Goal: Task Accomplishment & Management: Manage account settings

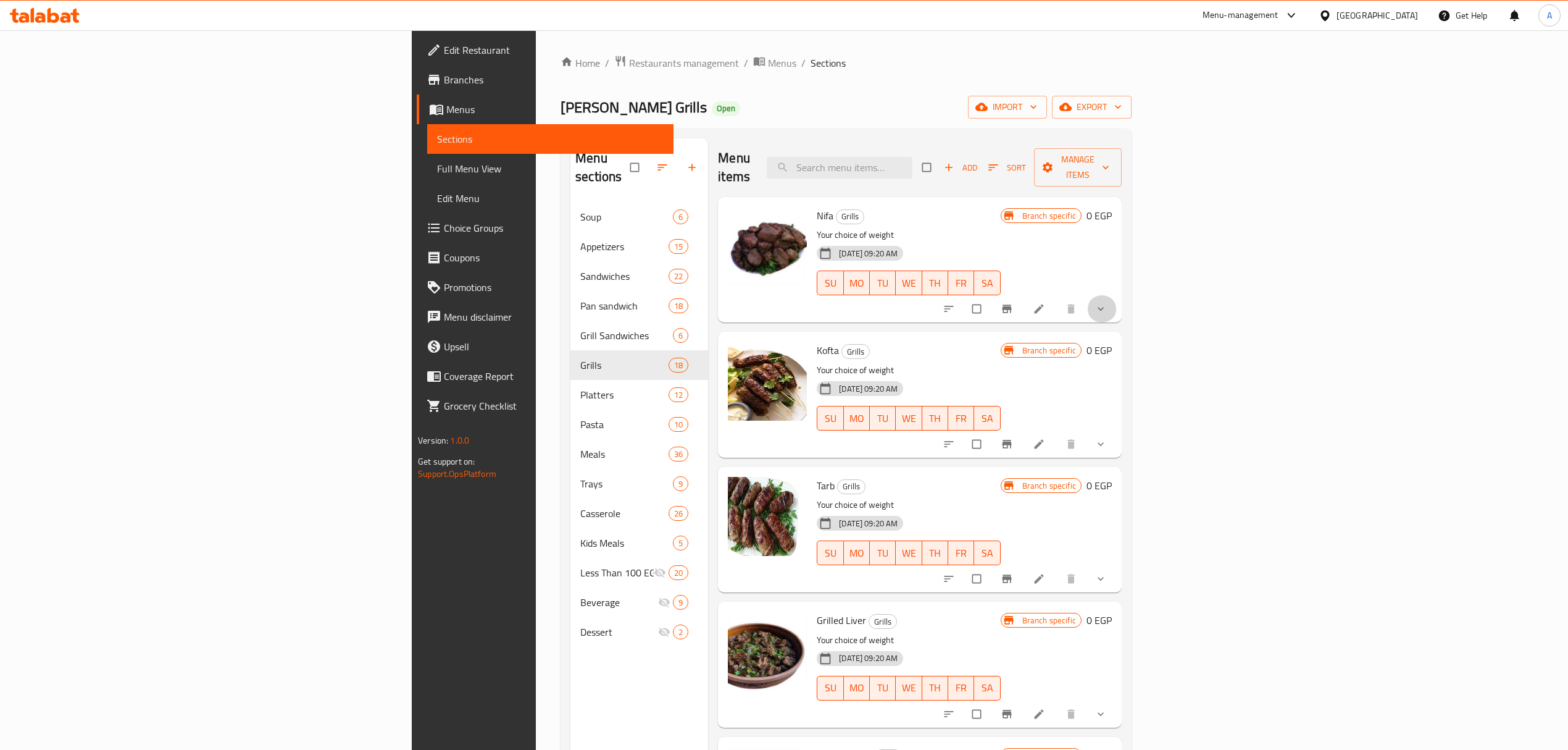
click at [1109, 303] on span "show more" at bounding box center [1101, 308] width 15 height 12
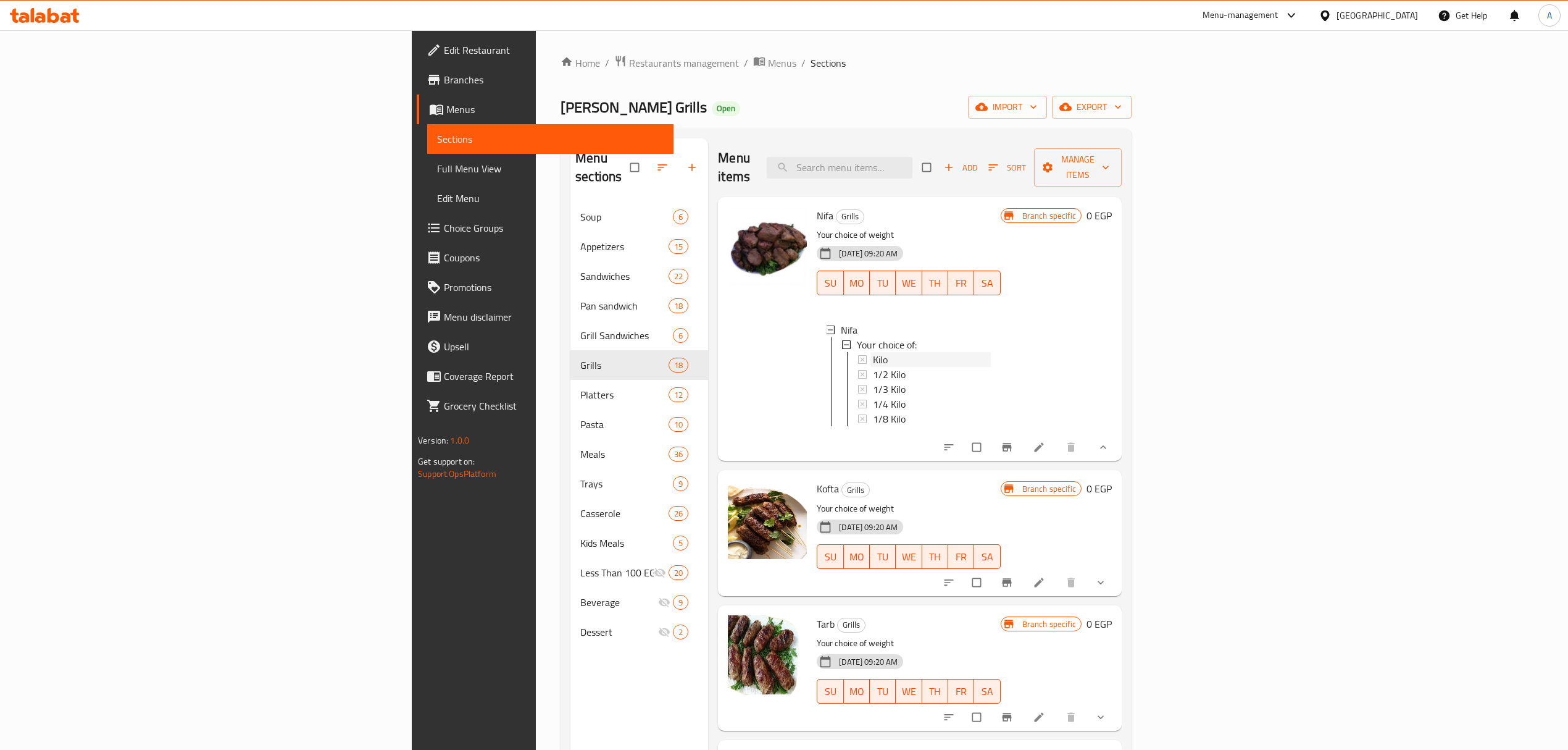
click at [873, 352] on div "Kilo" at bounding box center [931, 359] width 117 height 15
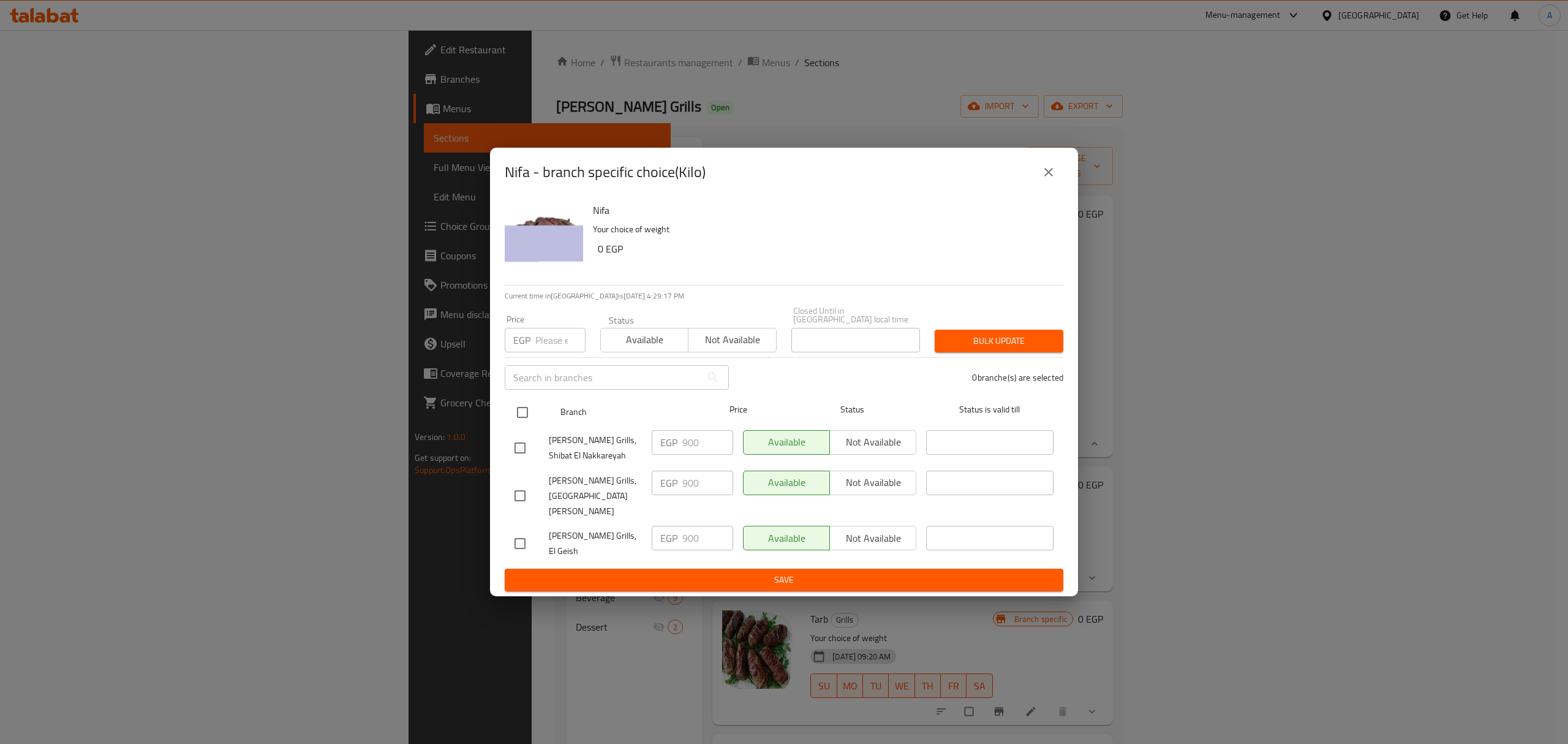
click at [519, 421] on input "checkbox" at bounding box center [522, 413] width 26 height 26
checkbox input "true"
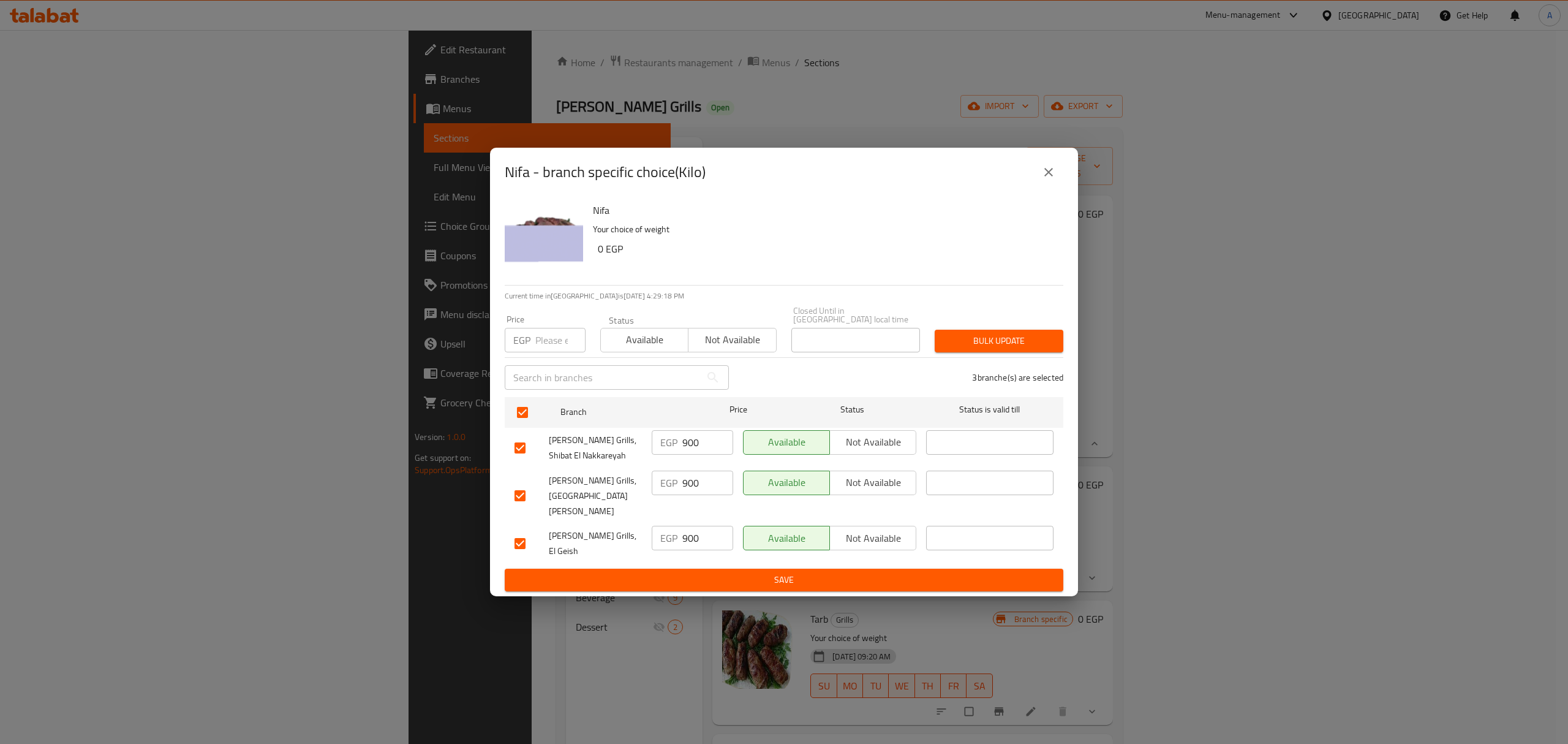
click at [563, 352] on input "number" at bounding box center [560, 339] width 51 height 25
type input "1160"
click at [1019, 348] on span "Bulk update" at bounding box center [999, 340] width 109 height 15
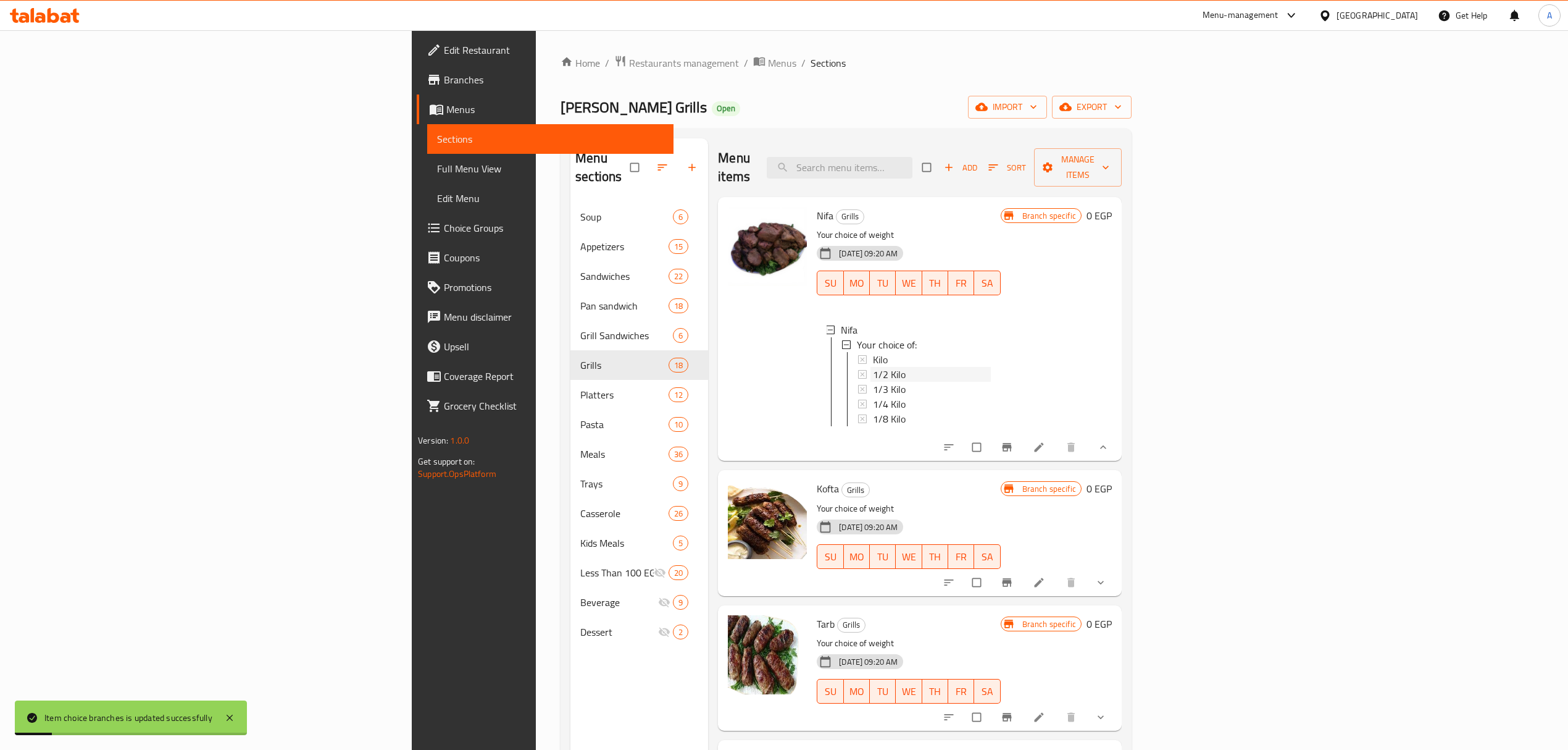
click at [873, 367] on div "1/2 Kilo" at bounding box center [931, 374] width 117 height 15
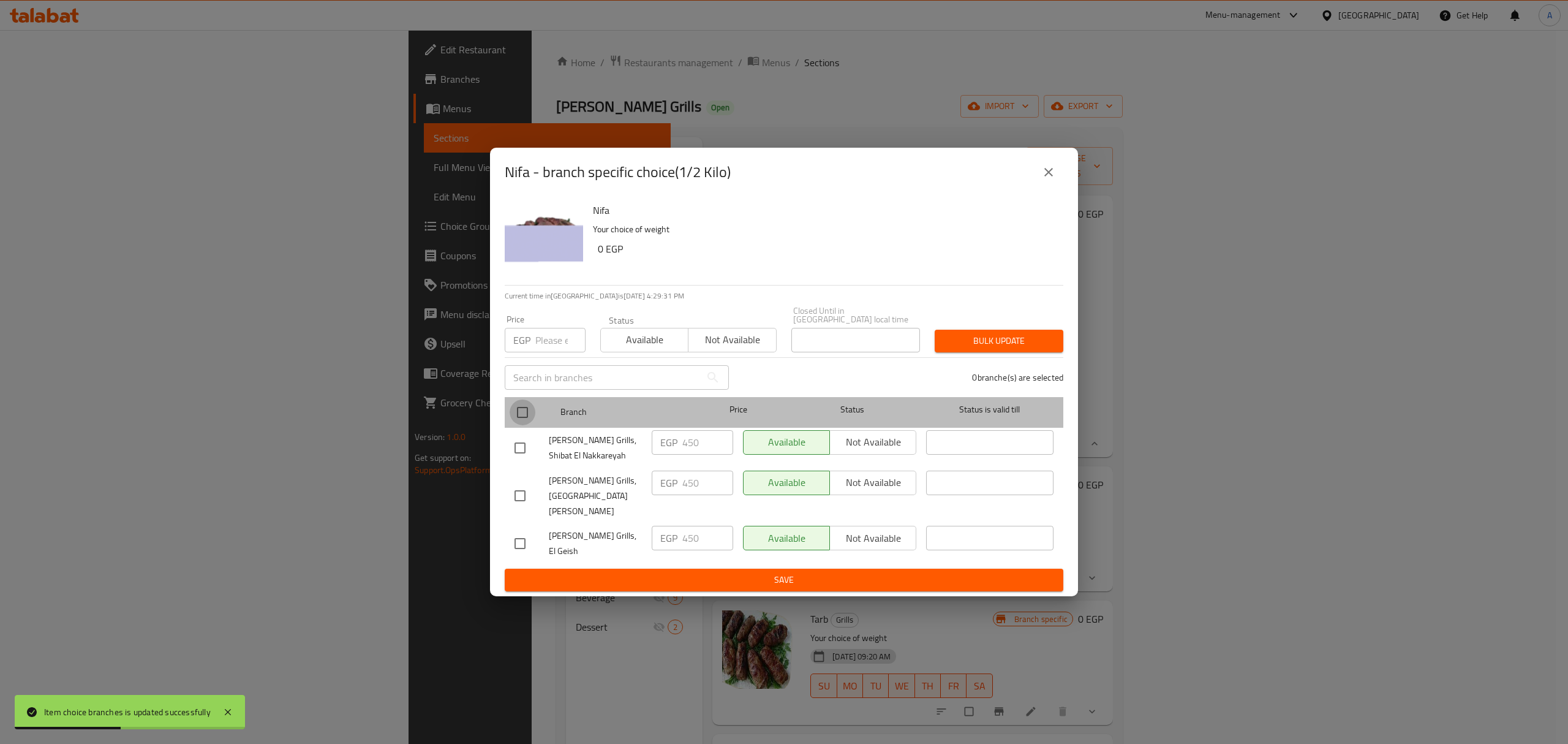
click at [522, 420] on input "checkbox" at bounding box center [522, 413] width 26 height 26
checkbox input "true"
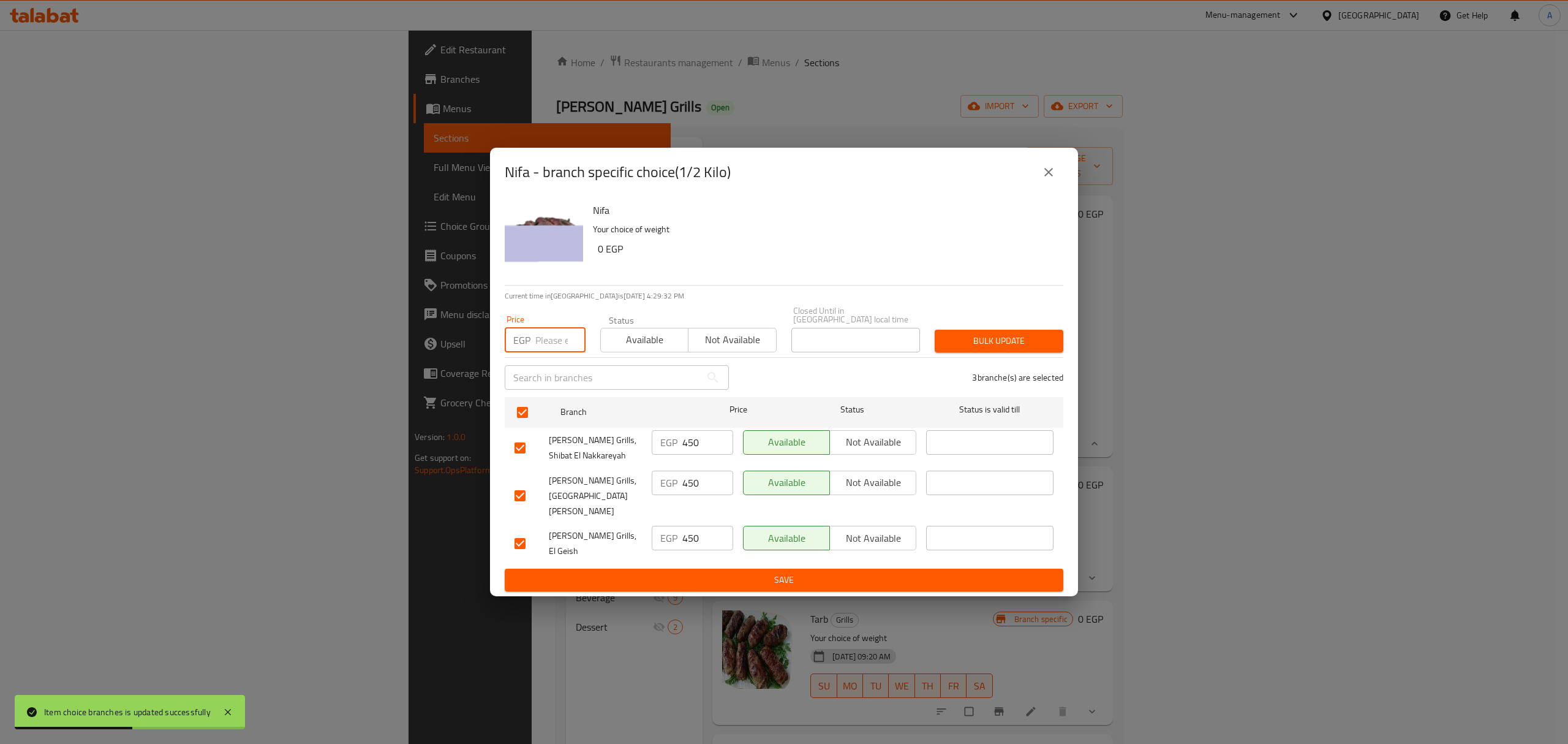
click at [542, 352] on input "number" at bounding box center [560, 339] width 51 height 25
type input "580"
click at [998, 342] on button "Bulk update" at bounding box center [999, 341] width 128 height 22
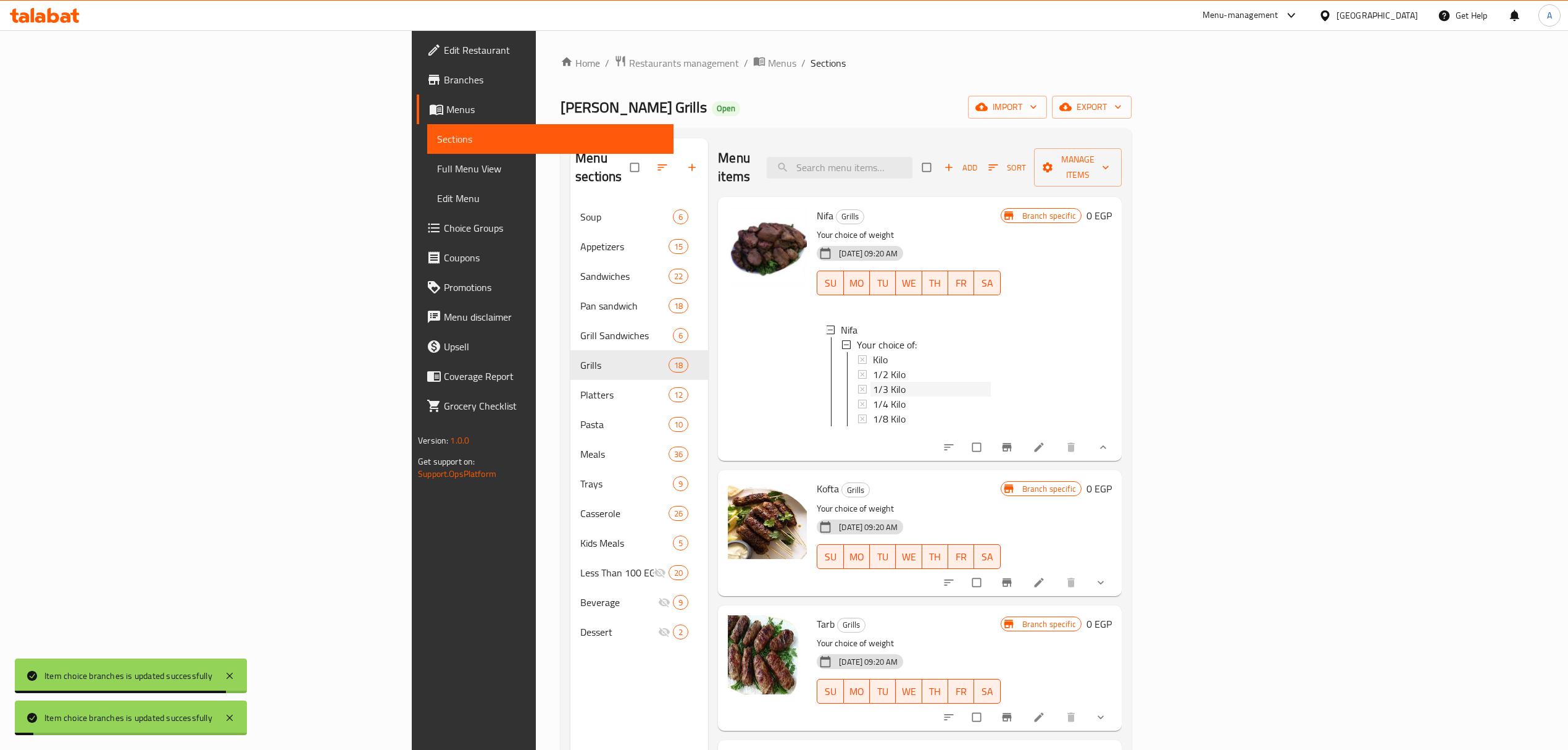
click at [873, 382] on div "1/3 Kilo" at bounding box center [931, 389] width 117 height 15
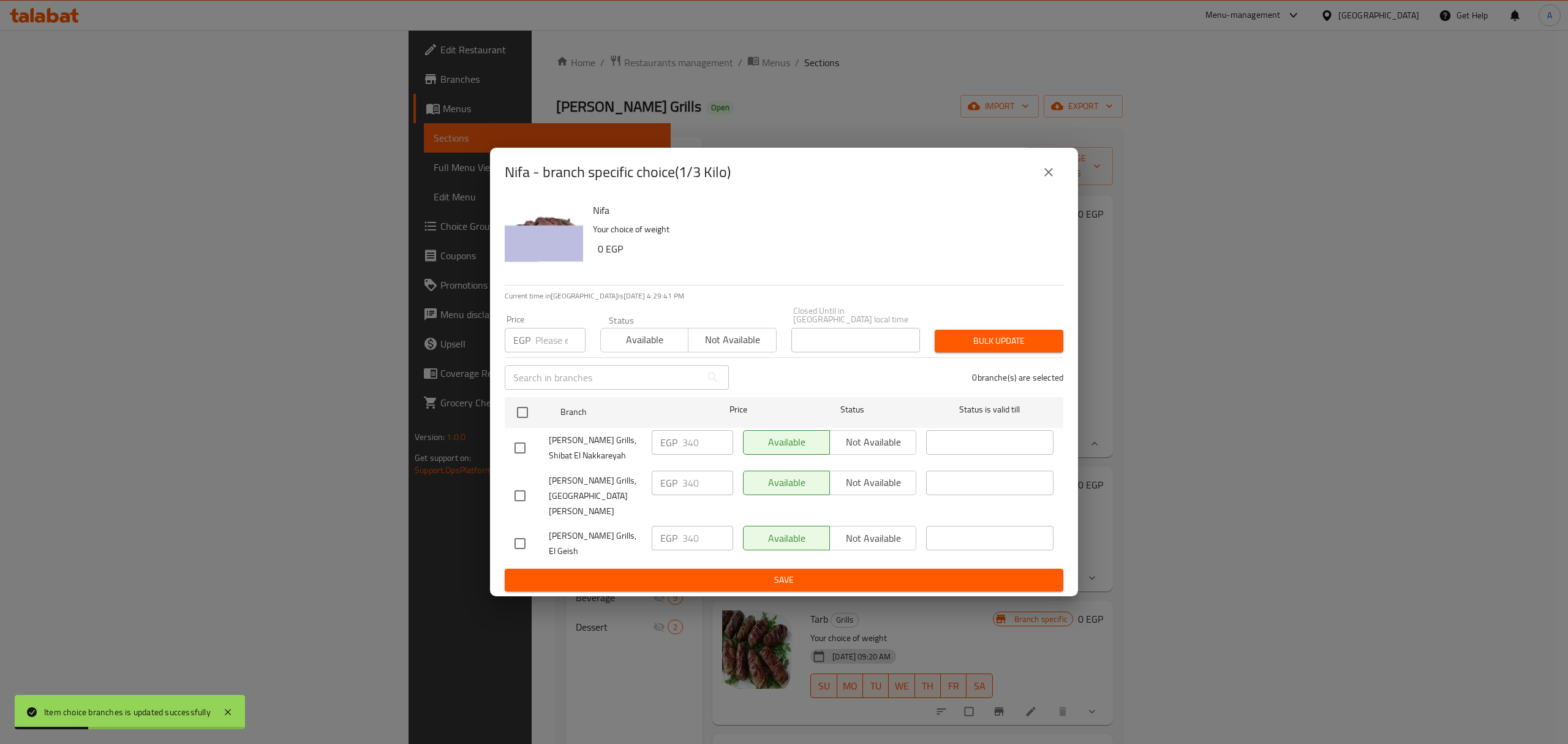
click at [523, 444] on div "[PERSON_NAME] Grills, Shibat El Nakkareyah" at bounding box center [578, 448] width 137 height 45
click at [522, 418] on input "checkbox" at bounding box center [522, 413] width 26 height 26
checkbox input "true"
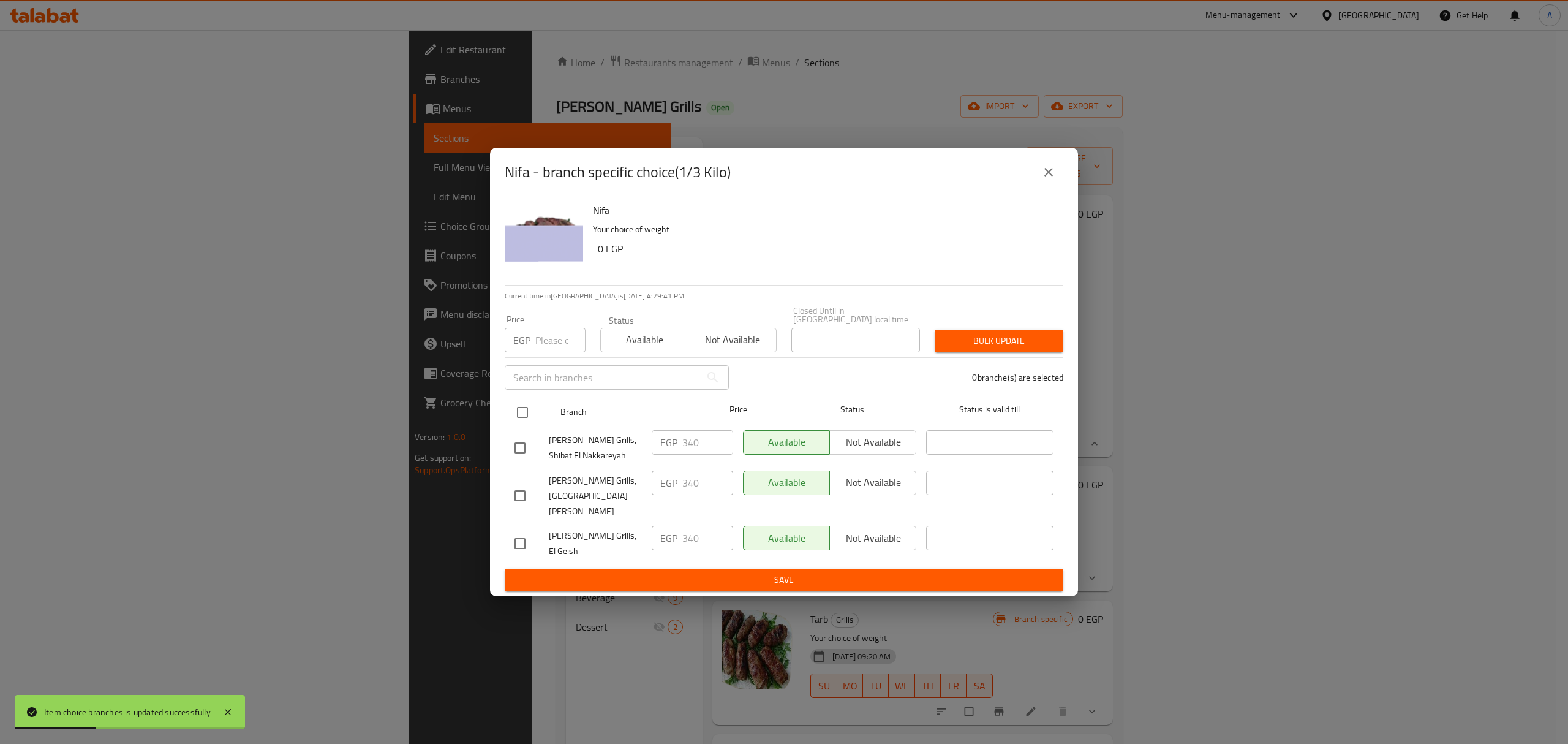
checkbox input "true"
click at [539, 352] on input "number" at bounding box center [560, 339] width 51 height 25
type input "435"
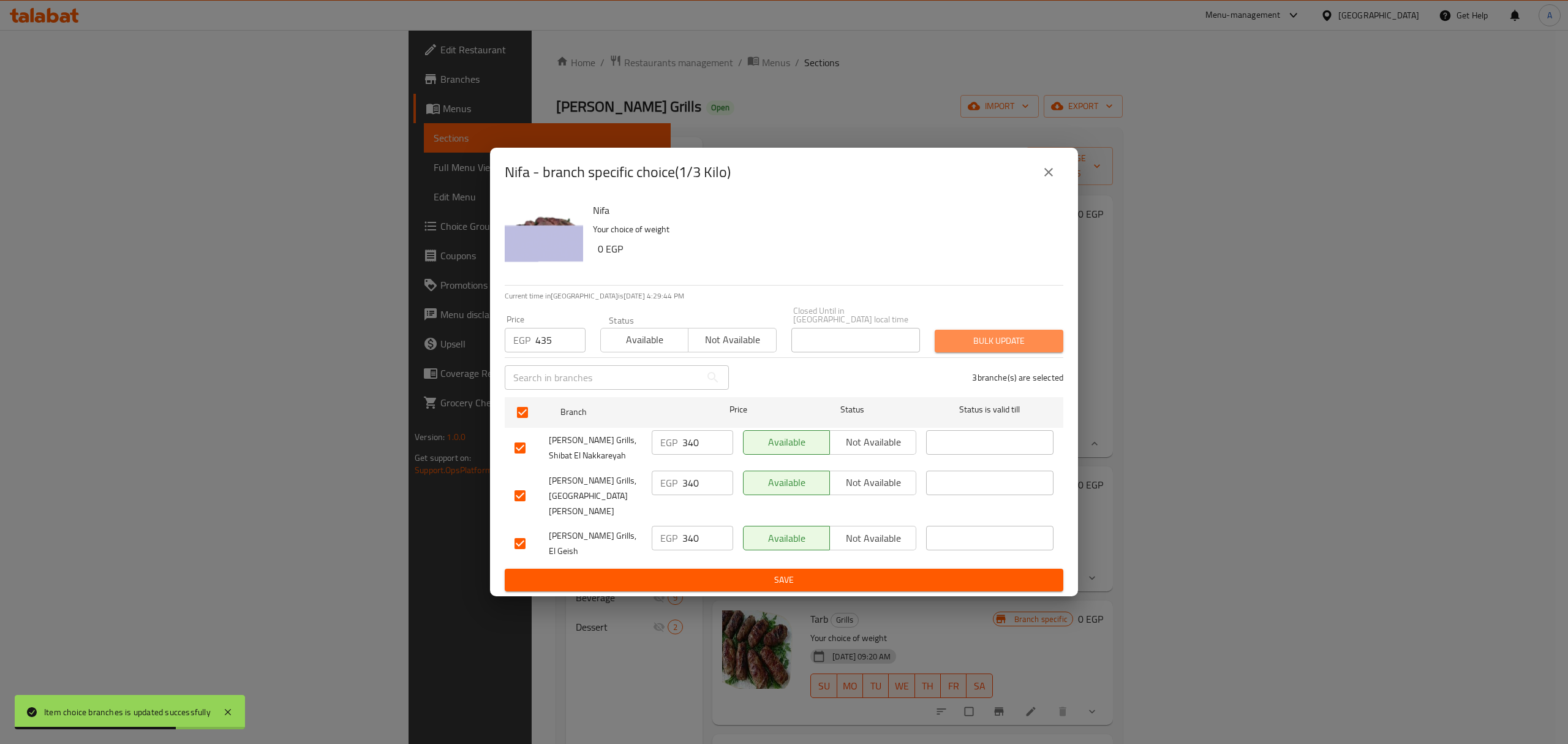
click at [956, 348] on span "Bulk update" at bounding box center [999, 340] width 109 height 15
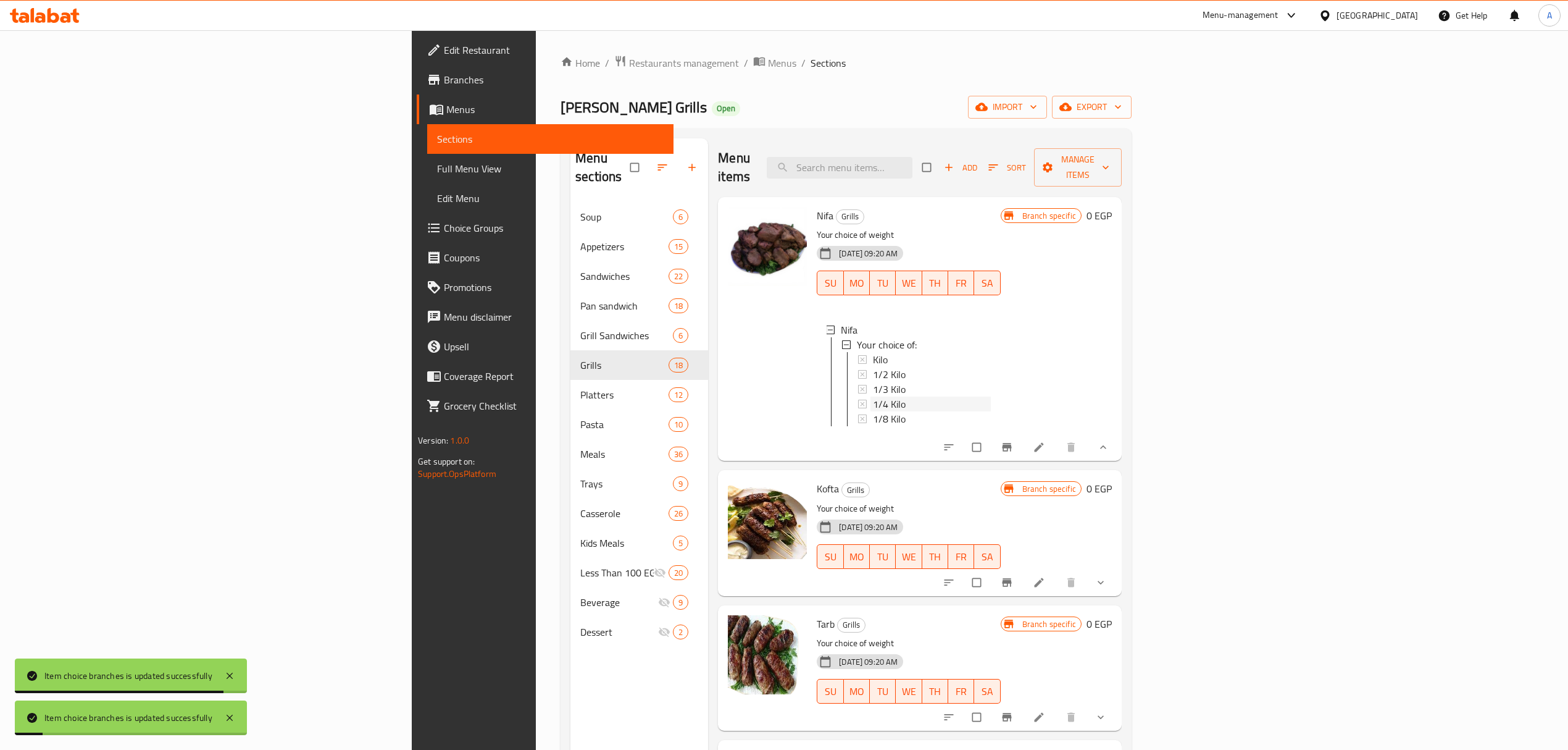
click at [873, 396] on span "1/4 Kilo" at bounding box center [889, 404] width 32 height 15
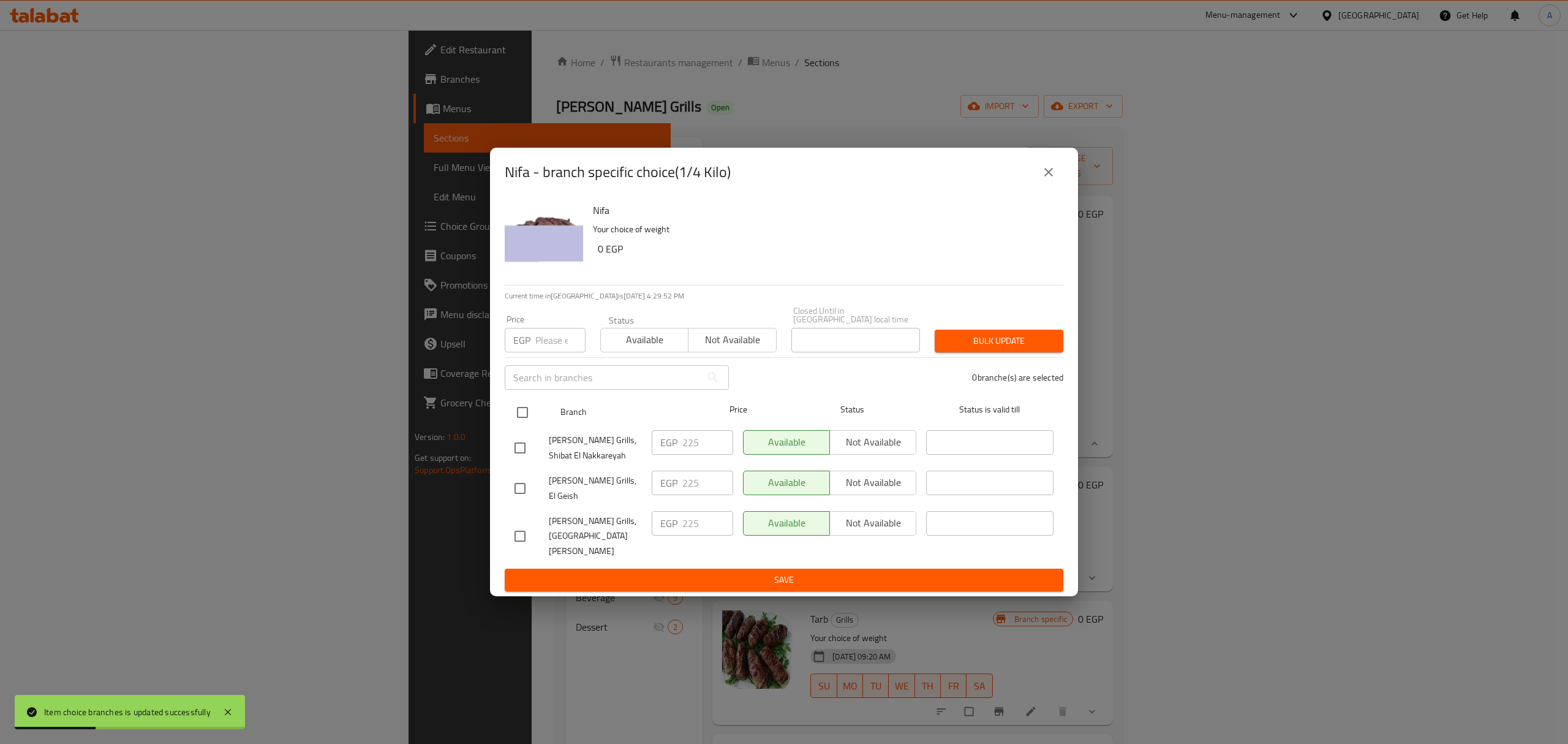
click at [518, 425] on input "checkbox" at bounding box center [522, 413] width 26 height 26
checkbox input "true"
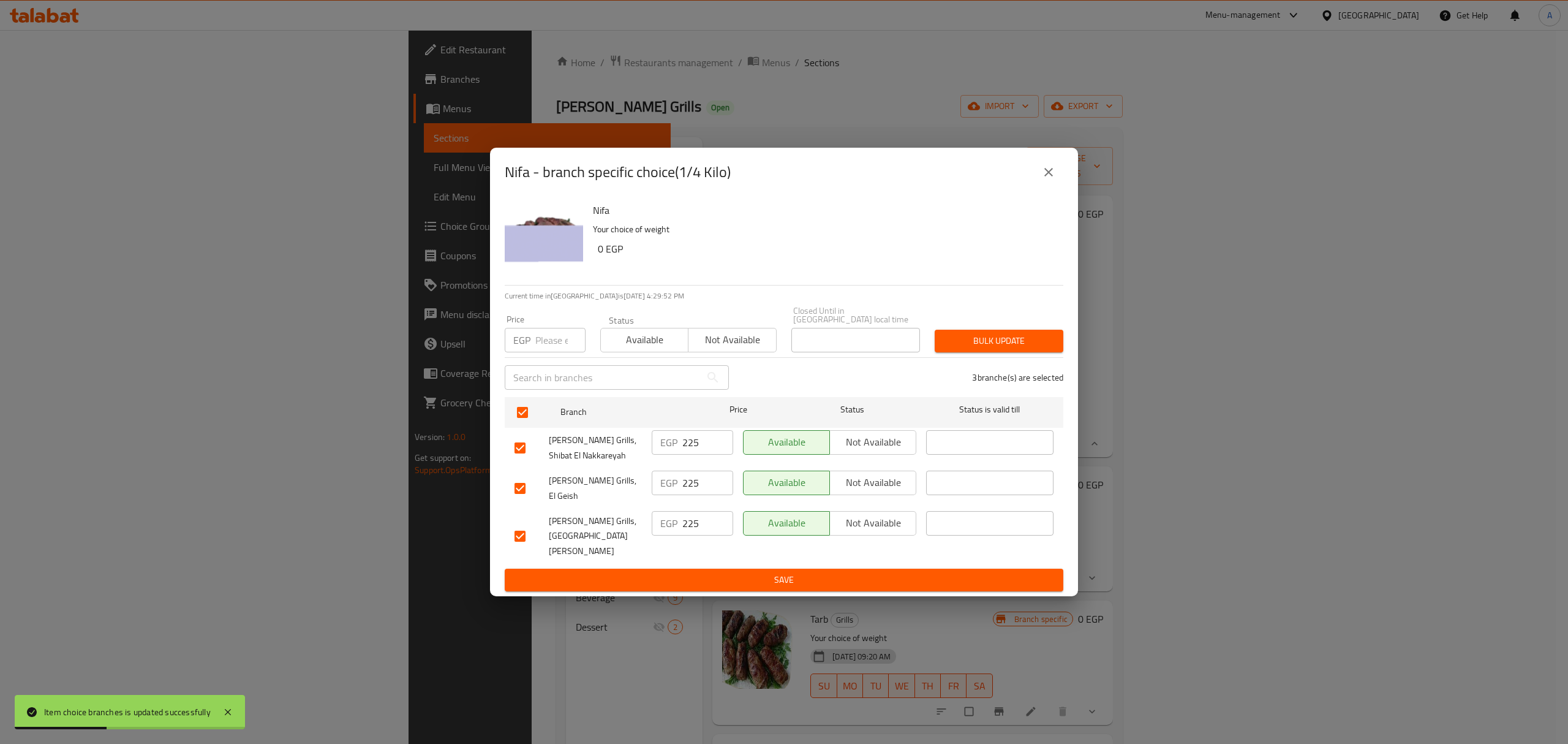
click at [553, 349] on input "number" at bounding box center [560, 339] width 51 height 25
type input "290"
click at [965, 348] on span "Bulk update" at bounding box center [999, 340] width 109 height 15
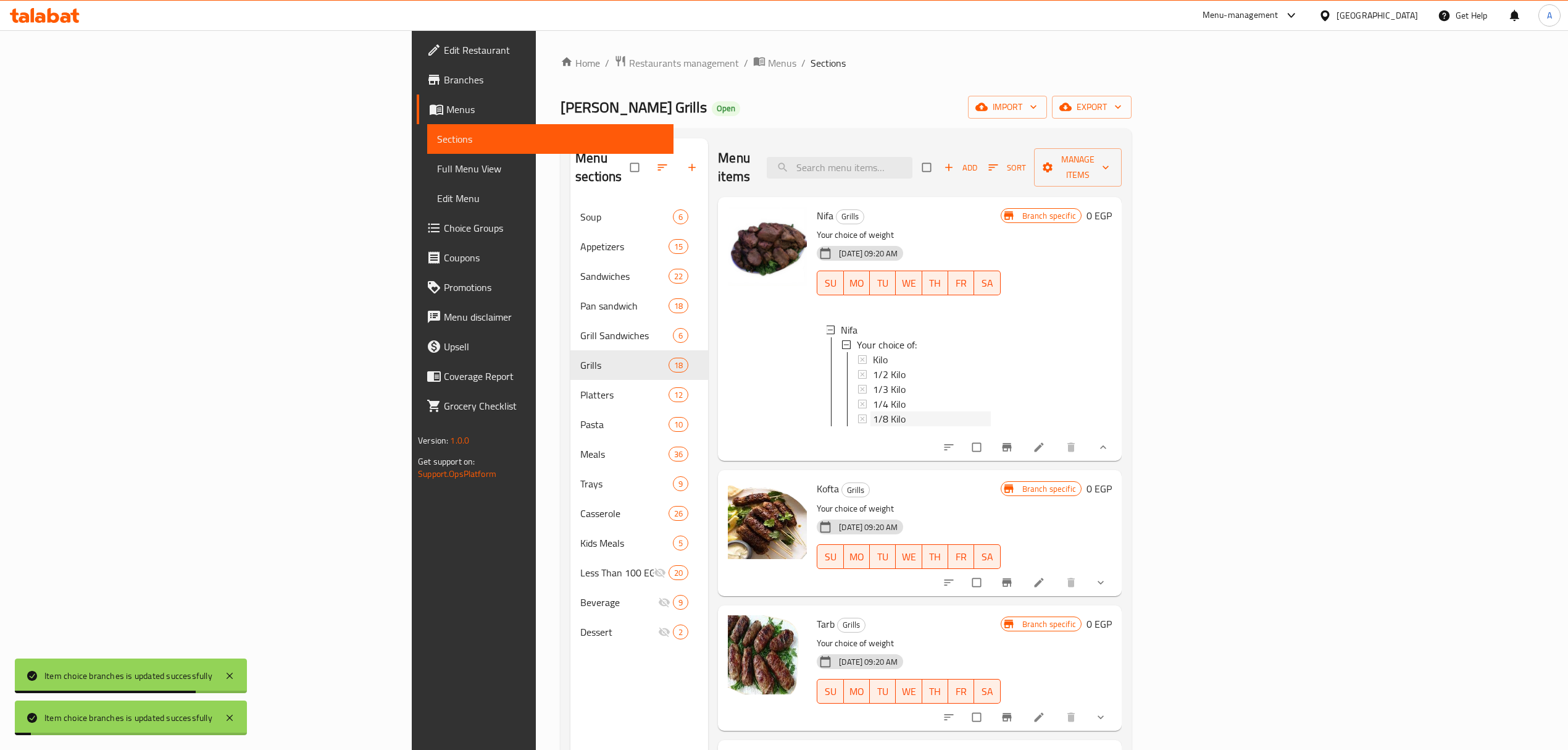
click at [873, 411] on div "1/8 Kilo" at bounding box center [931, 418] width 117 height 15
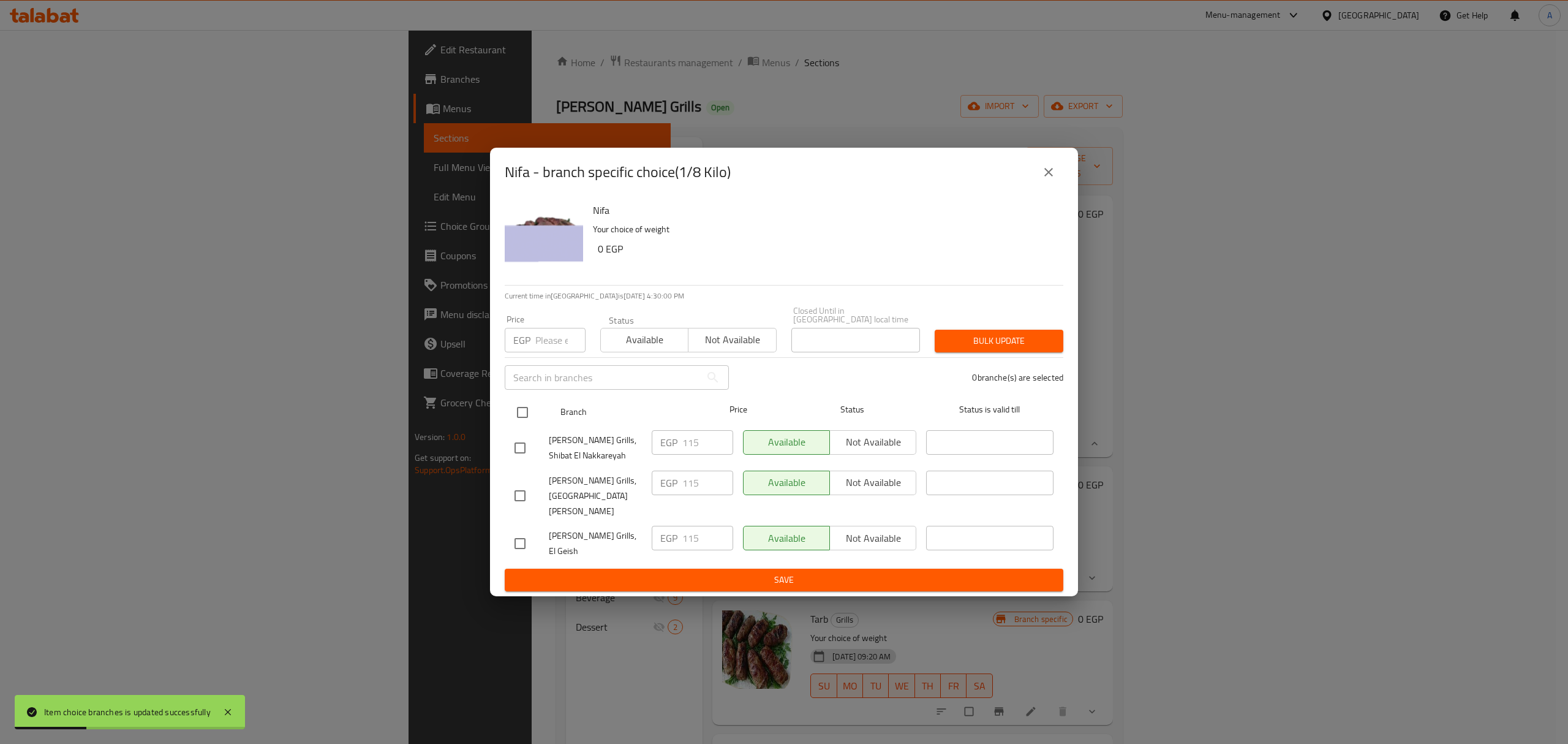
click at [523, 425] on input "checkbox" at bounding box center [522, 413] width 26 height 26
checkbox input "true"
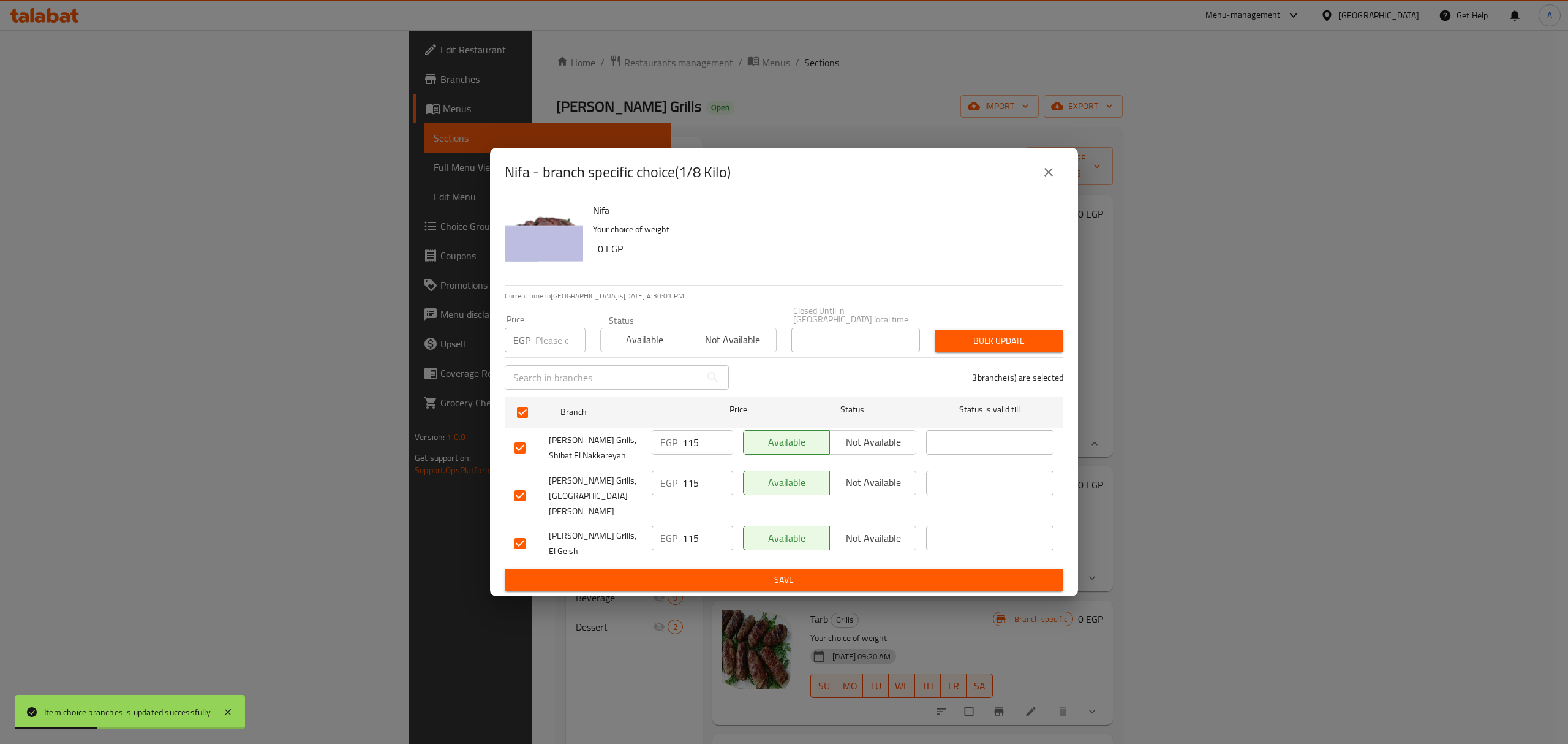
click at [545, 352] on input "number" at bounding box center [560, 339] width 51 height 25
type input "145"
click at [969, 348] on span "Bulk update" at bounding box center [999, 340] width 109 height 15
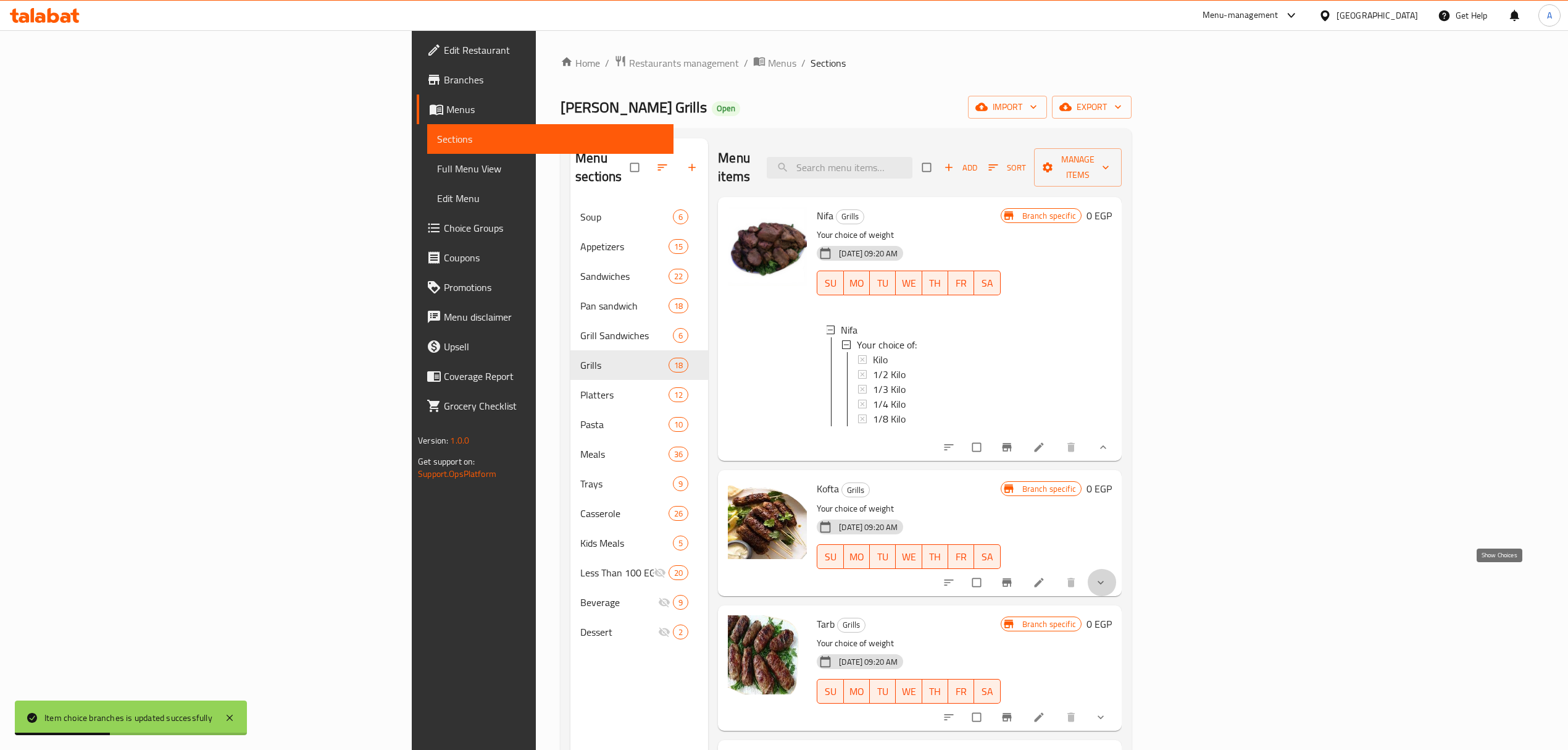
click at [1107, 578] on icon "show more" at bounding box center [1100, 582] width 12 height 12
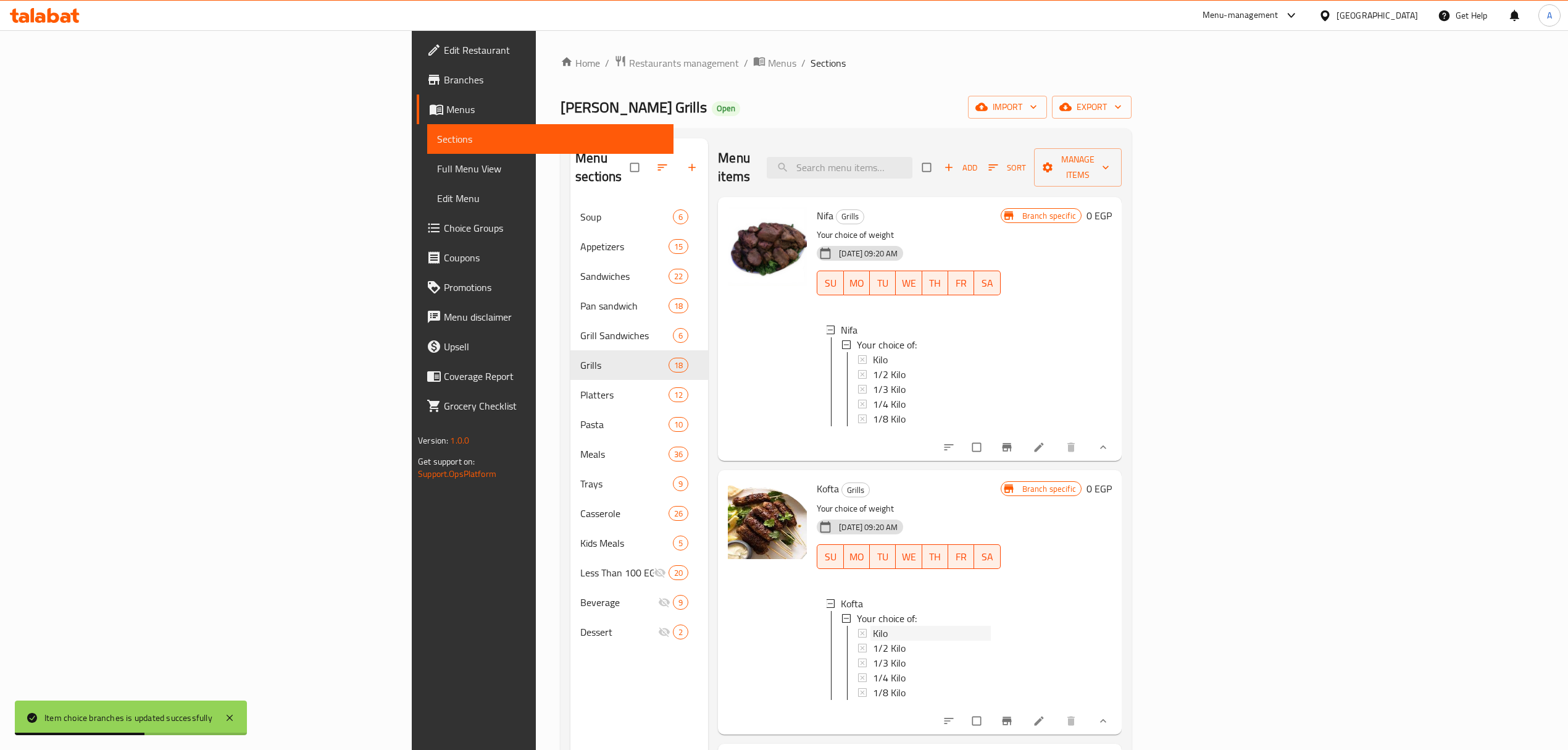
click at [873, 625] on div "Kilo" at bounding box center [931, 633] width 117 height 15
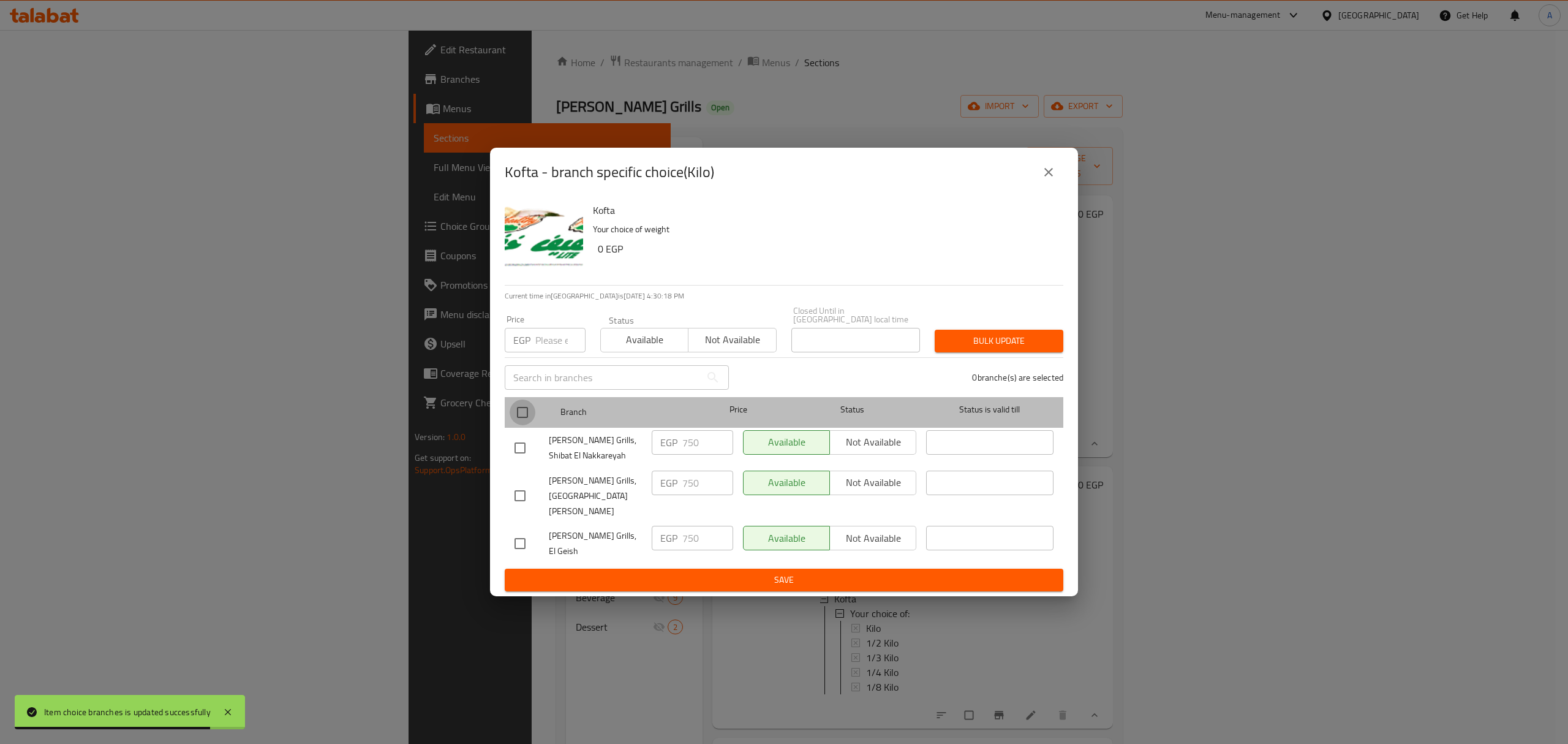
click at [516, 422] on input "checkbox" at bounding box center [522, 413] width 26 height 26
checkbox input "true"
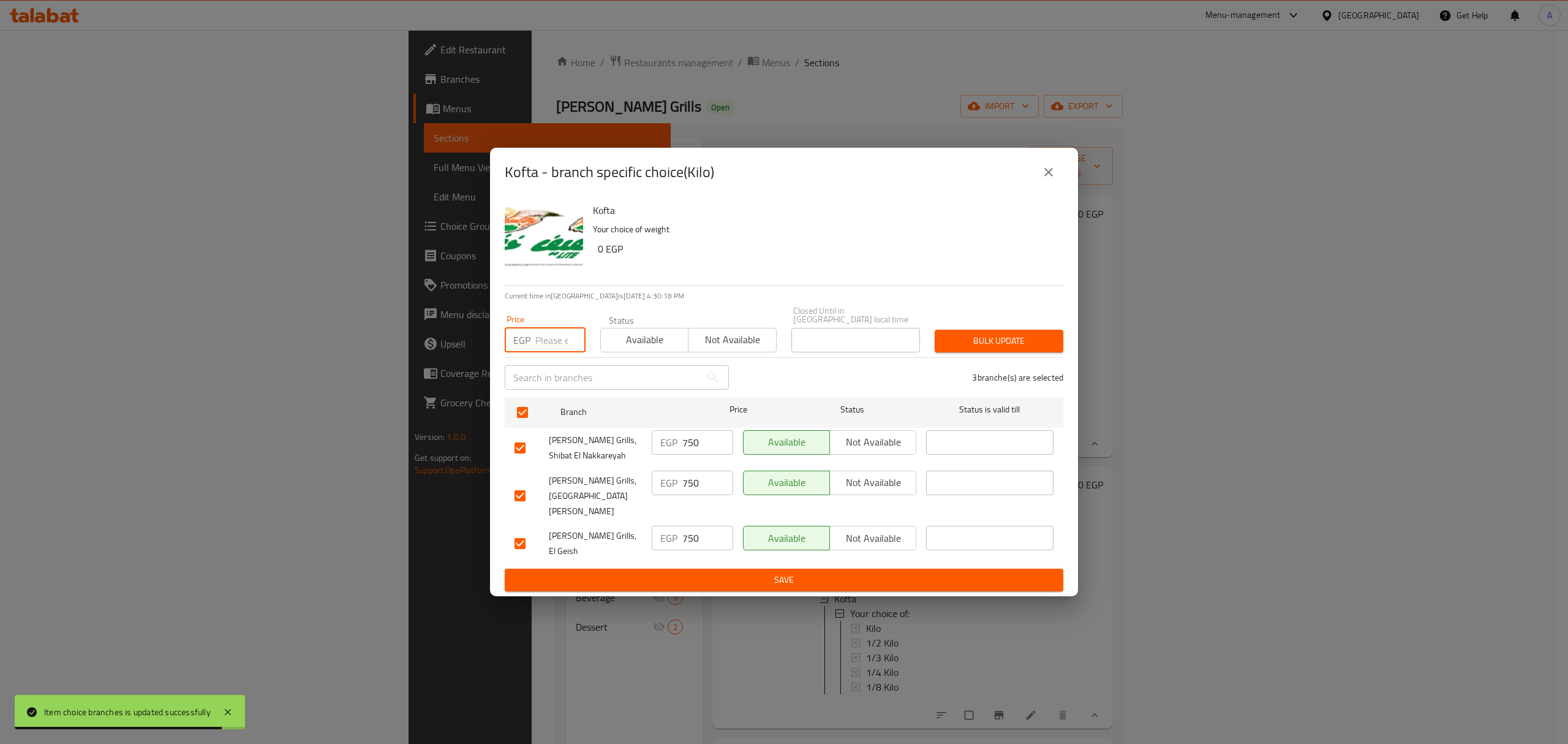
click at [555, 344] on input "number" at bounding box center [560, 339] width 51 height 25
type input "800"
click at [1008, 352] on button "Bulk update" at bounding box center [999, 341] width 128 height 22
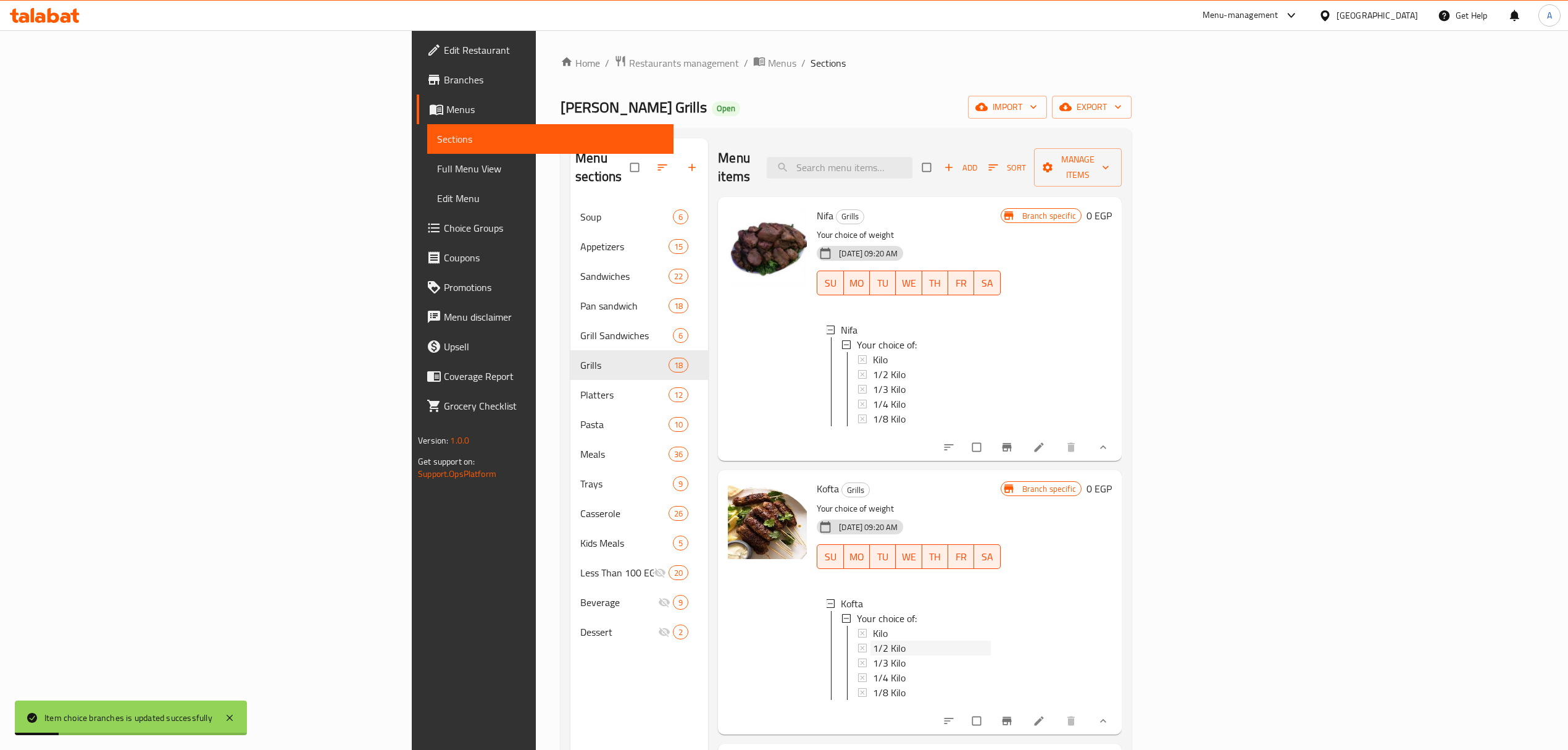
click at [873, 641] on span "1/2 Kilo" at bounding box center [889, 648] width 32 height 15
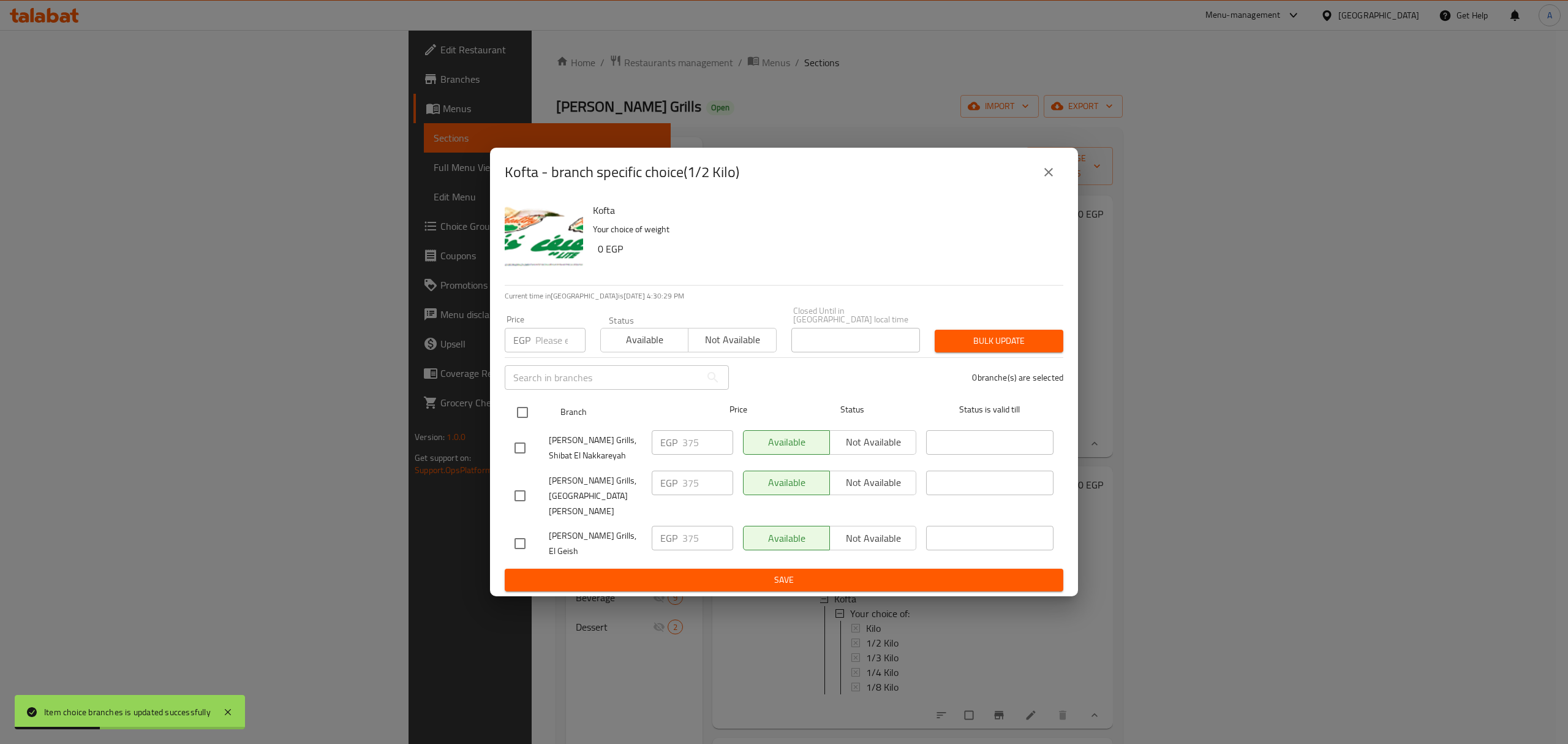
click at [526, 422] on input "checkbox" at bounding box center [522, 413] width 26 height 26
checkbox input "true"
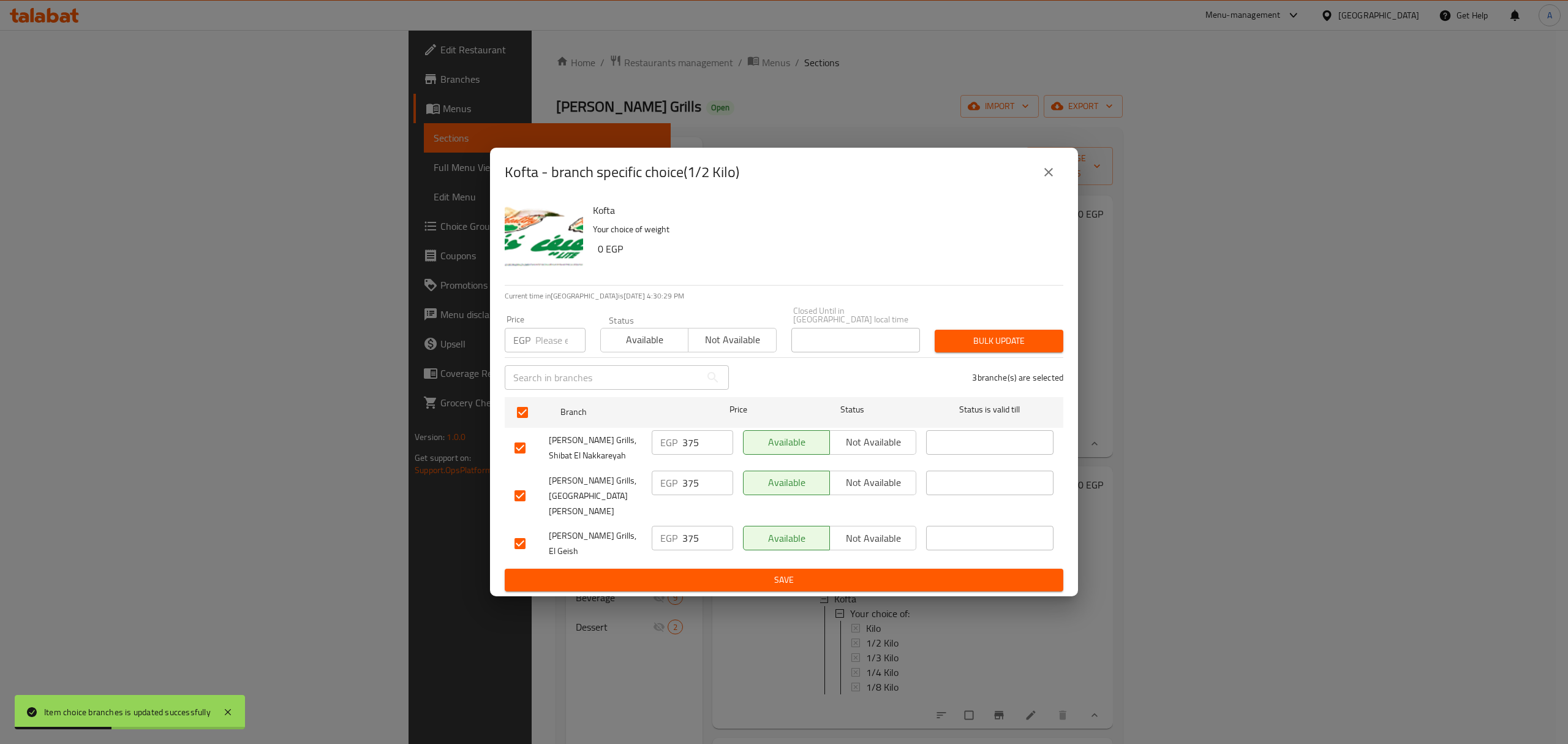
click at [539, 342] on input "number" at bounding box center [560, 339] width 51 height 25
type input "400"
click at [995, 348] on span "Bulk update" at bounding box center [999, 340] width 109 height 15
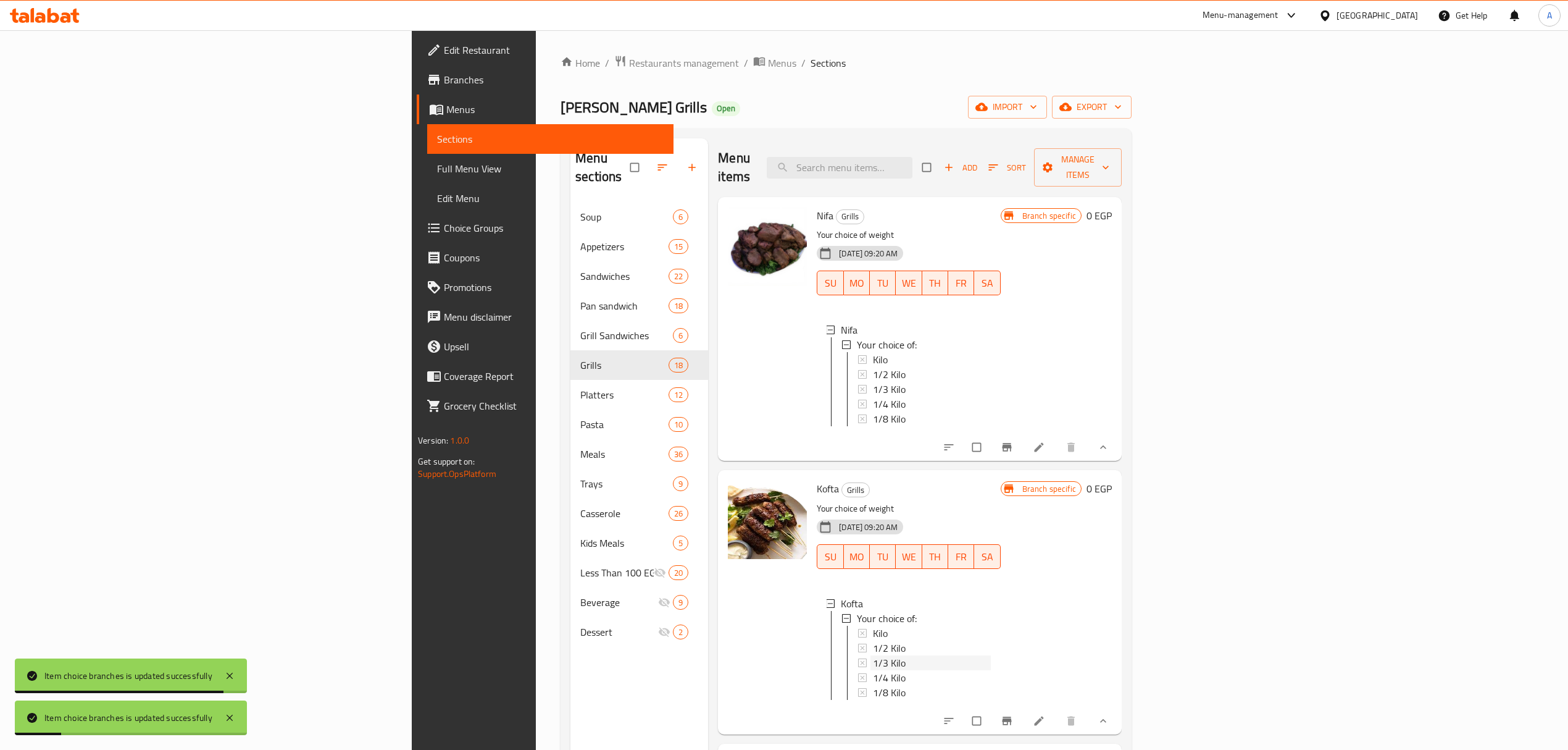
click at [873, 656] on span "1/3 Kilo" at bounding box center [889, 663] width 32 height 15
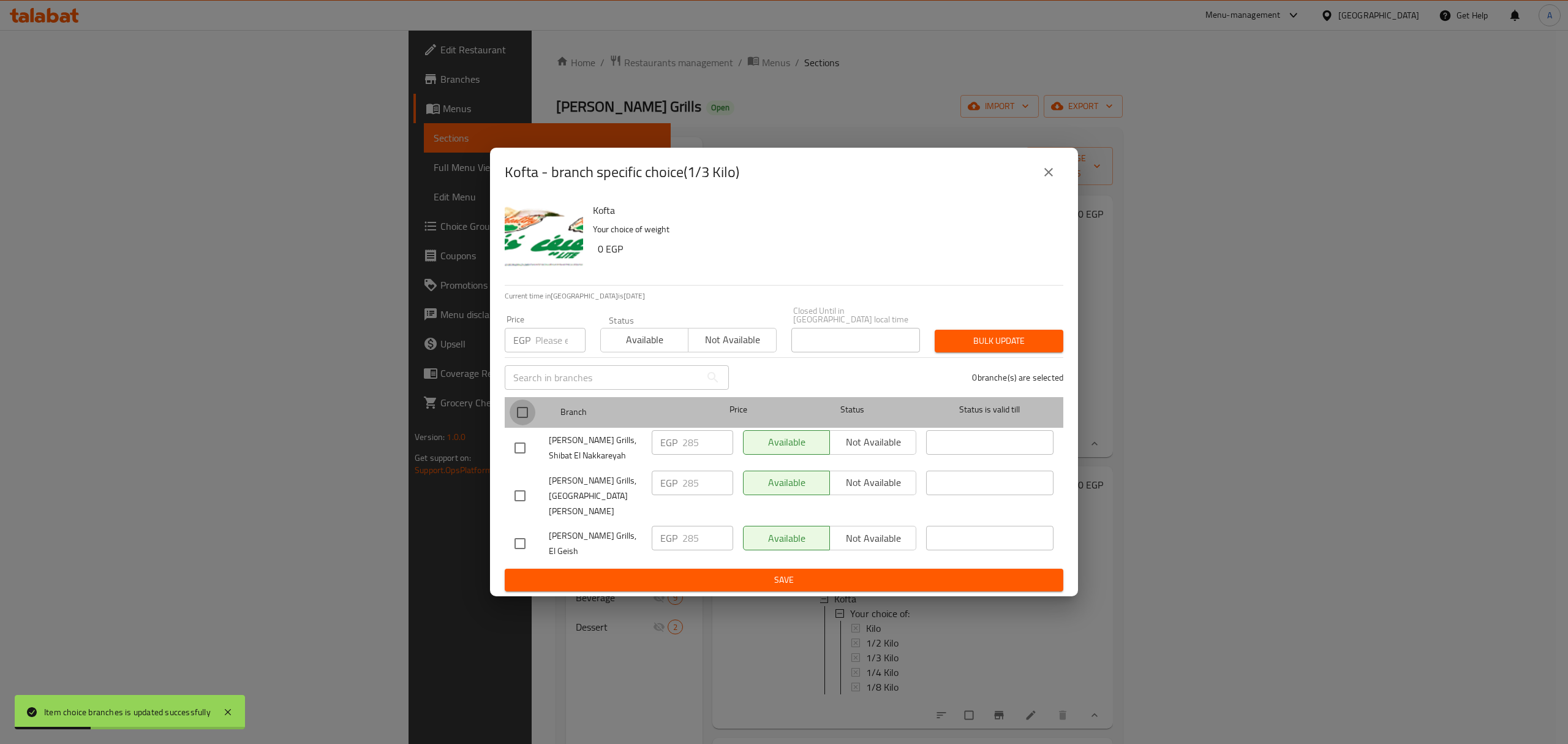
click at [532, 413] on input "checkbox" at bounding box center [522, 413] width 26 height 26
checkbox input "true"
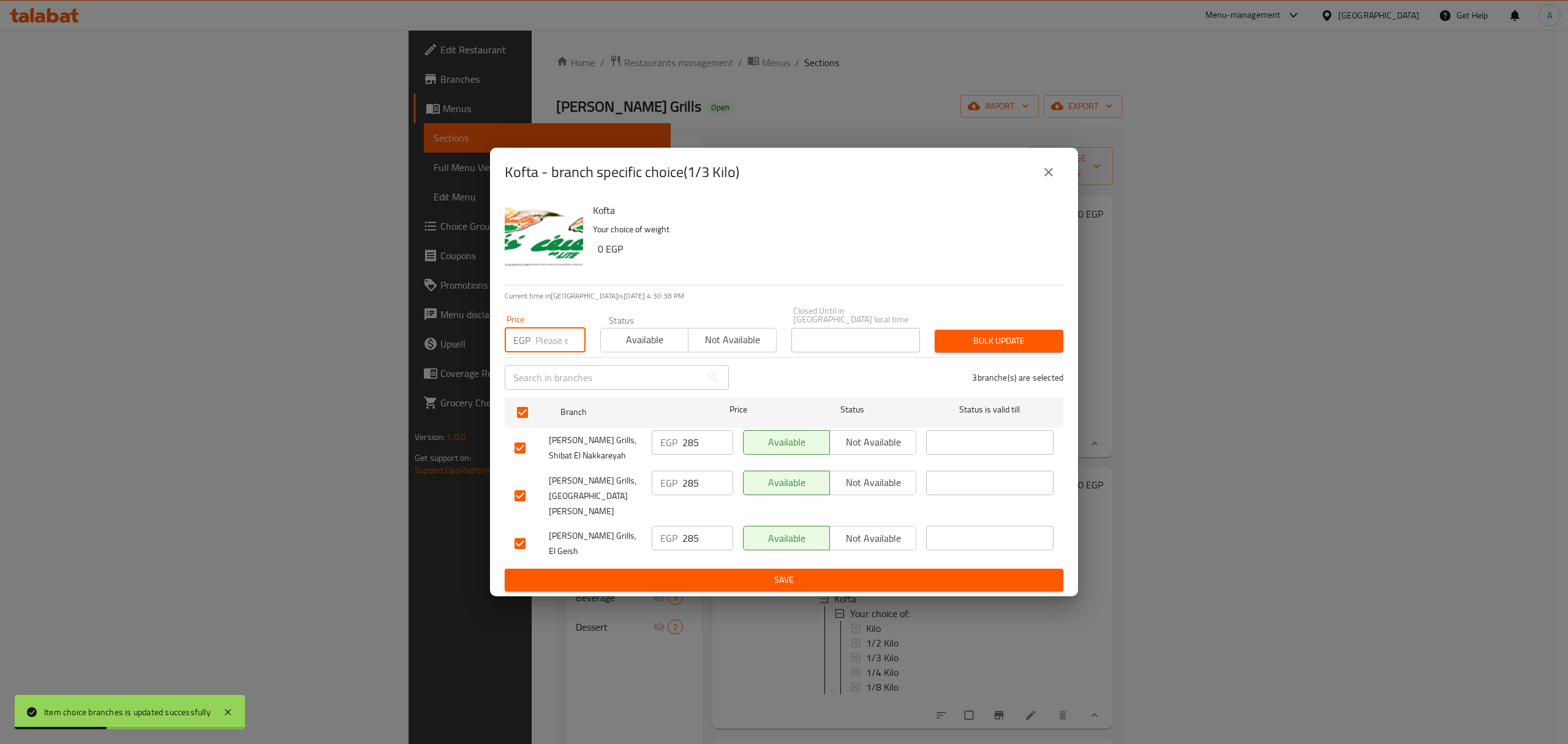
click at [540, 343] on input "number" at bounding box center [560, 339] width 51 height 25
type input "300"
click at [1034, 344] on button "Bulk update" at bounding box center [999, 341] width 128 height 22
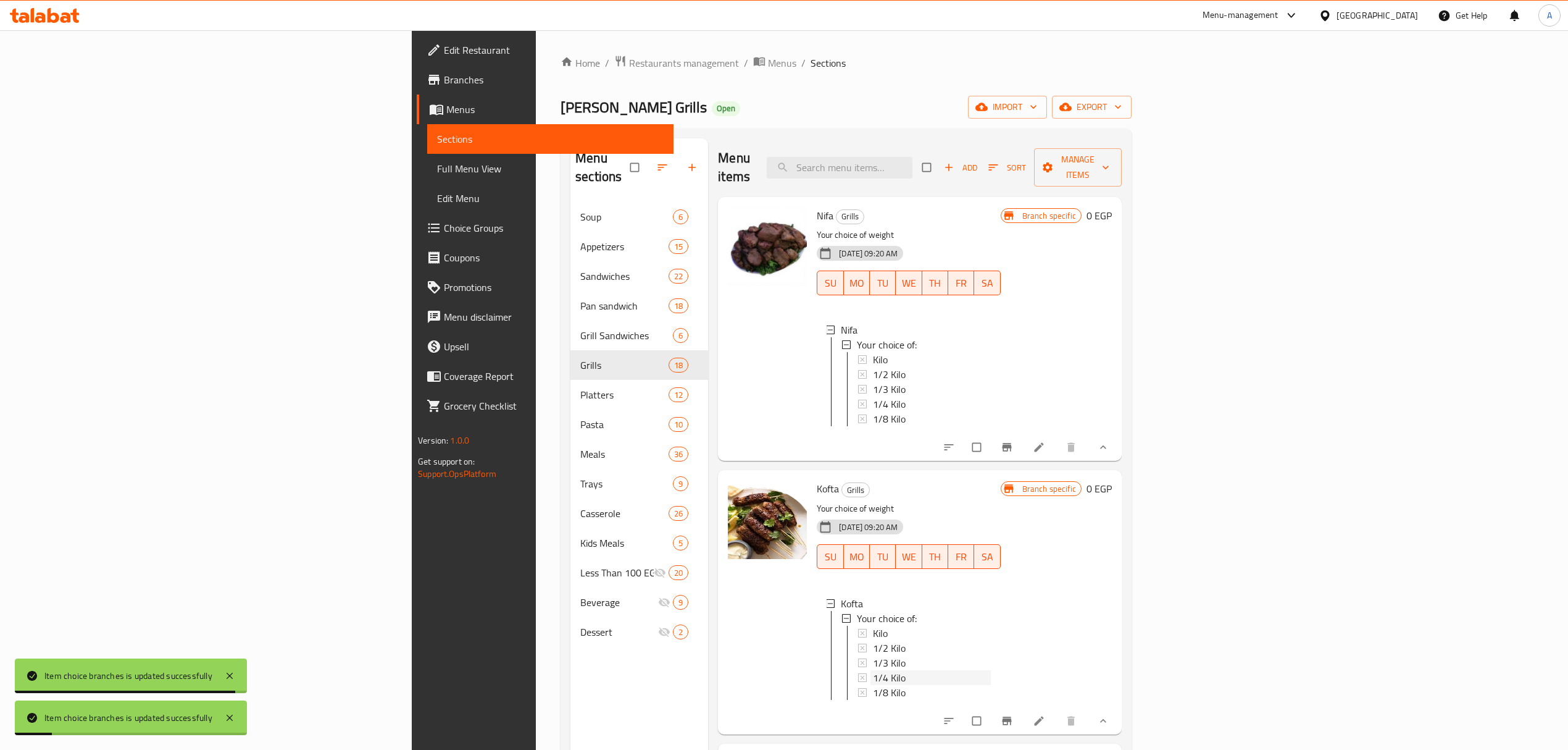
click at [873, 671] on div "1/4 Kilo" at bounding box center [931, 677] width 117 height 15
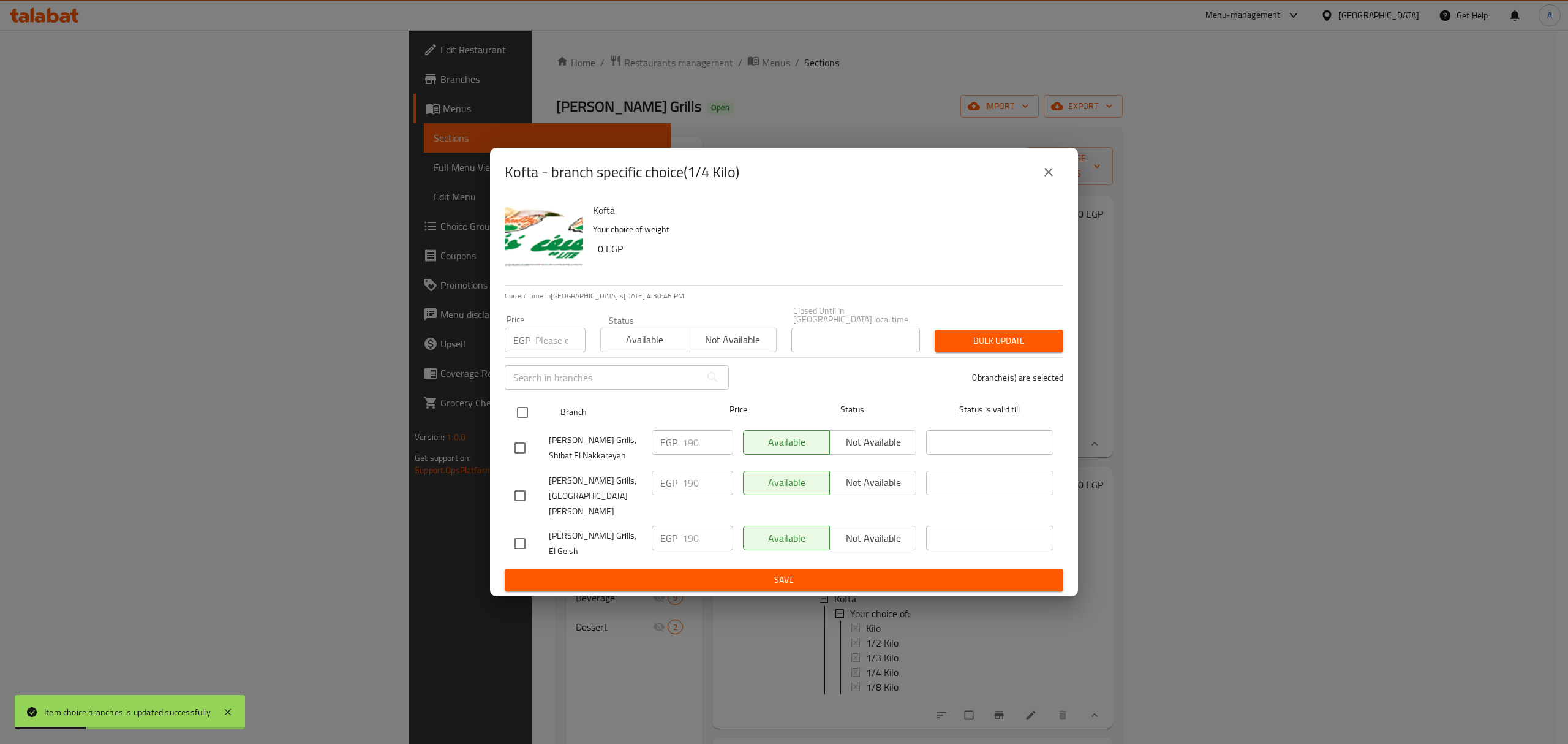
click at [530, 419] on input "checkbox" at bounding box center [522, 413] width 26 height 26
checkbox input "true"
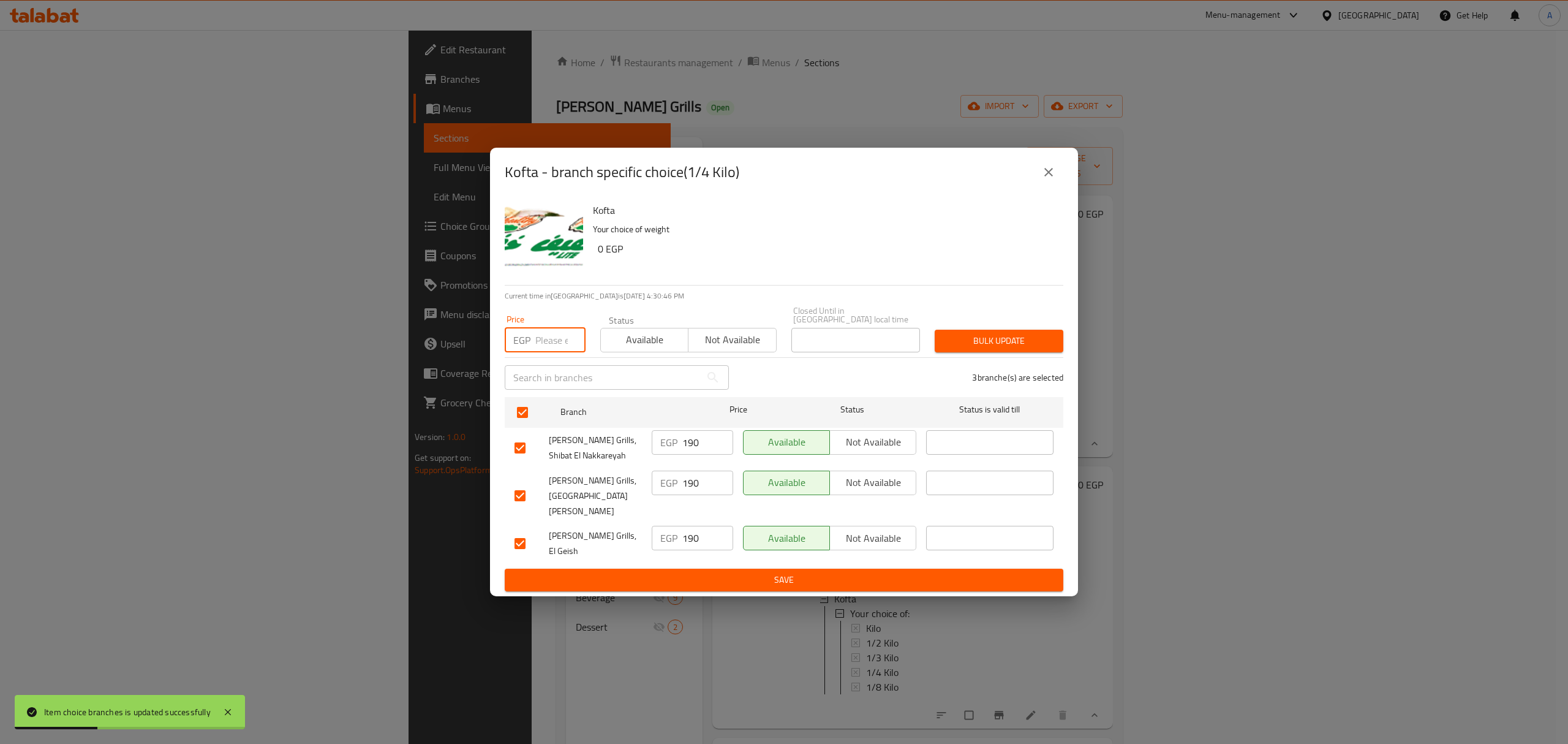
click at [554, 346] on input "number" at bounding box center [560, 339] width 51 height 25
type input "200"
click at [974, 342] on button "Bulk update" at bounding box center [999, 341] width 128 height 22
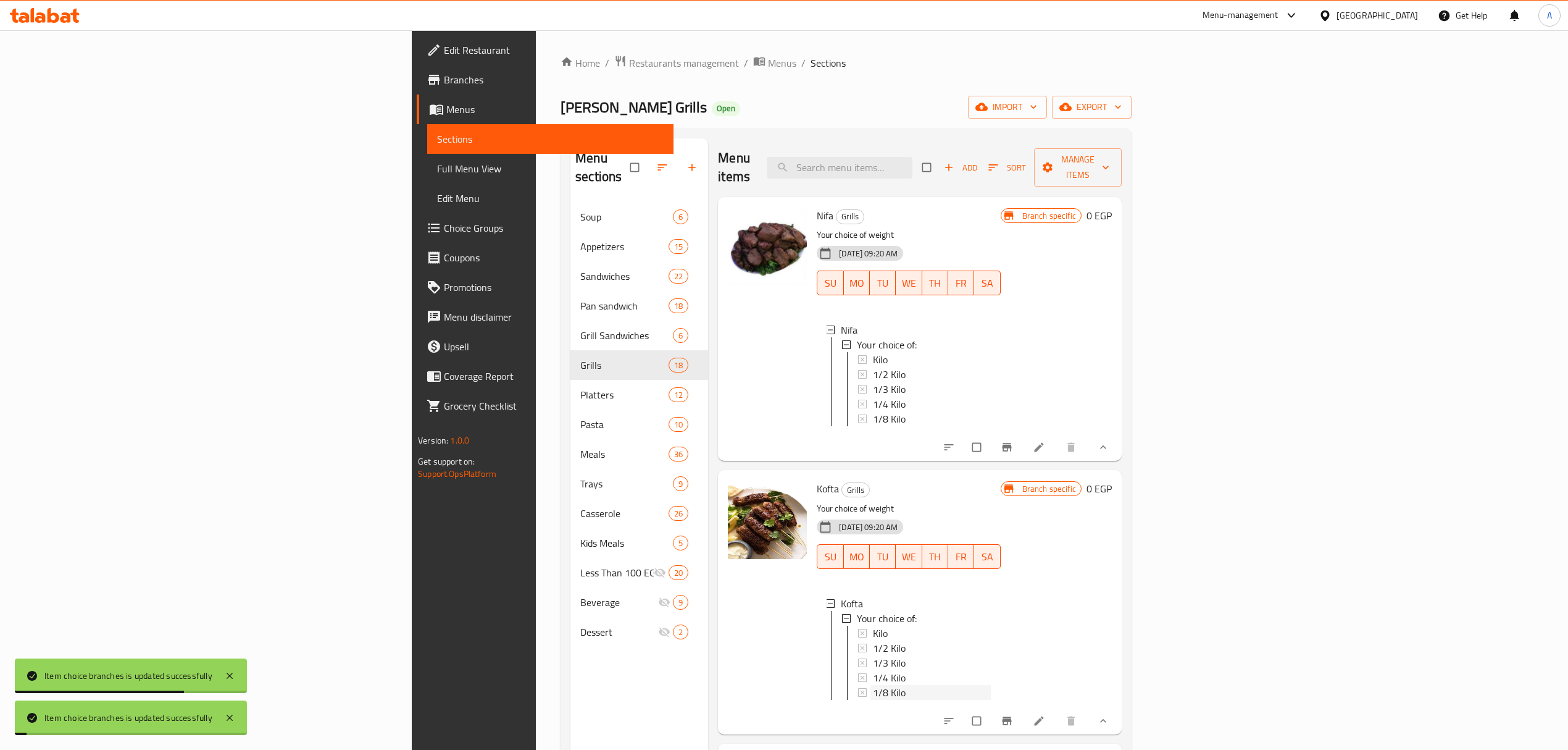
click at [873, 687] on span "1/8 Kilo" at bounding box center [889, 693] width 32 height 15
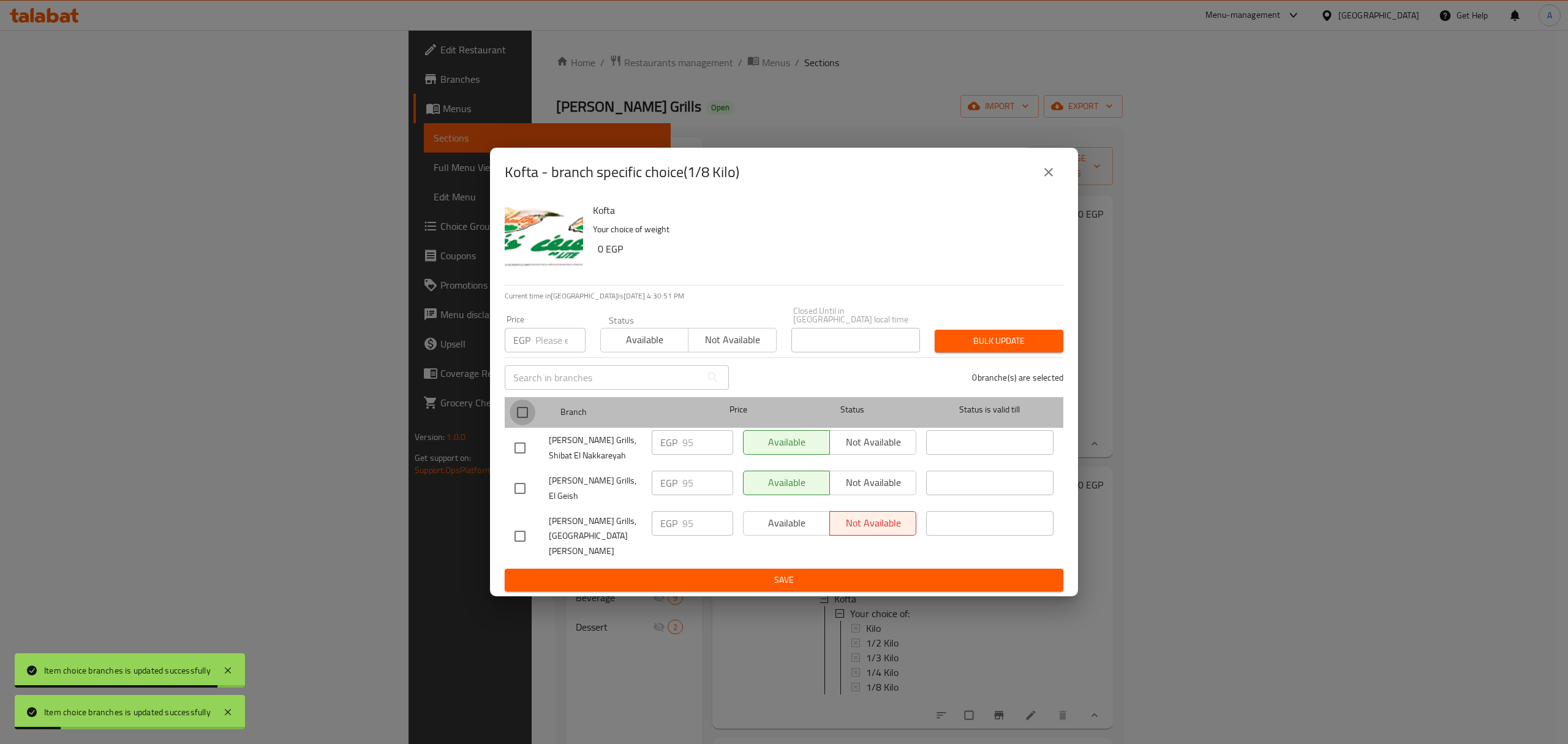
click at [524, 425] on input "checkbox" at bounding box center [522, 413] width 26 height 26
checkbox input "true"
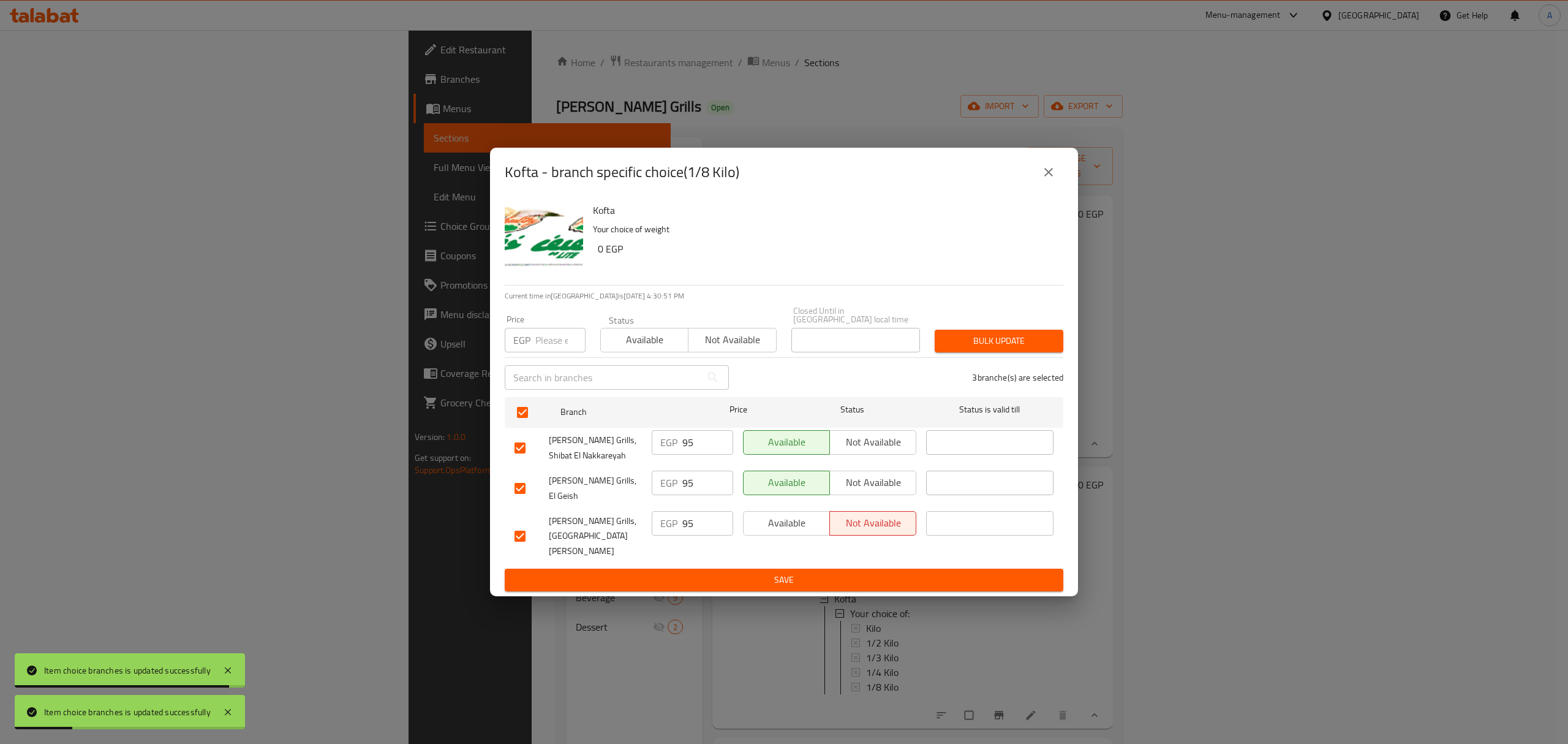
click at [550, 352] on input "number" at bounding box center [560, 339] width 51 height 25
type input "100"
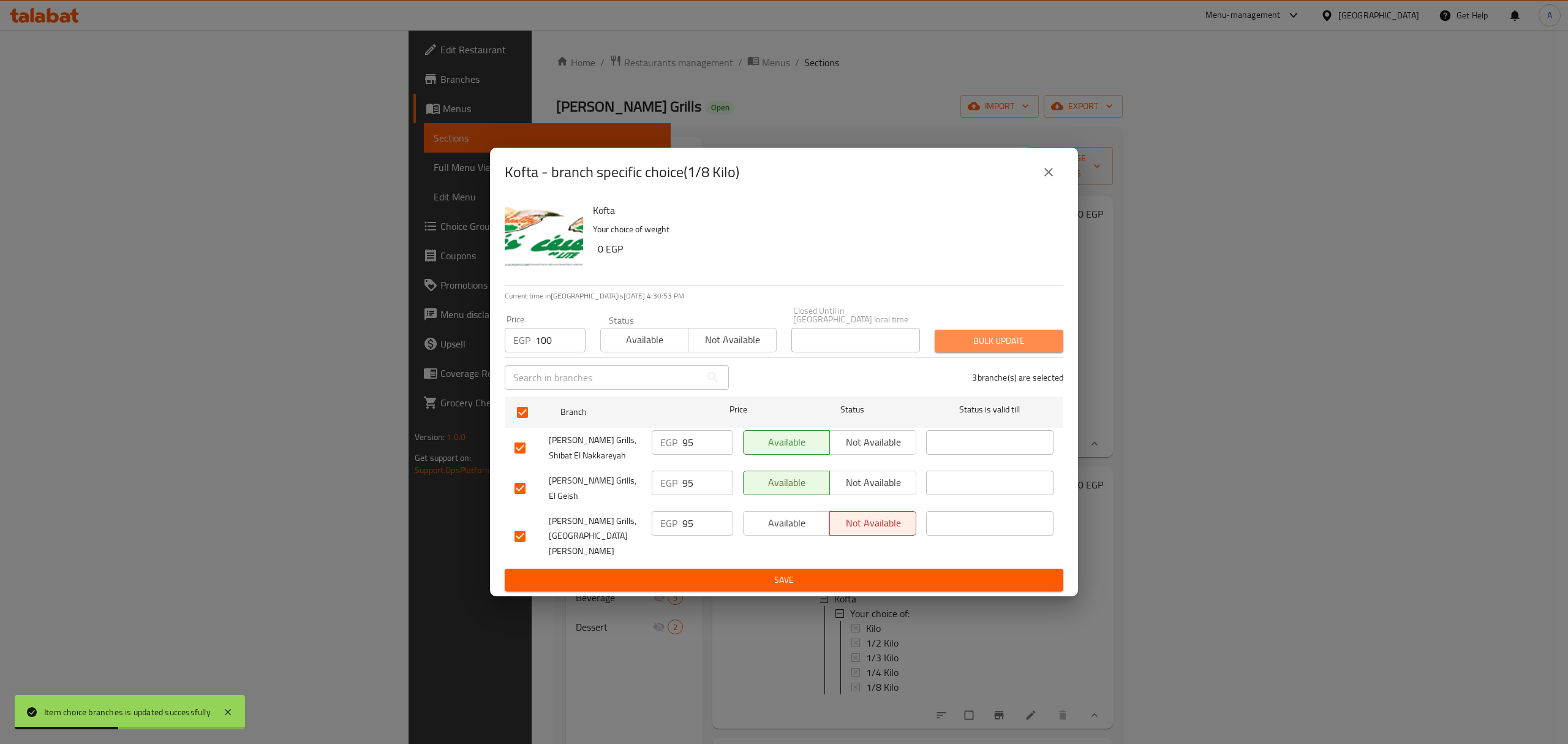
click at [954, 348] on span "Bulk update" at bounding box center [999, 340] width 109 height 15
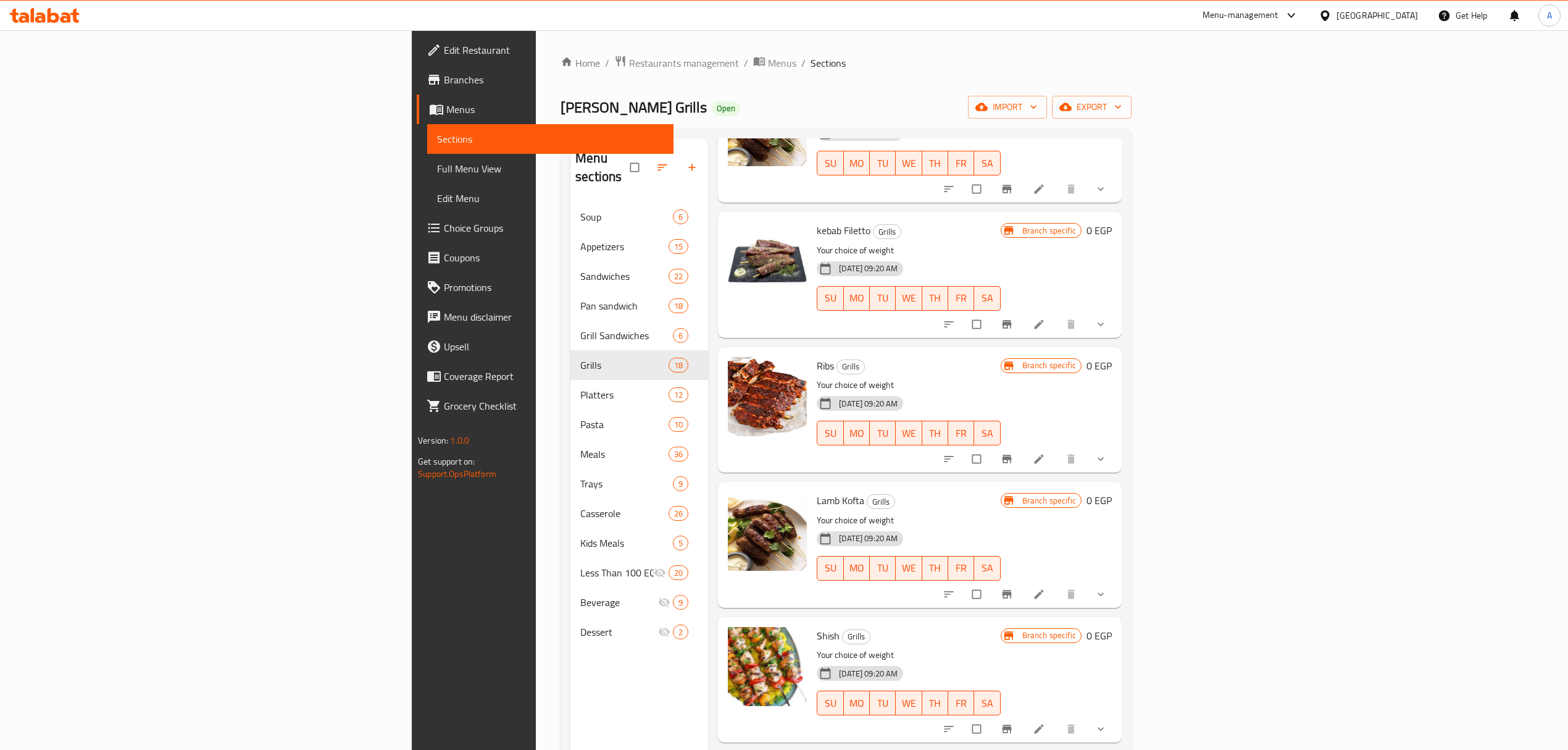
scroll to position [1235, 0]
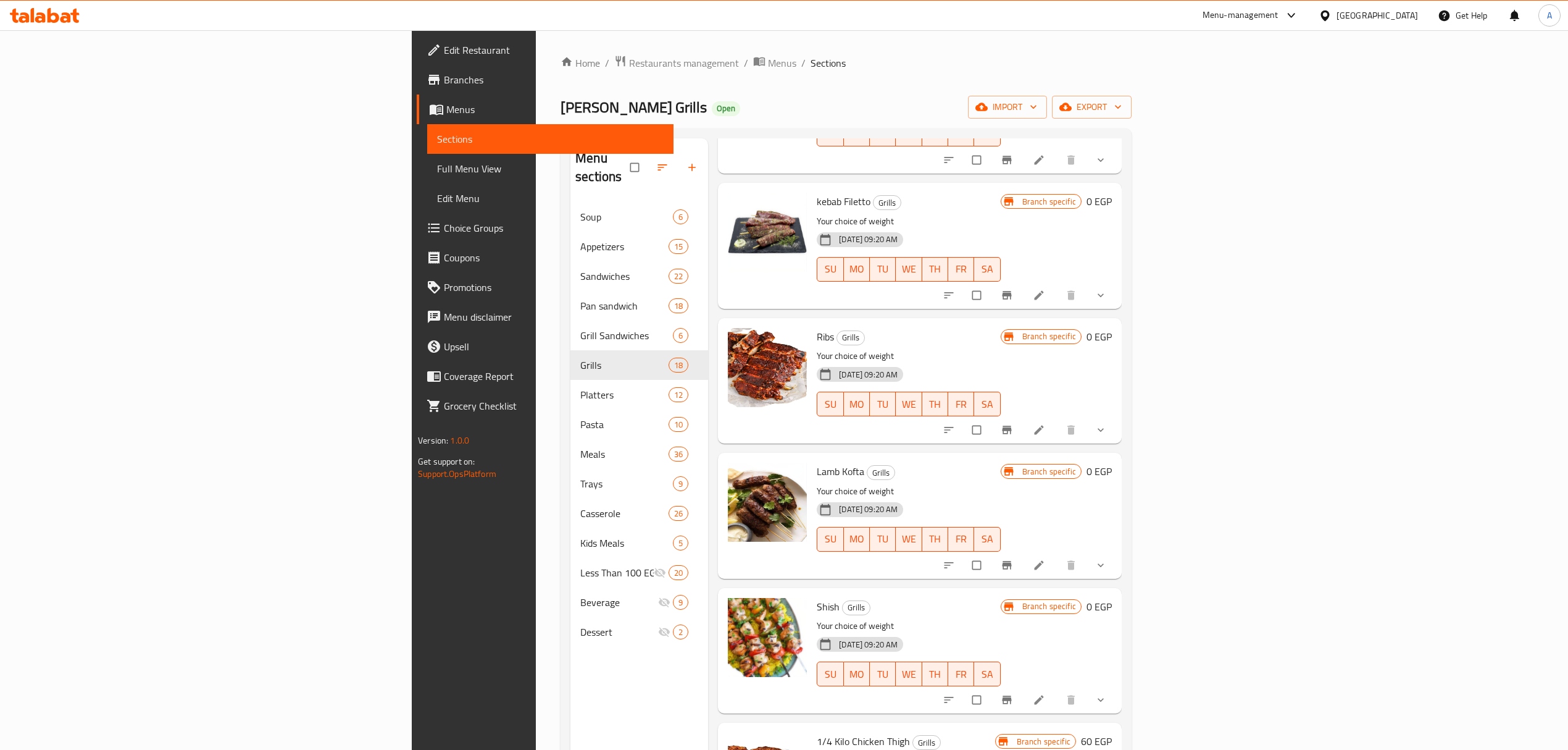
click at [974, 344] on h6 "Ribs Grills" at bounding box center [908, 336] width 184 height 17
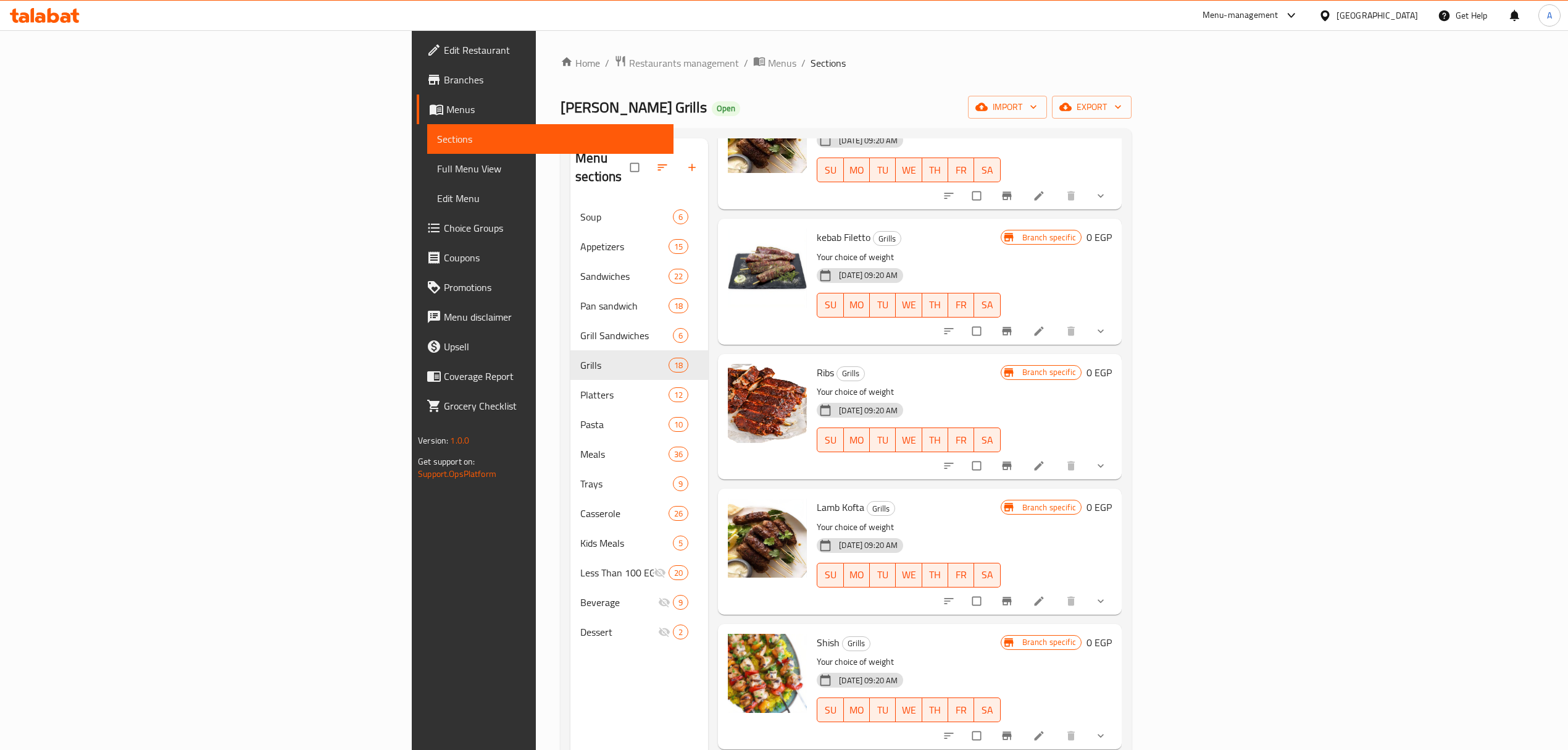
scroll to position [0, 0]
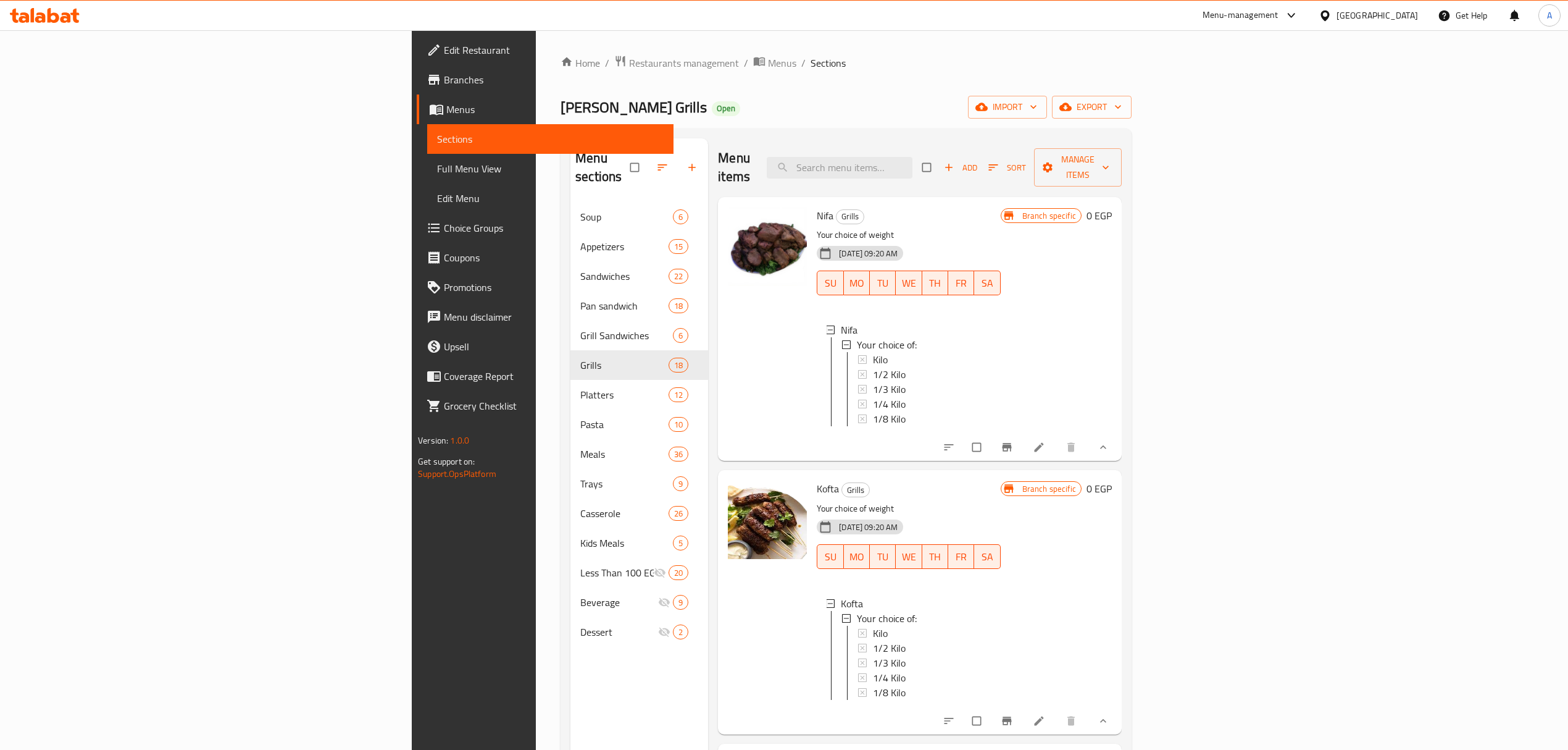
click at [977, 160] on span "Add" at bounding box center [960, 167] width 33 height 15
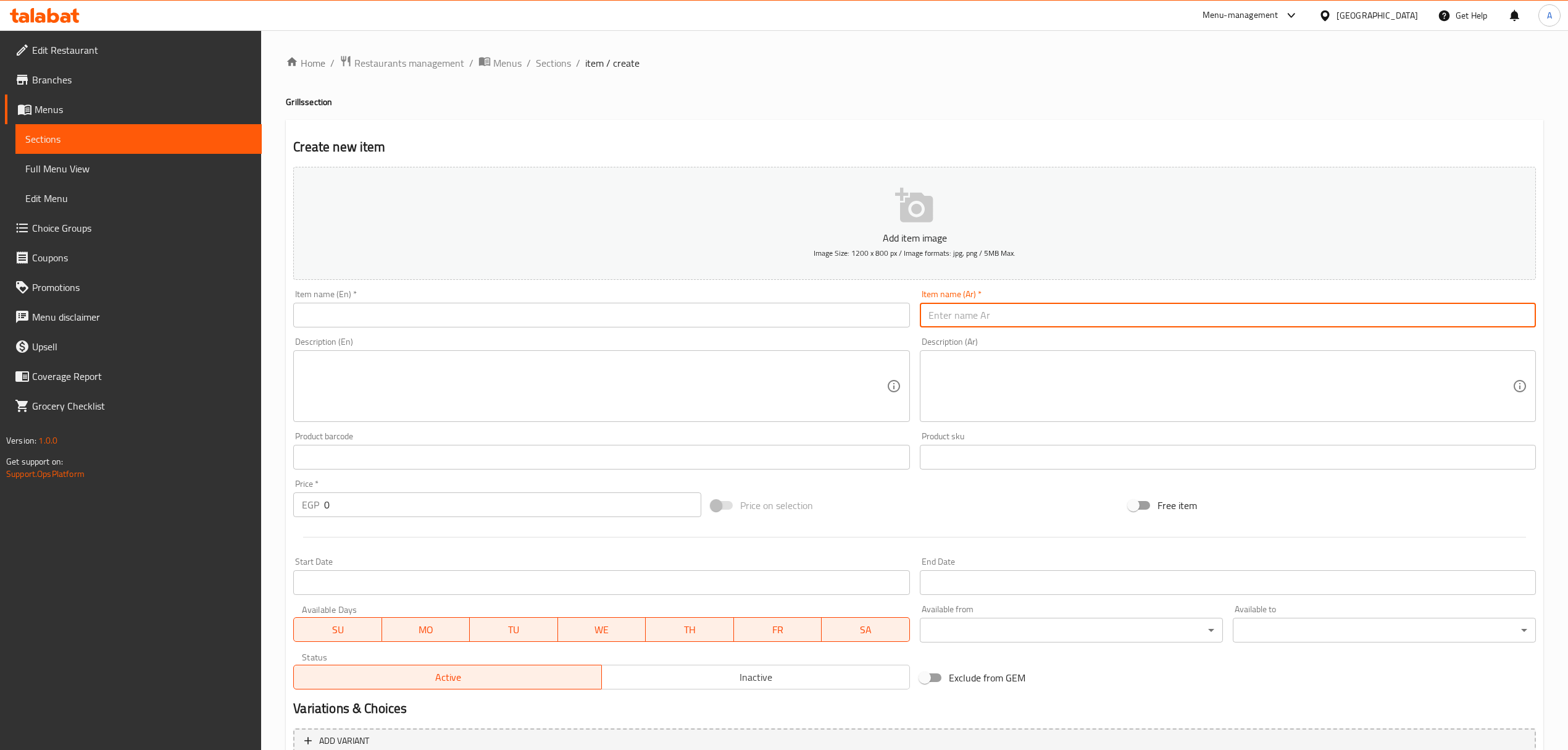
click at [1038, 328] on input "text" at bounding box center [1228, 315] width 616 height 25
paste input "كفتة تركي"
type input "كفتة تركي"
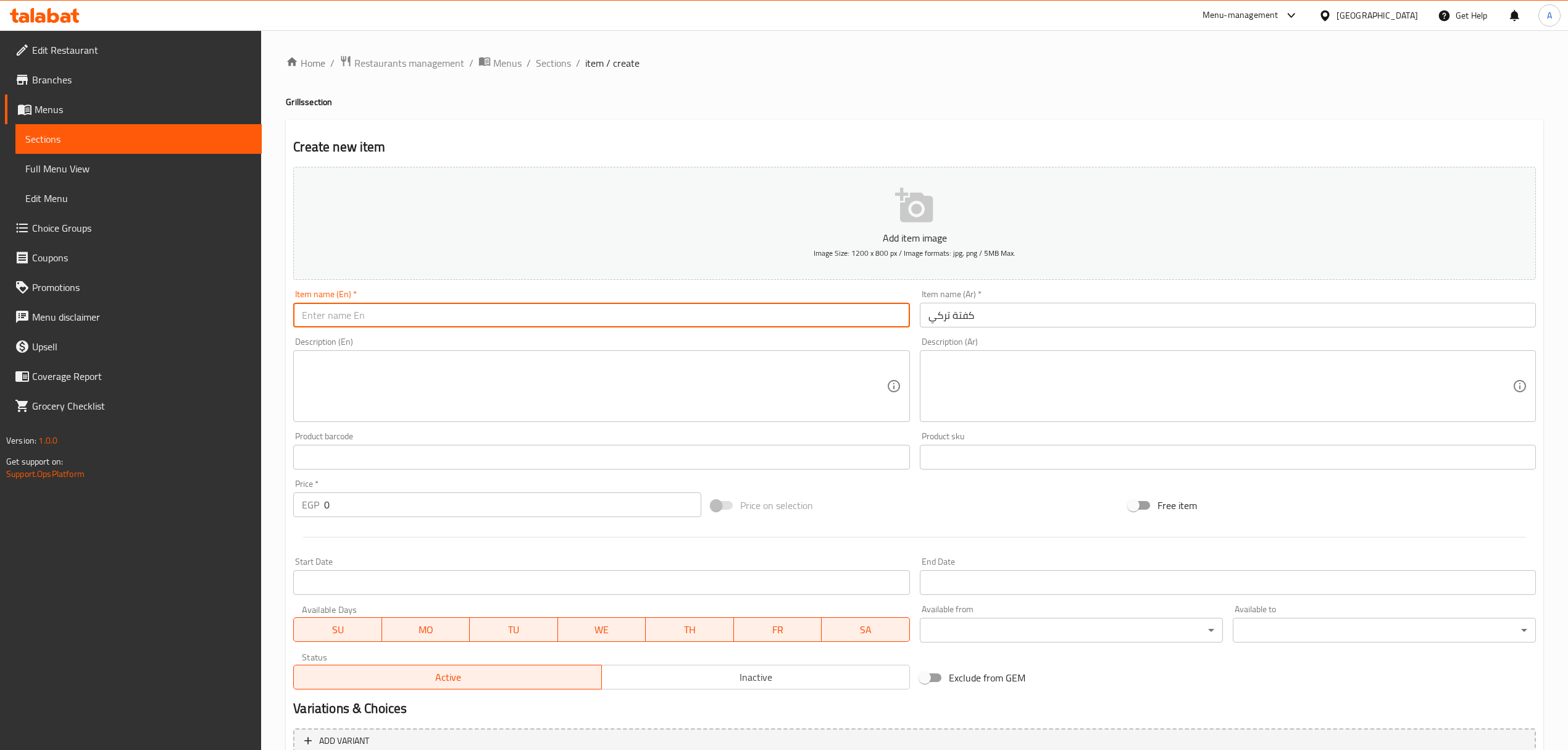
click at [479, 324] on input "text" at bounding box center [602, 315] width 616 height 25
paste input "Turkish Kofta"
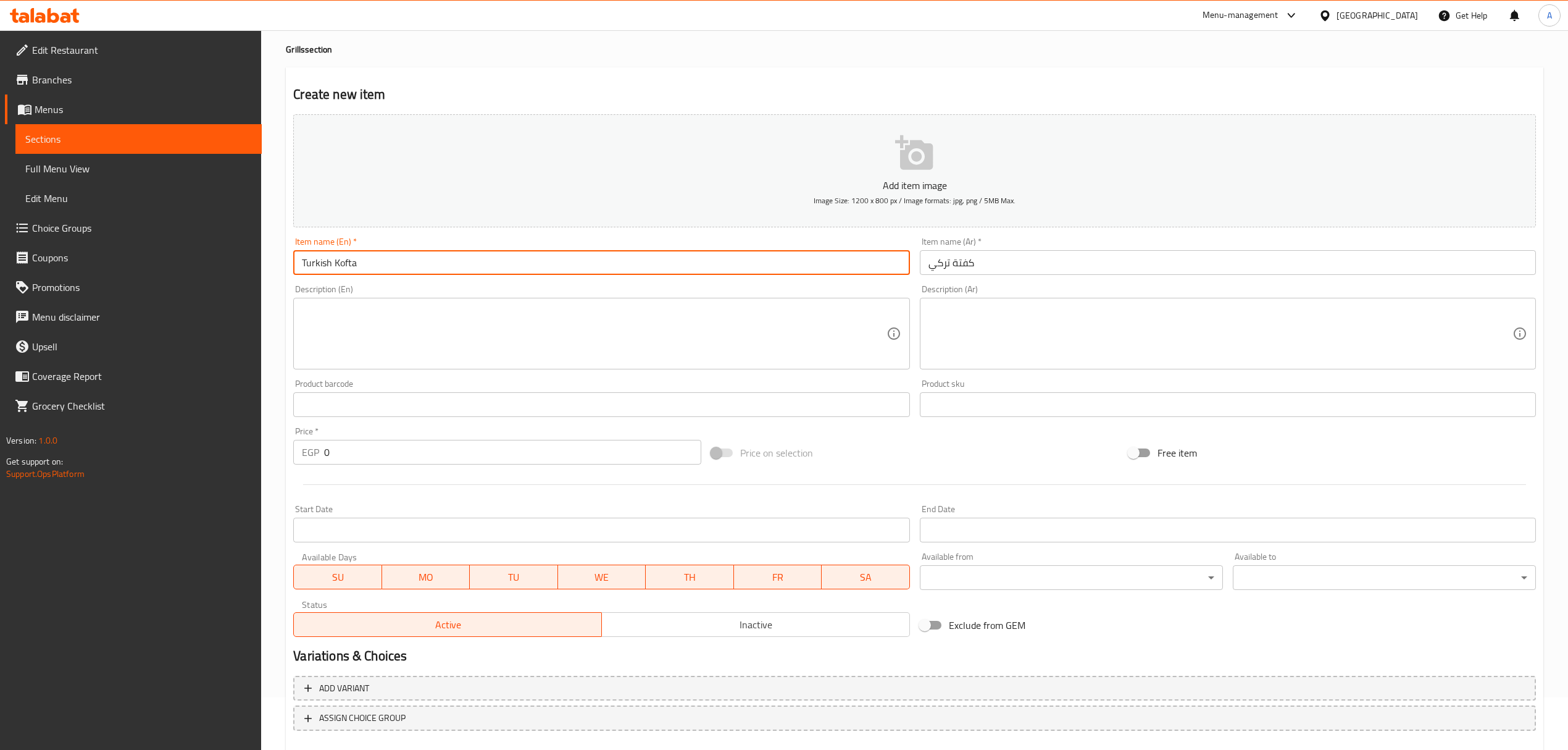
scroll to position [121, 0]
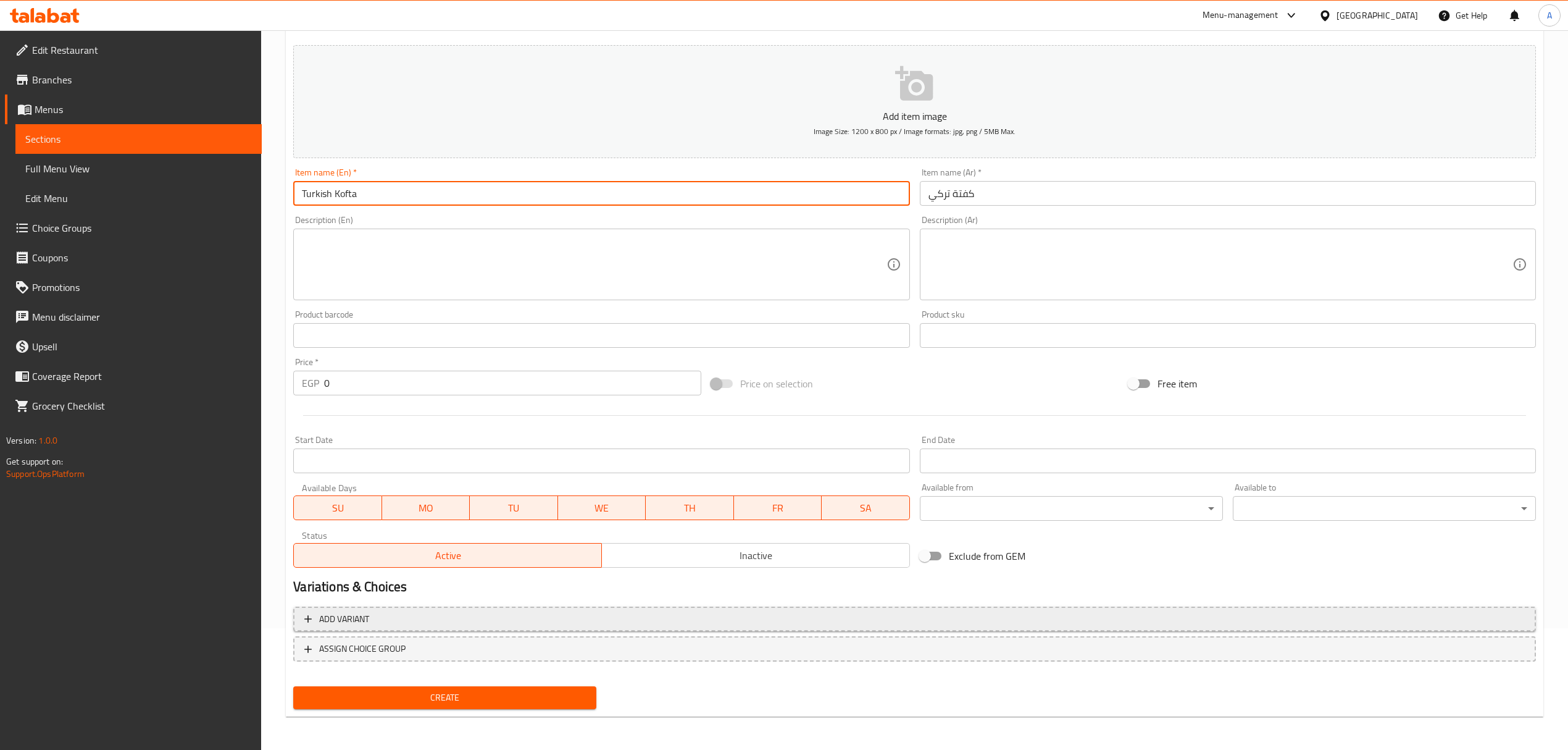
type input "Turkish Kofta"
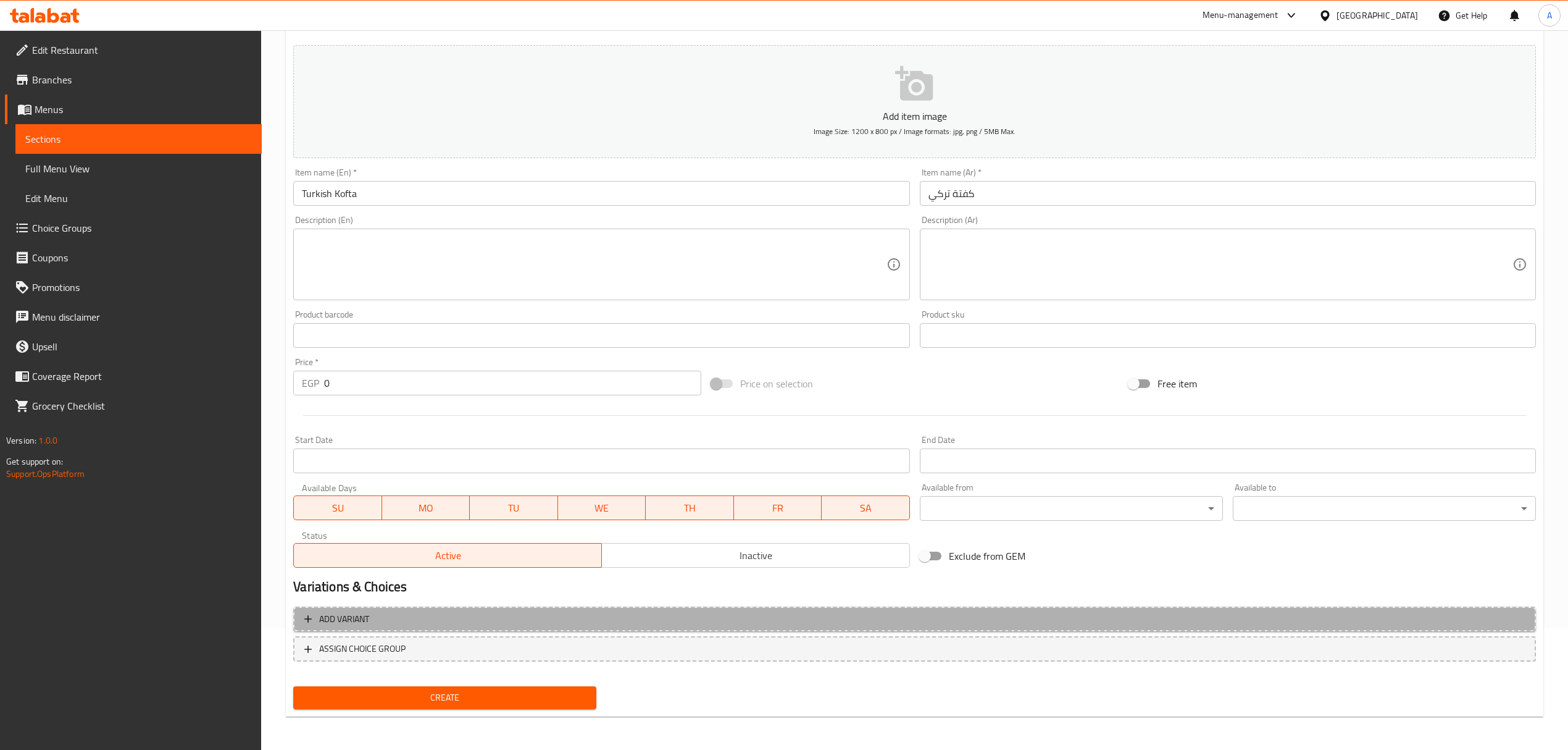
click at [401, 616] on span "Add variant" at bounding box center [914, 619] width 1220 height 15
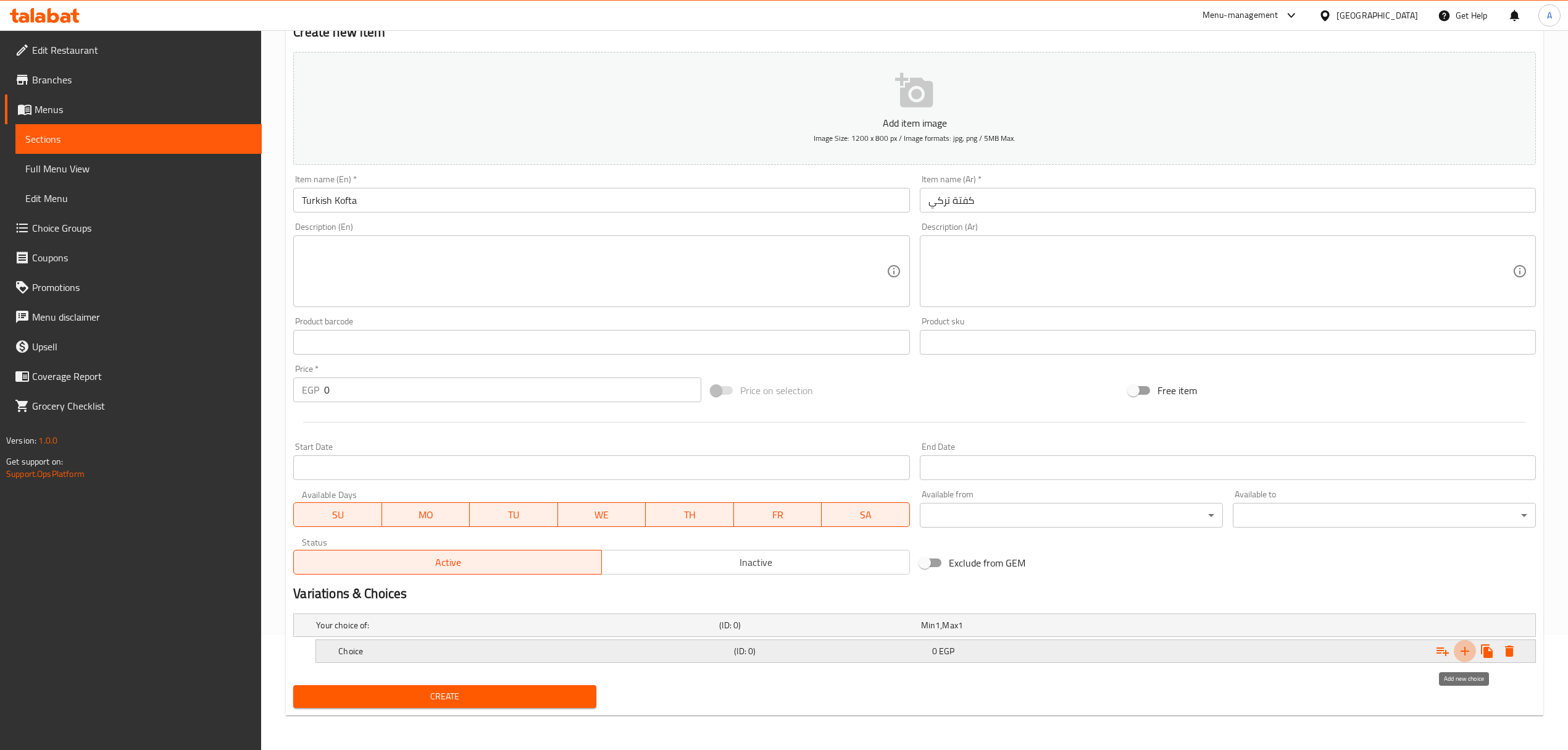
click at [1467, 655] on icon "Expand" at bounding box center [1464, 650] width 15 height 15
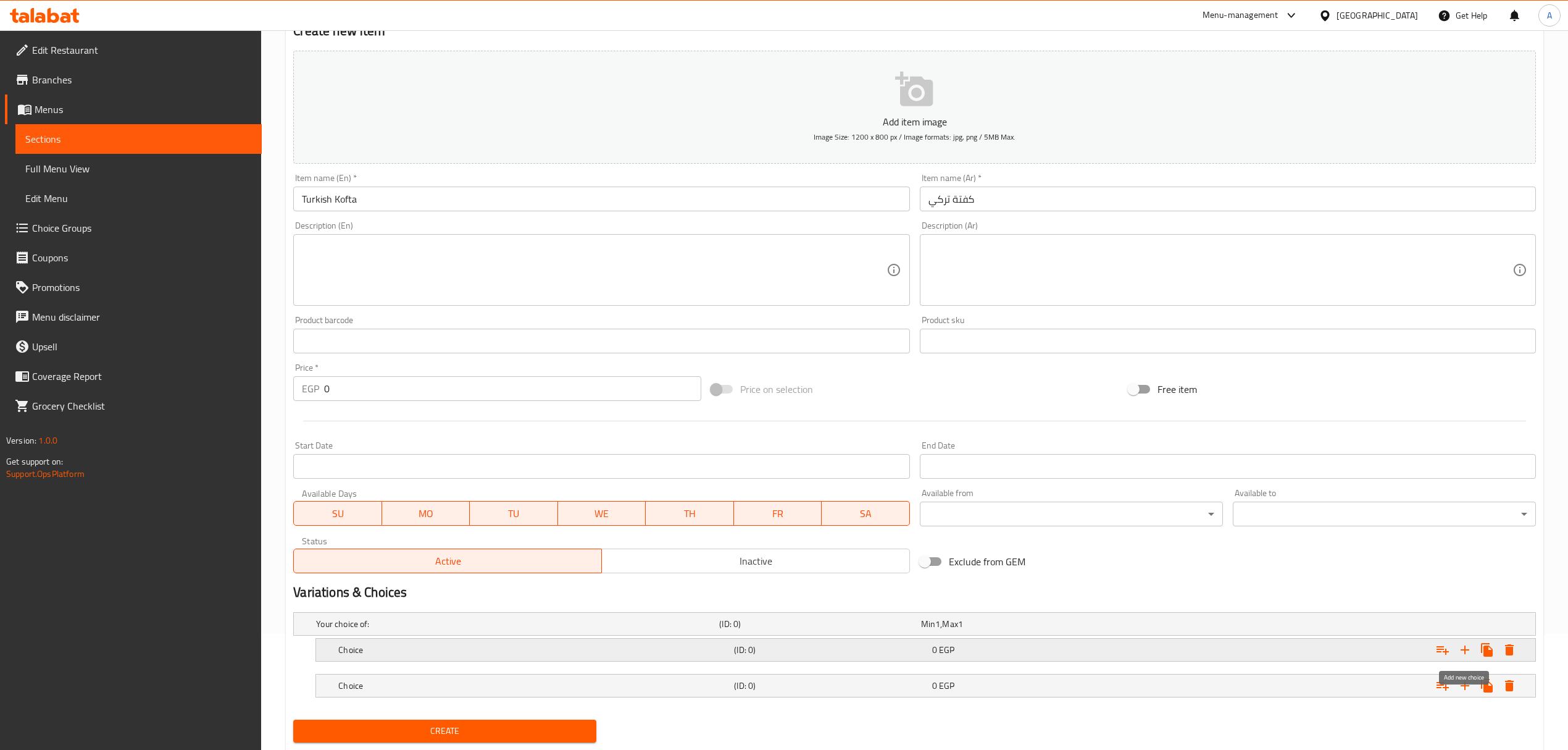
click at [1462, 655] on icon "Expand" at bounding box center [1464, 650] width 15 height 15
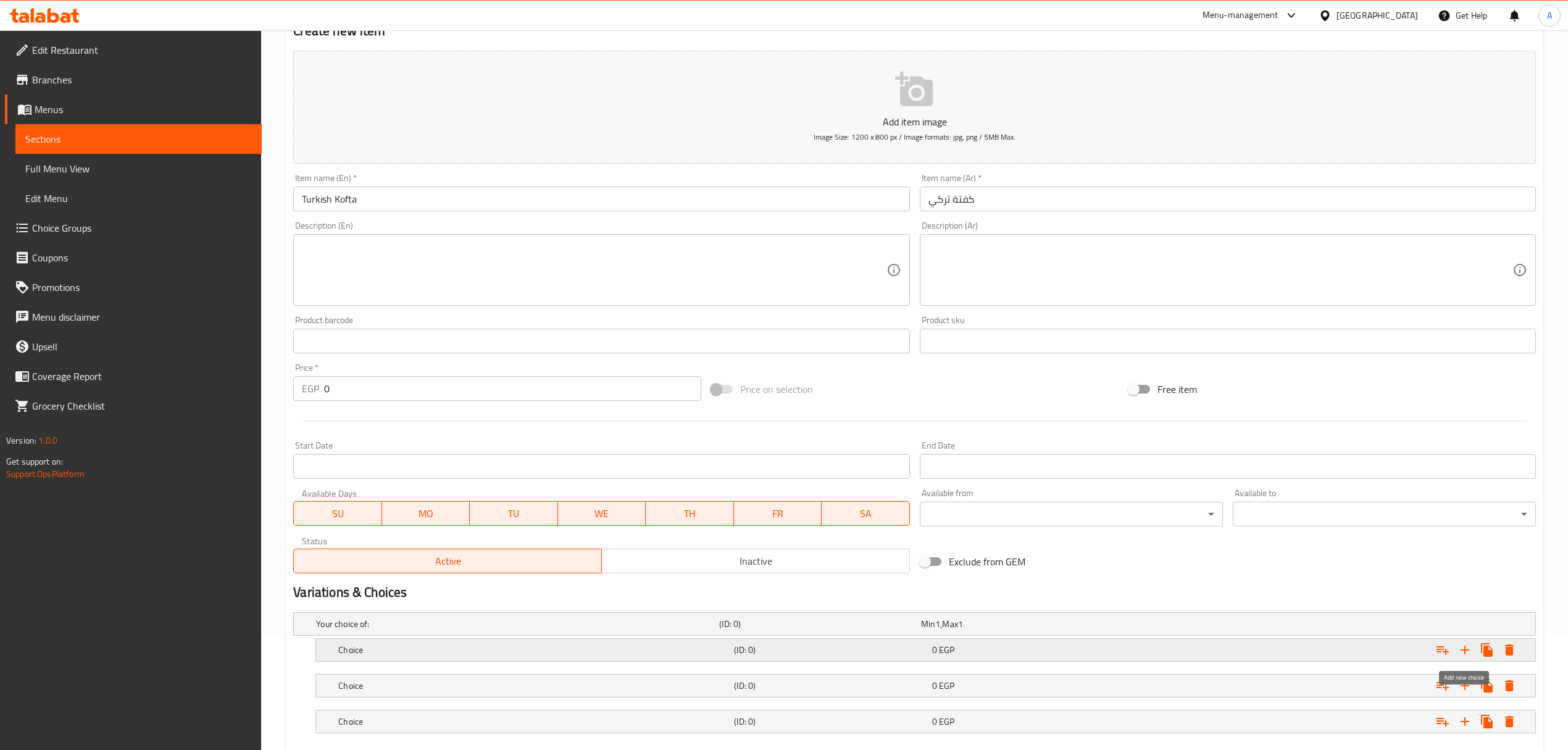
click at [1460, 657] on icon "Expand" at bounding box center [1464, 650] width 15 height 15
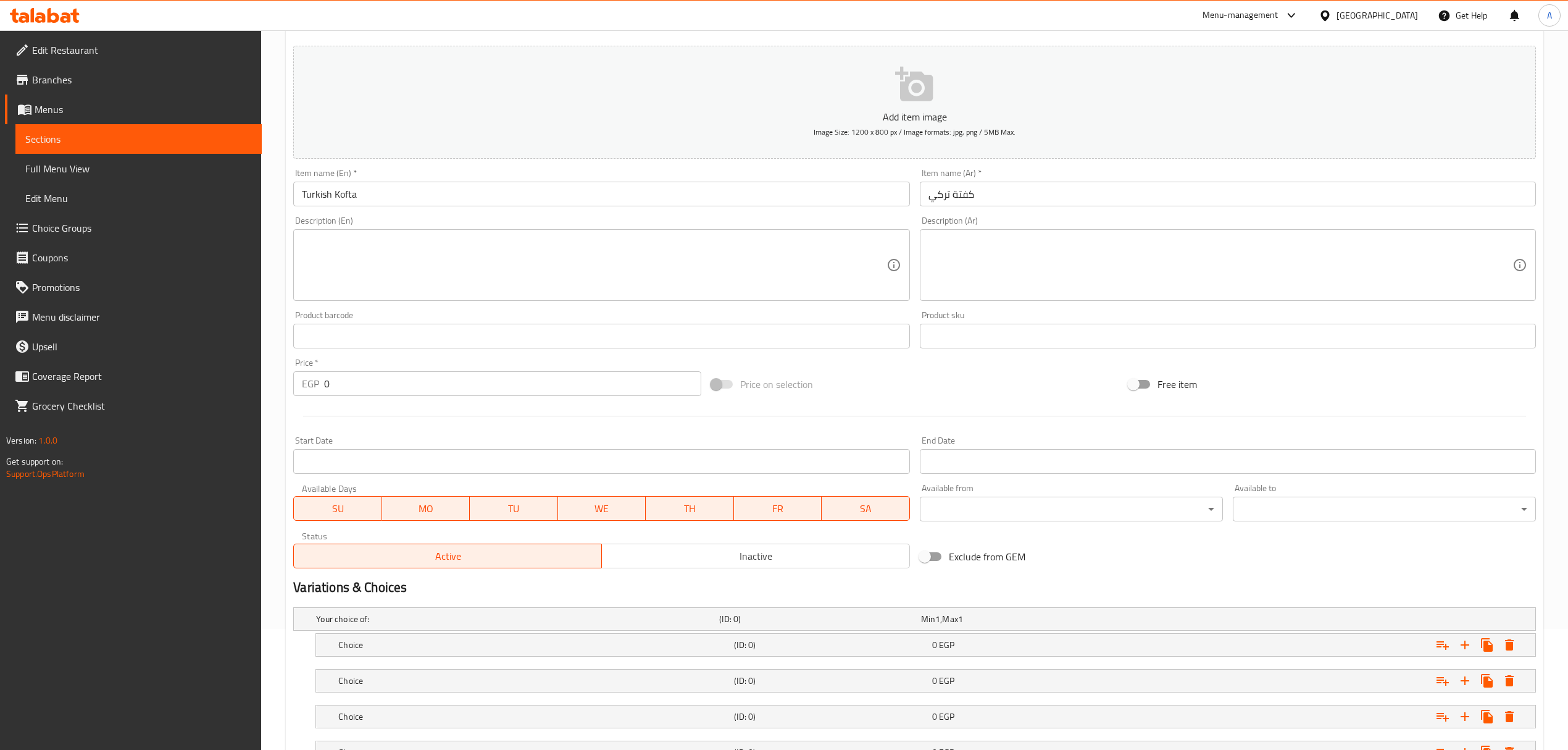
scroll to position [261, 0]
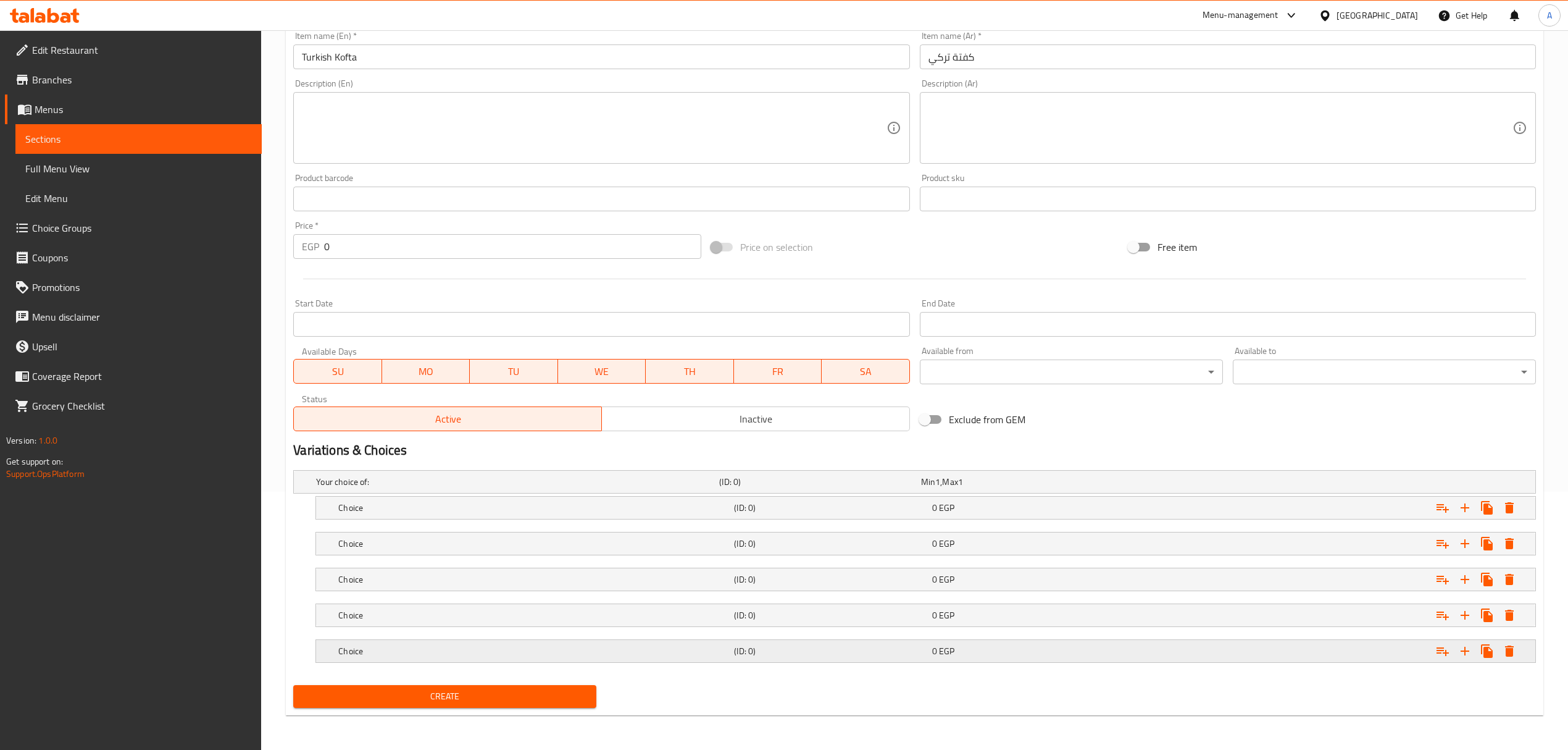
click at [798, 646] on h5 "(ID: 0)" at bounding box center [830, 650] width 192 height 12
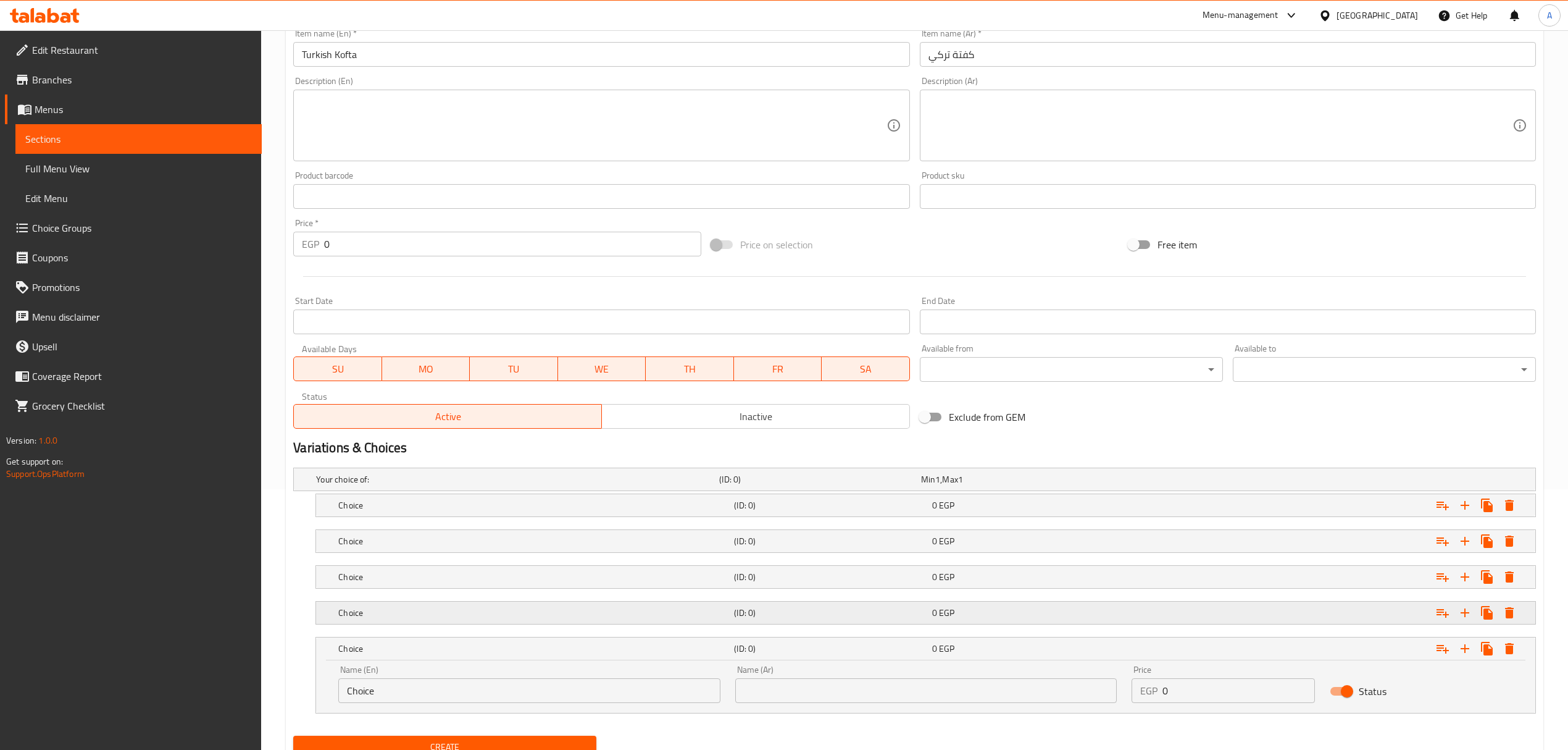
click at [792, 621] on div "(ID: 0)" at bounding box center [830, 612] width 197 height 17
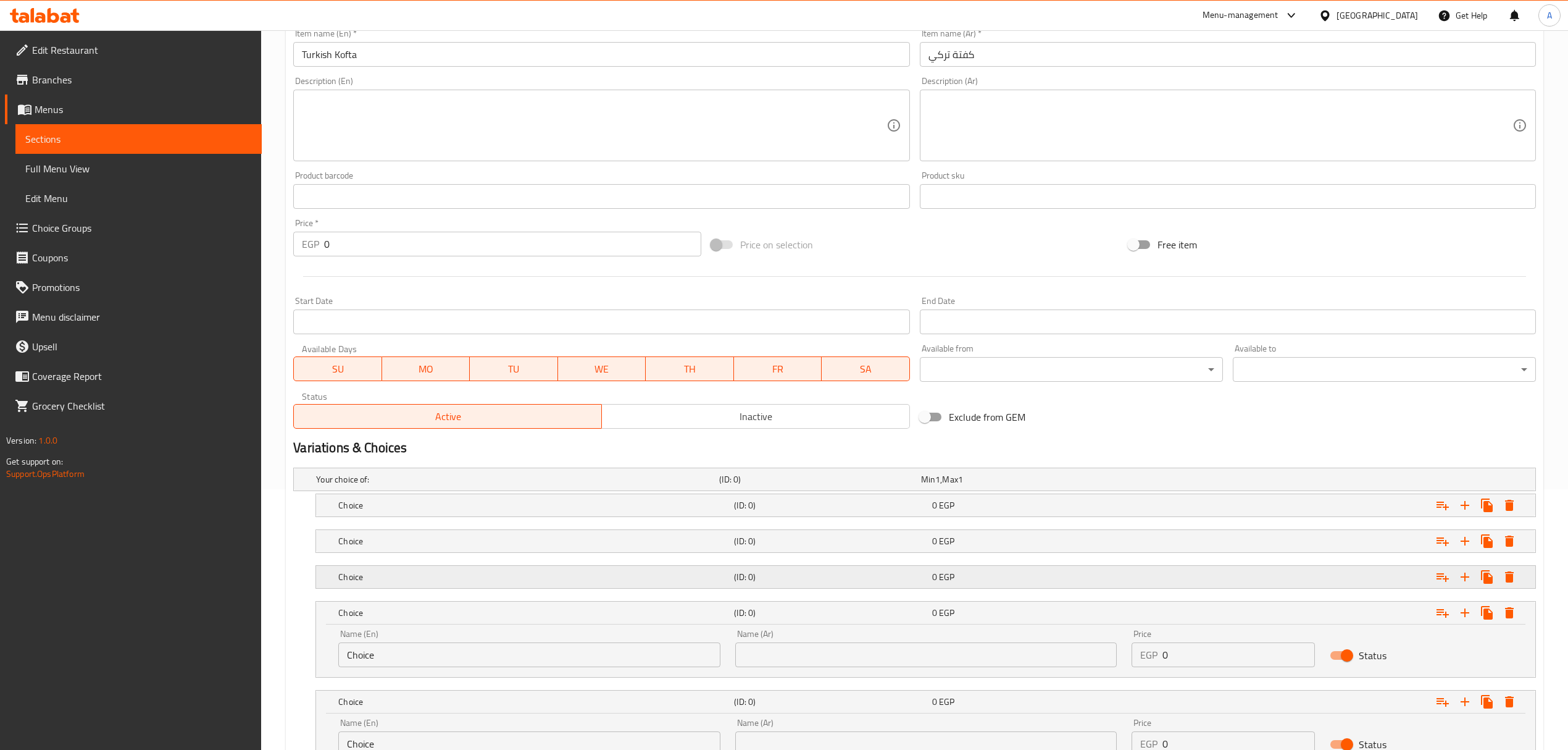
click at [793, 586] on div "(ID: 0)" at bounding box center [830, 576] width 197 height 17
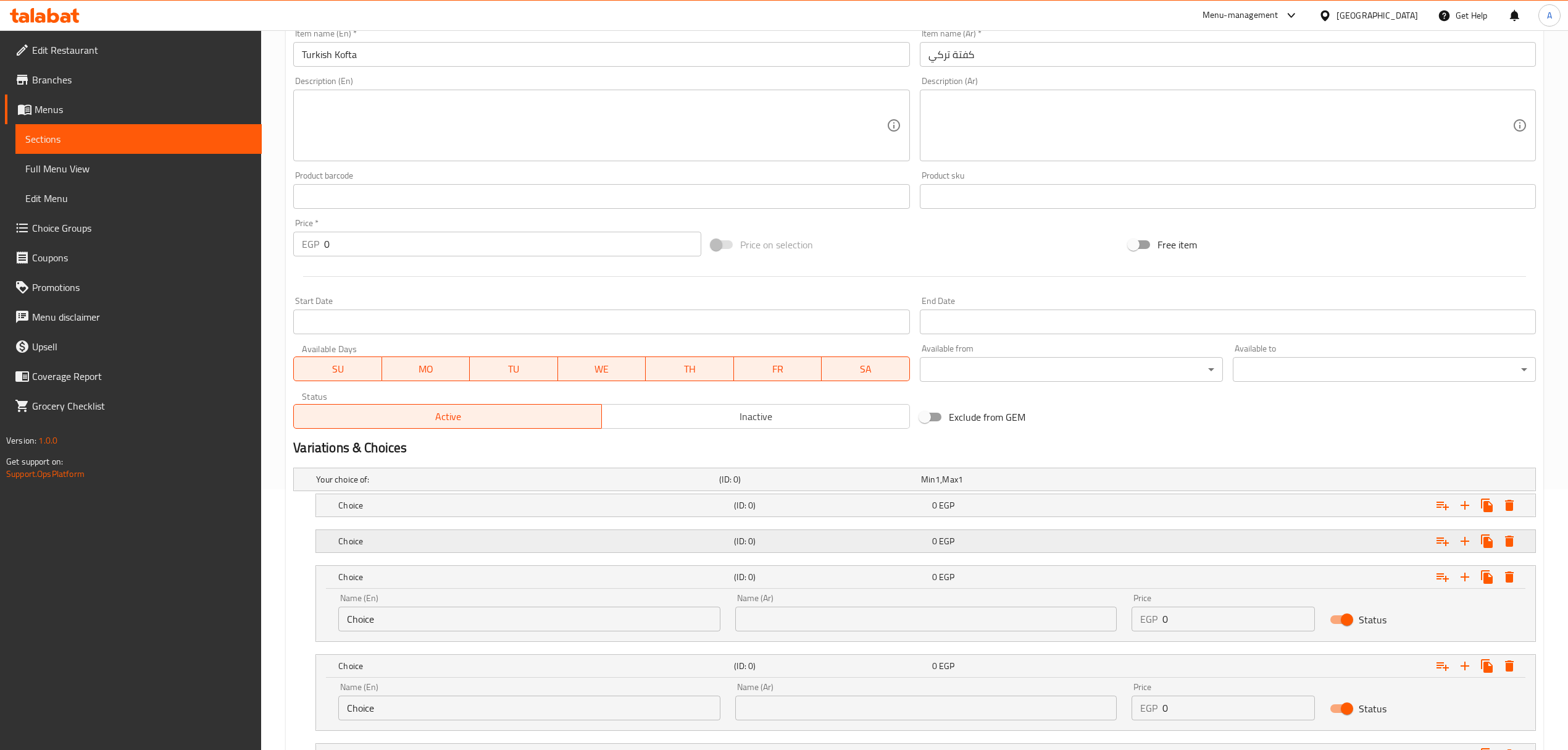
click at [786, 544] on h5 "(ID: 0)" at bounding box center [830, 540] width 192 height 12
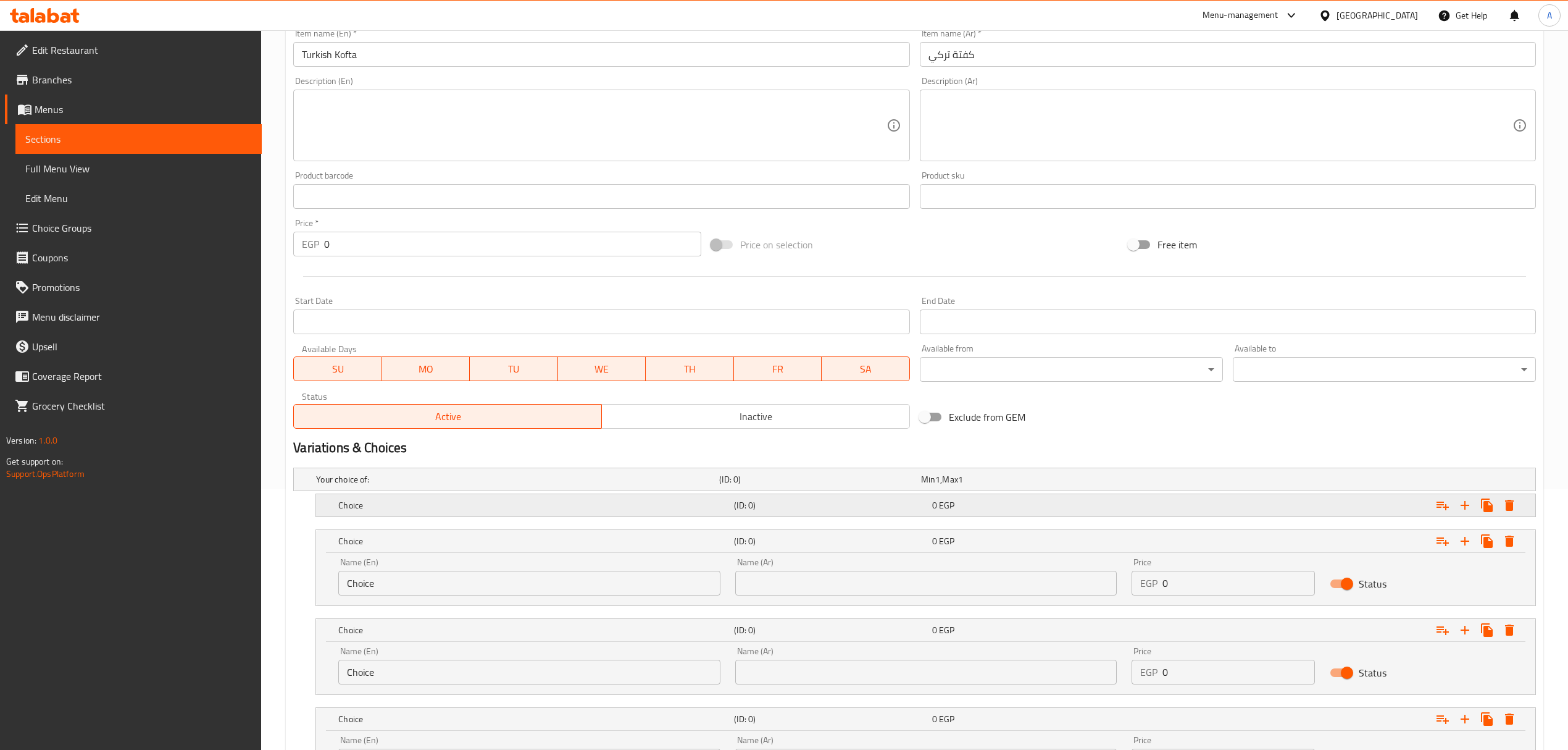
click at [780, 514] on div "(ID: 0)" at bounding box center [830, 505] width 197 height 17
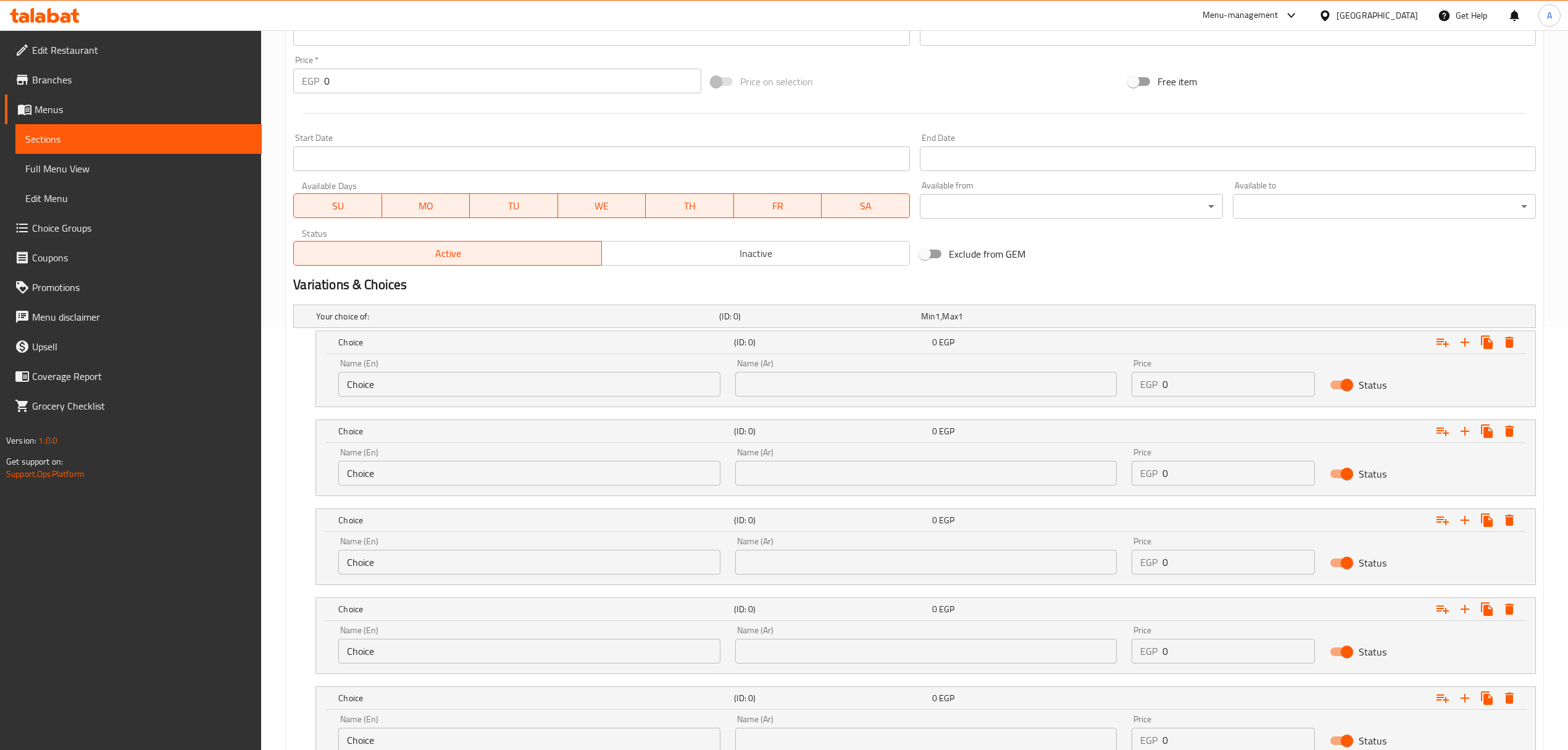
scroll to position [426, 0]
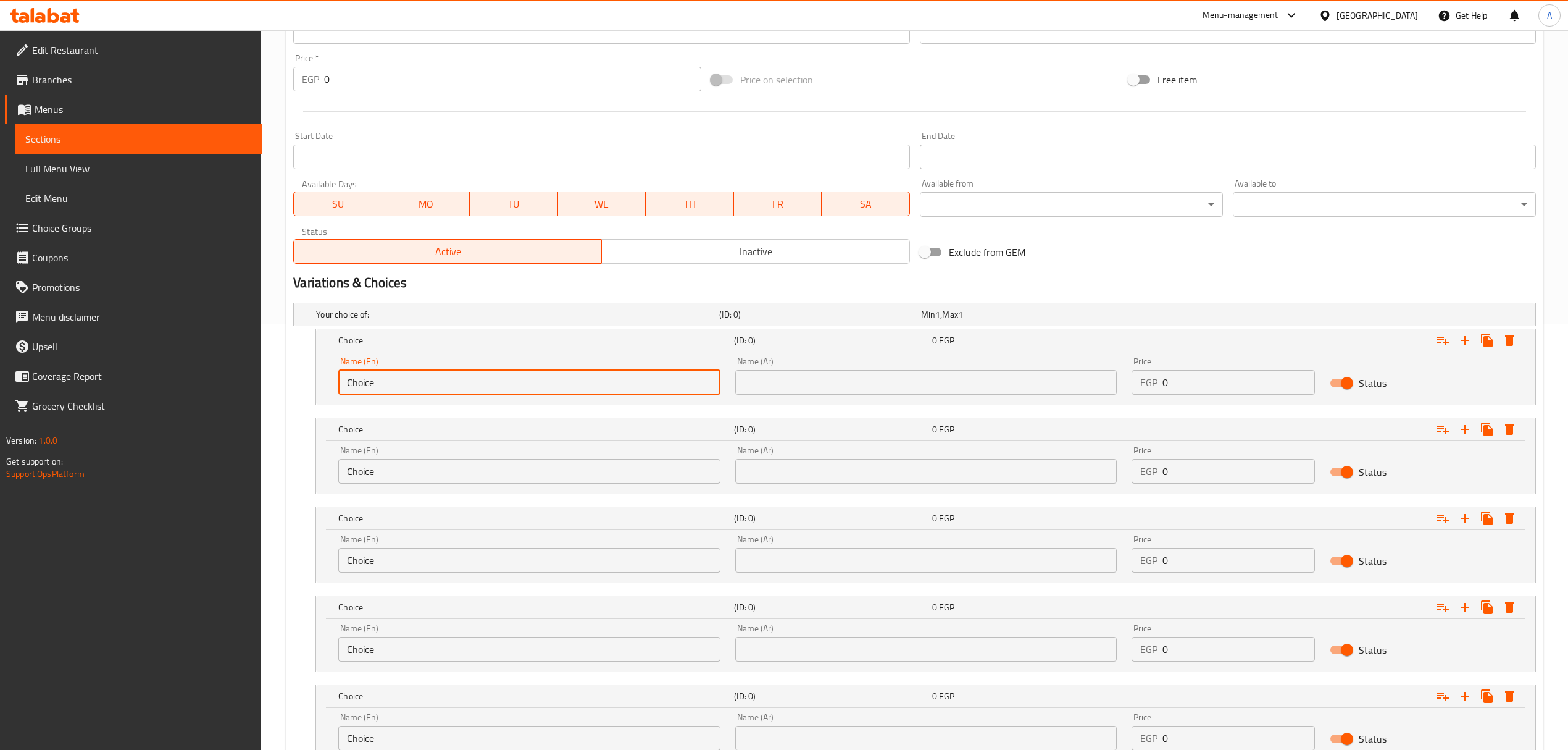
click at [577, 394] on input "Choice" at bounding box center [529, 382] width 382 height 25
type input "1 Kilo"
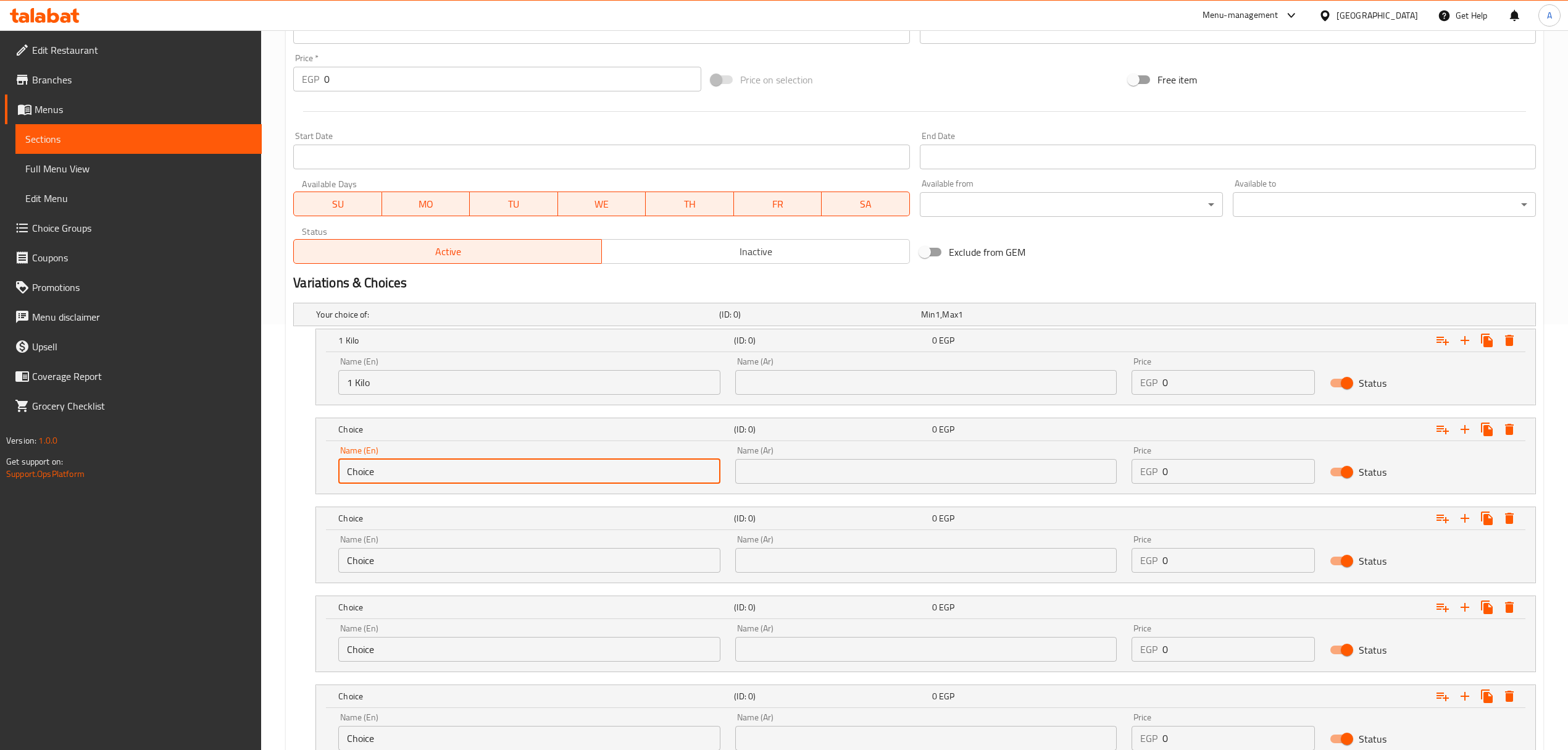
click at [411, 463] on input "Choice" at bounding box center [529, 471] width 382 height 25
type input "1/2 Kilo"
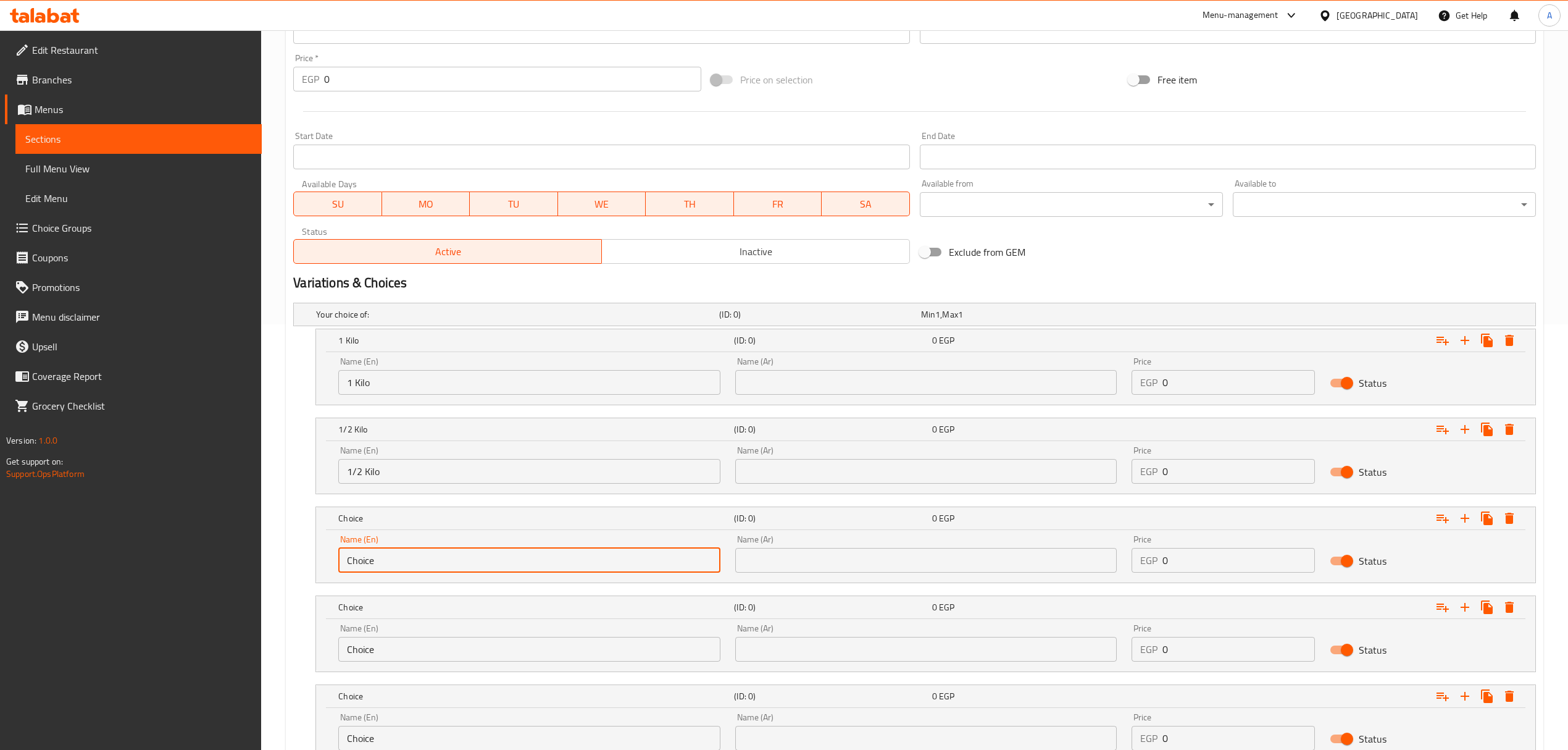
click at [433, 557] on input "Choice" at bounding box center [529, 560] width 382 height 25
type input "1/4 Kilo"
click at [404, 645] on input "Choice" at bounding box center [529, 649] width 382 height 25
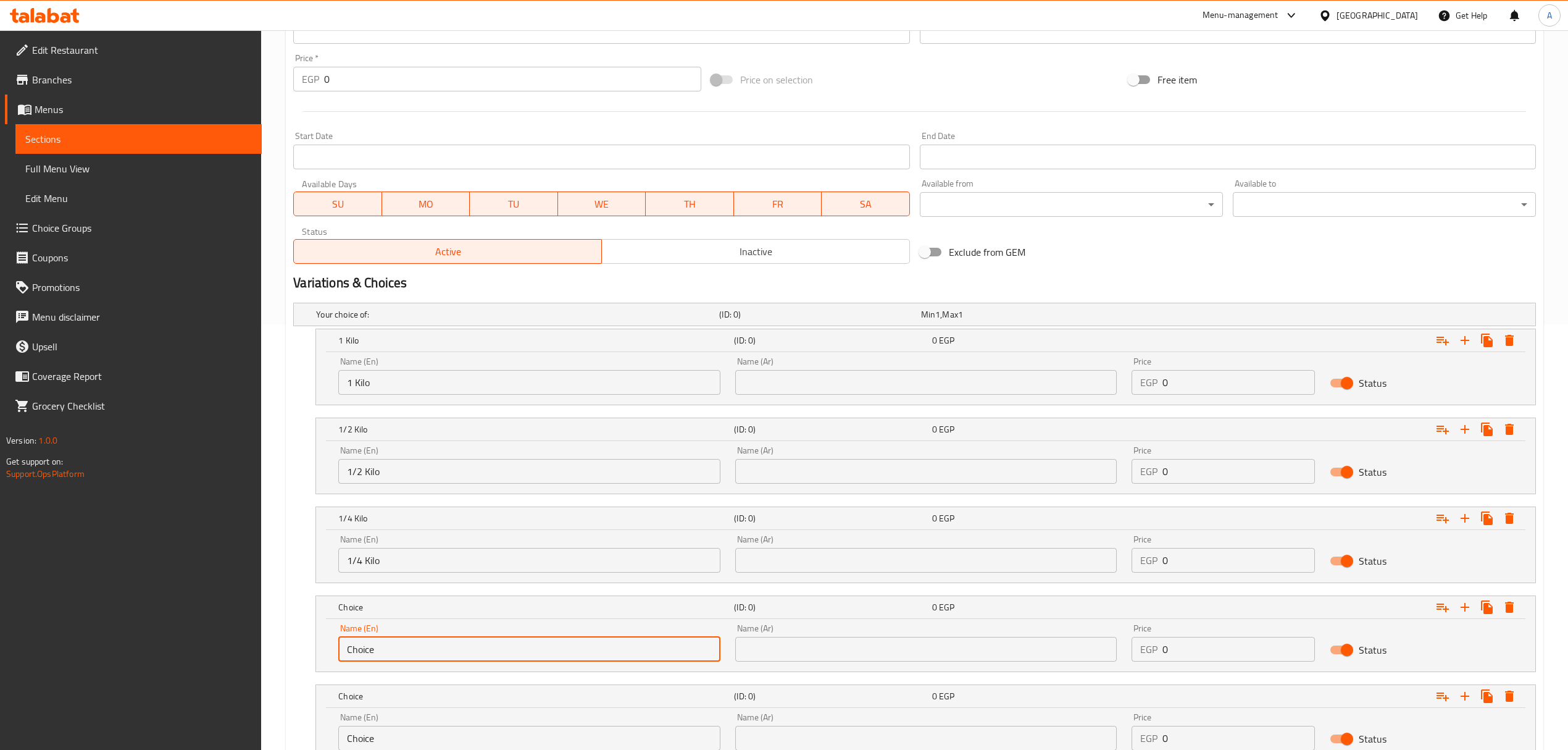
click at [404, 645] on input "Choice" at bounding box center [529, 649] width 382 height 25
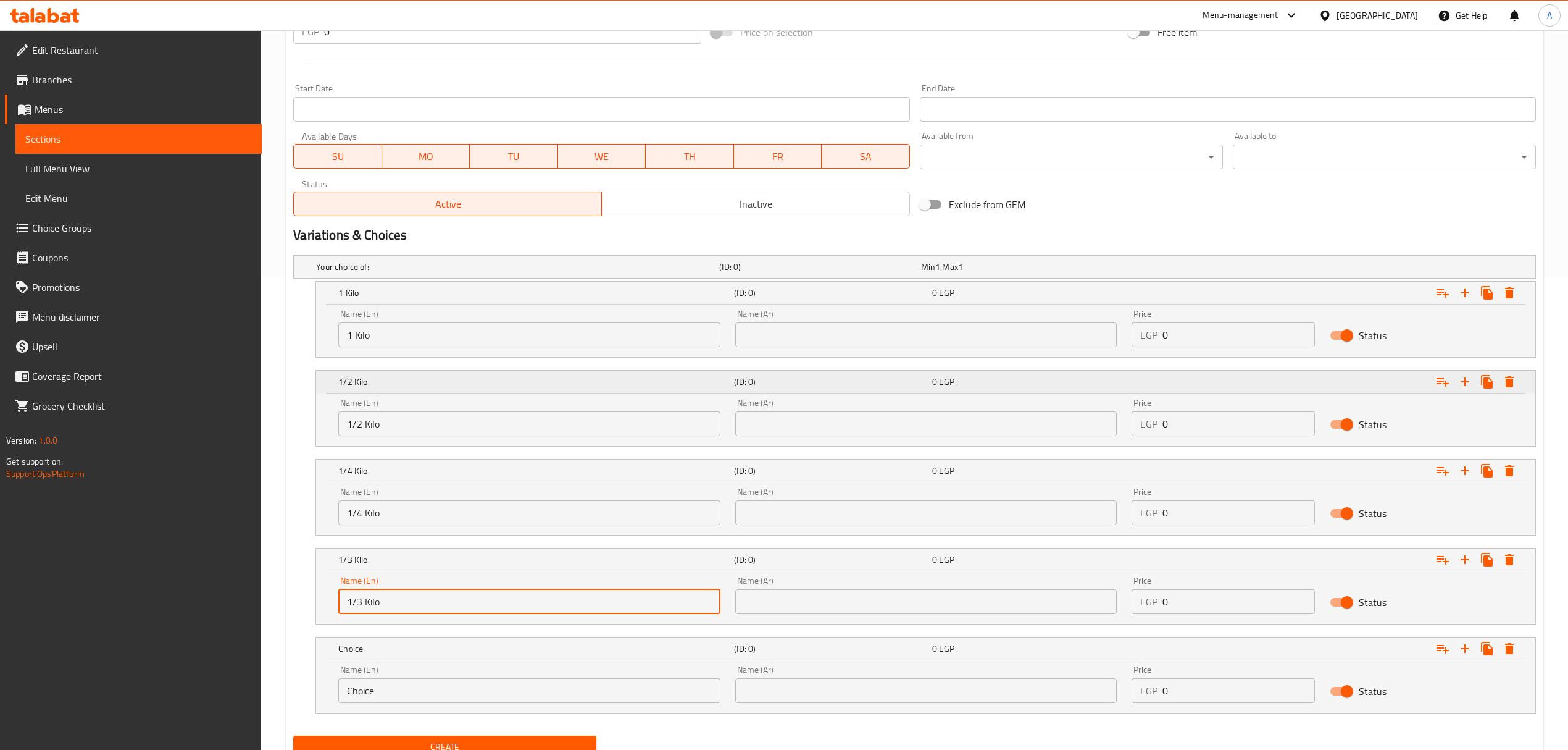
scroll to position [526, 0]
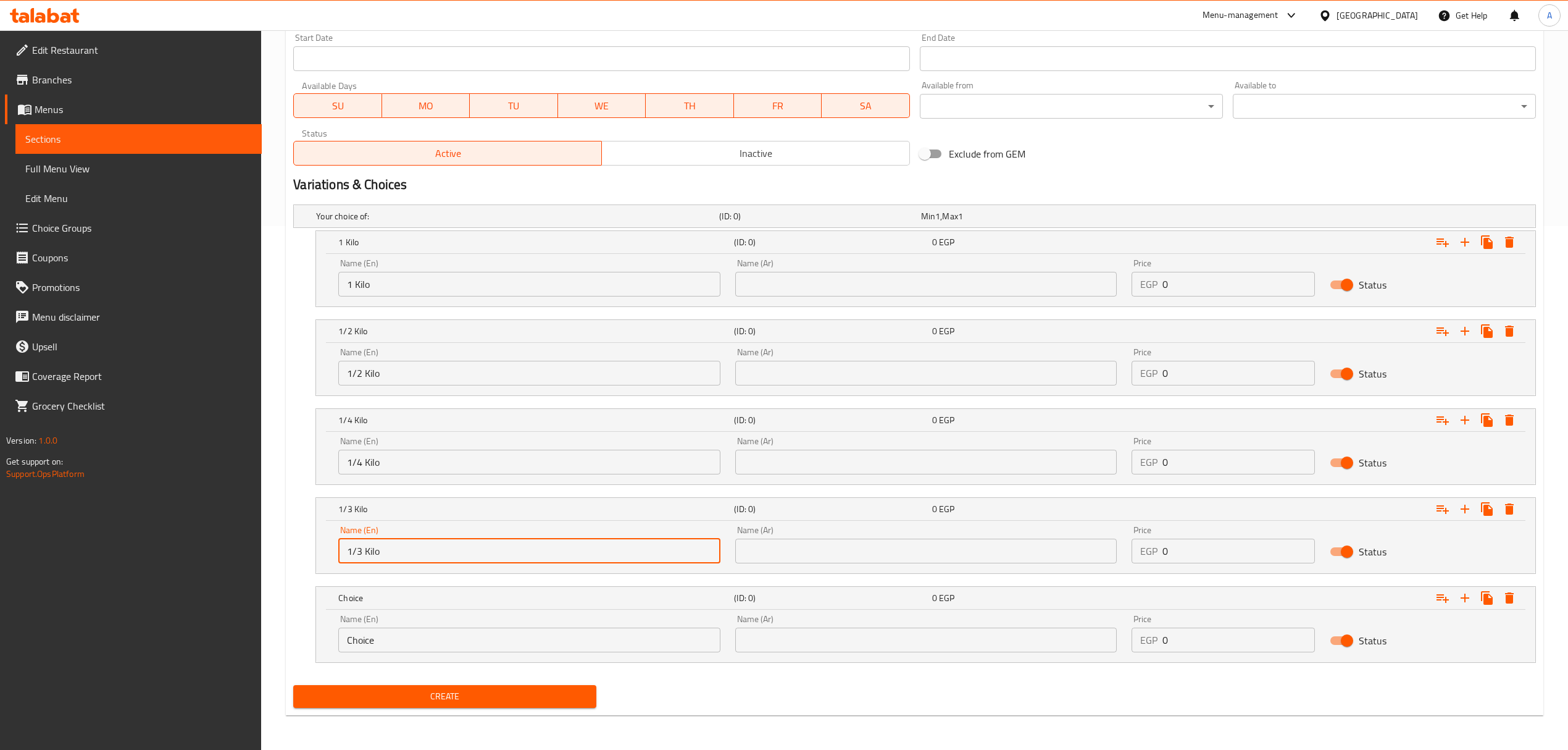
type input "1/3 Kilo"
click at [482, 643] on input "Choice" at bounding box center [529, 640] width 382 height 25
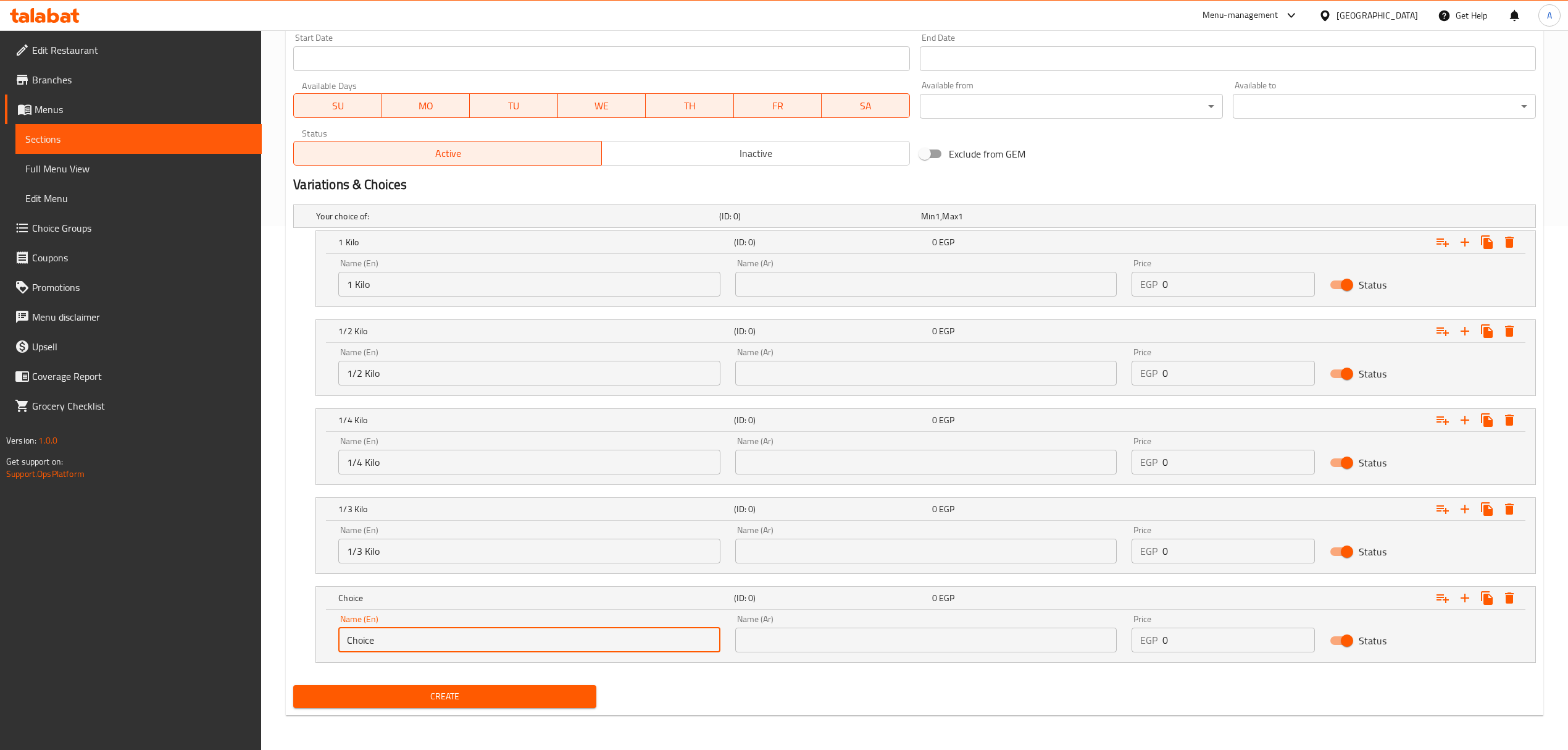
click at [482, 643] on input "Choice" at bounding box center [529, 640] width 382 height 25
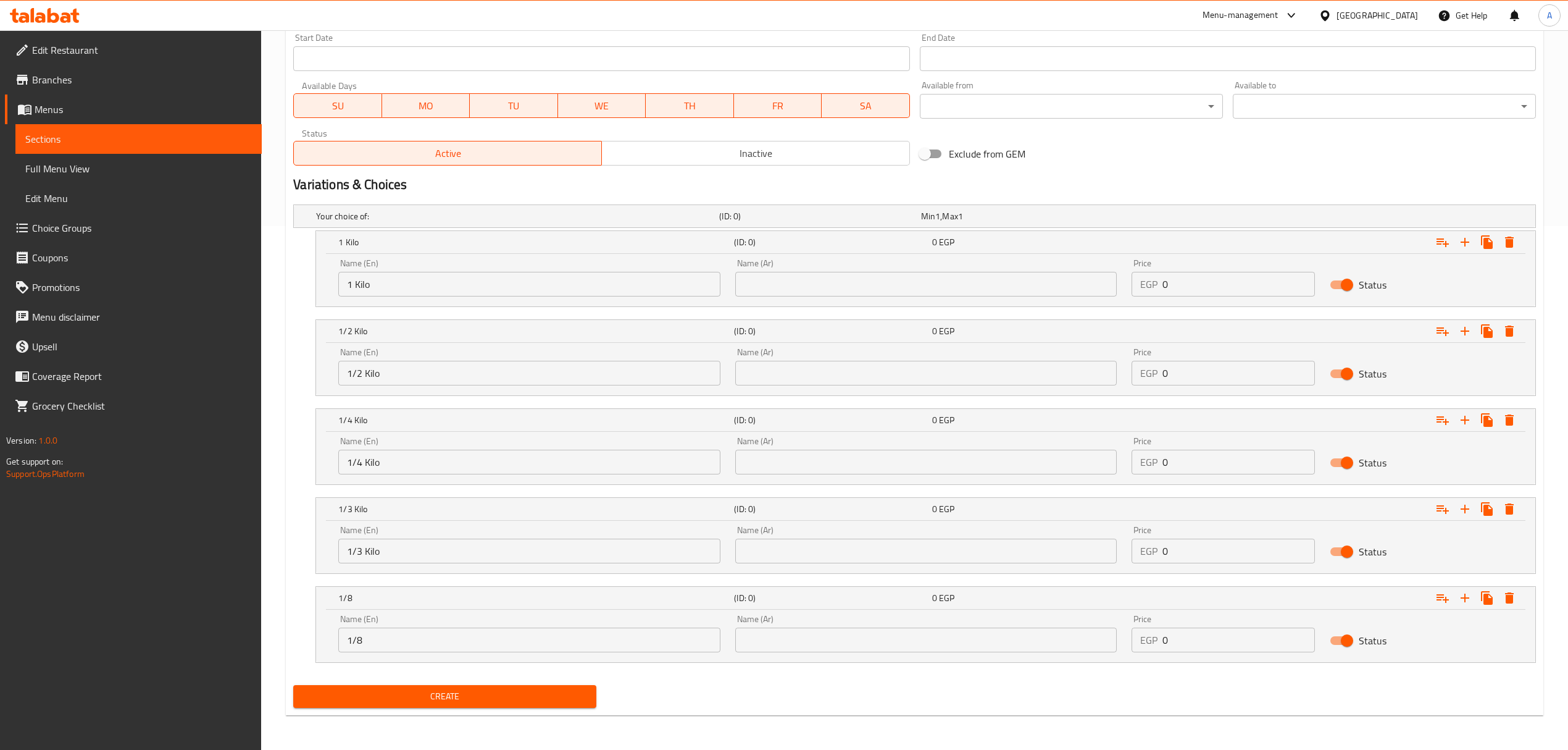
click at [482, 643] on input "1/8" at bounding box center [529, 640] width 382 height 25
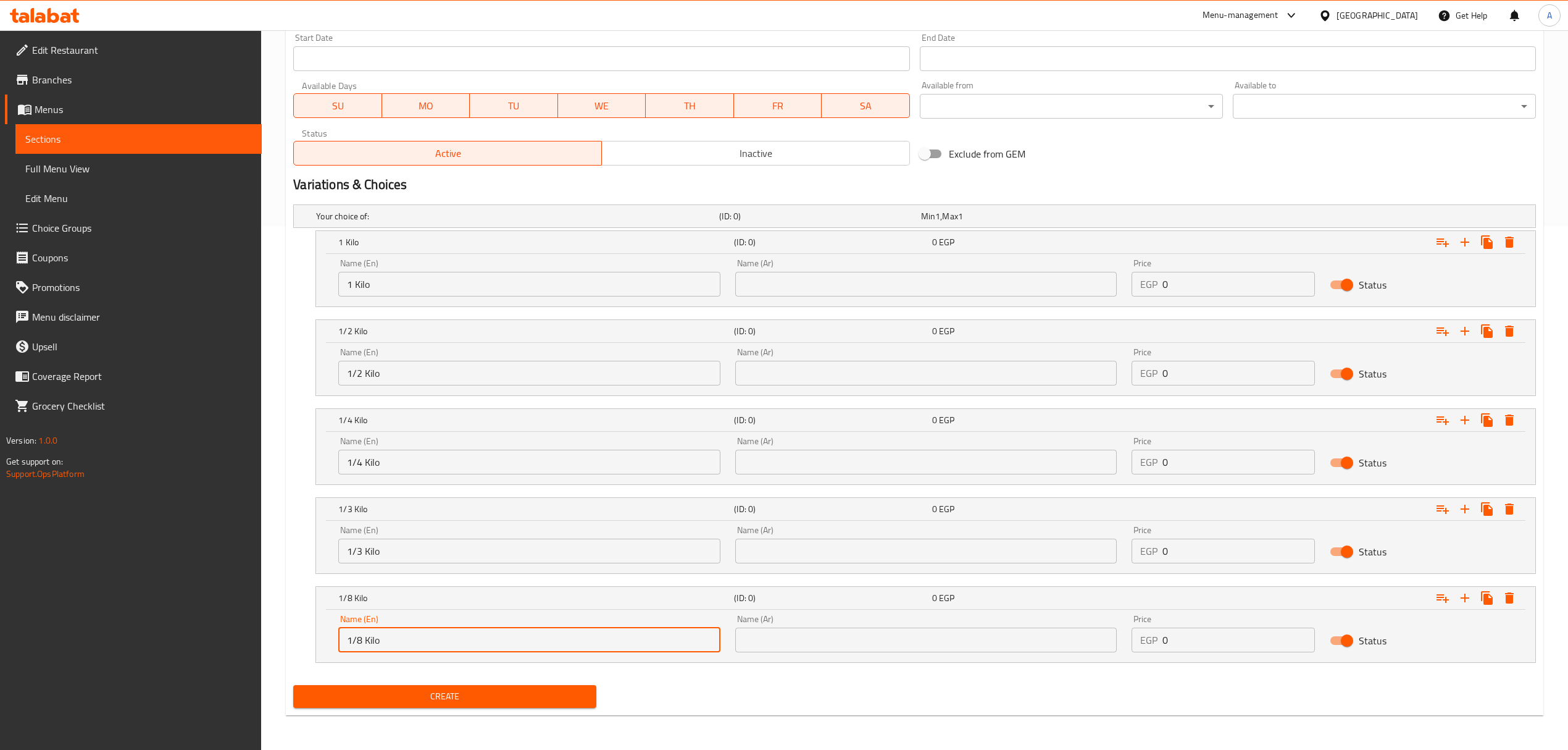
type input "1/8 Kilo"
click at [873, 272] on input "text" at bounding box center [926, 284] width 382 height 25
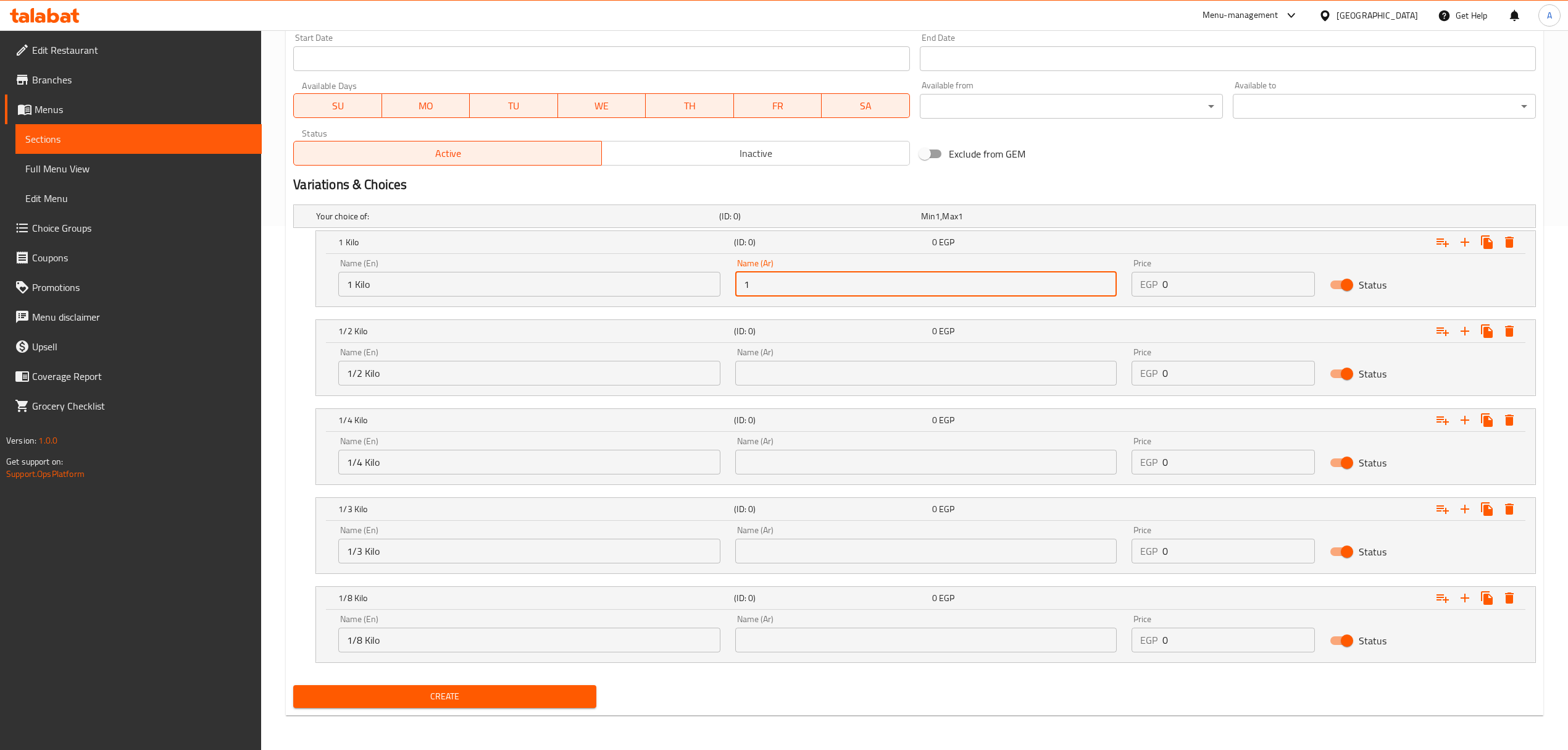
type input "1 كيلو"
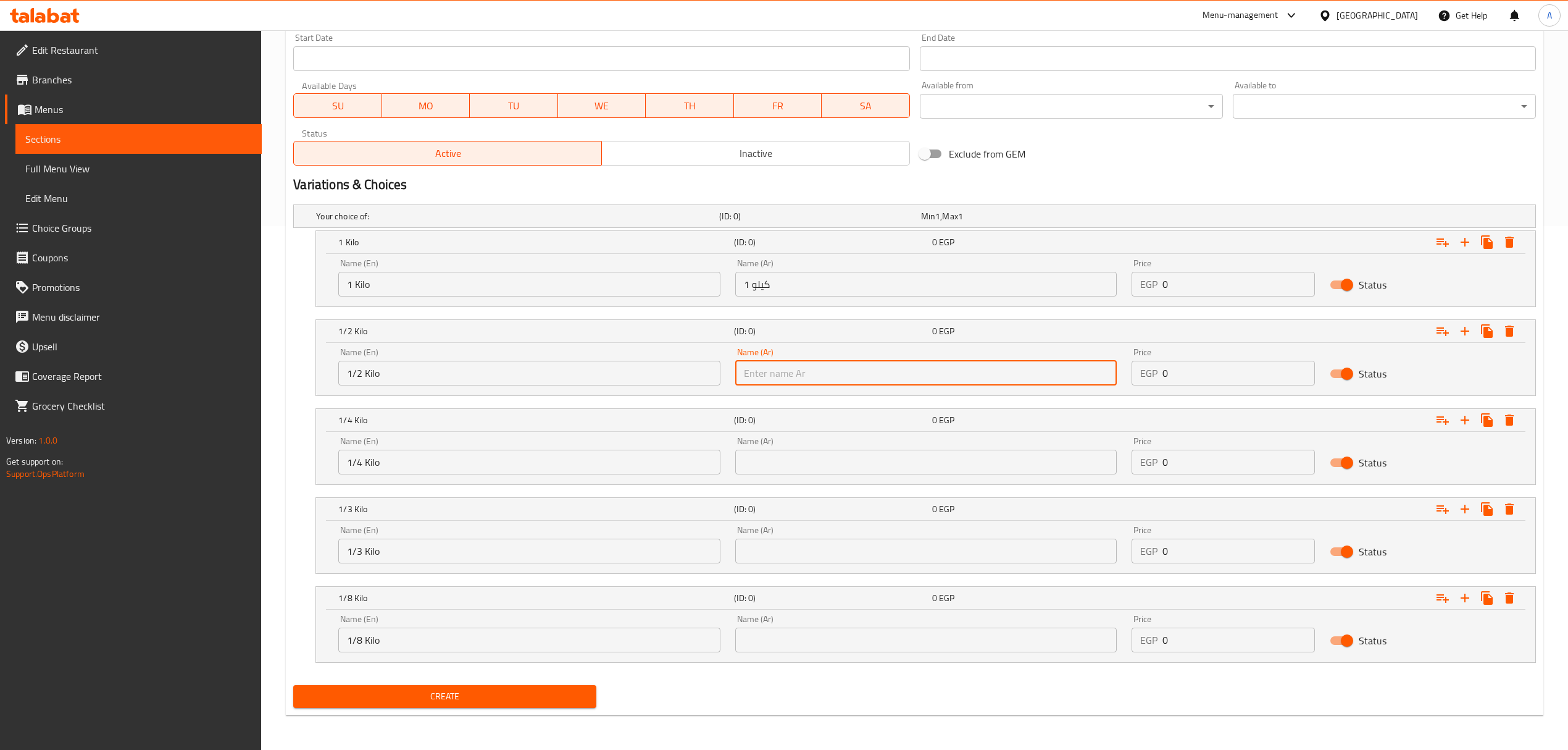
click at [828, 364] on input "text" at bounding box center [926, 373] width 382 height 25
type input "1/2 كيلو"
click at [835, 456] on input "text" at bounding box center [926, 462] width 382 height 25
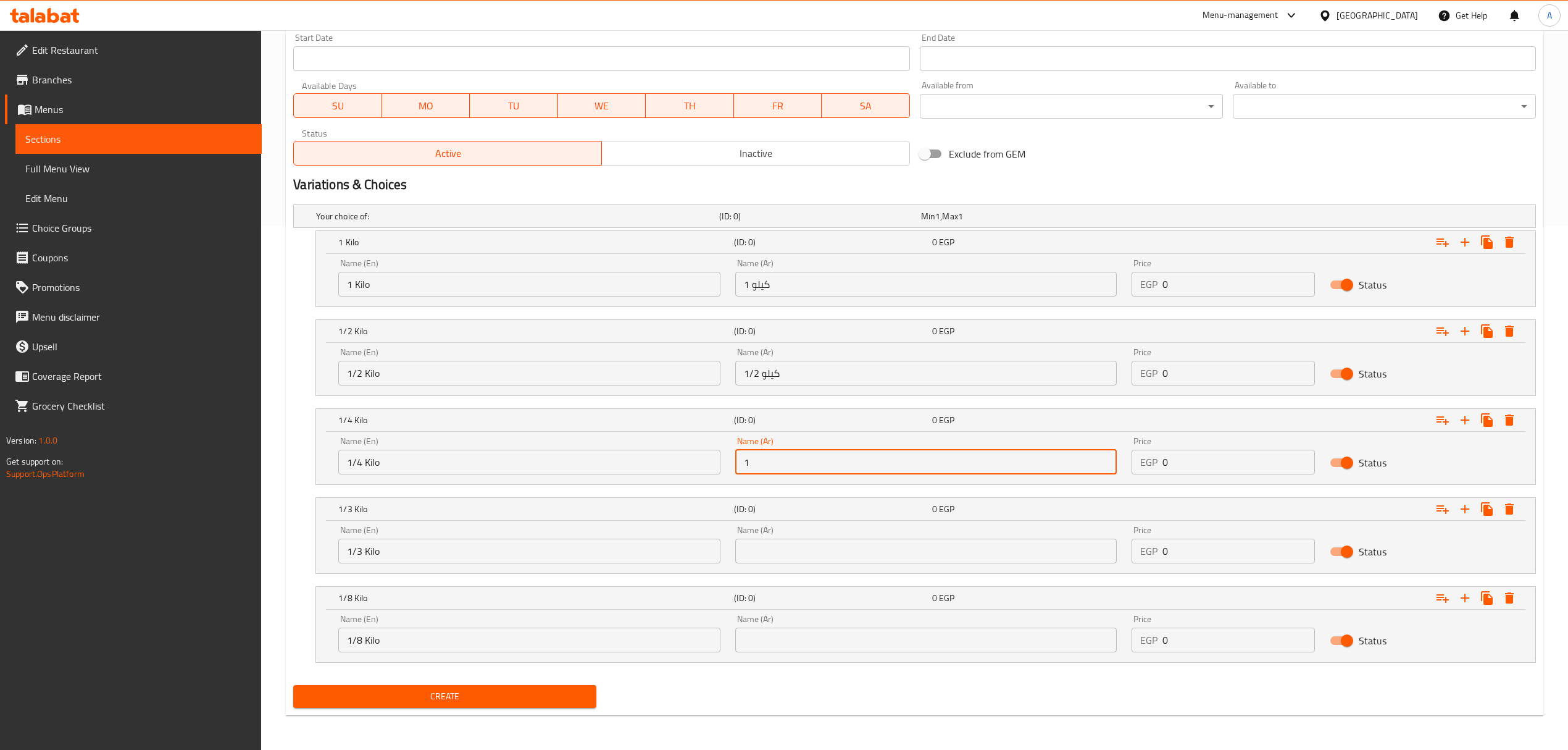
type input "1/4 كيلو"
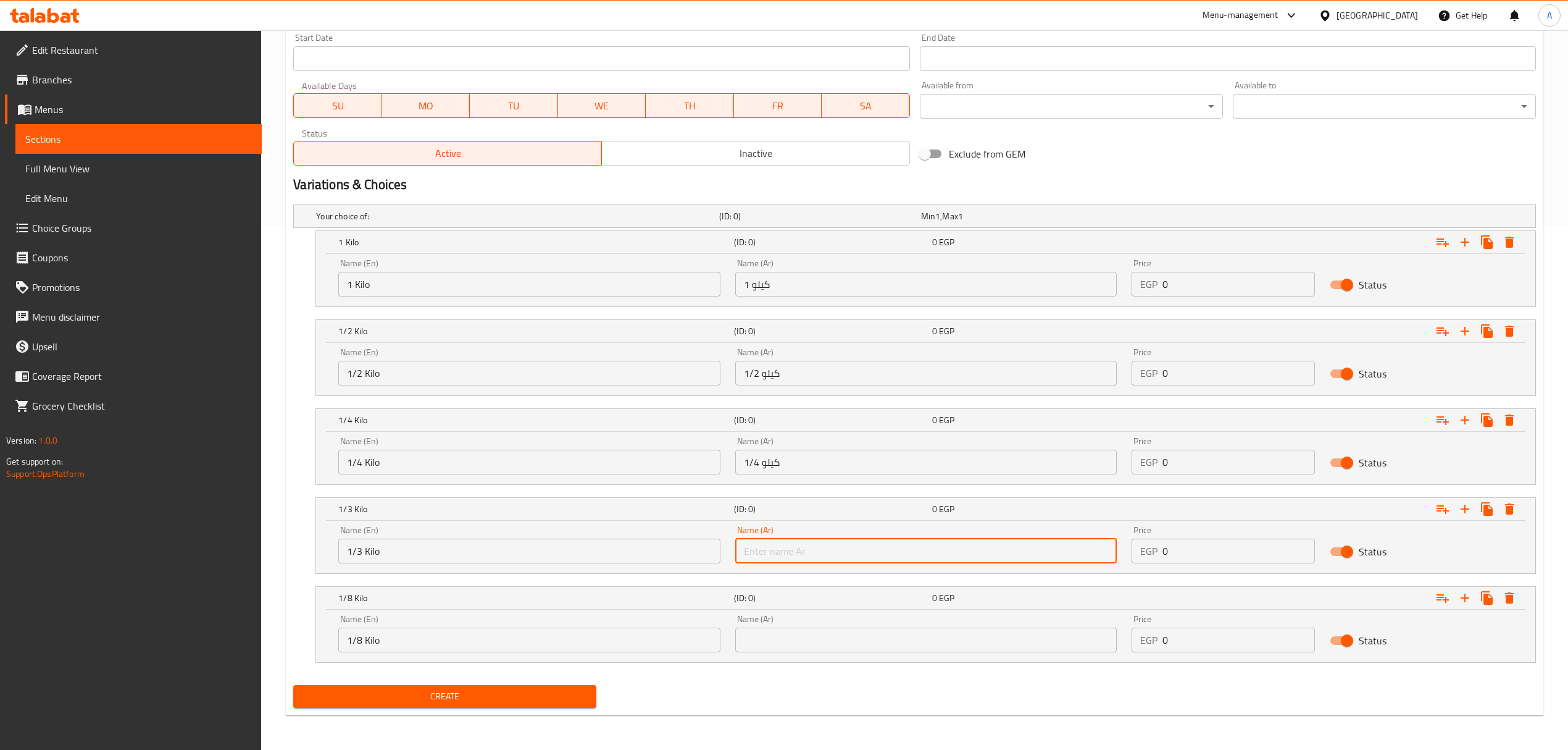
click at [822, 544] on input "text" at bounding box center [926, 551] width 382 height 25
click at [797, 460] on input "1/4 كيلو" at bounding box center [926, 462] width 382 height 25
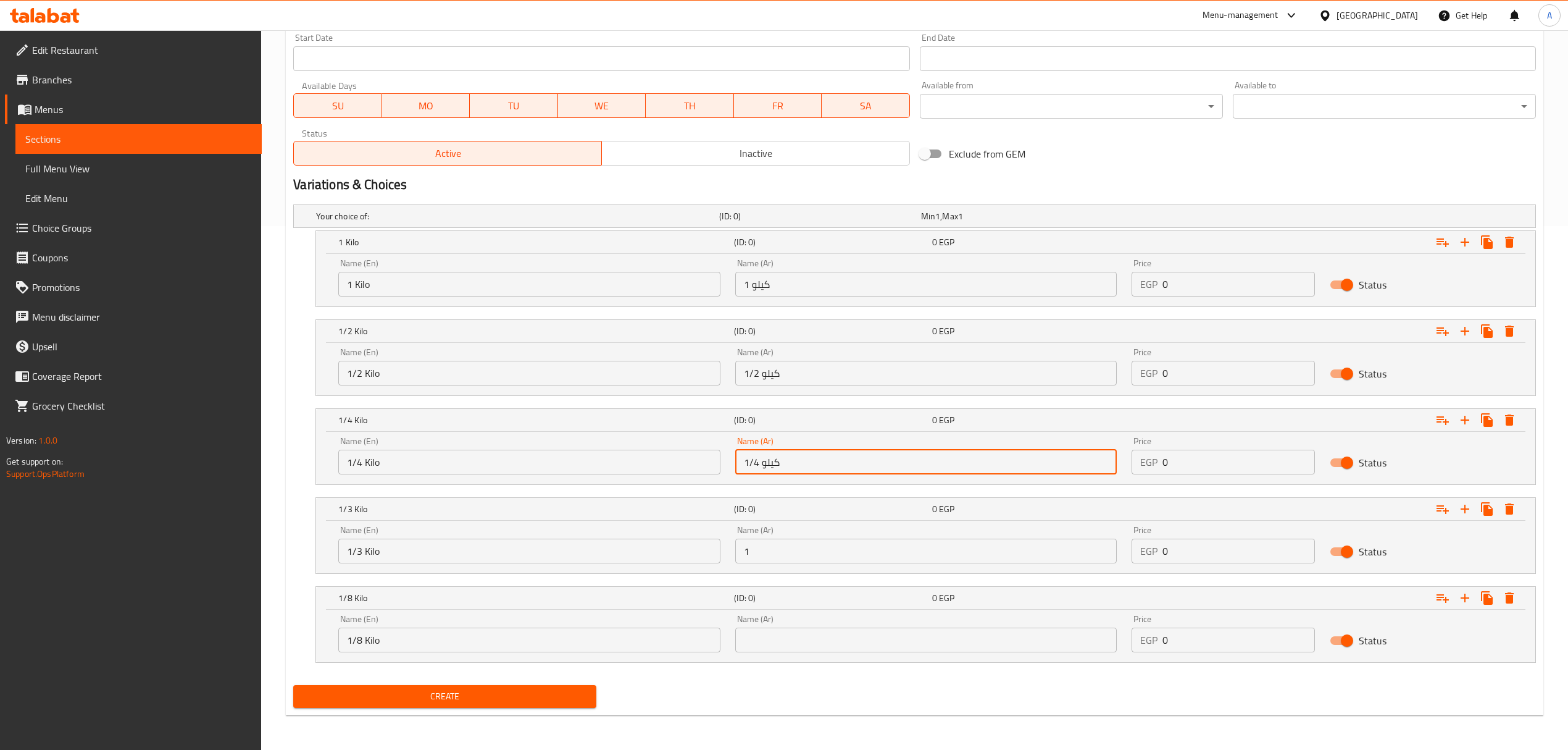
click at [797, 460] on input "1/4 كيلو" at bounding box center [926, 462] width 382 height 25
click at [794, 551] on input "1" at bounding box center [926, 551] width 382 height 25
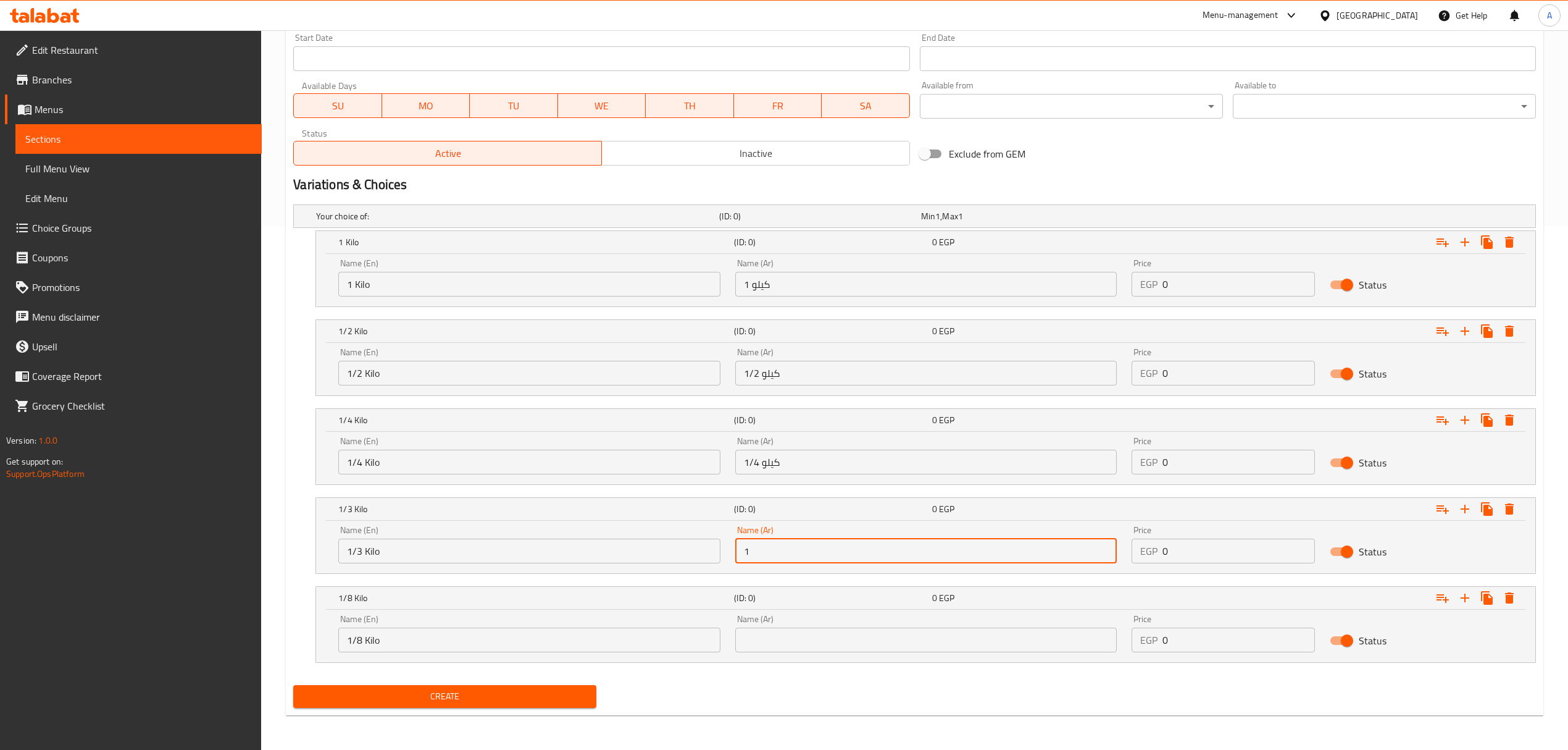
click at [794, 551] on input "1" at bounding box center [926, 551] width 382 height 25
paste input "/4 كيلو"
type input "1/4 كيلو"
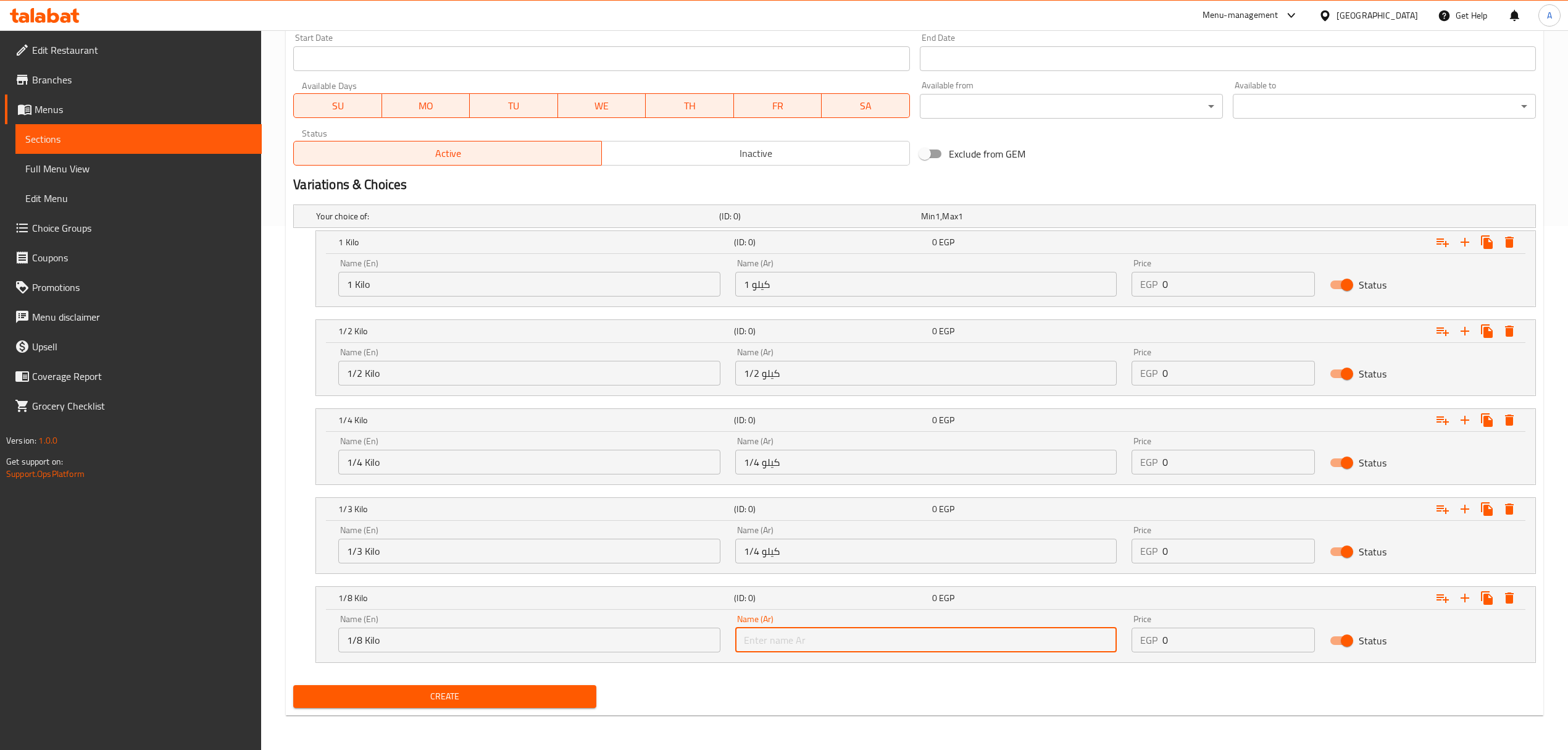
click at [786, 638] on input "text" at bounding box center [926, 640] width 382 height 25
paste input "1/4 كيلو"
type input "1/4 كيلو"
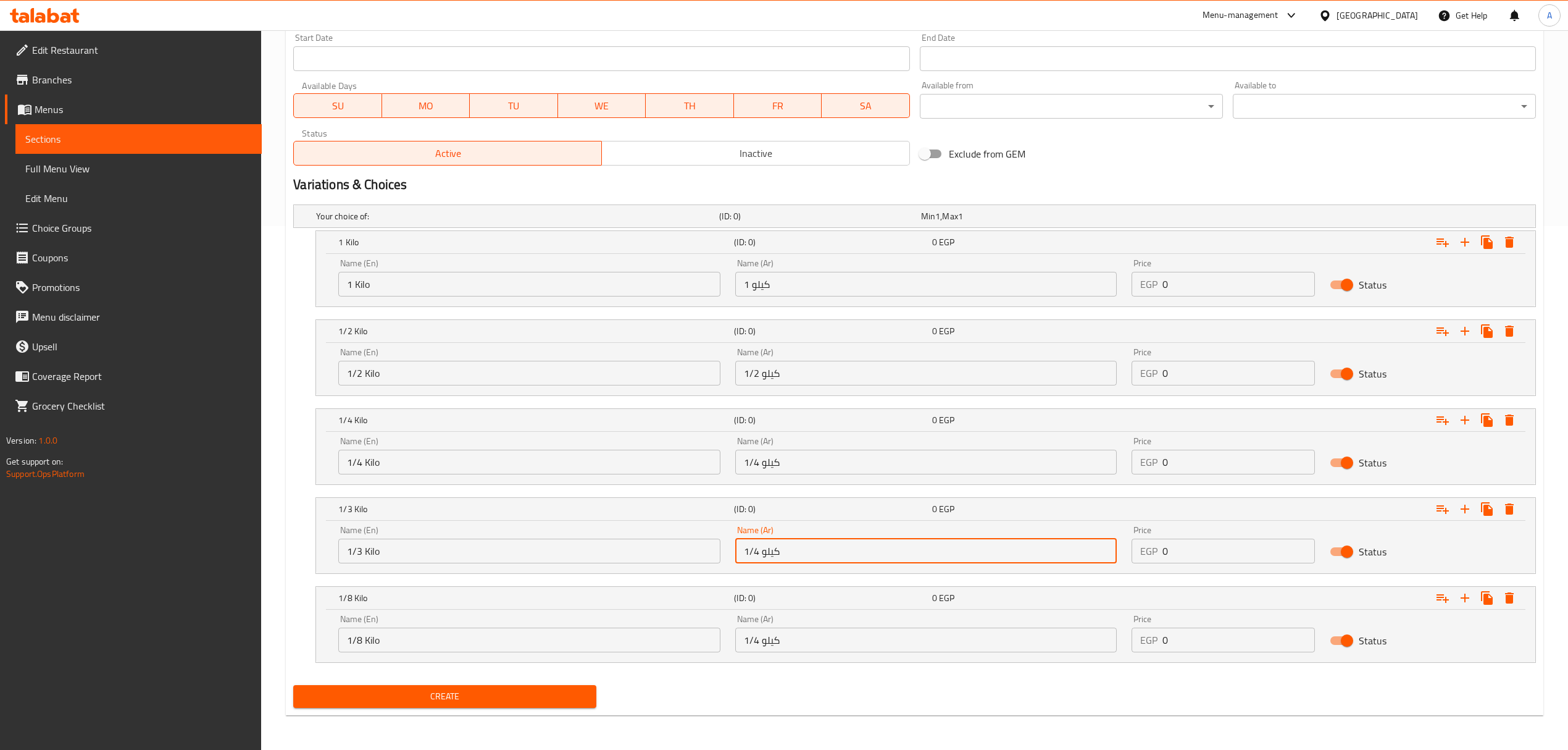
click at [755, 549] on input "1/4 كيلو" at bounding box center [926, 551] width 382 height 25
type input "1/3 كيلو"
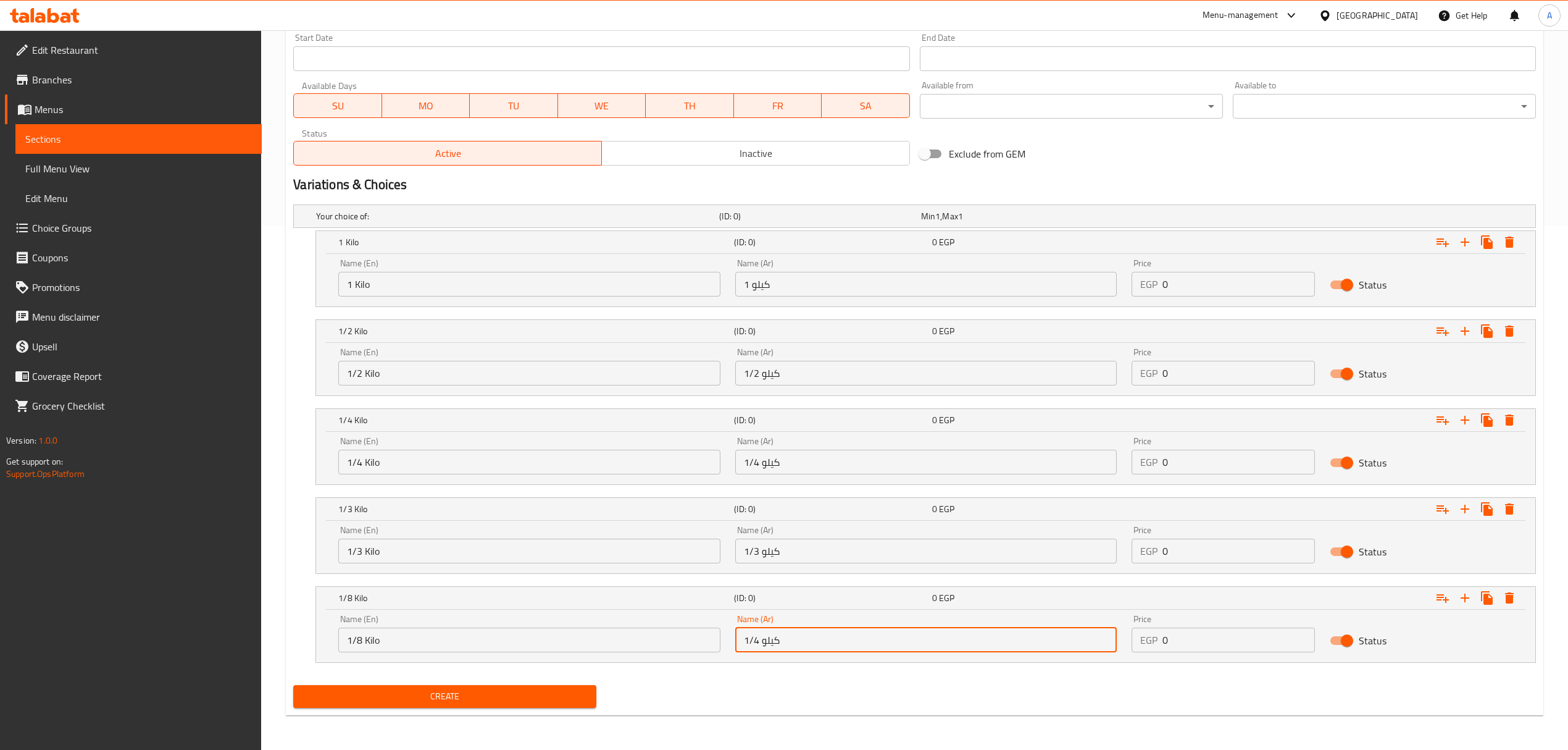
click at [757, 641] on input "1/4 كيلو" at bounding box center [926, 640] width 382 height 25
type input "1/8 كيلو"
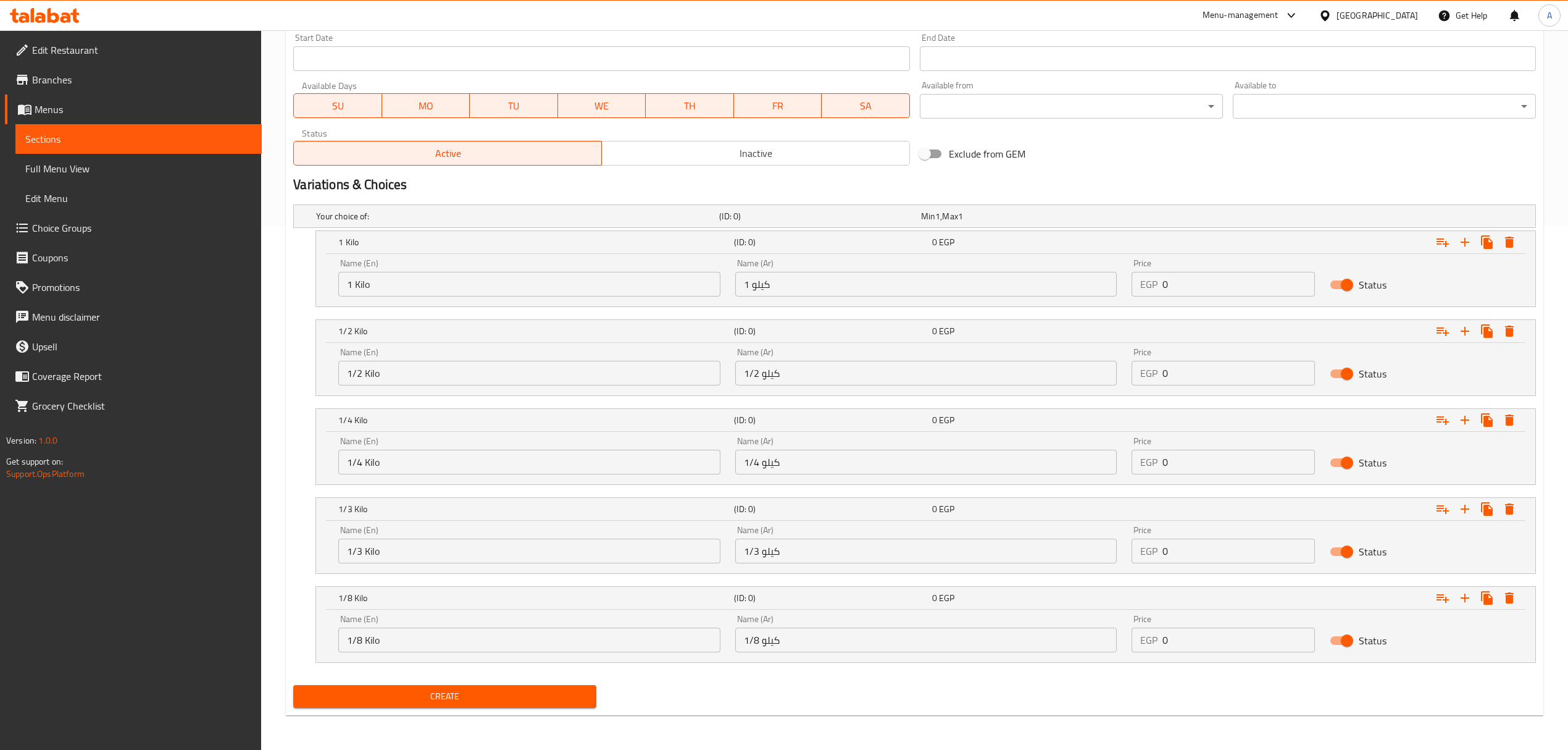
click at [842, 659] on div "Name (Ar) 1/8 كيلو Name (Ar)" at bounding box center [926, 633] width 396 height 53
drag, startPoint x: 1228, startPoint y: 273, endPoint x: 1125, endPoint y: 282, distance: 103.4
click at [1125, 282] on div "Price EGP 0 Price" at bounding box center [1223, 278] width 198 height 53
paste input "800.0"
type input "800.00"
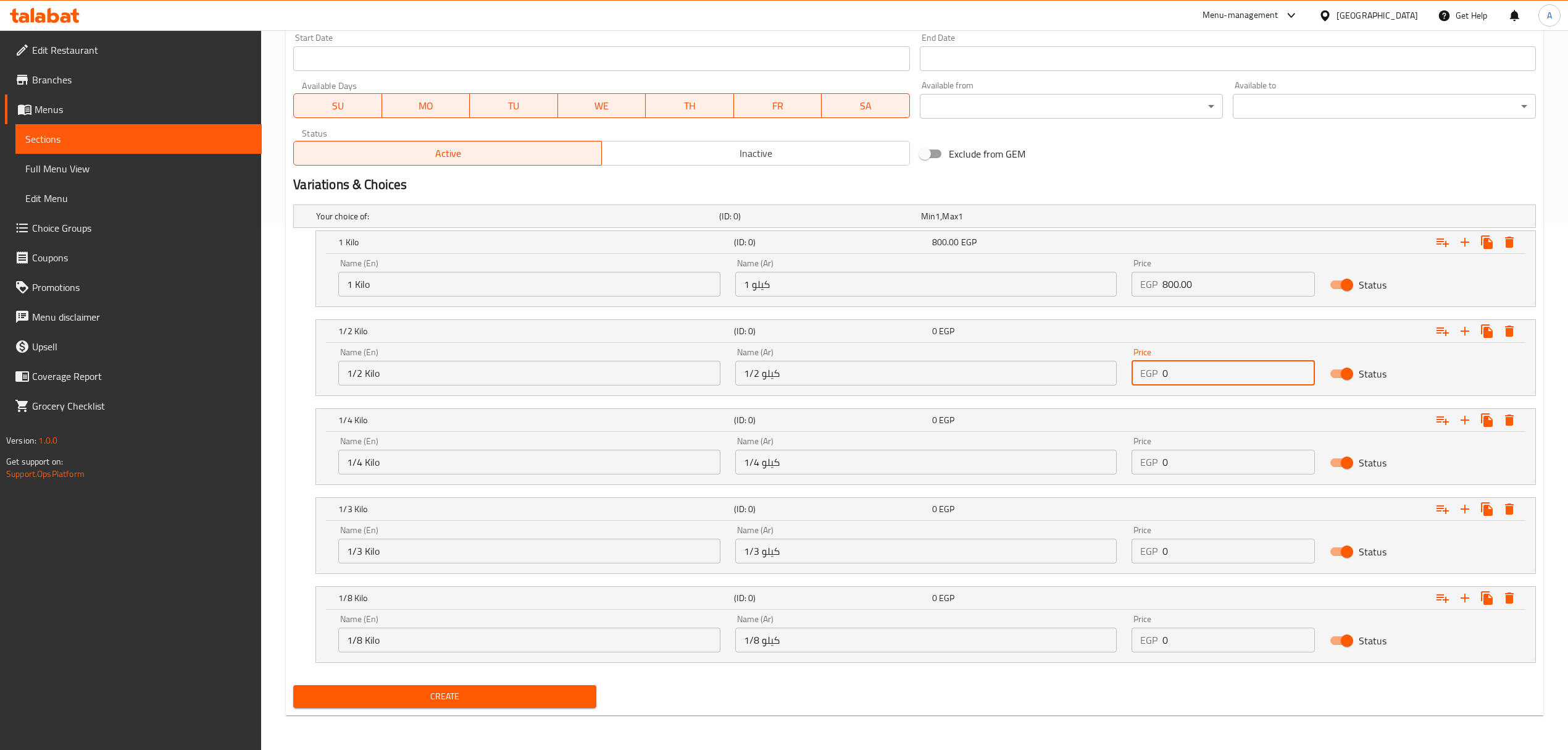
drag, startPoint x: 1174, startPoint y: 371, endPoint x: 1151, endPoint y: 386, distance: 27.5
click at [1152, 375] on div "EGP 0 Price" at bounding box center [1223, 373] width 184 height 25
paste input "400.0"
type input "400.00"
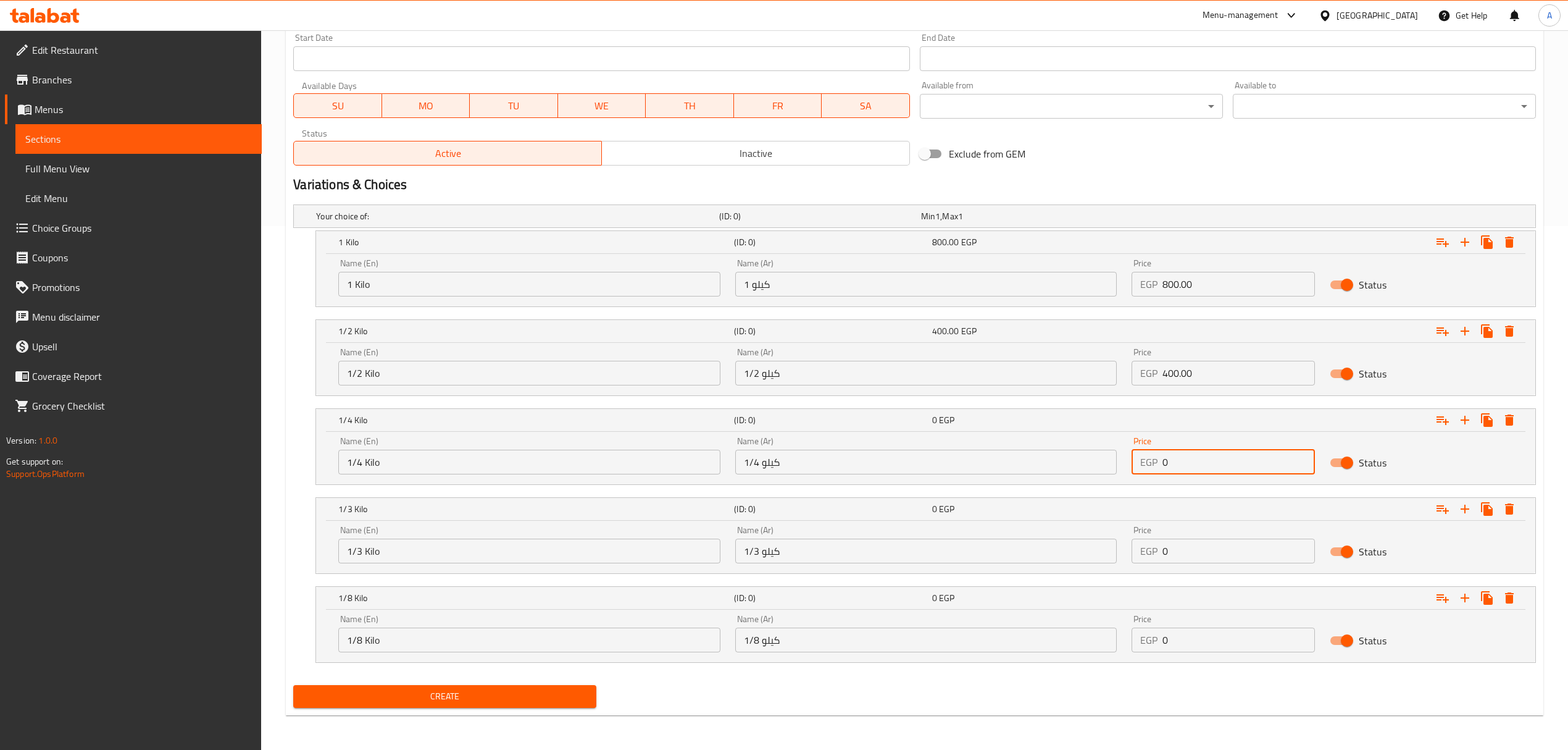
drag, startPoint x: 1173, startPoint y: 465, endPoint x: 1151, endPoint y: 458, distance: 23.1
click at [1151, 458] on div "EGP 0 Price" at bounding box center [1223, 462] width 184 height 25
type input "300"
click at [1193, 554] on input "0" at bounding box center [1238, 551] width 153 height 25
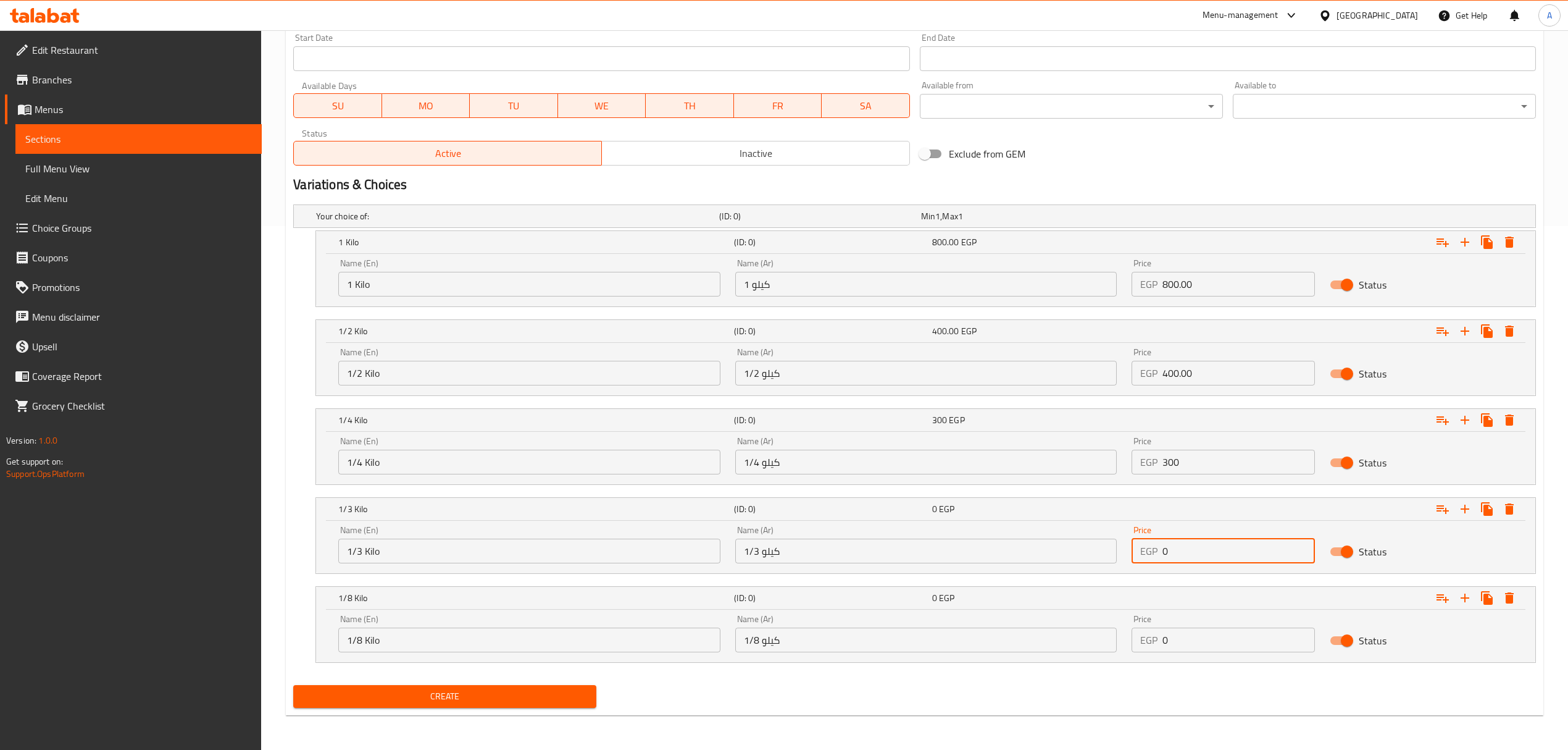
click at [1193, 554] on input "0" at bounding box center [1238, 551] width 153 height 25
type input "200"
drag, startPoint x: 1178, startPoint y: 643, endPoint x: 1142, endPoint y: 655, distance: 37.9
click at [1142, 655] on div "Price EGP 0 Price" at bounding box center [1223, 633] width 198 height 53
type input "100"
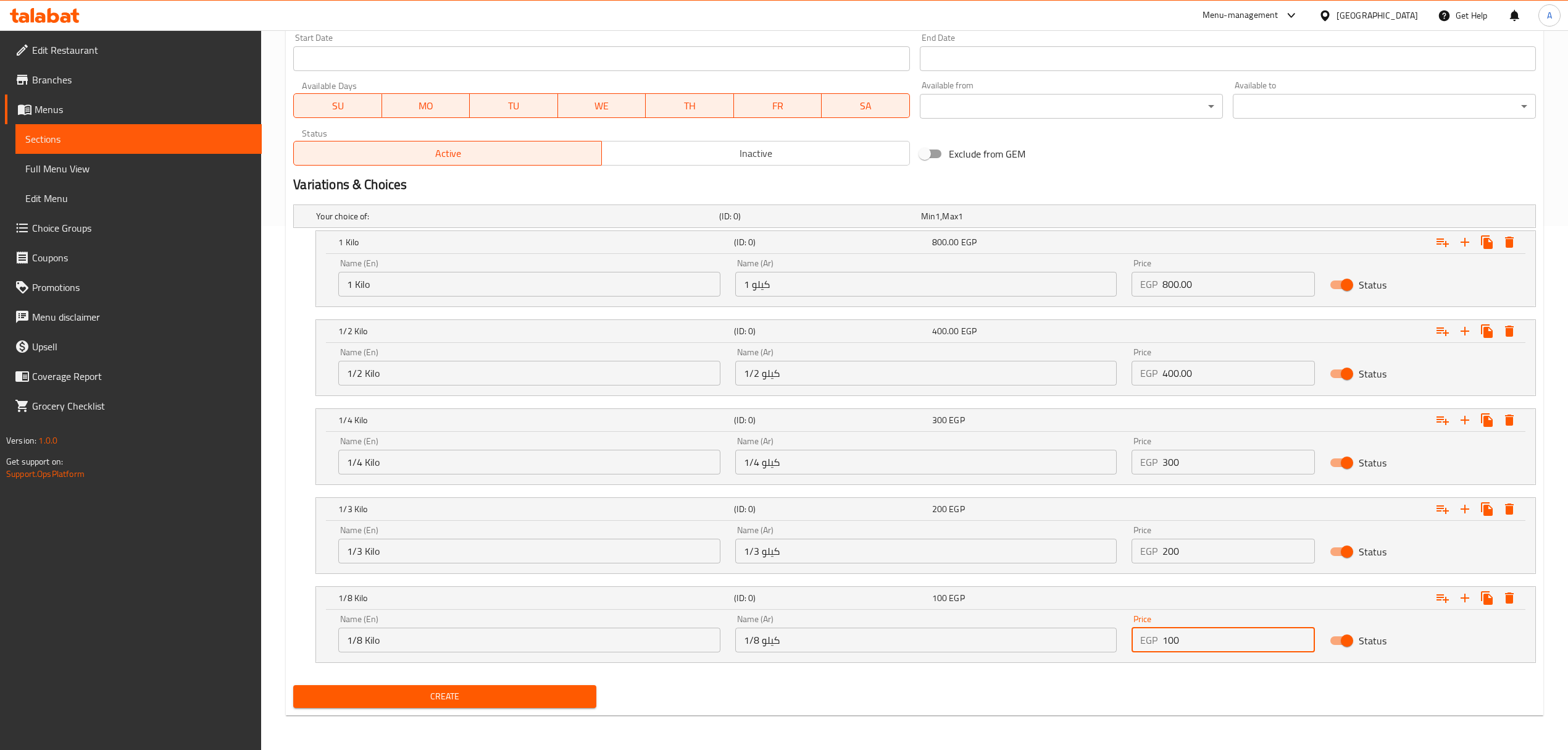
click at [294, 685] on button "Create" at bounding box center [445, 697] width 303 height 23
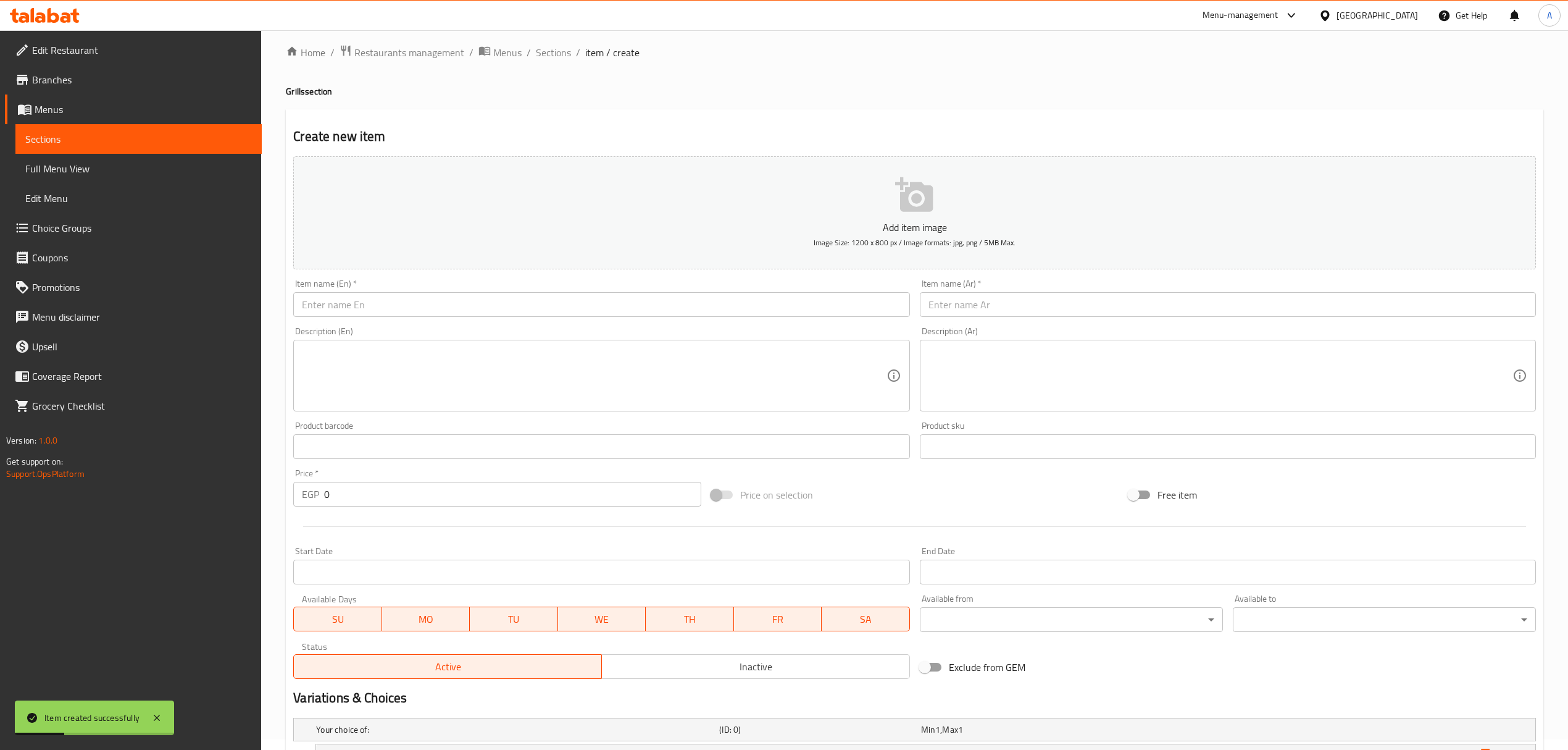
scroll to position [0, 0]
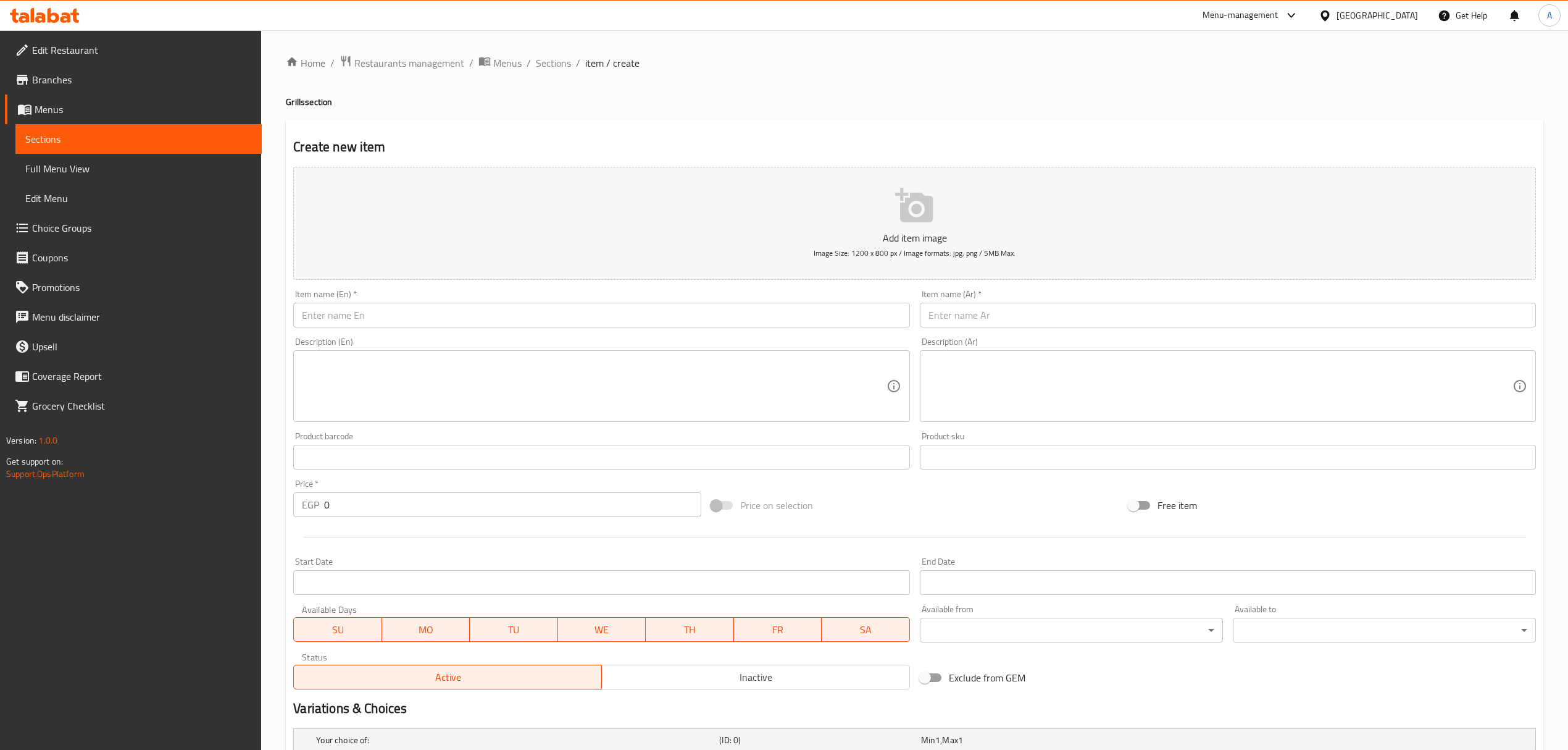
drag, startPoint x: 554, startPoint y: 62, endPoint x: 564, endPoint y: 53, distance: 13.5
click at [554, 62] on span "Sections" at bounding box center [554, 63] width 36 height 15
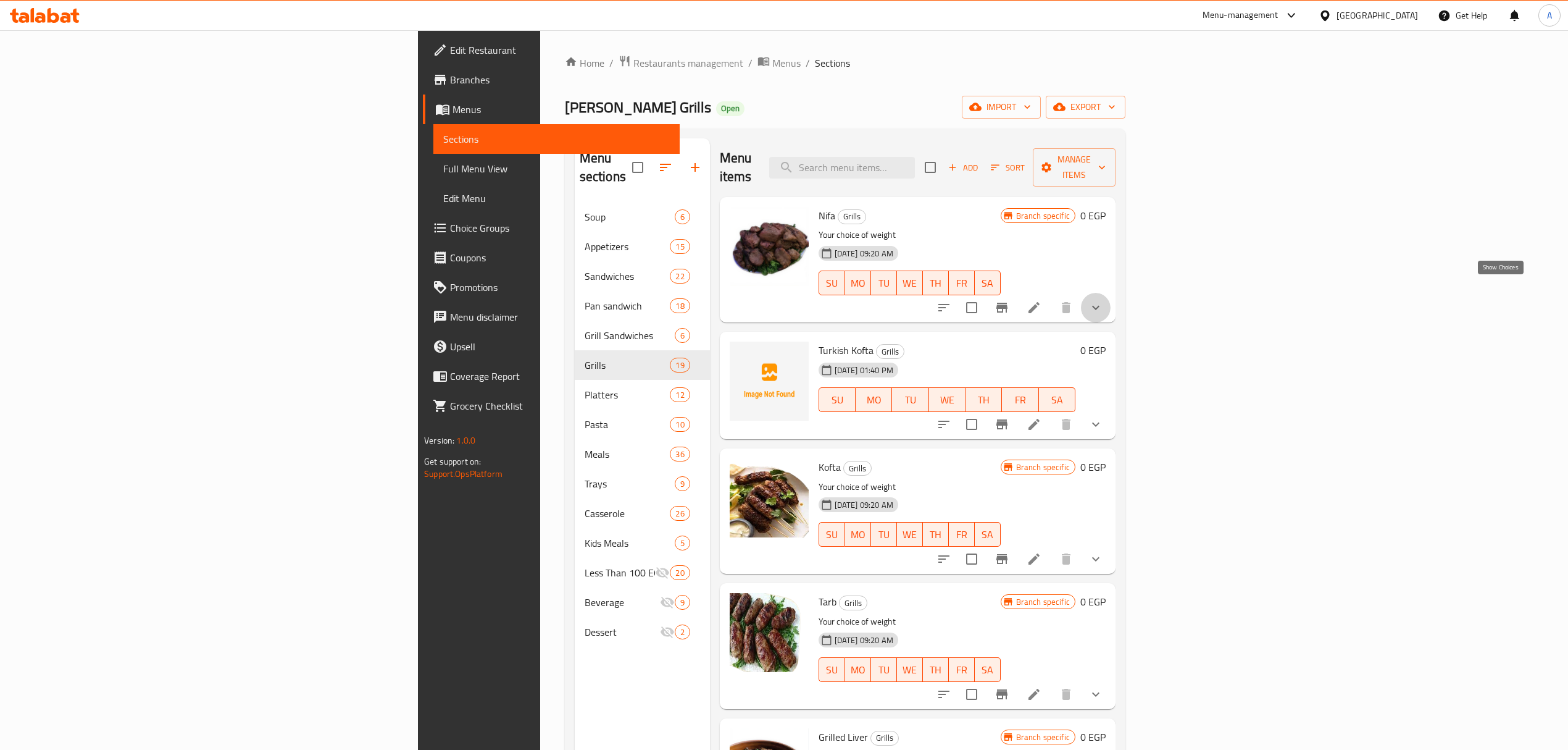
click at [1103, 300] on icon "show more" at bounding box center [1096, 307] width 15 height 15
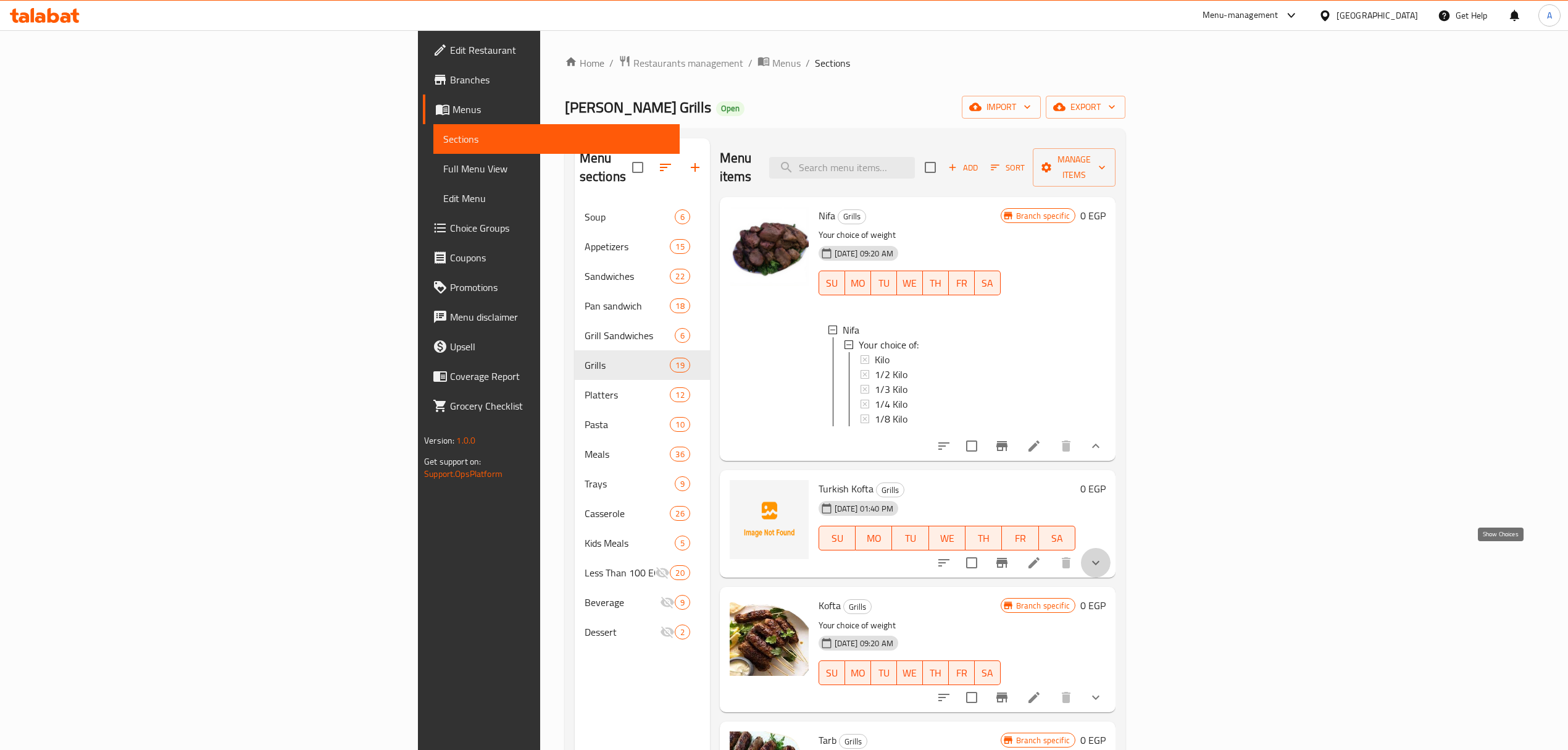
click at [1103, 555] on icon "show more" at bounding box center [1096, 562] width 15 height 15
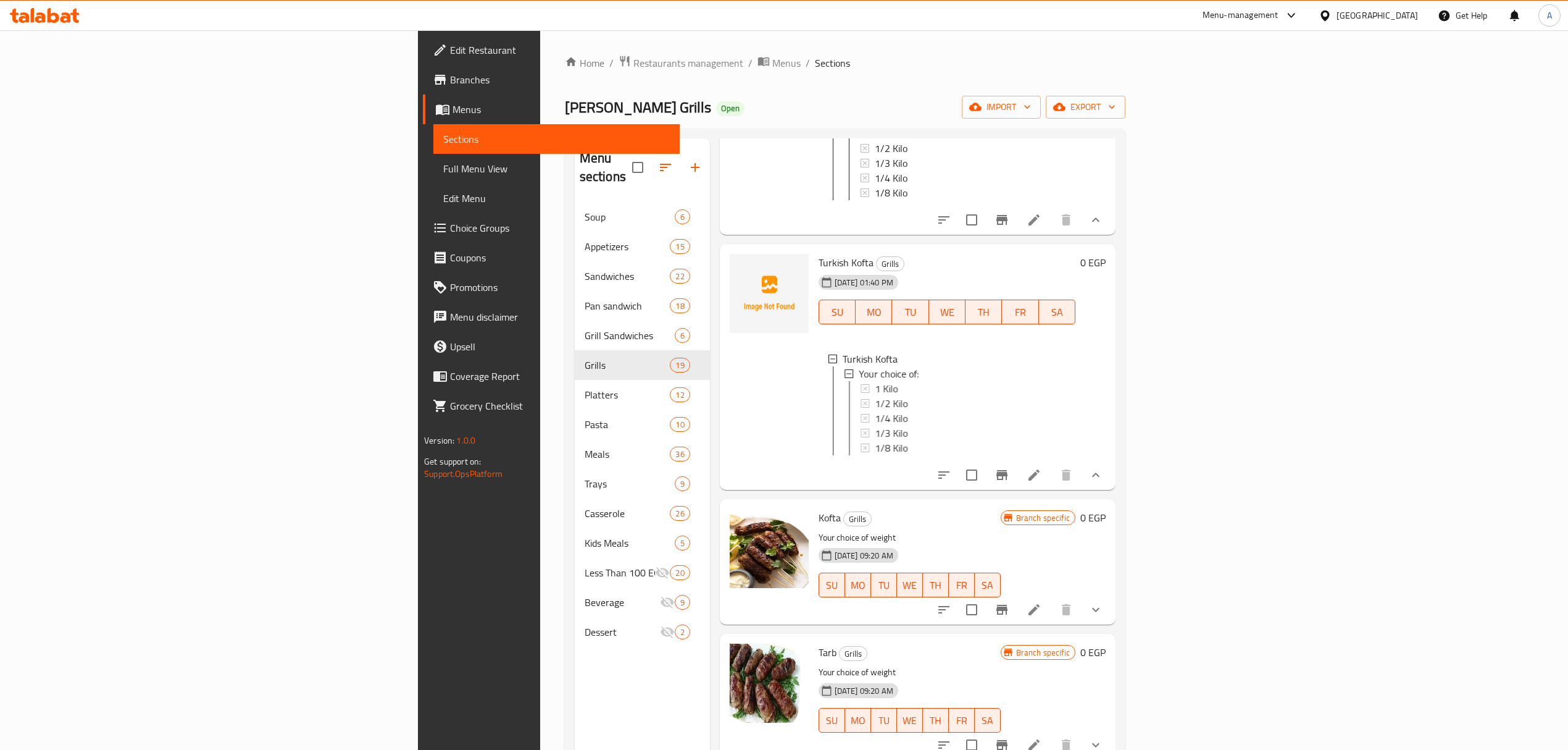
scroll to position [247, 0]
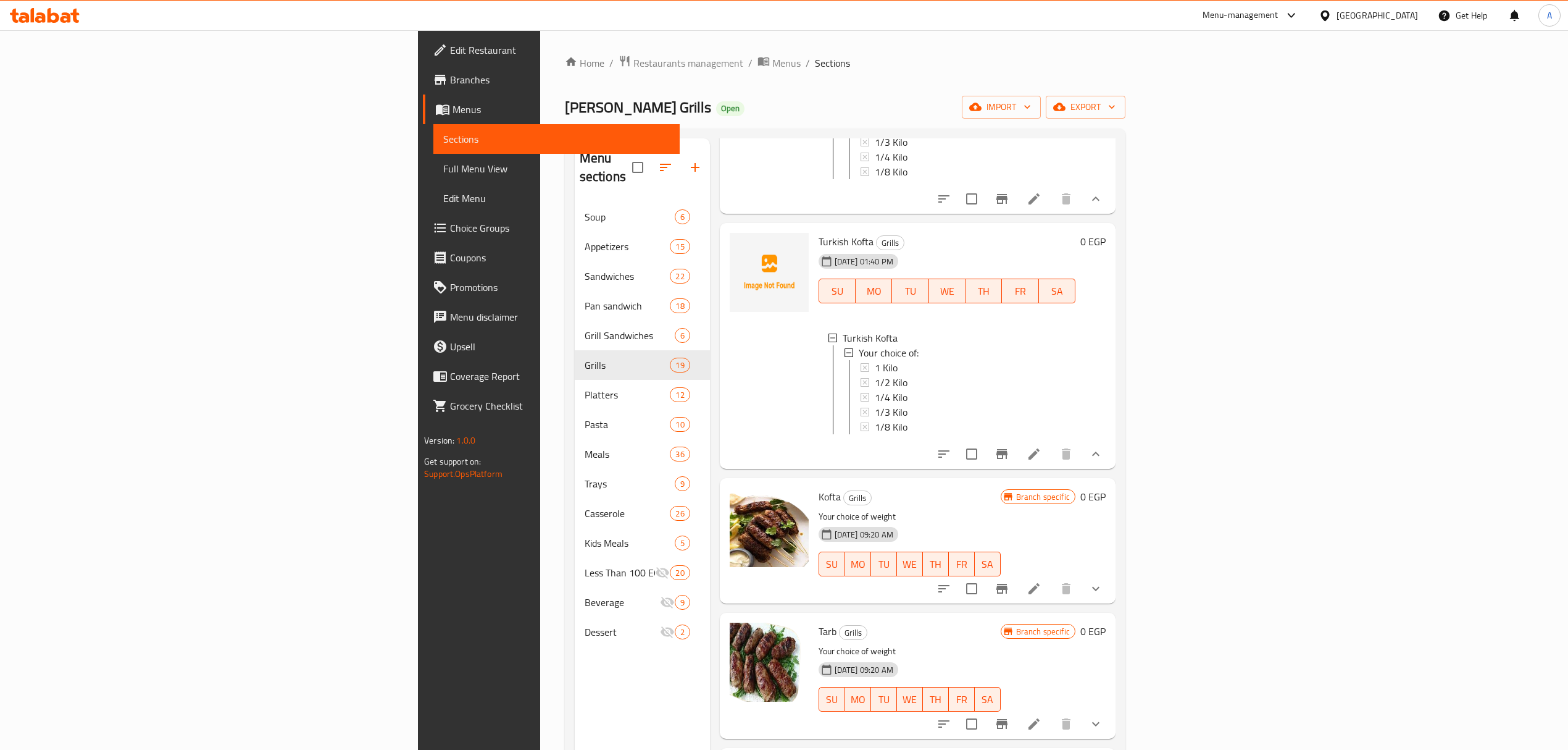
click at [1110, 603] on button "show more" at bounding box center [1096, 588] width 30 height 30
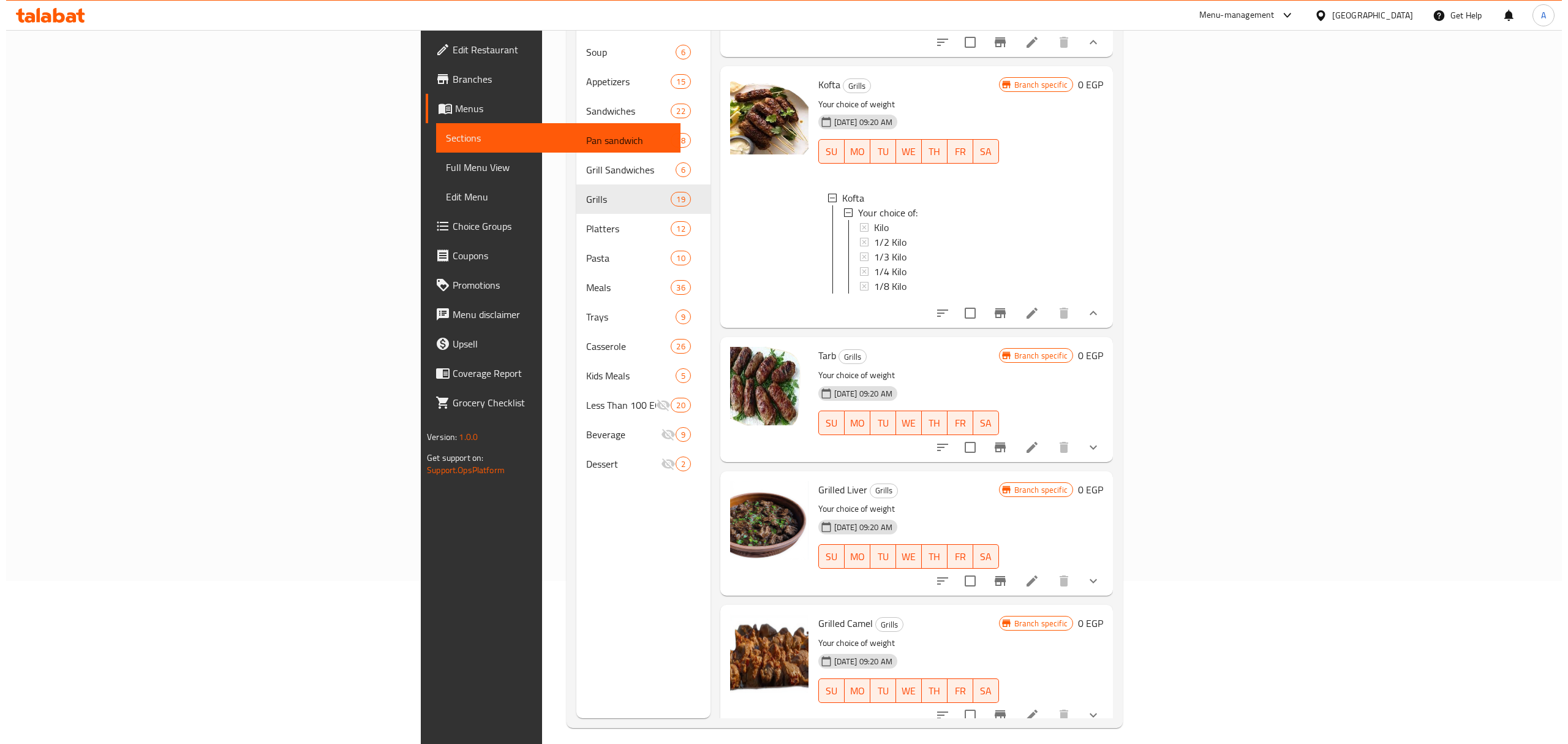
scroll to position [172, 0]
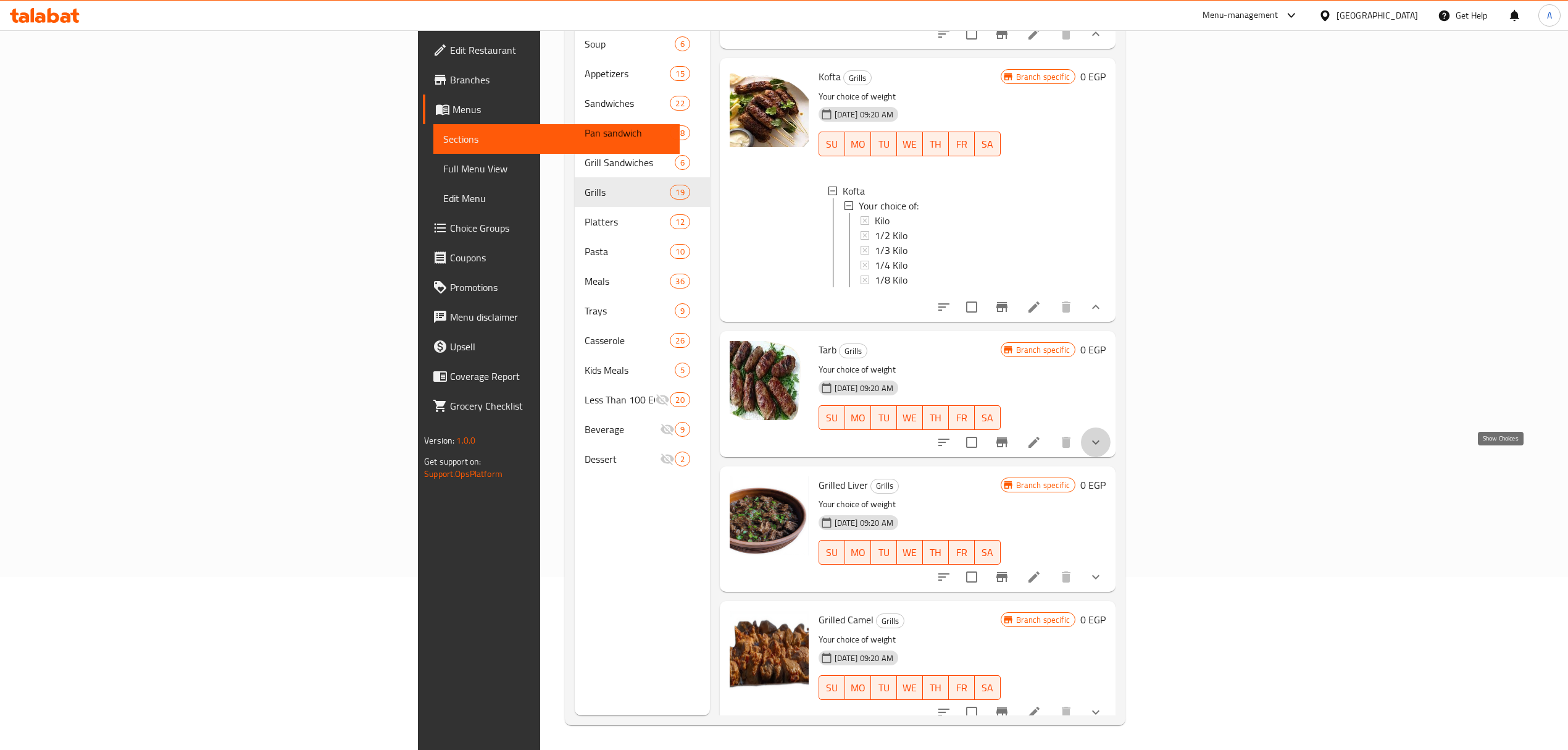
drag, startPoint x: 1501, startPoint y: 460, endPoint x: 1490, endPoint y: 471, distance: 15.6
click at [1103, 450] on icon "show more" at bounding box center [1096, 442] width 15 height 15
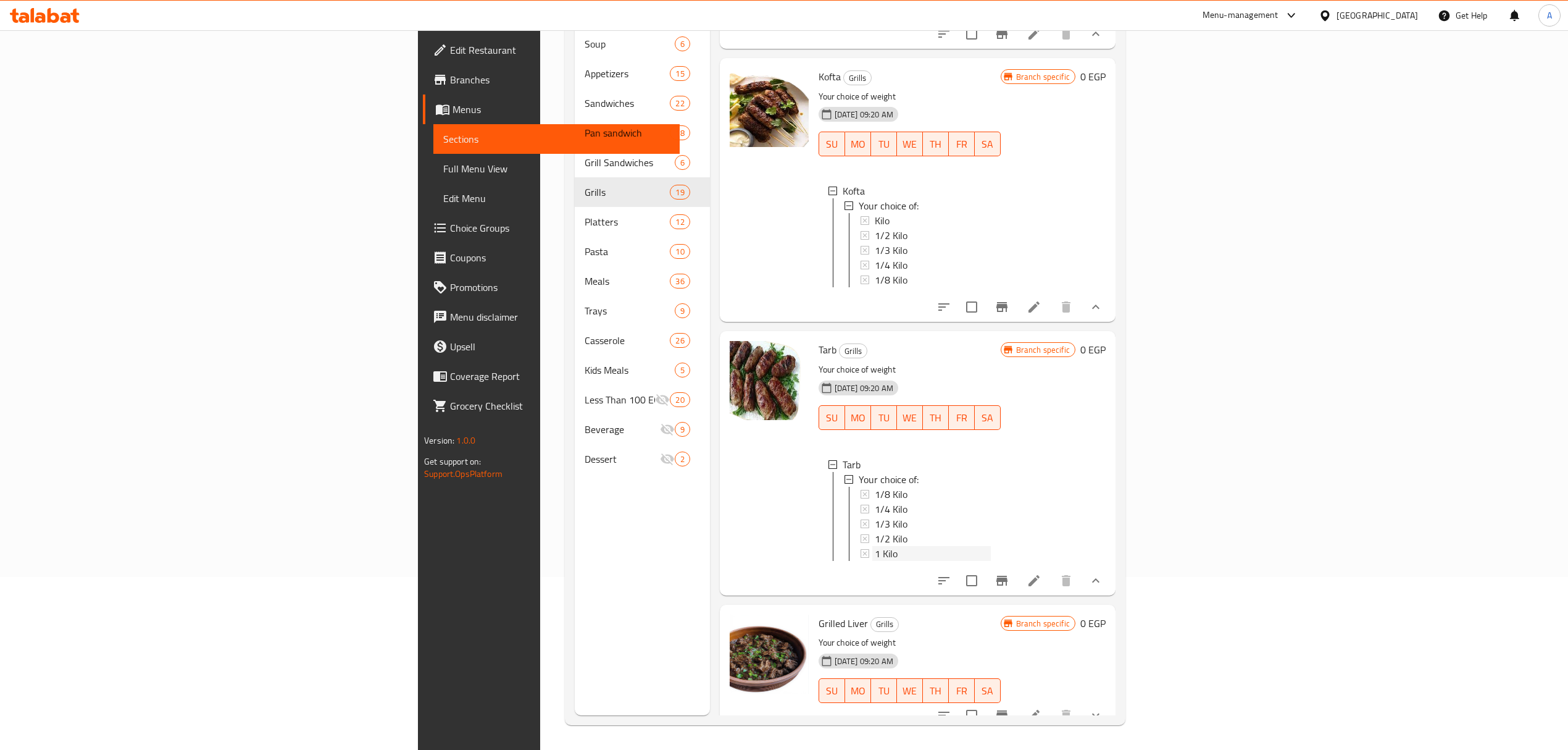
click at [875, 561] on span "1 Kilo" at bounding box center [886, 553] width 23 height 15
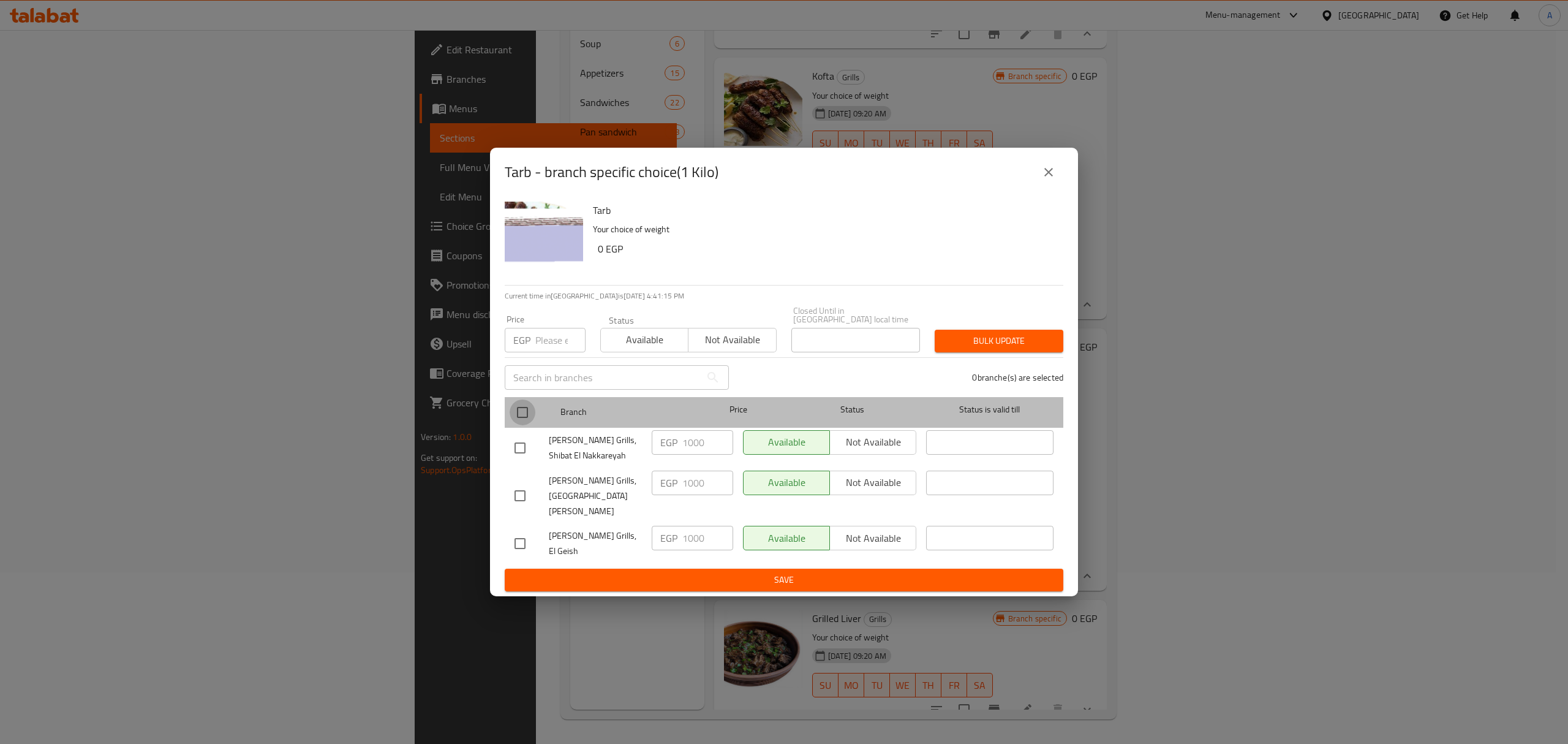
click at [525, 420] on input "checkbox" at bounding box center [522, 413] width 26 height 26
checkbox input "true"
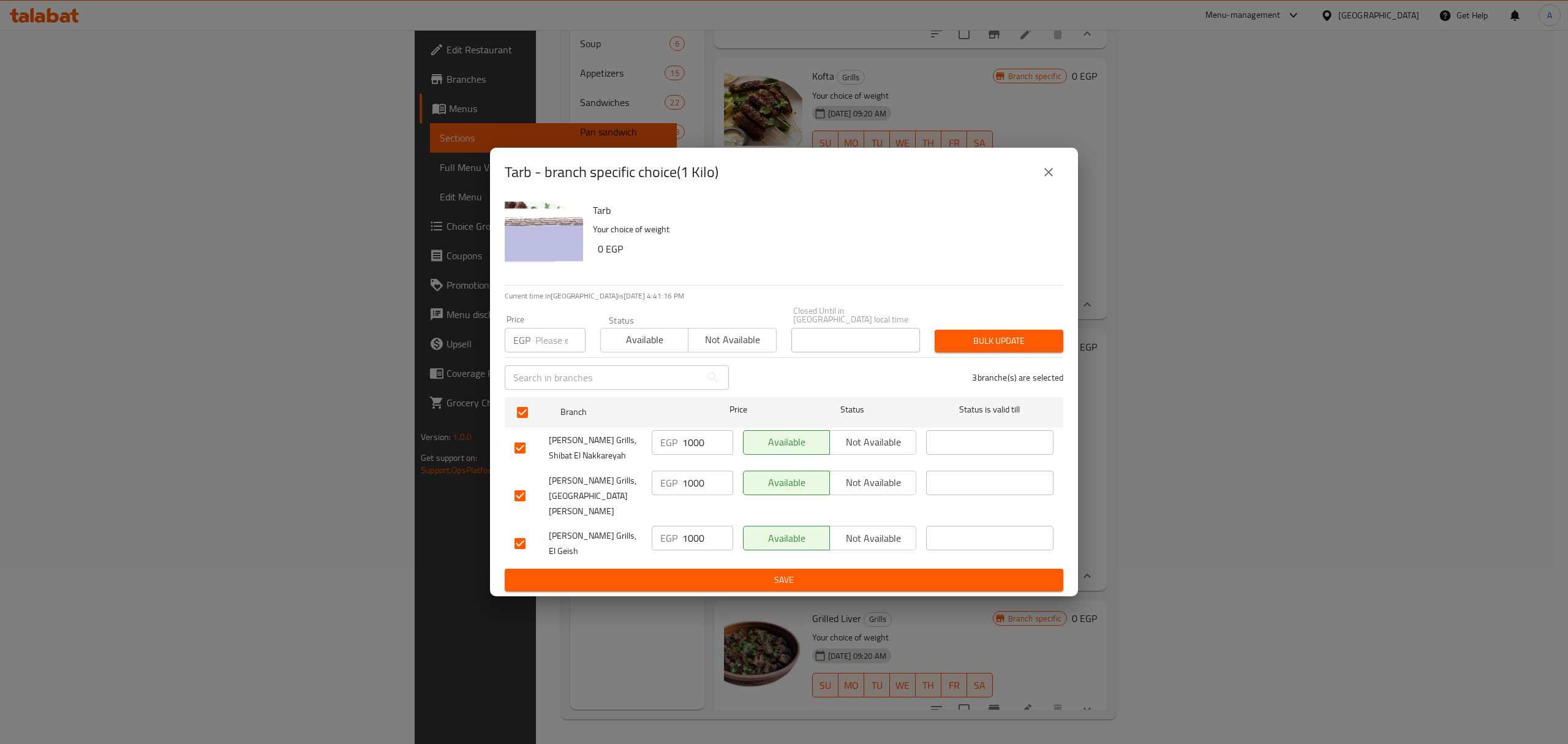
click at [546, 352] on input "number" at bounding box center [560, 339] width 51 height 25
paste input "1080.00"
type input "1080.00"
click at [973, 348] on span "Bulk update" at bounding box center [999, 340] width 109 height 15
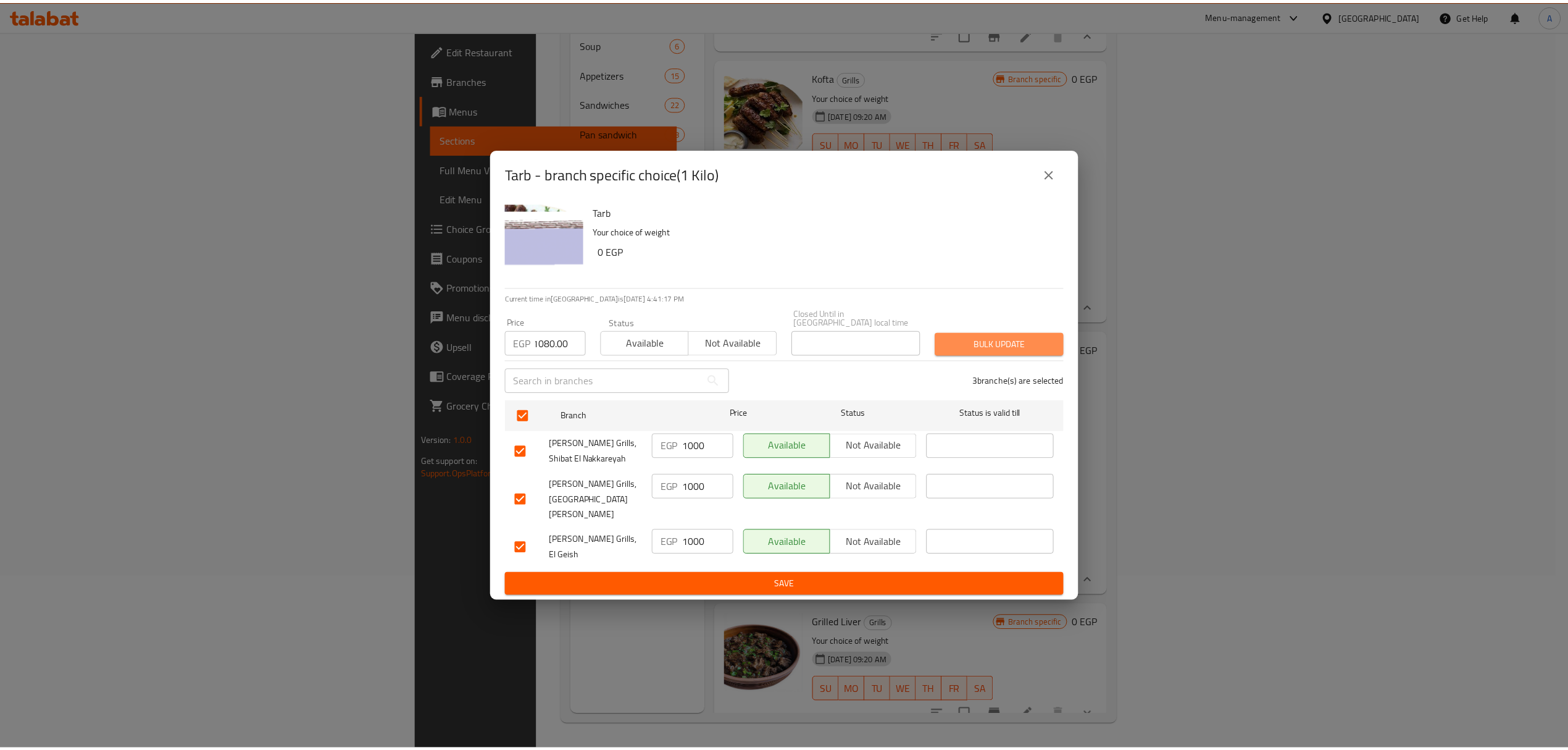
scroll to position [0, 0]
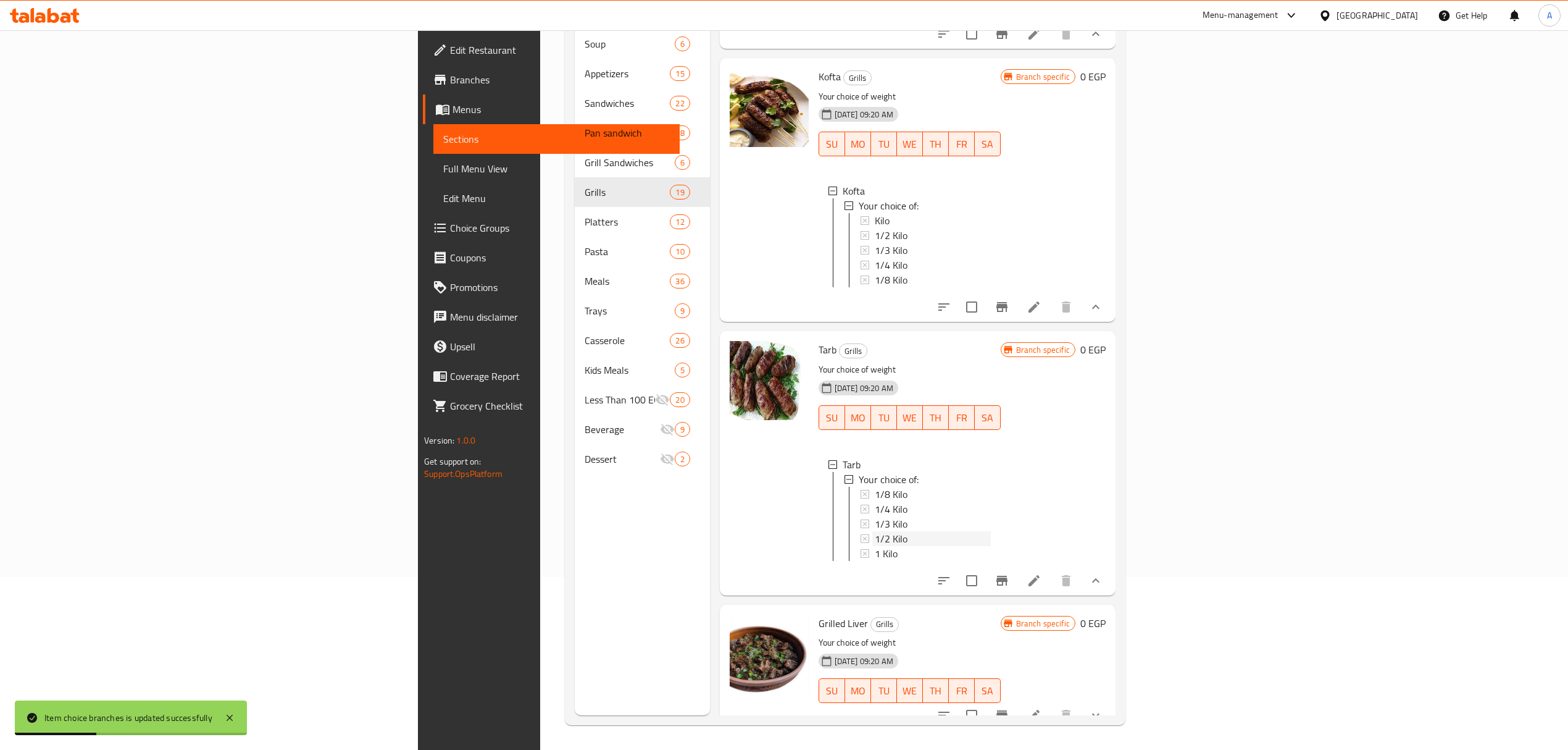
click at [875, 546] on span "1/2 Kilo" at bounding box center [891, 538] width 32 height 15
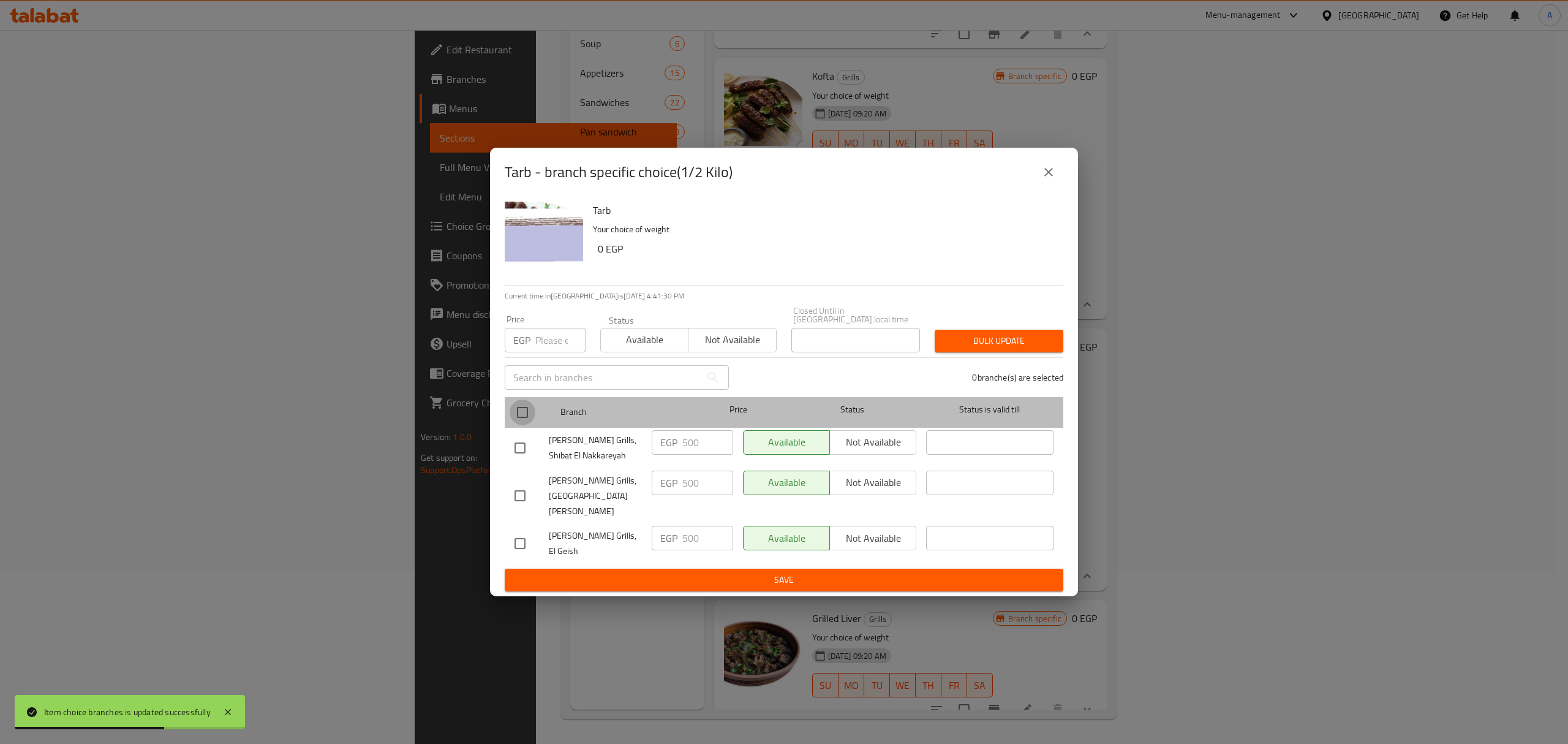
click at [518, 423] on input "checkbox" at bounding box center [522, 413] width 26 height 26
checkbox input "true"
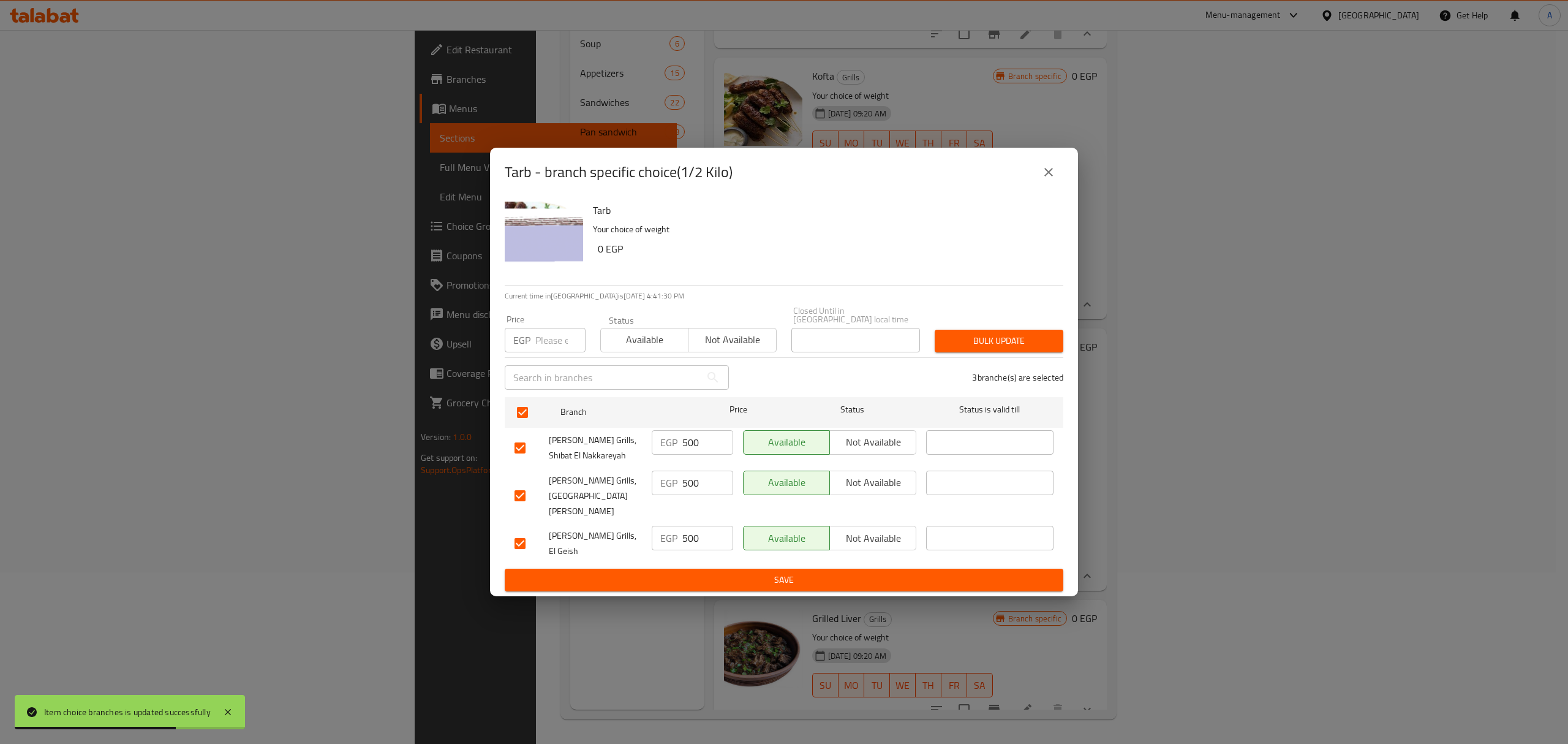
click at [552, 352] on input "number" at bounding box center [560, 339] width 51 height 25
paste input "540.00"
type input "540.00"
click at [958, 348] on span "Bulk update" at bounding box center [999, 340] width 109 height 15
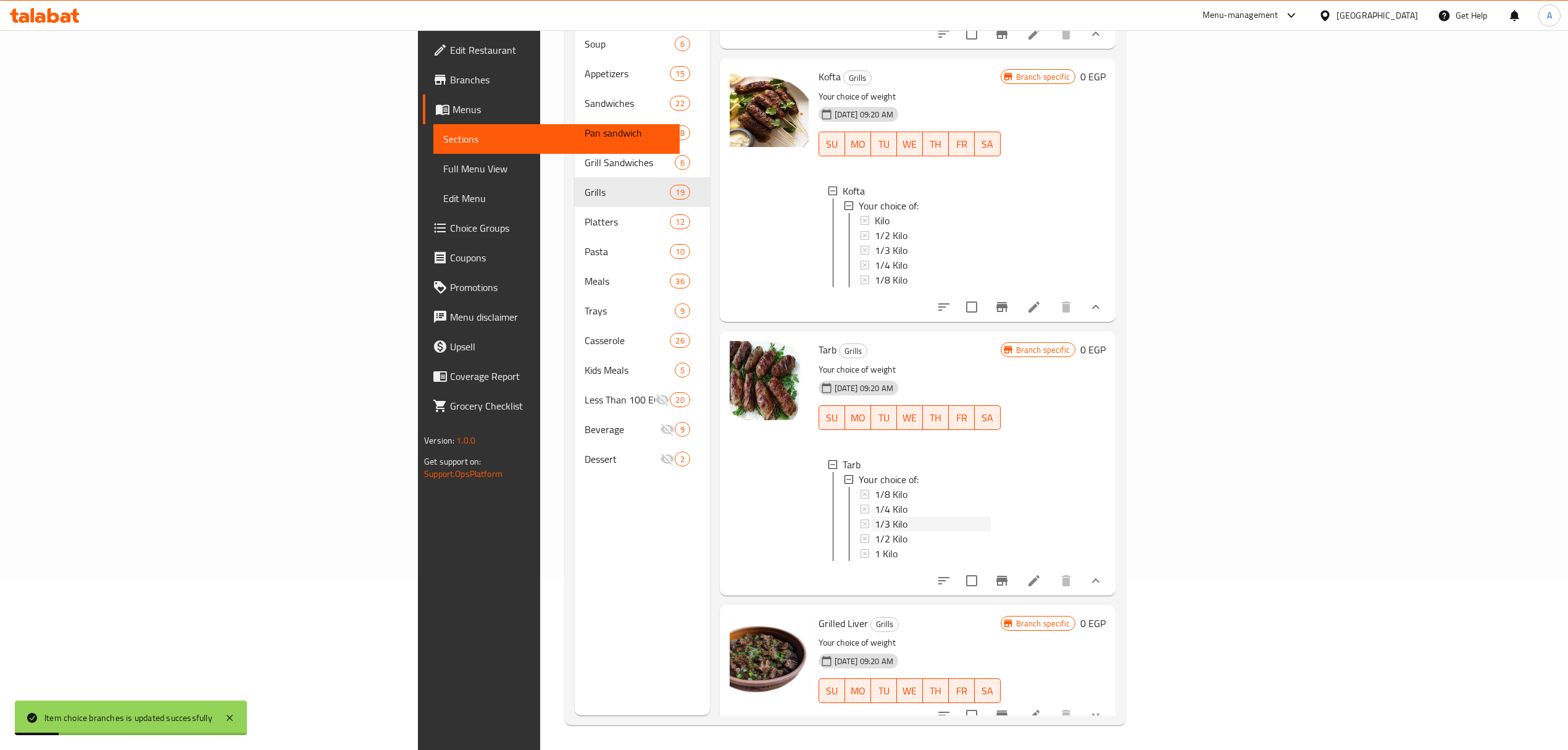
click at [875, 531] on div "1/3 Kilo" at bounding box center [933, 523] width 116 height 15
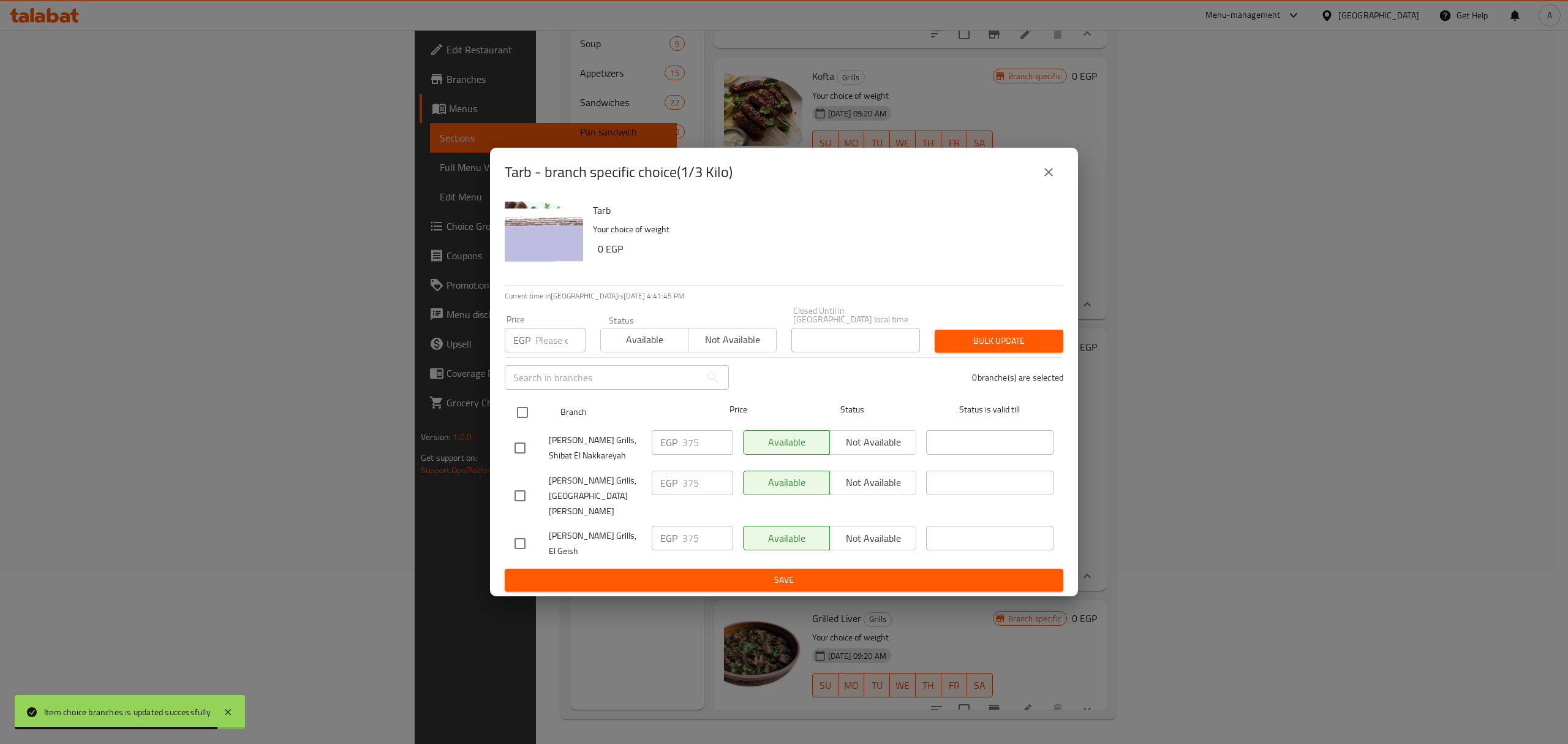
click at [522, 422] on input "checkbox" at bounding box center [522, 413] width 26 height 26
checkbox input "true"
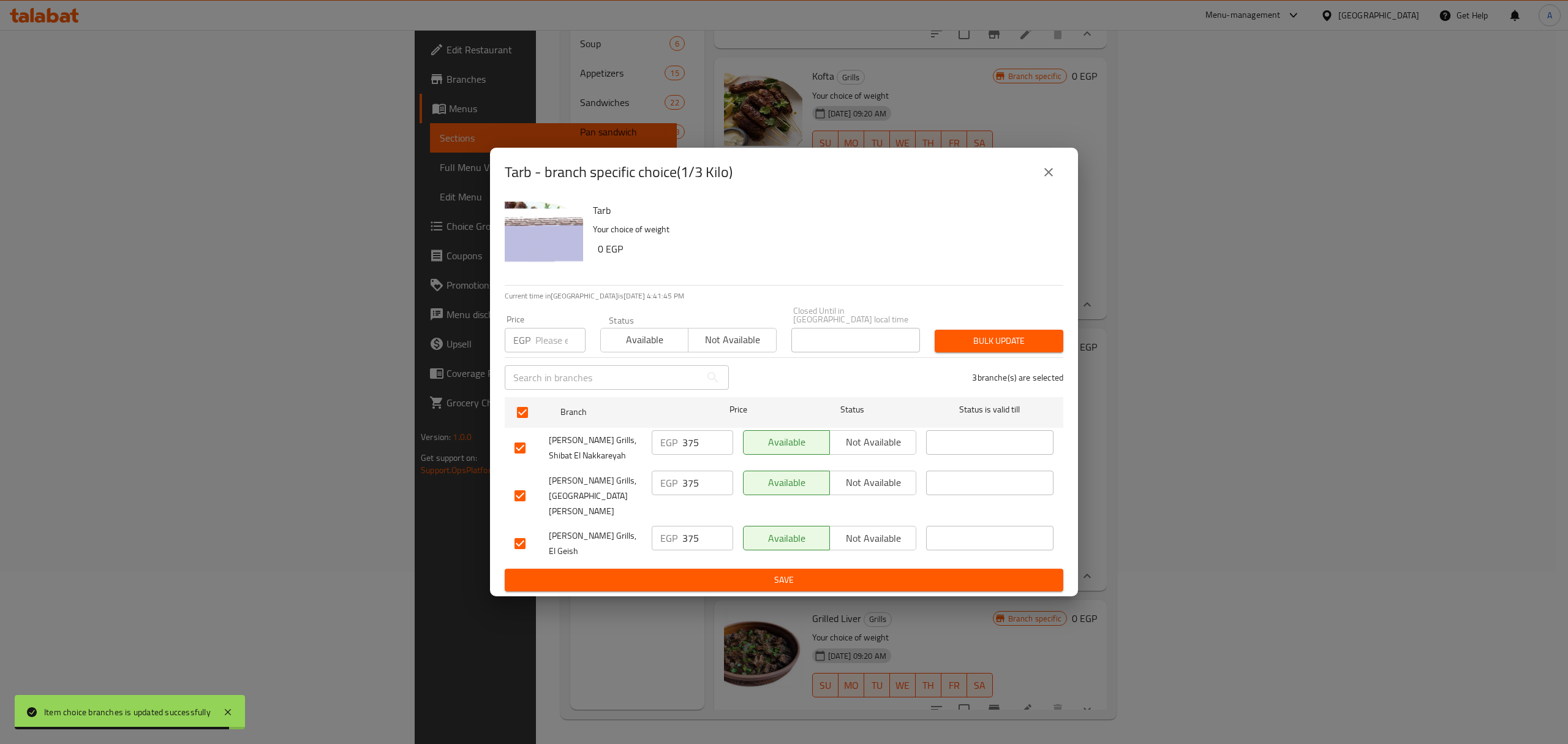
click at [525, 348] on p "EGP" at bounding box center [522, 339] width 17 height 14
click at [537, 352] on input "number" at bounding box center [560, 339] width 51 height 25
paste input "405.00"
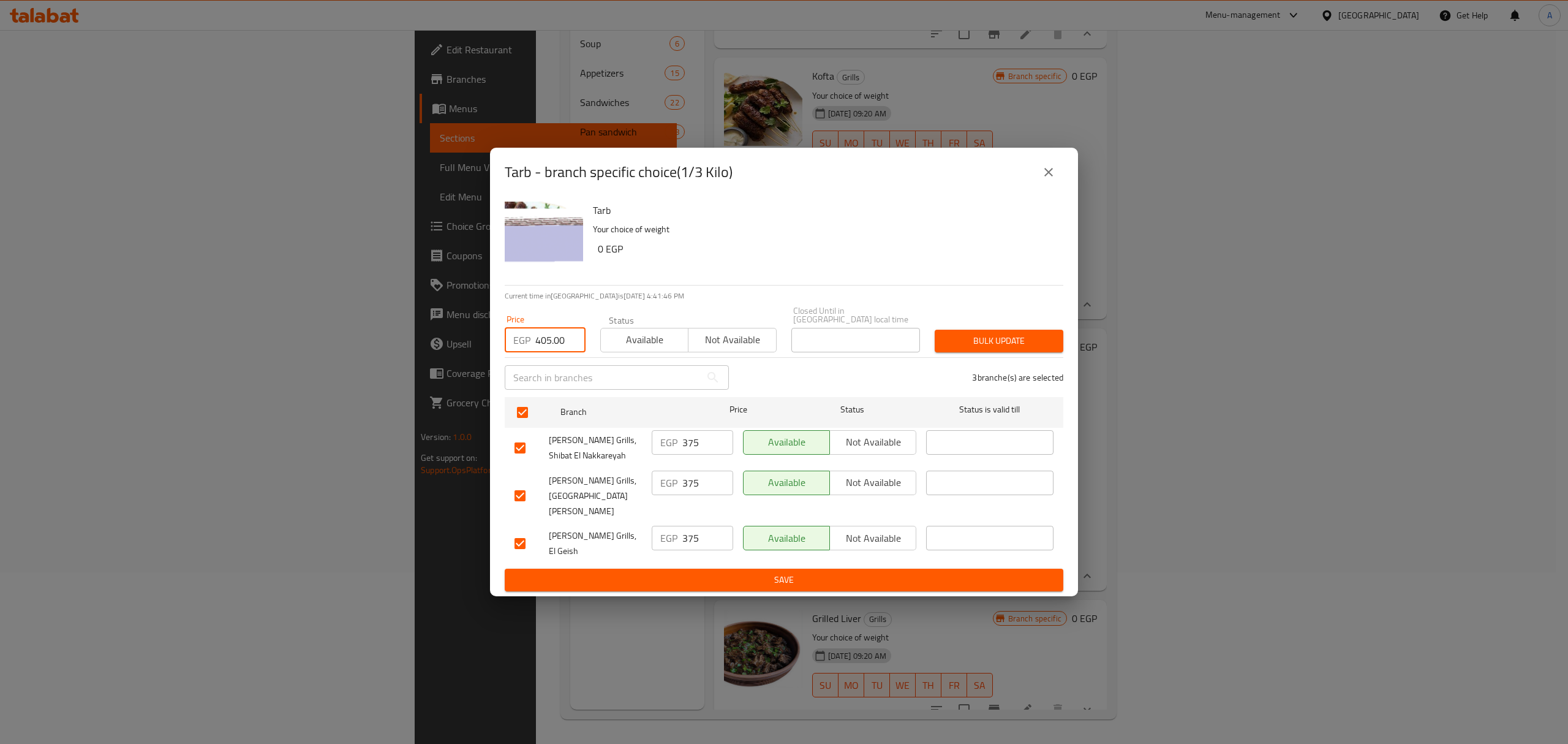
type input "405.00"
click at [958, 348] on span "Bulk update" at bounding box center [999, 340] width 109 height 15
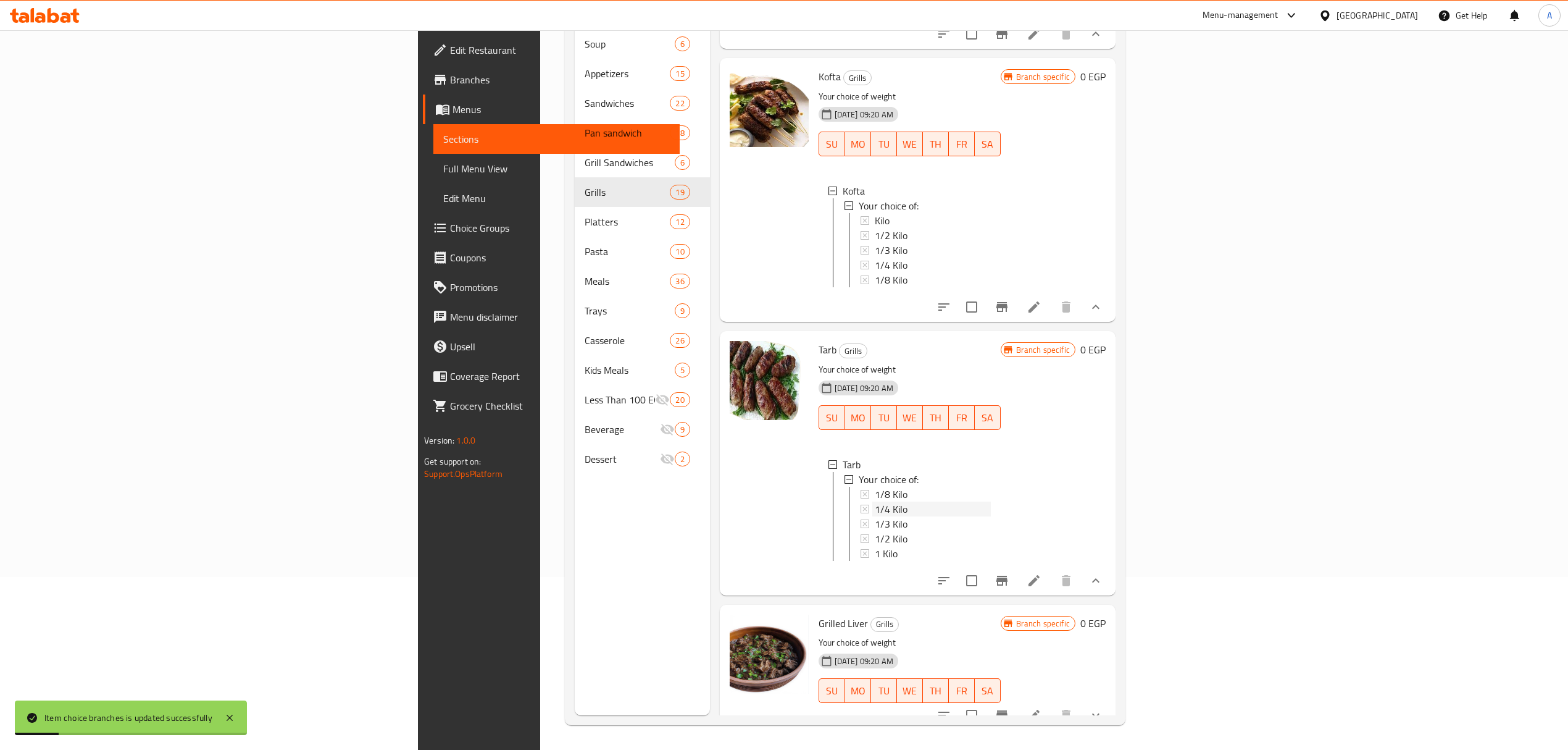
click at [875, 516] on span "1/4 Kilo" at bounding box center [891, 509] width 32 height 15
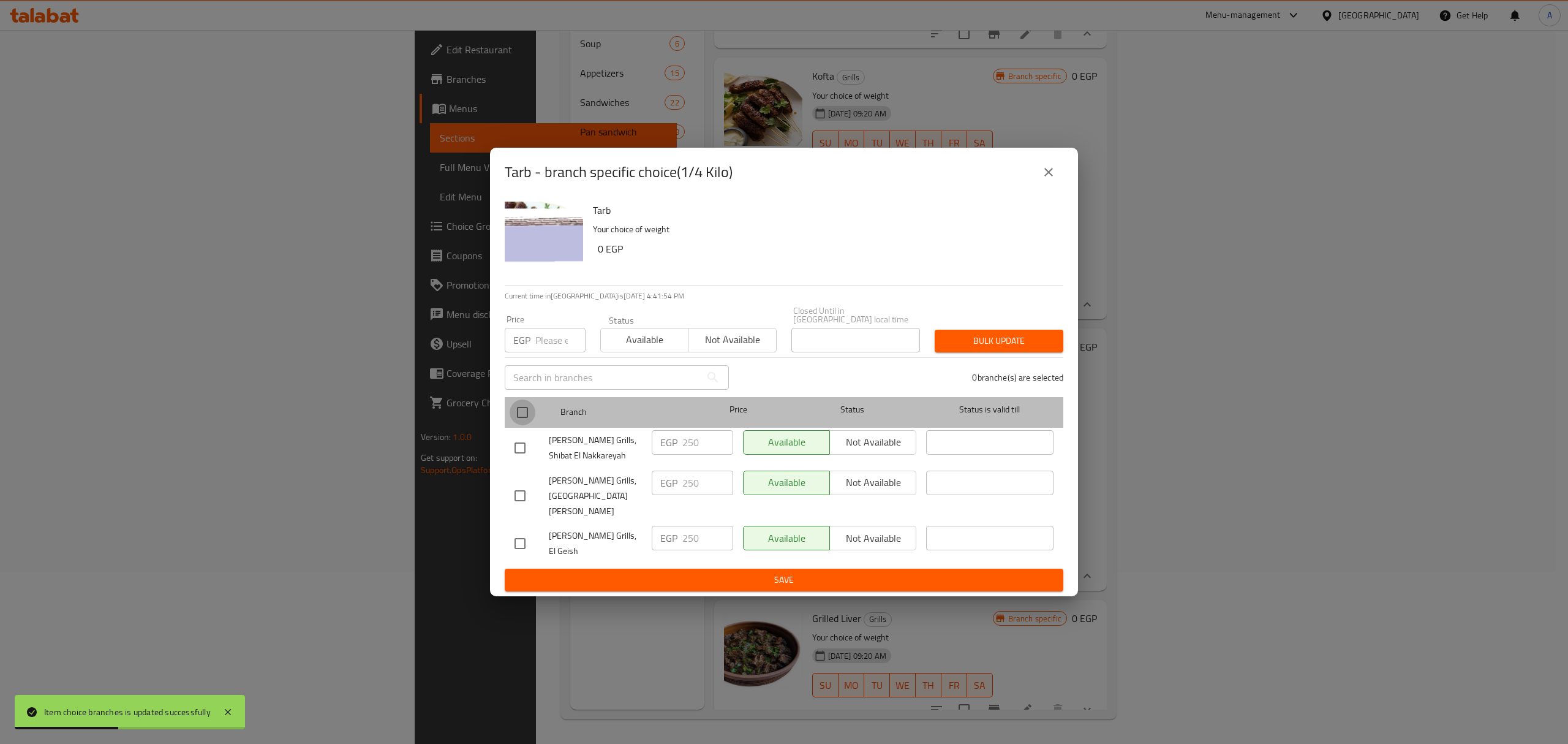
click at [518, 425] on input "checkbox" at bounding box center [522, 413] width 26 height 26
checkbox input "true"
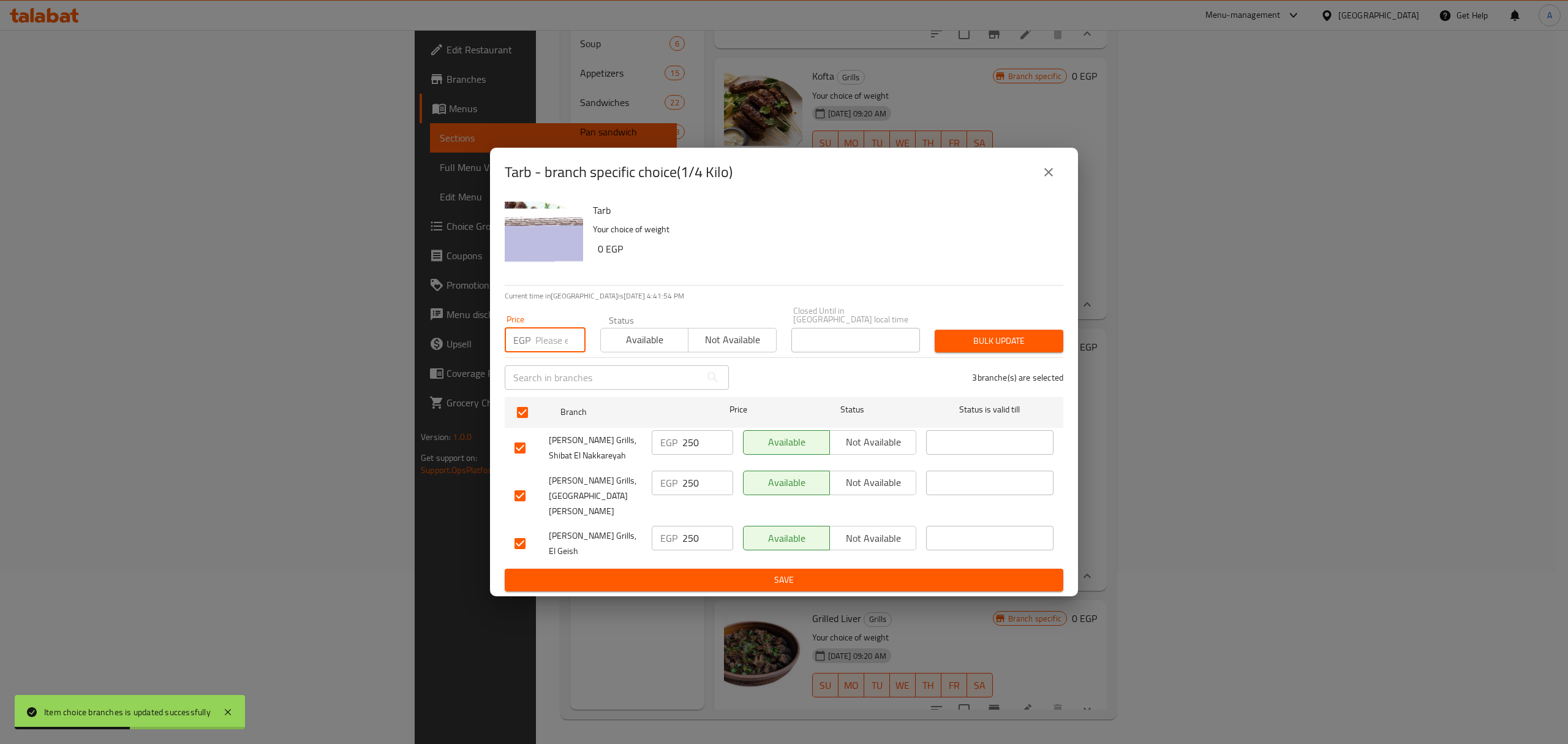
click at [545, 352] on input "number" at bounding box center [560, 339] width 51 height 25
paste input "270.00"
type input "270.00"
click at [973, 352] on button "Bulk update" at bounding box center [999, 341] width 128 height 22
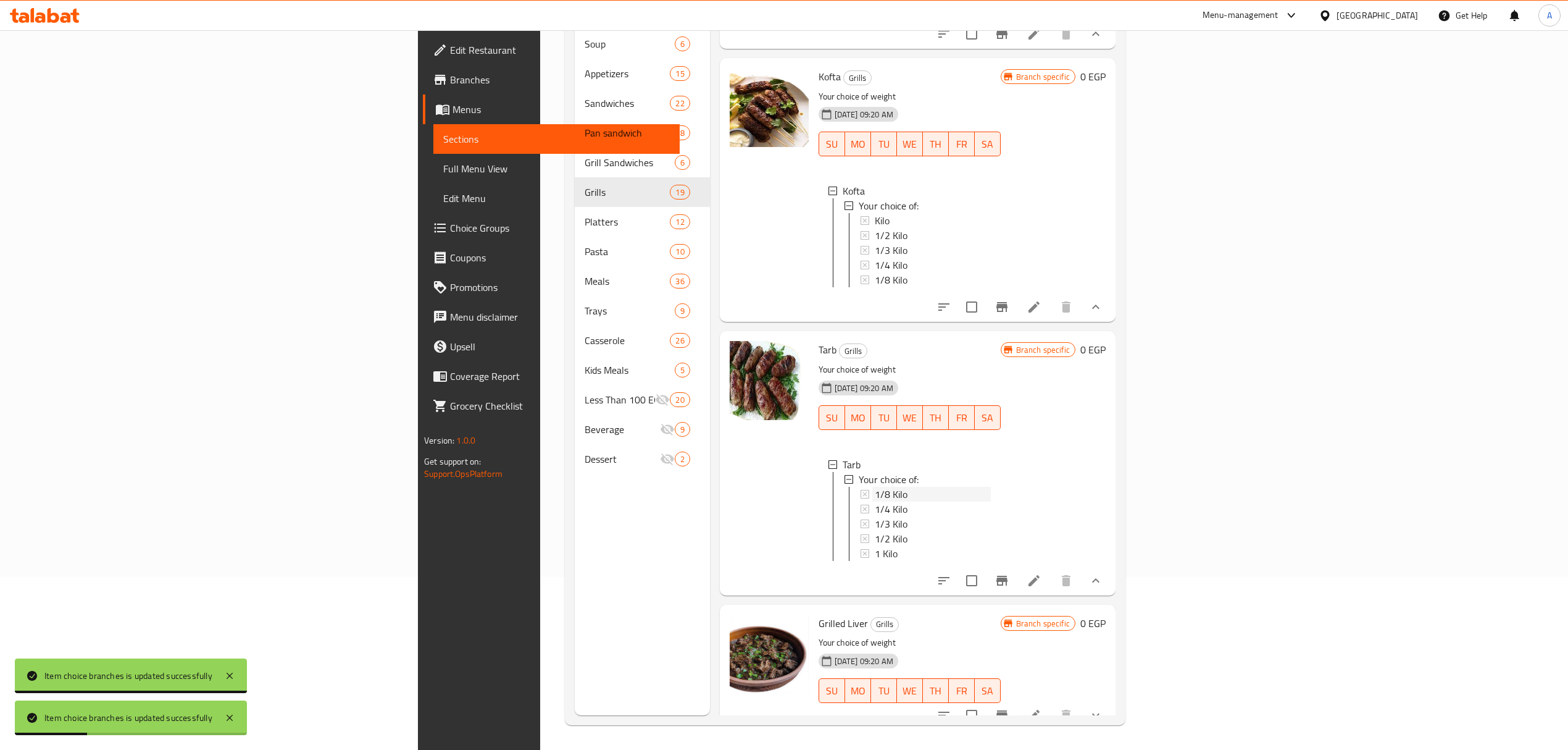
click at [875, 502] on div "1/8 Kilo" at bounding box center [933, 494] width 116 height 15
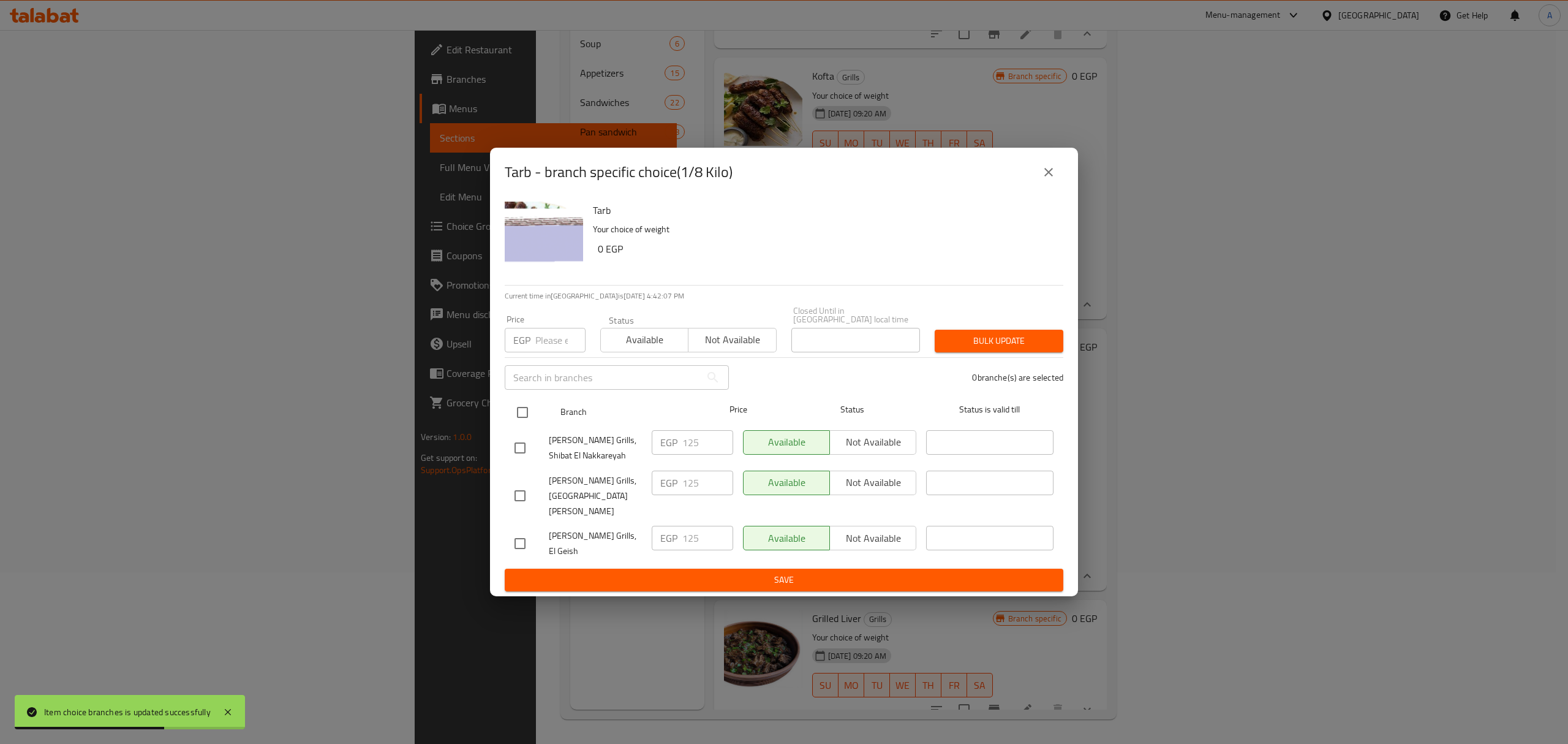
click at [526, 425] on input "checkbox" at bounding box center [522, 413] width 26 height 26
checkbox input "true"
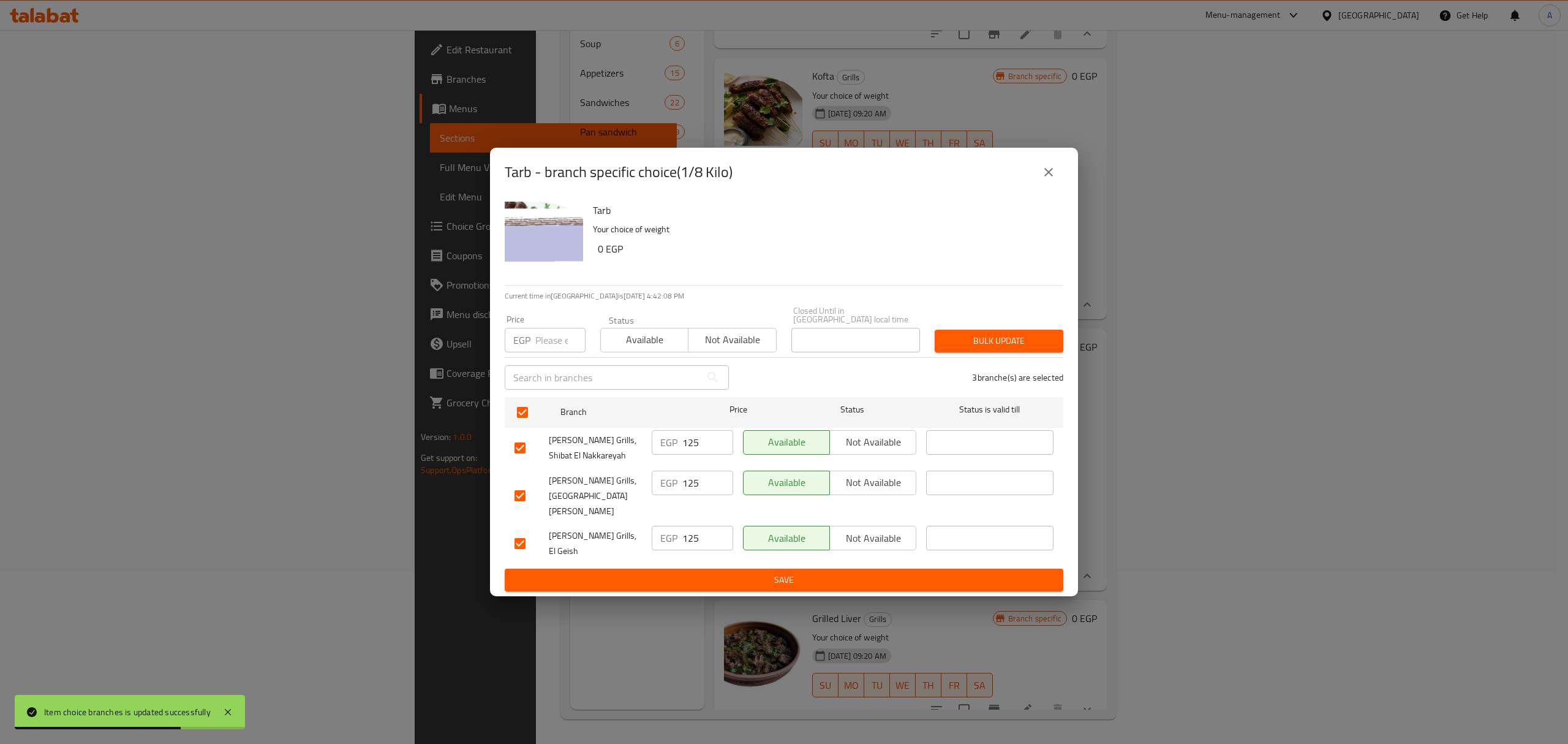
click at [558, 352] on input "number" at bounding box center [560, 339] width 51 height 25
paste input "135.00"
type input "135.00"
click at [977, 348] on span "Bulk update" at bounding box center [999, 340] width 109 height 15
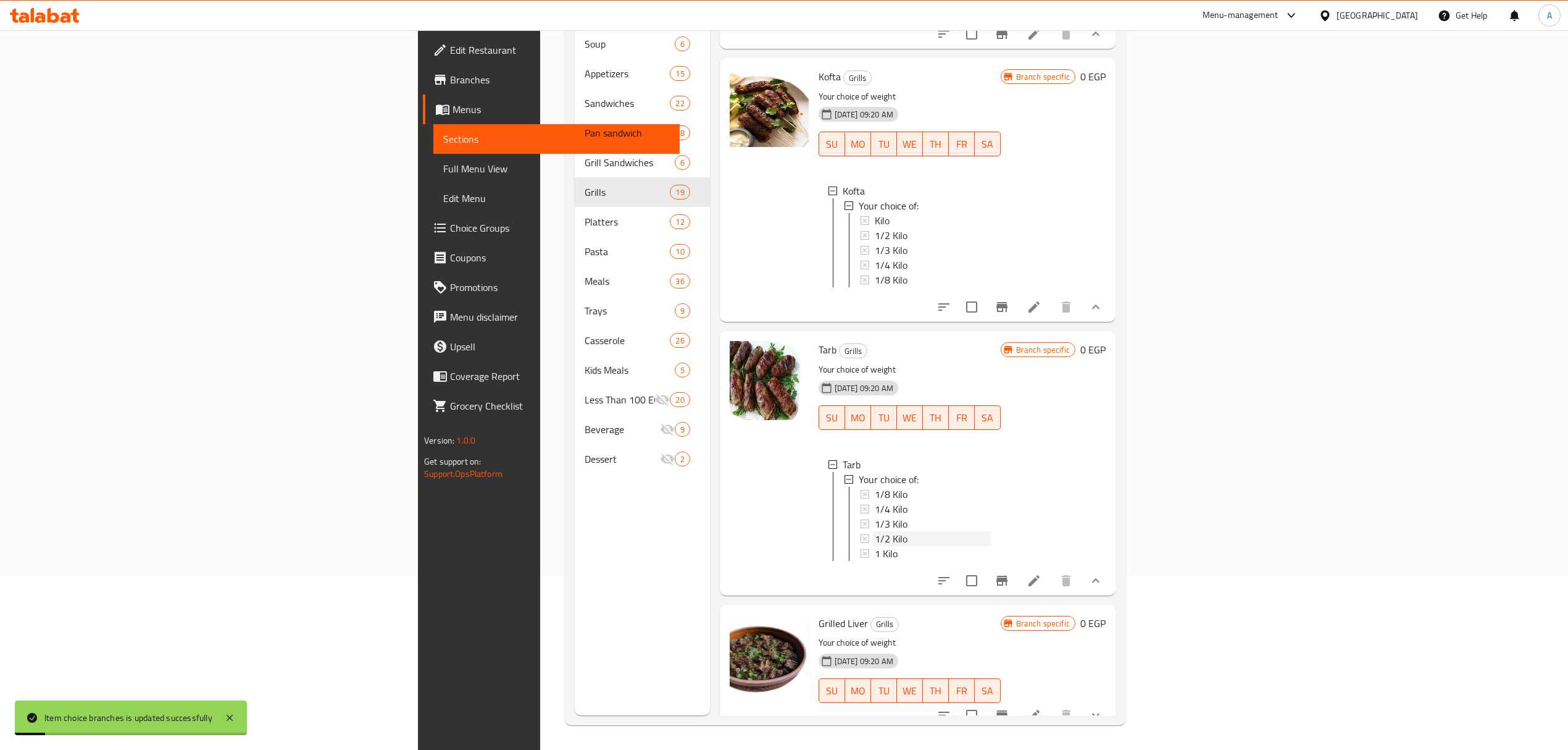
click at [875, 546] on div "1/2 Kilo" at bounding box center [933, 538] width 116 height 15
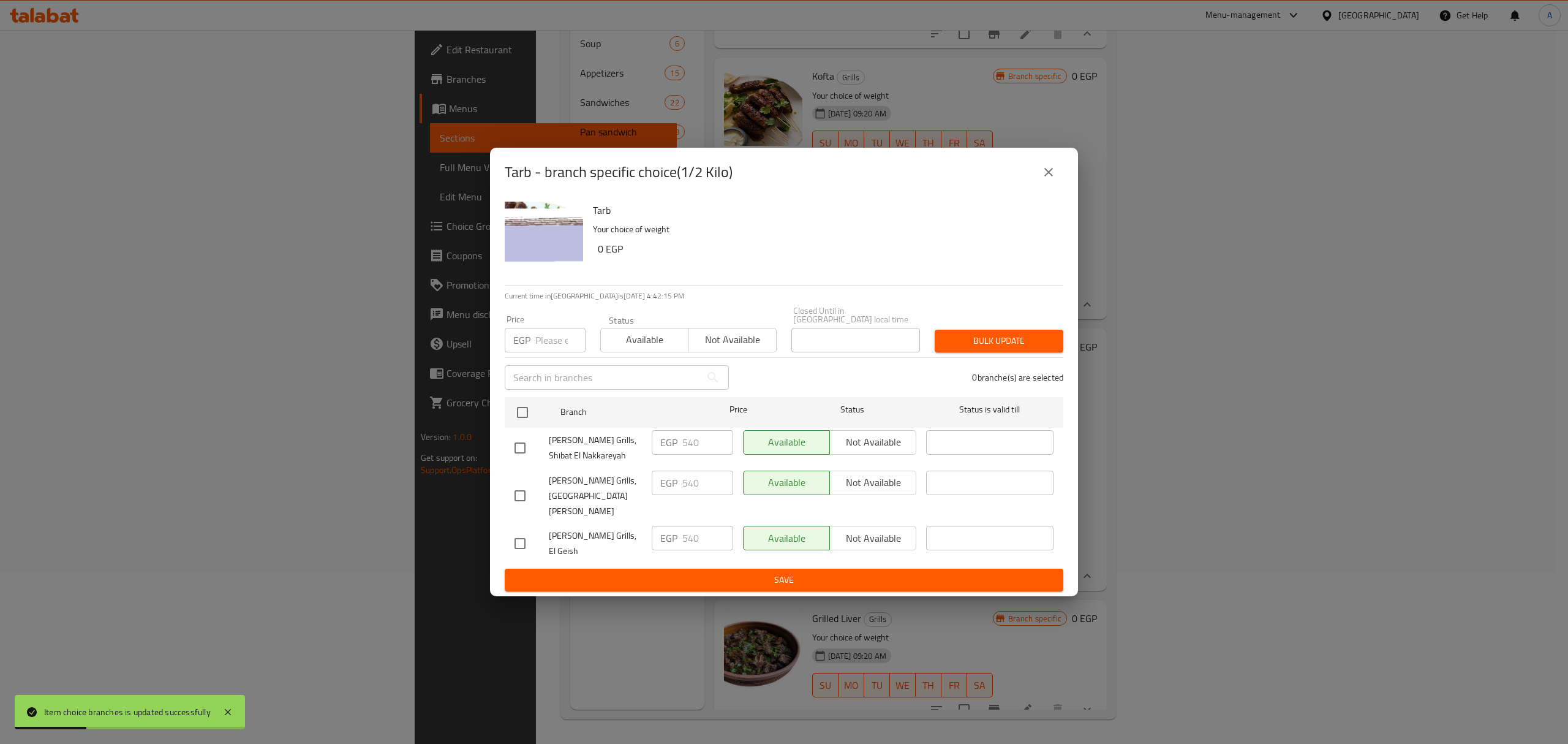
click at [1047, 187] on button "close" at bounding box center [1048, 172] width 30 height 30
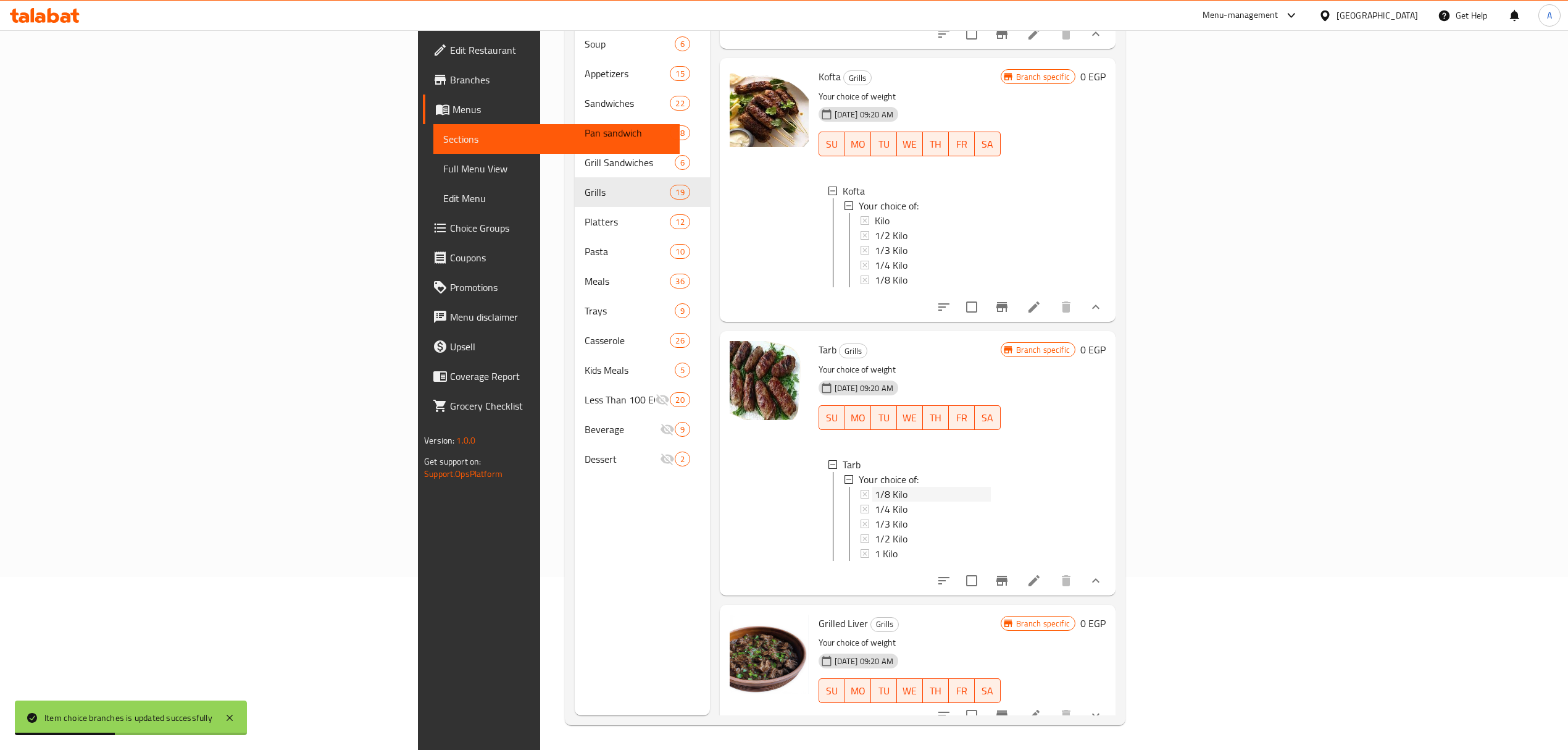
click at [875, 502] on span "1/8 Kilo" at bounding box center [891, 494] width 32 height 15
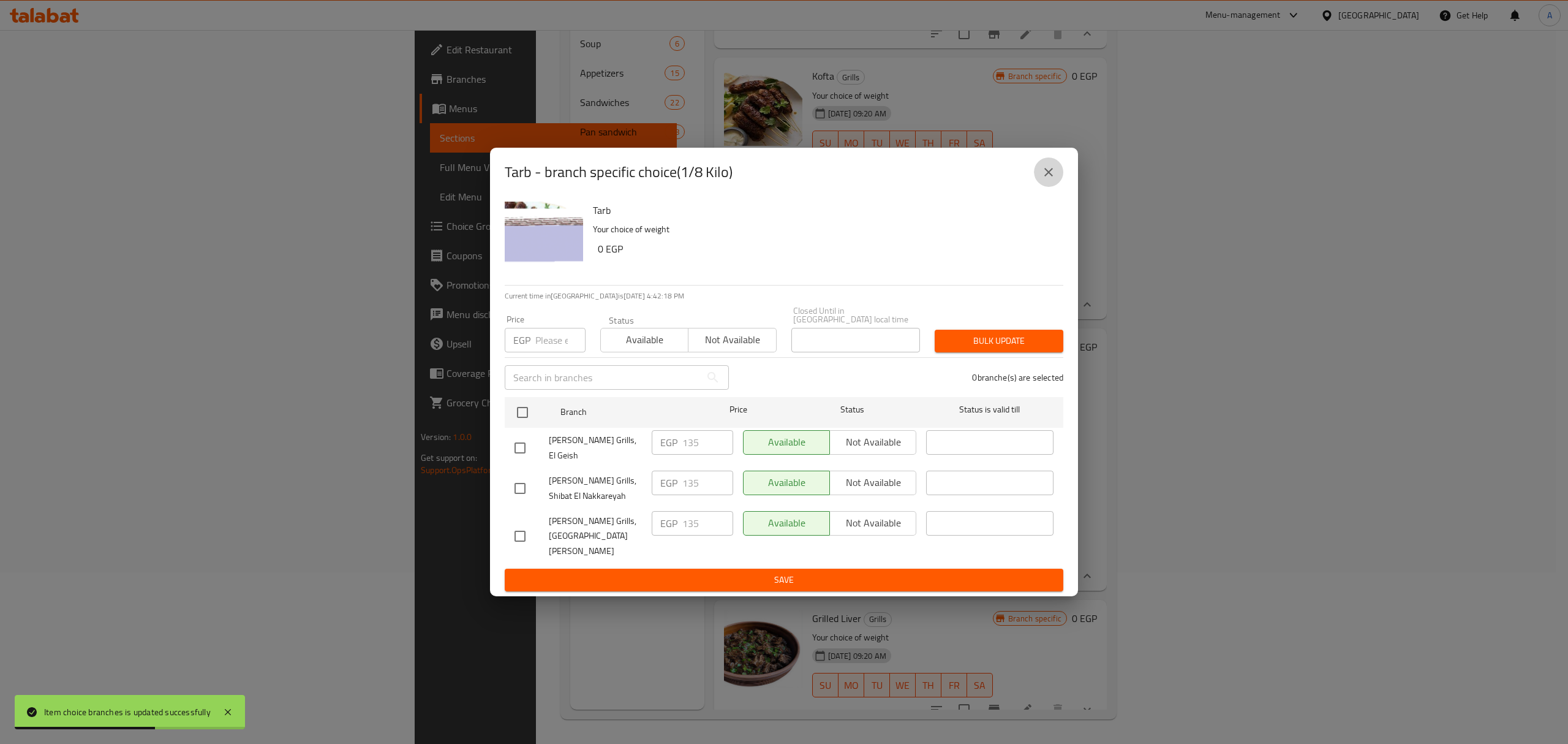
click at [1046, 187] on button "close" at bounding box center [1048, 172] width 30 height 30
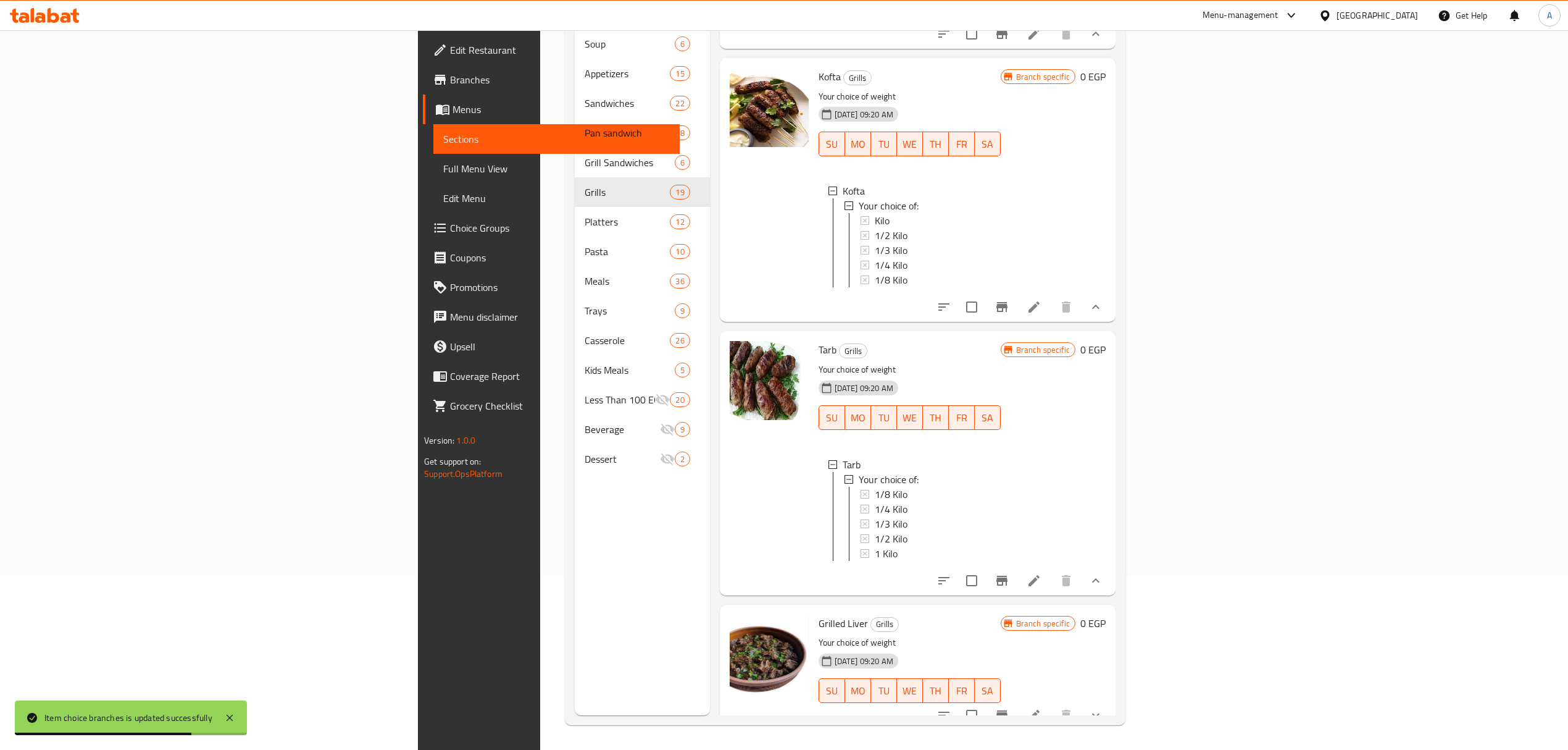
scroll to position [576, 0]
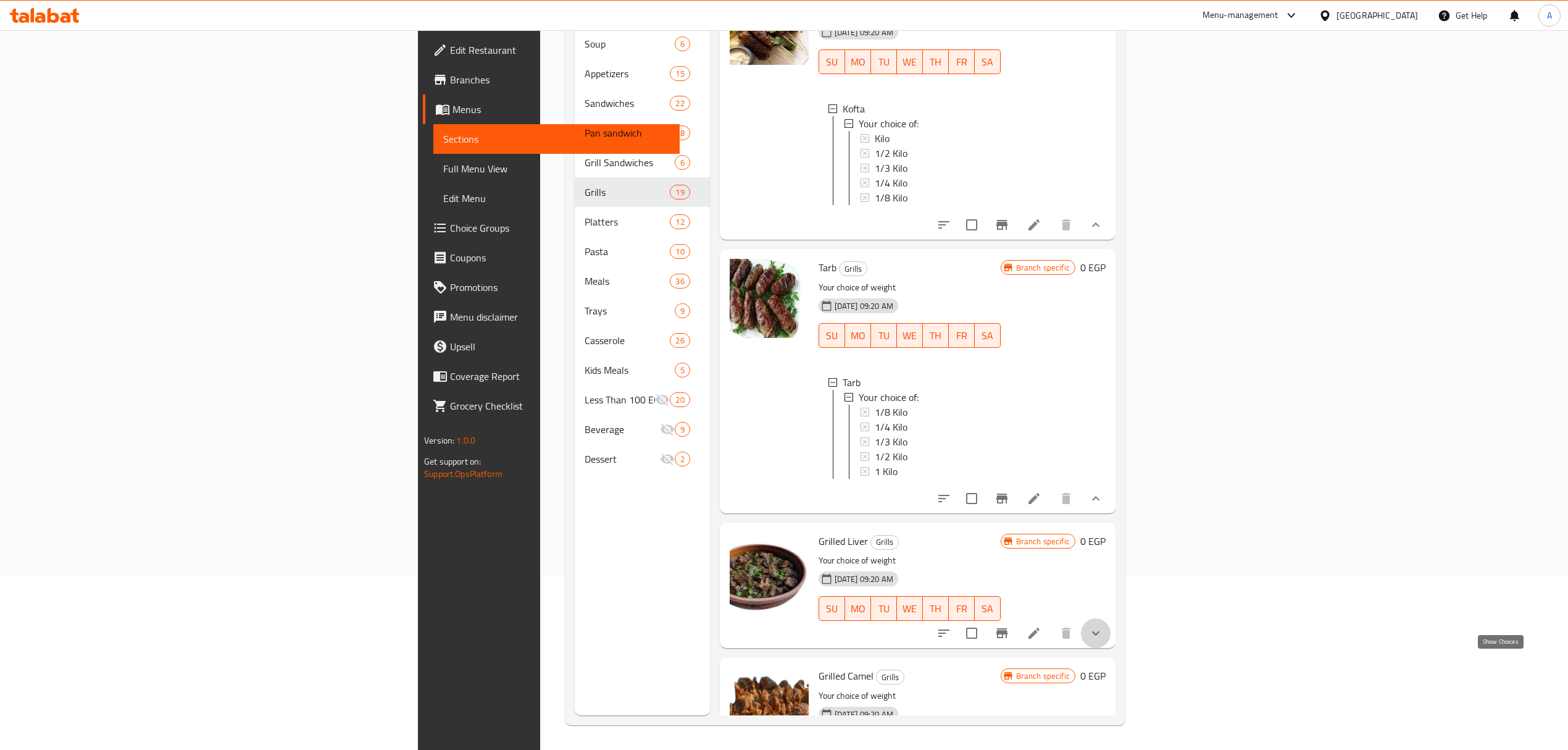
click at [1103, 641] on icon "show more" at bounding box center [1096, 633] width 15 height 15
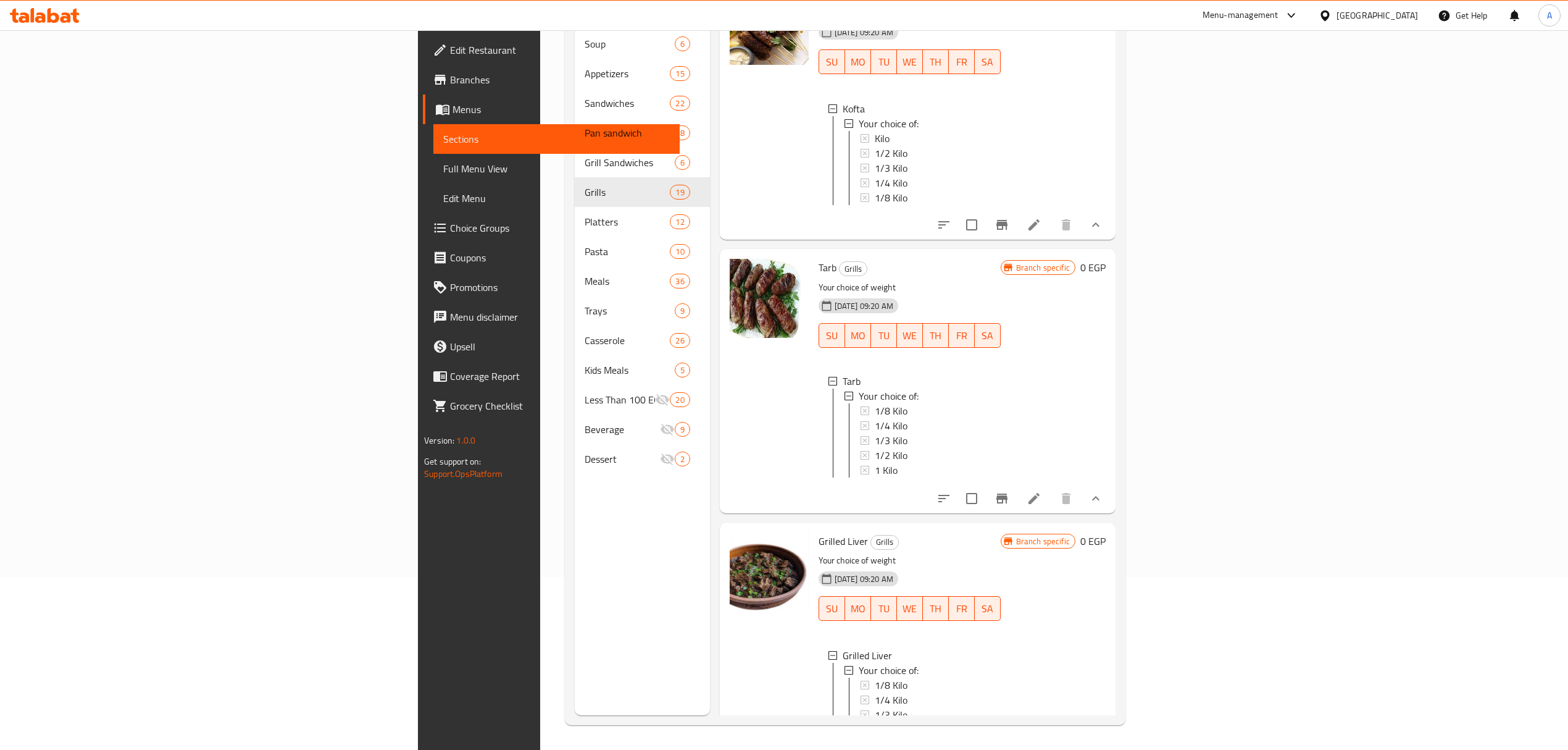
scroll to position [824, 0]
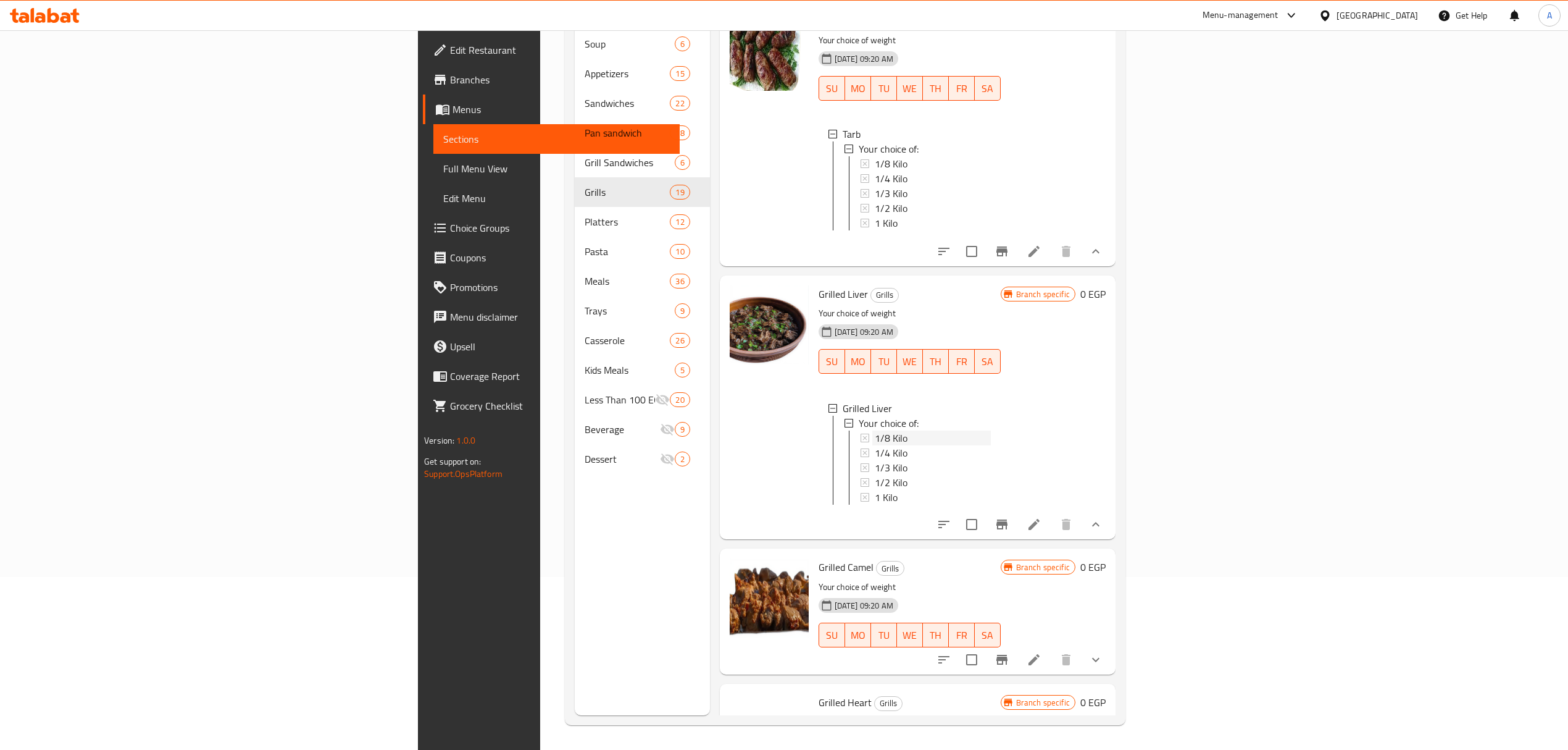
click at [875, 445] on span "1/8 Kilo" at bounding box center [891, 438] width 32 height 15
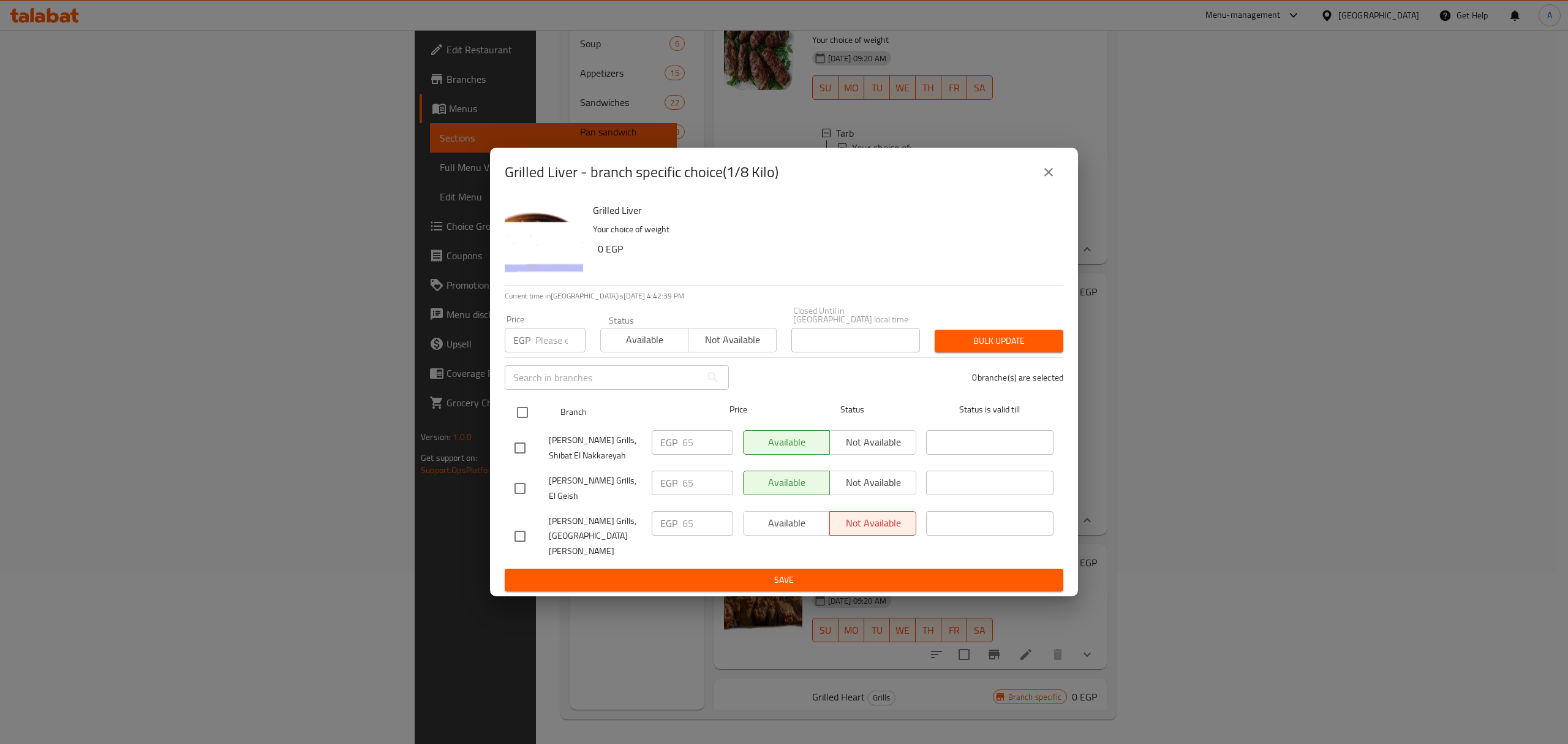
click at [511, 425] on input "checkbox" at bounding box center [522, 413] width 26 height 26
checkbox input "true"
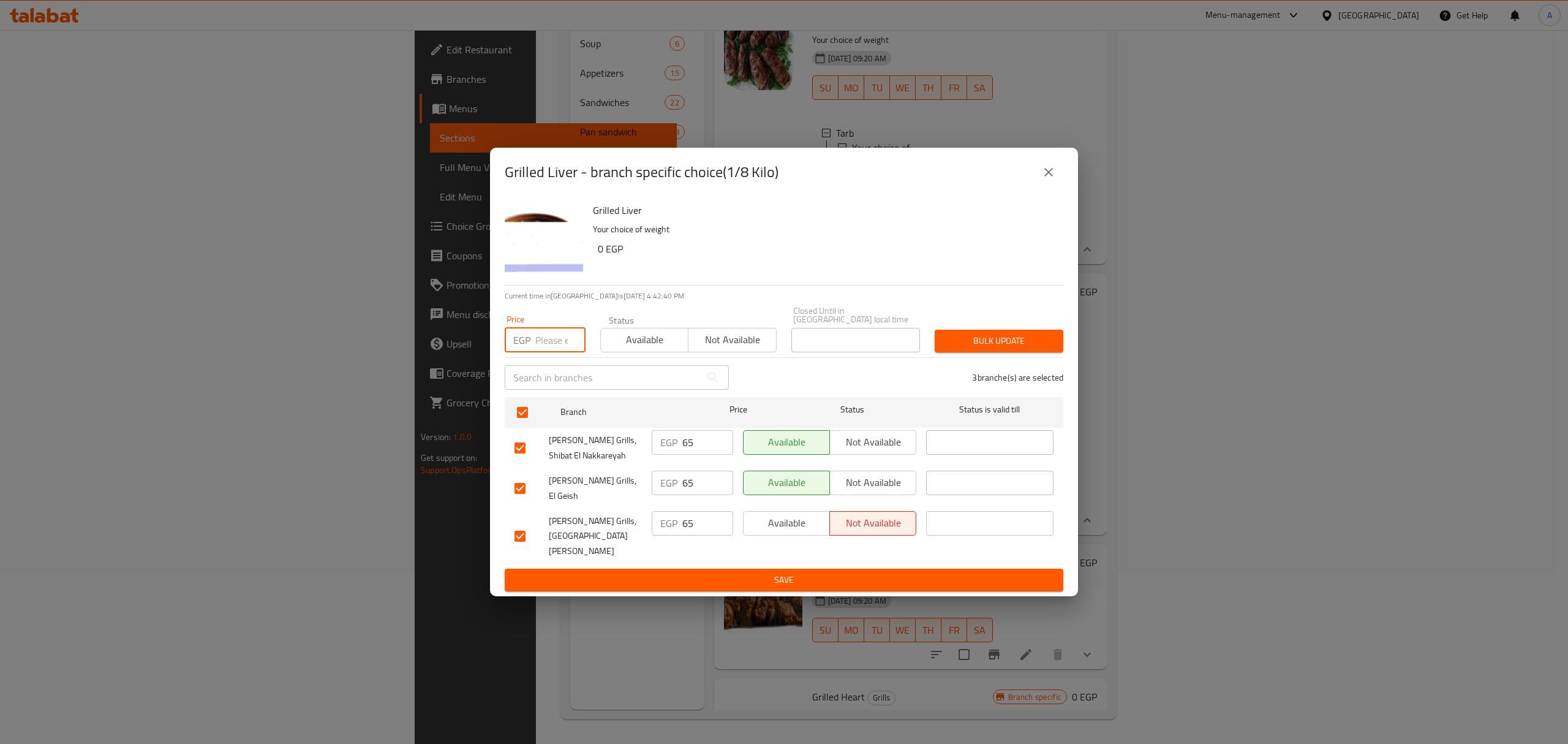
click at [549, 352] on input "number" at bounding box center [560, 339] width 51 height 25
click at [552, 352] on input "number" at bounding box center [560, 339] width 51 height 25
paste input "70.00"
type input "70.00"
click at [966, 348] on span "Bulk update" at bounding box center [999, 340] width 109 height 15
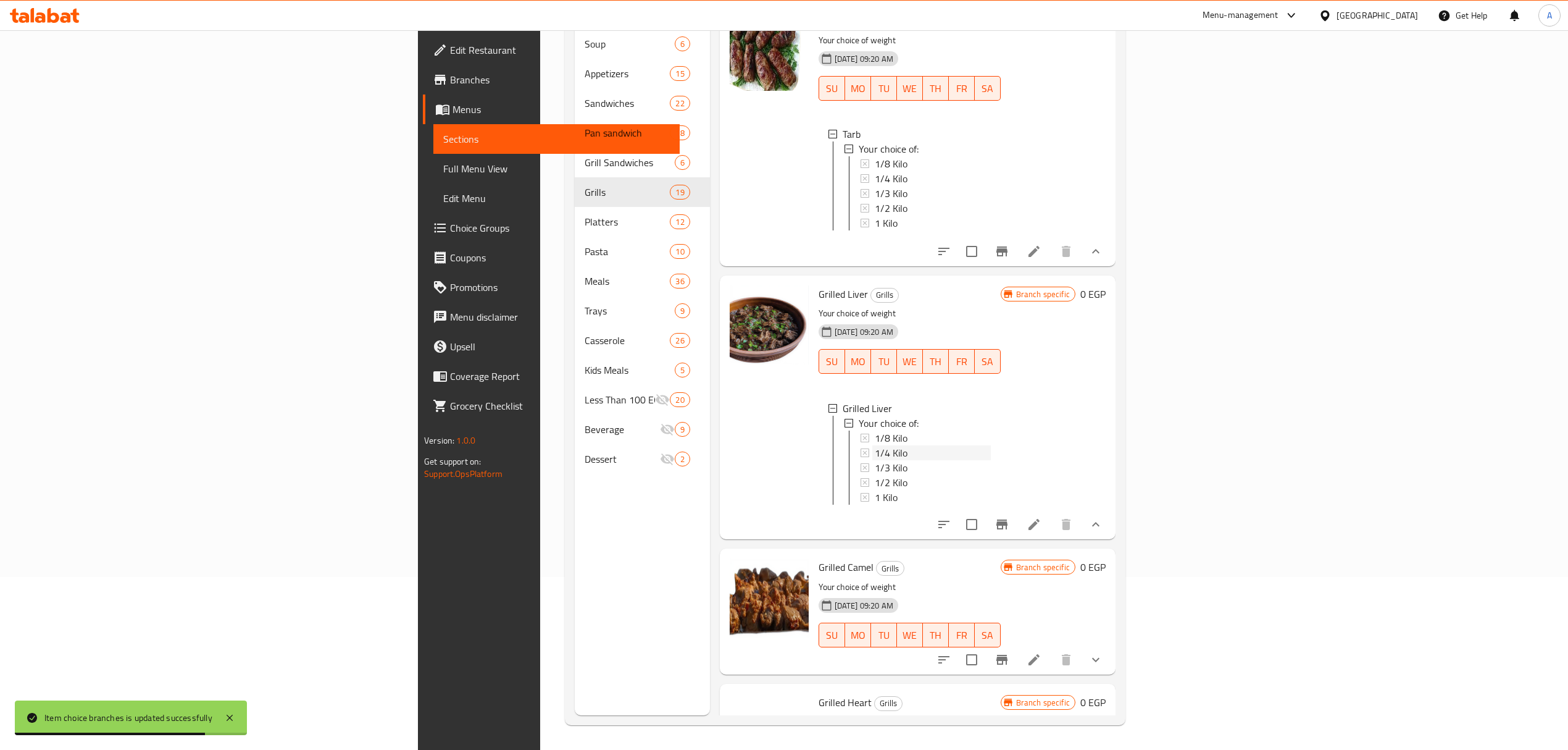
click at [875, 460] on div "1/4 Kilo" at bounding box center [933, 452] width 116 height 15
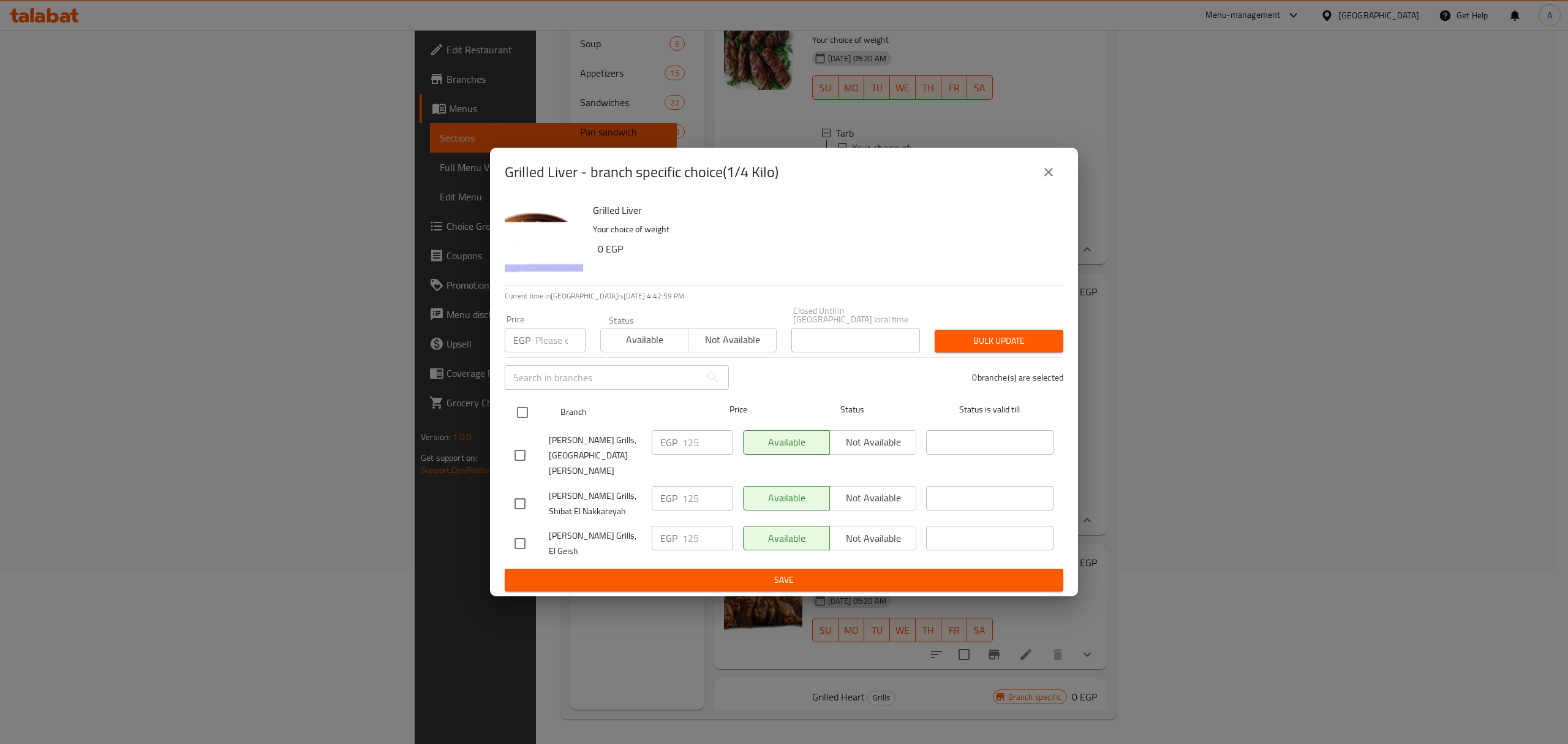
click at [522, 417] on input "checkbox" at bounding box center [522, 413] width 26 height 26
checkbox input "true"
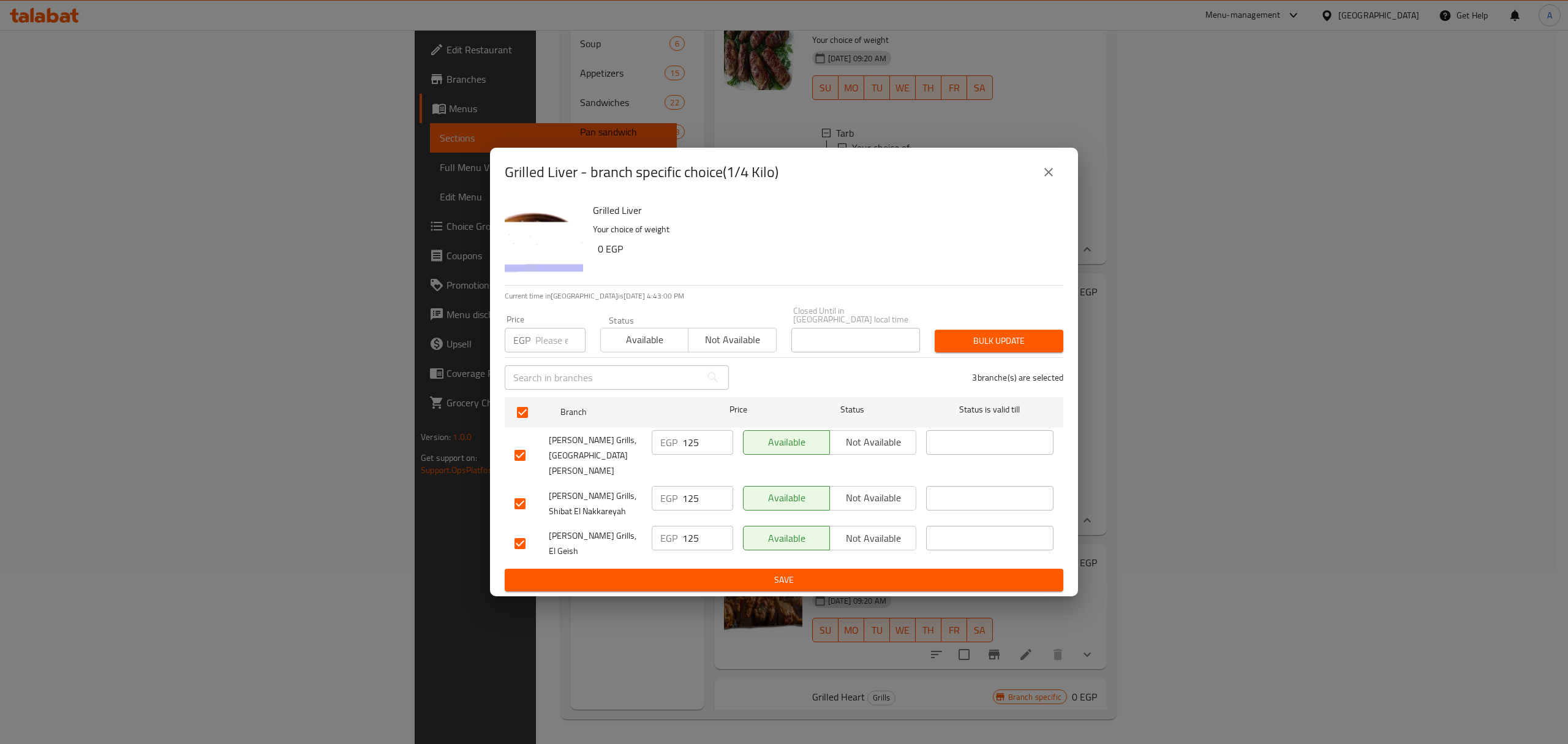
click at [550, 352] on input "number" at bounding box center [560, 339] width 51 height 25
paste input "140.00"
type input "140.00"
click at [990, 348] on span "Bulk update" at bounding box center [999, 340] width 109 height 15
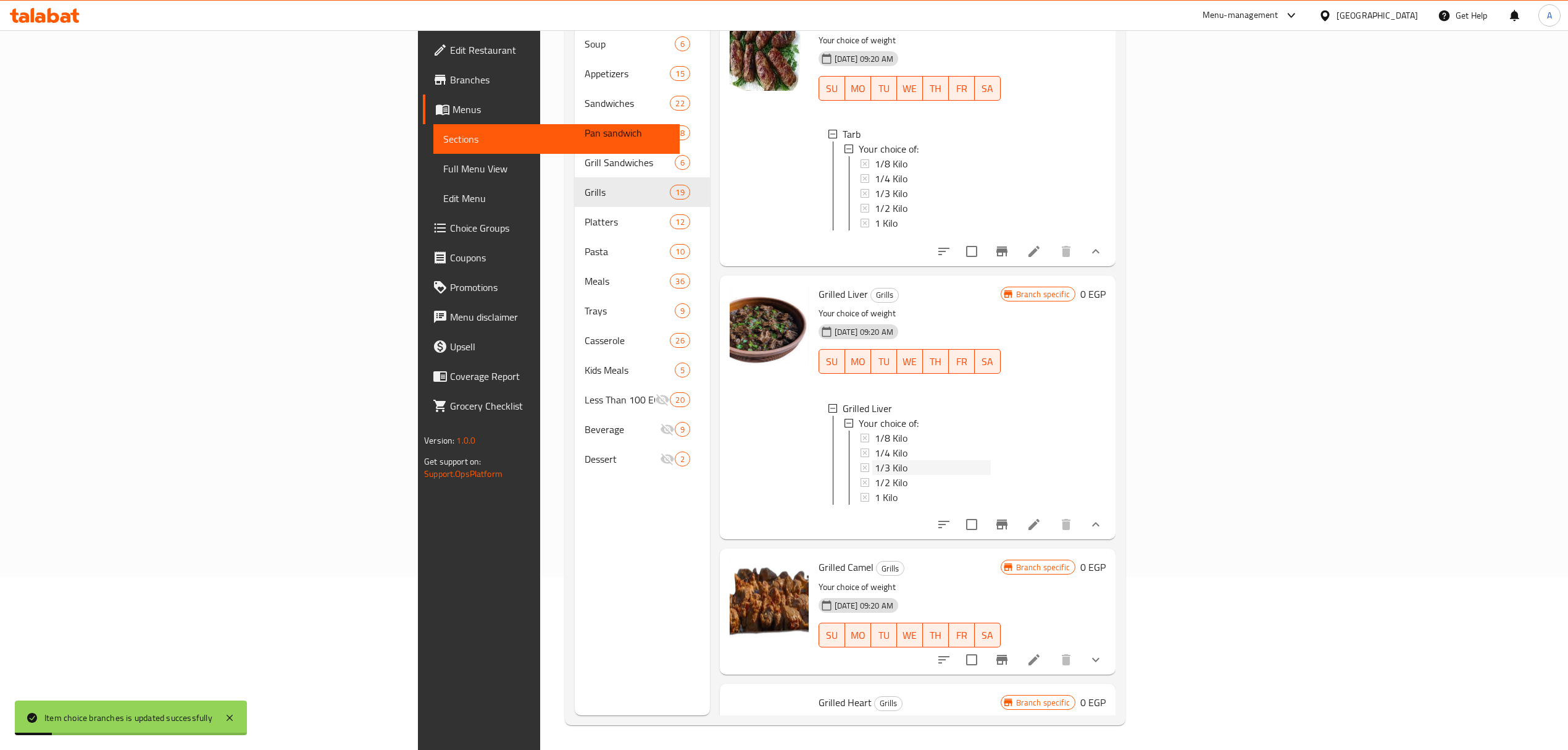
click at [875, 475] on div "1/3 Kilo" at bounding box center [933, 468] width 116 height 15
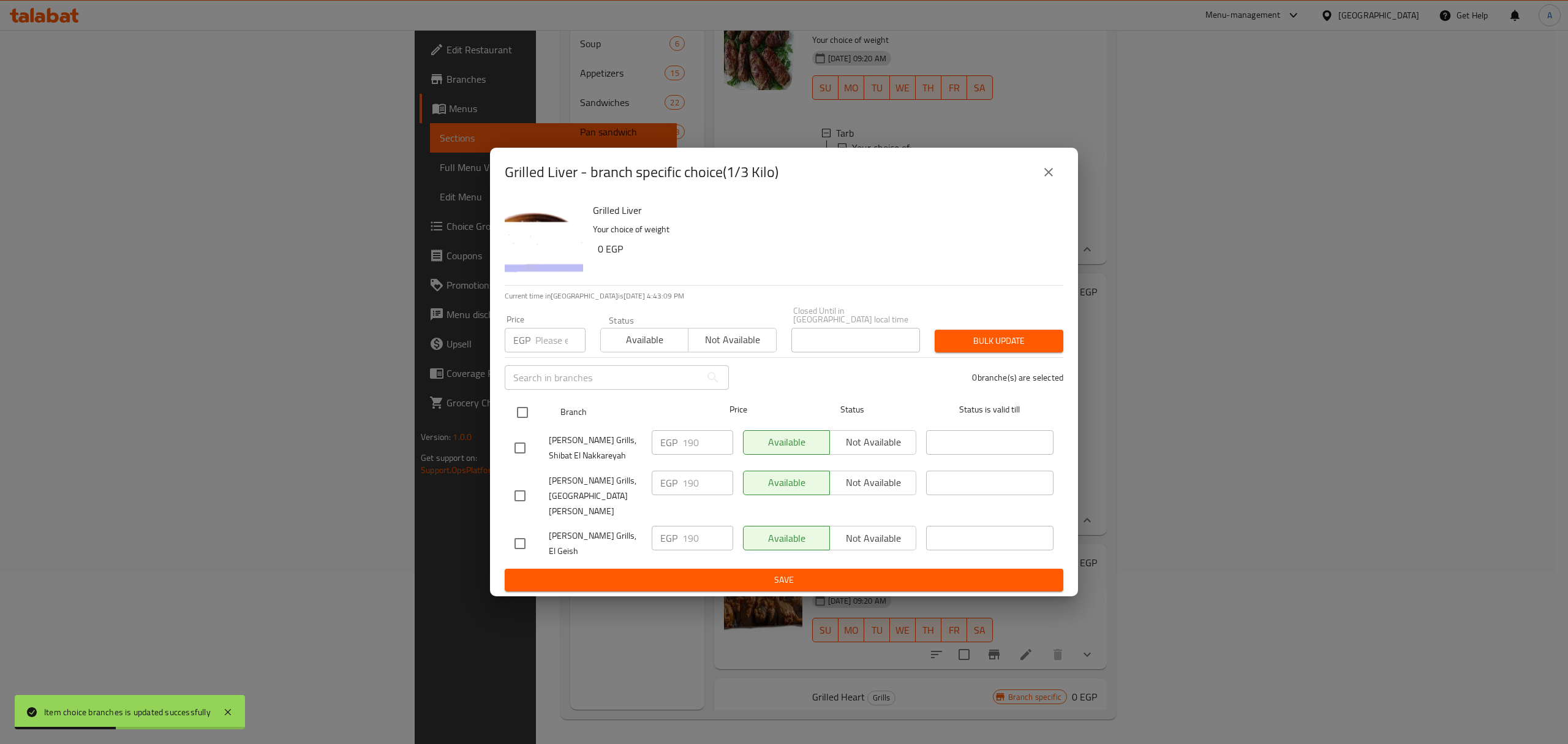
click at [533, 424] on input "checkbox" at bounding box center [522, 413] width 26 height 26
checkbox input "true"
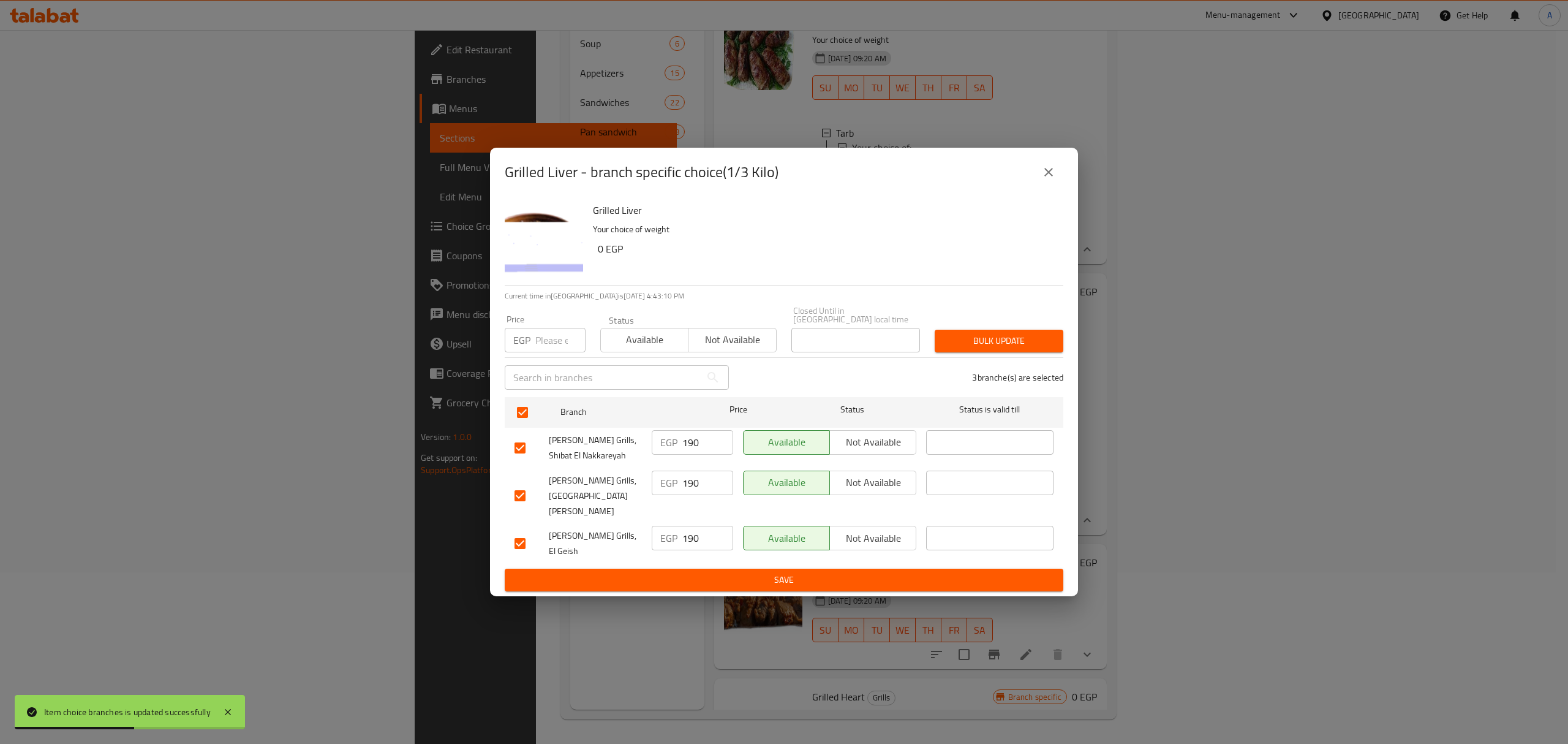
click at [558, 352] on input "number" at bounding box center [560, 339] width 51 height 25
paste input "210.00"
type input "210.00"
click at [1005, 352] on button "Bulk update" at bounding box center [999, 341] width 128 height 22
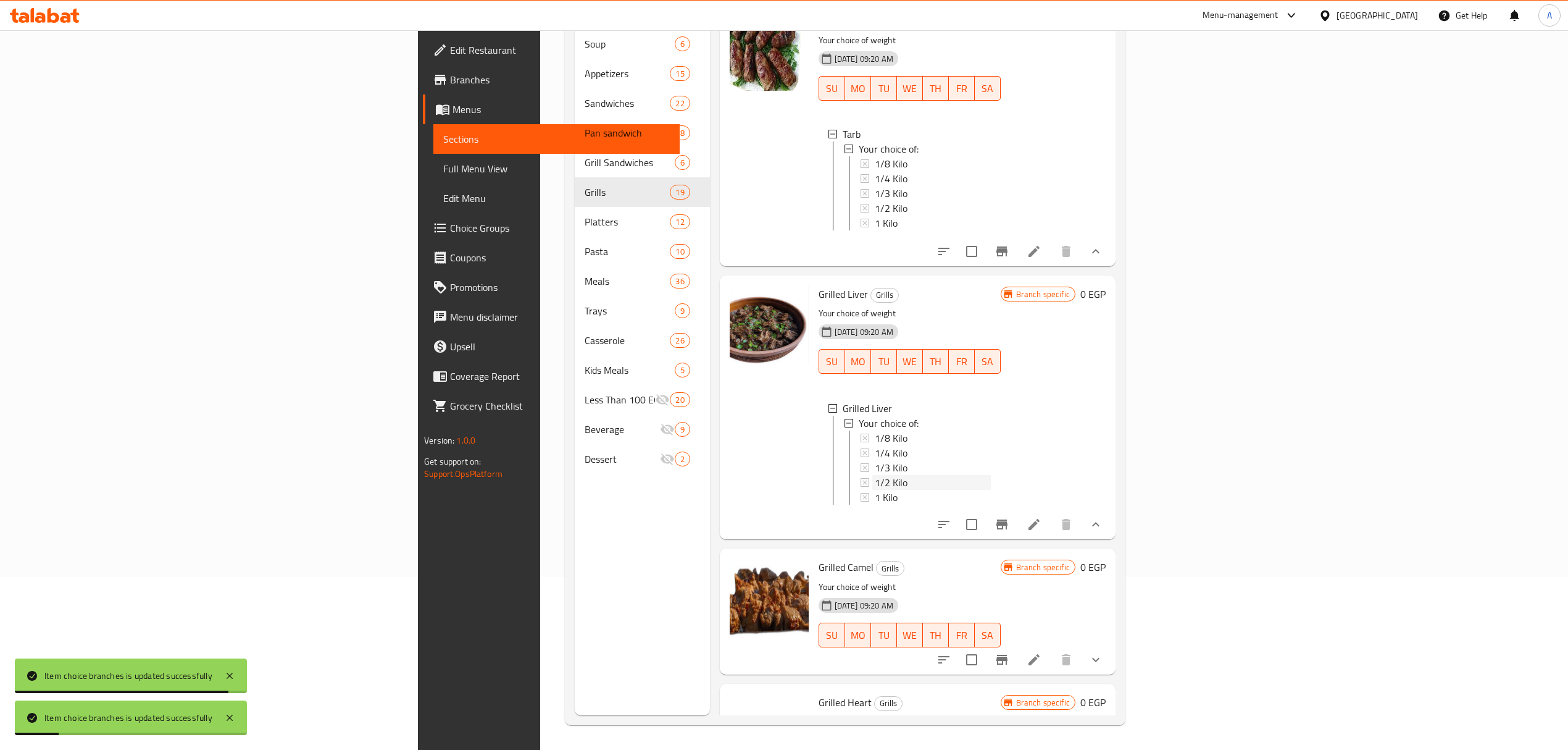
click at [875, 489] on span "1/2 Kilo" at bounding box center [891, 482] width 32 height 15
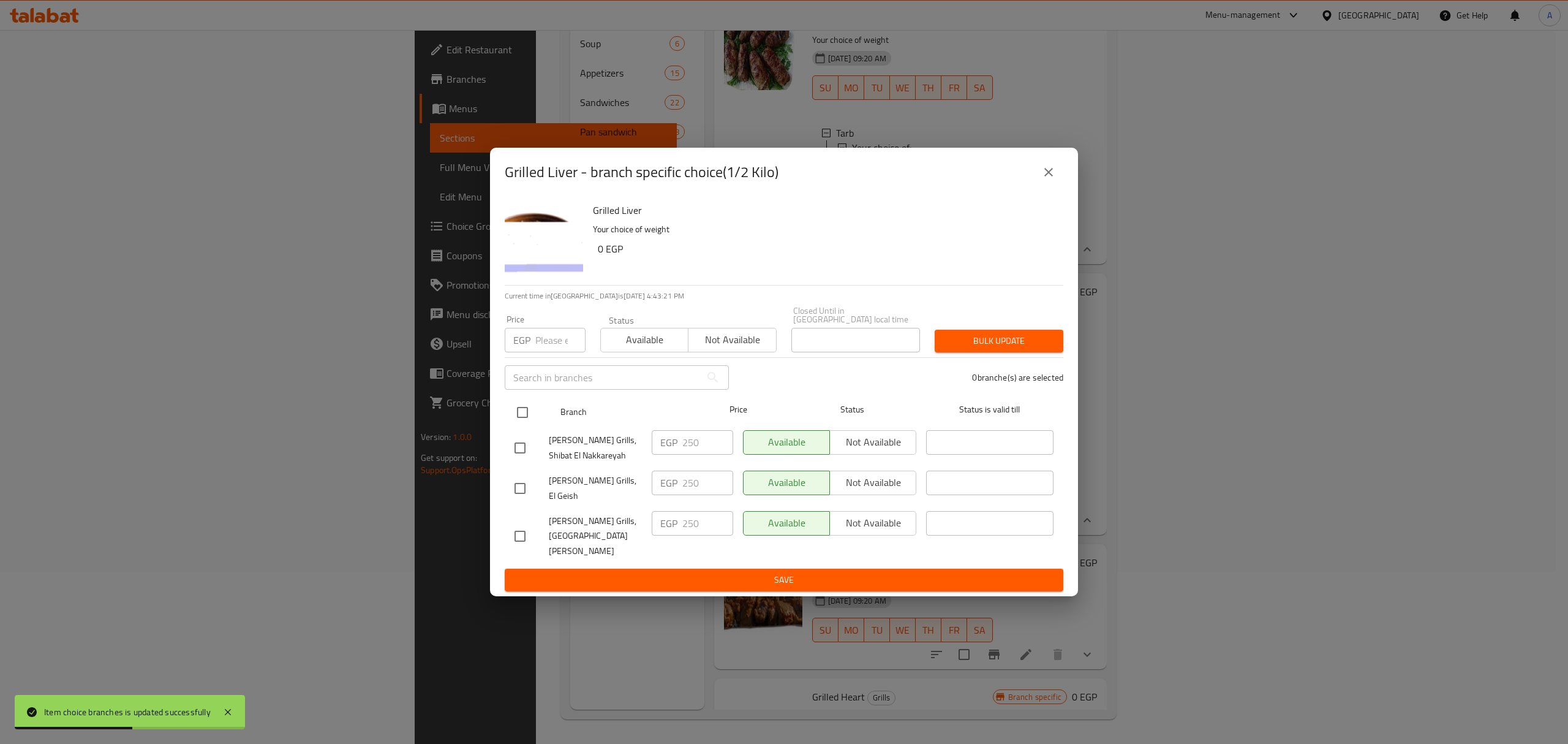
click at [526, 420] on input "checkbox" at bounding box center [522, 413] width 26 height 26
checkbox input "true"
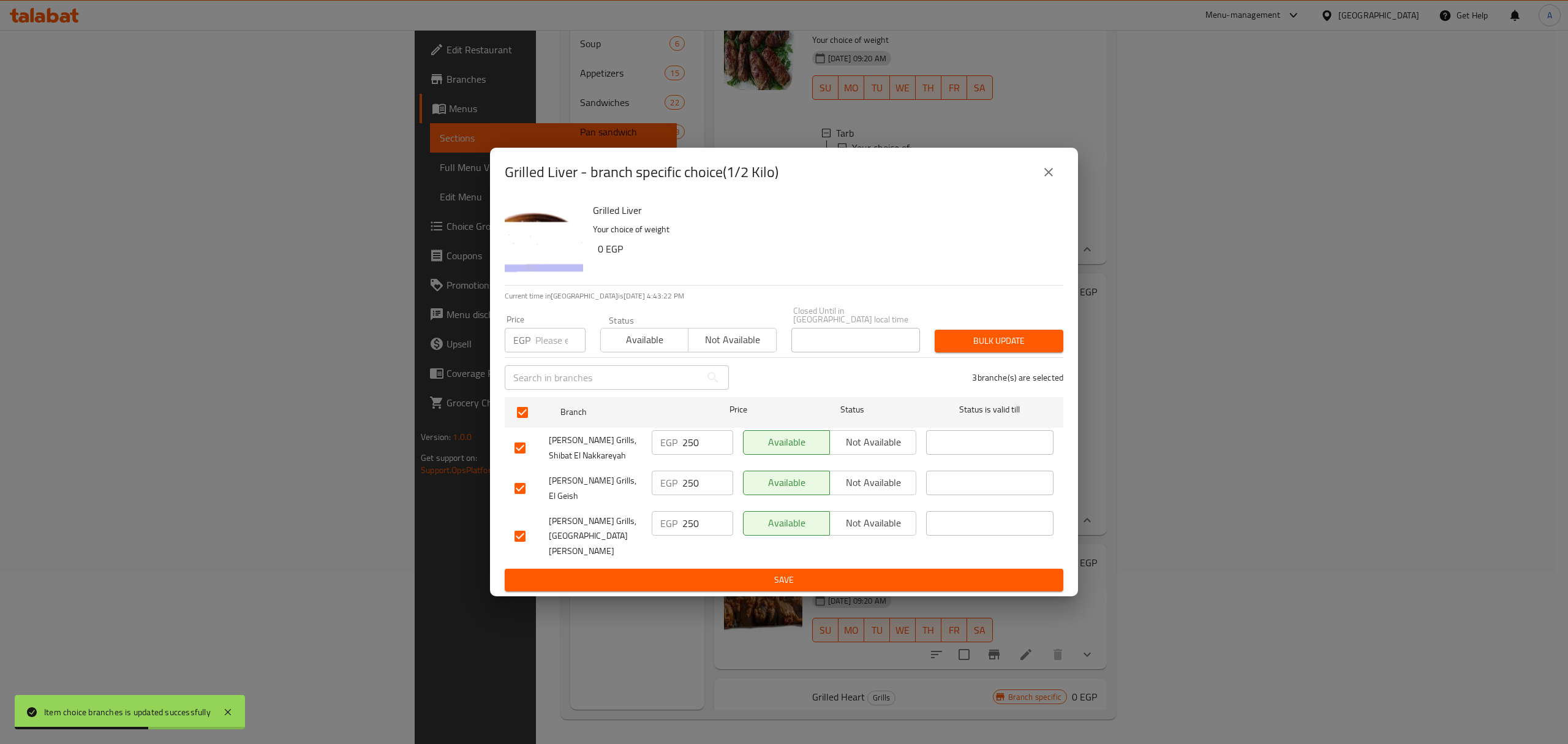
click at [552, 352] on input "number" at bounding box center [560, 339] width 51 height 25
paste input "280.00"
type input "280.00"
click at [984, 343] on button "Bulk update" at bounding box center [999, 341] width 128 height 22
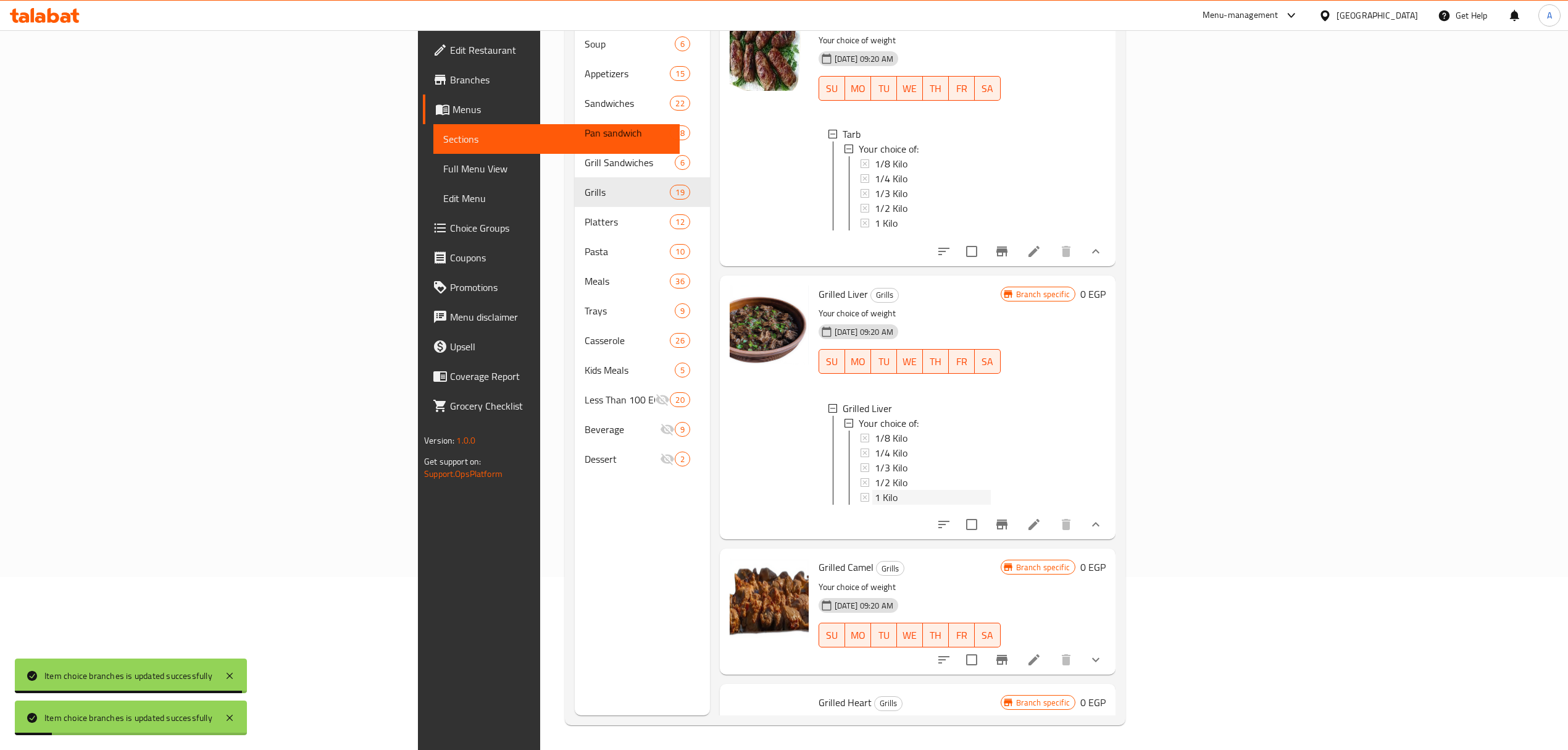
click at [875, 505] on span "1 Kilo" at bounding box center [886, 497] width 23 height 15
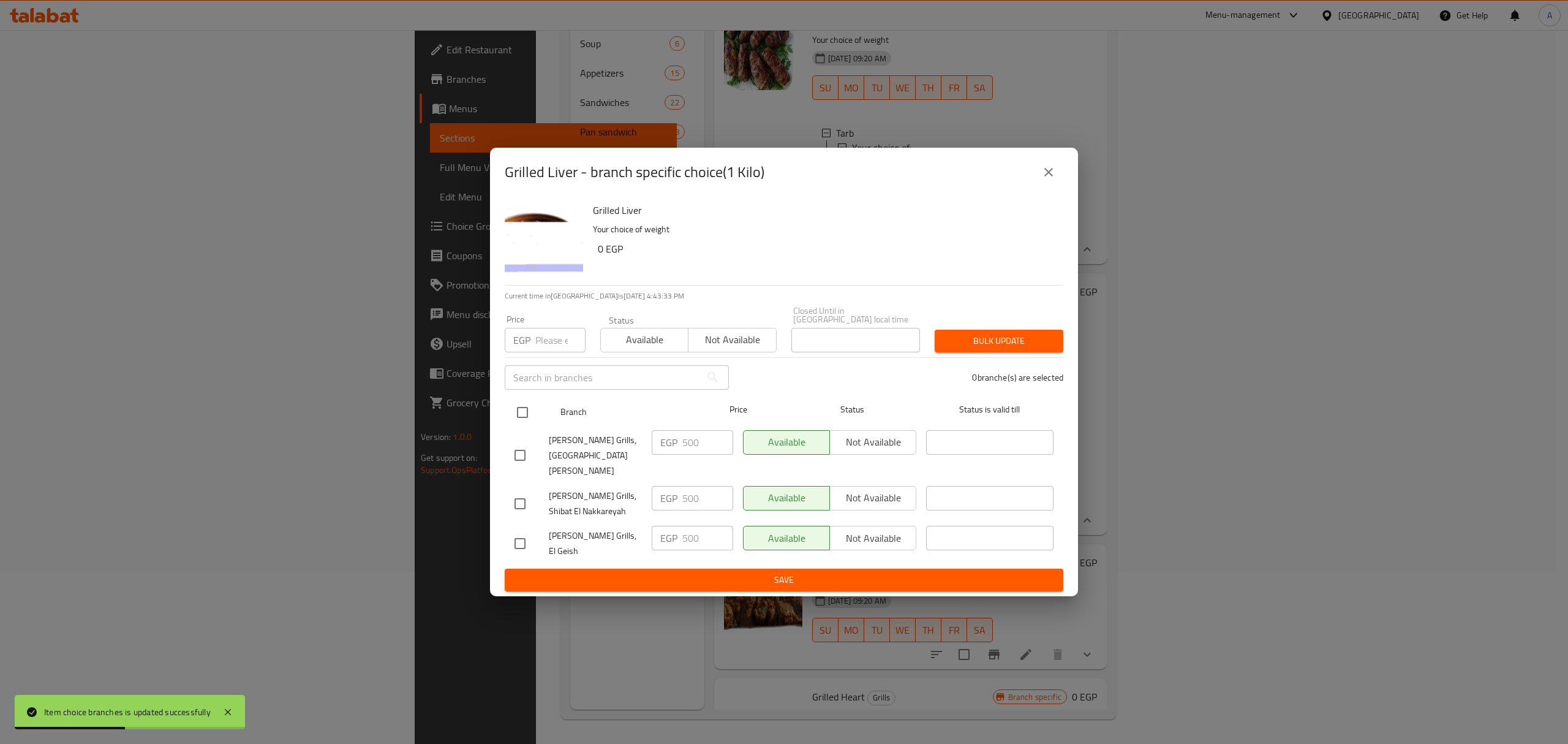
click at [515, 423] on input "checkbox" at bounding box center [522, 413] width 26 height 26
checkbox input "true"
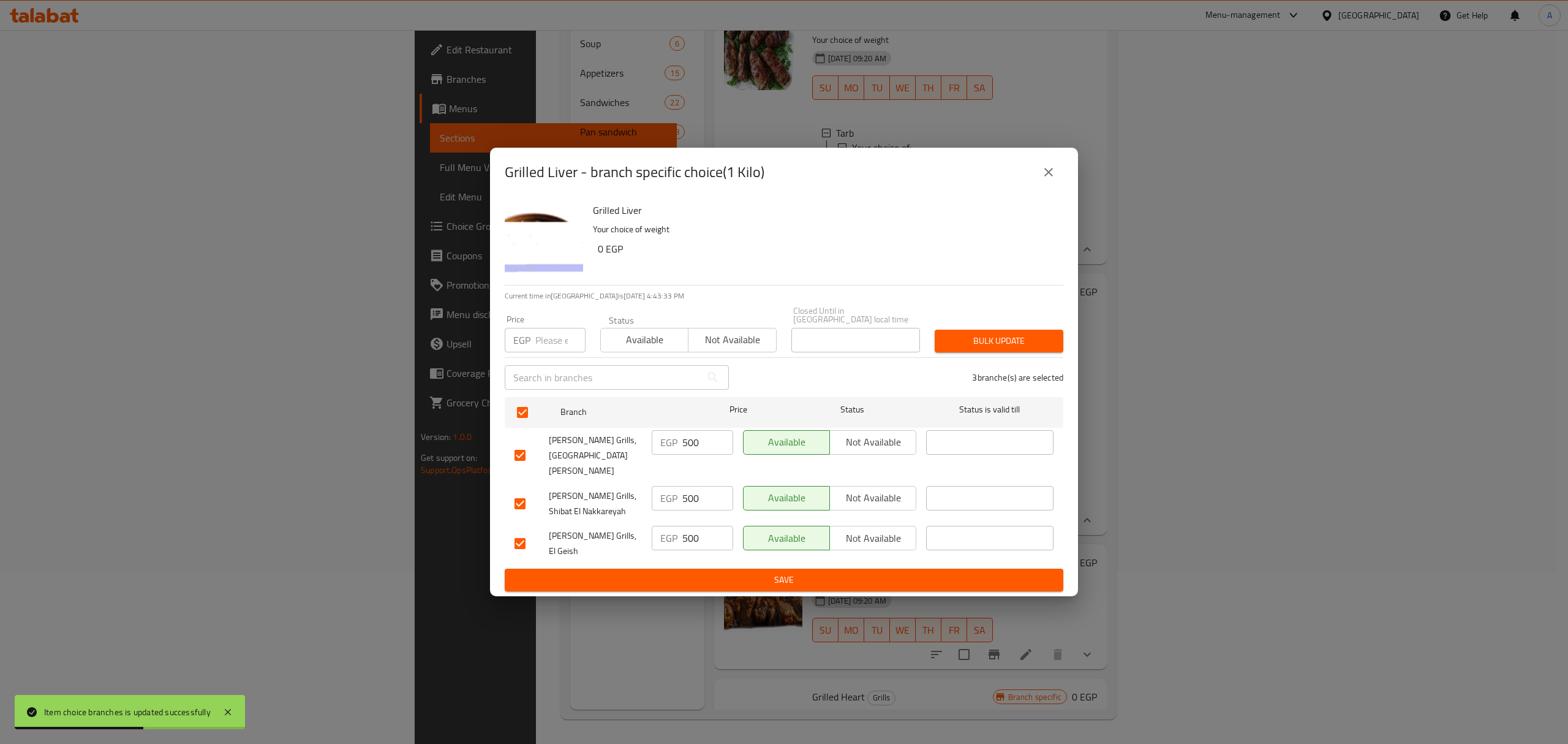
click at [540, 352] on input "number" at bounding box center [560, 339] width 51 height 25
paste input "560.00"
type input "560.00"
click at [981, 348] on span "Bulk update" at bounding box center [999, 340] width 109 height 15
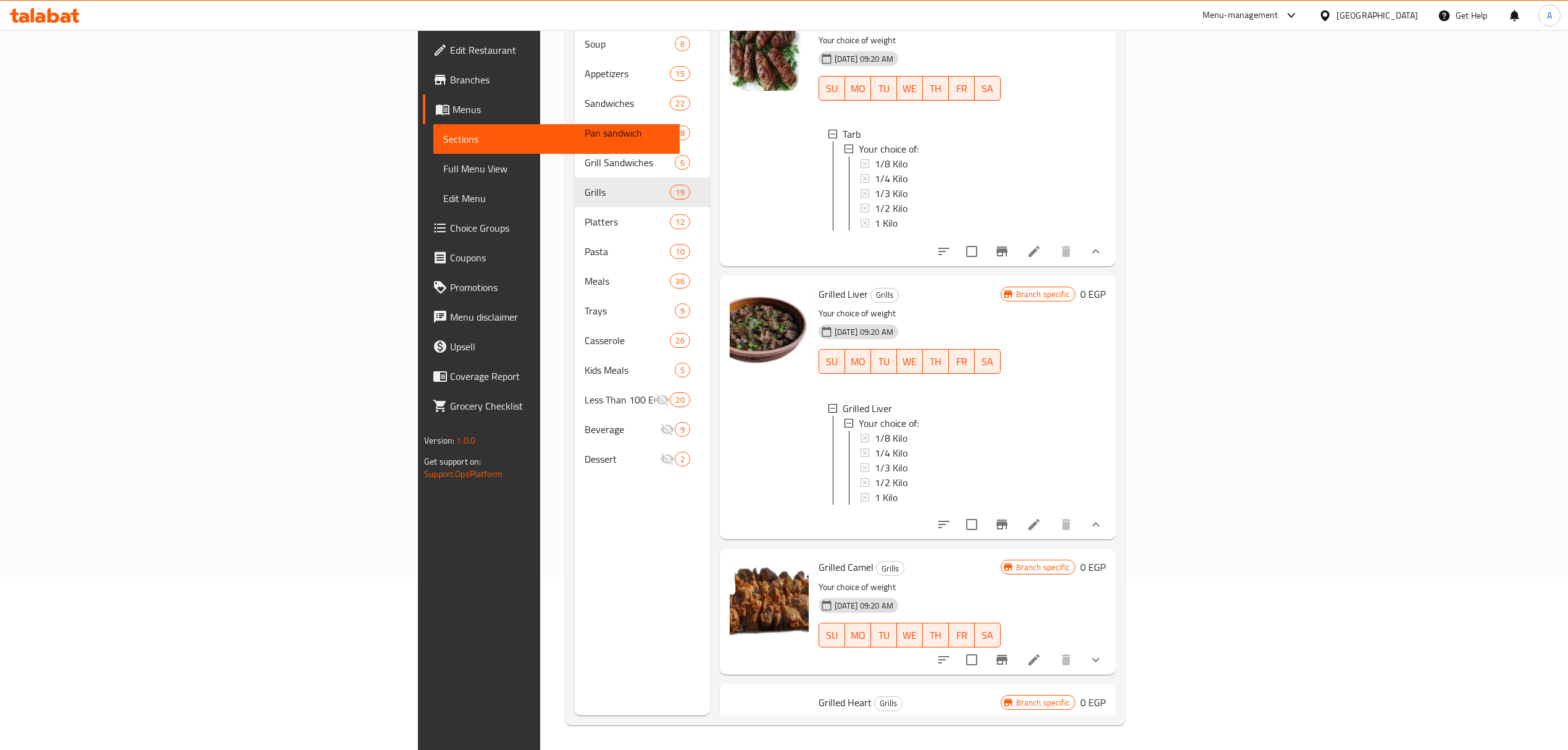
click at [875, 505] on span "1 Kilo" at bounding box center [886, 497] width 23 height 15
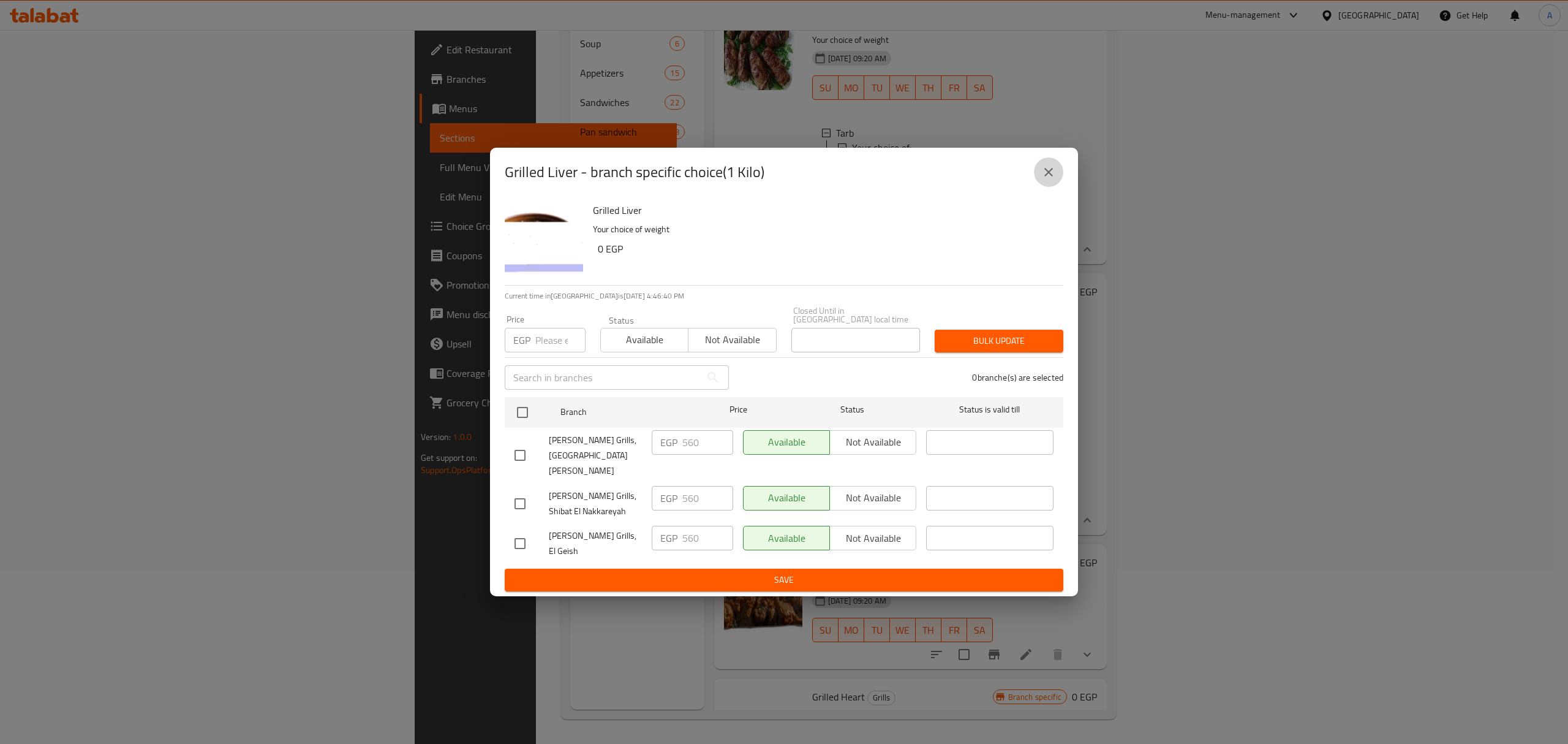
click at [1042, 180] on icon "close" at bounding box center [1049, 172] width 14 height 14
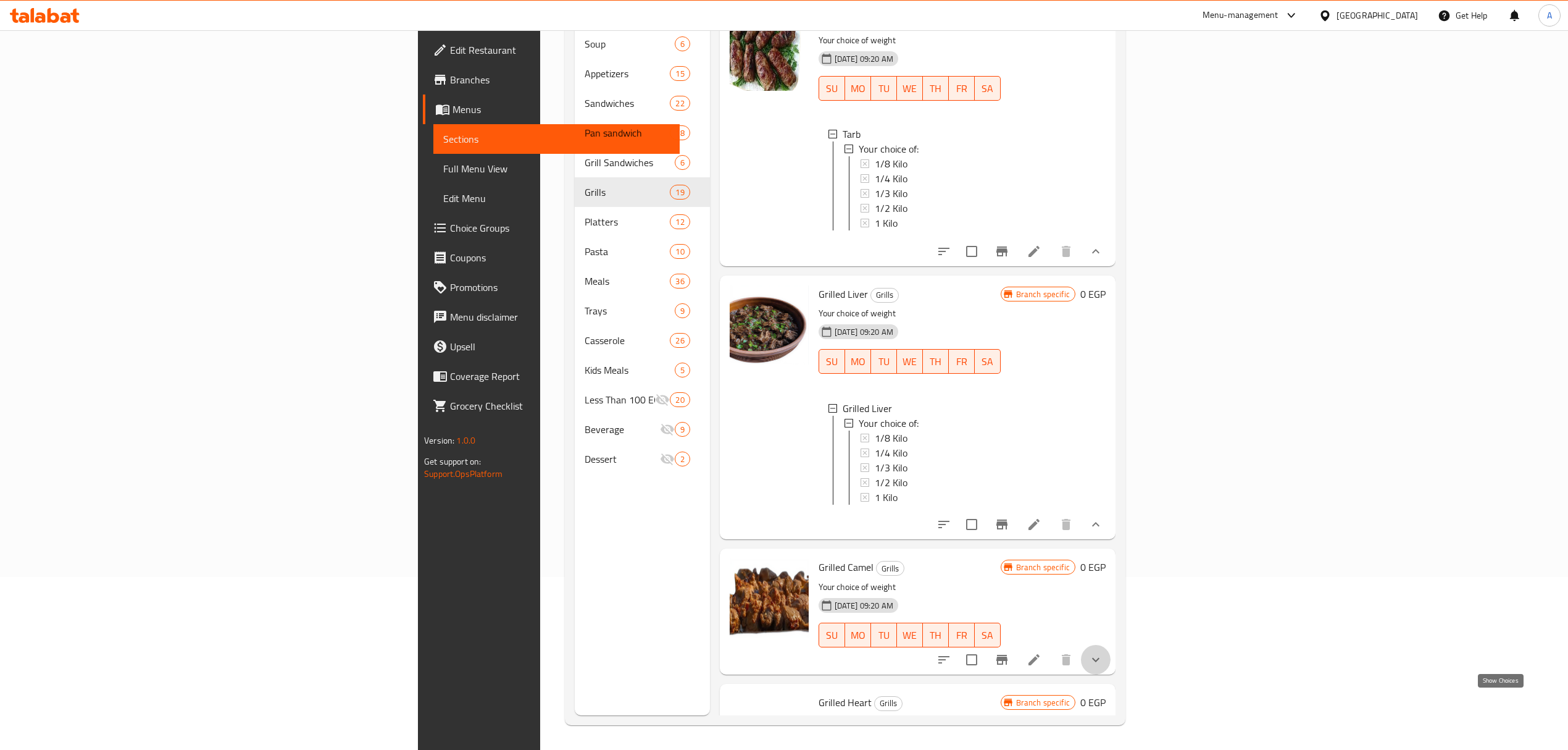
click at [1103, 667] on icon "show more" at bounding box center [1096, 659] width 15 height 15
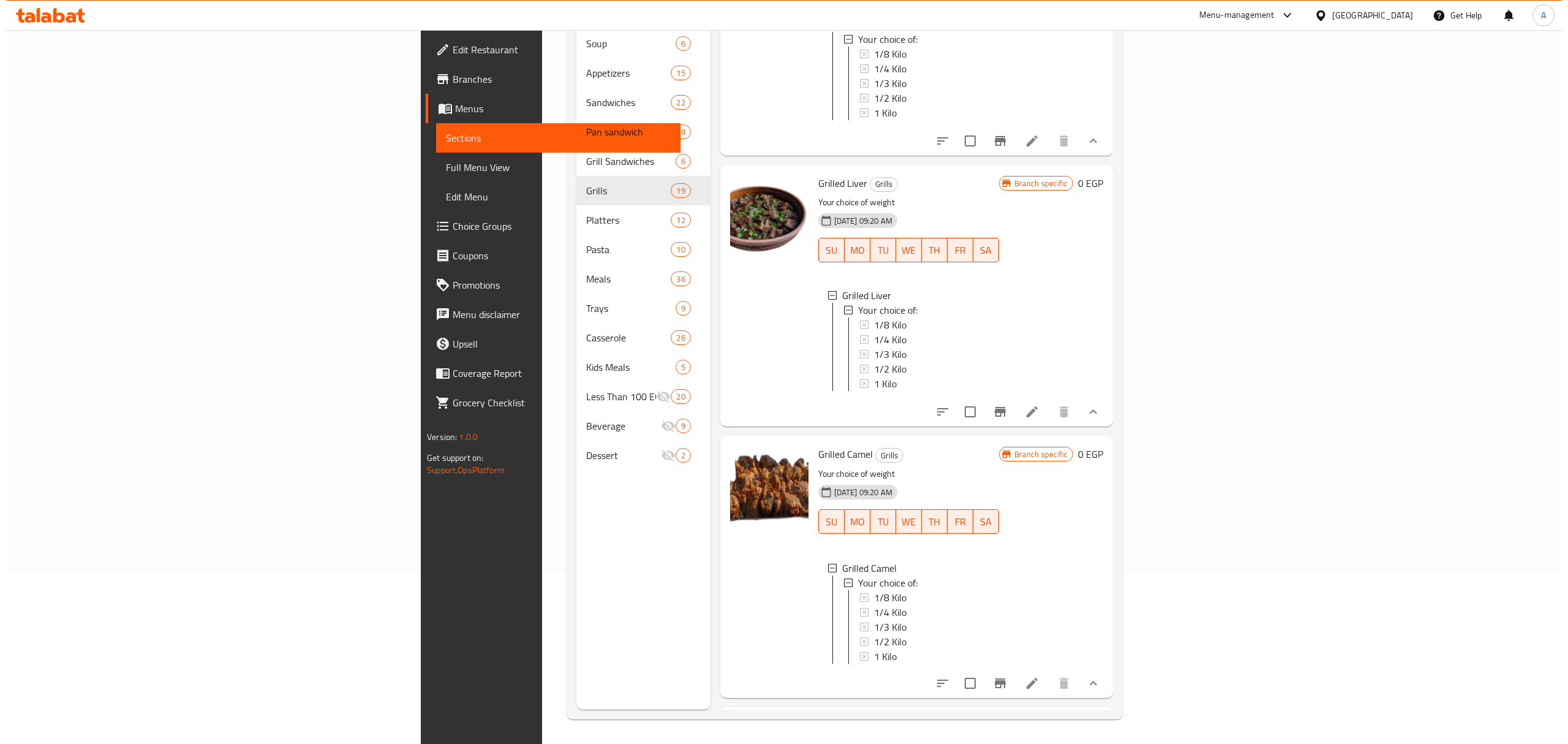
scroll to position [1062, 0]
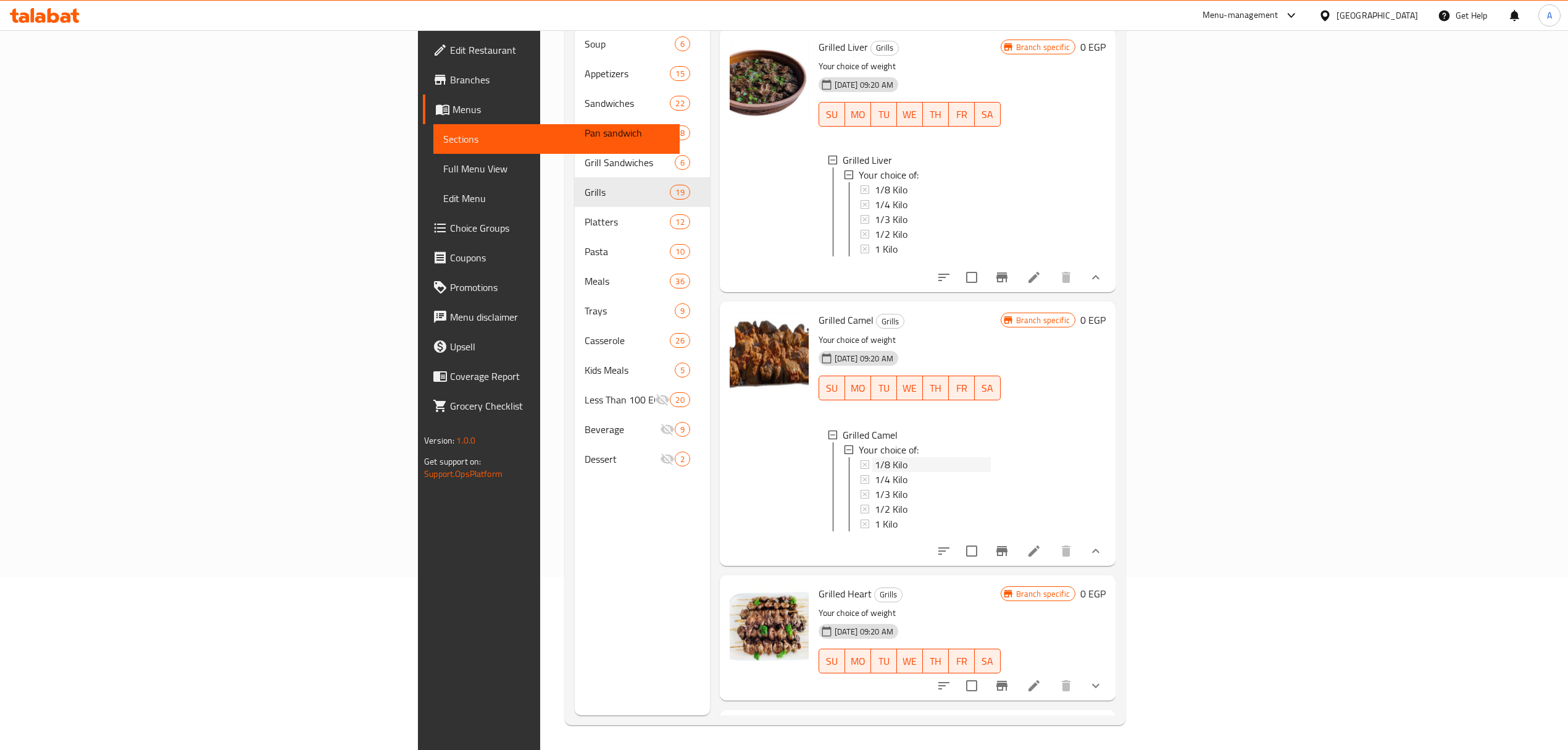
click at [875, 472] on span "1/8 Kilo" at bounding box center [891, 464] width 32 height 15
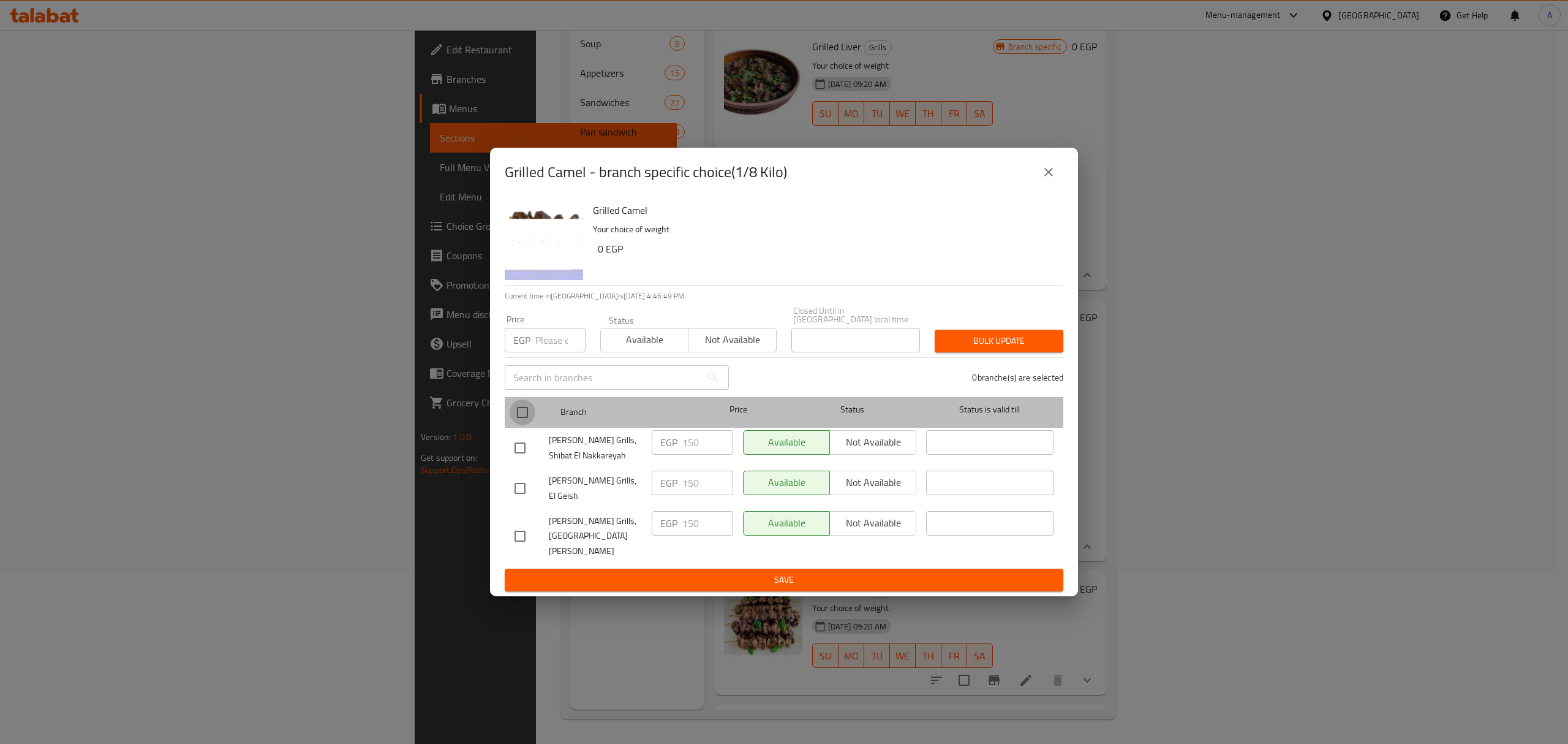
click at [520, 425] on input "checkbox" at bounding box center [522, 413] width 26 height 26
checkbox input "true"
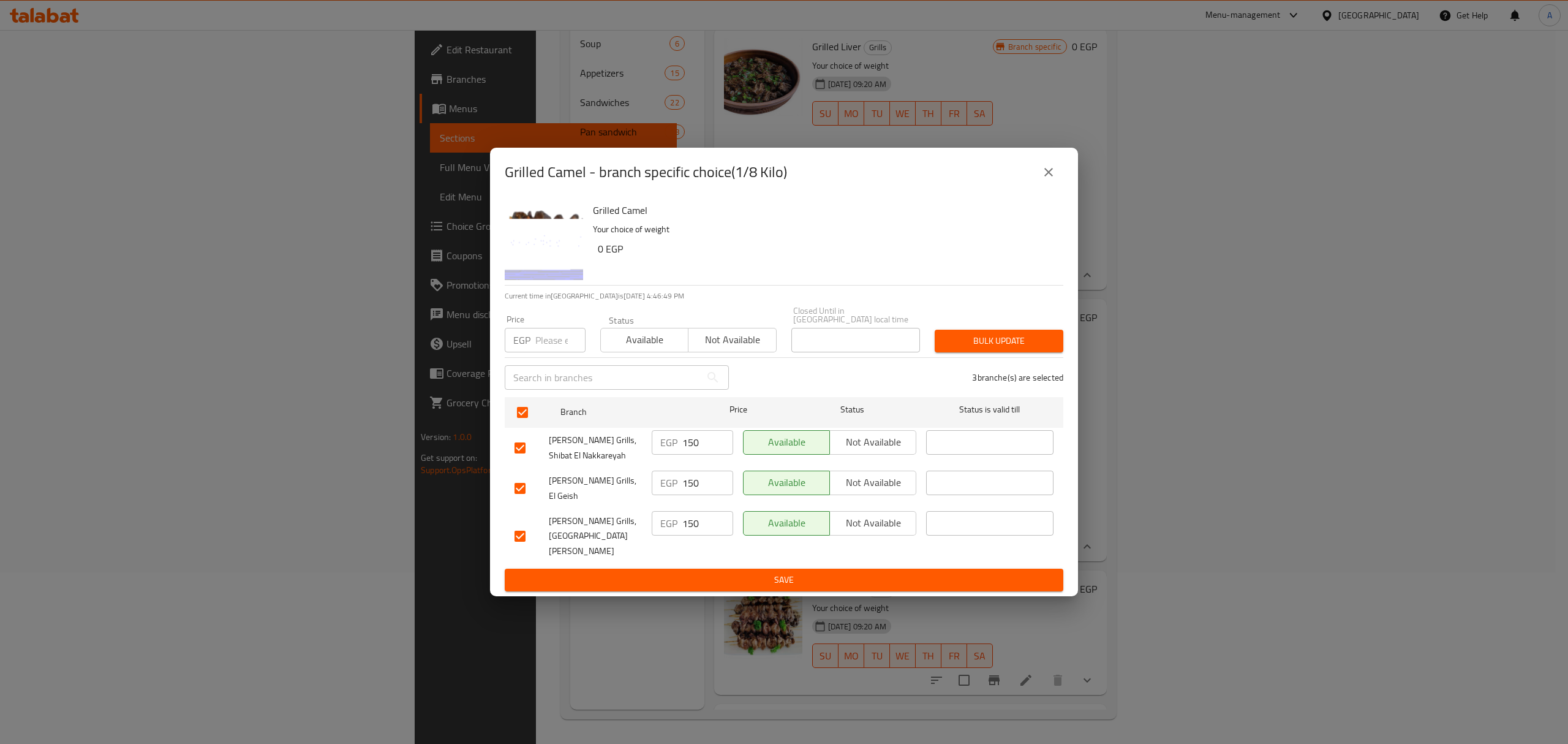
click at [542, 351] on input "number" at bounding box center [560, 339] width 51 height 25
paste input "160.00"
type input "160.00"
click at [980, 348] on span "Bulk update" at bounding box center [999, 340] width 109 height 15
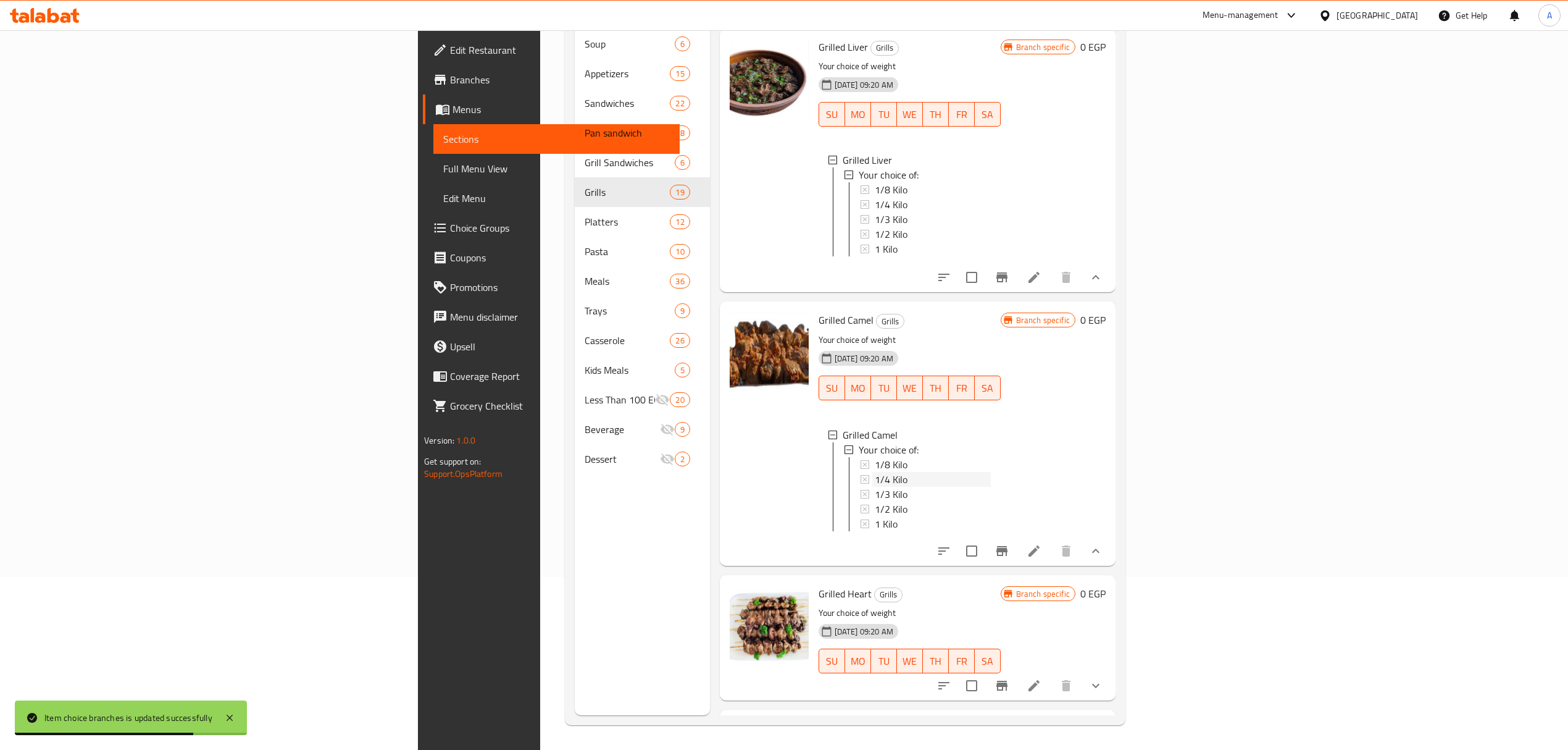
click at [875, 486] on span "1/4 Kilo" at bounding box center [891, 479] width 32 height 15
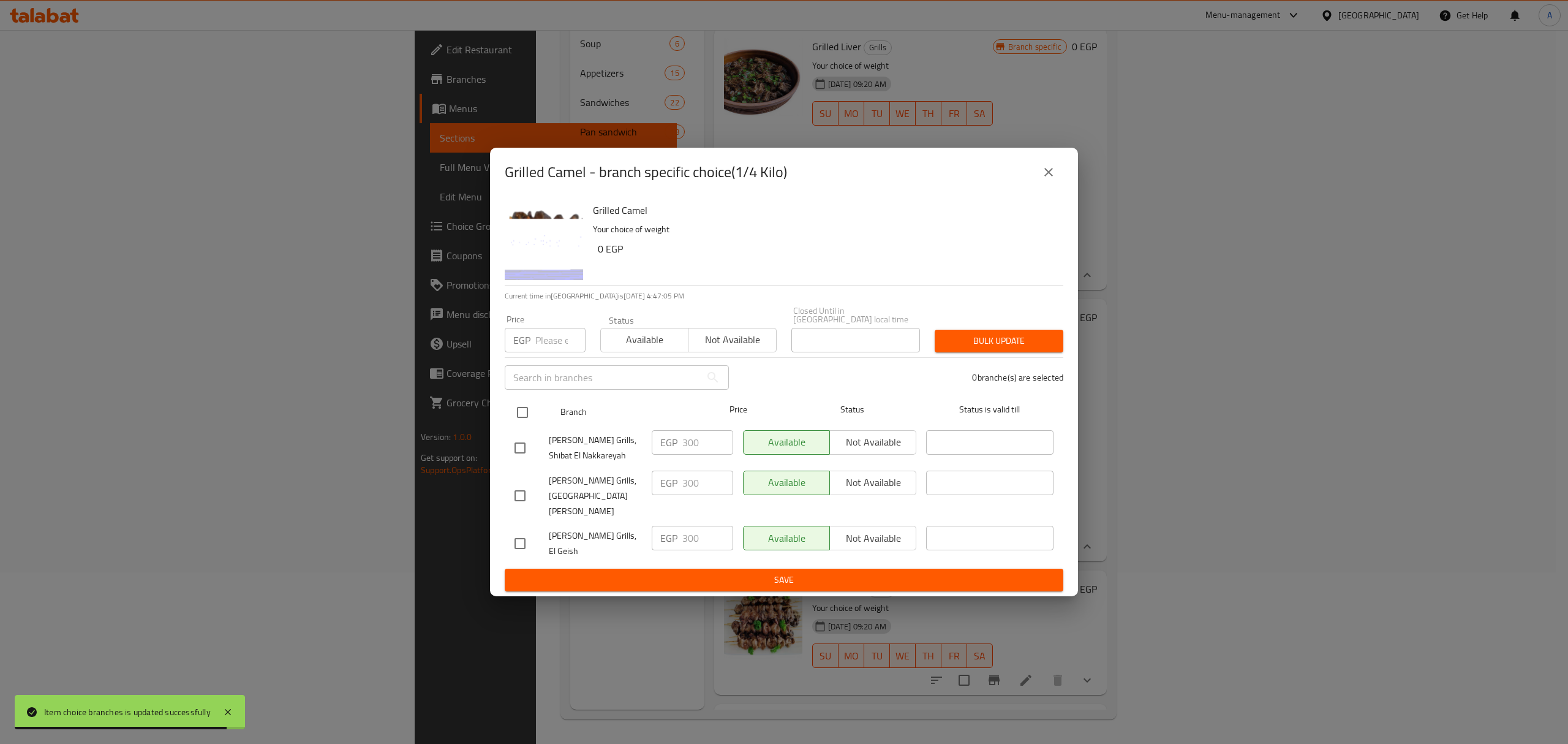
click at [514, 424] on input "checkbox" at bounding box center [522, 413] width 26 height 26
checkbox input "true"
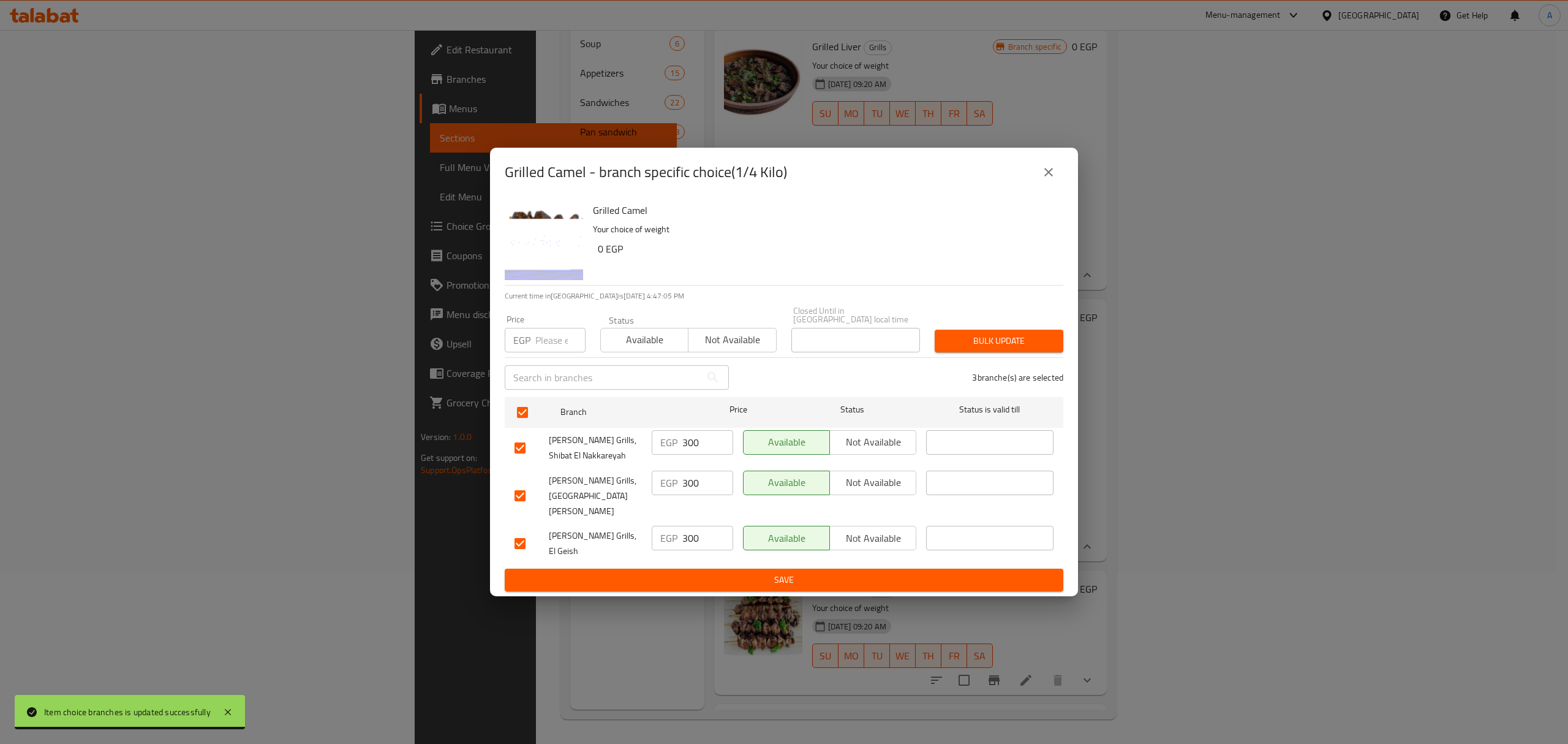
click at [549, 351] on input "number" at bounding box center [560, 339] width 51 height 25
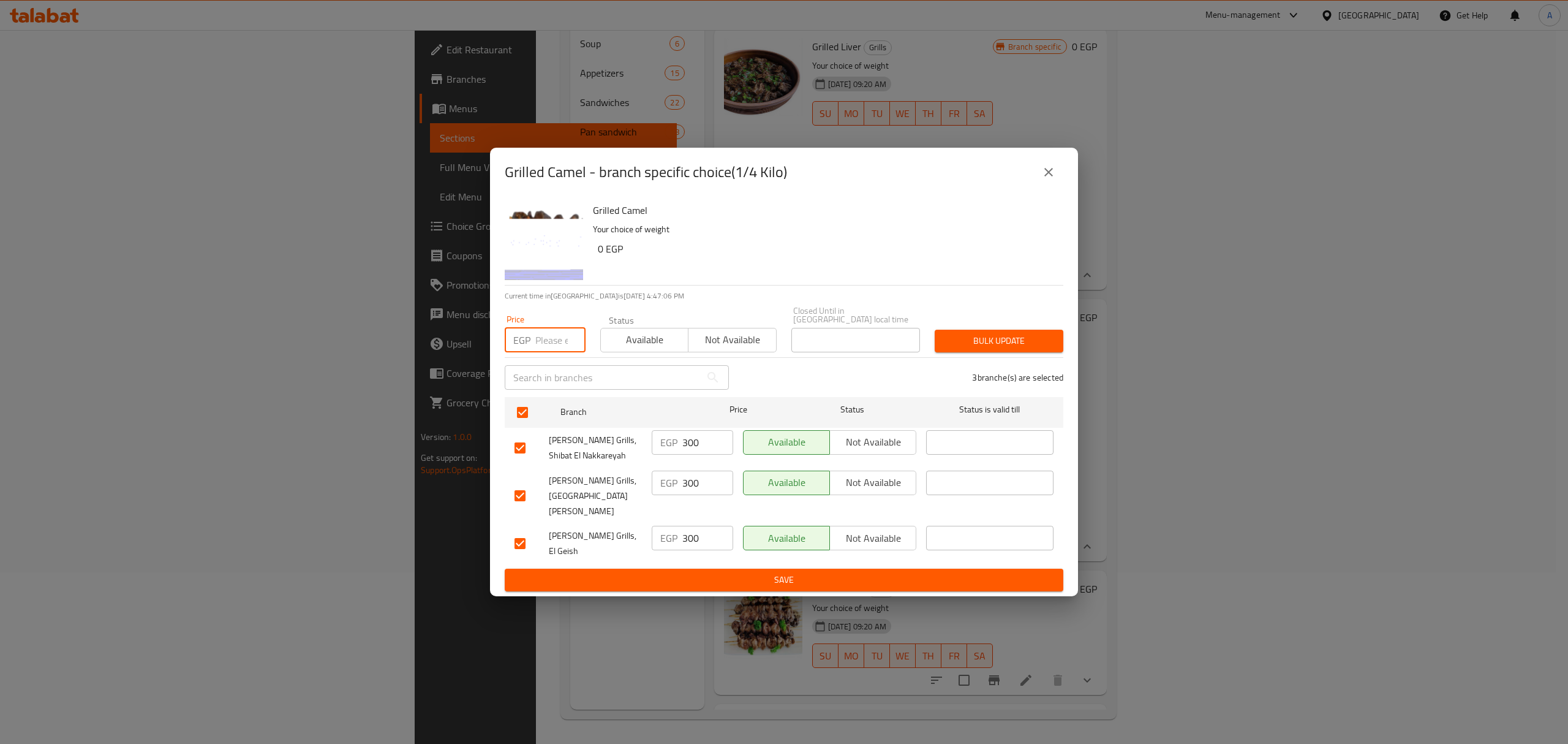
paste input "320.00"
type input "320.00"
click at [985, 344] on button "Bulk update" at bounding box center [999, 341] width 128 height 22
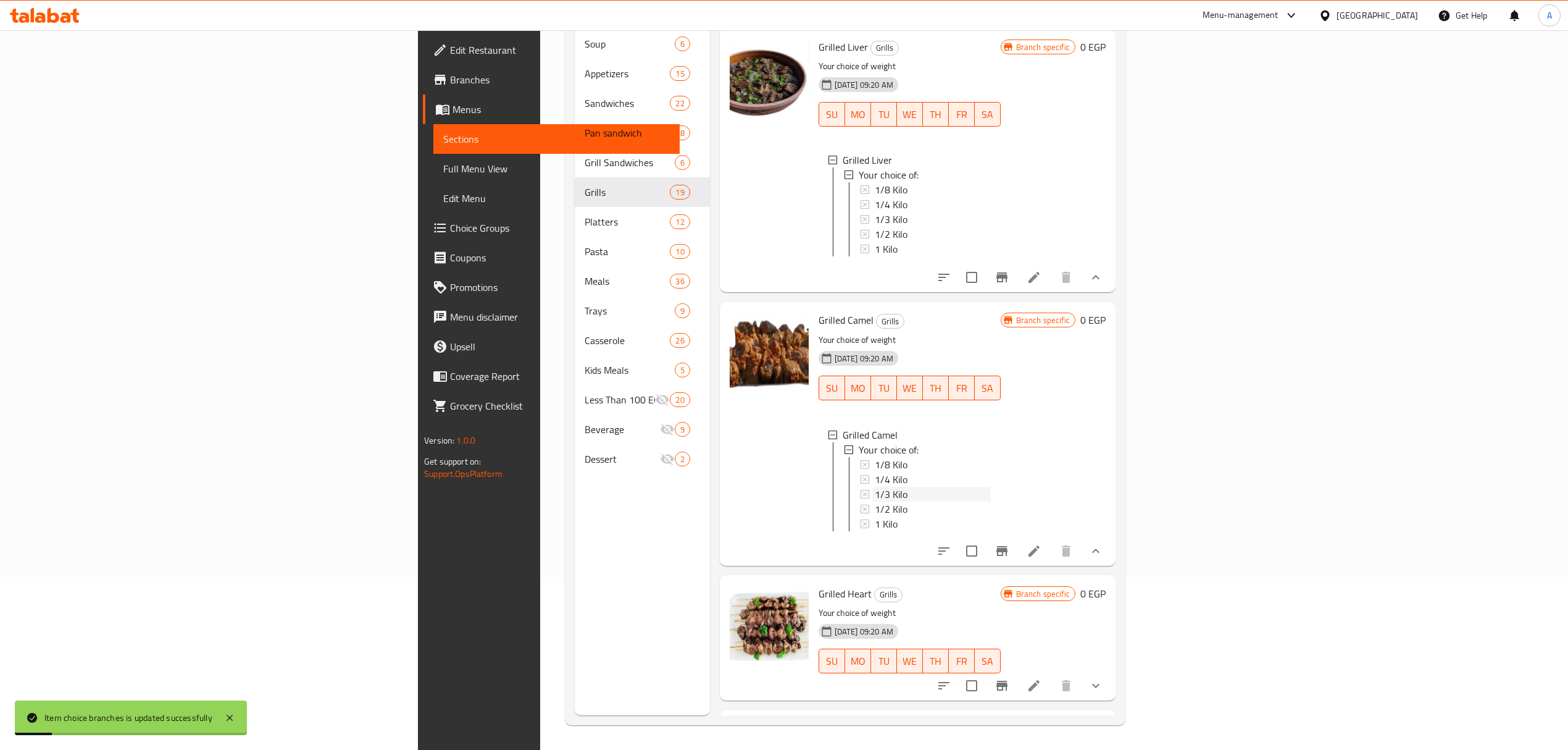
click at [875, 502] on div "1/3 Kilo" at bounding box center [933, 494] width 116 height 15
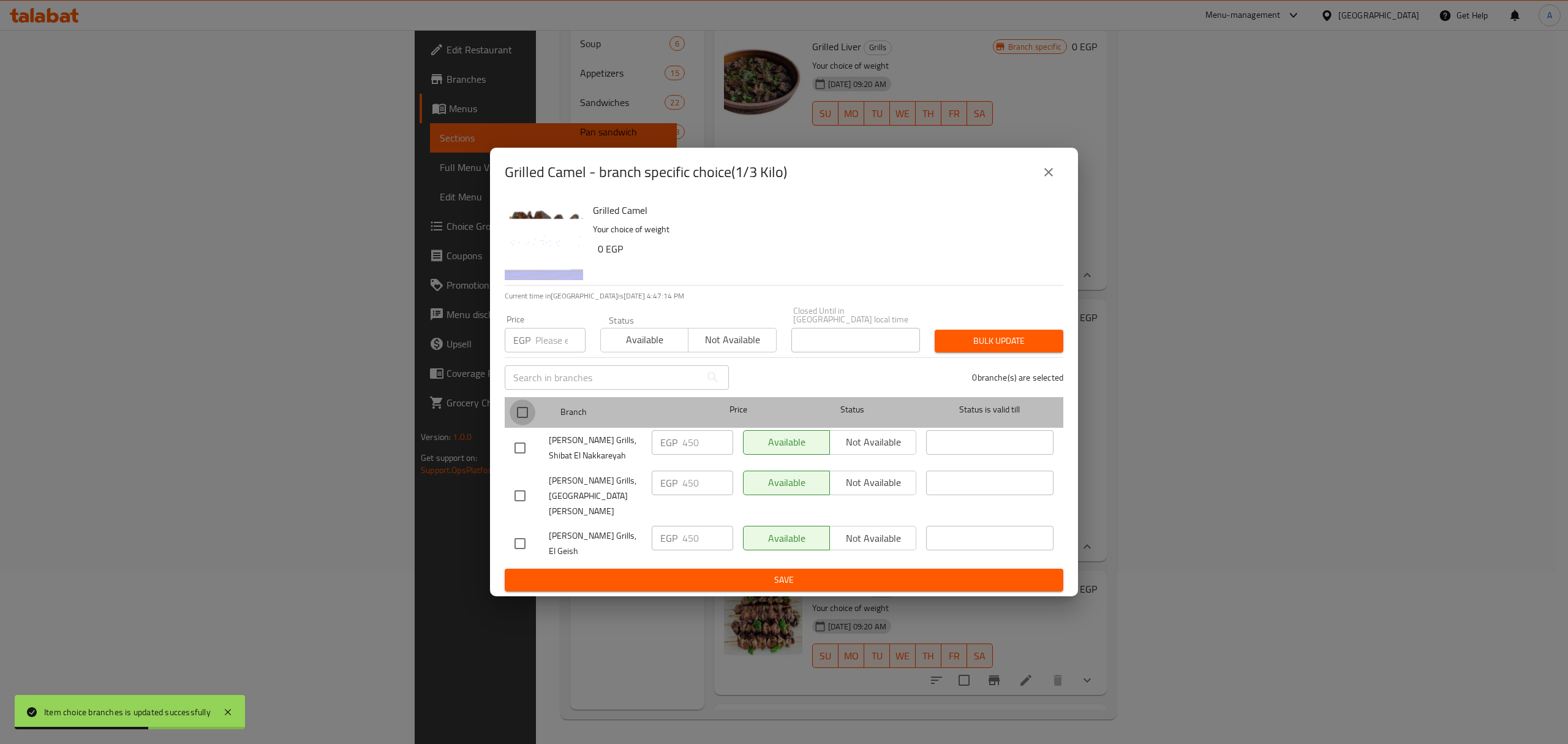
click at [518, 425] on input "checkbox" at bounding box center [522, 413] width 26 height 26
checkbox input "true"
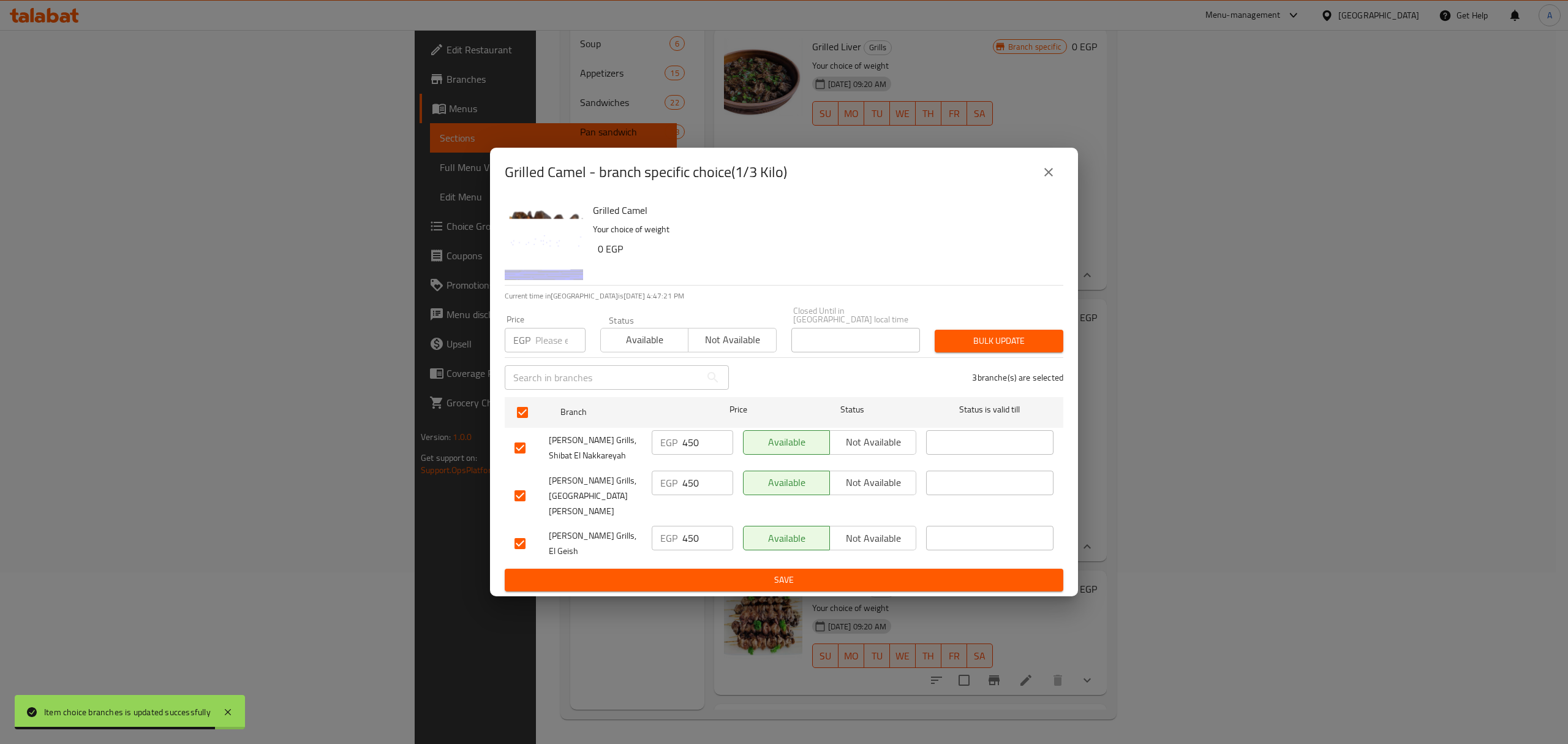
click at [554, 352] on input "number" at bounding box center [560, 339] width 51 height 25
paste input "480.00"
type input "480.00"
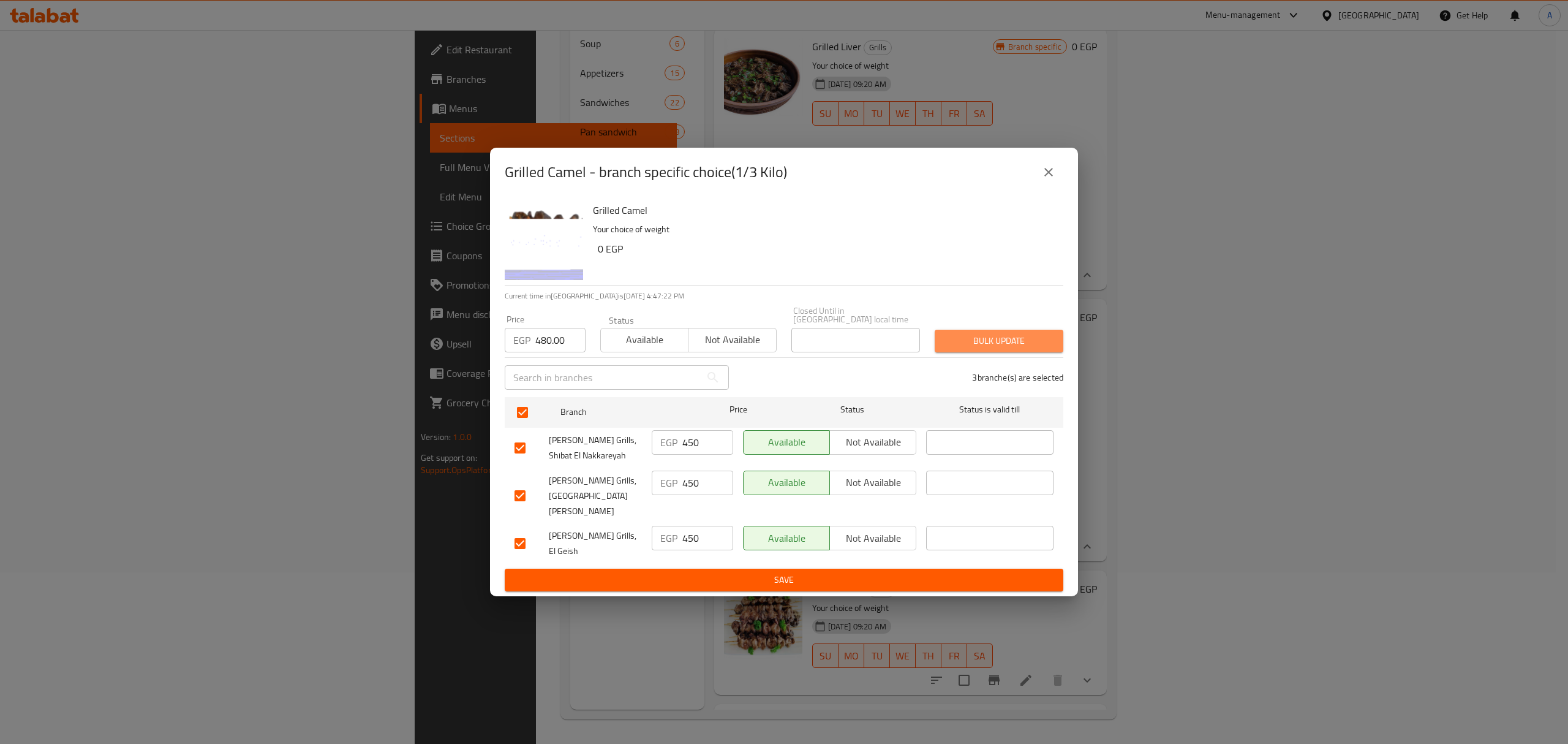
click at [1034, 348] on span "Bulk update" at bounding box center [999, 340] width 109 height 15
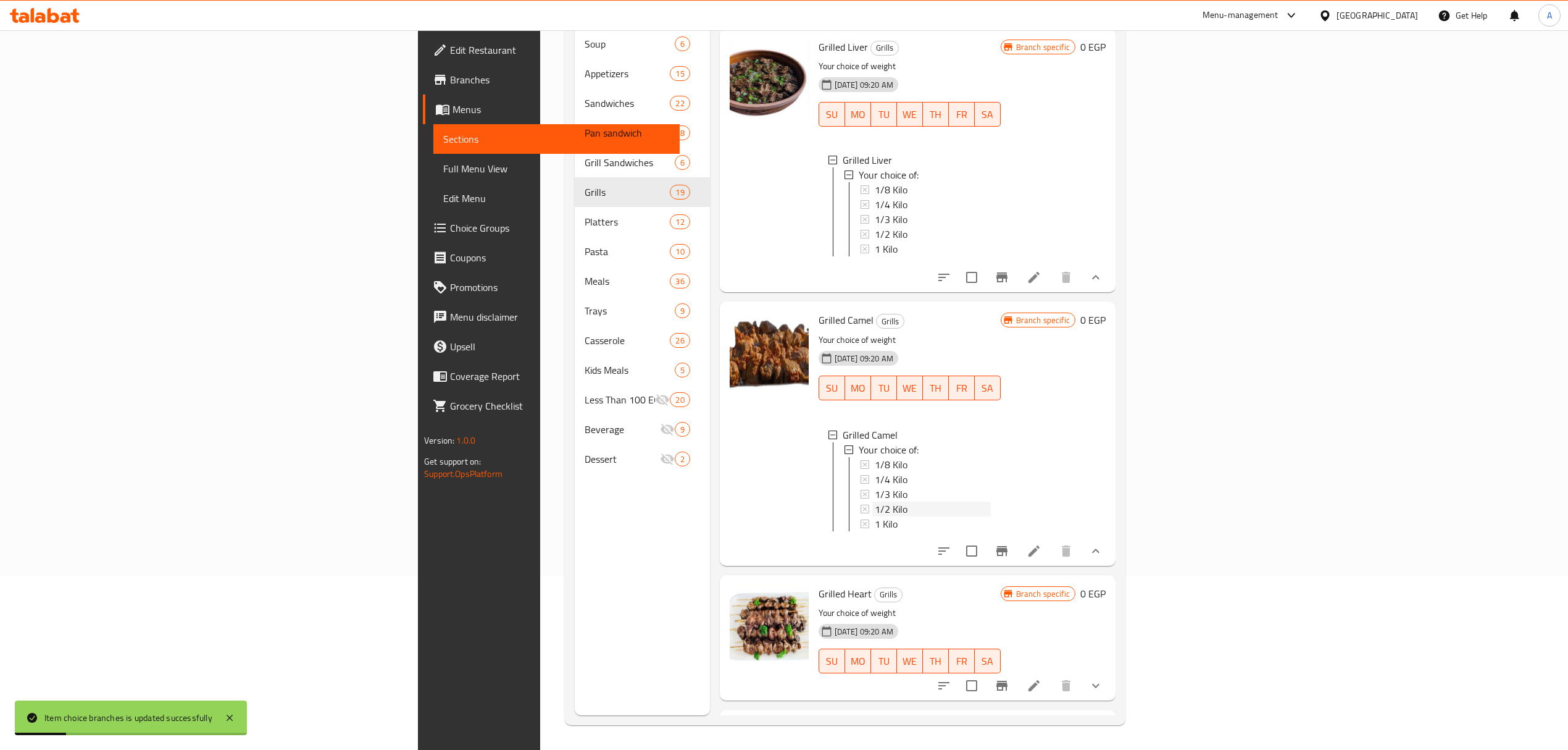
click at [875, 516] on span "1/2 Kilo" at bounding box center [891, 509] width 32 height 15
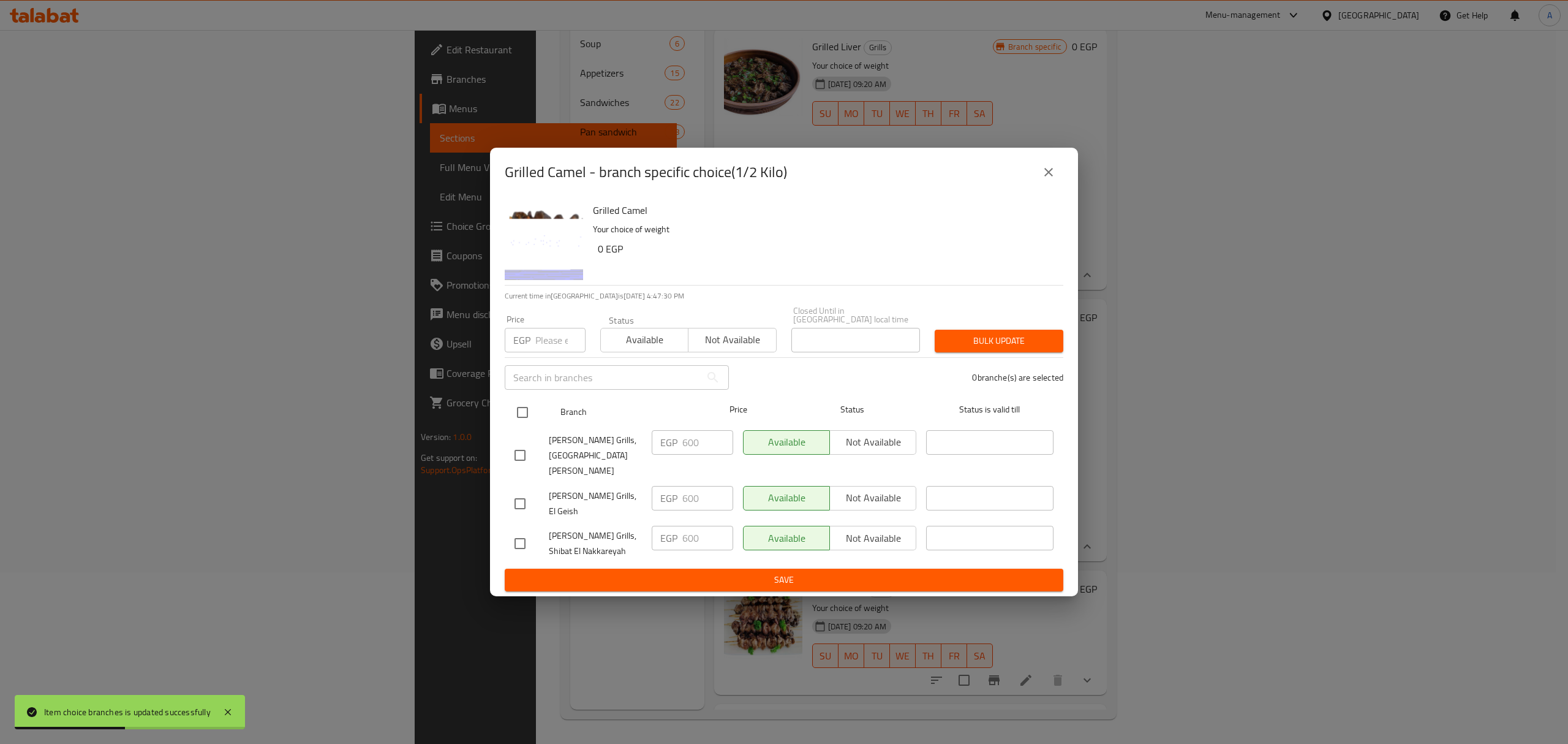
click at [526, 421] on input "checkbox" at bounding box center [522, 413] width 26 height 26
checkbox input "true"
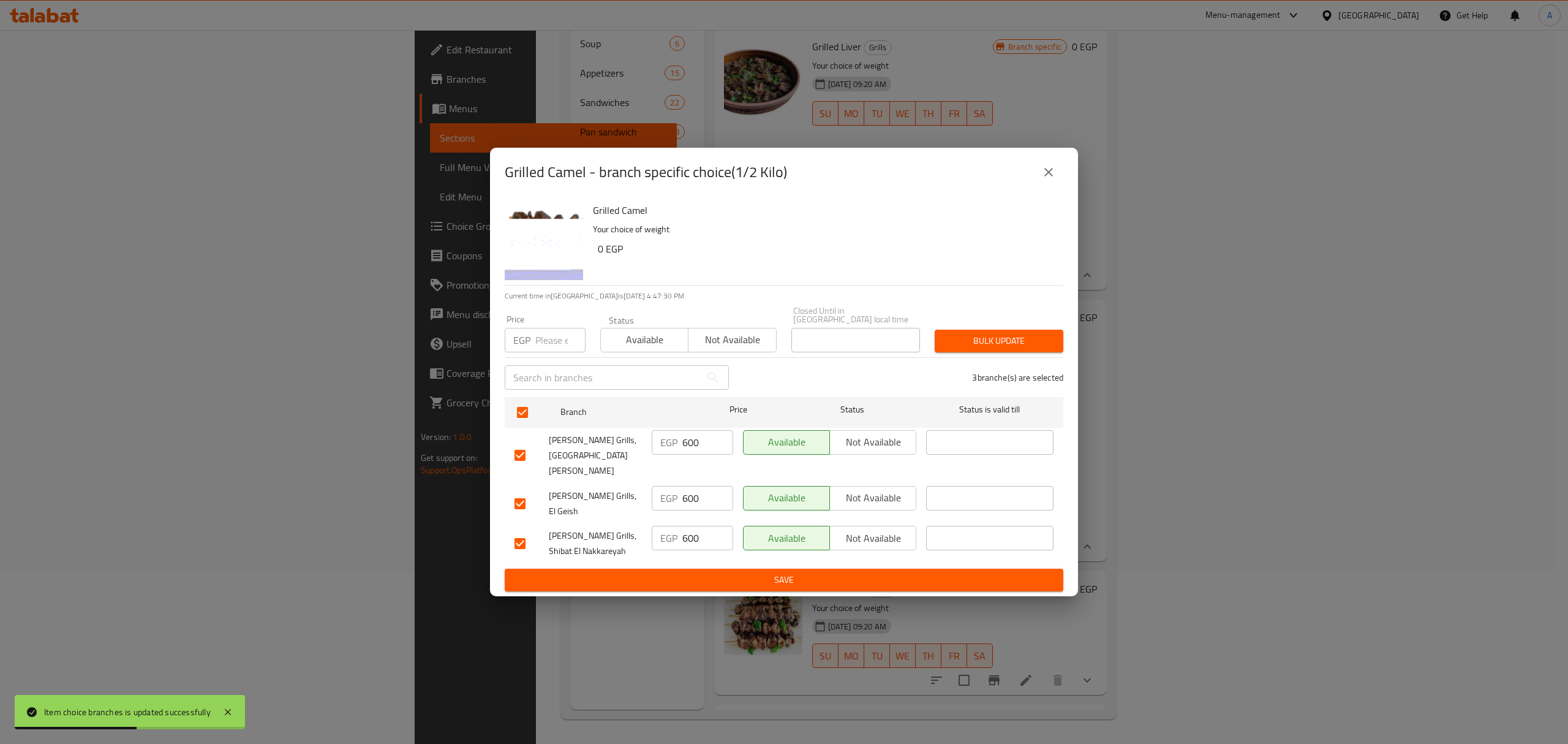
click at [545, 339] on div "Price EGP Price" at bounding box center [545, 333] width 81 height 38
click at [550, 343] on input "number" at bounding box center [560, 339] width 51 height 25
paste input "640.00"
type input "640.00"
click at [959, 348] on span "Bulk update" at bounding box center [999, 340] width 109 height 15
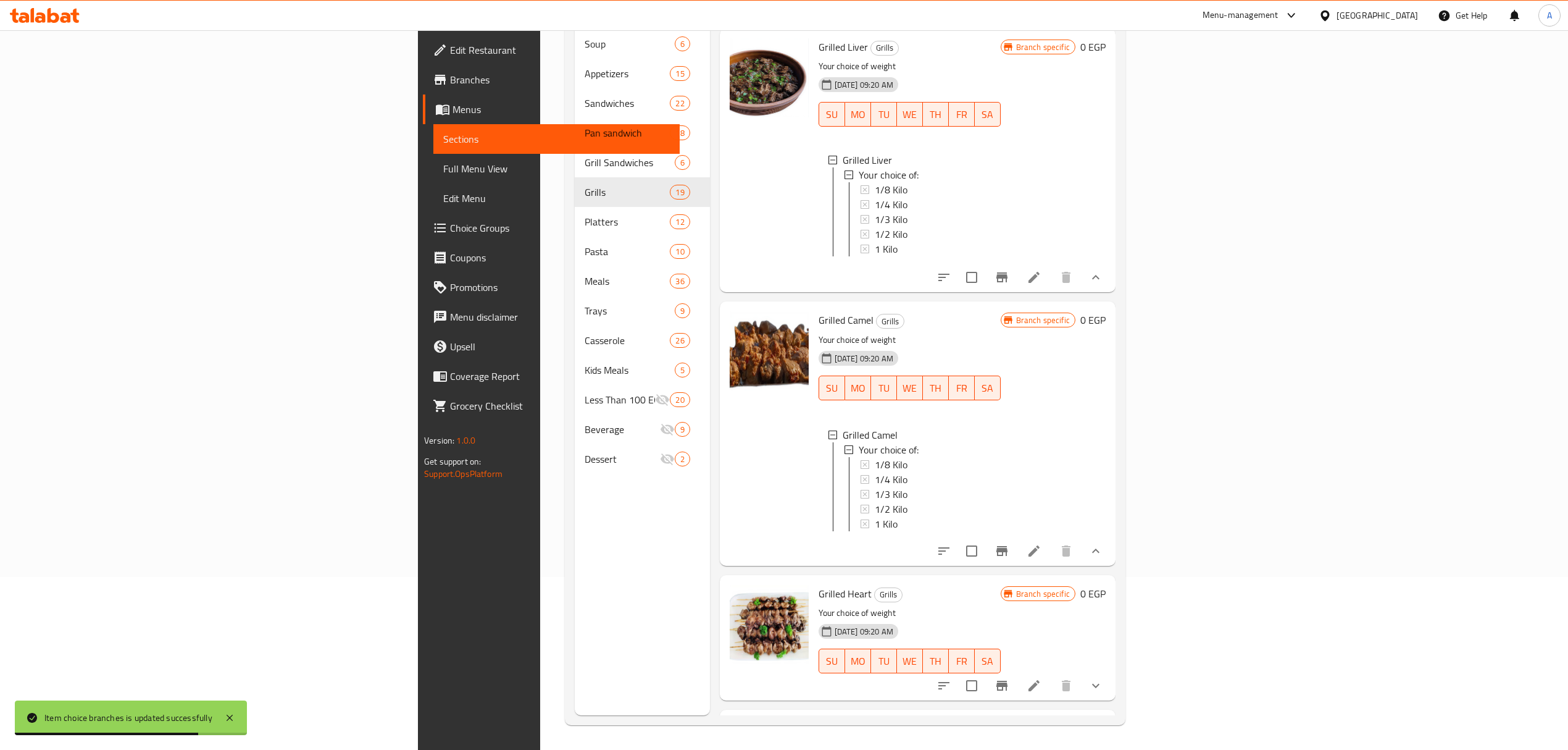
click at [875, 516] on span "1/2 Kilo" at bounding box center [891, 509] width 32 height 15
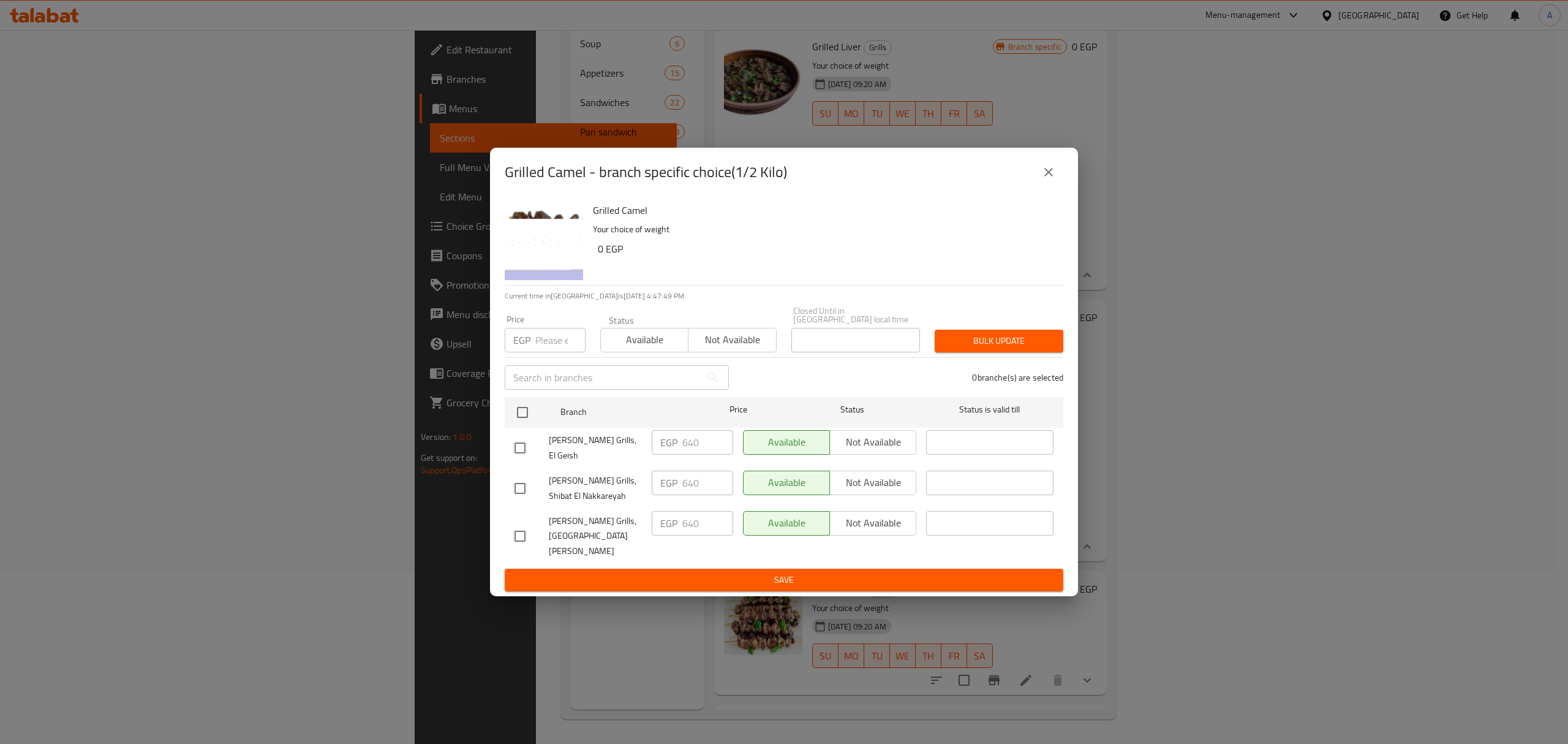
click at [1066, 185] on div "Grilled Camel - branch specific choice(1/2 Kilo)" at bounding box center [784, 172] width 588 height 49
click at [1044, 180] on icon "close" at bounding box center [1049, 172] width 14 height 14
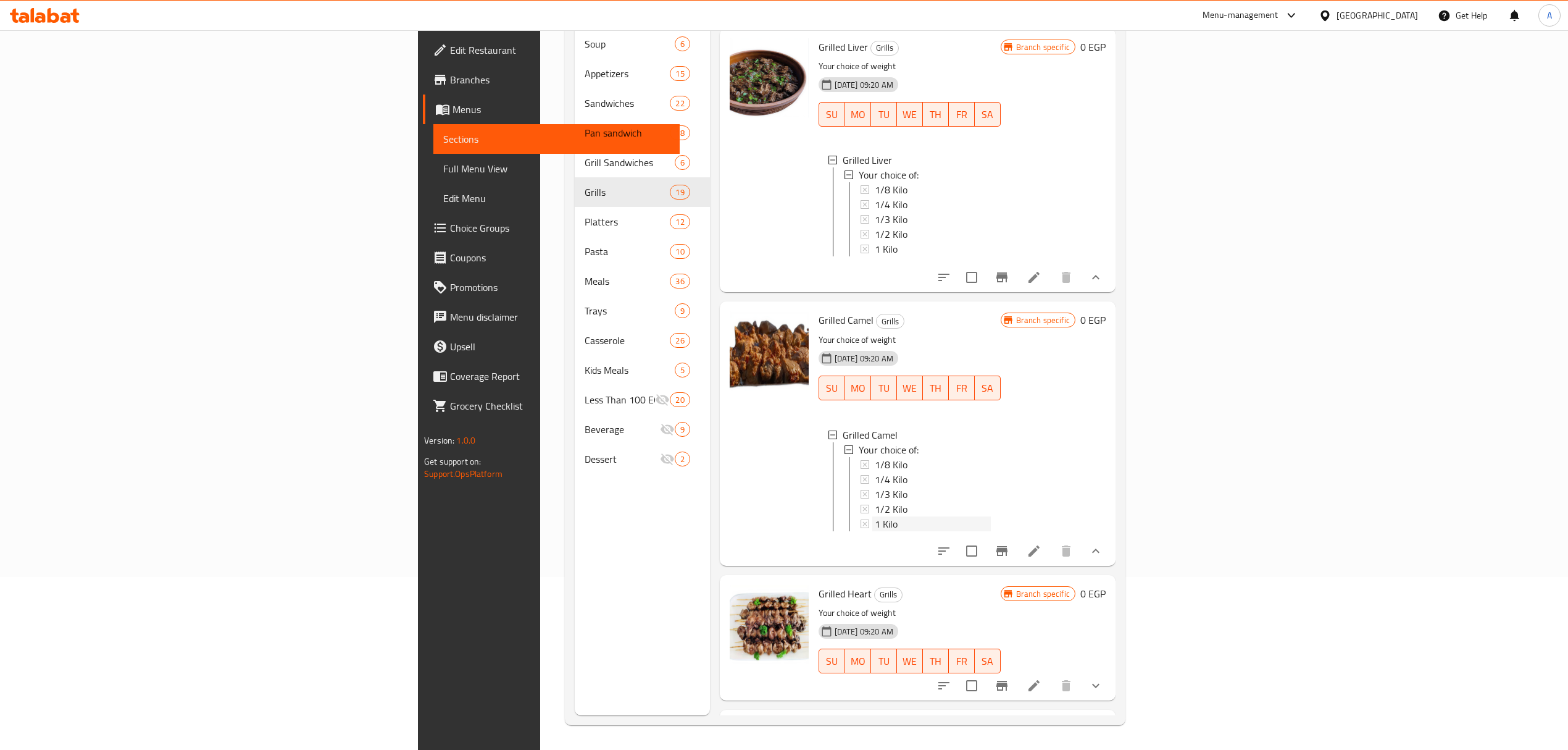
click at [875, 531] on span "1 Kilo" at bounding box center [886, 523] width 23 height 15
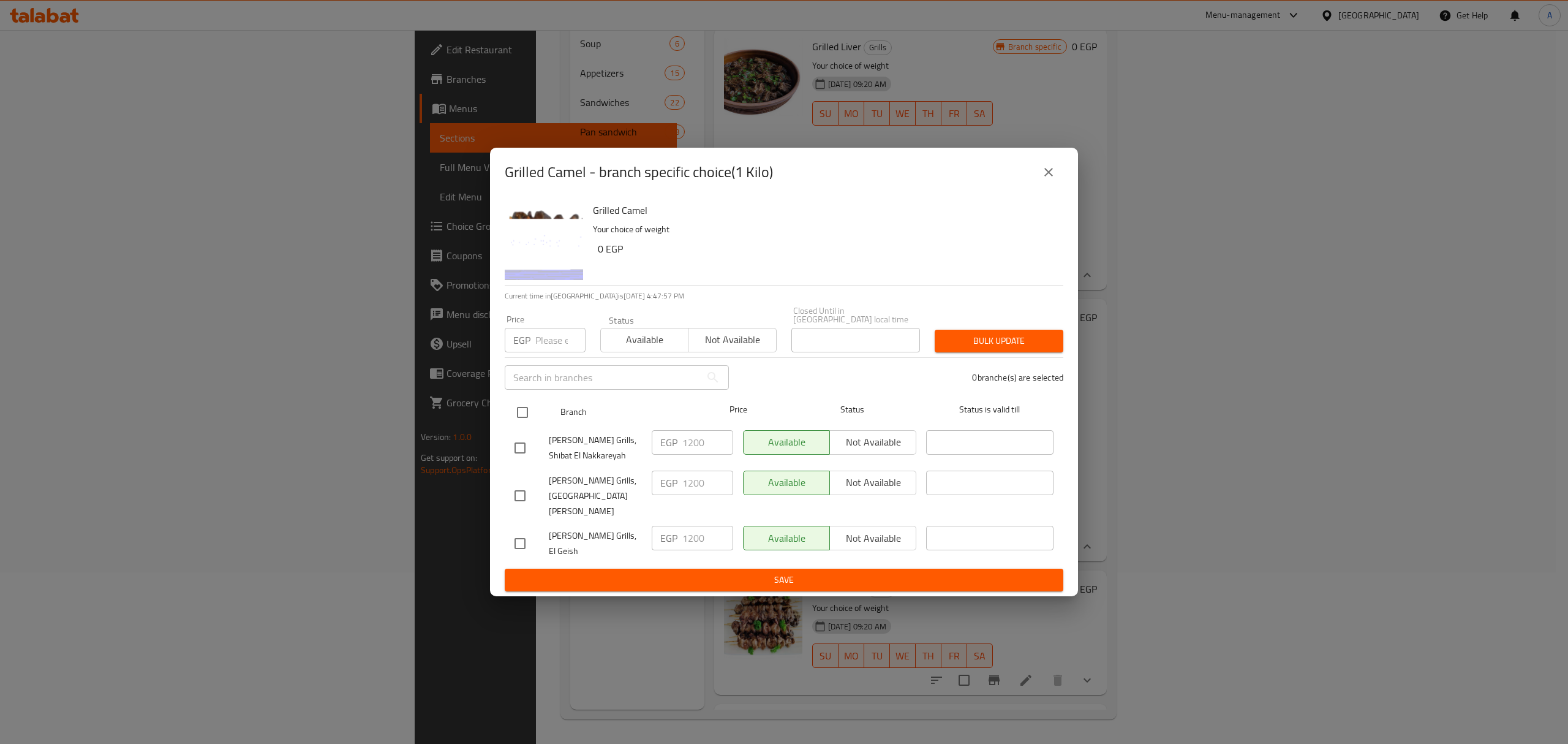
click at [525, 417] on input "checkbox" at bounding box center [522, 413] width 26 height 26
checkbox input "true"
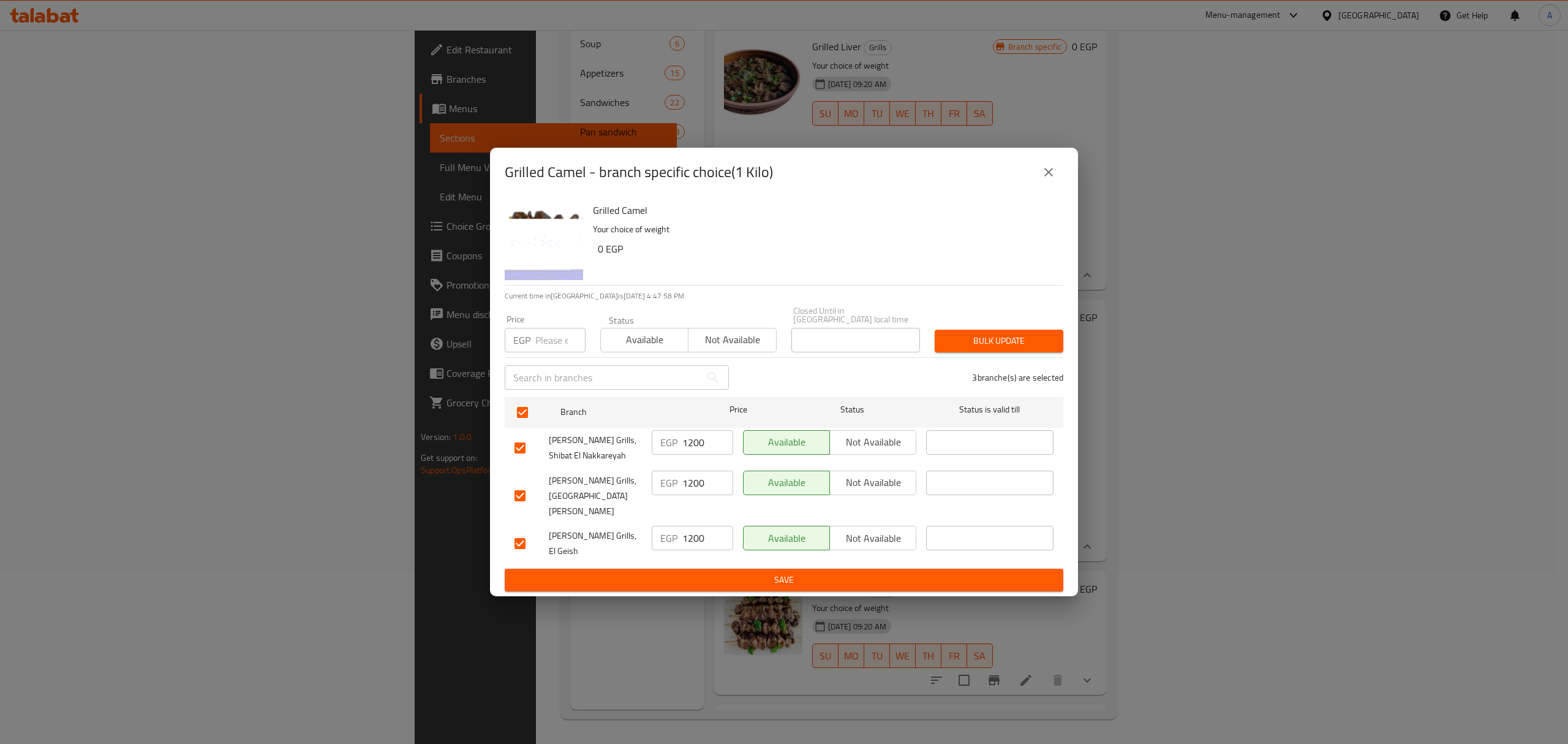
click at [545, 360] on div "Price EGP Price" at bounding box center [545, 333] width 95 height 52
click at [550, 352] on input "number" at bounding box center [560, 339] width 51 height 25
paste input "1280.00"
type input "1280.00"
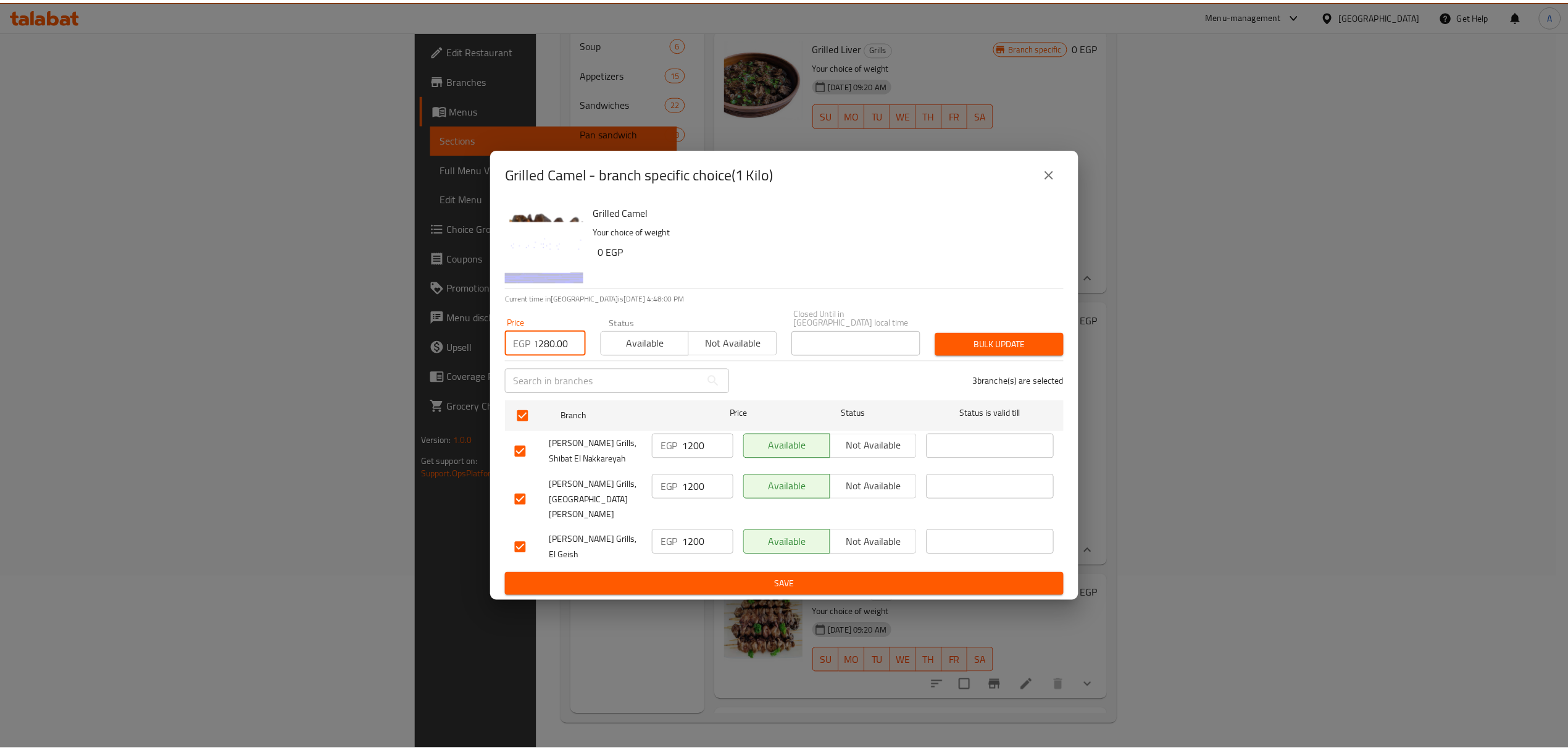
scroll to position [0, 0]
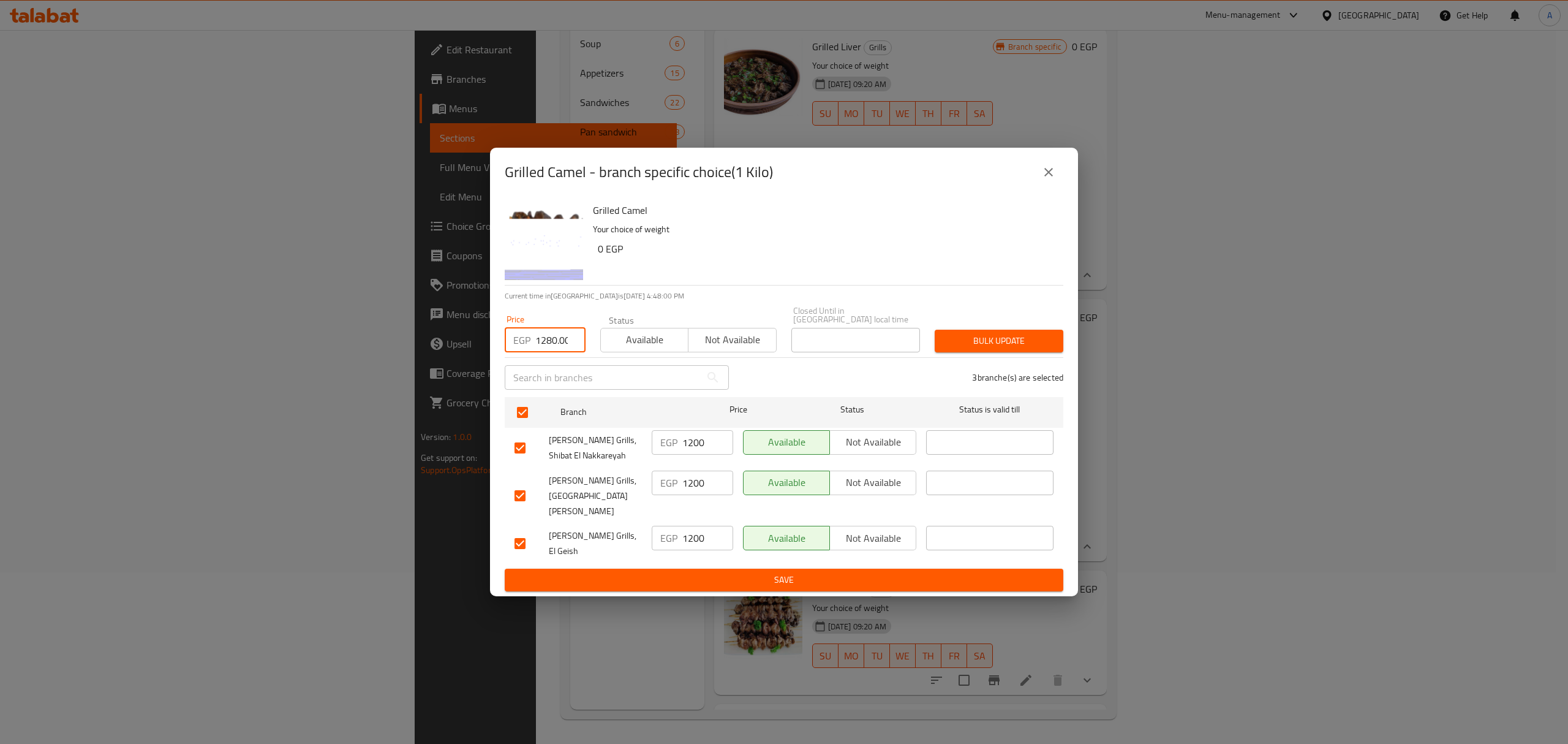
click at [954, 346] on span "Bulk update" at bounding box center [999, 340] width 109 height 15
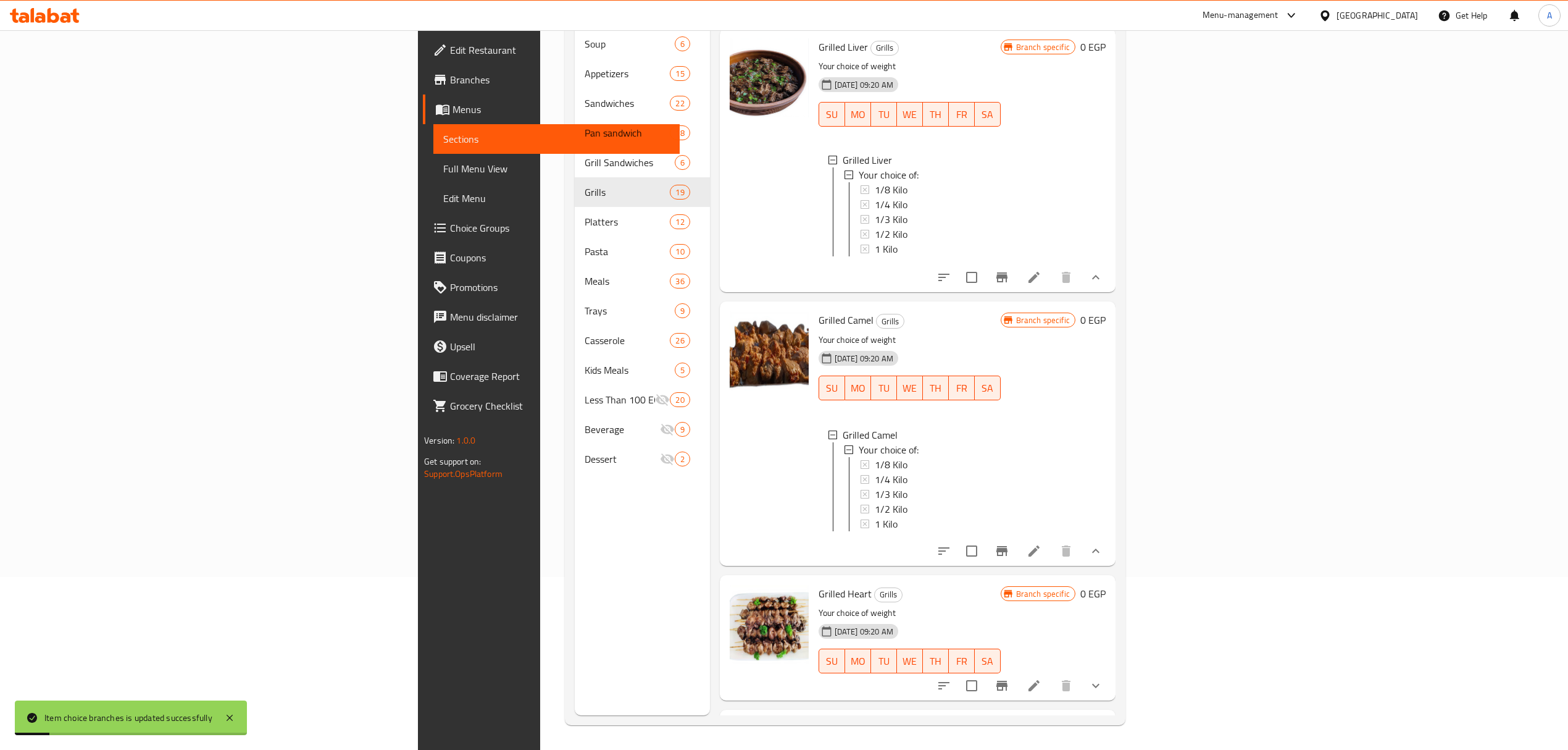
click at [875, 531] on div "1 Kilo" at bounding box center [933, 523] width 116 height 15
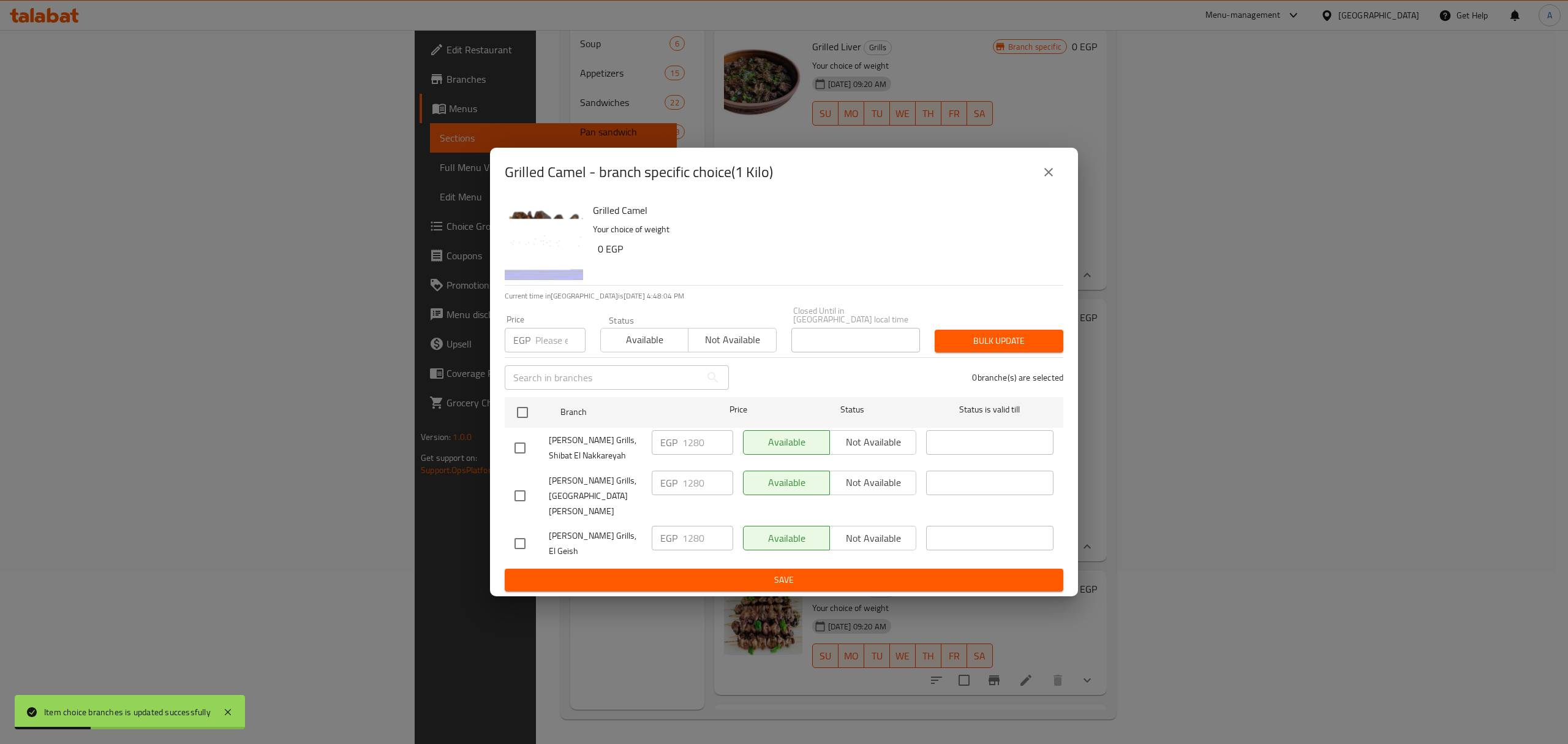
click at [1052, 180] on icon "close" at bounding box center [1049, 172] width 14 height 14
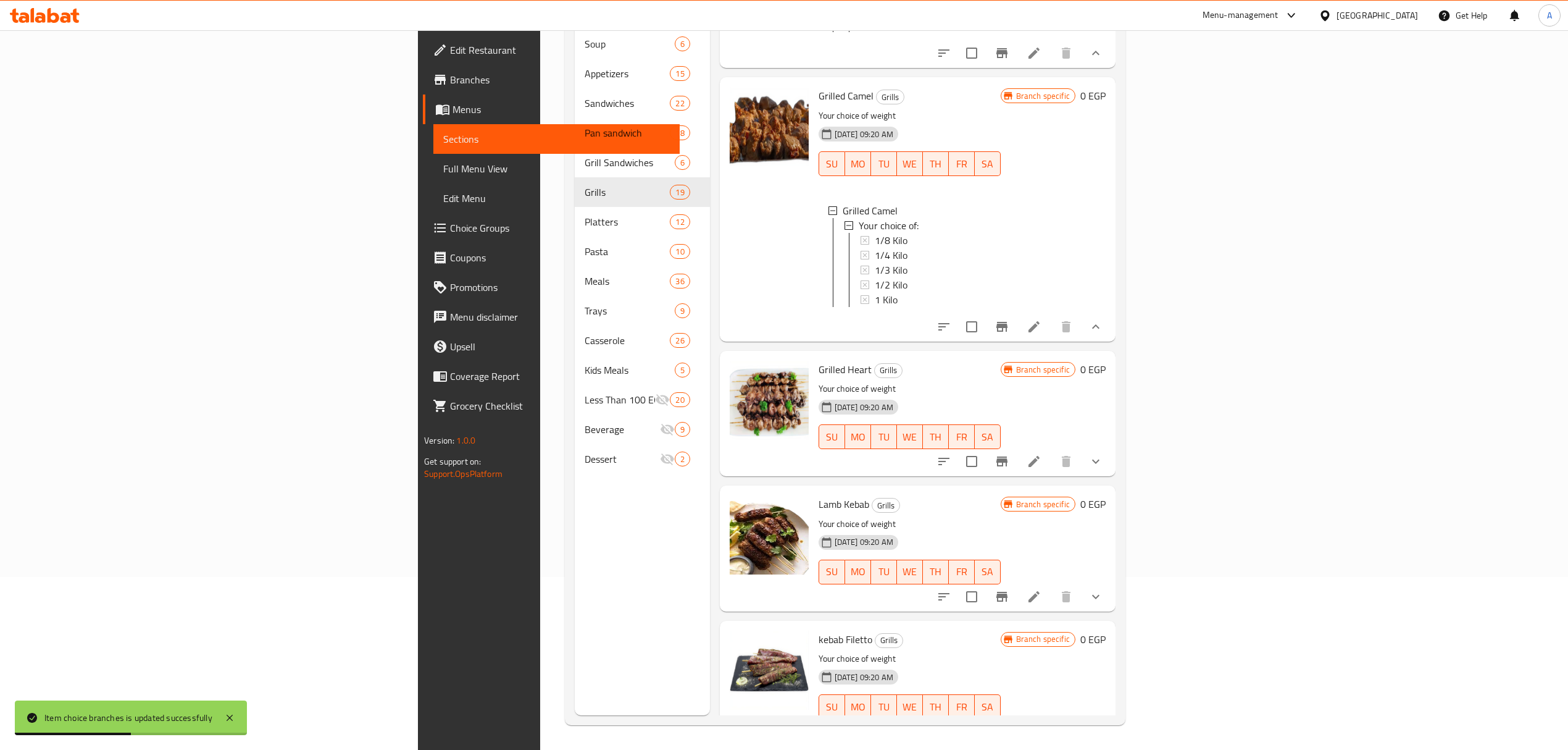
scroll to position [1317, 0]
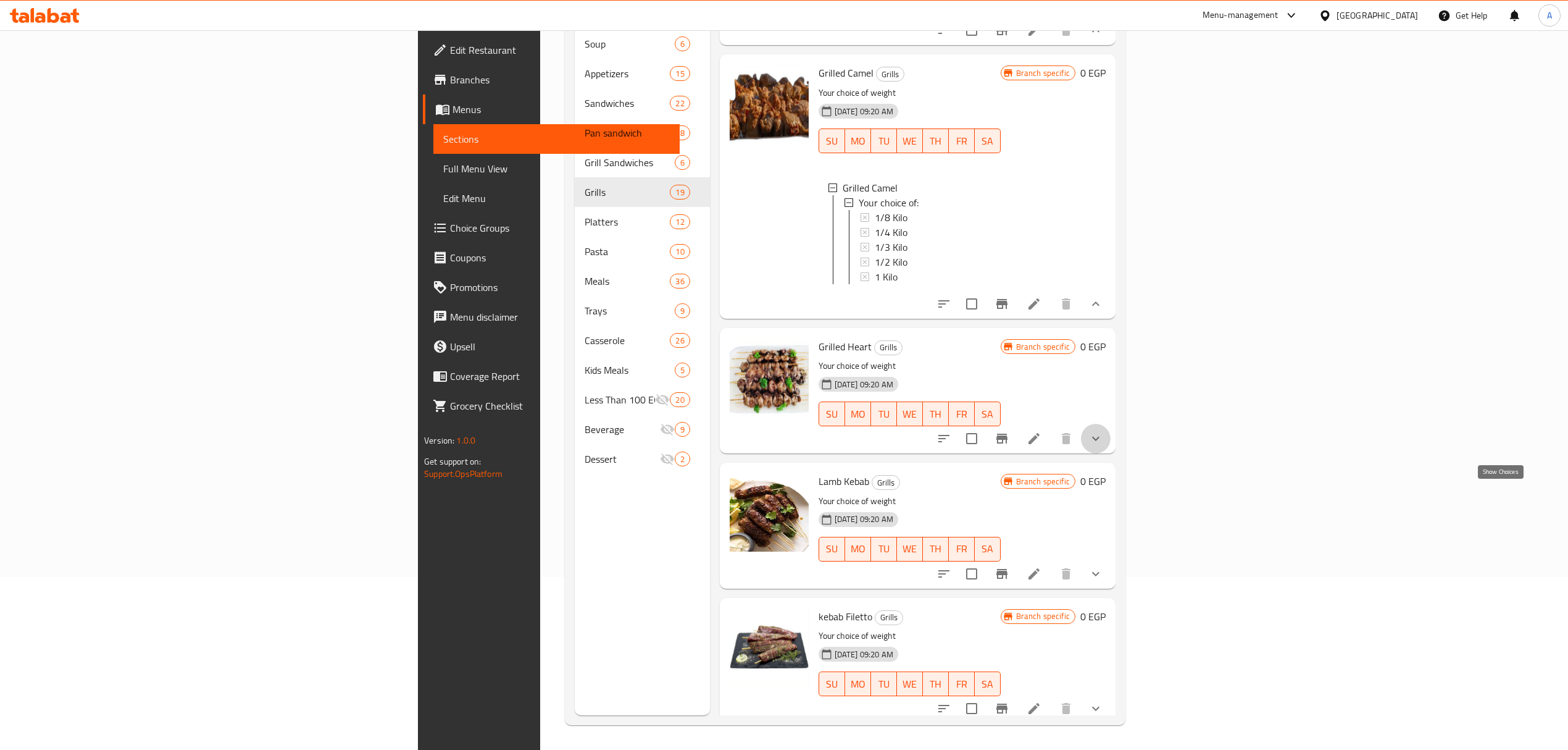
click at [1103, 446] on icon "show more" at bounding box center [1096, 439] width 15 height 15
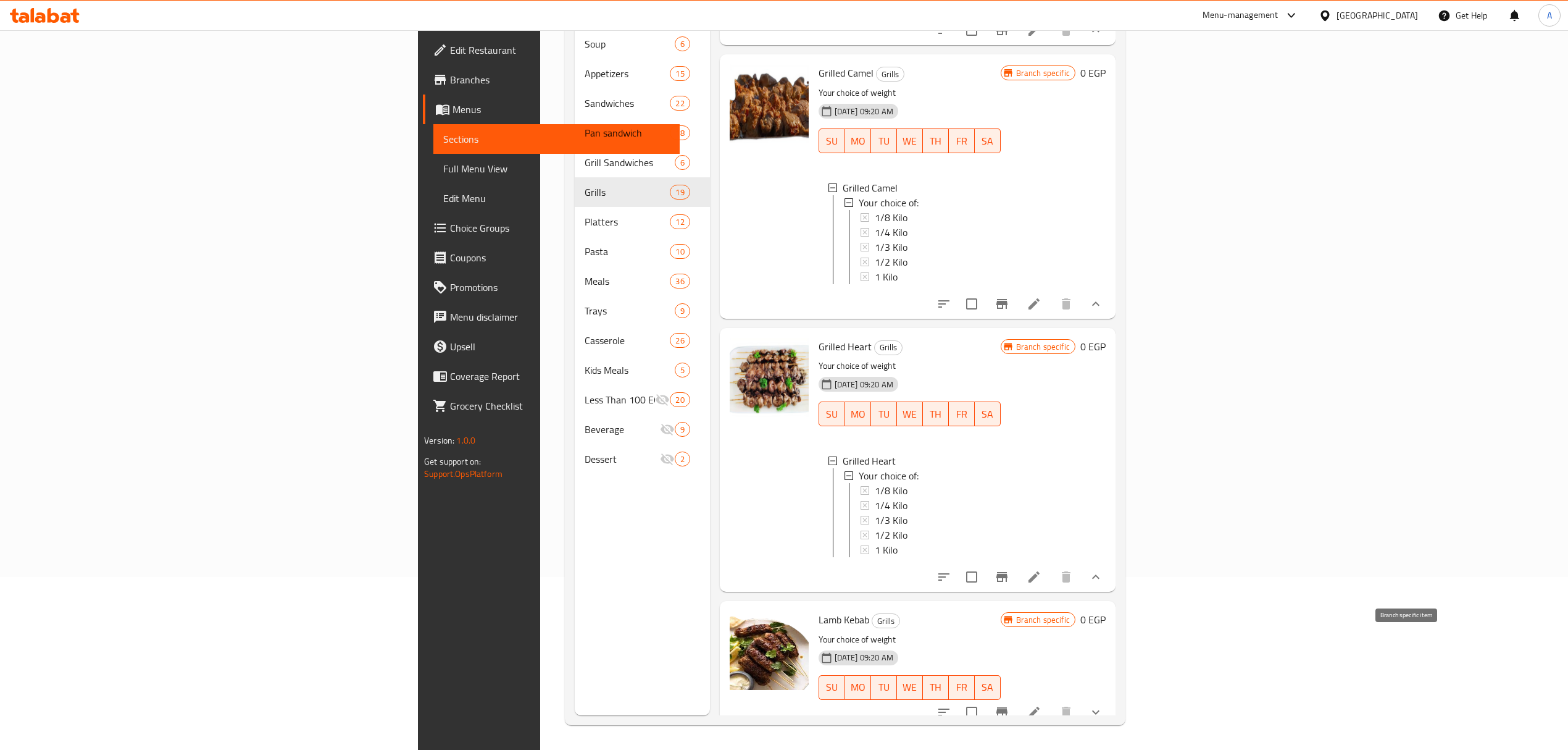
click at [1009, 584] on icon "Branch-specific-item" at bounding box center [1002, 577] width 15 height 15
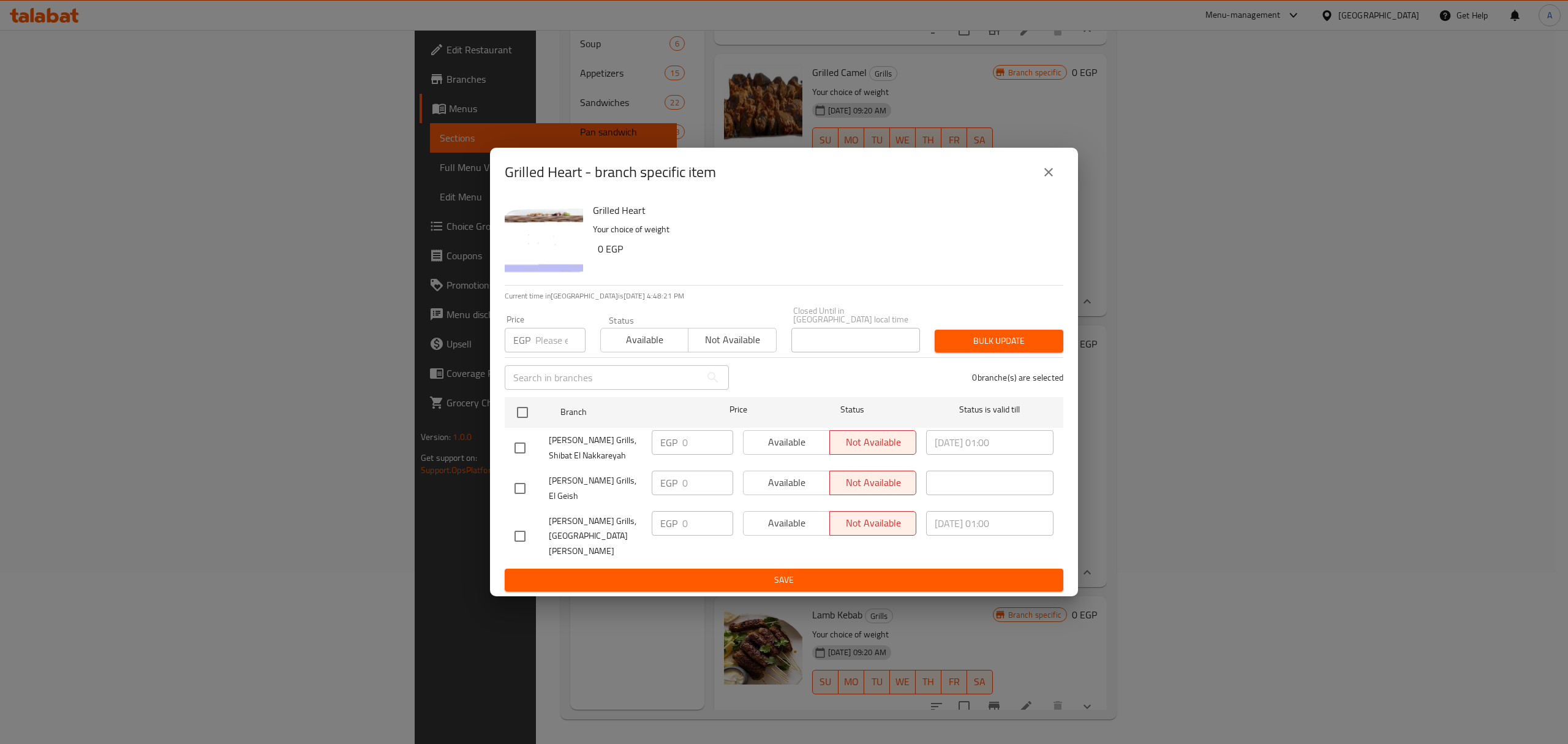
click at [1056, 187] on button "close" at bounding box center [1048, 172] width 30 height 30
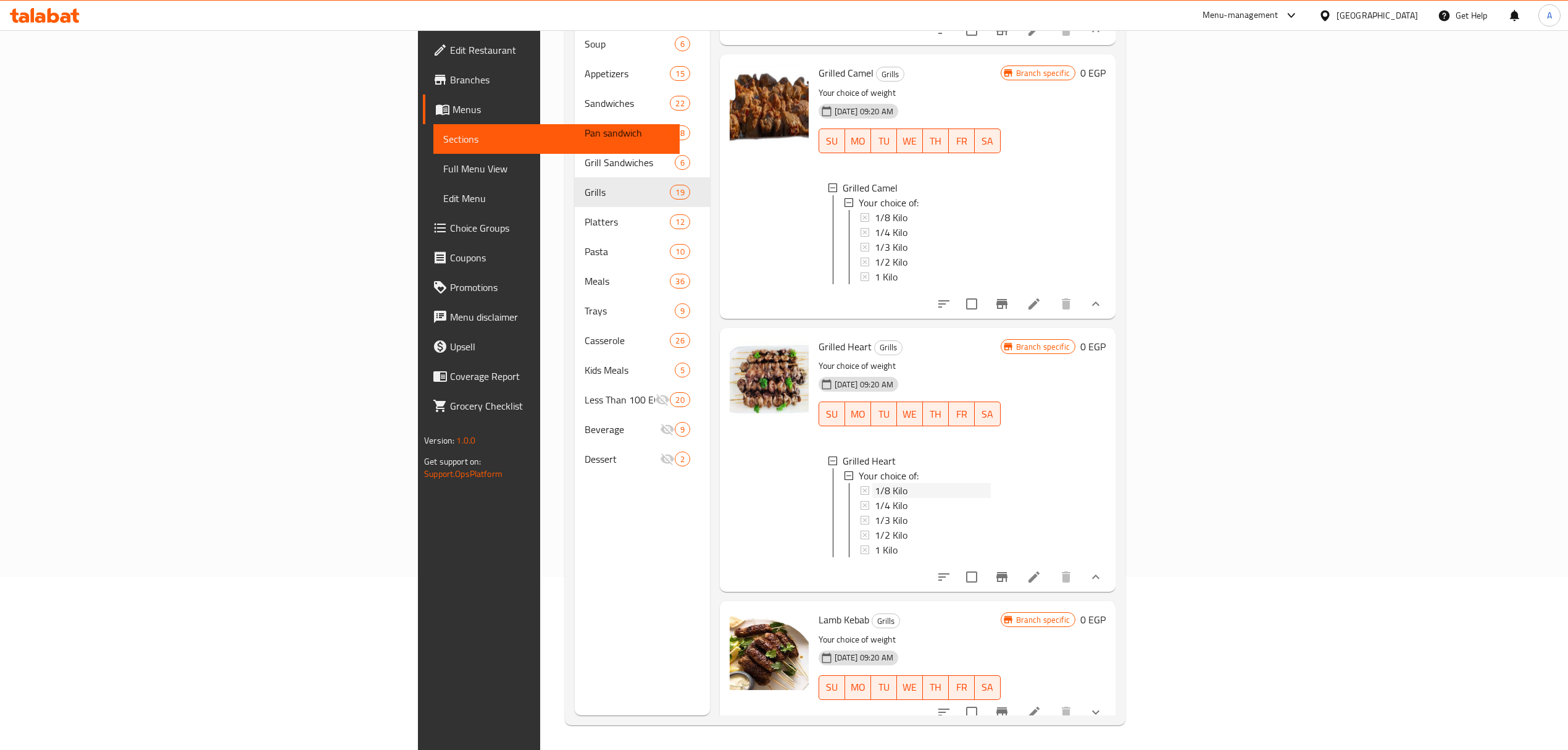
click at [875, 498] on div "1/8 Kilo" at bounding box center [933, 490] width 116 height 15
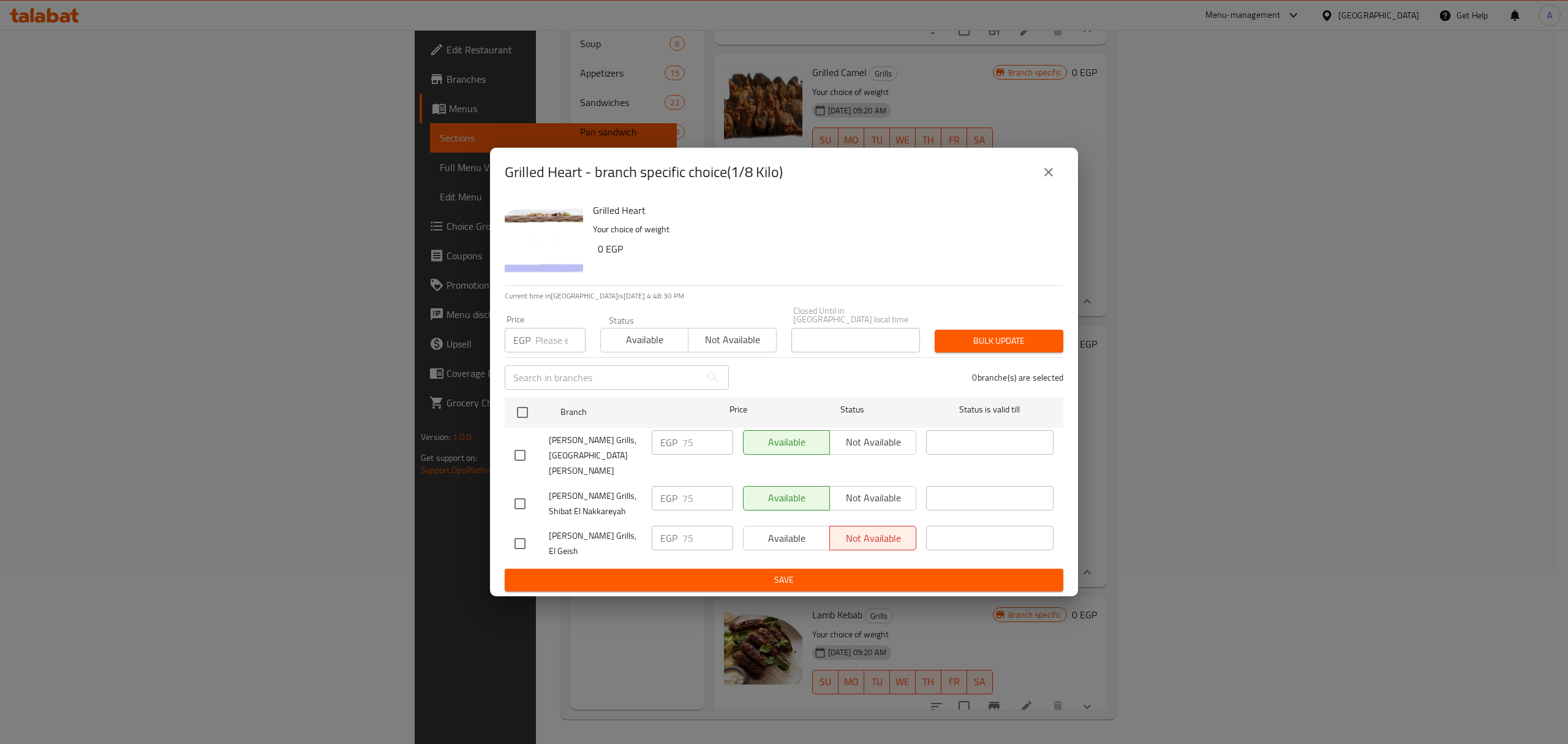
click at [526, 440] on div "[PERSON_NAME] Grills, [GEOGRAPHIC_DATA][PERSON_NAME]" at bounding box center [578, 456] width 137 height 61
click at [524, 423] on input "checkbox" at bounding box center [522, 413] width 26 height 26
checkbox input "true"
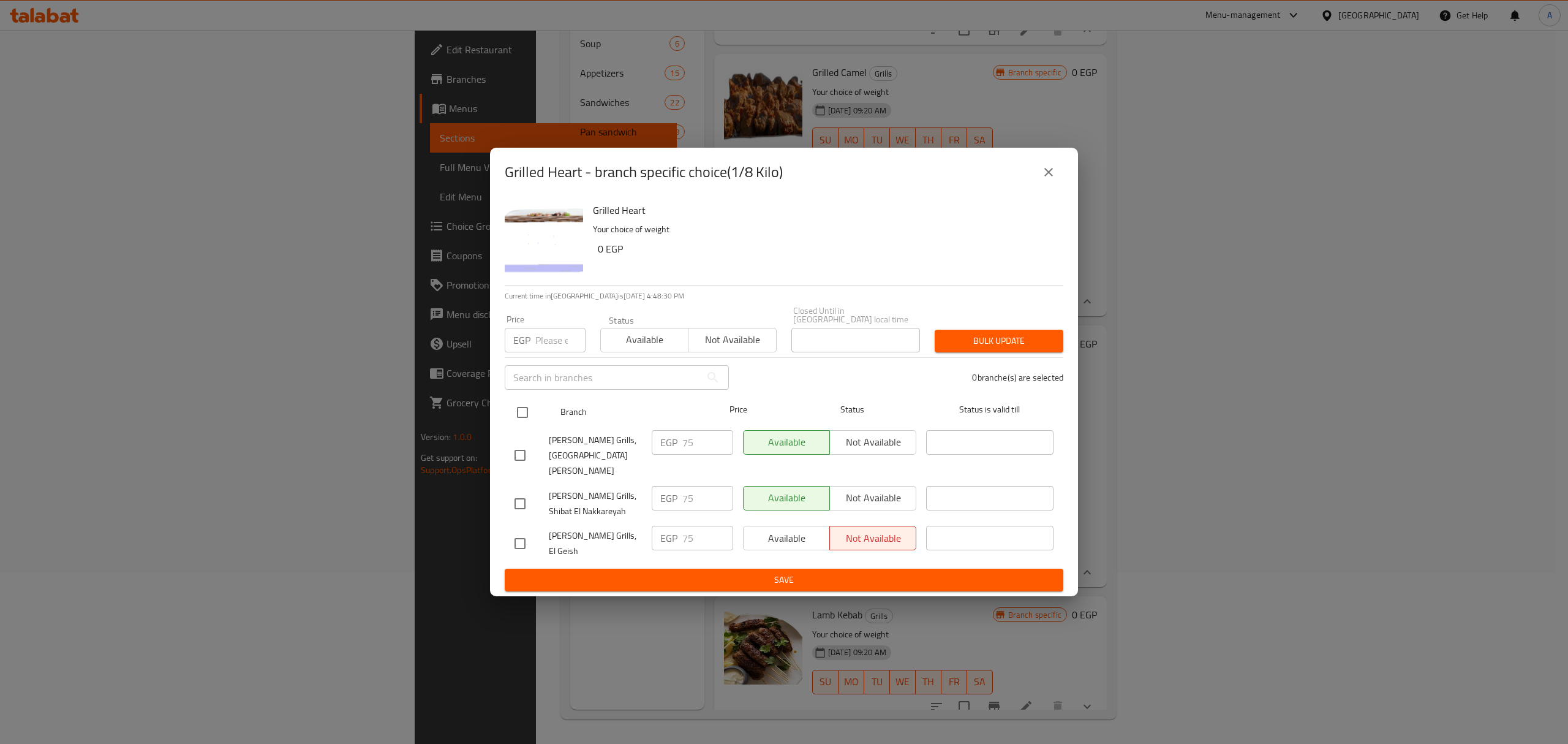
checkbox input "true"
click at [542, 352] on input "number" at bounding box center [560, 339] width 51 height 25
paste input "80.00"
type input "80.00"
click at [985, 348] on span "Bulk update" at bounding box center [999, 340] width 109 height 15
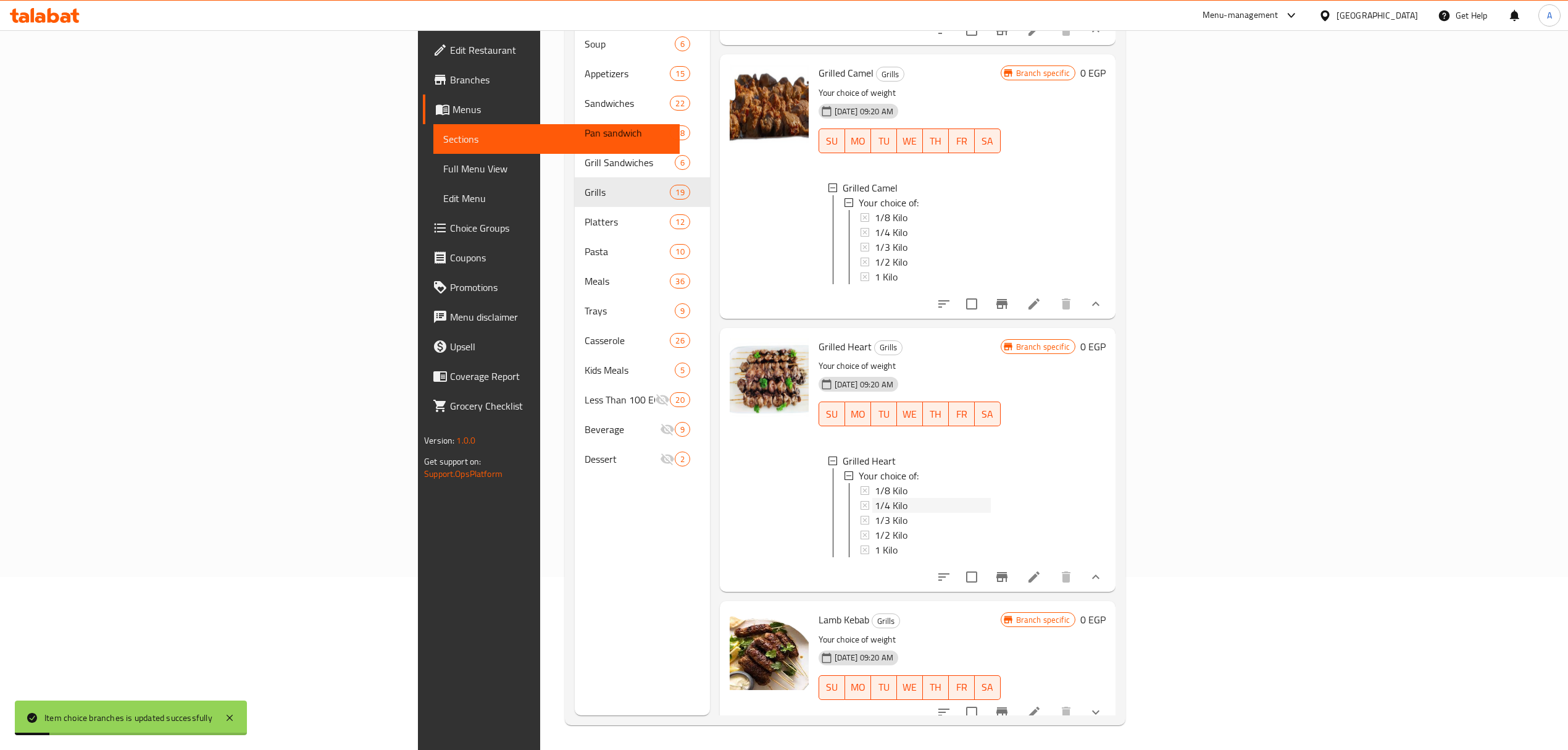
click at [875, 513] on div "1/4 Kilo" at bounding box center [933, 505] width 116 height 15
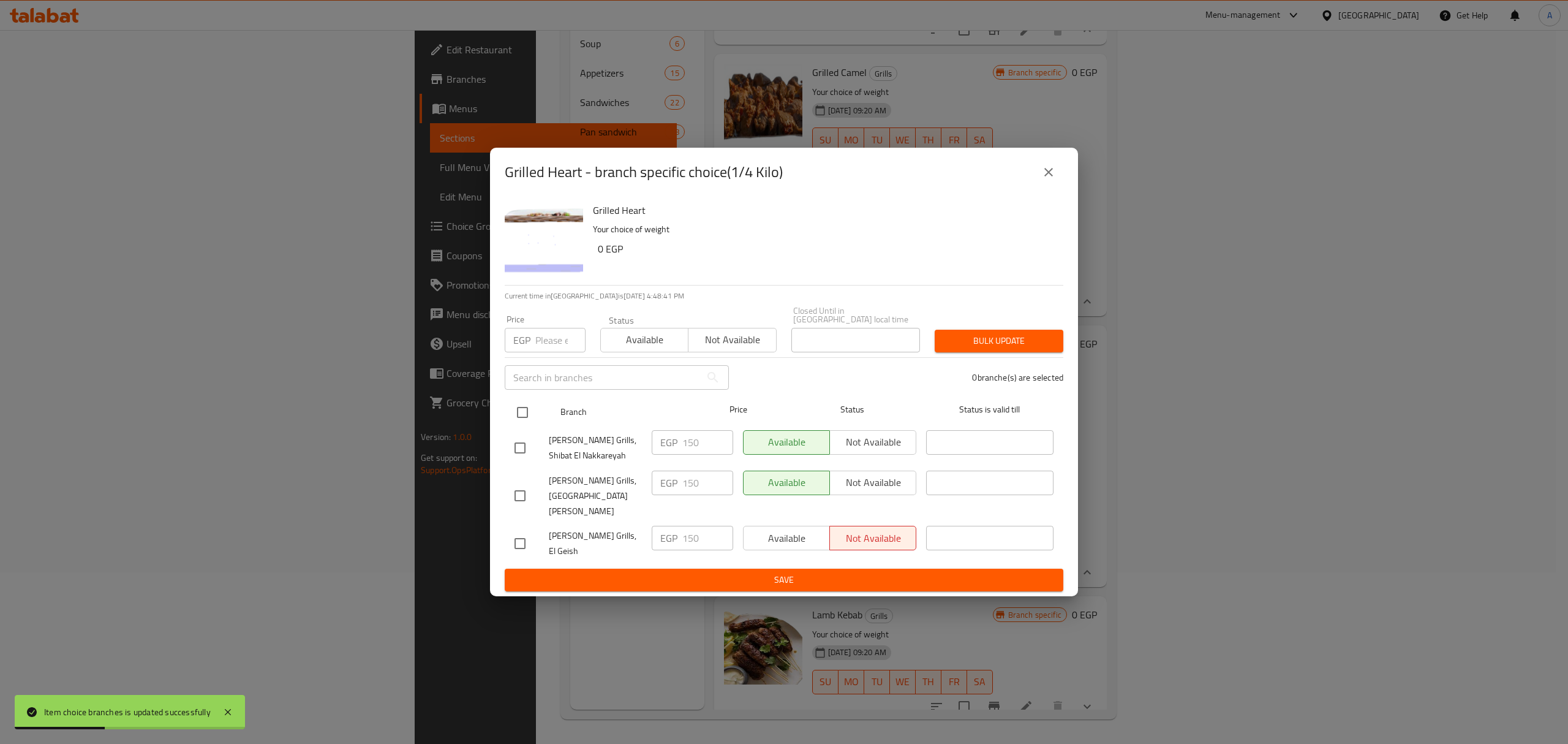
click at [521, 415] on input "checkbox" at bounding box center [522, 413] width 26 height 26
checkbox input "true"
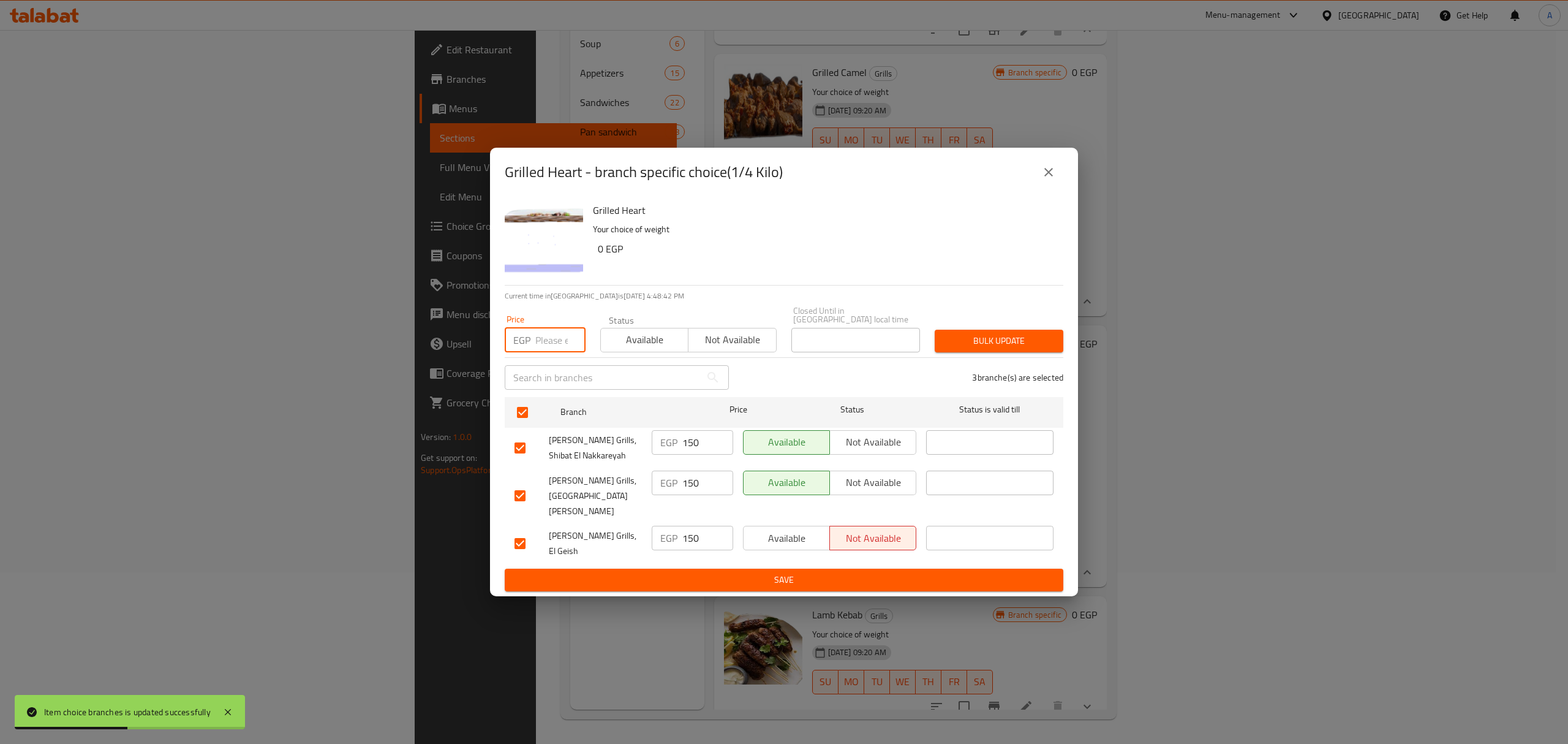
click at [544, 352] on input "number" at bounding box center [560, 339] width 51 height 25
paste input "160.00"
type input "160.00"
click at [969, 348] on span "Bulk update" at bounding box center [999, 340] width 109 height 15
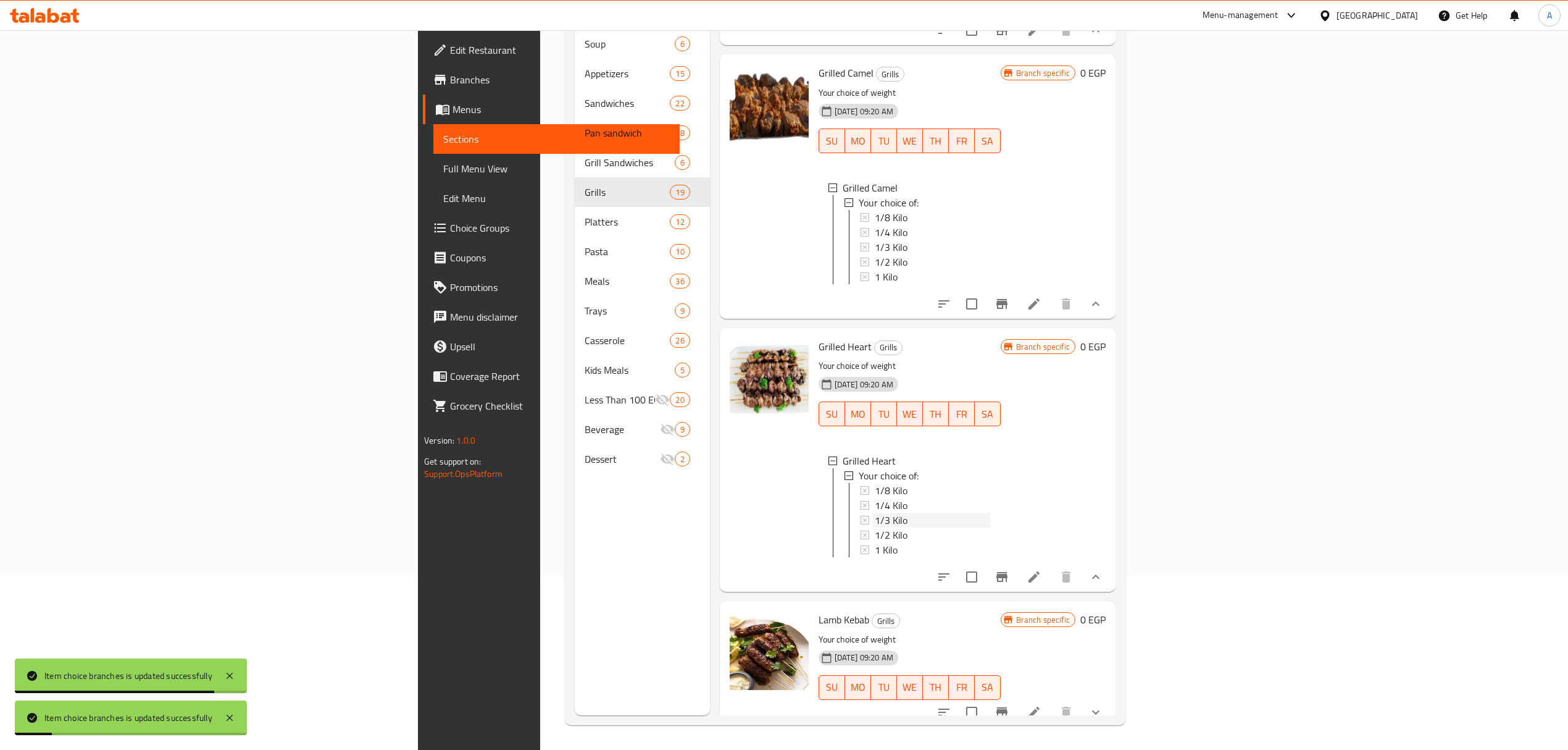
click at [875, 528] on span "1/3 Kilo" at bounding box center [891, 520] width 32 height 15
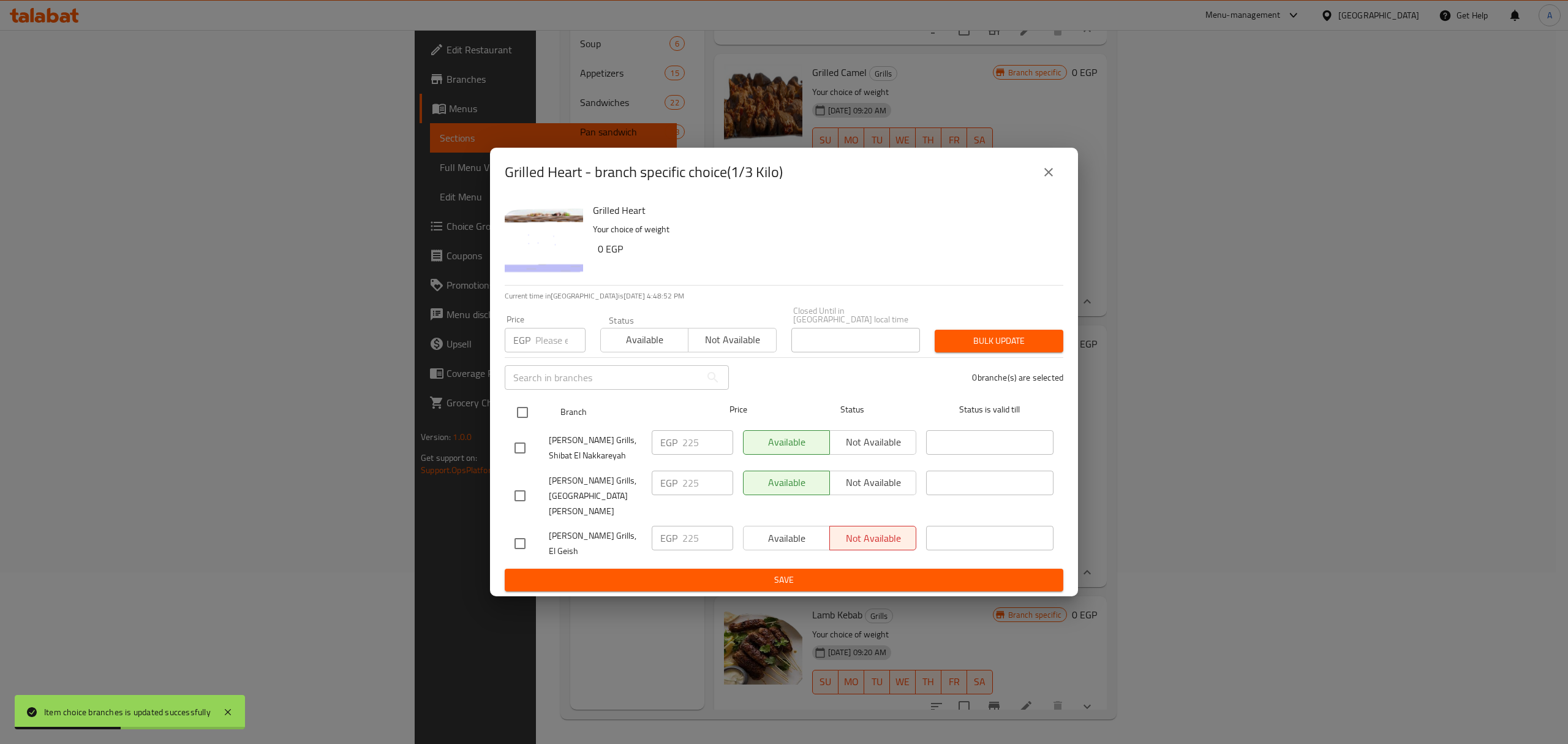
click at [524, 414] on input "checkbox" at bounding box center [522, 413] width 26 height 26
checkbox input "true"
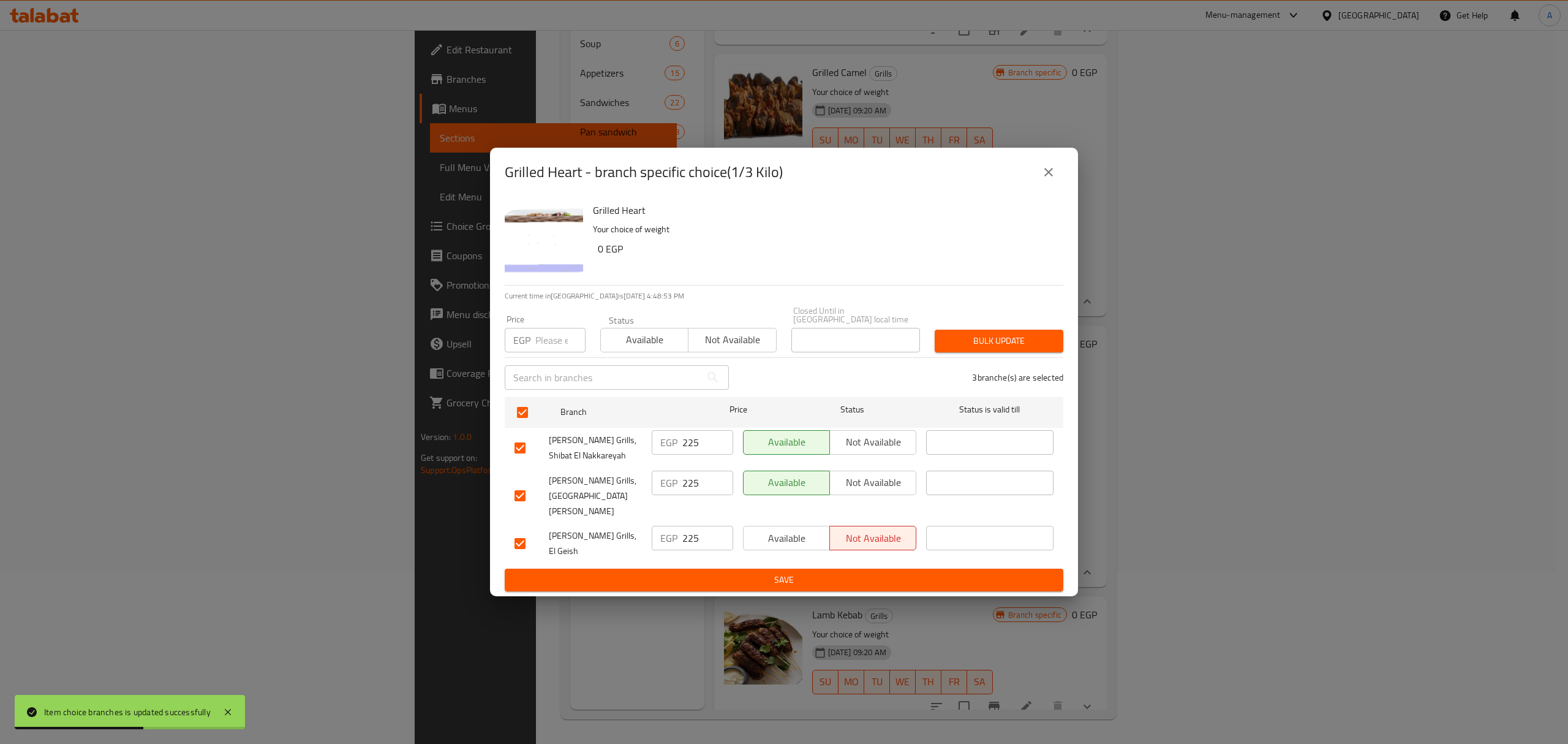
click at [542, 348] on input "number" at bounding box center [560, 339] width 51 height 25
paste input "240.00"
type input "240.00"
click at [1026, 348] on span "Bulk update" at bounding box center [999, 340] width 109 height 15
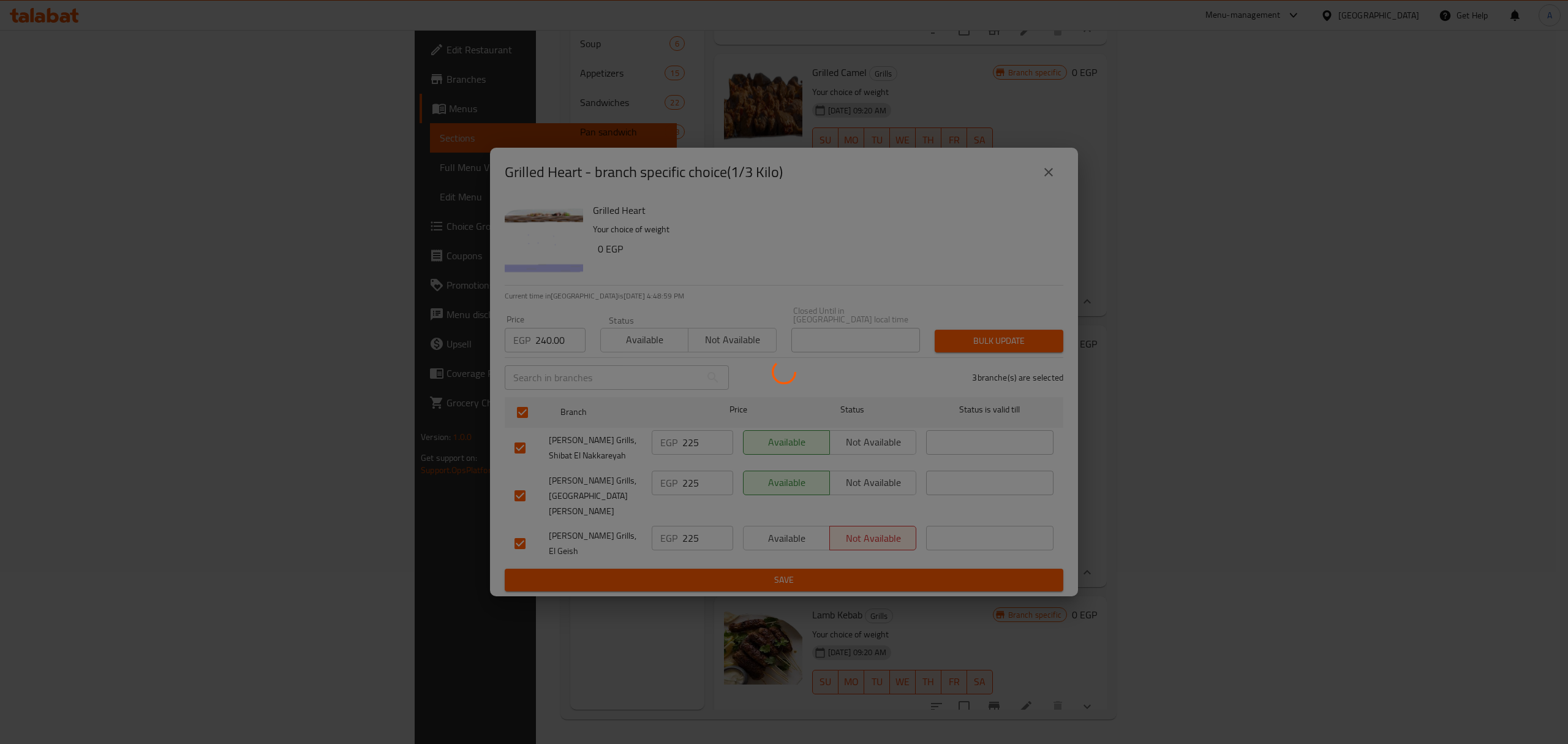
click at [878, 563] on div at bounding box center [784, 372] width 1568 height 744
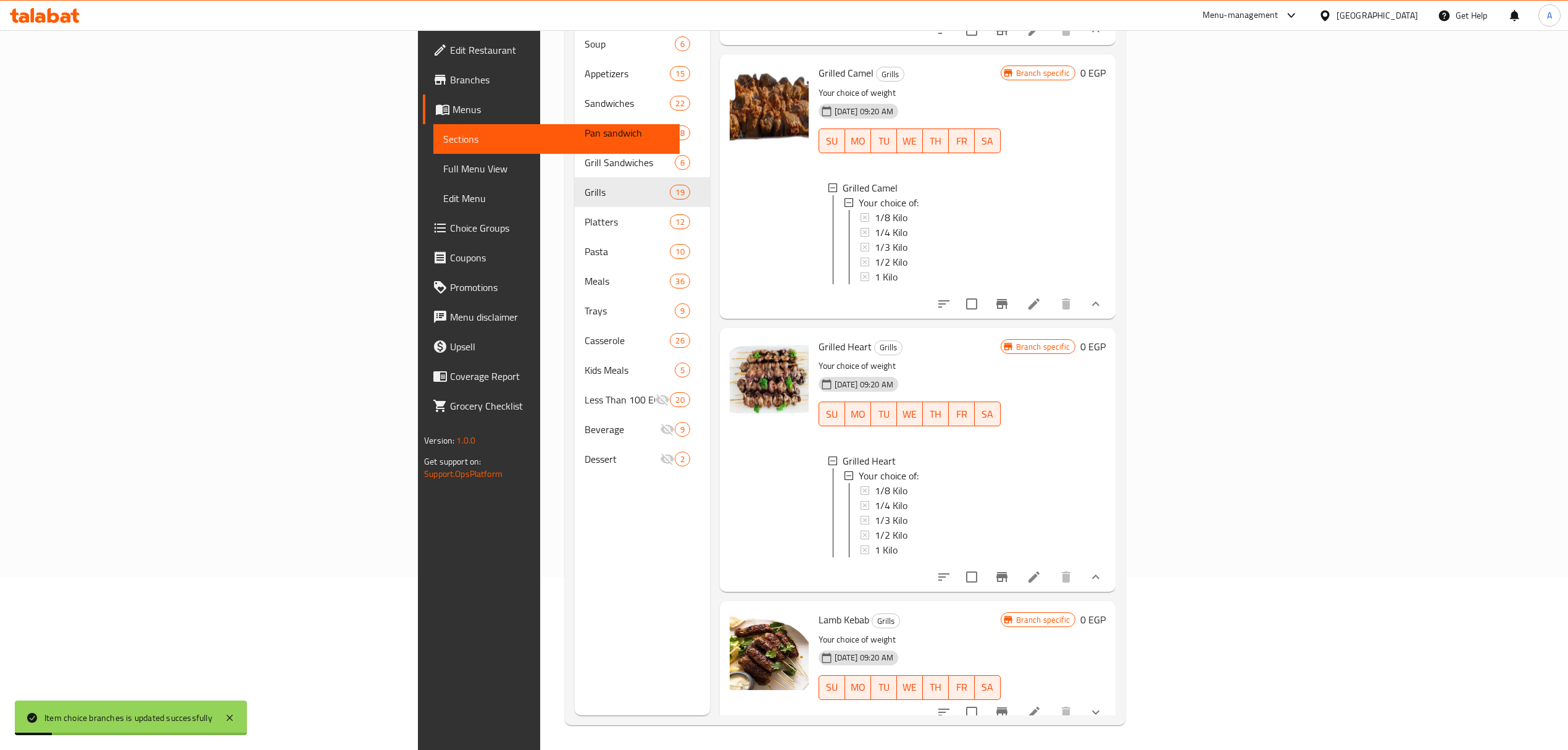
click at [875, 528] on div "1/3 Kilo" at bounding box center [933, 520] width 116 height 15
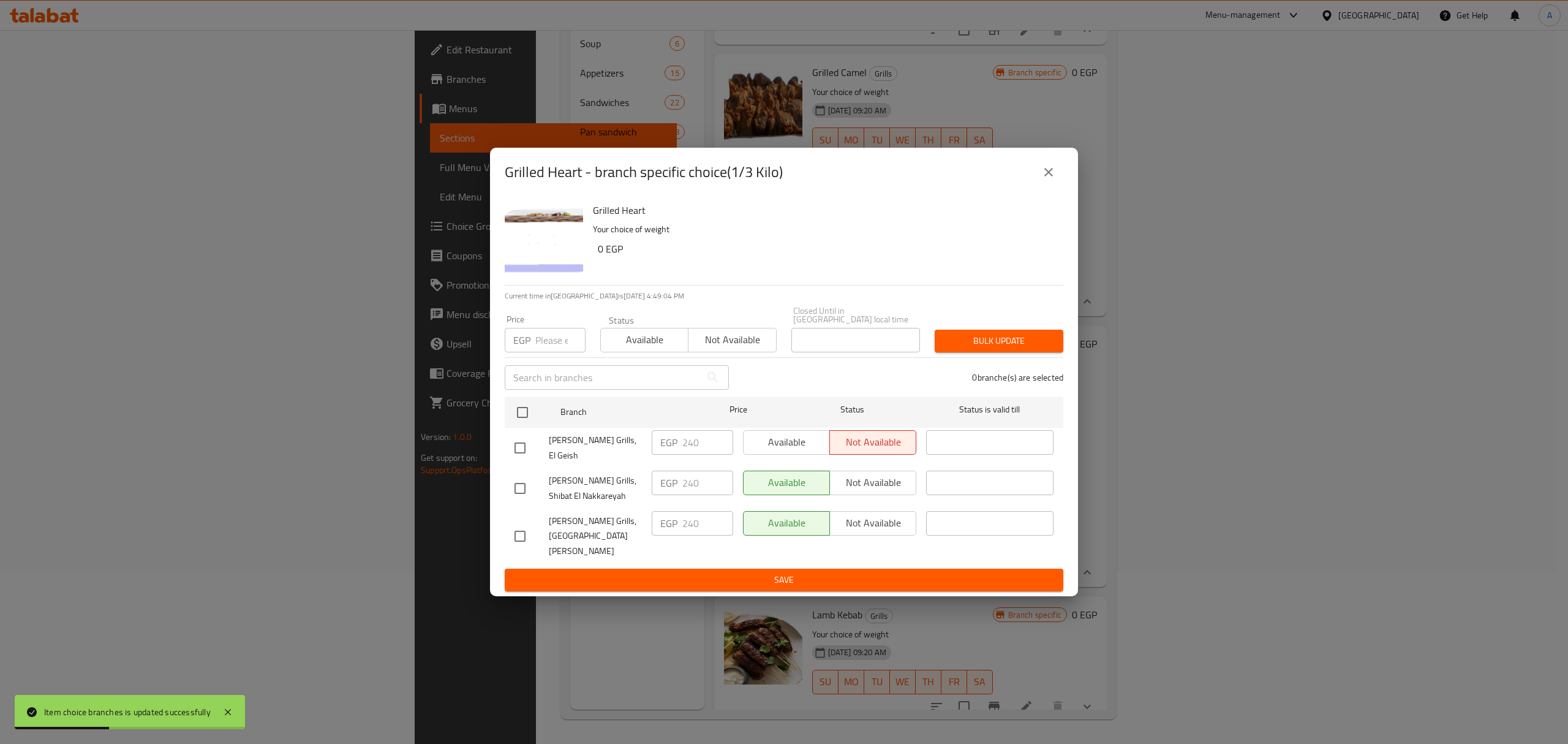
click at [1044, 180] on icon "close" at bounding box center [1049, 172] width 14 height 14
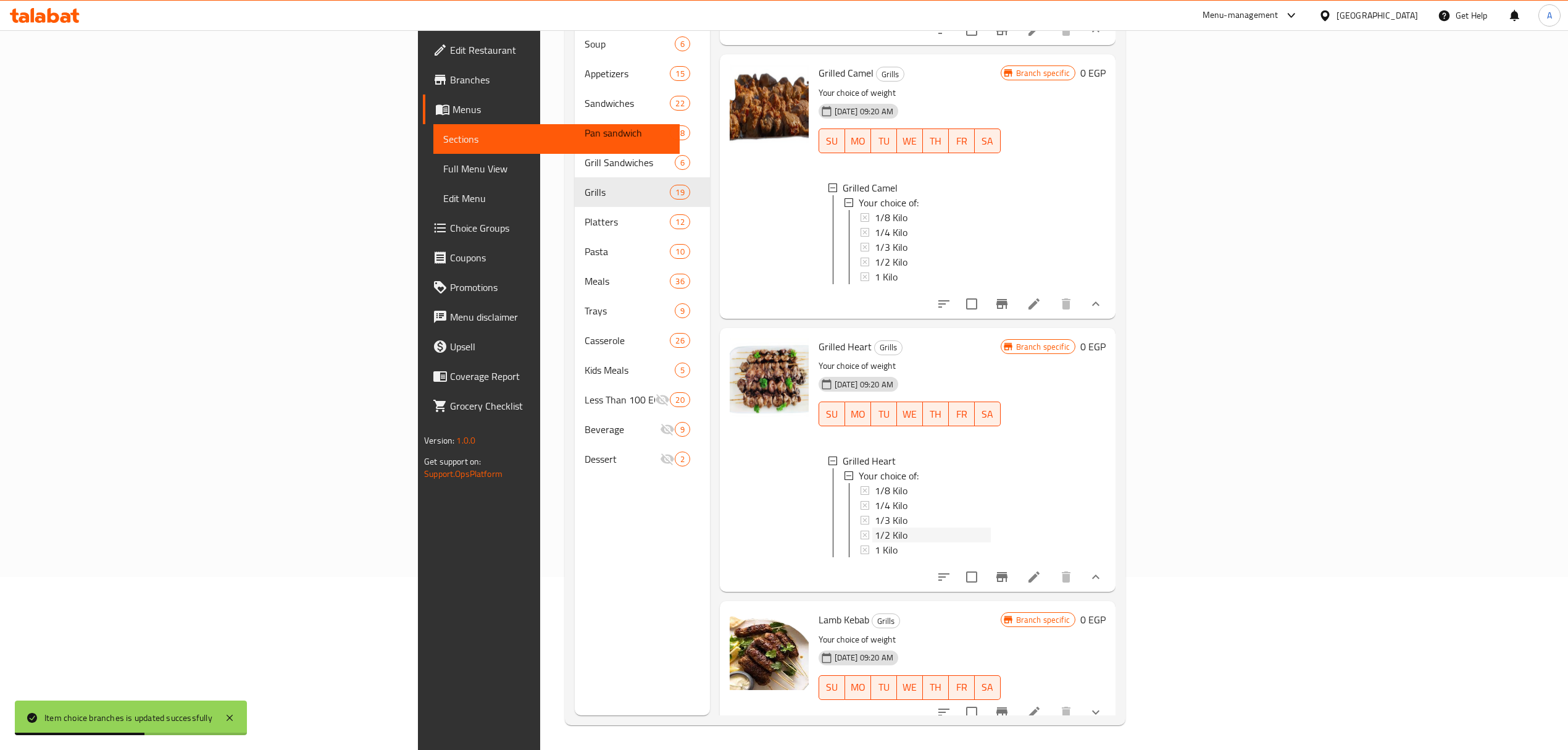
click at [875, 542] on span "1/2 Kilo" at bounding box center [891, 535] width 32 height 15
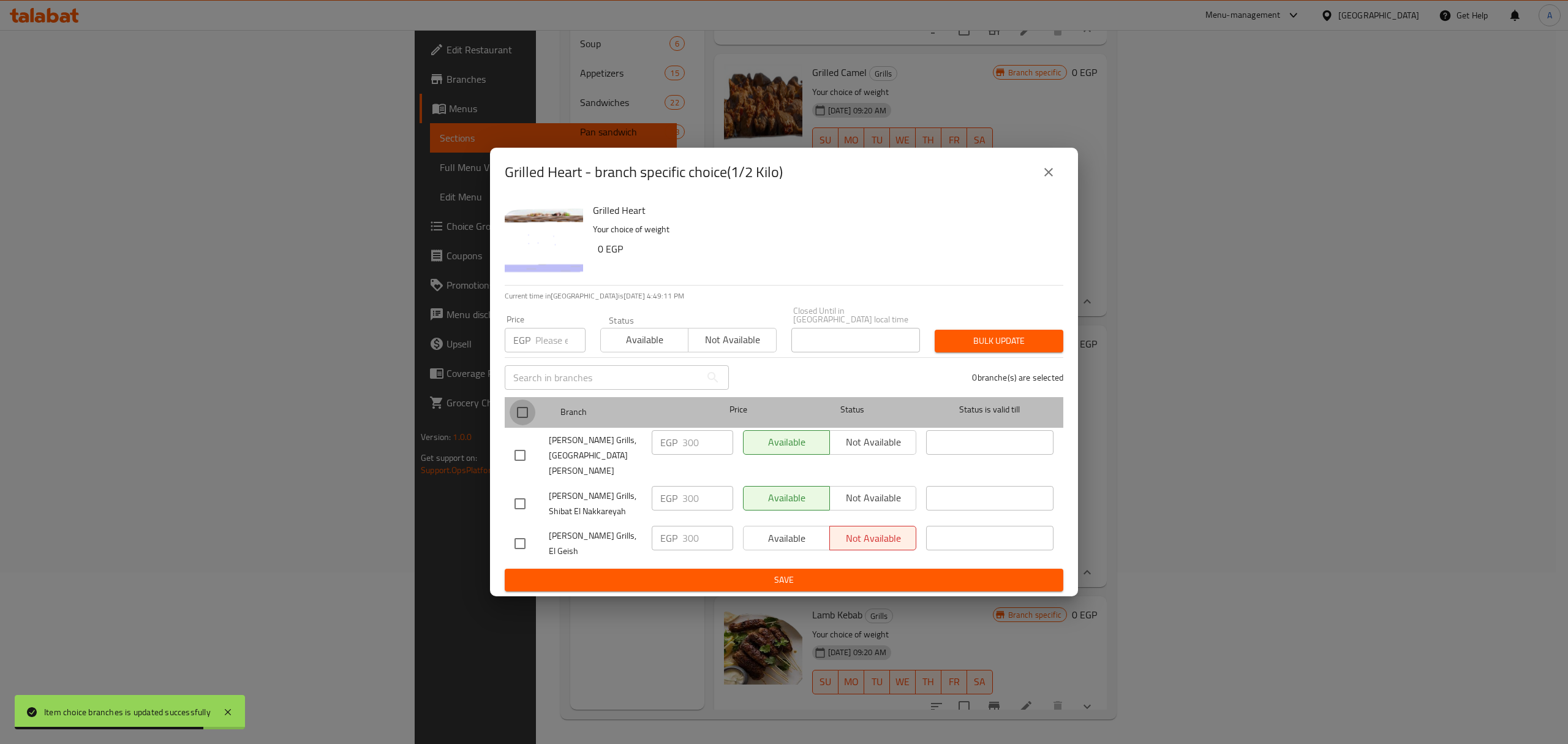
click at [519, 425] on input "checkbox" at bounding box center [522, 413] width 26 height 26
checkbox input "true"
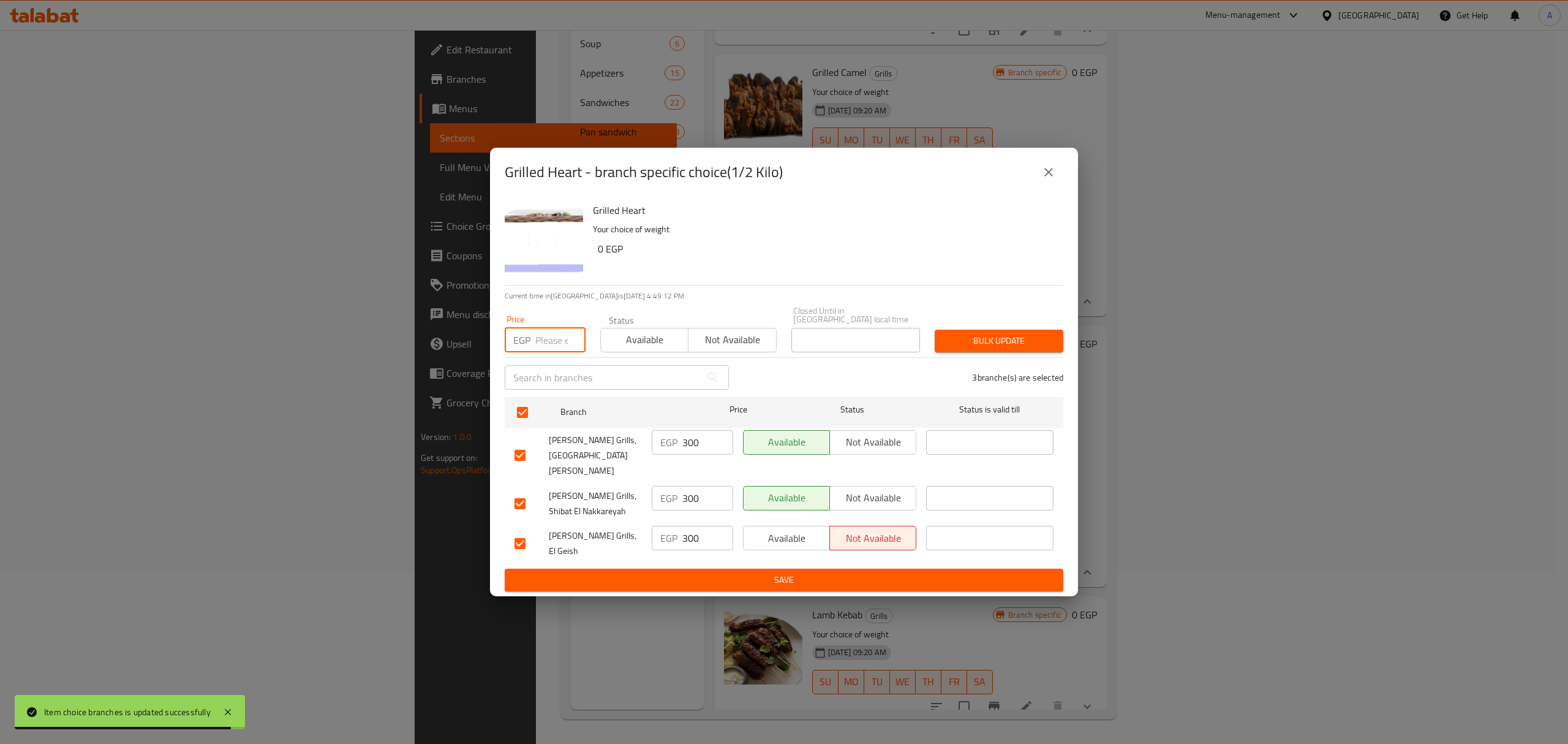
click at [547, 352] on input "number" at bounding box center [560, 339] width 51 height 25
paste input "320.00"
type input "320.00"
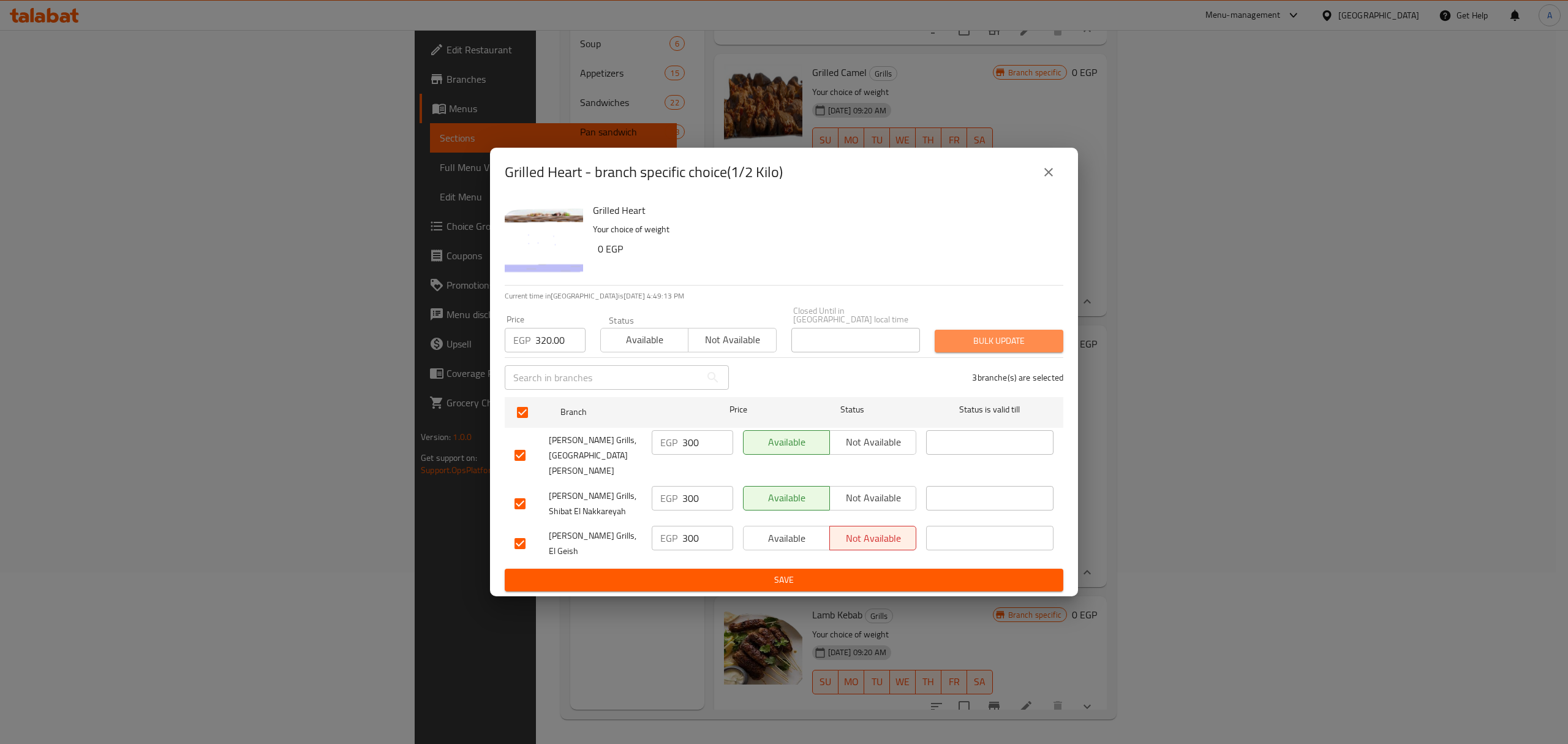
click at [963, 344] on button "Bulk update" at bounding box center [999, 341] width 128 height 22
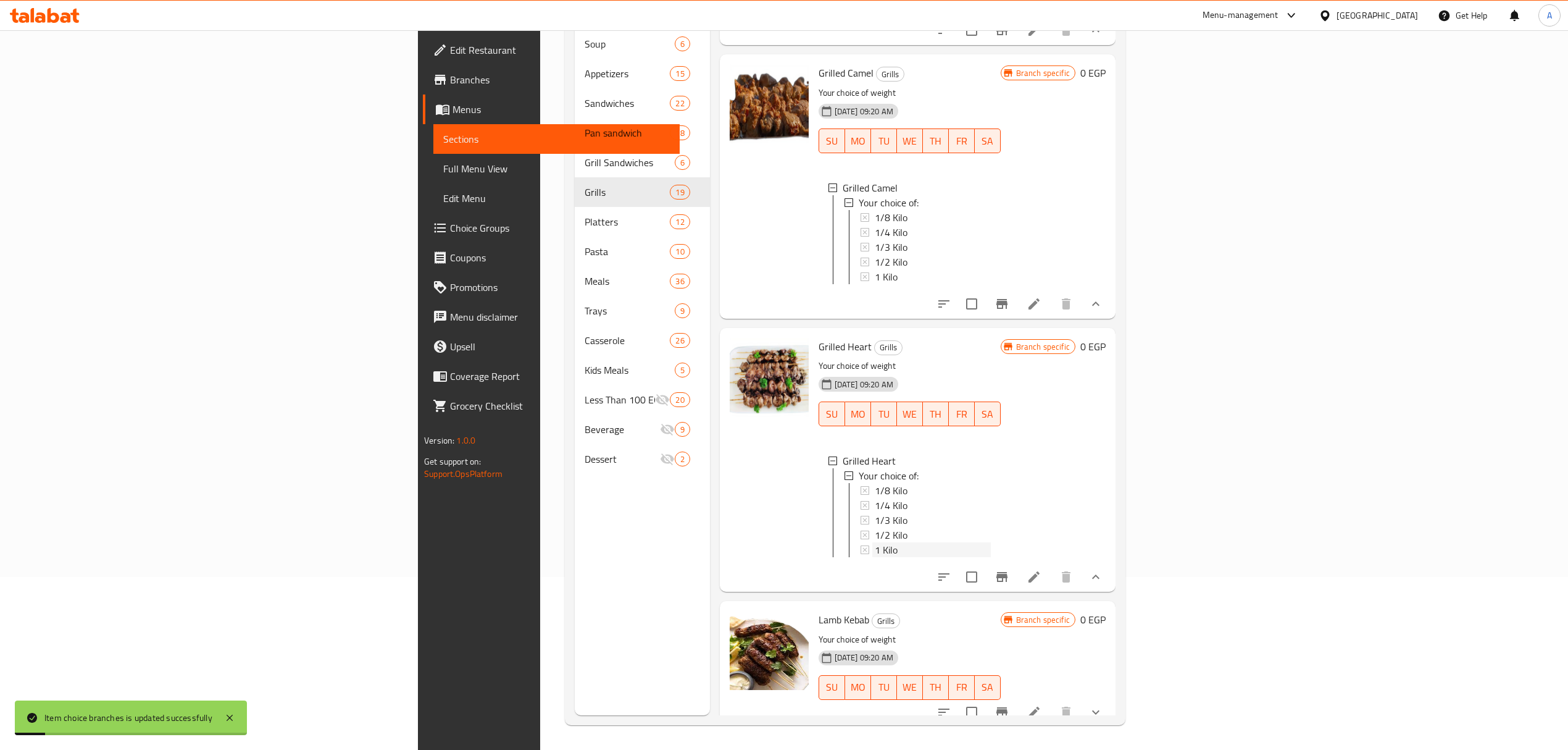
click at [875, 557] on div "1 Kilo" at bounding box center [933, 549] width 116 height 15
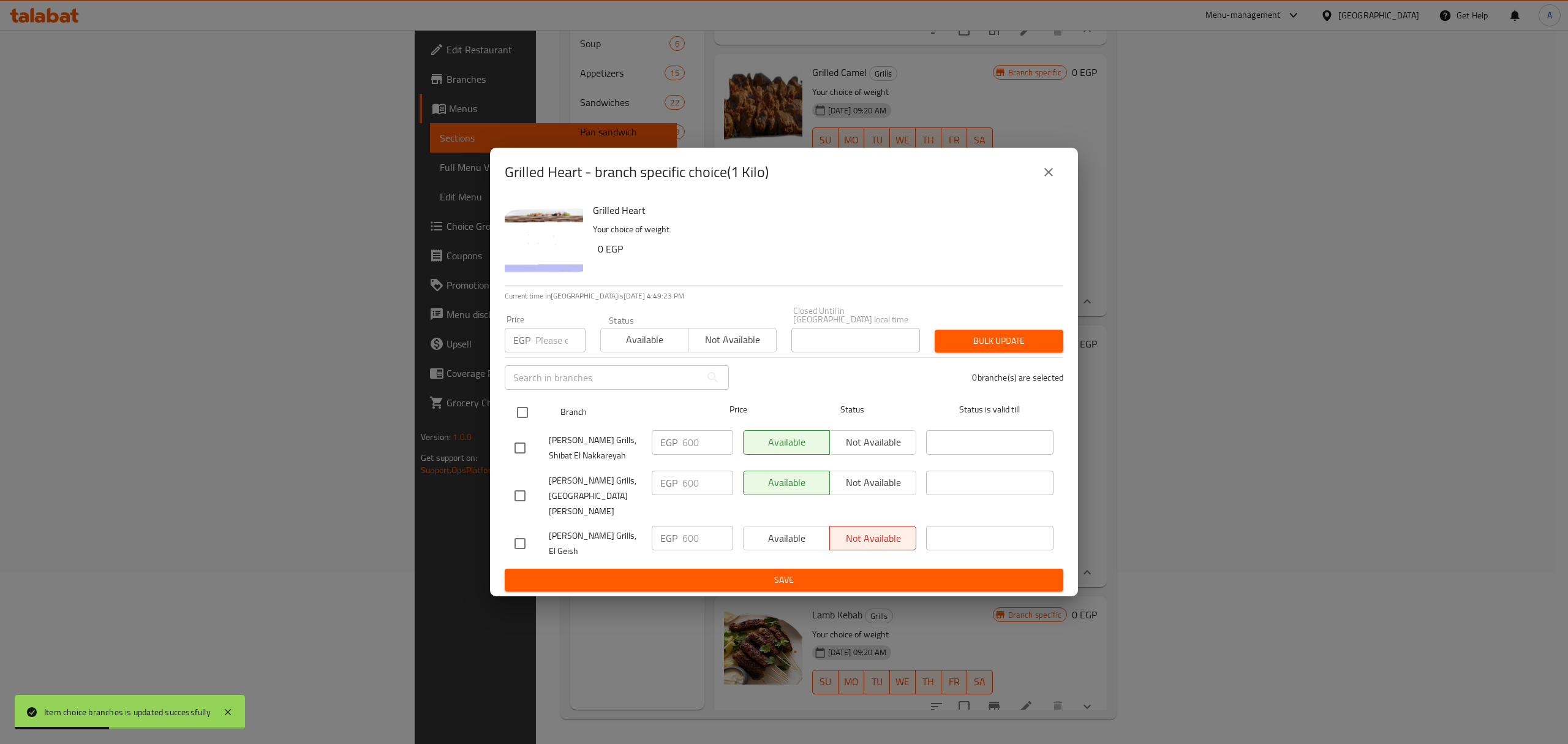
click at [528, 425] on input "checkbox" at bounding box center [522, 413] width 26 height 26
checkbox input "true"
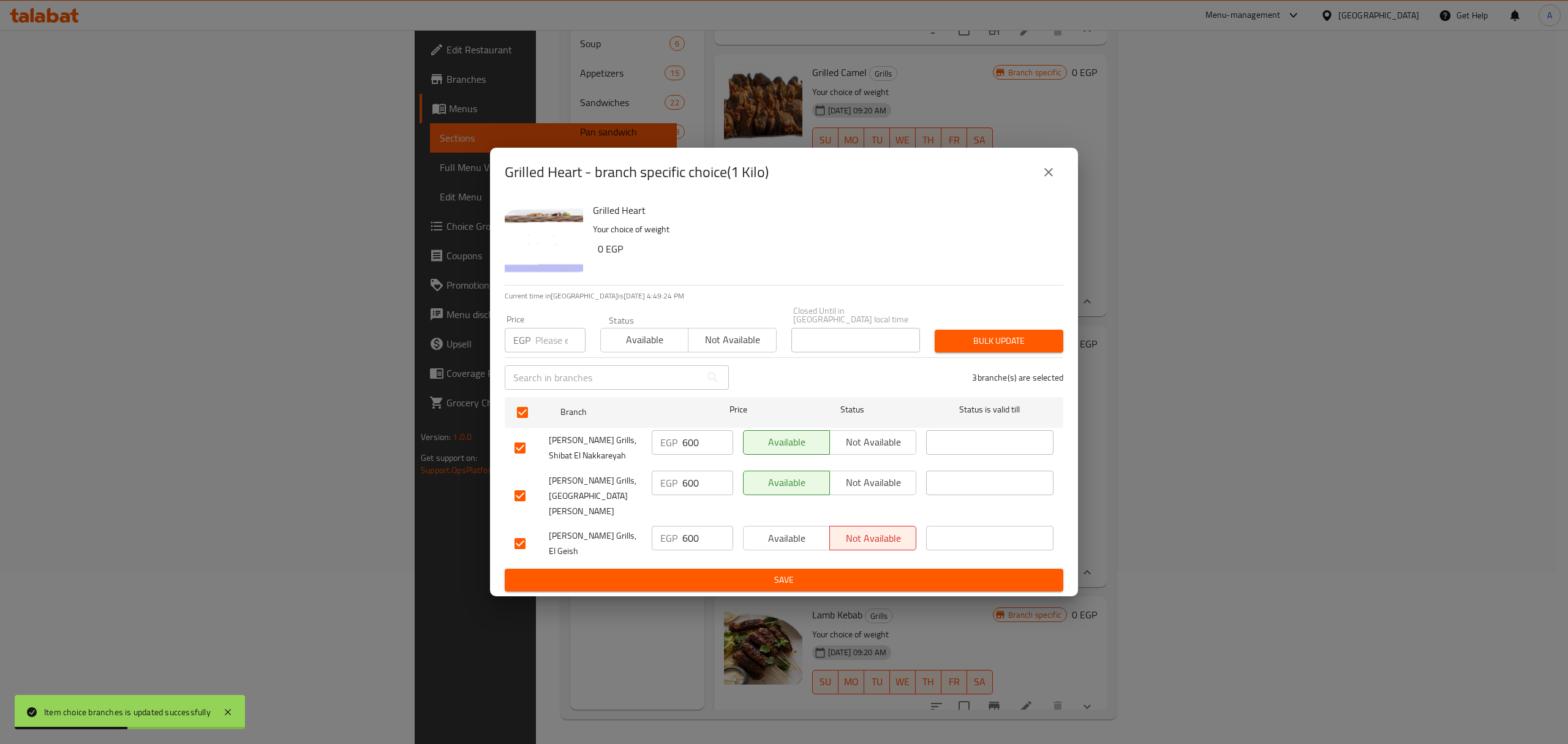
click at [540, 347] on input "number" at bounding box center [560, 339] width 51 height 25
paste input "640.00"
type input "640.00"
click at [958, 348] on span "Bulk update" at bounding box center [999, 340] width 109 height 15
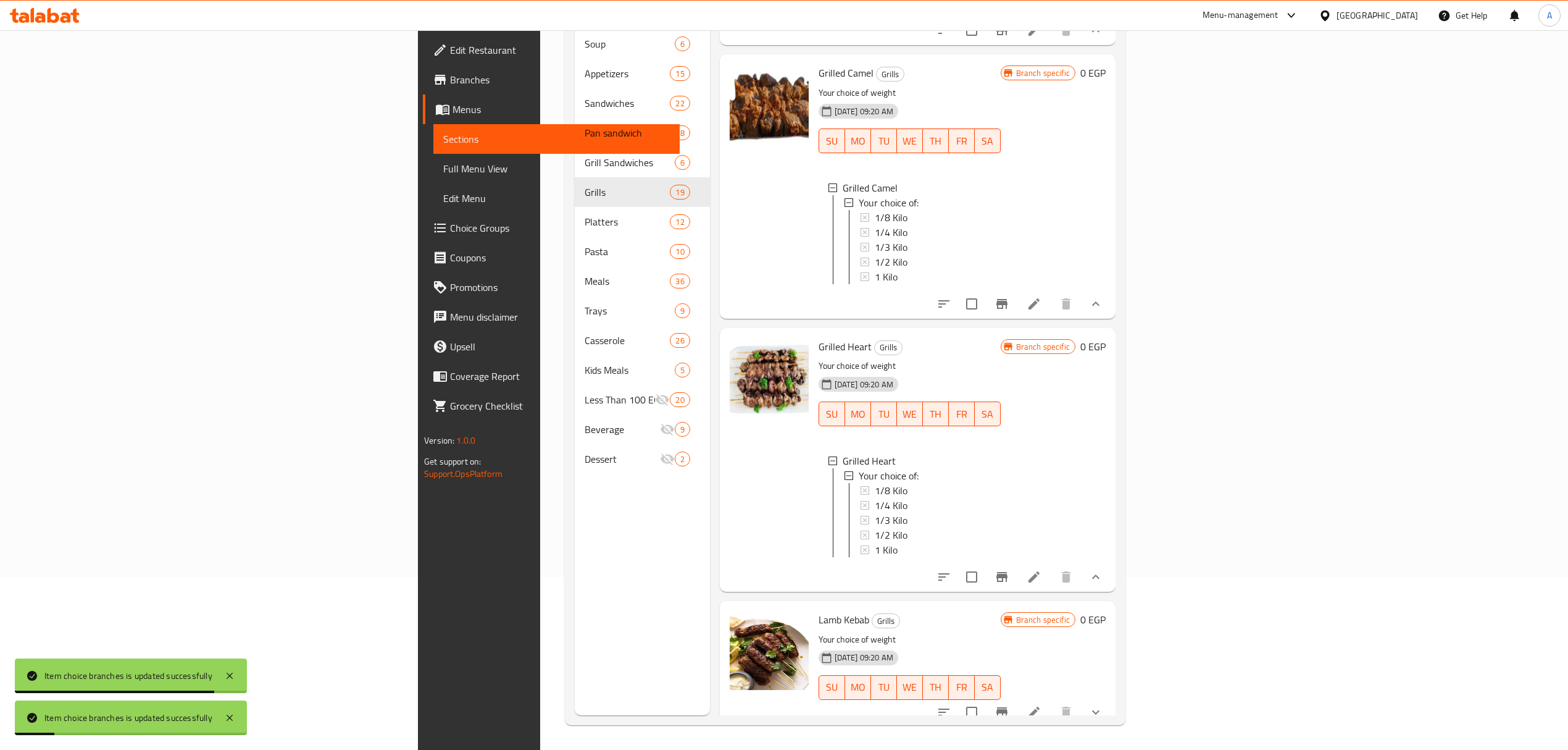
click at [961, 313] on div "Grilled Camel Grills Your choice of weight [DATE] 09:20 AM SU MO TU WE TH FR SA…" at bounding box center [909, 186] width 192 height 254
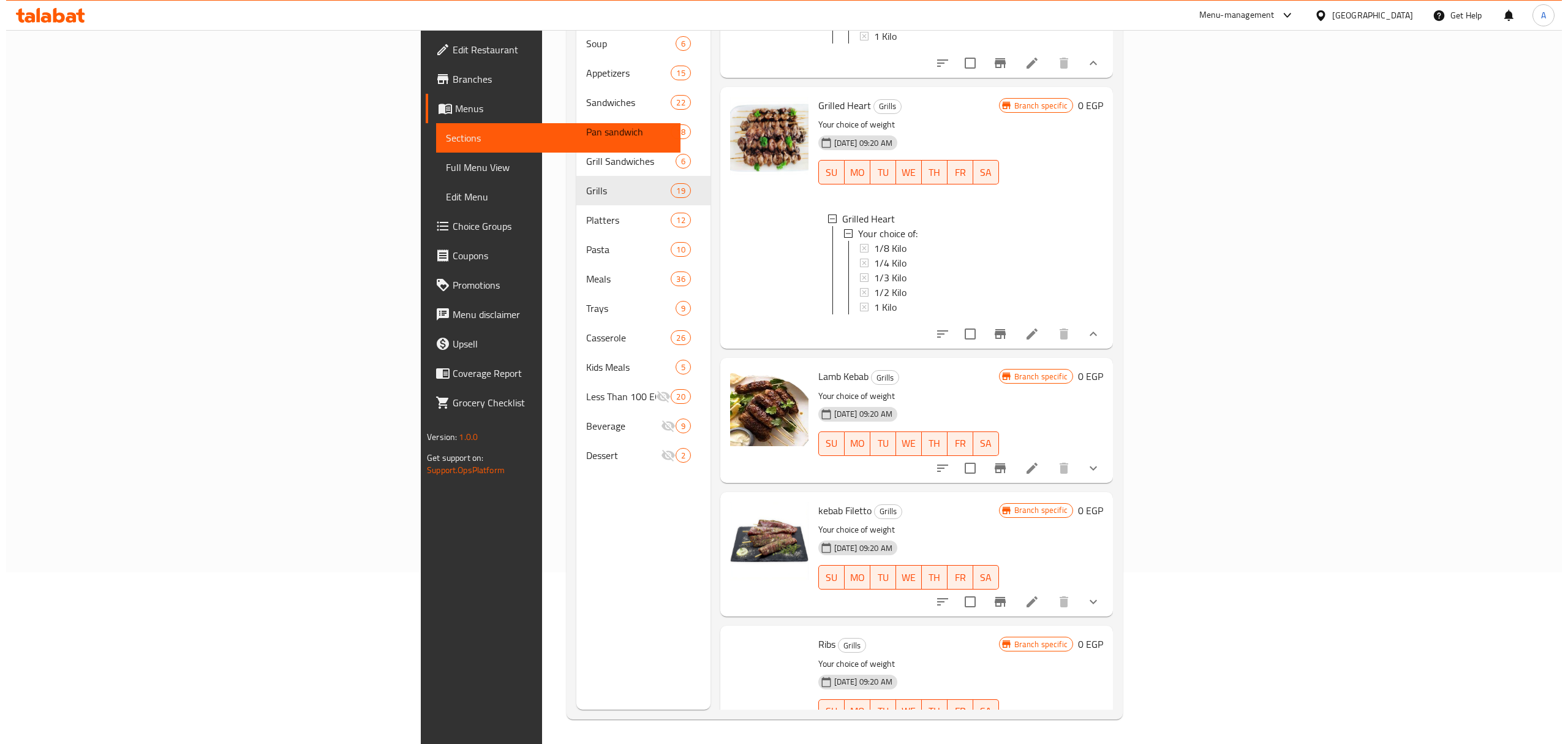
scroll to position [1551, 0]
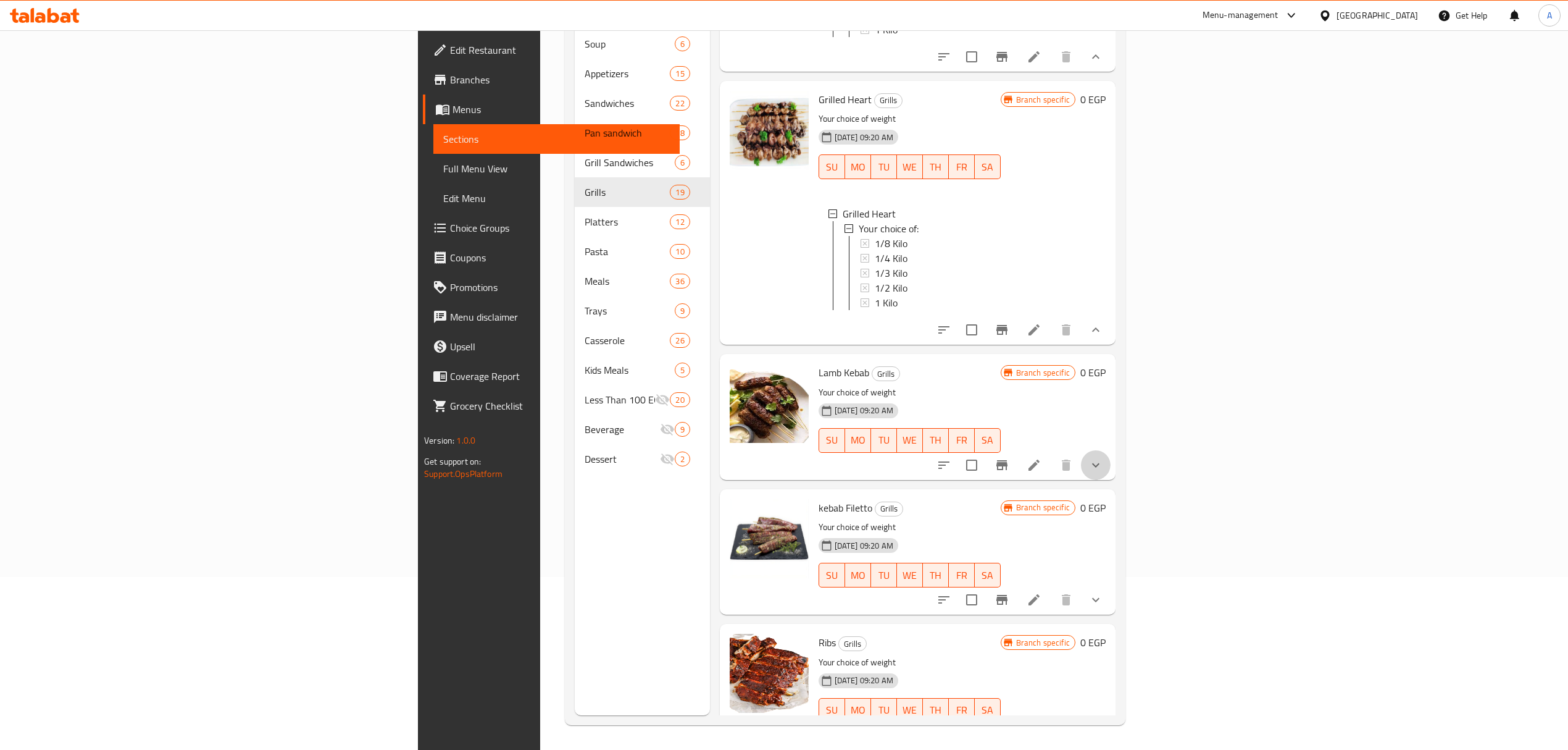
click at [1110, 480] on button "show more" at bounding box center [1096, 464] width 30 height 30
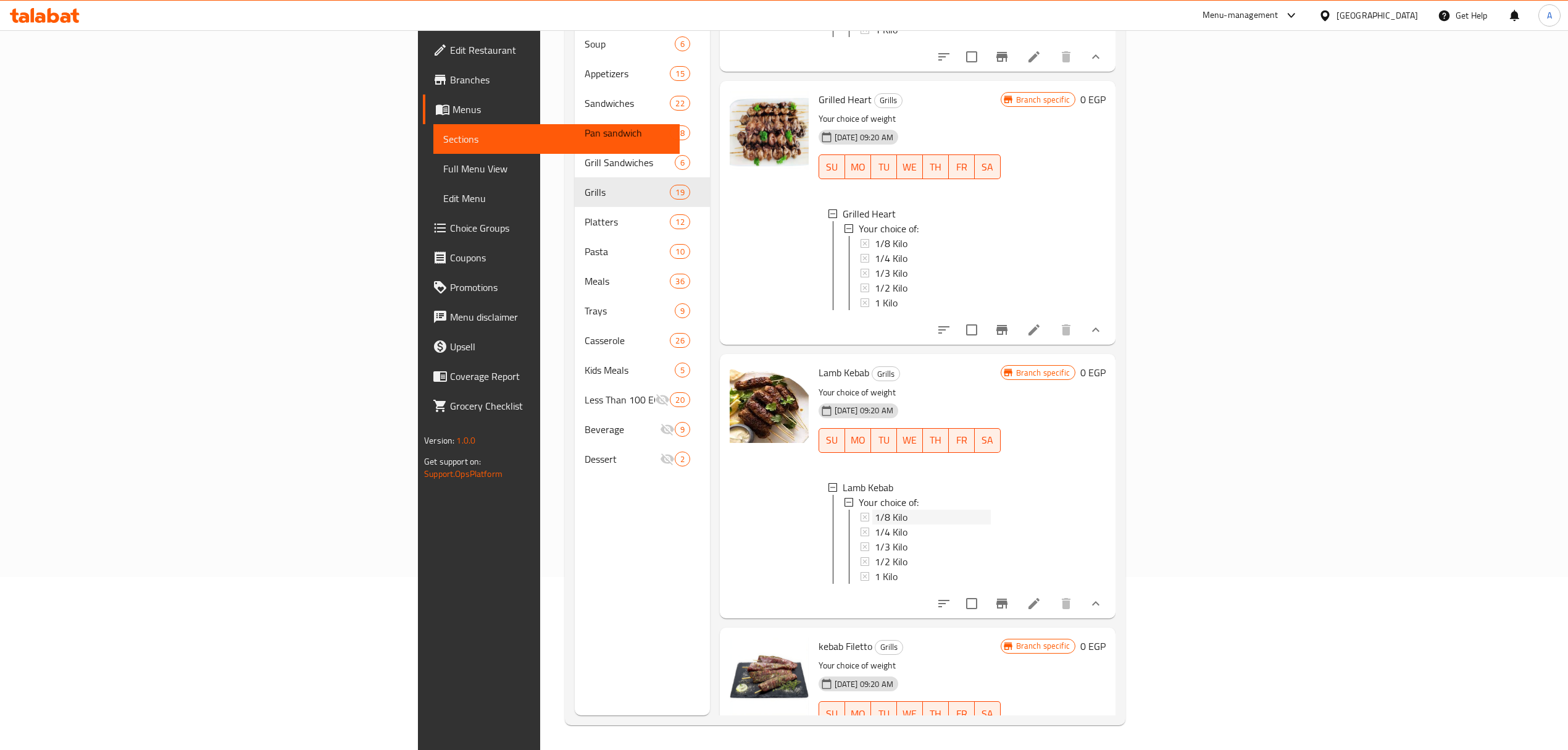
click at [875, 524] on div "1/8 Kilo" at bounding box center [933, 517] width 116 height 15
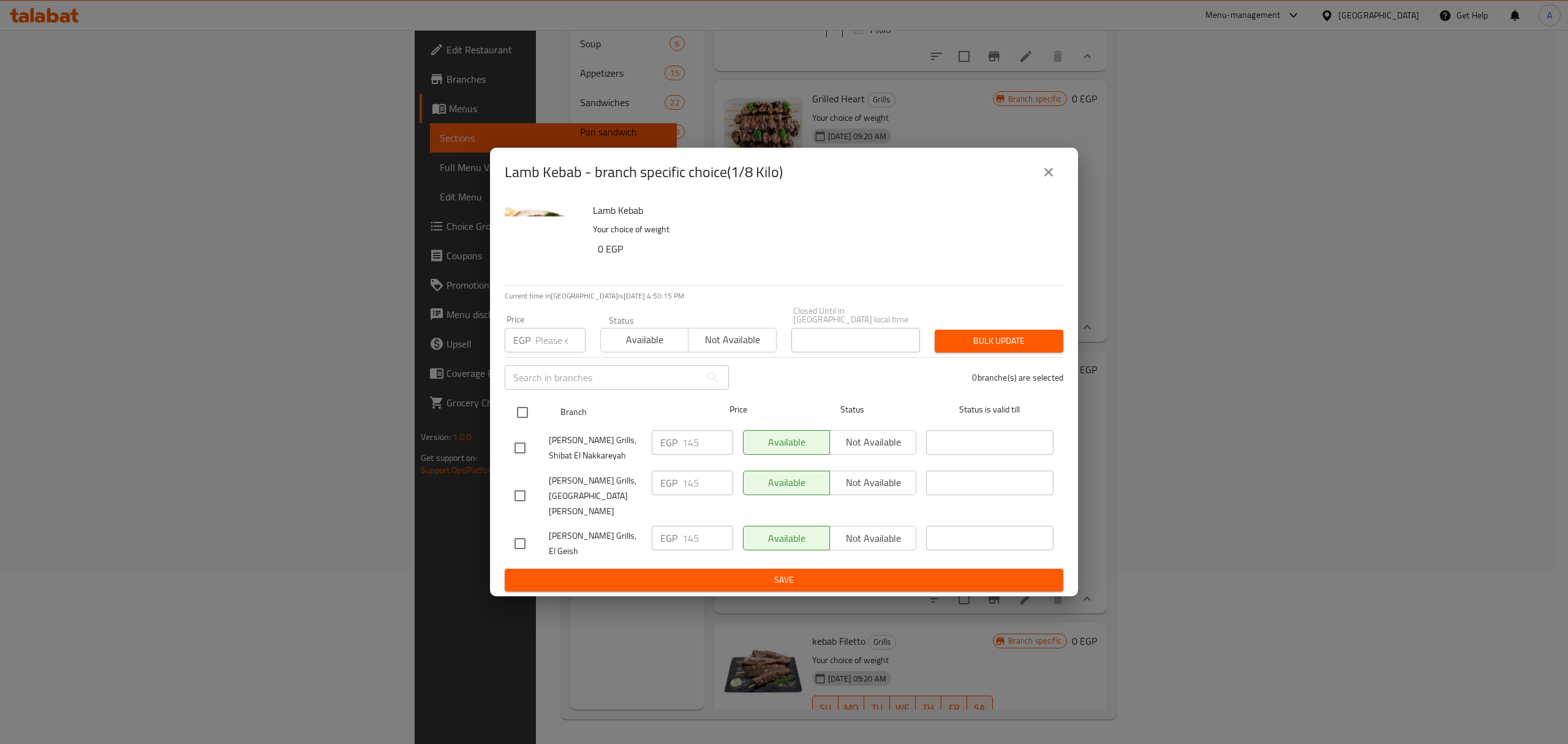
click at [512, 421] on input "checkbox" at bounding box center [522, 413] width 26 height 26
checkbox input "true"
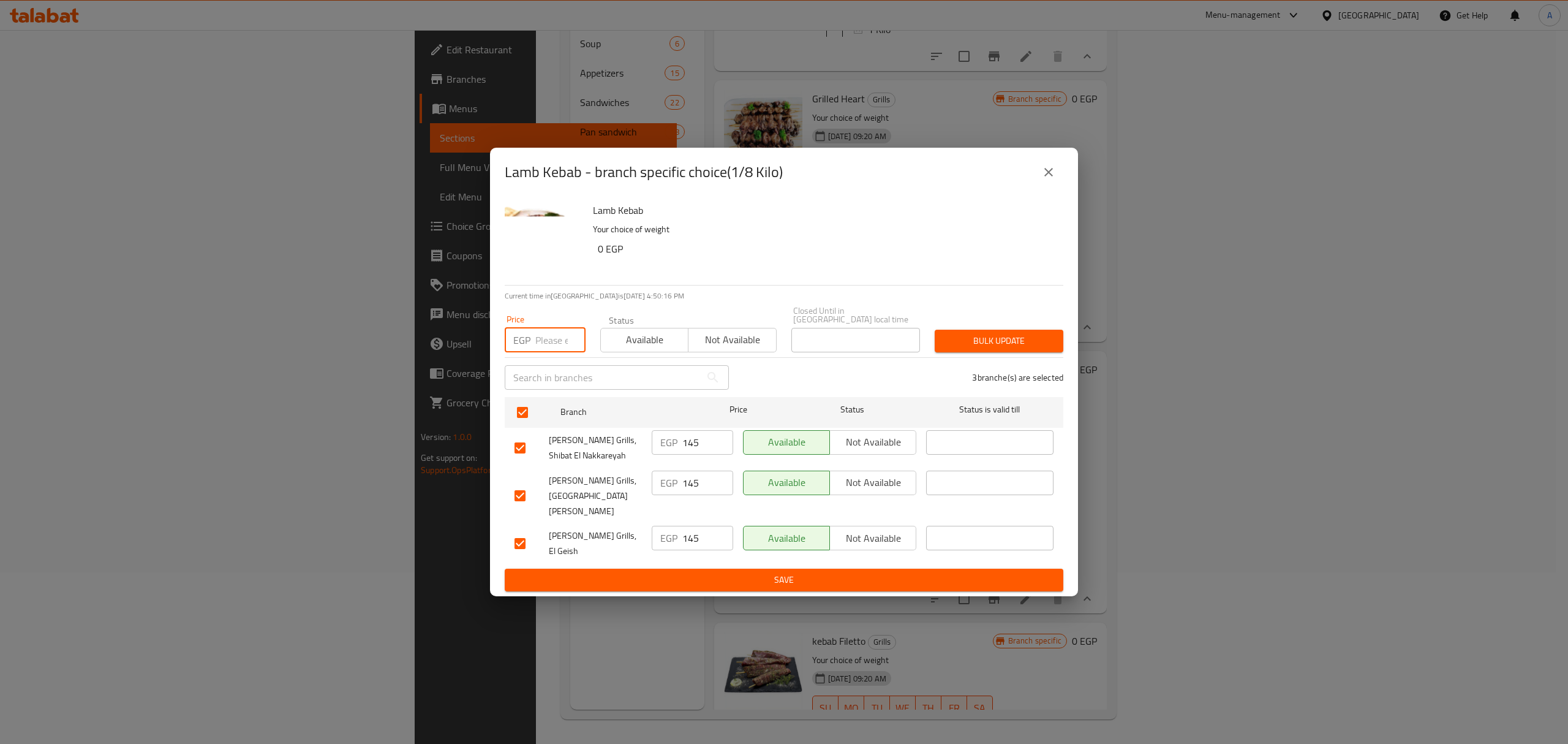
click at [558, 352] on input "number" at bounding box center [560, 339] width 51 height 25
paste input "160.00"
type input "160.00"
click at [1013, 352] on button "Bulk update" at bounding box center [999, 341] width 128 height 22
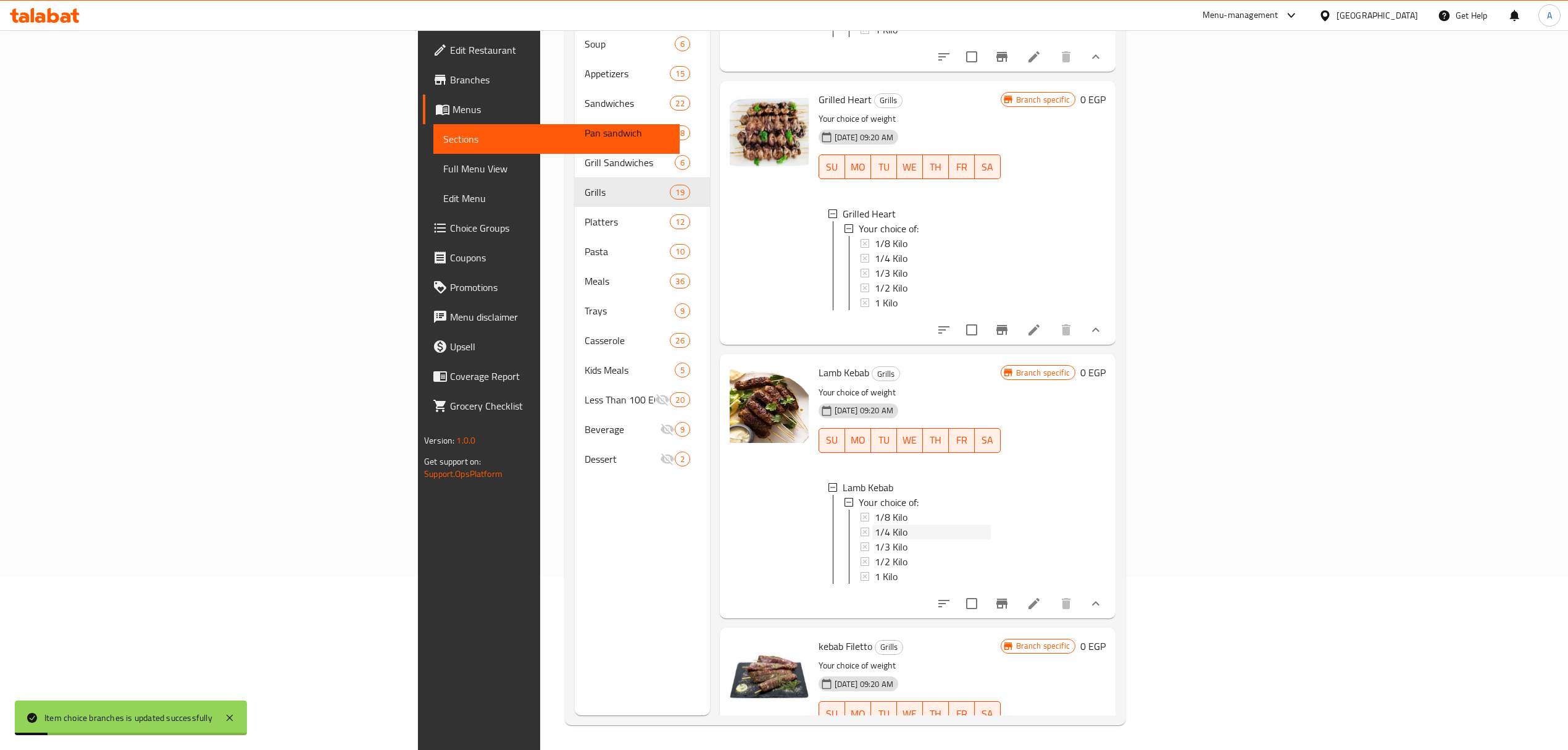
click at [875, 539] on div "1/4 Kilo" at bounding box center [933, 532] width 116 height 15
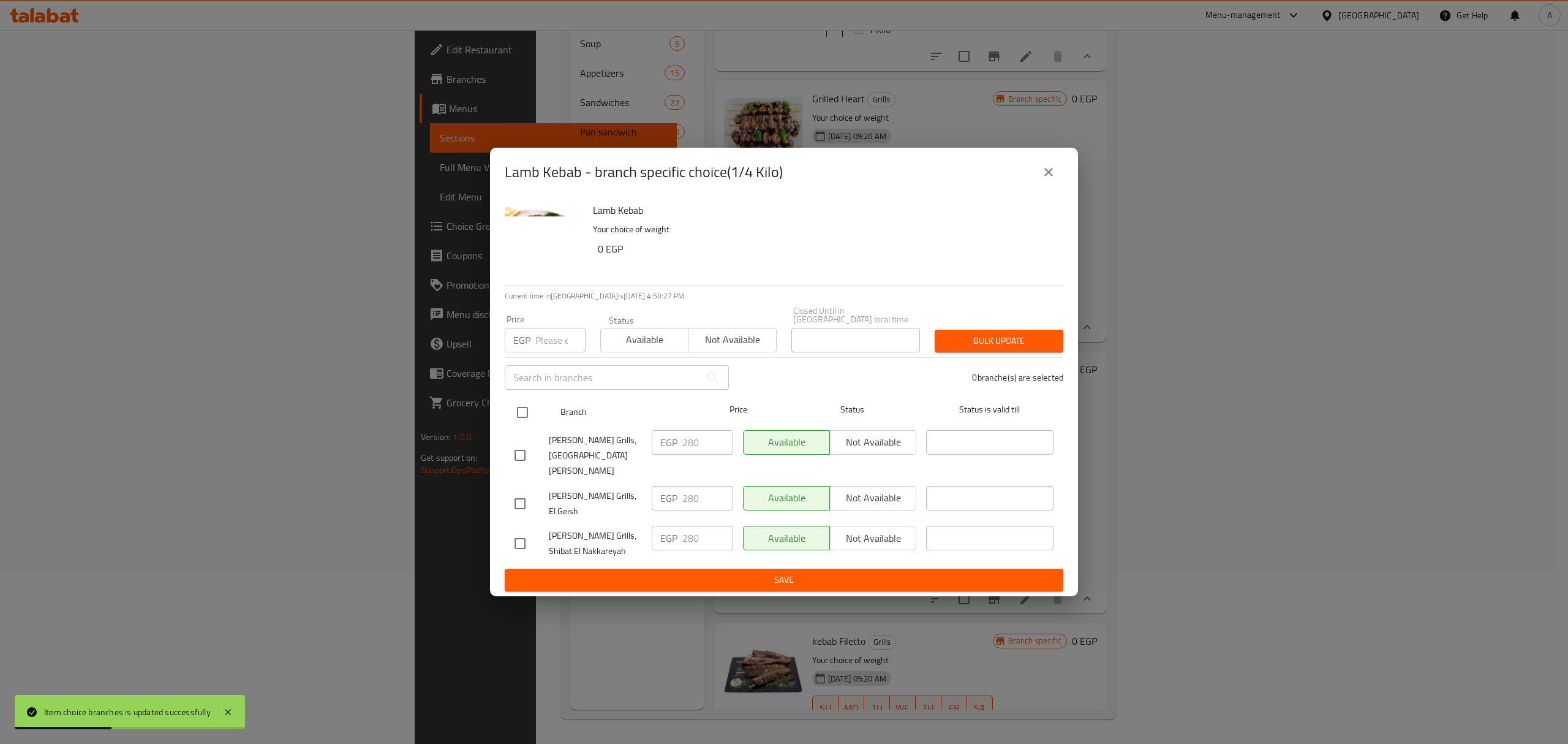
click at [528, 425] on input "checkbox" at bounding box center [522, 413] width 26 height 26
checkbox input "true"
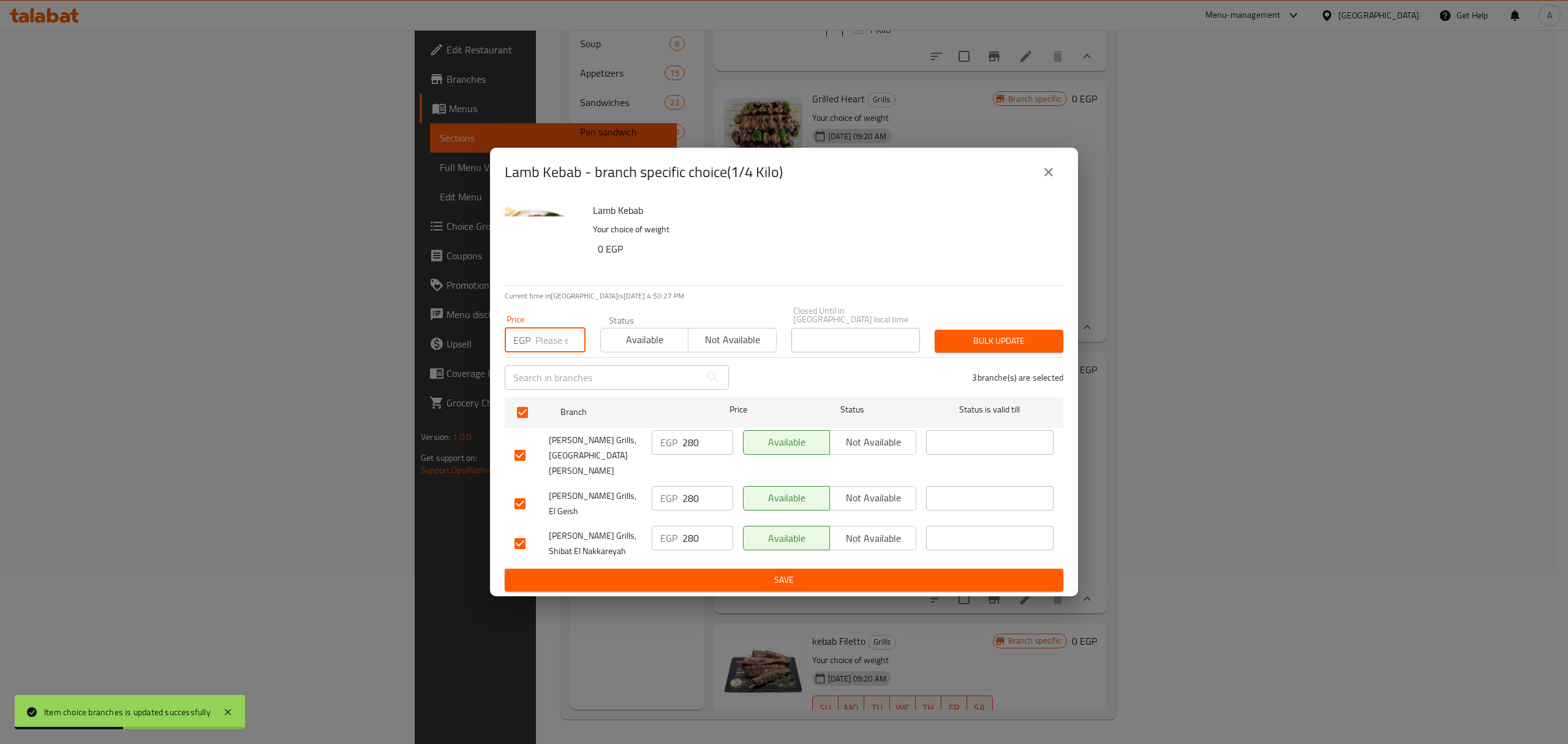
click at [549, 352] on input "number" at bounding box center [560, 339] width 51 height 25
paste input "320.00"
type input "320.00"
click at [977, 348] on span "Bulk update" at bounding box center [999, 340] width 109 height 15
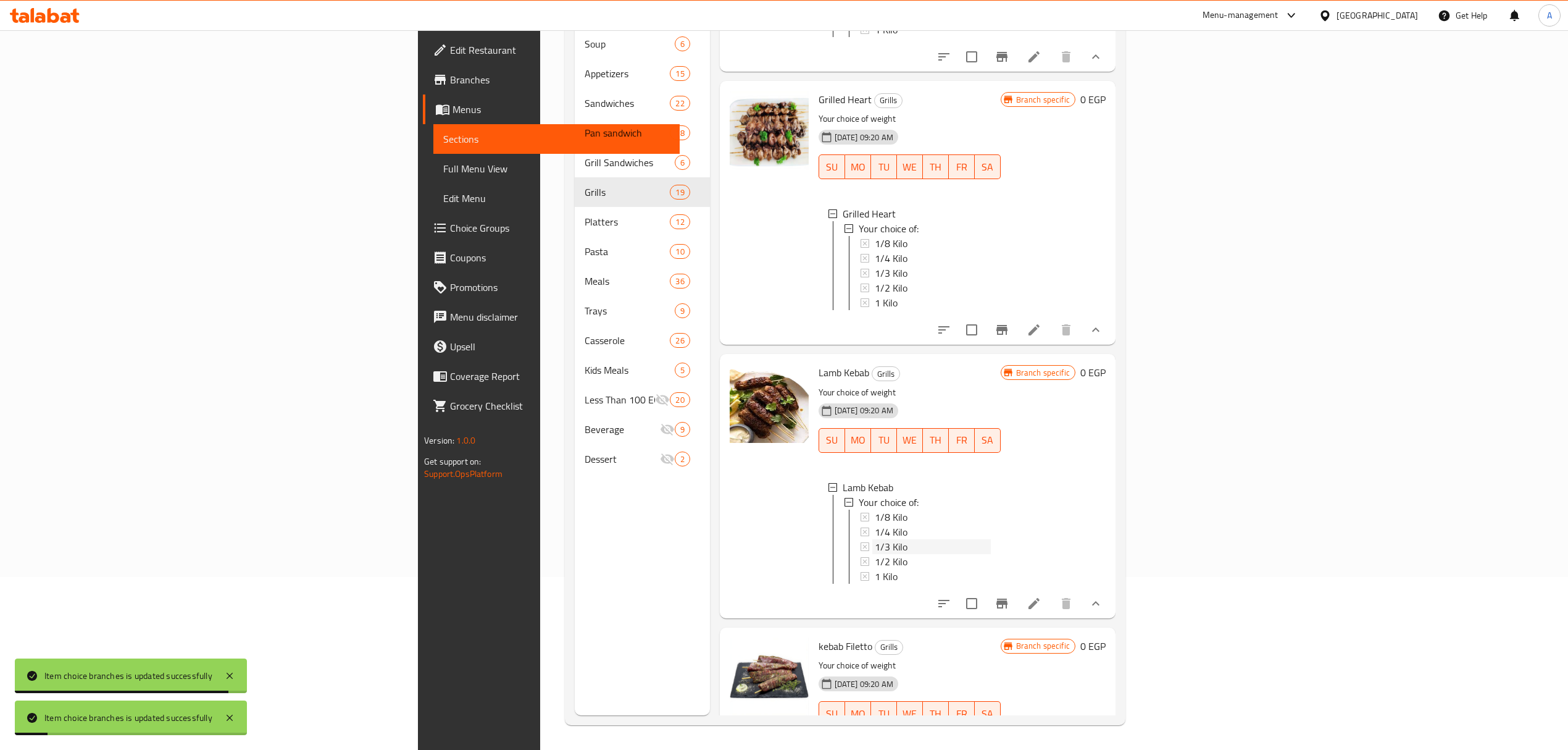
click at [875, 554] on span "1/3 Kilo" at bounding box center [891, 546] width 32 height 15
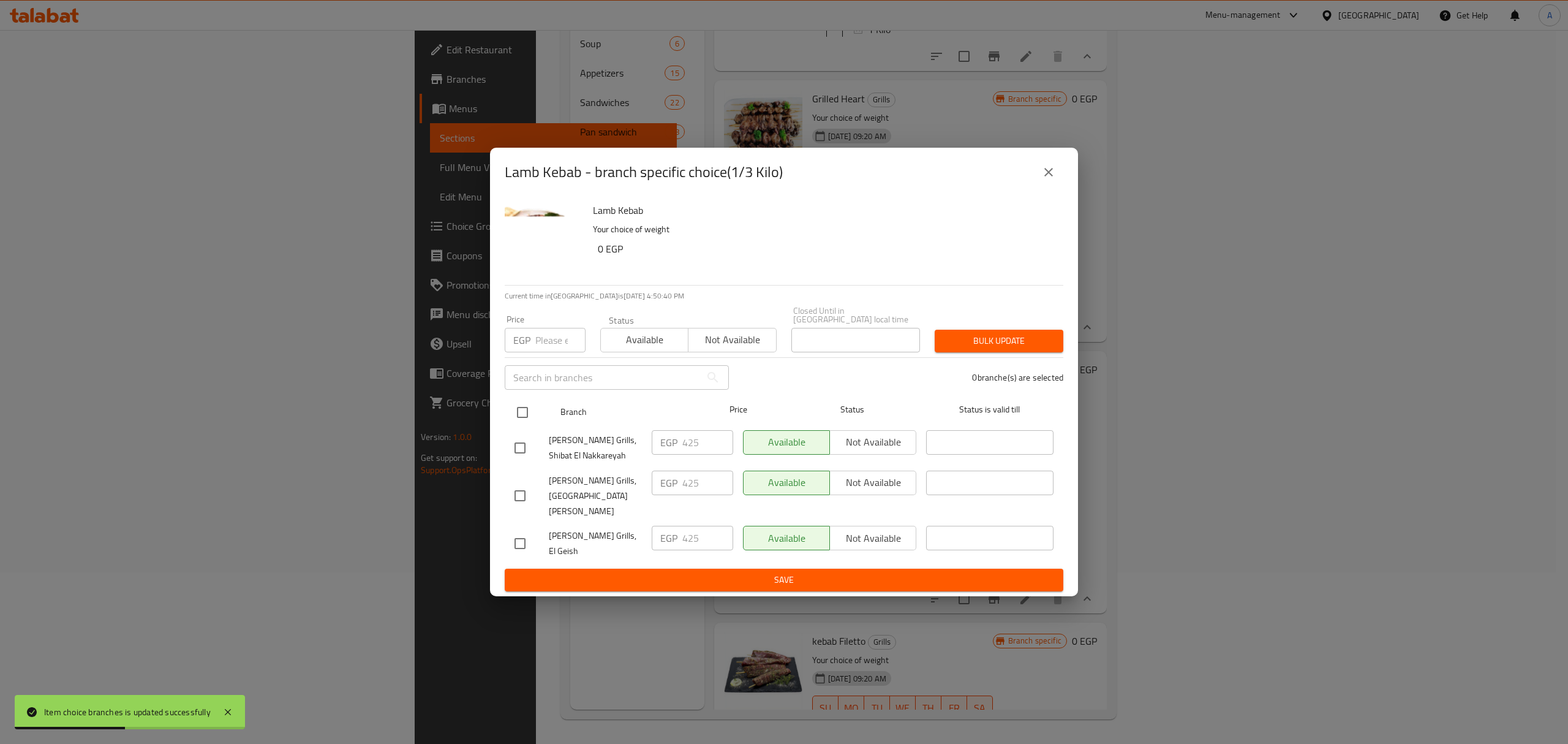
click at [527, 425] on input "checkbox" at bounding box center [522, 413] width 26 height 26
checkbox input "true"
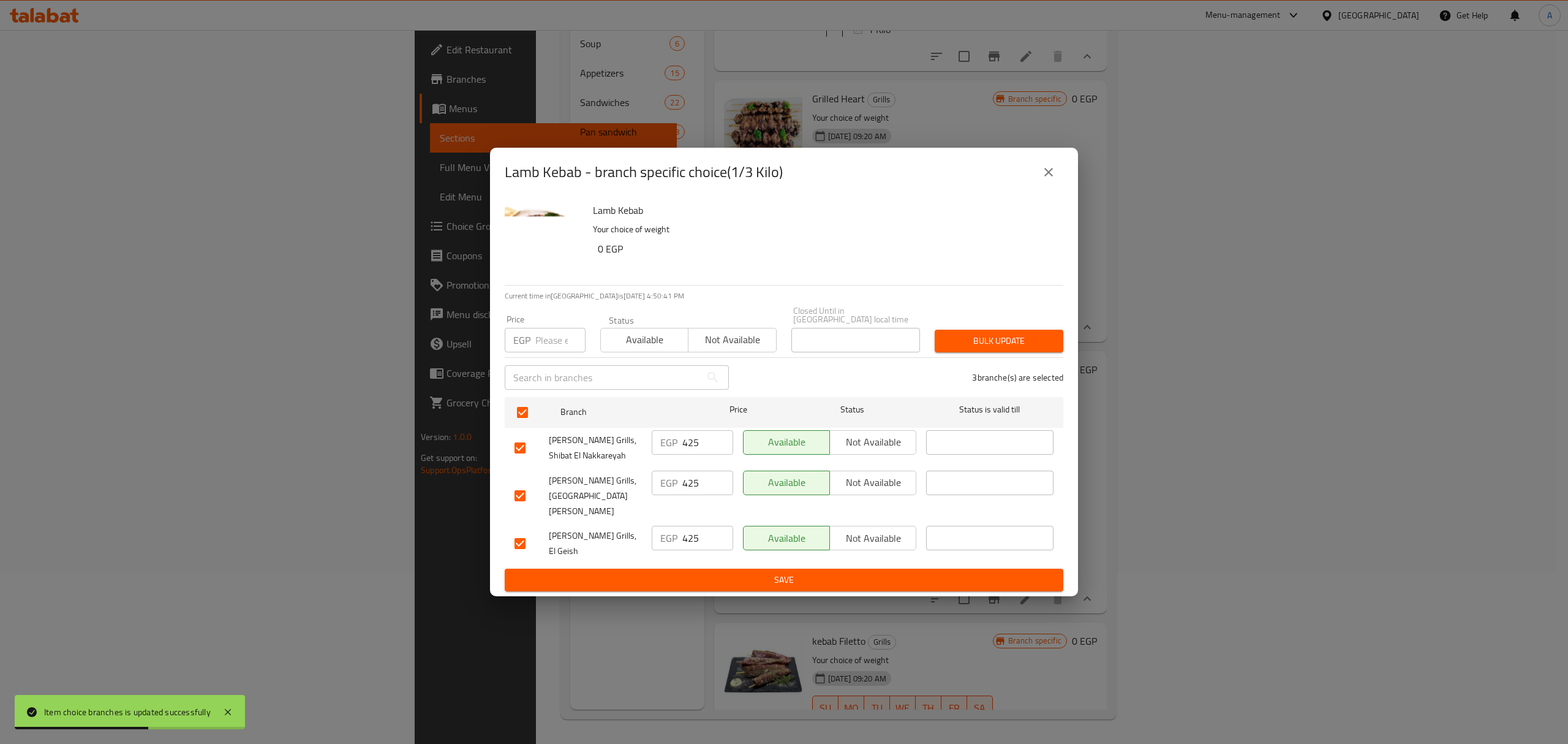
click at [539, 351] on input "number" at bounding box center [560, 339] width 51 height 25
paste input "480.00"
type input "480.00"
click at [1001, 348] on span "Bulk update" at bounding box center [999, 340] width 109 height 15
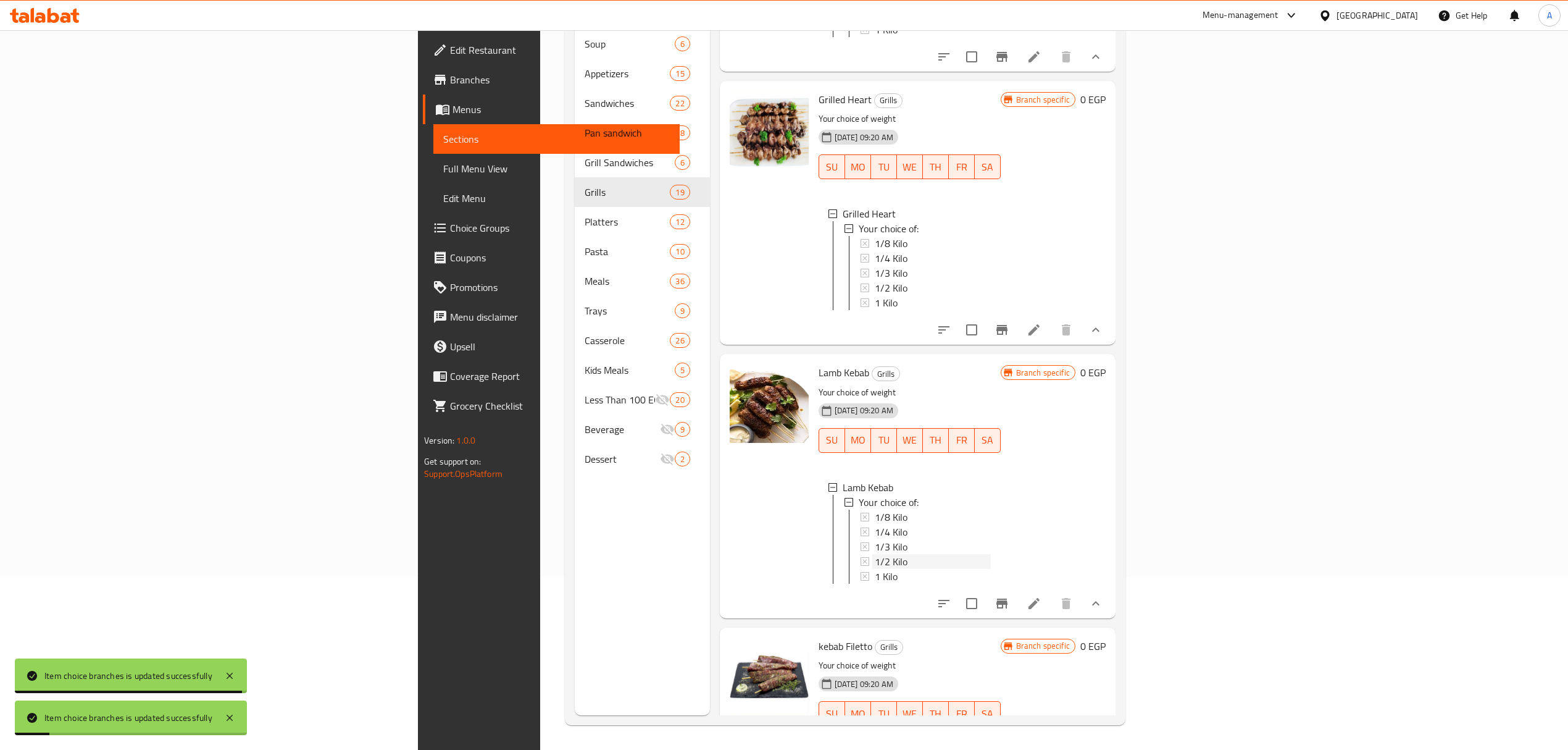
click at [875, 569] on div "1/2 Kilo" at bounding box center [933, 561] width 116 height 15
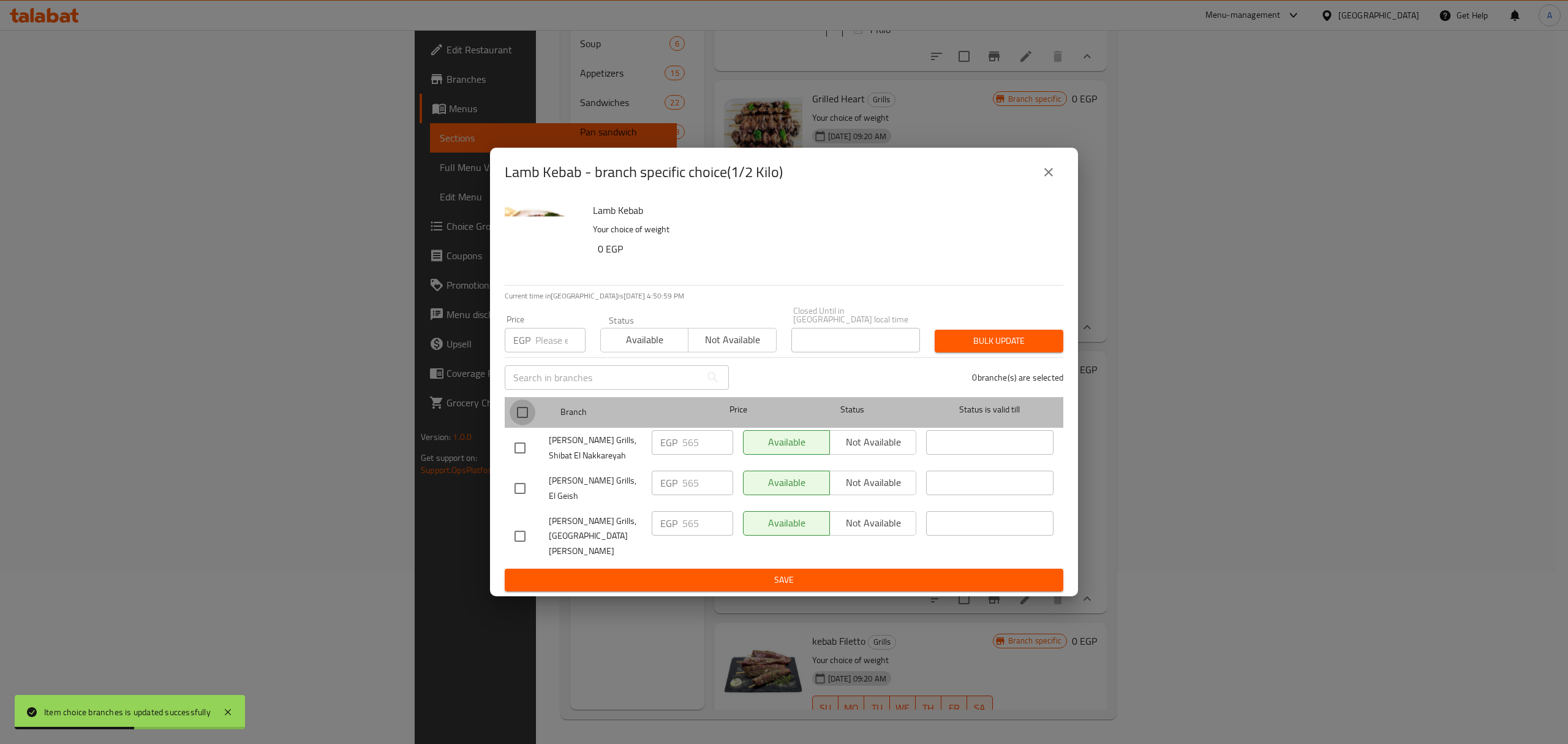
click at [530, 424] on input "checkbox" at bounding box center [522, 413] width 26 height 26
checkbox input "true"
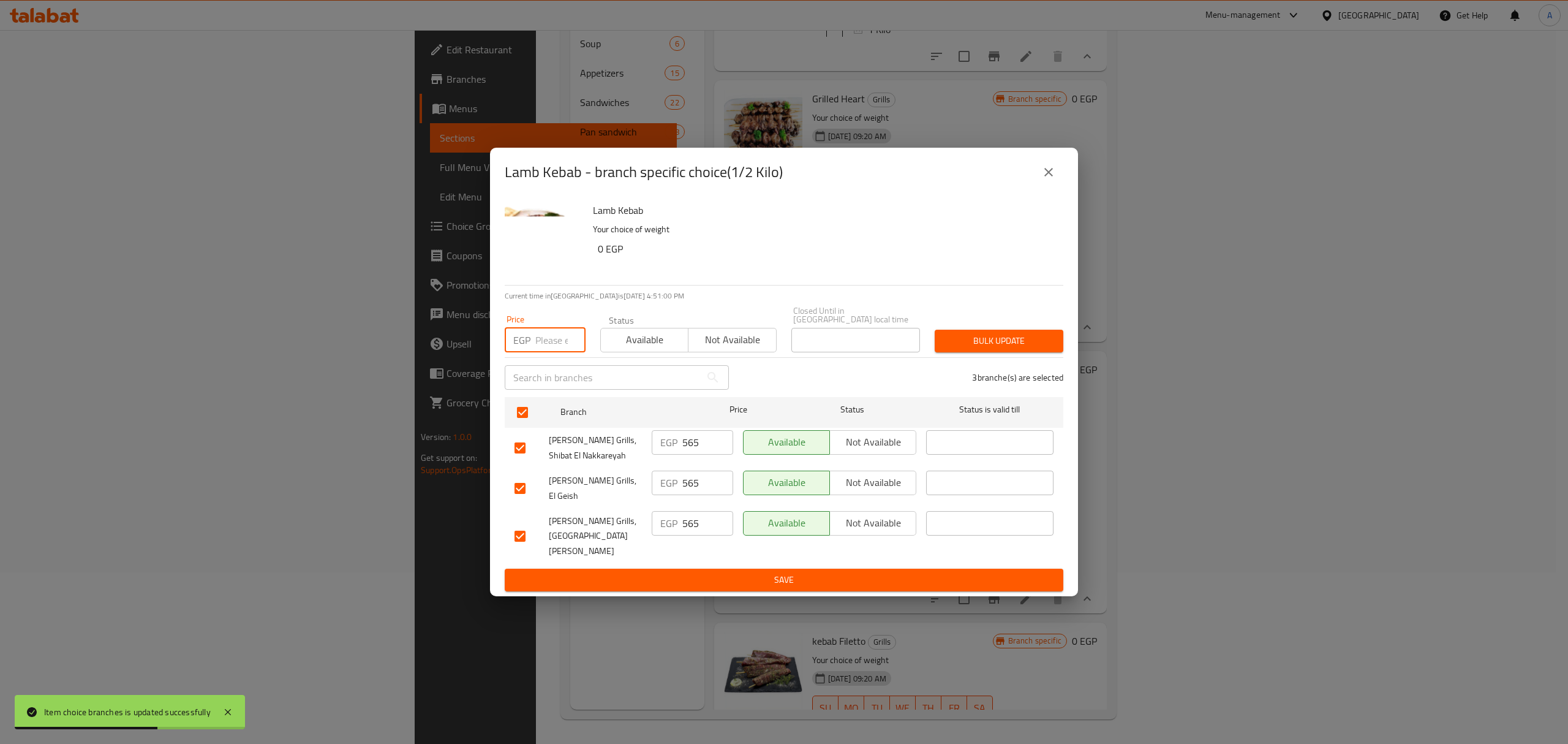
click at [546, 351] on input "number" at bounding box center [560, 339] width 51 height 25
paste input "640.00"
type input "640.00"
click at [961, 344] on button "Bulk update" at bounding box center [999, 341] width 128 height 22
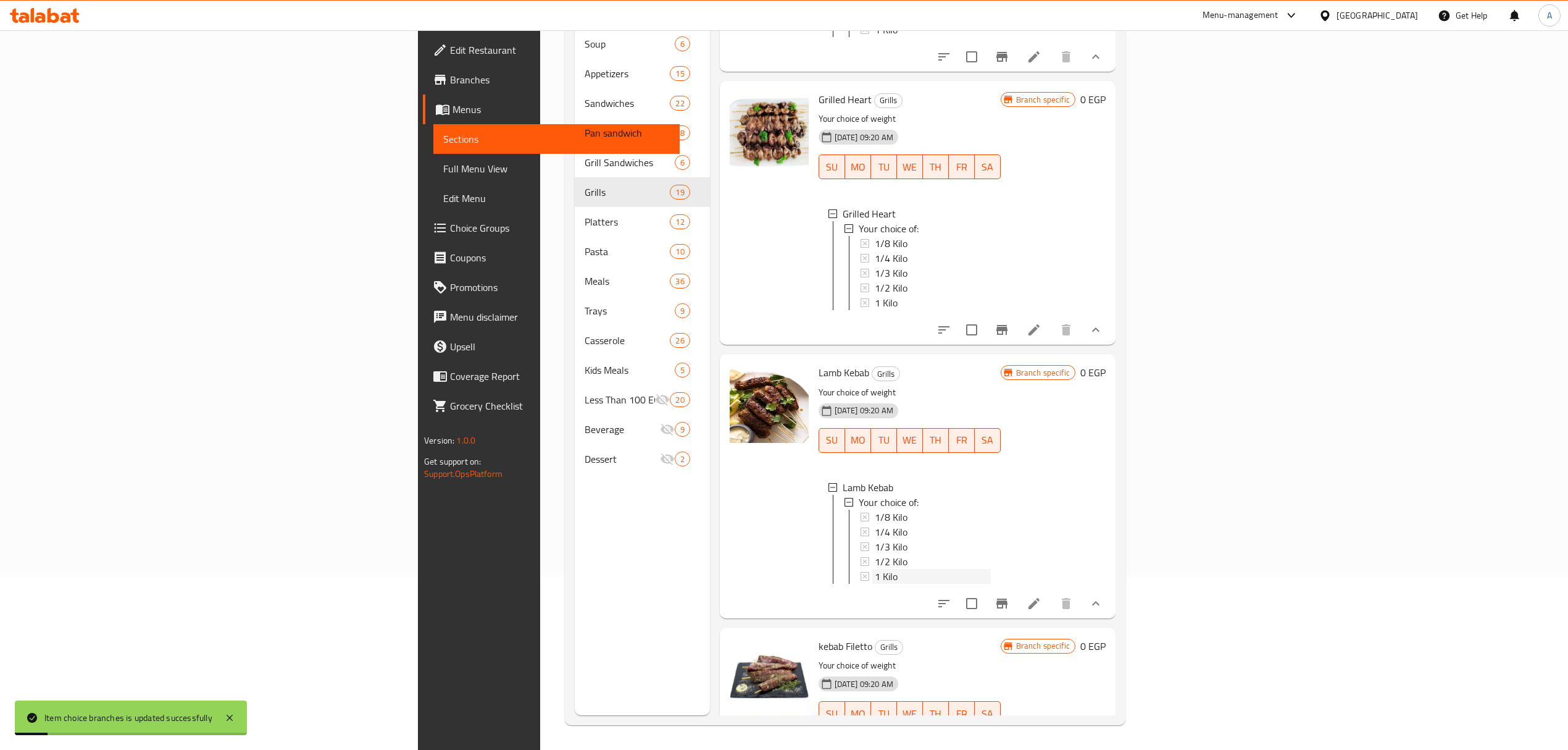
click at [875, 583] on div "1 Kilo" at bounding box center [933, 576] width 116 height 15
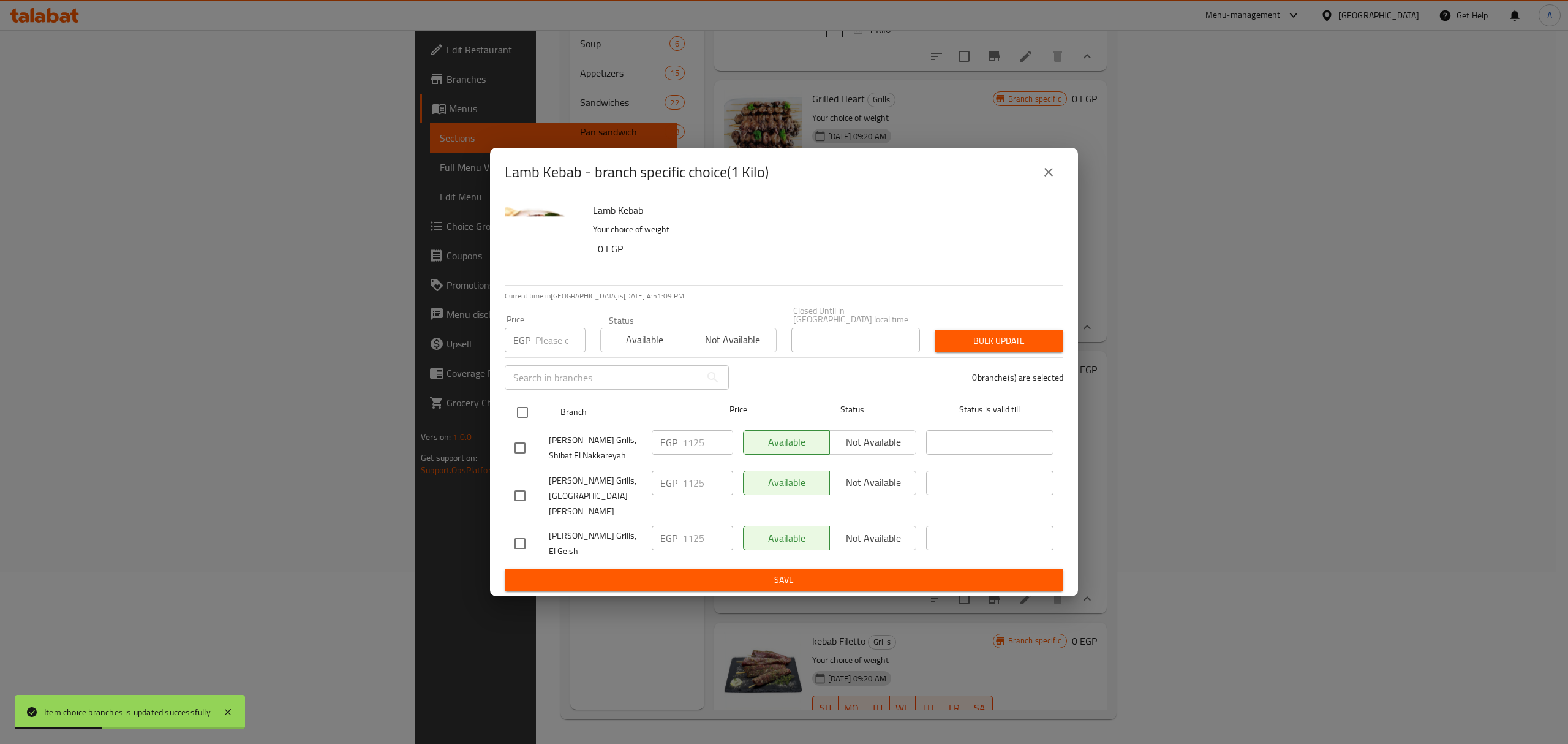
click at [530, 425] on input "checkbox" at bounding box center [522, 413] width 26 height 26
checkbox input "true"
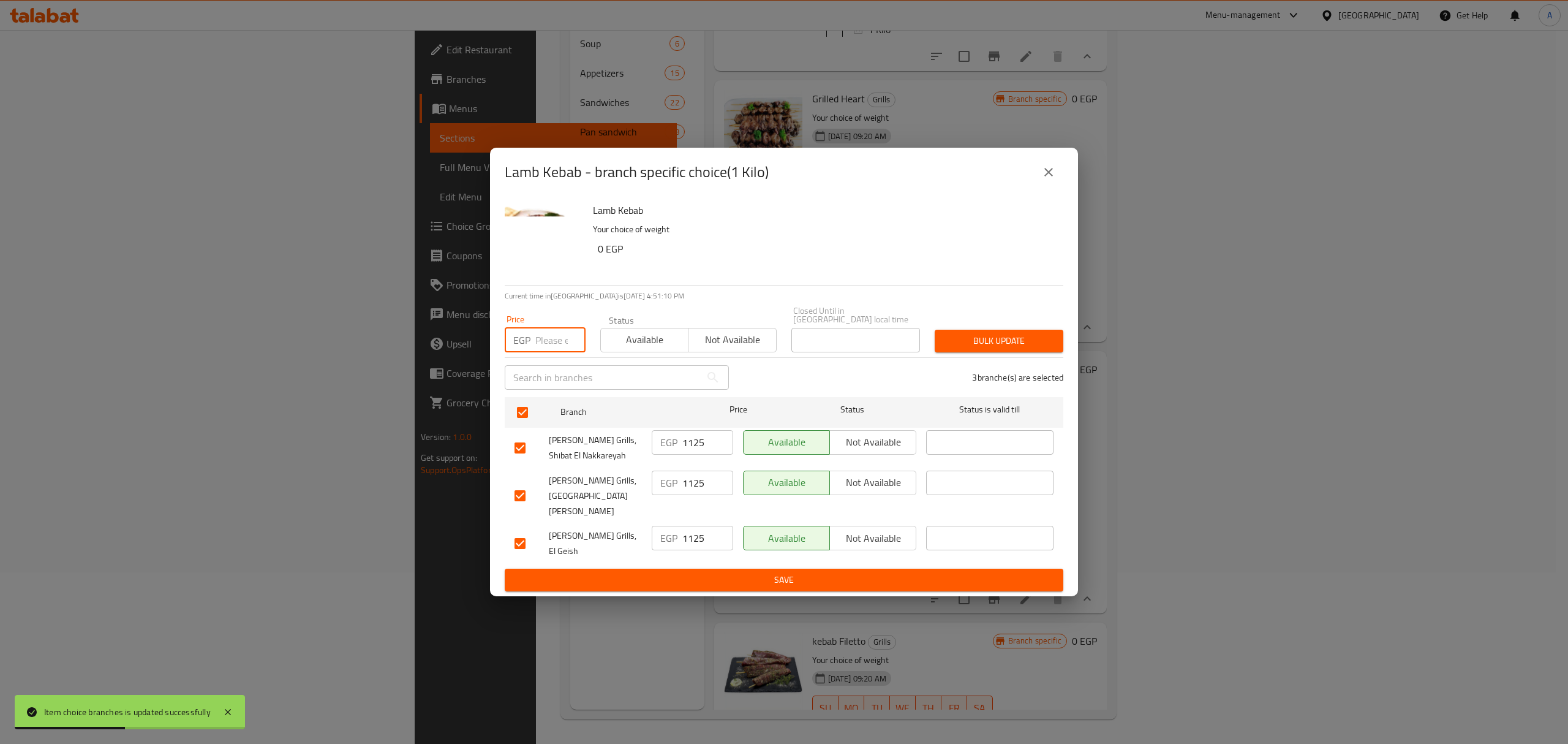
click at [553, 346] on input "number" at bounding box center [560, 339] width 51 height 25
paste input "1280.00"
type input "1280.00"
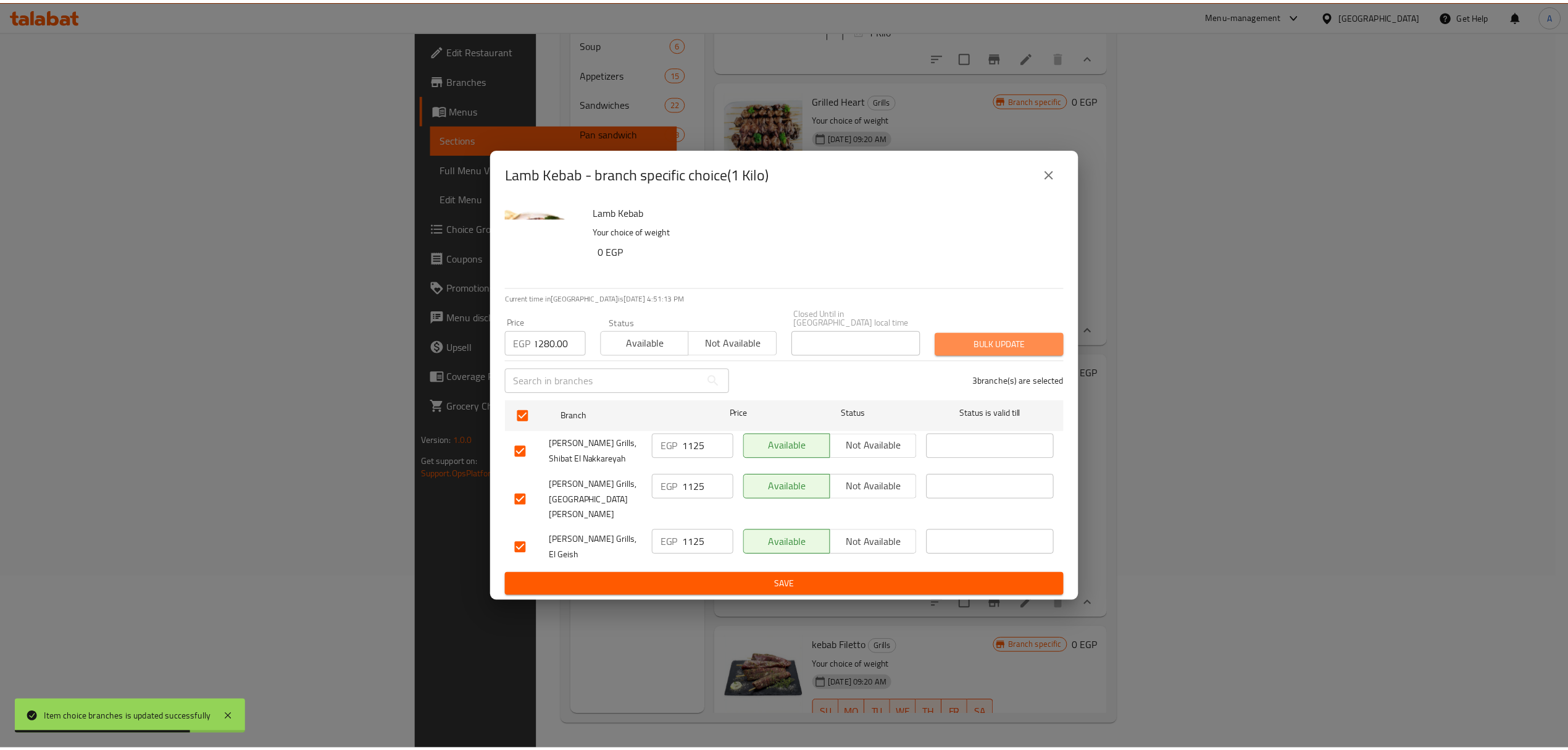
scroll to position [0, 0]
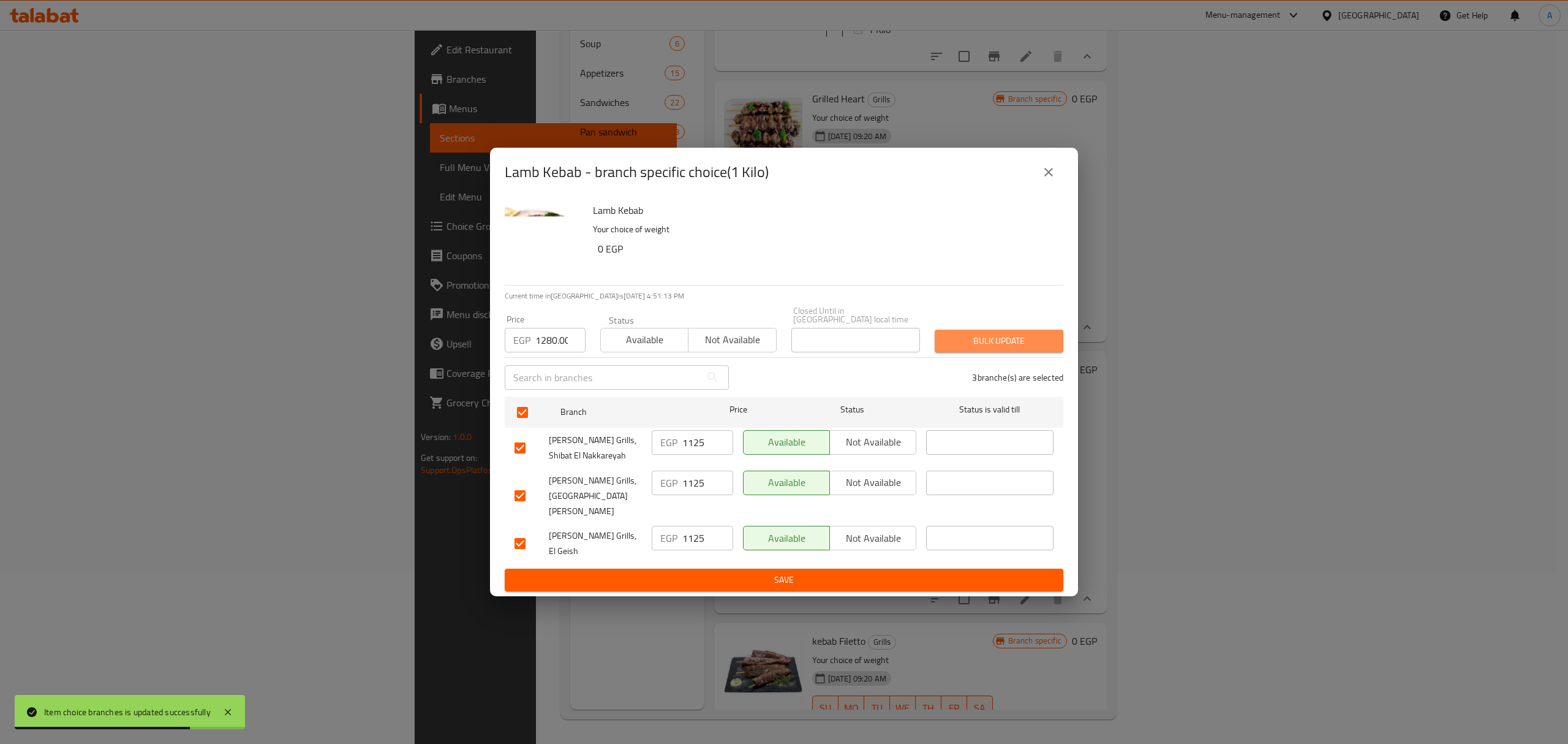
click at [981, 344] on button "Bulk update" at bounding box center [999, 341] width 128 height 22
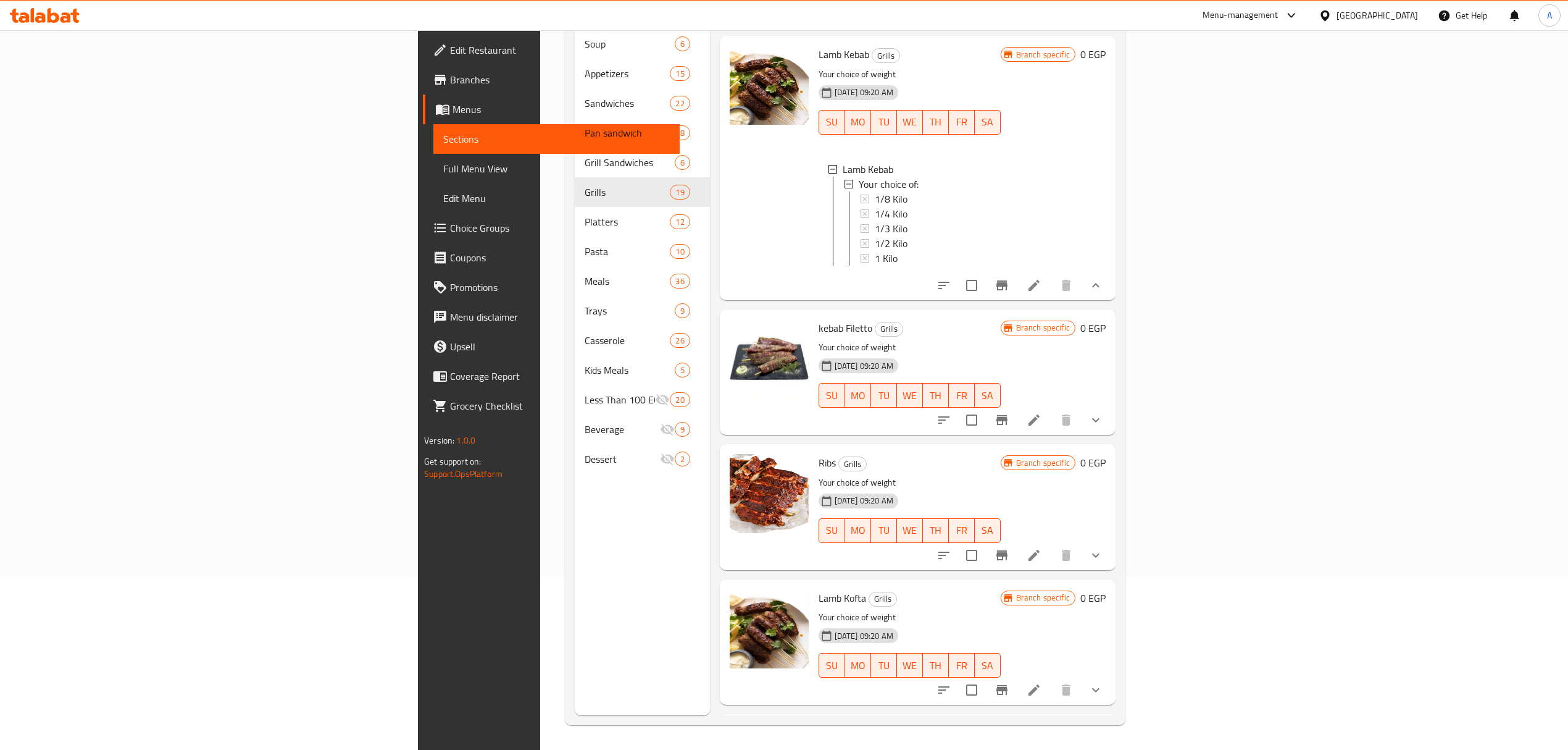
scroll to position [1893, 0]
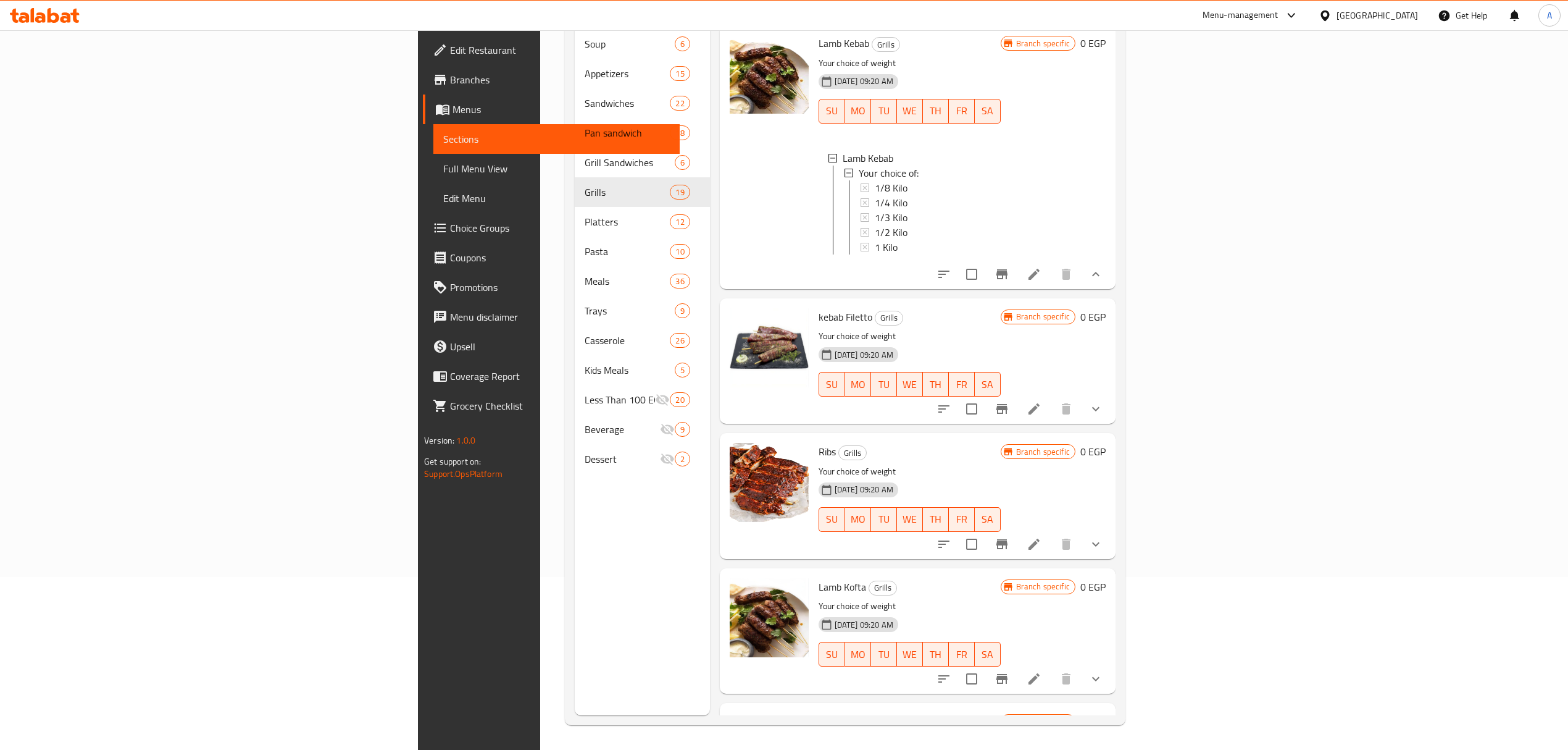
click at [1110, 424] on button "show more" at bounding box center [1096, 409] width 30 height 30
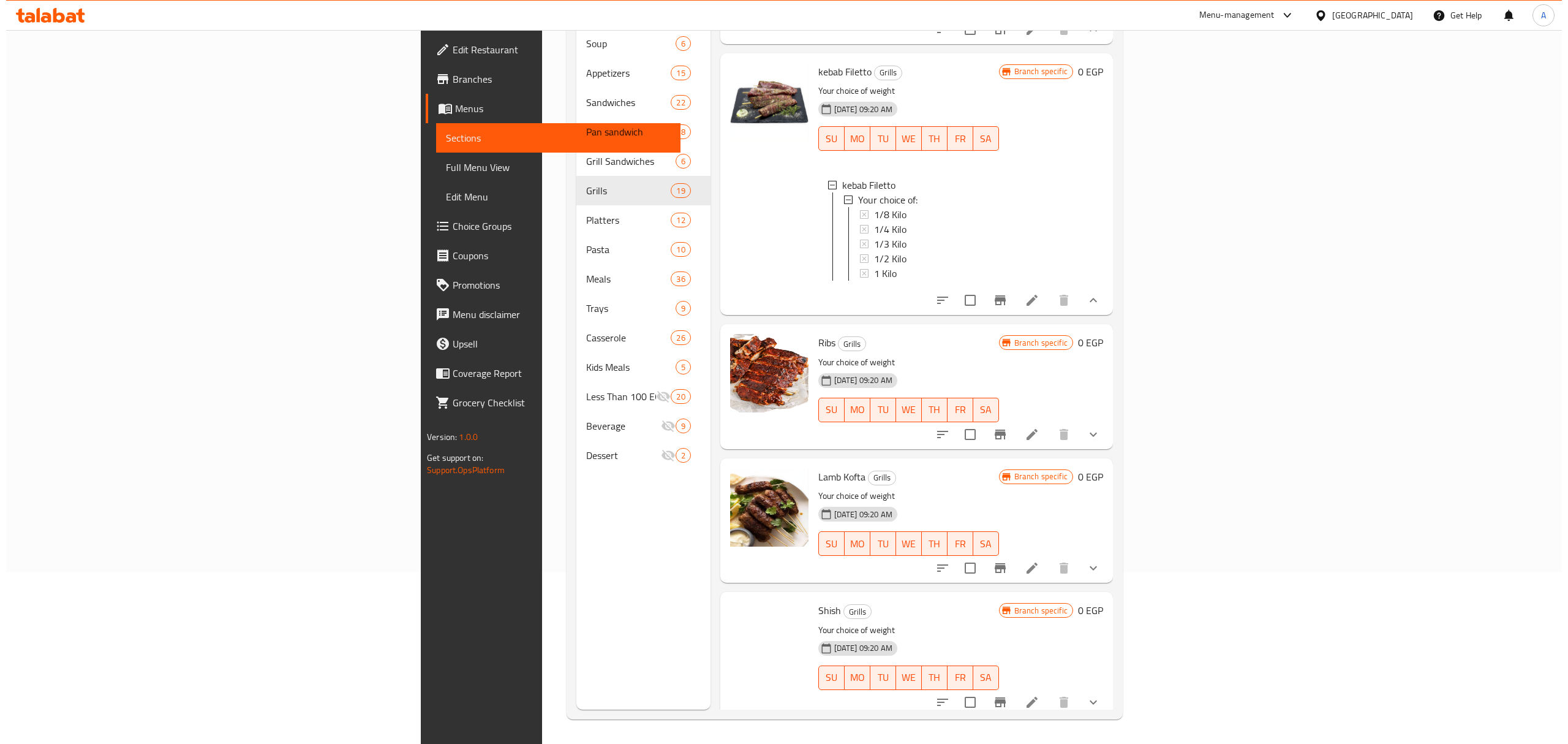
scroll to position [2124, 0]
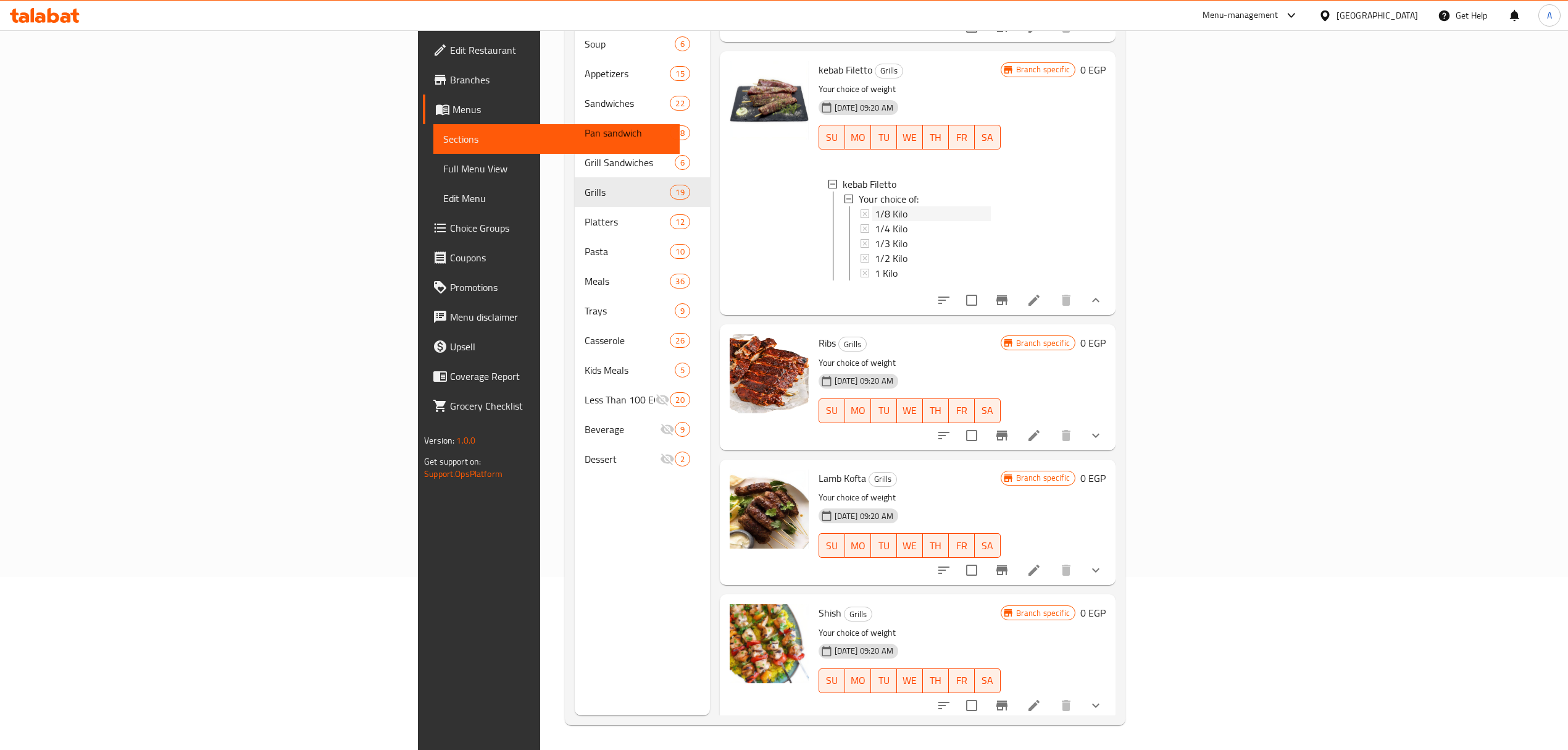
click at [875, 221] on div "1/8 Kilo" at bounding box center [933, 214] width 116 height 15
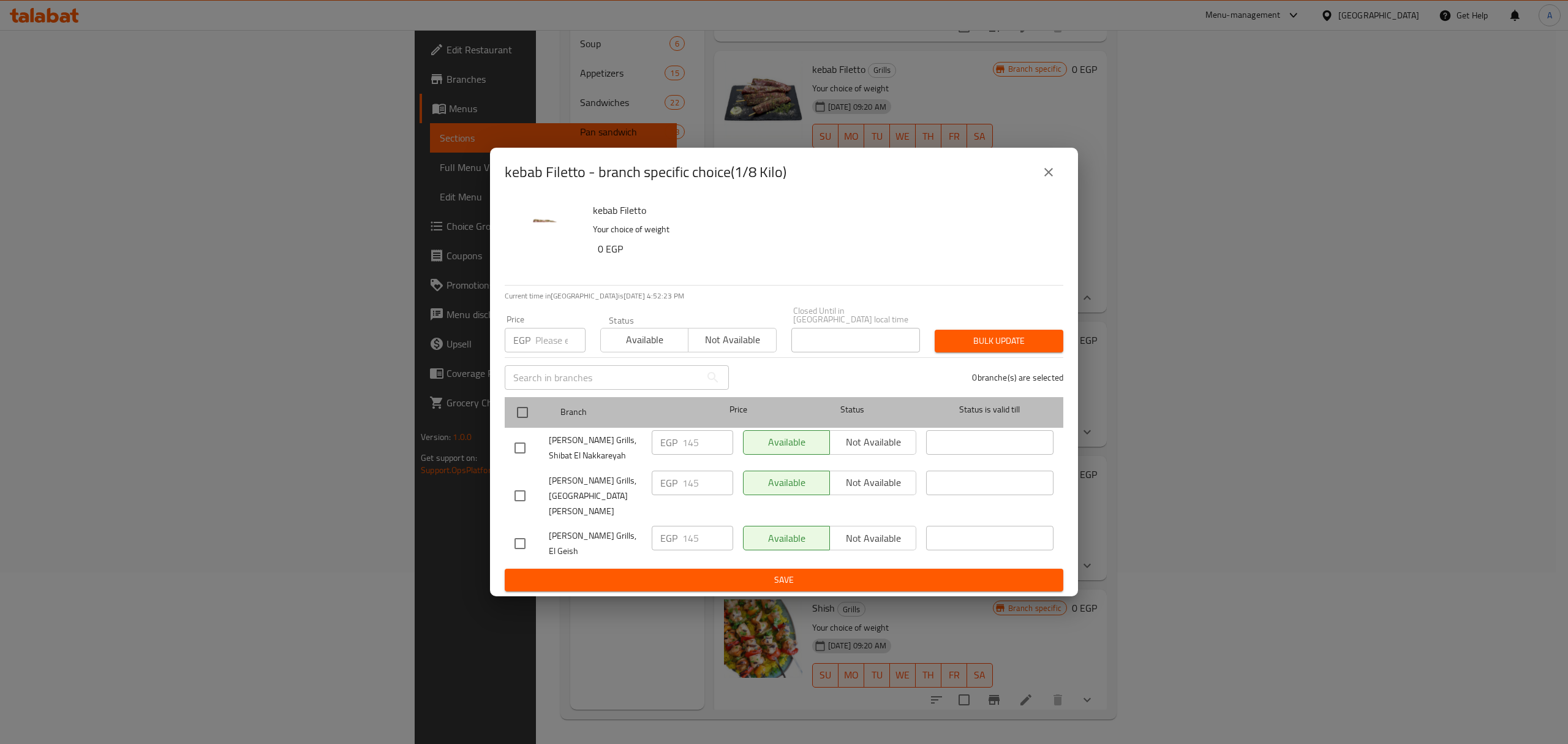
click at [520, 410] on div at bounding box center [532, 413] width 46 height 35
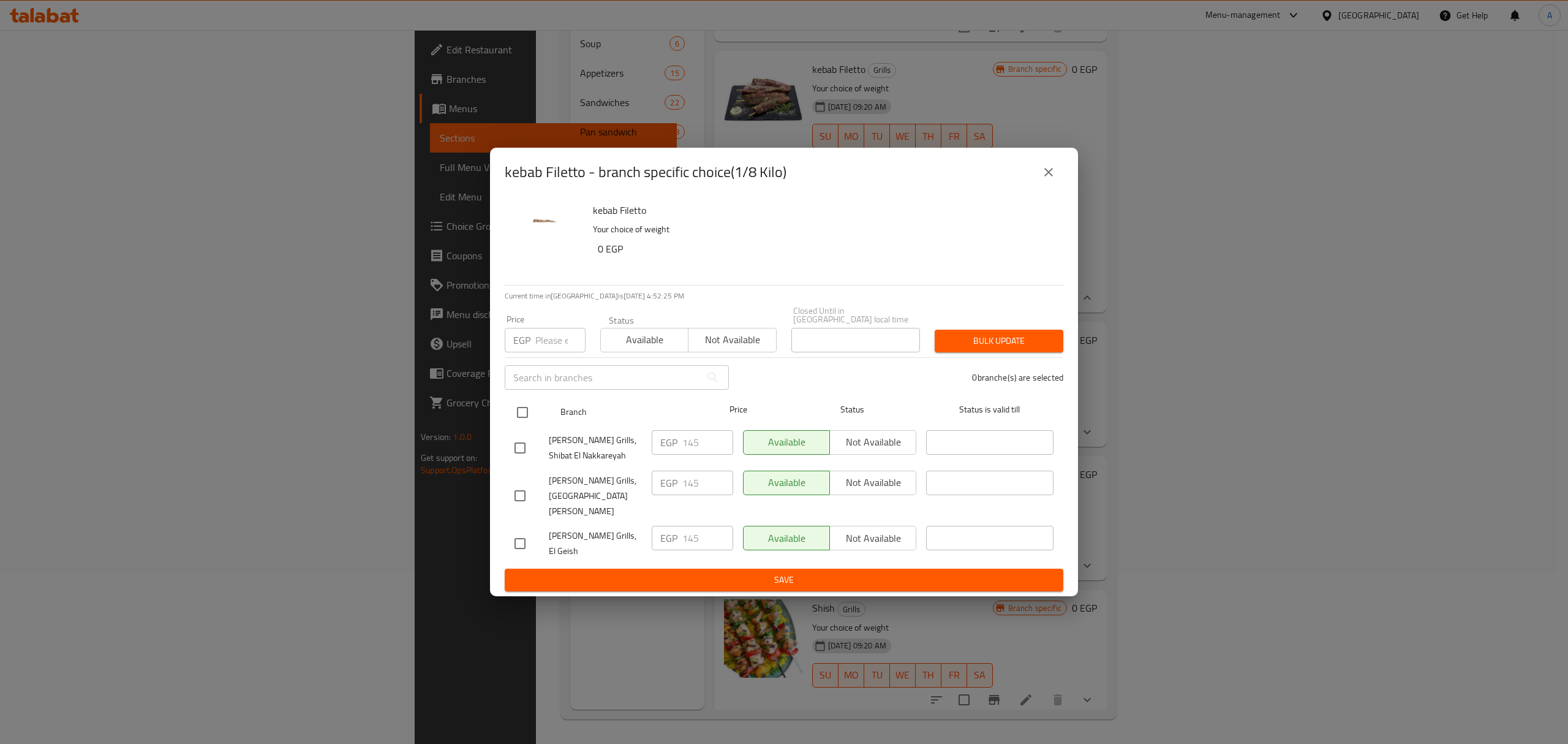
click at [521, 424] on input "checkbox" at bounding box center [522, 413] width 26 height 26
checkbox input "true"
click at [557, 347] on input "number" at bounding box center [560, 339] width 51 height 25
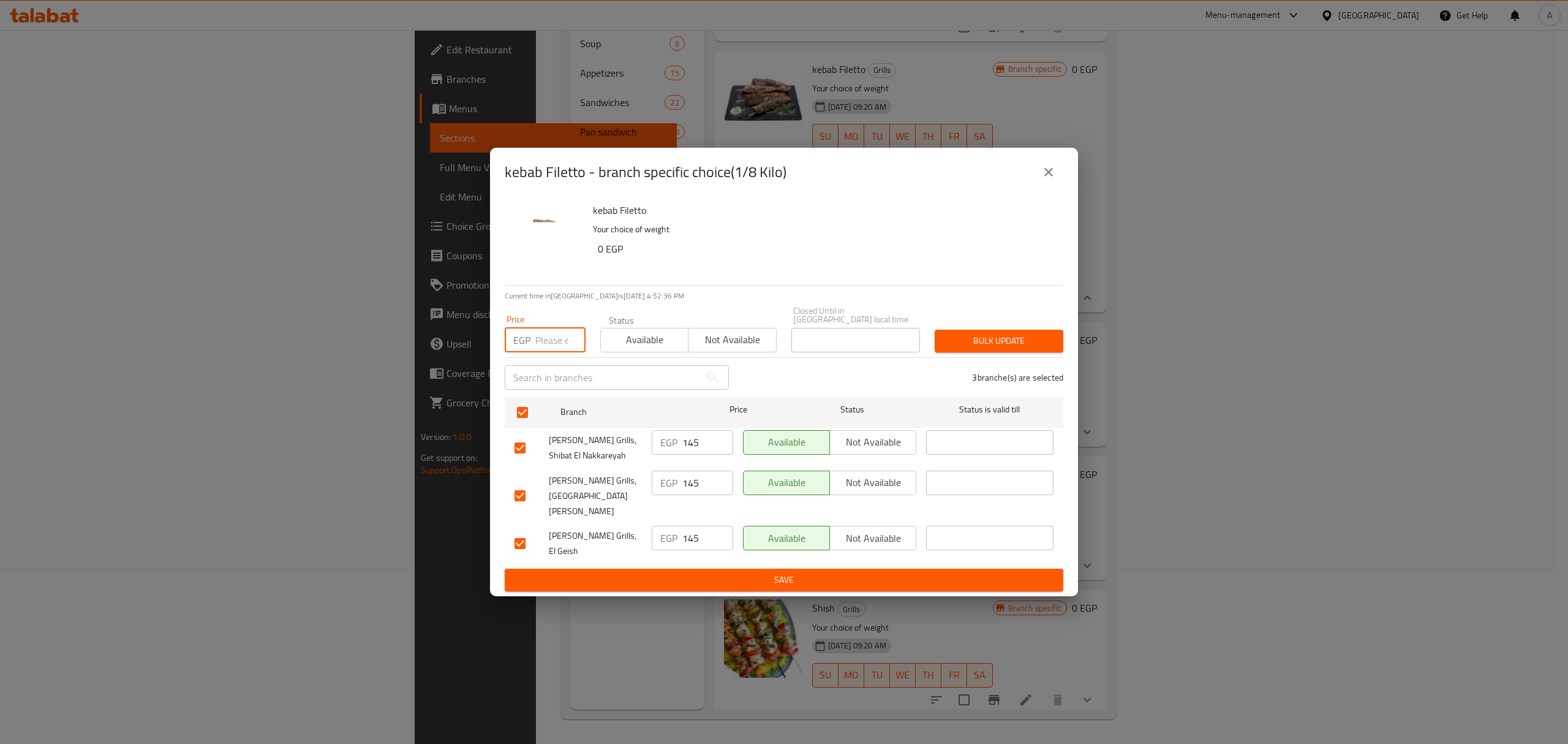
paste input "160.00"
click at [953, 348] on span "Bulk update" at bounding box center [999, 340] width 109 height 15
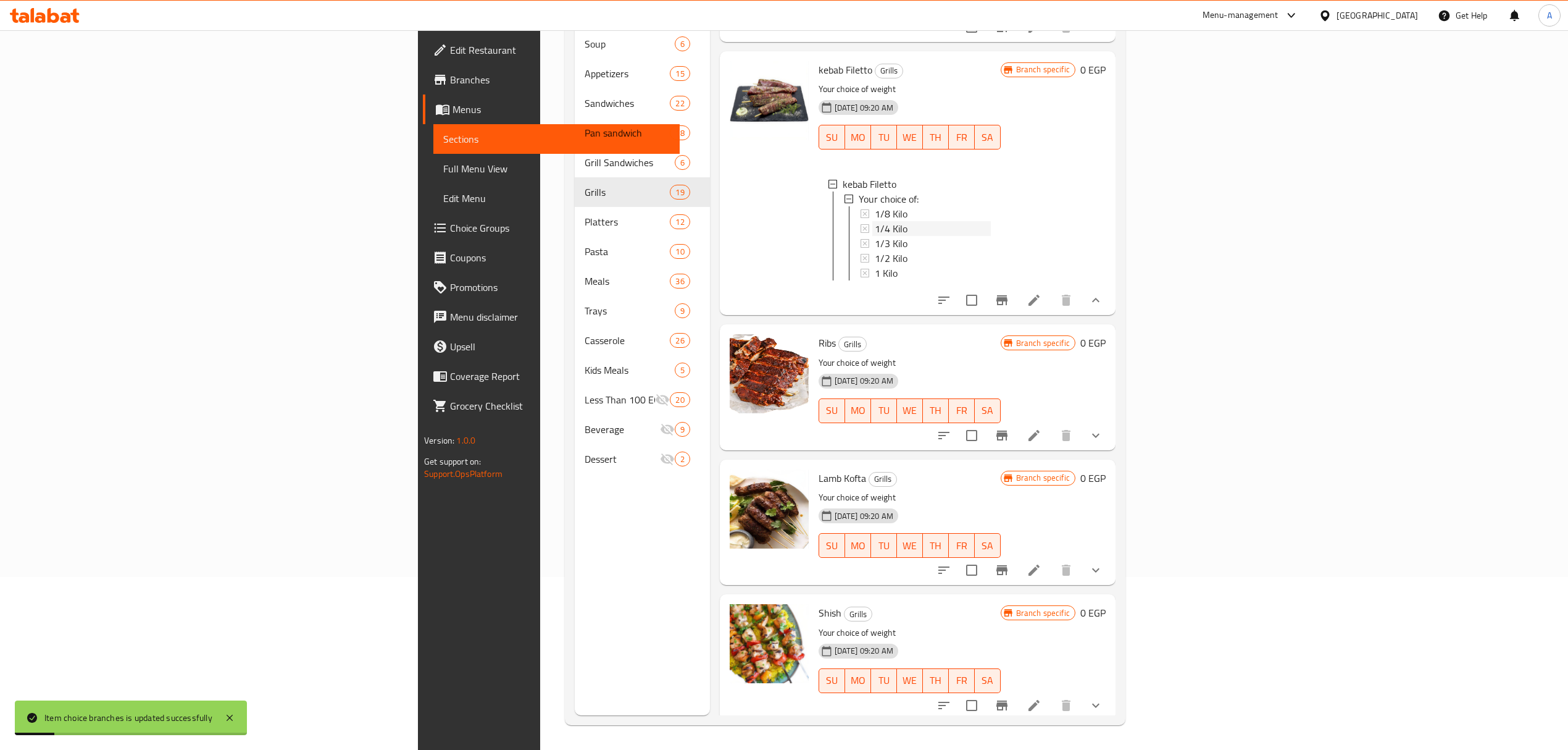
click at [875, 236] on div "1/4 Kilo" at bounding box center [933, 228] width 116 height 15
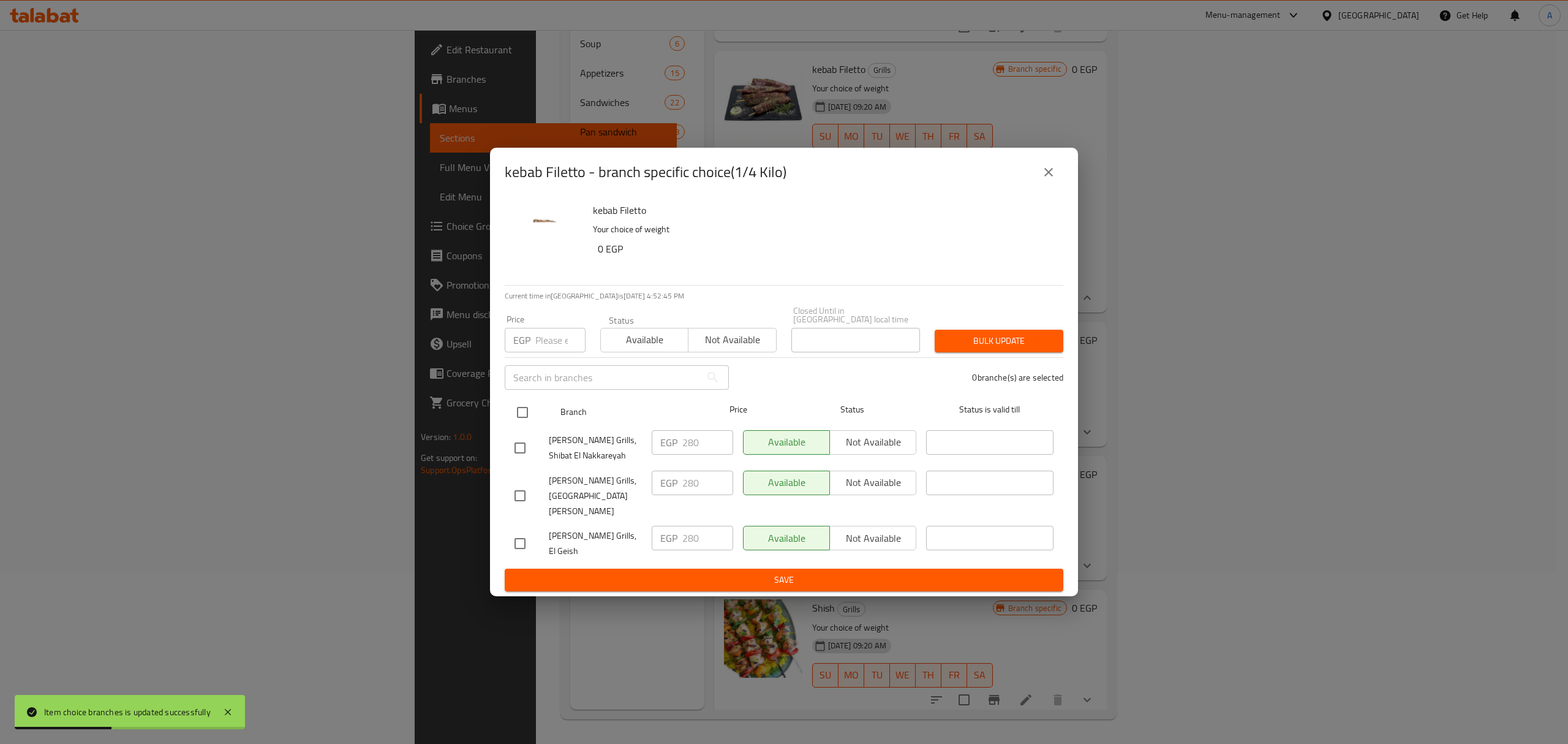
drag, startPoint x: 518, startPoint y: 428, endPoint x: 519, endPoint y: 420, distance: 8.1
click at [518, 425] on input "checkbox" at bounding box center [522, 413] width 26 height 26
click at [545, 352] on input "number" at bounding box center [560, 339] width 51 height 25
paste input "320.00"
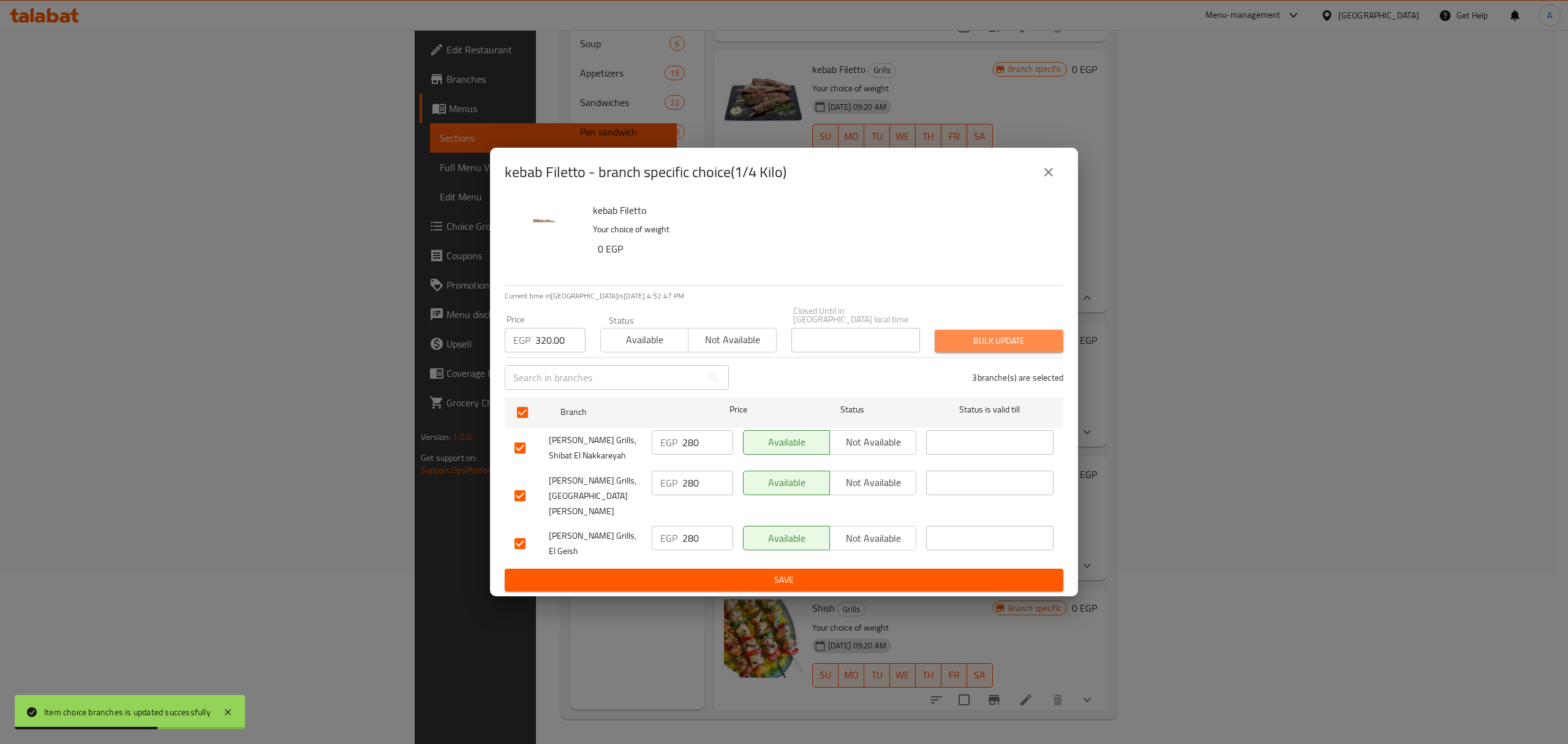
click at [998, 348] on span "Bulk update" at bounding box center [999, 340] width 109 height 15
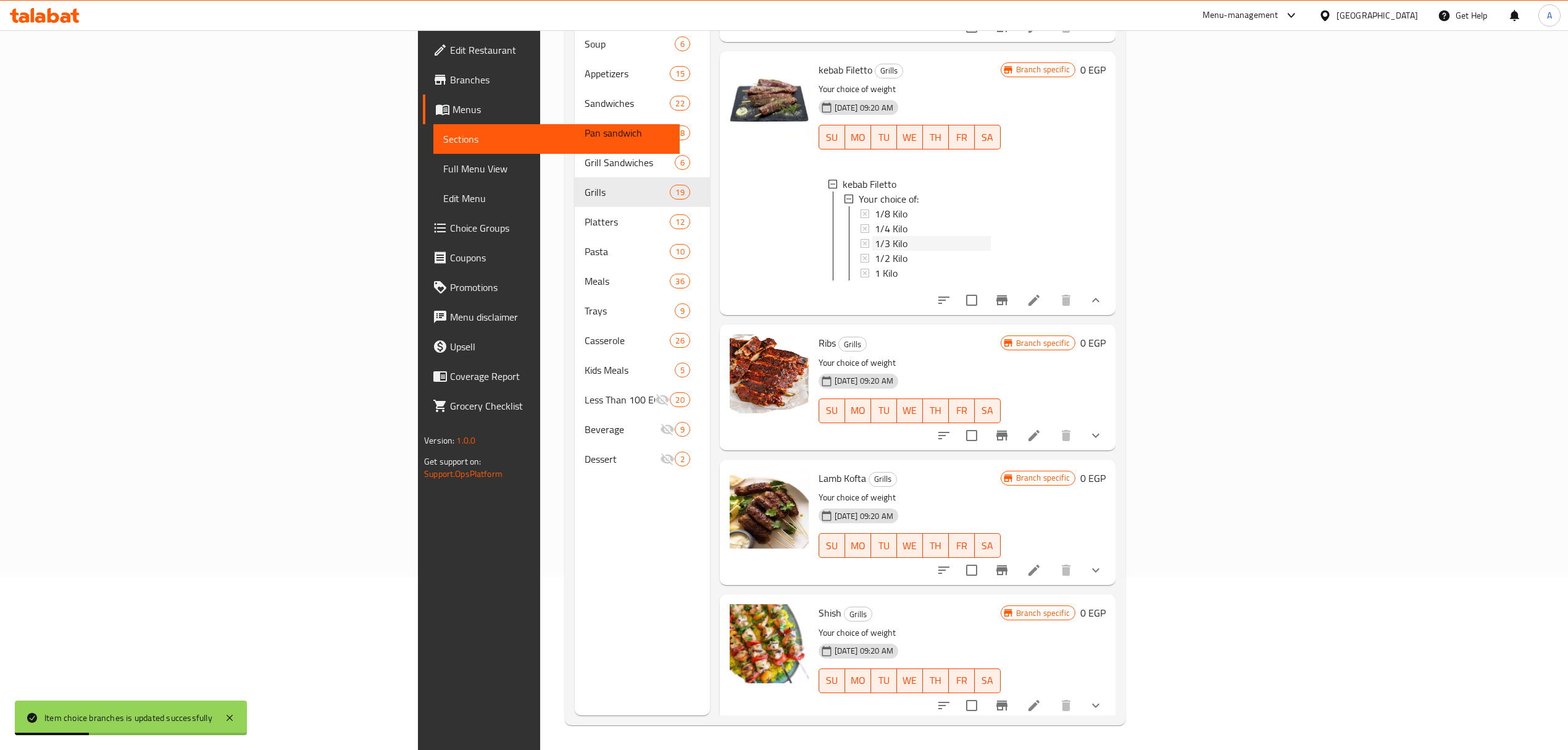
click at [875, 251] on div "1/3 Kilo" at bounding box center [933, 244] width 116 height 15
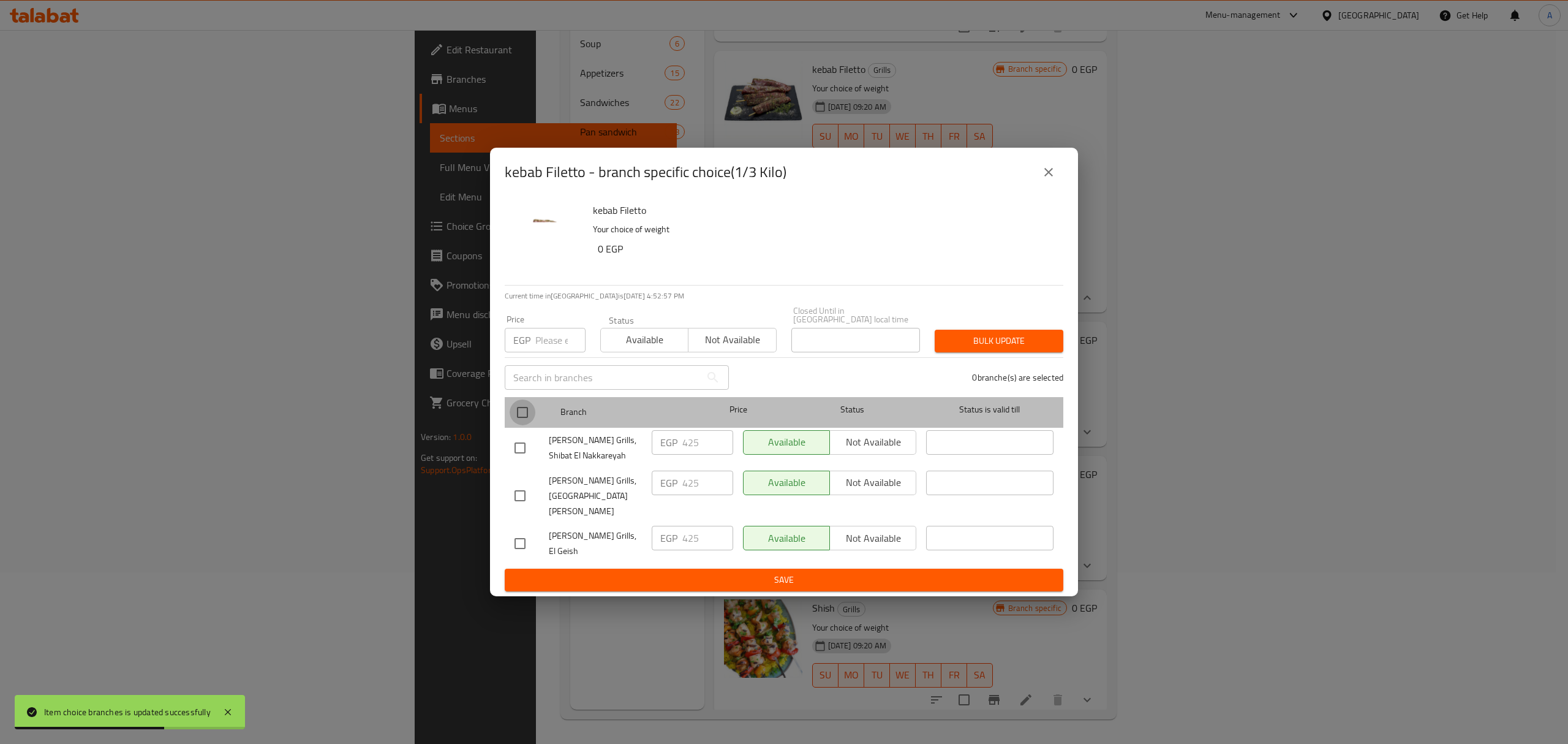
click at [530, 425] on input "checkbox" at bounding box center [522, 413] width 26 height 26
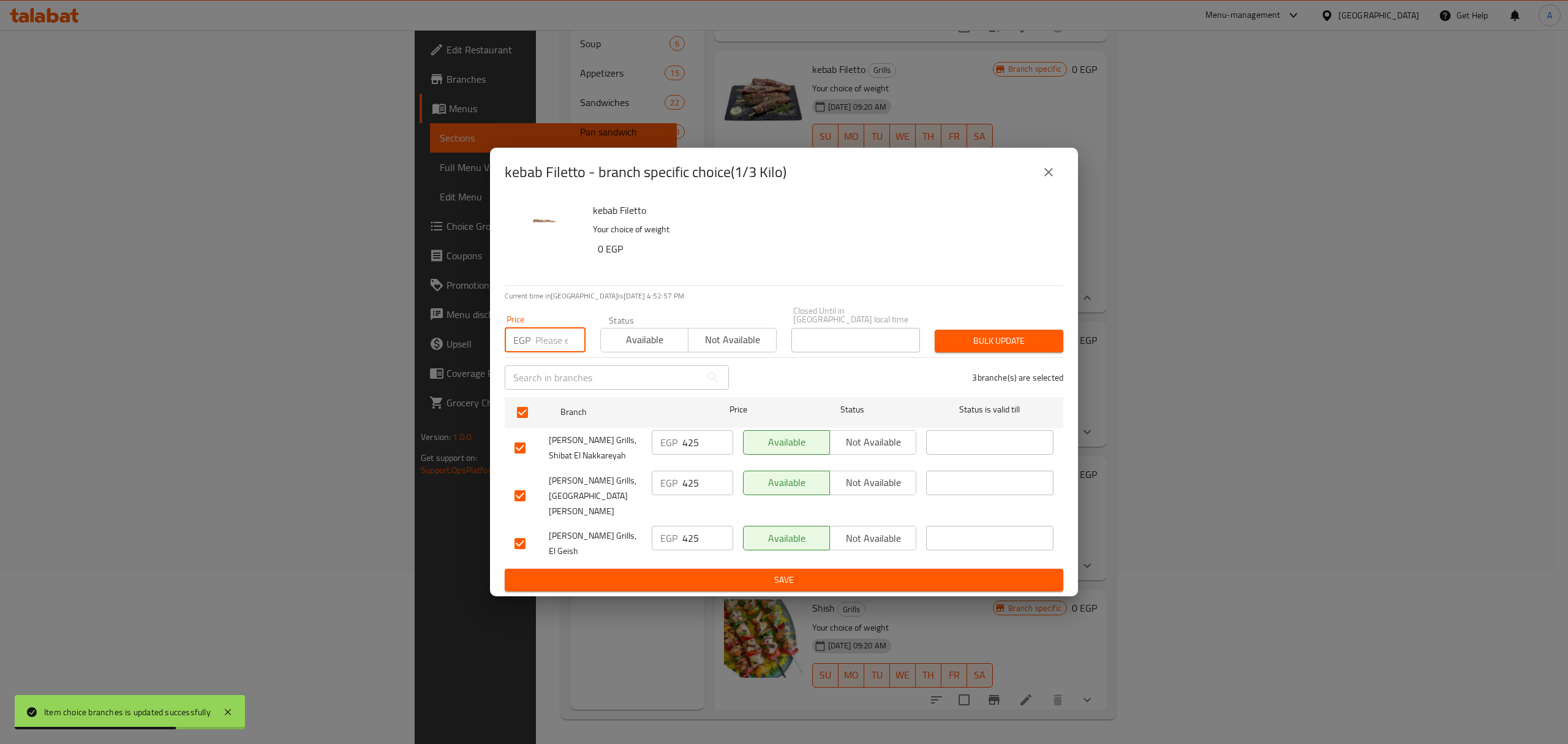
click at [550, 352] on input "number" at bounding box center [560, 339] width 51 height 25
paste input "480.00"
click at [991, 352] on button "Bulk update" at bounding box center [999, 341] width 128 height 22
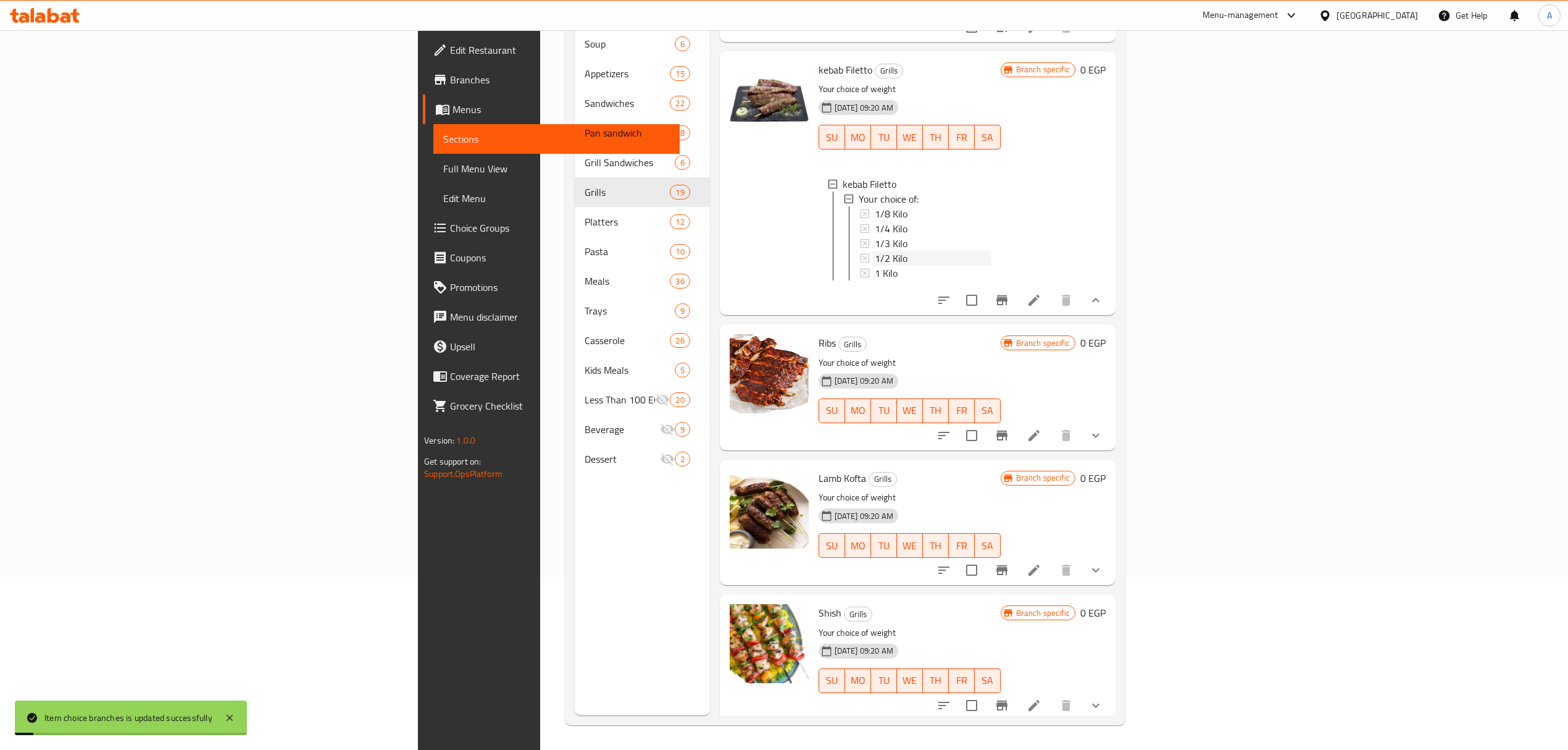
click at [875, 265] on div "1/2 Kilo" at bounding box center [933, 258] width 116 height 15
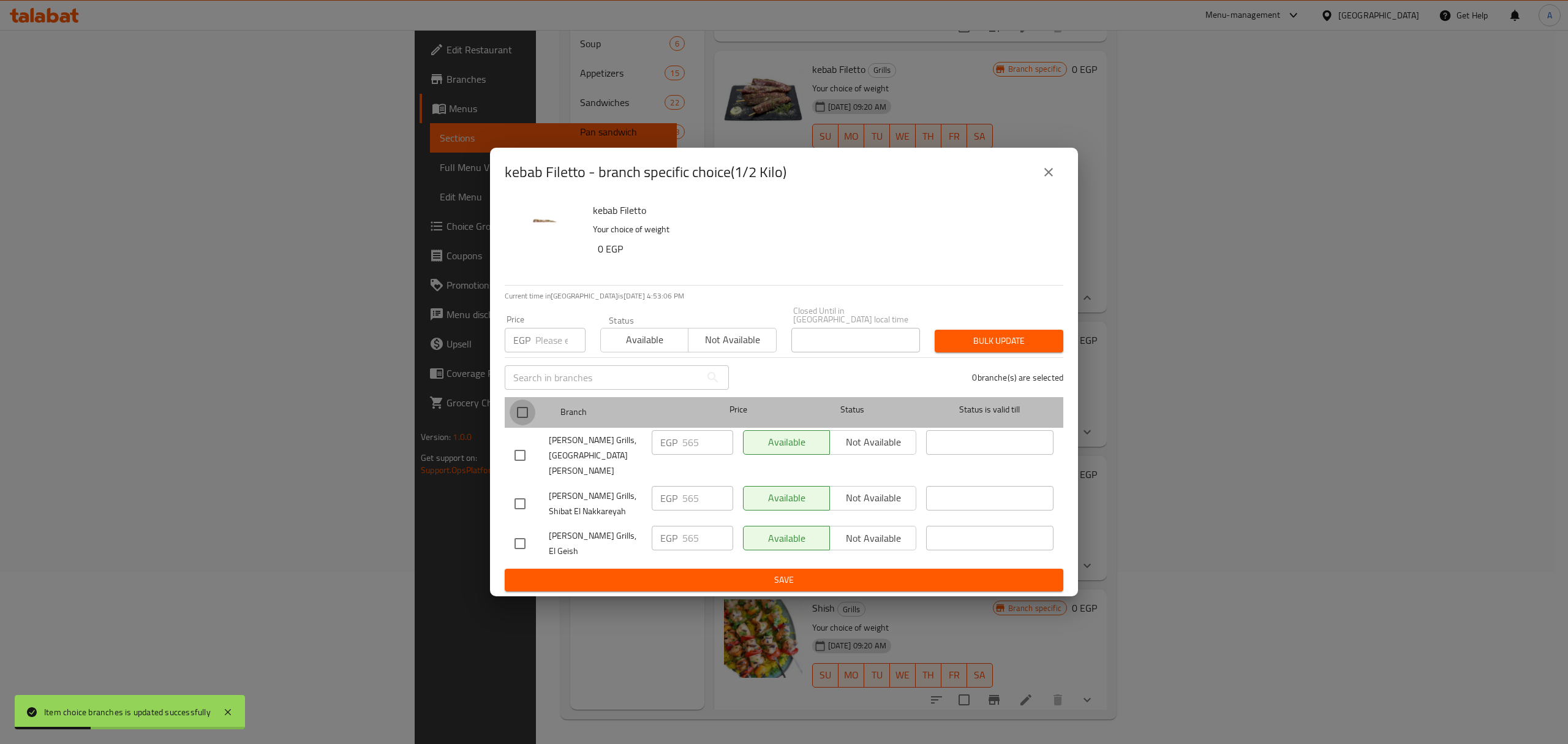
click at [523, 425] on input "checkbox" at bounding box center [522, 413] width 26 height 26
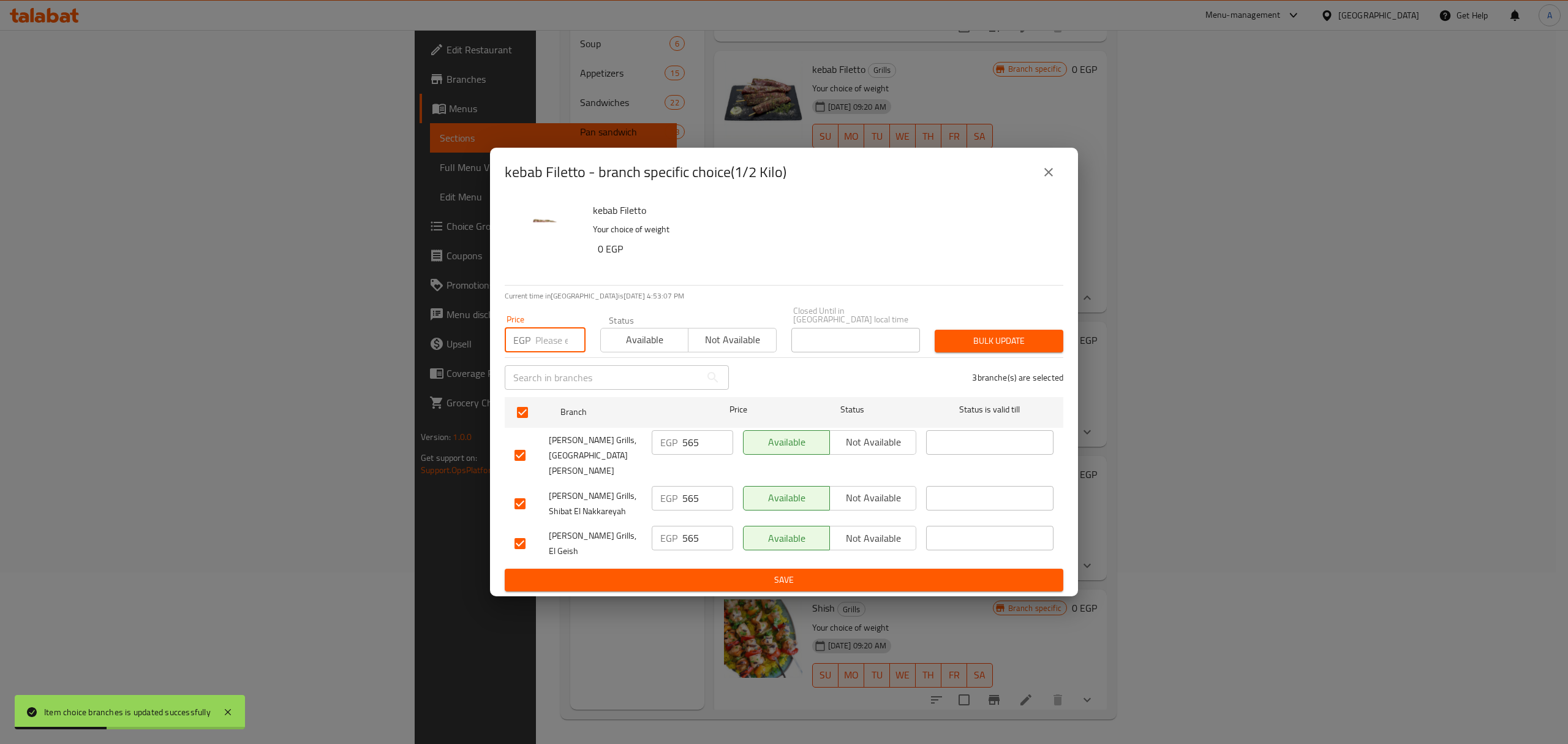
click at [546, 352] on input "number" at bounding box center [560, 339] width 51 height 25
paste input "640.00"
click at [1026, 348] on span "Bulk update" at bounding box center [999, 340] width 109 height 15
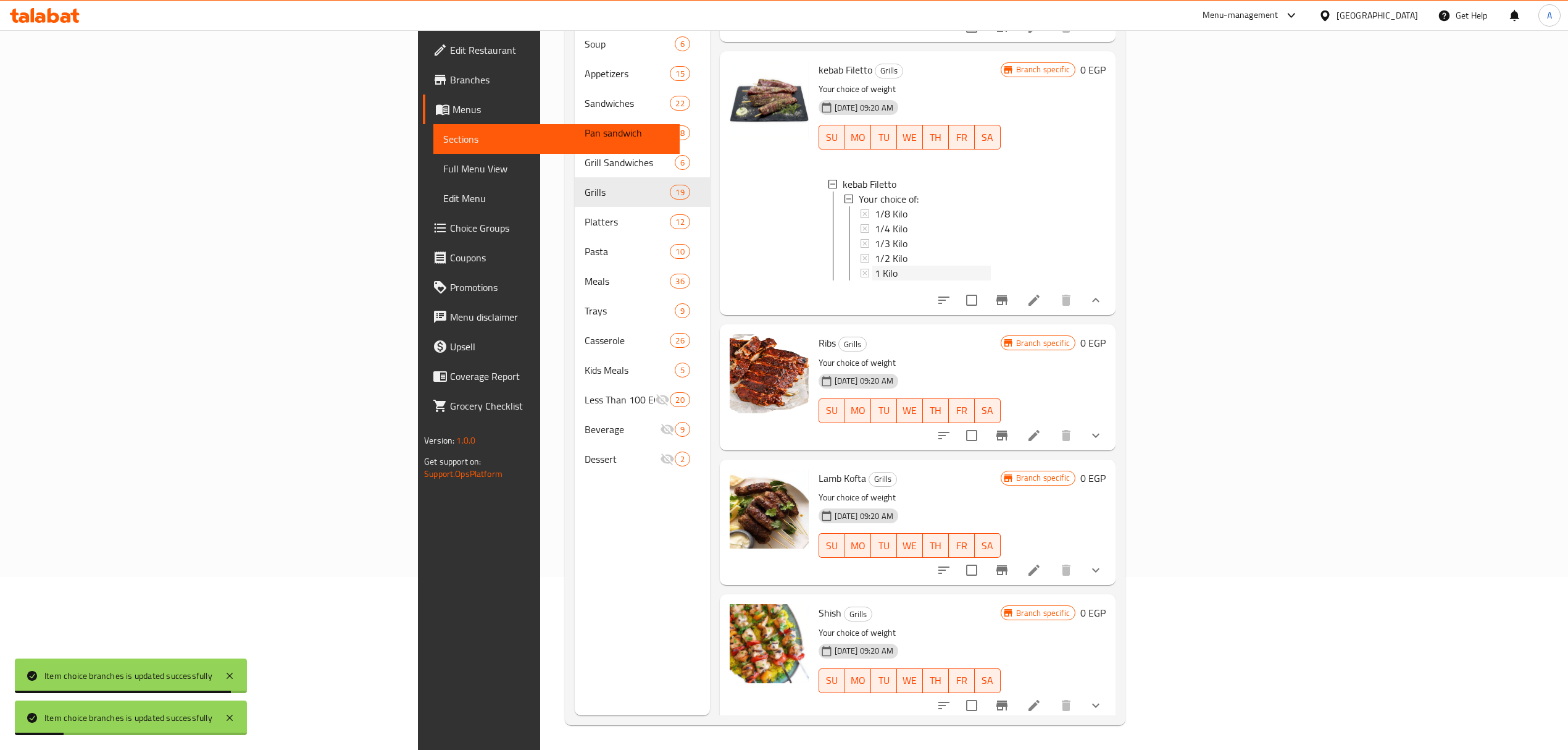
click at [875, 281] on div "1 Kilo" at bounding box center [933, 273] width 116 height 15
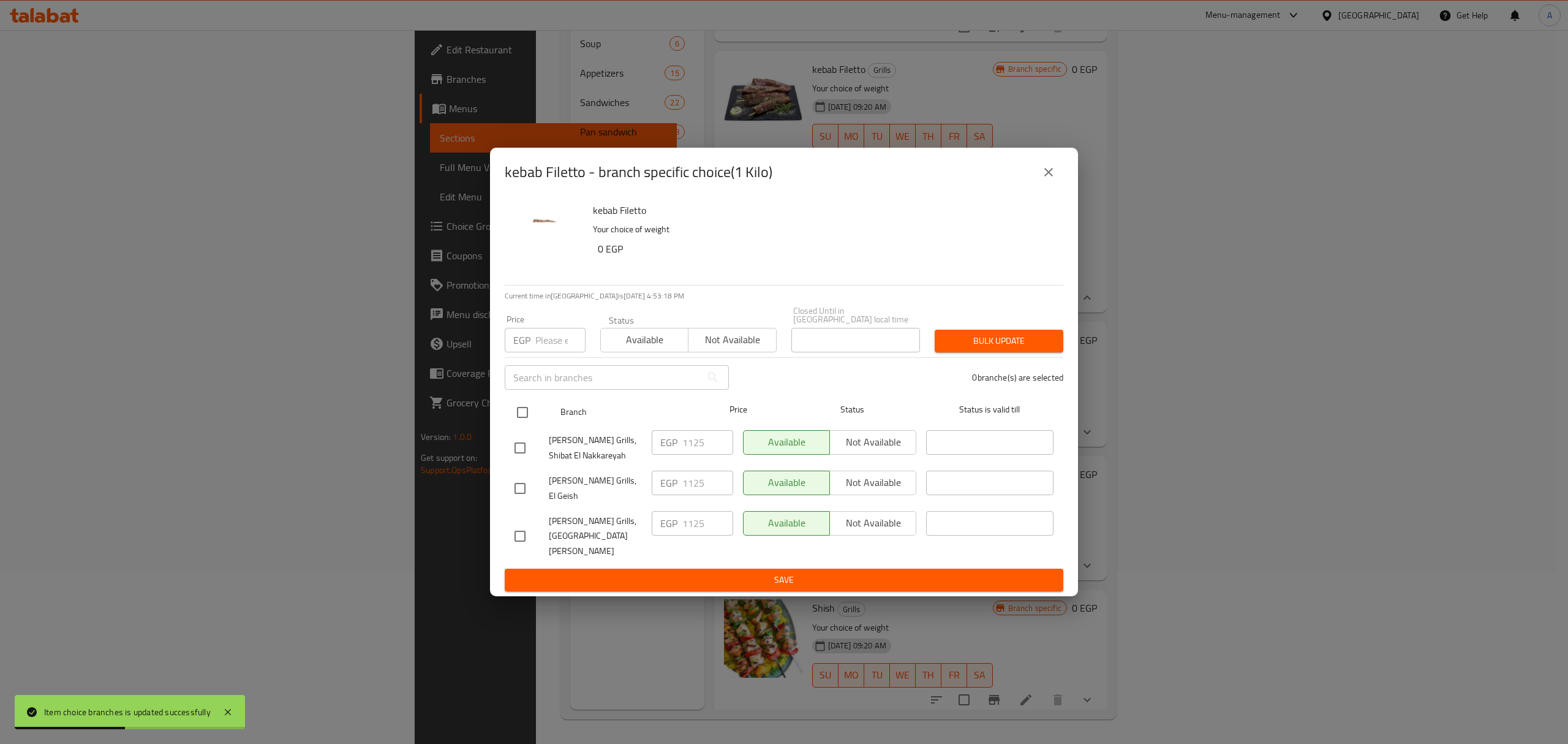
click at [522, 425] on input "checkbox" at bounding box center [522, 413] width 26 height 26
click at [550, 352] on input "number" at bounding box center [560, 339] width 51 height 25
paste input "1280.00"
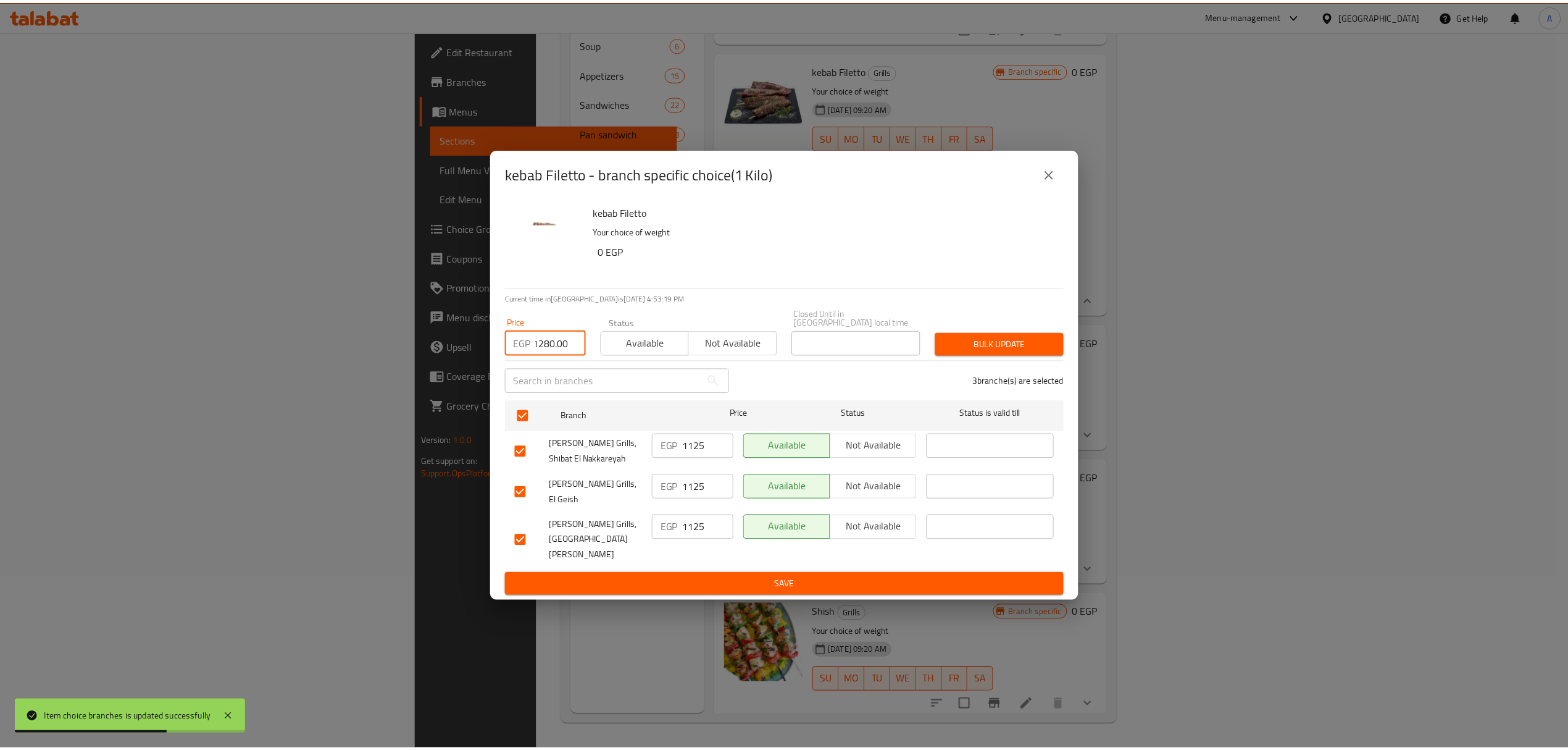
scroll to position [0, 0]
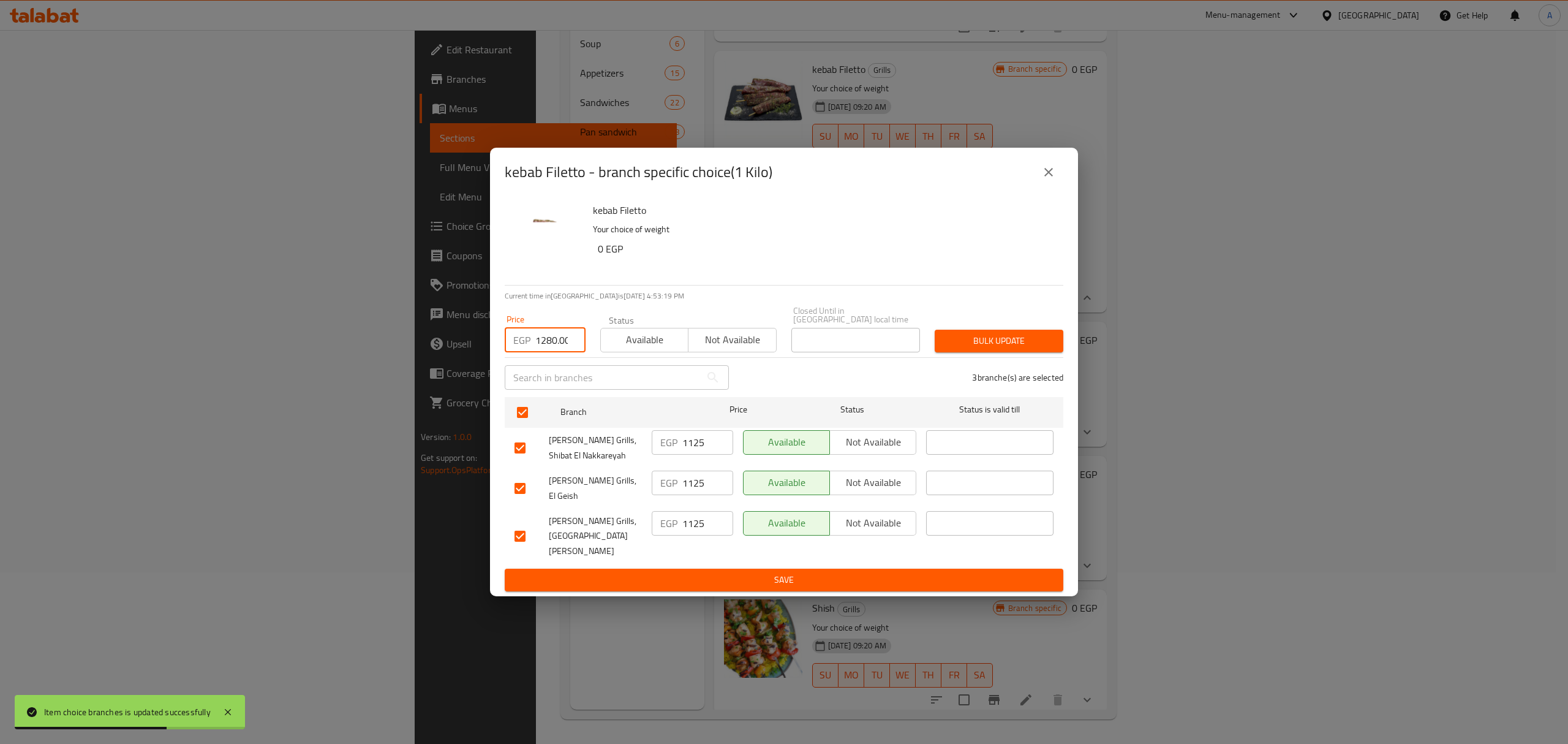
click at [953, 346] on span "Bulk update" at bounding box center [999, 340] width 109 height 15
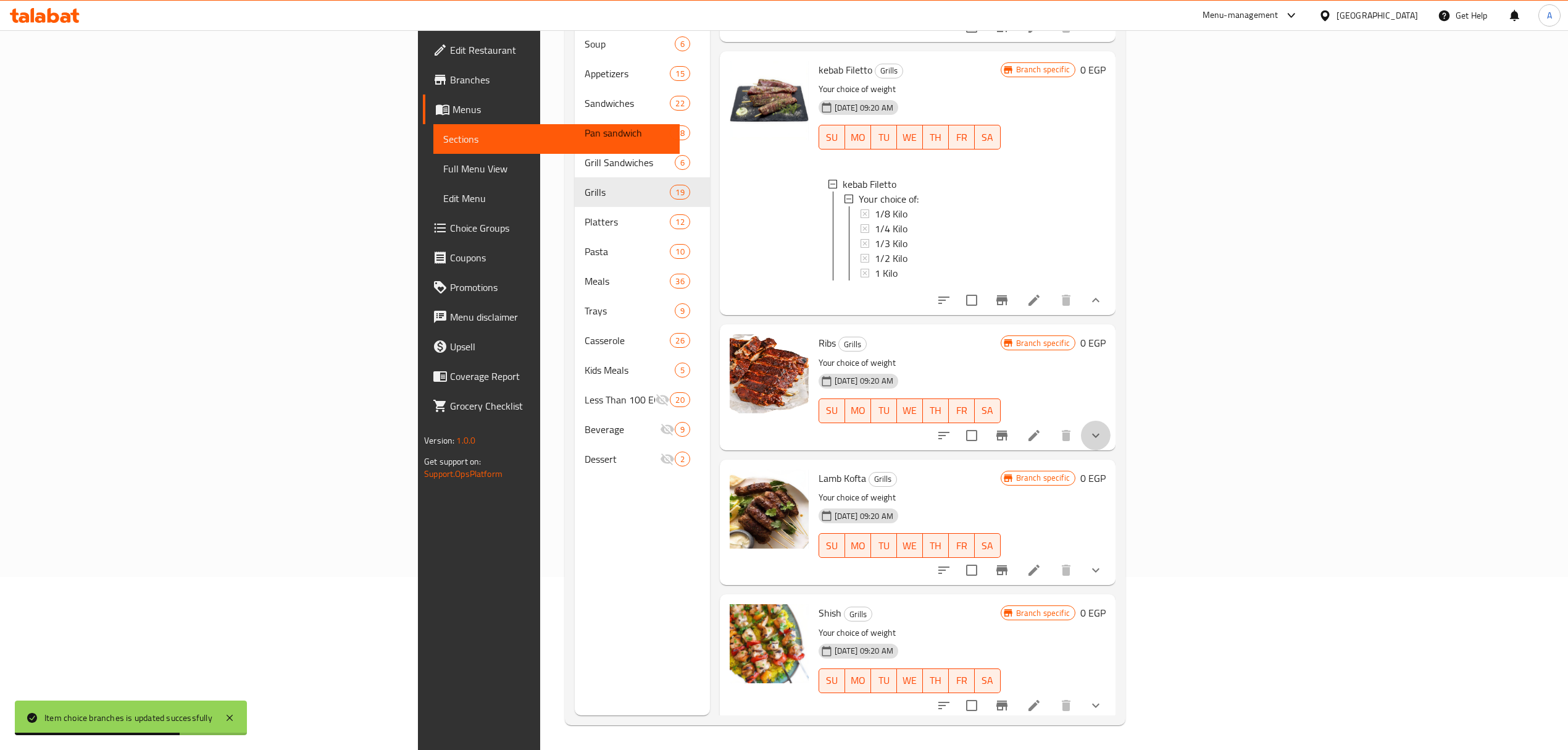
click at [1110, 450] on button "show more" at bounding box center [1096, 435] width 30 height 30
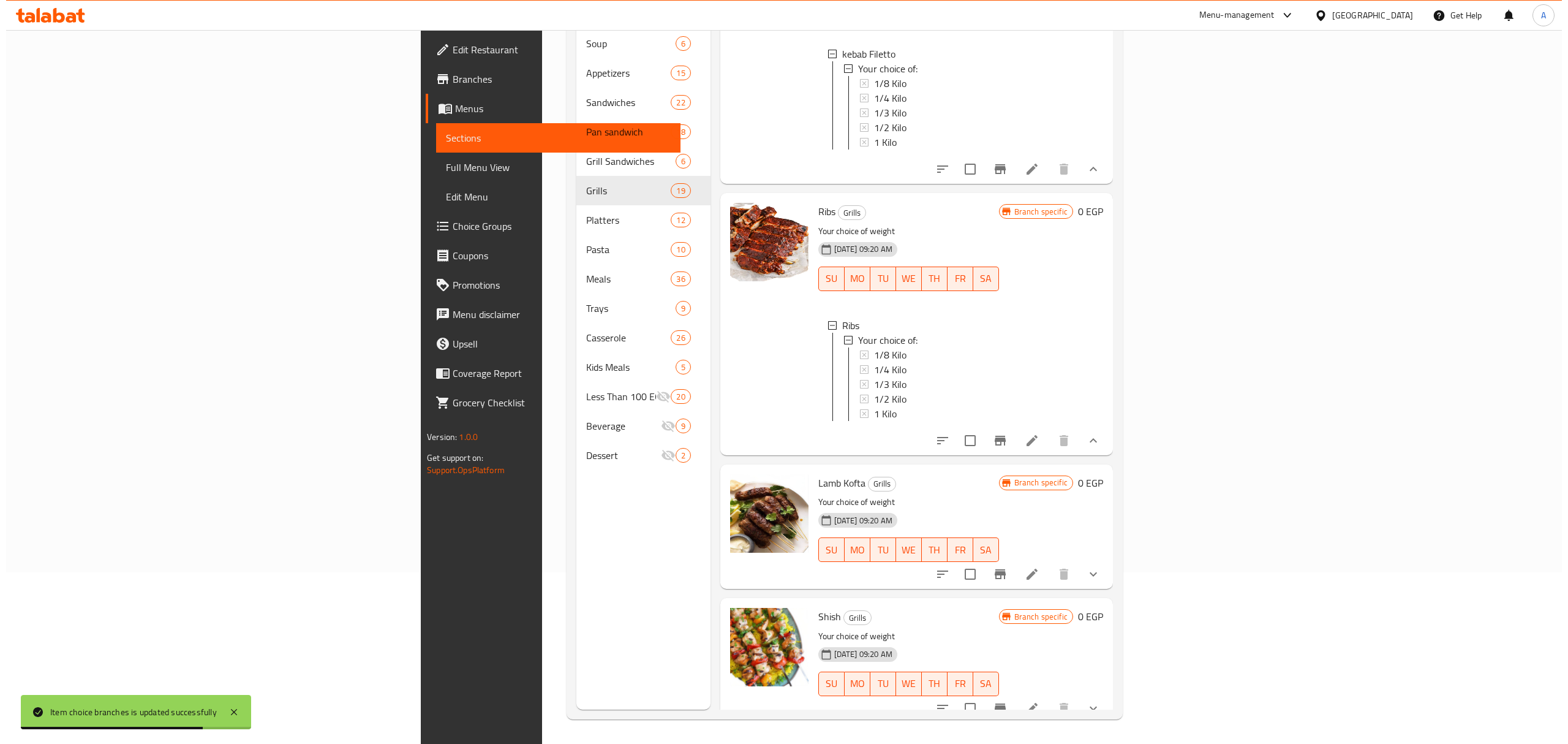
scroll to position [2287, 0]
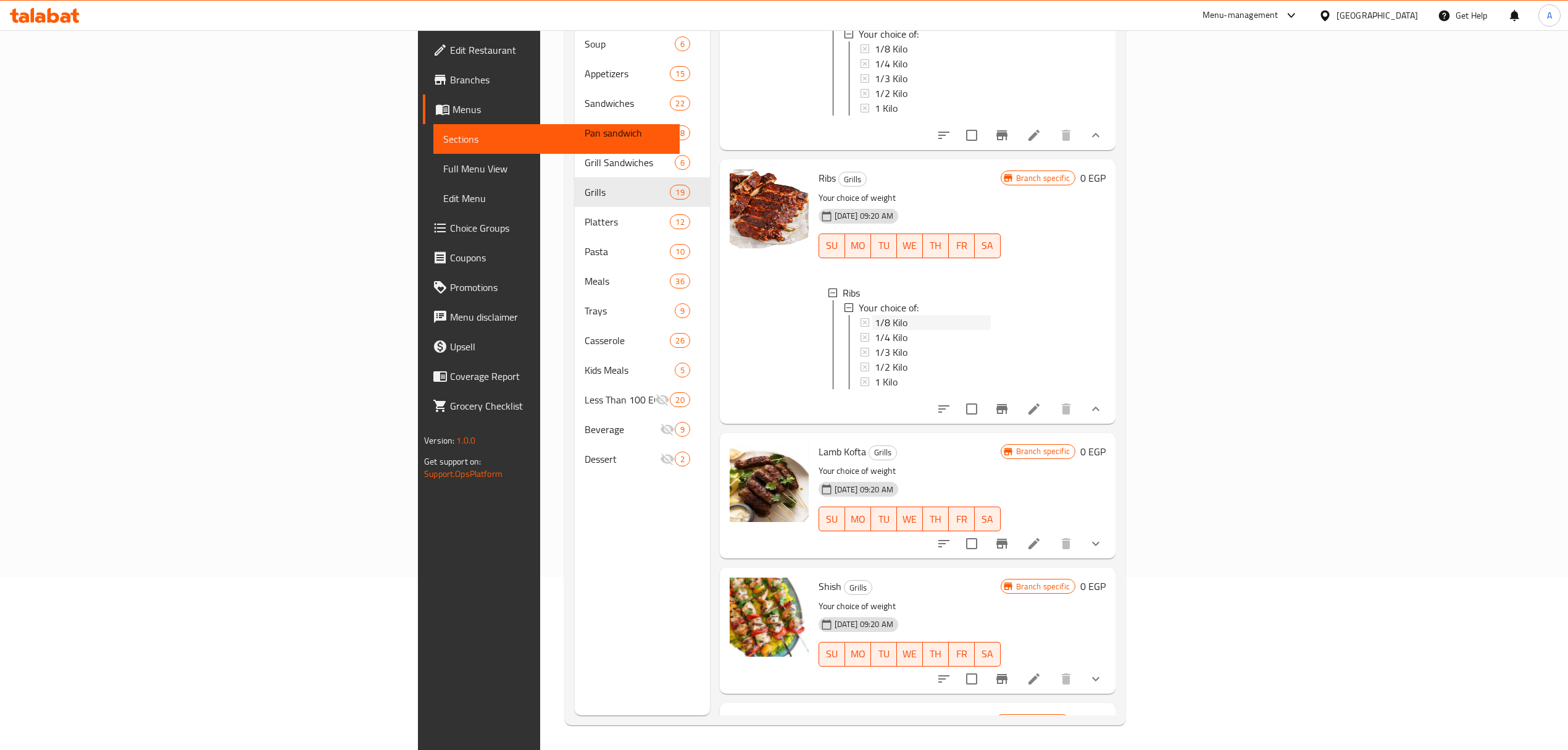
click at [875, 330] on div "1/8 Kilo" at bounding box center [933, 322] width 116 height 15
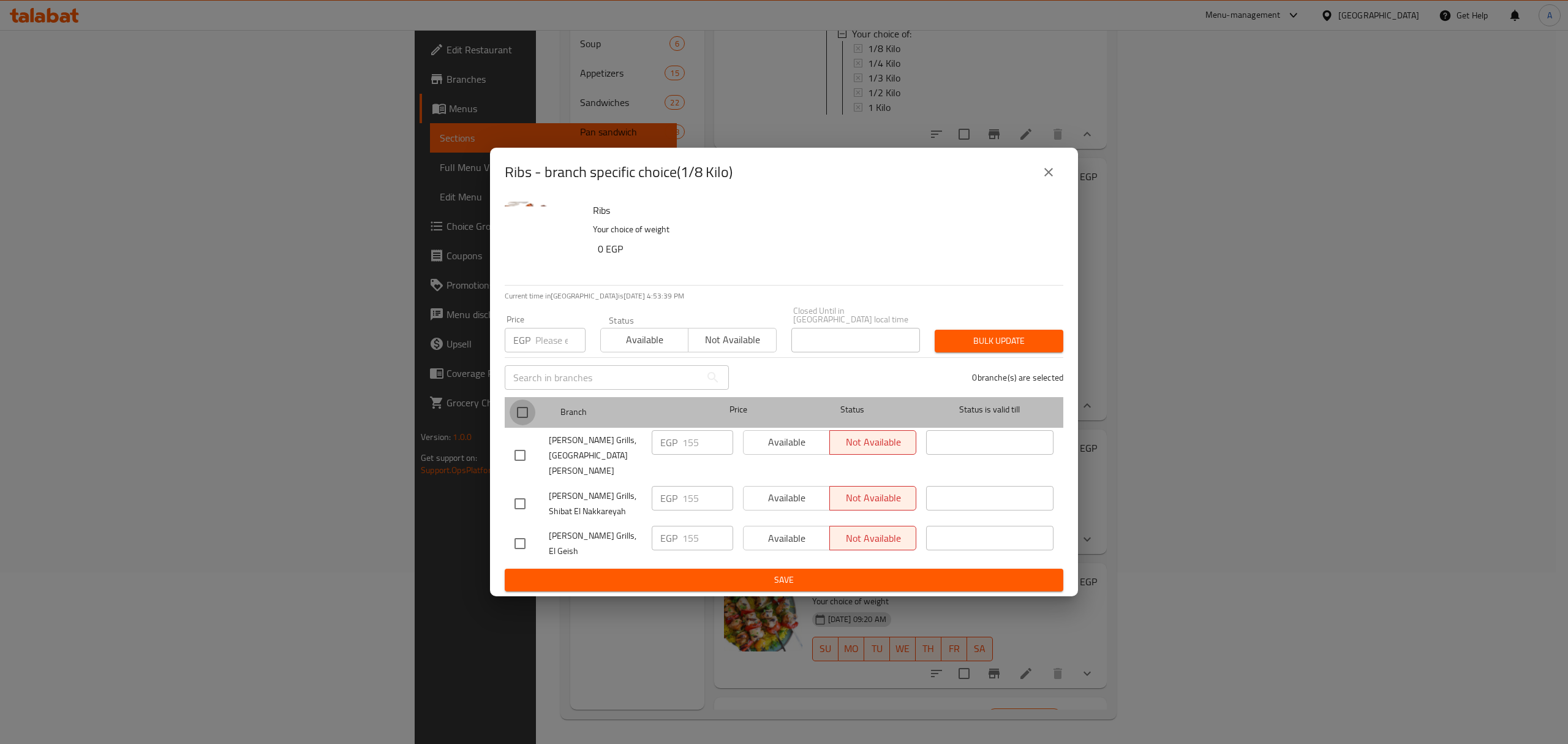
click at [511, 421] on input "checkbox" at bounding box center [522, 413] width 26 height 26
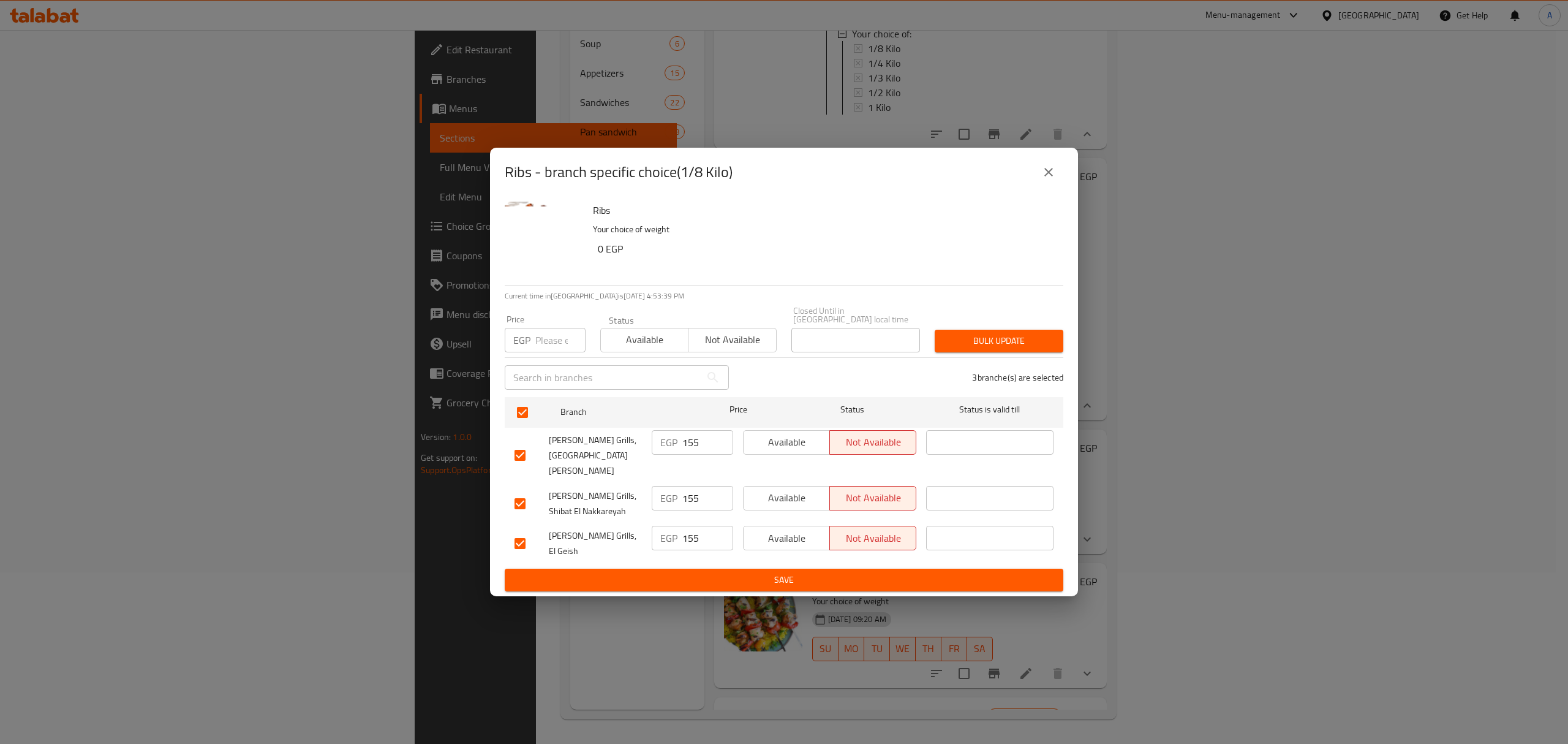
click at [559, 348] on input "number" at bounding box center [560, 339] width 51 height 25
paste input "170.00"
click at [954, 348] on span "Bulk update" at bounding box center [999, 340] width 109 height 15
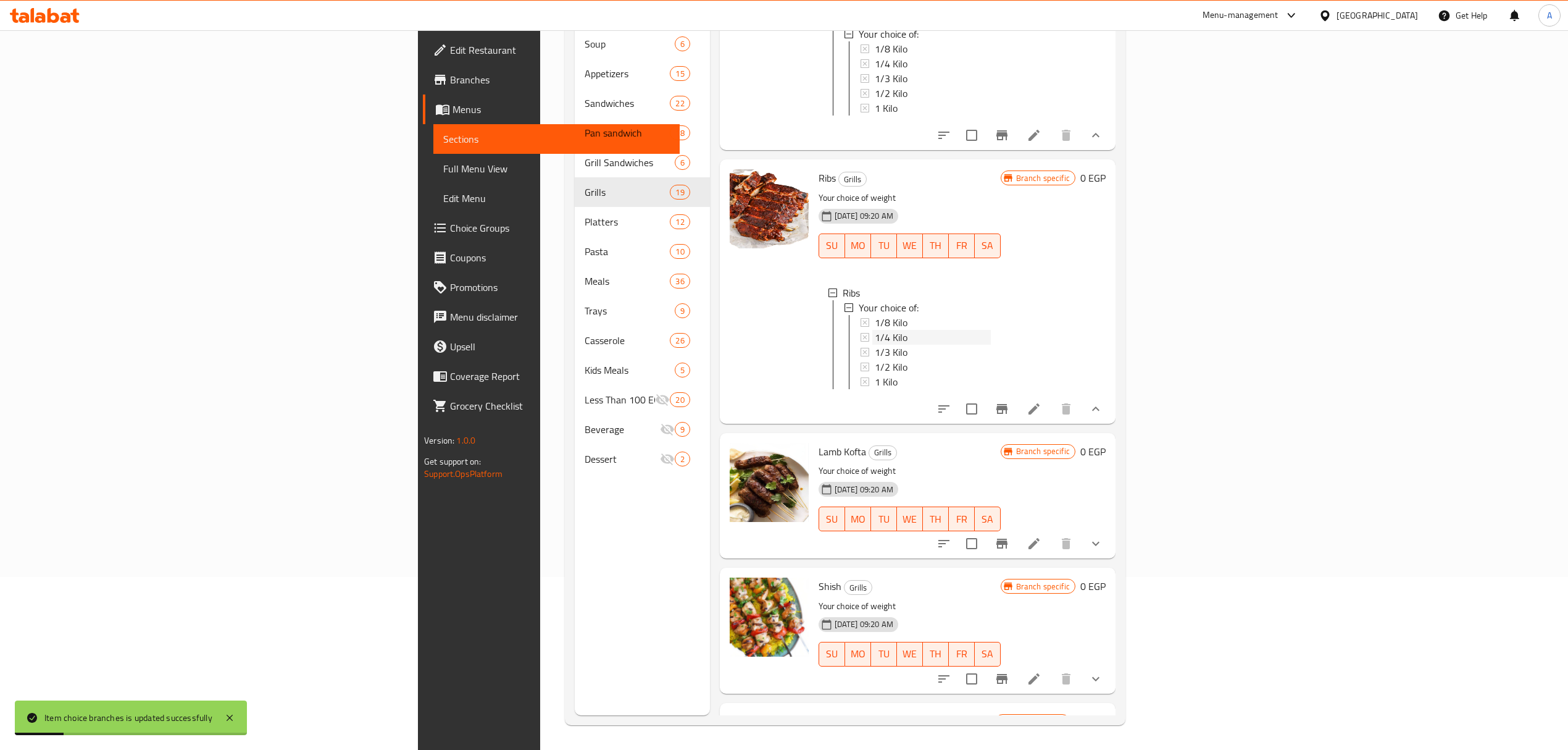
click at [875, 345] on span "1/4 Kilo" at bounding box center [891, 337] width 32 height 15
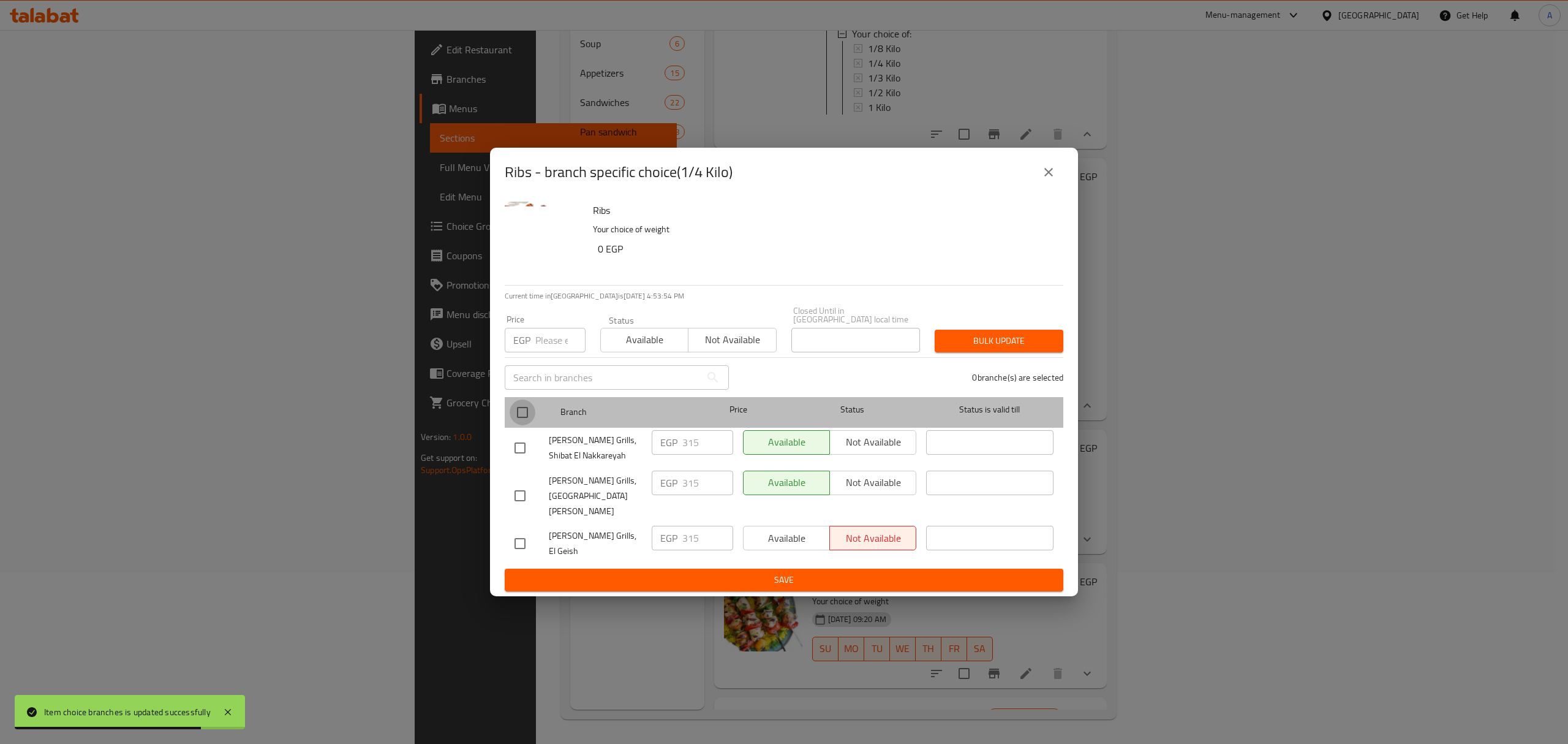
click at [520, 415] on input "checkbox" at bounding box center [522, 413] width 26 height 26
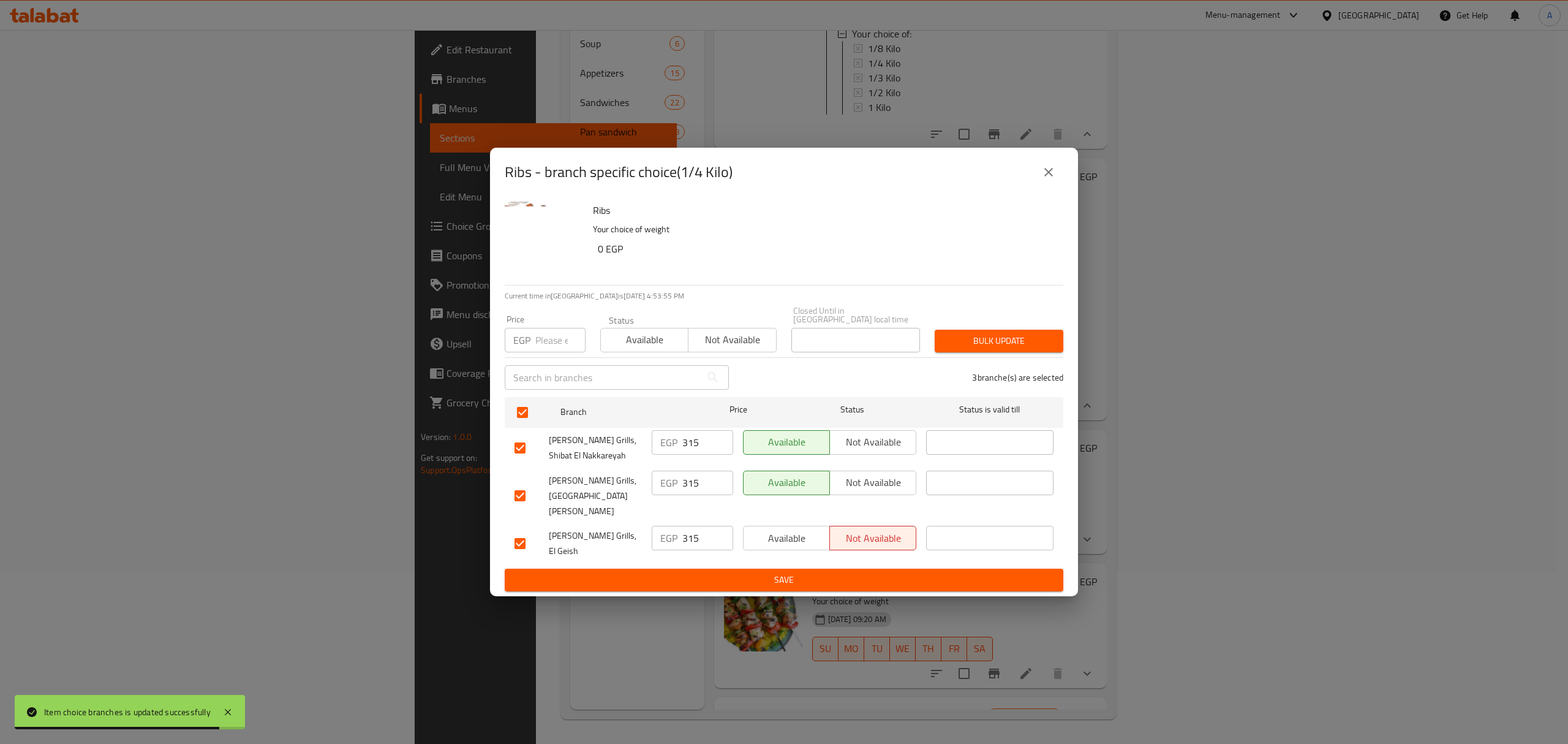
click at [557, 352] on input "number" at bounding box center [560, 339] width 51 height 25
paste input "340.00"
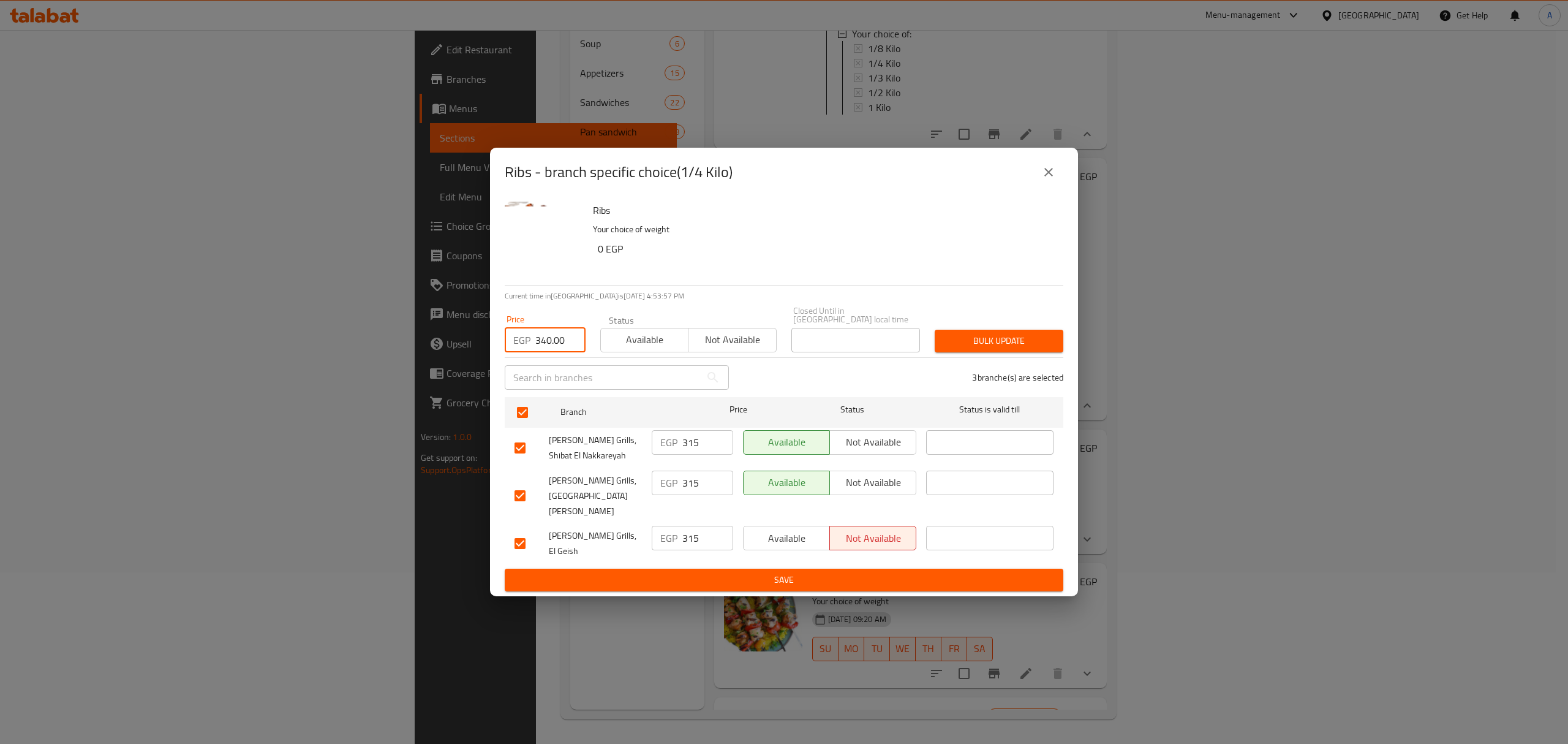
click at [973, 348] on span "Bulk update" at bounding box center [999, 340] width 109 height 15
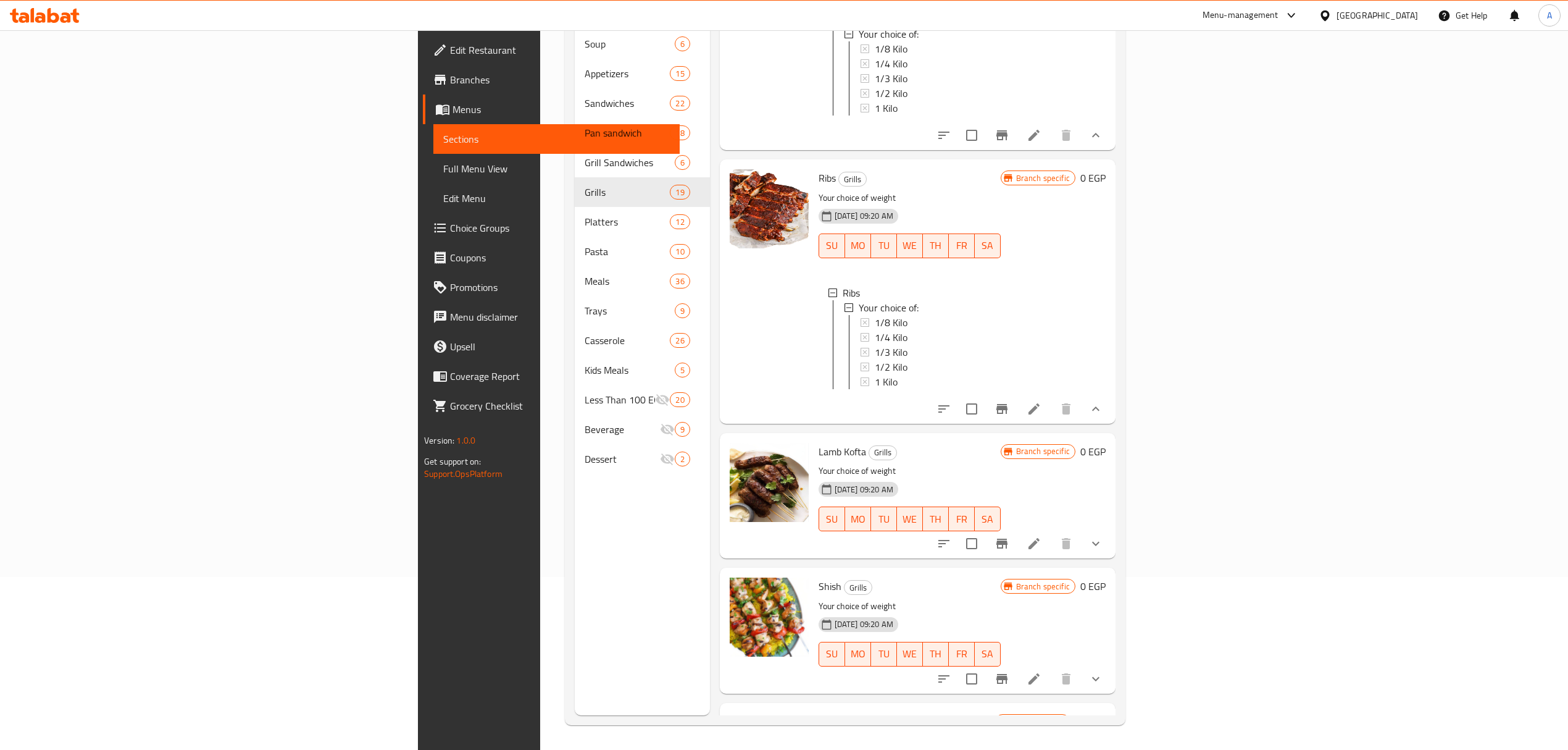
click at [875, 345] on span "1/4 Kilo" at bounding box center [891, 337] width 32 height 15
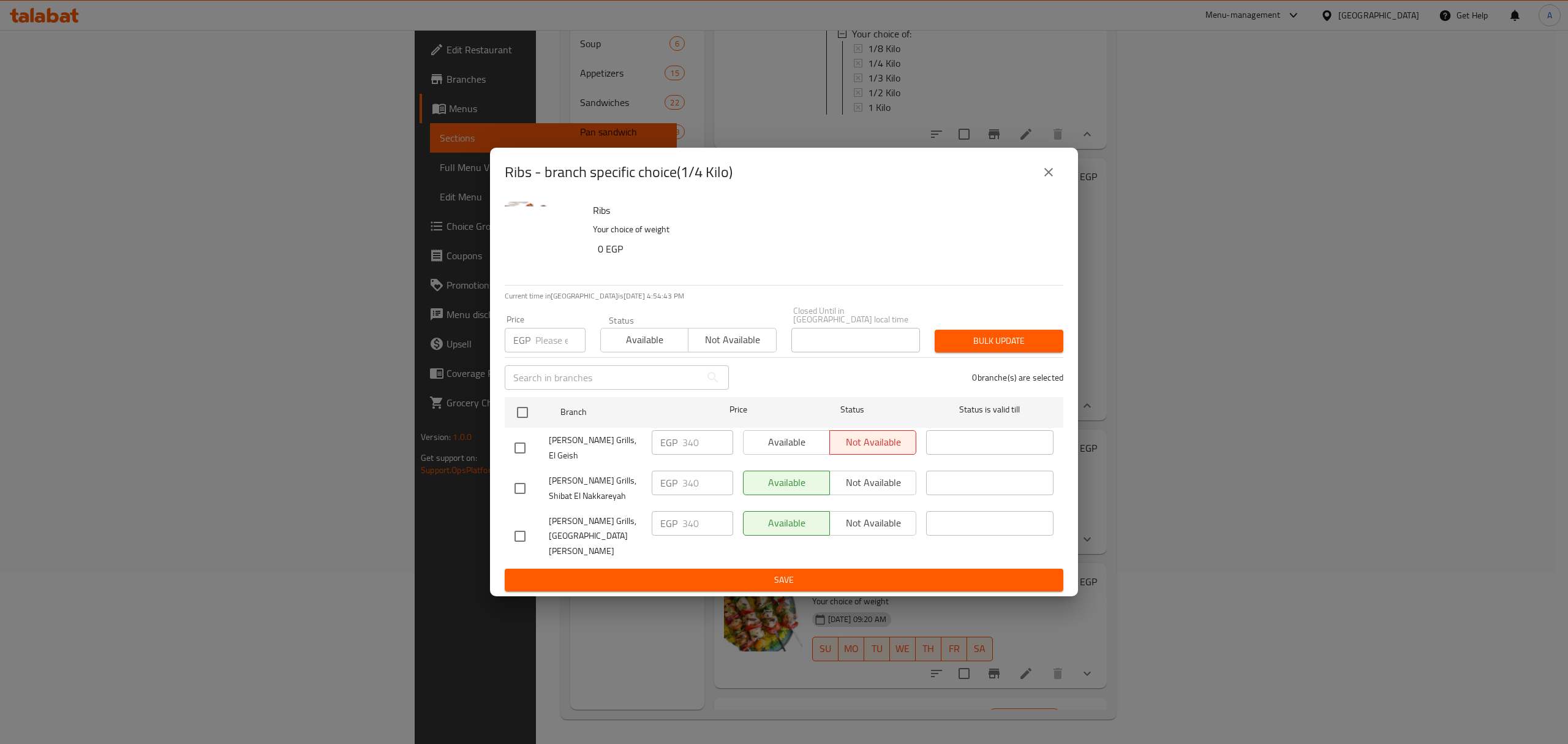
click at [1044, 187] on button "close" at bounding box center [1048, 172] width 30 height 30
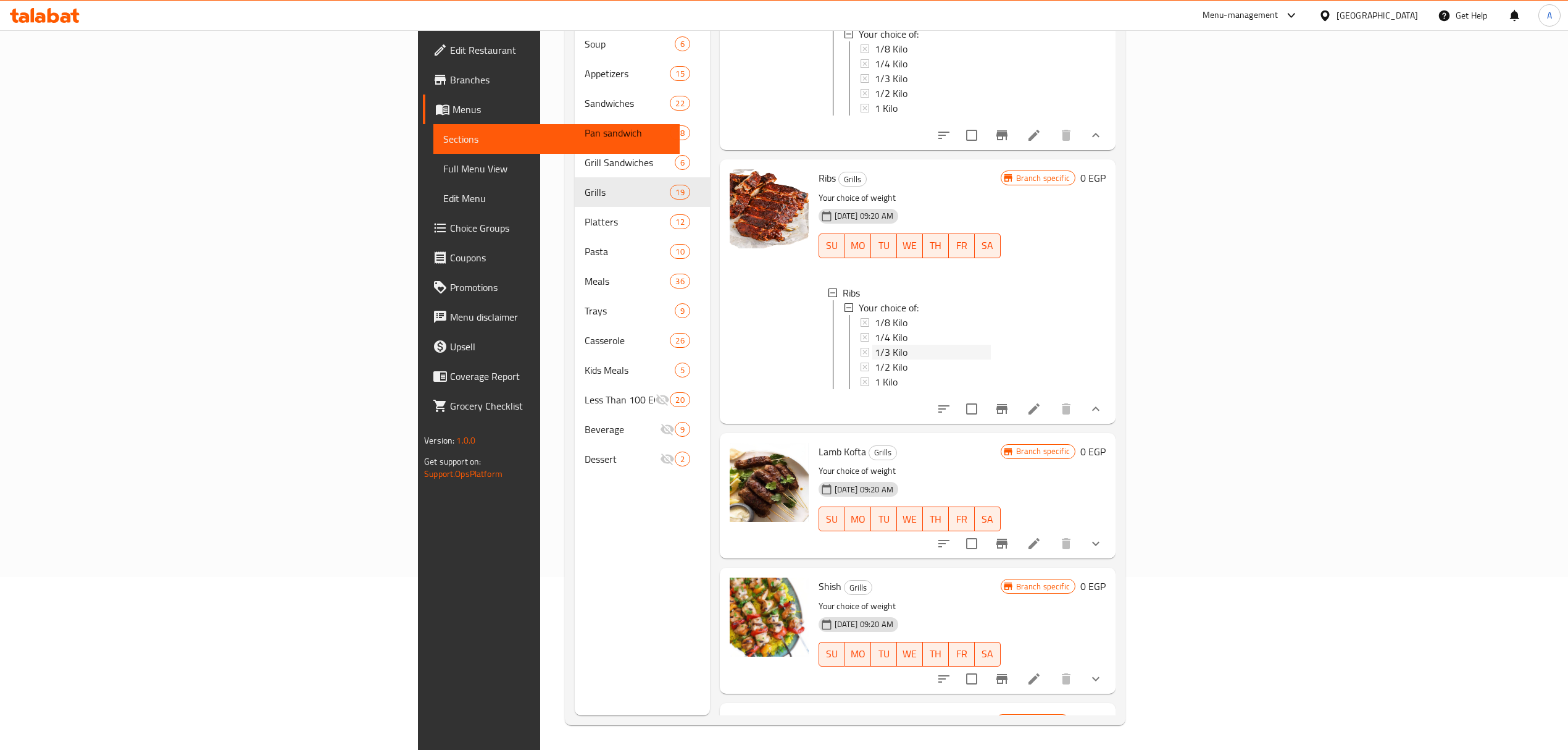
click at [875, 359] on div "1/3 Kilo" at bounding box center [933, 352] width 116 height 15
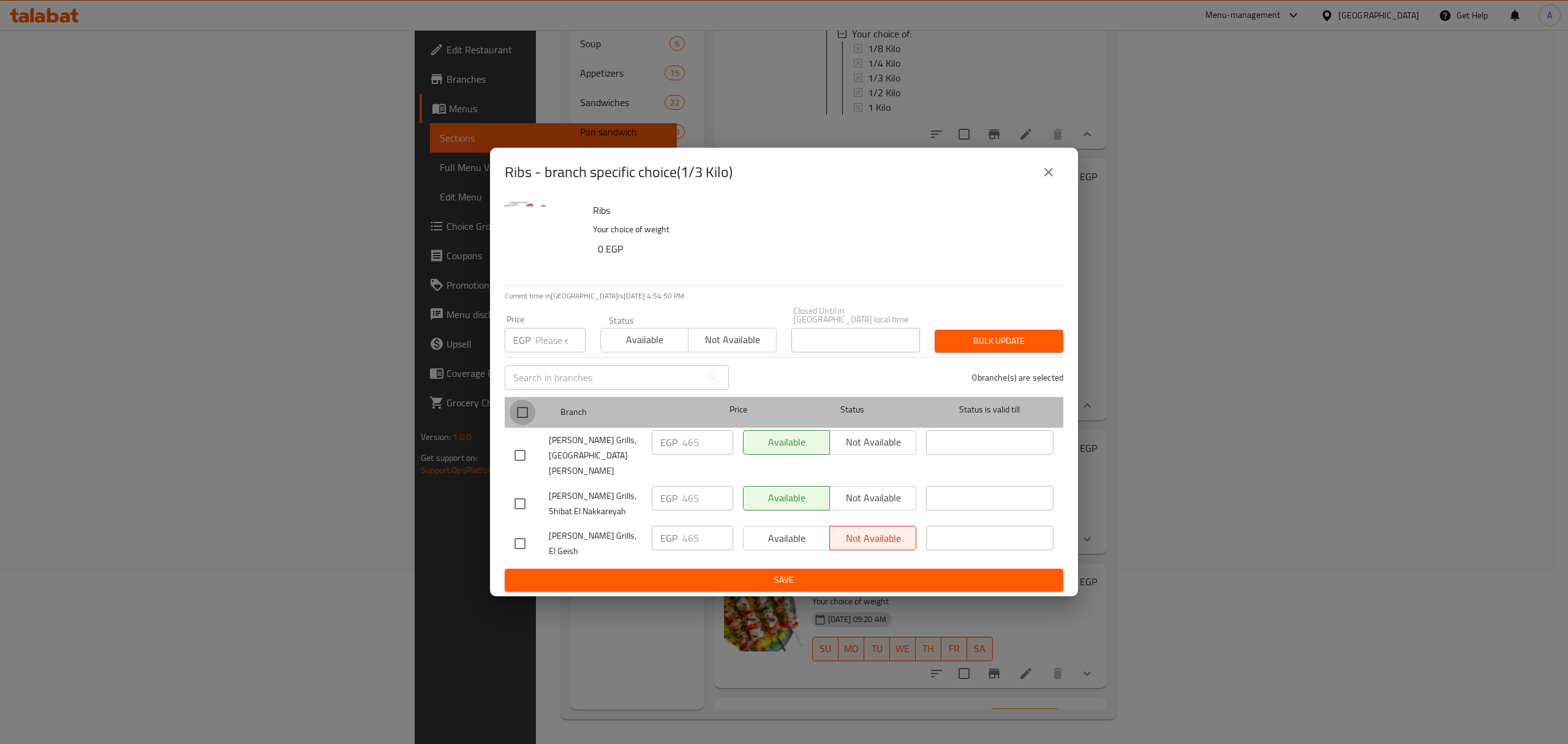
click at [517, 425] on input "checkbox" at bounding box center [522, 413] width 26 height 26
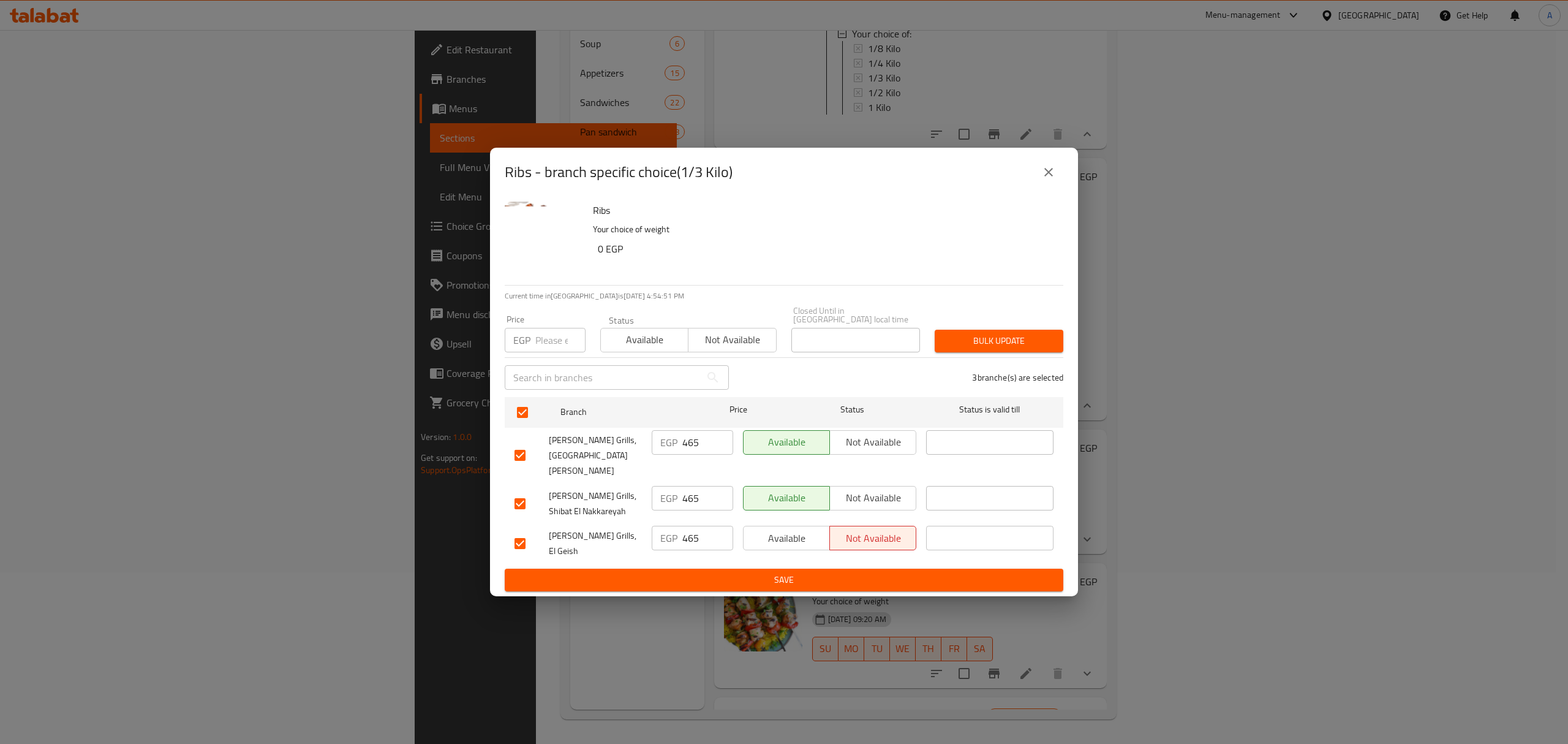
click at [549, 352] on input "number" at bounding box center [560, 339] width 51 height 25
paste input "510.00"
click at [1025, 348] on span "Bulk update" at bounding box center [999, 340] width 109 height 15
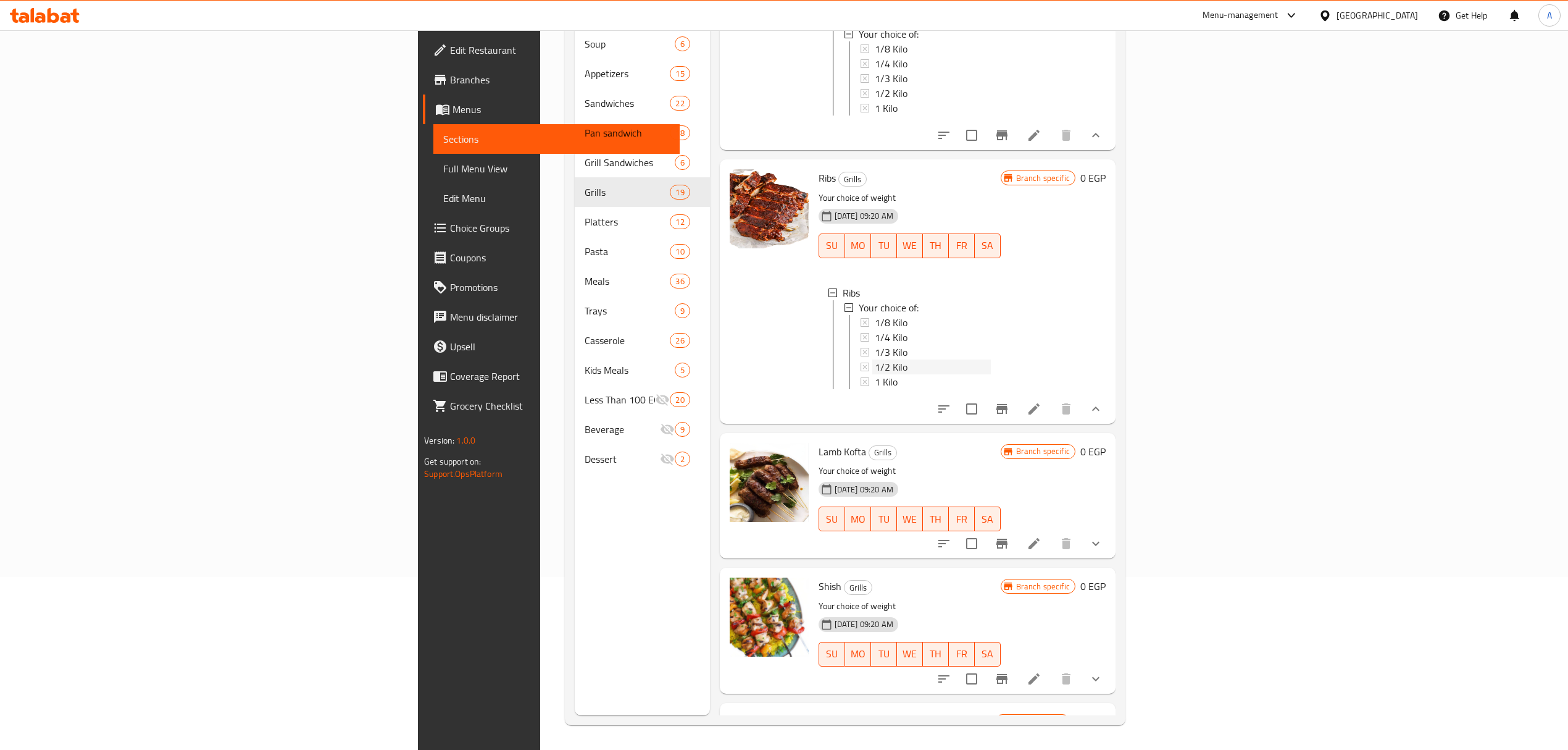
click at [875, 375] on span "1/2 Kilo" at bounding box center [891, 367] width 32 height 15
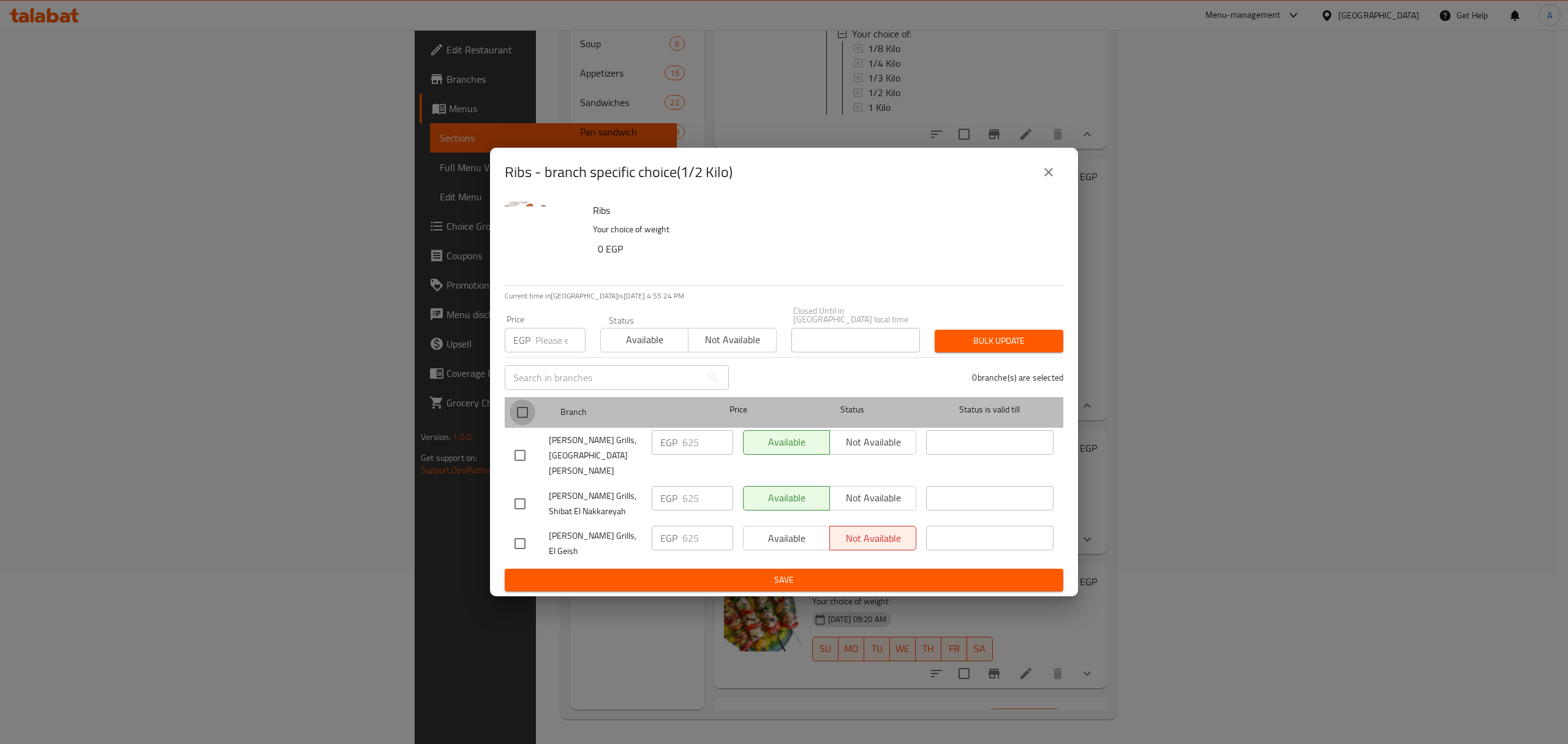
click at [522, 419] on input "checkbox" at bounding box center [522, 413] width 26 height 26
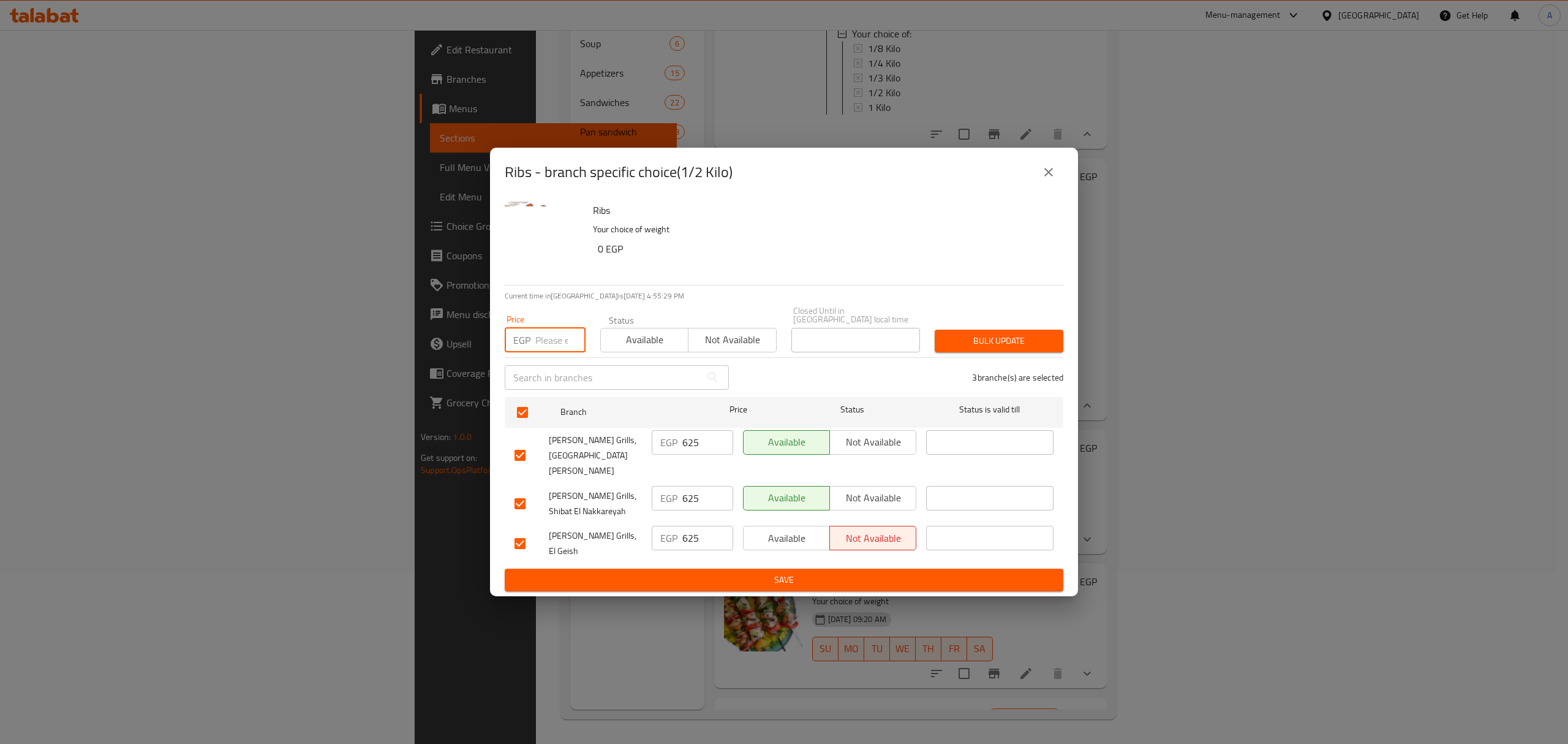
click at [562, 344] on input "number" at bounding box center [560, 339] width 51 height 25
paste input "680.00"
drag, startPoint x: 1029, startPoint y: 356, endPoint x: 1015, endPoint y: 365, distance: 16.6
click at [1022, 348] on span "Bulk update" at bounding box center [999, 340] width 109 height 15
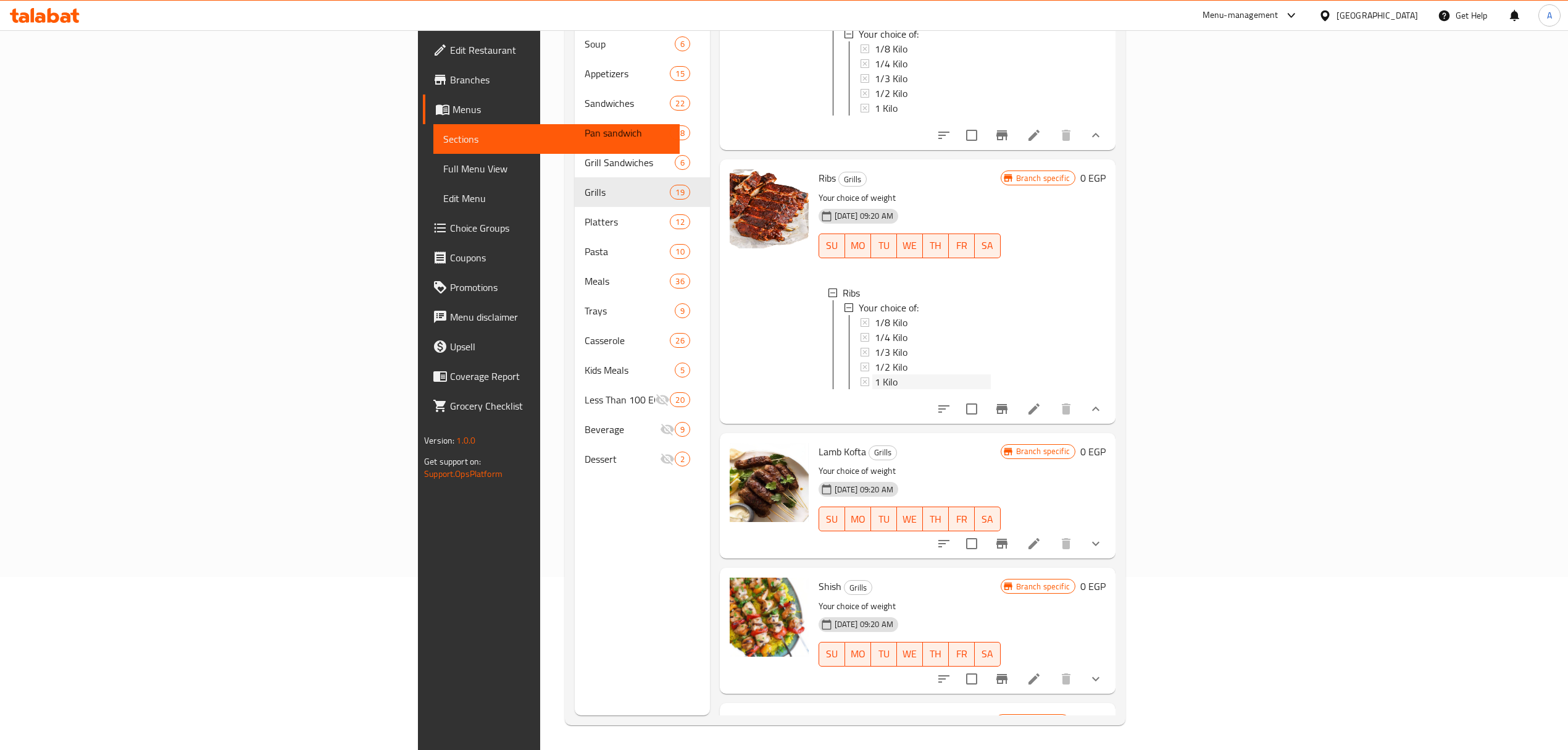
click at [875, 389] on div "1 Kilo" at bounding box center [933, 382] width 116 height 15
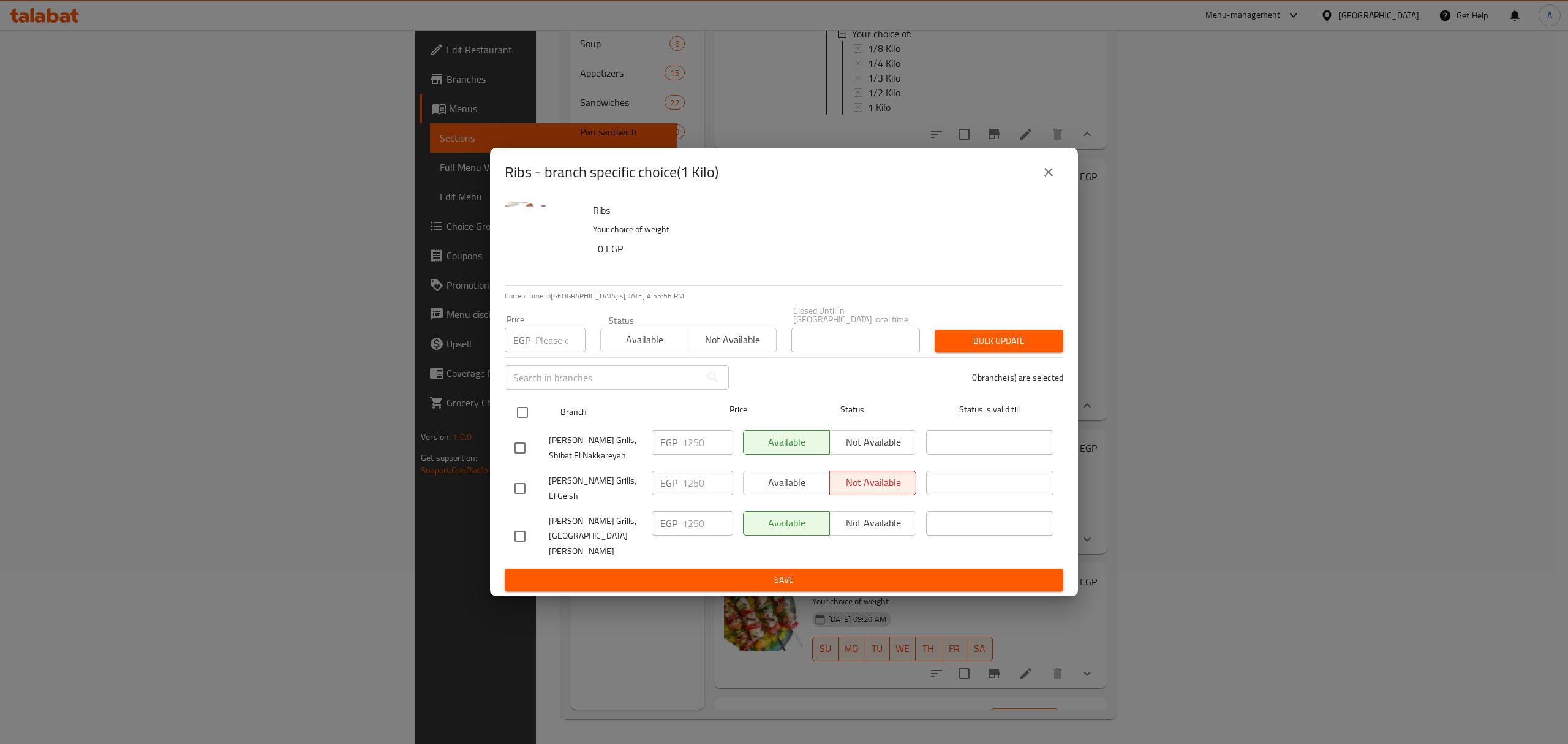
click at [520, 420] on input "checkbox" at bounding box center [522, 413] width 26 height 26
click at [544, 352] on input "number" at bounding box center [560, 339] width 51 height 25
paste input "1360.00"
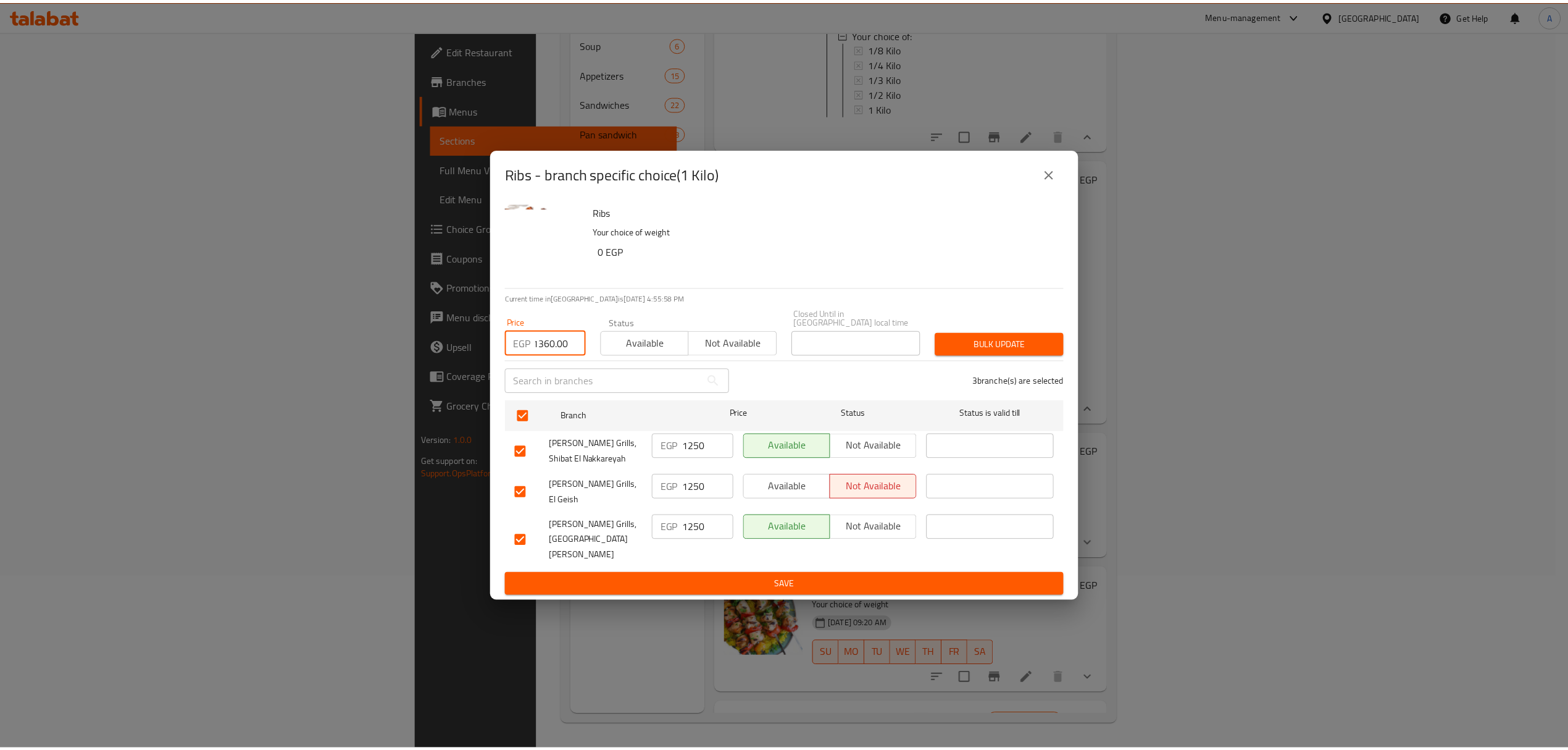
scroll to position [0, 0]
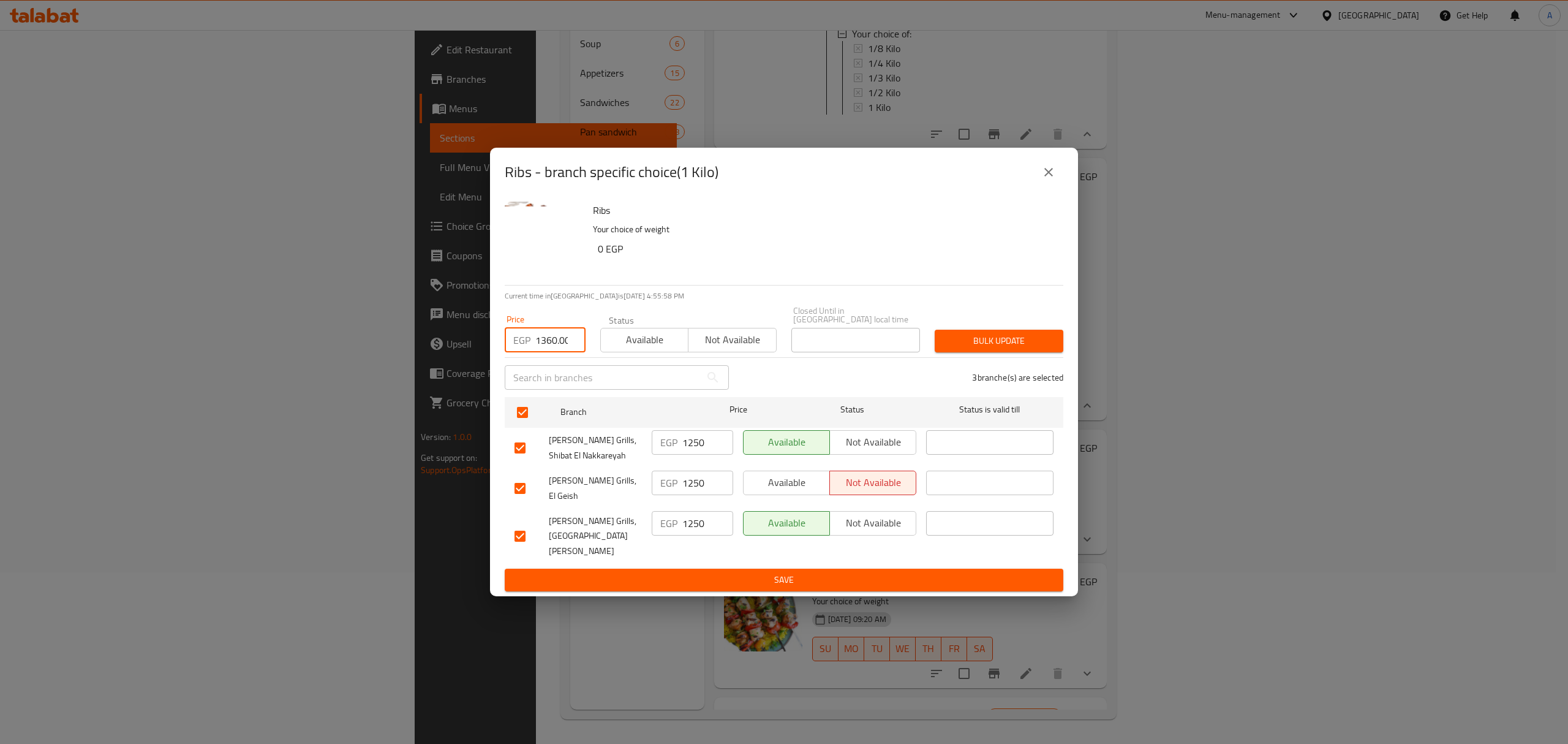
click at [949, 348] on span "Bulk update" at bounding box center [999, 340] width 109 height 15
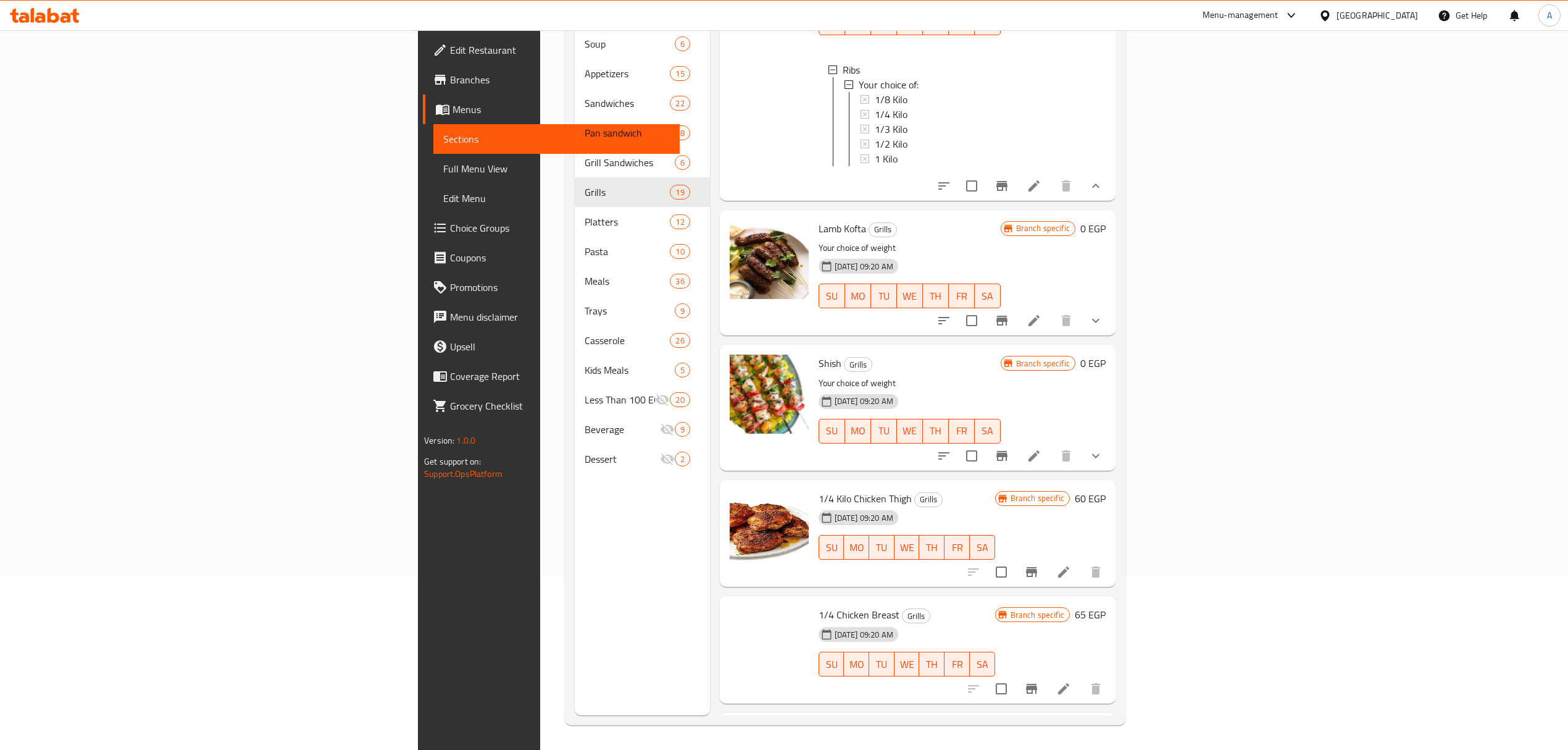
scroll to position [2553, 0]
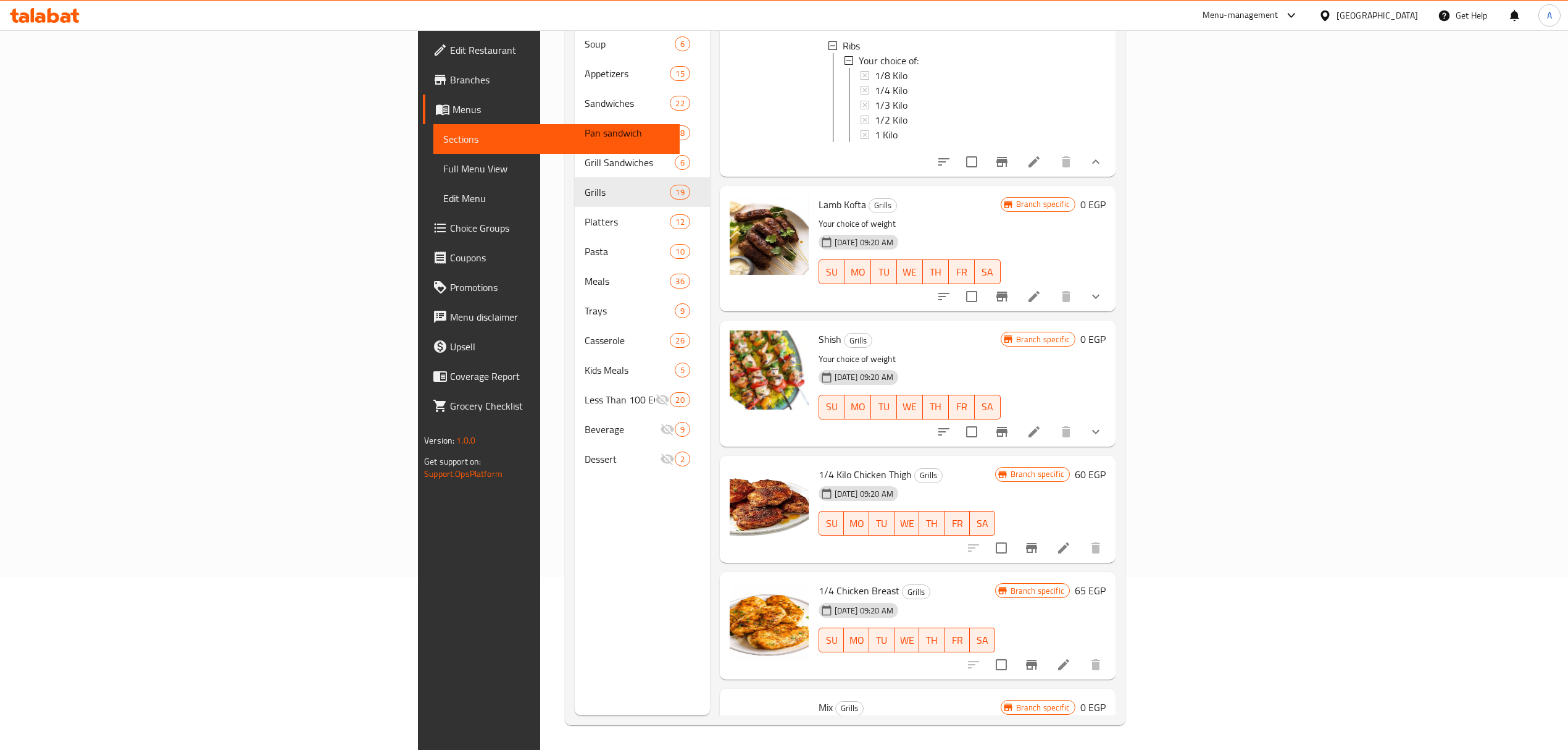
click at [1110, 311] on button "show more" at bounding box center [1096, 296] width 30 height 30
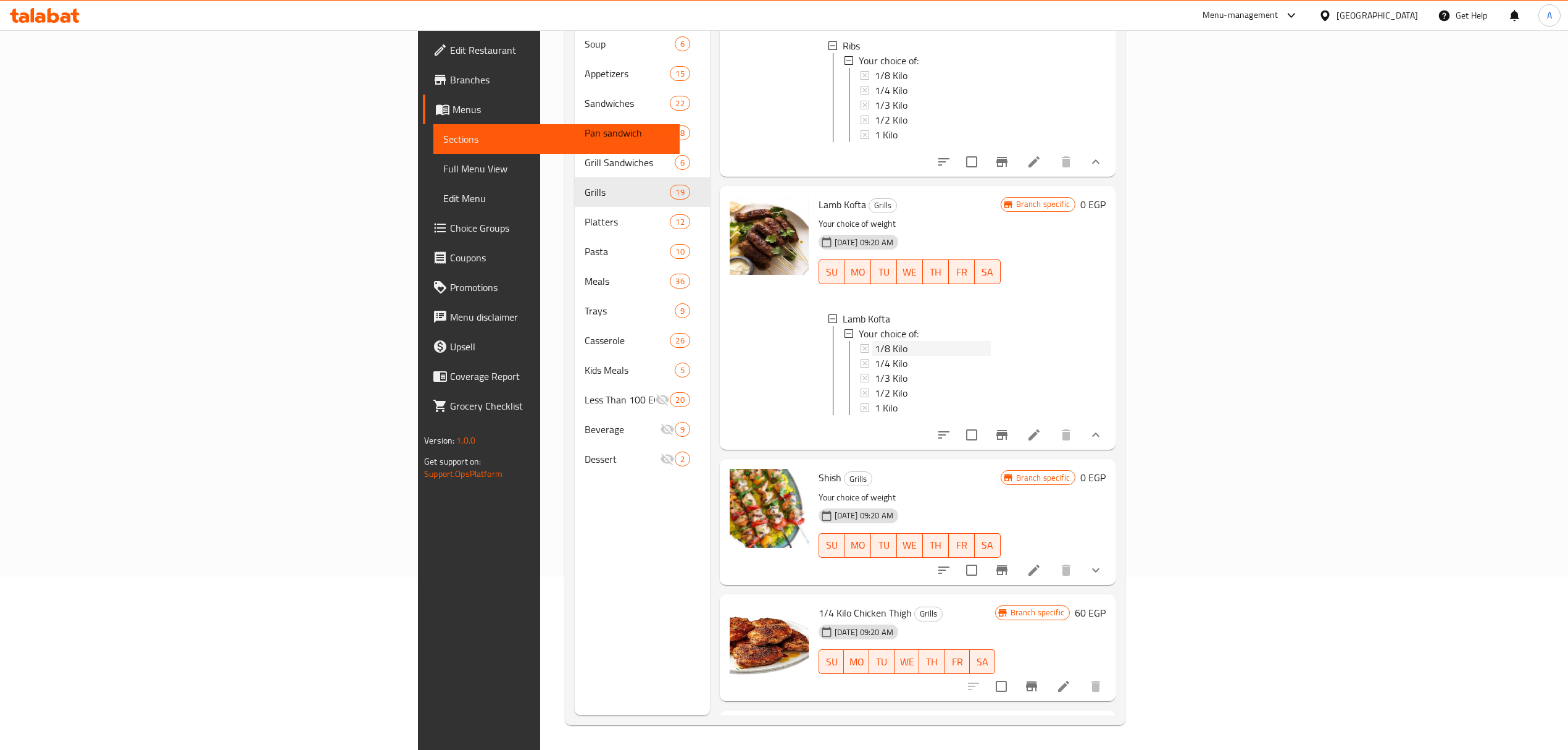
click at [875, 356] on span "1/8 Kilo" at bounding box center [891, 348] width 32 height 15
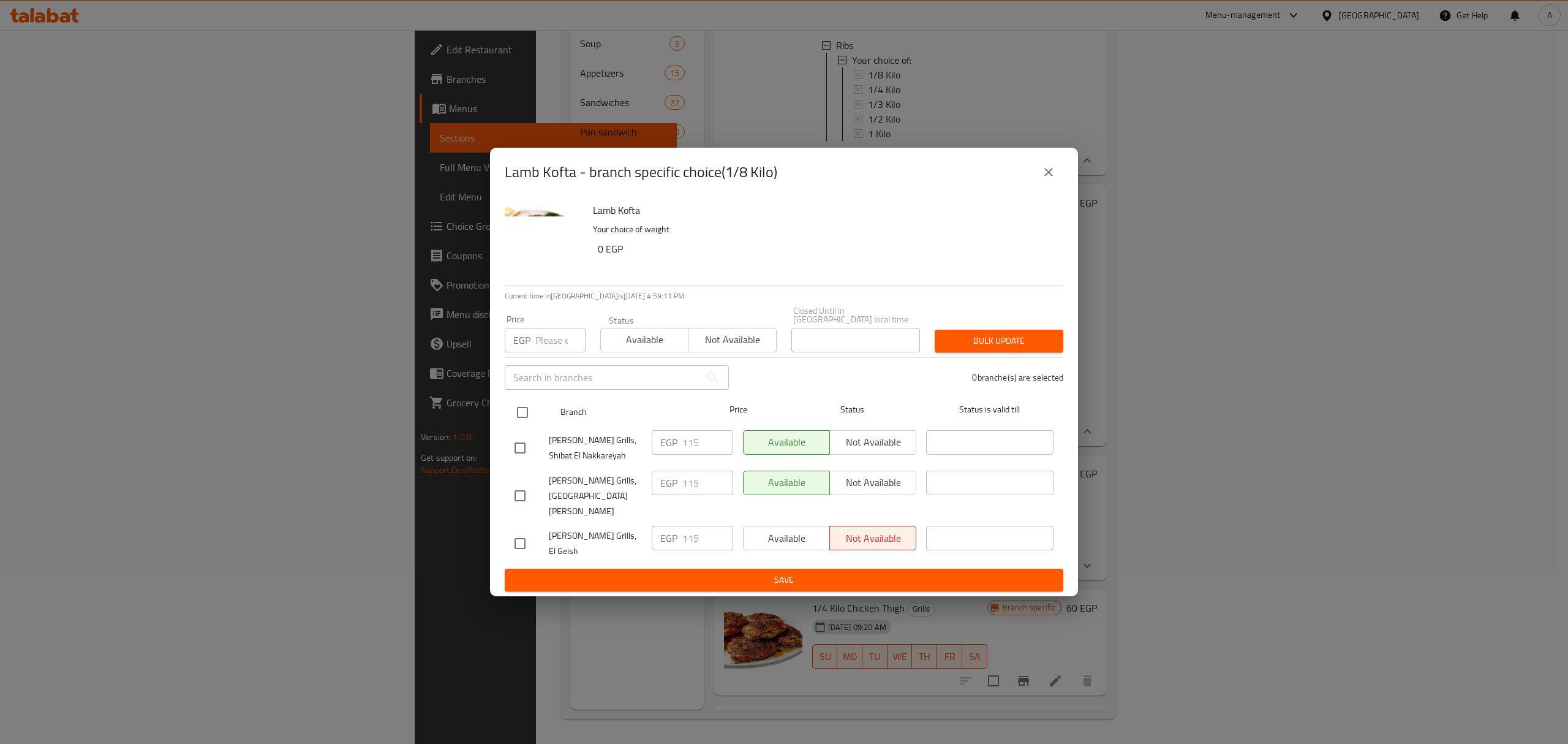
click at [521, 424] on input "checkbox" at bounding box center [522, 413] width 26 height 26
click at [542, 352] on input "number" at bounding box center [560, 339] width 51 height 25
paste input "120.00"
click at [993, 348] on span "Bulk update" at bounding box center [999, 340] width 109 height 15
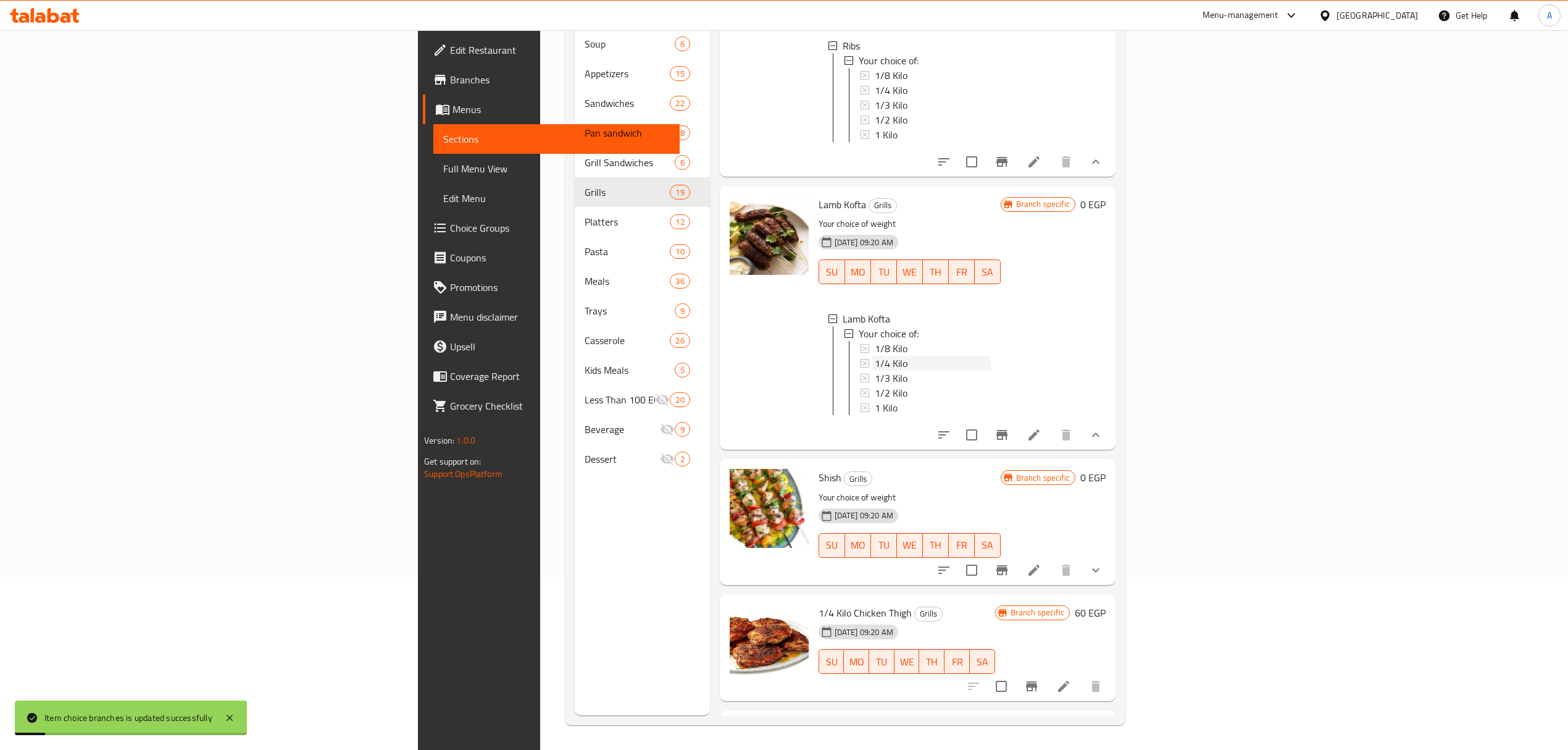
click at [875, 371] on div "1/4 Kilo" at bounding box center [933, 363] width 116 height 15
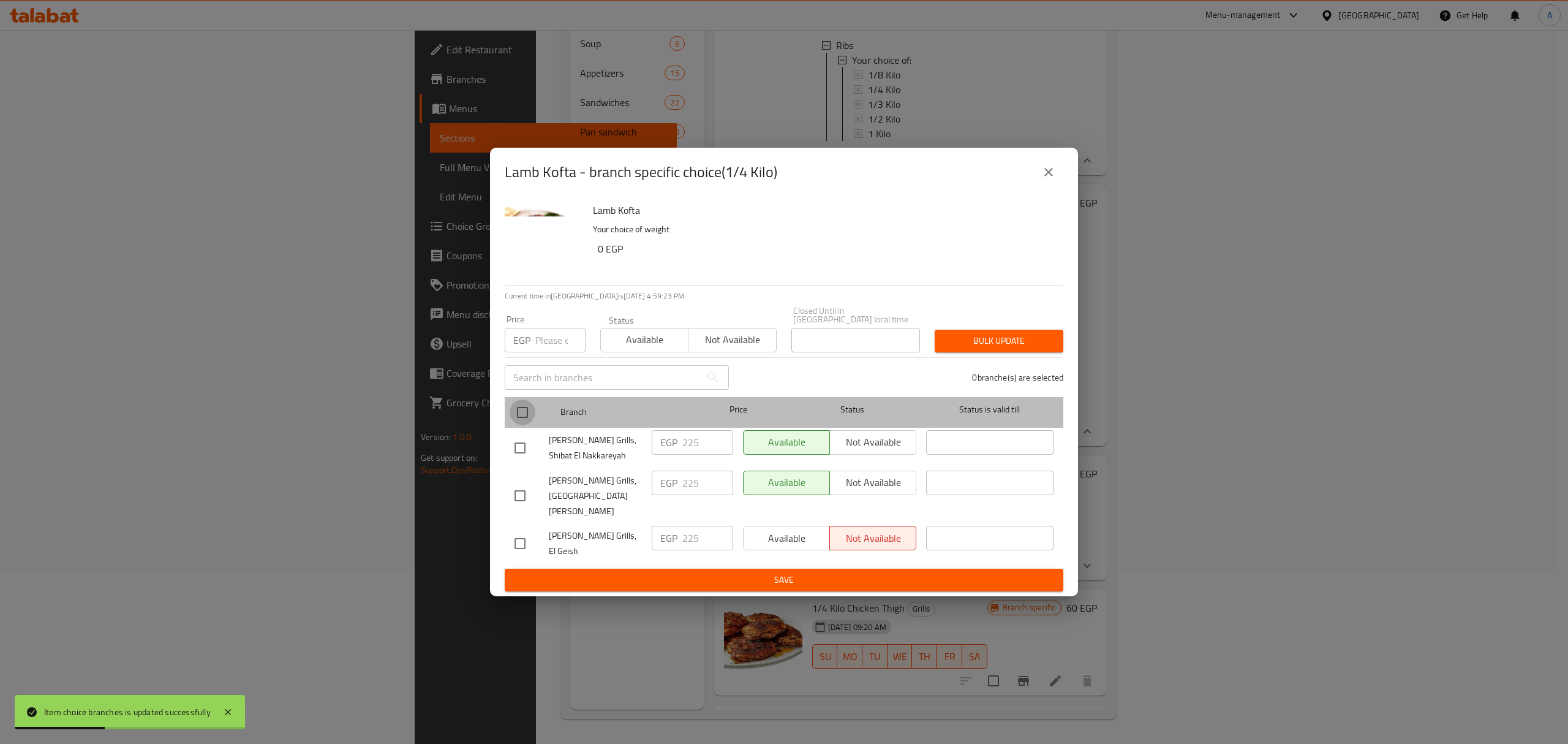
click at [512, 424] on input "checkbox" at bounding box center [522, 413] width 26 height 26
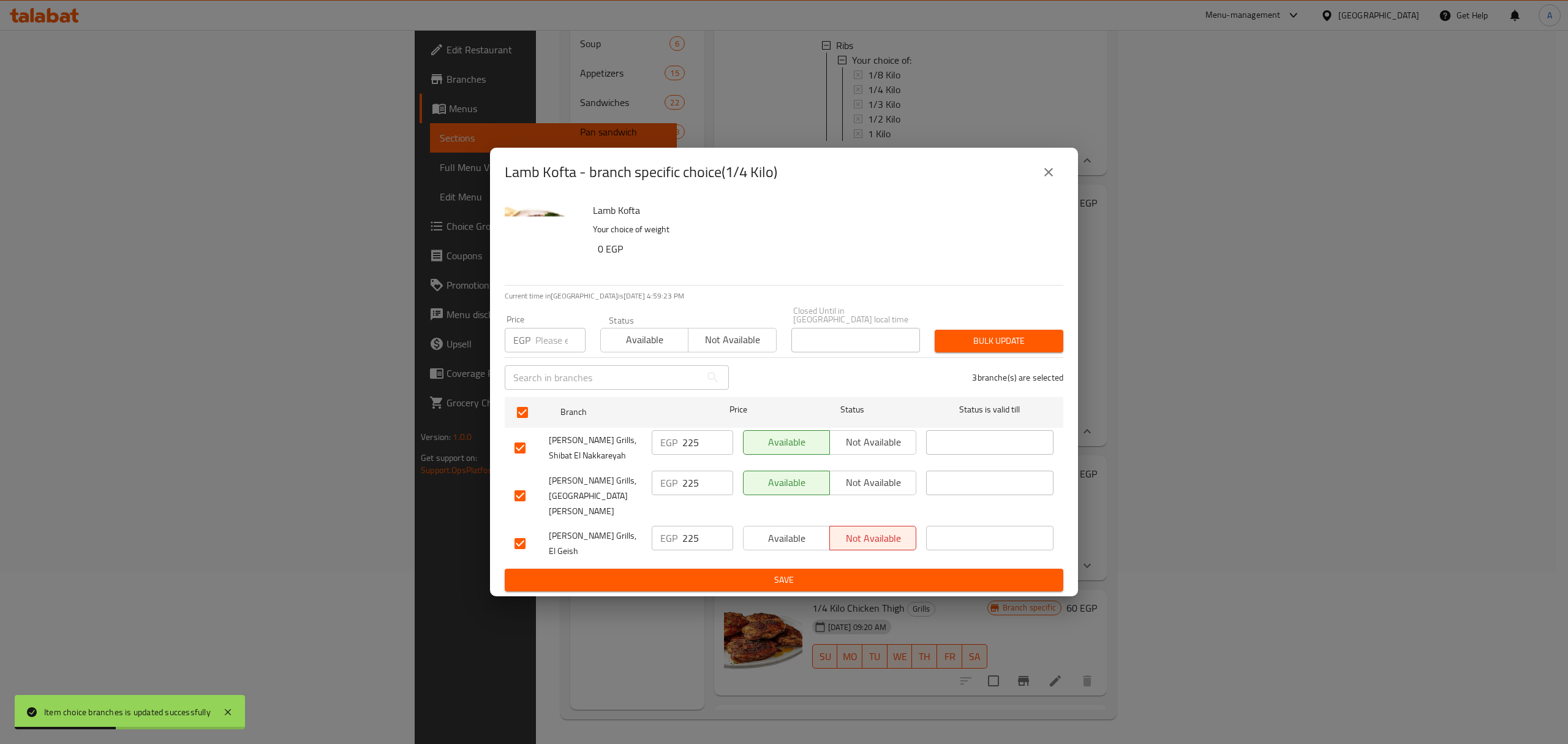
click at [542, 351] on input "number" at bounding box center [560, 339] width 51 height 25
paste input "240.00"
click at [981, 348] on span "Bulk update" at bounding box center [999, 340] width 109 height 15
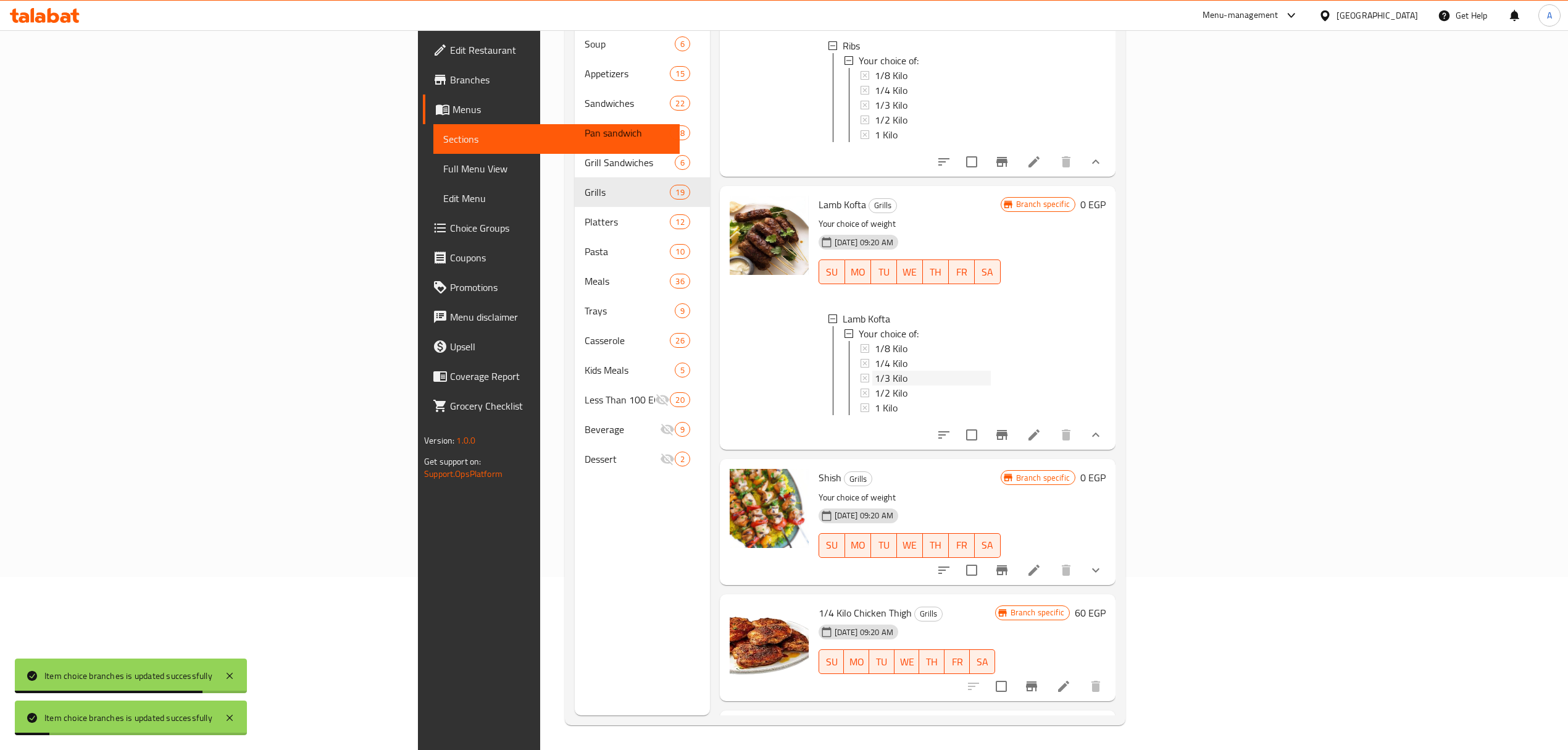
click at [875, 385] on div "1/3 Kilo" at bounding box center [933, 378] width 116 height 15
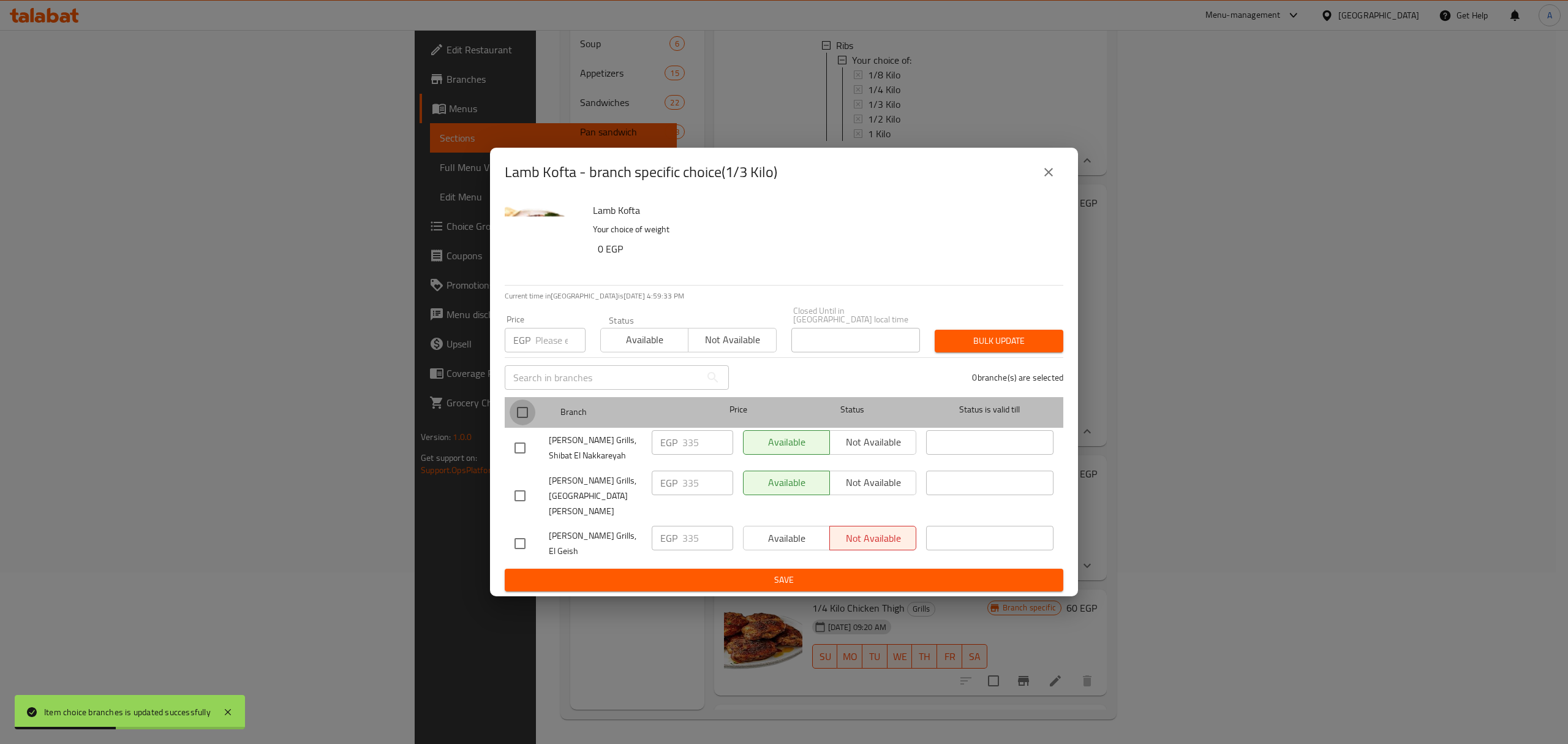
click at [526, 422] on input "checkbox" at bounding box center [522, 413] width 26 height 26
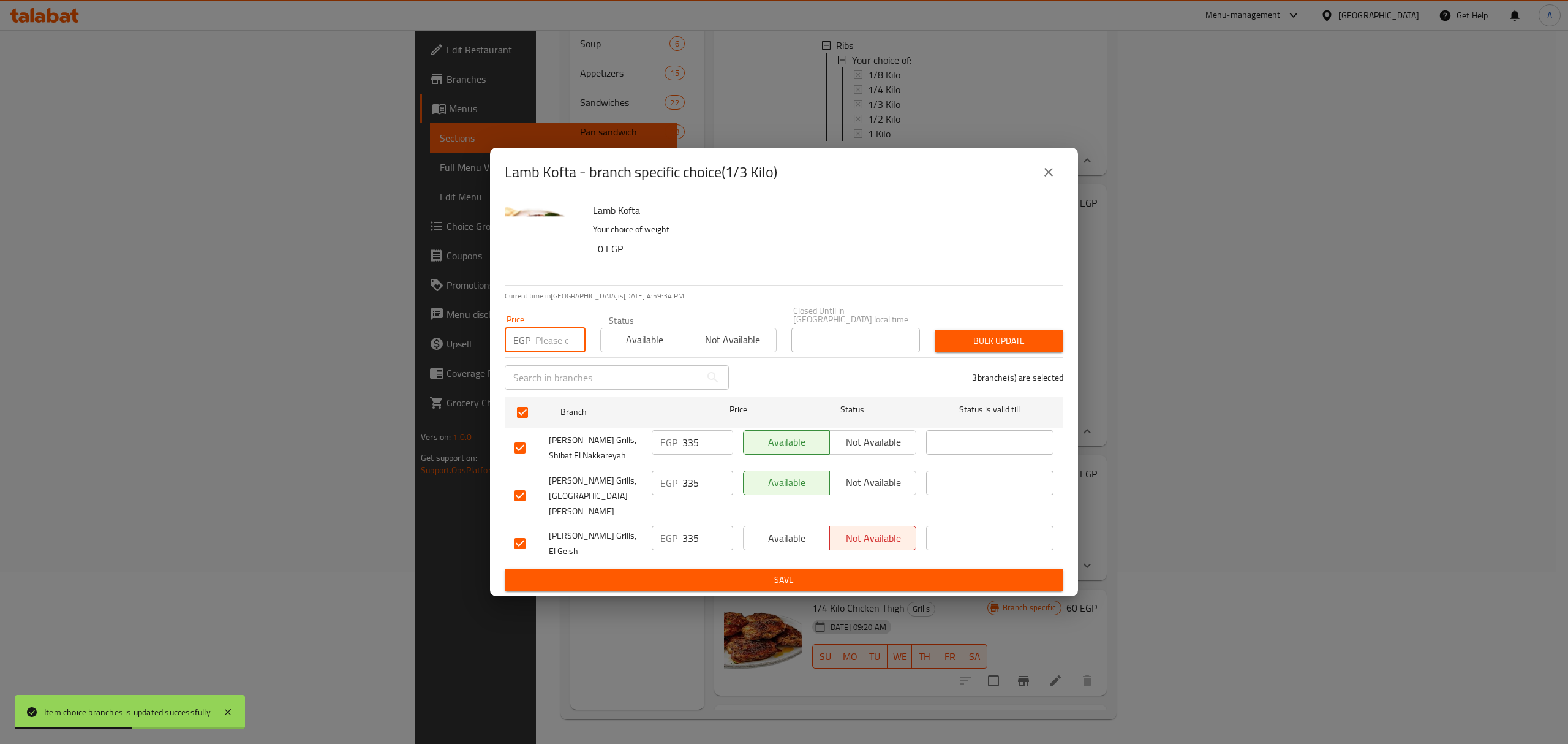
click at [537, 344] on input "number" at bounding box center [560, 339] width 51 height 25
paste input "360.00"
click at [985, 348] on span "Bulk update" at bounding box center [999, 340] width 109 height 15
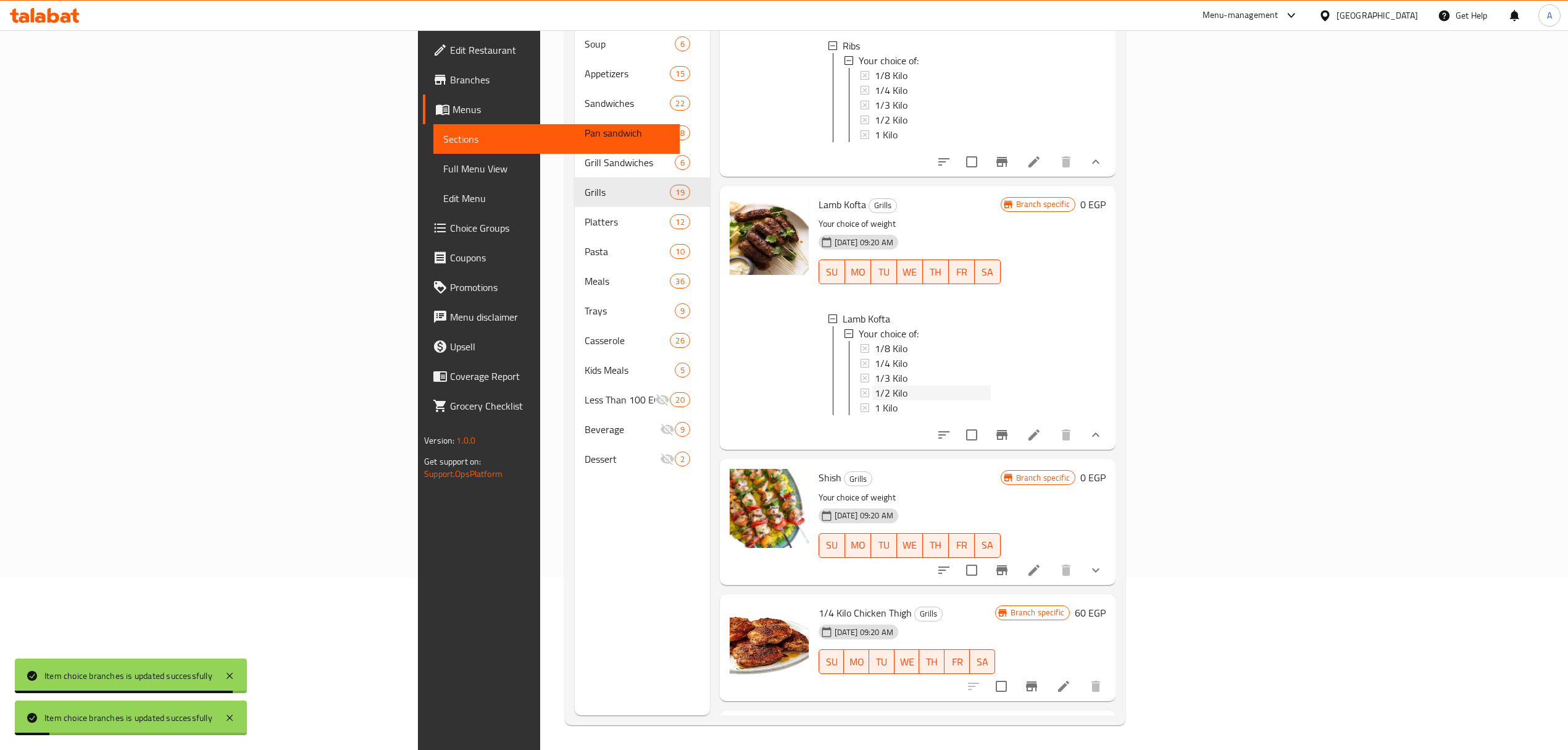
click at [875, 400] on span "1/2 Kilo" at bounding box center [891, 392] width 32 height 15
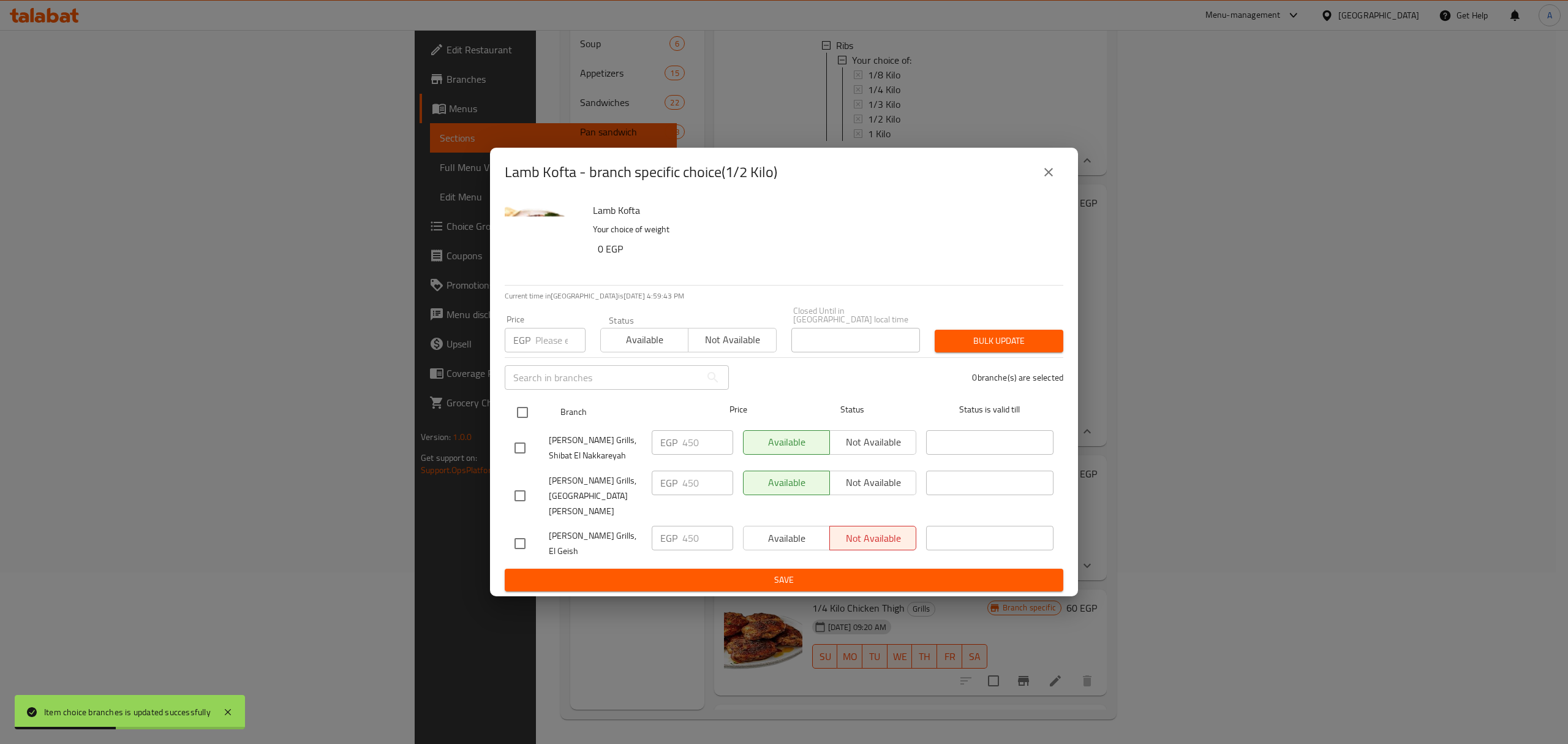
click at [519, 425] on input "checkbox" at bounding box center [522, 413] width 26 height 26
click at [547, 352] on input "number" at bounding box center [560, 339] width 51 height 25
paste input "480.00"
click at [965, 348] on span "Bulk update" at bounding box center [999, 340] width 109 height 15
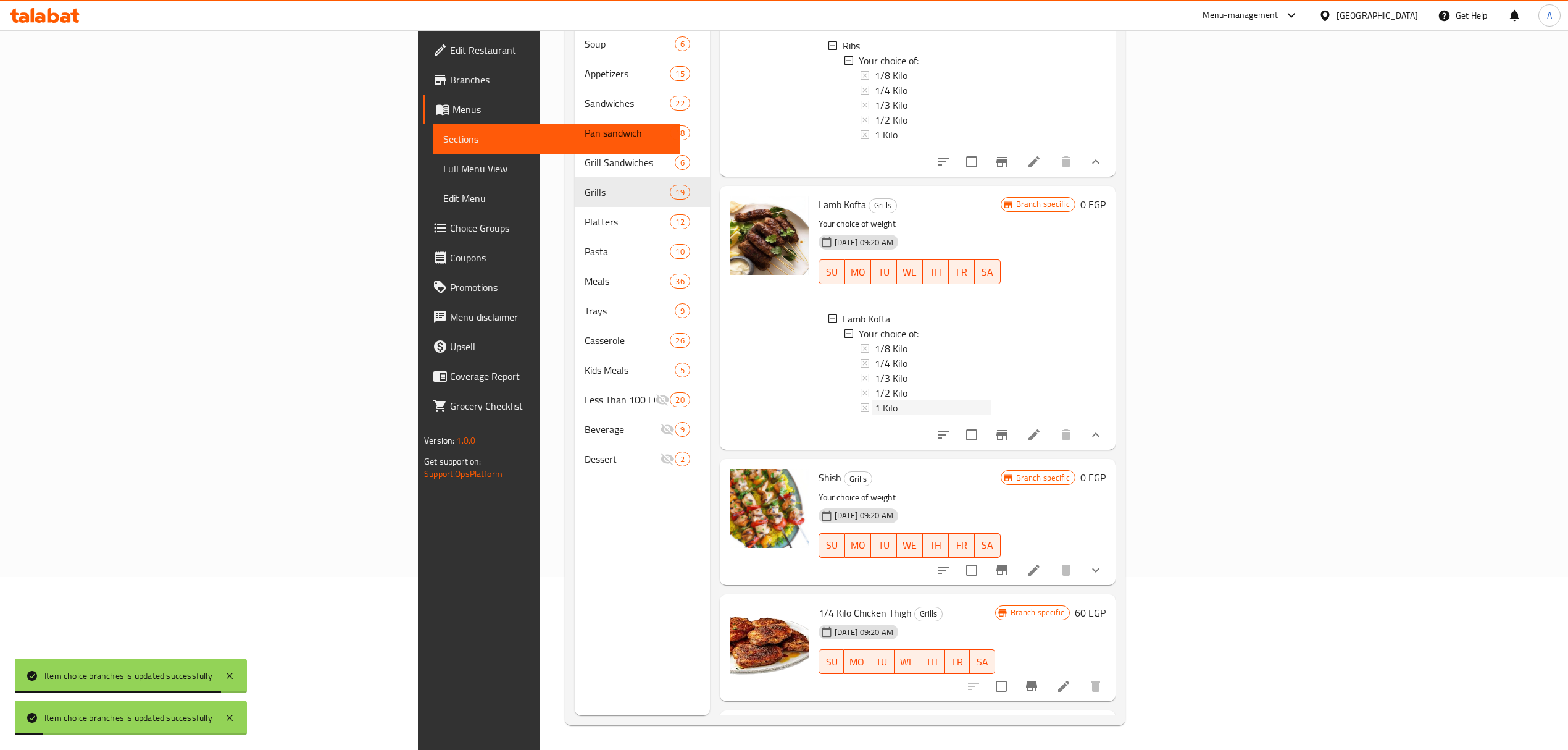
click at [875, 415] on div "1 Kilo" at bounding box center [933, 408] width 116 height 15
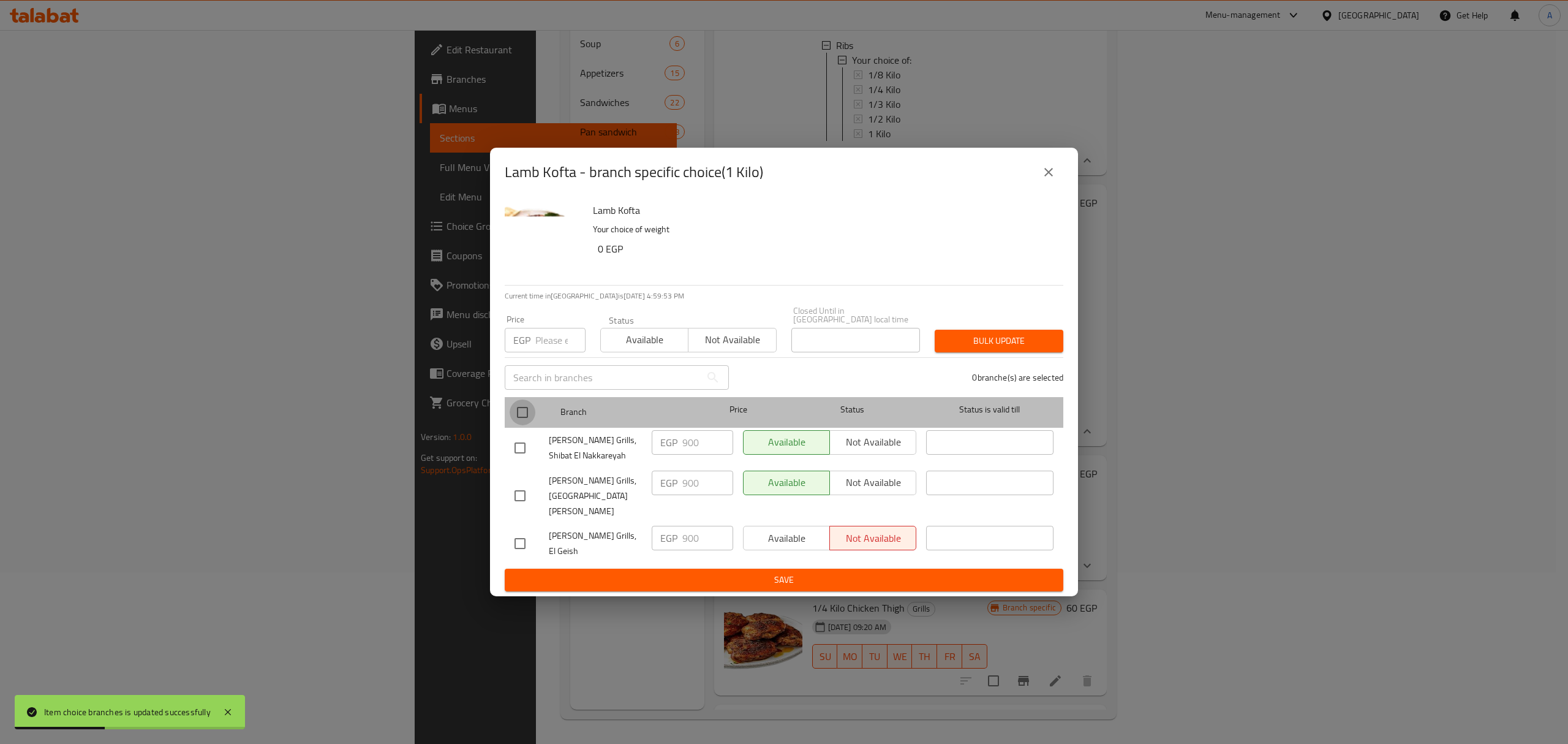
click at [524, 423] on input "checkbox" at bounding box center [522, 413] width 26 height 26
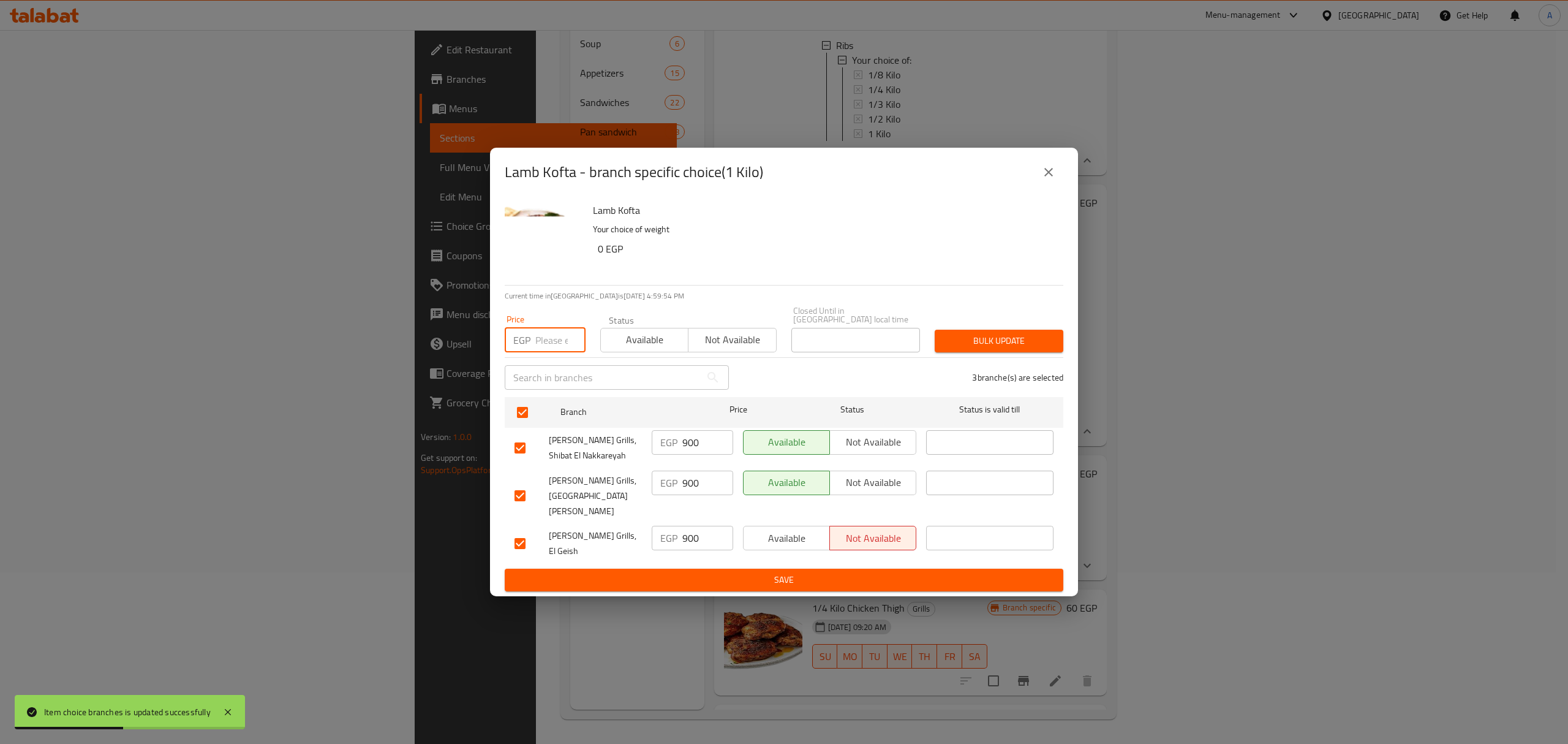
click at [538, 346] on input "number" at bounding box center [560, 339] width 51 height 25
paste input "960.00"
click at [967, 348] on span "Bulk update" at bounding box center [999, 340] width 109 height 15
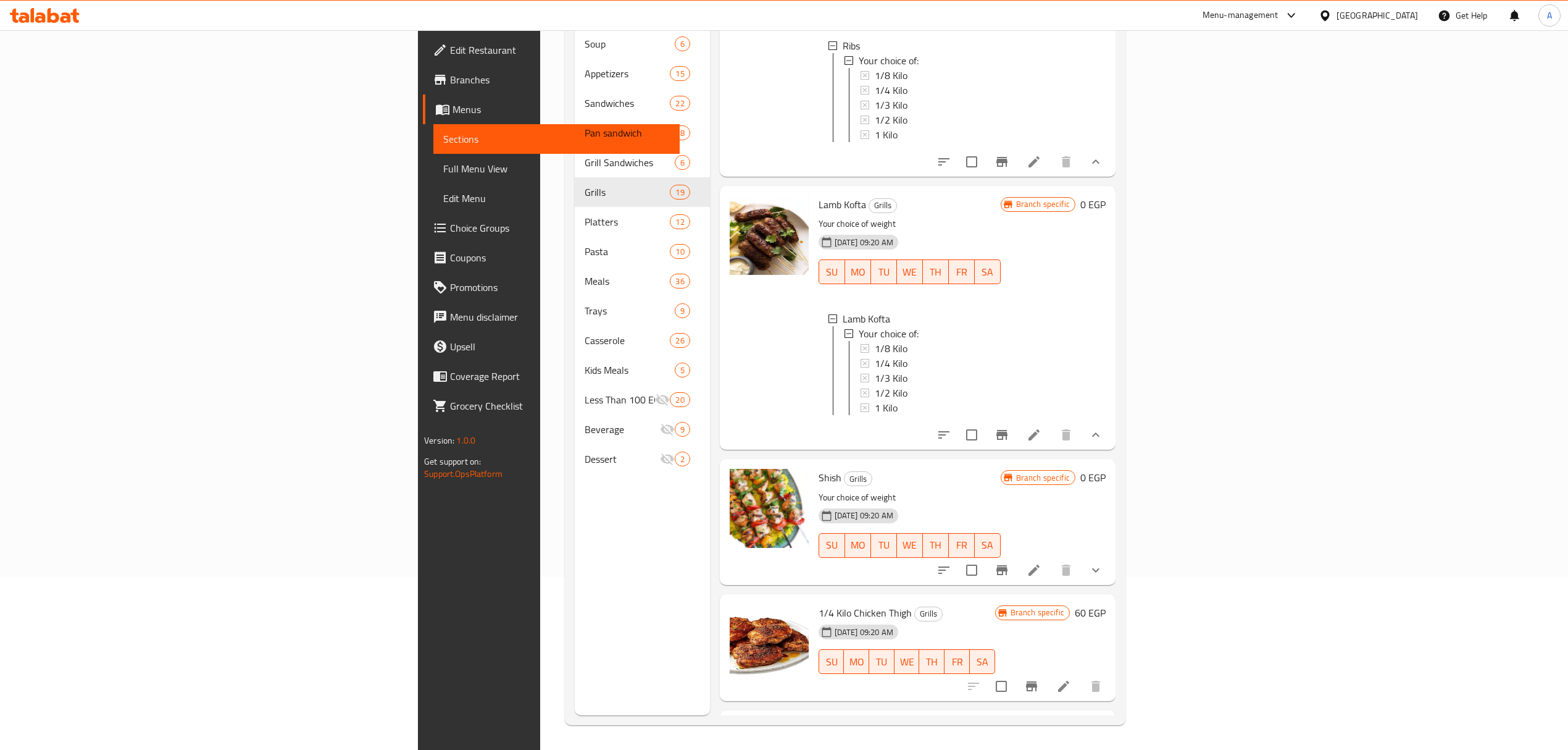
click at [875, 415] on div "1 Kilo" at bounding box center [933, 408] width 116 height 15
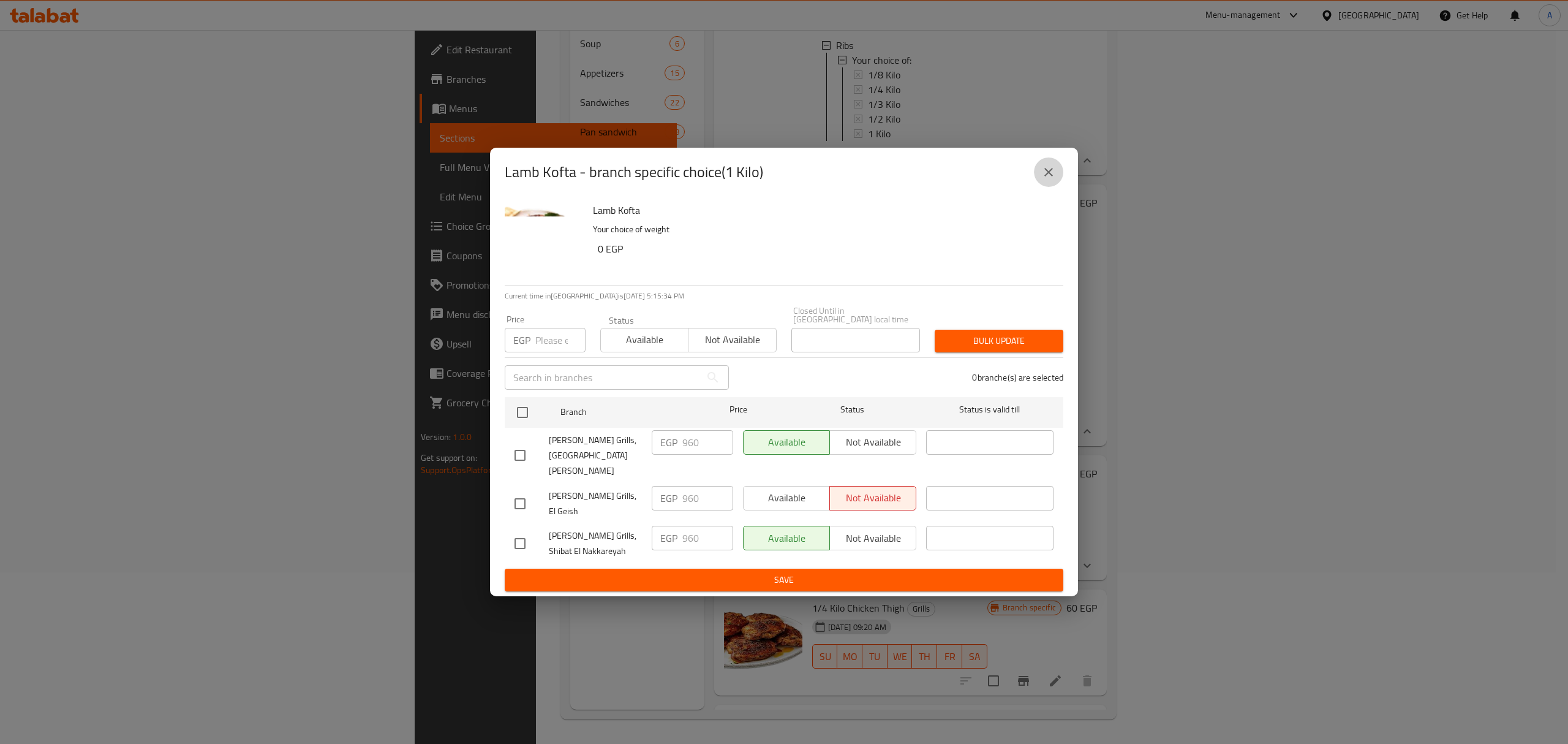
click at [1042, 187] on button "close" at bounding box center [1048, 172] width 30 height 30
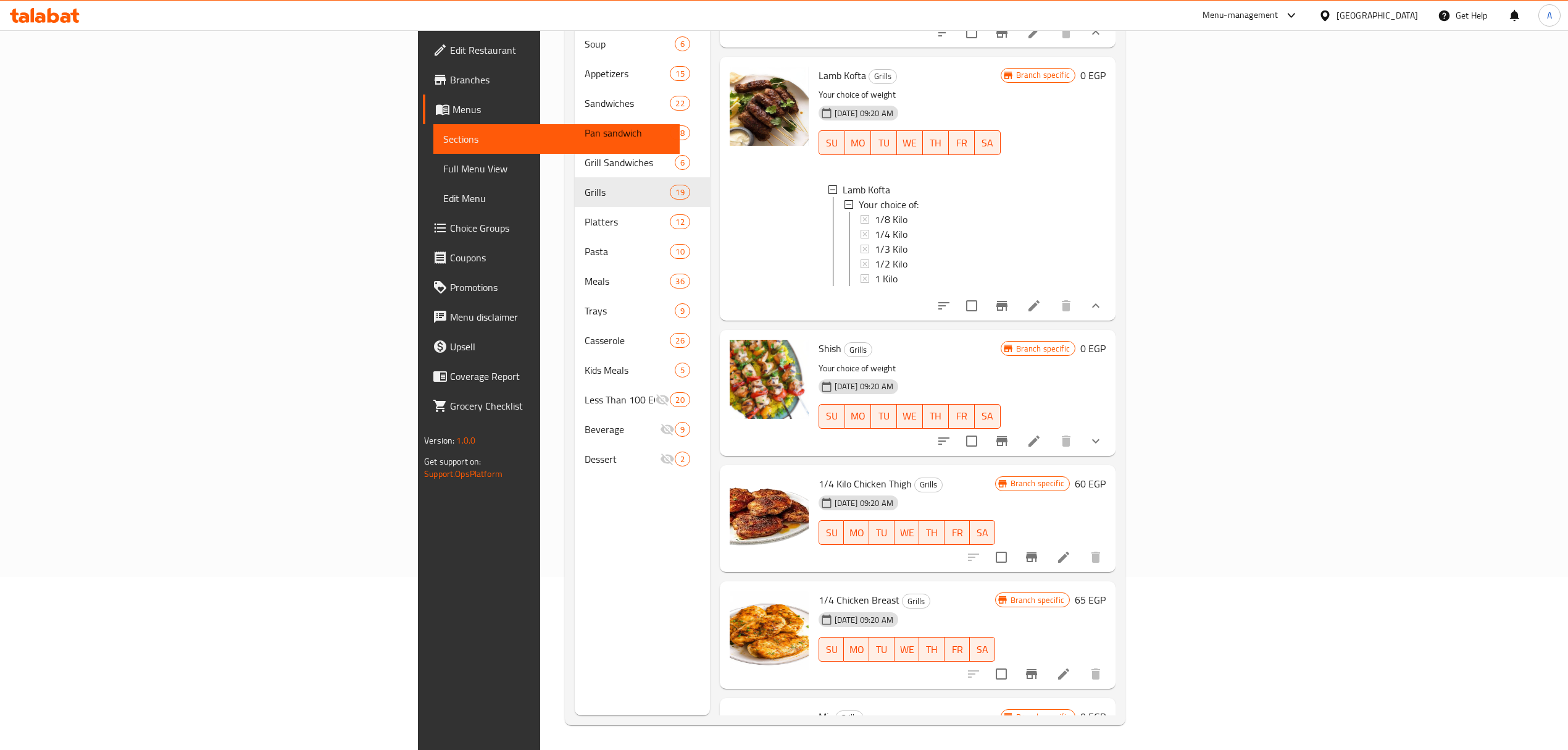
scroll to position [2718, 0]
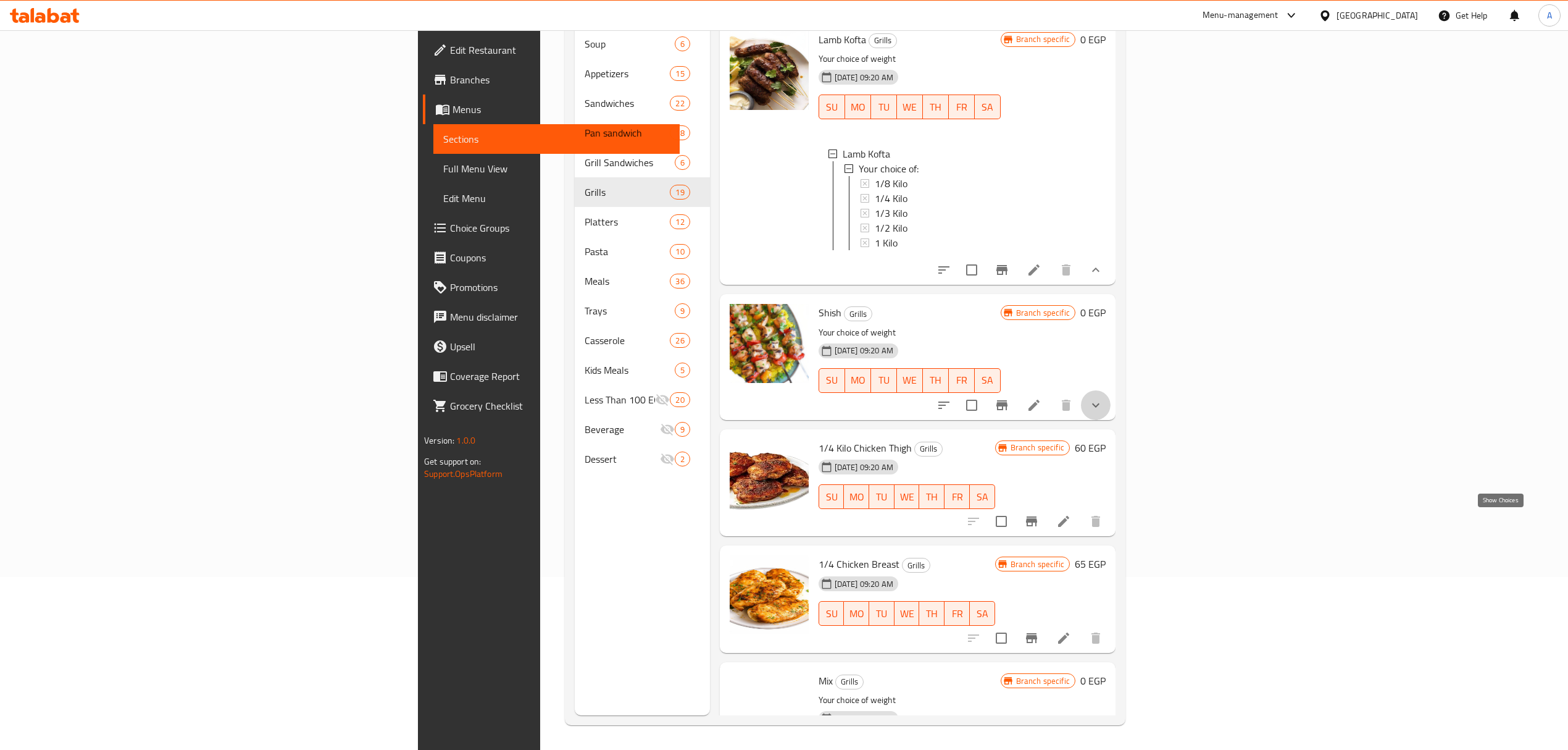
click at [1103, 413] on icon "show more" at bounding box center [1096, 405] width 15 height 15
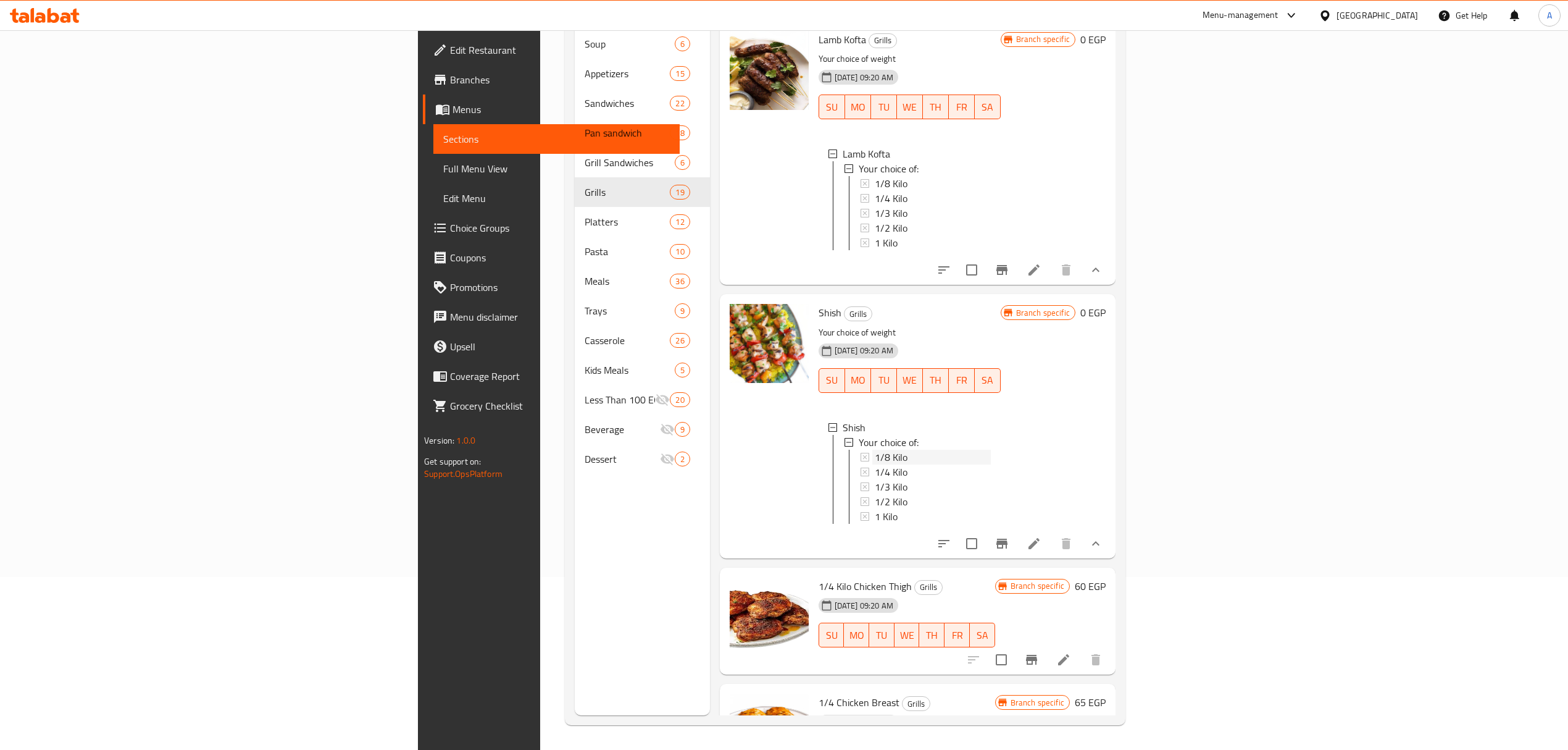
click at [875, 464] on div "1/8 Kilo" at bounding box center [933, 457] width 116 height 15
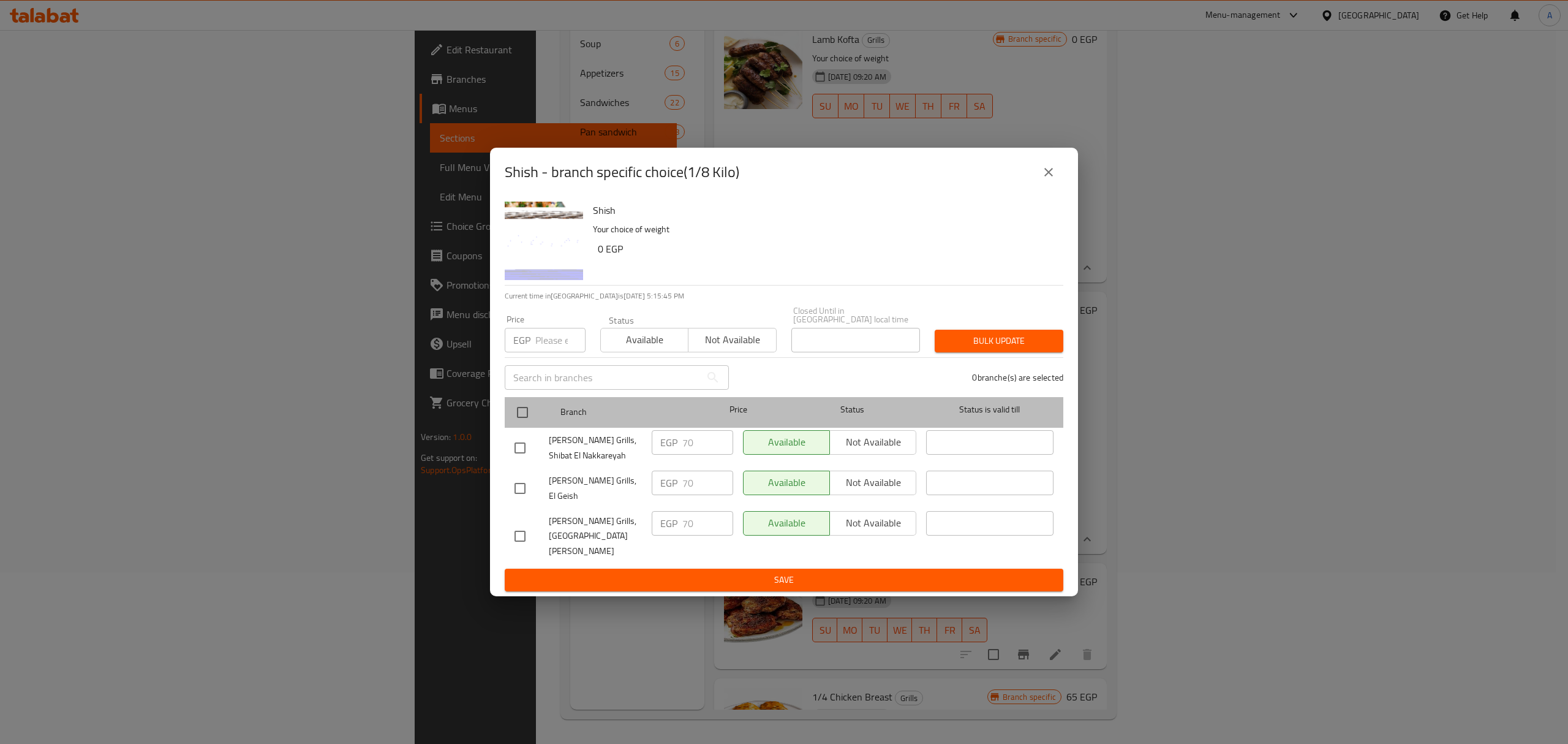
click at [506, 425] on div "Branch Price Status Status is valid till" at bounding box center [784, 413] width 559 height 30
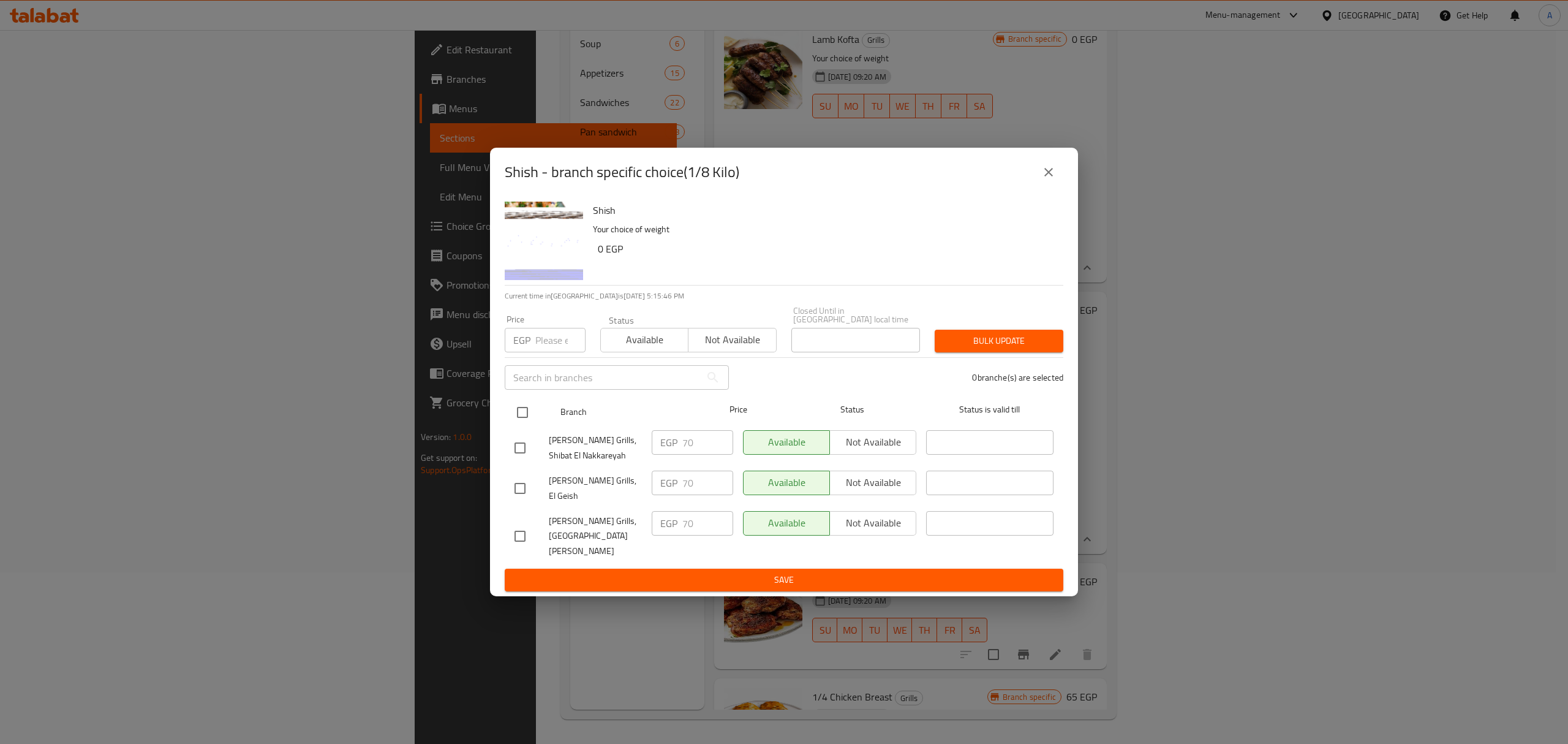
click at [518, 423] on input "checkbox" at bounding box center [522, 413] width 26 height 26
click at [547, 352] on input "number" at bounding box center [560, 339] width 51 height 25
paste input "75.00"
click at [961, 347] on span "Bulk update" at bounding box center [999, 340] width 109 height 15
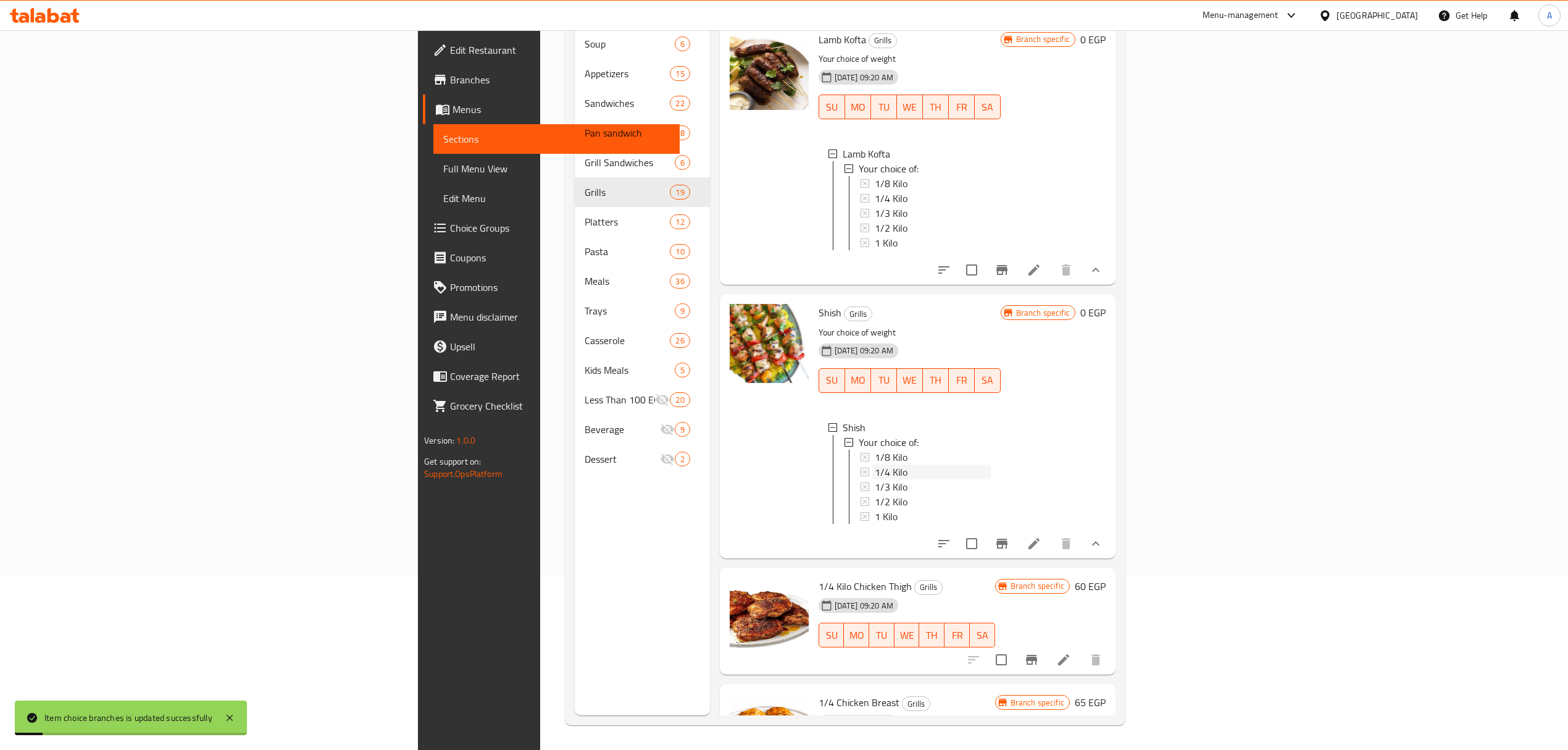
click at [875, 479] on span "1/4 Kilo" at bounding box center [891, 472] width 32 height 15
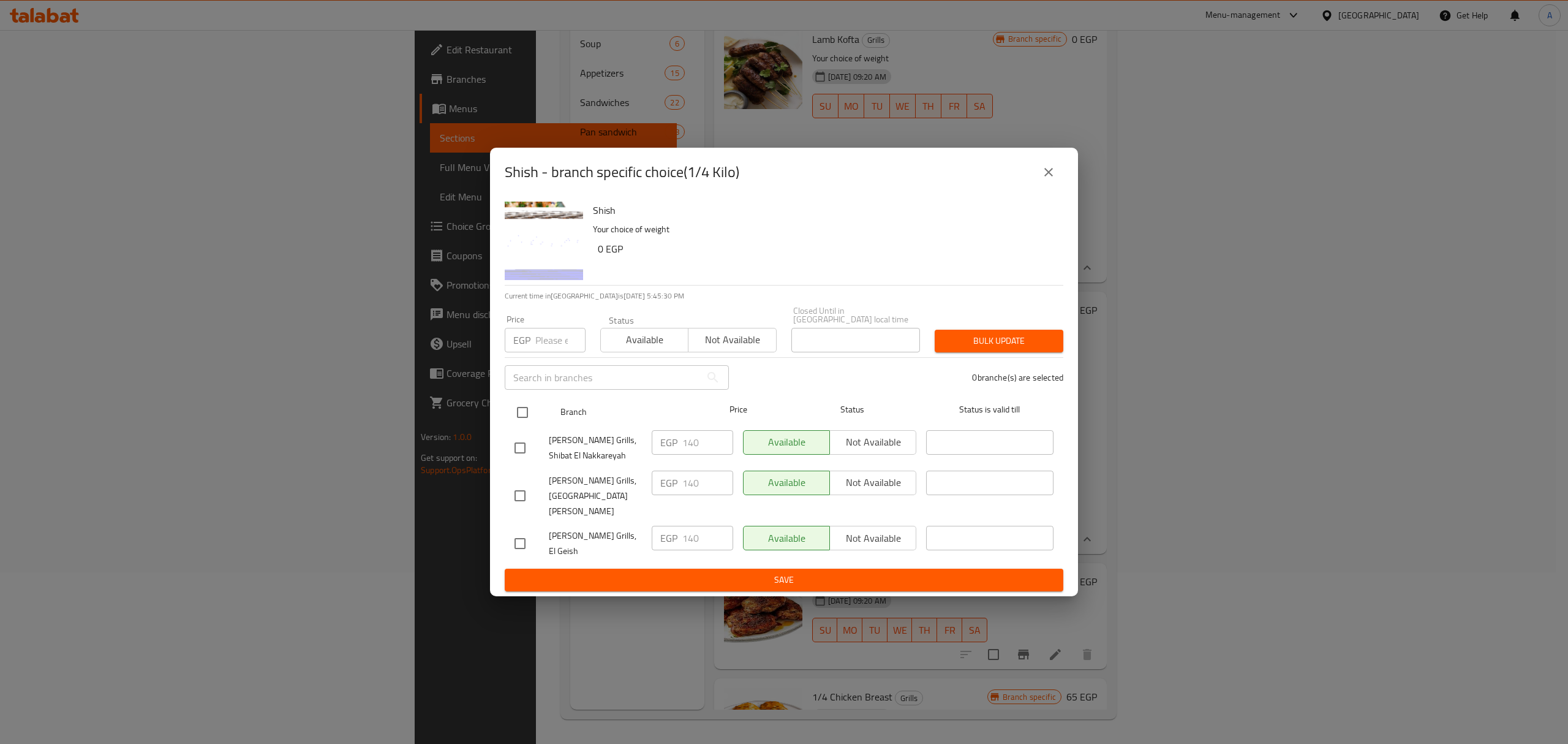
click at [518, 425] on input "checkbox" at bounding box center [522, 413] width 26 height 26
click at [545, 352] on input "number" at bounding box center [560, 339] width 51 height 25
paste input "150.00"
click at [973, 348] on span "Bulk update" at bounding box center [999, 340] width 109 height 15
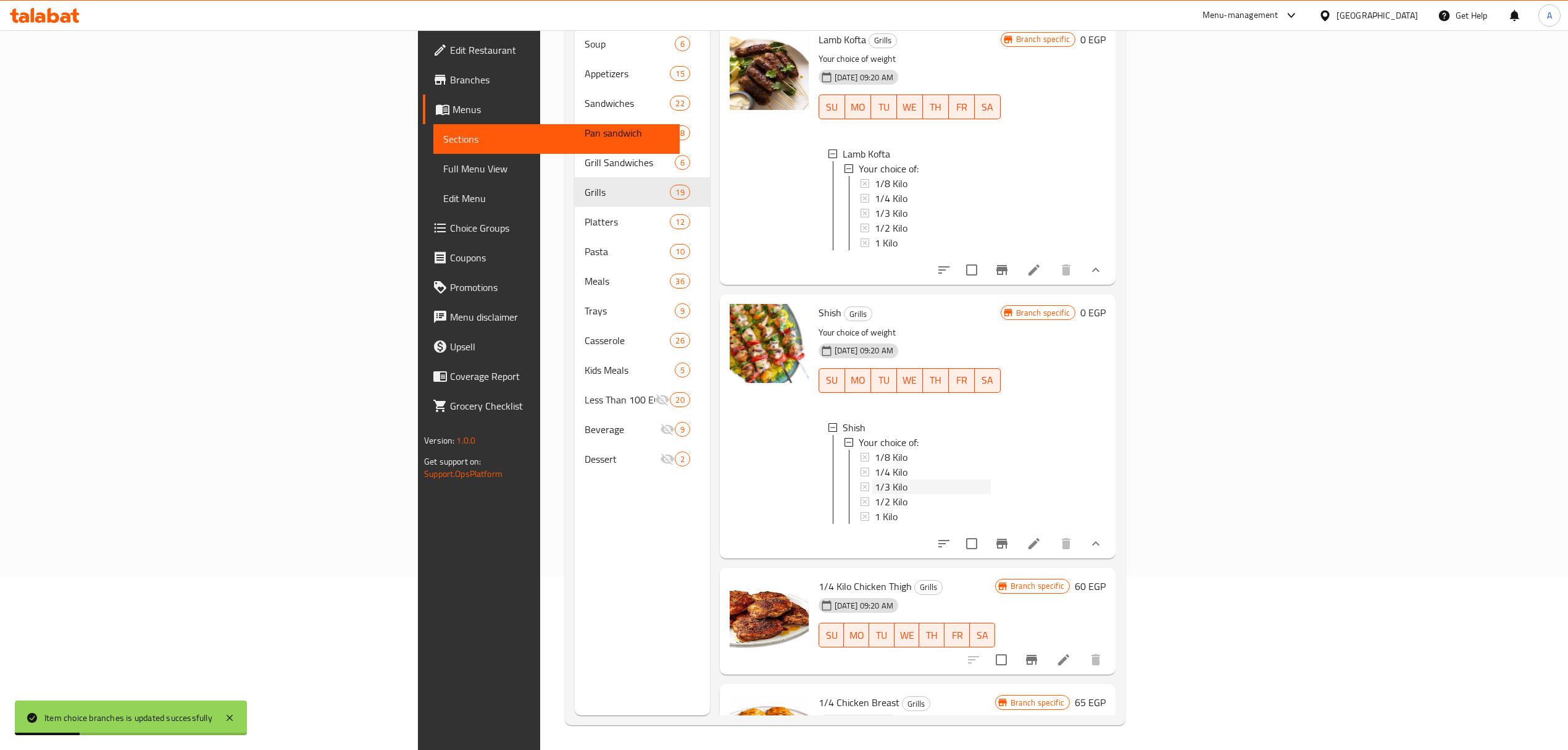
click at [875, 494] on div "1/3 Kilo" at bounding box center [933, 486] width 116 height 15
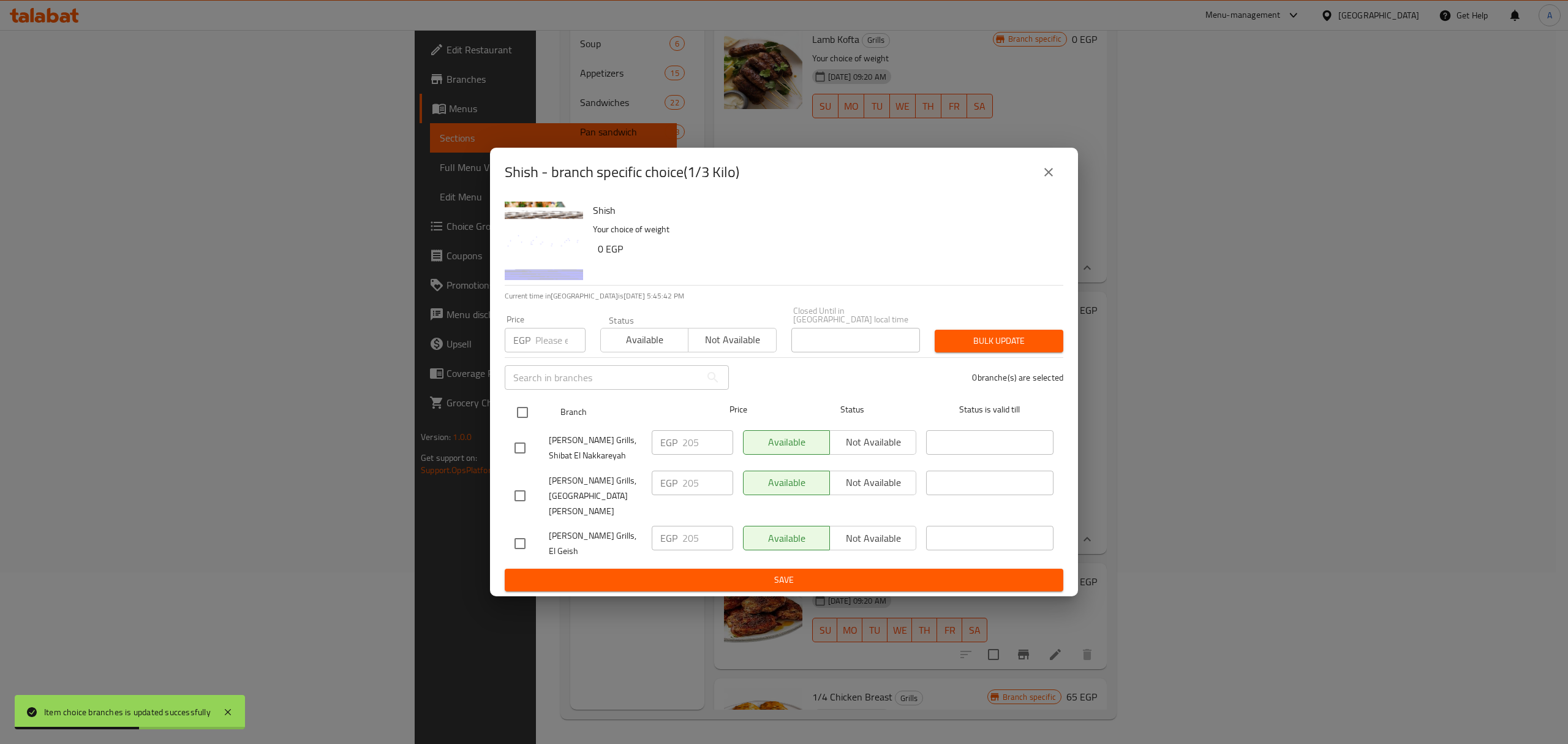
click at [520, 418] on input "checkbox" at bounding box center [522, 413] width 26 height 26
click at [550, 352] on input "number" at bounding box center [560, 339] width 51 height 25
paste input "225.00"
click at [996, 348] on span "Bulk update" at bounding box center [999, 340] width 109 height 15
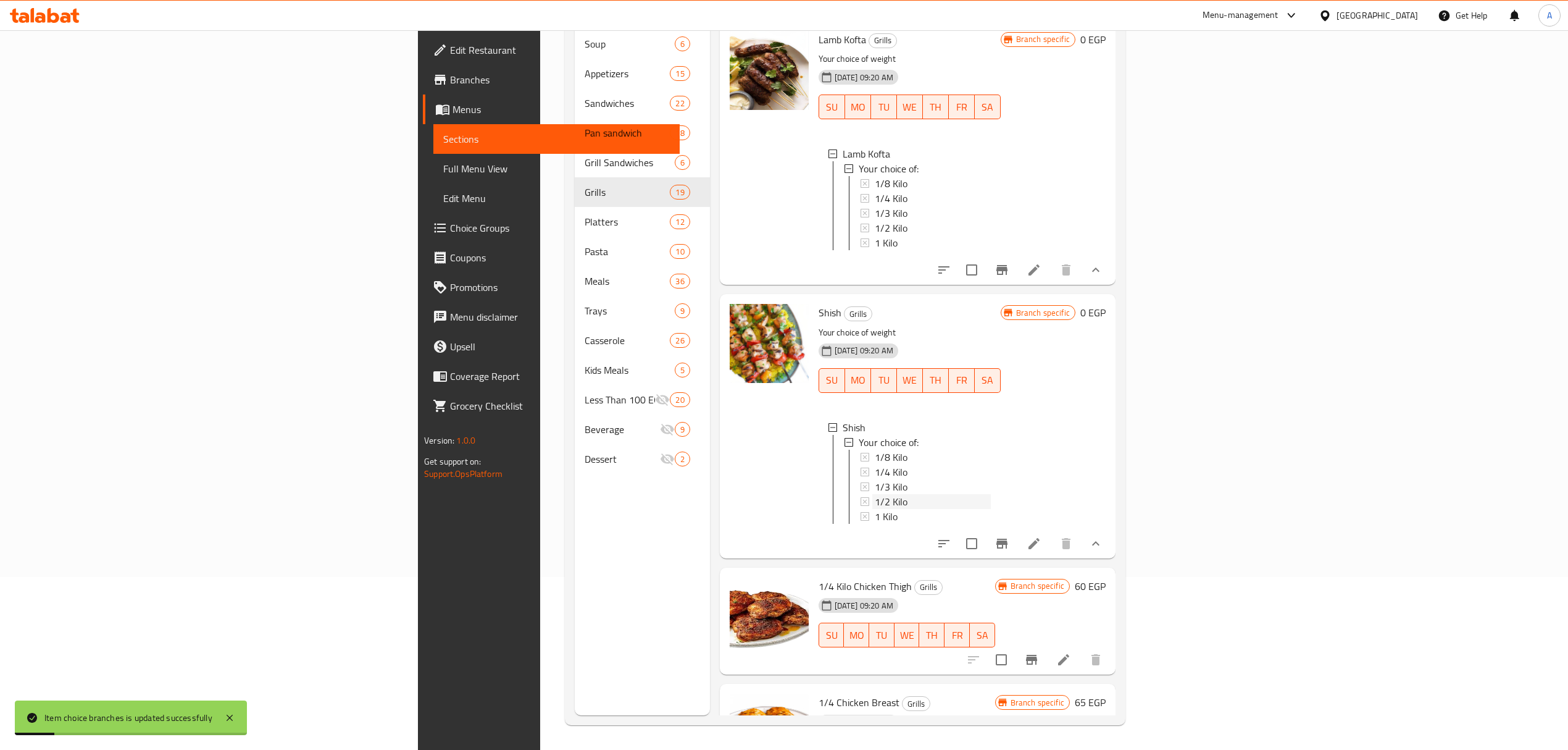
click at [875, 509] on div "1/2 Kilo" at bounding box center [933, 502] width 116 height 15
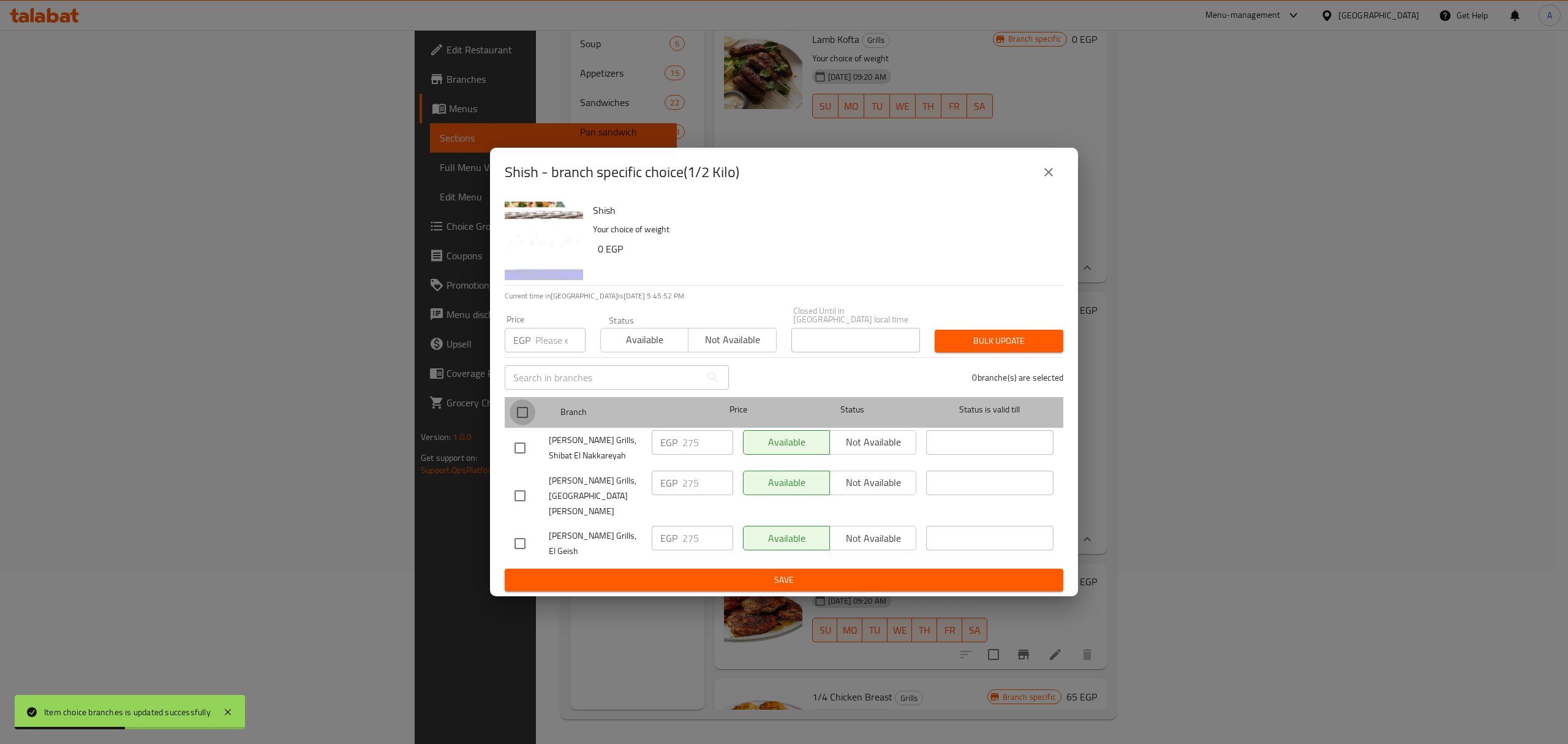
click at [522, 425] on input "checkbox" at bounding box center [522, 413] width 26 height 26
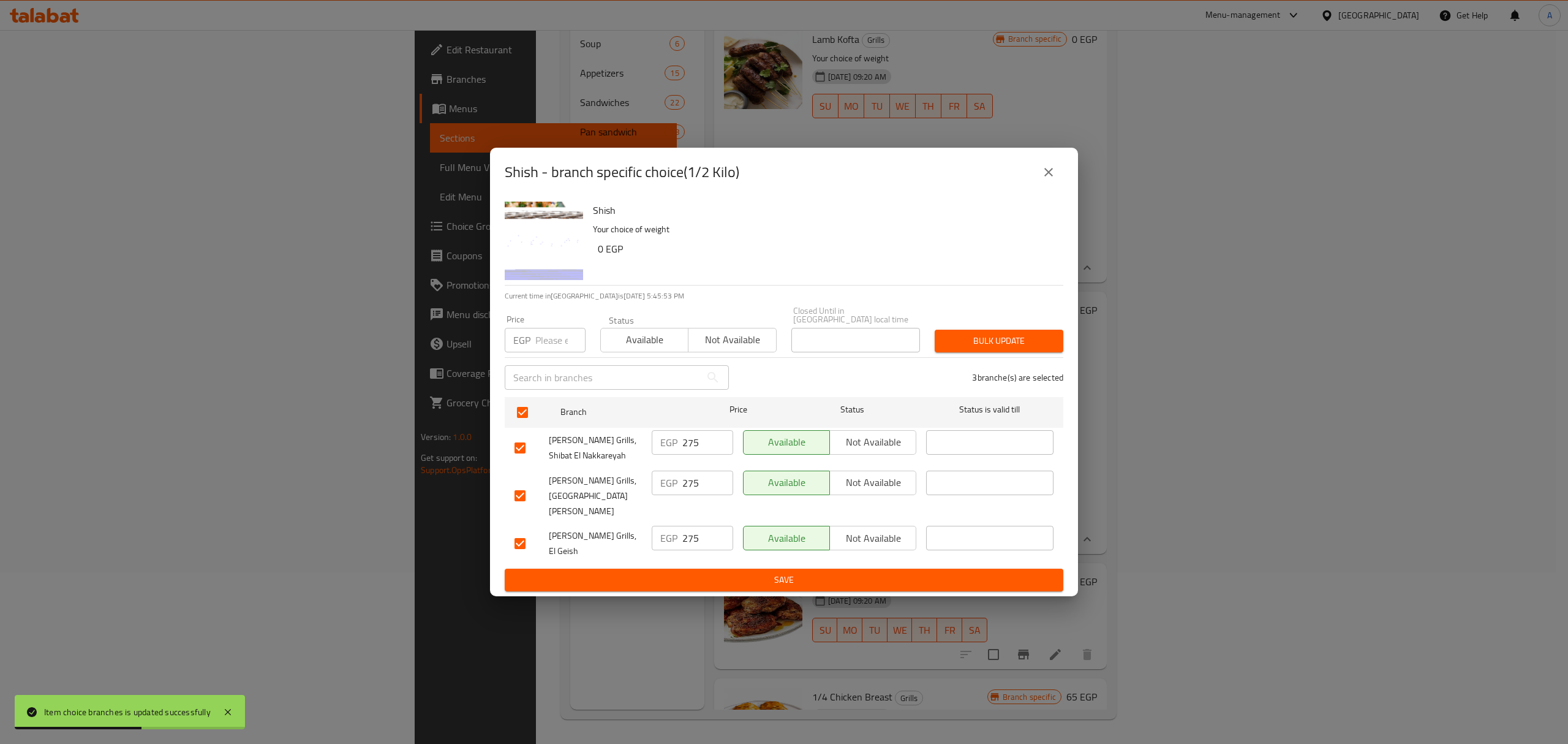
click at [556, 346] on input "number" at bounding box center [560, 339] width 51 height 25
paste input "300.00"
click at [1010, 346] on span "Bulk update" at bounding box center [999, 340] width 109 height 15
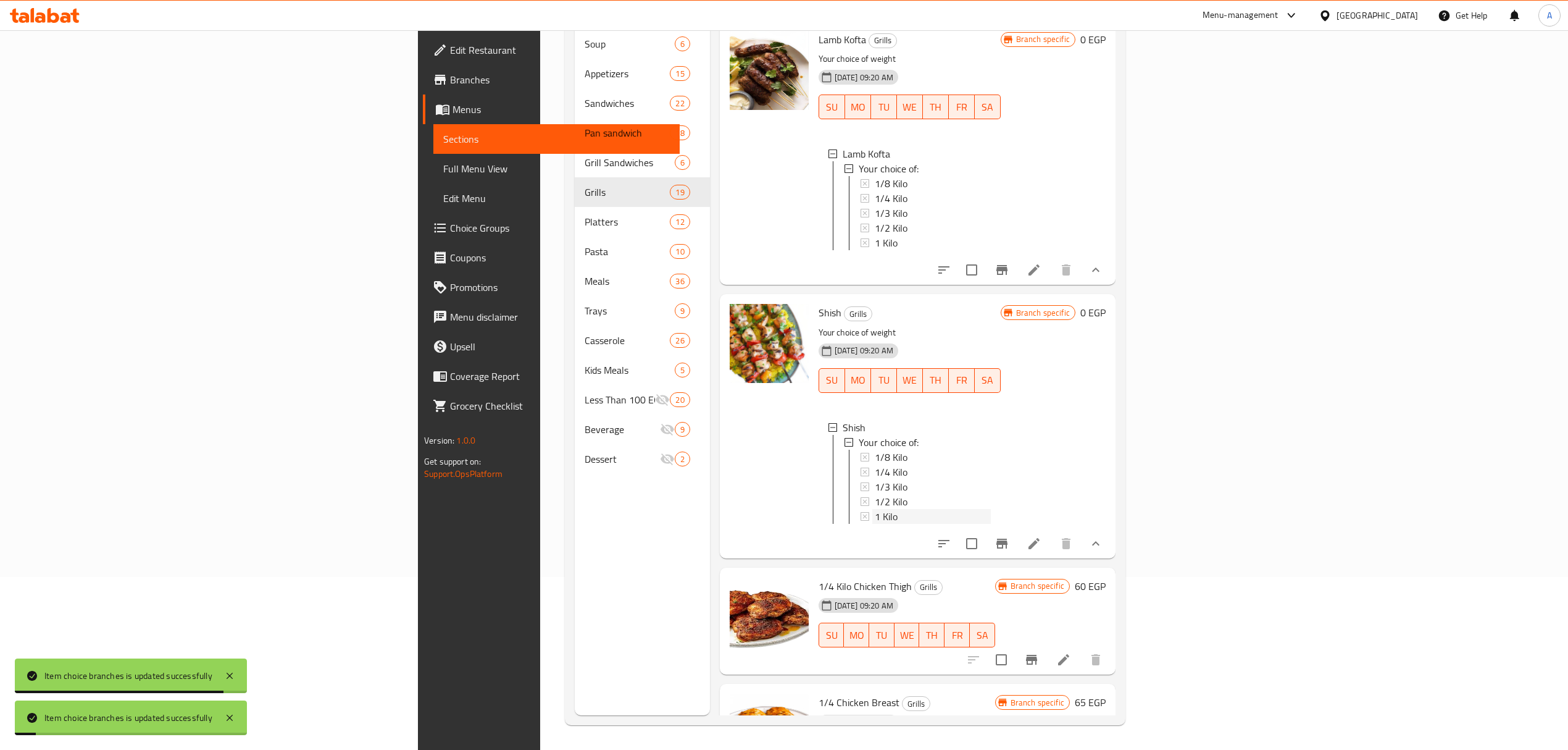
click at [875, 523] on div "1 Kilo" at bounding box center [933, 516] width 116 height 15
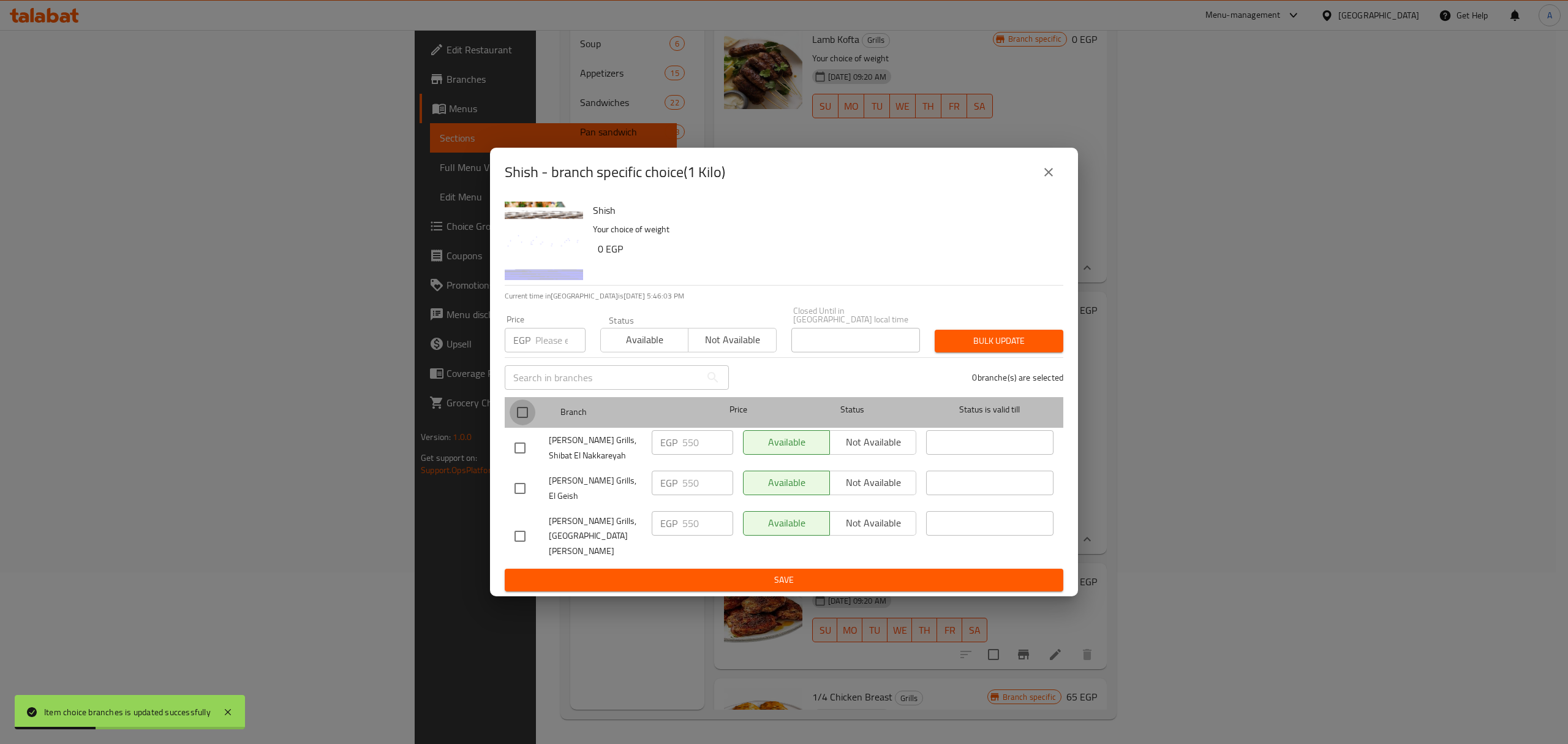
click at [524, 425] on input "checkbox" at bounding box center [522, 413] width 26 height 26
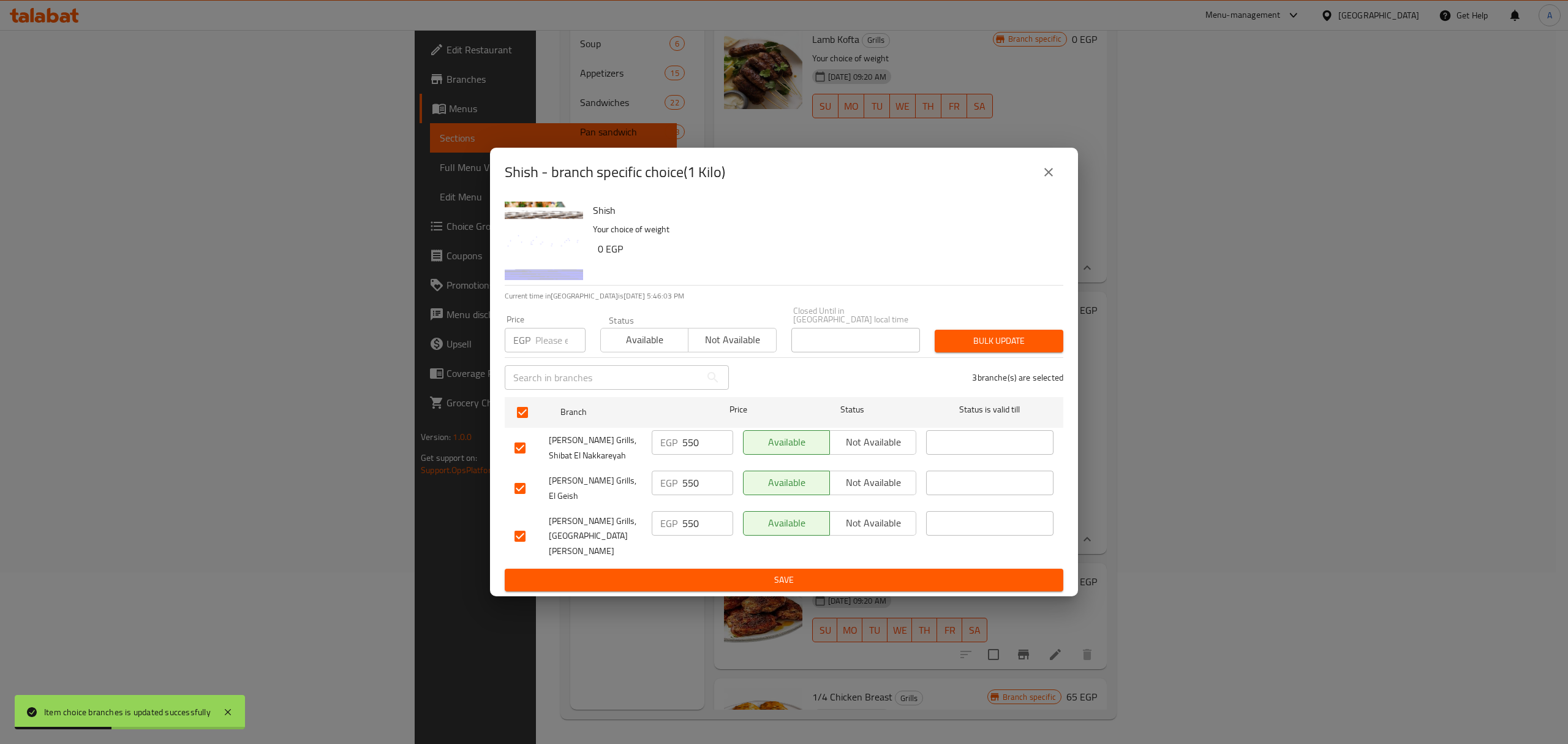
click at [537, 344] on input "number" at bounding box center [560, 339] width 51 height 25
paste input "600.00"
click at [949, 344] on button "Bulk update" at bounding box center [999, 341] width 128 height 22
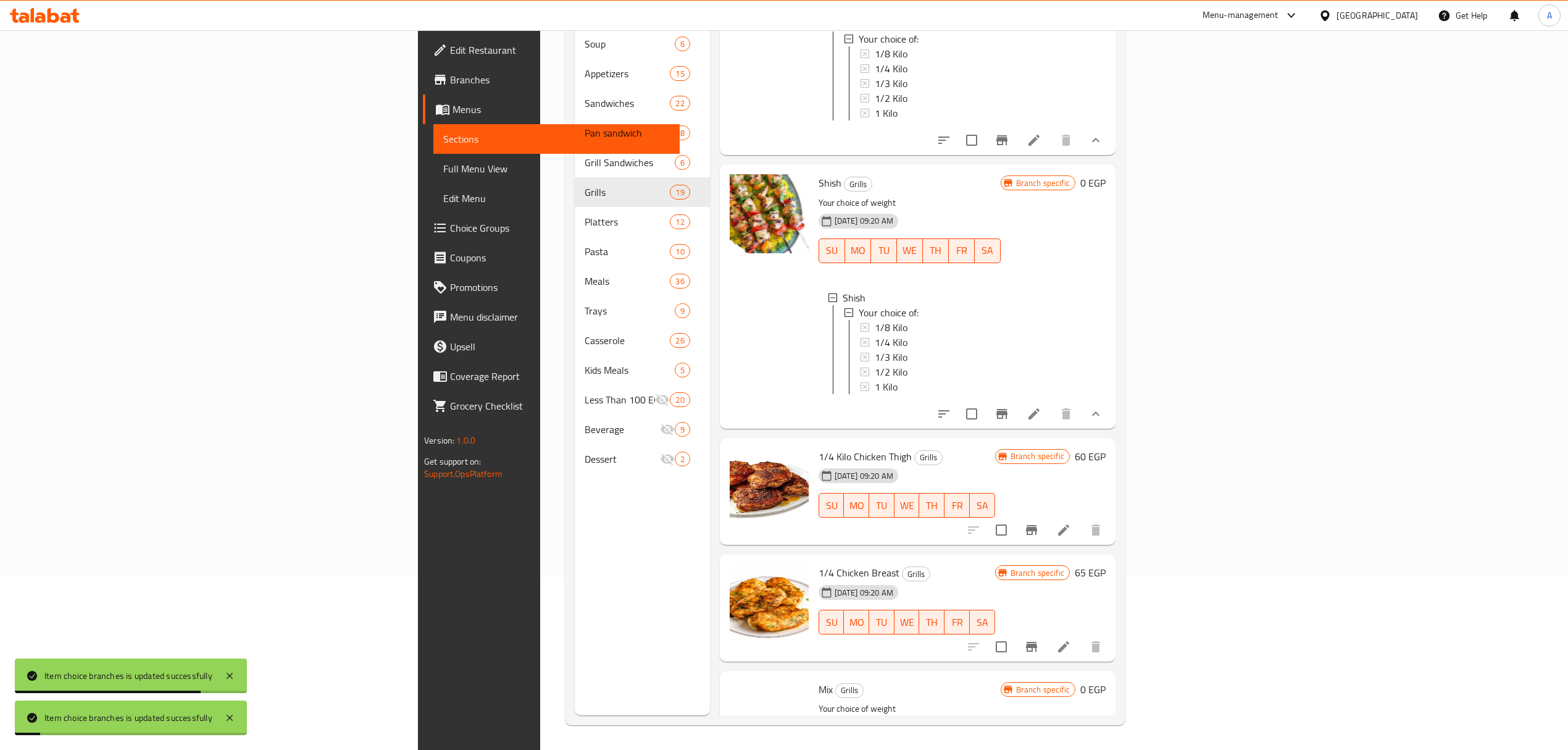
scroll to position [2882, 0]
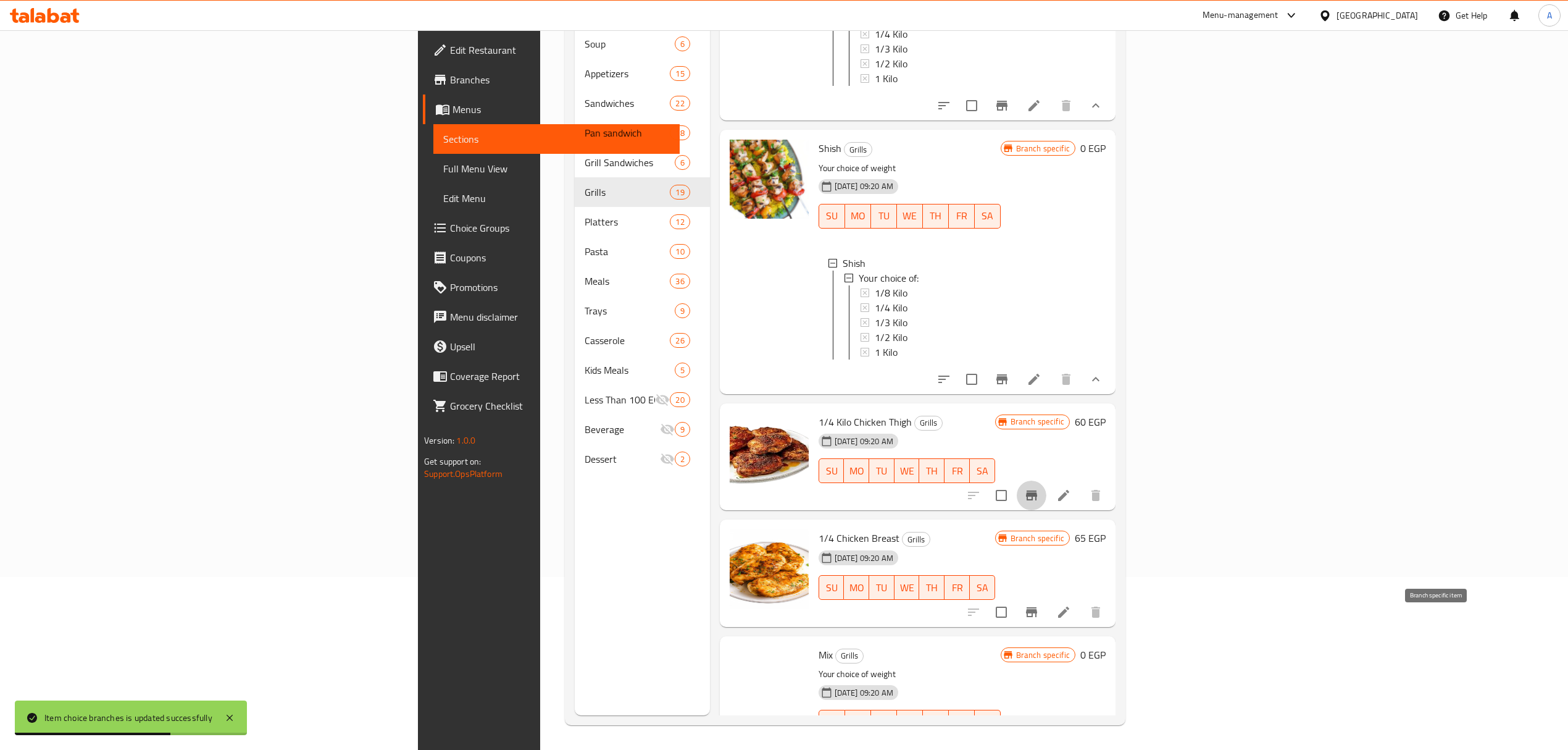
click at [1039, 502] on icon "Branch-specific-item" at bounding box center [1031, 495] width 15 height 15
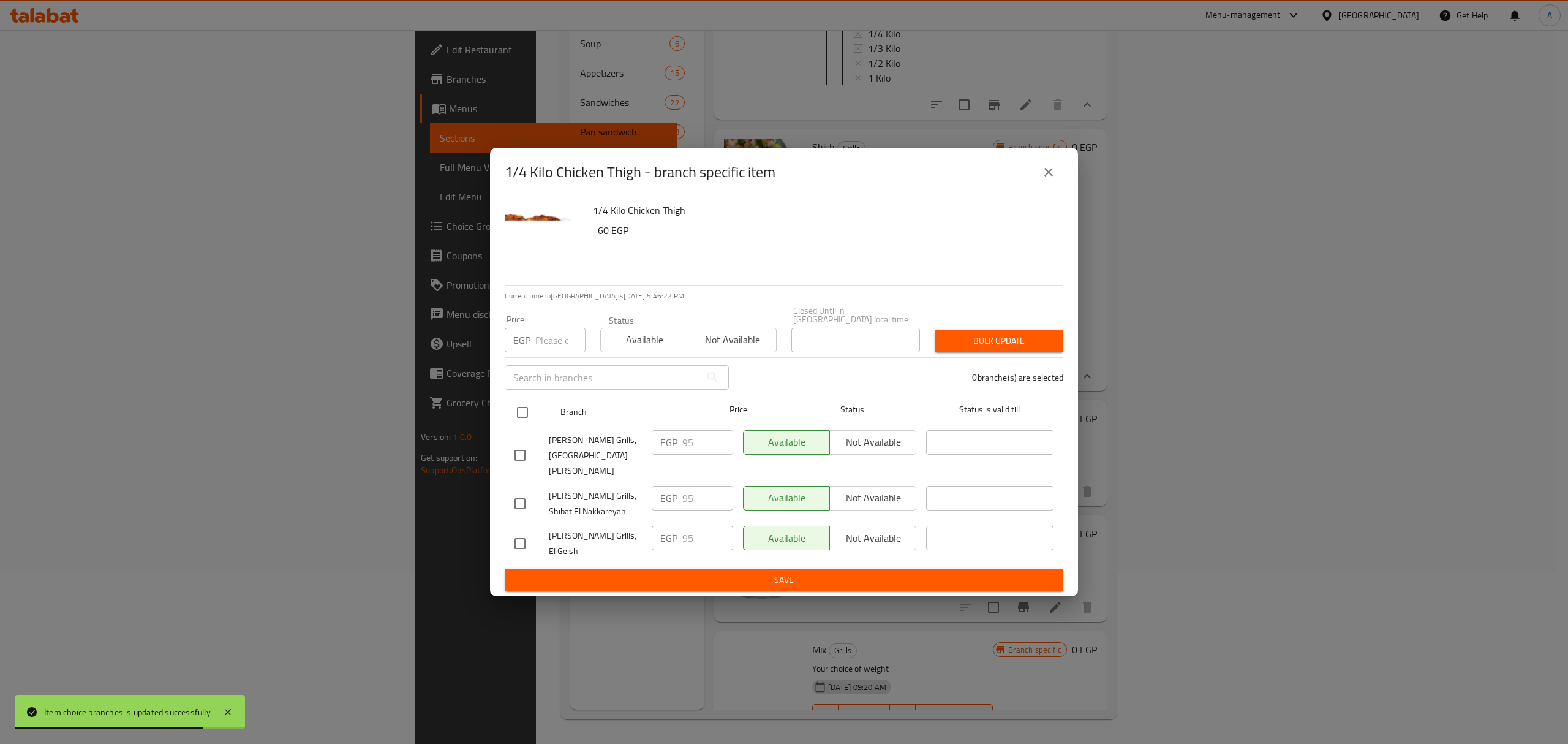
click at [526, 425] on input "checkbox" at bounding box center [522, 413] width 26 height 26
click at [554, 341] on input "number" at bounding box center [560, 339] width 51 height 25
paste input "100.00"
click at [946, 347] on span "Bulk update" at bounding box center [999, 340] width 109 height 15
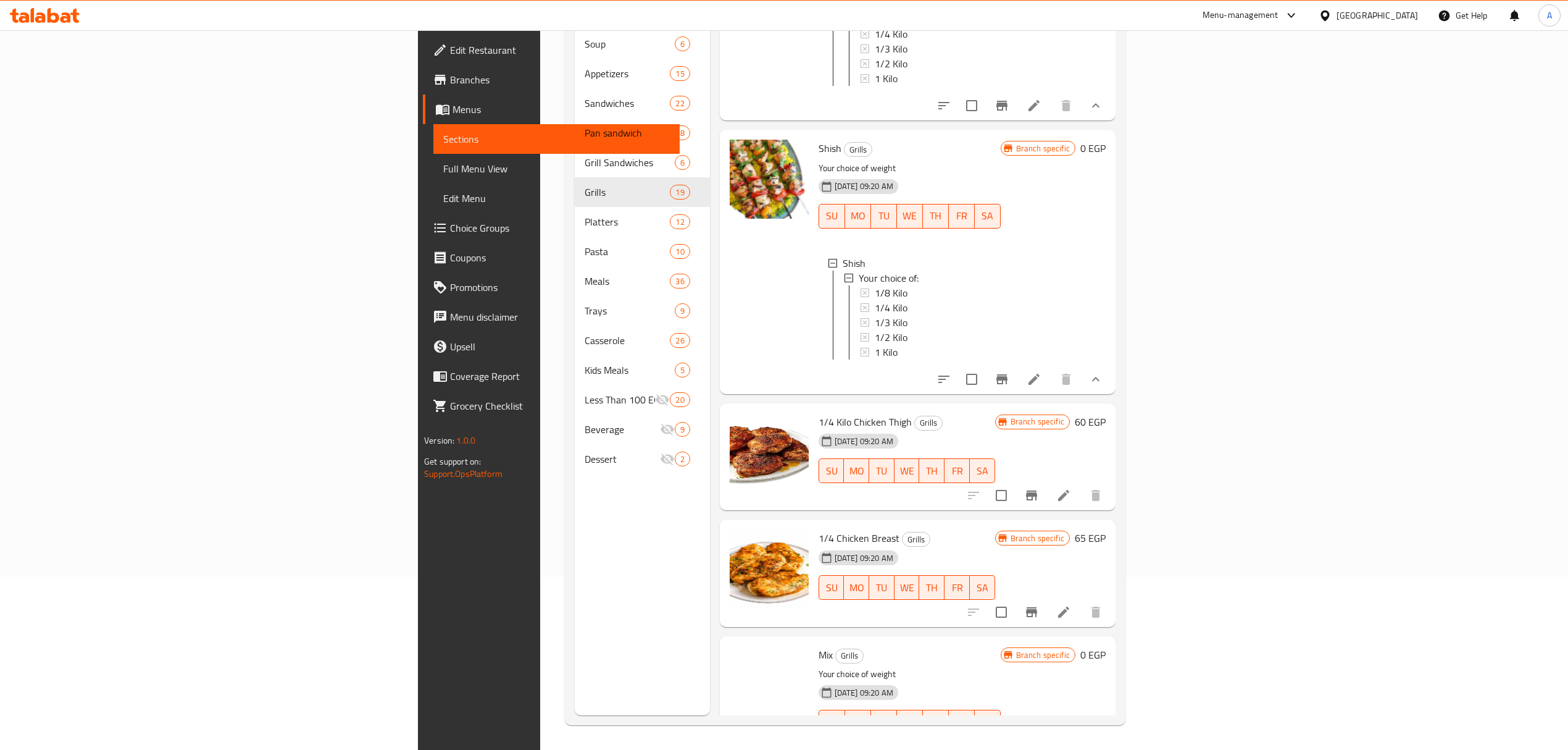
click at [875, 359] on div "1 Kilo" at bounding box center [933, 352] width 116 height 15
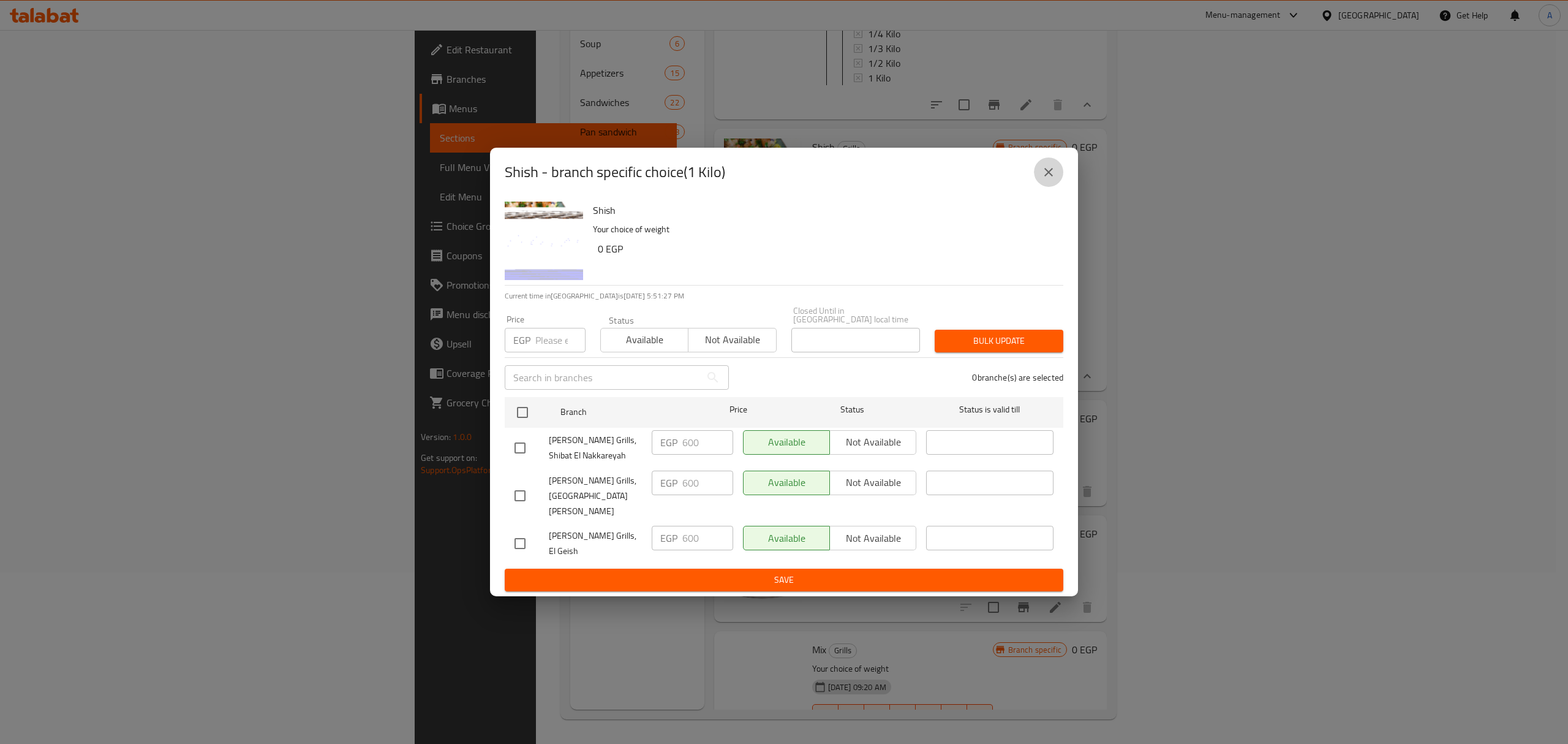
drag, startPoint x: 1038, startPoint y: 197, endPoint x: 1028, endPoint y: 212, distance: 18.0
click at [1028, 197] on div "Shish - branch specific choice(1 Kilo)" at bounding box center [784, 172] width 588 height 49
click at [1047, 187] on button "close" at bounding box center [1048, 172] width 30 height 30
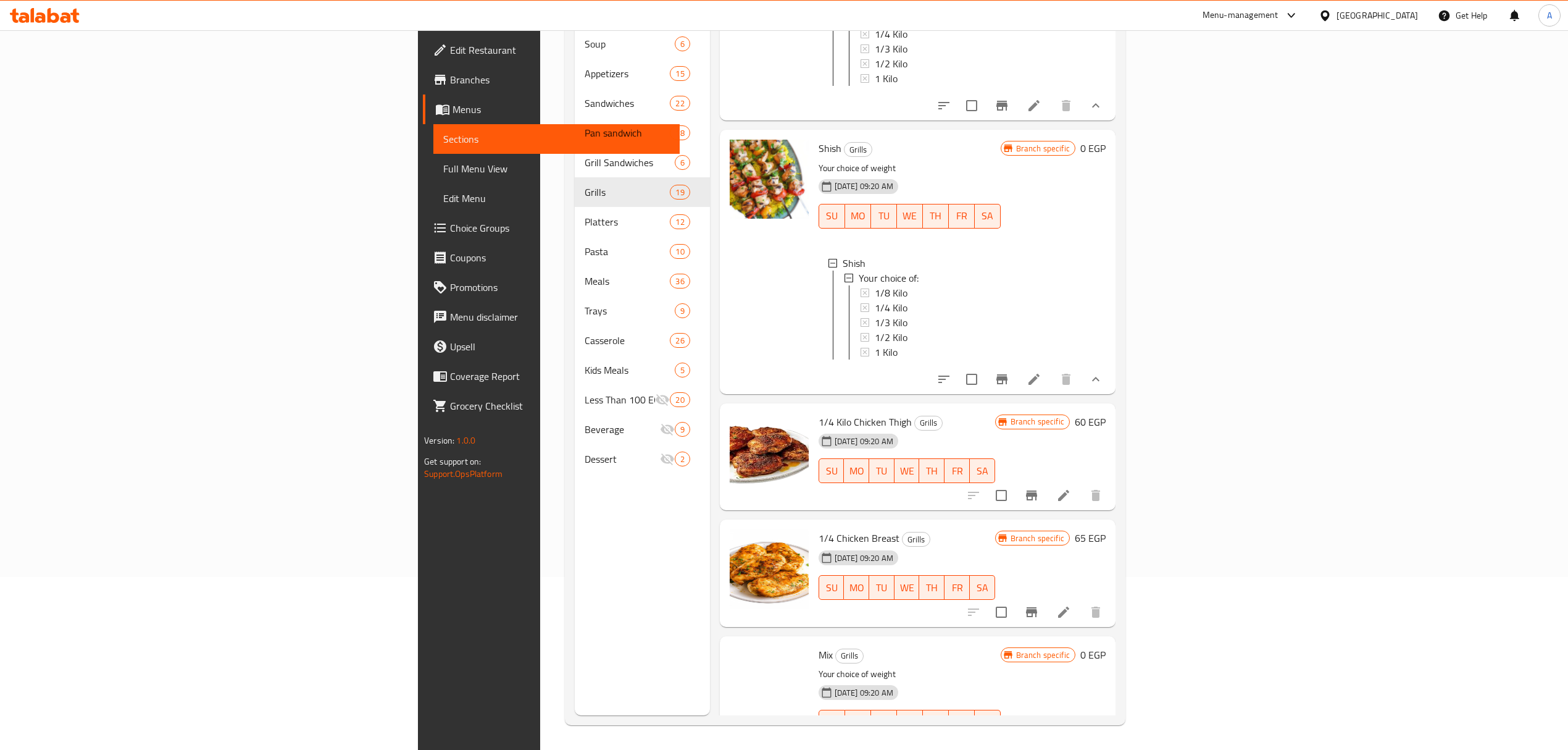
scroll to position [2, 0]
click at [1046, 511] on button "Branch-specific-item" at bounding box center [1031, 495] width 30 height 30
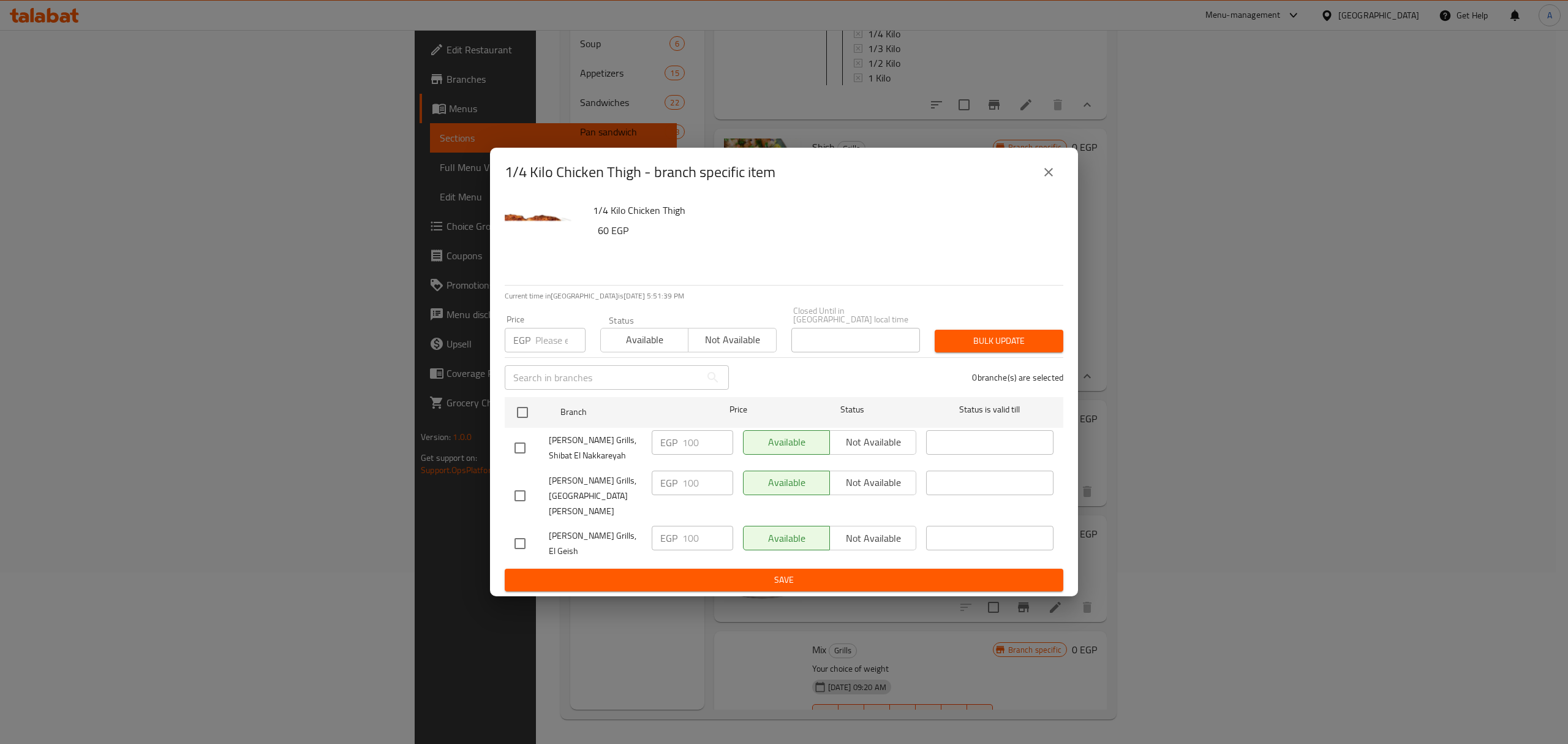
click at [1049, 187] on button "close" at bounding box center [1048, 172] width 30 height 30
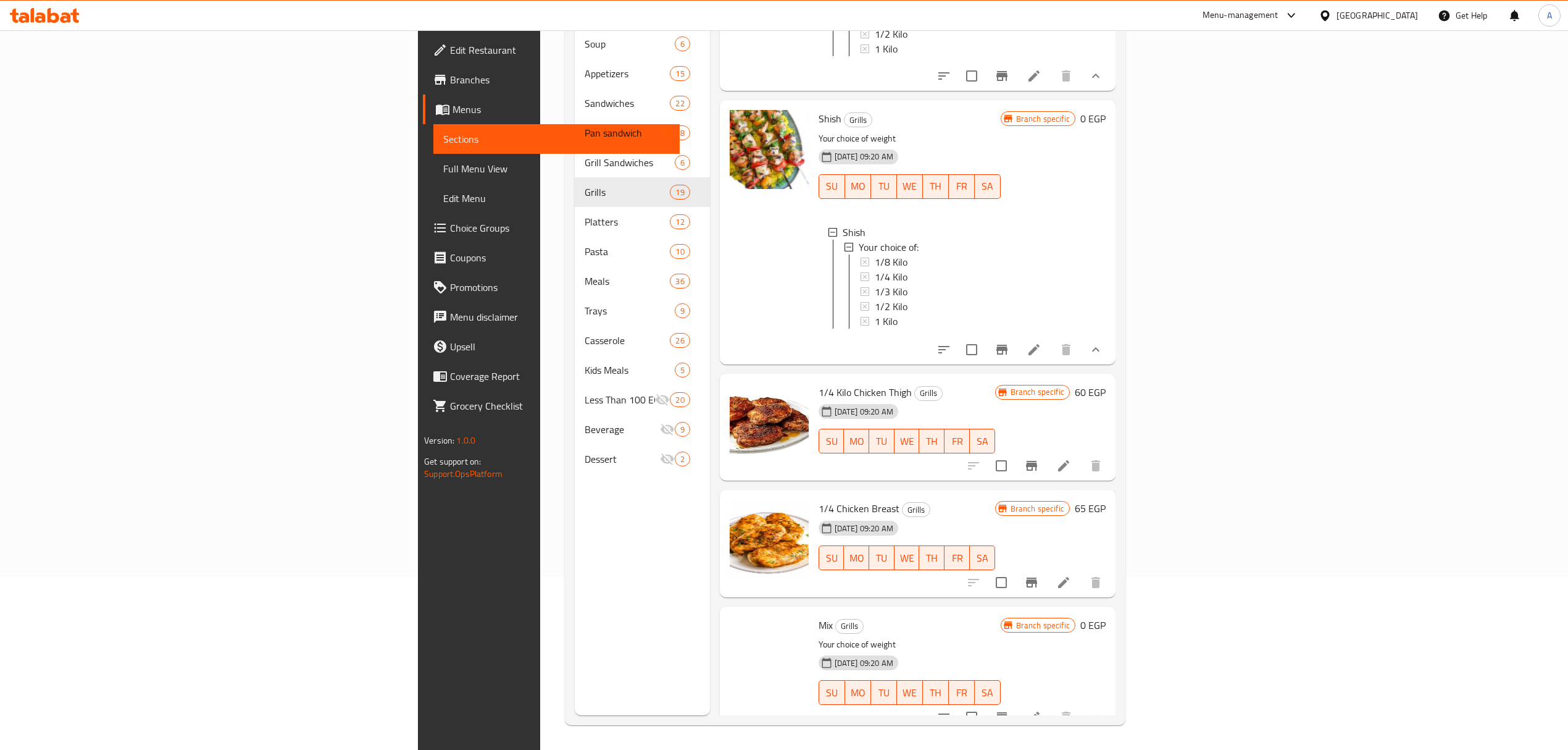
scroll to position [2964, 0]
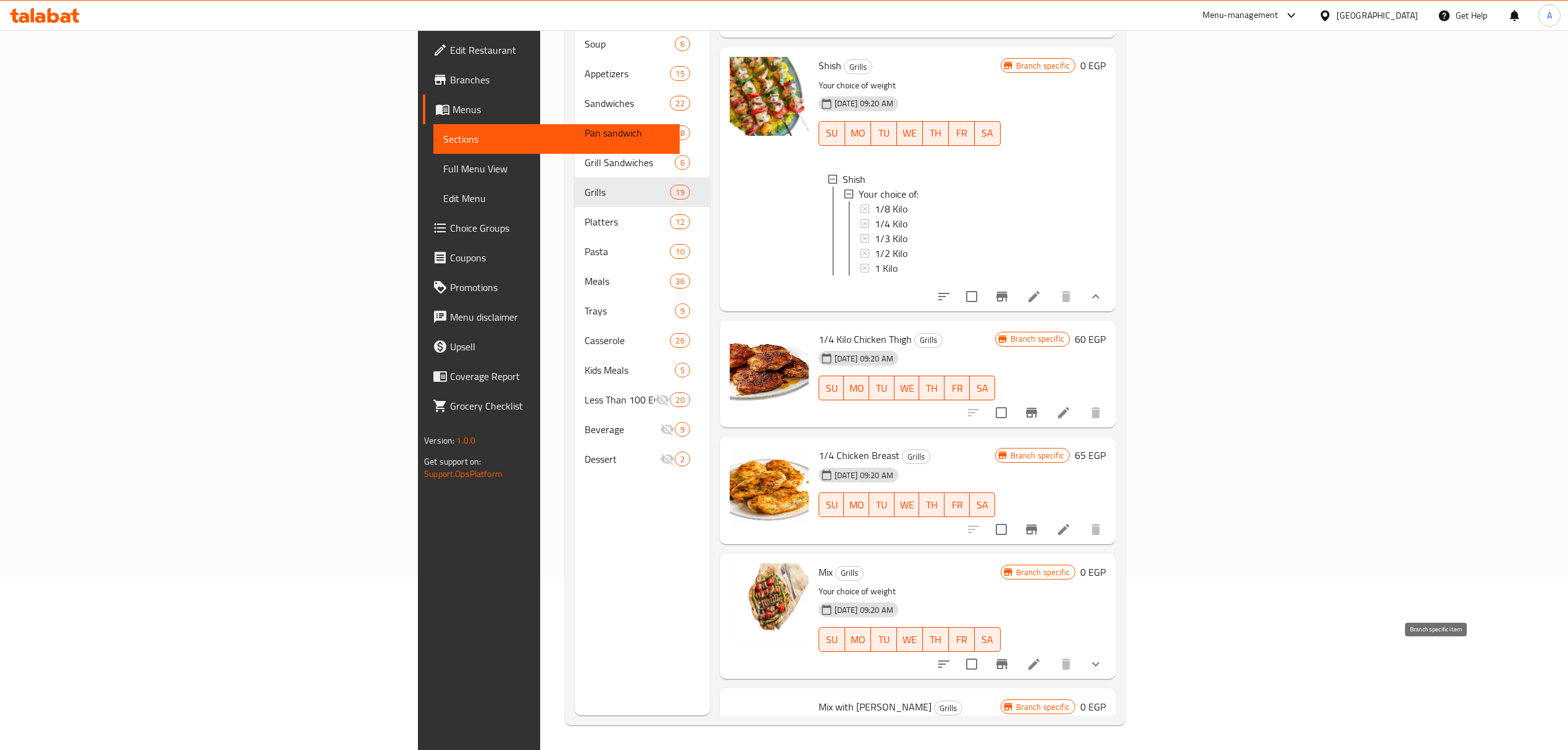
click at [1037, 534] on icon "Branch-specific-item" at bounding box center [1032, 529] width 11 height 10
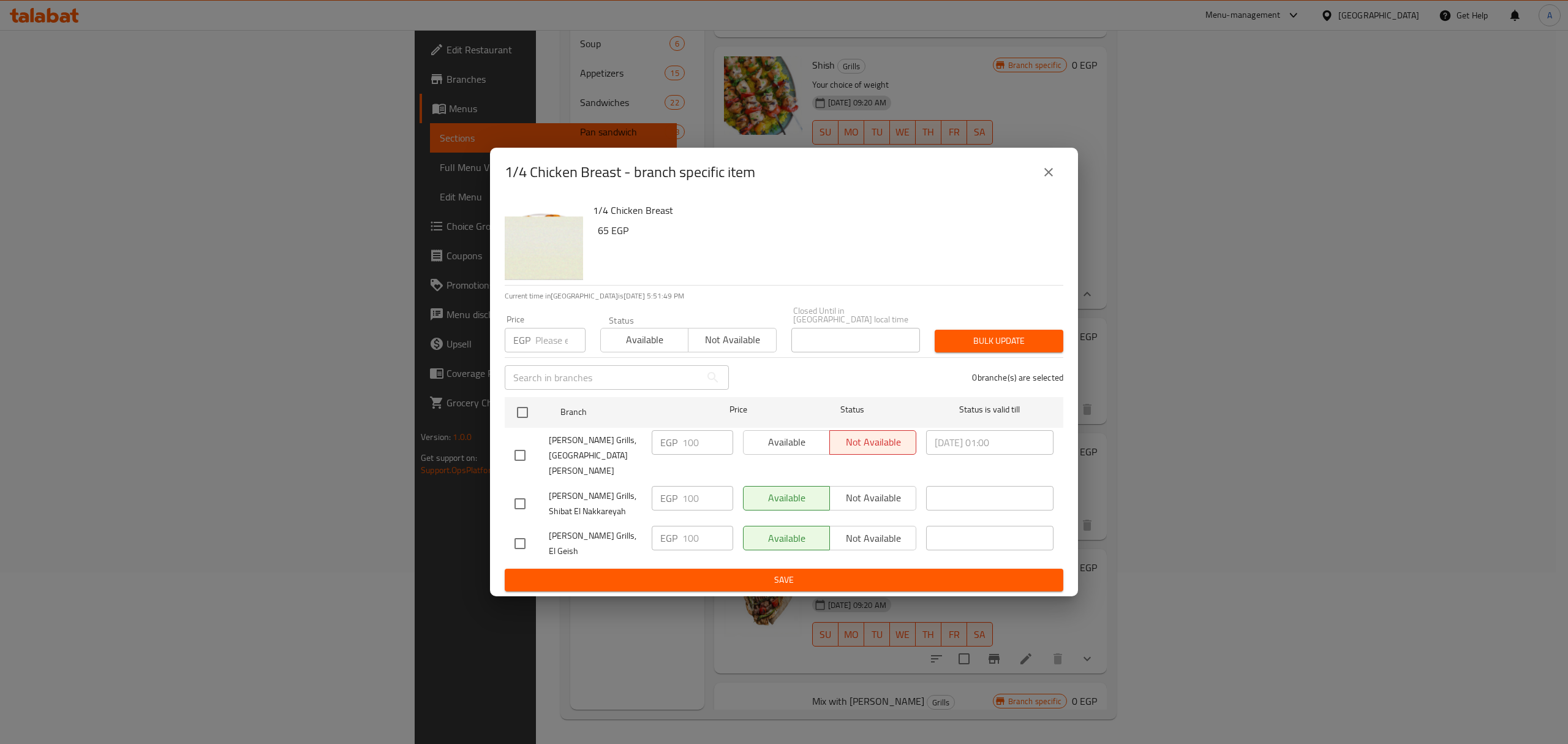
click at [514, 449] on input "checkbox" at bounding box center [520, 455] width 26 height 26
click at [514, 425] on input "checkbox" at bounding box center [522, 413] width 26 height 26
click at [542, 351] on input "number" at bounding box center [560, 339] width 51 height 25
paste input "110.00"
click at [985, 352] on button "Bulk update" at bounding box center [999, 341] width 128 height 22
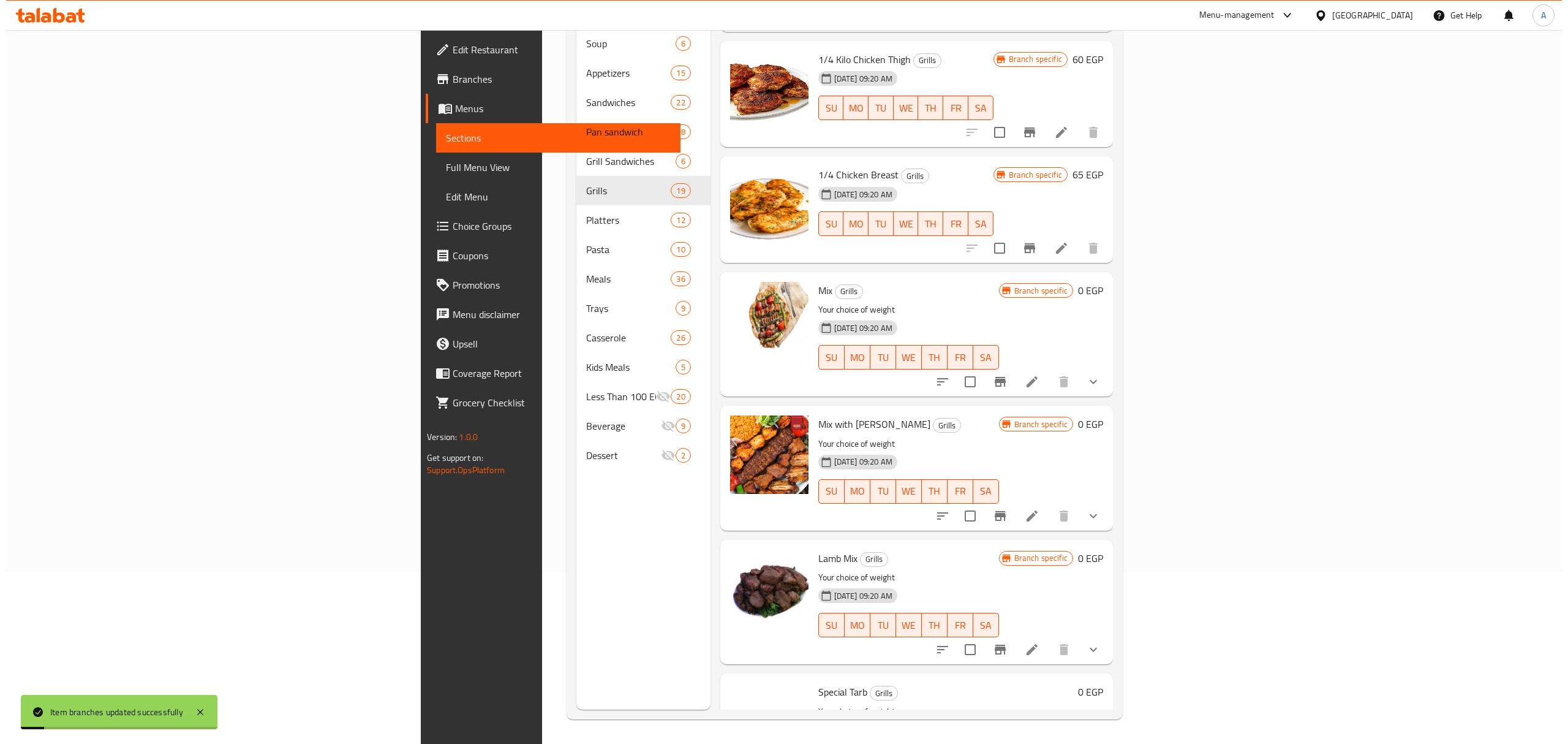
scroll to position [3267, 0]
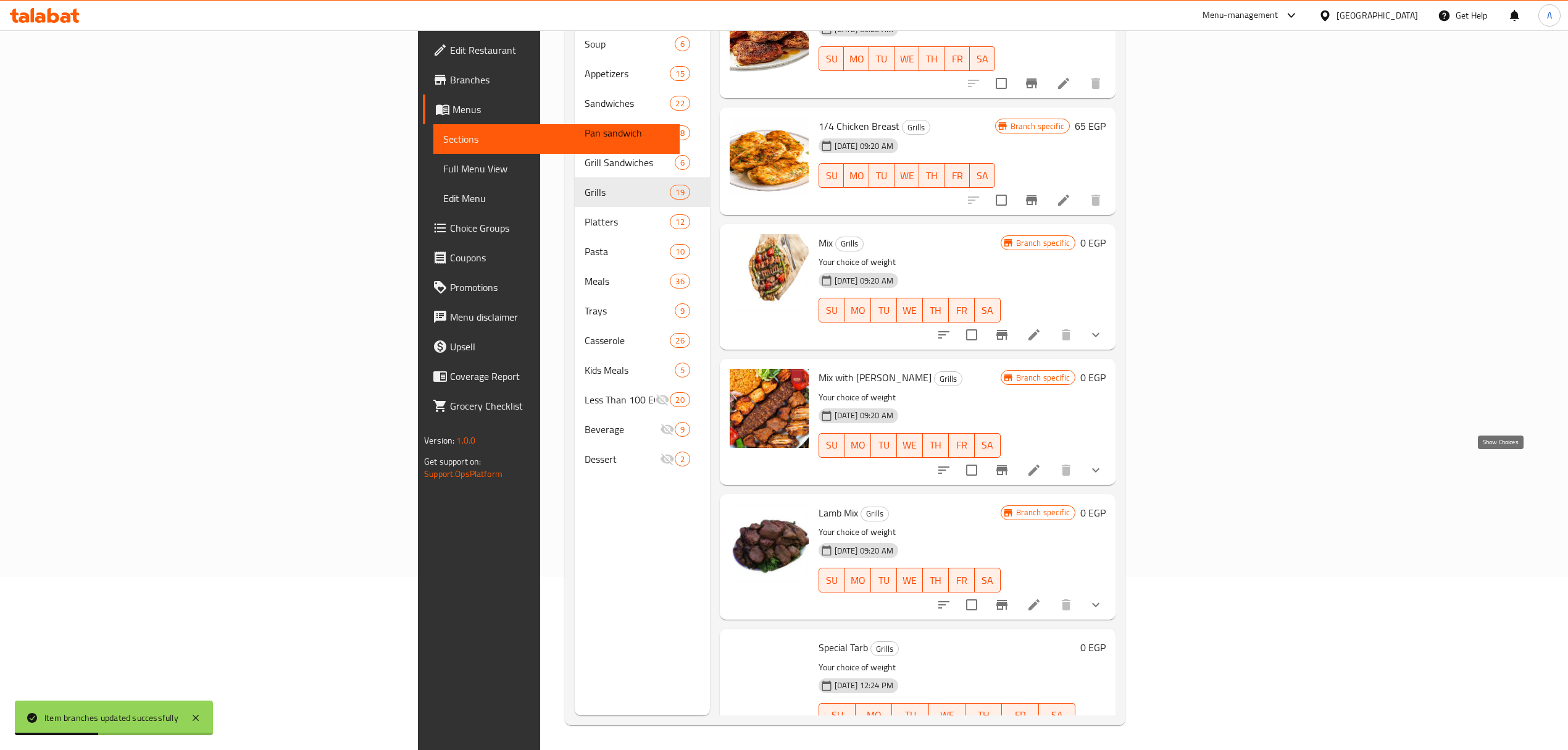
click at [1103, 342] on icon "show more" at bounding box center [1096, 335] width 15 height 15
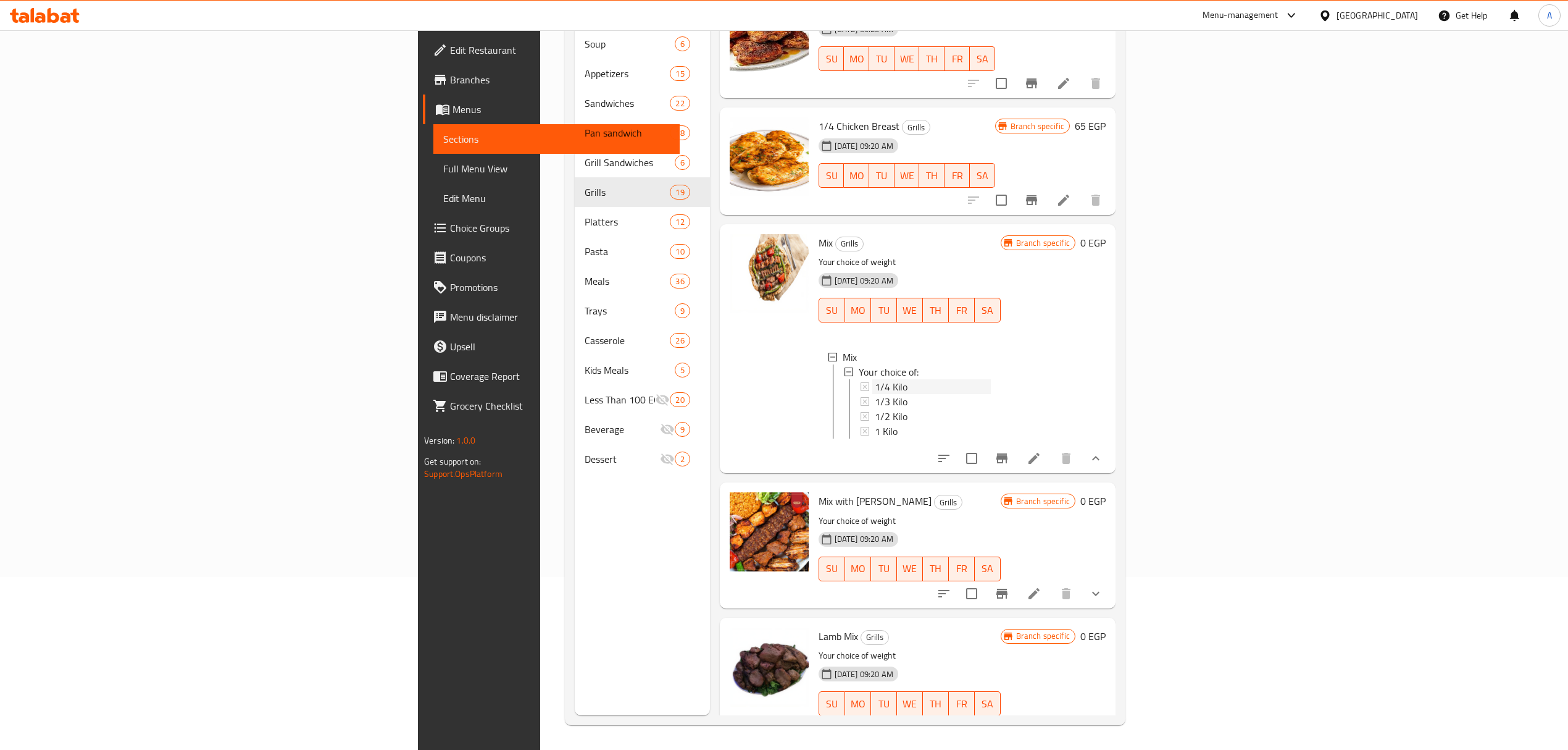
click at [875, 394] on span "1/4 Kilo" at bounding box center [891, 387] width 32 height 15
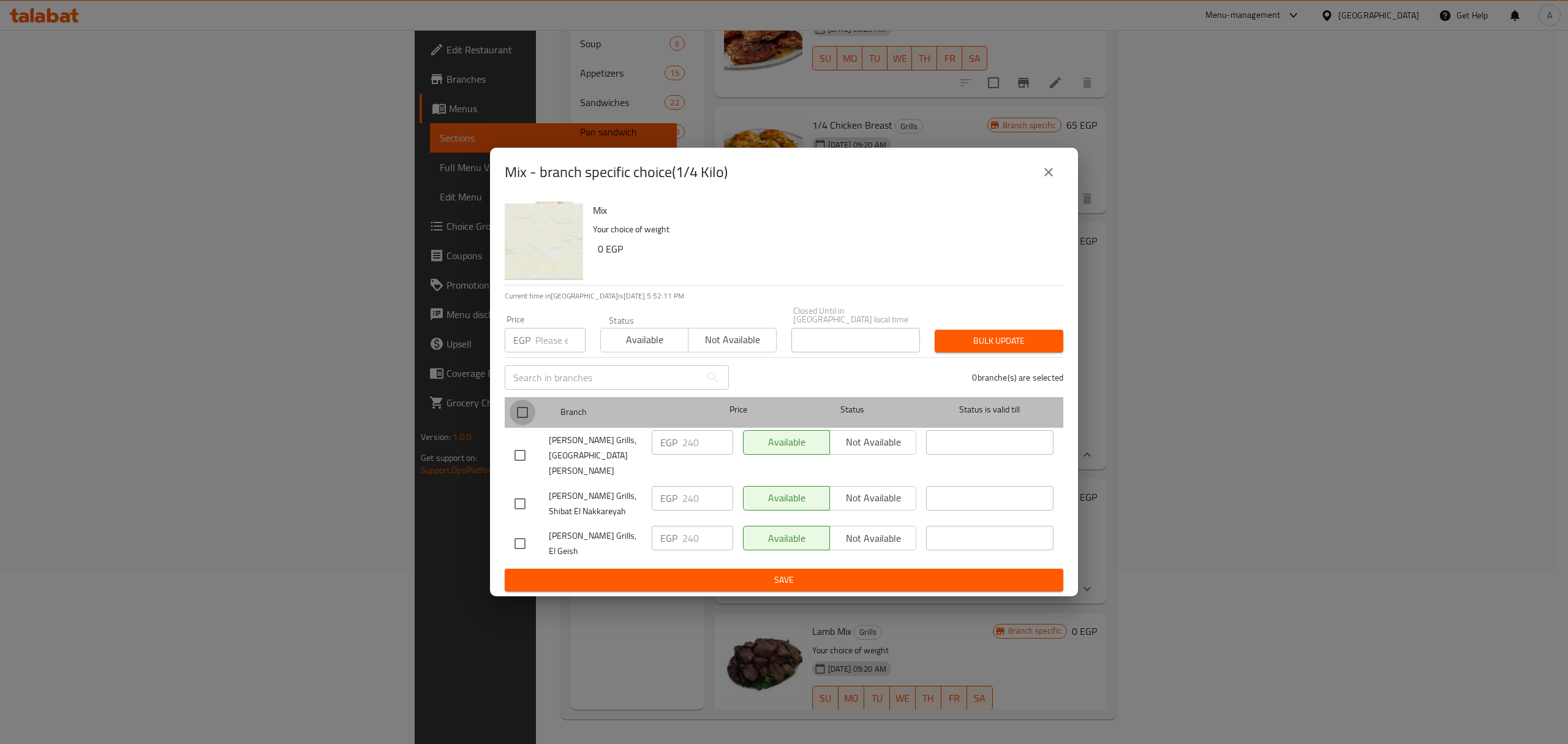
click at [516, 423] on input "checkbox" at bounding box center [522, 413] width 26 height 26
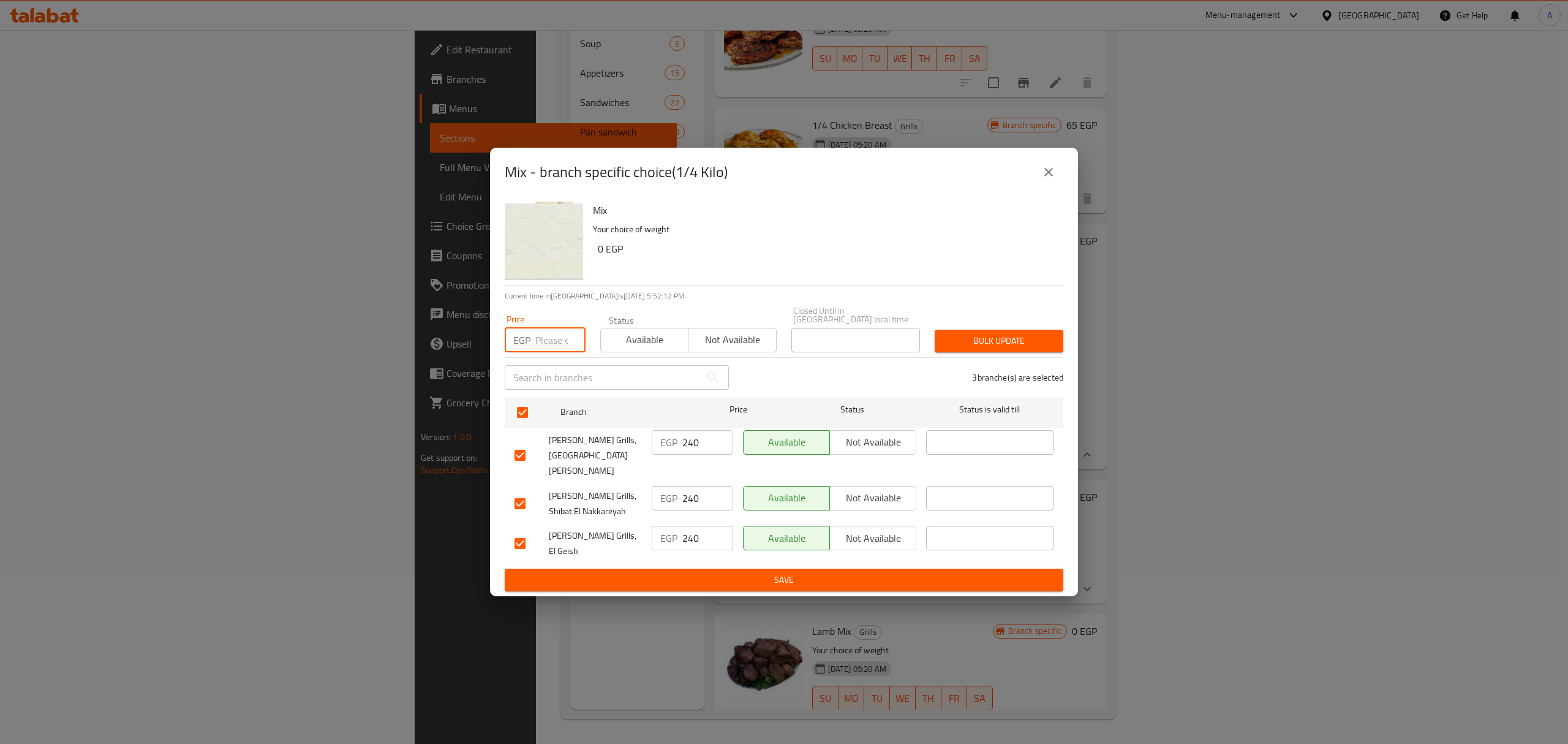
click at [550, 352] on input "number" at bounding box center [560, 339] width 51 height 25
paste input "255.00"
click at [953, 348] on span "Bulk update" at bounding box center [999, 340] width 109 height 15
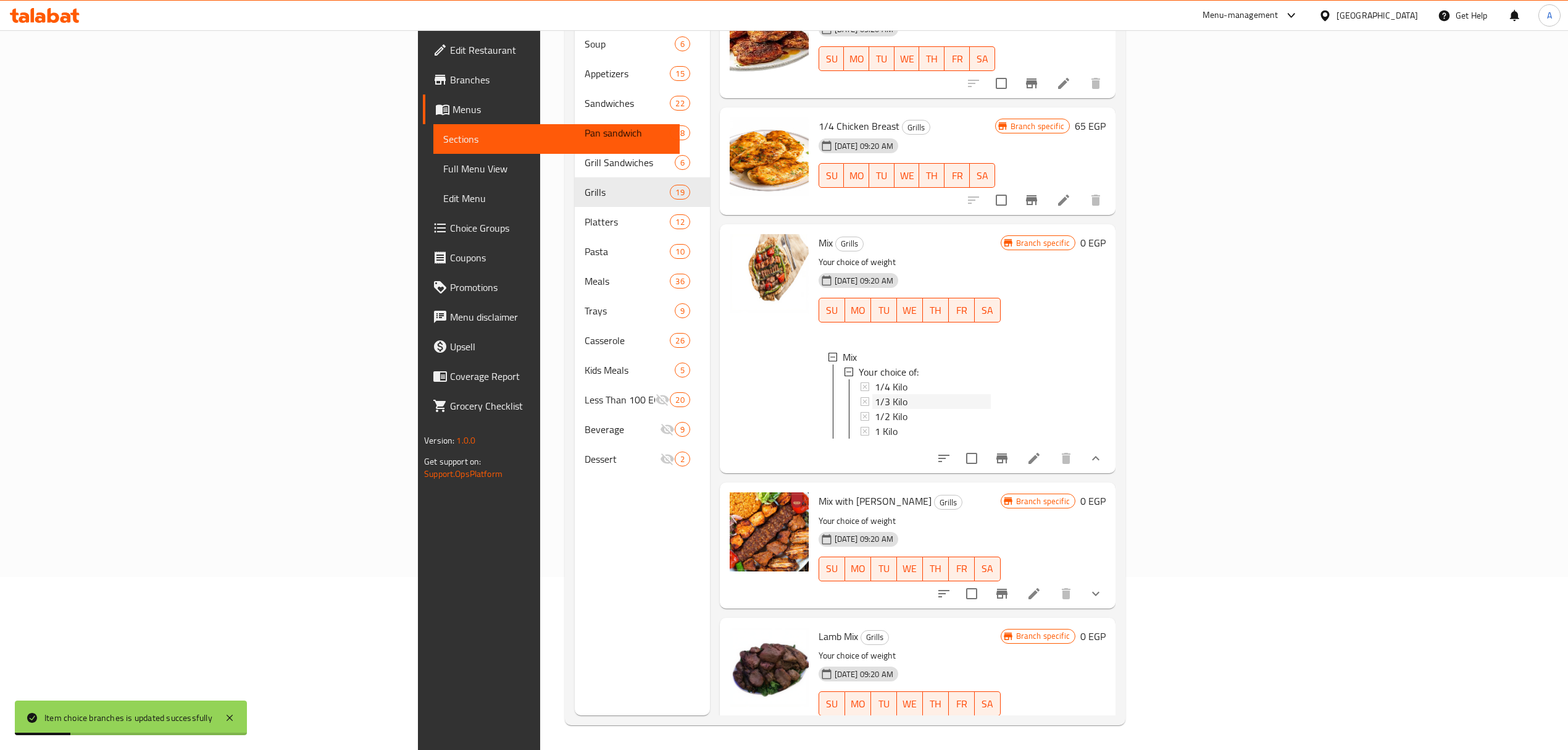
click at [875, 409] on span "1/3 Kilo" at bounding box center [891, 401] width 32 height 15
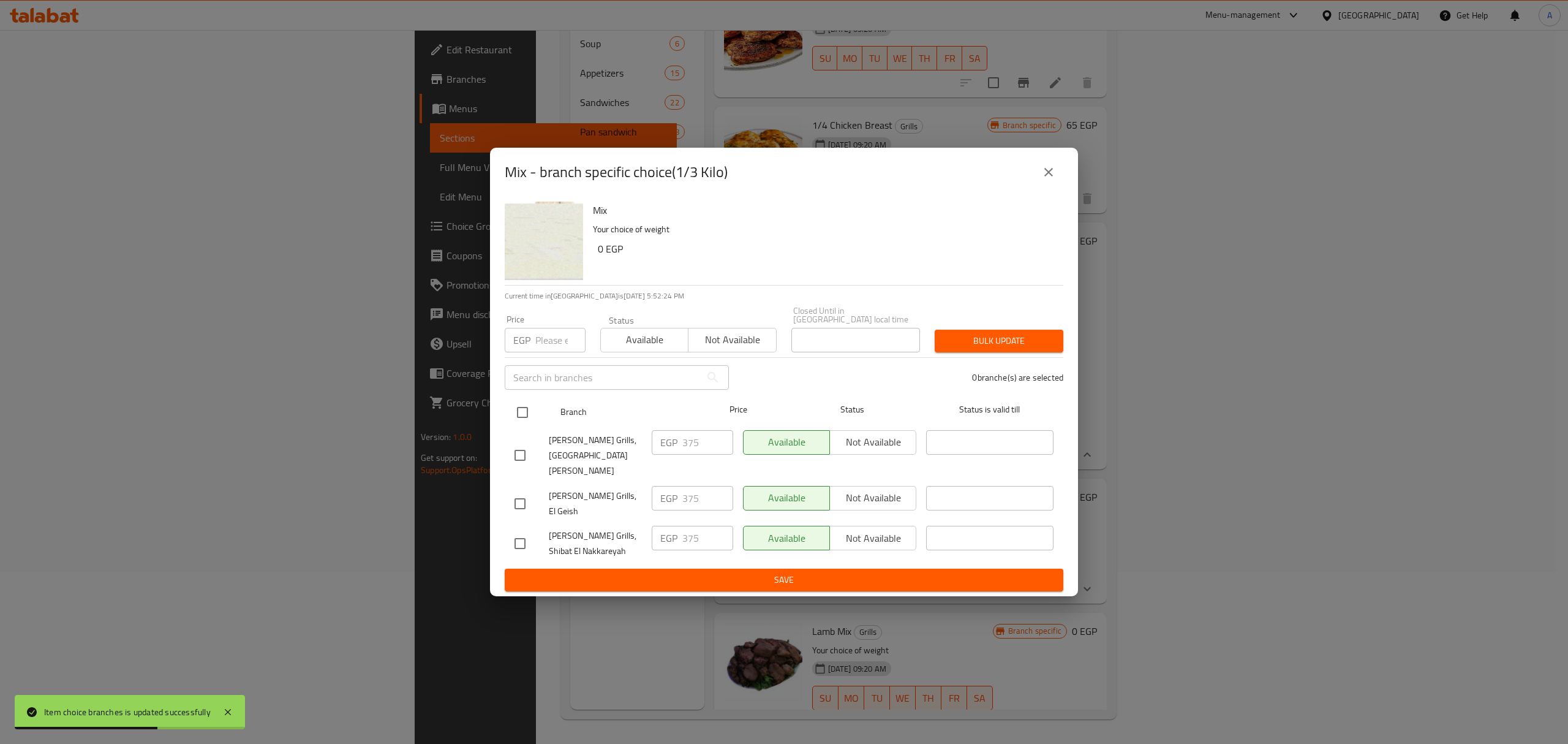
click at [518, 425] on input "checkbox" at bounding box center [522, 413] width 26 height 26
click at [537, 348] on input "number" at bounding box center [560, 339] width 51 height 25
paste input "420.00"
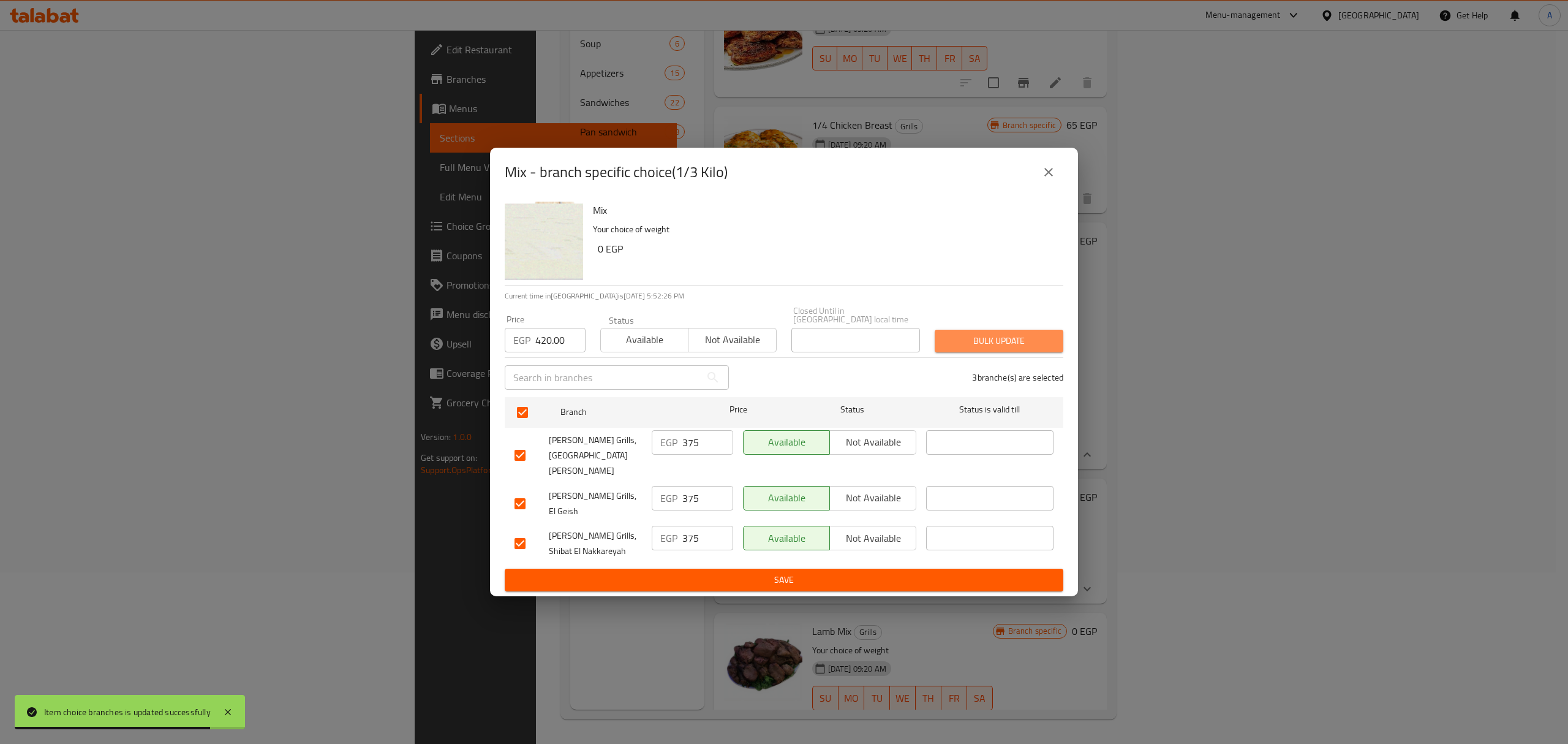
click at [949, 348] on span "Bulk update" at bounding box center [999, 340] width 109 height 15
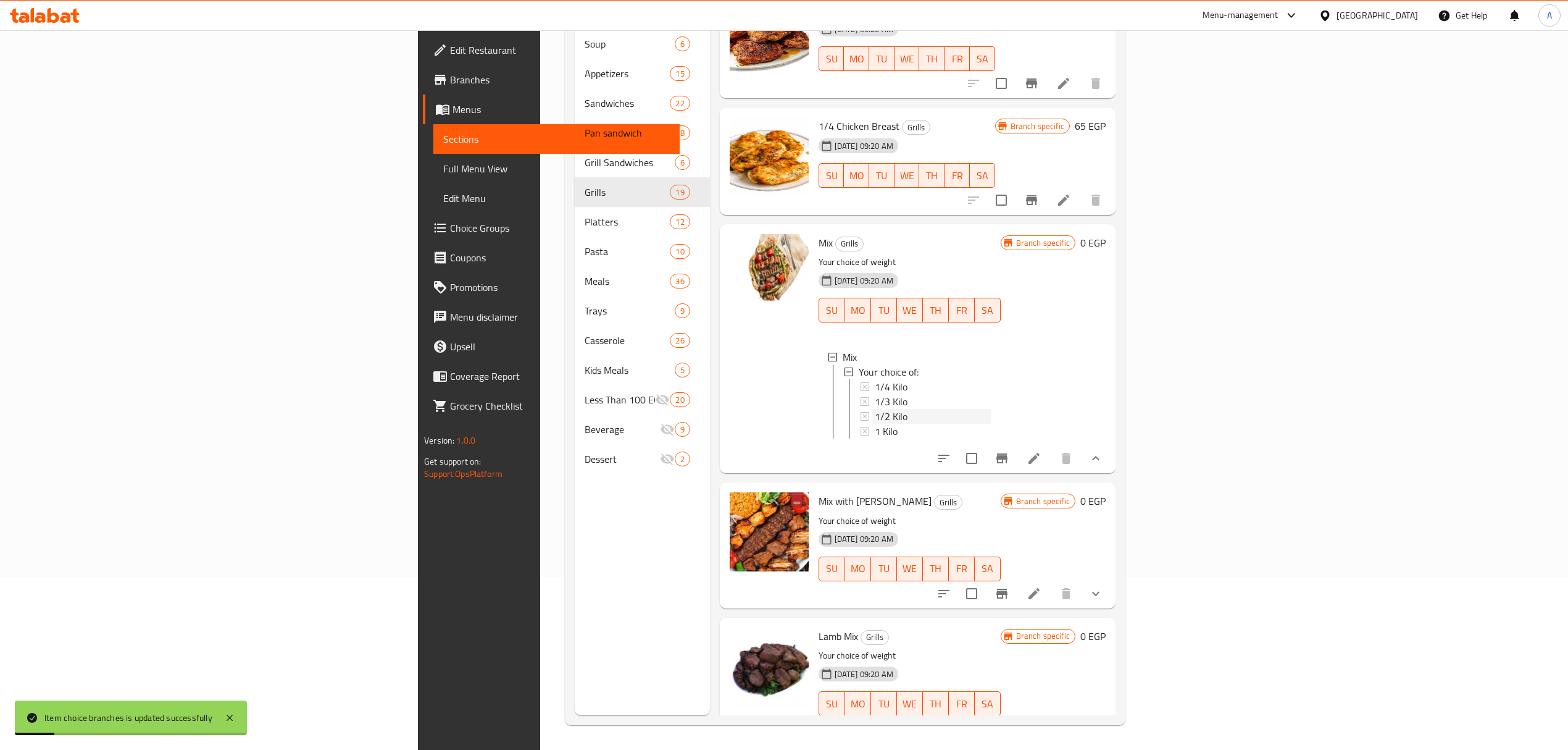
click at [875, 424] on span "1/2 Kilo" at bounding box center [891, 416] width 32 height 15
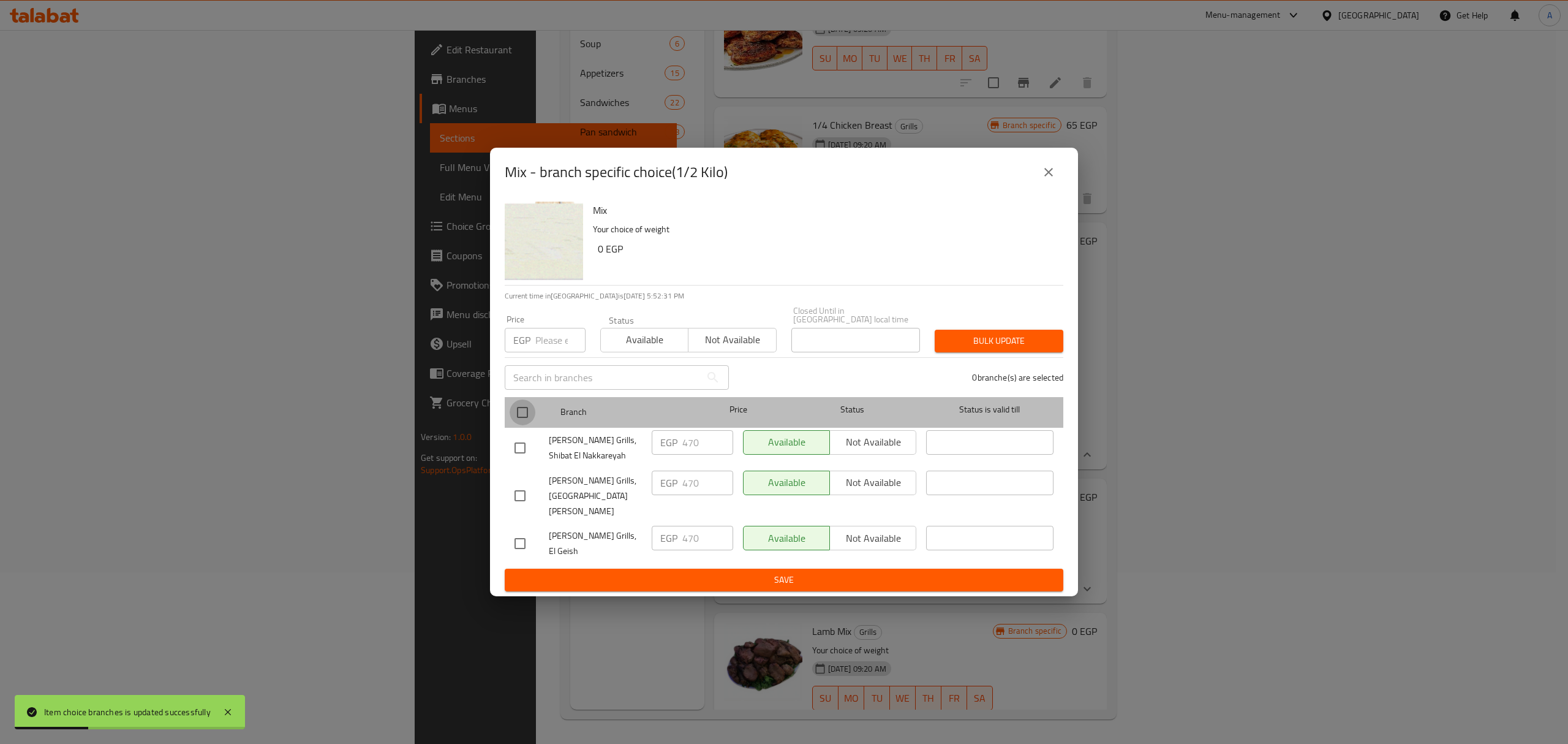
click at [527, 422] on input "checkbox" at bounding box center [522, 413] width 26 height 26
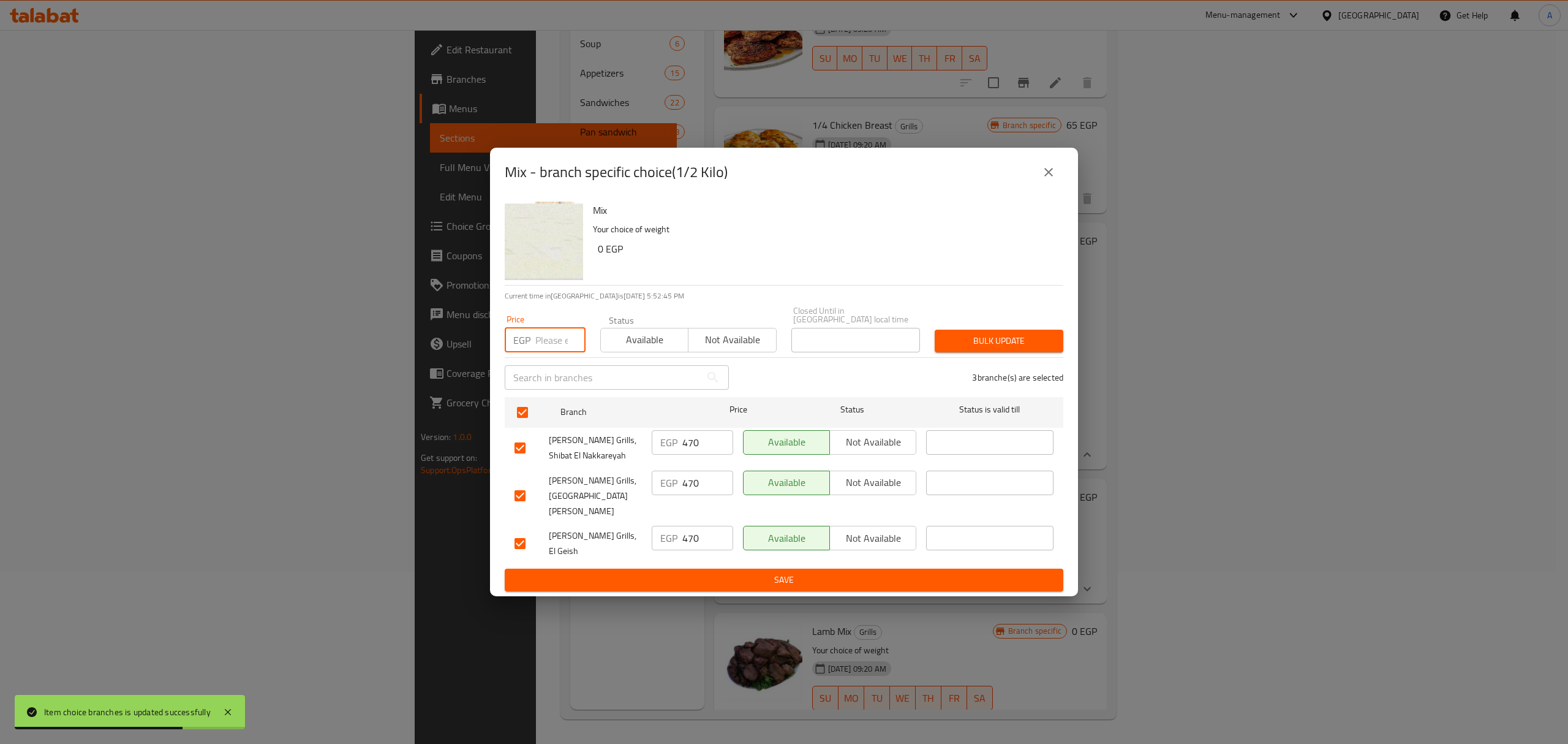
click at [564, 351] on input "number" at bounding box center [560, 339] width 51 height 25
paste input "510.00"
click at [1001, 346] on span "Bulk update" at bounding box center [999, 340] width 109 height 15
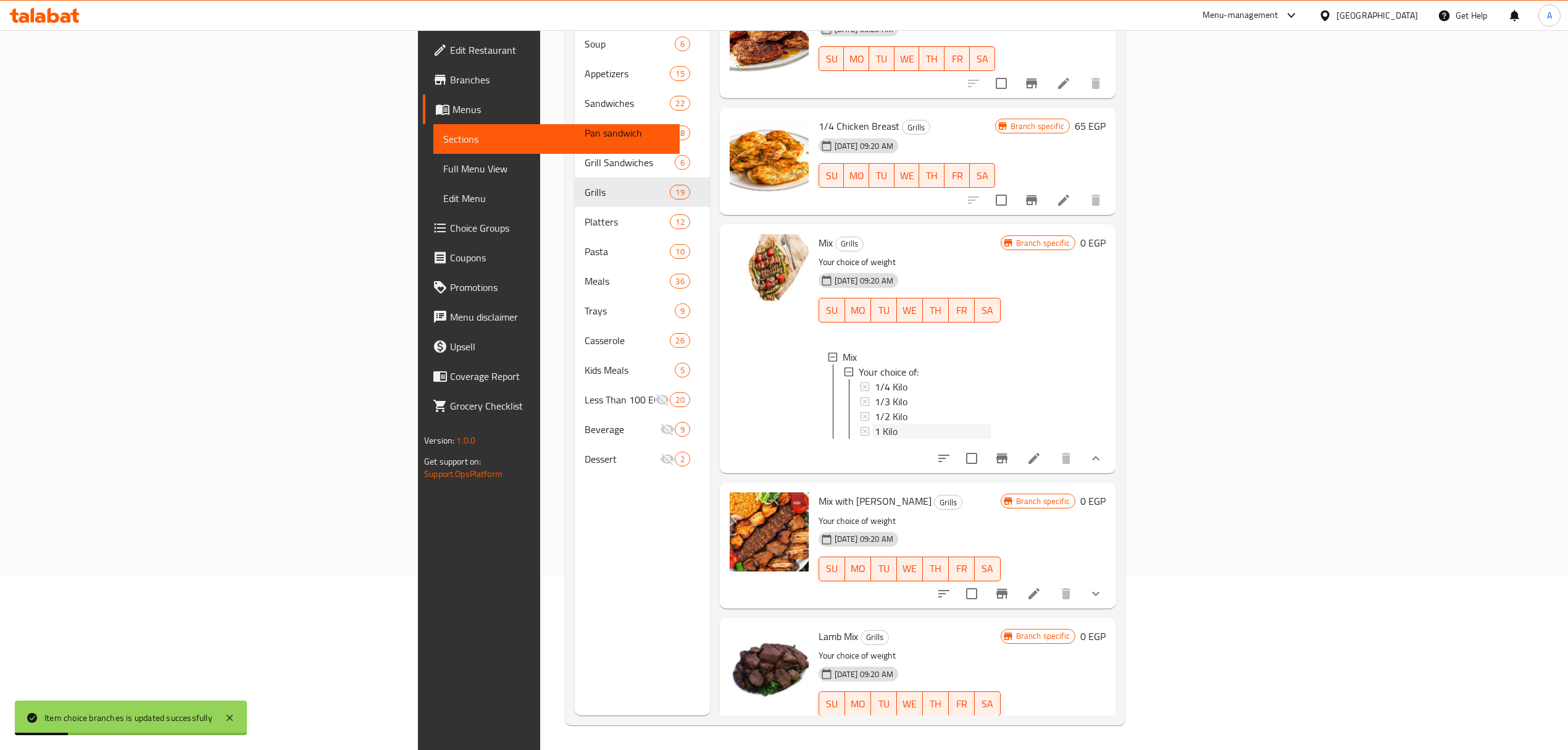
click at [875, 439] on span "1 Kilo" at bounding box center [886, 431] width 23 height 15
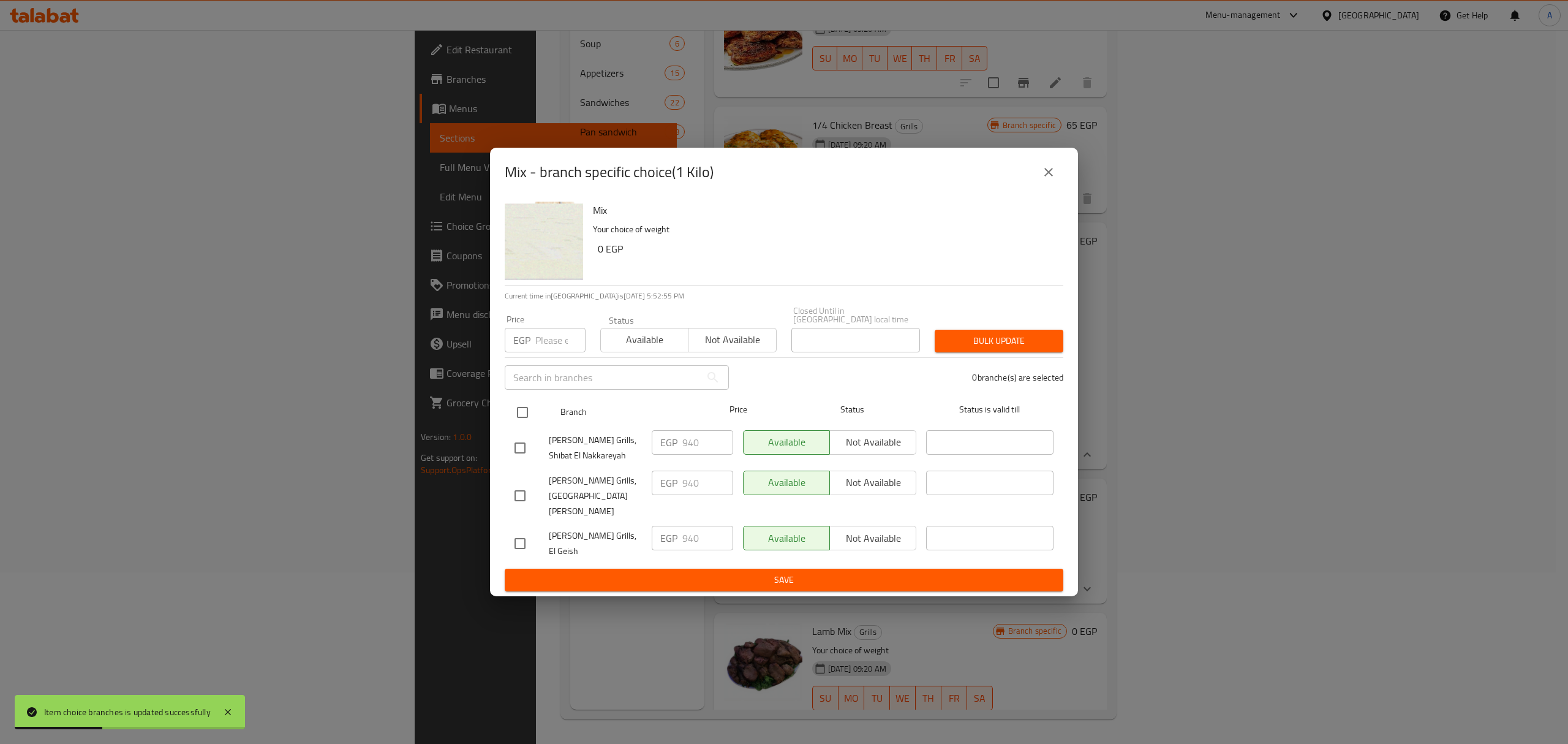
click at [519, 422] on input "checkbox" at bounding box center [522, 413] width 26 height 26
click at [550, 352] on input "number" at bounding box center [560, 339] width 51 height 25
paste input "1020.00"
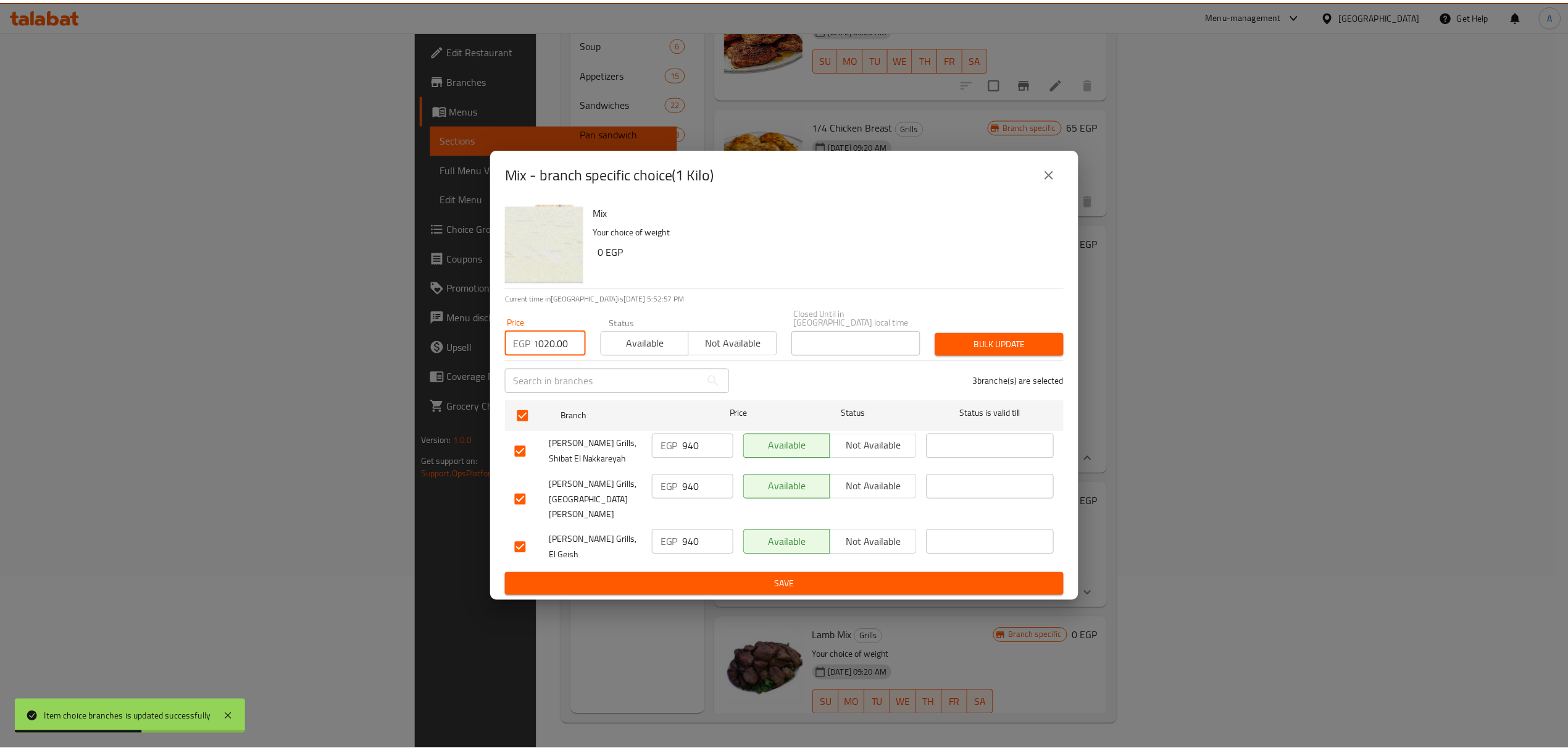
scroll to position [0, 0]
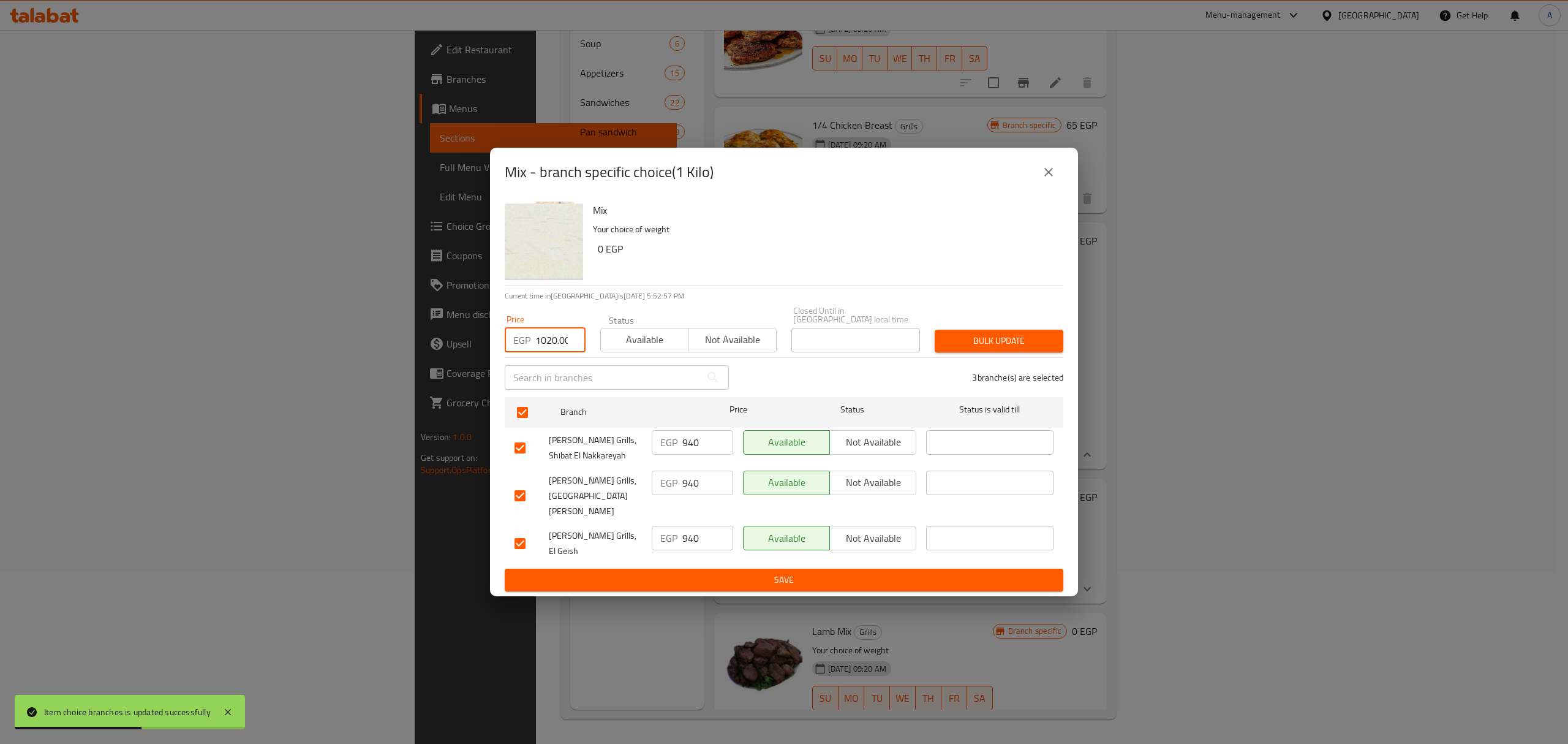
click at [980, 348] on span "Bulk update" at bounding box center [999, 340] width 109 height 15
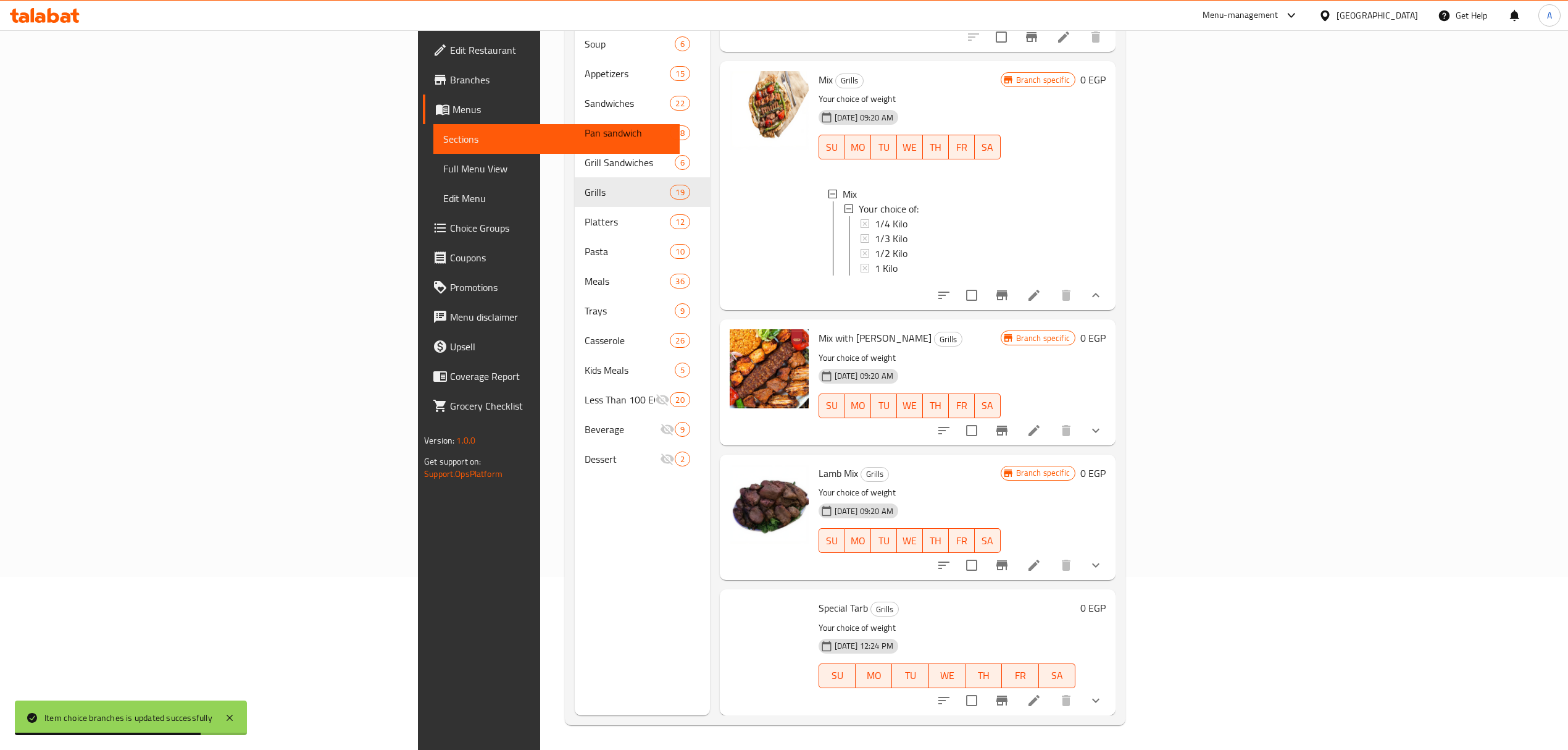
scroll to position [3459, 0]
click at [1110, 443] on button "show more" at bounding box center [1096, 428] width 30 height 30
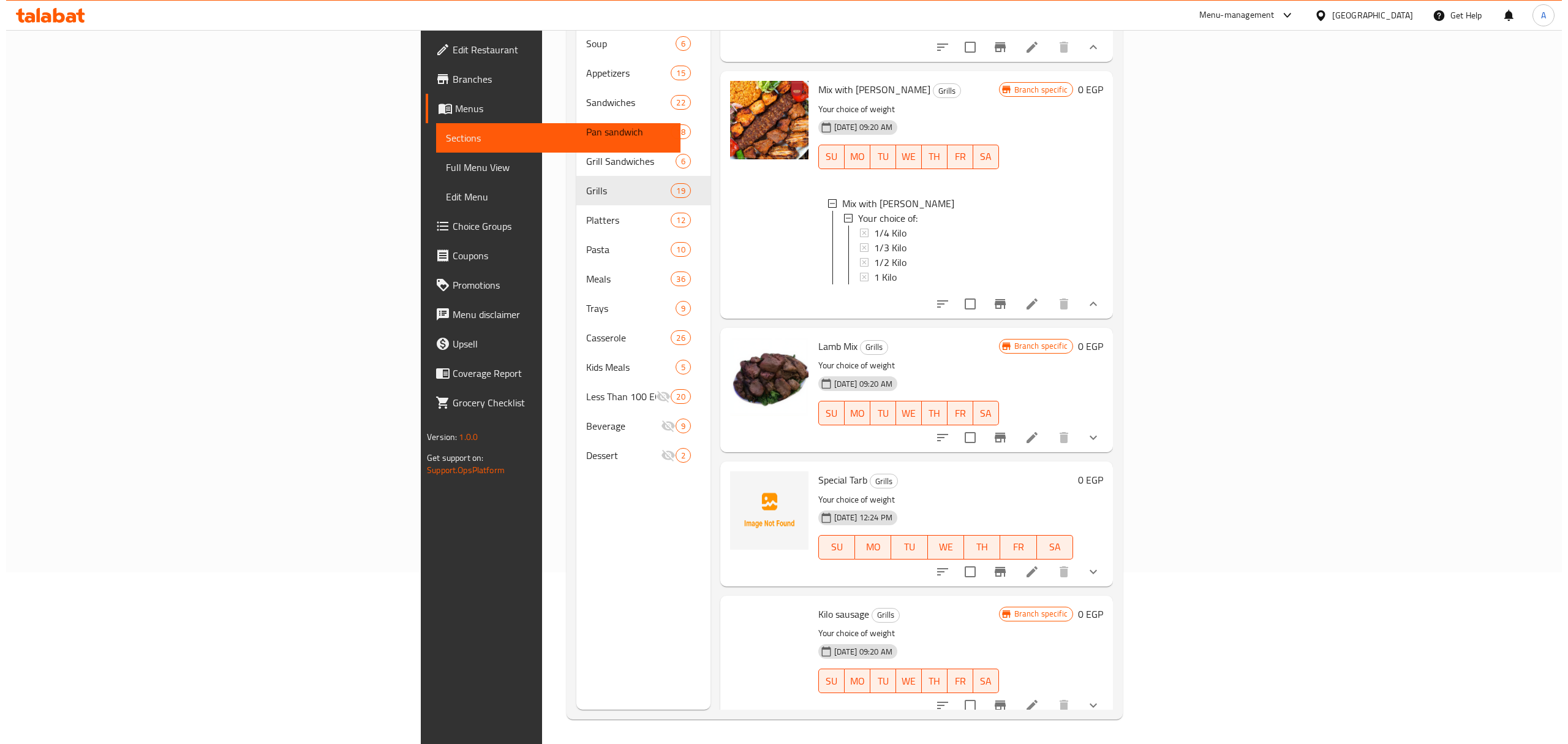
scroll to position [3676, 0]
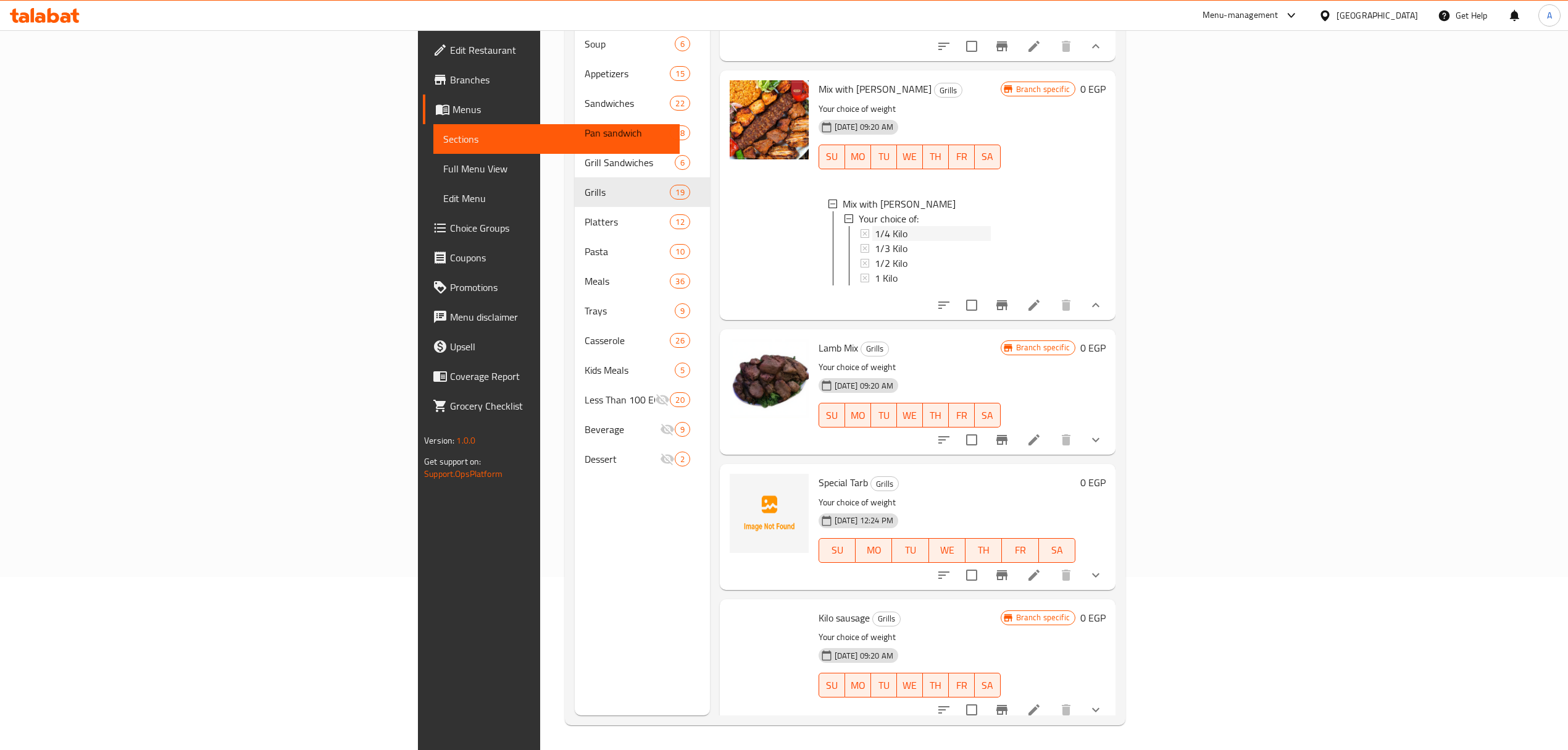
click at [875, 241] on span "1/4 Kilo" at bounding box center [891, 233] width 32 height 15
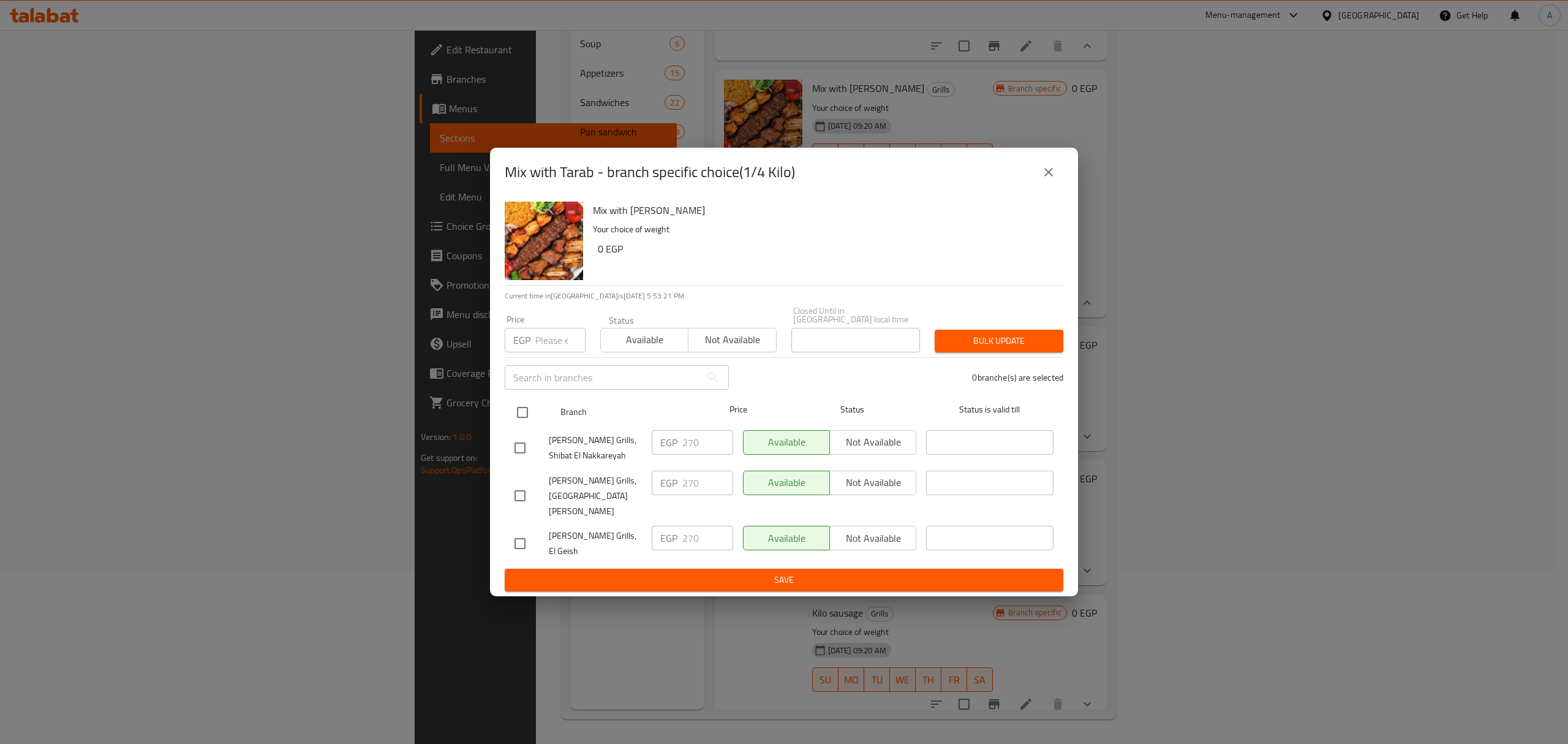
click at [518, 425] on input "checkbox" at bounding box center [522, 413] width 26 height 26
click at [550, 352] on input "number" at bounding box center [560, 339] width 51 height 25
paste input "290.00"
click at [1039, 348] on span "Bulk update" at bounding box center [999, 340] width 109 height 15
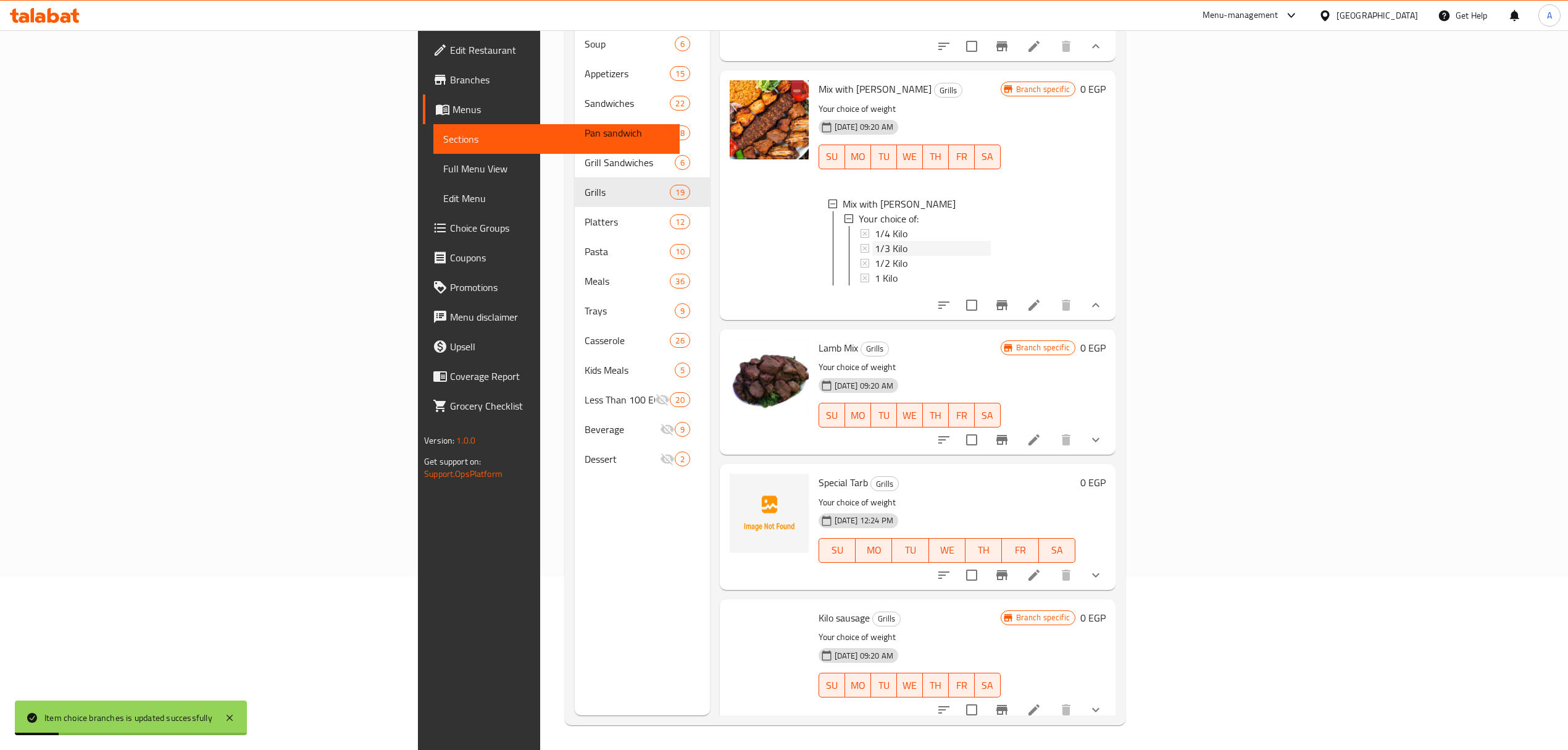
click at [875, 256] on div "1/3 Kilo" at bounding box center [933, 248] width 116 height 15
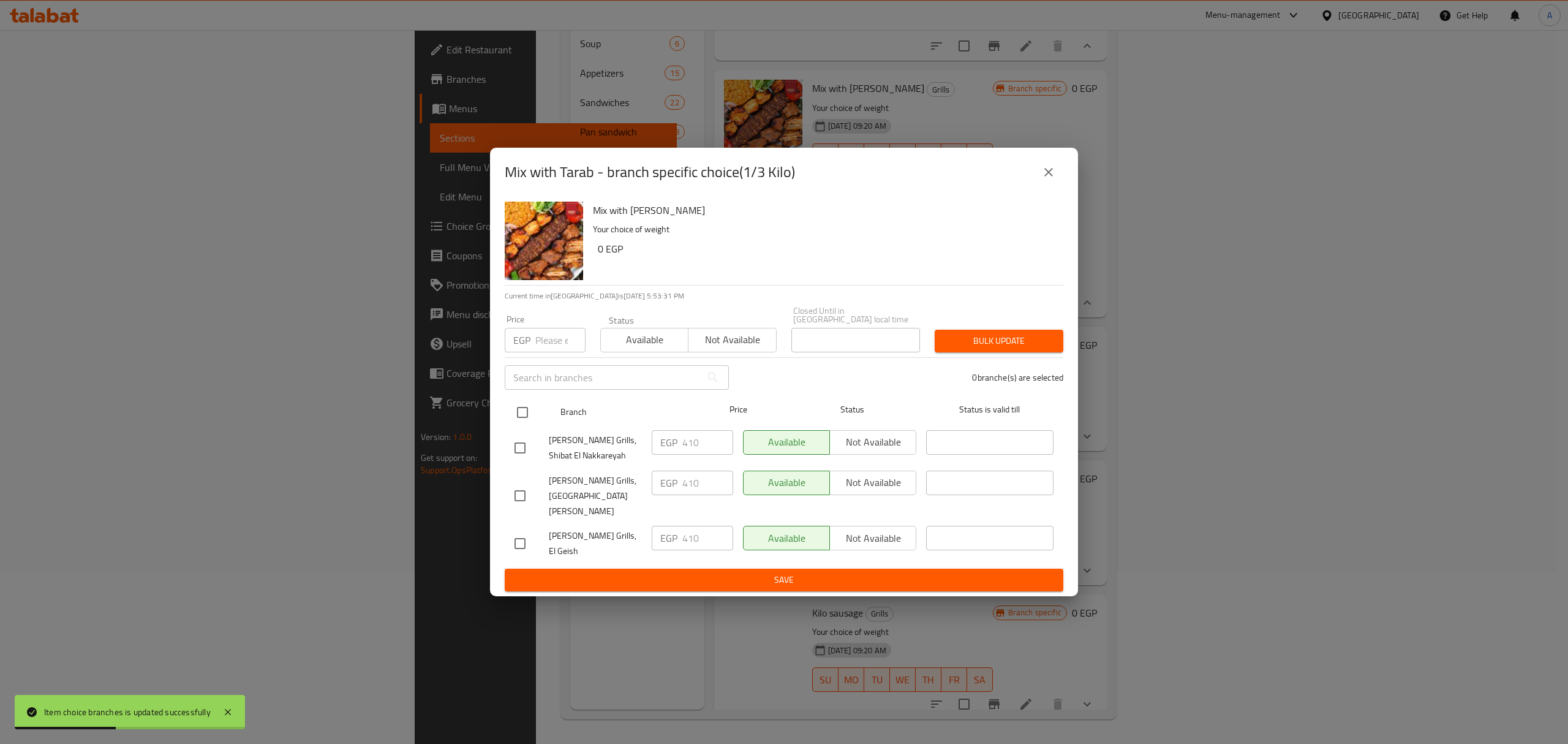
click at [521, 425] on input "checkbox" at bounding box center [522, 413] width 26 height 26
click at [547, 344] on input "number" at bounding box center [560, 339] width 51 height 25
paste input "440.00"
click at [990, 342] on button "Bulk update" at bounding box center [999, 341] width 128 height 22
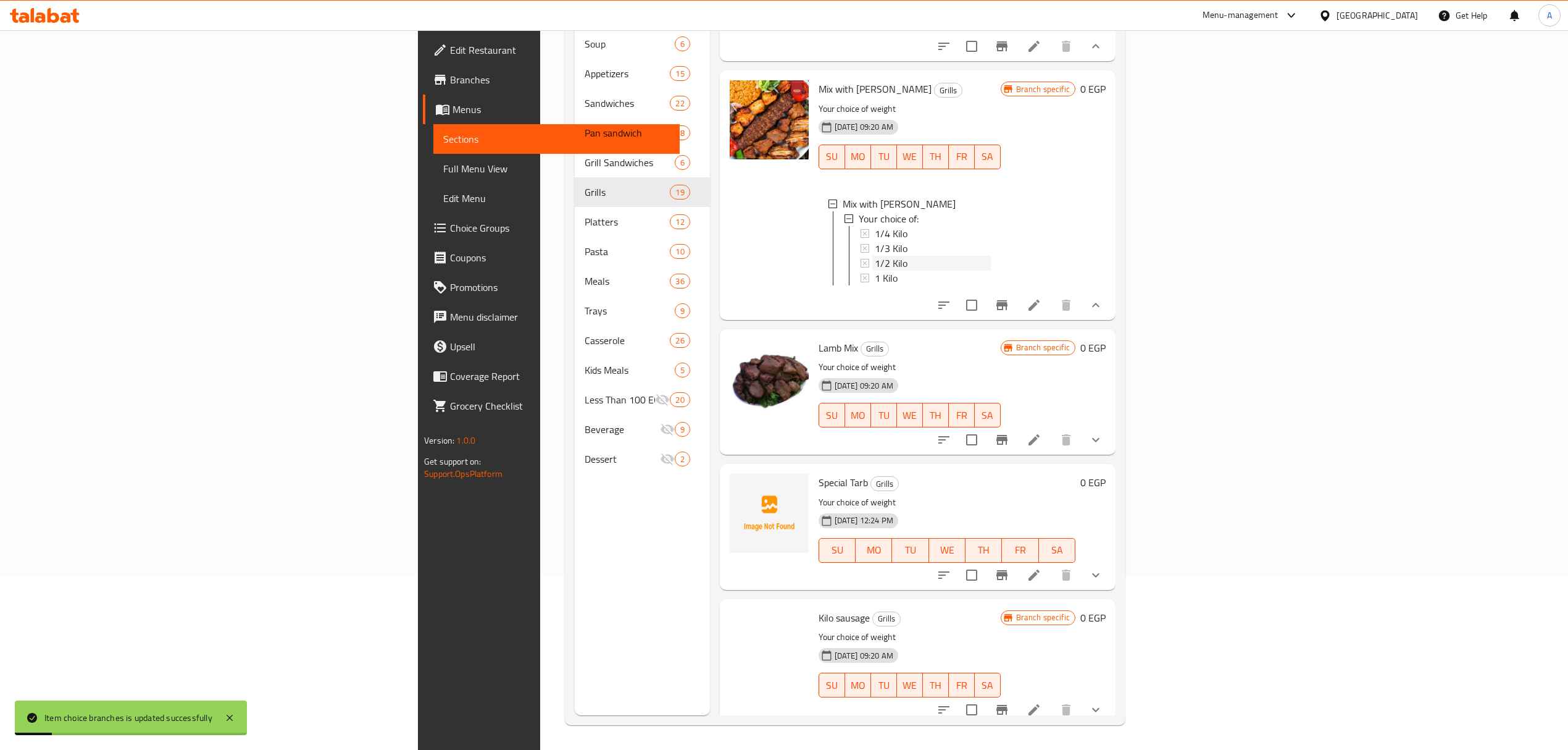
click at [875, 270] on span "1/2 Kilo" at bounding box center [891, 263] width 32 height 15
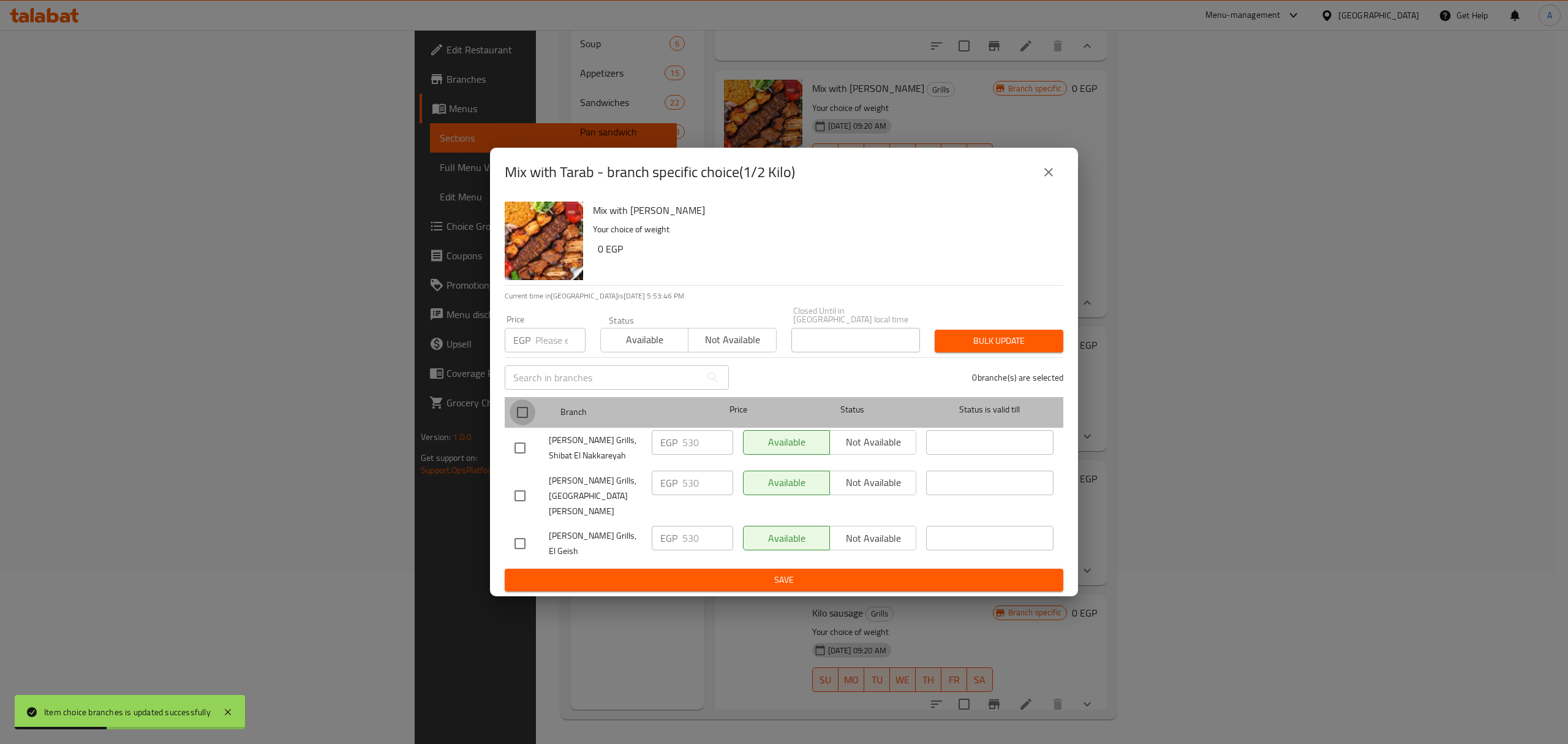
click at [530, 422] on input "checkbox" at bounding box center [522, 413] width 26 height 26
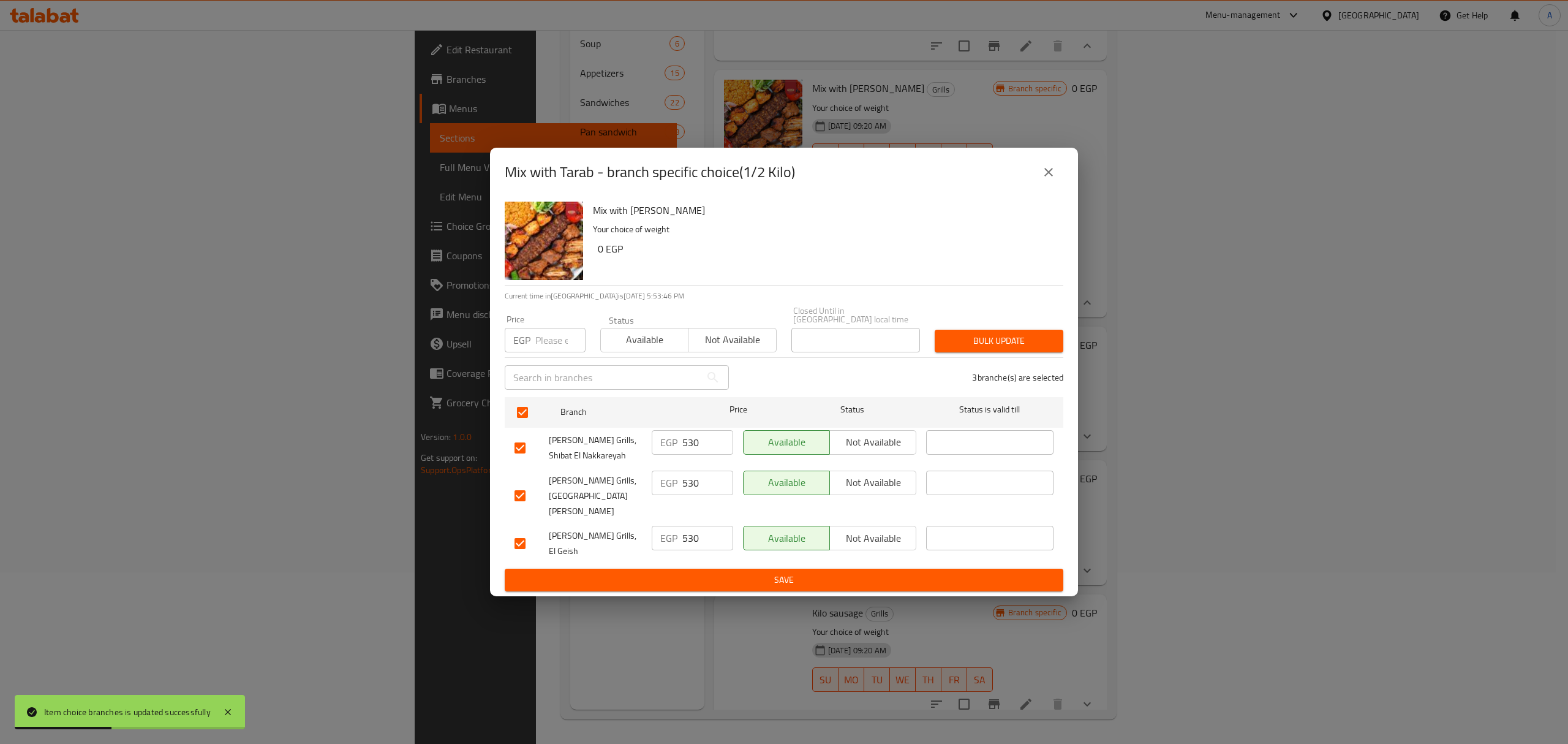
click at [552, 352] on input "number" at bounding box center [560, 339] width 51 height 25
paste input "580.00"
click at [989, 348] on span "Bulk update" at bounding box center [999, 340] width 109 height 15
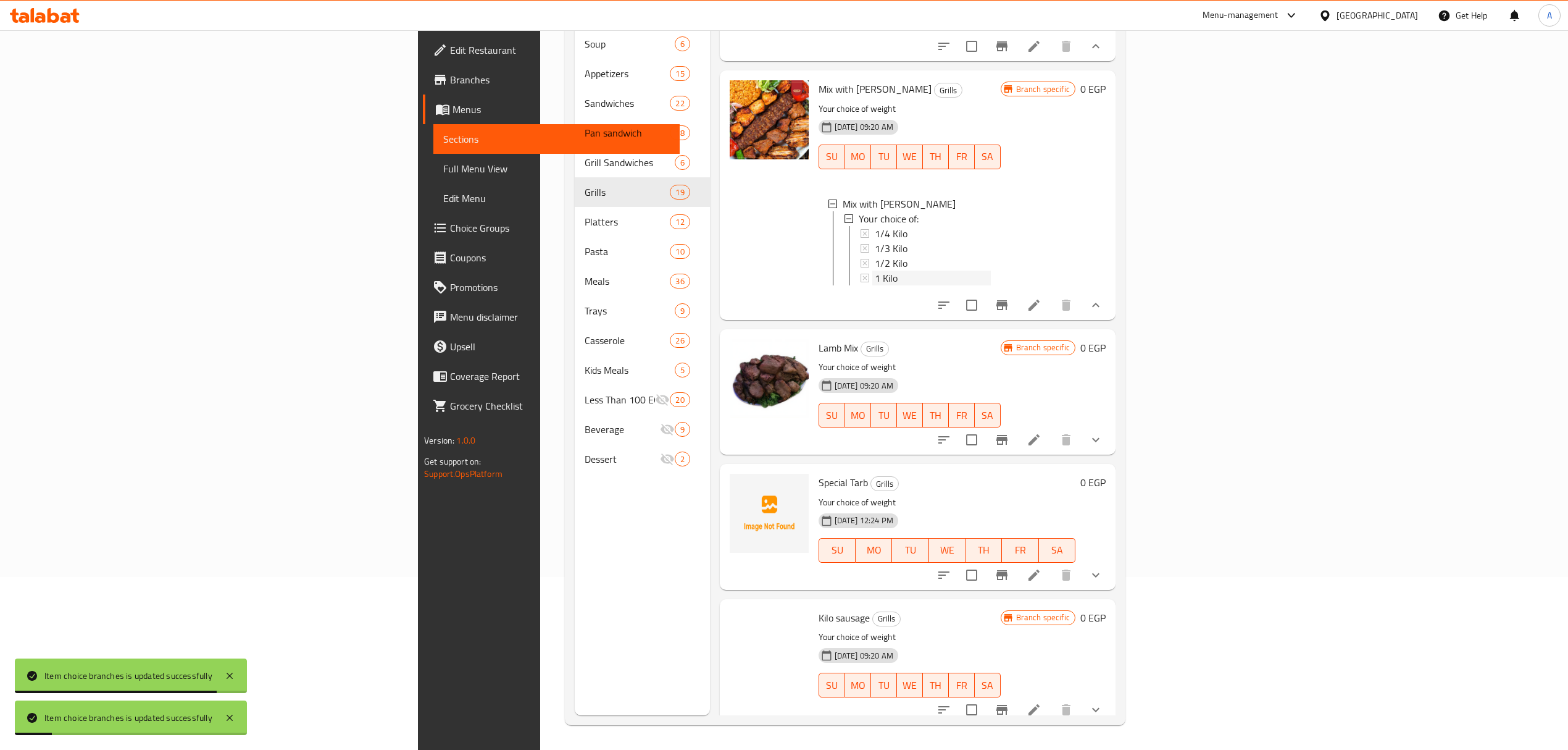
click at [875, 286] on div "1 Kilo" at bounding box center [933, 278] width 116 height 15
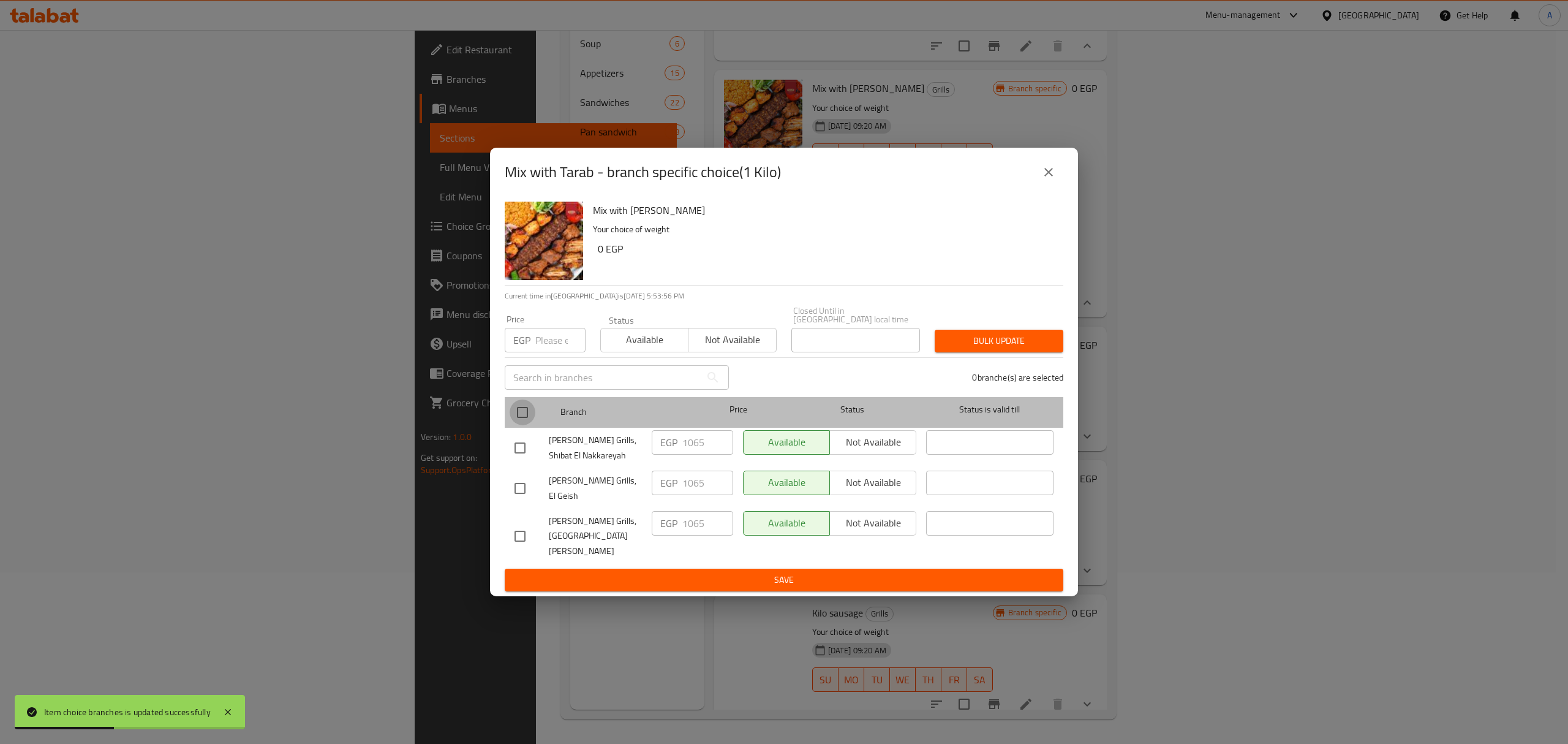
click at [522, 425] on input "checkbox" at bounding box center [522, 413] width 26 height 26
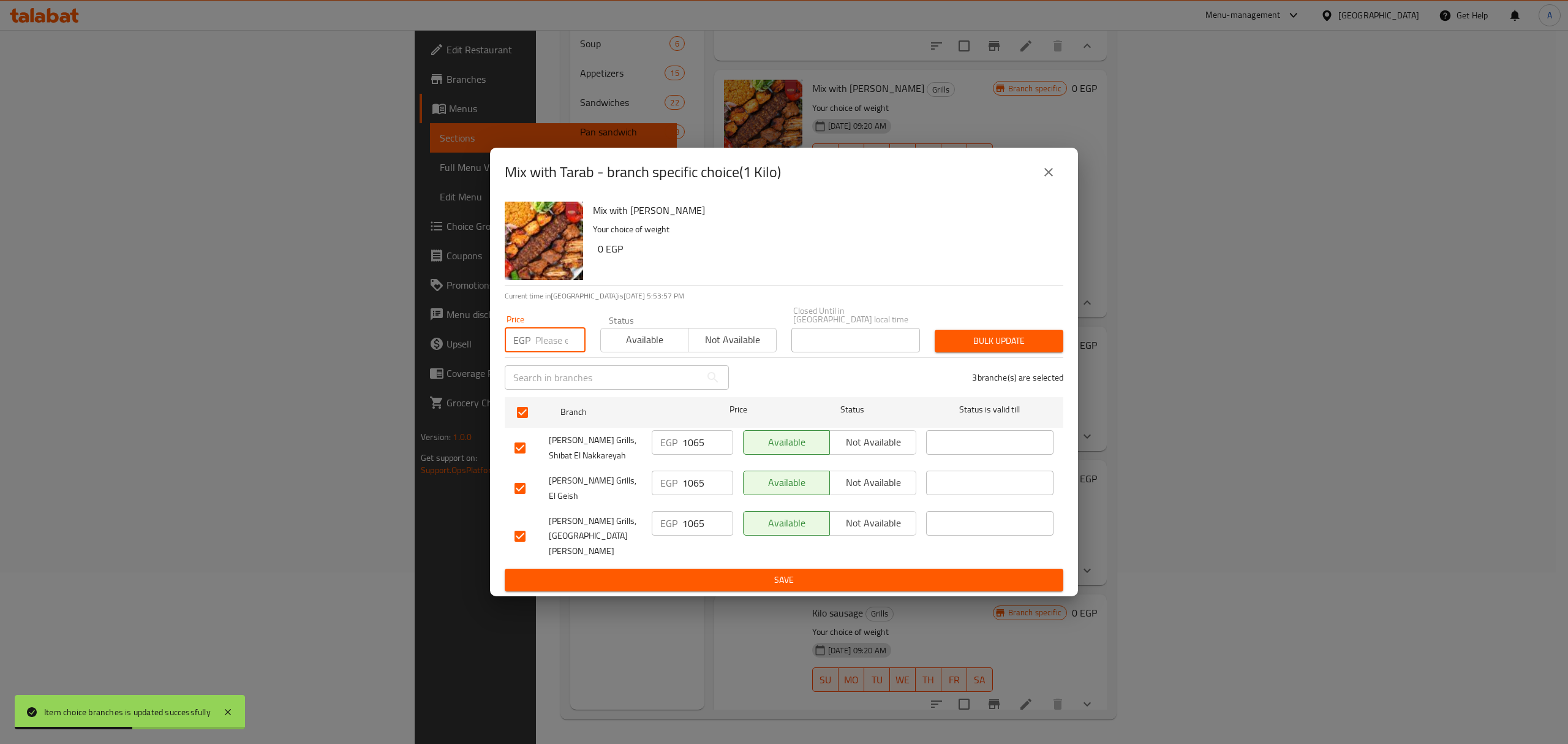
click at [546, 352] on input "number" at bounding box center [560, 339] width 51 height 25
paste input "1160.00"
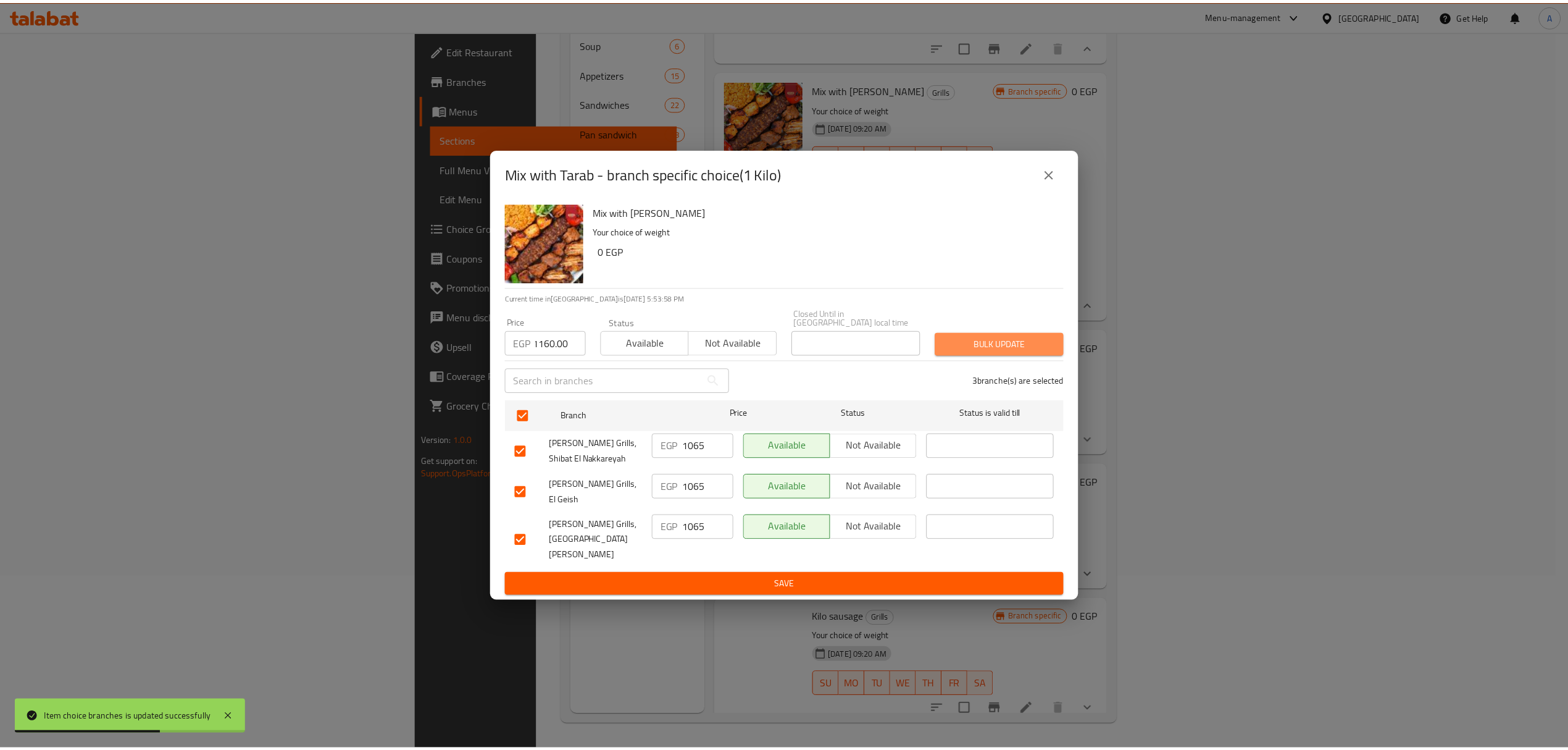
scroll to position [0, 0]
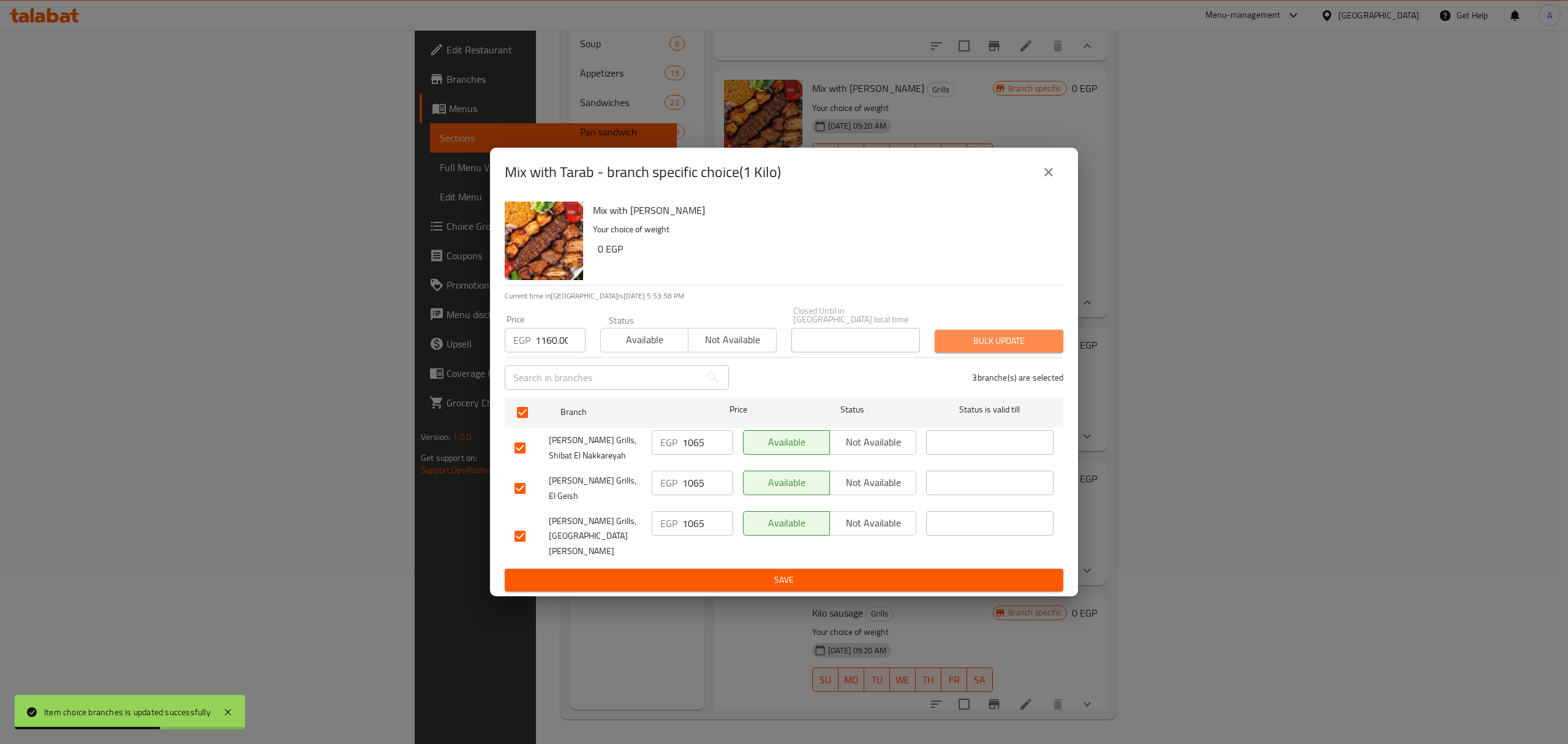
click at [964, 348] on span "Bulk update" at bounding box center [999, 340] width 109 height 15
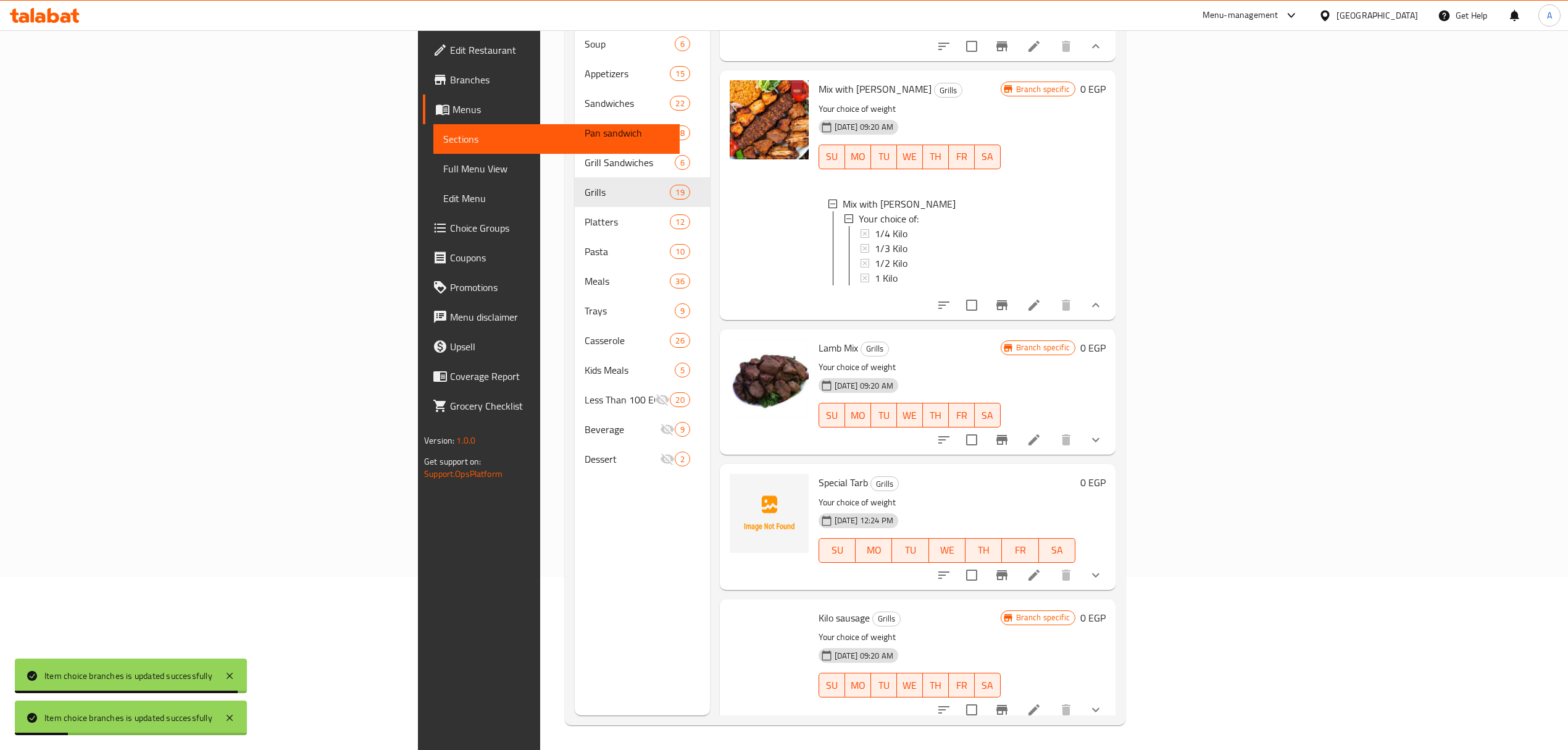
click at [1110, 455] on button "show more" at bounding box center [1096, 439] width 30 height 30
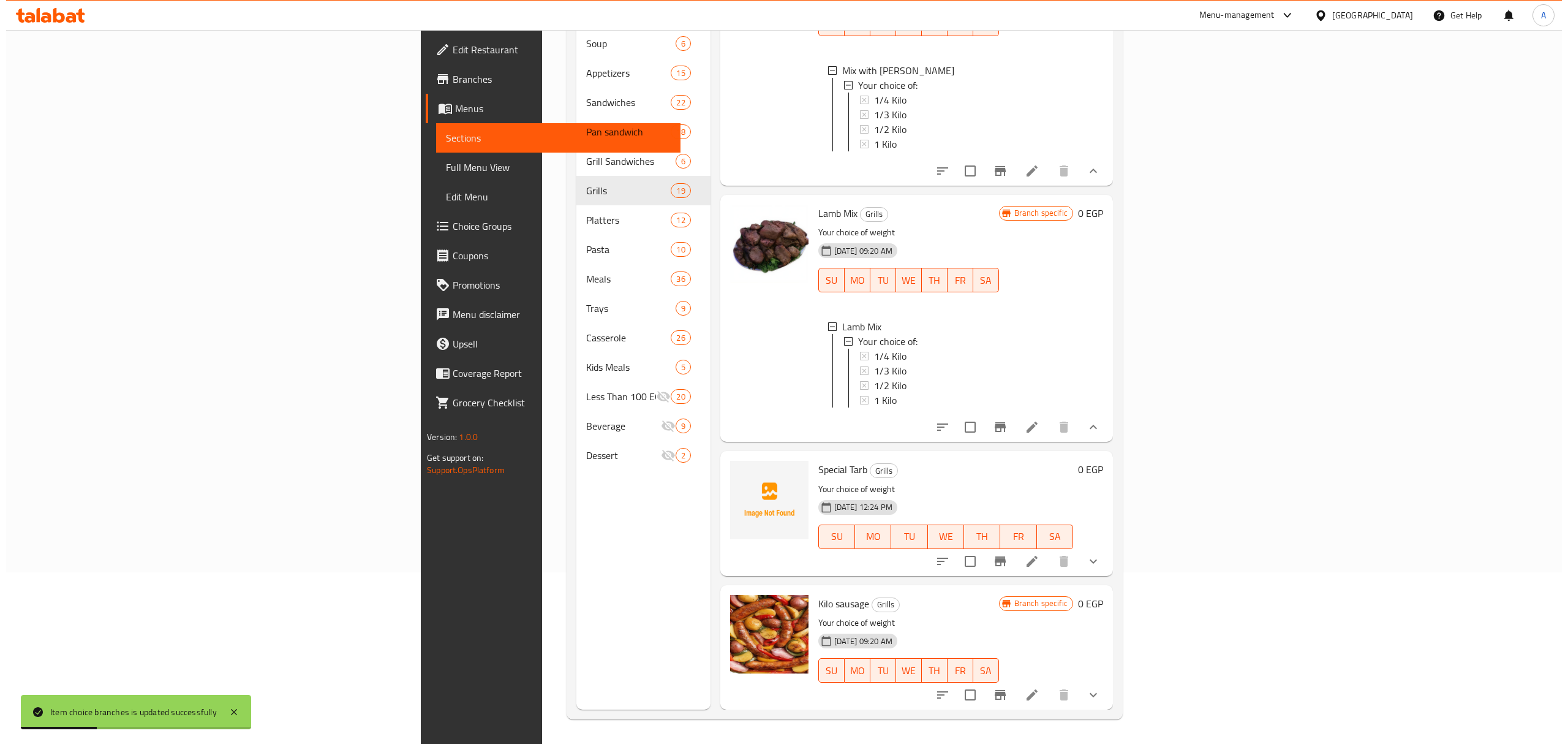
scroll to position [3921, 0]
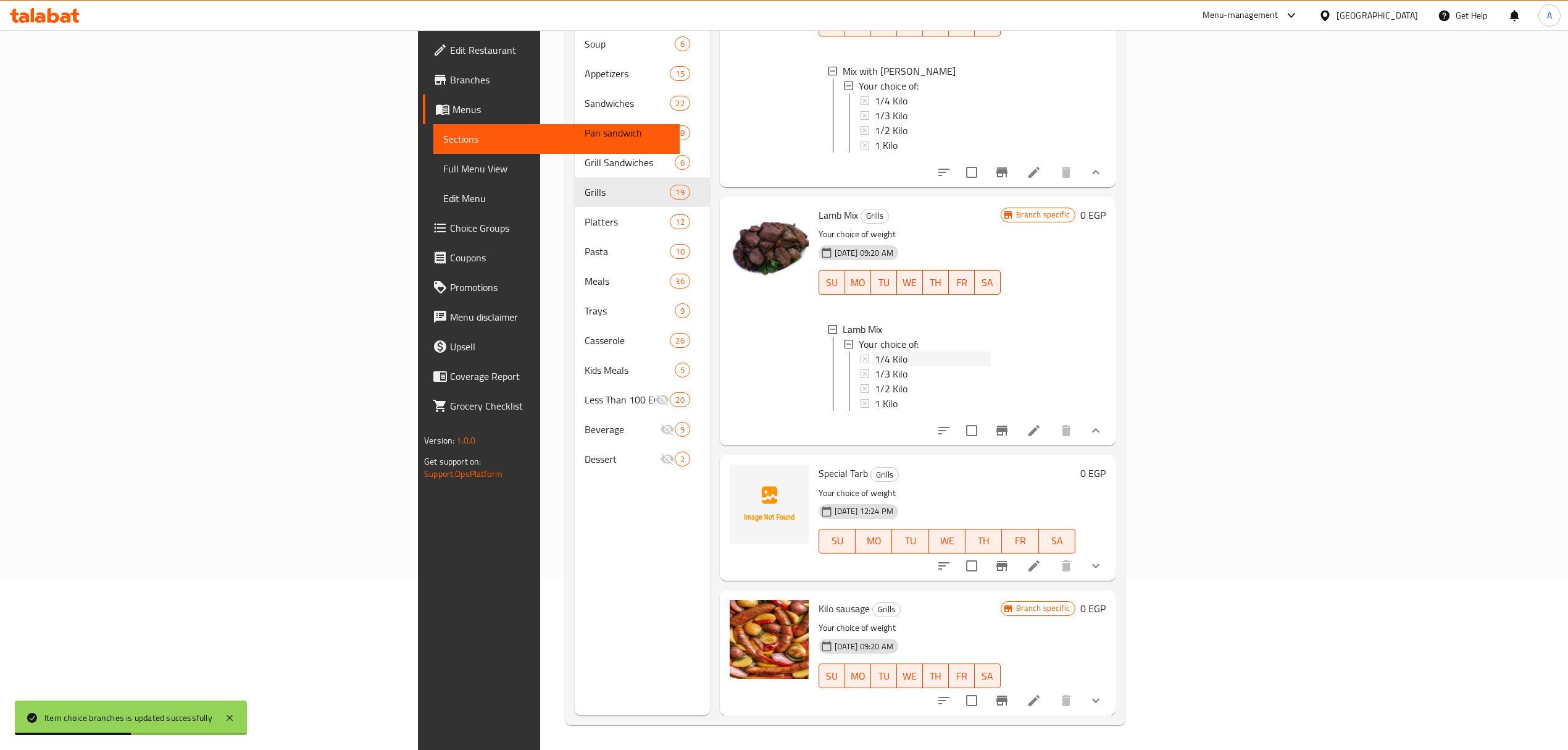
click at [875, 367] on div "1/4 Kilo" at bounding box center [933, 358] width 116 height 15
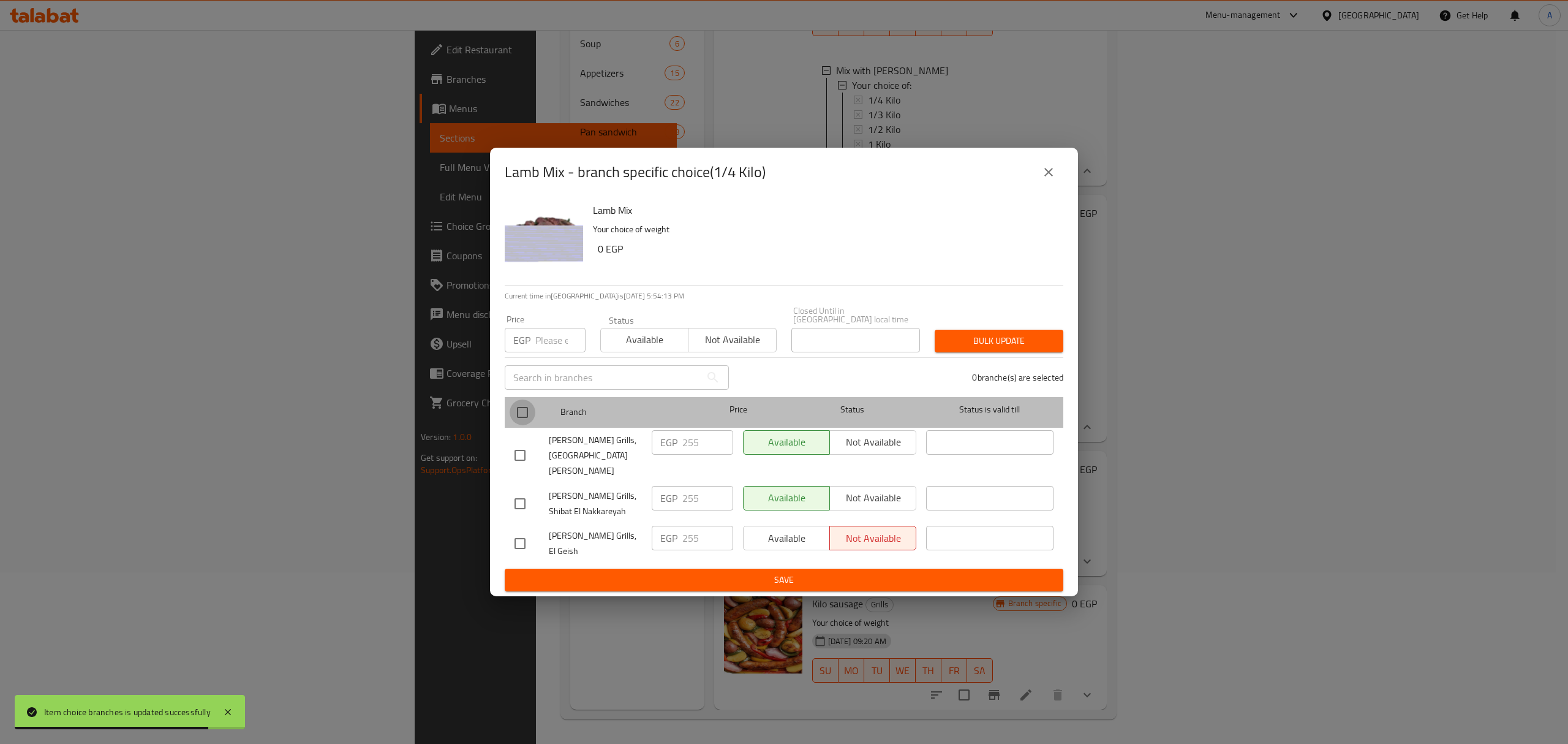
click at [530, 425] on input "checkbox" at bounding box center [522, 413] width 26 height 26
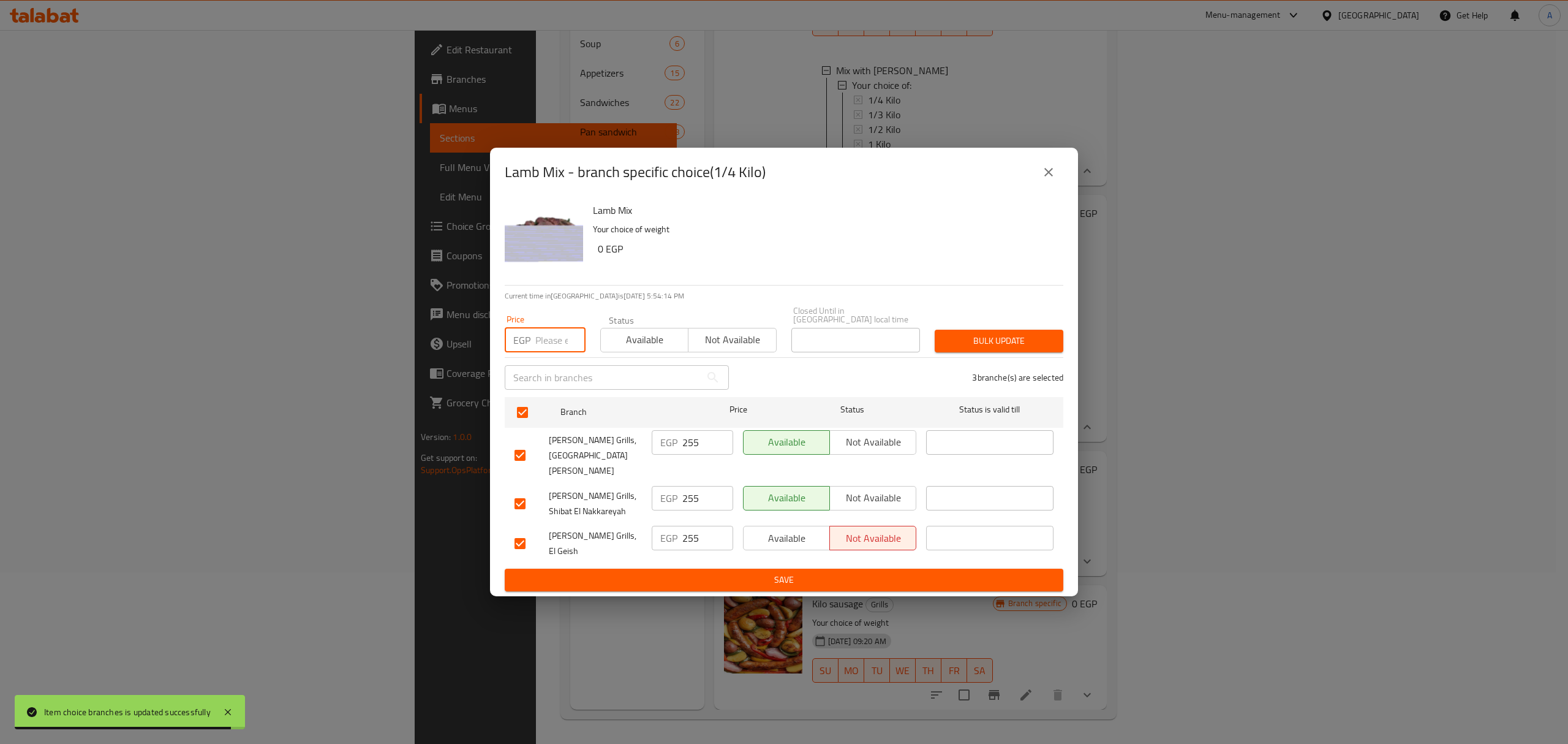
click at [542, 352] on input "number" at bounding box center [560, 339] width 51 height 25
paste input "275.00"
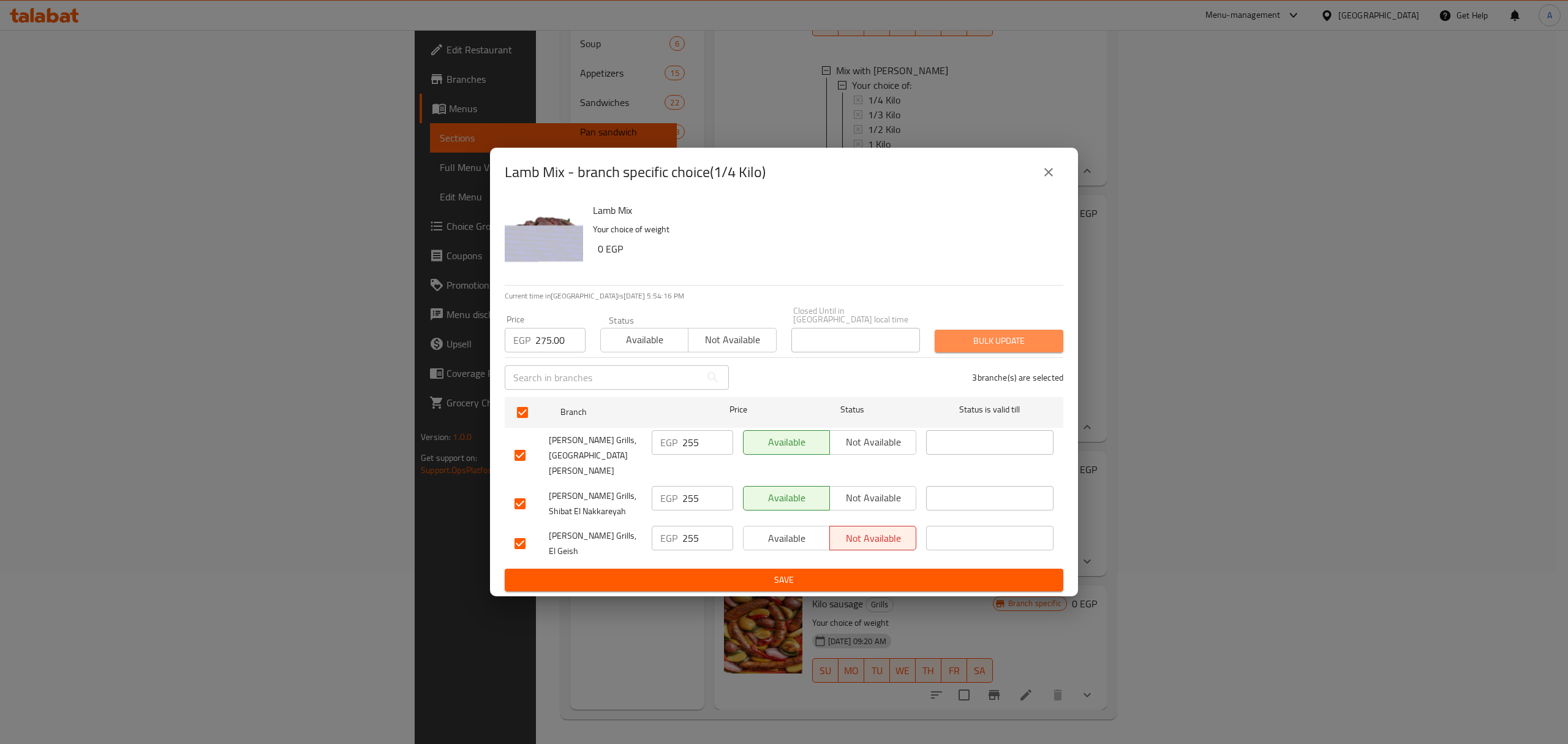
click at [963, 344] on button "Bulk update" at bounding box center [999, 341] width 128 height 22
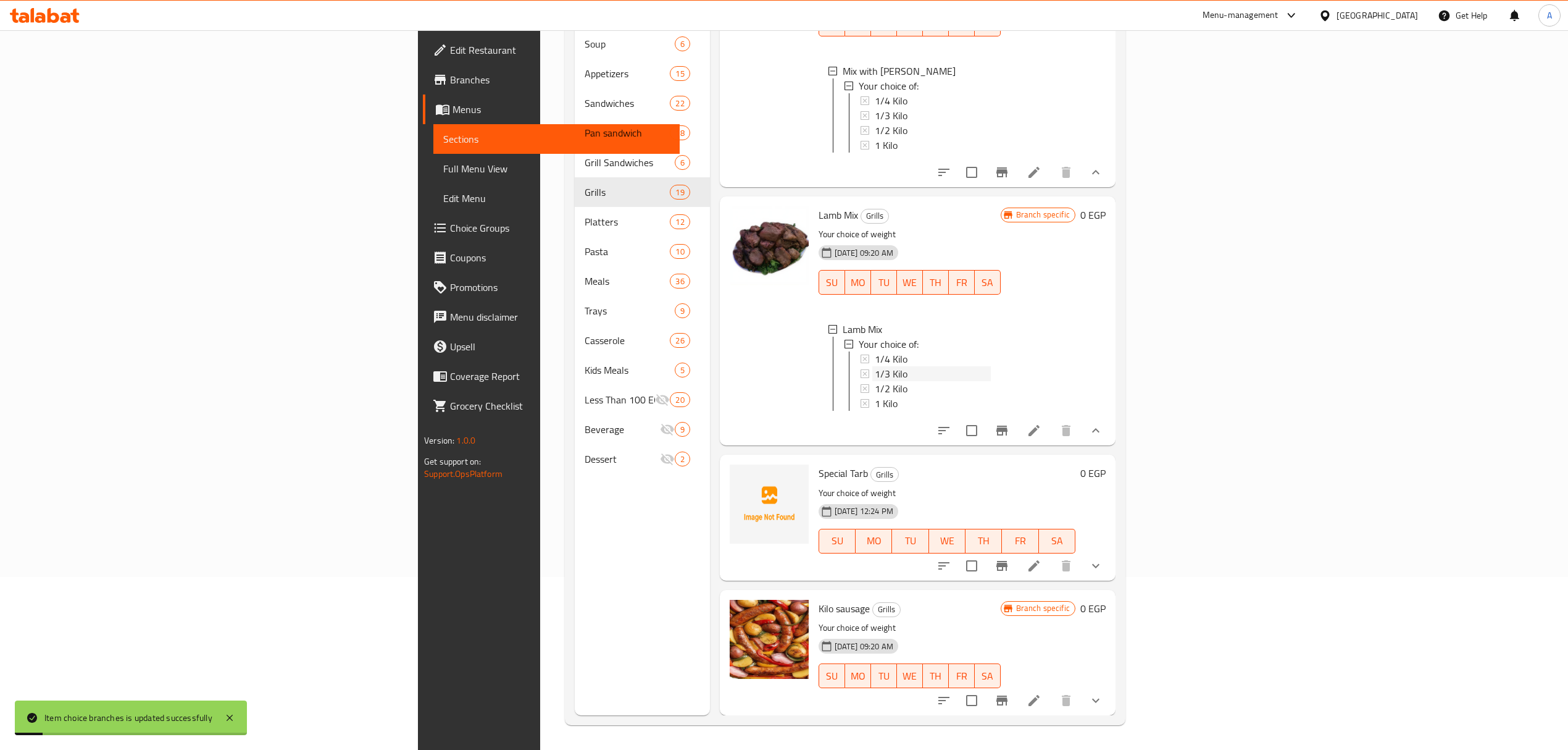
click at [875, 381] on span "1/3 Kilo" at bounding box center [891, 374] width 32 height 15
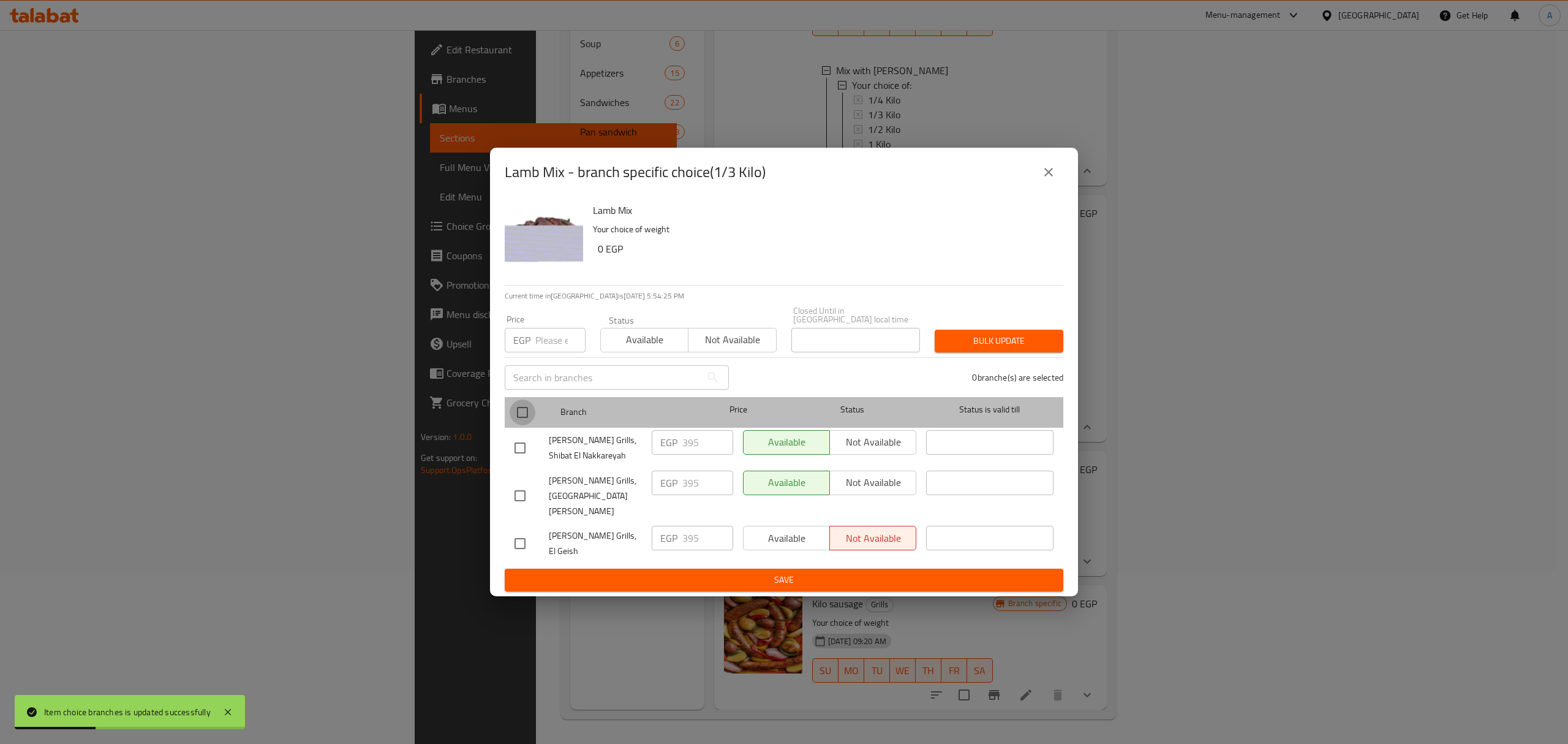
click at [530, 418] on input "checkbox" at bounding box center [522, 413] width 26 height 26
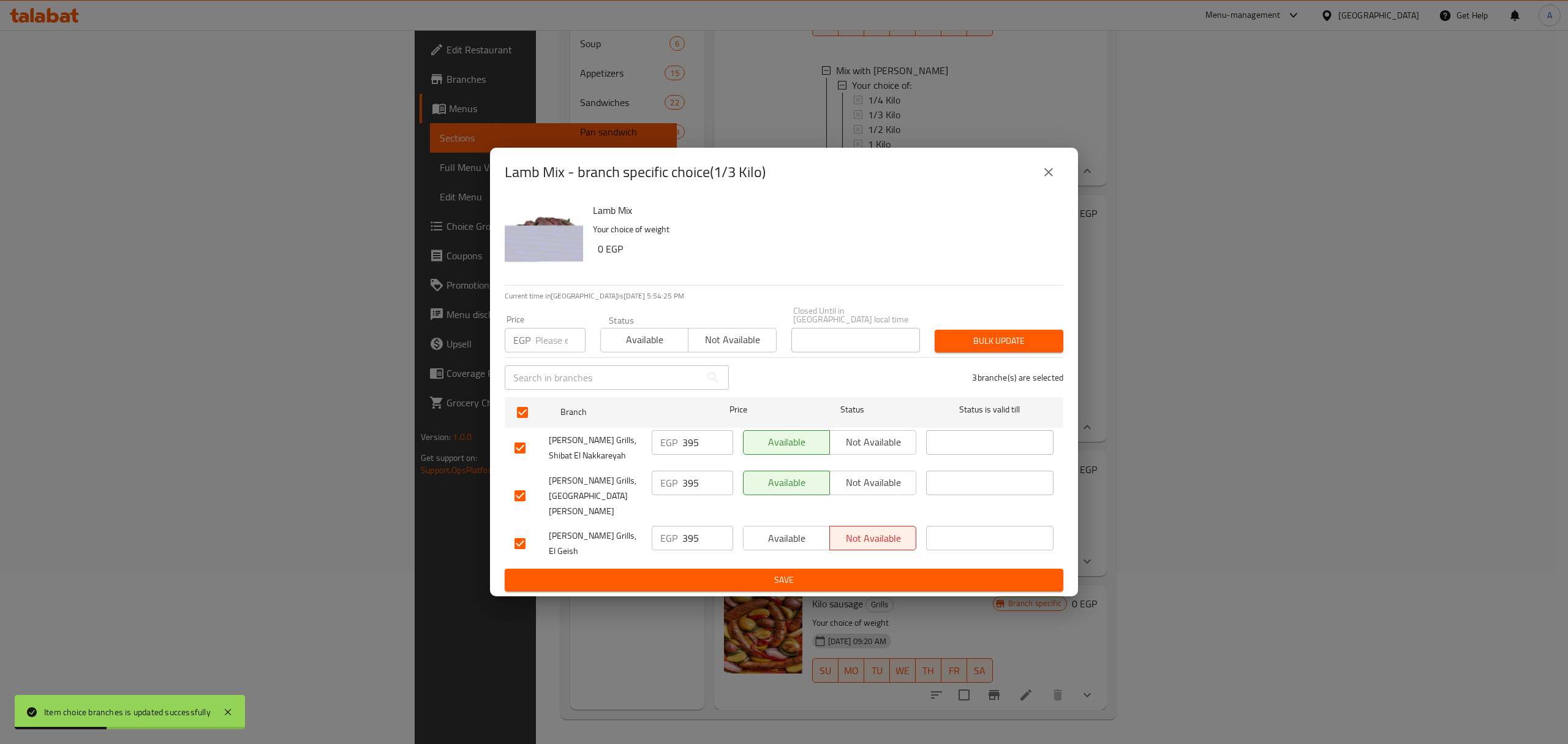
click at [547, 371] on div "​" at bounding box center [617, 377] width 239 height 39
click at [551, 348] on input "number" at bounding box center [560, 339] width 51 height 25
paste input "425.00"
click at [1002, 343] on button "Bulk update" at bounding box center [999, 341] width 128 height 22
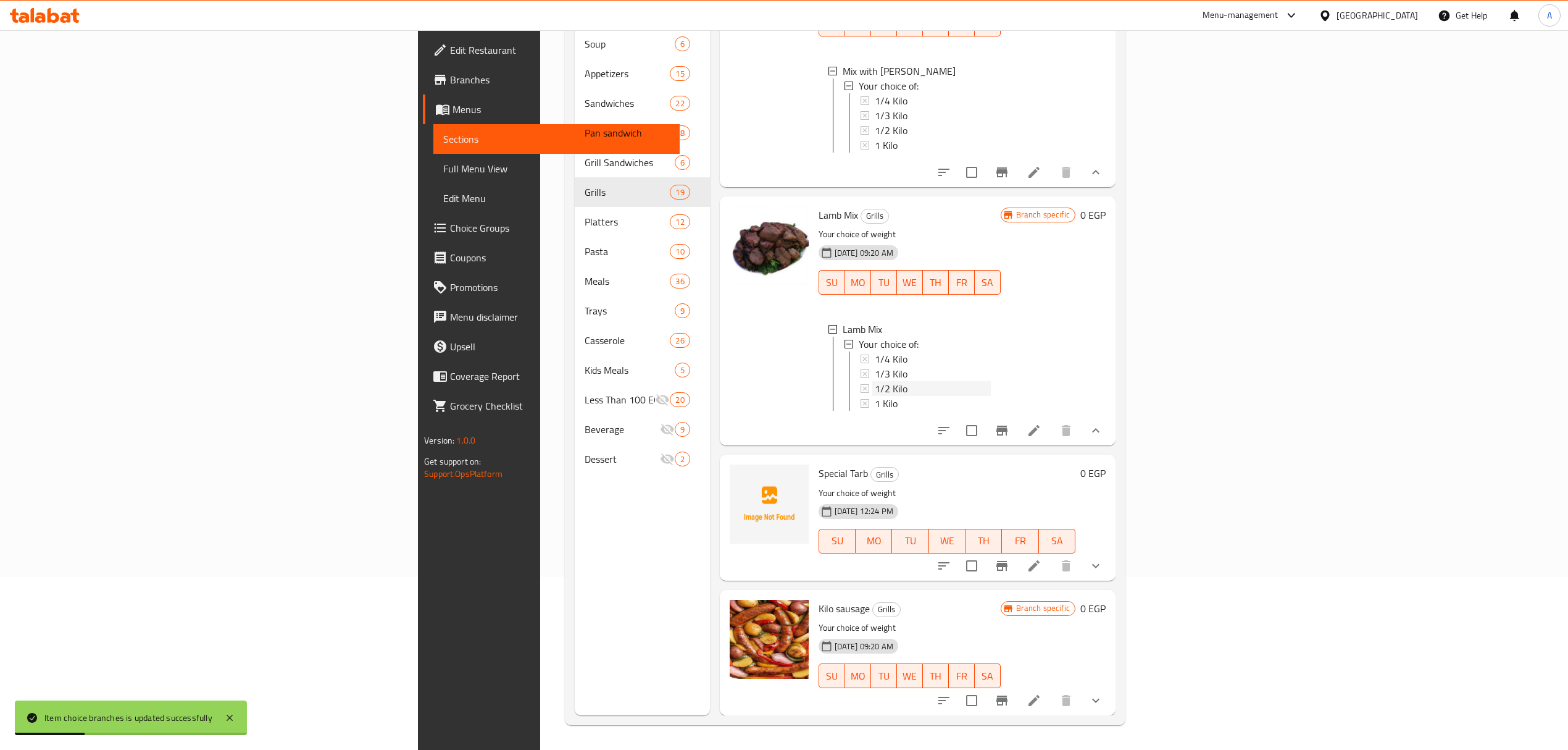
click at [875, 396] on span "1/2 Kilo" at bounding box center [891, 388] width 32 height 15
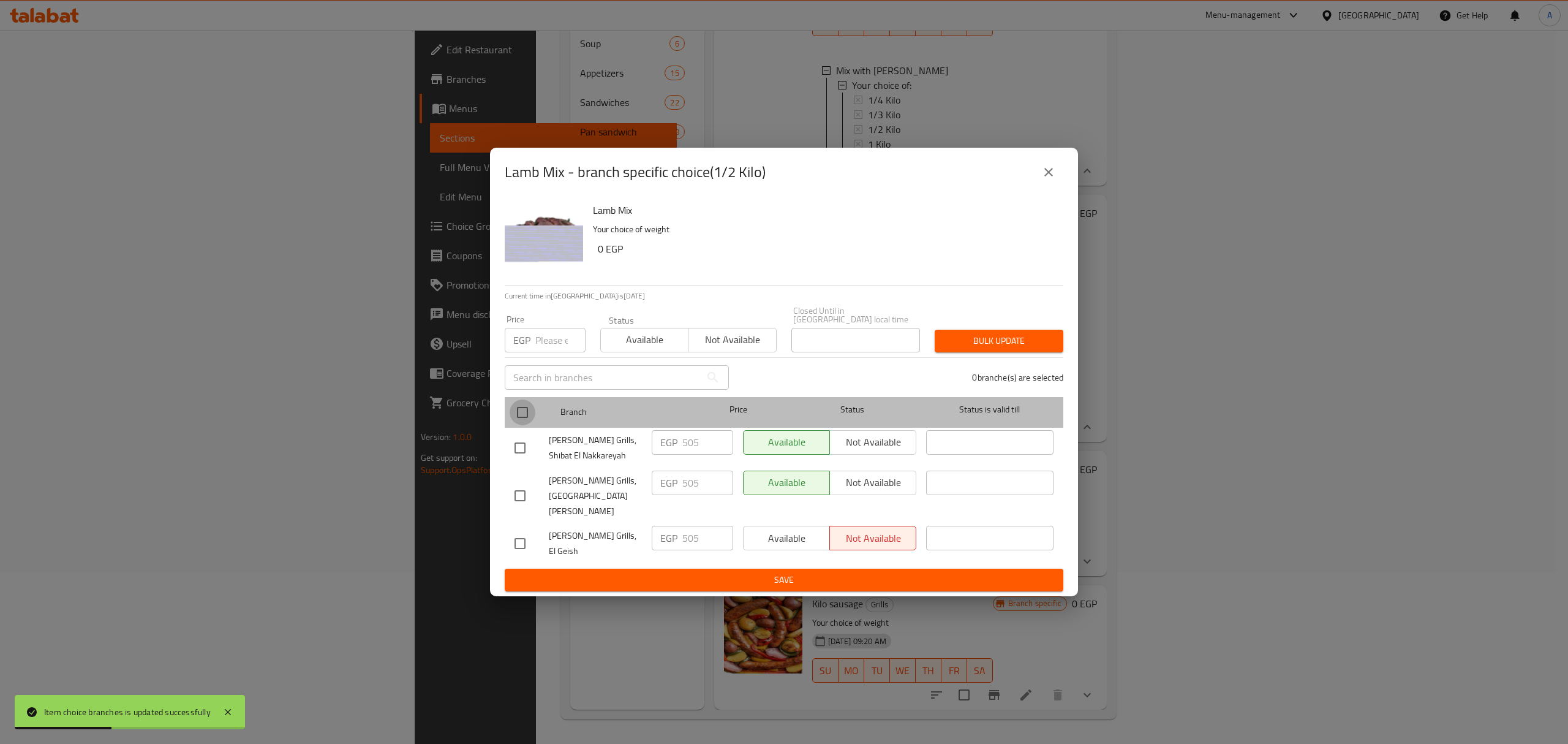
click at [519, 424] on input "checkbox" at bounding box center [522, 413] width 26 height 26
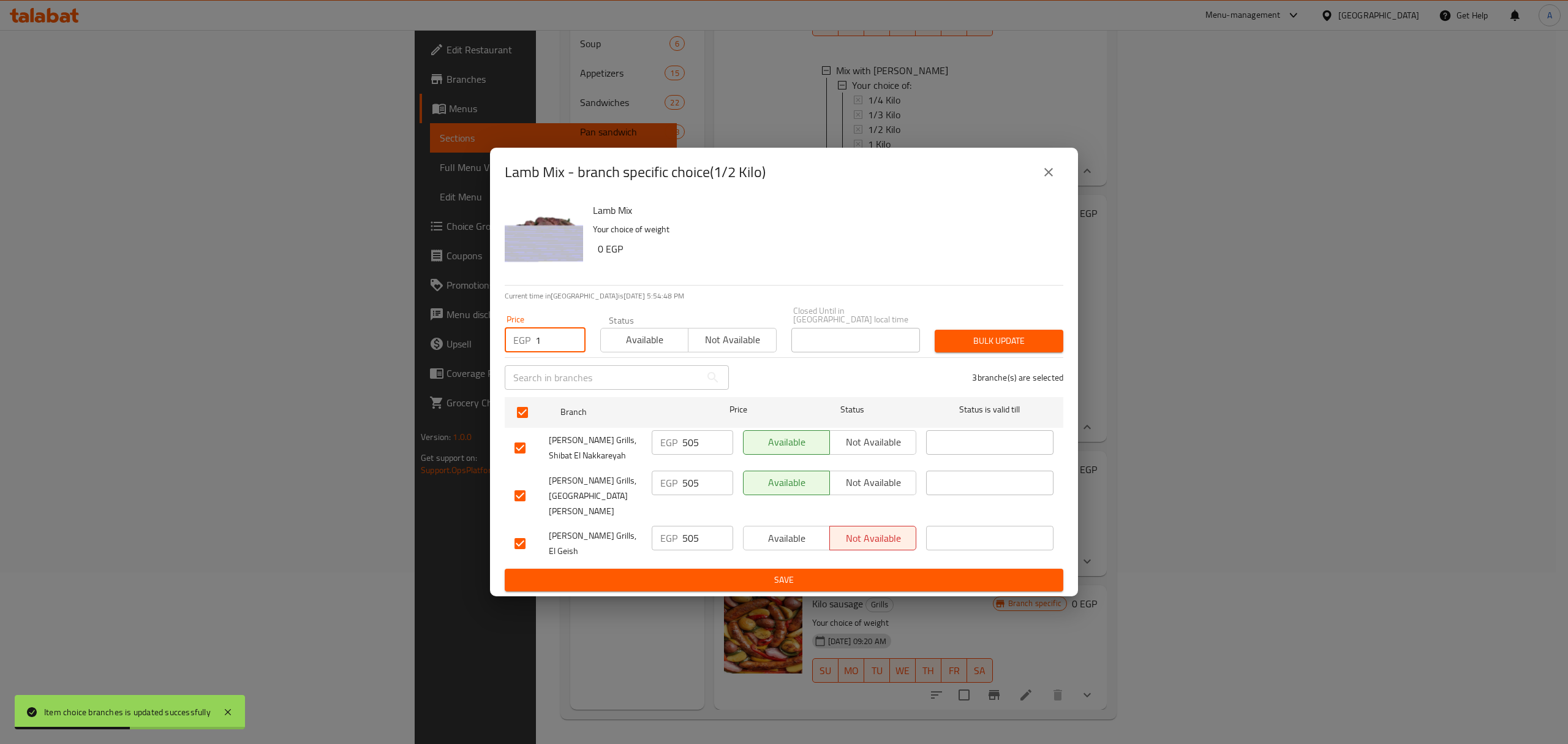
click at [567, 348] on input "1" at bounding box center [560, 339] width 51 height 25
drag, startPoint x: 550, startPoint y: 348, endPoint x: 508, endPoint y: 348, distance: 42.0
click at [508, 348] on div "EGP 1 Price" at bounding box center [545, 339] width 81 height 25
paste input "550.00"
click at [958, 348] on span "Bulk update" at bounding box center [999, 340] width 109 height 15
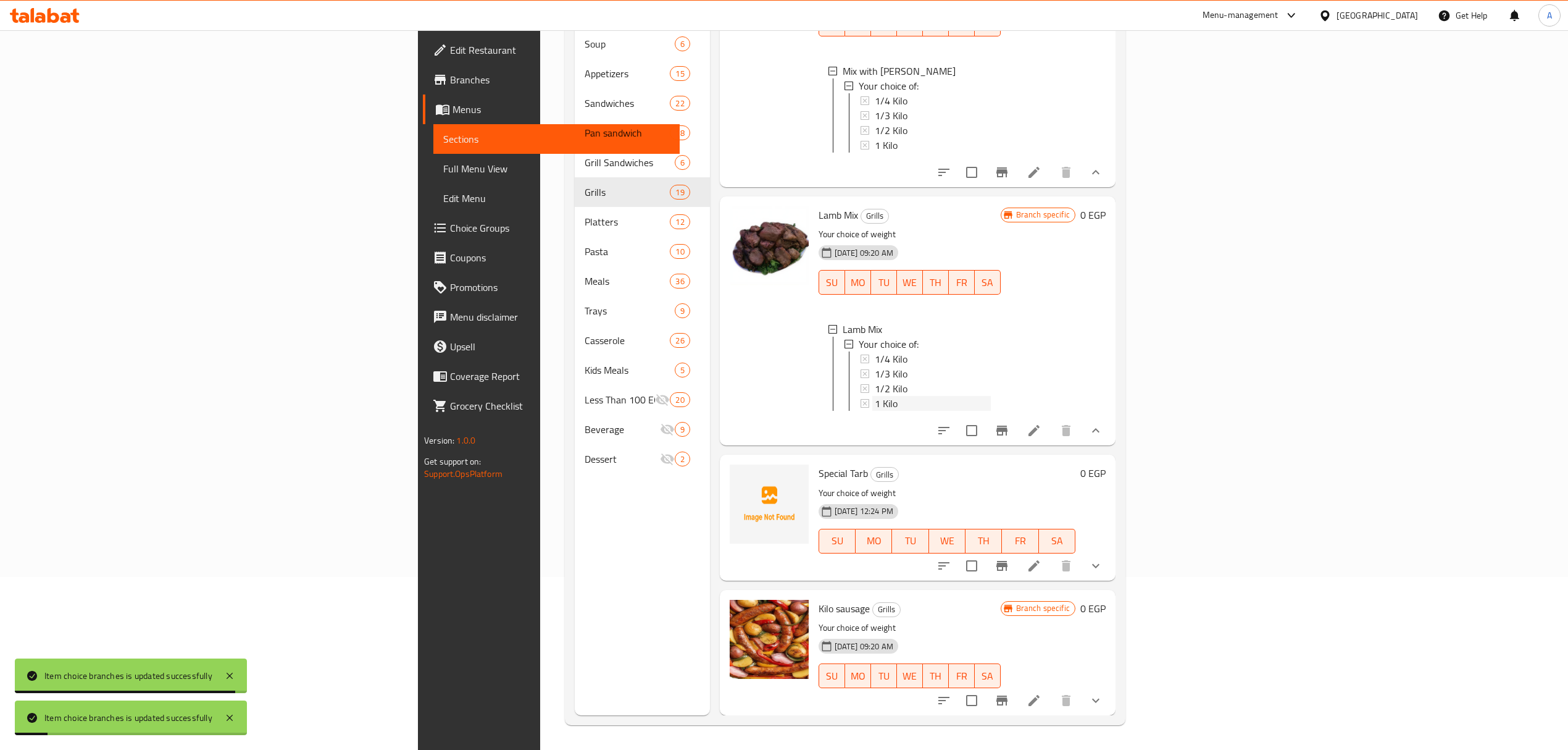
click at [875, 411] on div "1 Kilo" at bounding box center [933, 403] width 116 height 15
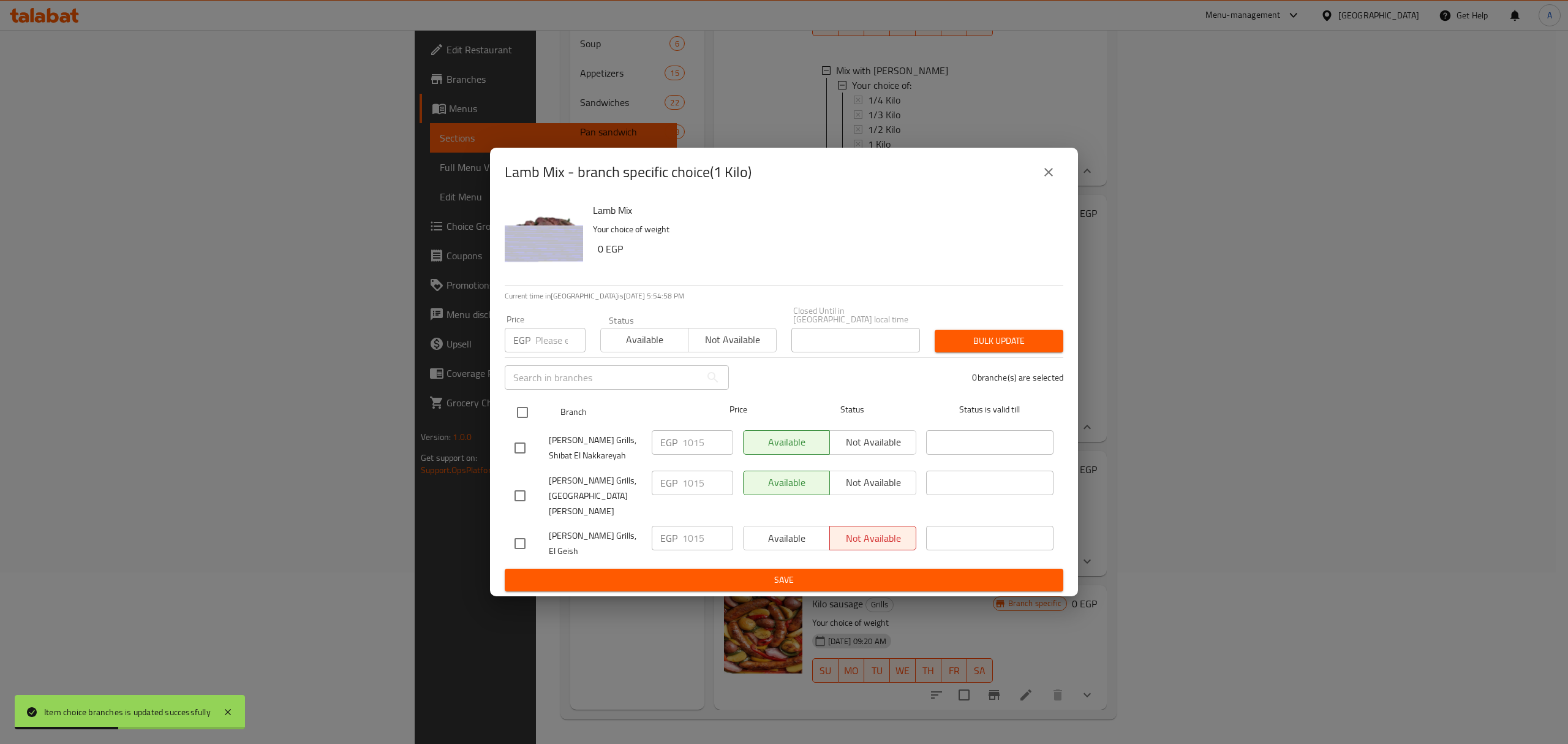
click at [520, 425] on input "checkbox" at bounding box center [522, 413] width 26 height 26
click at [540, 351] on input "number" at bounding box center [560, 339] width 51 height 25
paste input "1100.00"
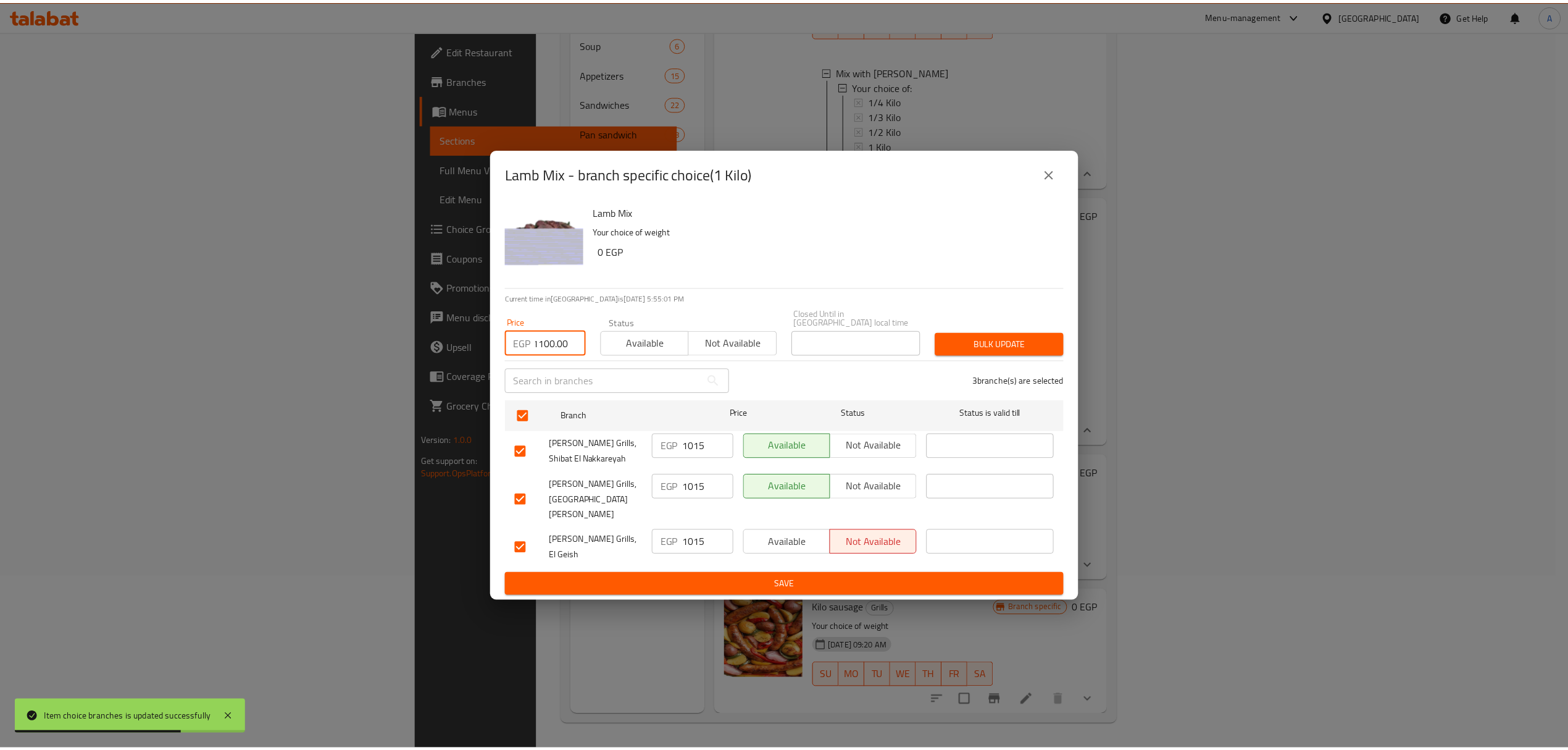
scroll to position [0, 0]
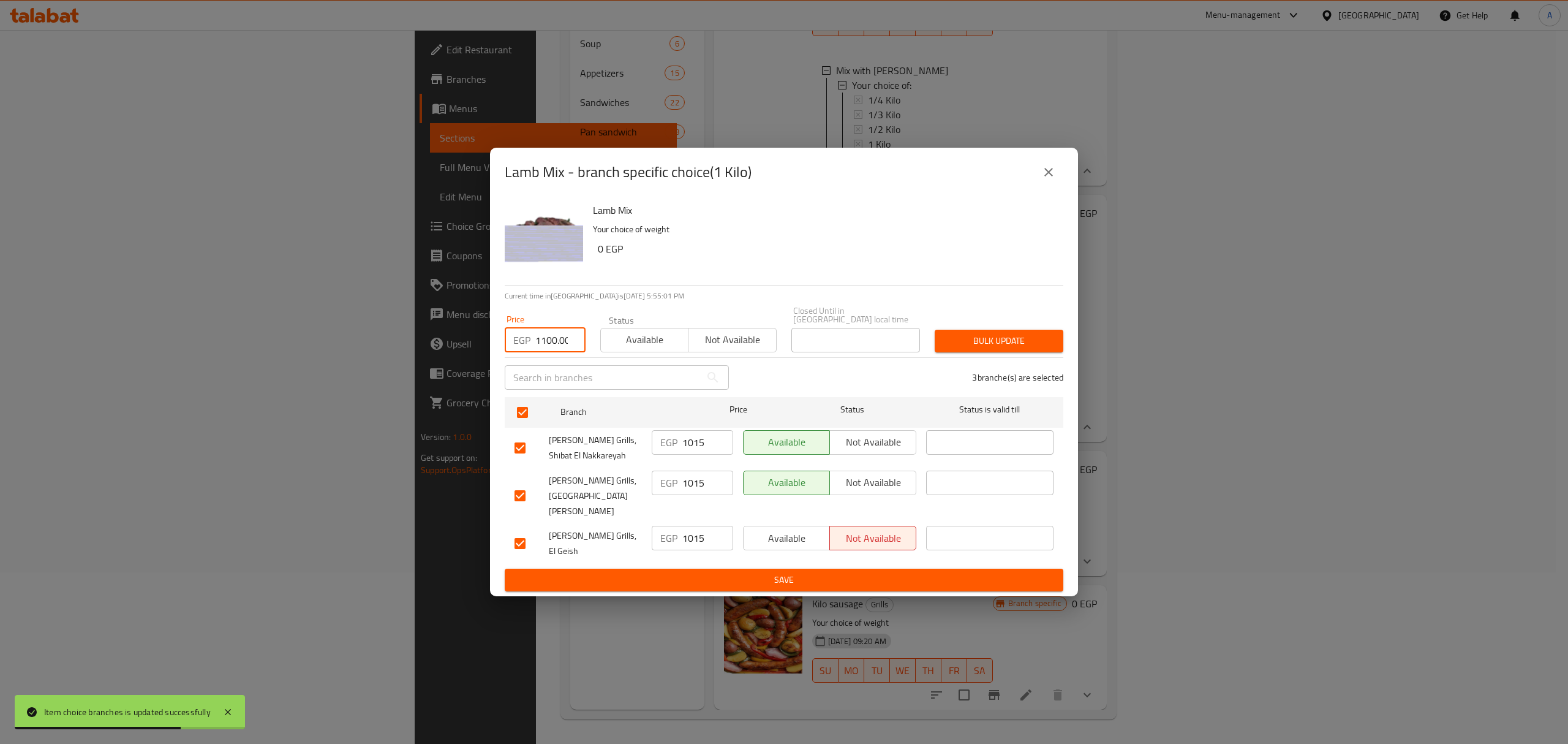
click at [951, 348] on span "Bulk update" at bounding box center [999, 340] width 109 height 15
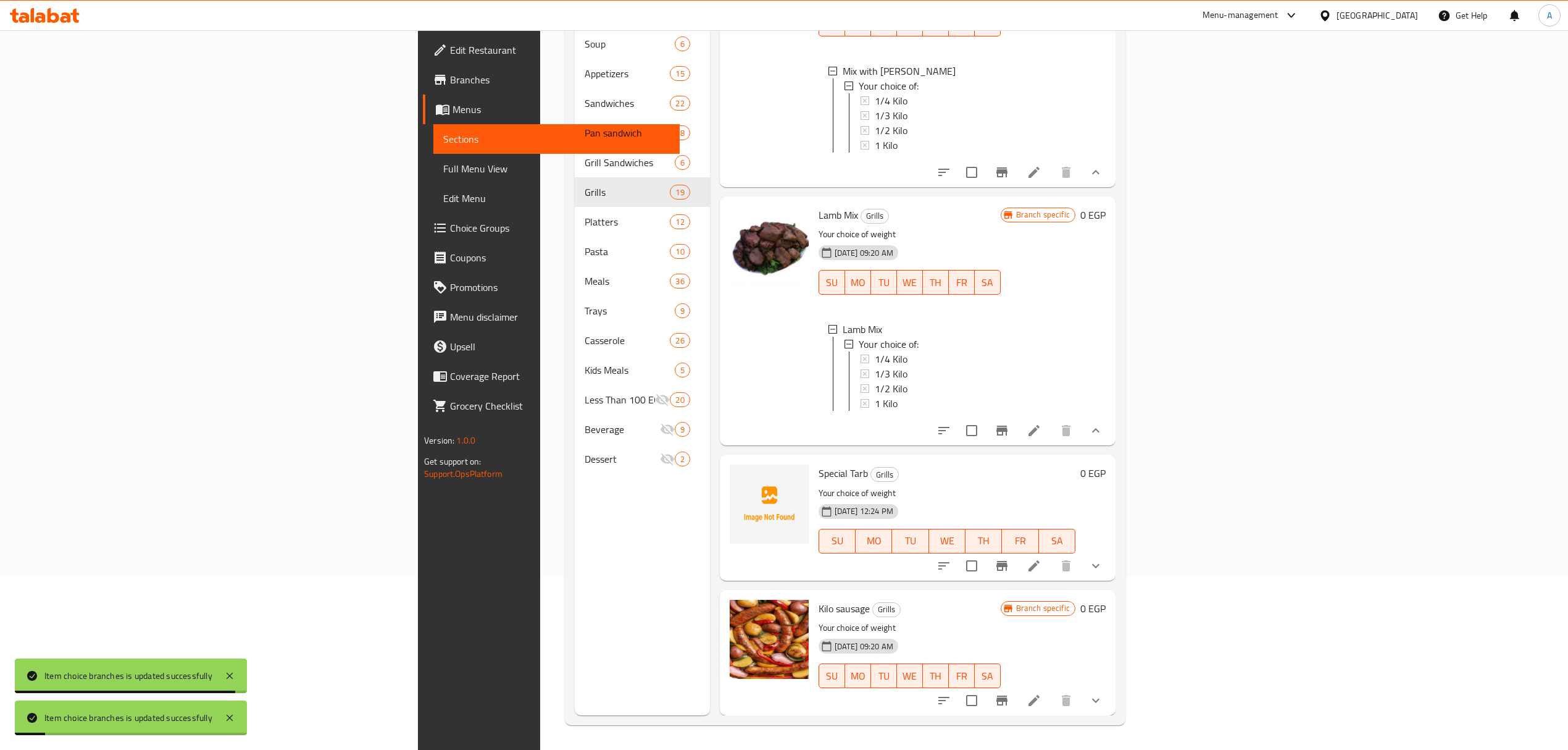
click at [875, 411] on div "1 Kilo" at bounding box center [933, 403] width 116 height 15
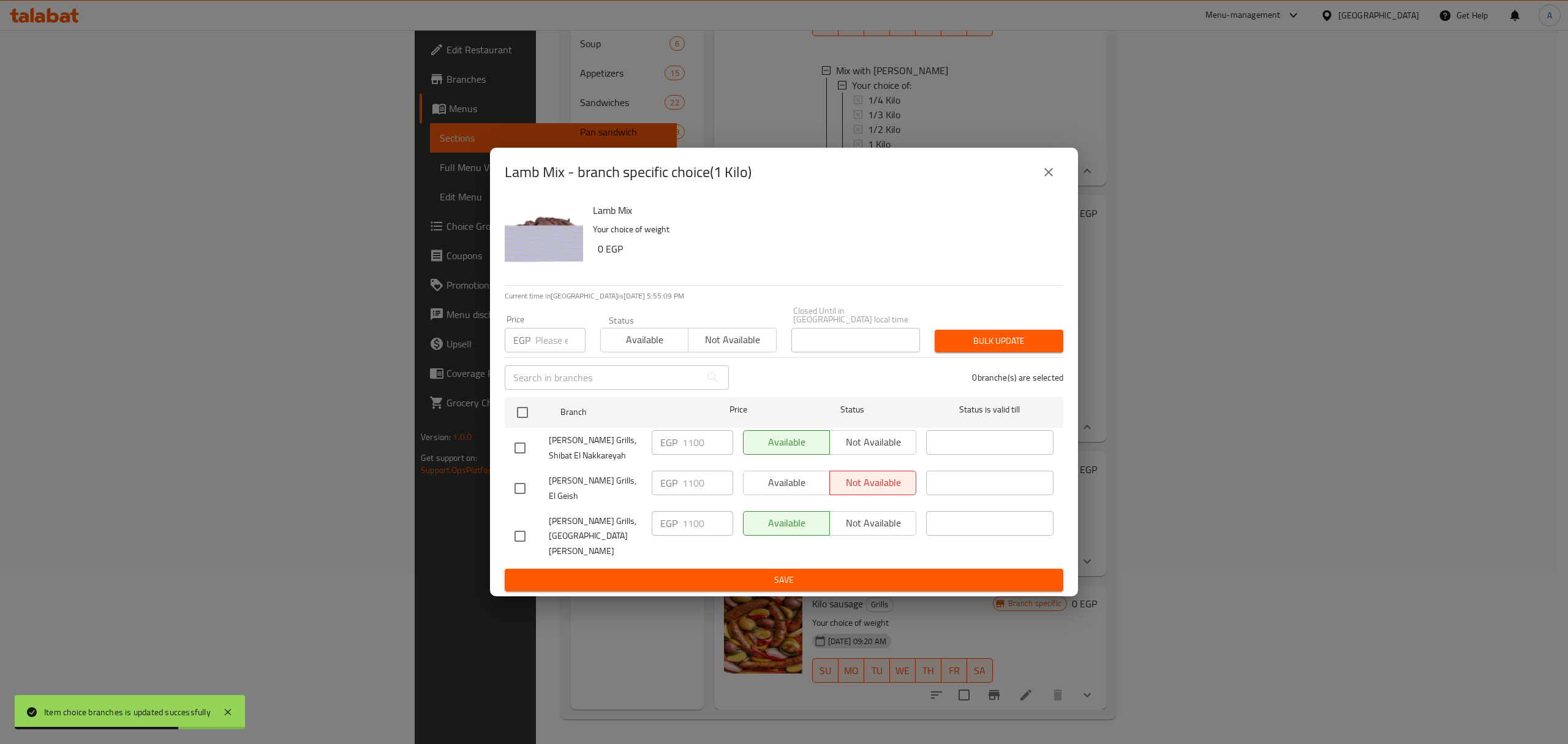
click at [1044, 180] on icon "close" at bounding box center [1049, 172] width 14 height 14
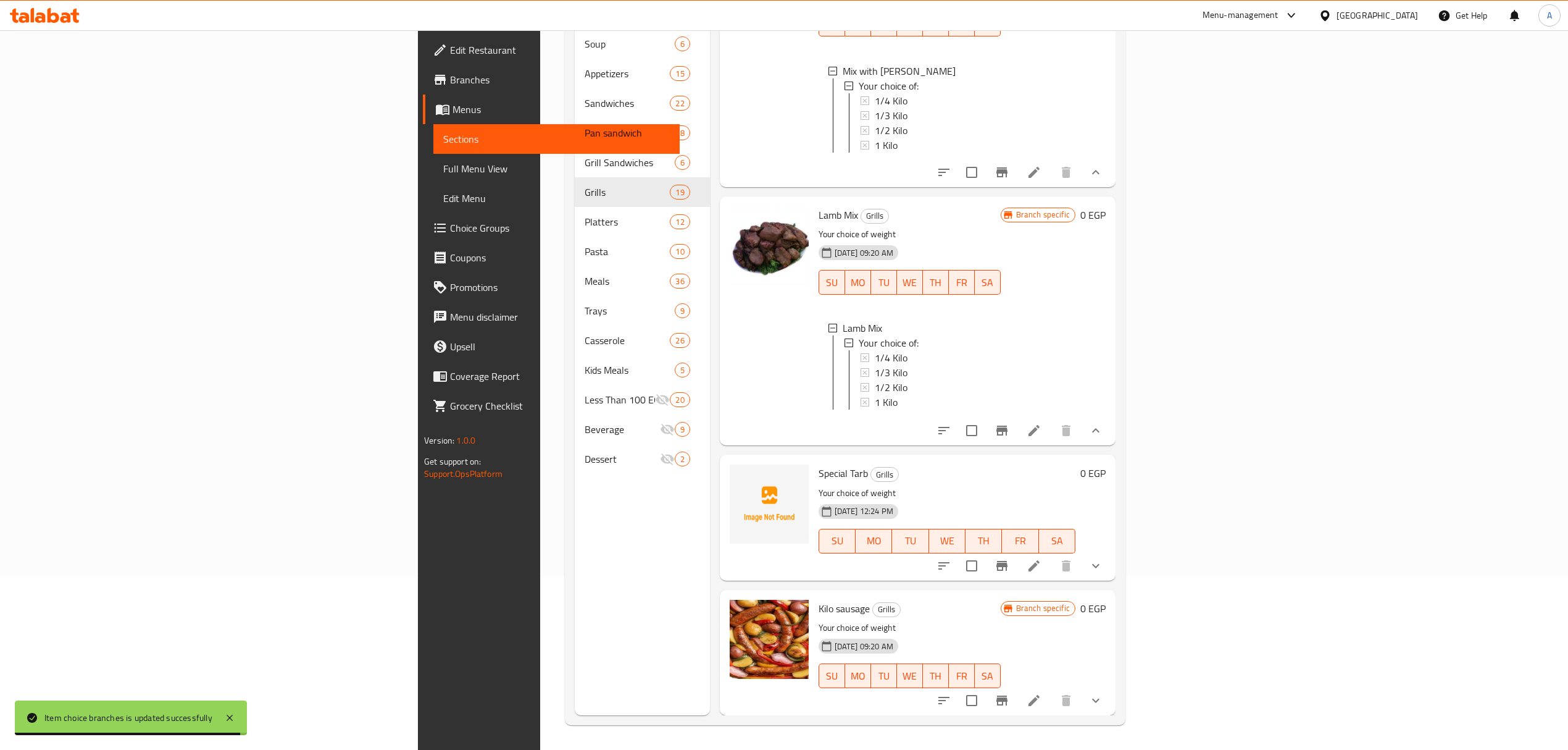
scroll to position [4004, 0]
click at [1103, 564] on icon "show more" at bounding box center [1096, 566] width 15 height 15
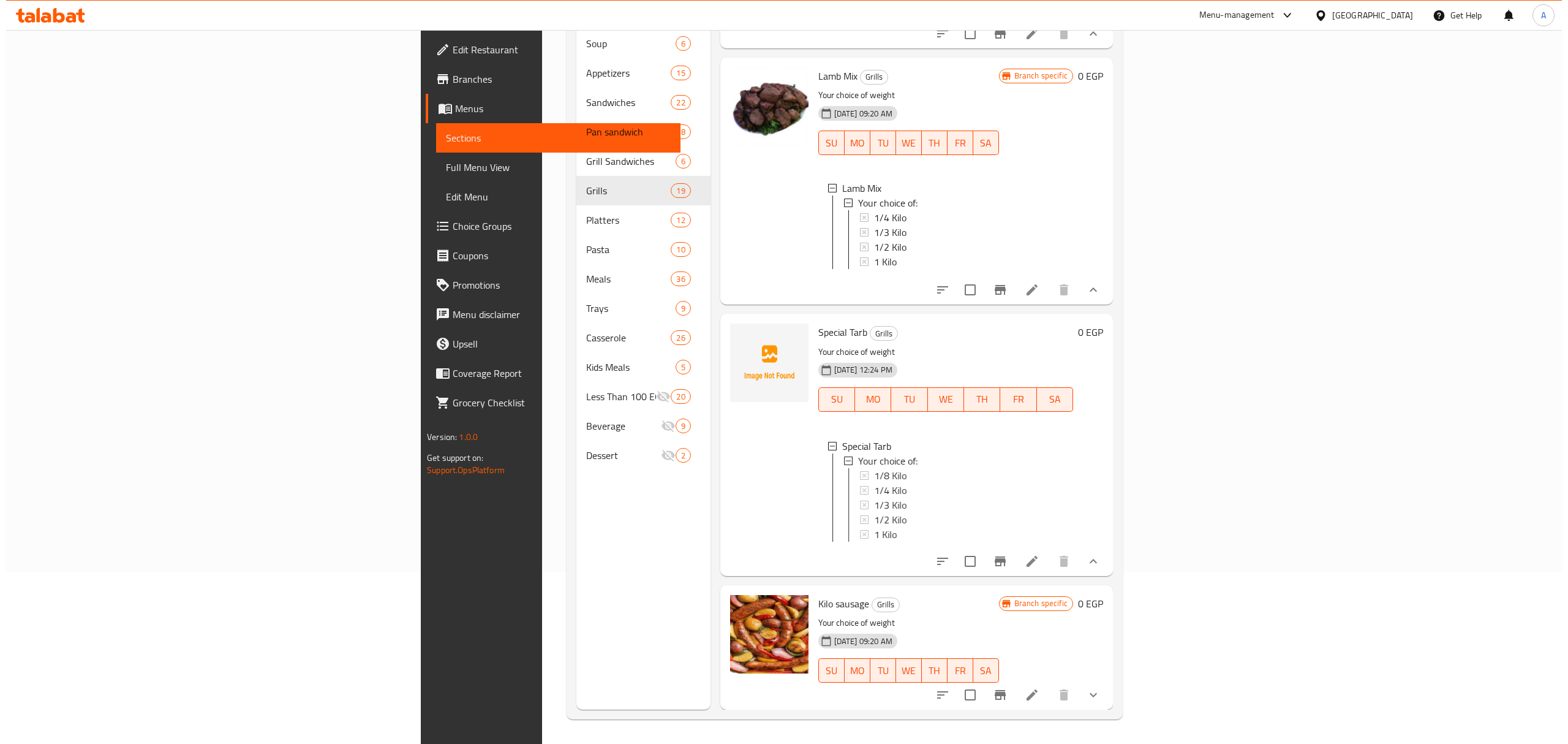
scroll to position [4122, 0]
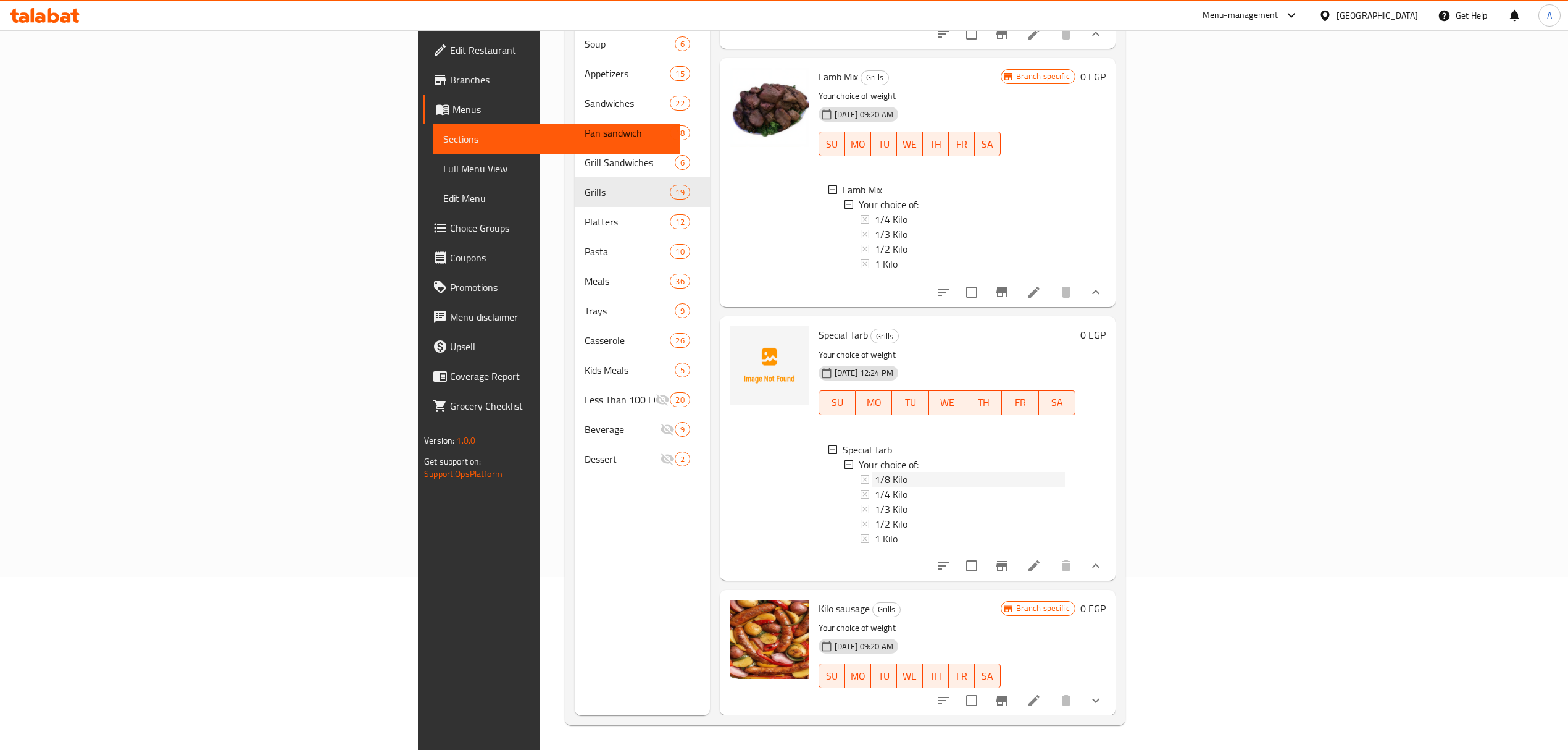
click at [875, 472] on div "1/8 Kilo" at bounding box center [970, 479] width 191 height 15
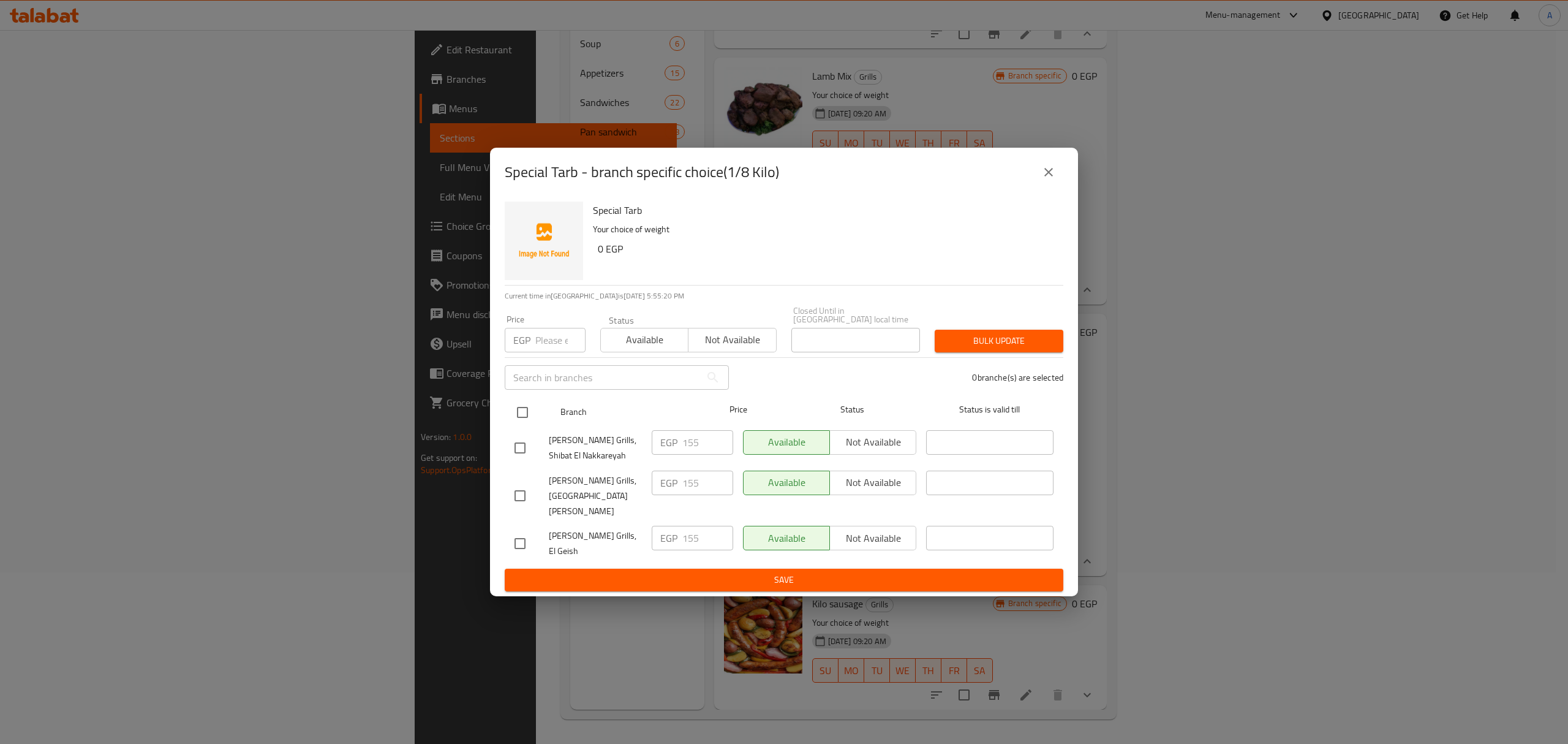
click at [520, 425] on input "checkbox" at bounding box center [522, 413] width 26 height 26
click at [550, 352] on input "number" at bounding box center [560, 339] width 51 height 25
paste input "170.00"
click at [1005, 348] on span "Bulk update" at bounding box center [999, 340] width 109 height 15
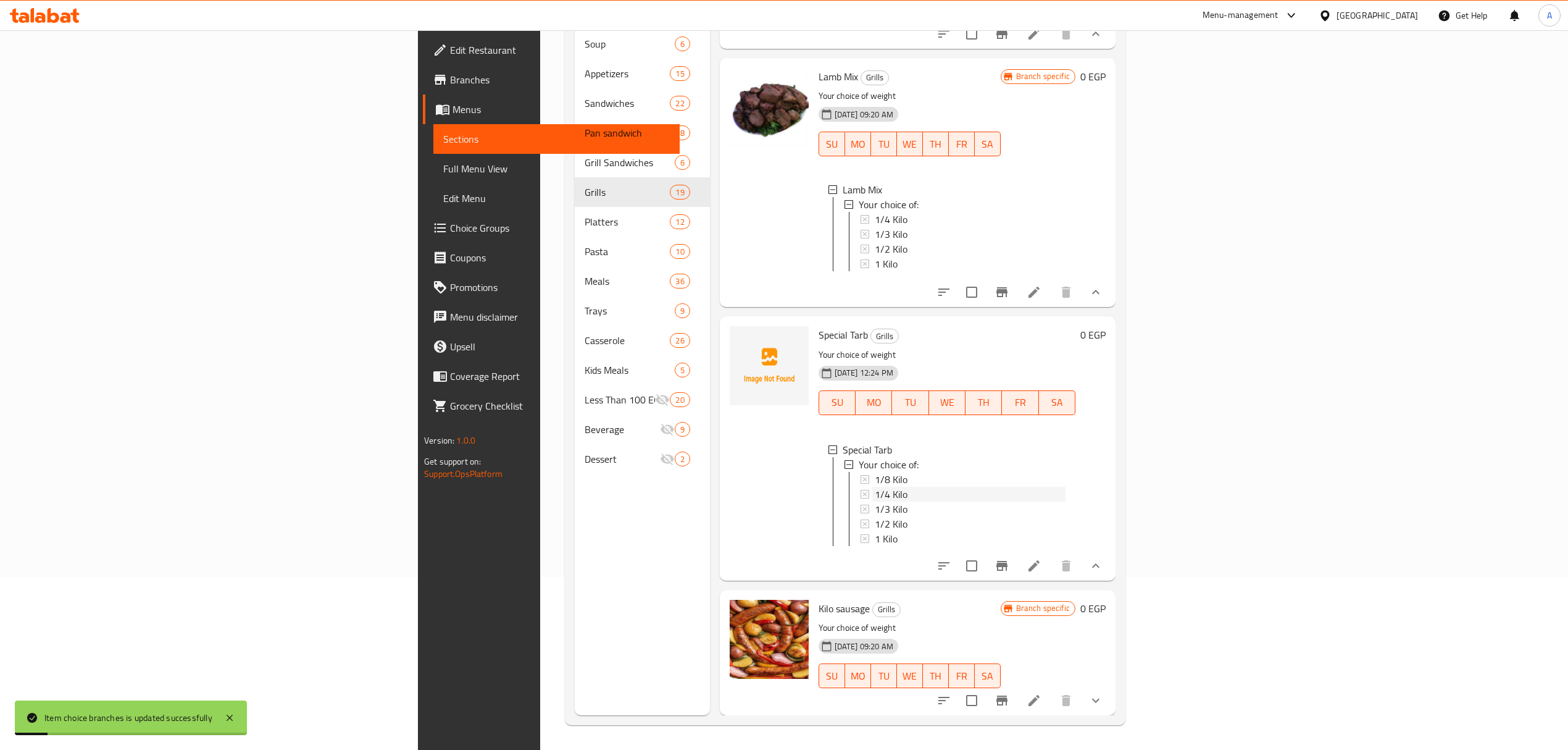
click at [875, 486] on span "1/4 Kilo" at bounding box center [891, 494] width 32 height 15
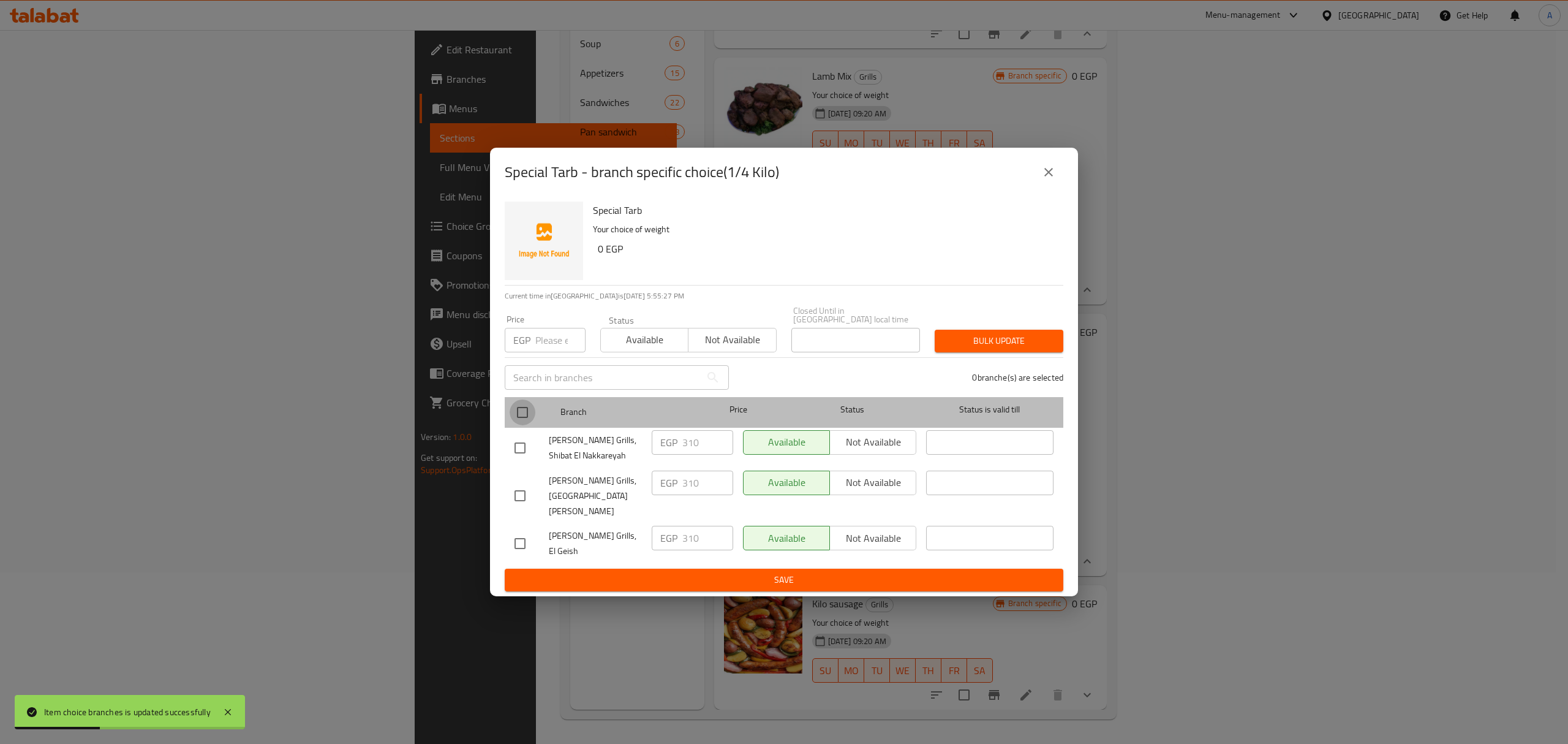
click at [522, 423] on input "checkbox" at bounding box center [522, 413] width 26 height 26
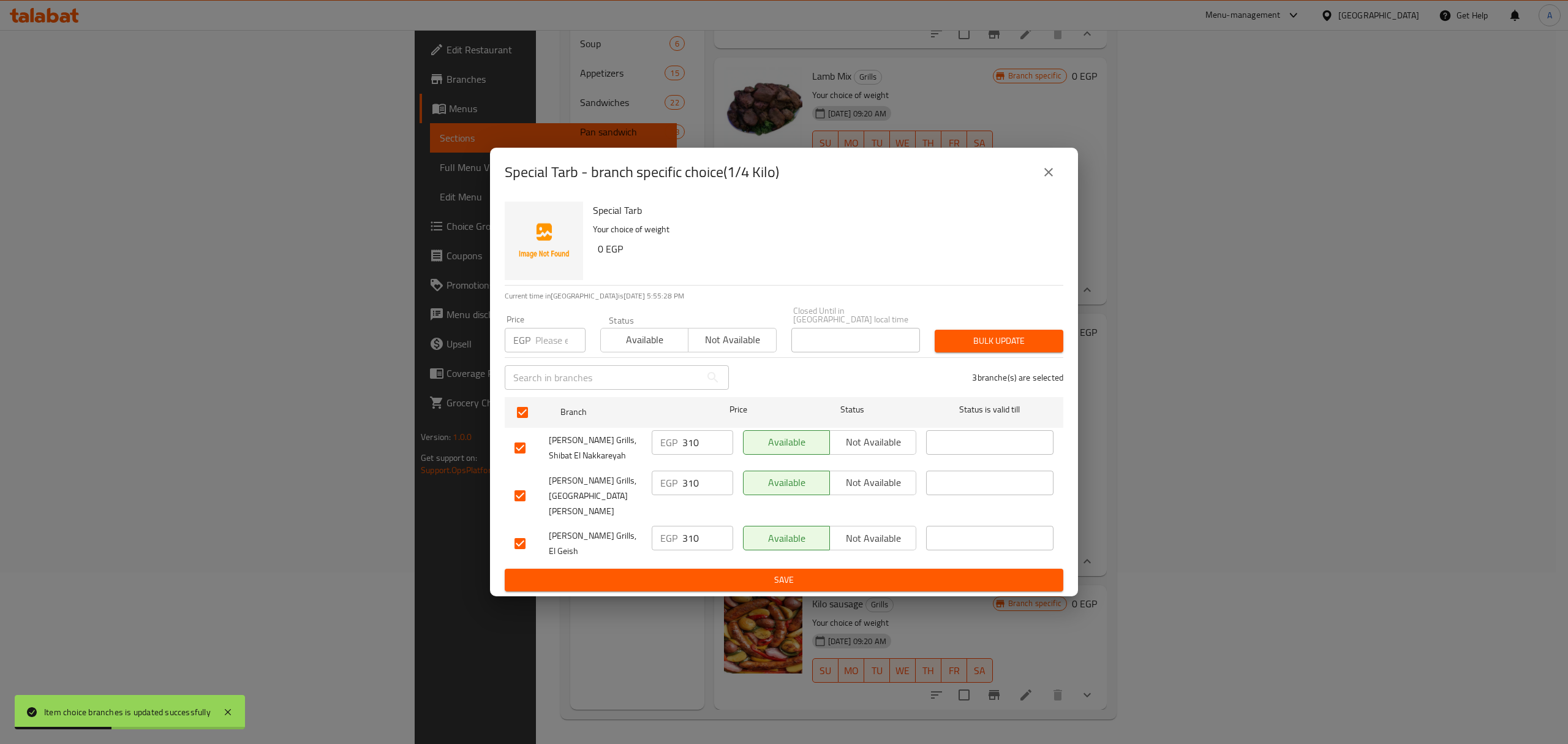
click at [555, 352] on input "number" at bounding box center [560, 339] width 51 height 25
paste input "340.00"
click at [951, 348] on span "Bulk update" at bounding box center [999, 340] width 109 height 15
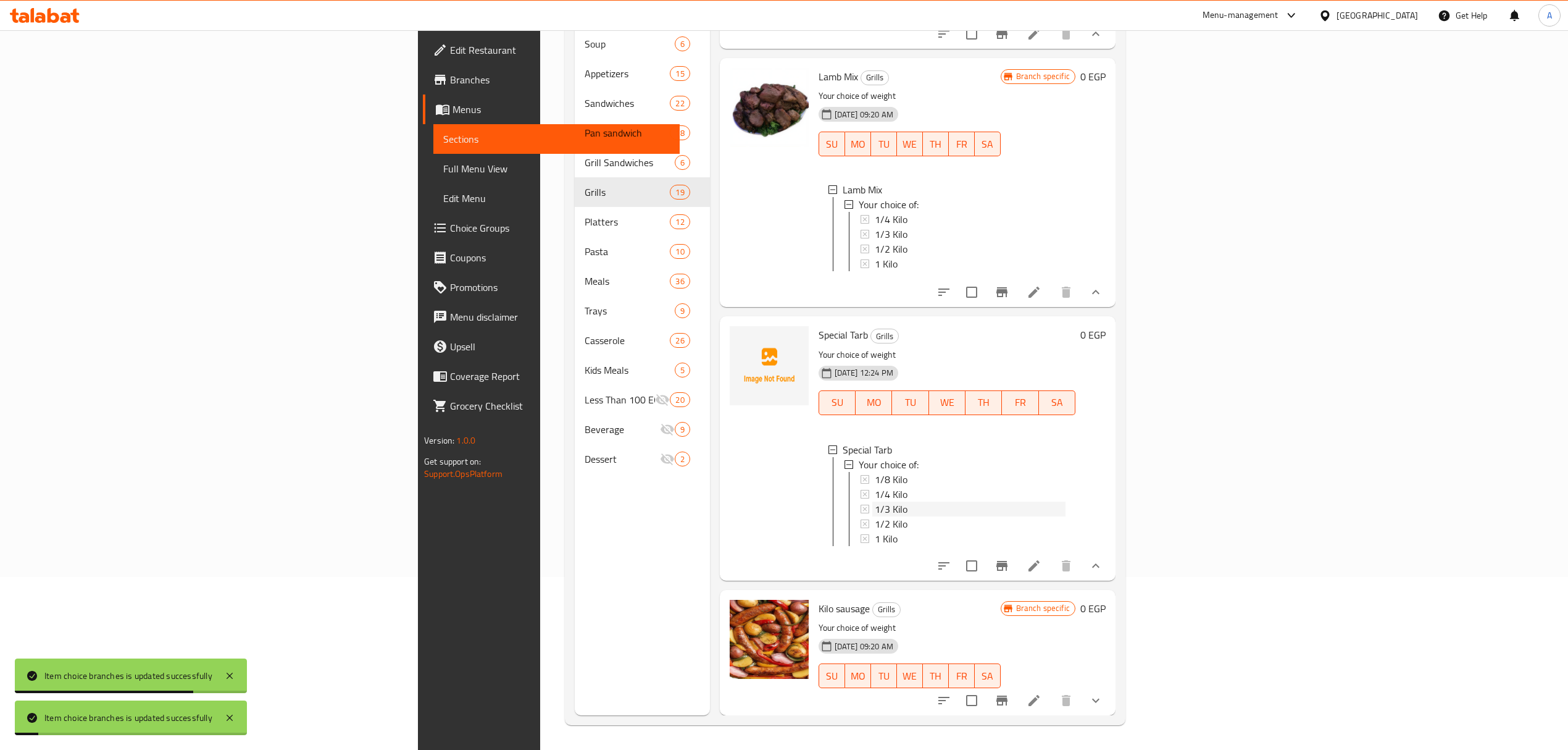
click at [875, 502] on span "1/3 Kilo" at bounding box center [891, 509] width 32 height 15
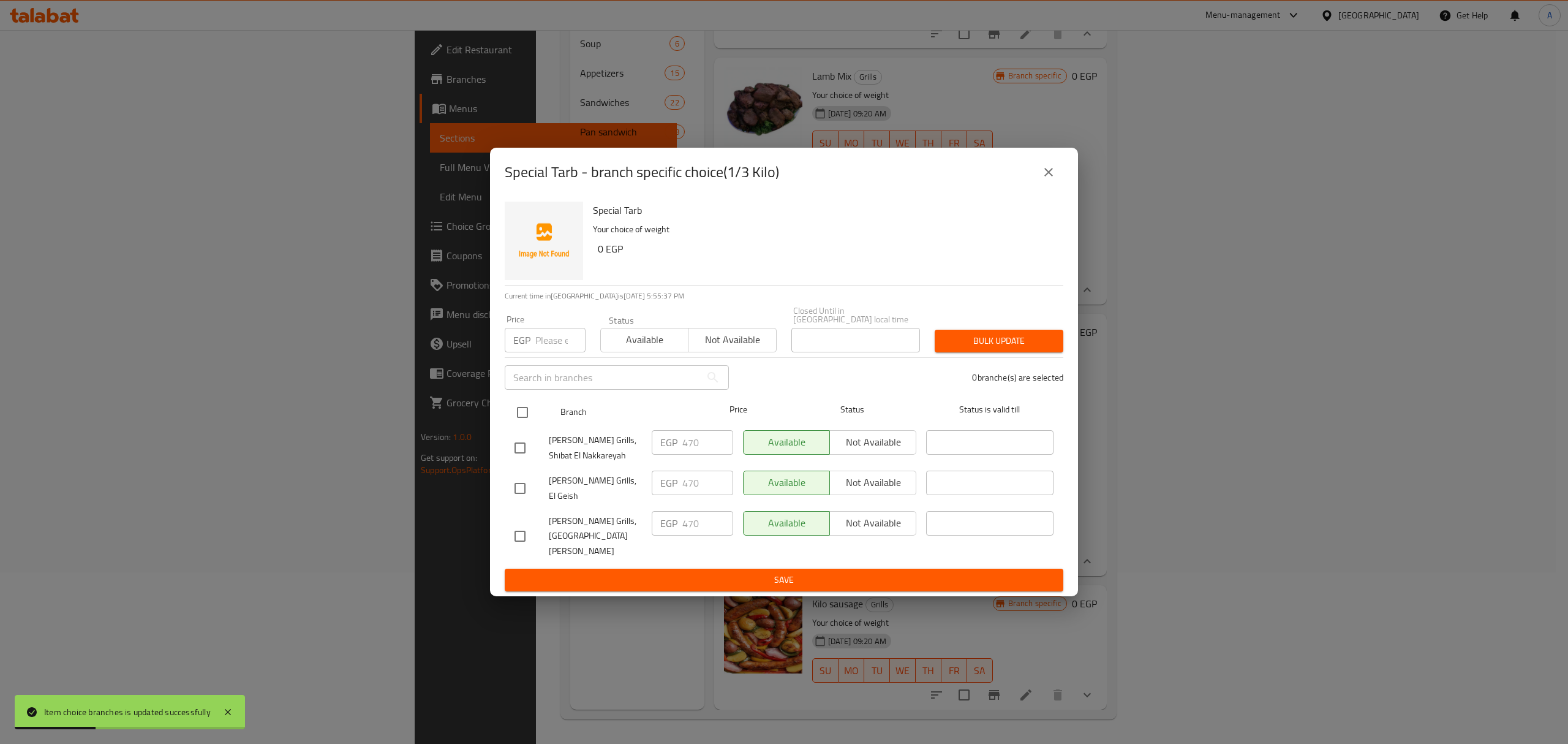
click at [528, 420] on input "checkbox" at bounding box center [522, 413] width 26 height 26
click at [553, 360] on div "Price EGP Price" at bounding box center [545, 333] width 95 height 52
click at [558, 352] on input "number" at bounding box center [560, 339] width 51 height 25
paste input "510.00"
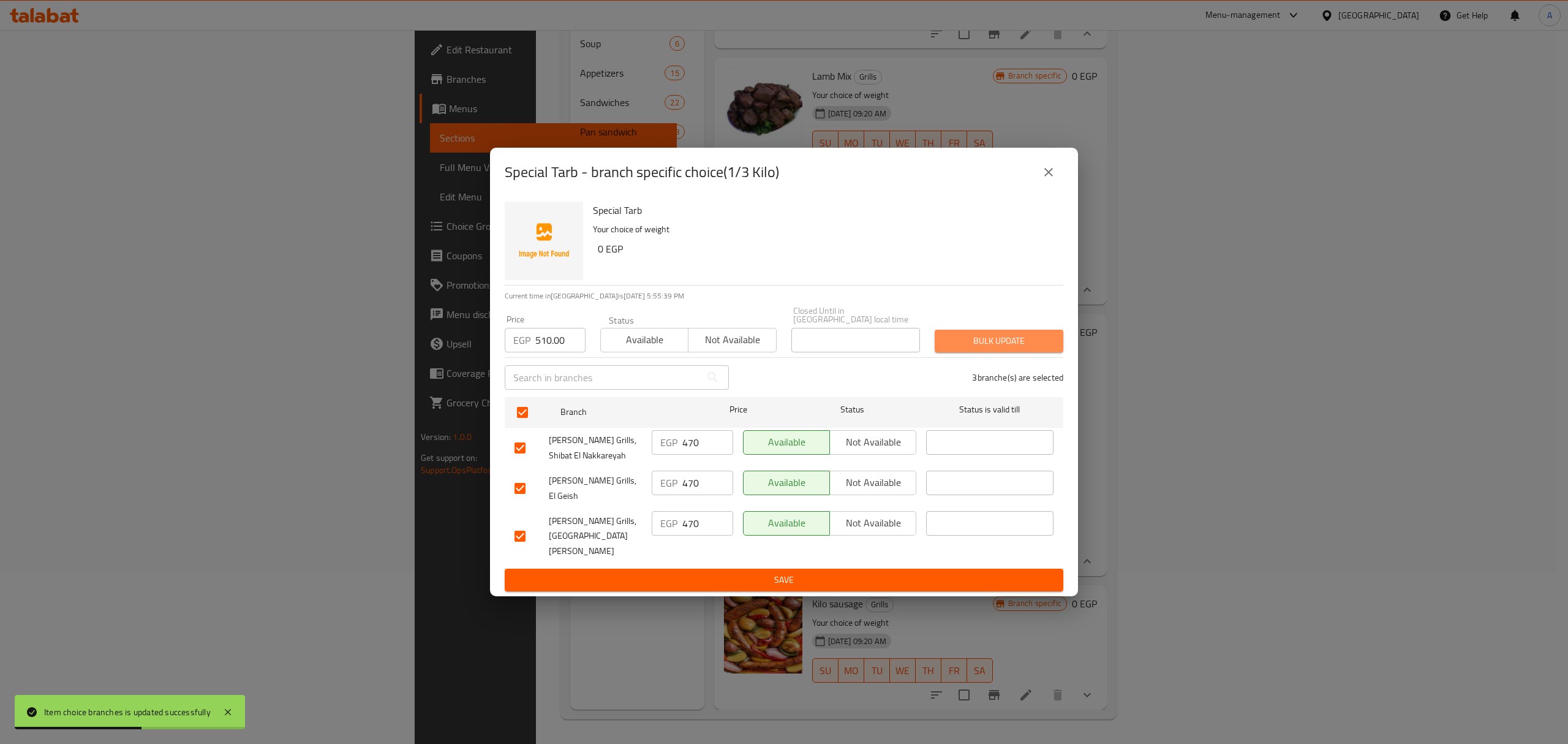
click at [1017, 348] on span "Bulk update" at bounding box center [999, 340] width 109 height 15
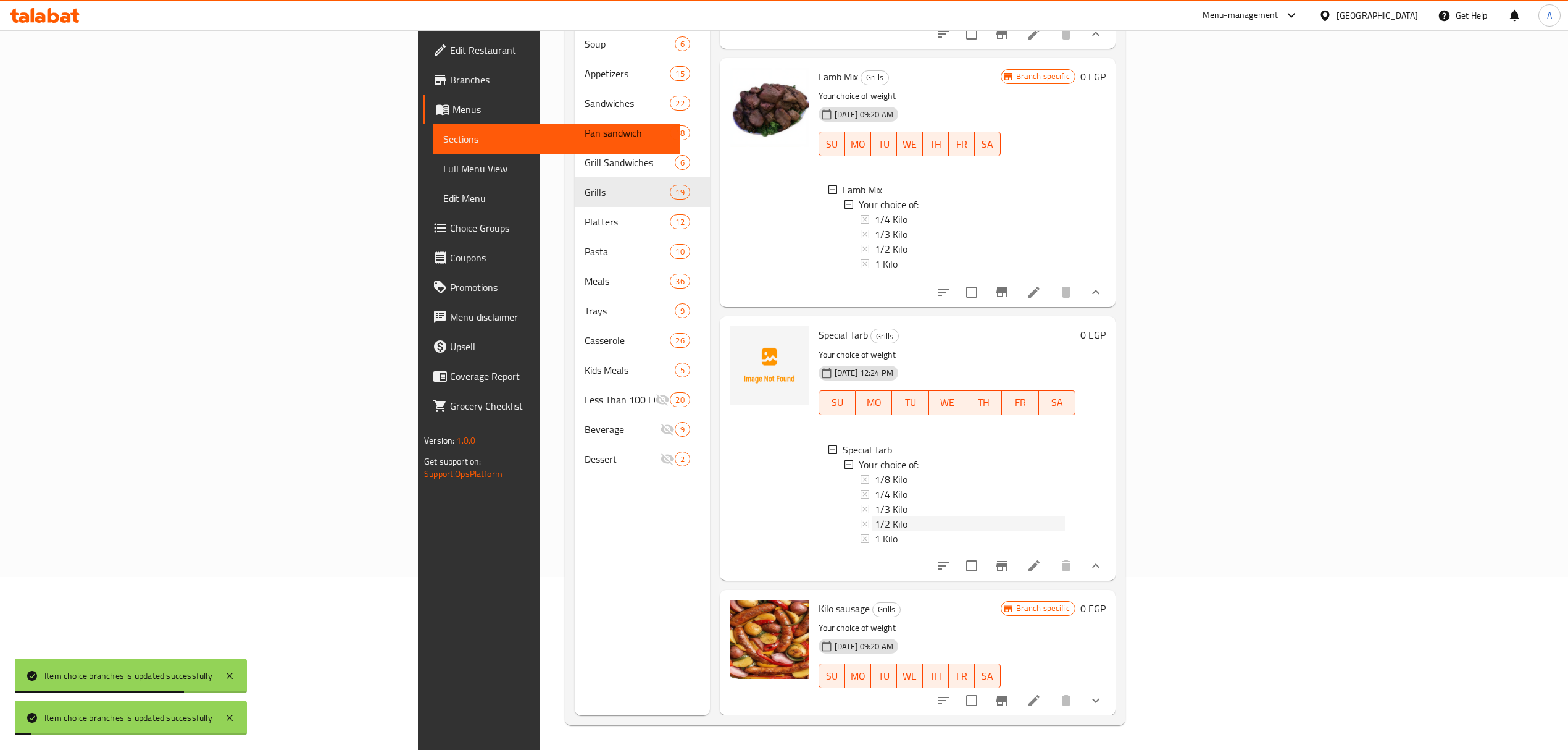
click at [875, 516] on div "1/2 Kilo" at bounding box center [970, 523] width 191 height 15
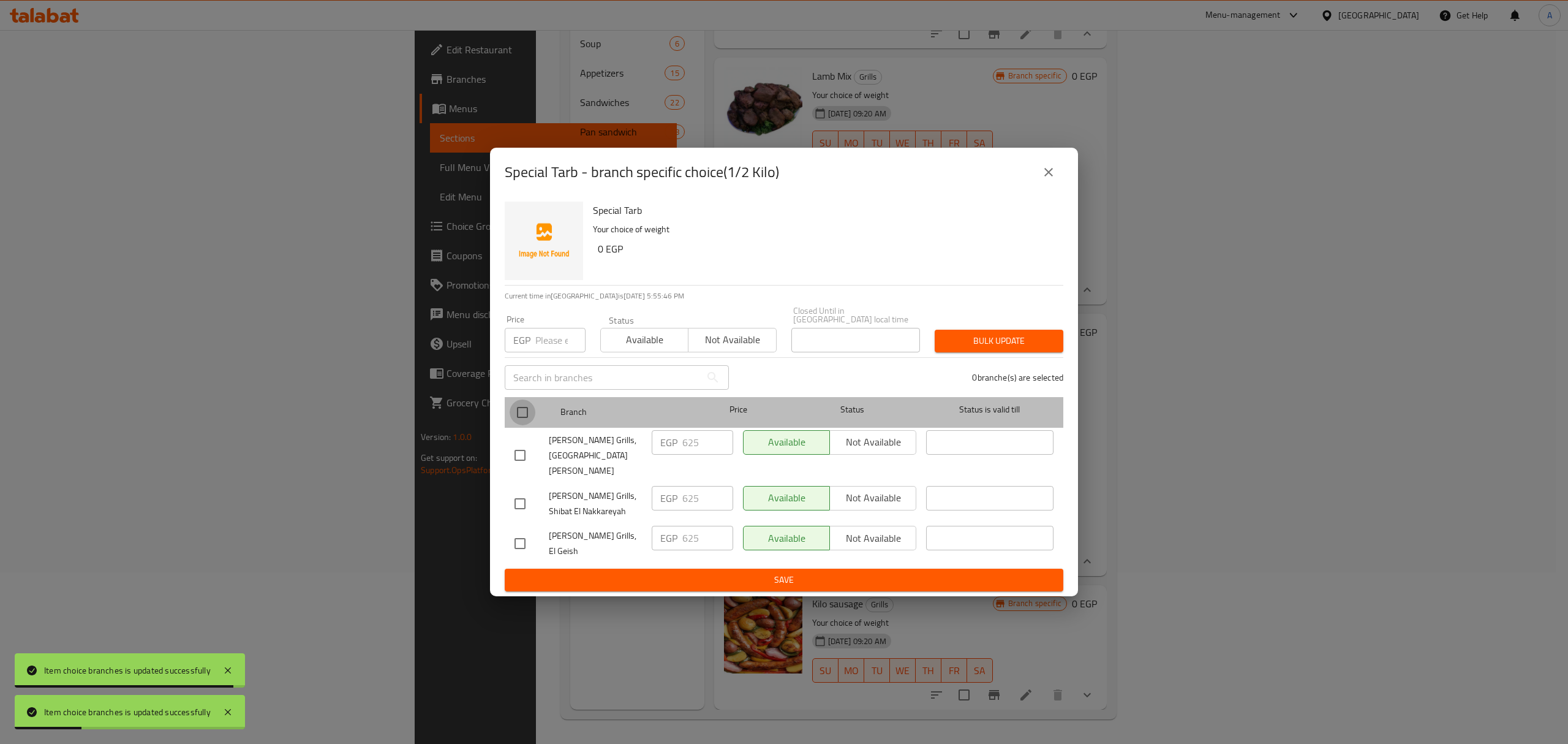
click at [518, 425] on input "checkbox" at bounding box center [522, 413] width 26 height 26
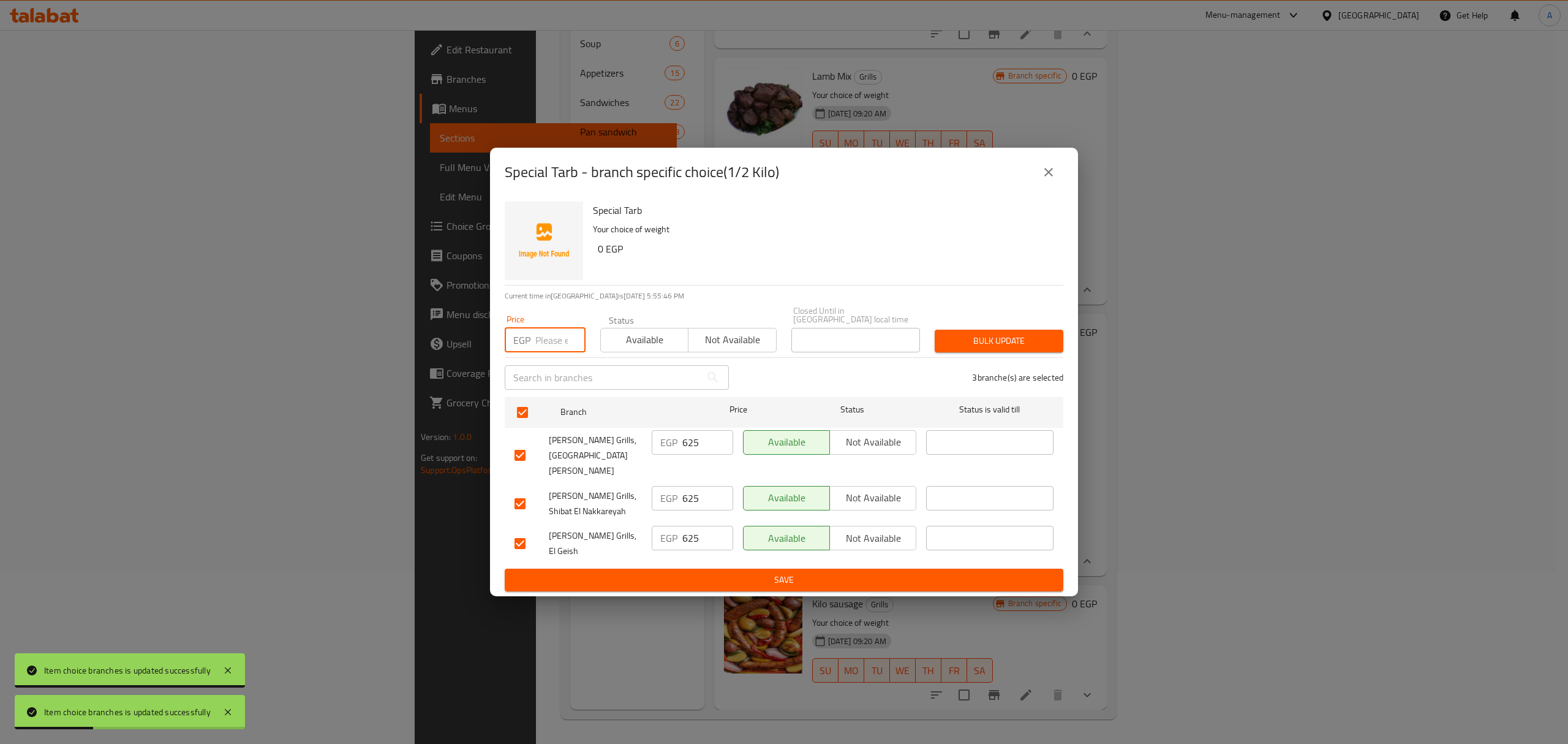
click at [558, 352] on input "number" at bounding box center [560, 339] width 51 height 25
paste input "680.00"
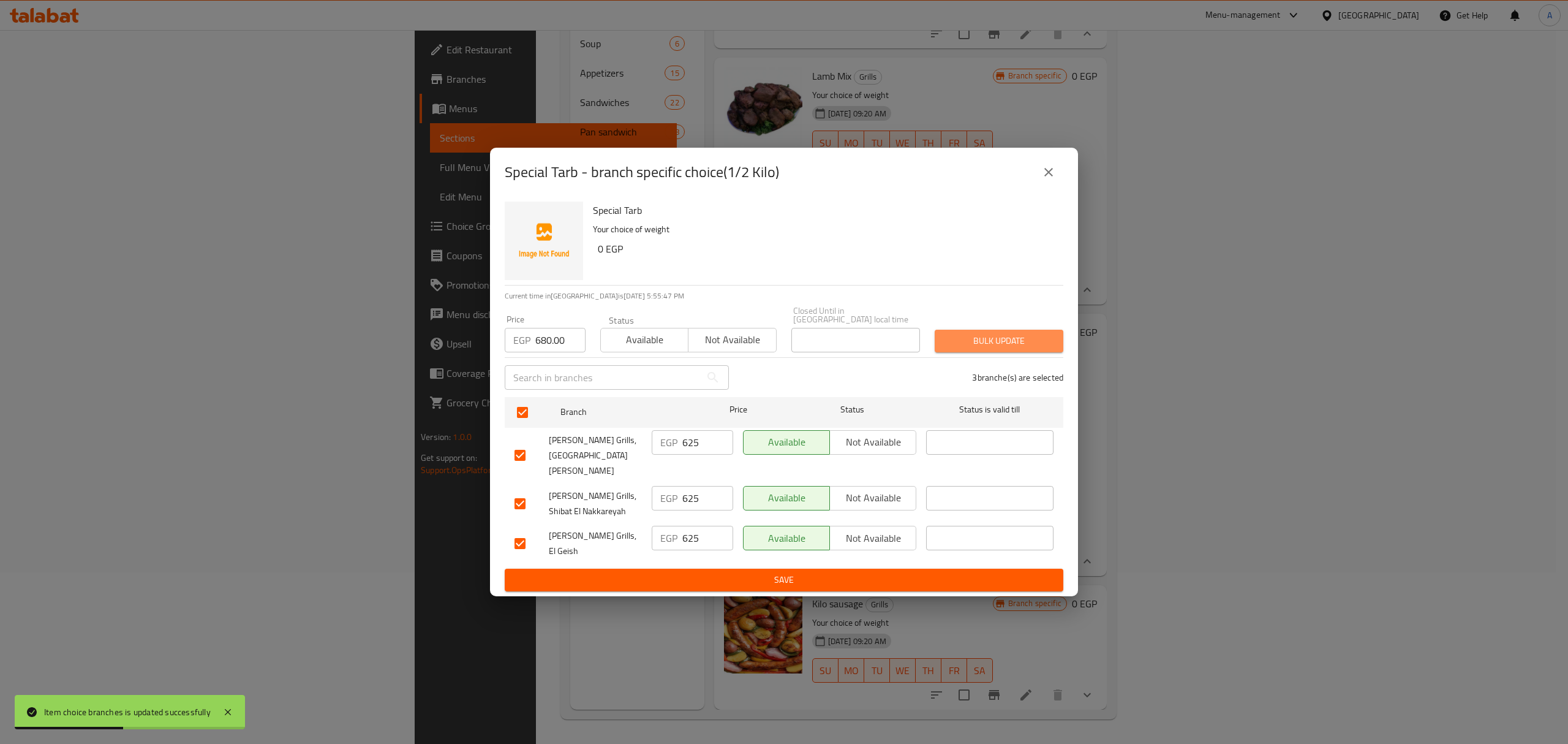
click at [959, 348] on span "Bulk update" at bounding box center [999, 340] width 109 height 15
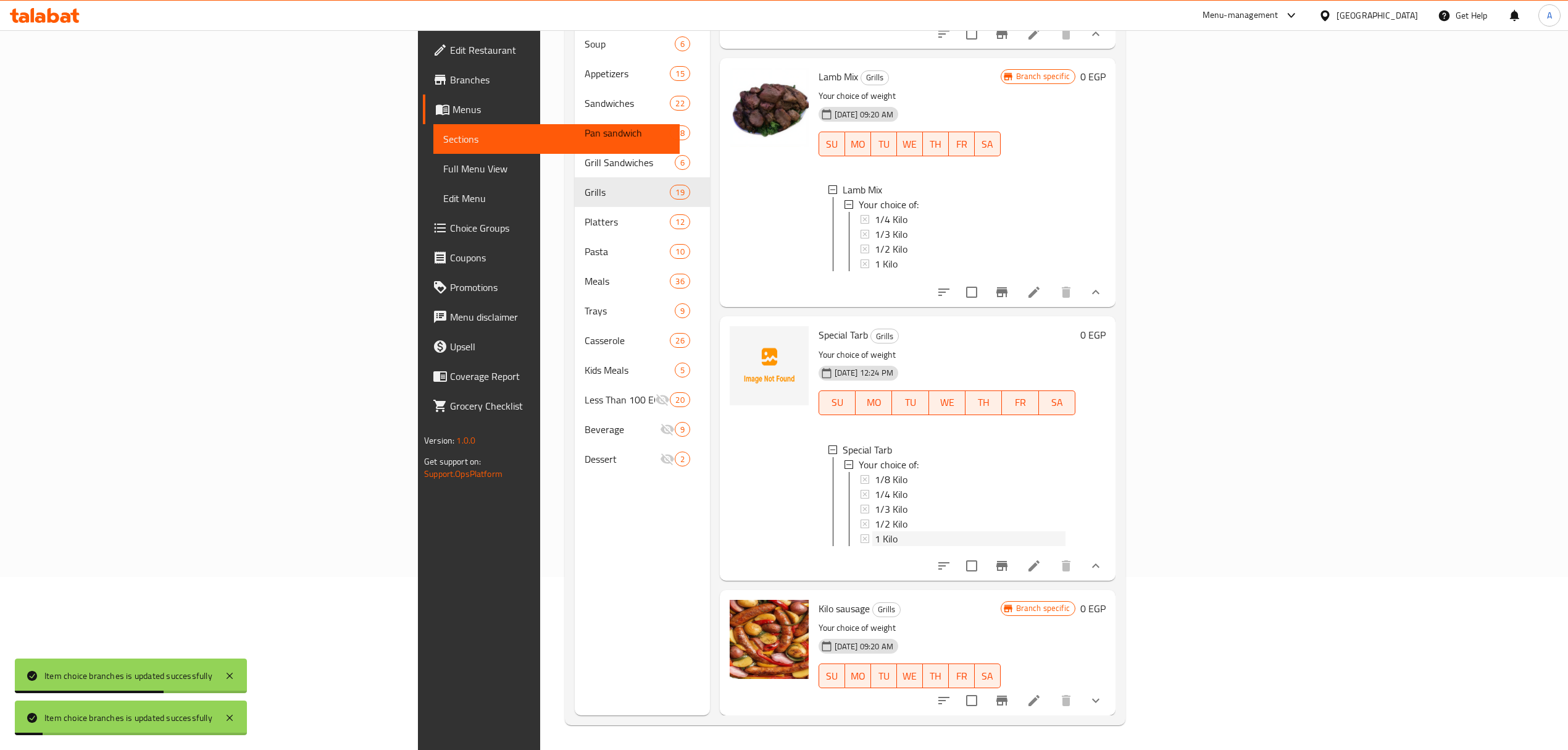
click at [875, 531] on span "1 Kilo" at bounding box center [886, 538] width 23 height 15
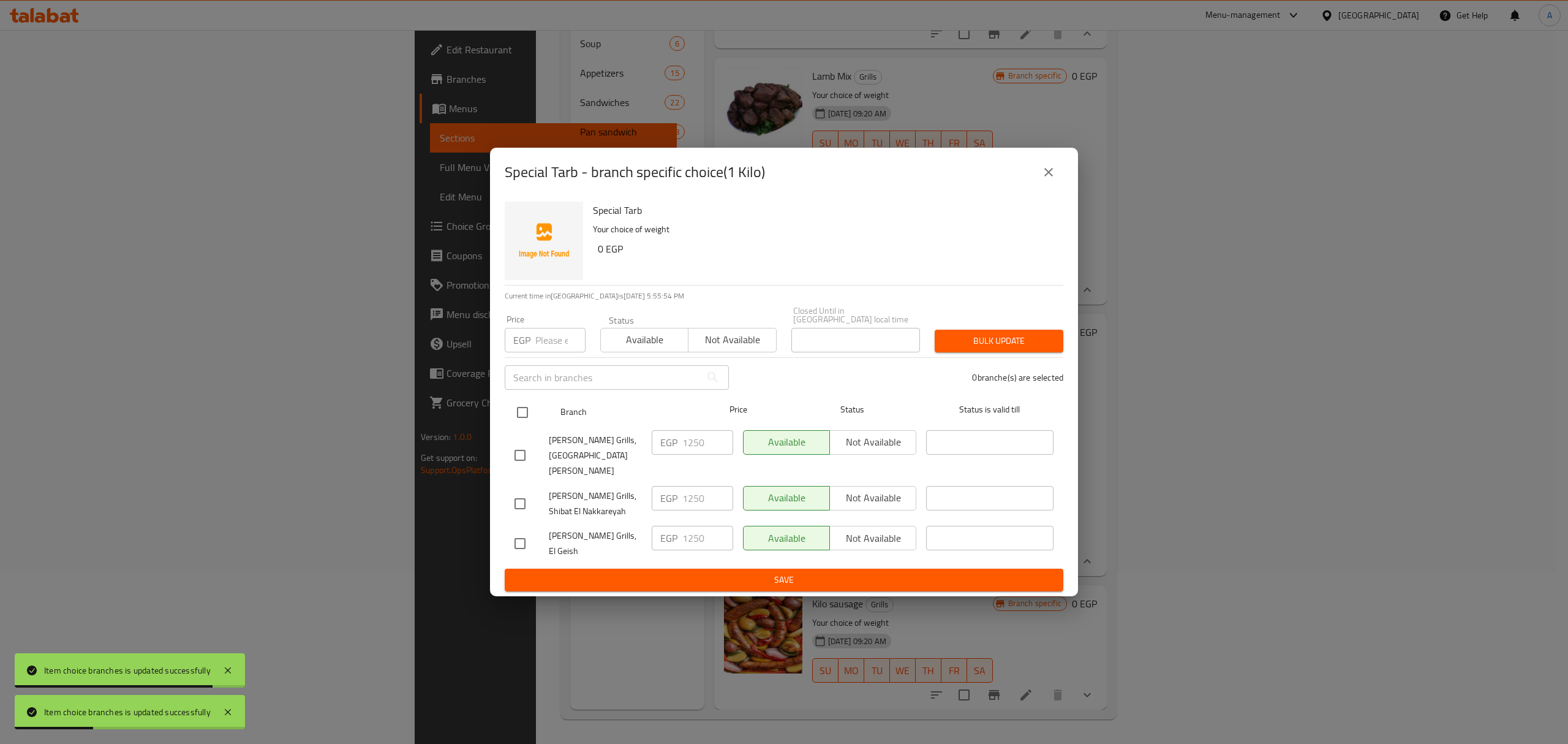
click at [518, 424] on input "checkbox" at bounding box center [522, 413] width 26 height 26
click at [542, 352] on input "number" at bounding box center [560, 339] width 51 height 25
paste input "1360.00"
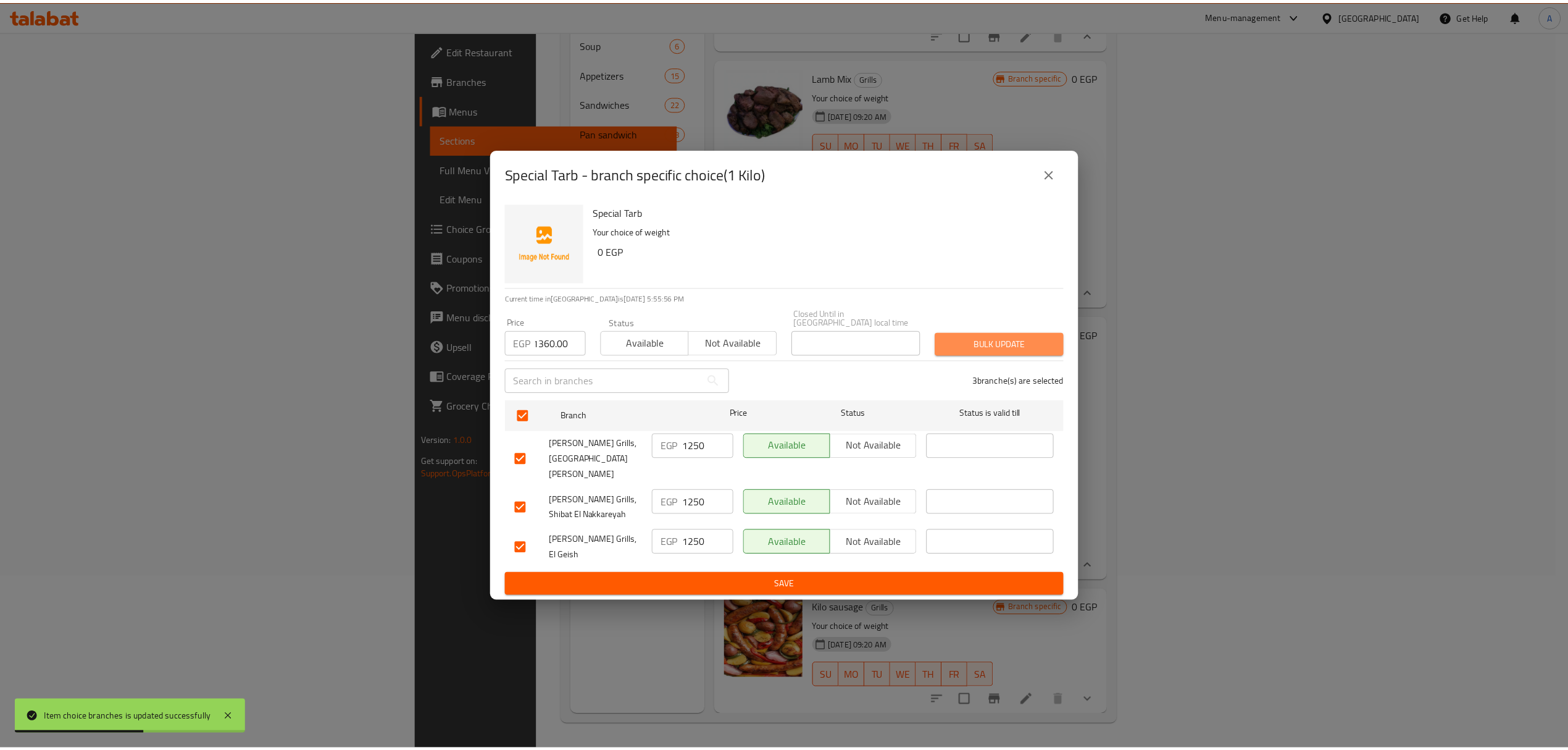
scroll to position [0, 0]
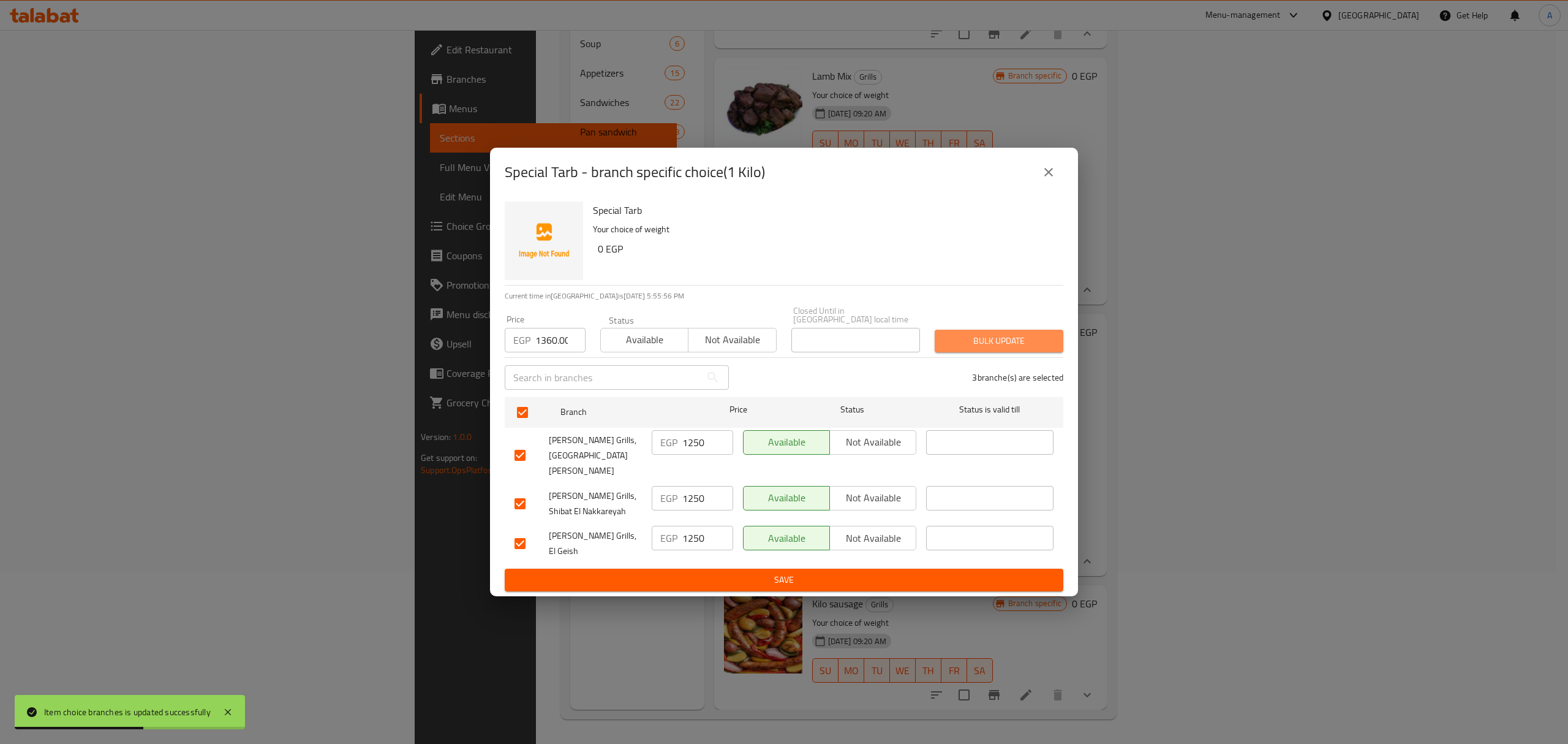
click at [944, 348] on span "Bulk update" at bounding box center [999, 340] width 109 height 15
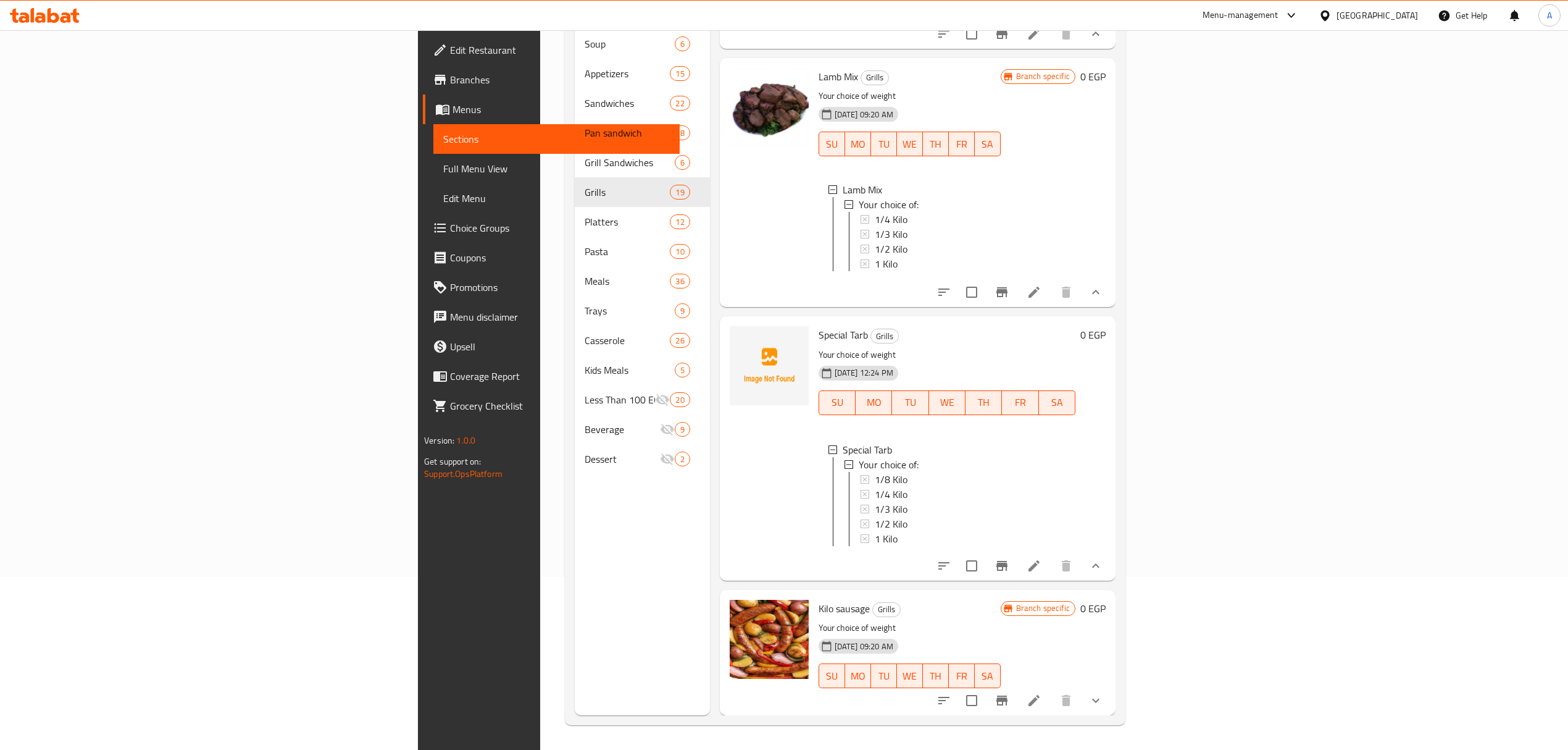
scroll to position [4155, 0]
click at [1110, 707] on button "show more" at bounding box center [1096, 700] width 30 height 30
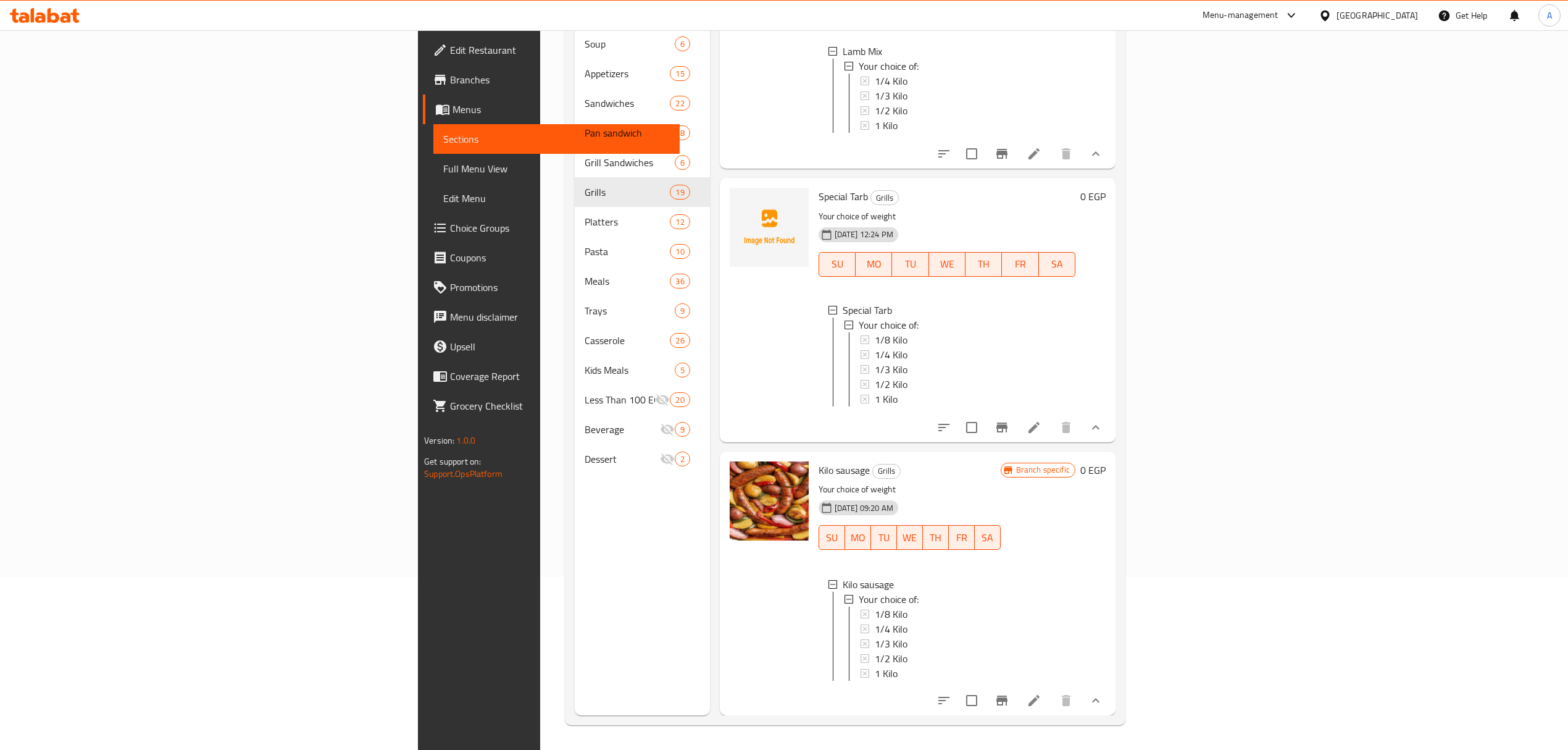
scroll to position [2, 0]
click at [875, 605] on div "1/8 Kilo" at bounding box center [933, 612] width 116 height 15
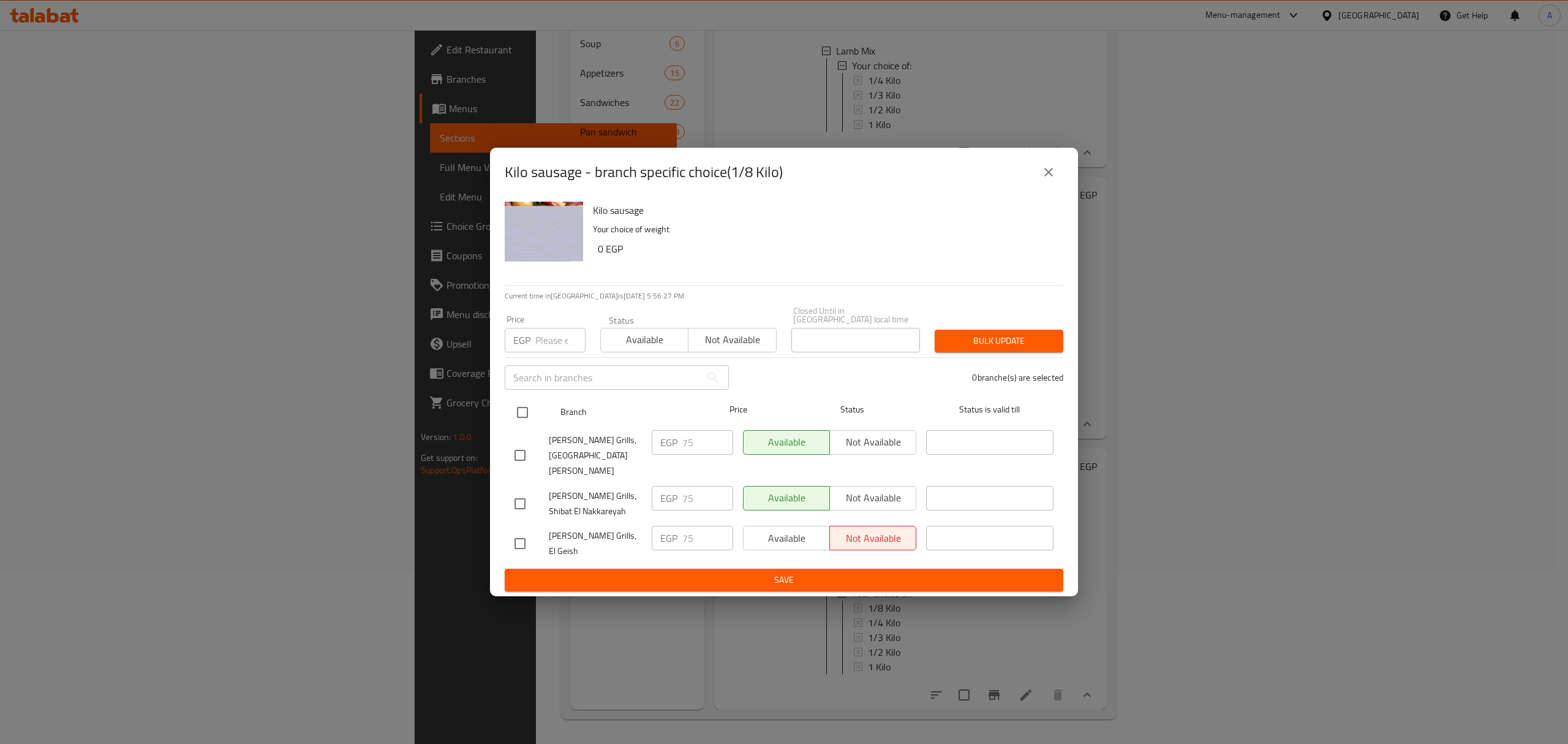
click at [522, 425] on input "checkbox" at bounding box center [522, 413] width 26 height 26
click at [551, 347] on input "number" at bounding box center [560, 339] width 51 height 25
paste input "80.00"
click at [984, 348] on span "Bulk update" at bounding box center [999, 340] width 109 height 15
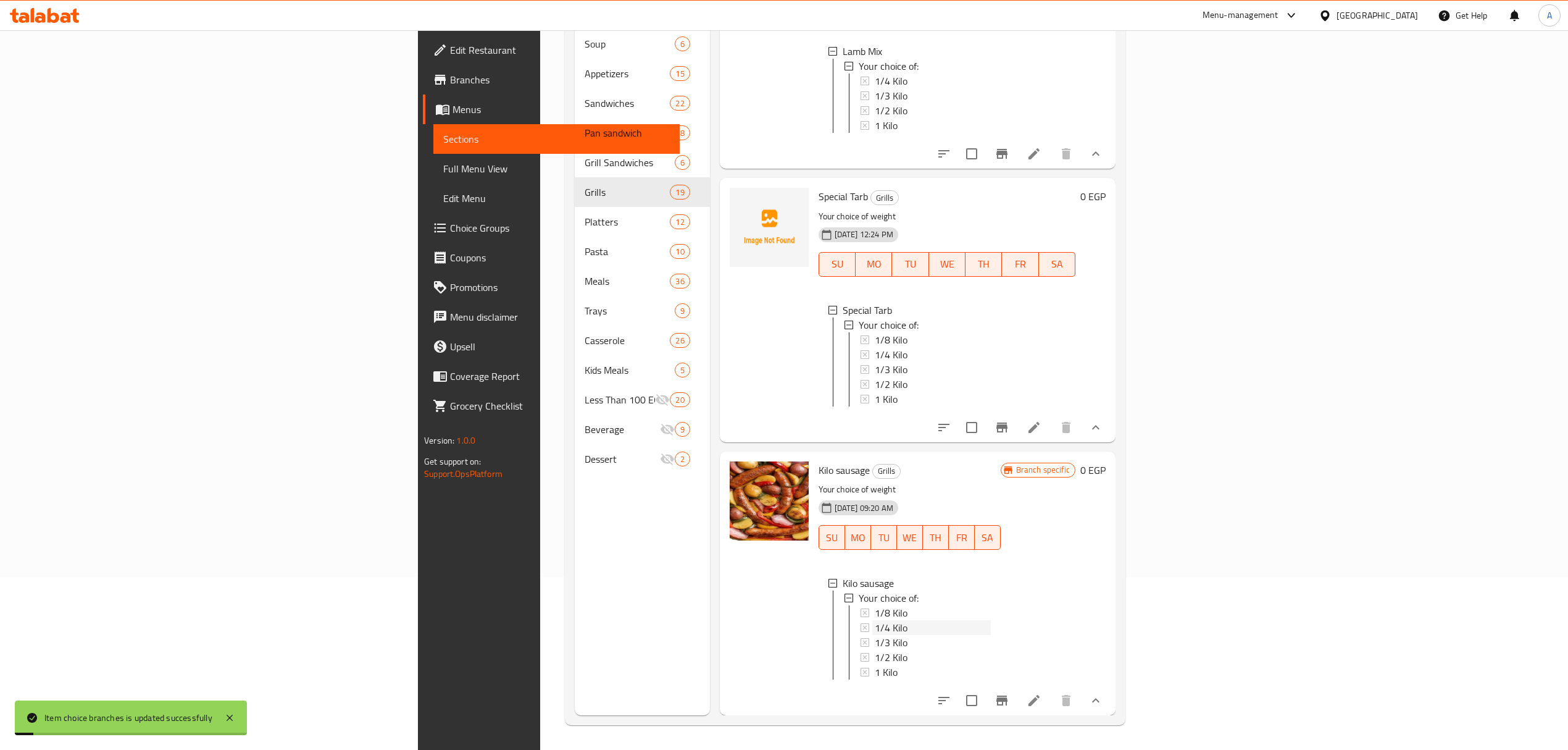
click at [875, 620] on span "1/4 Kilo" at bounding box center [891, 627] width 32 height 15
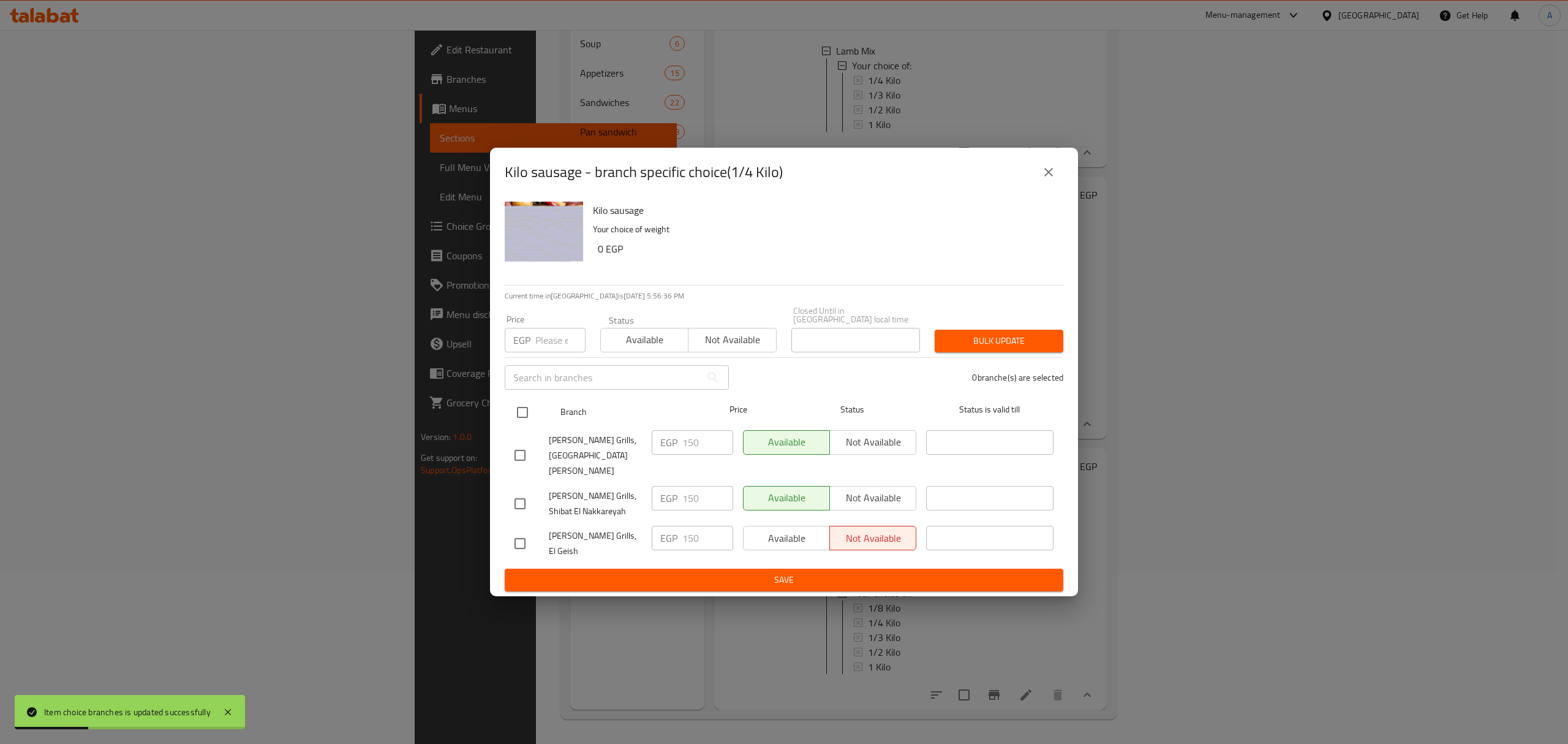
click at [527, 423] on input "checkbox" at bounding box center [522, 413] width 26 height 26
click at [544, 352] on input "number" at bounding box center [560, 339] width 51 height 25
paste input "160.00"
click at [964, 339] on div "Bulk update" at bounding box center [999, 341] width 144 height 38
click at [974, 348] on span "Bulk update" at bounding box center [999, 340] width 109 height 15
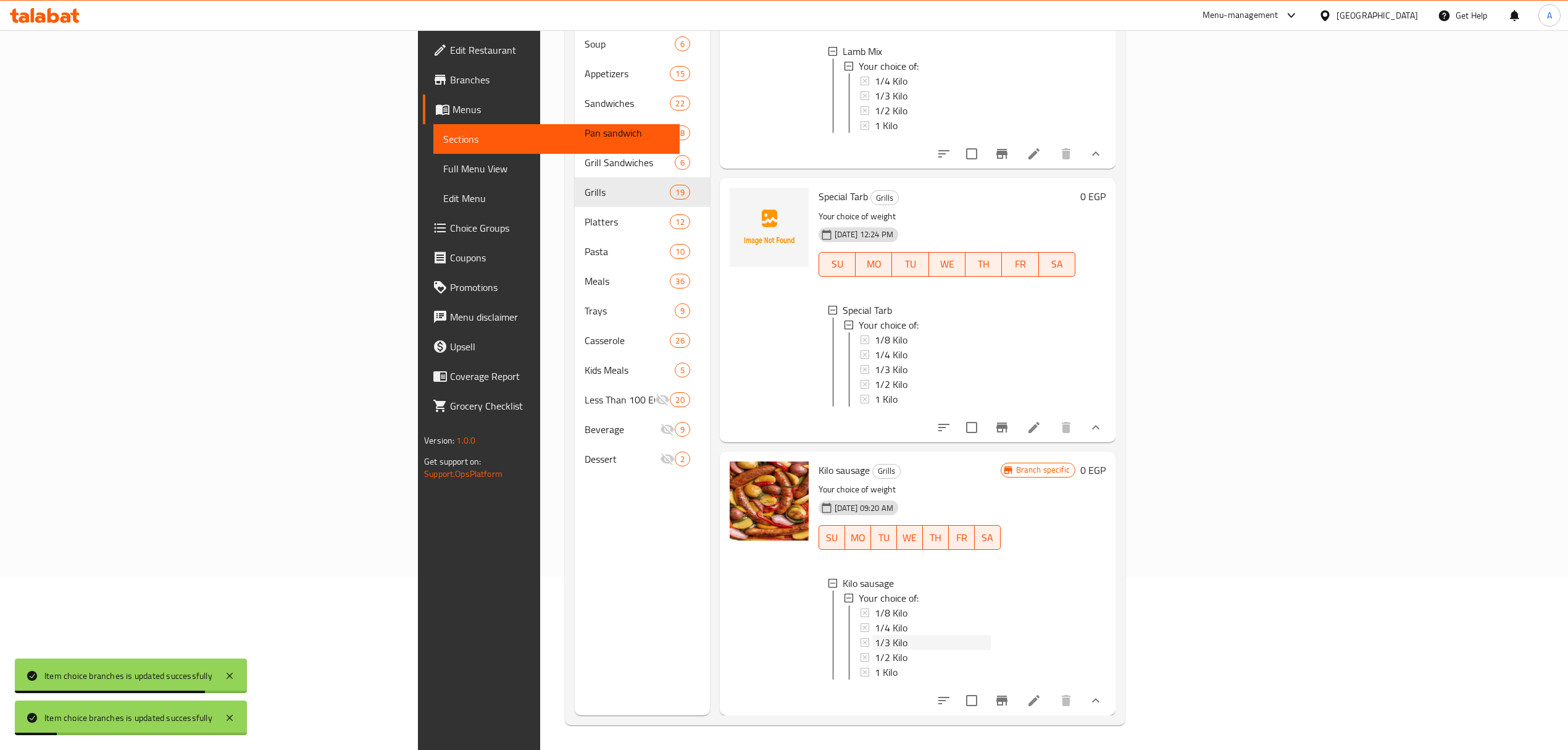
click at [875, 635] on span "1/3 Kilo" at bounding box center [891, 642] width 32 height 15
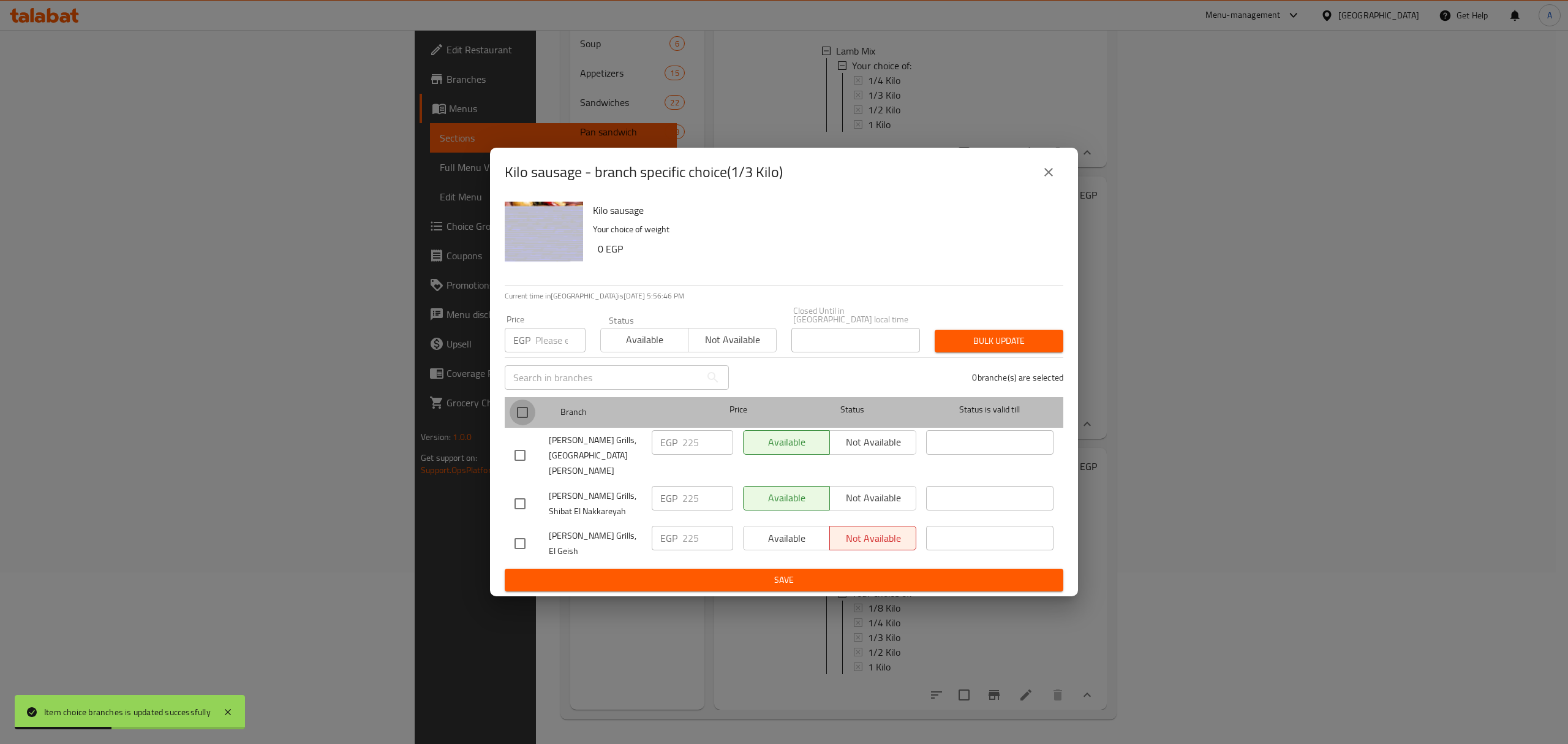
click at [524, 417] on input "checkbox" at bounding box center [522, 413] width 26 height 26
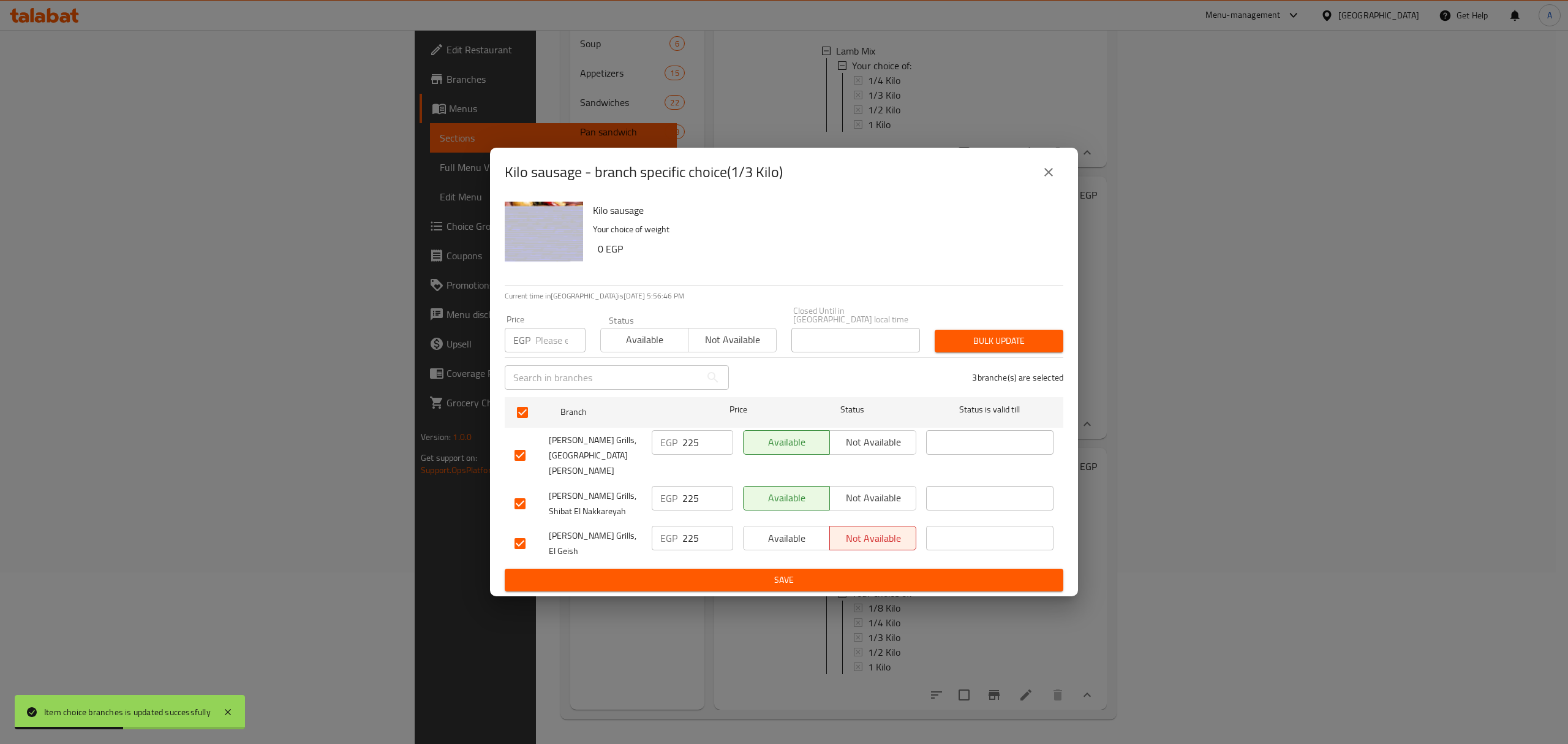
click at [532, 360] on div "Price EGP Price" at bounding box center [545, 333] width 95 height 52
click at [550, 344] on input "number" at bounding box center [560, 339] width 51 height 25
paste input "240.00"
click at [993, 373] on div "3 branche(s) are selected" at bounding box center [904, 377] width 335 height 44
click at [993, 352] on button "Bulk update" at bounding box center [999, 341] width 128 height 22
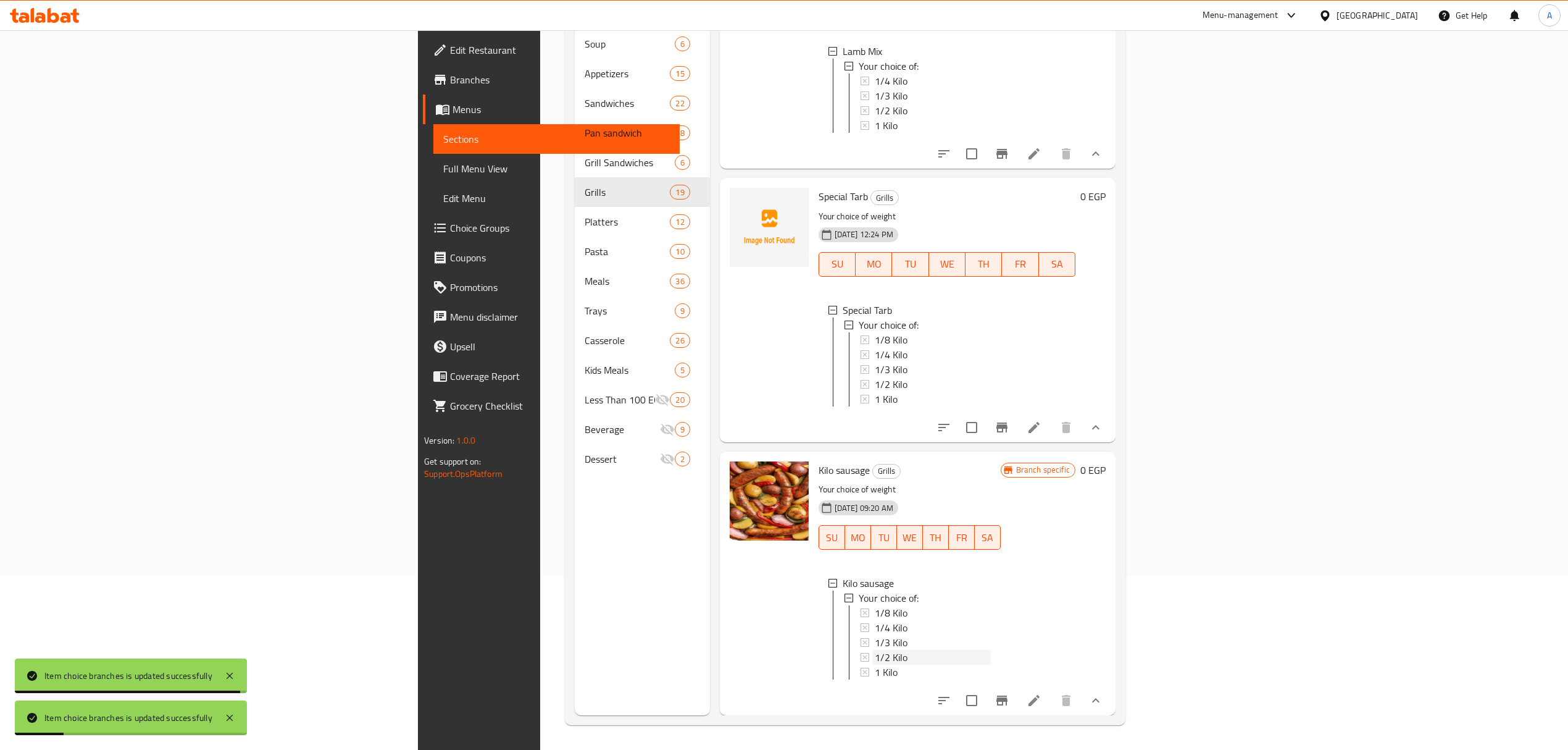
click at [875, 650] on span "1/2 Kilo" at bounding box center [891, 657] width 32 height 15
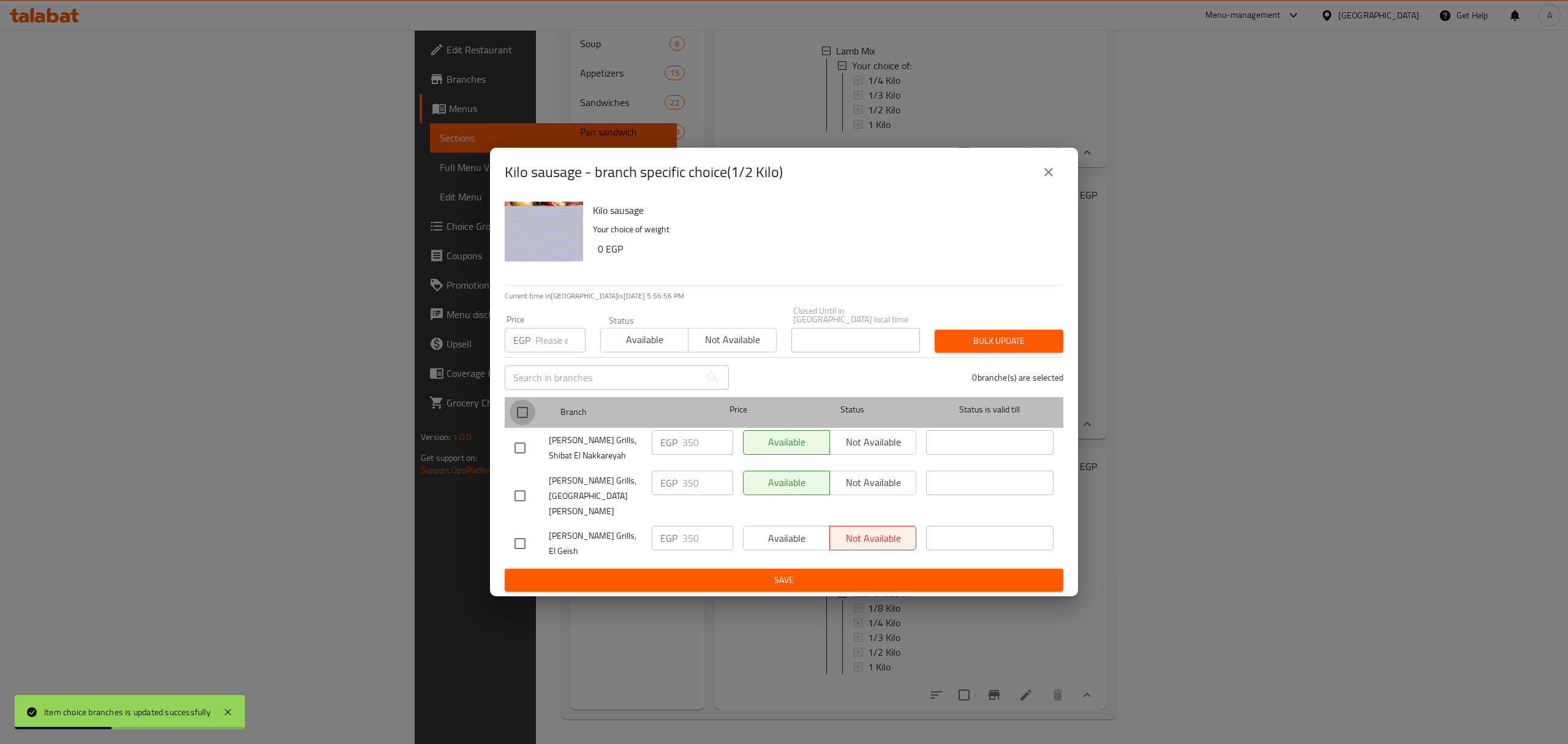
click at [518, 425] on input "checkbox" at bounding box center [522, 413] width 26 height 26
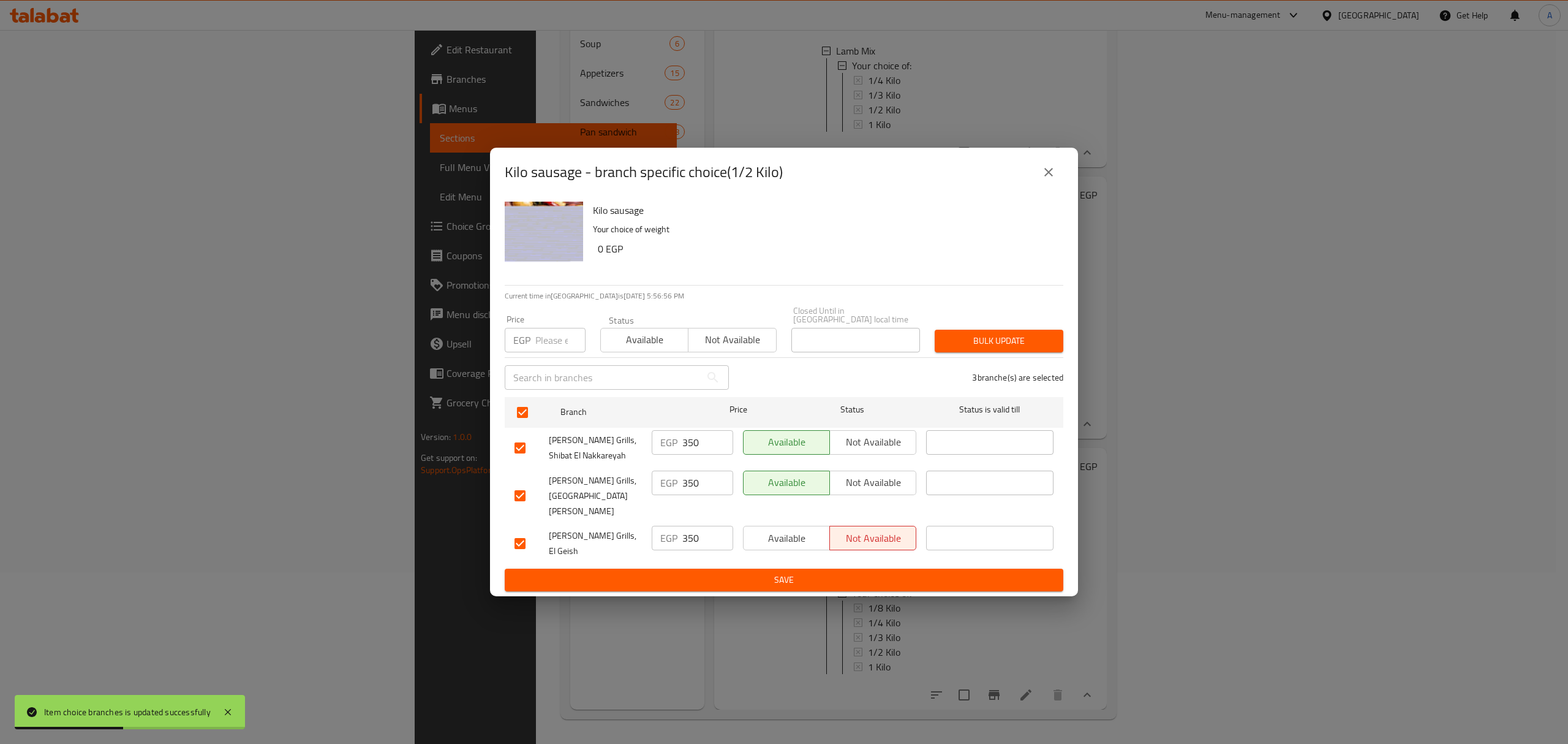
click at [547, 344] on input "number" at bounding box center [560, 339] width 51 height 25
paste input "320.00"
click at [993, 348] on span "Bulk update" at bounding box center [999, 340] width 109 height 15
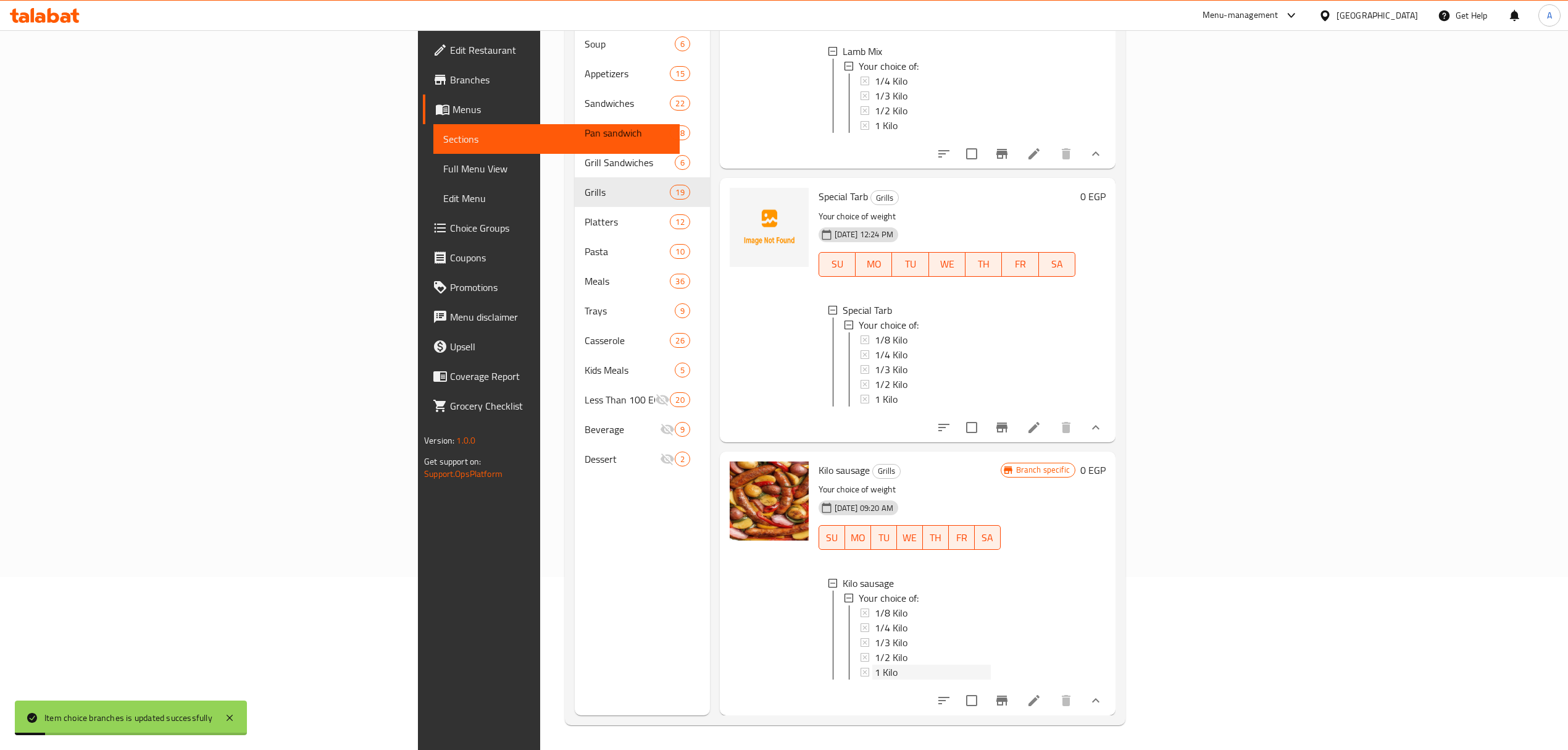
click at [875, 664] on span "1 Kilo" at bounding box center [886, 672] width 23 height 15
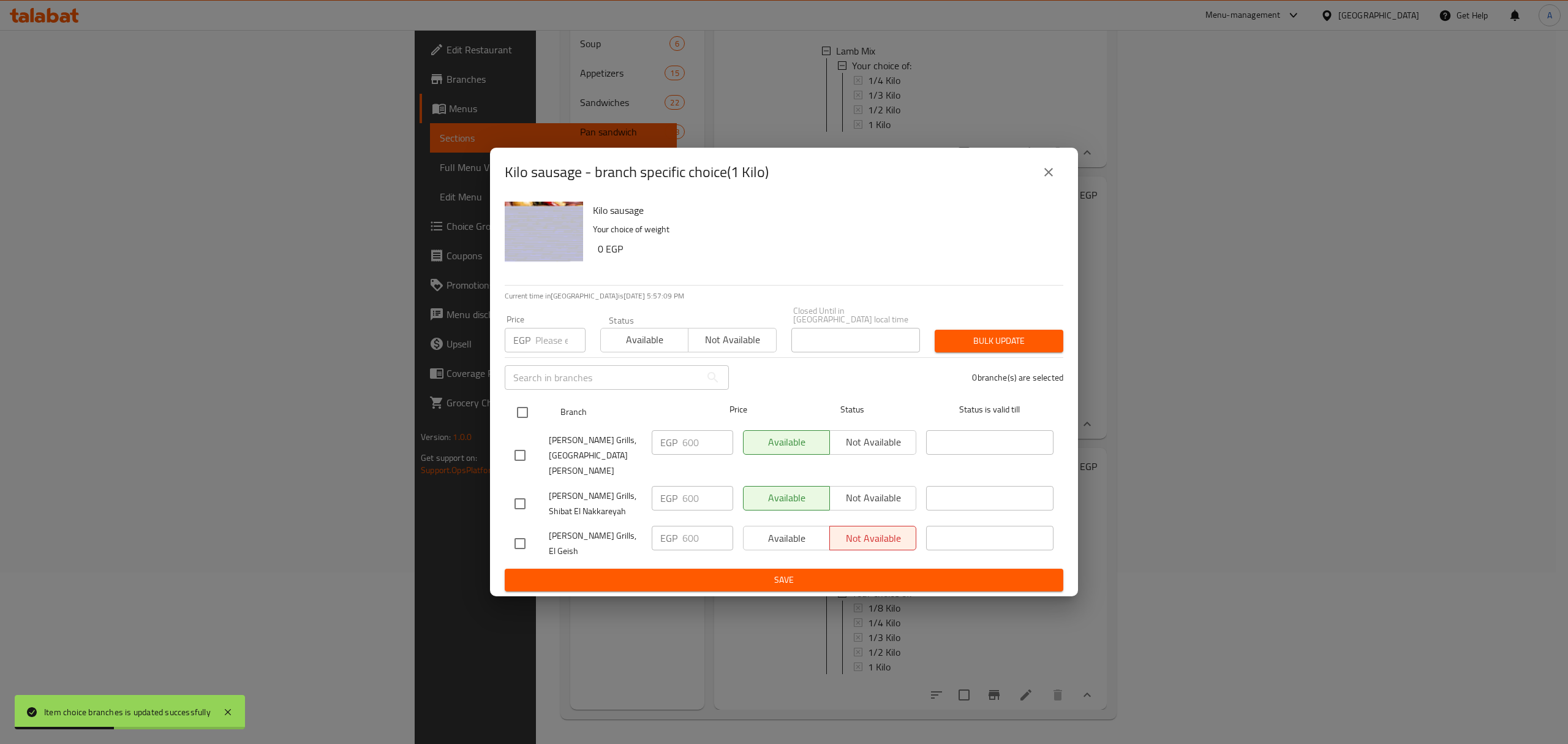
click at [527, 425] on input "checkbox" at bounding box center [522, 413] width 26 height 26
click at [542, 352] on input "number" at bounding box center [560, 339] width 51 height 25
paste input "640.00"
click at [1025, 348] on span "Bulk update" at bounding box center [999, 340] width 109 height 15
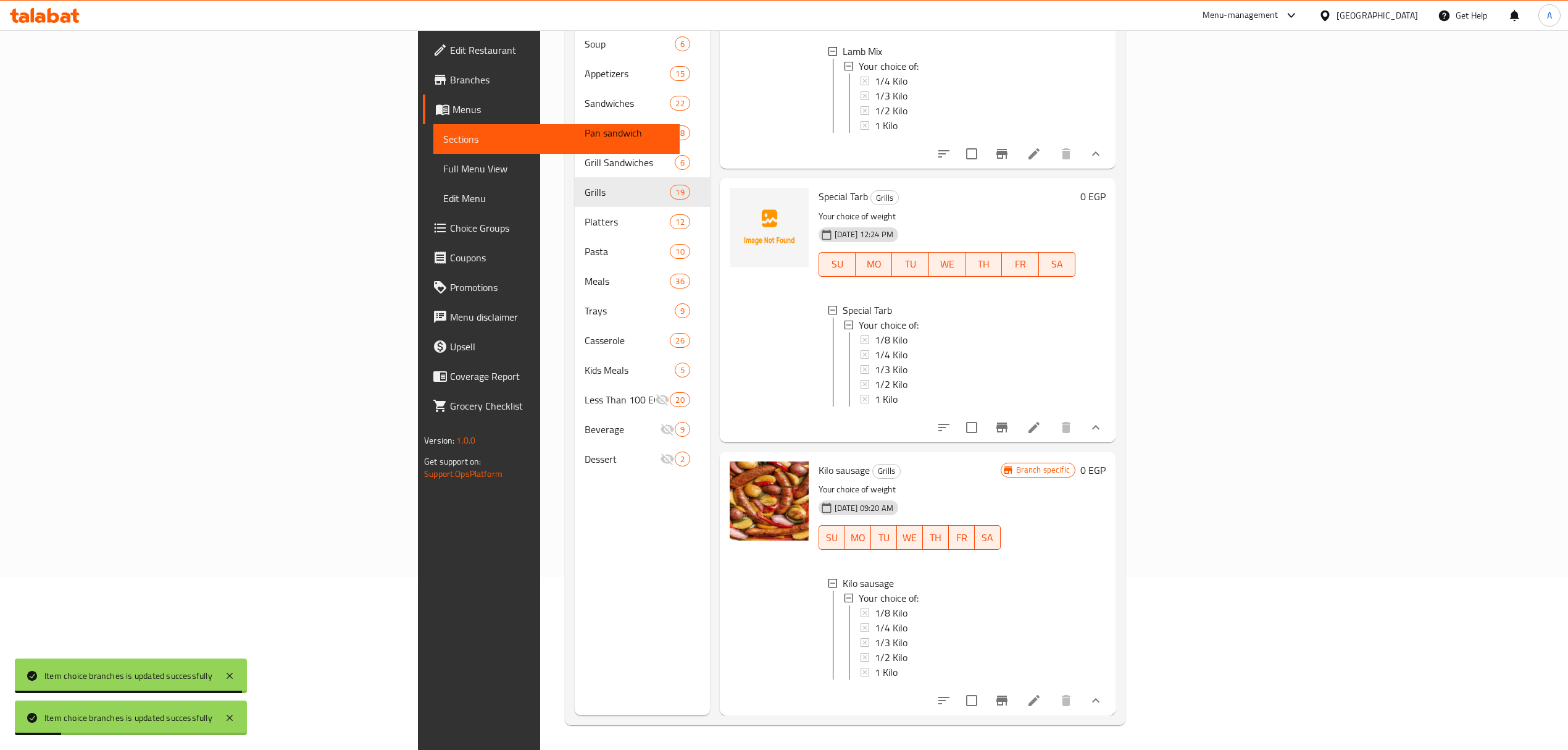
click at [1051, 702] on li at bounding box center [1033, 700] width 35 height 22
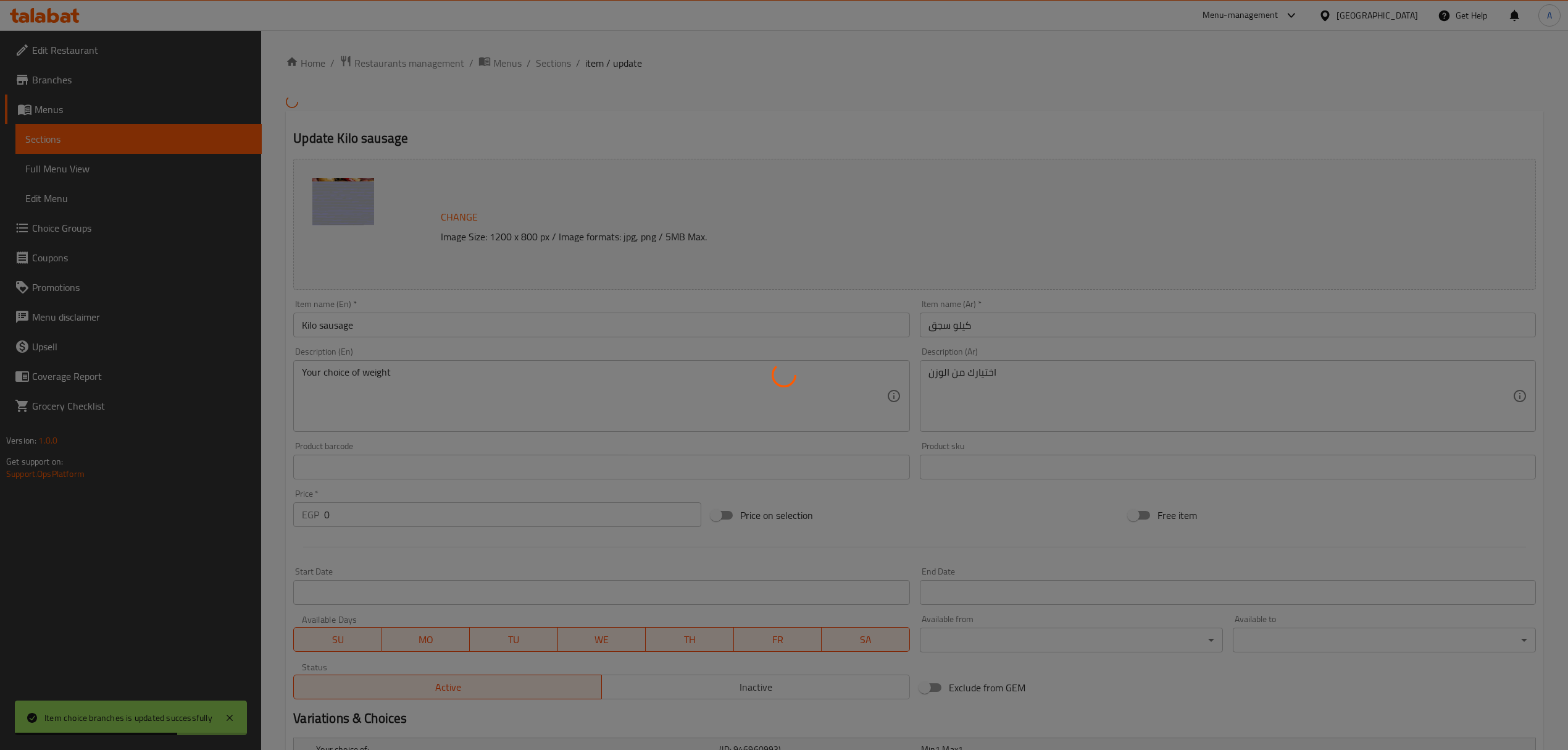
click at [316, 330] on div at bounding box center [784, 375] width 1568 height 750
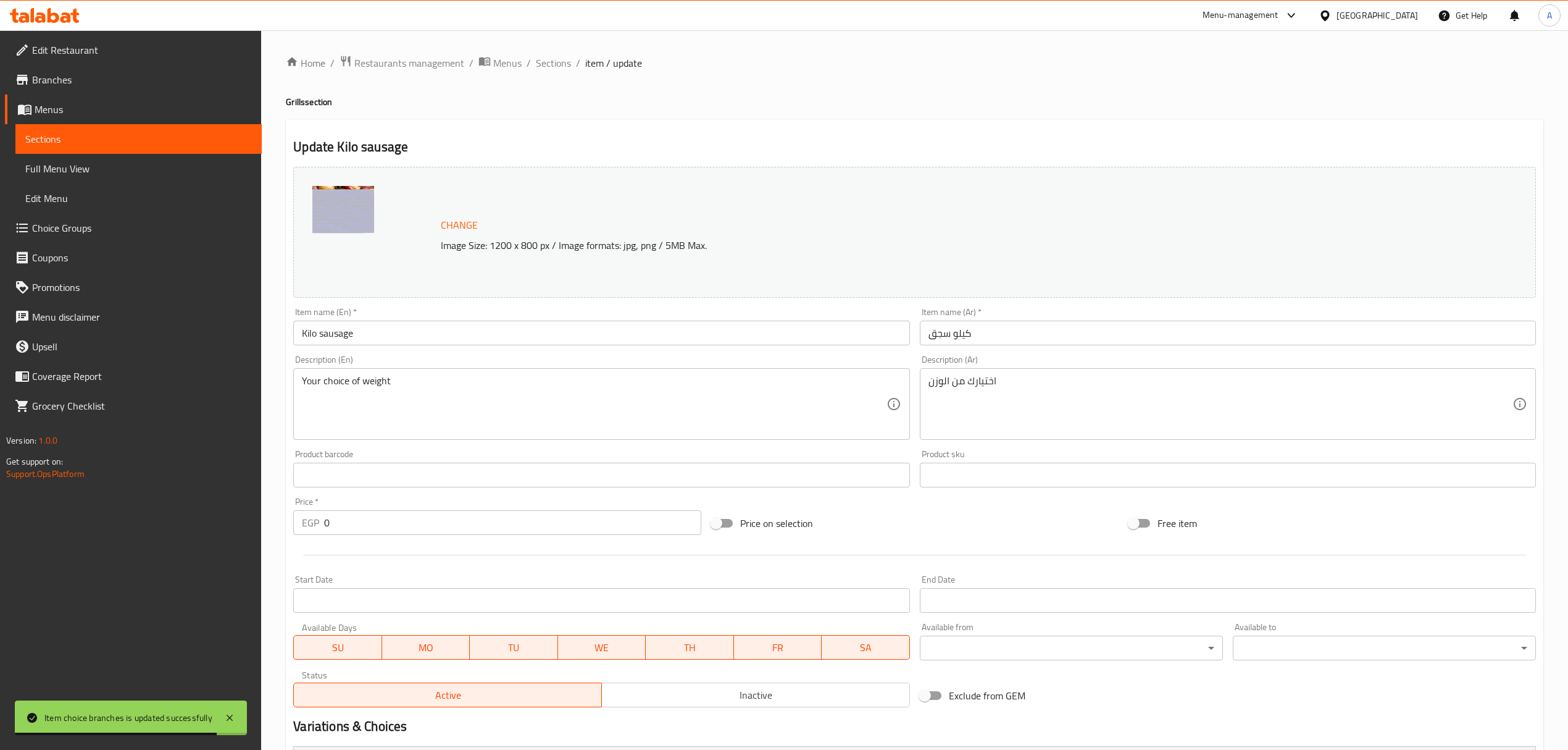
click at [309, 337] on input "Kilo sausage" at bounding box center [602, 333] width 616 height 25
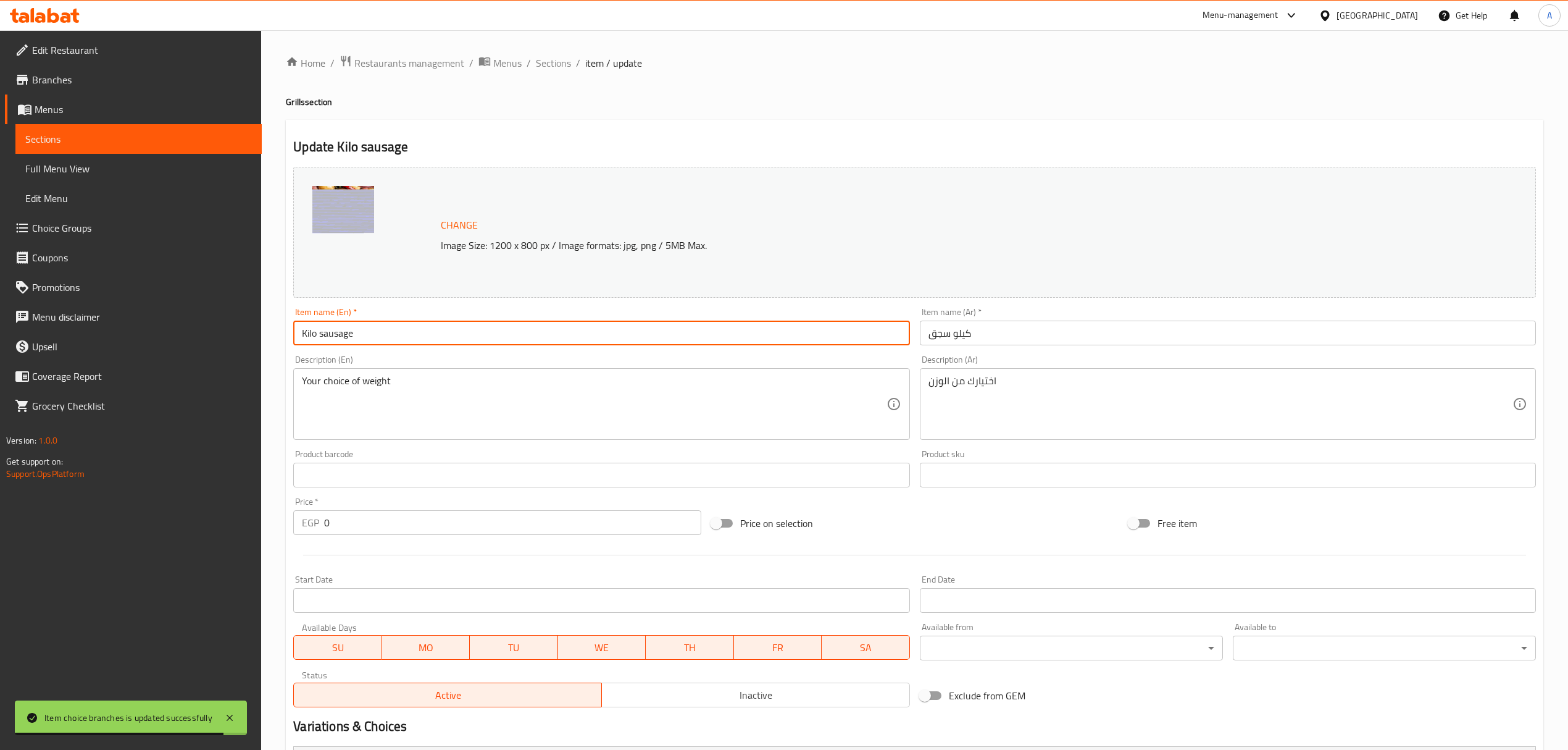
click at [309, 337] on input "Kilo sausage" at bounding box center [602, 333] width 616 height 25
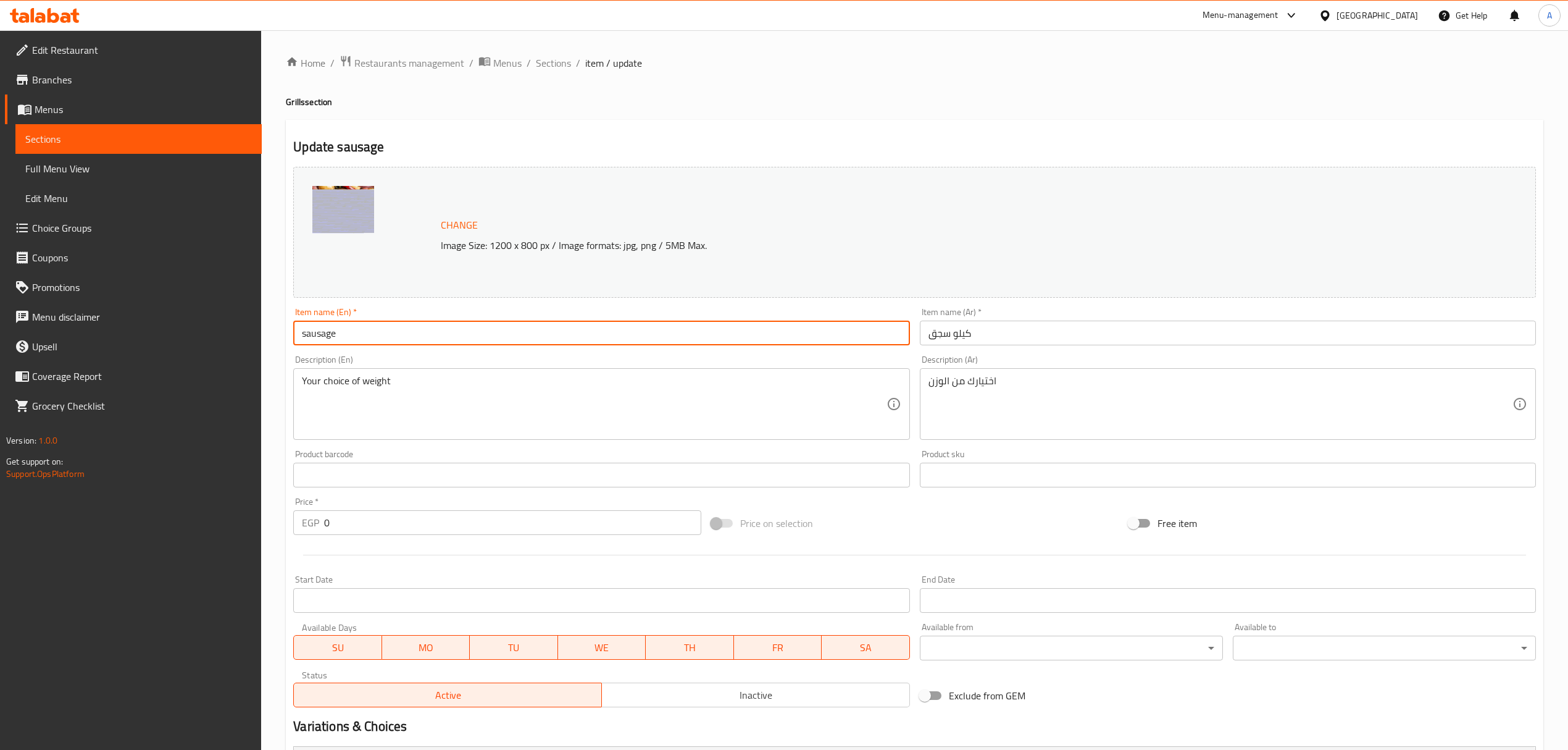
click at [380, 345] on input "sausage" at bounding box center [602, 333] width 616 height 25
drag, startPoint x: 307, startPoint y: 341, endPoint x: 298, endPoint y: 341, distance: 9.0
click at [298, 341] on input "sausage" at bounding box center [602, 333] width 616 height 25
click at [966, 336] on input "كيلو سجق" at bounding box center [1228, 333] width 616 height 25
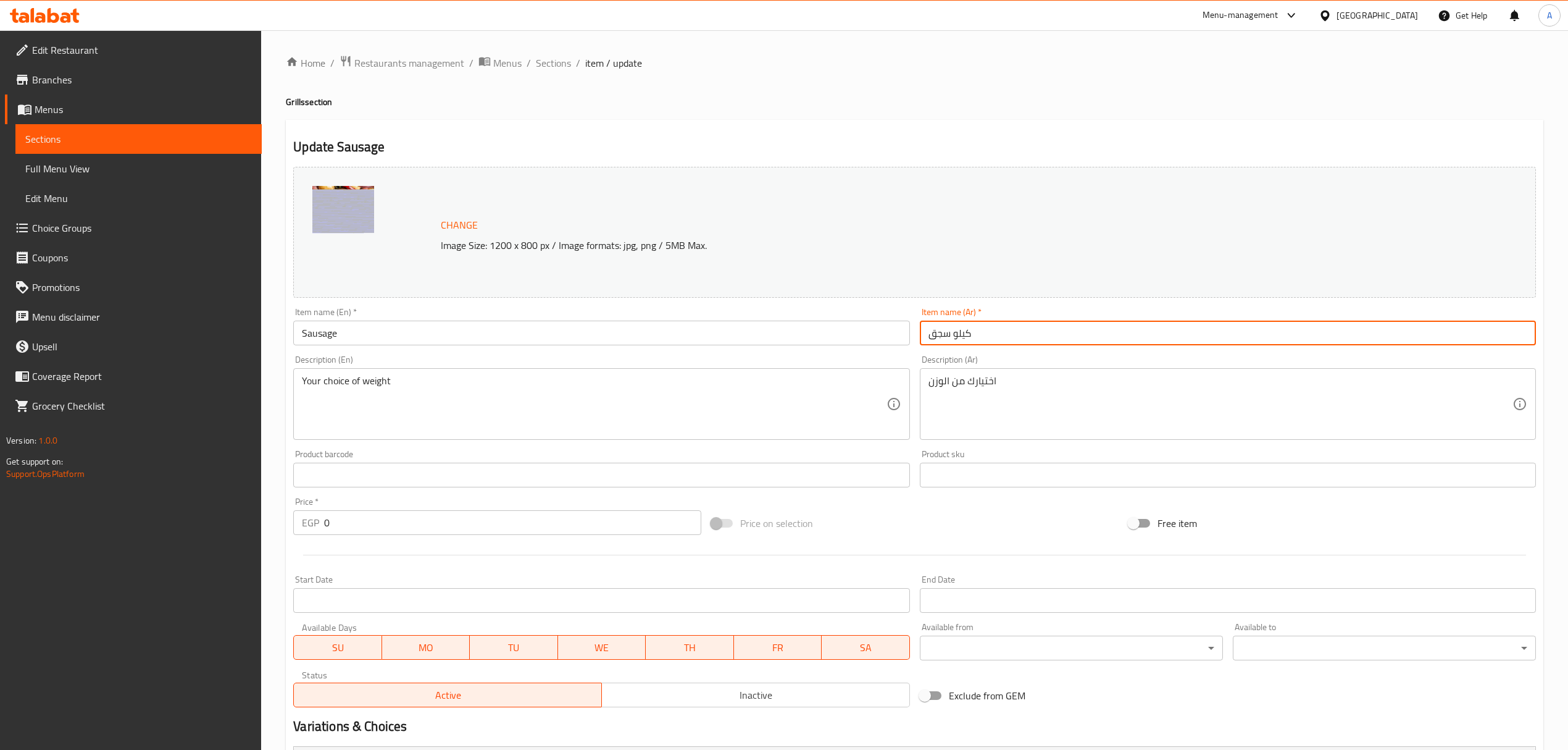
click at [966, 336] on input "كيلو سجق" at bounding box center [1228, 333] width 616 height 25
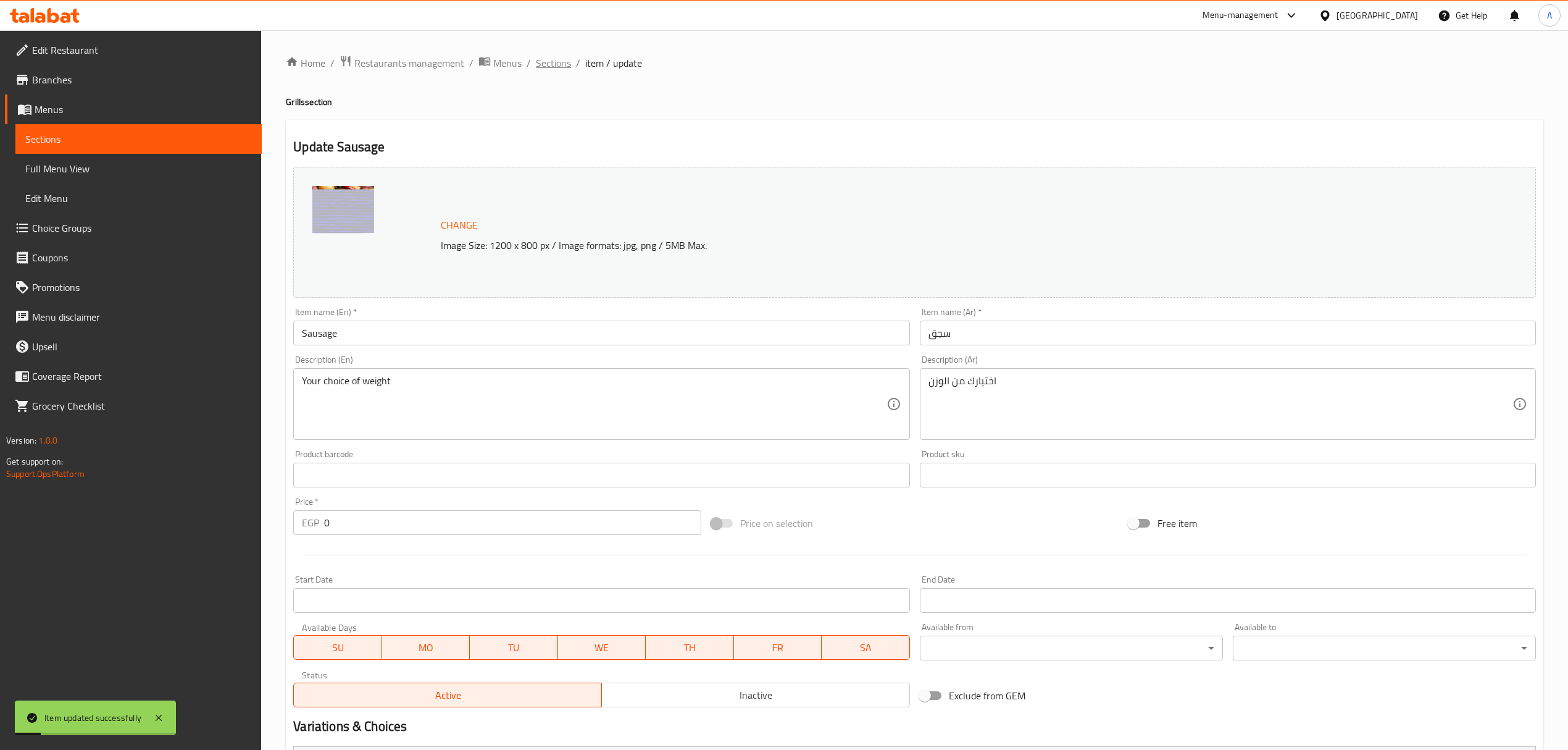
click at [536, 58] on span "Sections" at bounding box center [554, 63] width 36 height 15
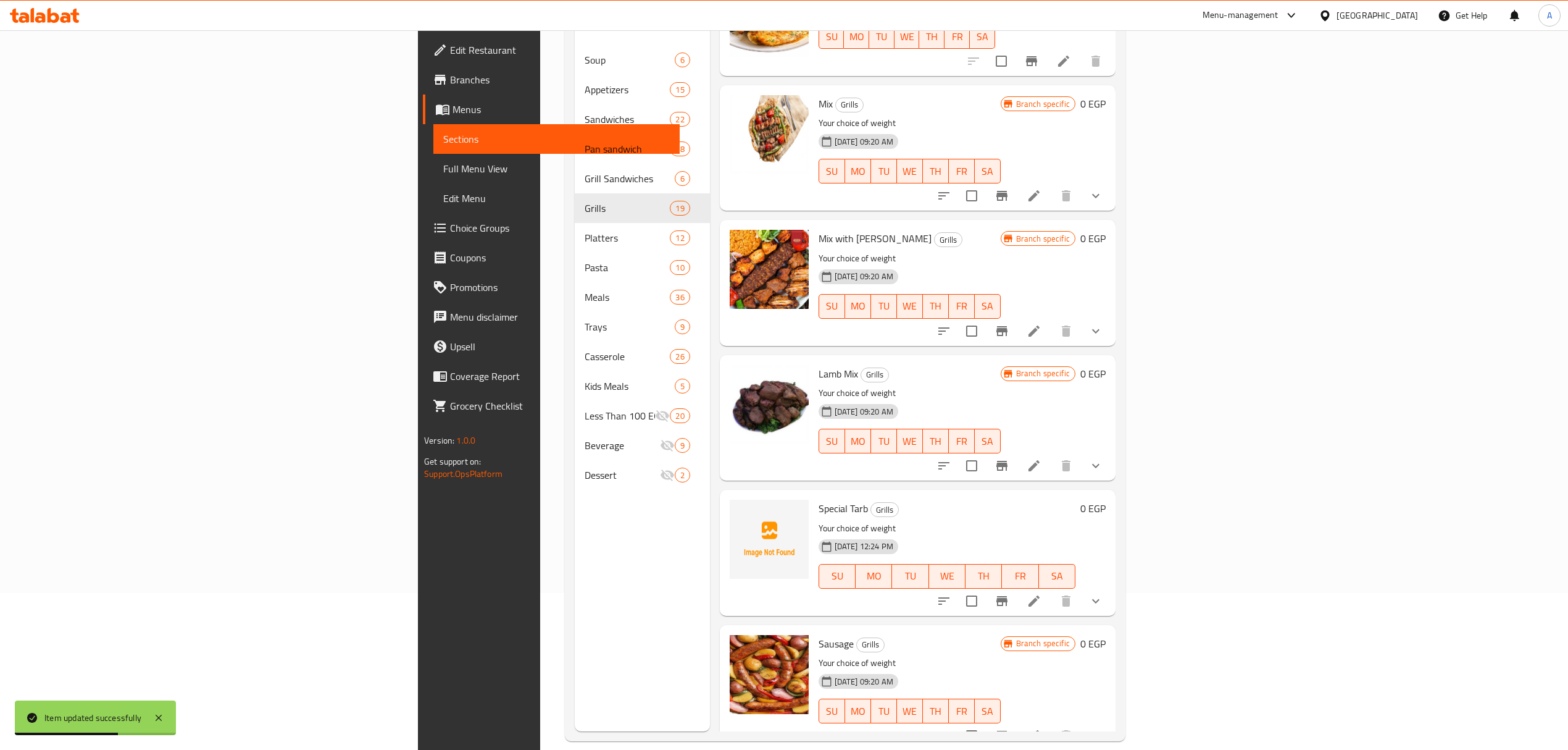
scroll to position [173, 0]
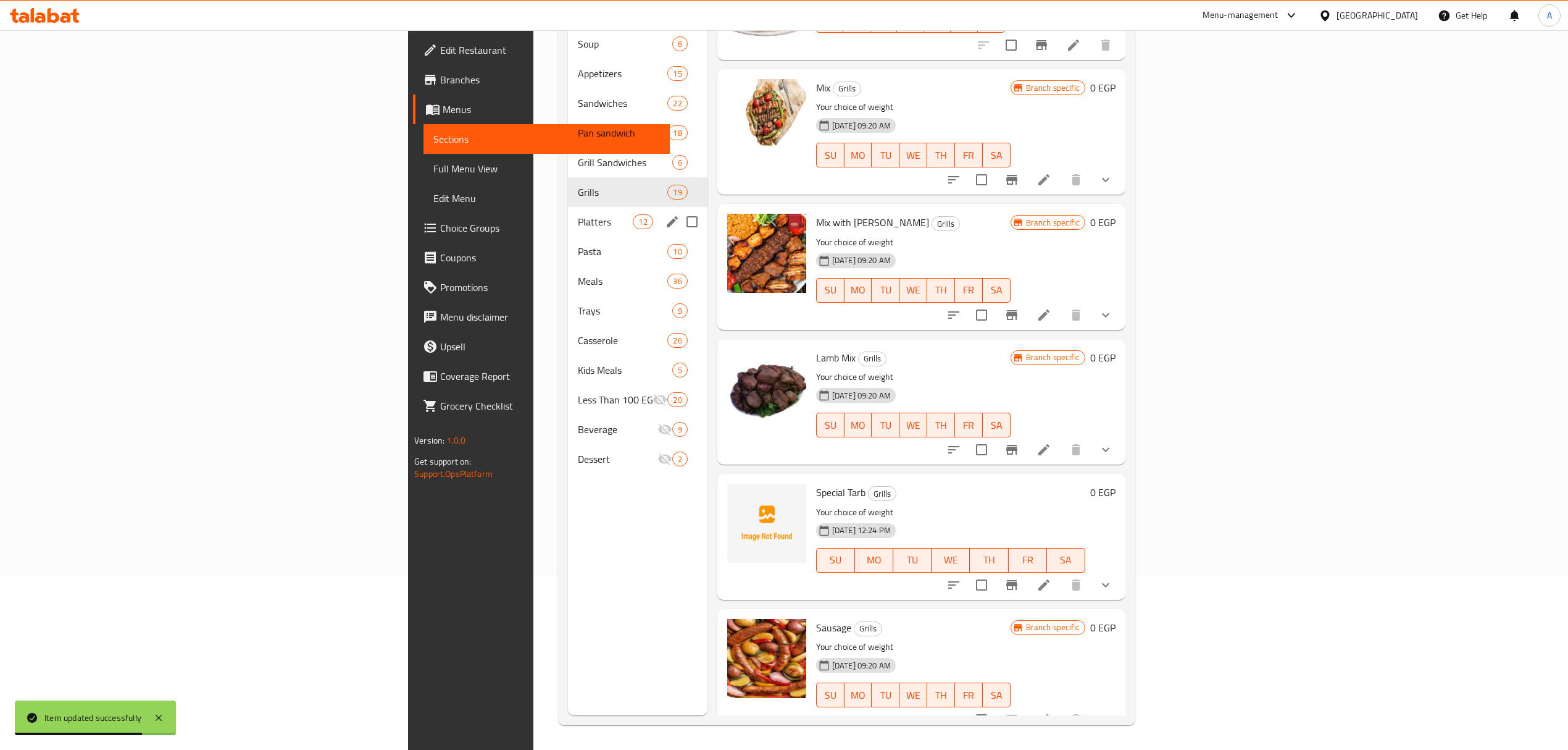
click at [568, 207] on div "Platters 12" at bounding box center [637, 222] width 140 height 30
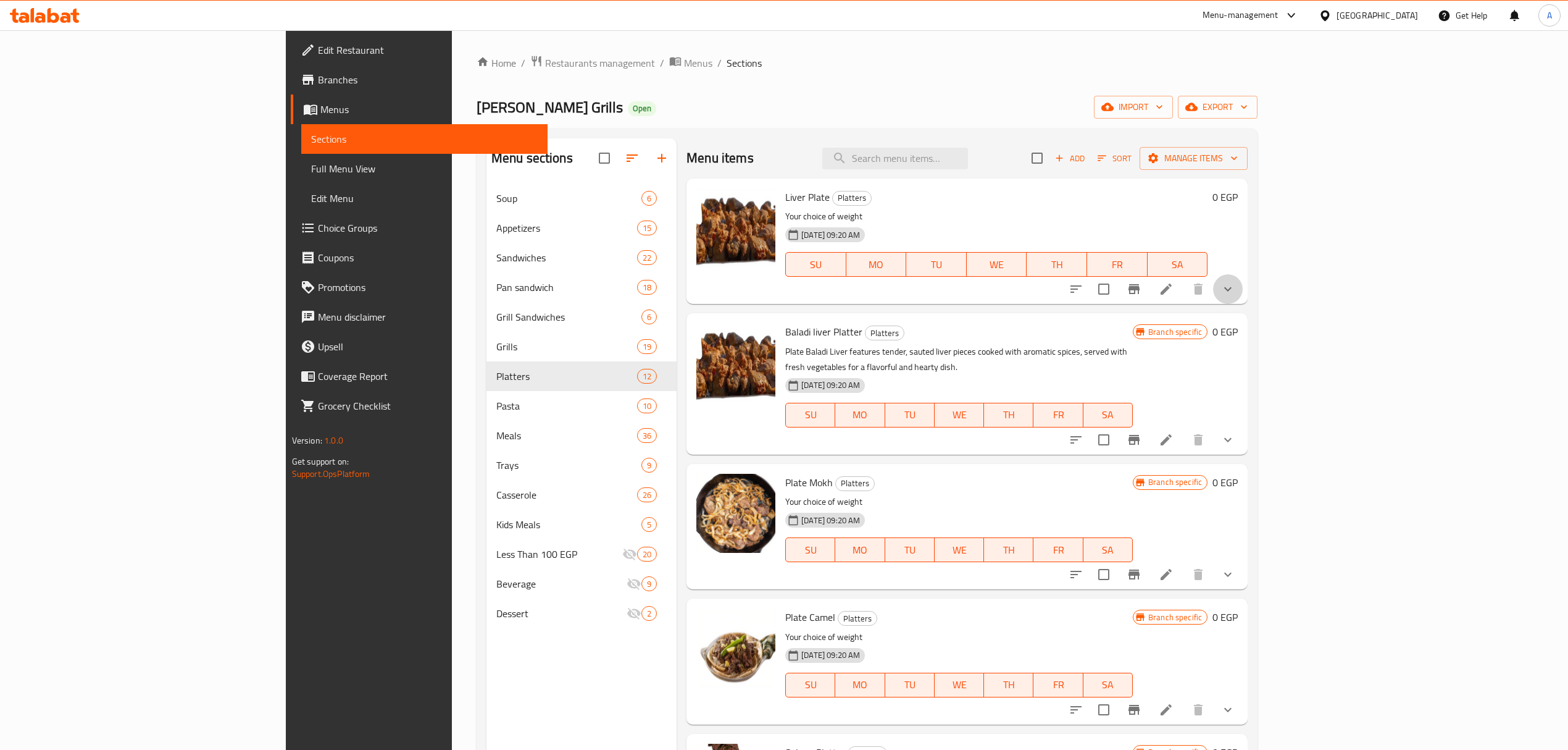
click at [1243, 301] on button "show more" at bounding box center [1228, 289] width 30 height 30
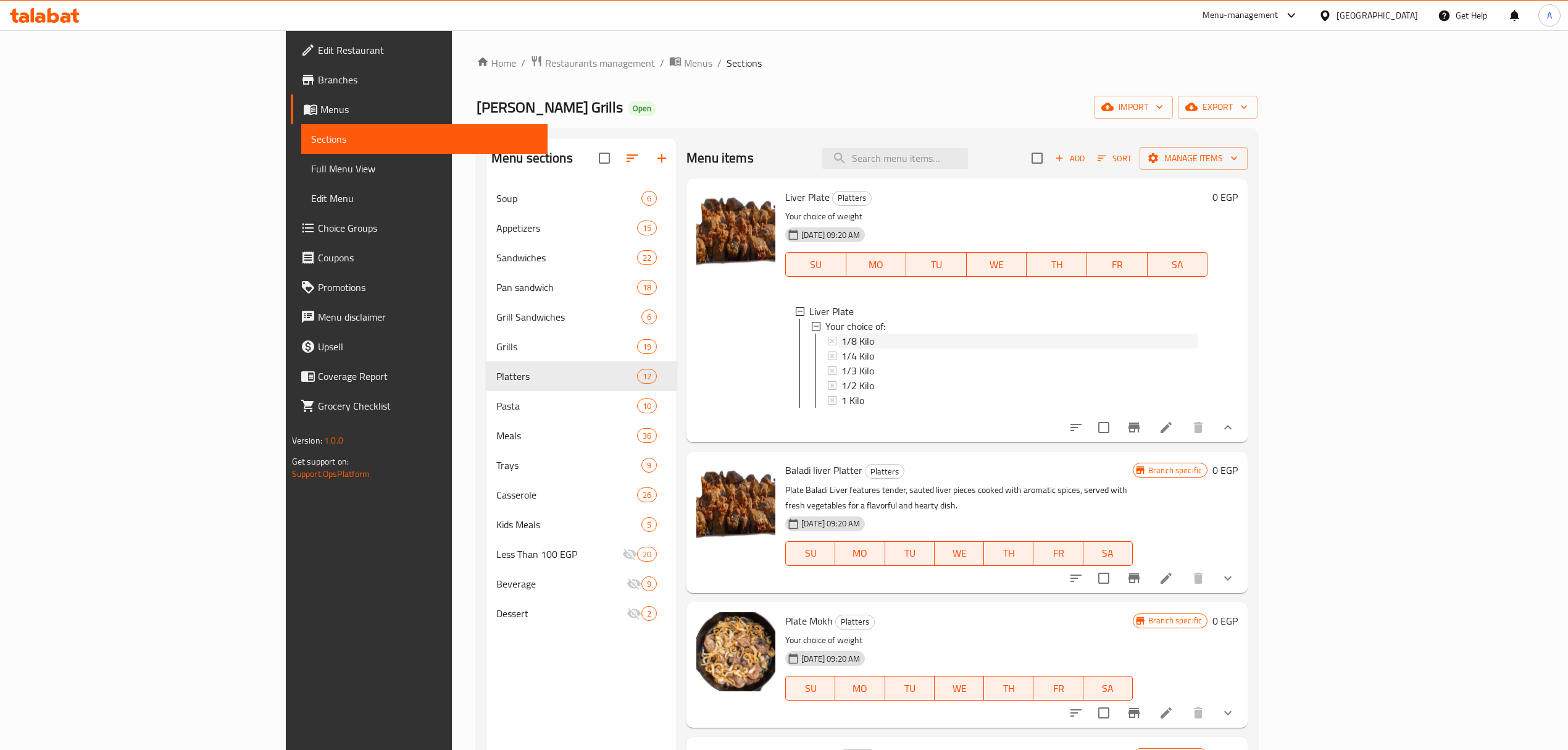
click at [862, 336] on div "1/8 Kilo" at bounding box center [1019, 341] width 356 height 15
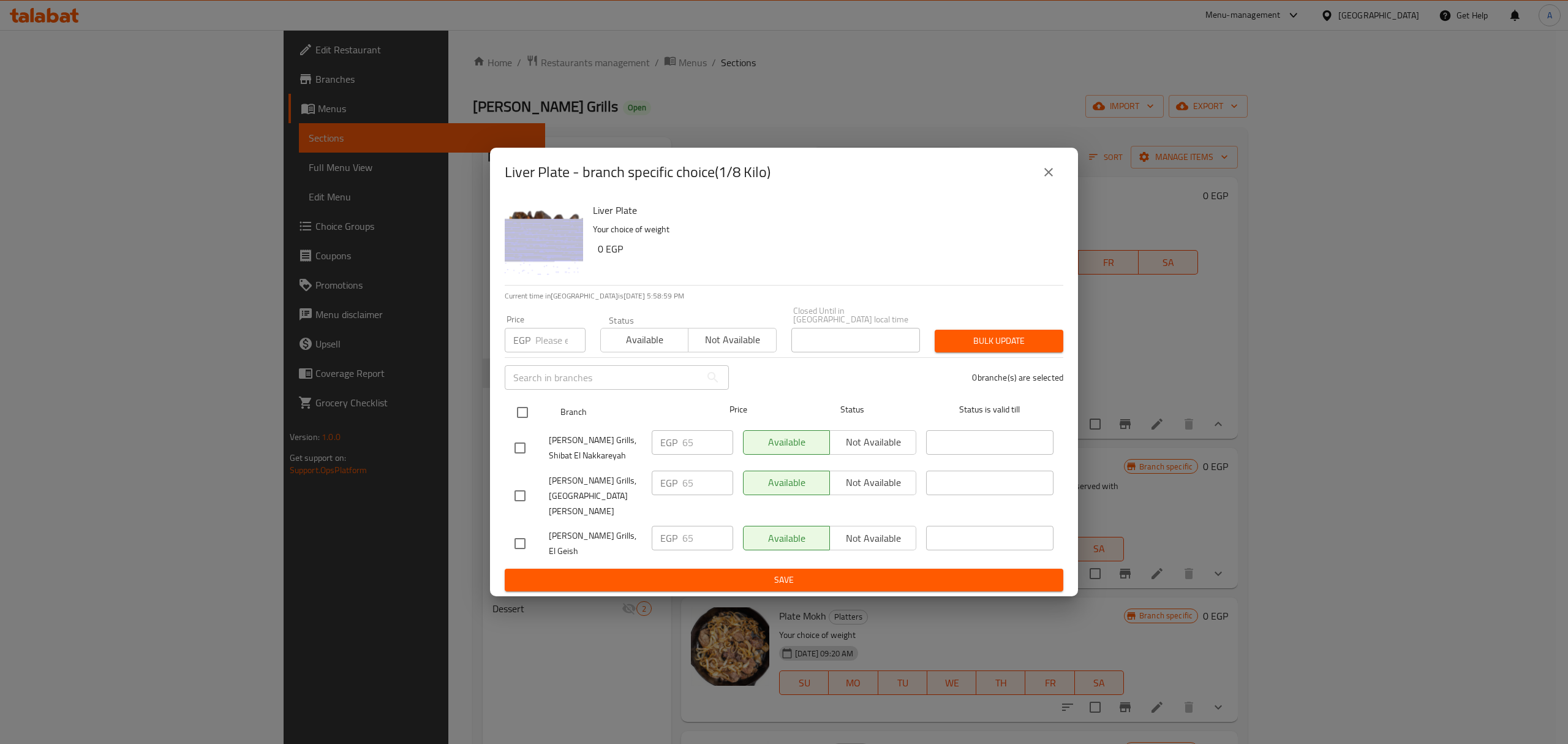
click at [524, 416] on input "checkbox" at bounding box center [522, 413] width 26 height 26
click at [549, 346] on input "number" at bounding box center [560, 339] width 51 height 25
paste input "70.00"
click at [1034, 348] on span "Bulk update" at bounding box center [999, 340] width 109 height 15
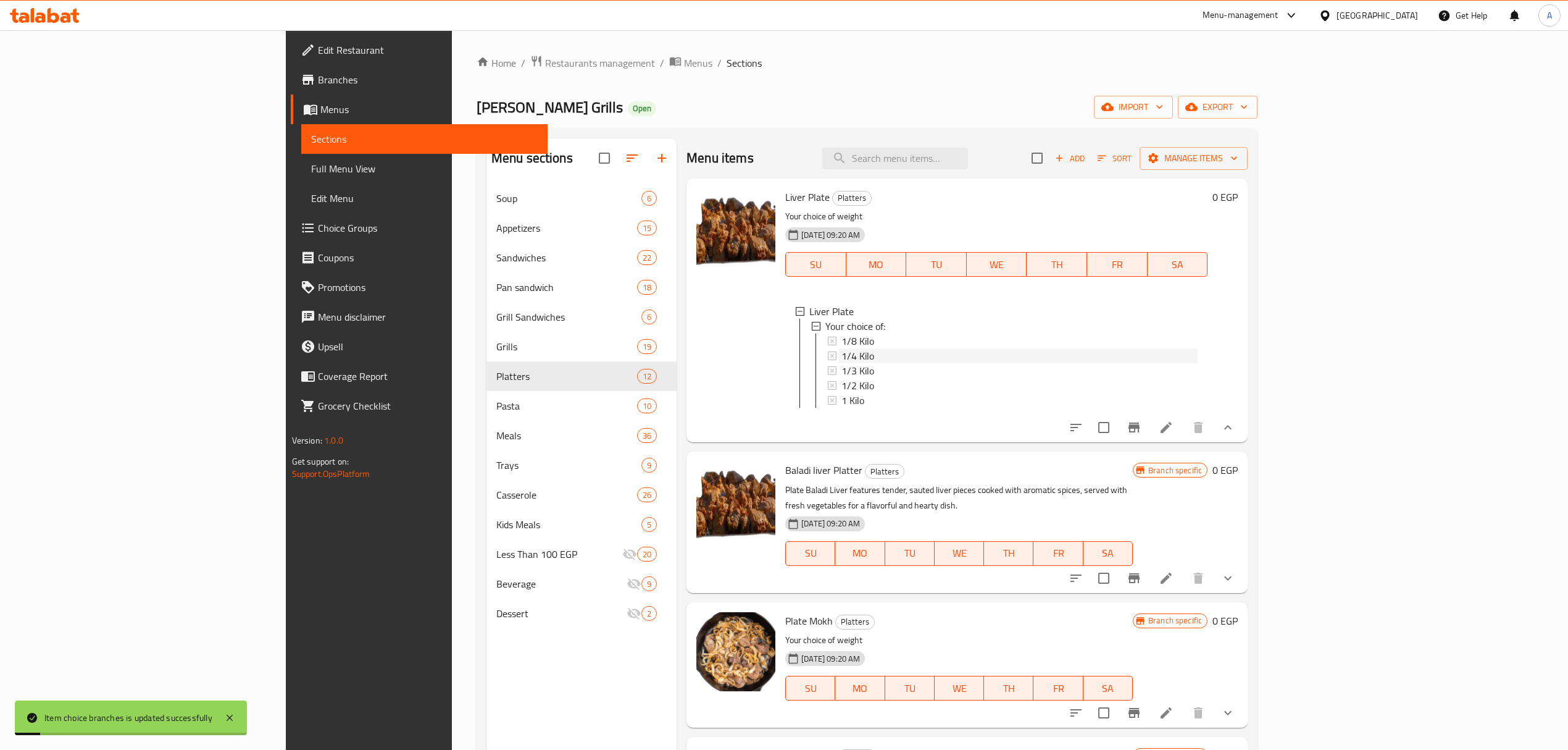
click at [841, 354] on div "1/4 Kilo" at bounding box center [1019, 356] width 356 height 15
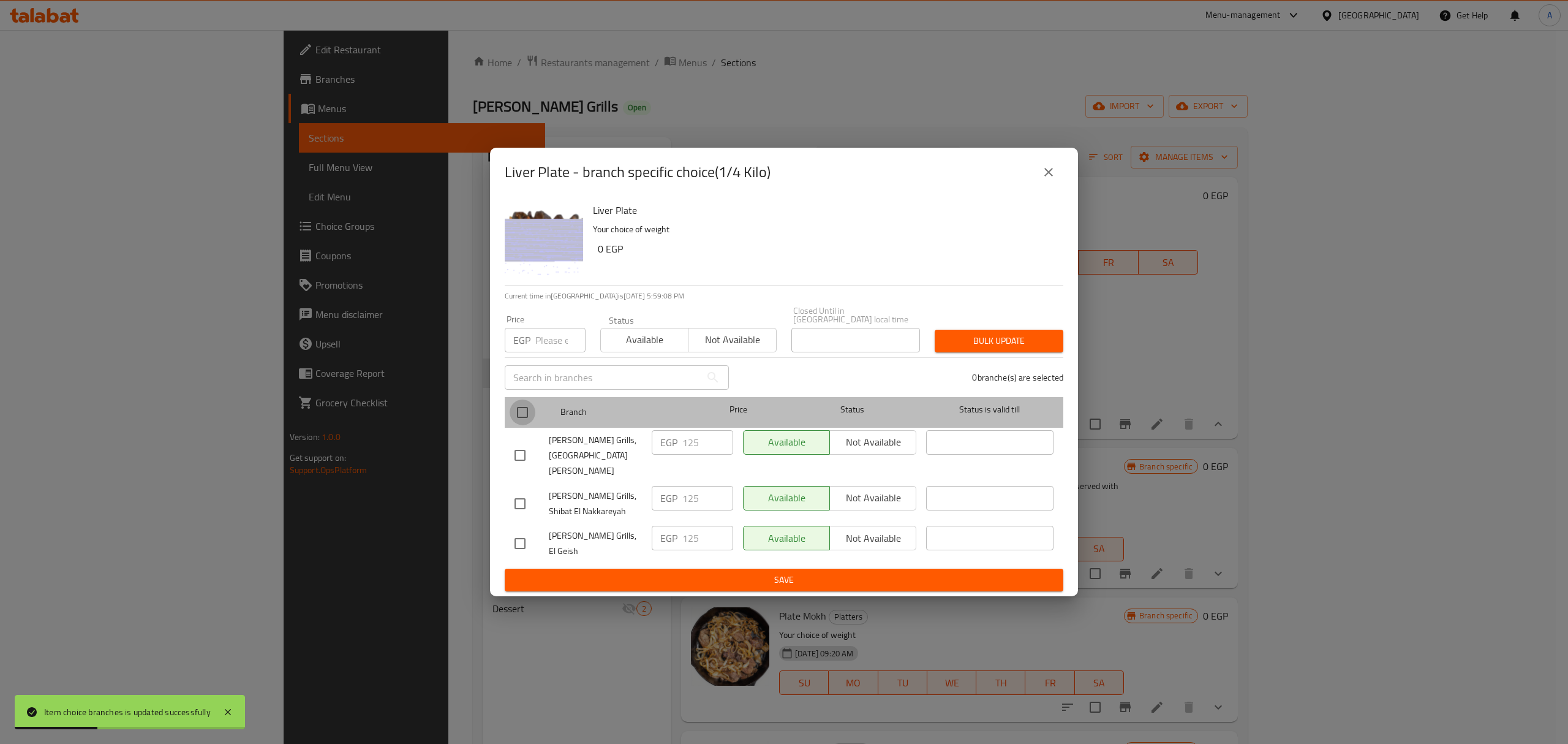
drag, startPoint x: 511, startPoint y: 417, endPoint x: 511, endPoint y: 424, distance: 7.0
click at [511, 424] on input "checkbox" at bounding box center [522, 413] width 26 height 26
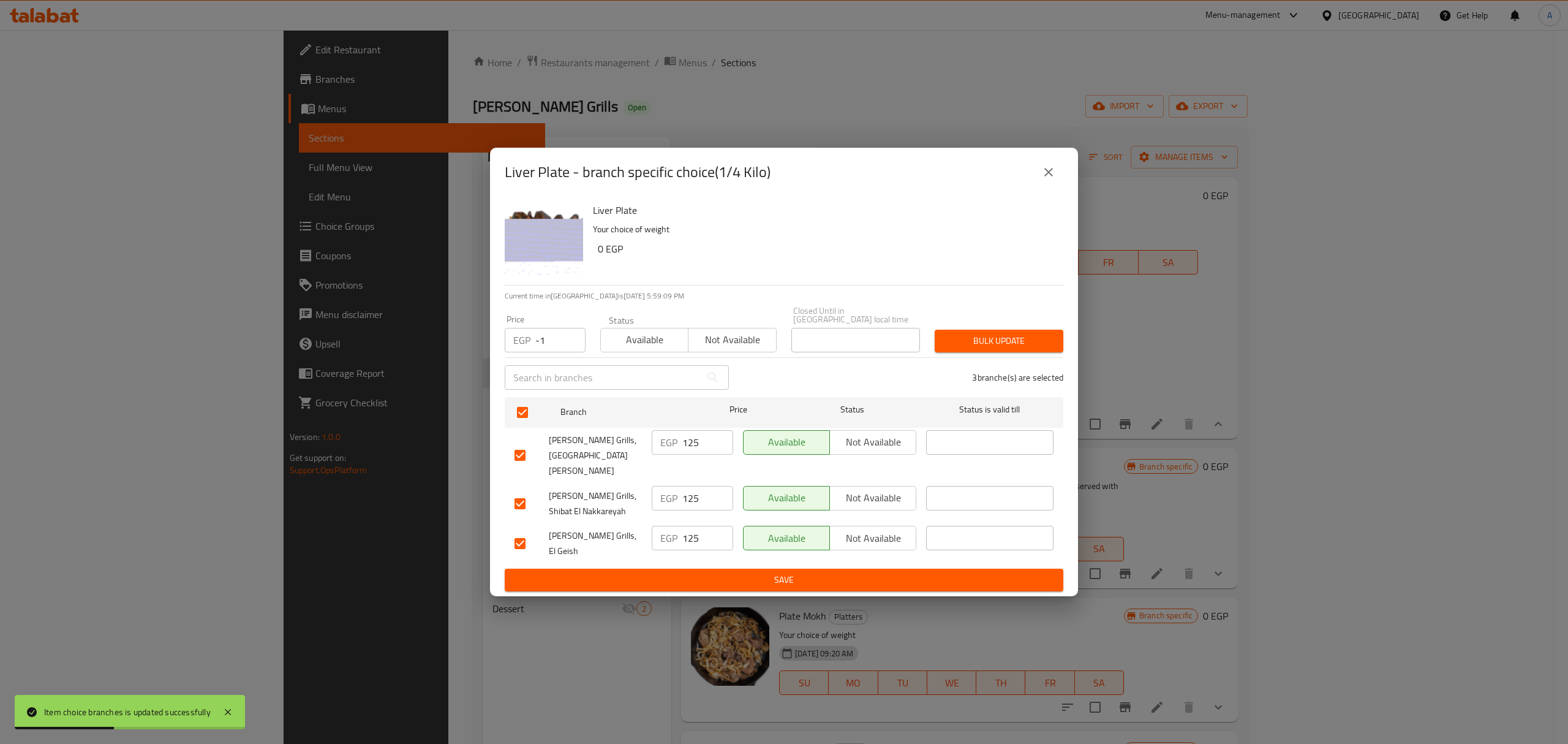
click at [568, 352] on input "-1" at bounding box center [560, 339] width 51 height 25
drag, startPoint x: 544, startPoint y: 358, endPoint x: 510, endPoint y: 358, distance: 34.0
click at [510, 352] on div "EGP -1 Price" at bounding box center [545, 339] width 81 height 25
paste input "140.00"
click at [963, 348] on span "Bulk update" at bounding box center [999, 340] width 109 height 15
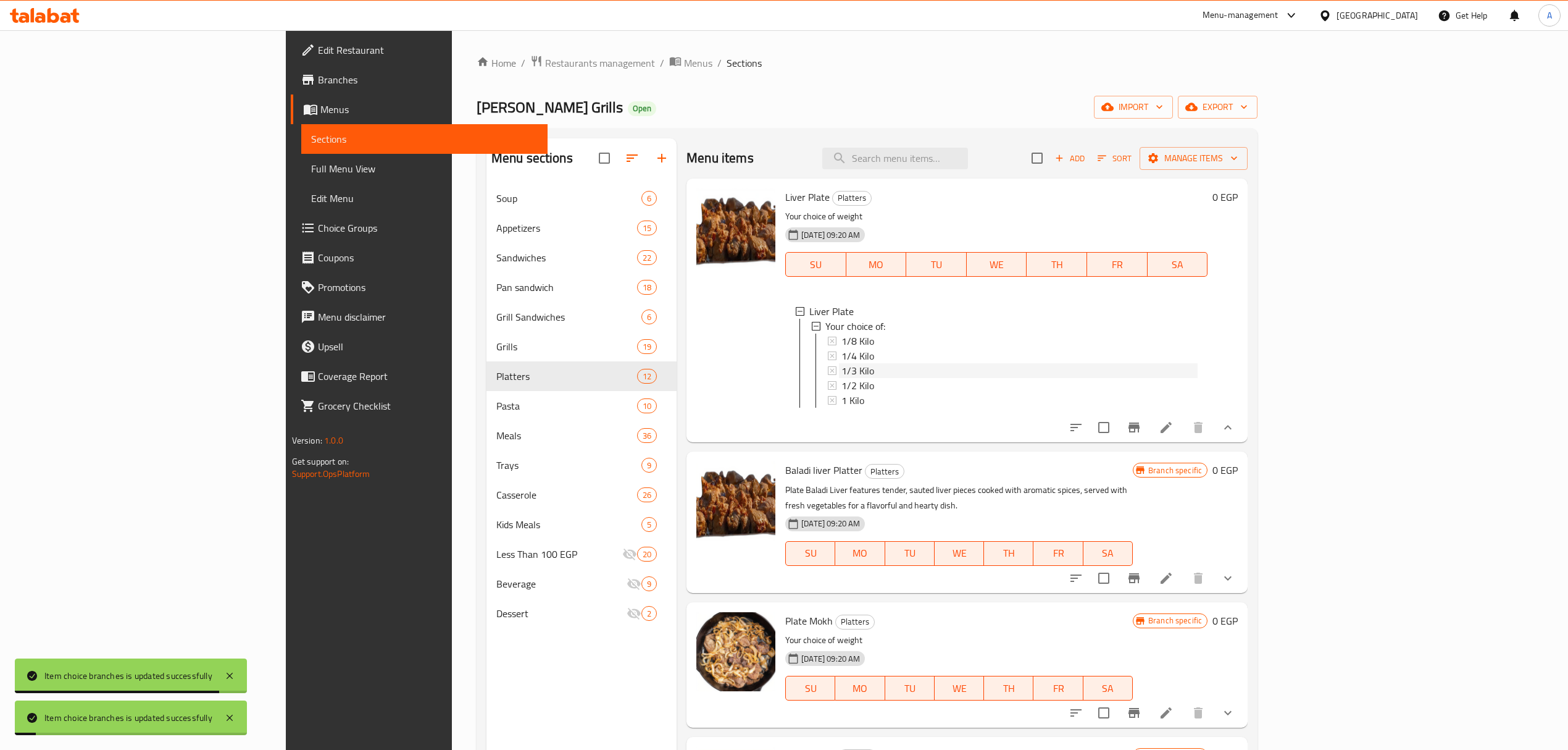
click at [841, 366] on span "1/3 Kilo" at bounding box center [857, 371] width 32 height 15
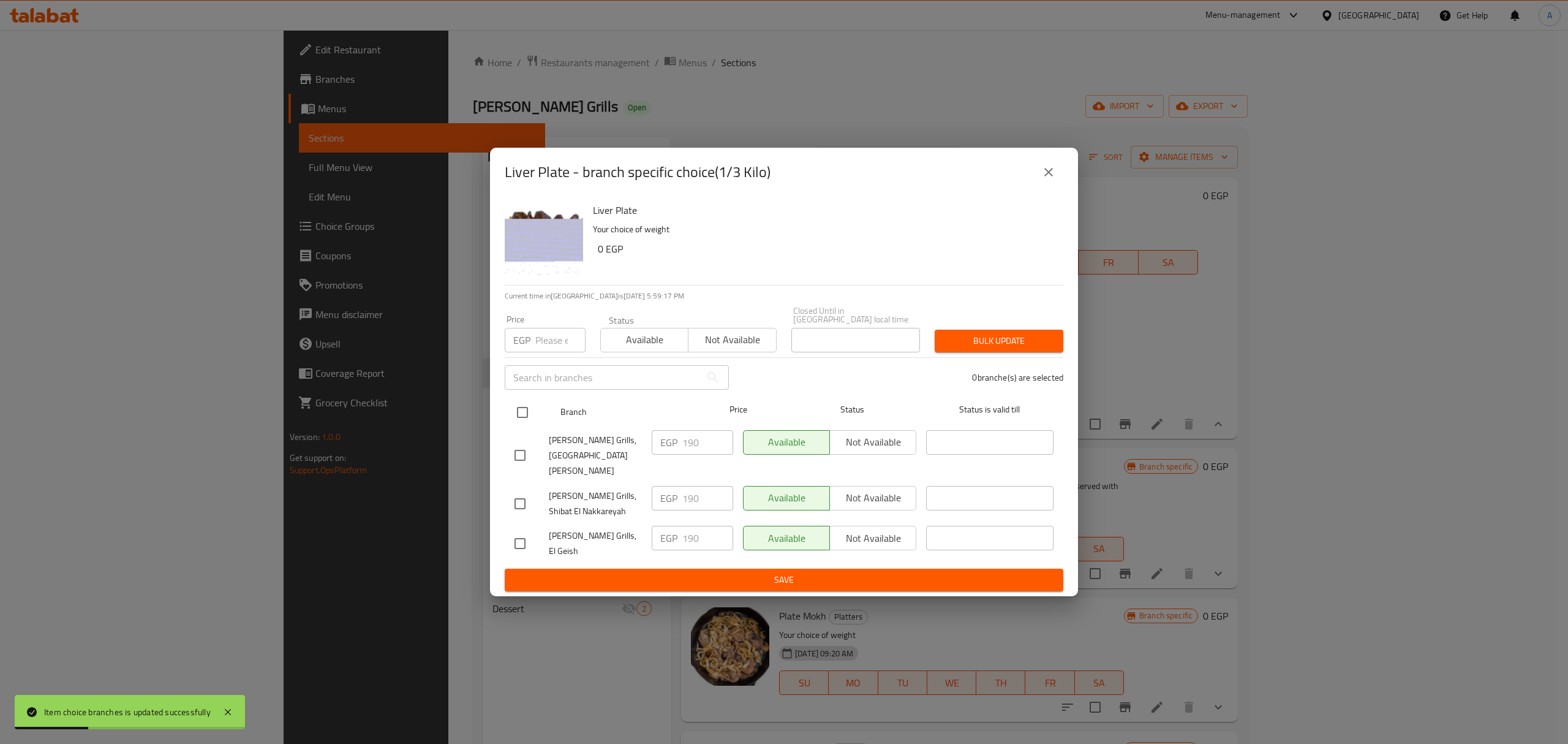
click at [528, 425] on input "checkbox" at bounding box center [522, 413] width 26 height 26
click at [554, 351] on input "number" at bounding box center [560, 339] width 51 height 25
paste input "210.00"
click at [976, 348] on span "Bulk update" at bounding box center [999, 340] width 109 height 15
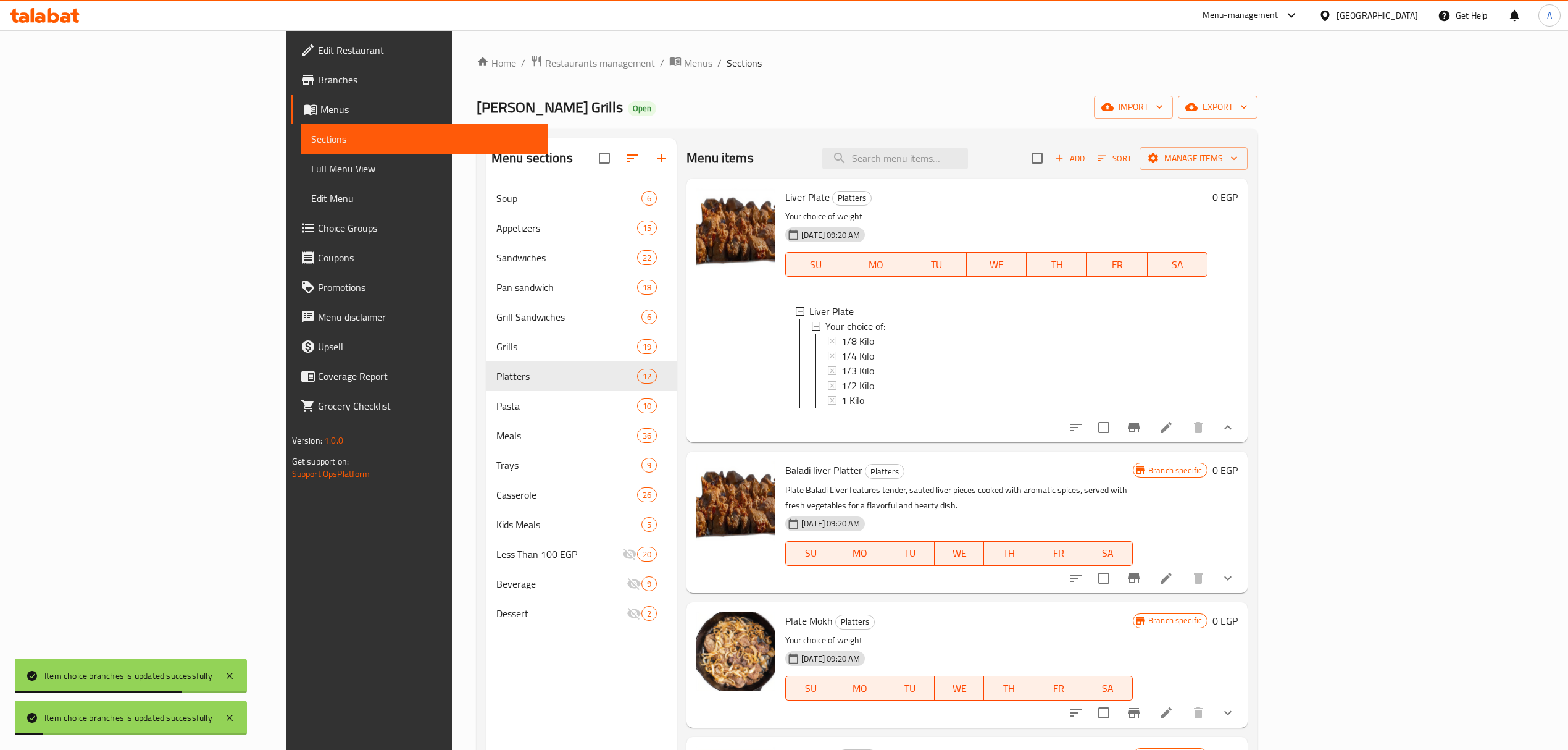
click at [841, 378] on div "1/3 Kilo" at bounding box center [1019, 371] width 356 height 15
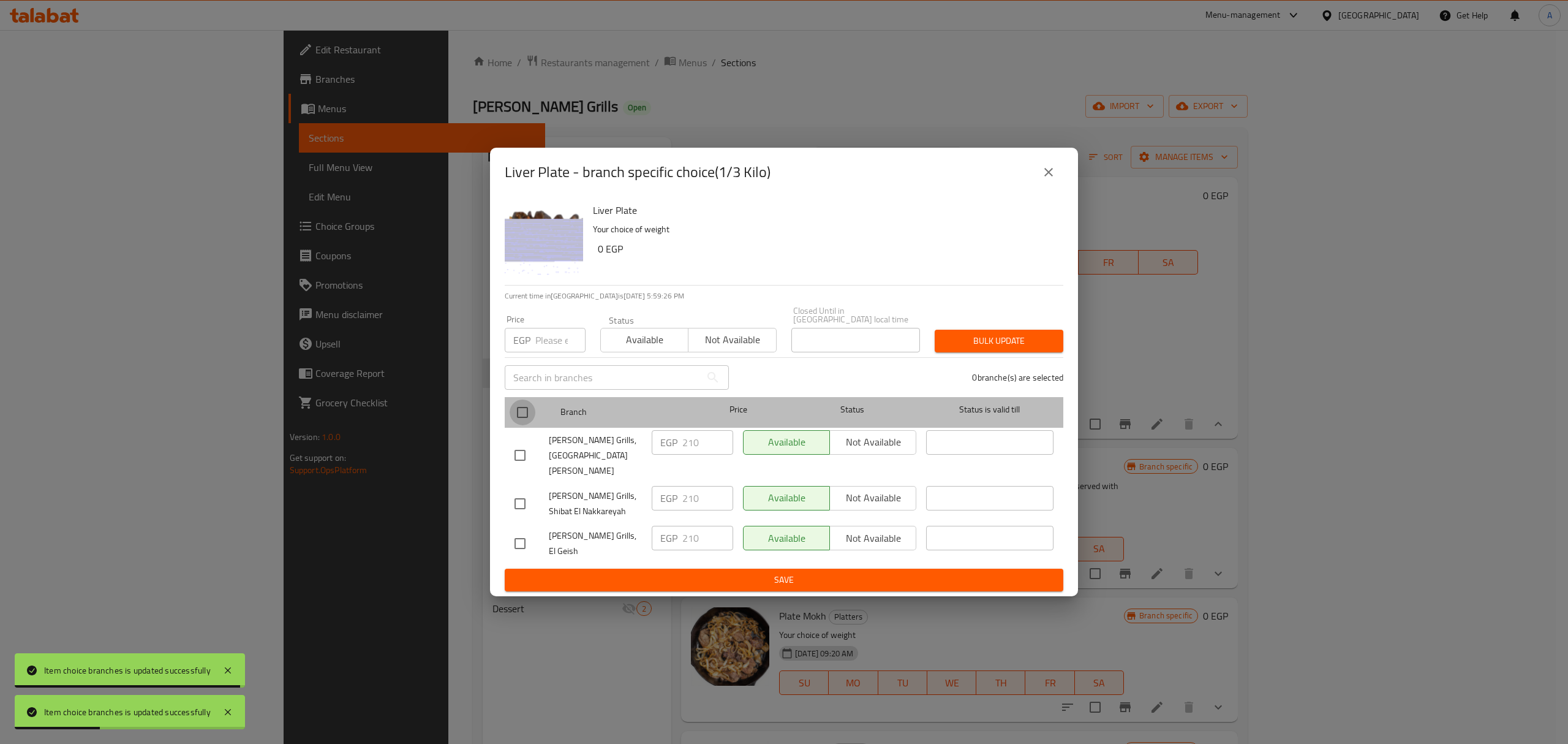
click at [527, 425] on input "checkbox" at bounding box center [522, 413] width 26 height 26
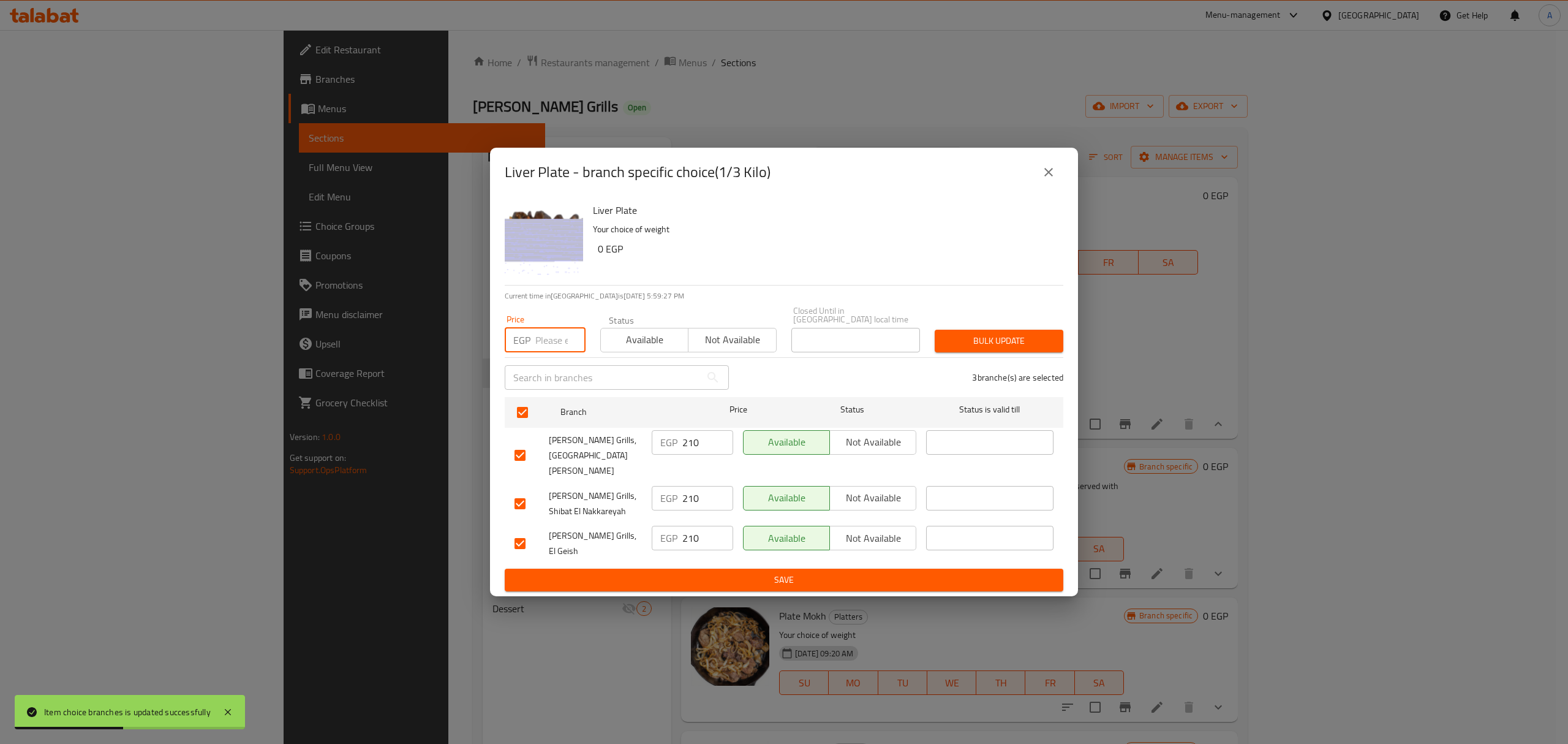
click at [547, 352] on input "number" at bounding box center [560, 339] width 51 height 25
paste input "280.00"
click at [967, 348] on span "Bulk update" at bounding box center [999, 340] width 109 height 15
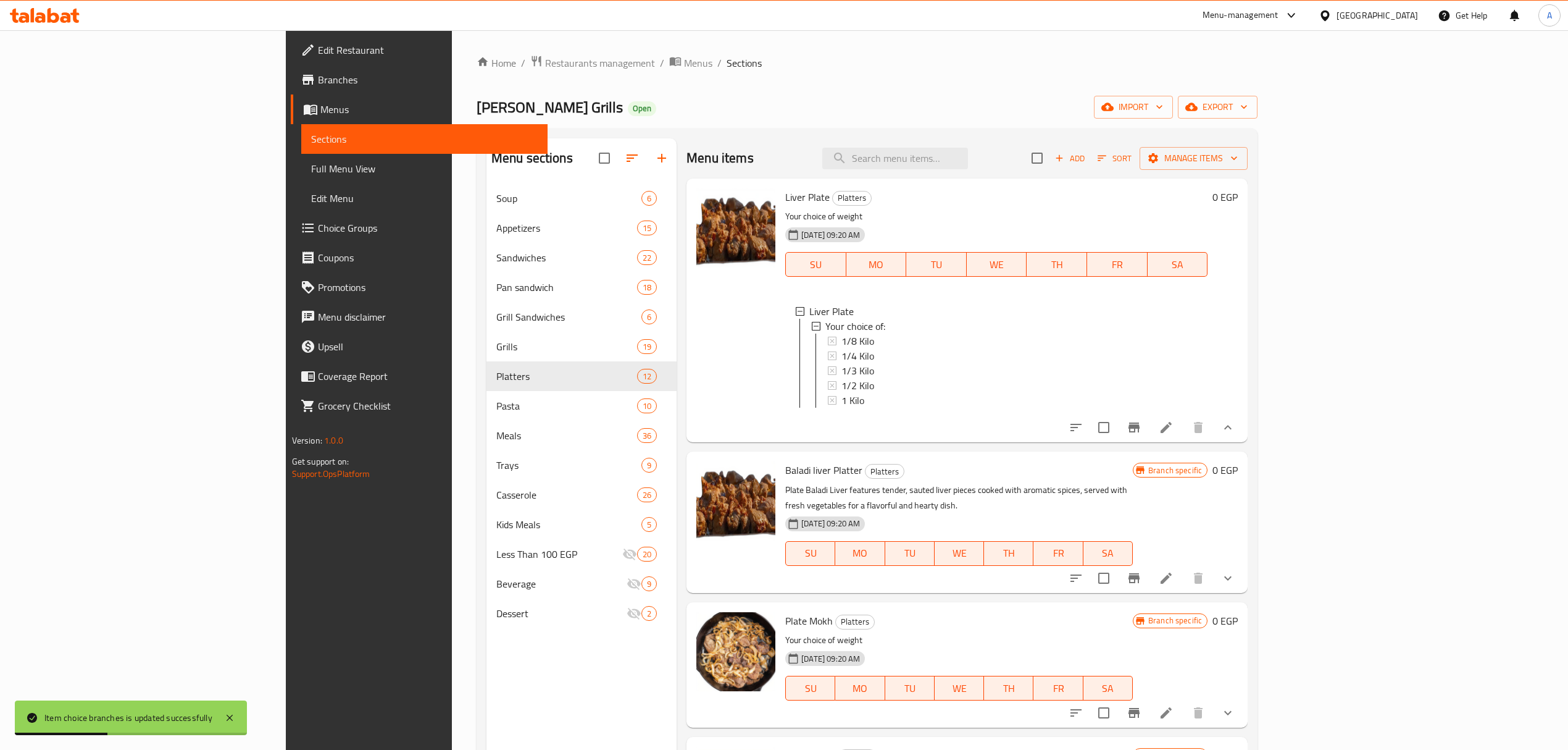
click at [841, 372] on span "1/3 Kilo" at bounding box center [857, 371] width 32 height 15
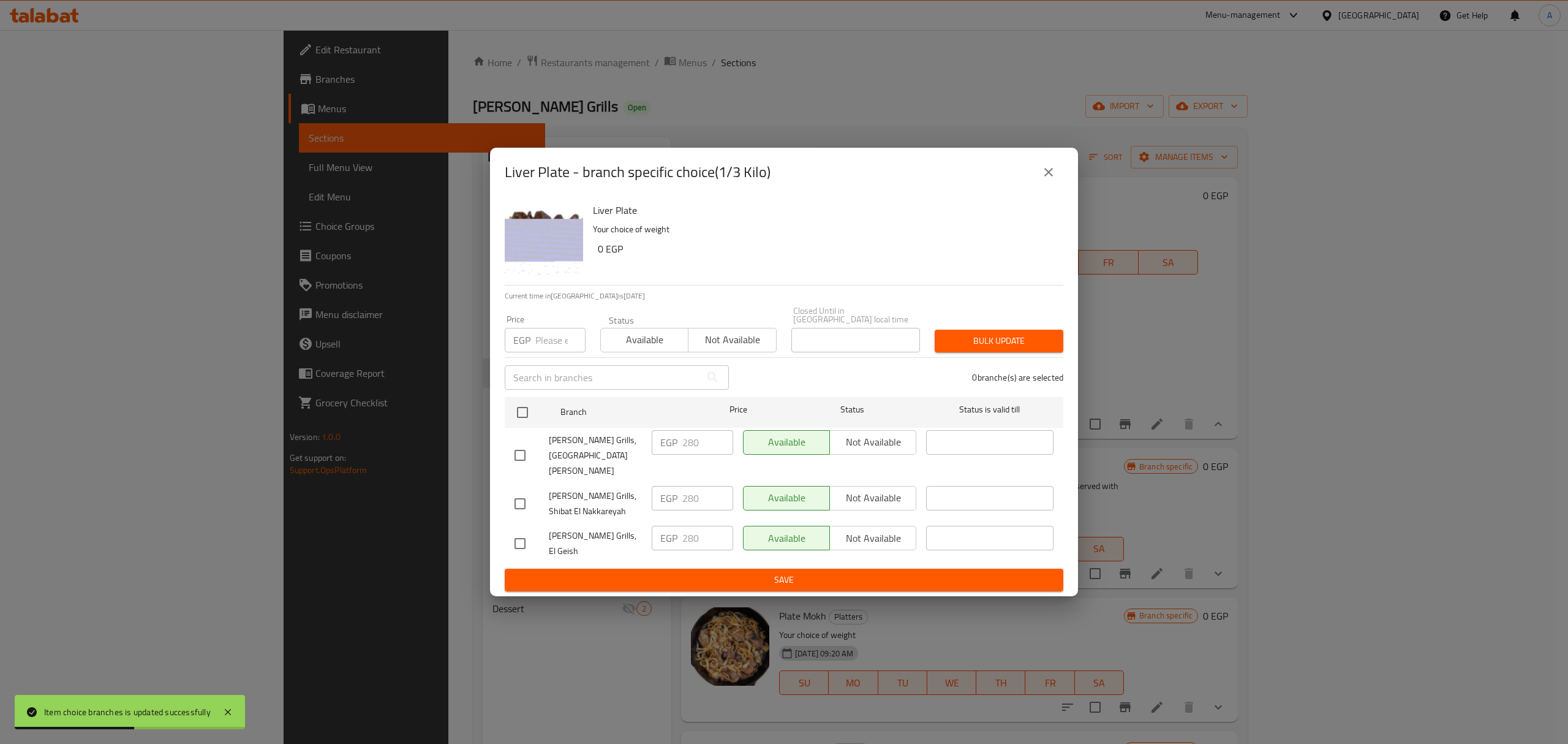
click at [502, 431] on div "Liver Plate Your choice of weight 0 EGP Current time in [GEOGRAPHIC_DATA] is [D…" at bounding box center [784, 396] width 588 height 400
click at [532, 421] on input "checkbox" at bounding box center [522, 413] width 26 height 26
click at [557, 352] on input "number" at bounding box center [560, 339] width 51 height 25
paste input "210.00"
click at [975, 348] on span "Bulk update" at bounding box center [999, 340] width 109 height 15
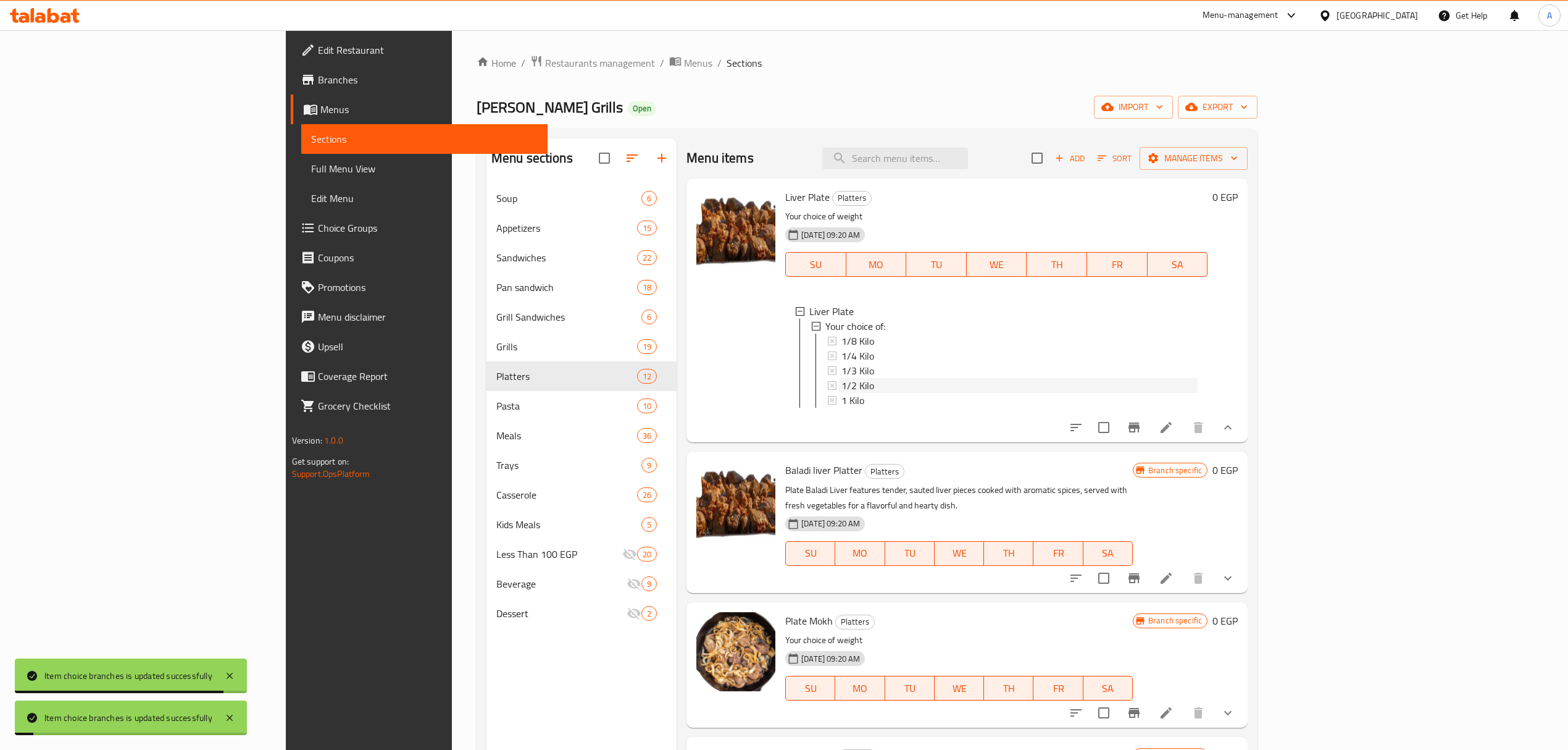
click at [841, 384] on div "1/2 Kilo" at bounding box center [1019, 385] width 356 height 15
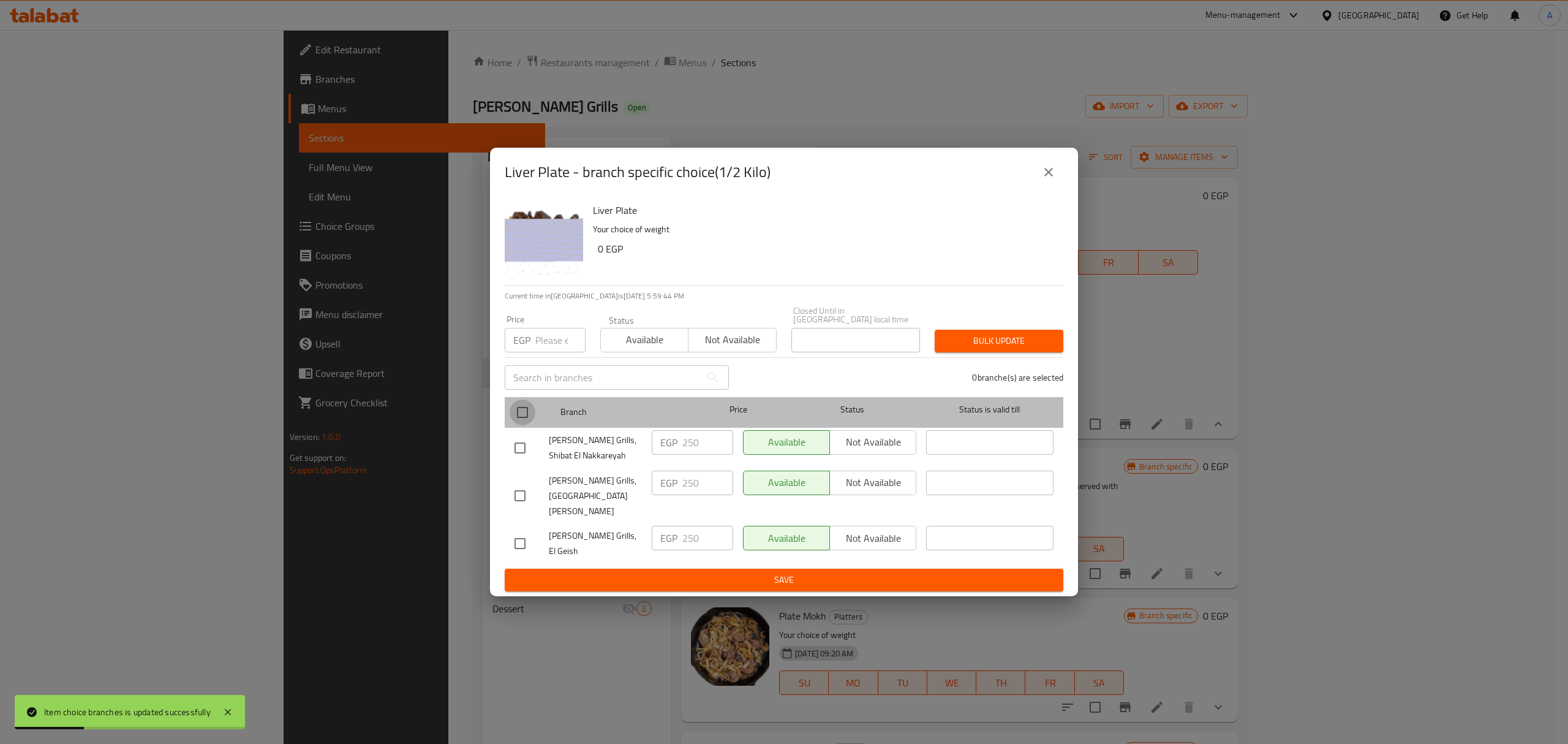
click at [520, 425] on input "checkbox" at bounding box center [522, 413] width 26 height 26
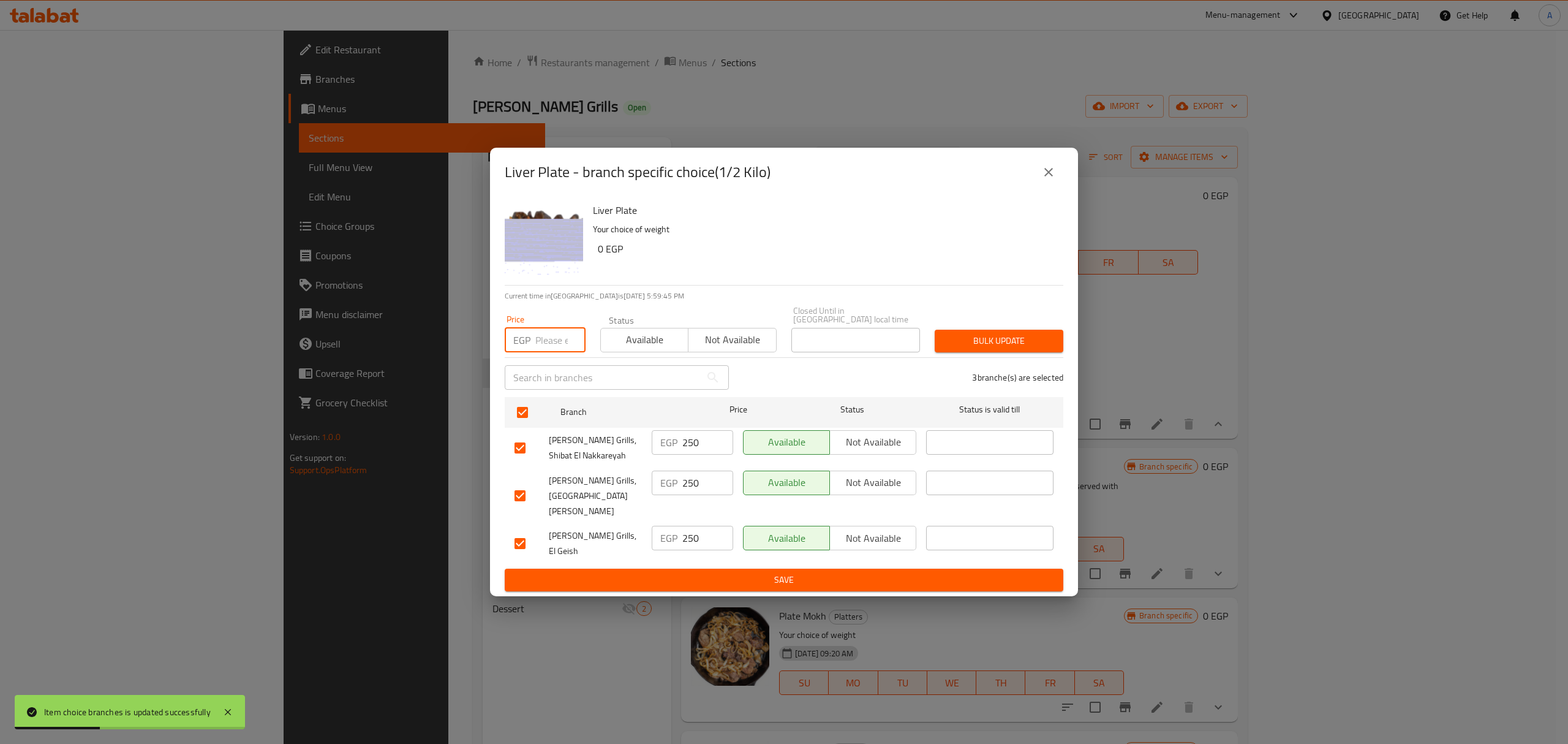
click at [547, 351] on input "number" at bounding box center [560, 339] width 51 height 25
paste input "280.00"
click at [956, 348] on span "Bulk update" at bounding box center [999, 340] width 109 height 15
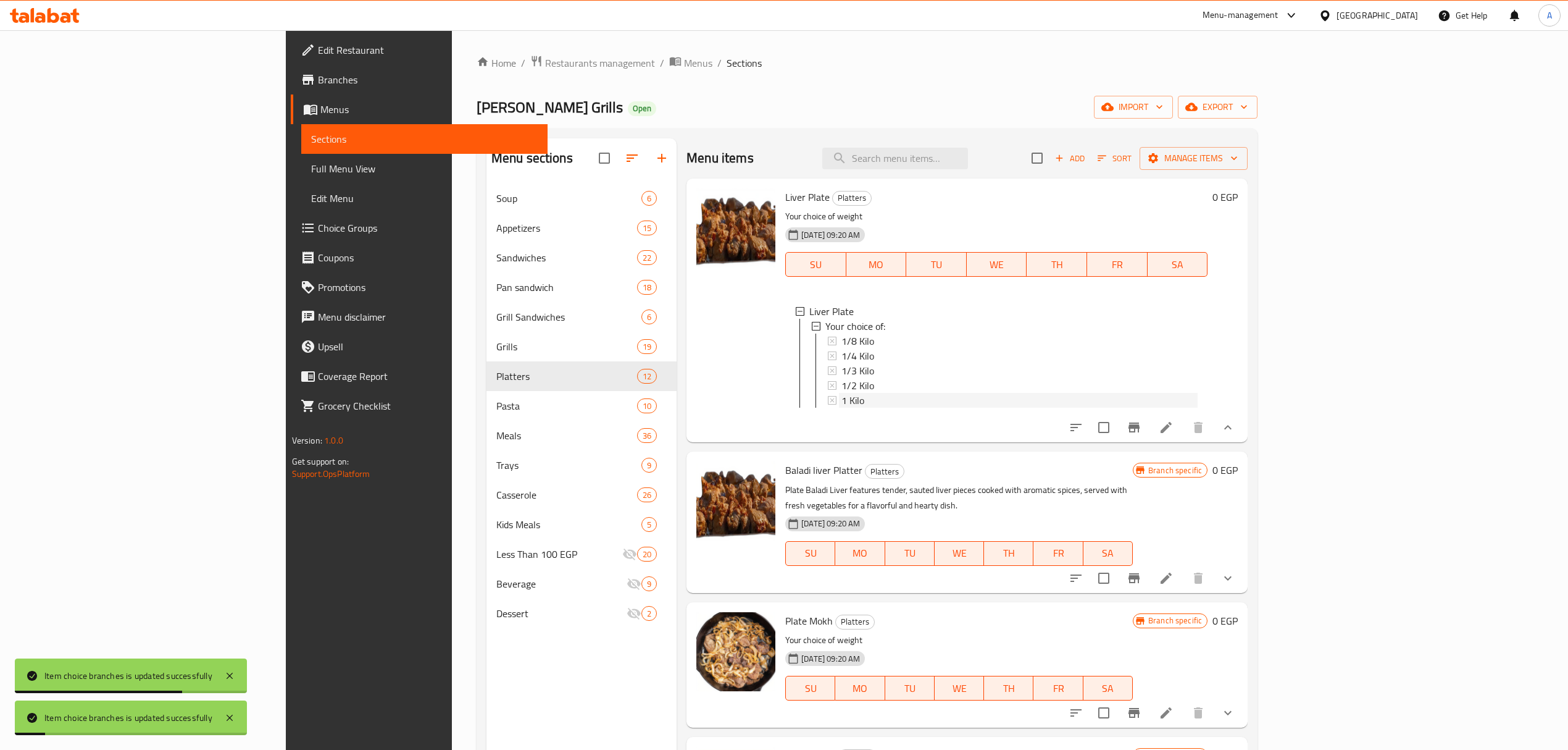
click at [841, 396] on div "1 Kilo" at bounding box center [1019, 400] width 356 height 15
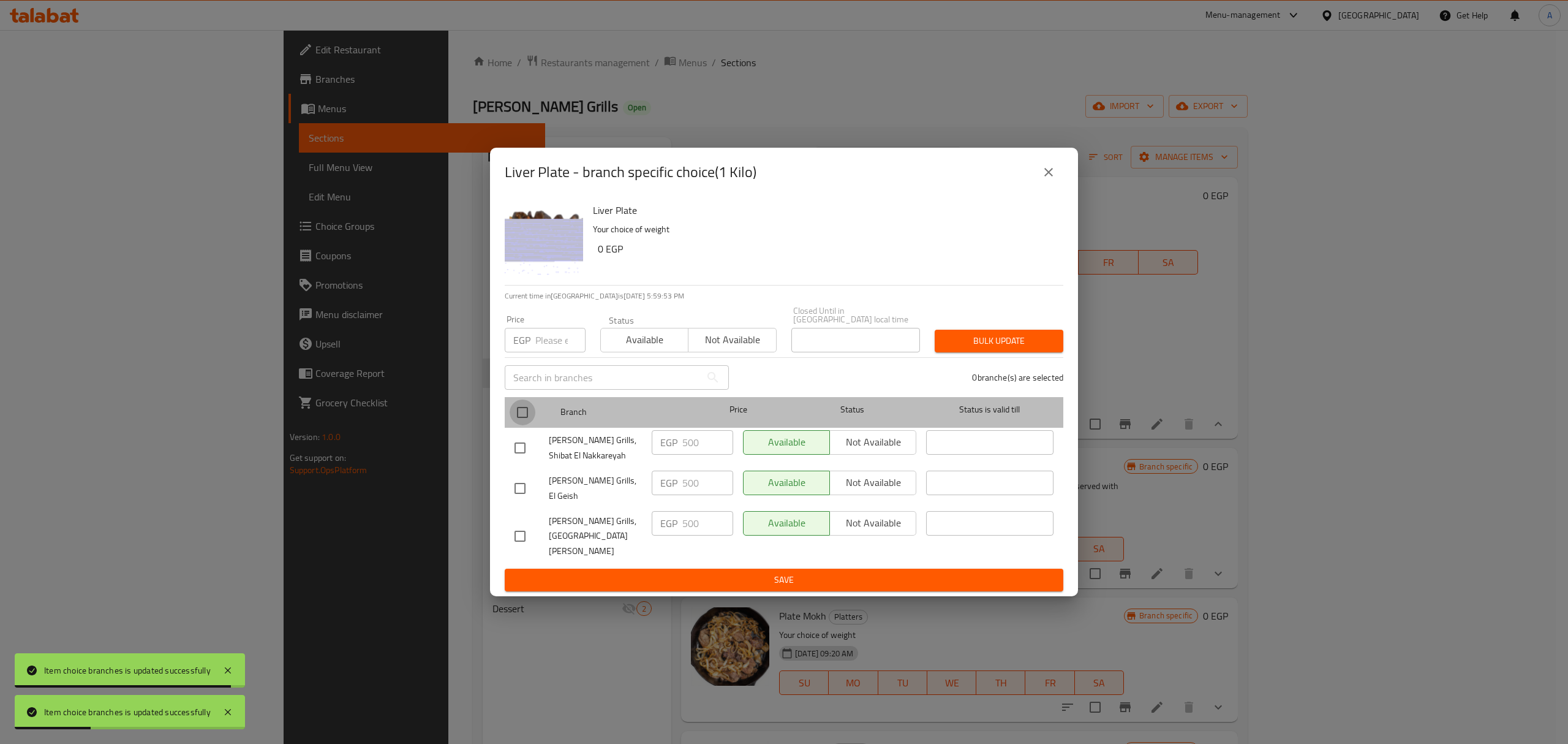
click at [521, 421] on input "checkbox" at bounding box center [522, 413] width 26 height 26
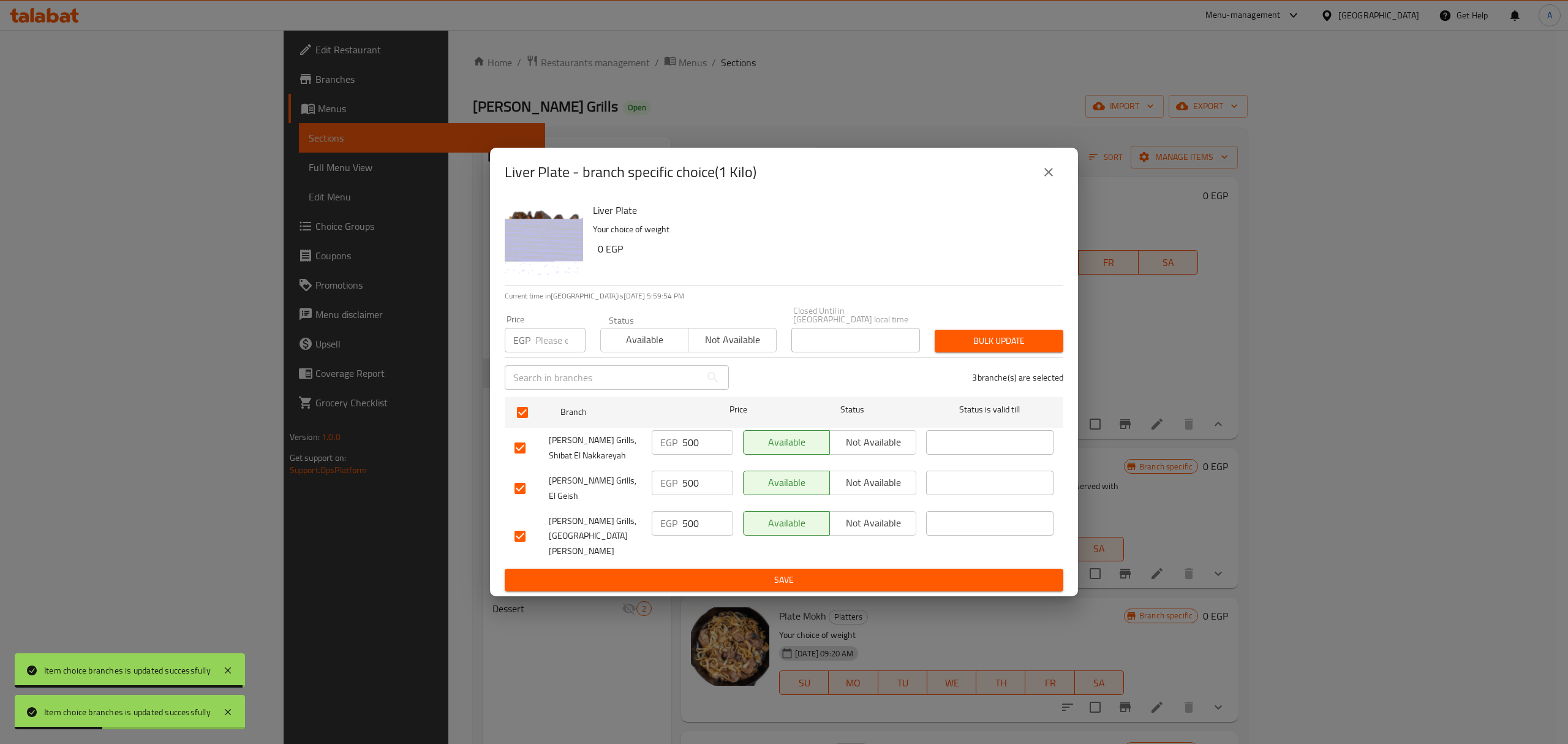
click at [550, 352] on input "number" at bounding box center [560, 339] width 51 height 25
paste input "560.00"
click at [985, 348] on span "Bulk update" at bounding box center [999, 340] width 109 height 15
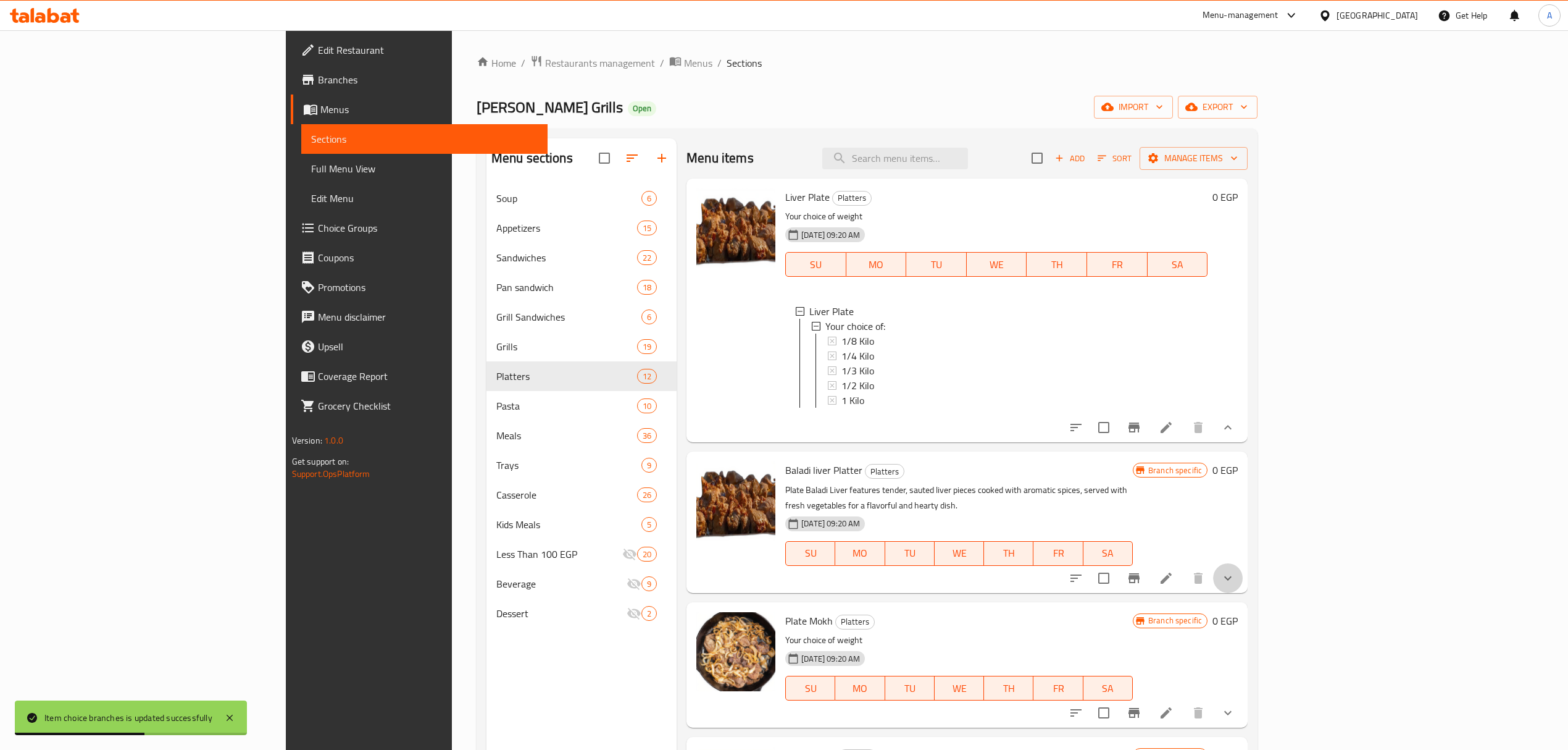
click at [1243, 578] on button "show more" at bounding box center [1228, 578] width 30 height 30
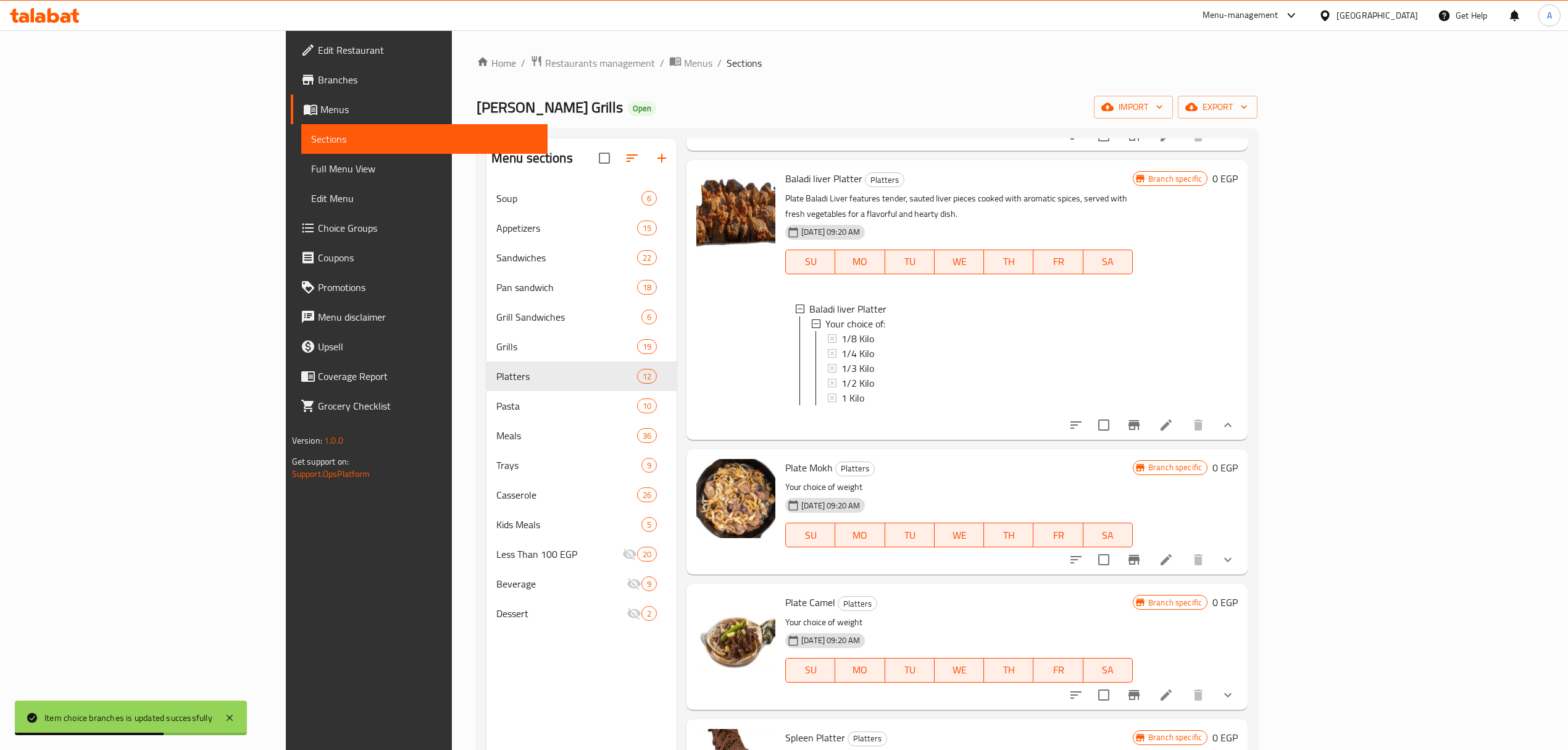
scroll to position [329, 0]
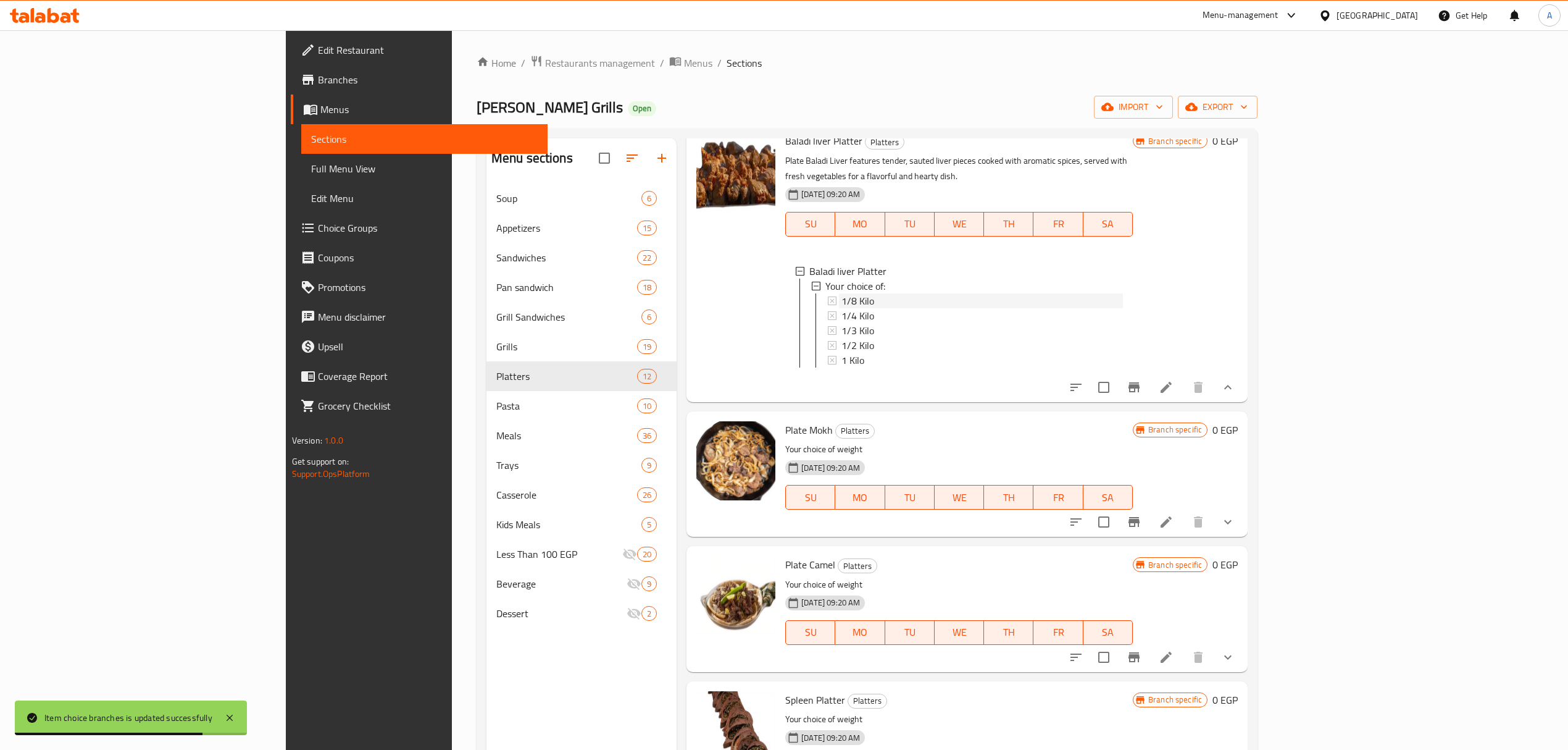
click at [841, 294] on span "1/8 Kilo" at bounding box center [857, 301] width 32 height 15
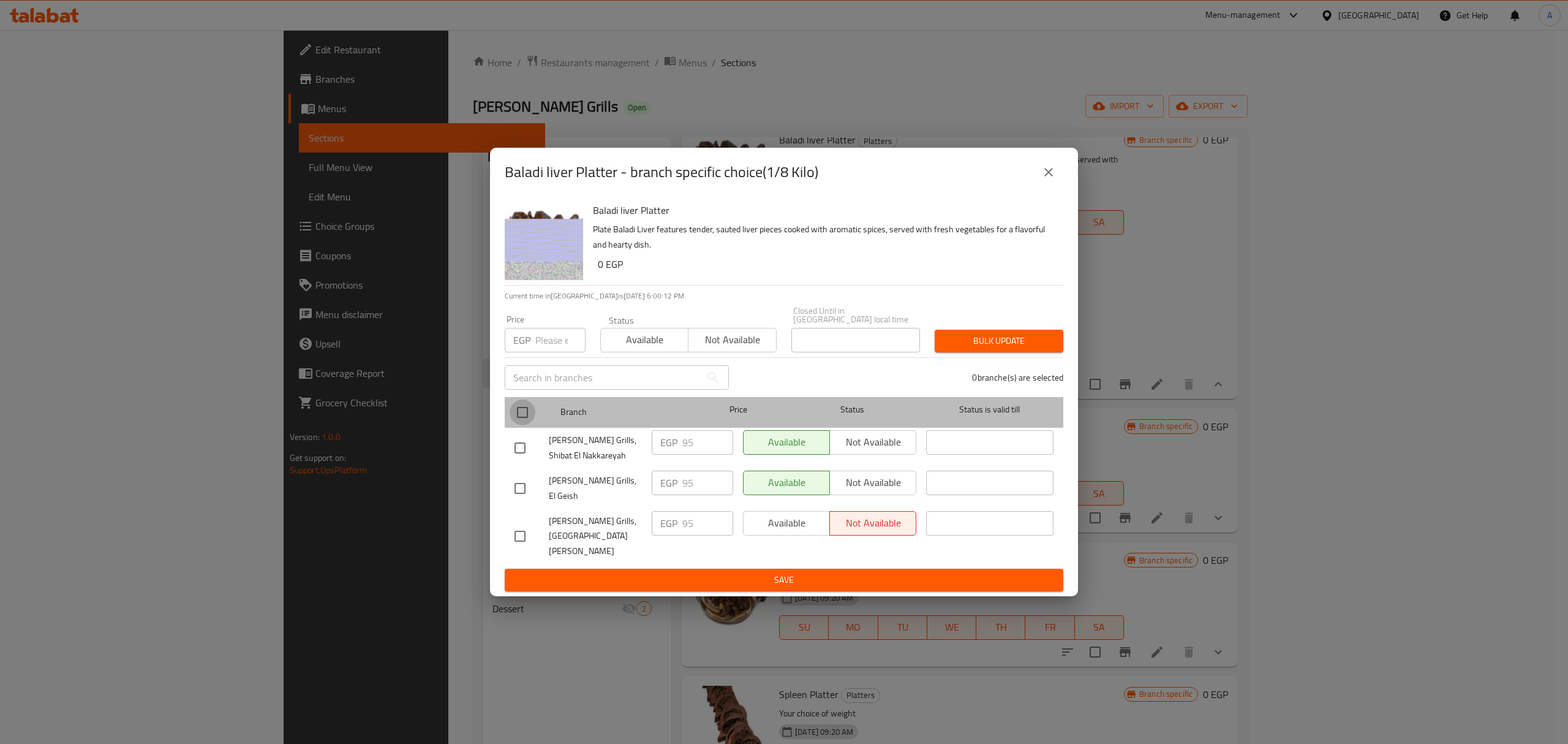
click at [518, 425] on input "checkbox" at bounding box center [522, 413] width 26 height 26
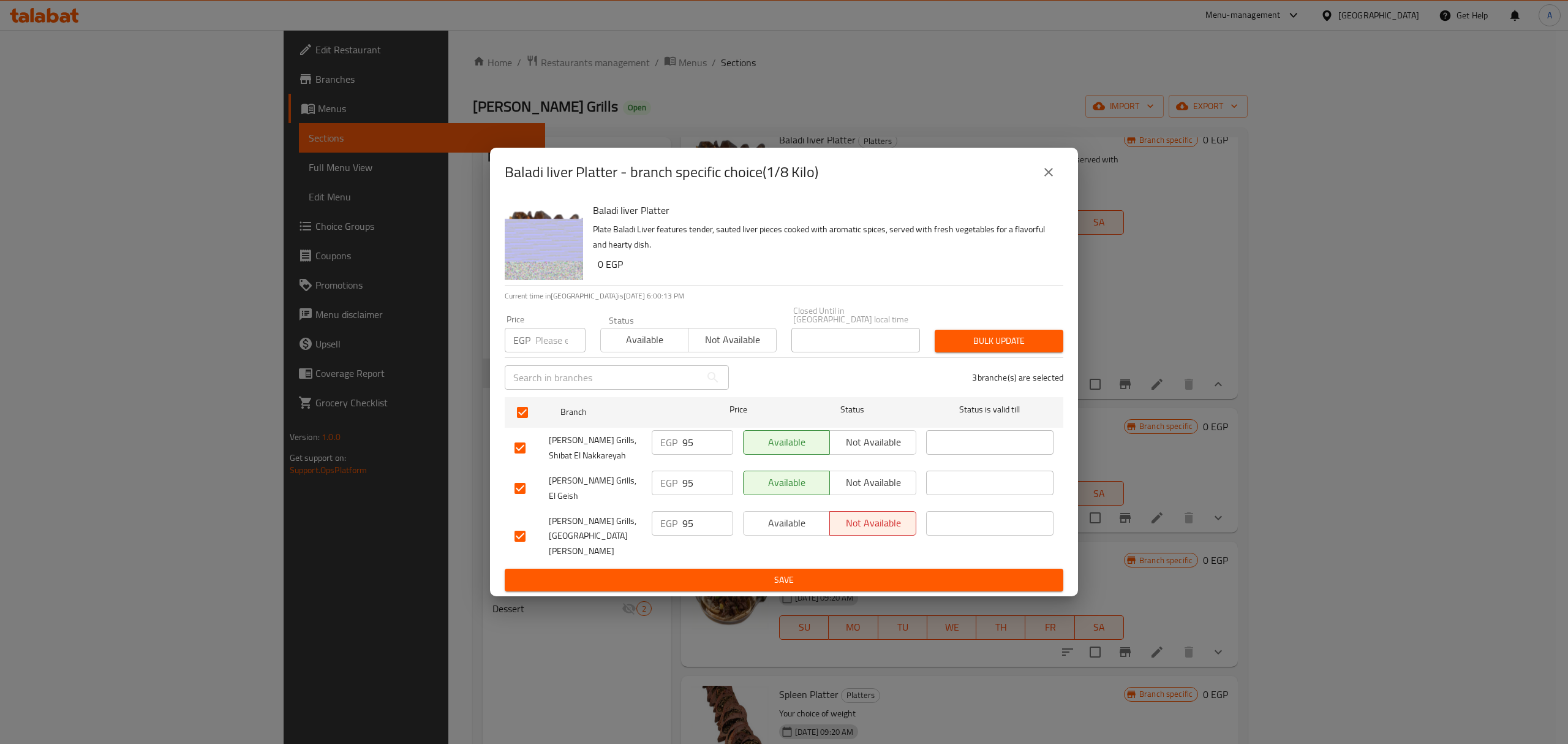
click at [547, 352] on input "number" at bounding box center [560, 339] width 51 height 25
paste input "100.00"
click at [1028, 348] on span "Bulk update" at bounding box center [999, 340] width 109 height 15
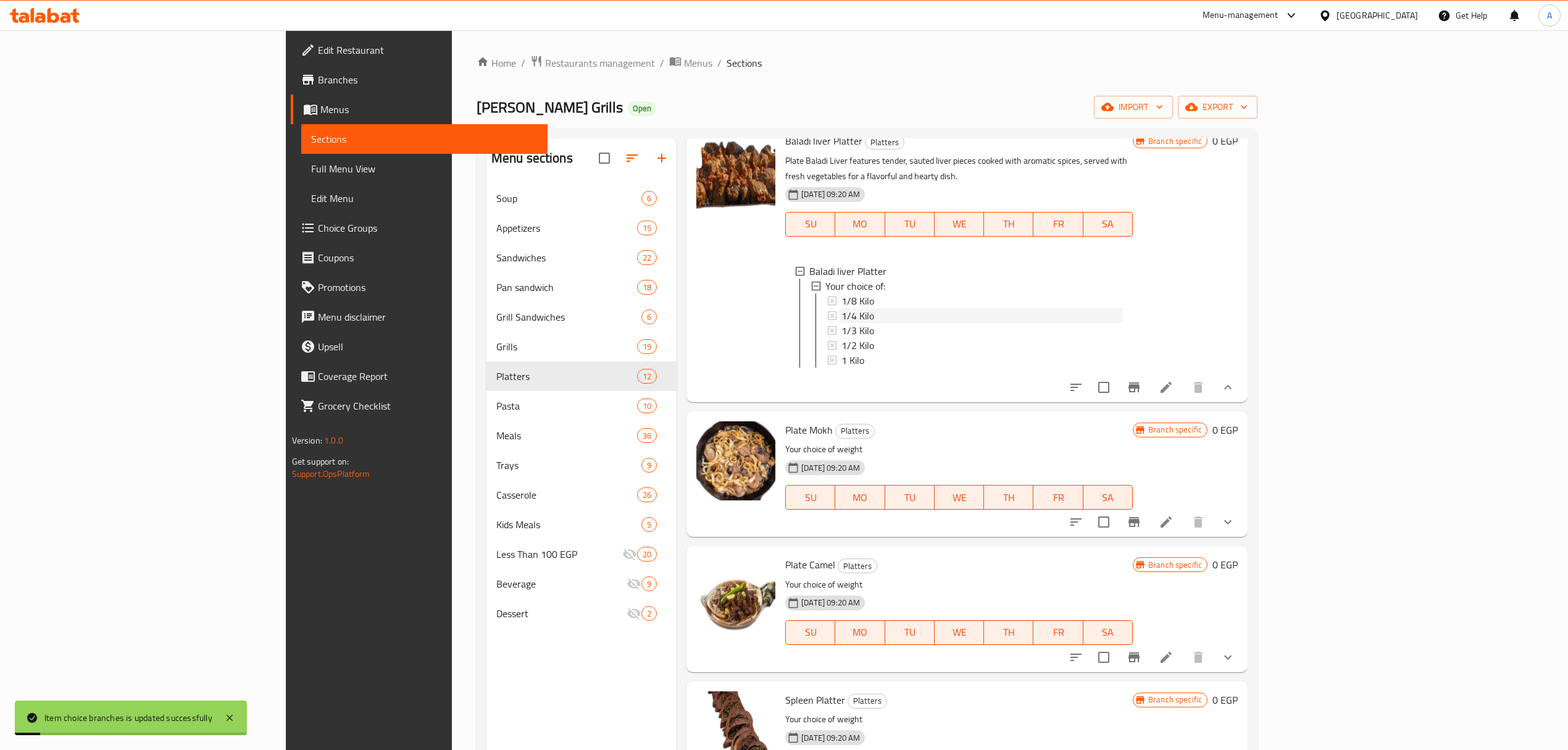
click at [849, 315] on div "1/4 Kilo" at bounding box center [982, 316] width 281 height 15
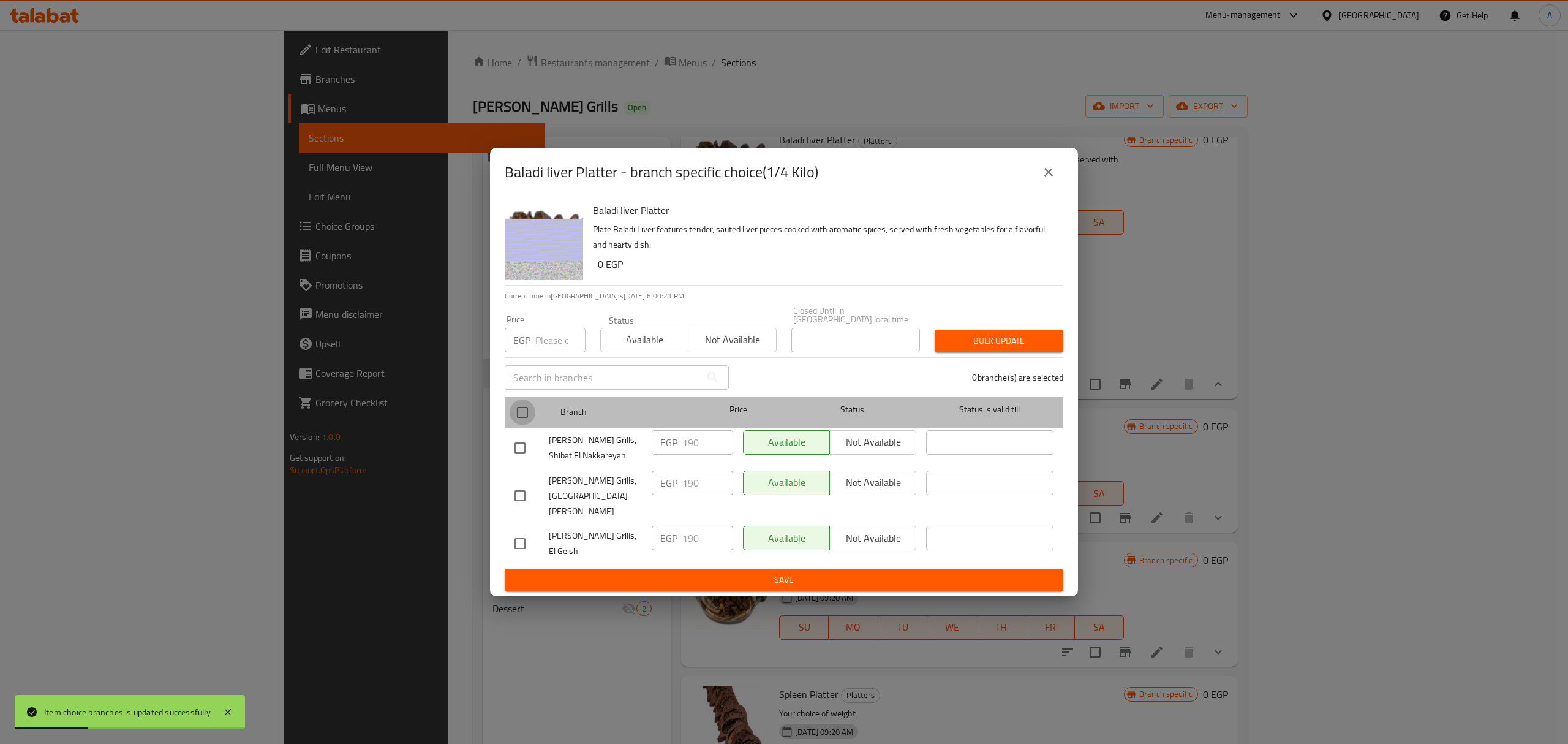
click at [520, 417] on input "checkbox" at bounding box center [522, 413] width 26 height 26
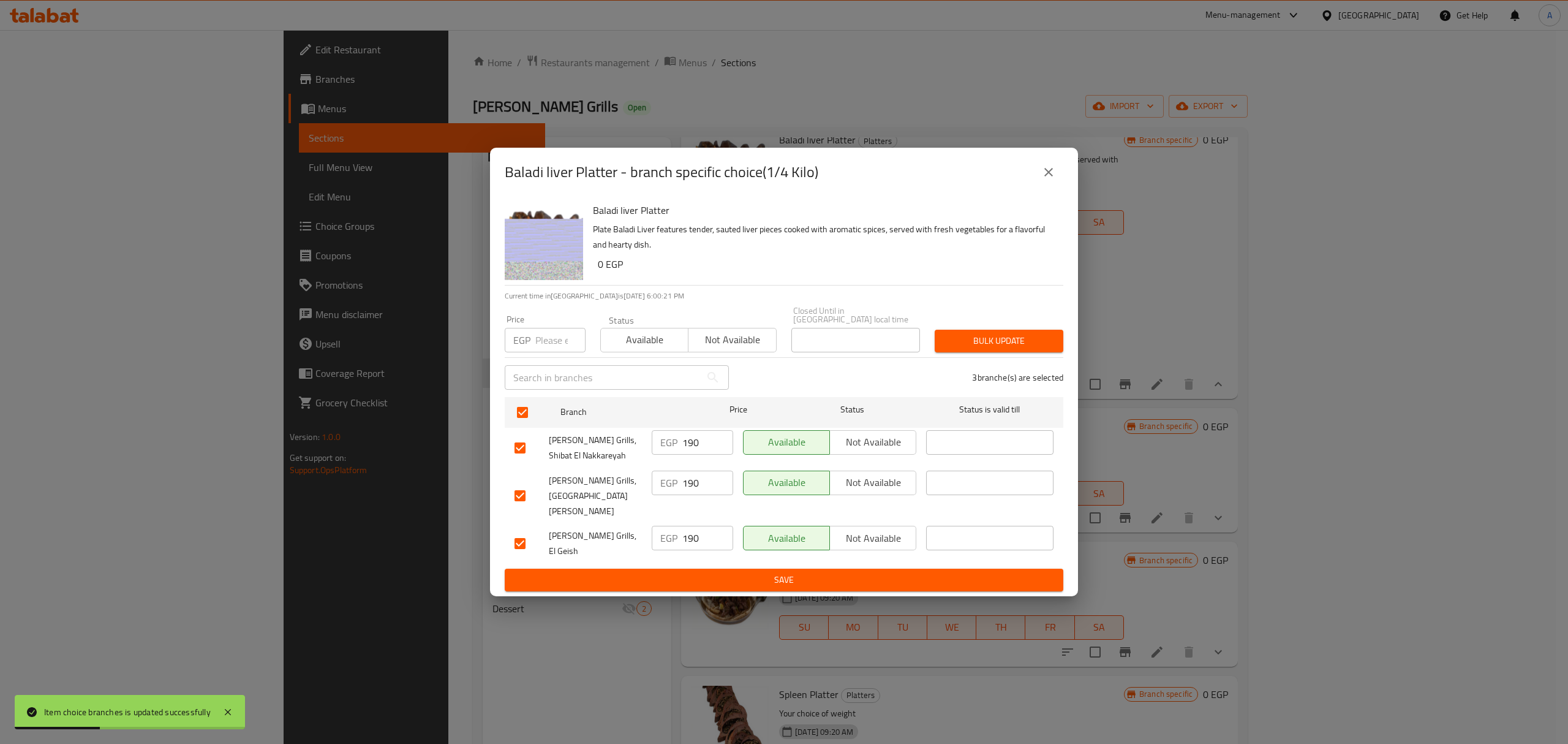
click at [550, 344] on input "number" at bounding box center [560, 339] width 51 height 25
paste input "200.00"
click at [984, 346] on span "Bulk update" at bounding box center [999, 340] width 109 height 15
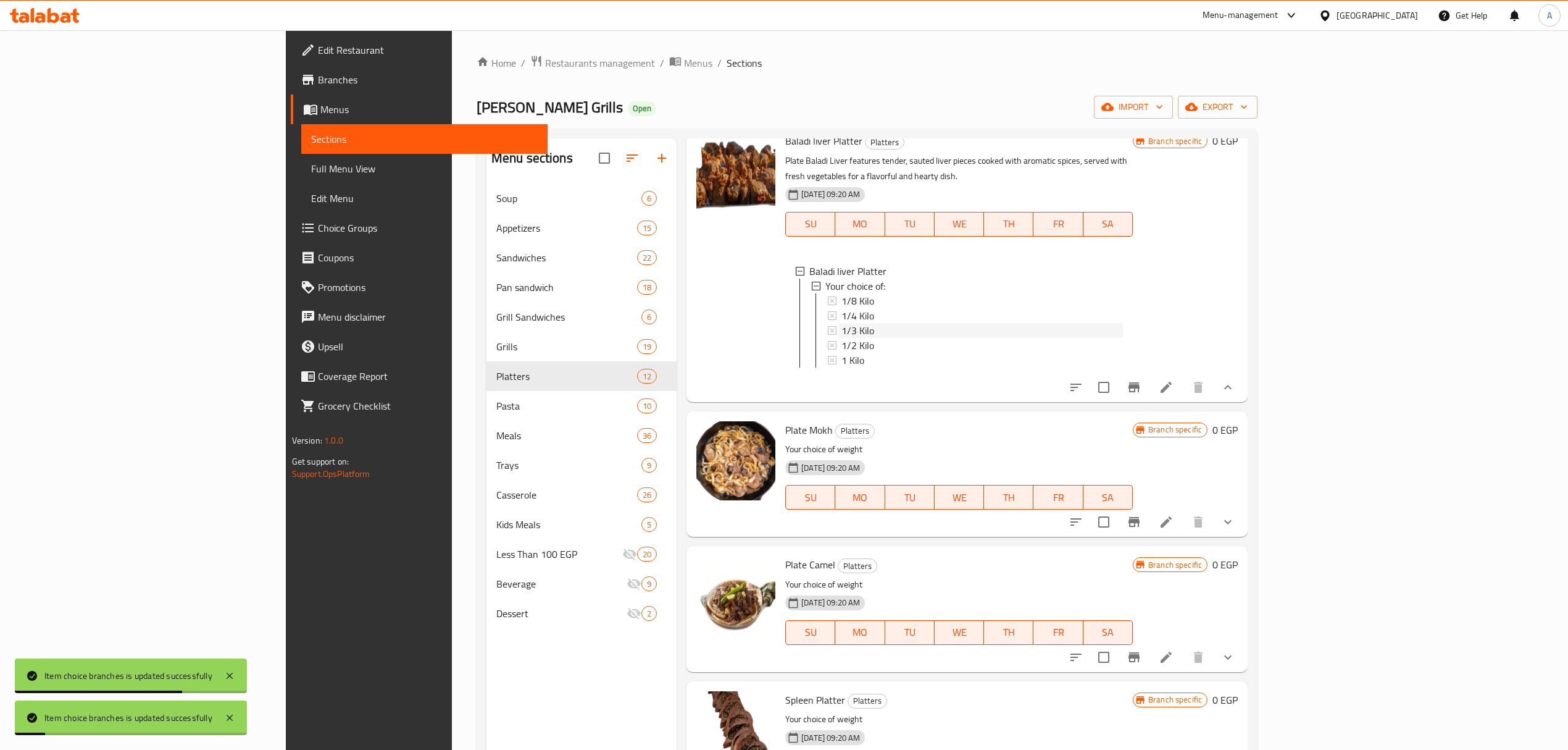
click at [841, 325] on span "1/3 Kilo" at bounding box center [857, 330] width 32 height 15
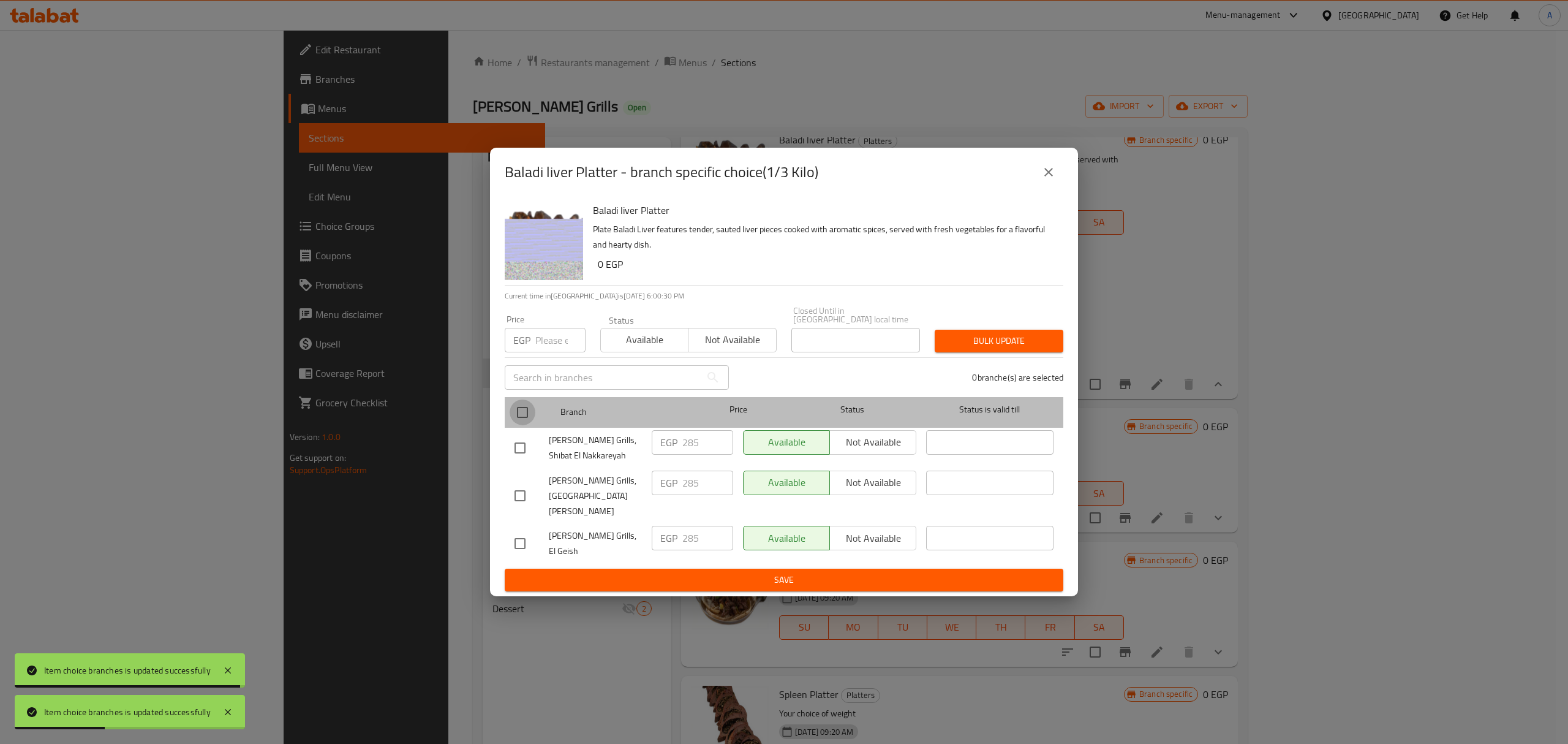
click at [514, 425] on input "checkbox" at bounding box center [522, 413] width 26 height 26
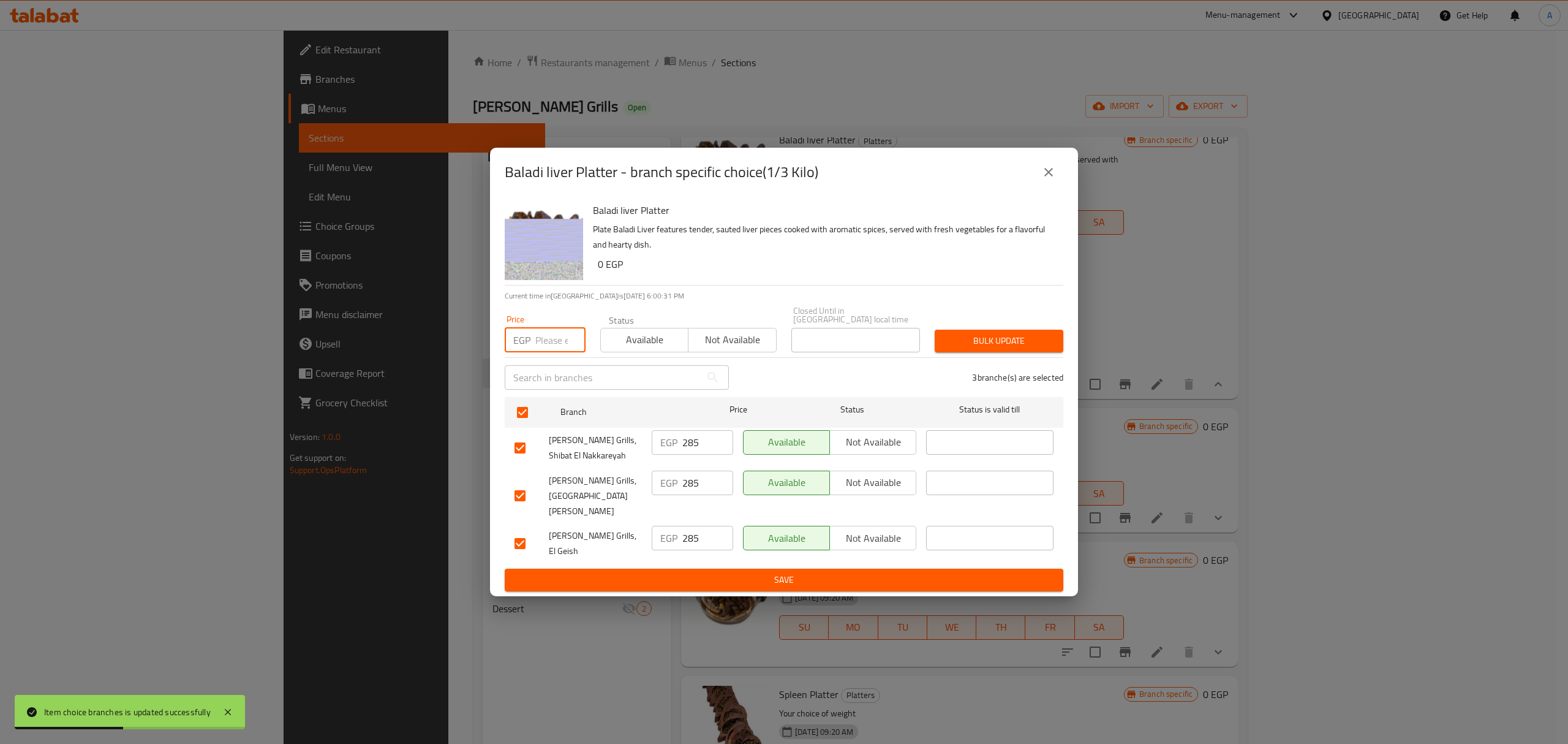
click at [552, 352] on input "number" at bounding box center [560, 339] width 51 height 25
paste input "300.00"
click at [963, 348] on span "Bulk update" at bounding box center [999, 340] width 109 height 15
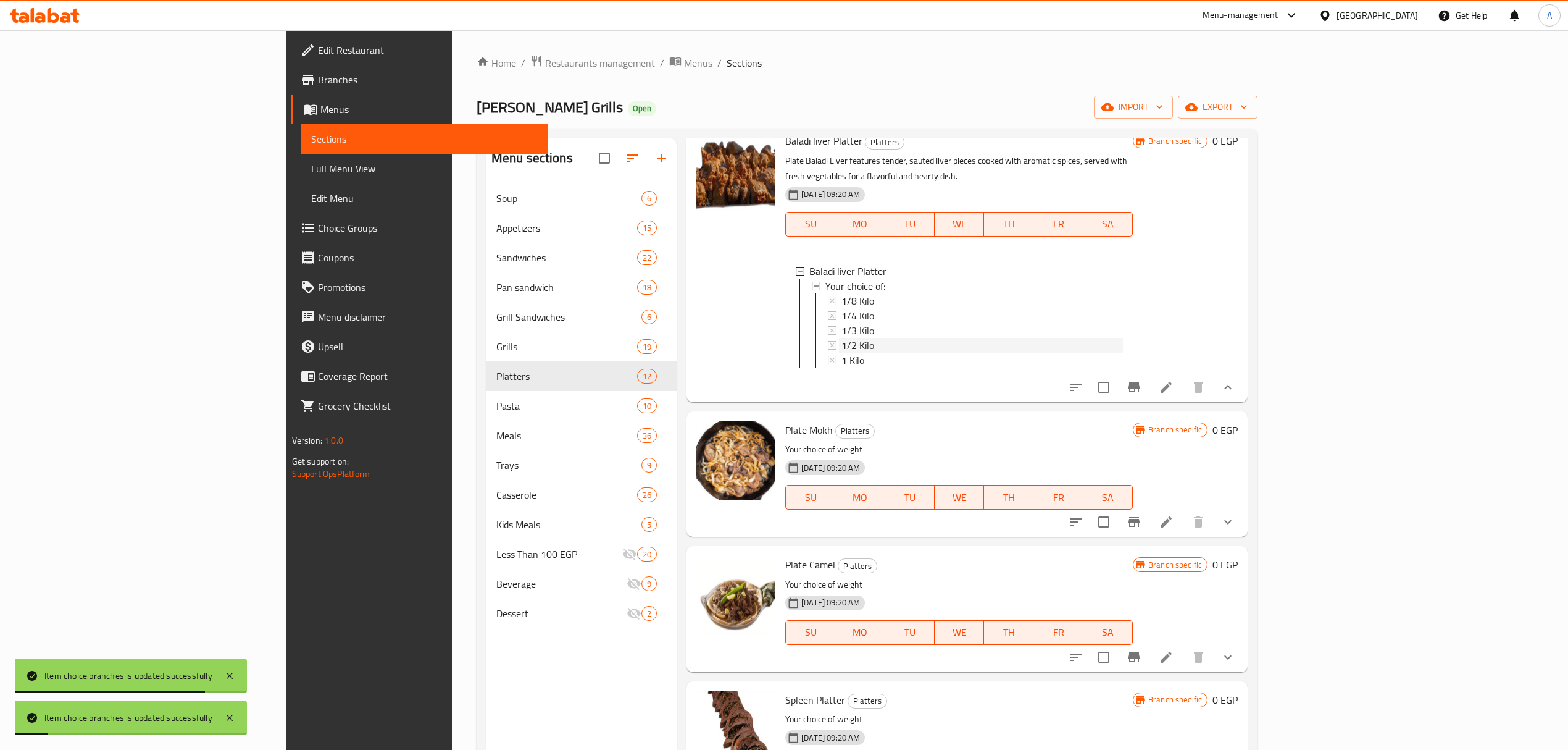
click at [841, 340] on span "1/2 Kilo" at bounding box center [857, 345] width 32 height 15
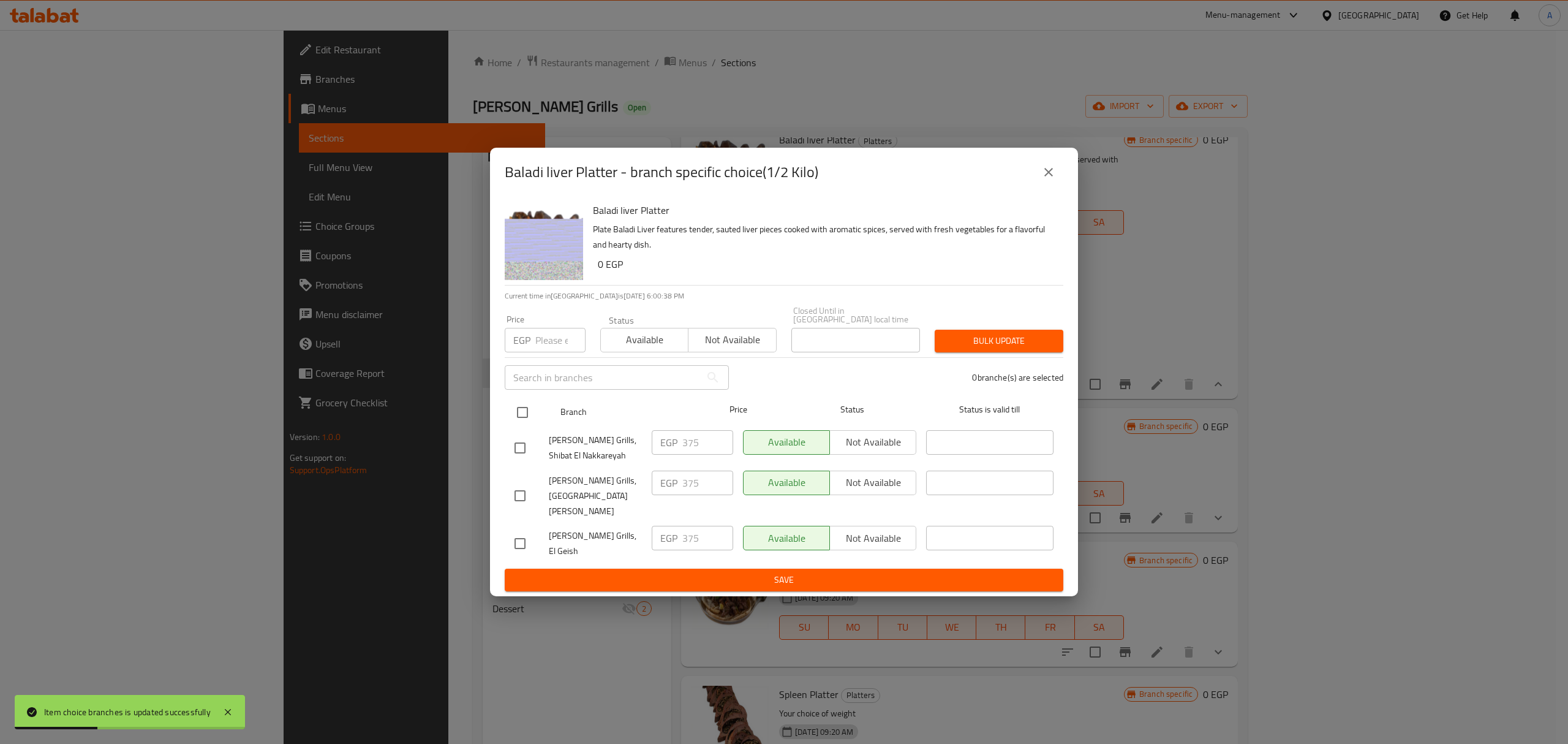
click at [526, 425] on input "checkbox" at bounding box center [522, 413] width 26 height 26
click at [554, 352] on input "number" at bounding box center [560, 339] width 51 height 25
paste input "400.00"
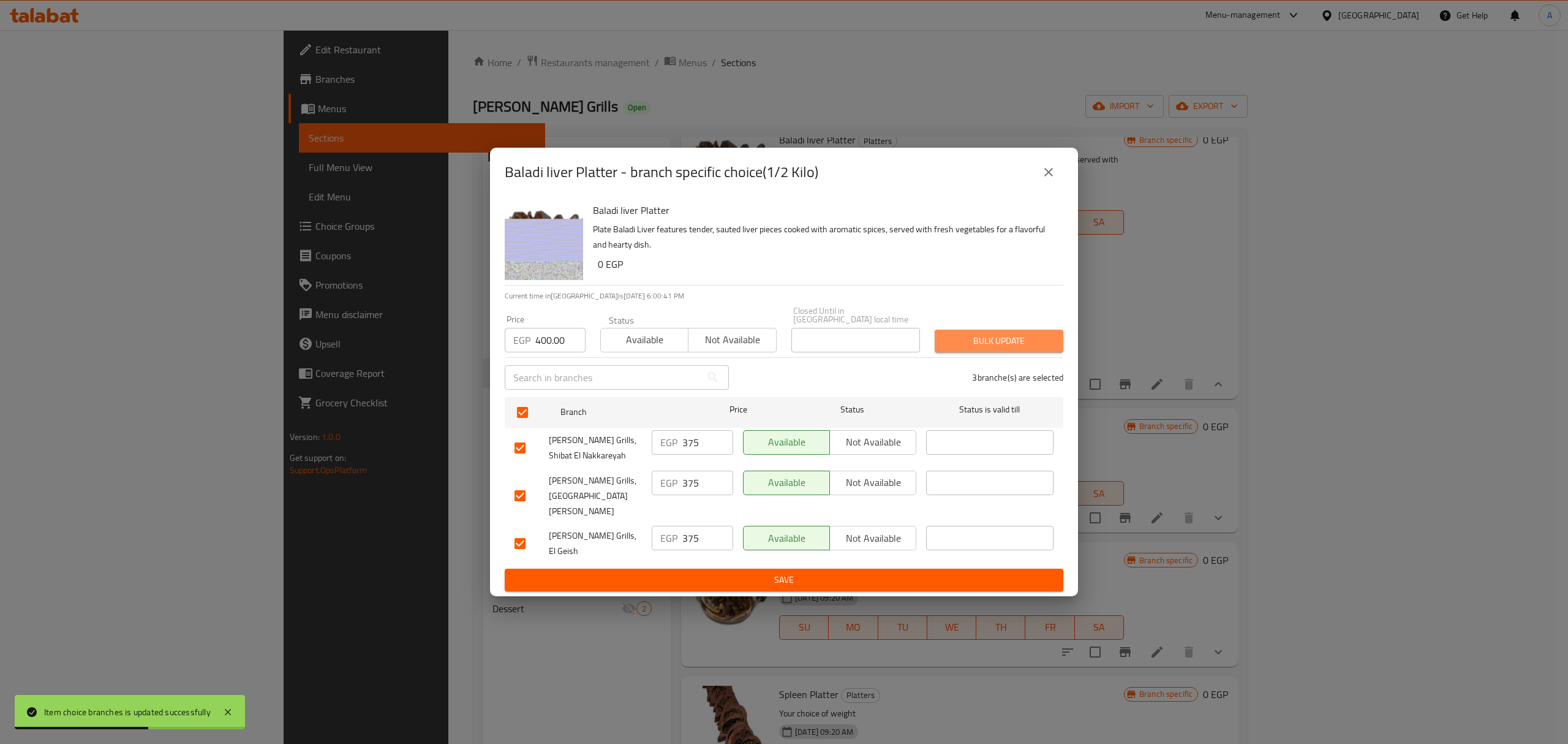
click at [946, 347] on span "Bulk update" at bounding box center [999, 340] width 109 height 15
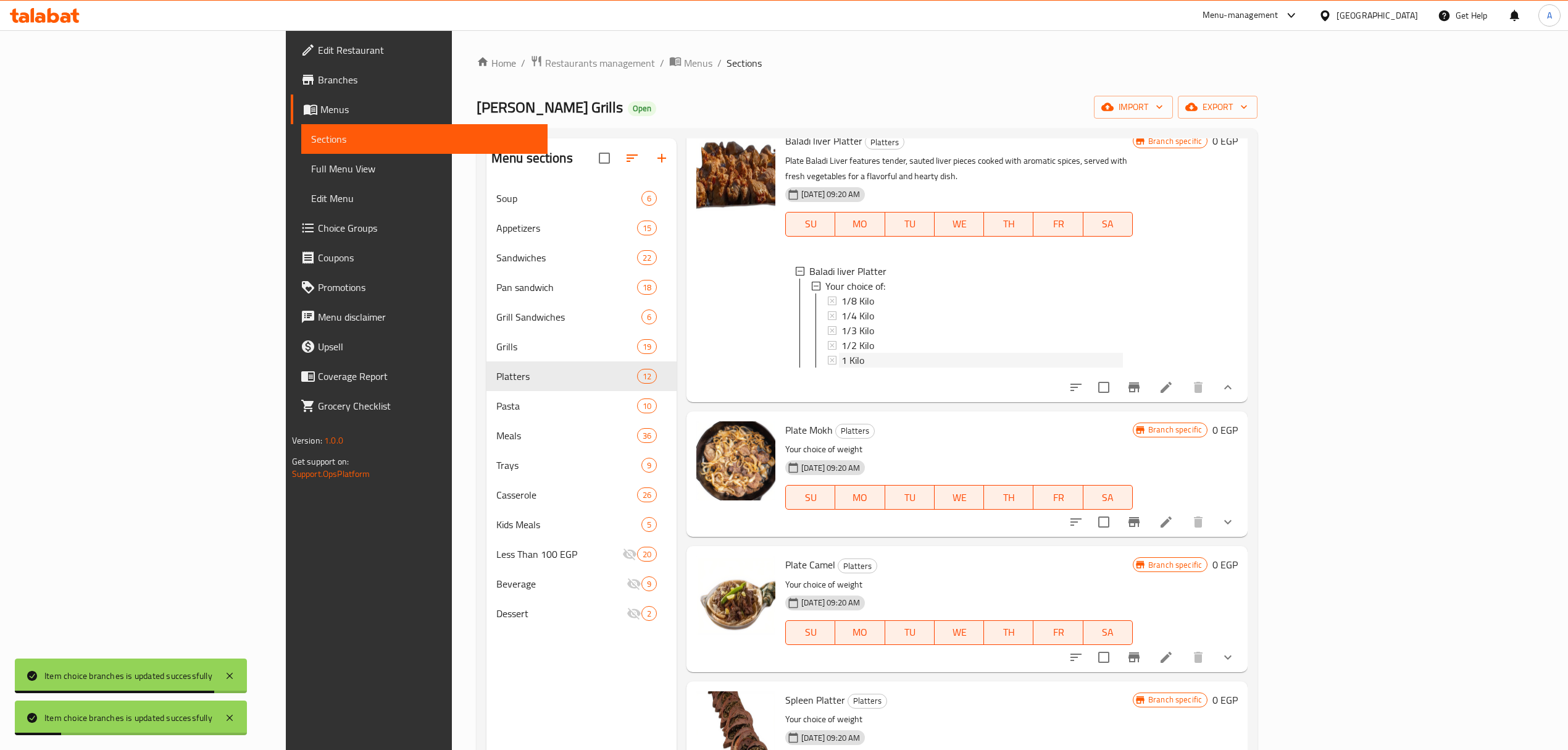
click at [841, 362] on div "1 Kilo" at bounding box center [982, 360] width 281 height 15
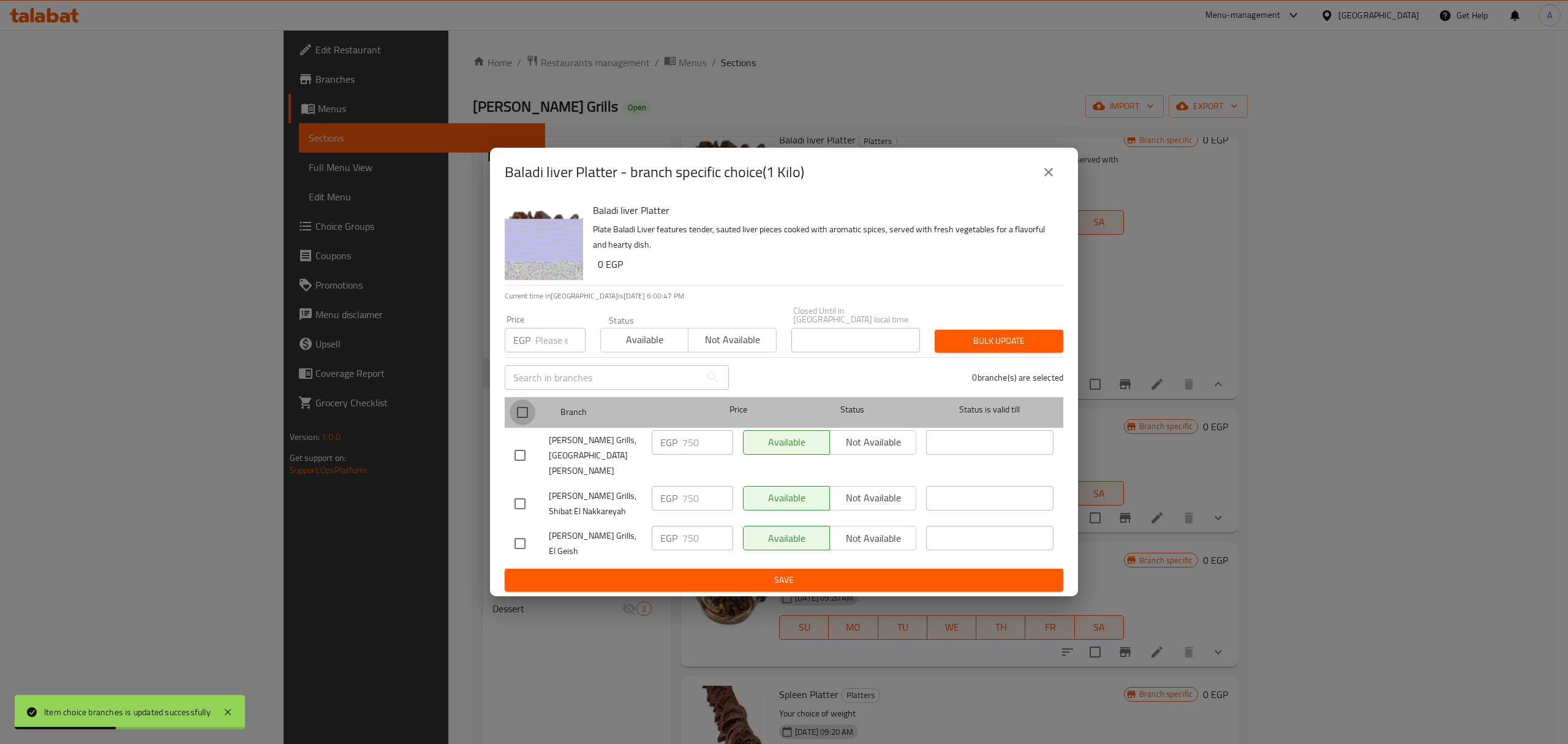
click at [522, 425] on input "checkbox" at bounding box center [522, 413] width 26 height 26
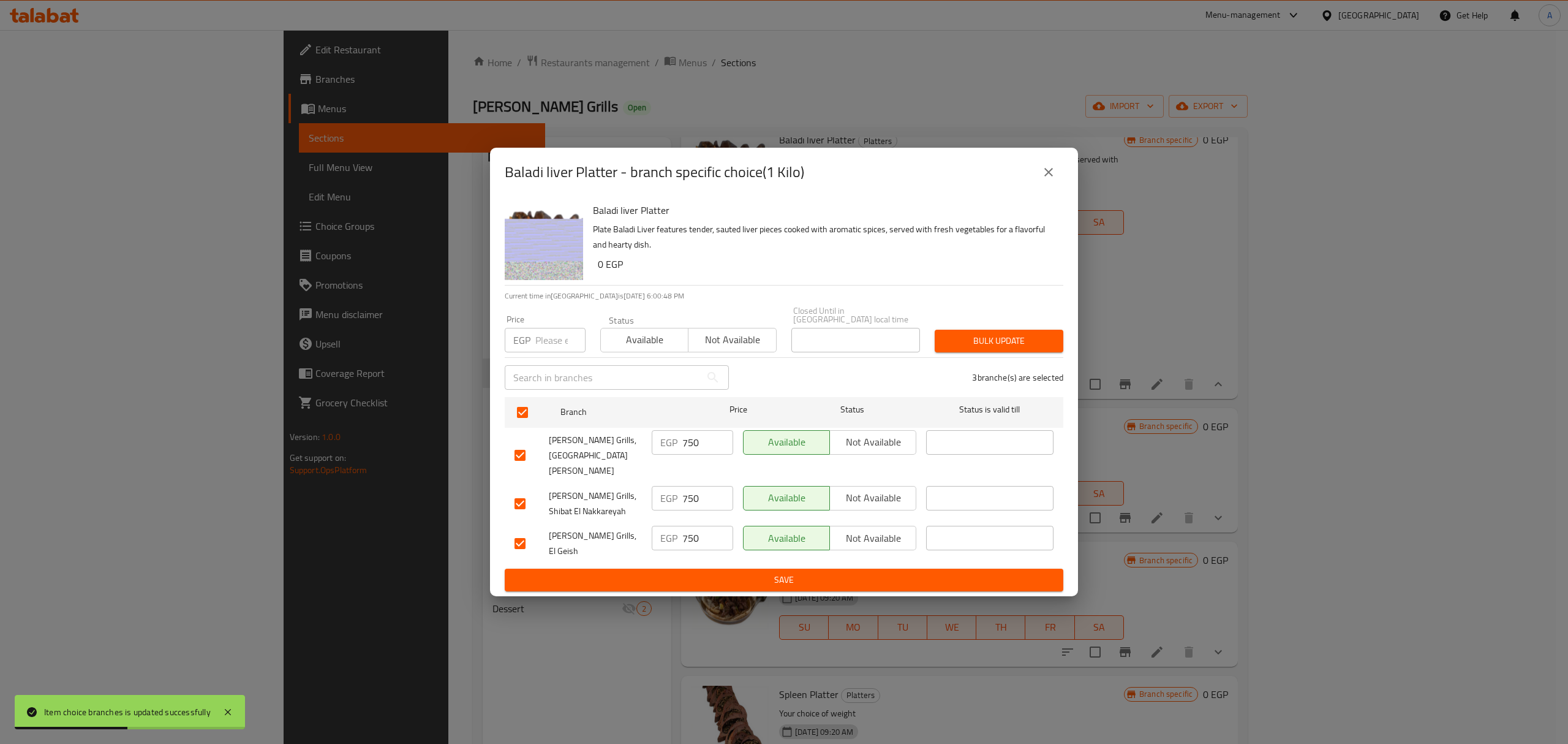
click at [550, 341] on input "number" at bounding box center [560, 339] width 51 height 25
paste input "800.00"
click at [1005, 347] on span "Bulk update" at bounding box center [999, 340] width 109 height 15
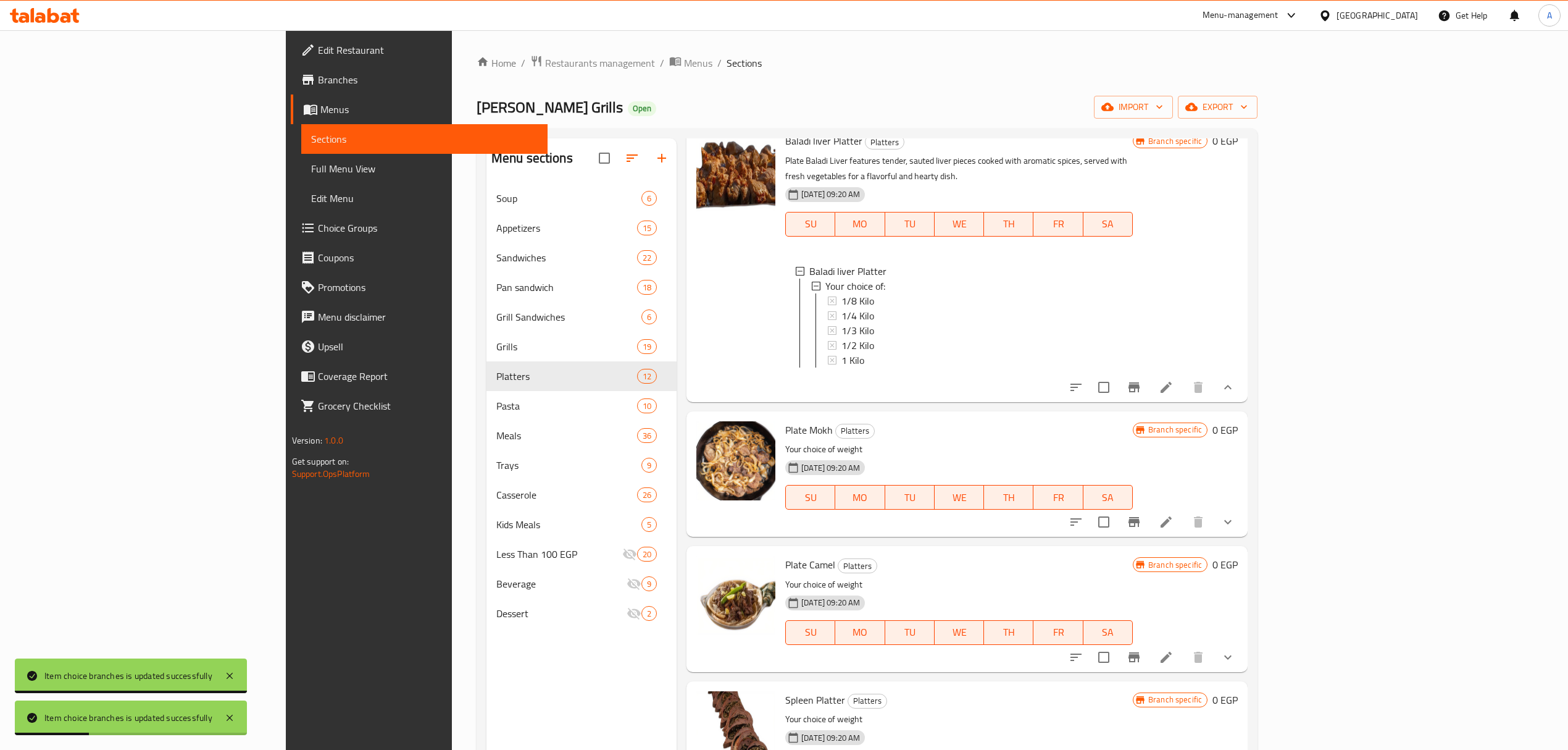
click at [1235, 529] on icon "show more" at bounding box center [1228, 522] width 15 height 15
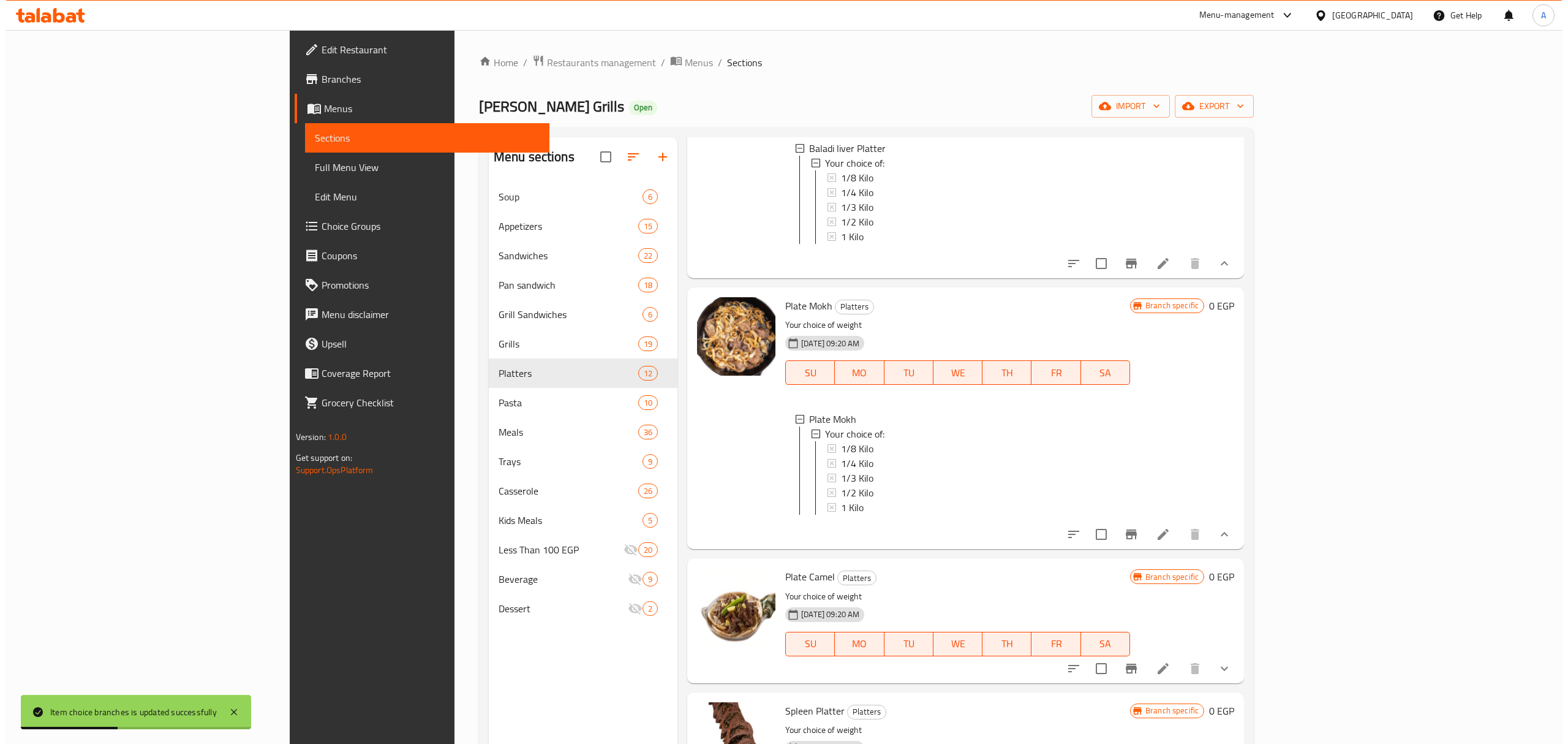
scroll to position [490, 0]
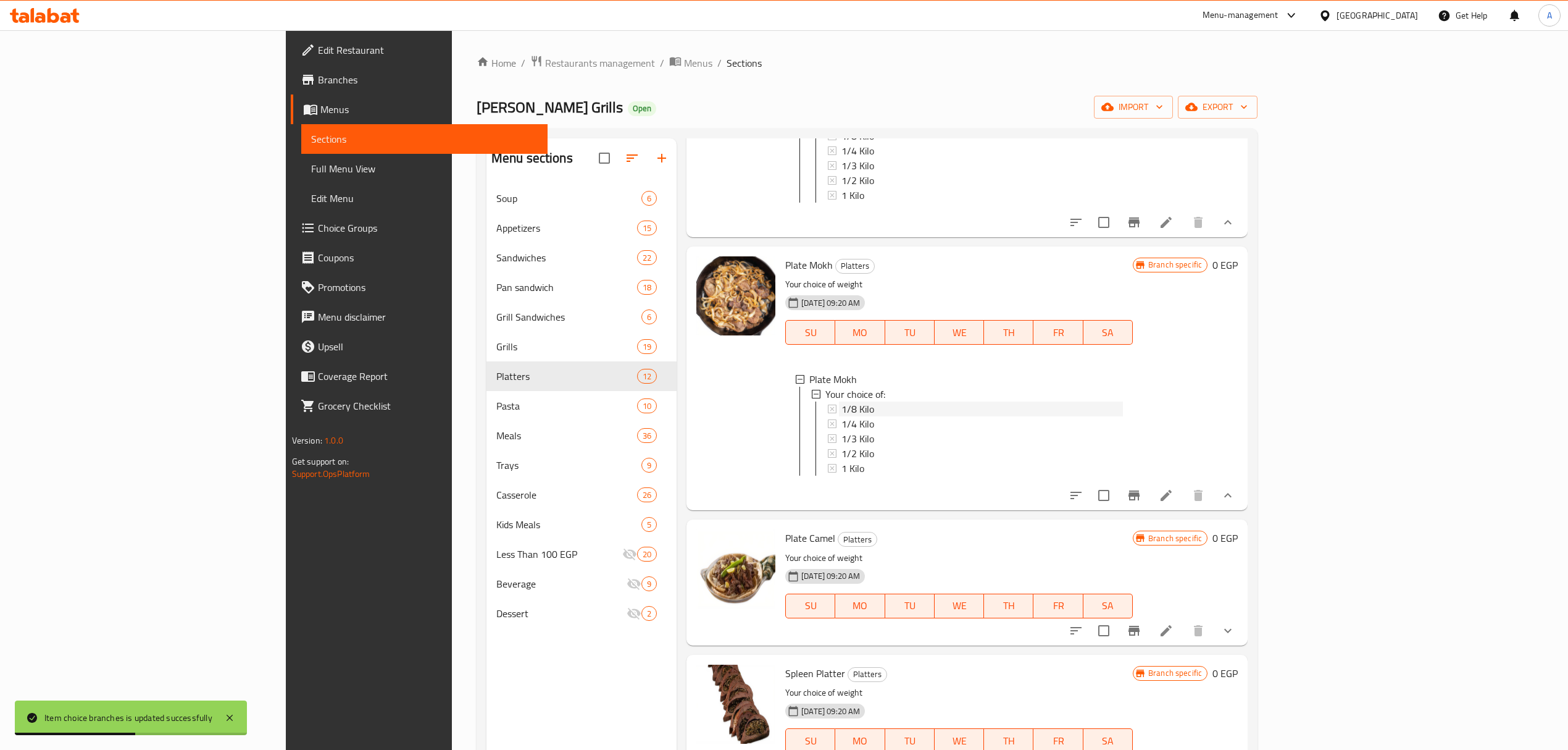
click at [864, 413] on div "1/8 Kilo" at bounding box center [982, 409] width 281 height 15
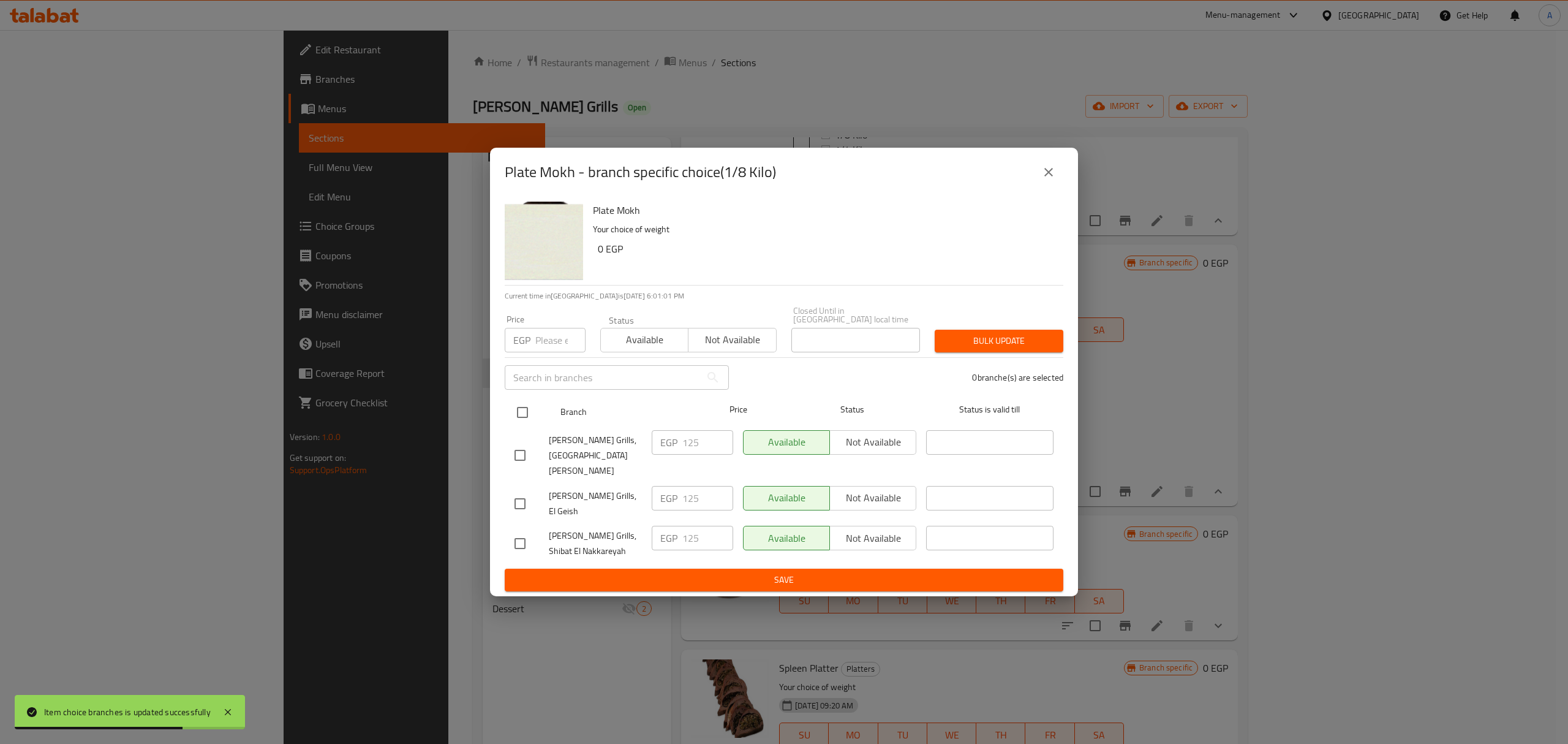
click at [520, 420] on input "checkbox" at bounding box center [522, 413] width 26 height 26
click at [558, 352] on input "number" at bounding box center [560, 339] width 51 height 25
paste input "135.00"
click at [959, 348] on span "Bulk update" at bounding box center [999, 340] width 109 height 15
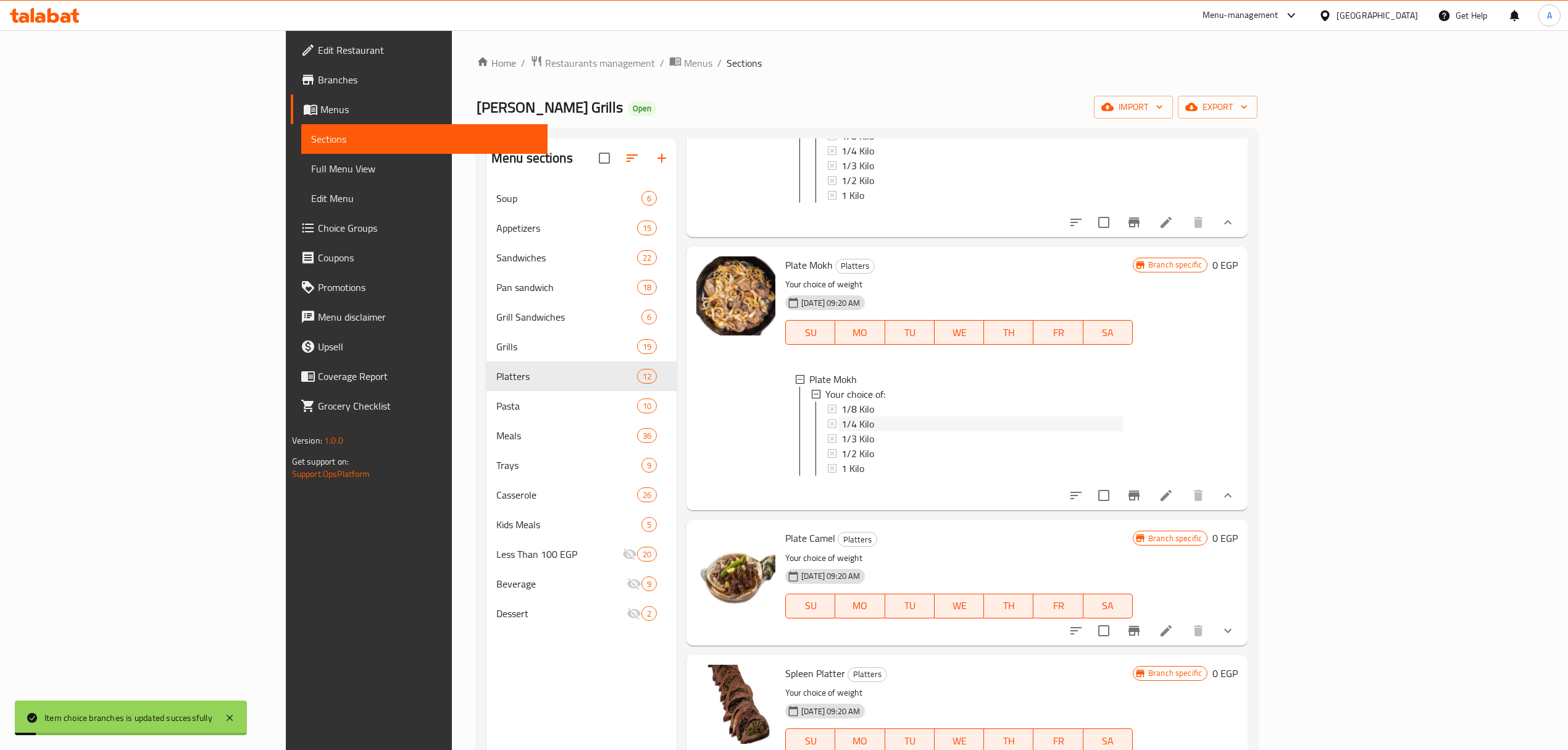
click at [841, 428] on span "1/4 Kilo" at bounding box center [857, 423] width 32 height 15
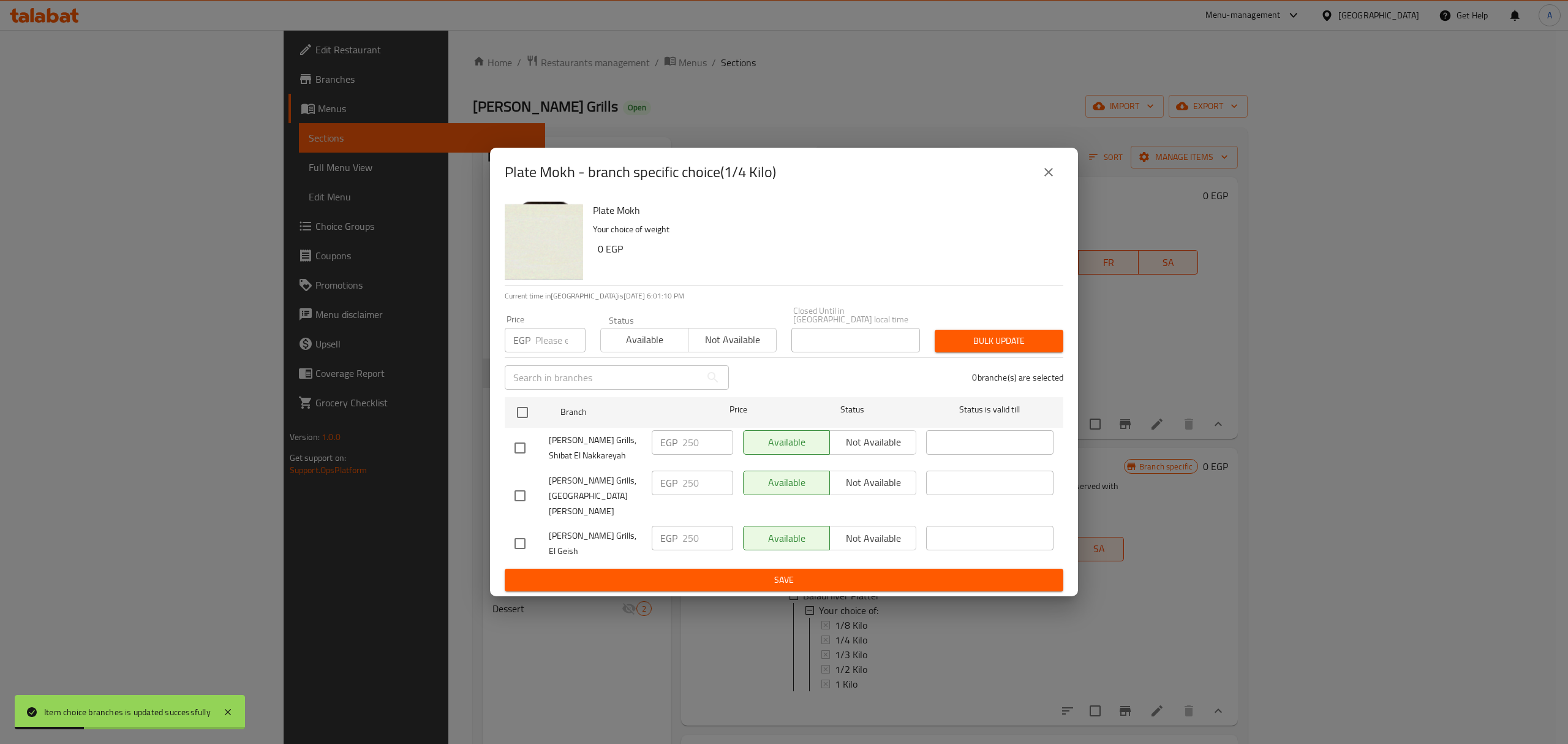
scroll to position [490, 0]
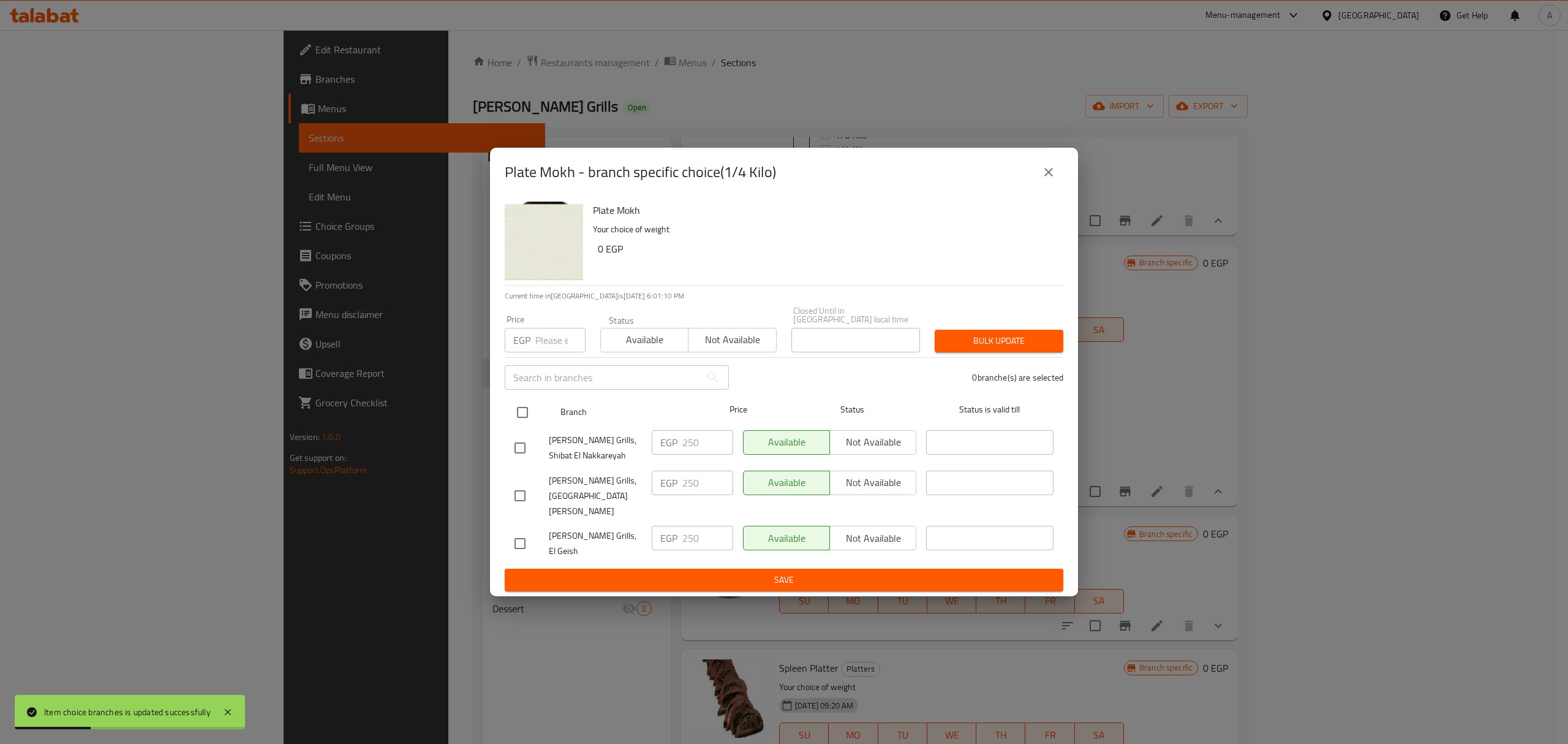
click at [518, 423] on input "checkbox" at bounding box center [522, 413] width 26 height 26
checkbox input "true"
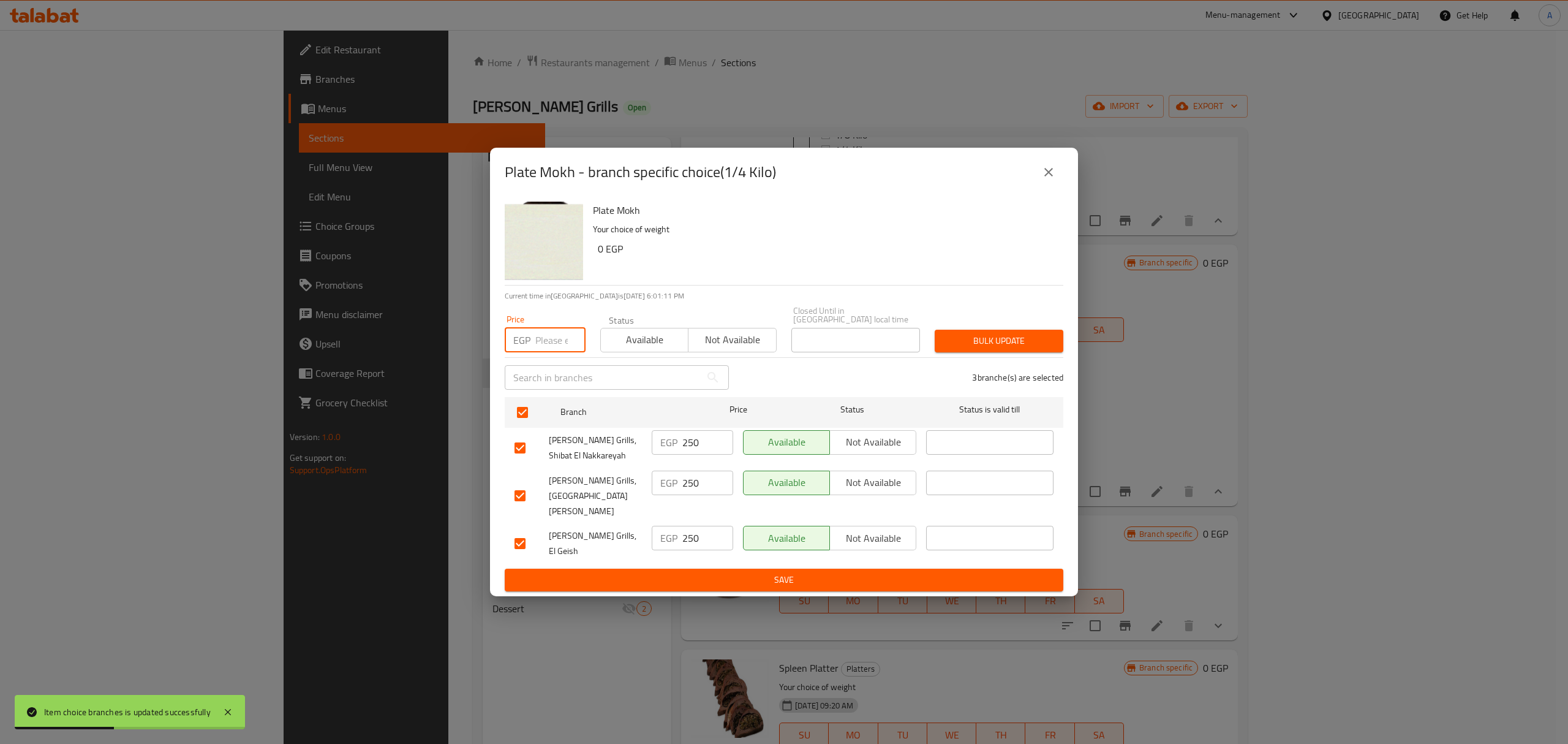
click at [540, 352] on input "number" at bounding box center [560, 339] width 51 height 25
paste input "270.00"
type input "270.00"
click at [977, 347] on span "Bulk update" at bounding box center [999, 340] width 109 height 15
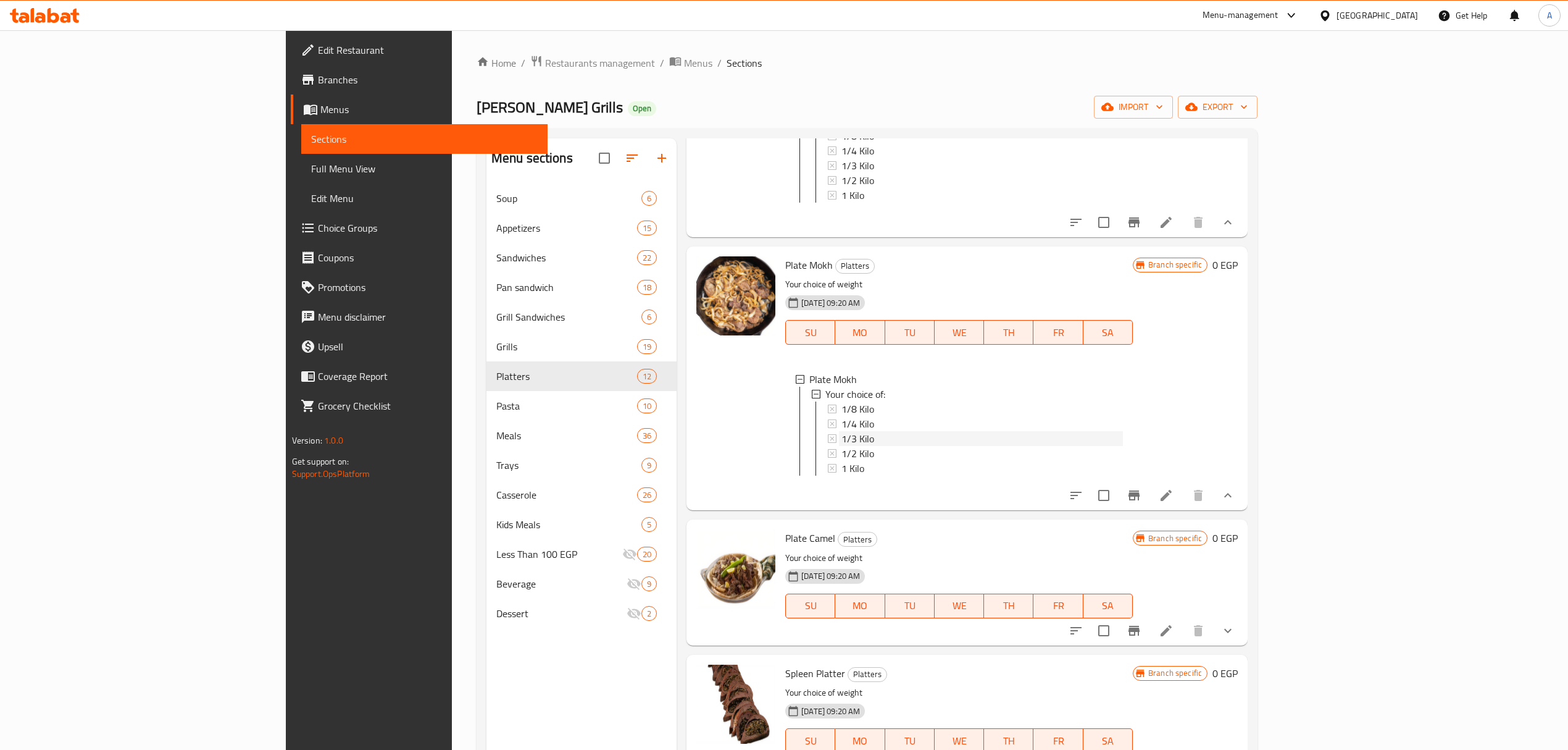
click at [841, 445] on div "1/3 Kilo" at bounding box center [982, 439] width 281 height 15
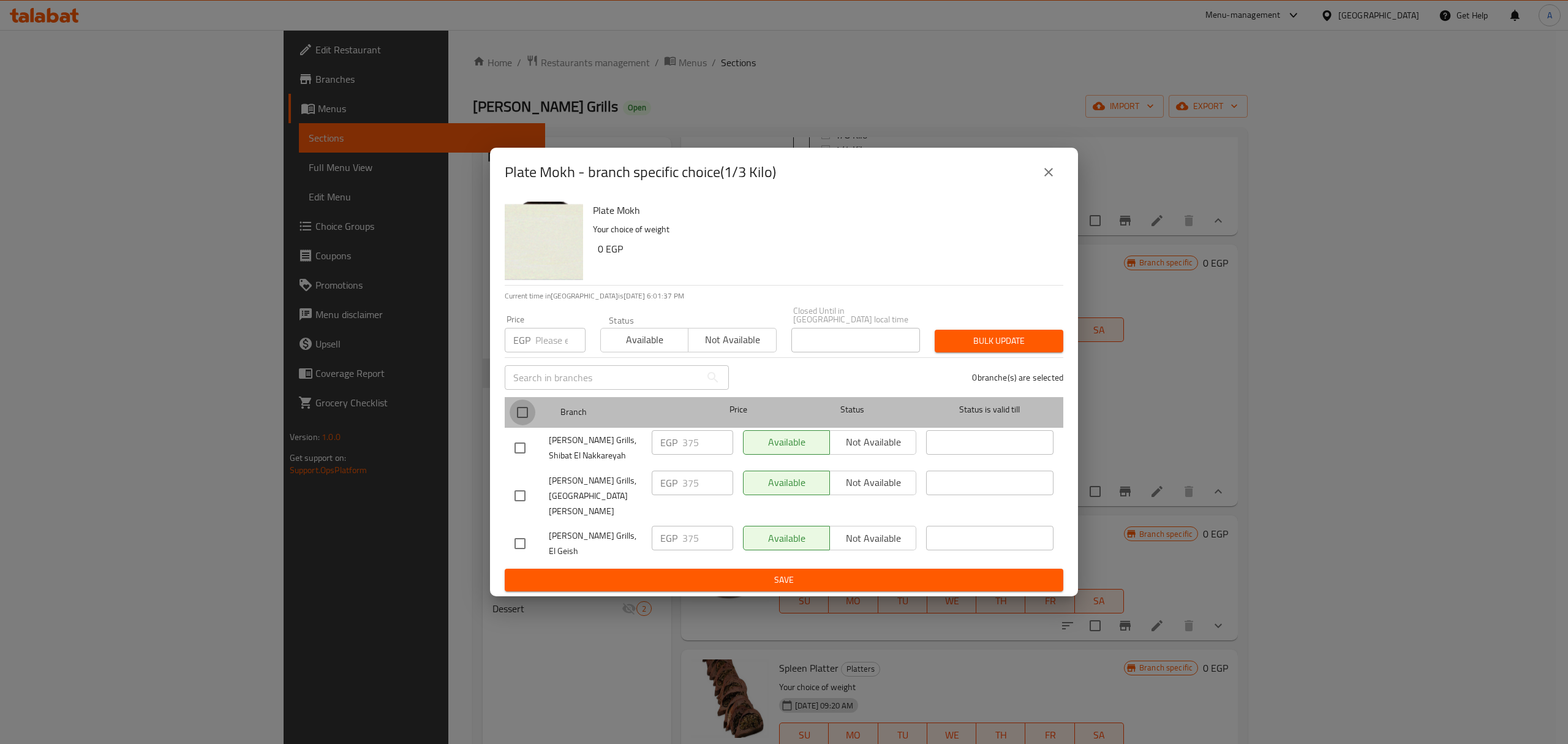
click at [534, 420] on input "checkbox" at bounding box center [522, 413] width 26 height 26
checkbox input "true"
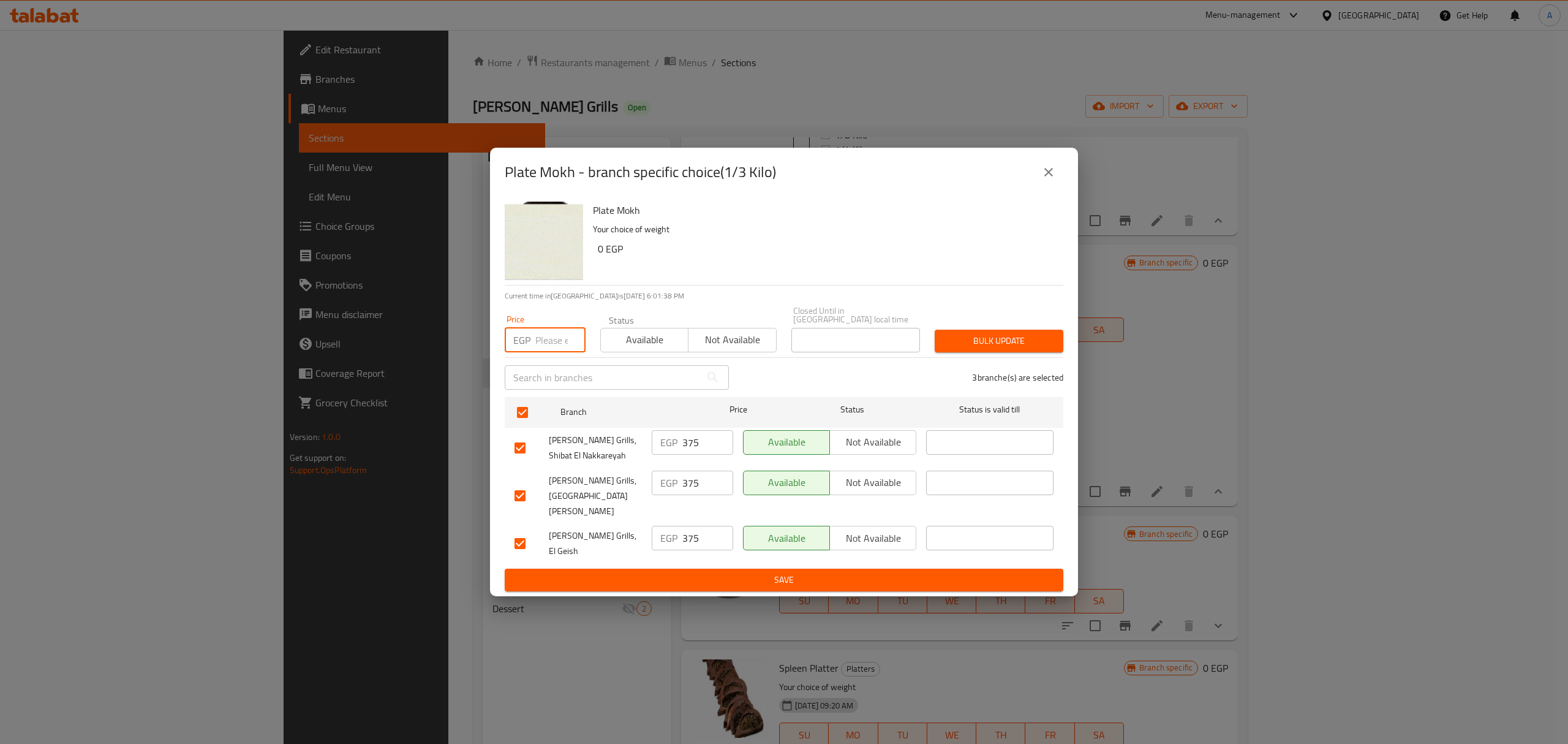
click at [545, 352] on input "number" at bounding box center [560, 339] width 51 height 25
paste input "405.00"
type input "405.00"
click at [970, 330] on div "Price EGP 405.00 Price Status Available Not available Closed Until in Egypt loc…" at bounding box center [784, 329] width 573 height 61
click at [966, 343] on button "Bulk update" at bounding box center [999, 341] width 128 height 22
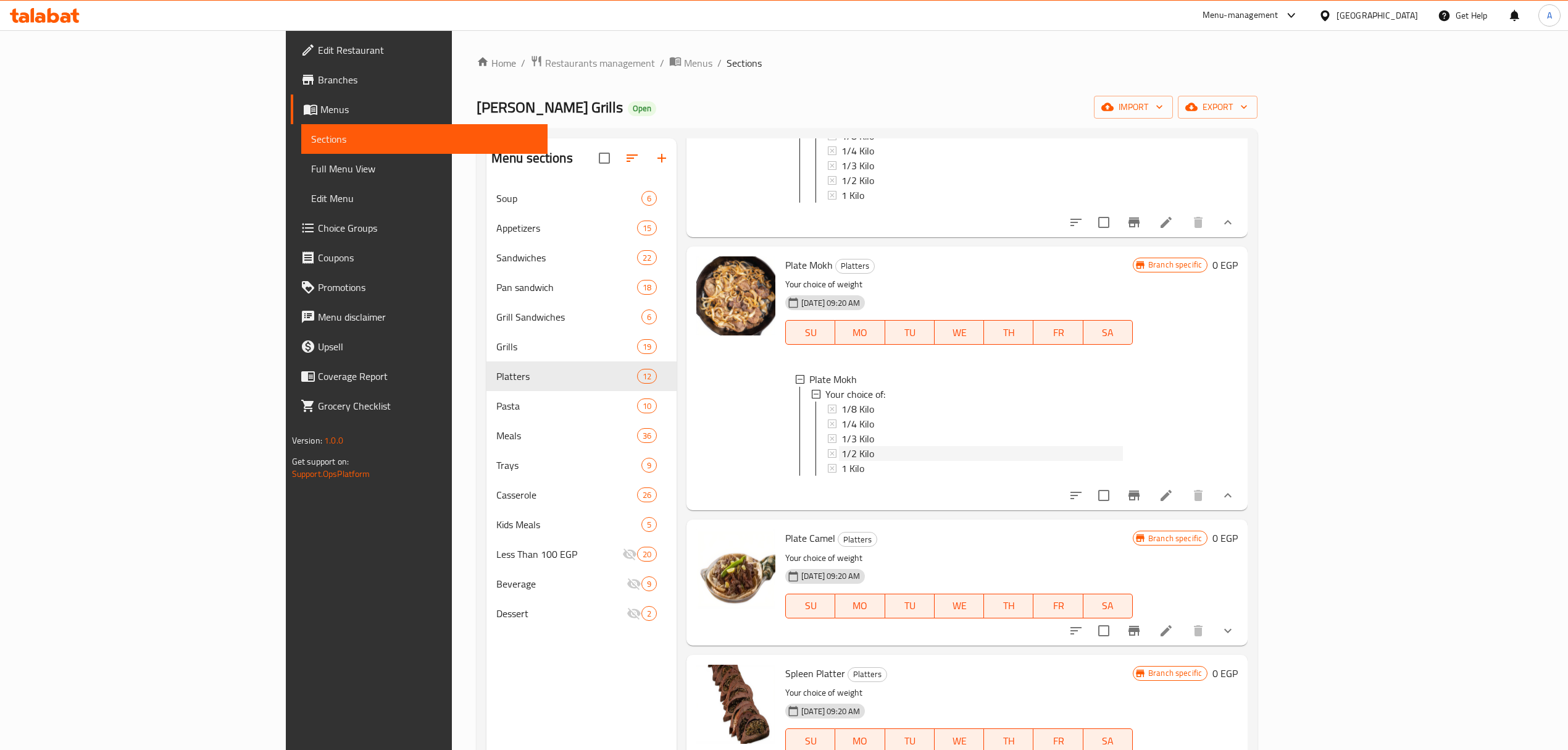
click at [841, 460] on div "1/2 Kilo" at bounding box center [982, 453] width 281 height 15
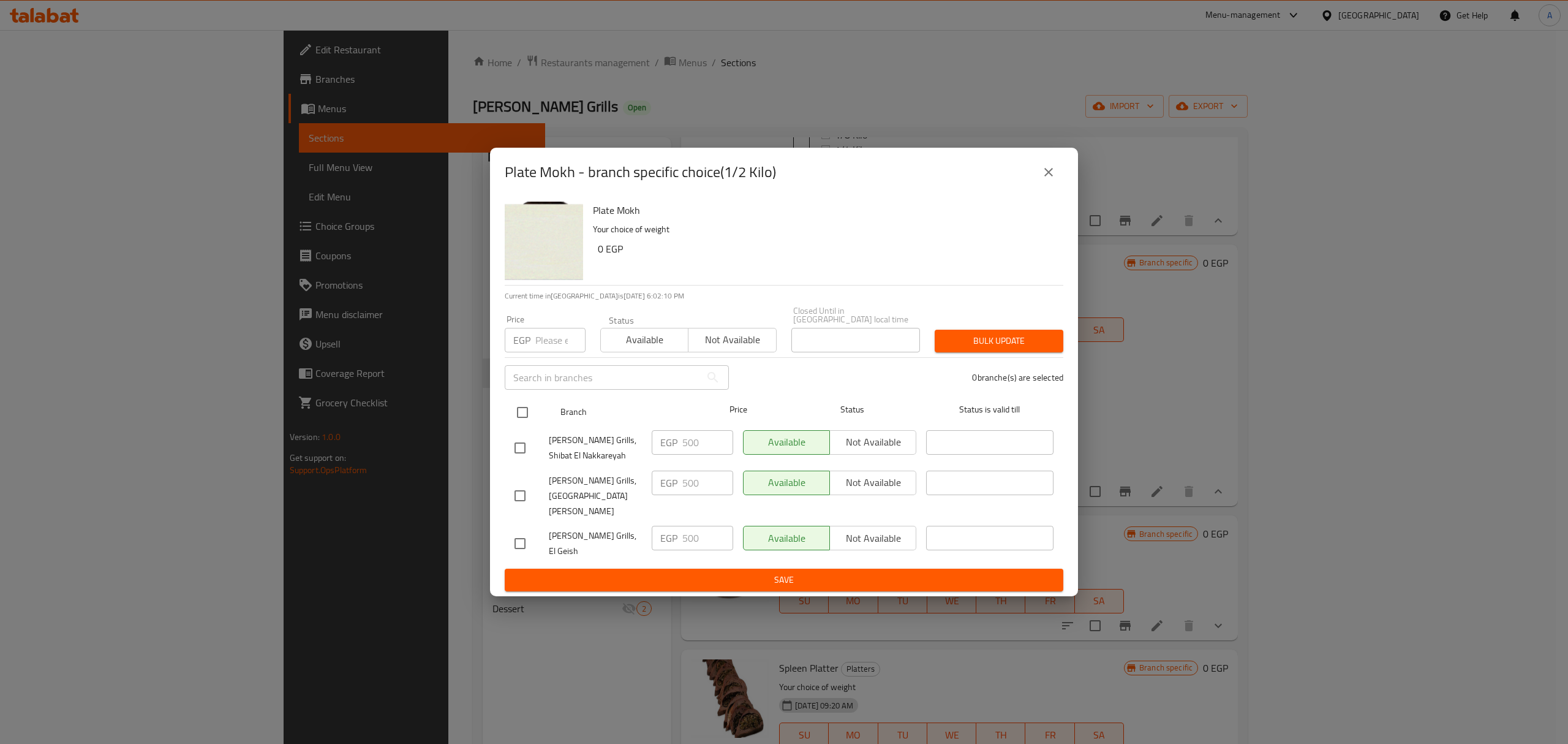
click at [523, 422] on input "checkbox" at bounding box center [522, 413] width 26 height 26
checkbox input "true"
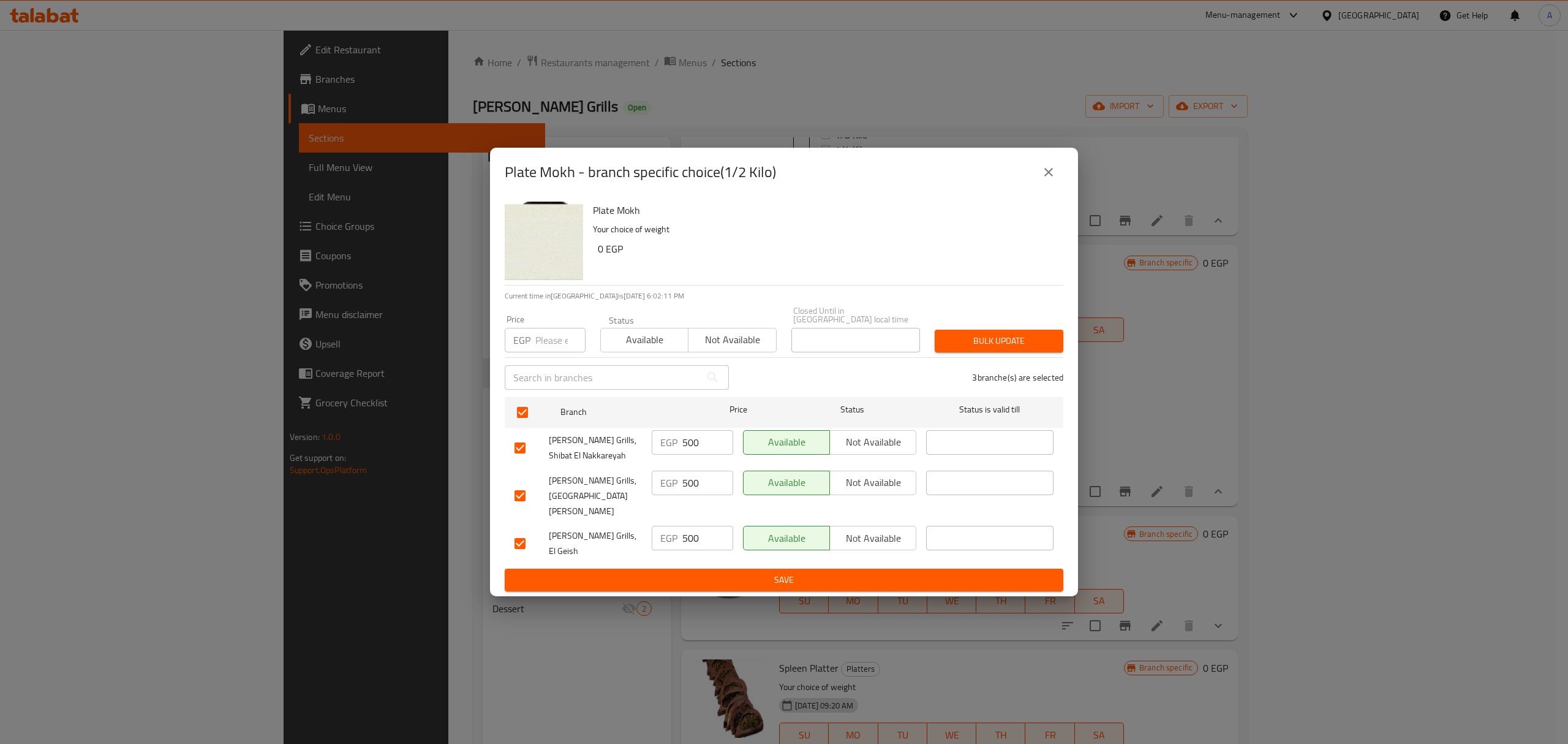
click at [546, 352] on input "number" at bounding box center [560, 339] width 51 height 25
paste input "540.00"
type input "540.00"
click at [980, 348] on span "Bulk update" at bounding box center [999, 340] width 109 height 15
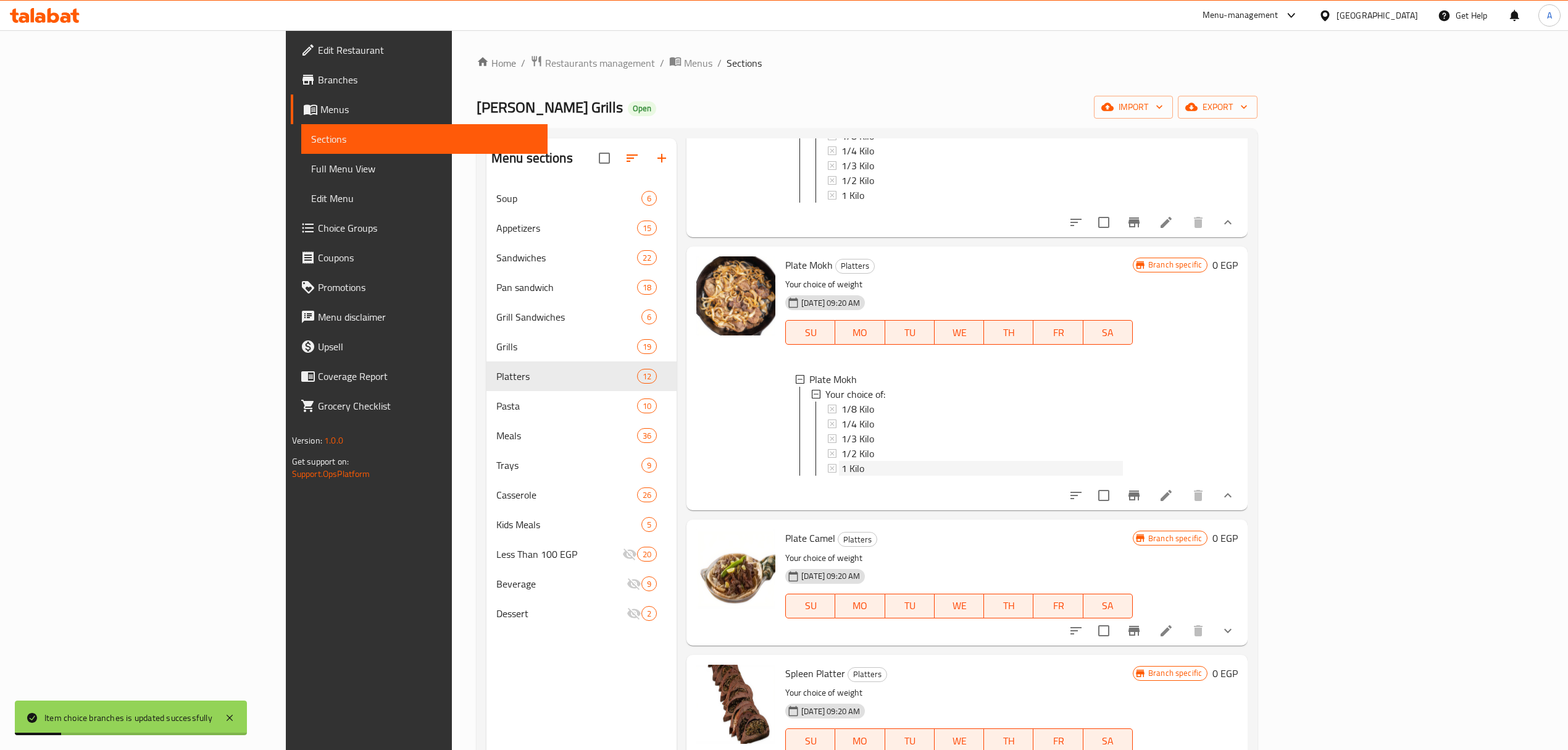
click at [841, 476] on span "1 Kilo" at bounding box center [852, 468] width 23 height 15
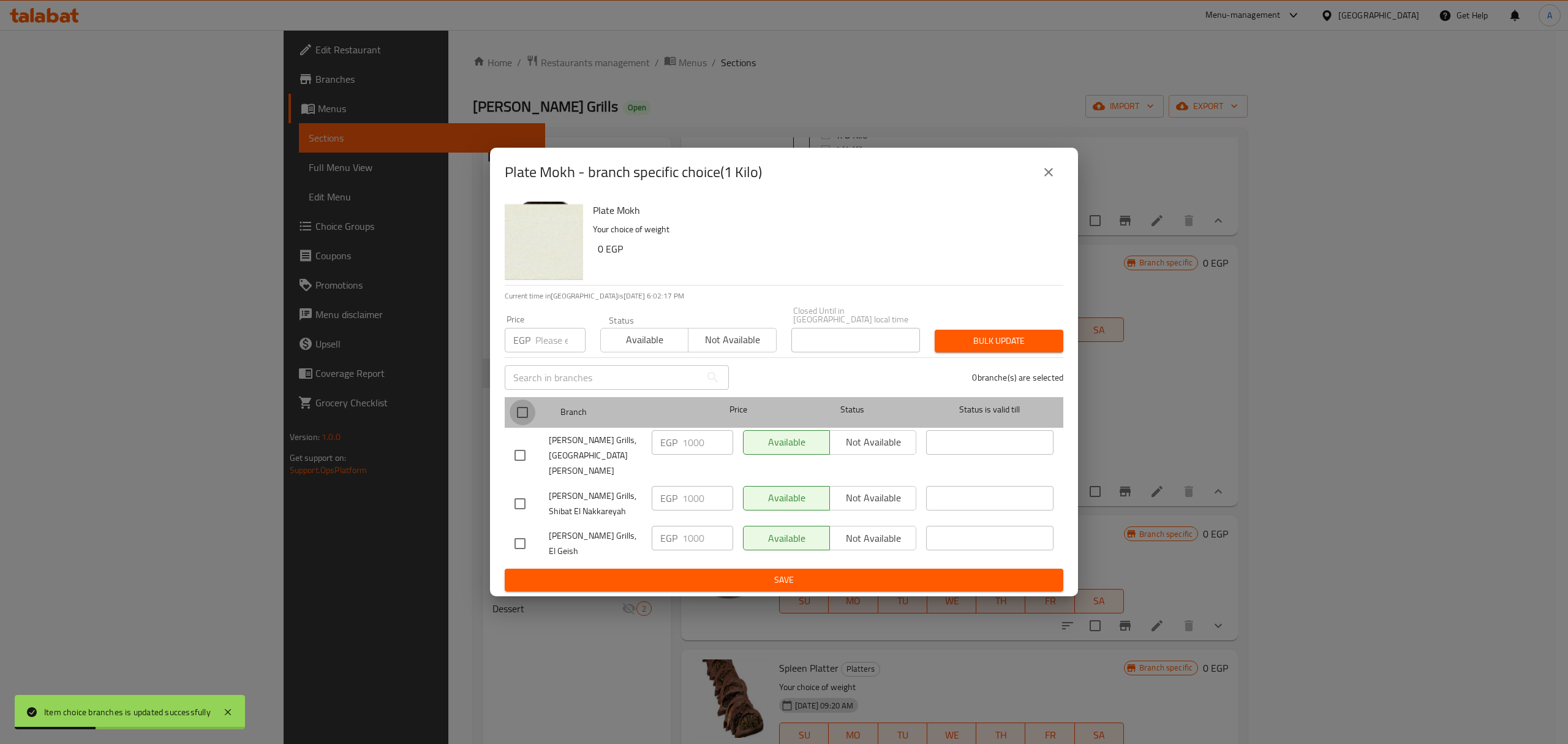
click at [512, 425] on input "checkbox" at bounding box center [522, 413] width 26 height 26
checkbox input "true"
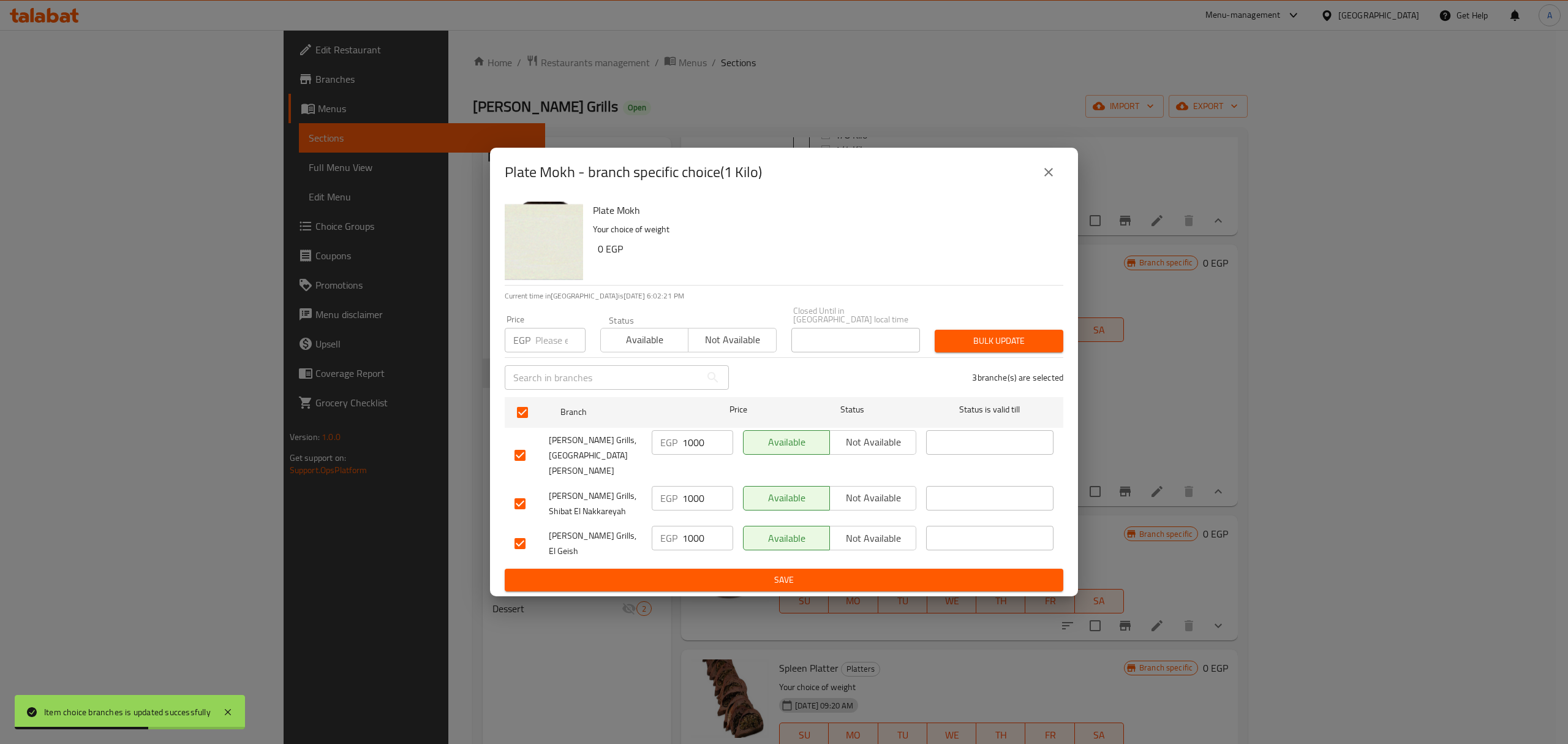
click at [546, 344] on input "number" at bounding box center [560, 339] width 51 height 25
paste input "1080.00"
type input "1080.00"
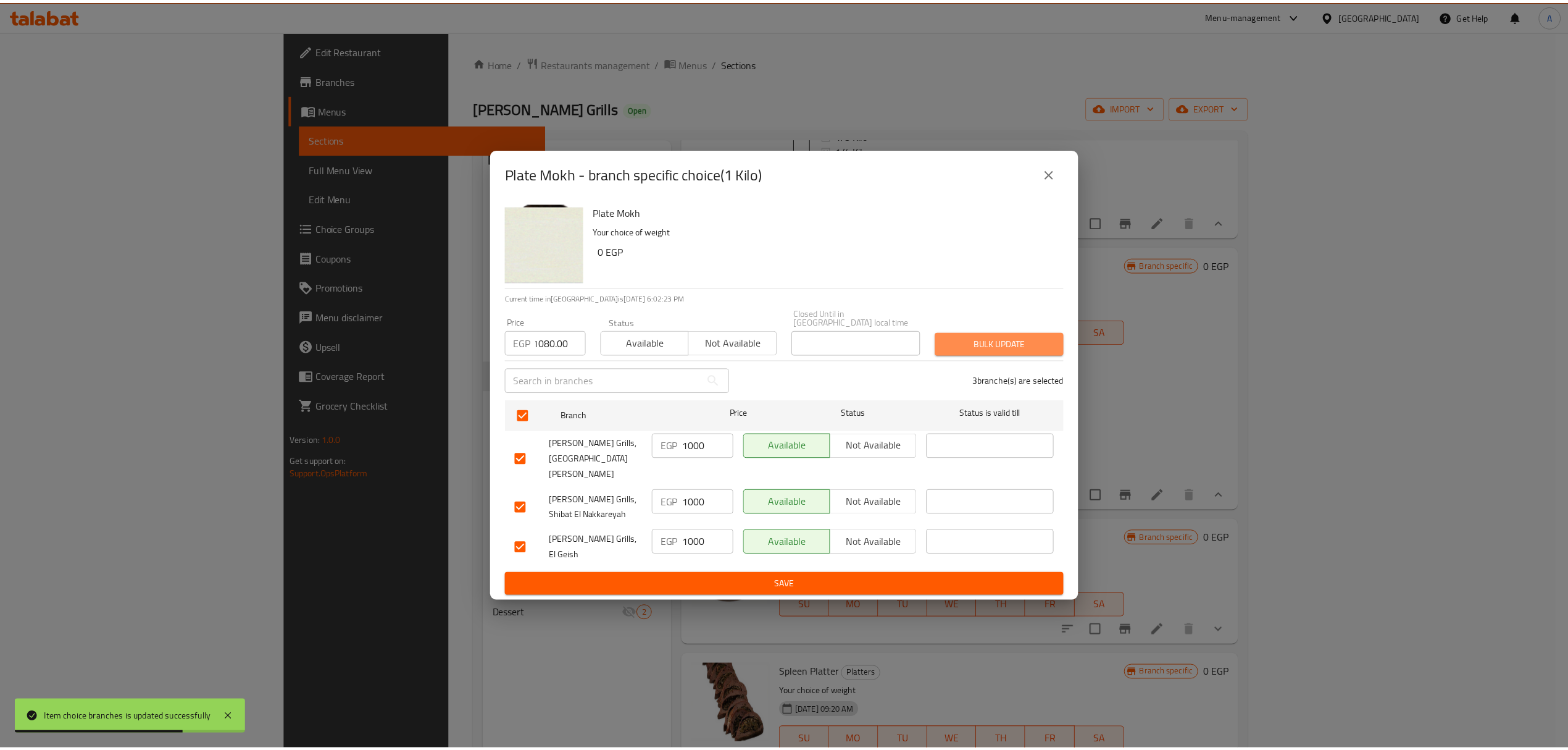
scroll to position [0, 0]
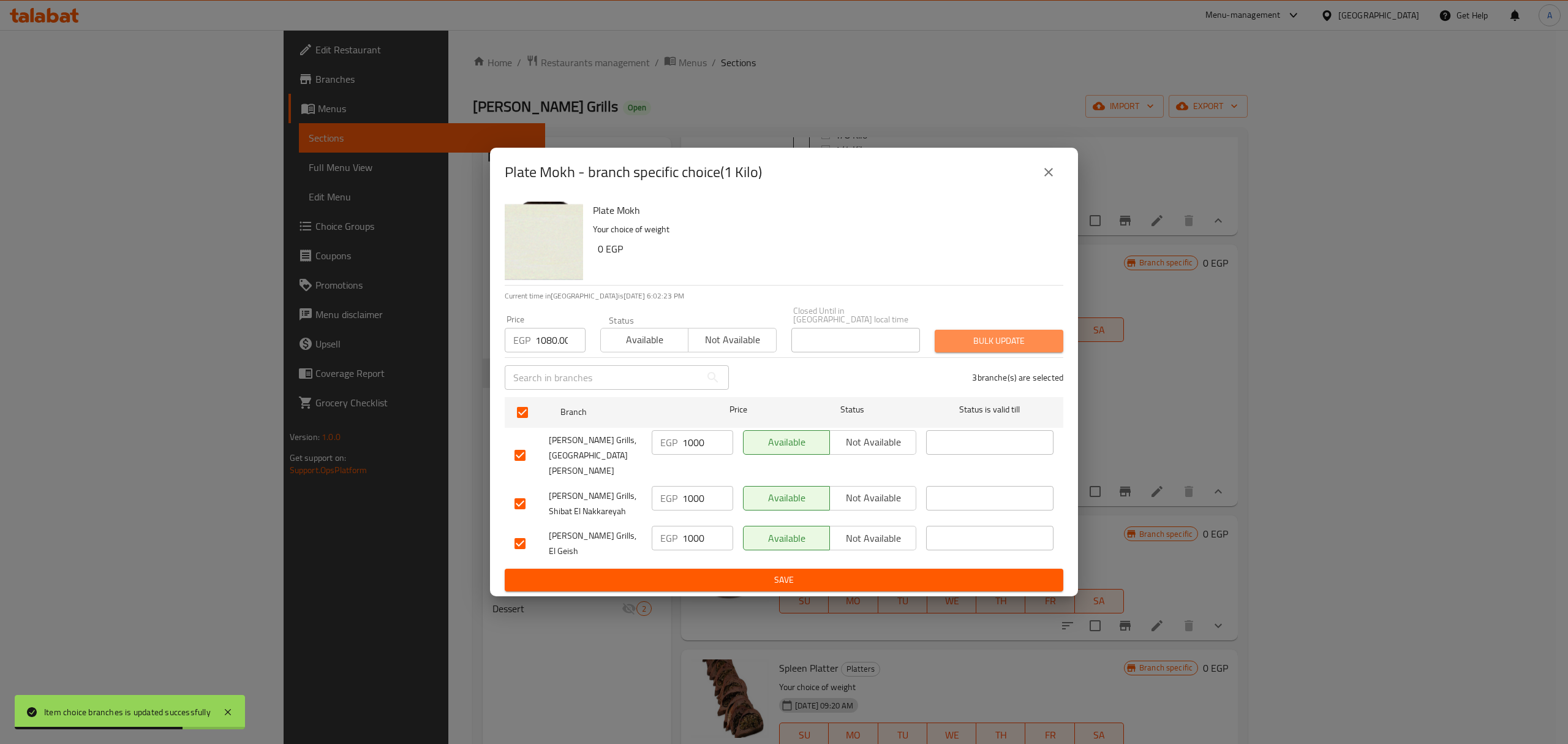
click at [985, 348] on span "Bulk update" at bounding box center [999, 340] width 109 height 15
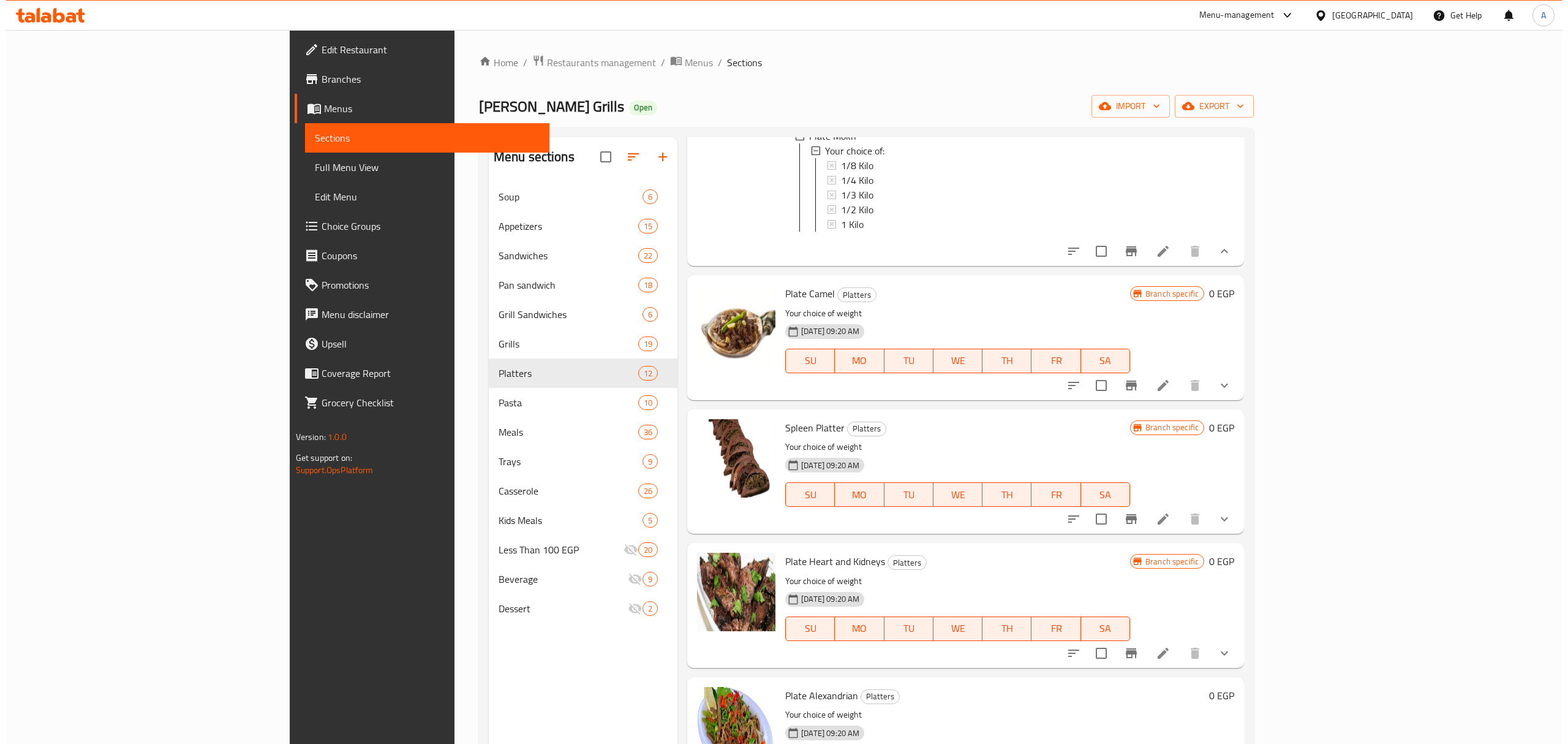
scroll to position [735, 0]
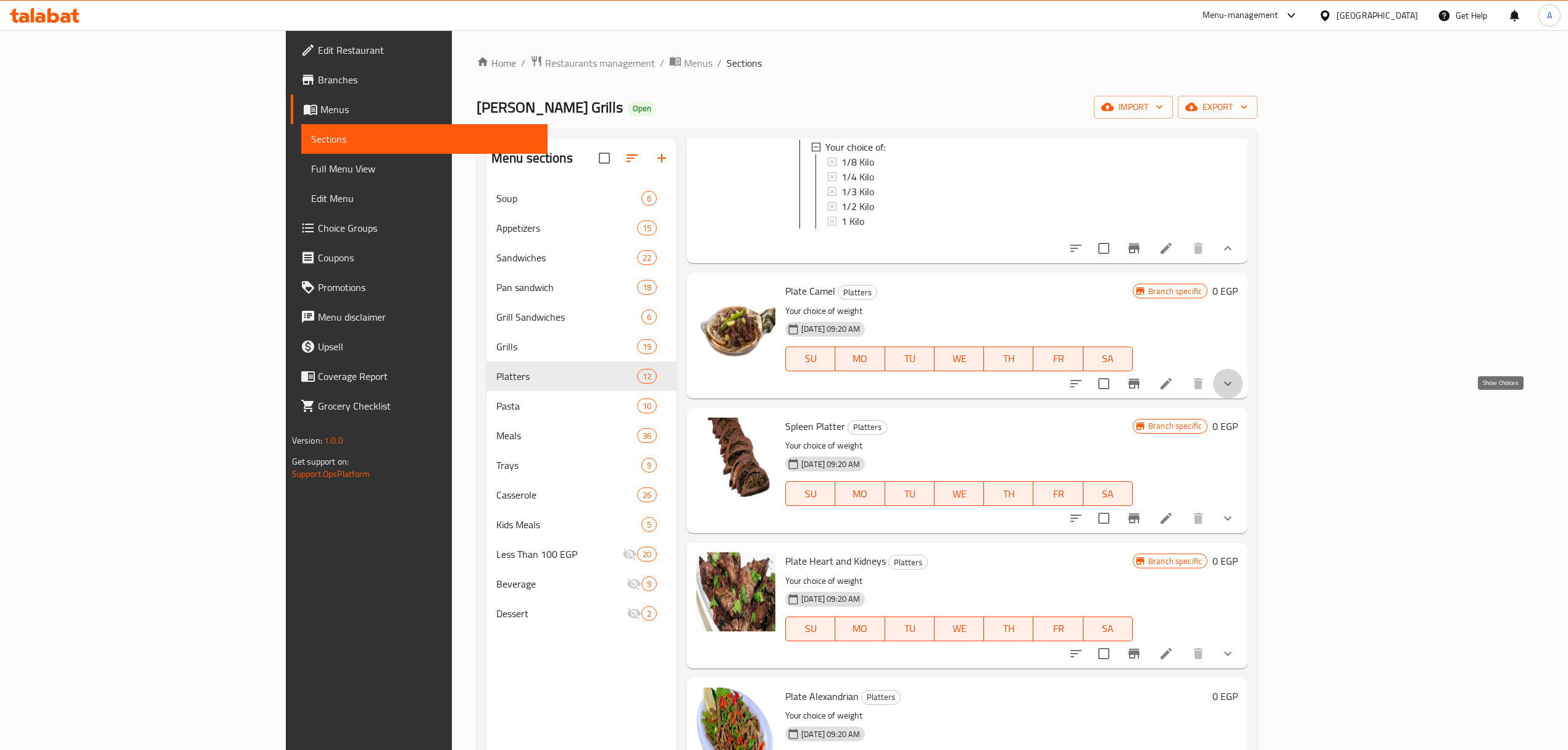
click at [1232, 385] on icon "show more" at bounding box center [1228, 383] width 7 height 4
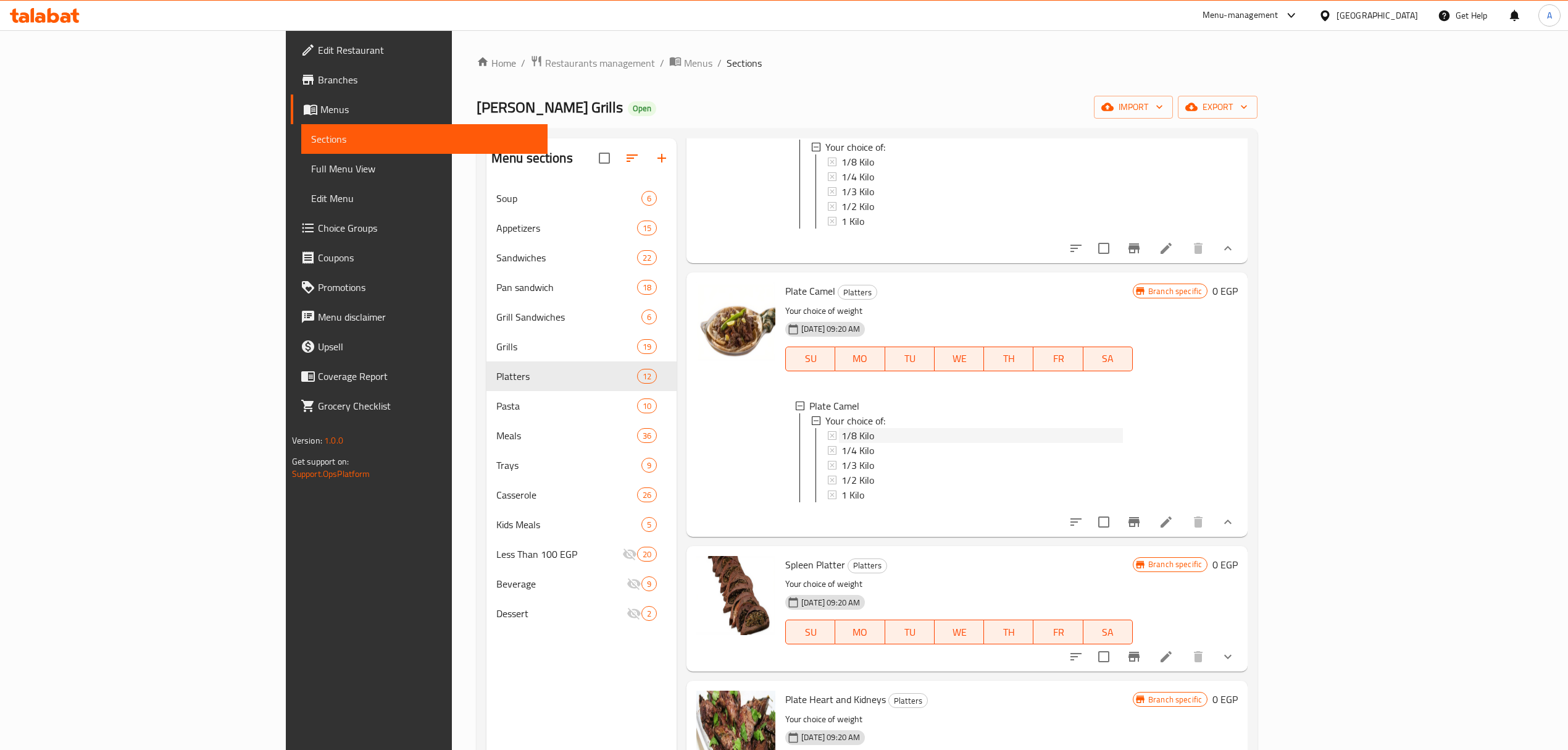
click at [841, 443] on div "1/8 Kilo" at bounding box center [982, 435] width 281 height 15
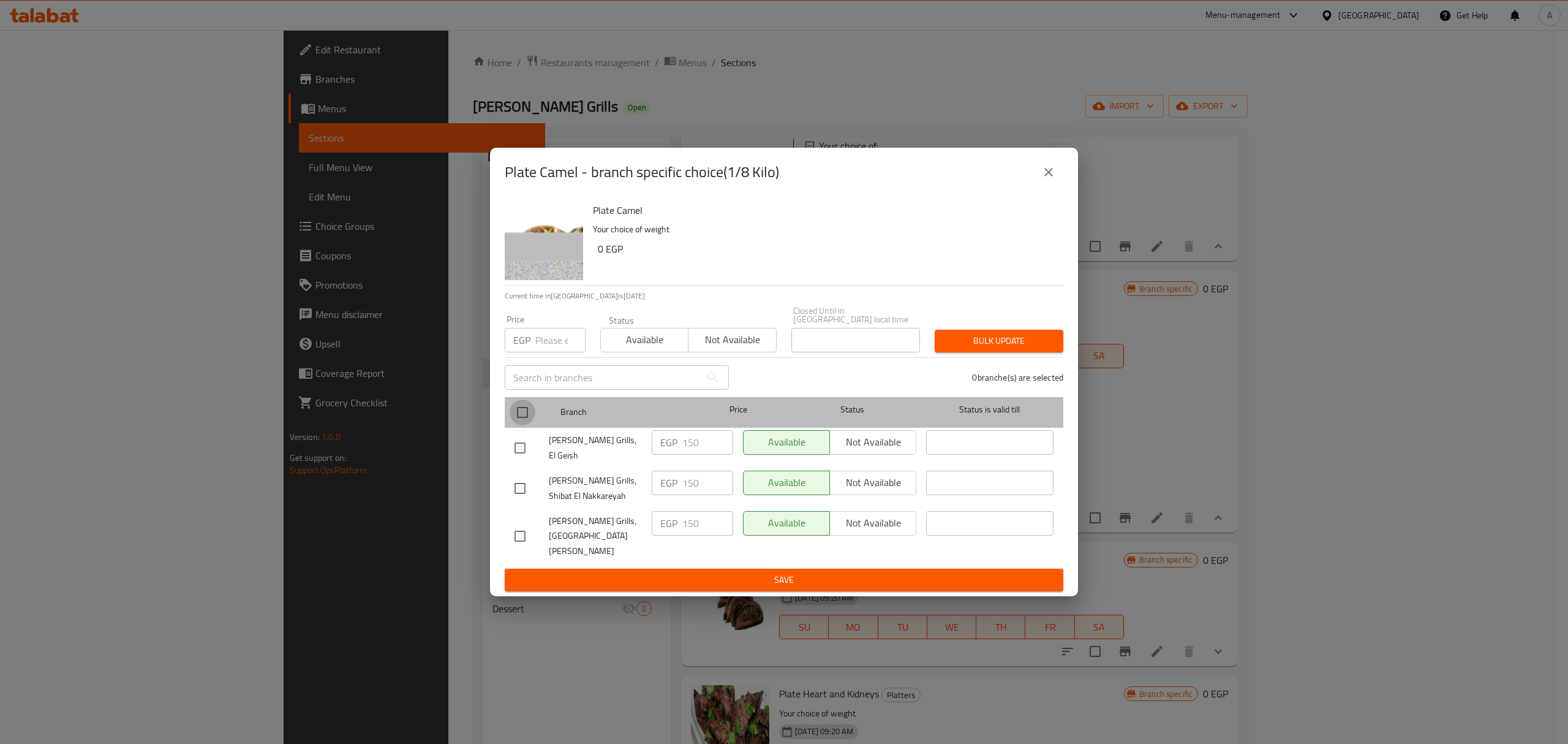
click at [525, 425] on input "checkbox" at bounding box center [522, 413] width 26 height 26
checkbox input "true"
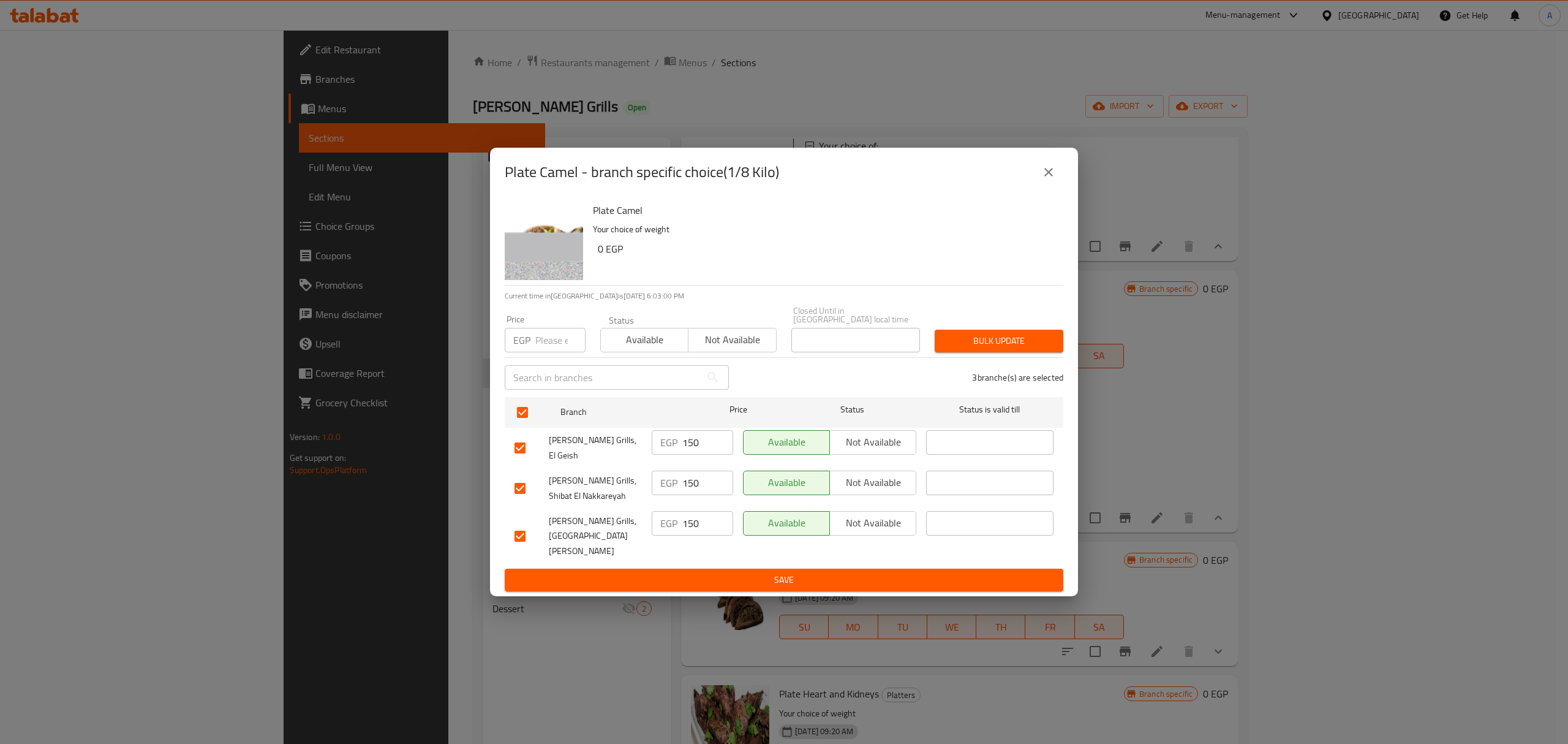
click at [562, 352] on input "number" at bounding box center [560, 339] width 51 height 25
paste input "160.00"
type input "160.00"
click at [982, 348] on span "Bulk update" at bounding box center [999, 340] width 109 height 15
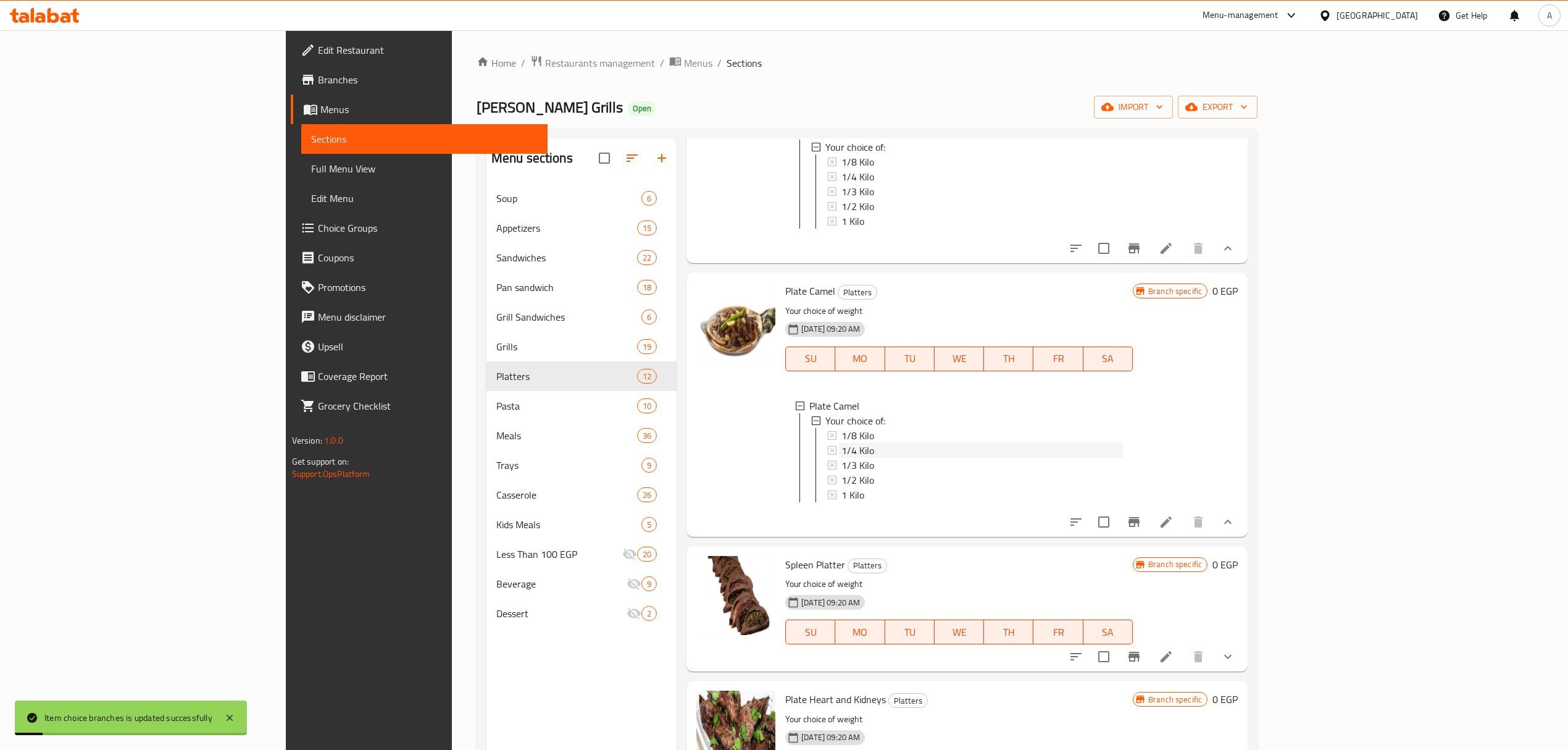
click at [841, 458] on div "1/4 Kilo" at bounding box center [982, 450] width 281 height 15
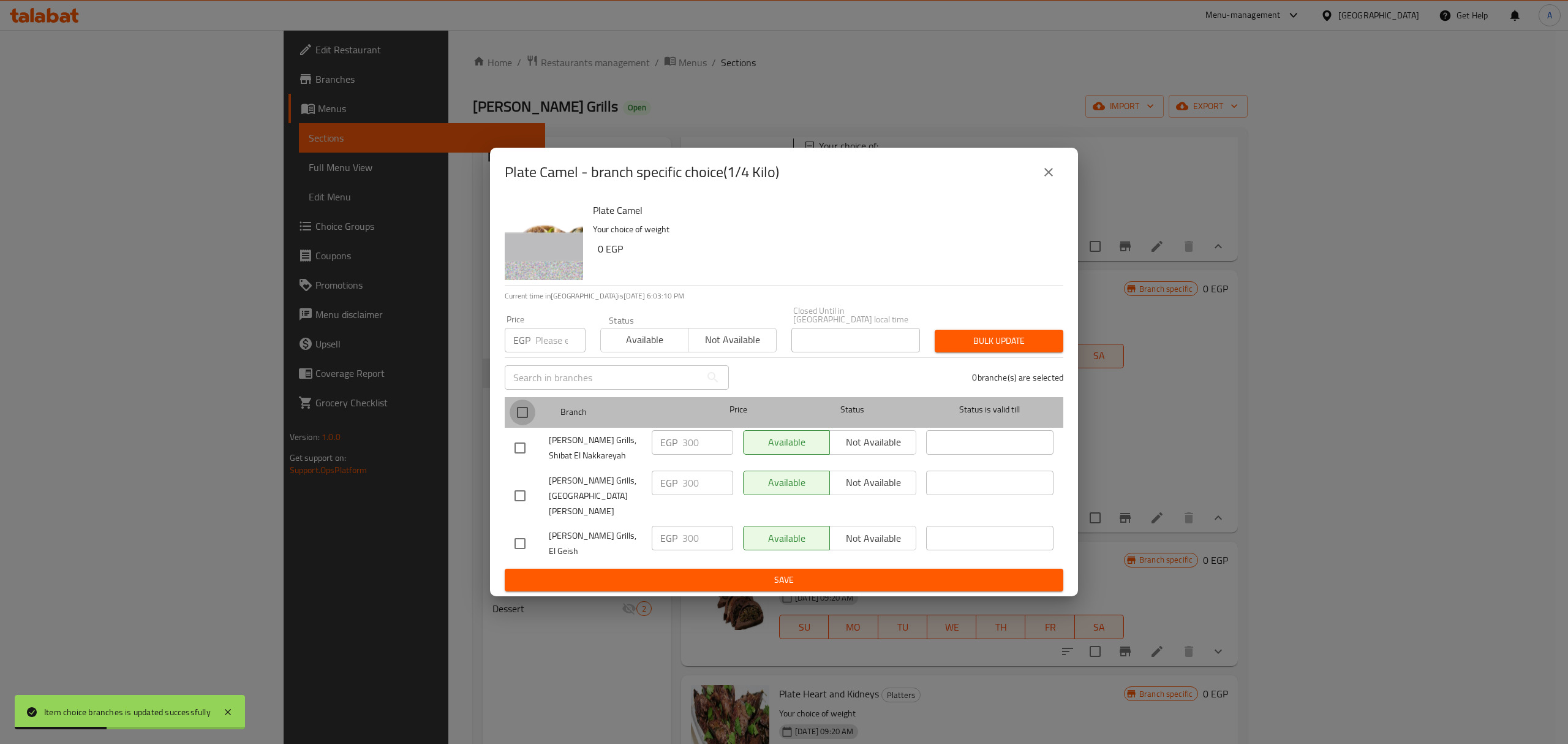
click at [522, 418] on input "checkbox" at bounding box center [522, 413] width 26 height 26
checkbox input "true"
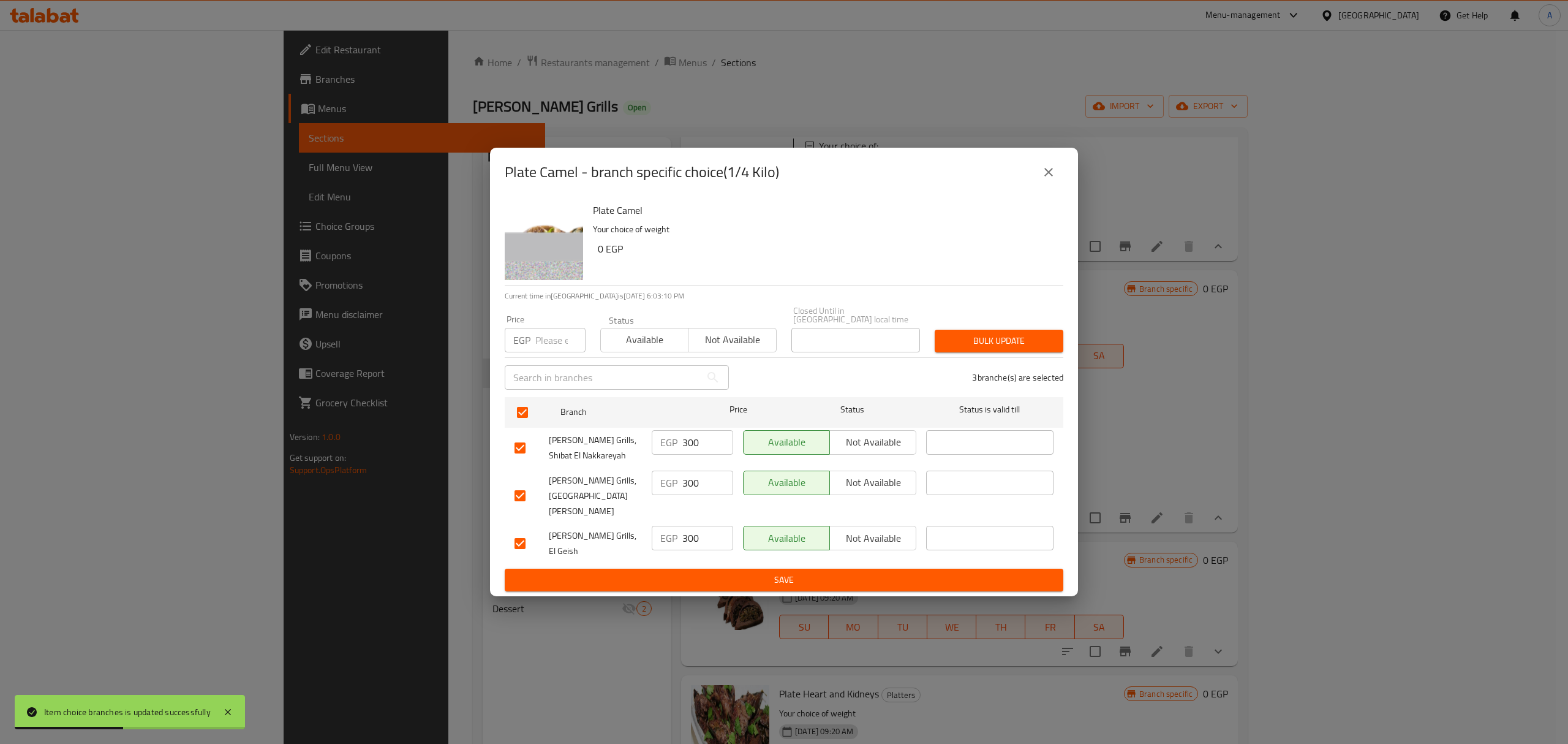
click at [559, 333] on div "Price EGP Price" at bounding box center [545, 333] width 81 height 38
click at [558, 352] on input "number" at bounding box center [560, 339] width 51 height 25
paste input "320.00"
type input "320.00"
click at [1013, 360] on div "Bulk update" at bounding box center [999, 341] width 144 height 38
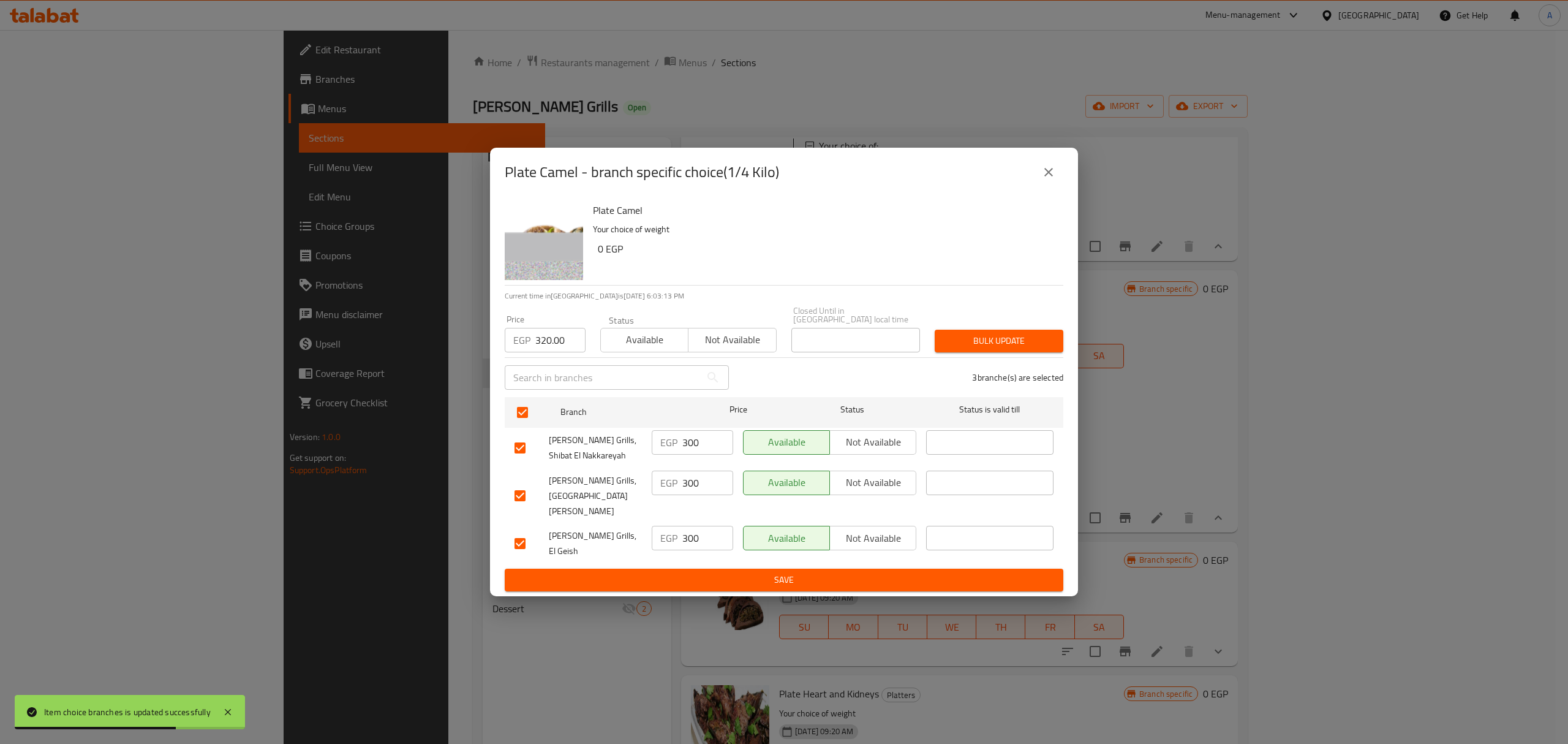
click at [1010, 352] on button "Bulk update" at bounding box center [999, 341] width 128 height 22
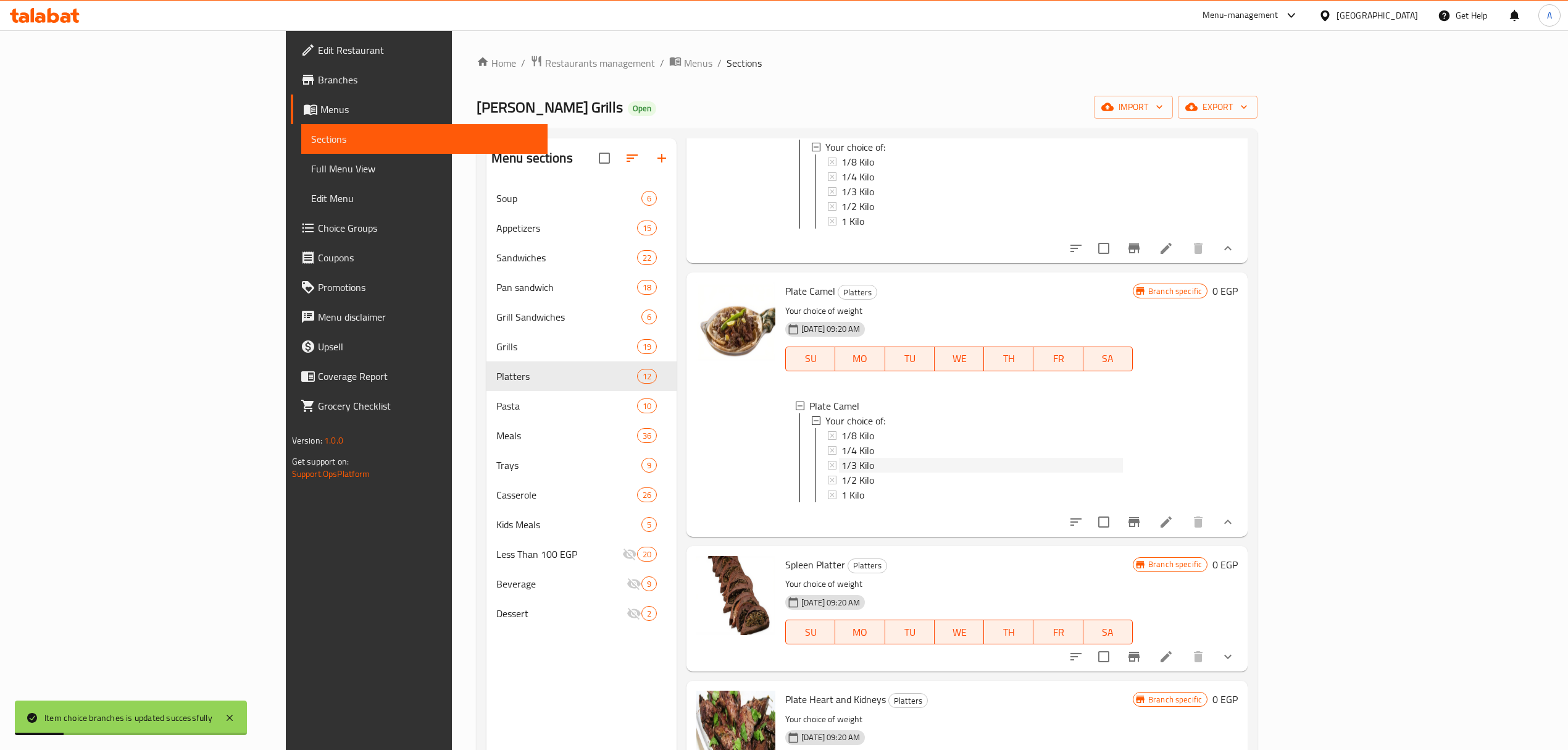
click at [841, 472] on span "1/3 Kilo" at bounding box center [857, 465] width 32 height 15
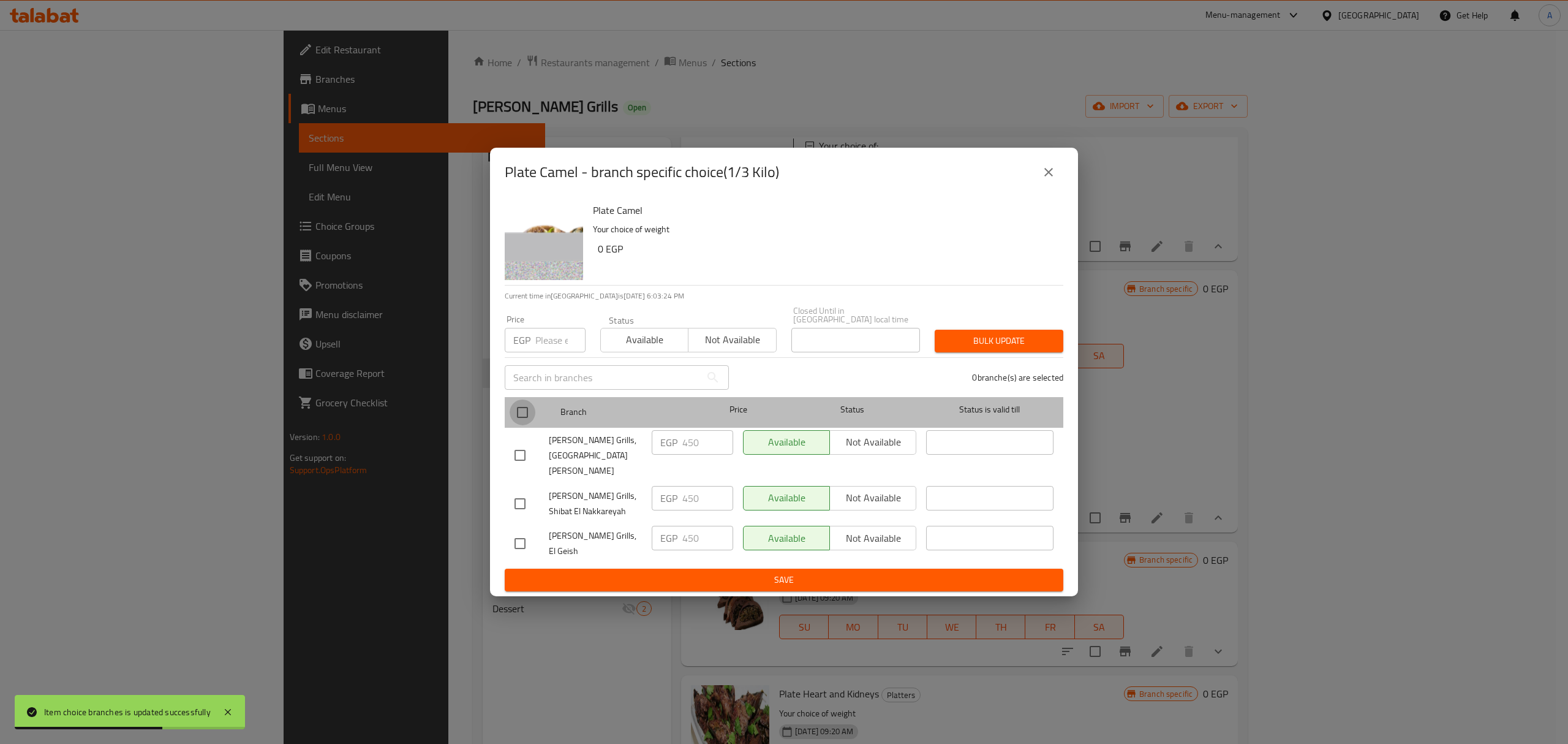
click at [527, 425] on input "checkbox" at bounding box center [522, 413] width 26 height 26
checkbox input "true"
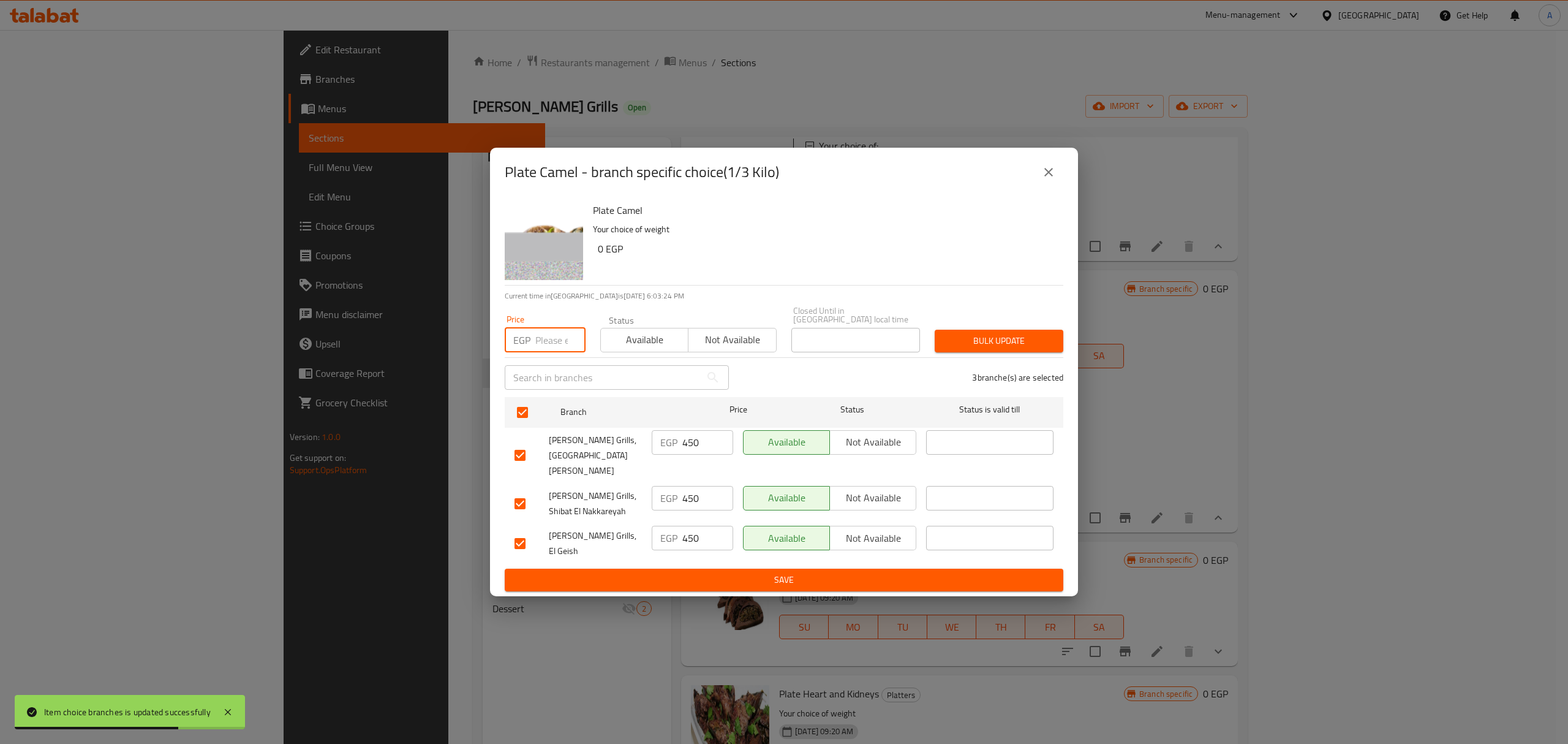
click at [551, 352] on input "number" at bounding box center [560, 339] width 51 height 25
paste input "480.00"
type input "480.00"
click at [1008, 352] on button "Bulk update" at bounding box center [999, 341] width 128 height 22
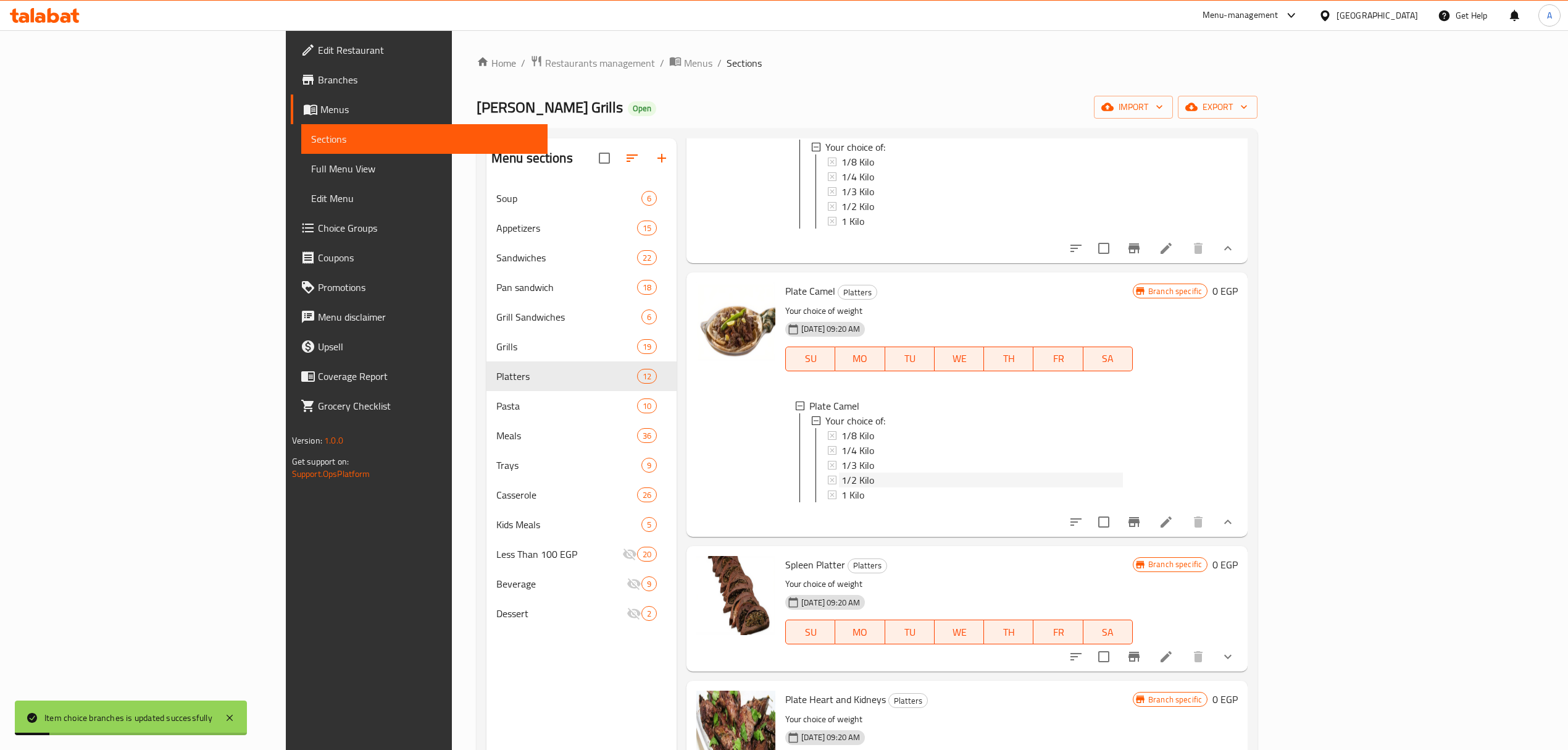
click at [841, 487] on span "1/2 Kilo" at bounding box center [857, 480] width 32 height 15
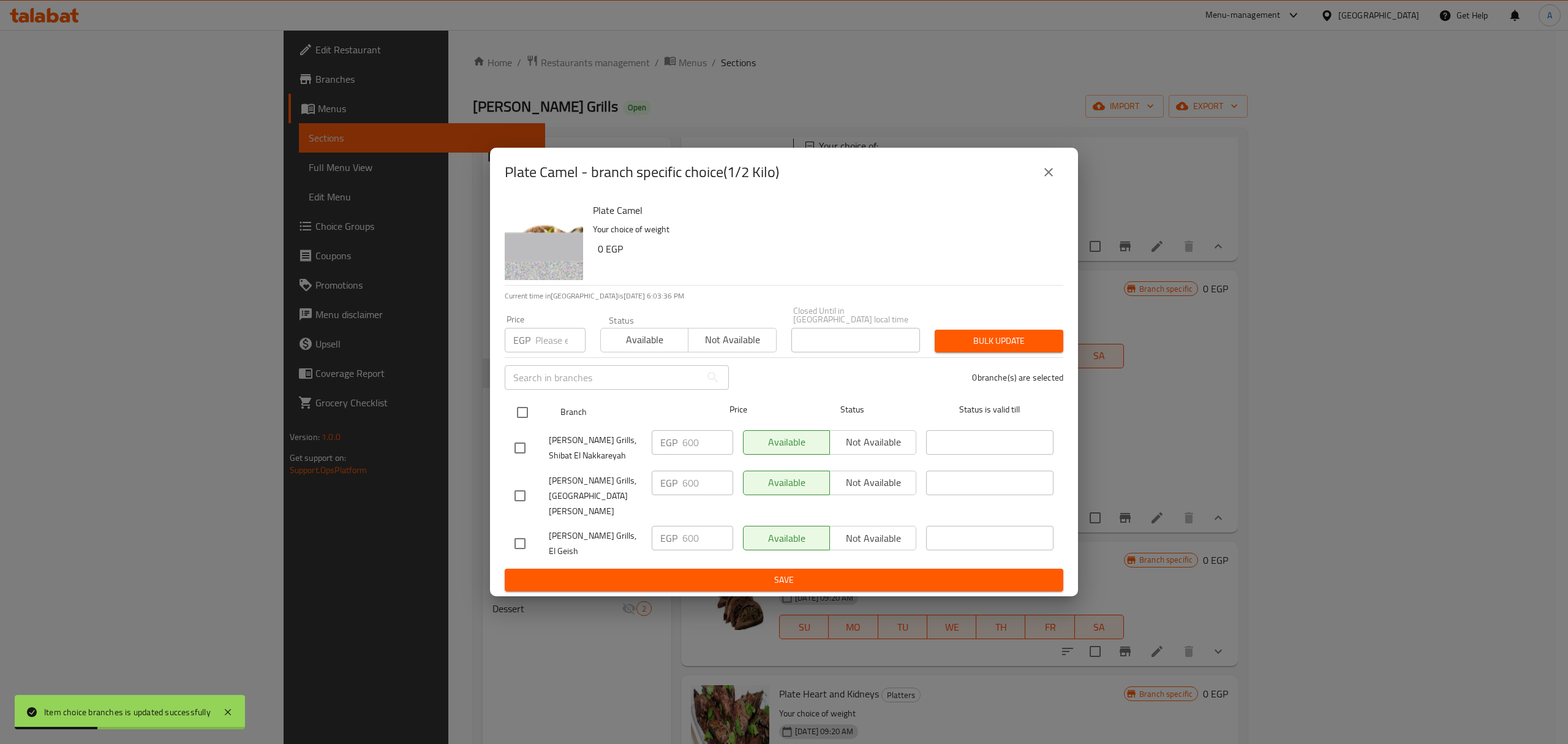
click at [518, 423] on input "checkbox" at bounding box center [522, 413] width 26 height 26
checkbox input "true"
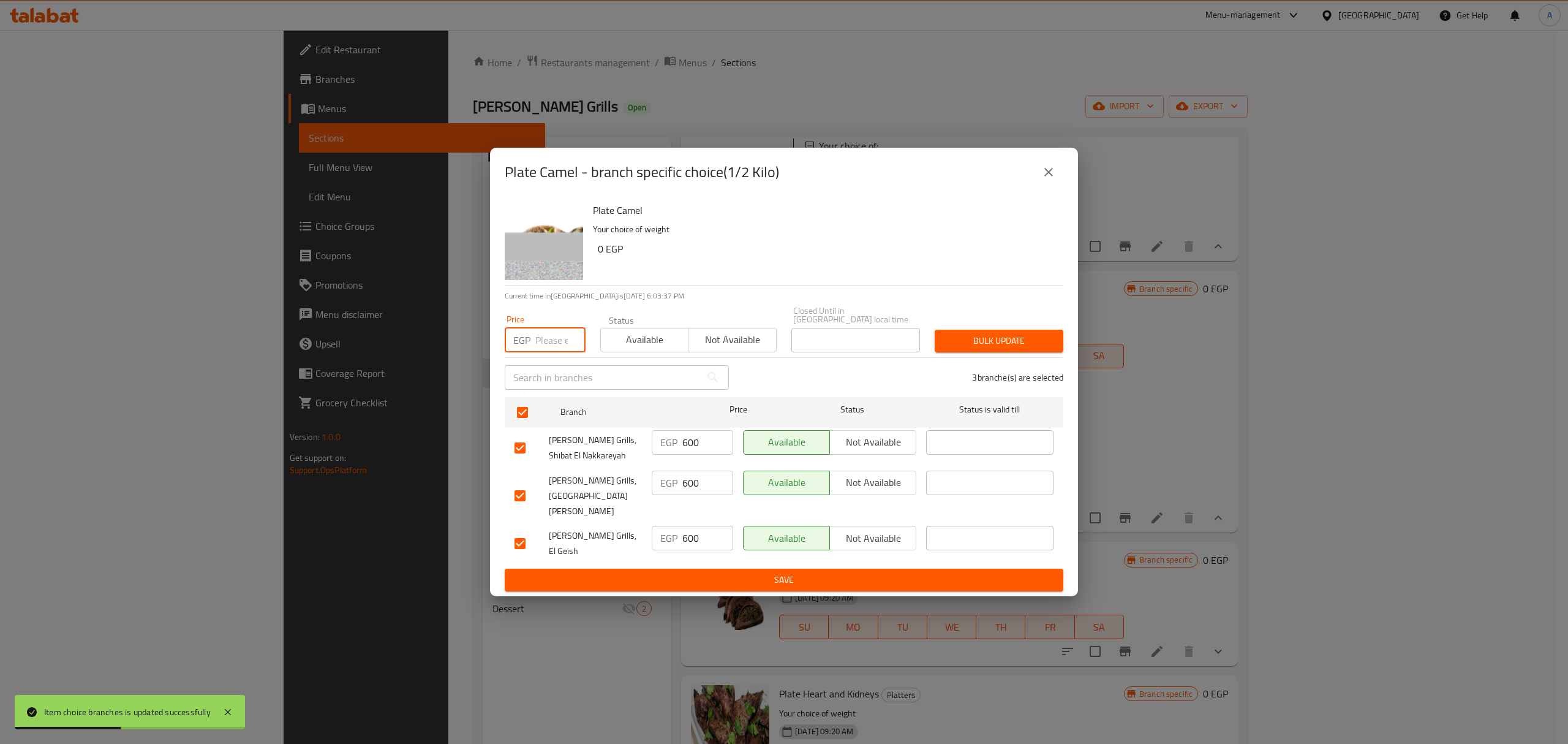
click at [550, 340] on input "number" at bounding box center [560, 339] width 51 height 25
paste input "640.00"
type input "640.00"
click at [977, 348] on span "Bulk update" at bounding box center [999, 340] width 109 height 15
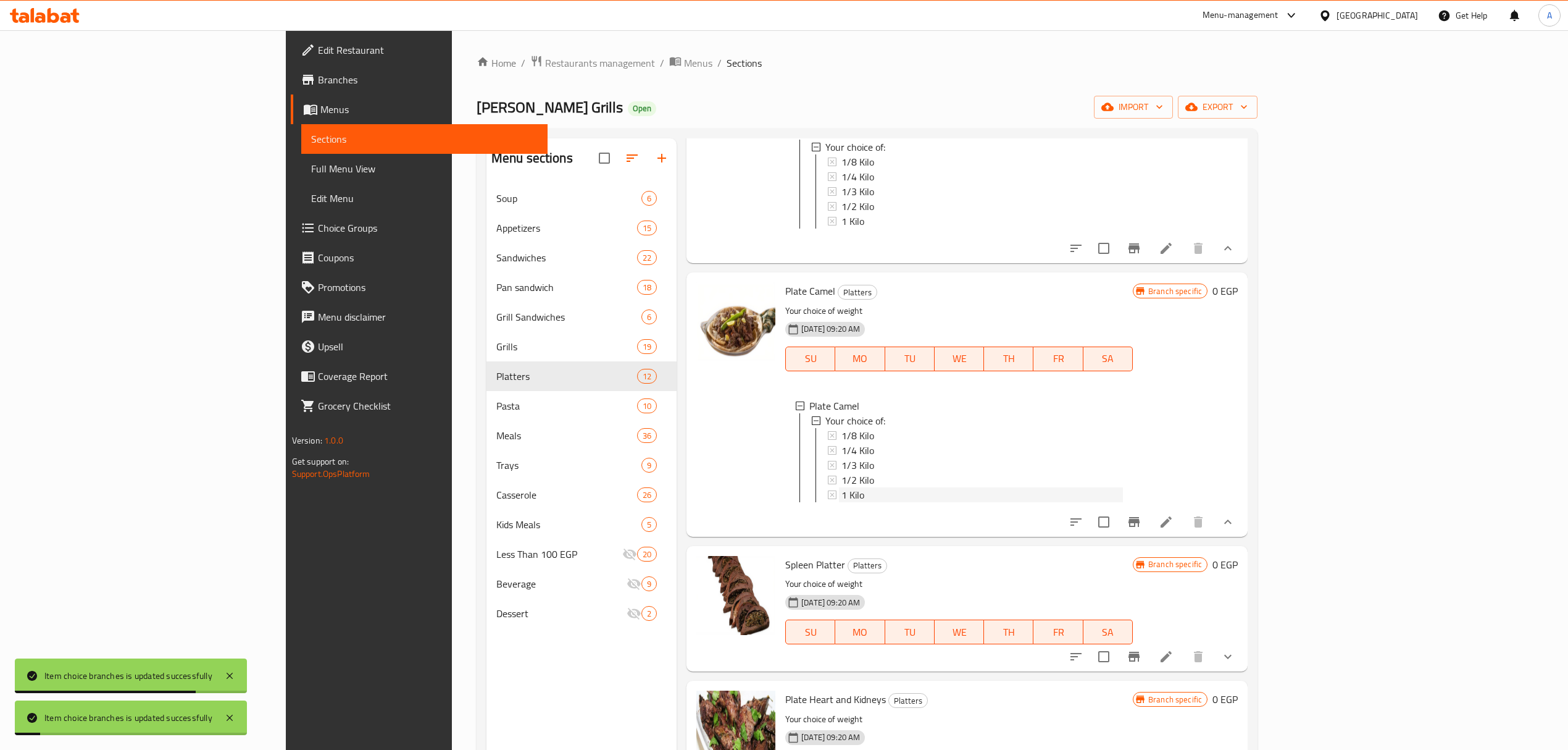
click at [841, 502] on div "1 Kilo" at bounding box center [982, 494] width 281 height 15
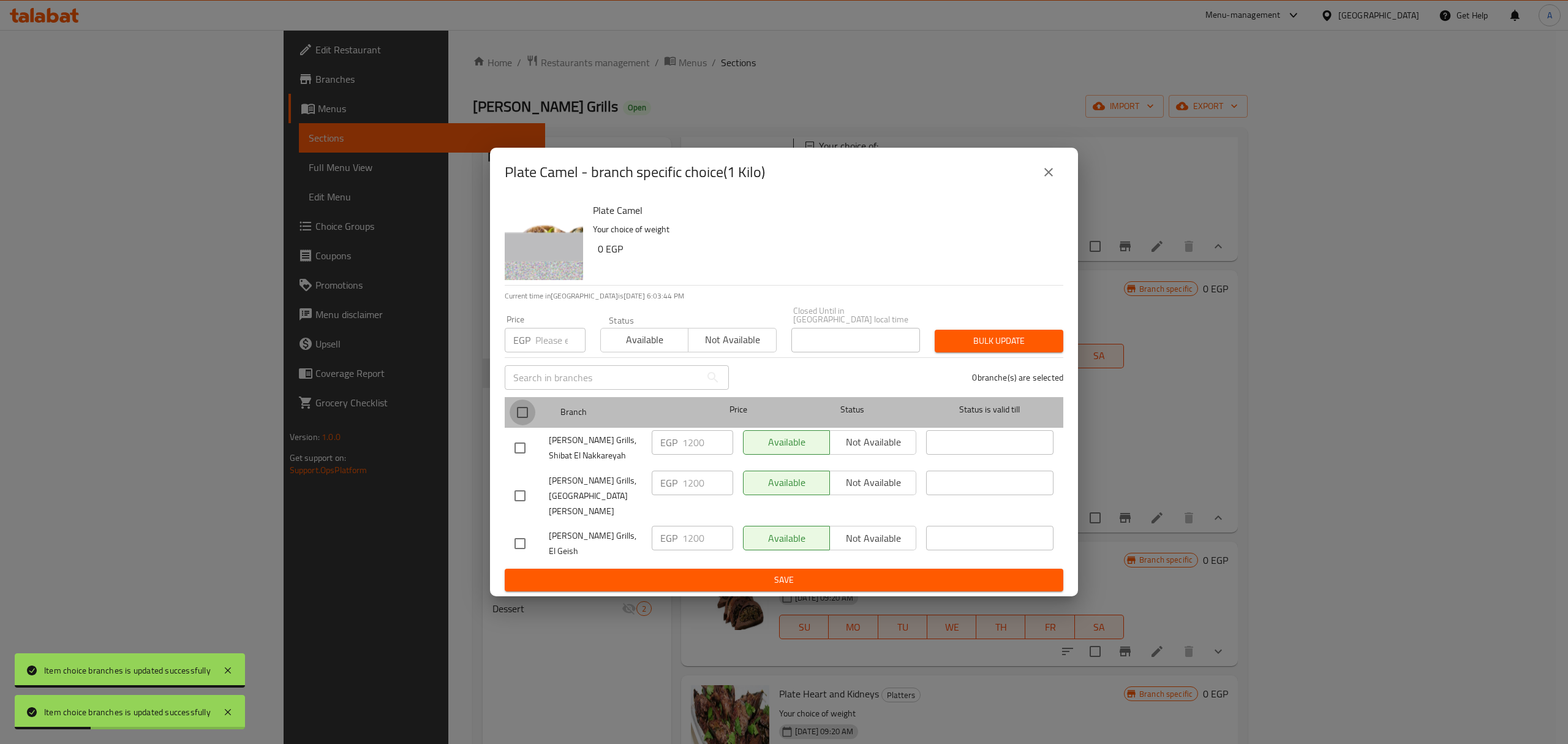
click at [522, 425] on input "checkbox" at bounding box center [522, 413] width 26 height 26
checkbox input "true"
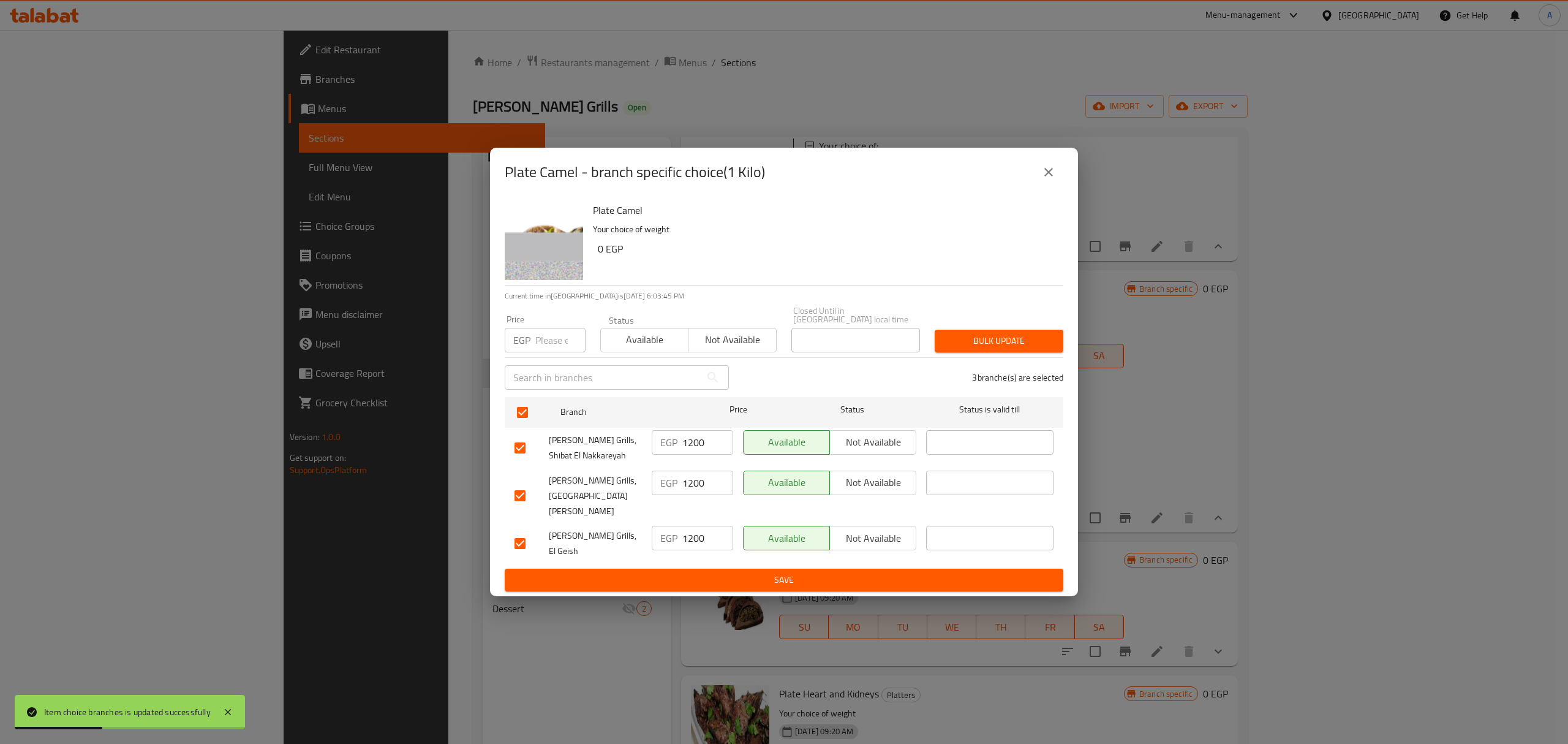
click at [550, 333] on div "Price EGP Price" at bounding box center [545, 333] width 81 height 38
click at [550, 352] on input "number" at bounding box center [560, 339] width 51 height 25
paste input "1280.00"
type input "1280.00"
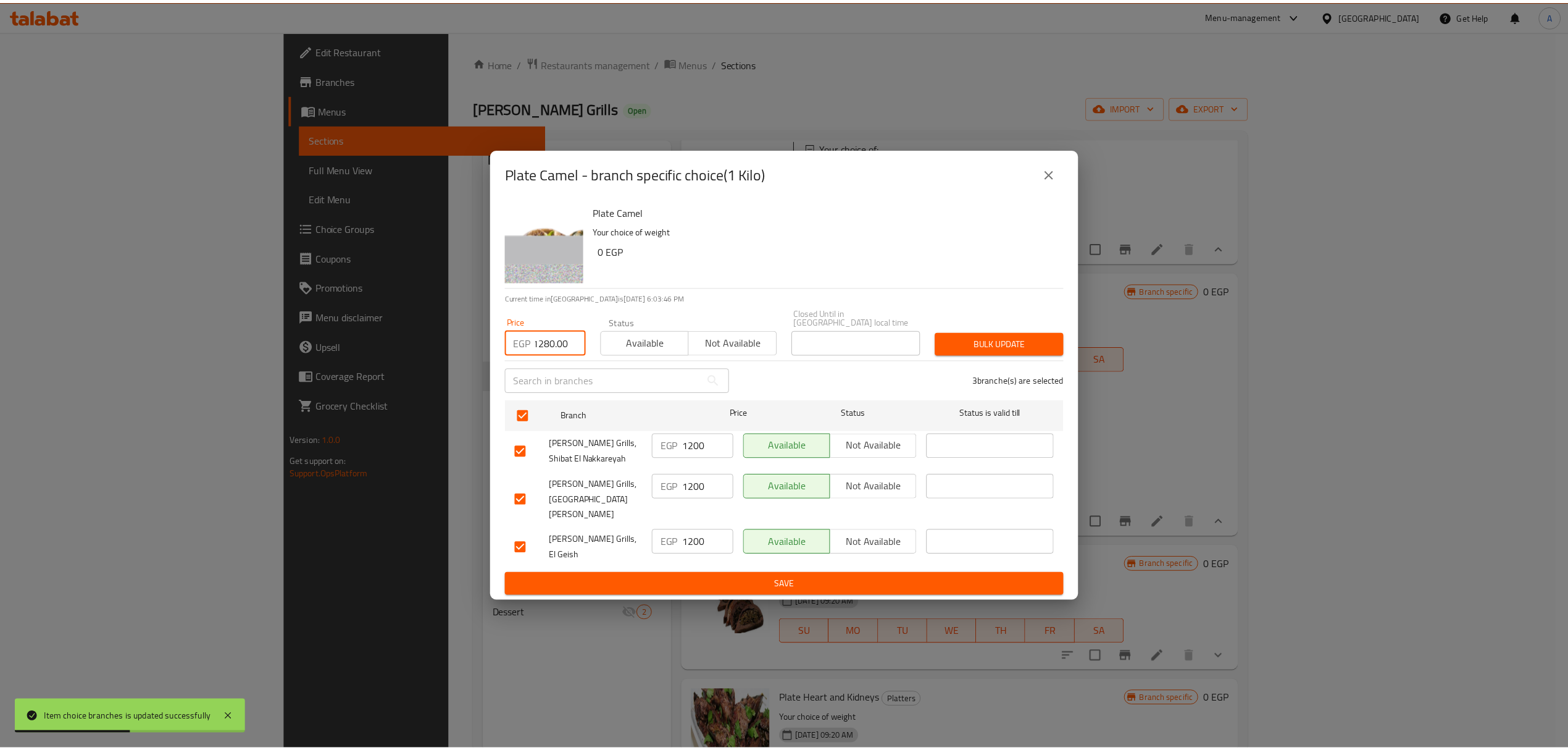
scroll to position [0, 0]
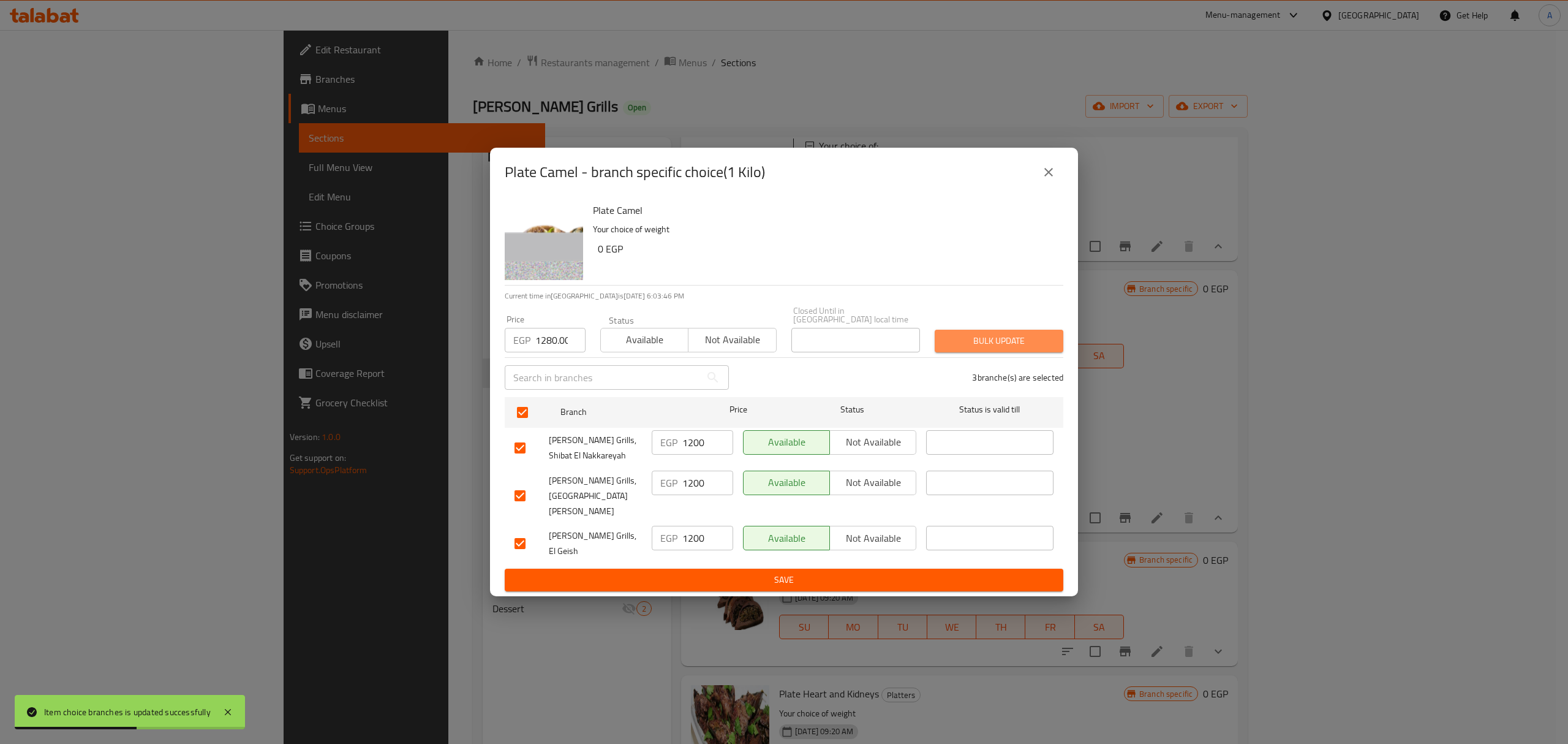
click at [993, 348] on span "Bulk update" at bounding box center [999, 340] width 109 height 15
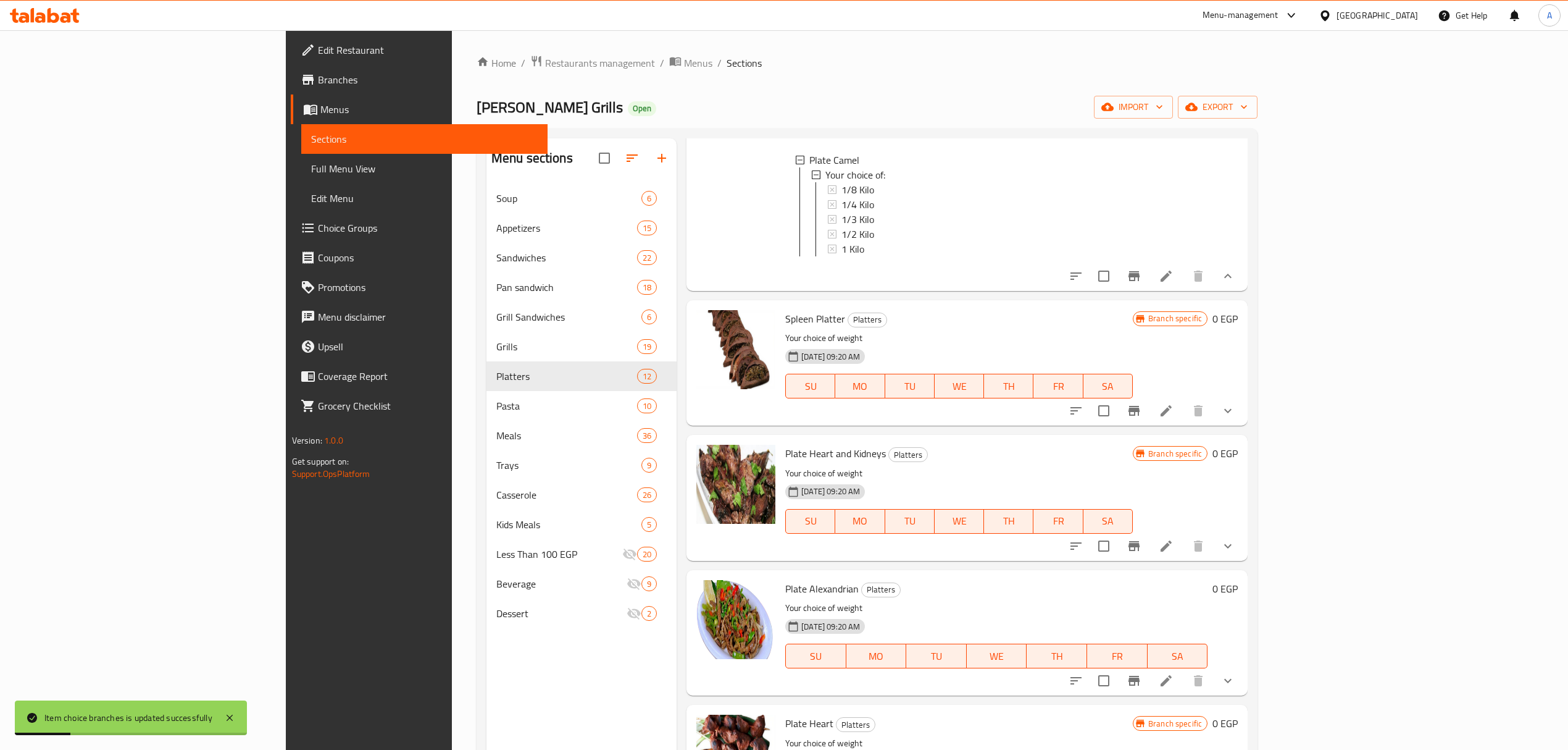
scroll to position [988, 0]
click at [1243, 424] on button "show more" at bounding box center [1228, 409] width 30 height 30
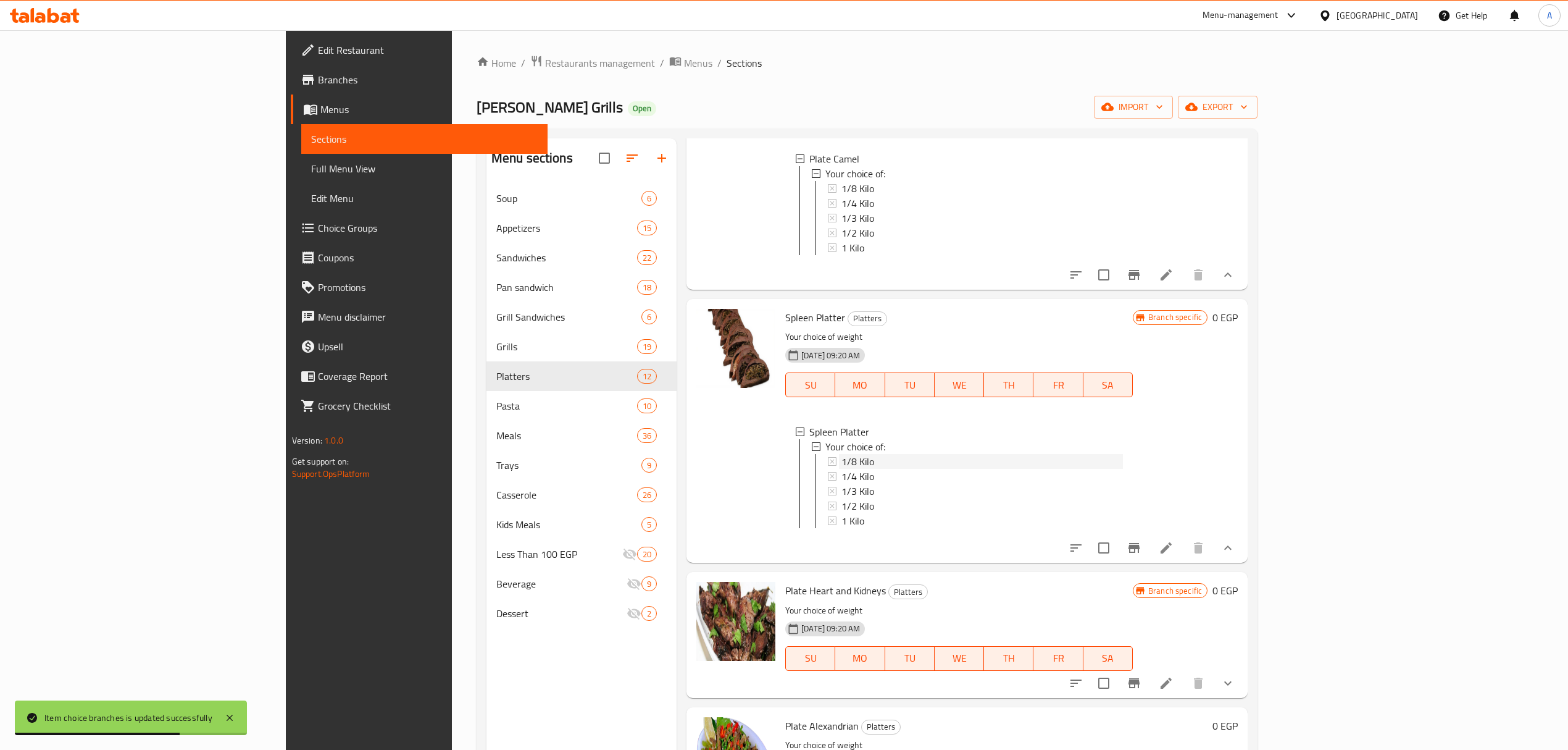
click at [841, 468] on span "1/8 Kilo" at bounding box center [857, 461] width 32 height 15
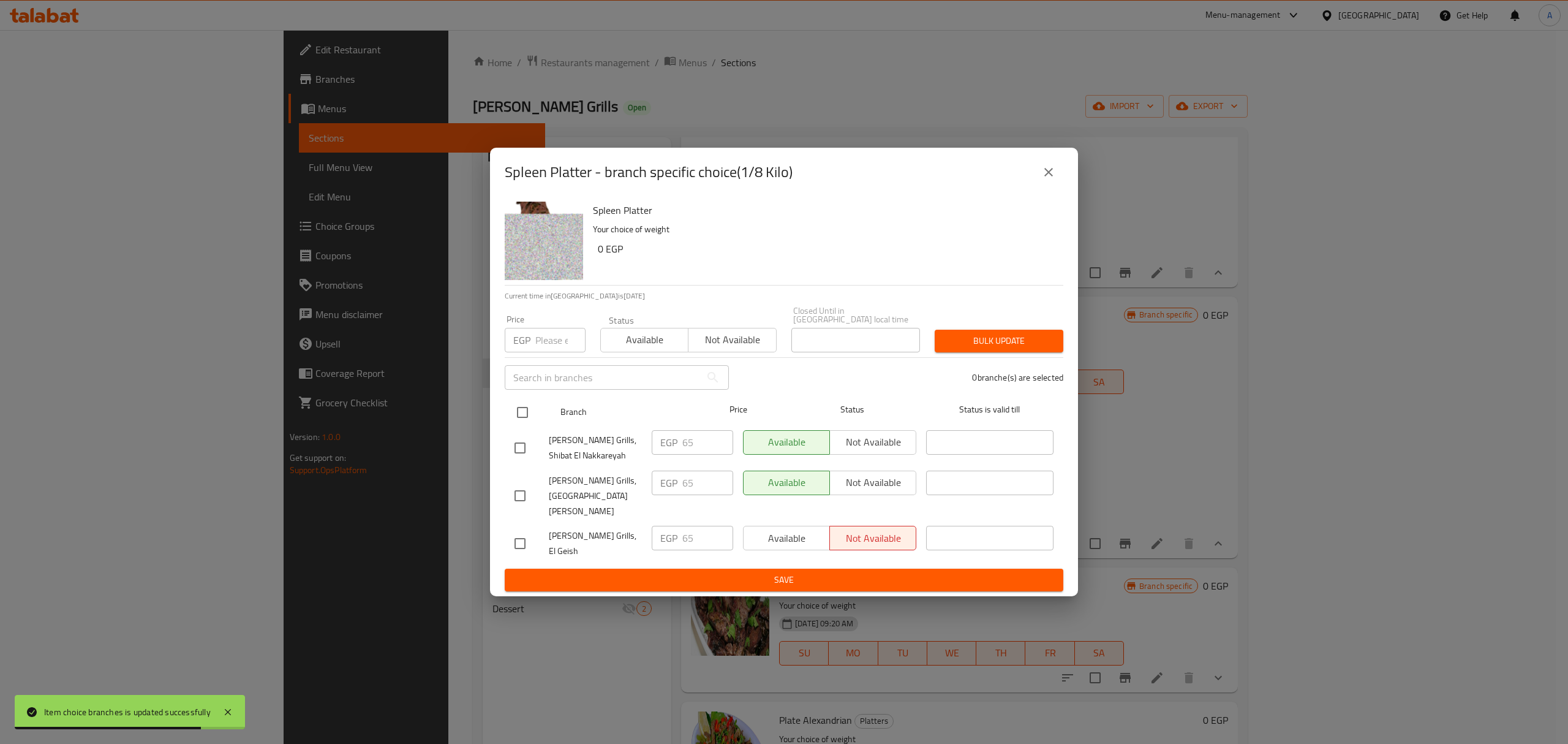
click at [523, 425] on input "checkbox" at bounding box center [522, 413] width 26 height 26
checkbox input "true"
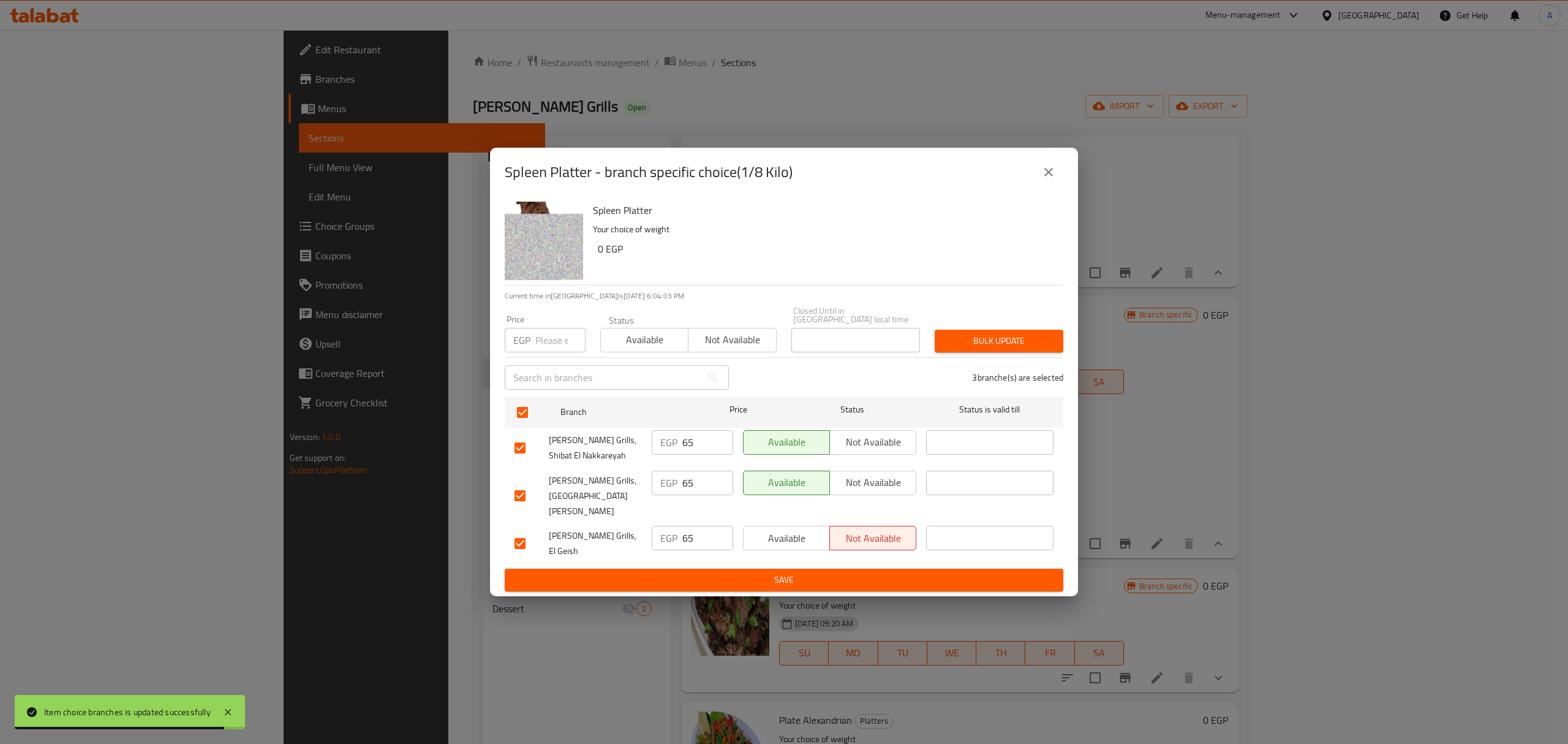
click at [537, 351] on input "number" at bounding box center [560, 339] width 51 height 25
paste input "70.00"
type input "70.00"
click at [1015, 352] on button "Bulk update" at bounding box center [999, 341] width 128 height 22
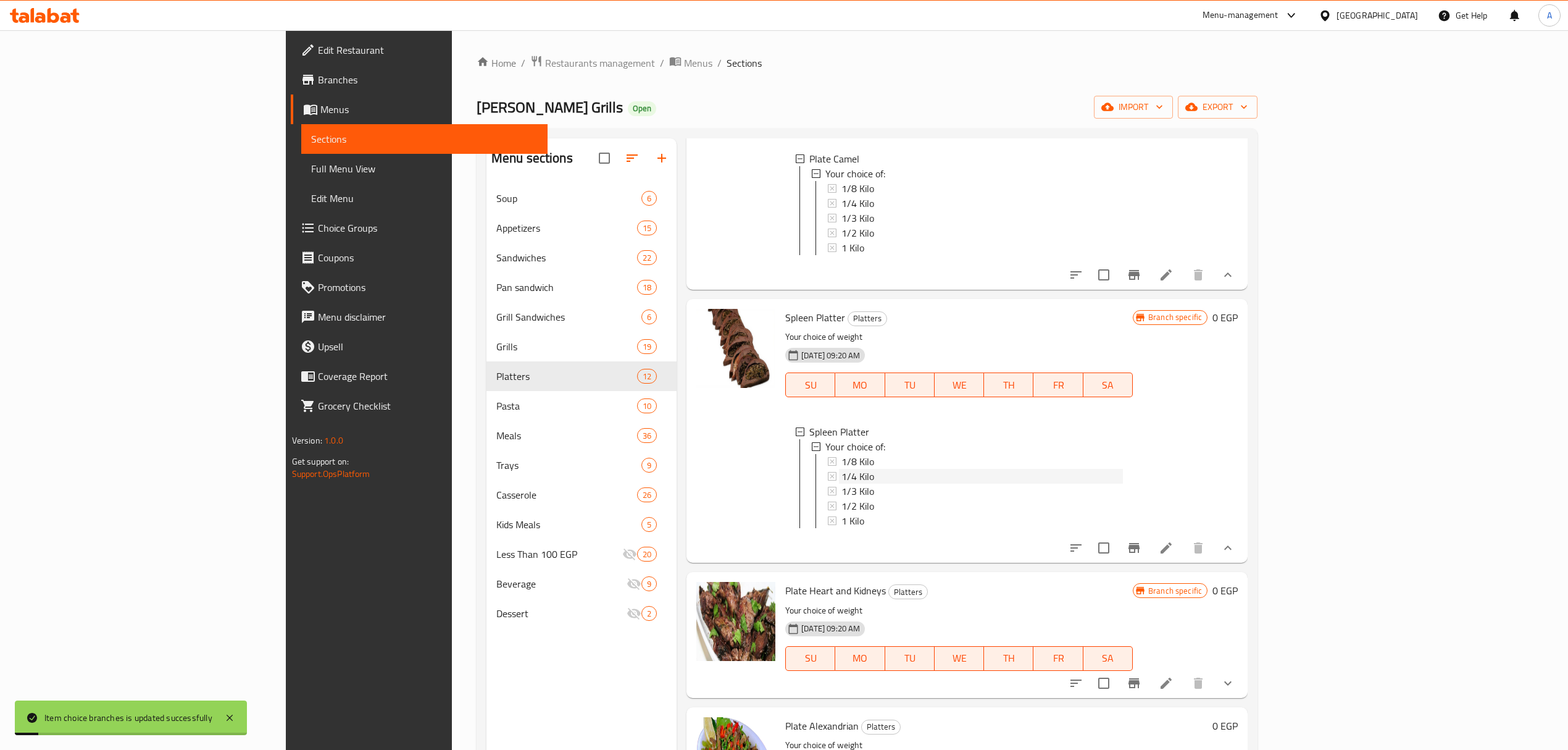
click at [841, 484] on span "1/4 Kilo" at bounding box center [857, 476] width 32 height 15
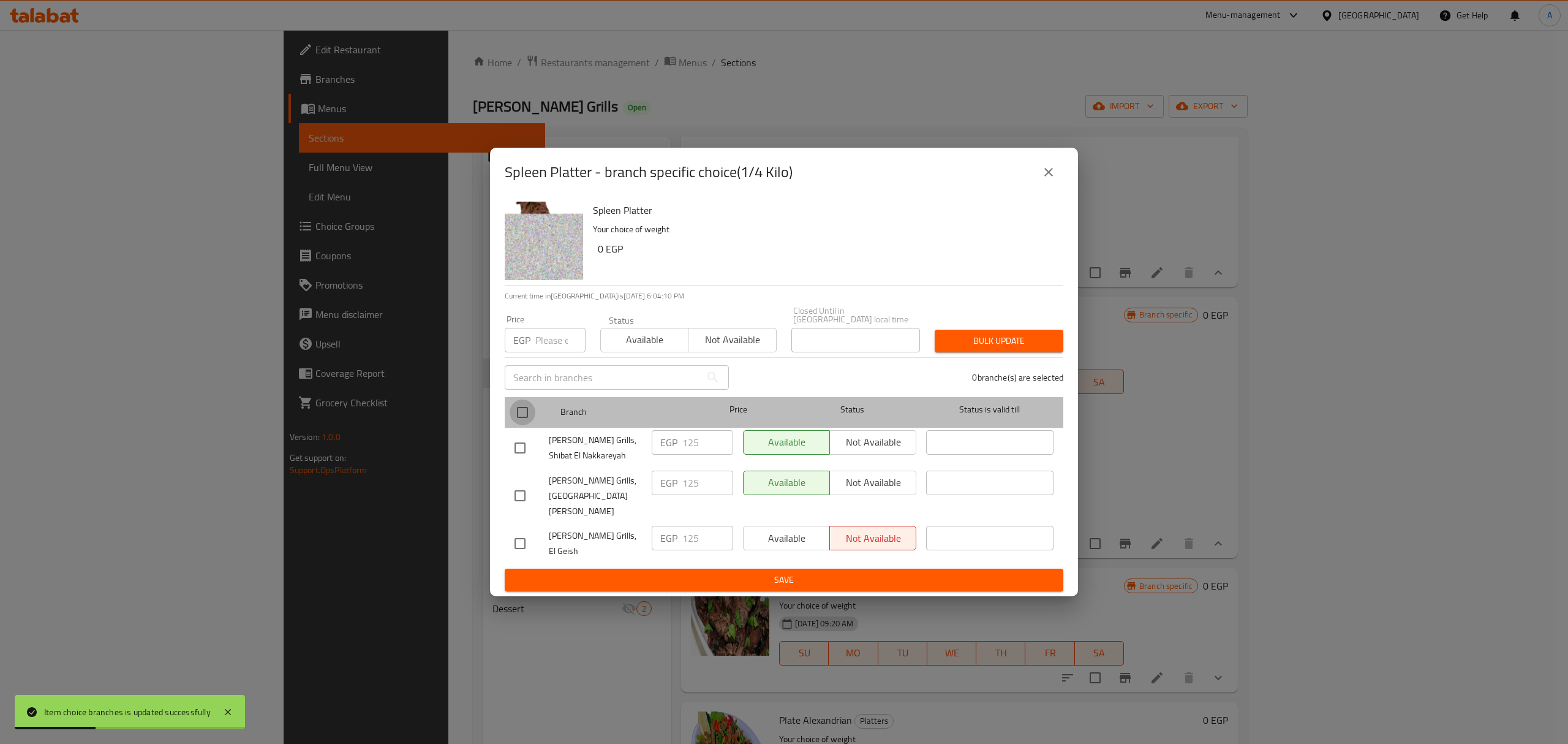
click at [526, 425] on input "checkbox" at bounding box center [522, 413] width 26 height 26
checkbox input "true"
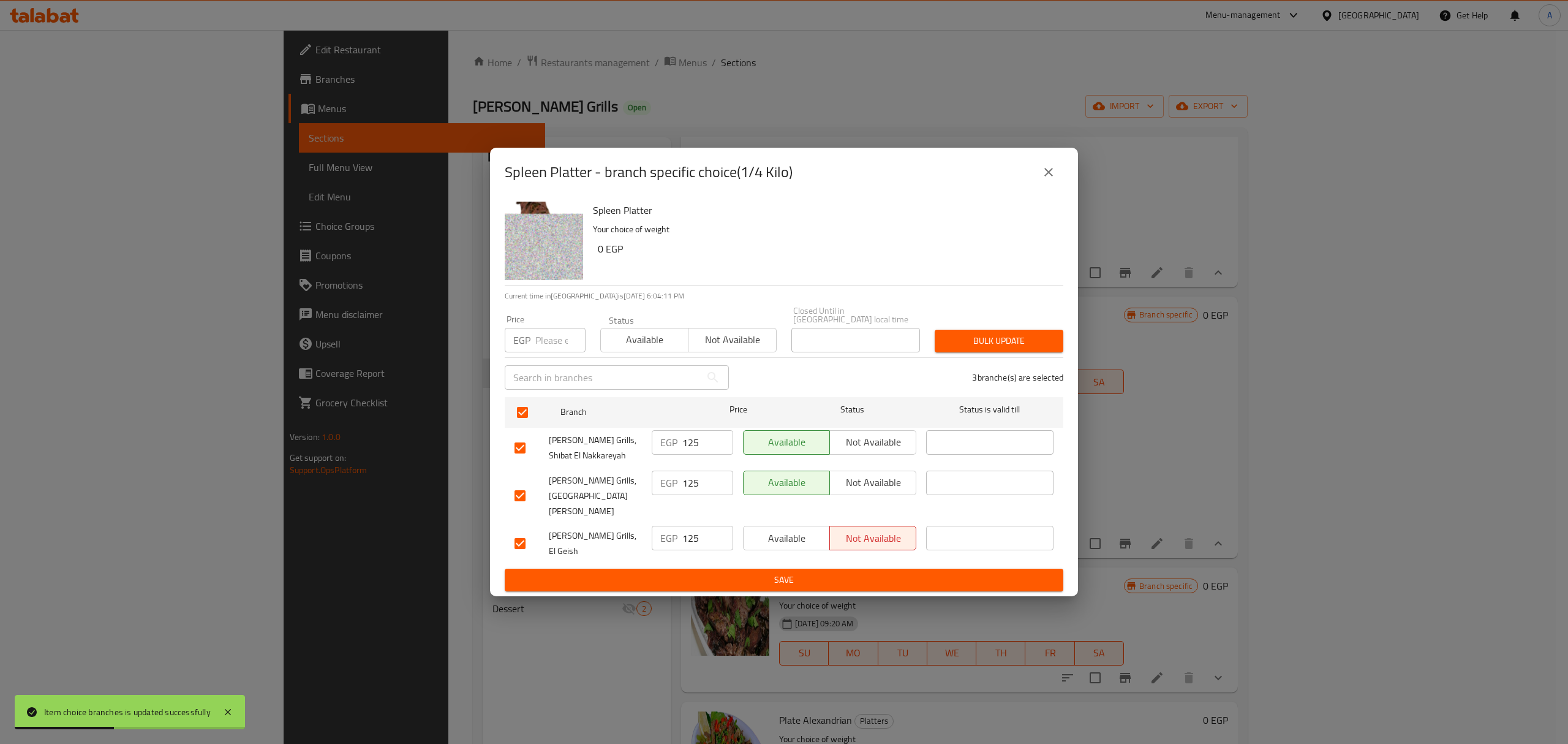
click at [546, 339] on div "Price EGP Price" at bounding box center [545, 333] width 81 height 38
click at [559, 348] on input "number" at bounding box center [560, 339] width 51 height 25
paste input "140.00"
type input "140.00"
click at [952, 346] on span "Bulk update" at bounding box center [999, 340] width 109 height 15
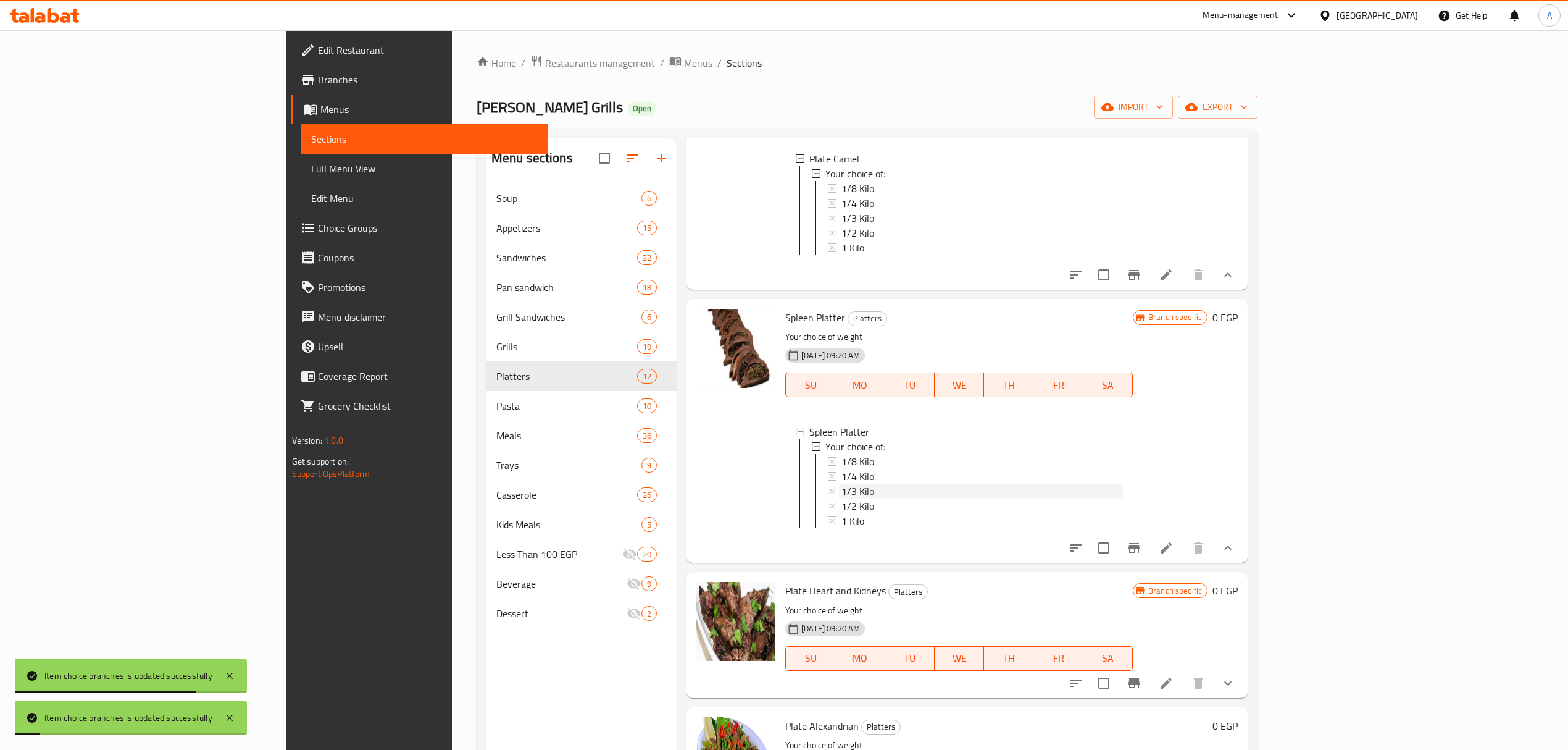
click at [841, 498] on span "1/3 Kilo" at bounding box center [857, 491] width 32 height 15
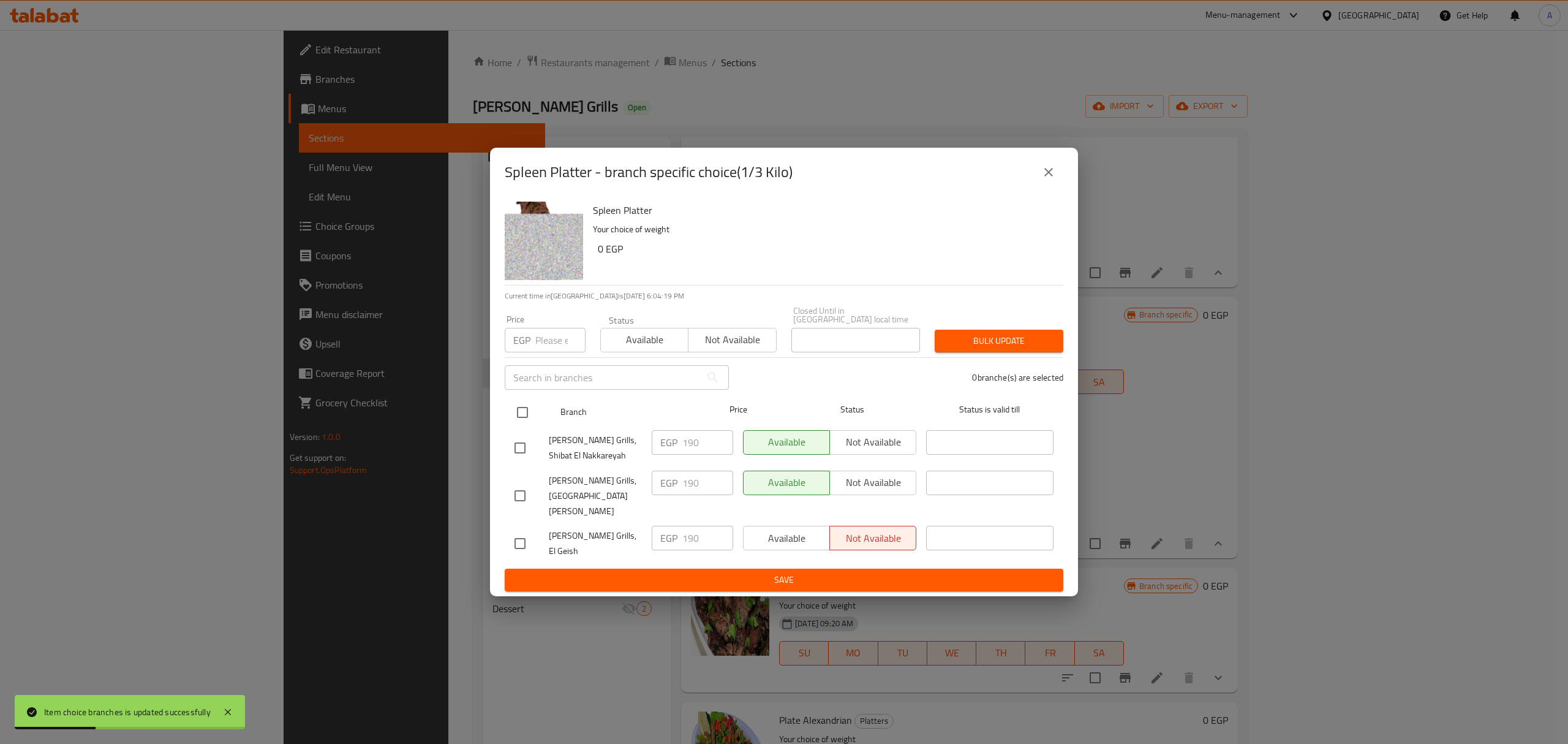
click at [521, 425] on input "checkbox" at bounding box center [522, 413] width 26 height 26
checkbox input "true"
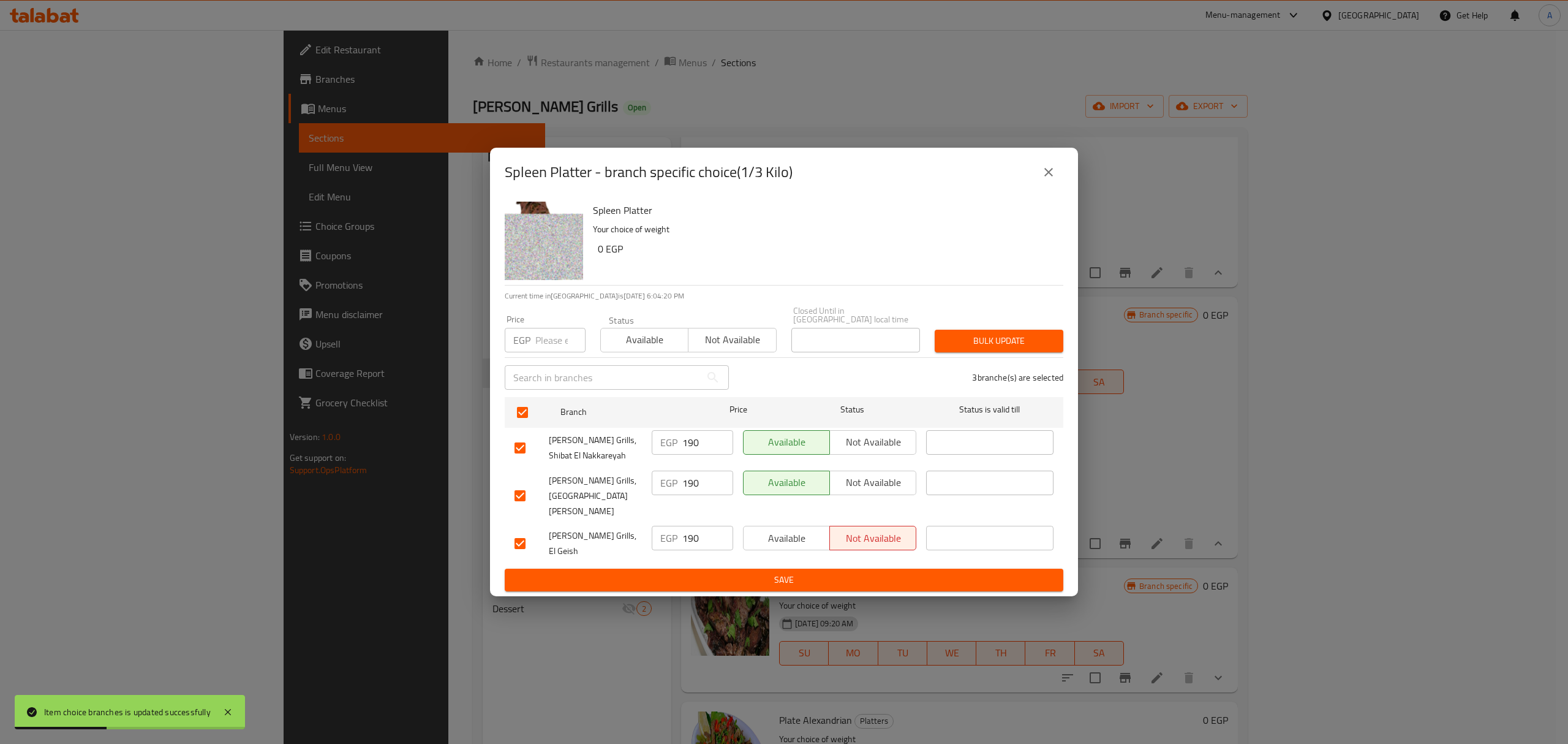
click at [545, 352] on input "number" at bounding box center [560, 339] width 51 height 25
paste input "210.00"
type input "210.00"
click at [1024, 360] on div "Bulk update" at bounding box center [999, 341] width 144 height 38
click at [1017, 352] on button "Bulk update" at bounding box center [999, 341] width 128 height 22
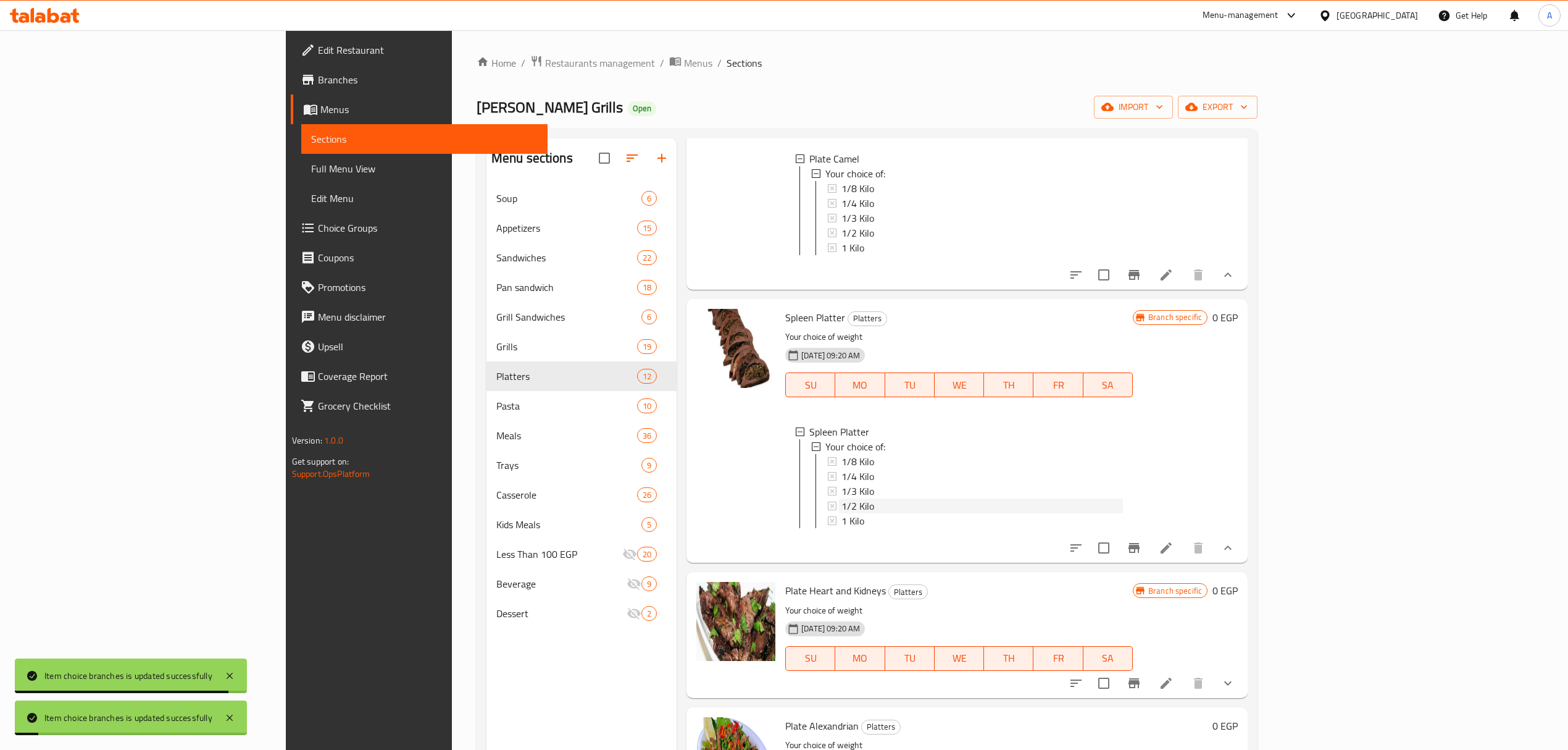
click at [841, 513] on span "1/2 Kilo" at bounding box center [857, 506] width 32 height 15
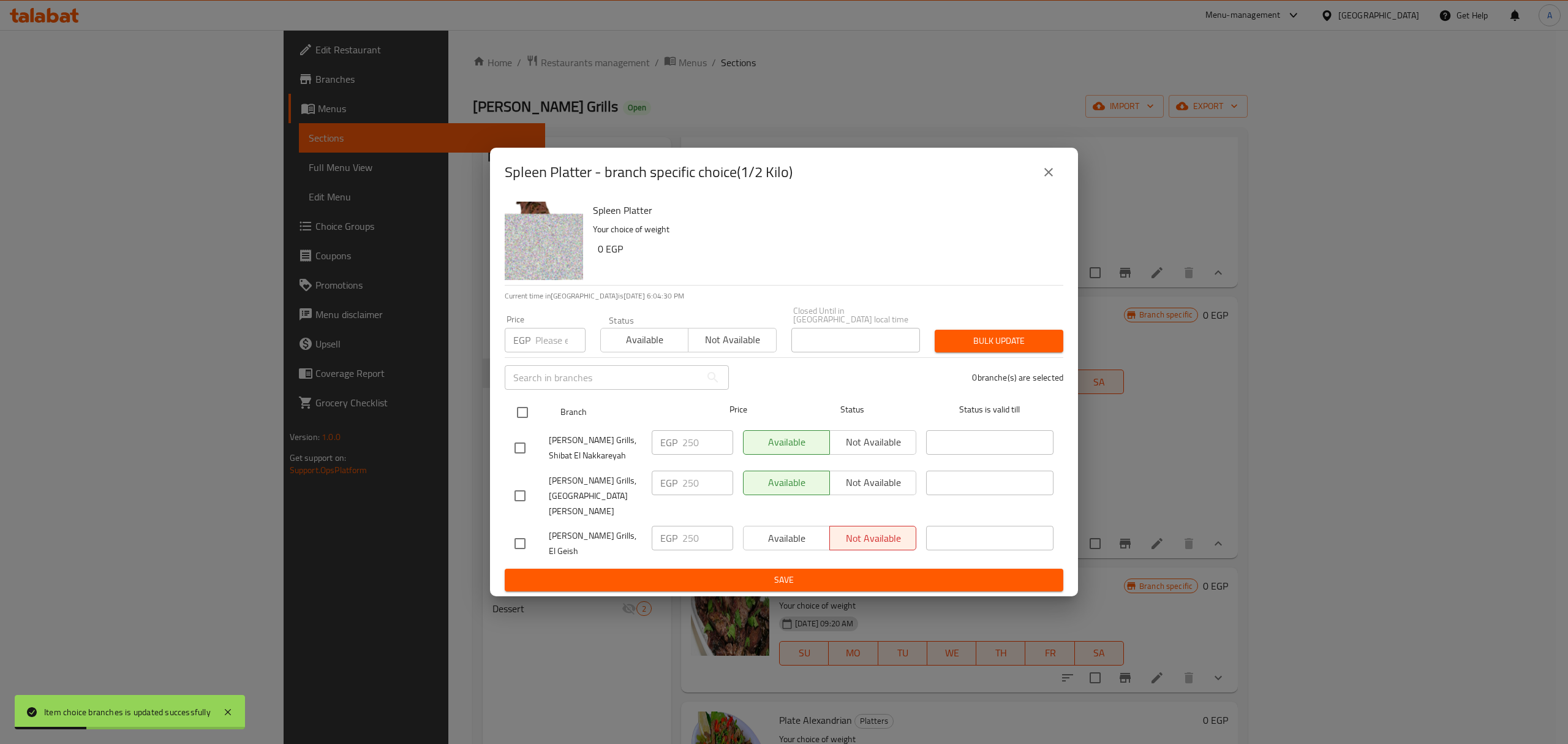
click at [513, 417] on input "checkbox" at bounding box center [522, 413] width 26 height 26
checkbox input "true"
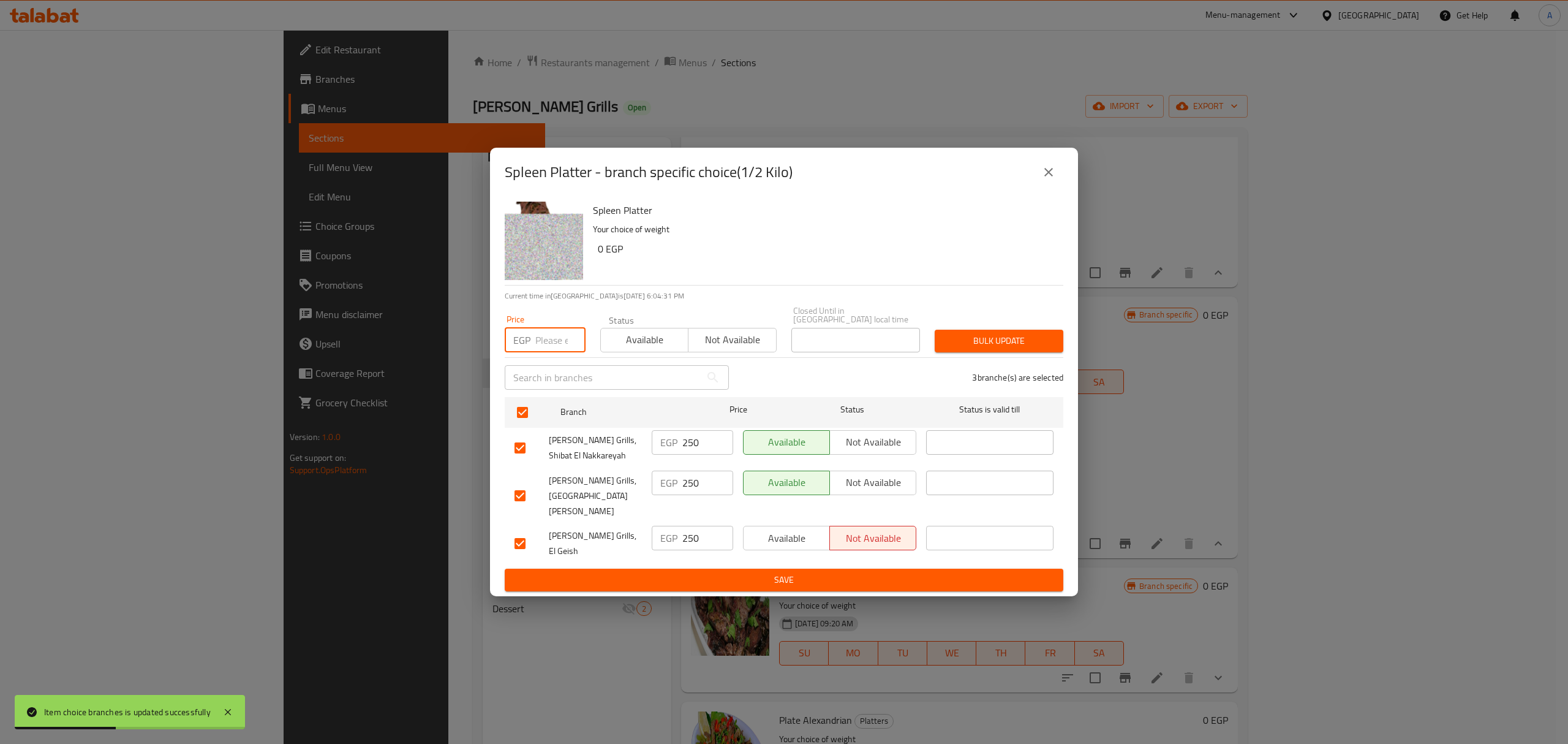
click at [545, 352] on input "number" at bounding box center [560, 339] width 51 height 25
paste input "280.00"
type input "280.00"
click at [961, 360] on div "Bulk update" at bounding box center [999, 341] width 144 height 38
click at [961, 348] on span "Bulk update" at bounding box center [999, 340] width 109 height 15
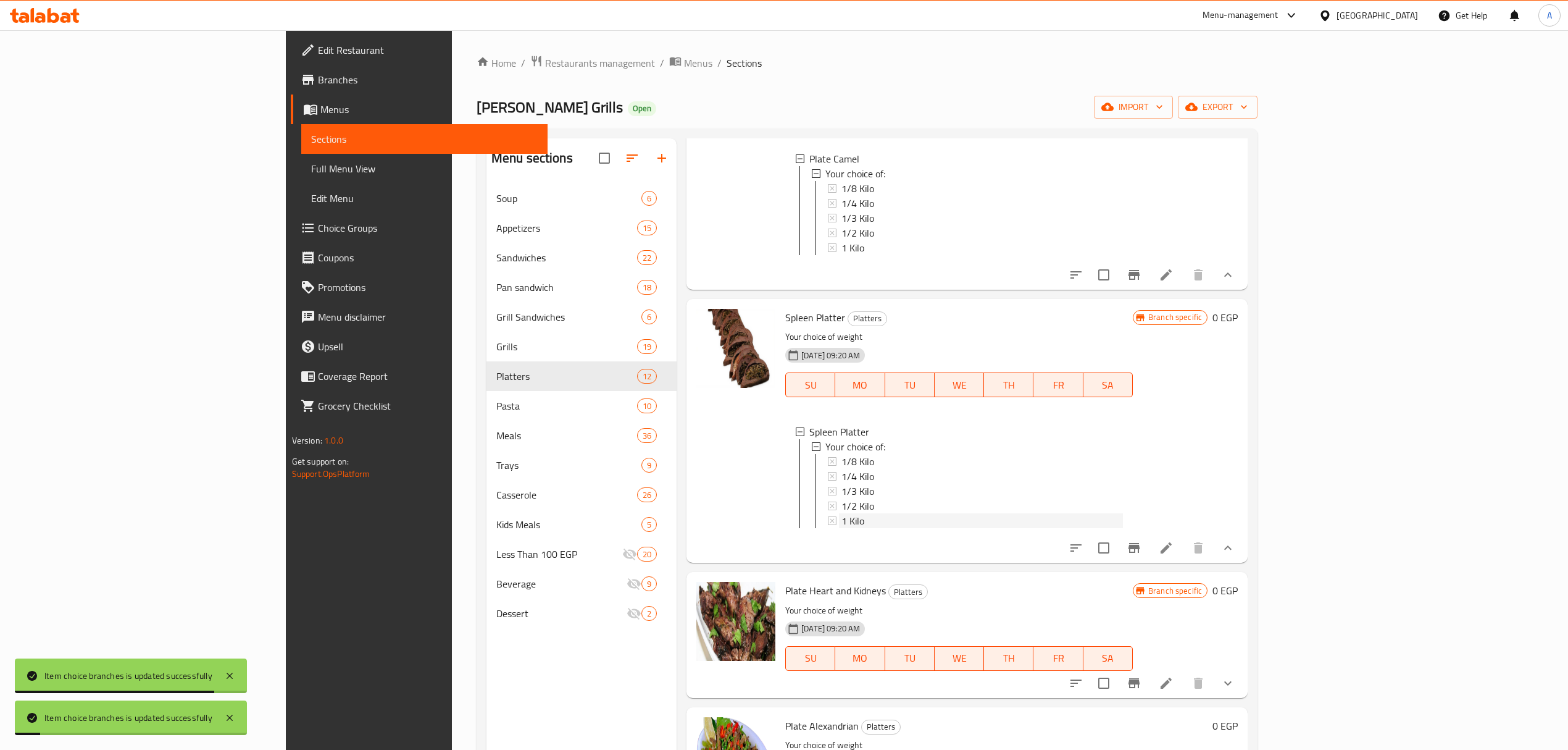
click at [841, 528] on div "1 Kilo" at bounding box center [982, 520] width 281 height 15
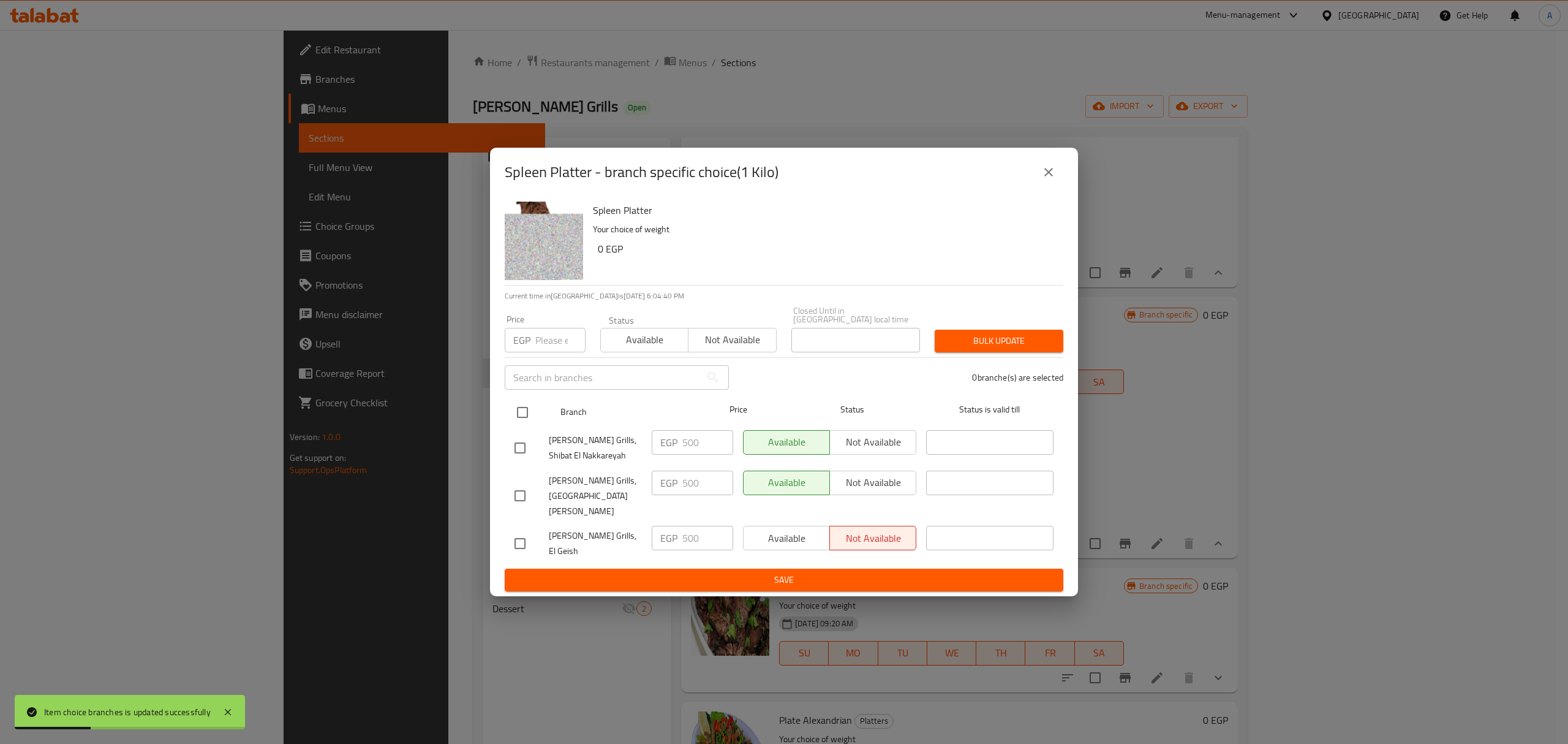
click at [516, 425] on input "checkbox" at bounding box center [522, 413] width 26 height 26
checkbox input "true"
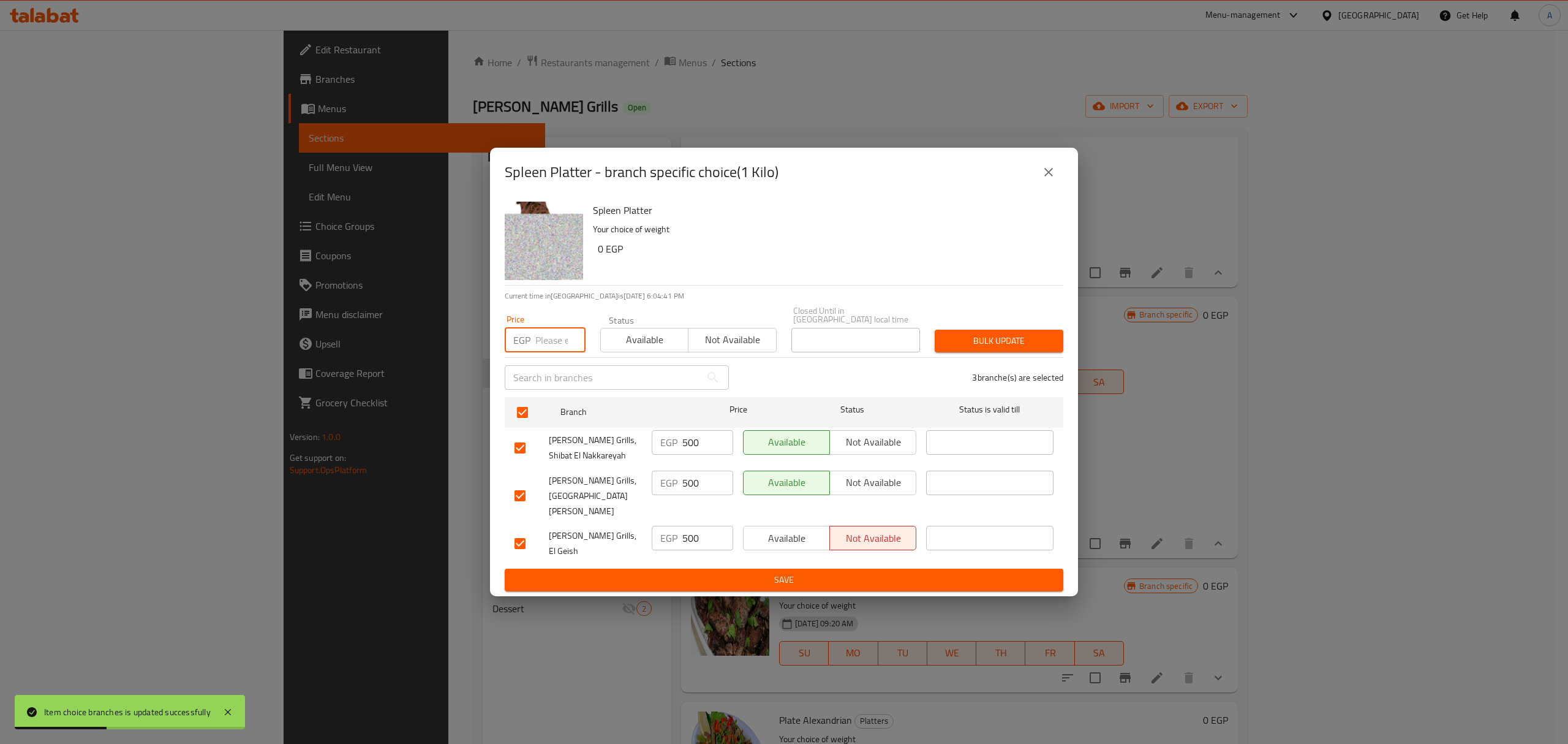
click at [546, 352] on input "number" at bounding box center [560, 339] width 51 height 25
paste input "560.00"
type input "560.00"
click at [1015, 347] on span "Bulk update" at bounding box center [999, 340] width 109 height 15
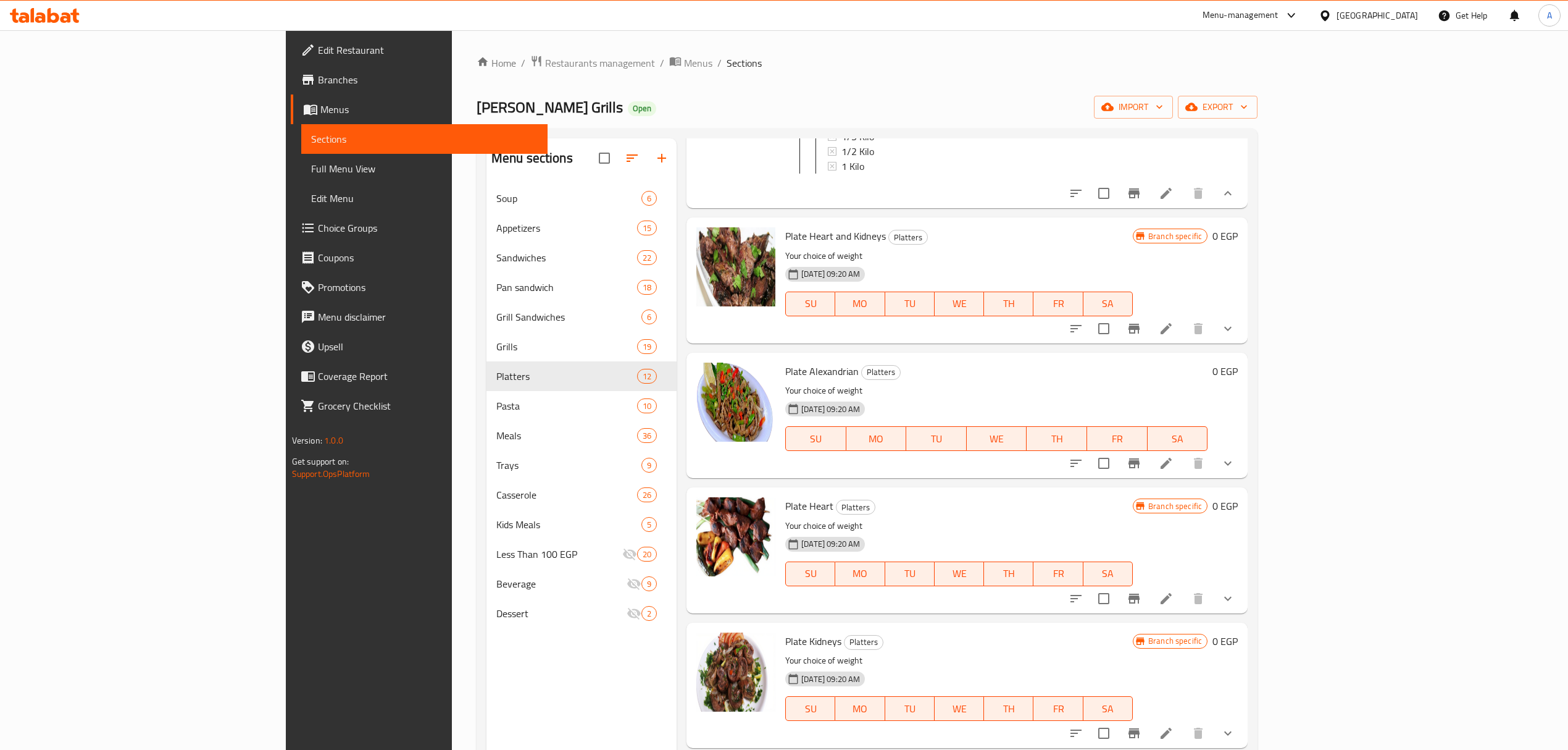
scroll to position [1317, 0]
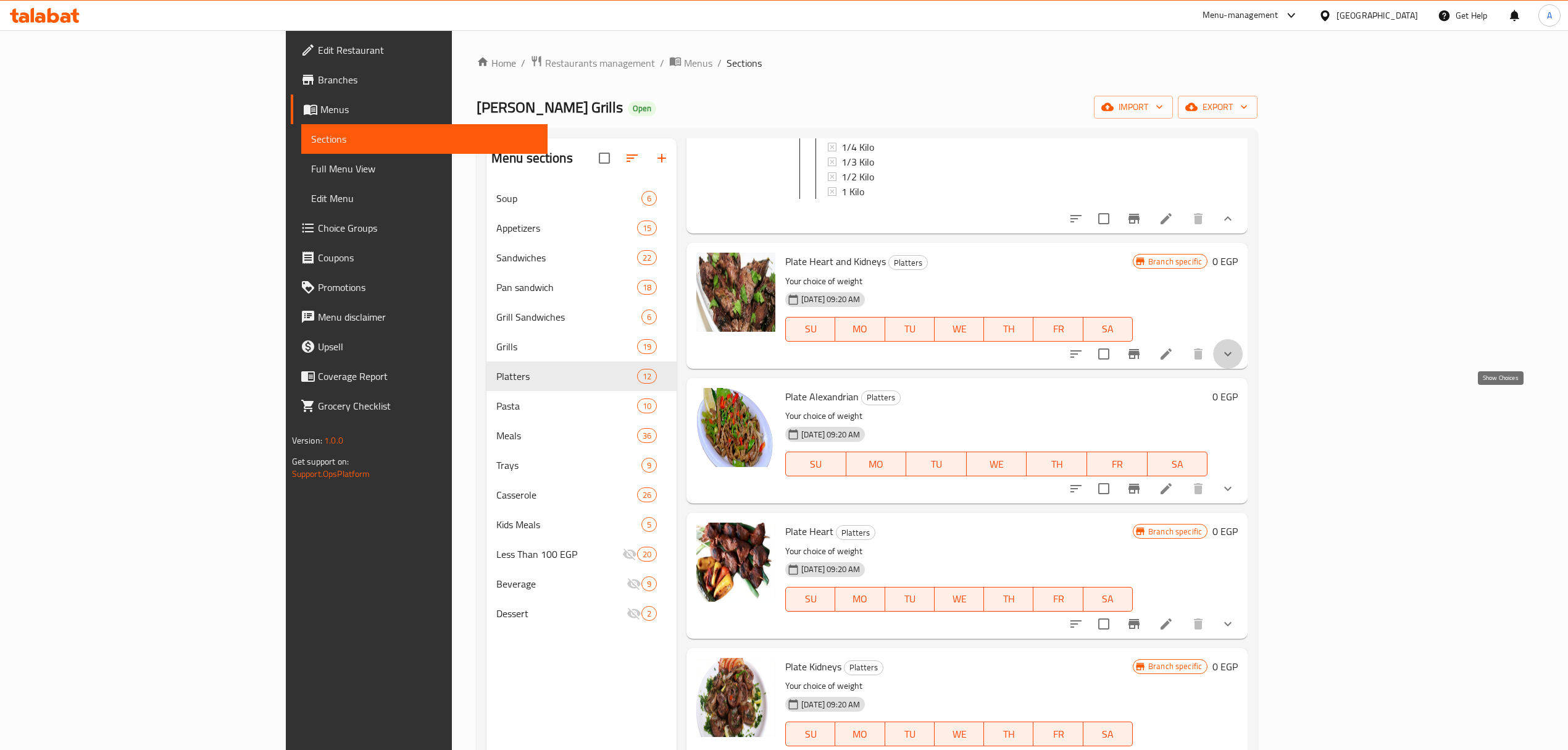
click at [1235, 362] on icon "show more" at bounding box center [1228, 354] width 15 height 15
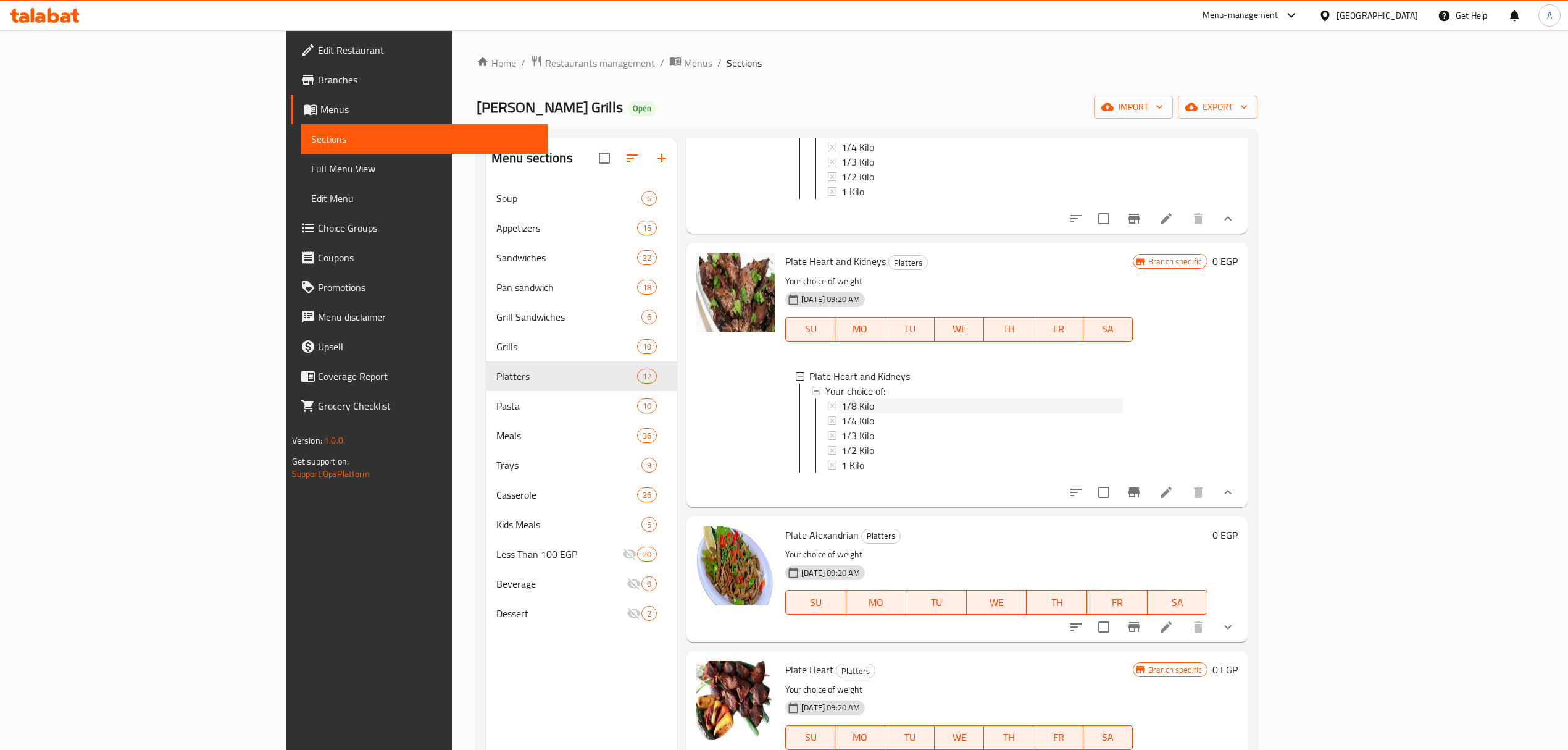
click at [841, 413] on div "1/8 Kilo" at bounding box center [982, 405] width 281 height 15
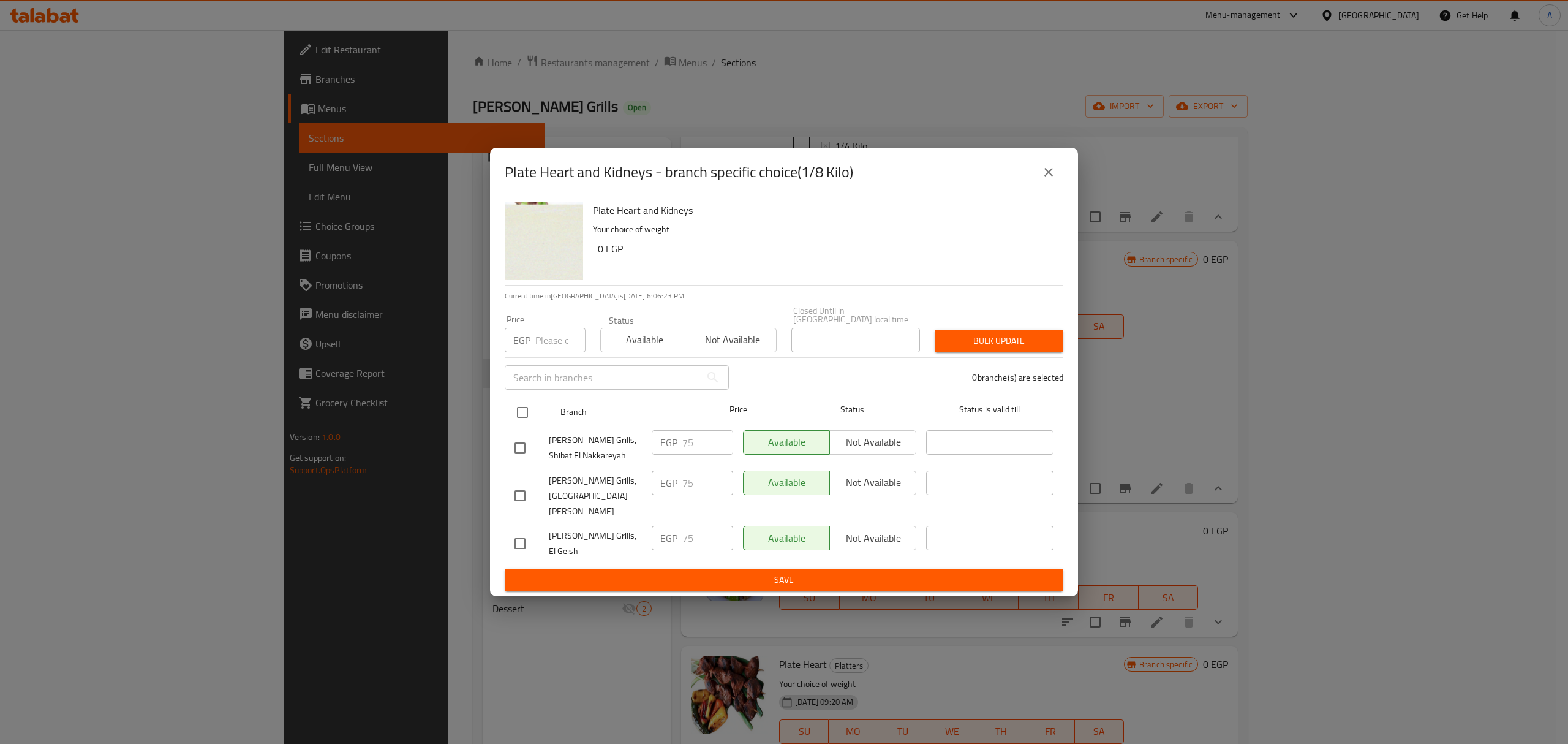
click at [525, 421] on input "checkbox" at bounding box center [522, 413] width 26 height 26
checkbox input "true"
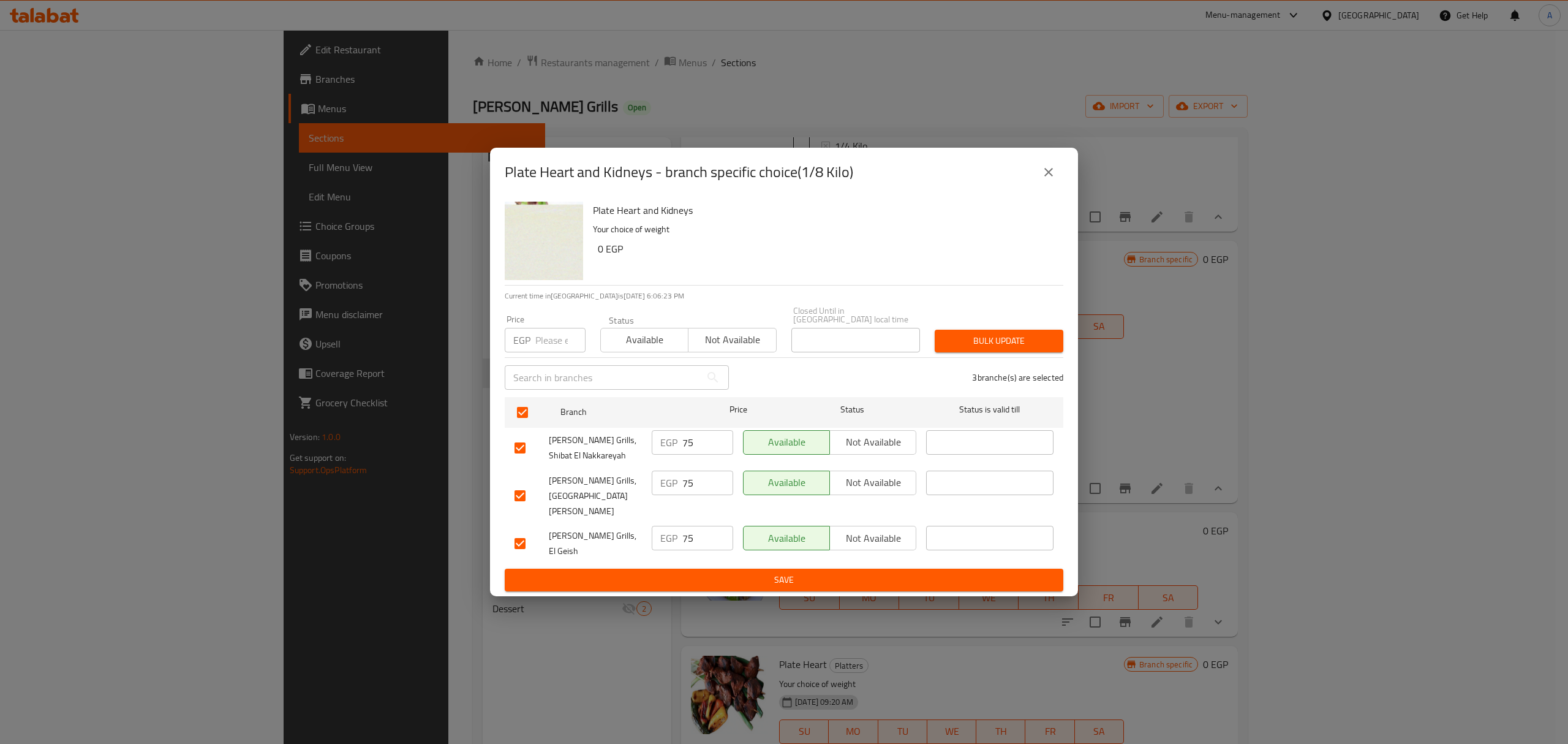
click at [545, 346] on input "number" at bounding box center [560, 339] width 51 height 25
paste input "80.00"
type input "80.00"
click at [969, 348] on span "Bulk update" at bounding box center [999, 340] width 109 height 15
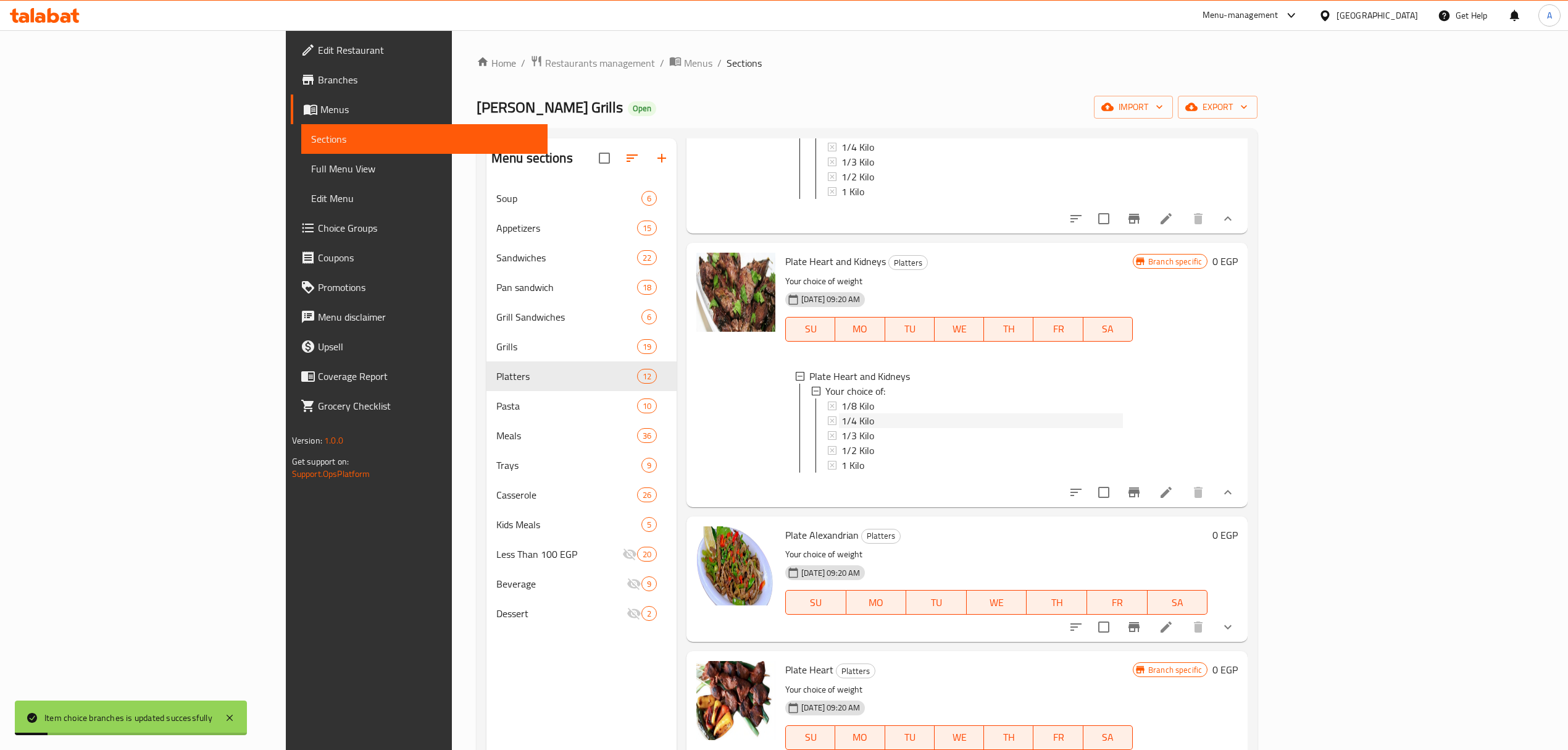
click at [841, 428] on div "1/4 Kilo" at bounding box center [982, 421] width 281 height 15
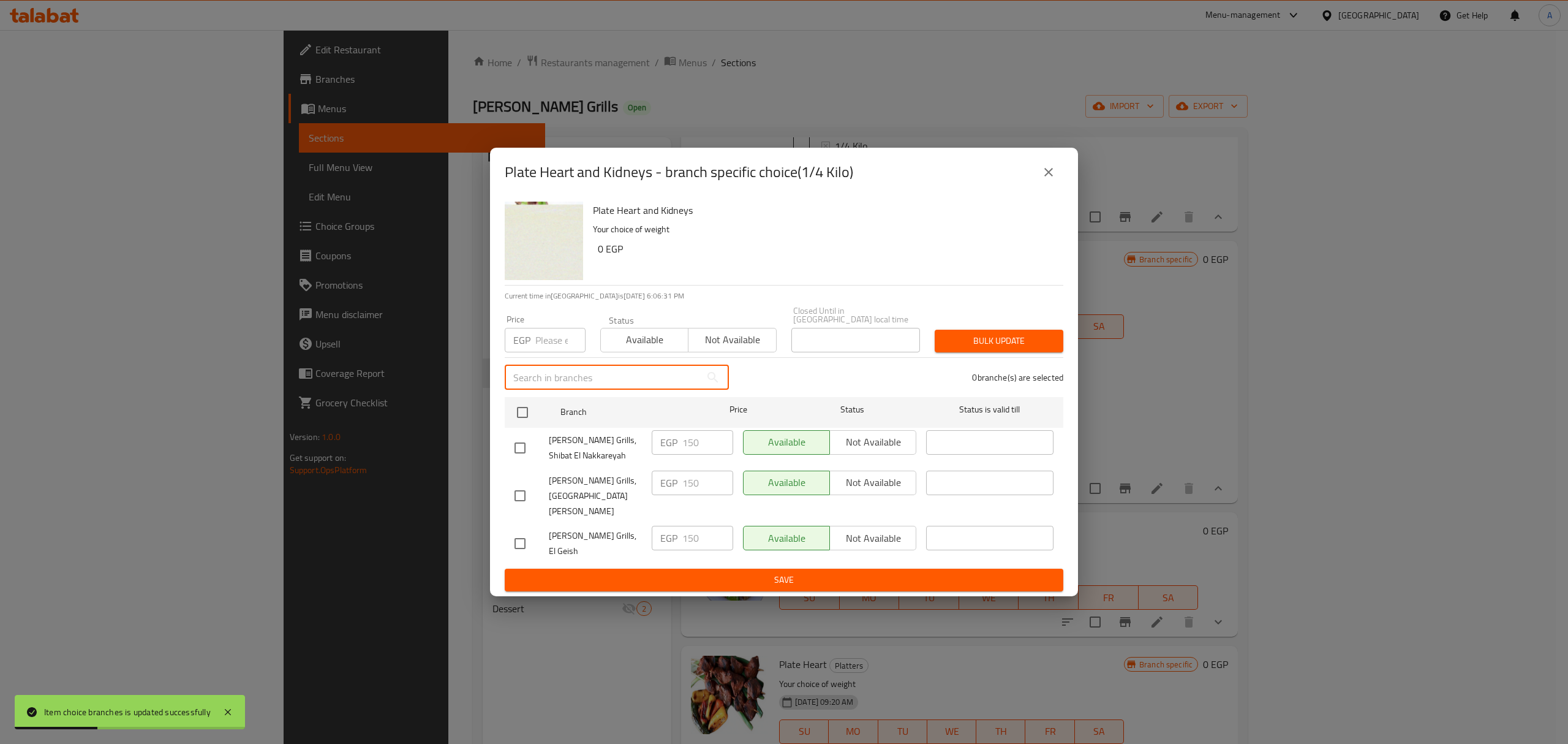
click at [517, 389] on input "text" at bounding box center [603, 377] width 196 height 25
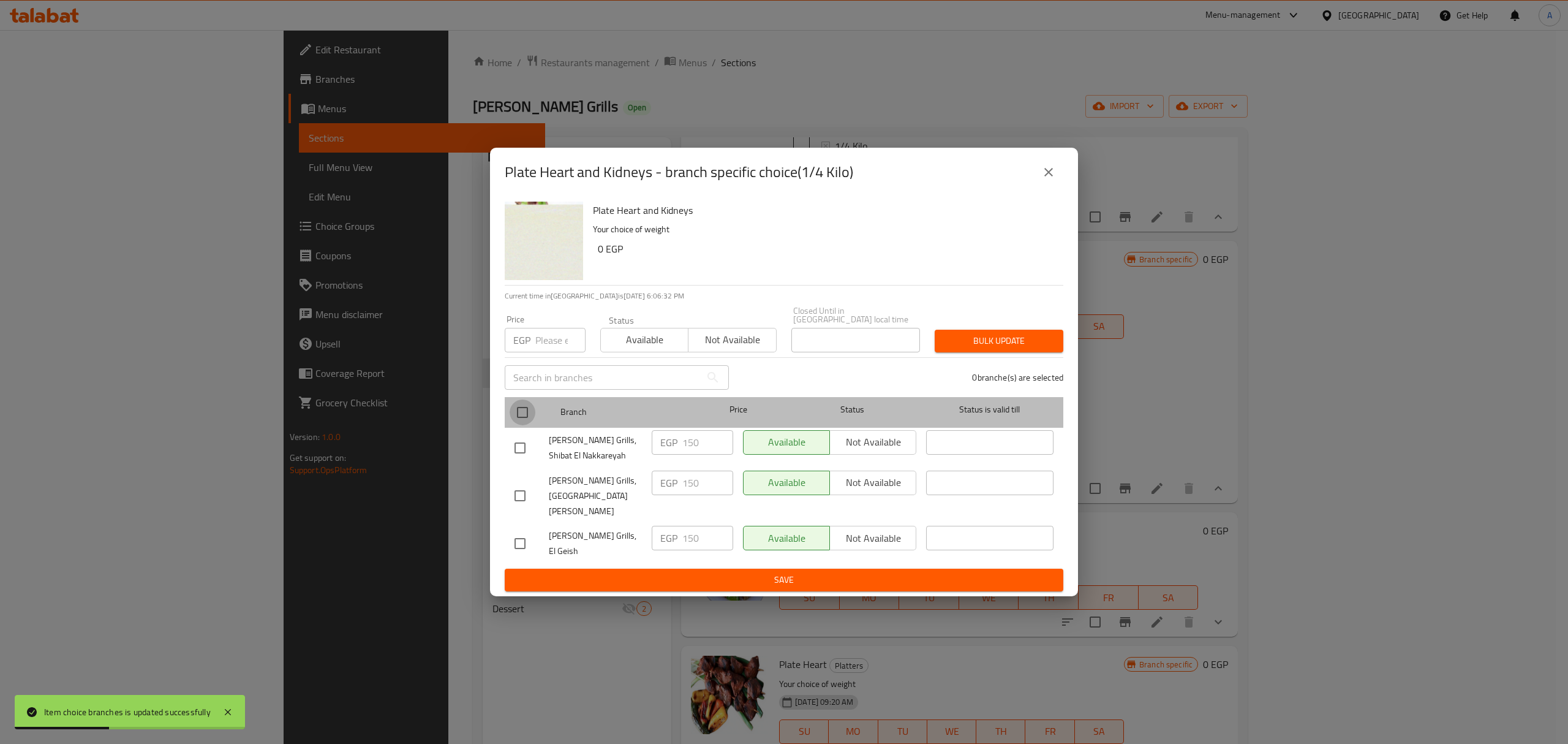
click at [518, 413] on input "checkbox" at bounding box center [522, 413] width 26 height 26
checkbox input "true"
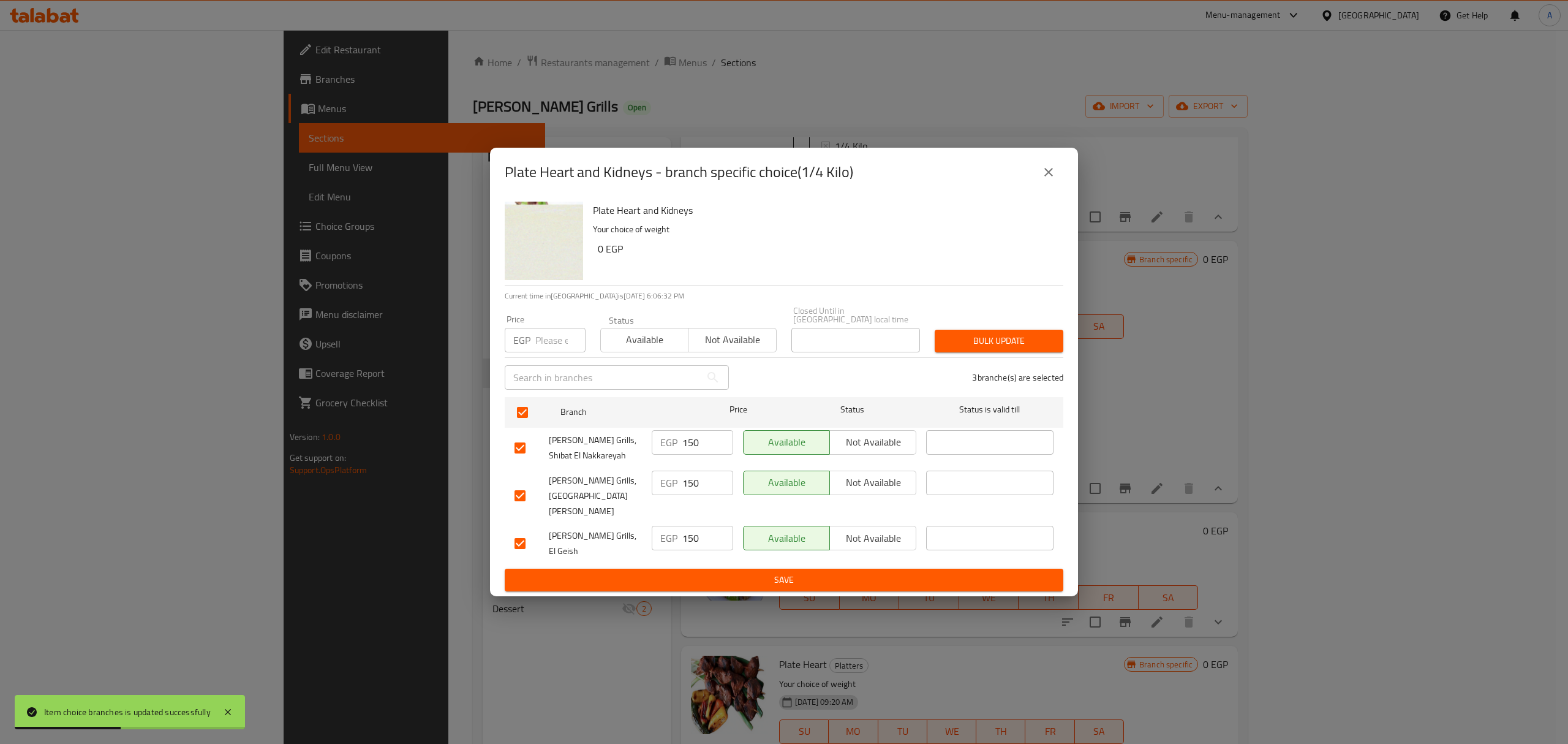
click at [533, 346] on div "EGP Price" at bounding box center [545, 339] width 81 height 25
paste input "160.00"
type input "160.00"
click at [949, 348] on span "Bulk update" at bounding box center [999, 340] width 109 height 15
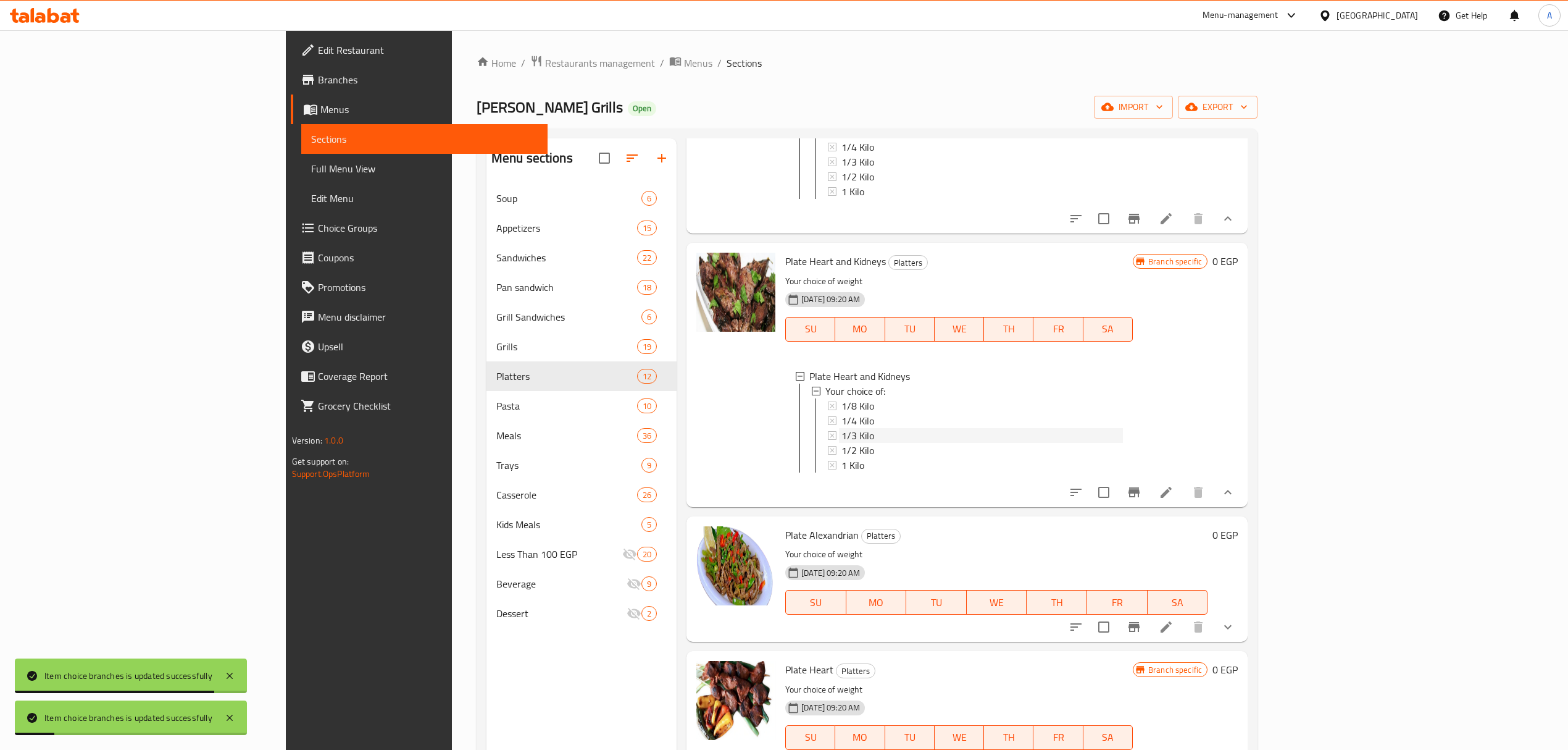
click at [841, 443] on span "1/3 Kilo" at bounding box center [857, 435] width 32 height 15
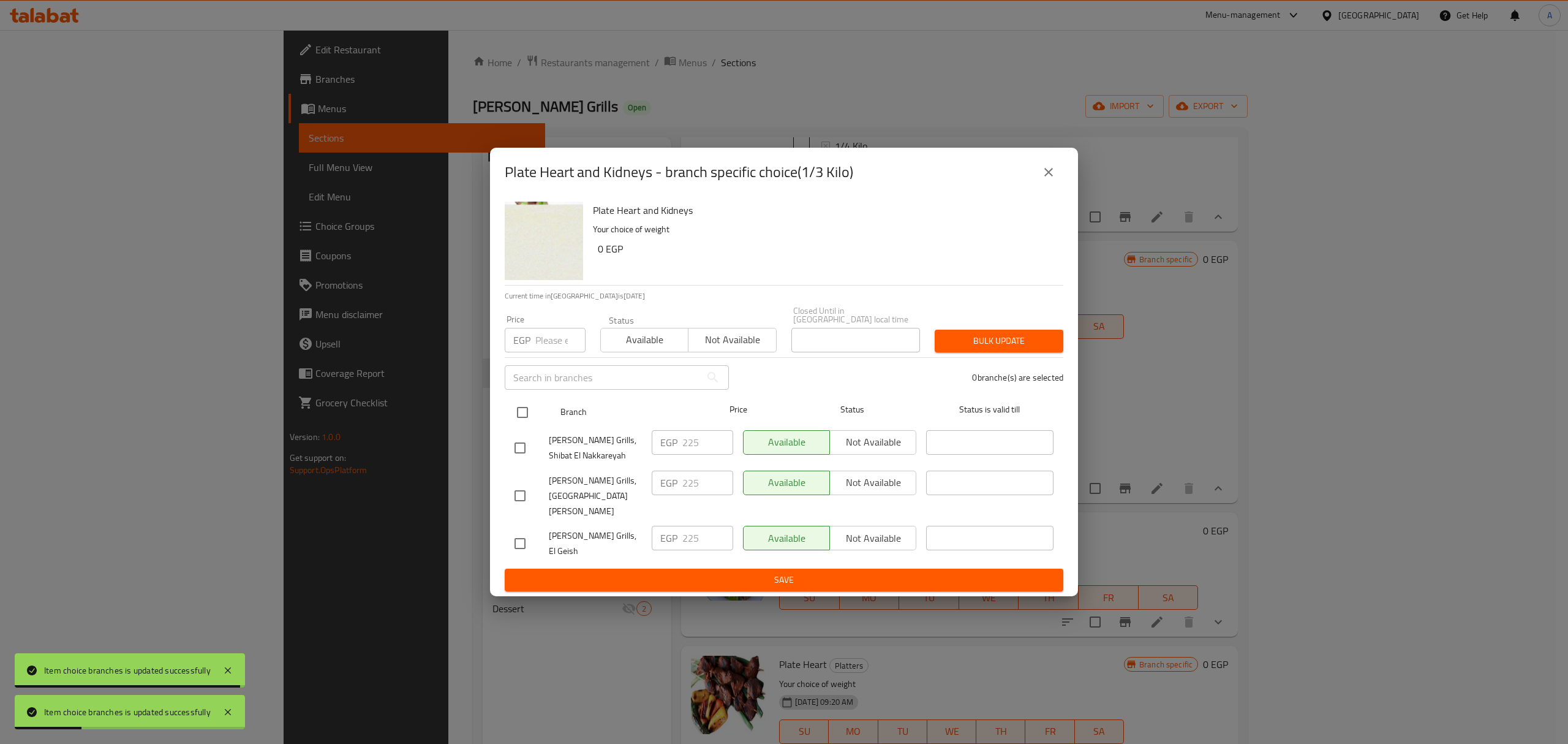
click at [526, 421] on input "checkbox" at bounding box center [522, 413] width 26 height 26
checkbox input "true"
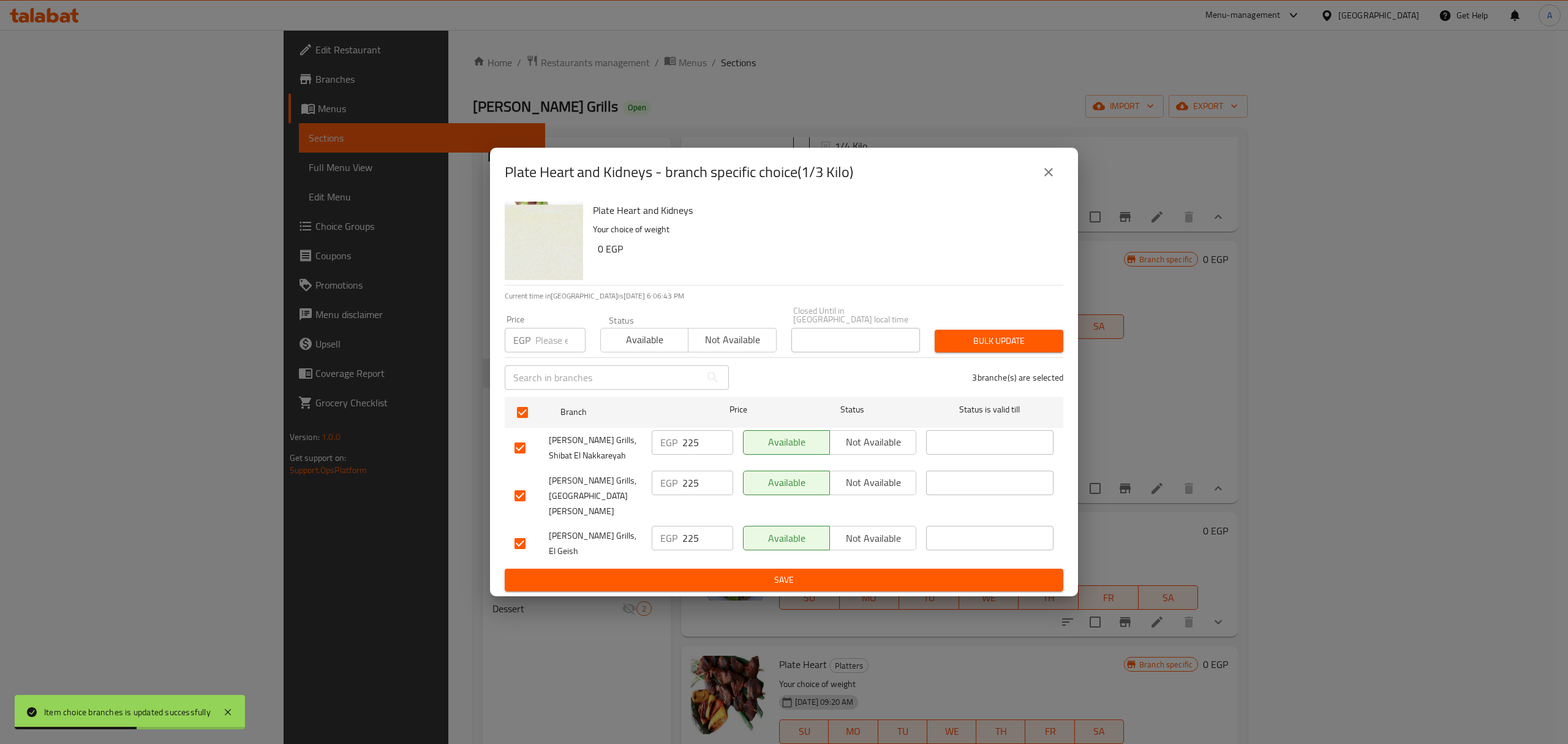
click at [551, 331] on div "Price EGP Price" at bounding box center [545, 333] width 81 height 38
click at [553, 351] on input "number" at bounding box center [560, 339] width 51 height 25
paste input "240.00"
type input "240.00"
click at [1024, 348] on span "Bulk update" at bounding box center [999, 340] width 109 height 15
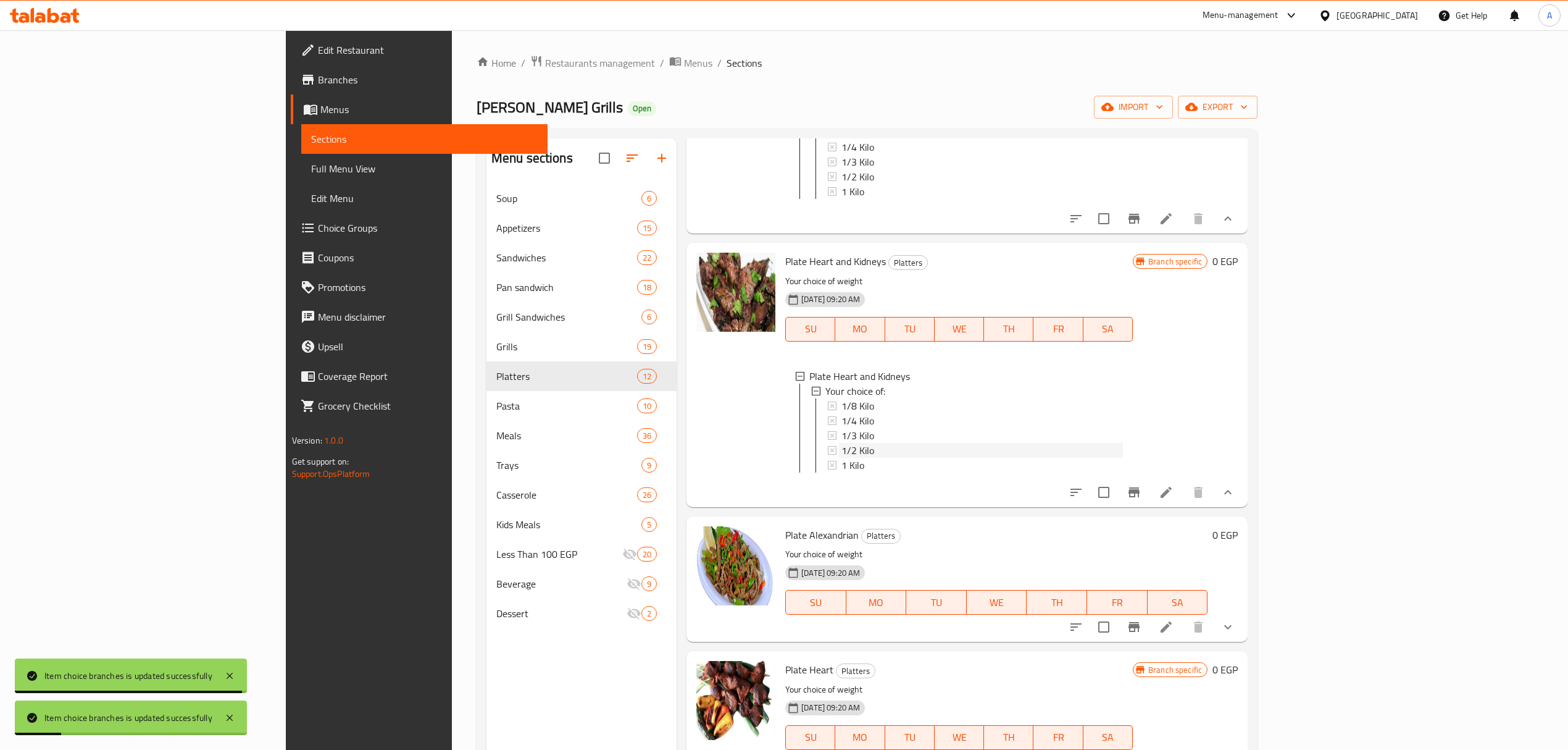
click at [844, 458] on div "1/2 Kilo" at bounding box center [982, 450] width 281 height 15
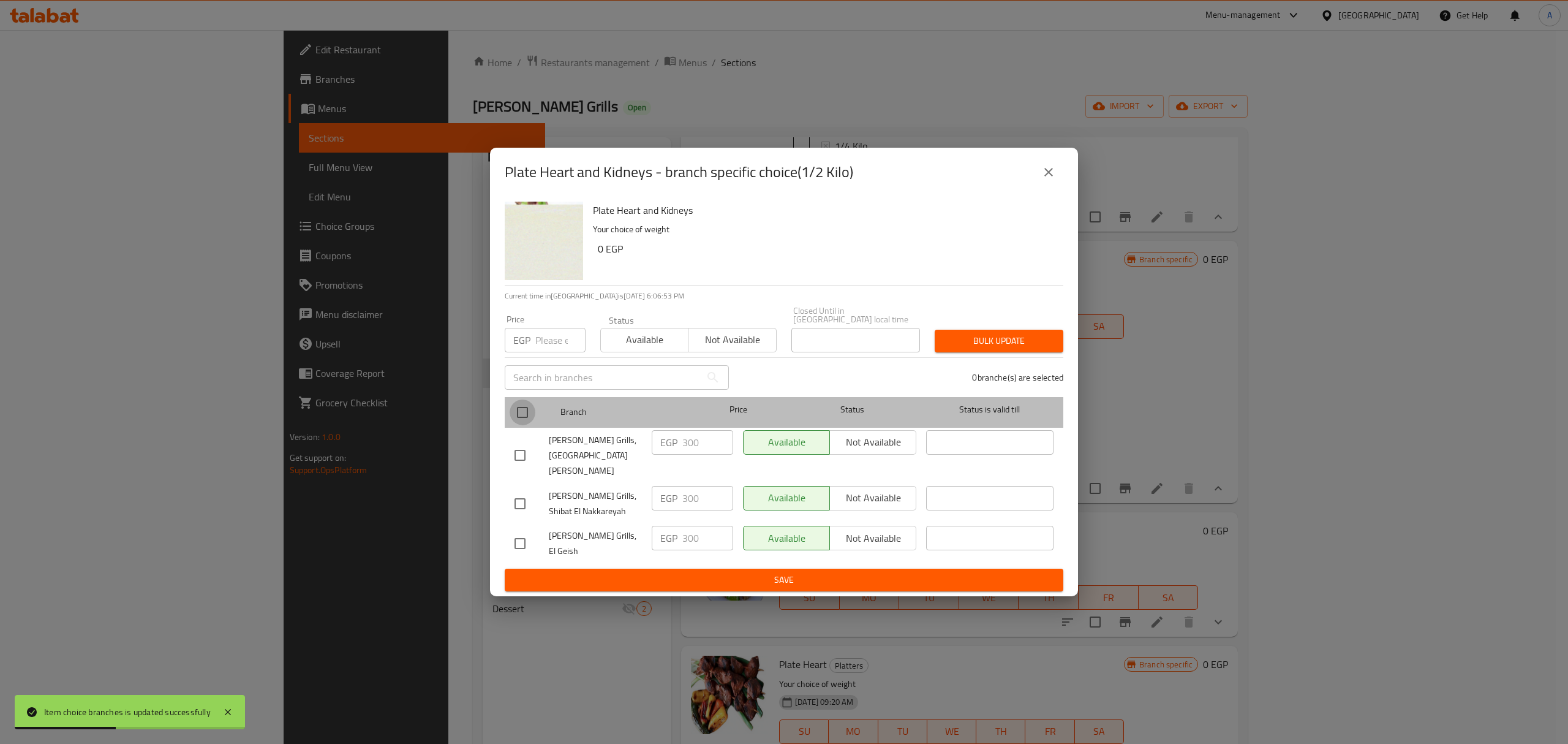
click at [516, 425] on input "checkbox" at bounding box center [522, 413] width 26 height 26
checkbox input "true"
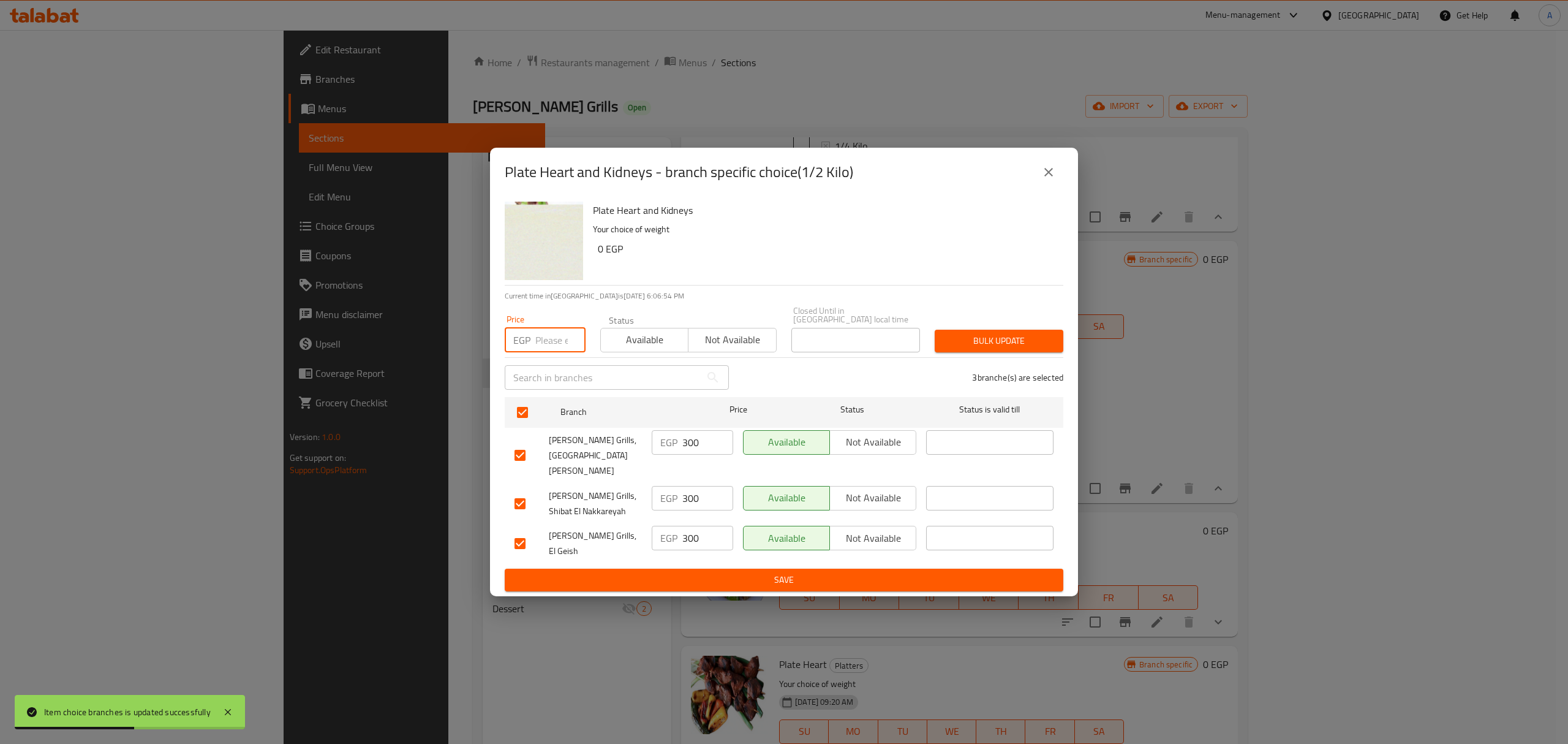
click at [539, 352] on input "number" at bounding box center [560, 339] width 51 height 25
paste input "320.00"
type input "320.00"
click at [977, 348] on span "Bulk update" at bounding box center [999, 340] width 109 height 15
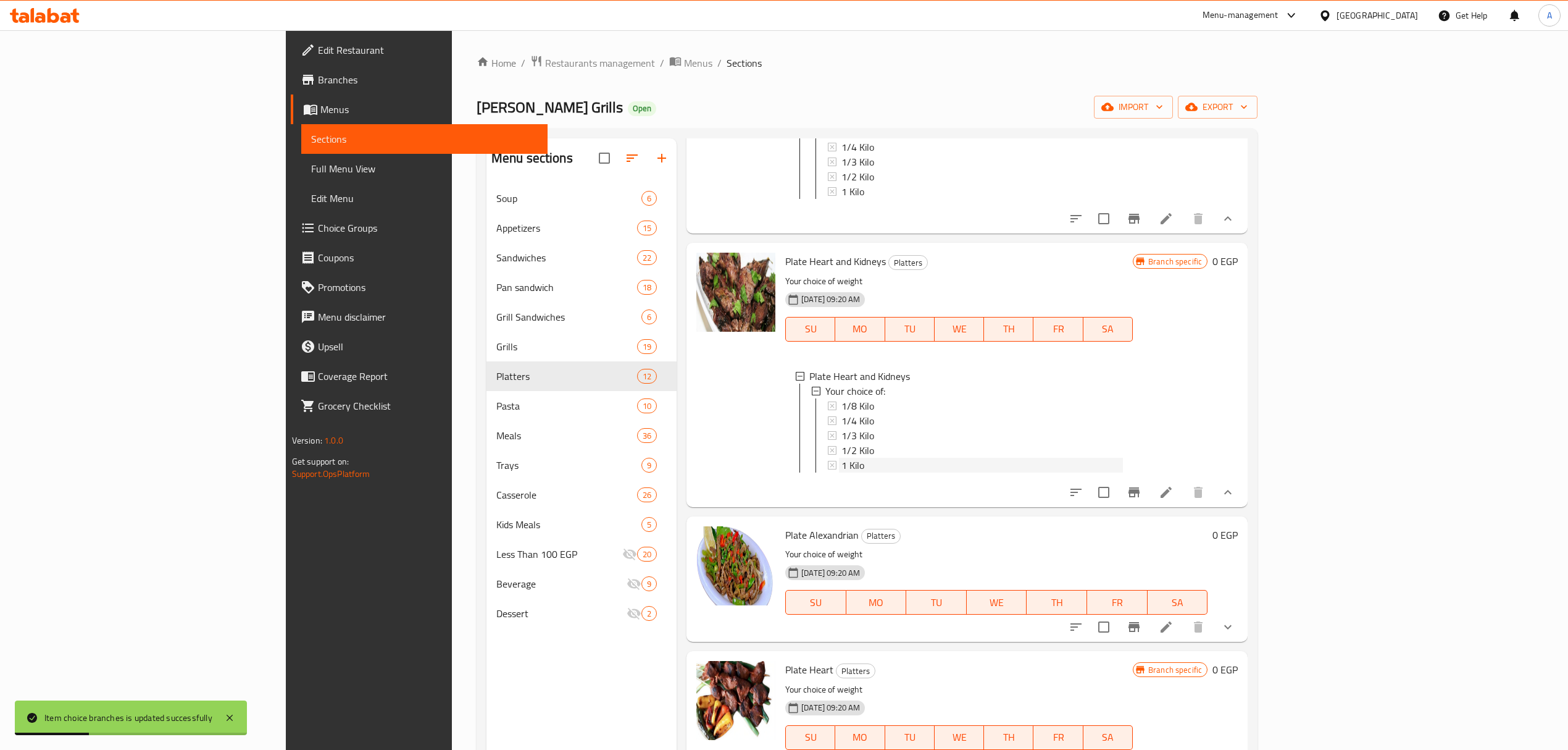
click at [841, 472] on span "1 Kilo" at bounding box center [852, 465] width 23 height 15
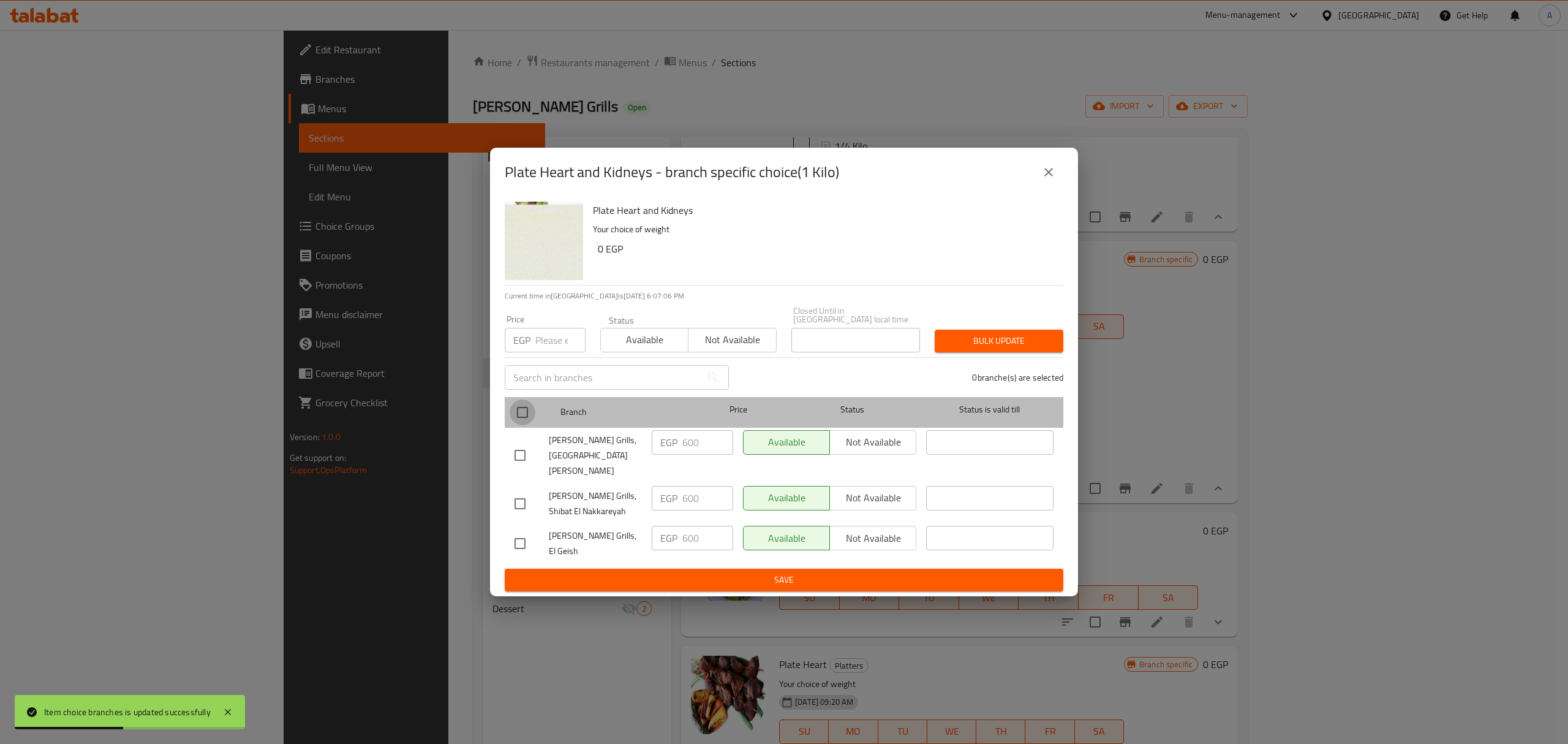
click at [518, 416] on input "checkbox" at bounding box center [522, 413] width 26 height 26
checkbox input "true"
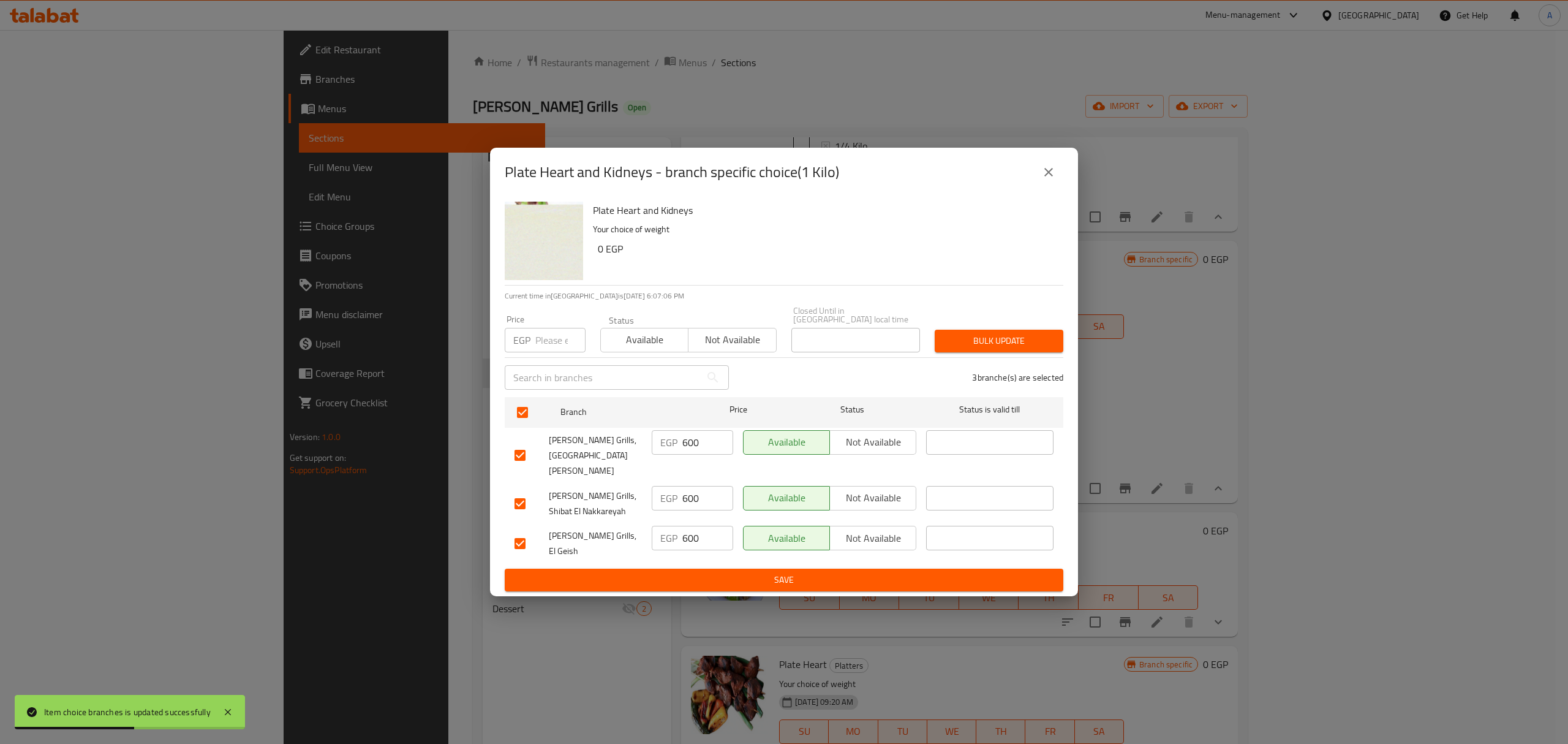
click at [538, 352] on input "number" at bounding box center [560, 339] width 51 height 25
paste input "640.00"
type input "640.00"
click at [972, 346] on button "Bulk update" at bounding box center [999, 341] width 128 height 22
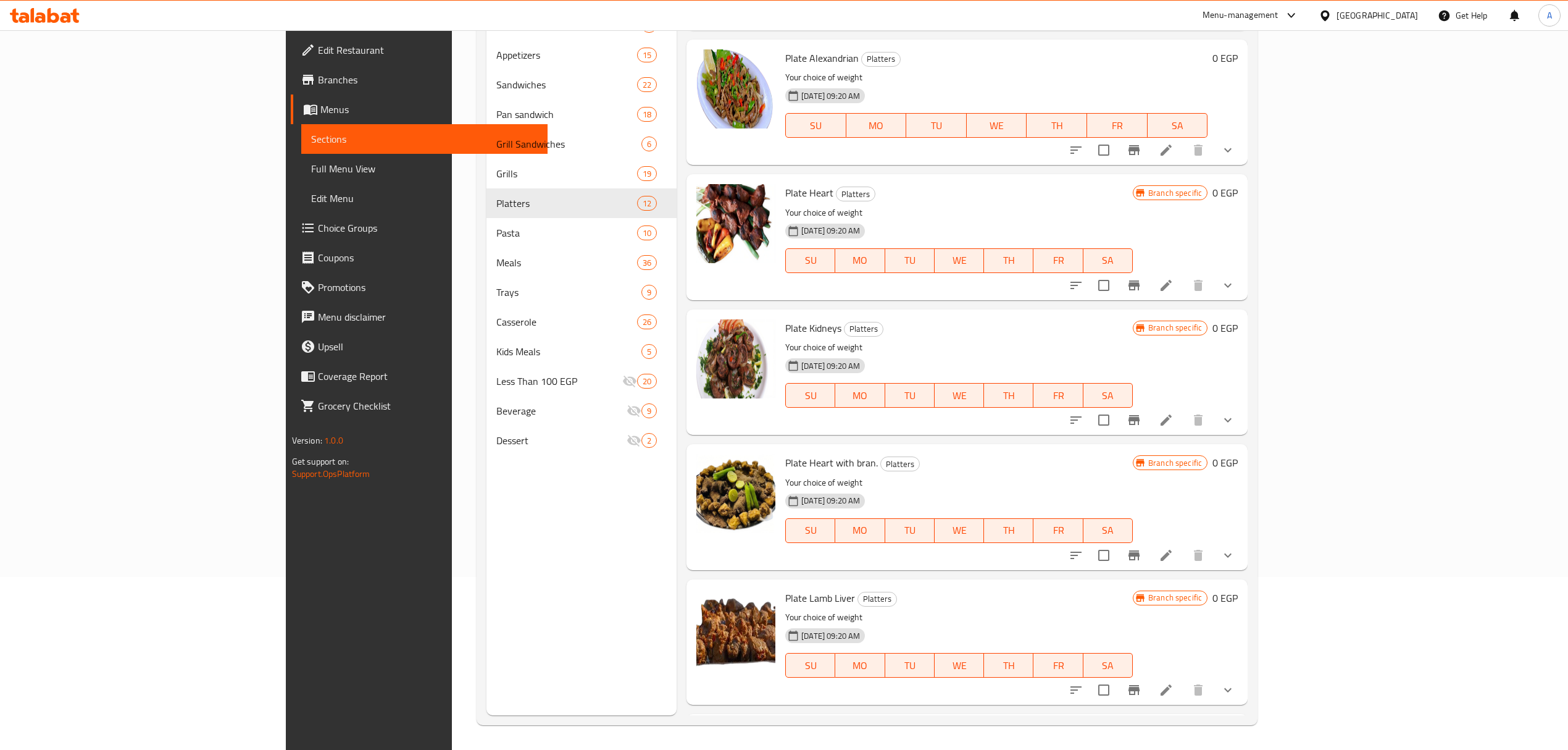
scroll to position [1621, 0]
click at [1235, 158] on icon "show more" at bounding box center [1228, 150] width 15 height 15
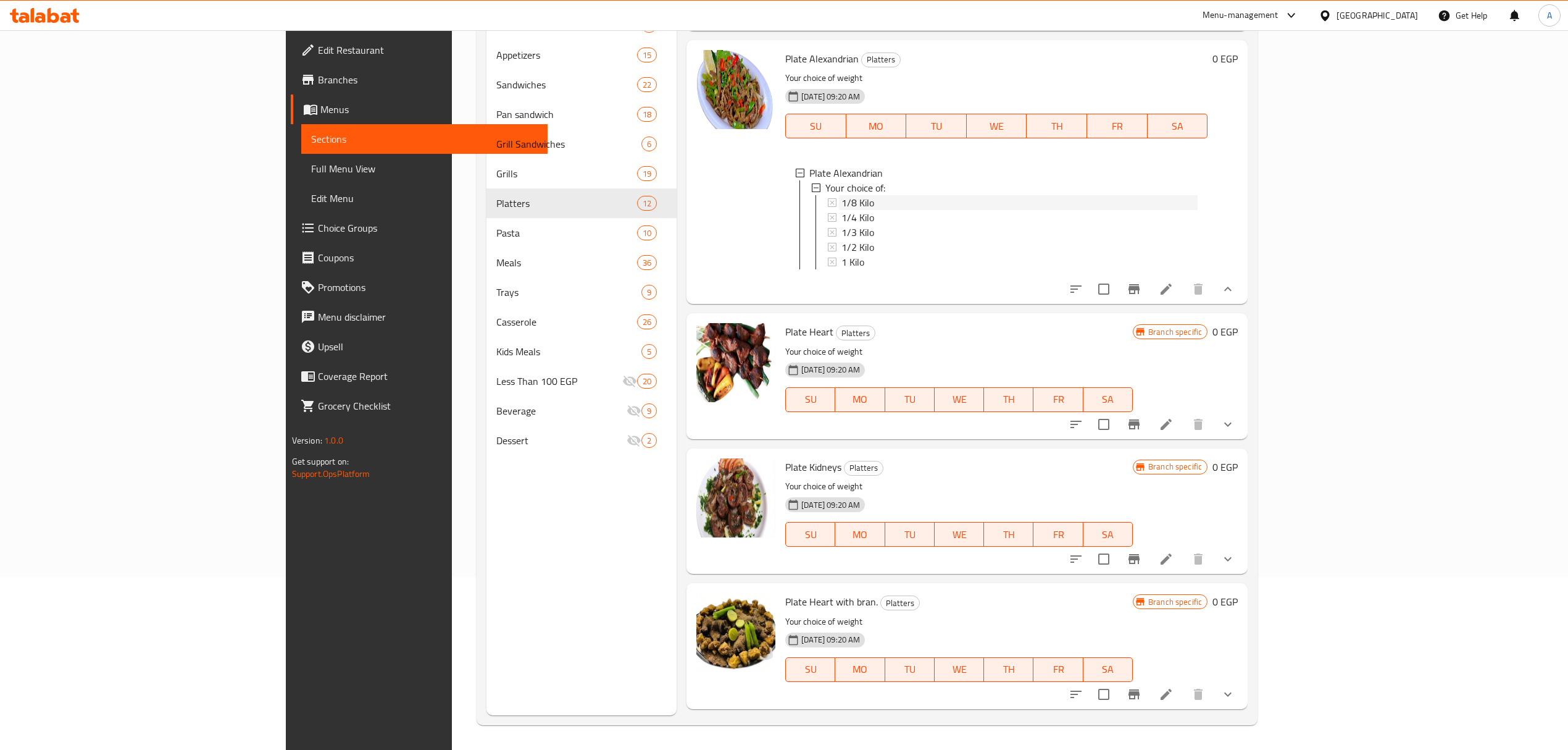
click at [841, 210] on span "1/8 Kilo" at bounding box center [857, 202] width 32 height 15
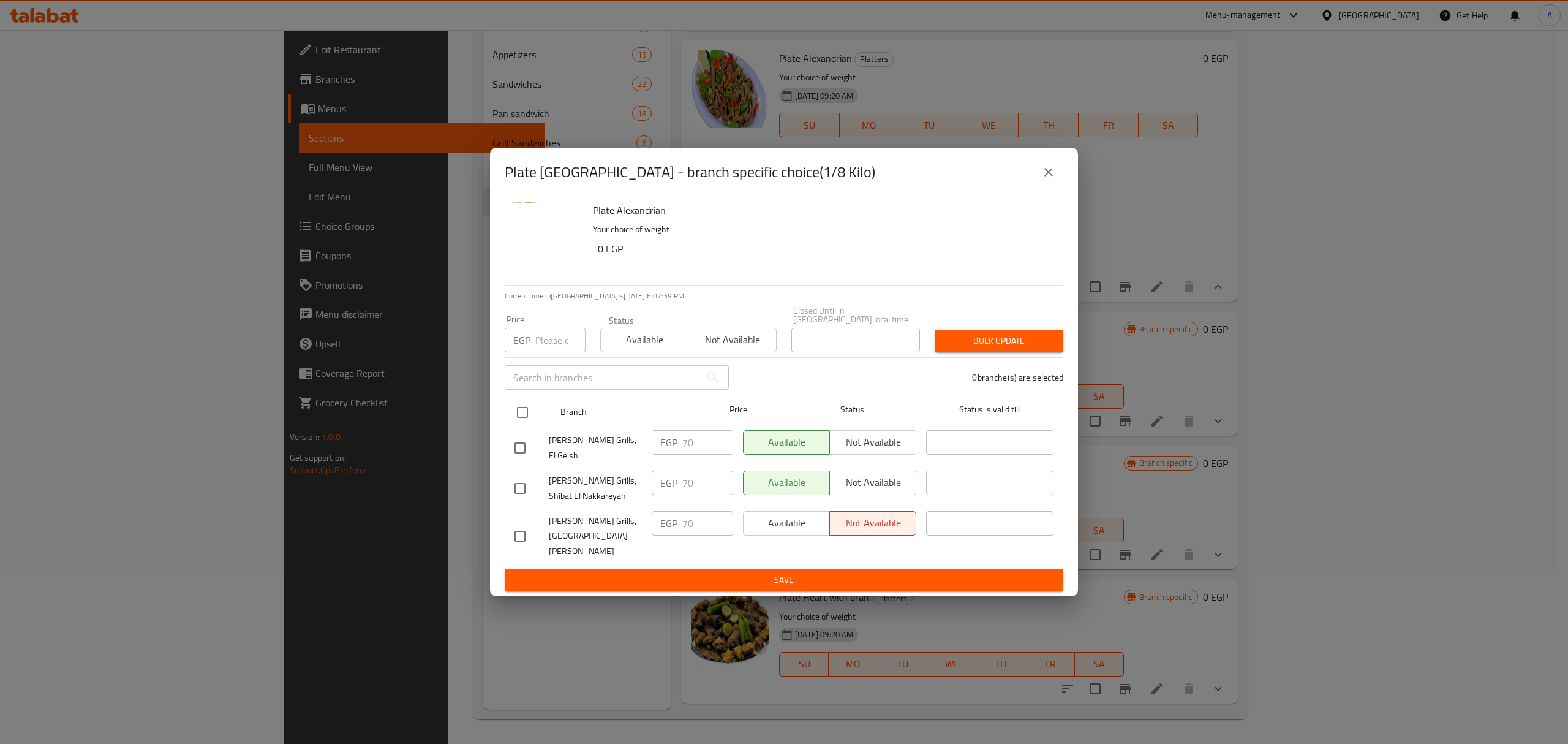
click at [522, 425] on input "checkbox" at bounding box center [522, 413] width 26 height 26
checkbox input "true"
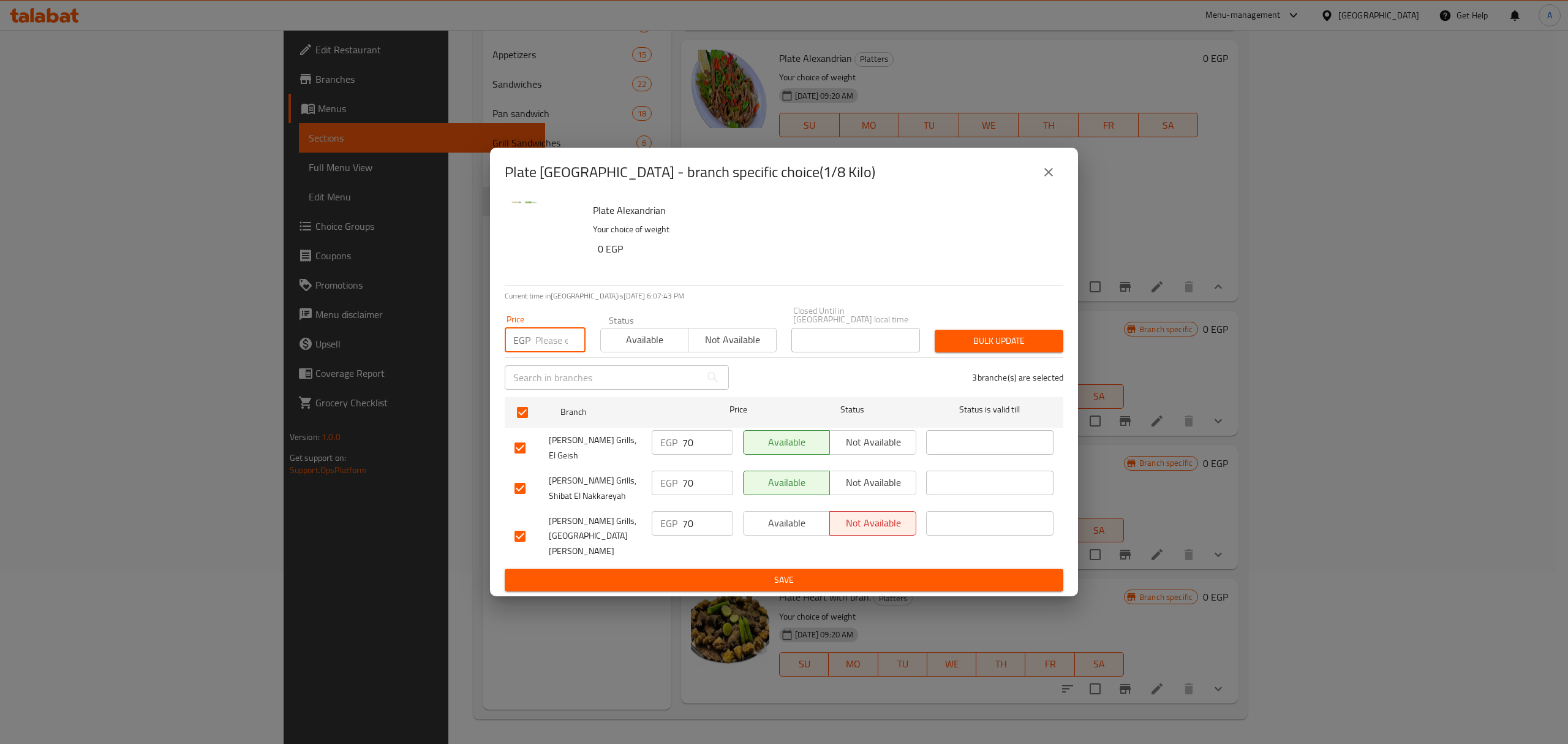
click at [559, 352] on input "number" at bounding box center [560, 339] width 51 height 25
paste input "75.00"
type input "75.00"
click at [946, 348] on span "Bulk update" at bounding box center [999, 340] width 109 height 15
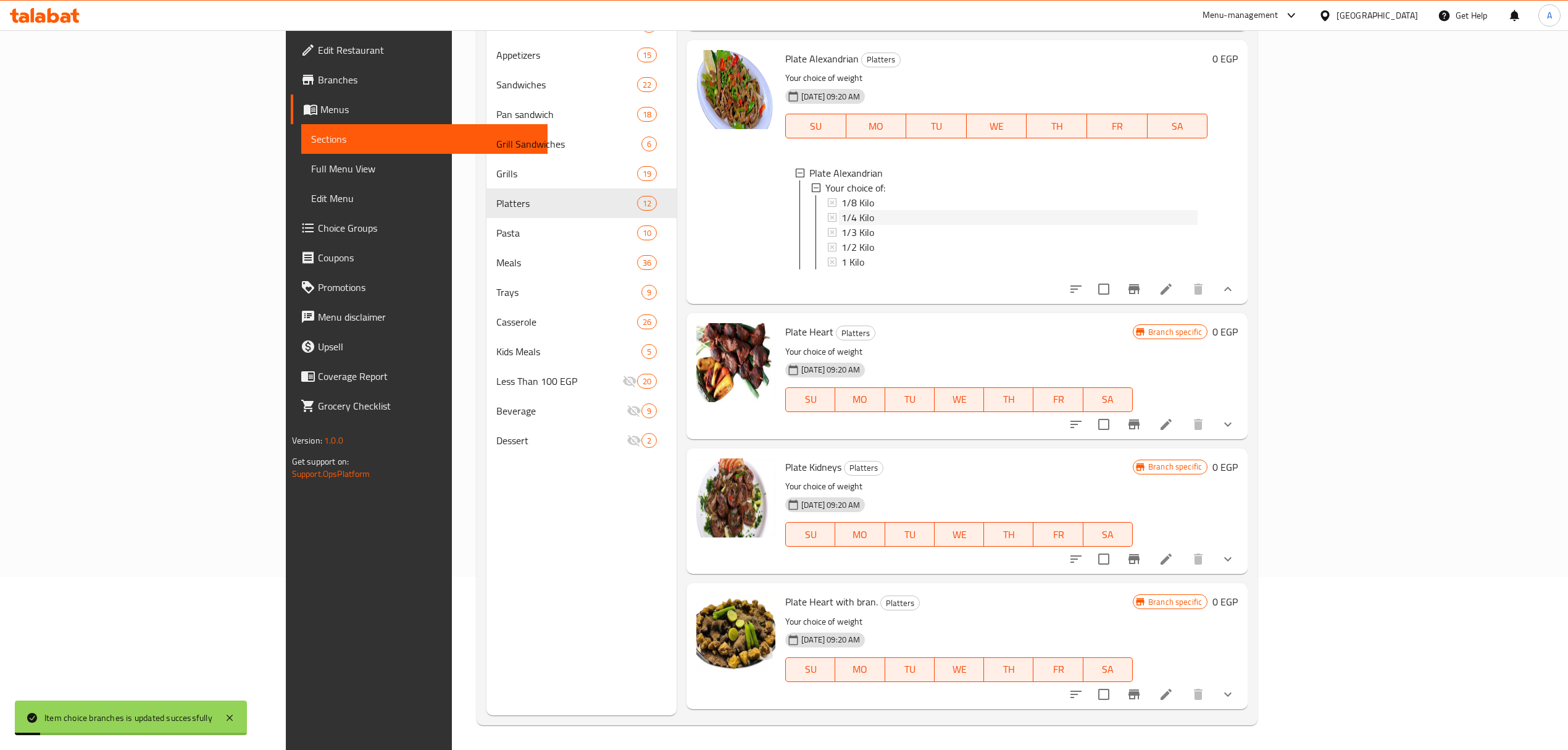
click at [841, 225] on span "1/4 Kilo" at bounding box center [857, 218] width 32 height 15
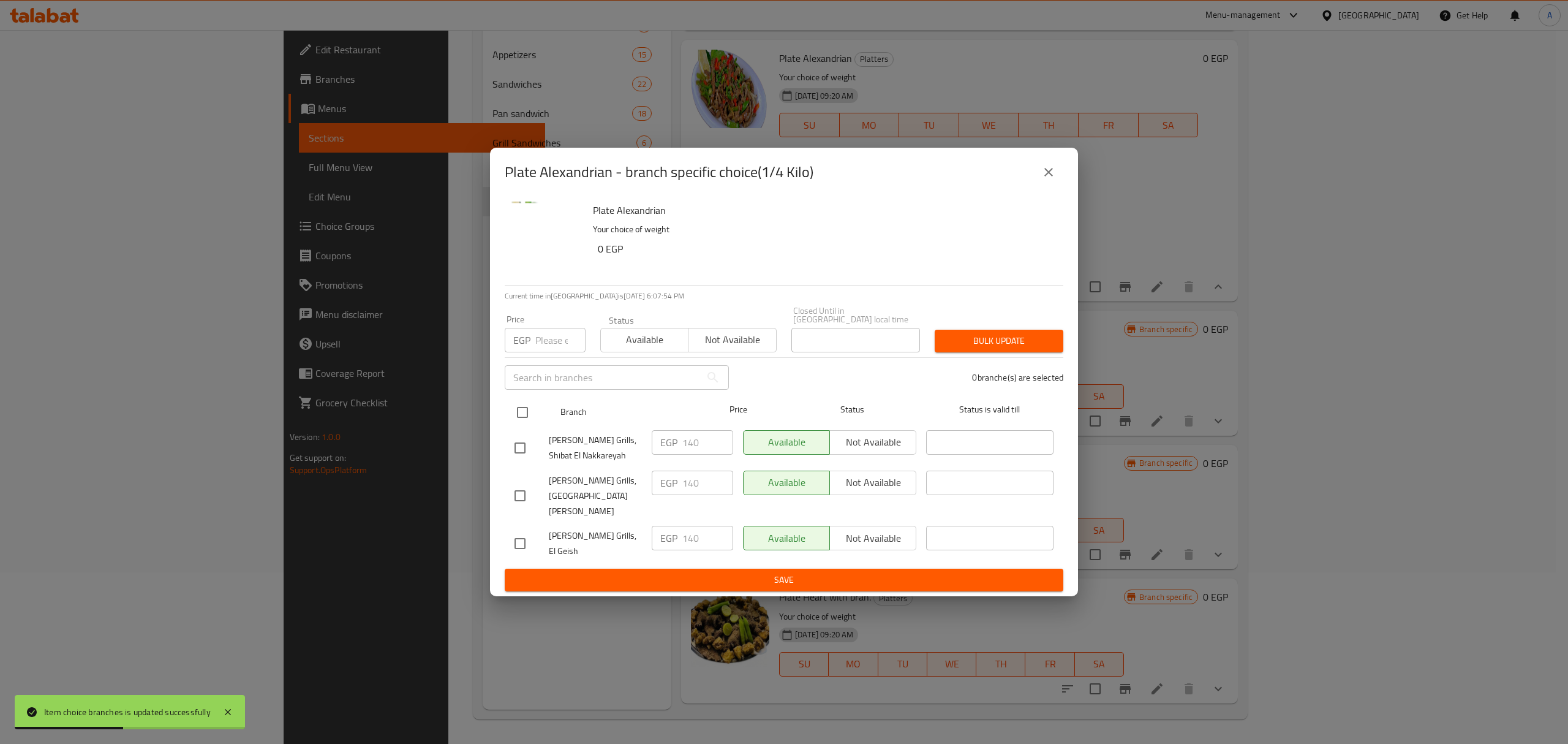
click at [523, 425] on input "checkbox" at bounding box center [522, 413] width 26 height 26
checkbox input "true"
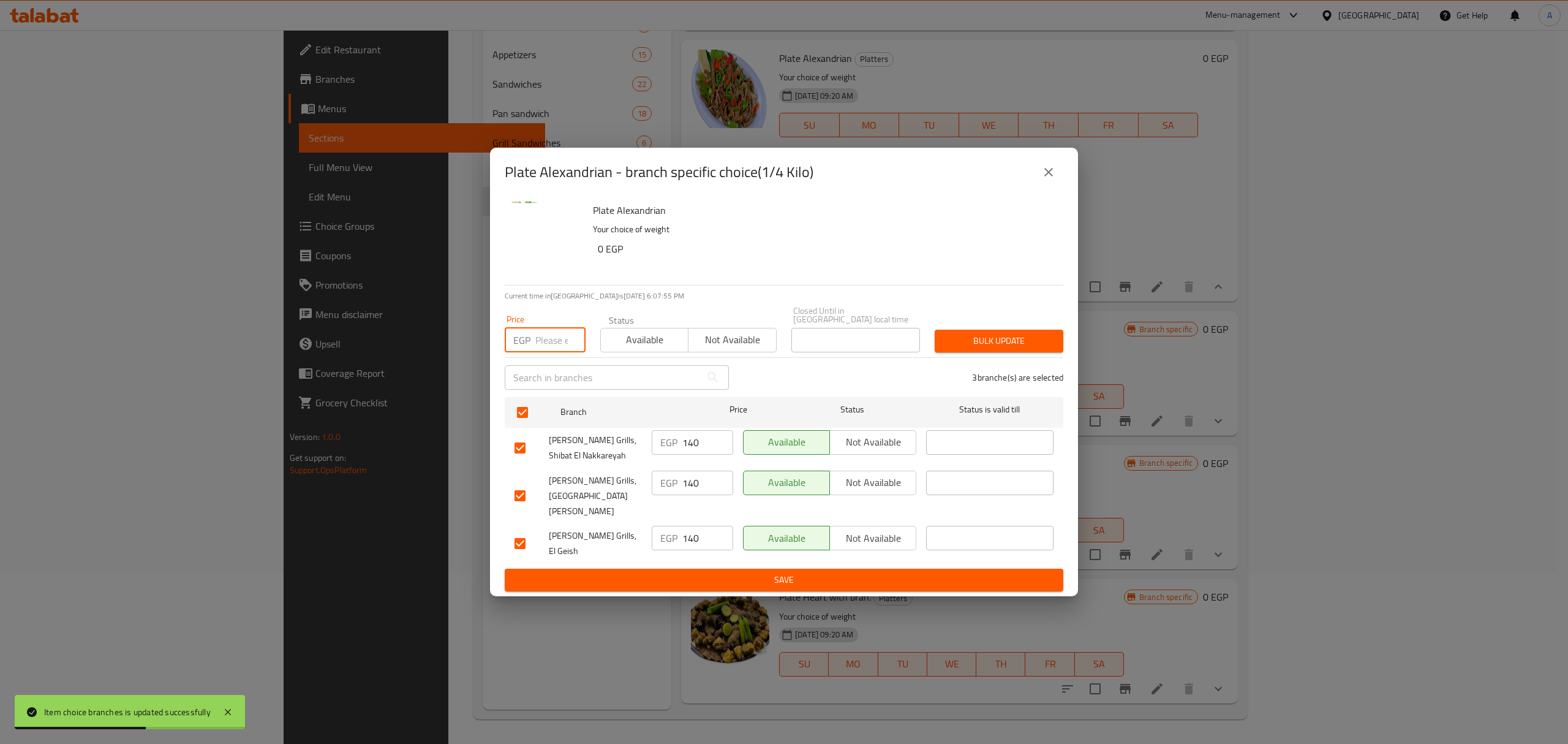
click at [546, 346] on input "number" at bounding box center [560, 339] width 51 height 25
paste input "150.00"
type input "150.00"
click at [1028, 344] on button "Bulk update" at bounding box center [999, 341] width 128 height 22
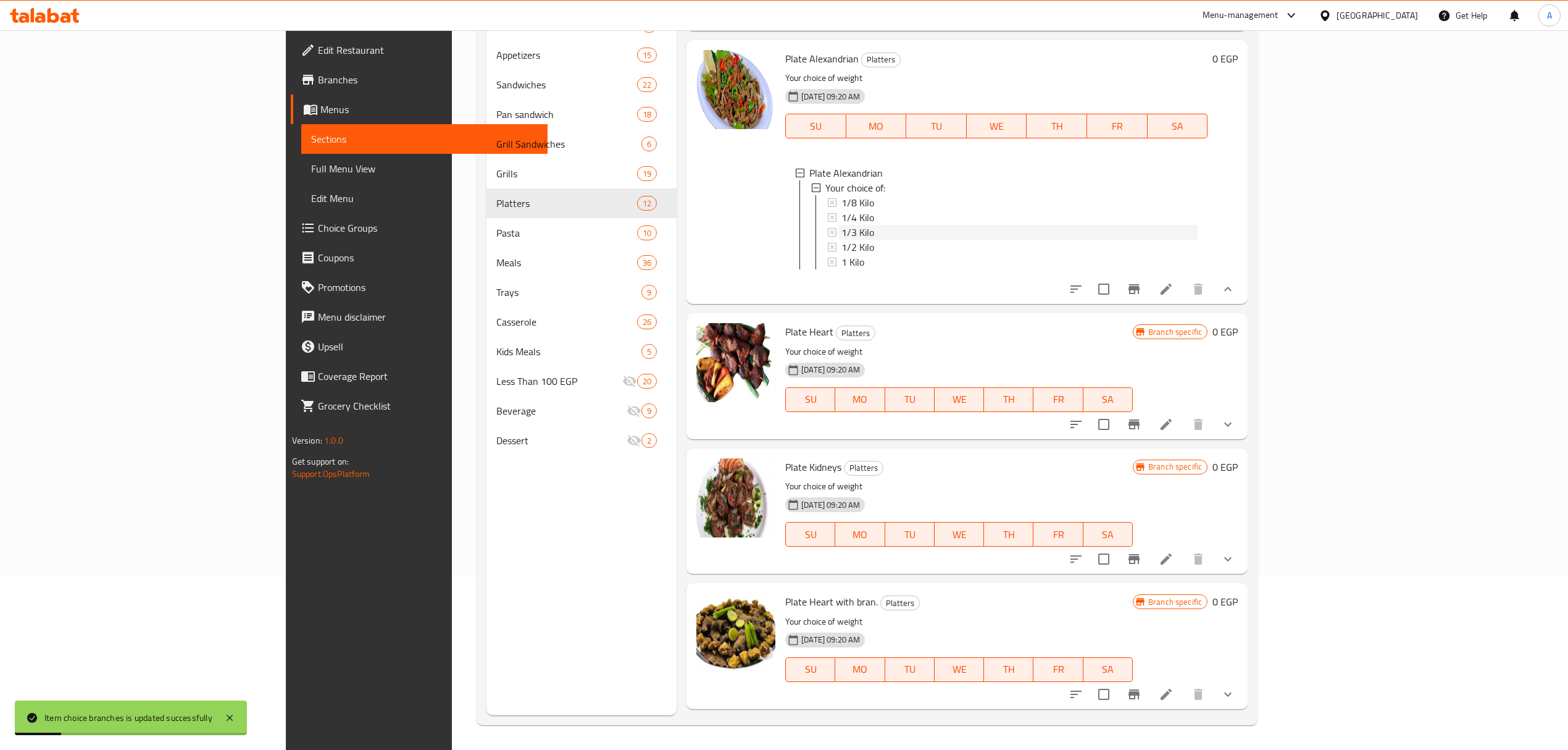
click at [841, 239] on div "1/3 Kilo" at bounding box center [1019, 232] width 356 height 15
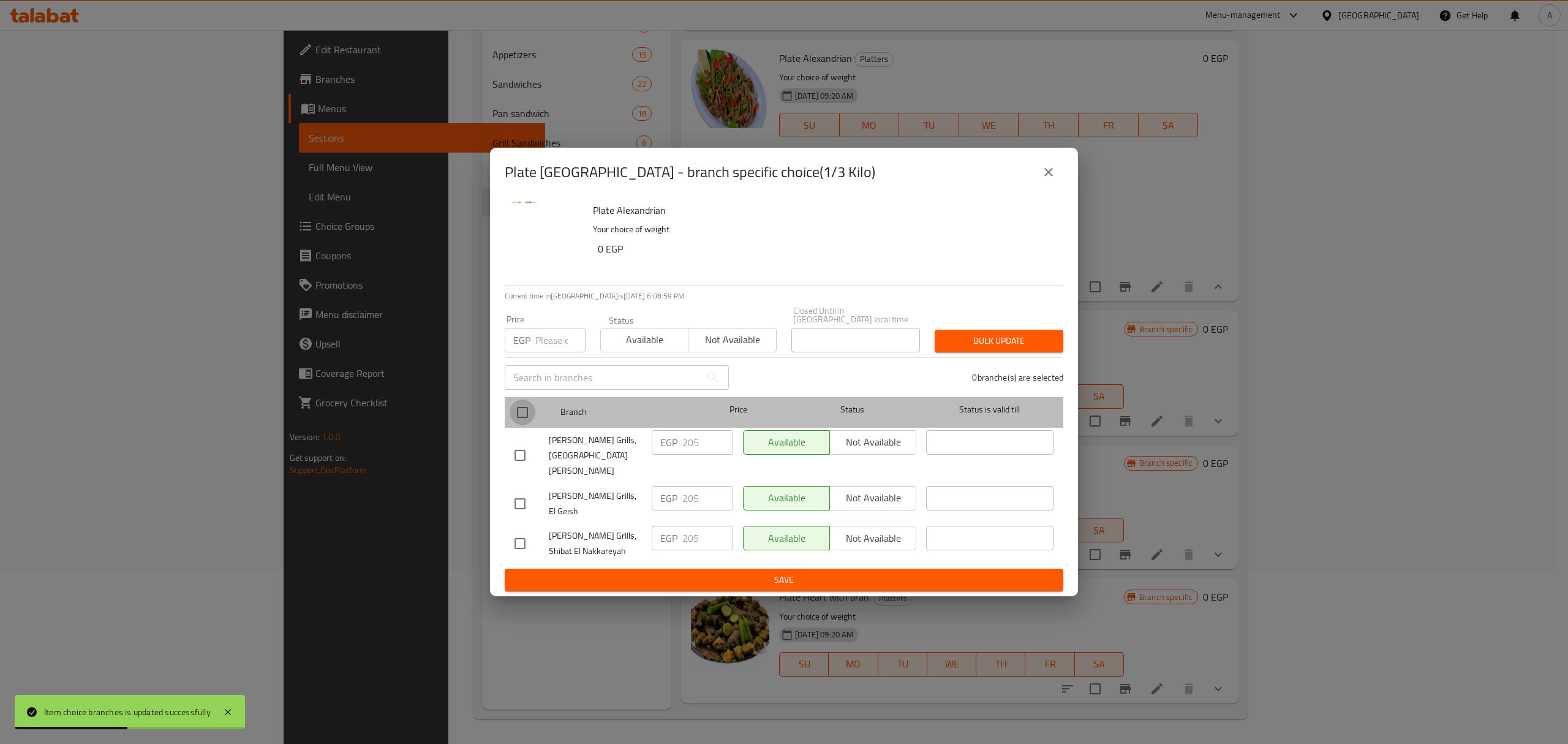
click at [515, 420] on input "checkbox" at bounding box center [522, 413] width 26 height 26
checkbox input "true"
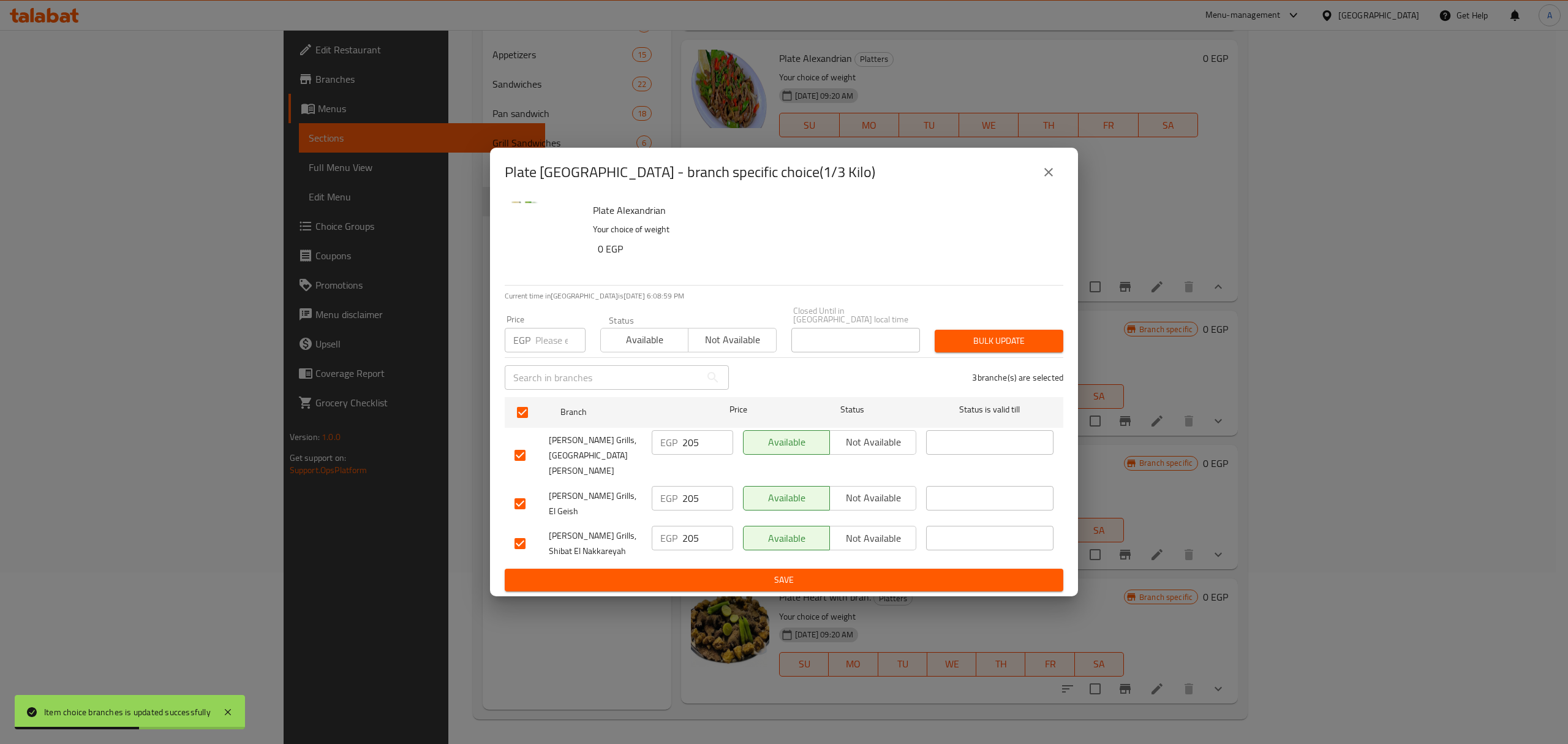
click at [559, 352] on input "number" at bounding box center [560, 339] width 51 height 25
paste input "225.00"
type input "225.00"
click at [1015, 348] on span "Bulk update" at bounding box center [999, 340] width 109 height 15
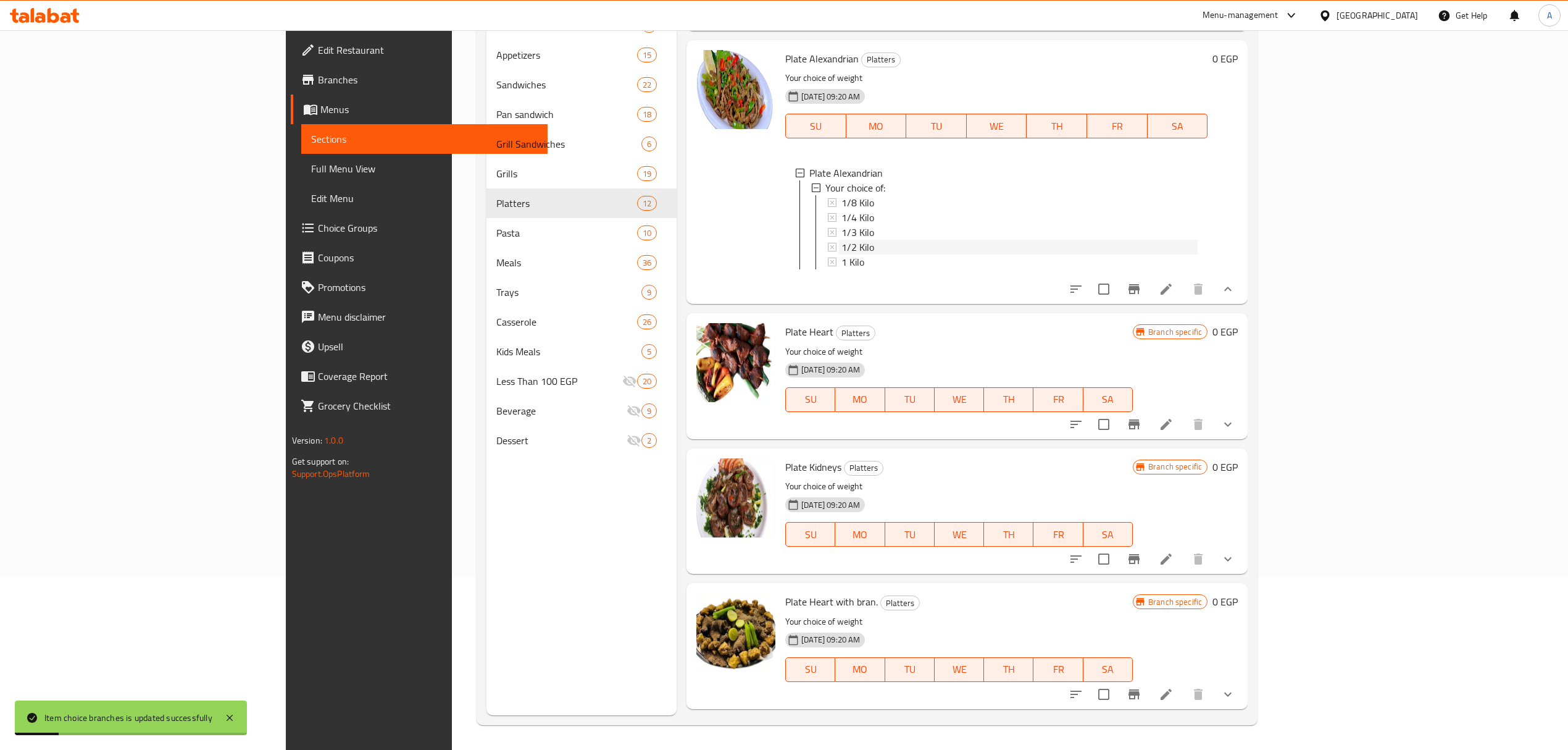
click at [841, 254] on span "1/2 Kilo" at bounding box center [857, 247] width 32 height 15
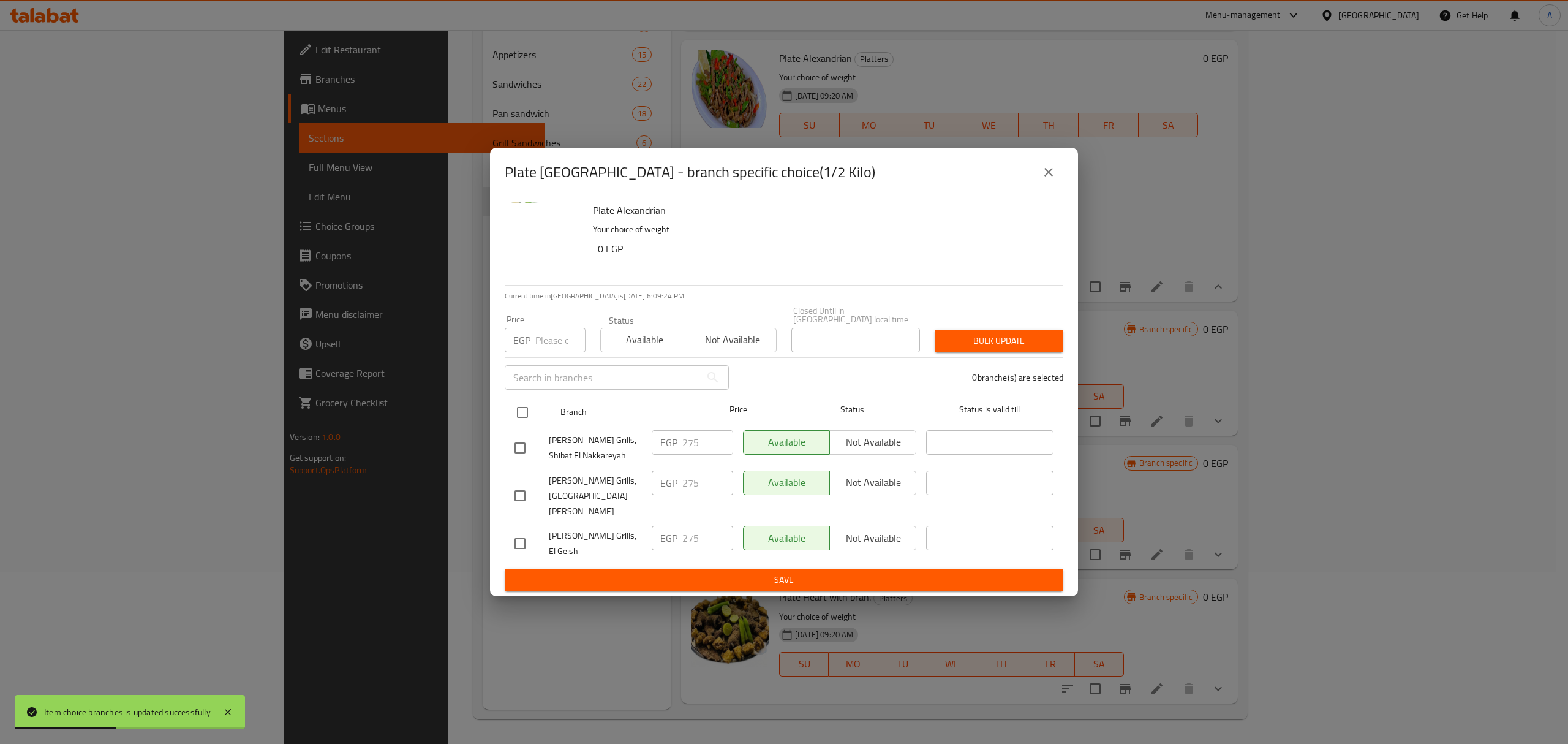
click at [514, 419] on input "checkbox" at bounding box center [522, 413] width 26 height 26
checkbox input "true"
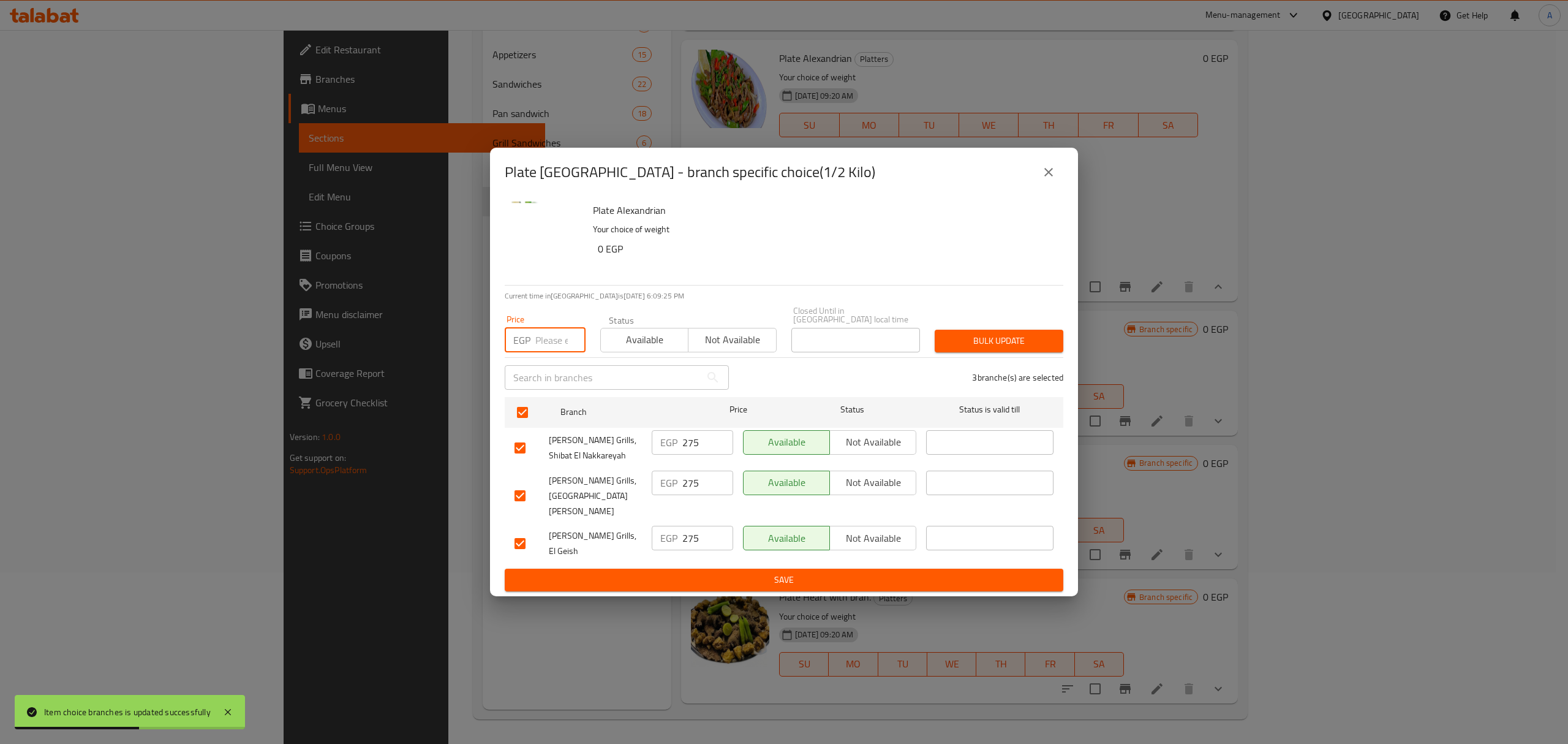
click at [545, 352] on input "number" at bounding box center [560, 339] width 51 height 25
paste input "300.00"
type input "300.00"
click at [987, 348] on span "Bulk update" at bounding box center [999, 340] width 109 height 15
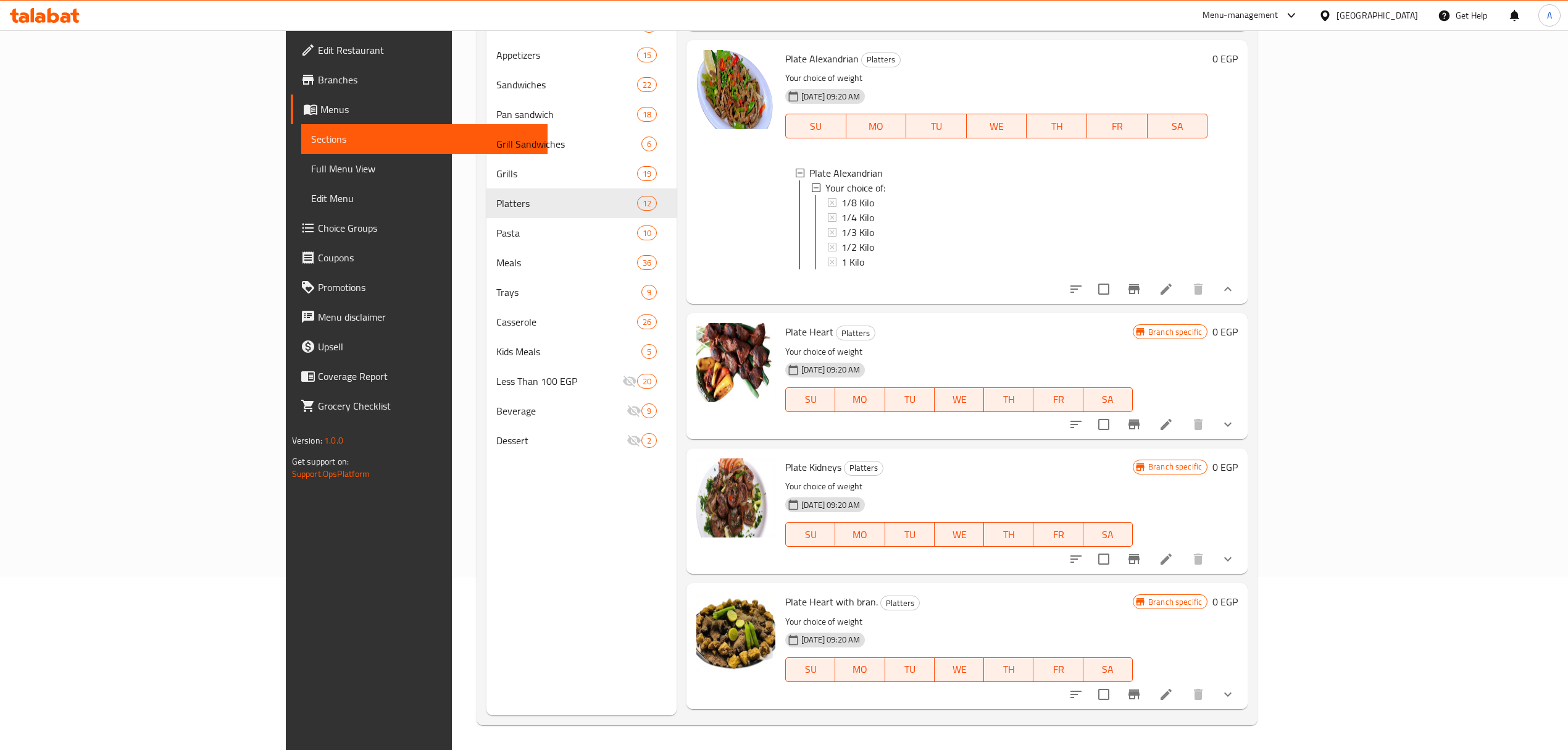
click at [870, 254] on div "1/2 Kilo" at bounding box center [1019, 247] width 356 height 15
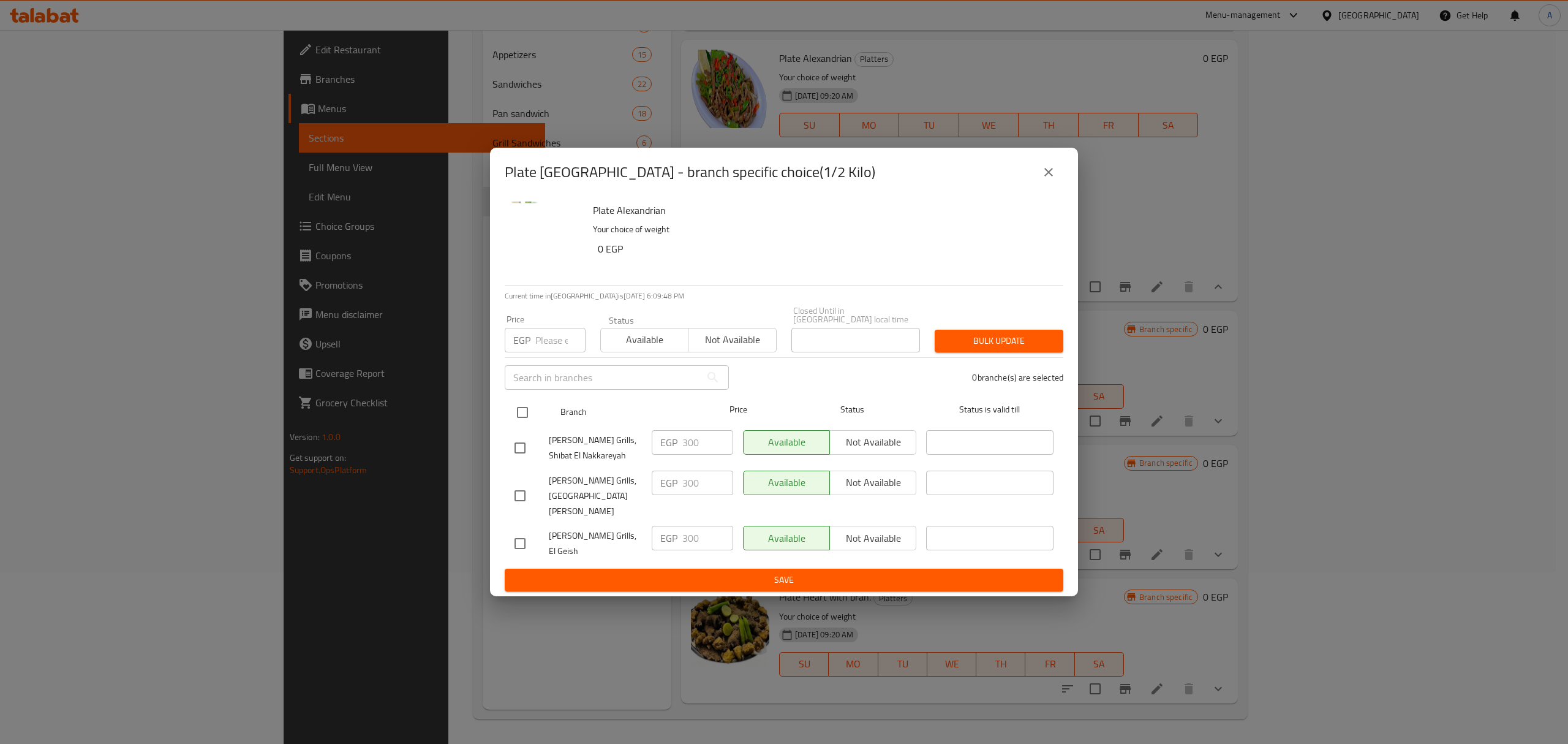
click at [526, 418] on input "checkbox" at bounding box center [522, 413] width 26 height 26
checkbox input "true"
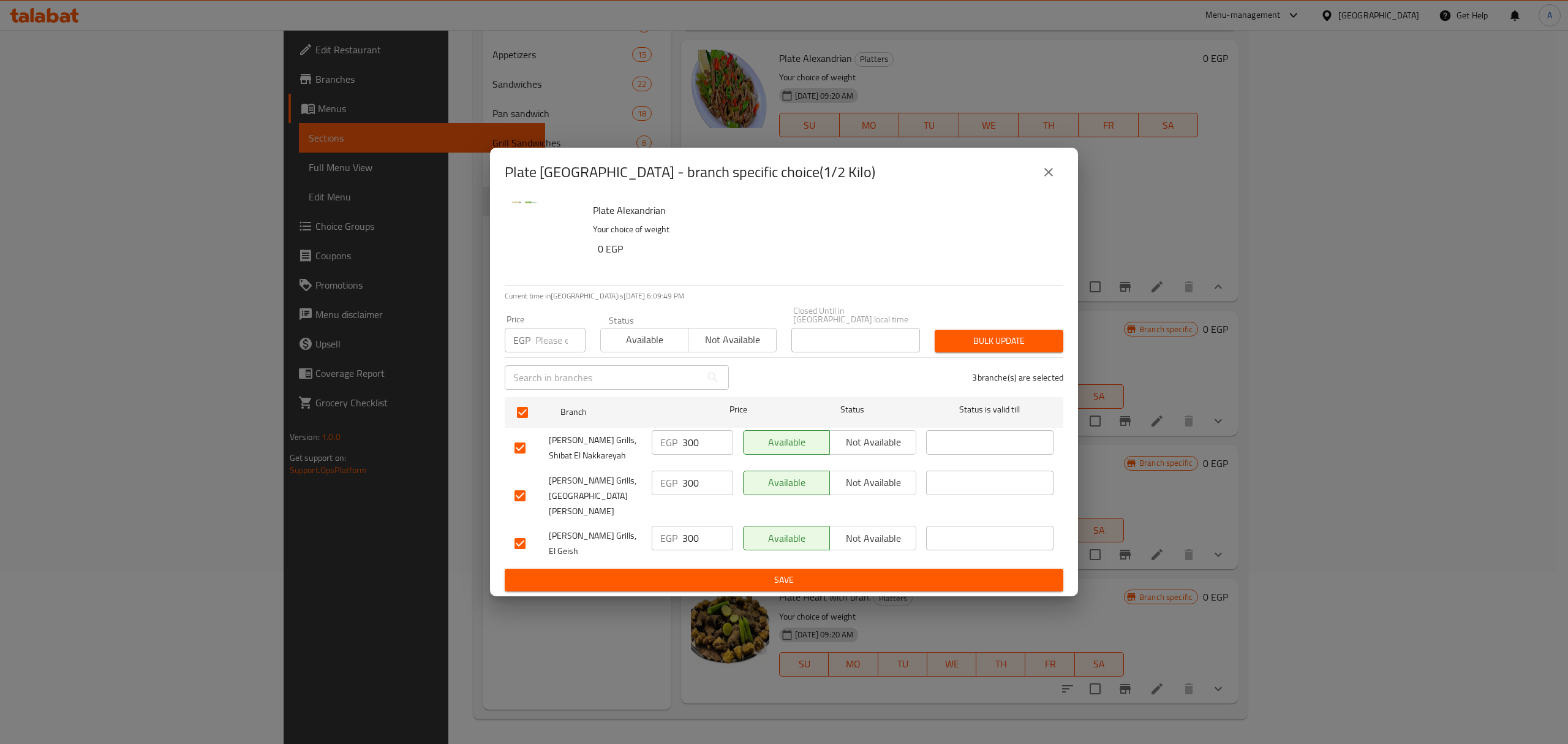
click at [1049, 180] on icon "close" at bounding box center [1049, 172] width 14 height 14
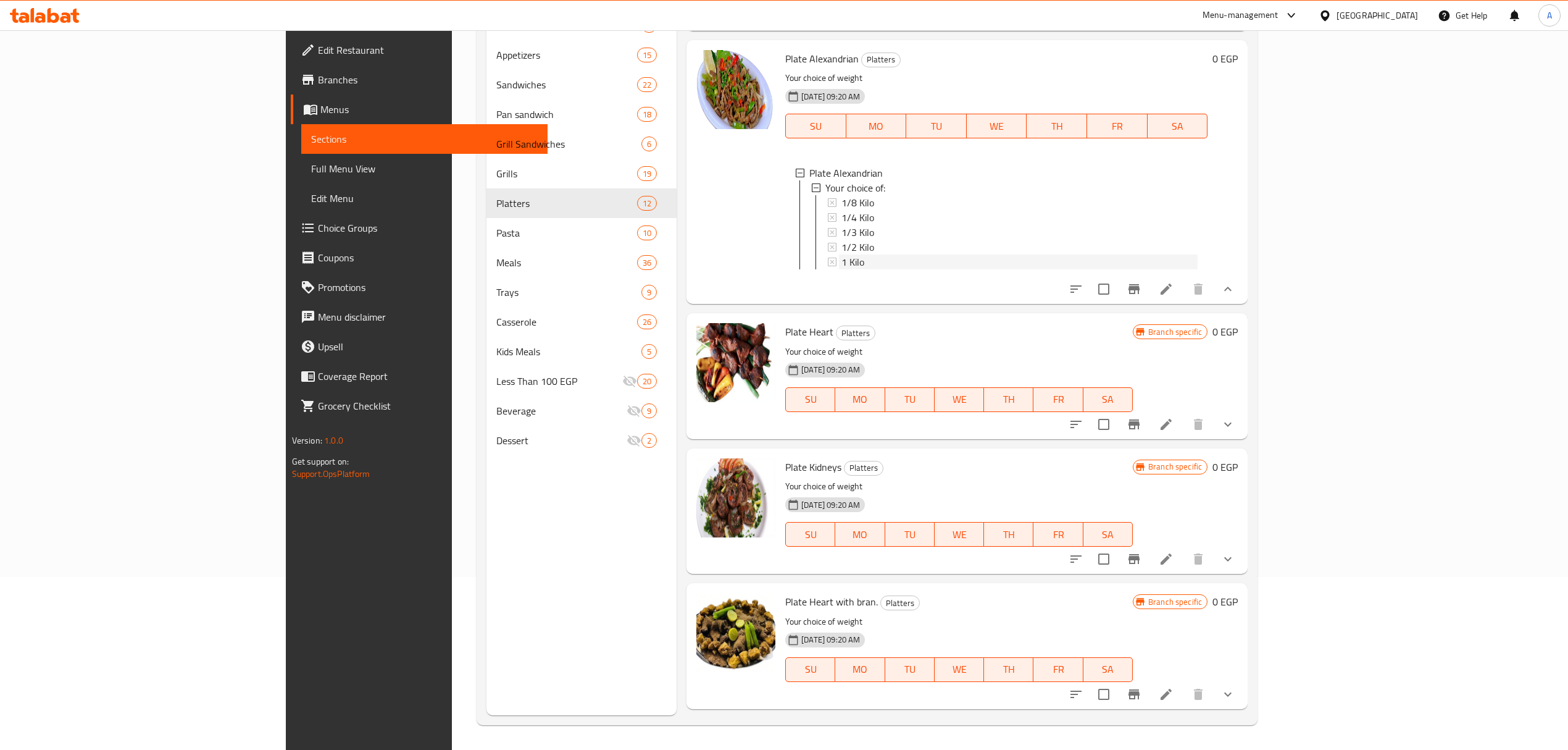
click at [841, 269] on div "1 Kilo" at bounding box center [1019, 261] width 356 height 15
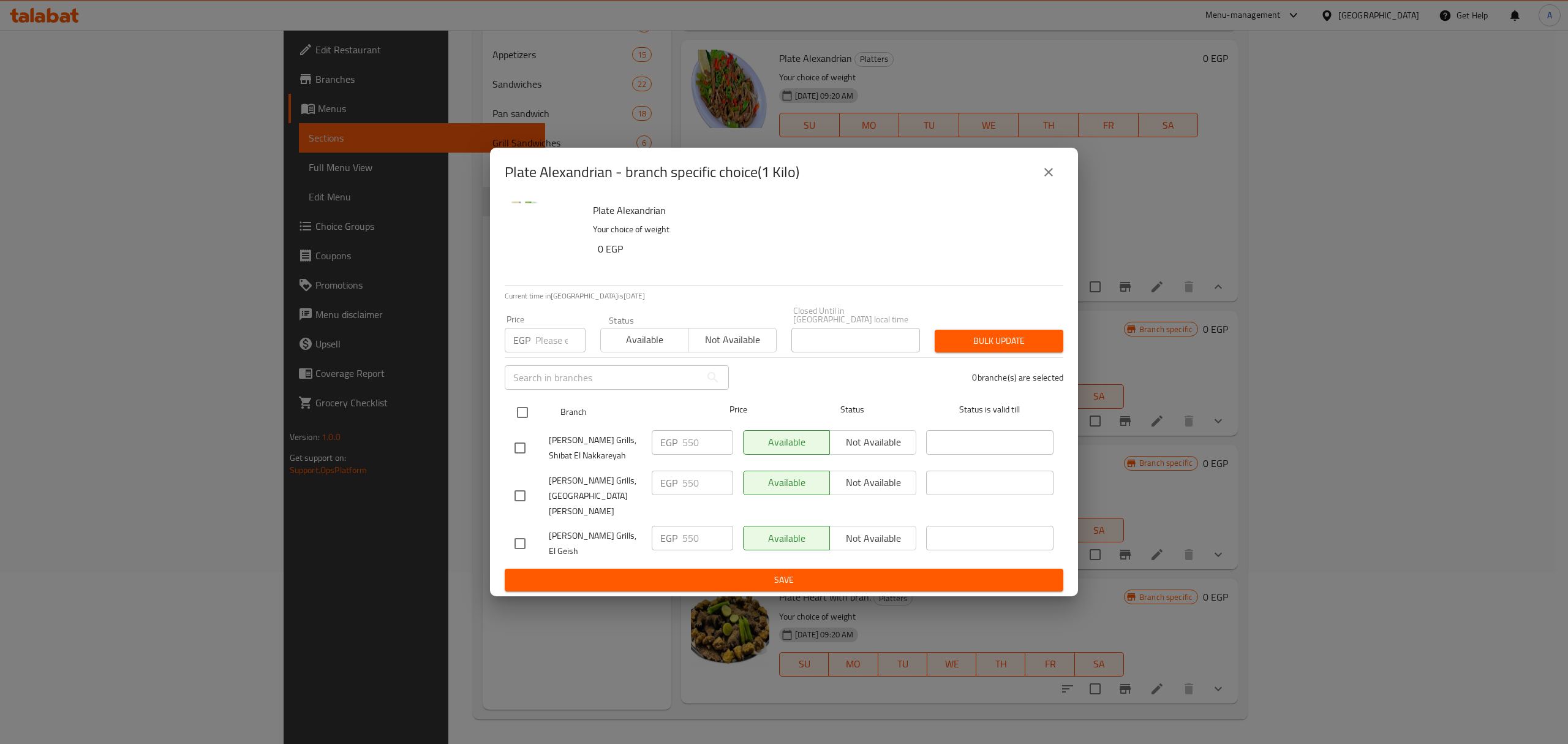
click at [517, 425] on input "checkbox" at bounding box center [522, 413] width 26 height 26
checkbox input "true"
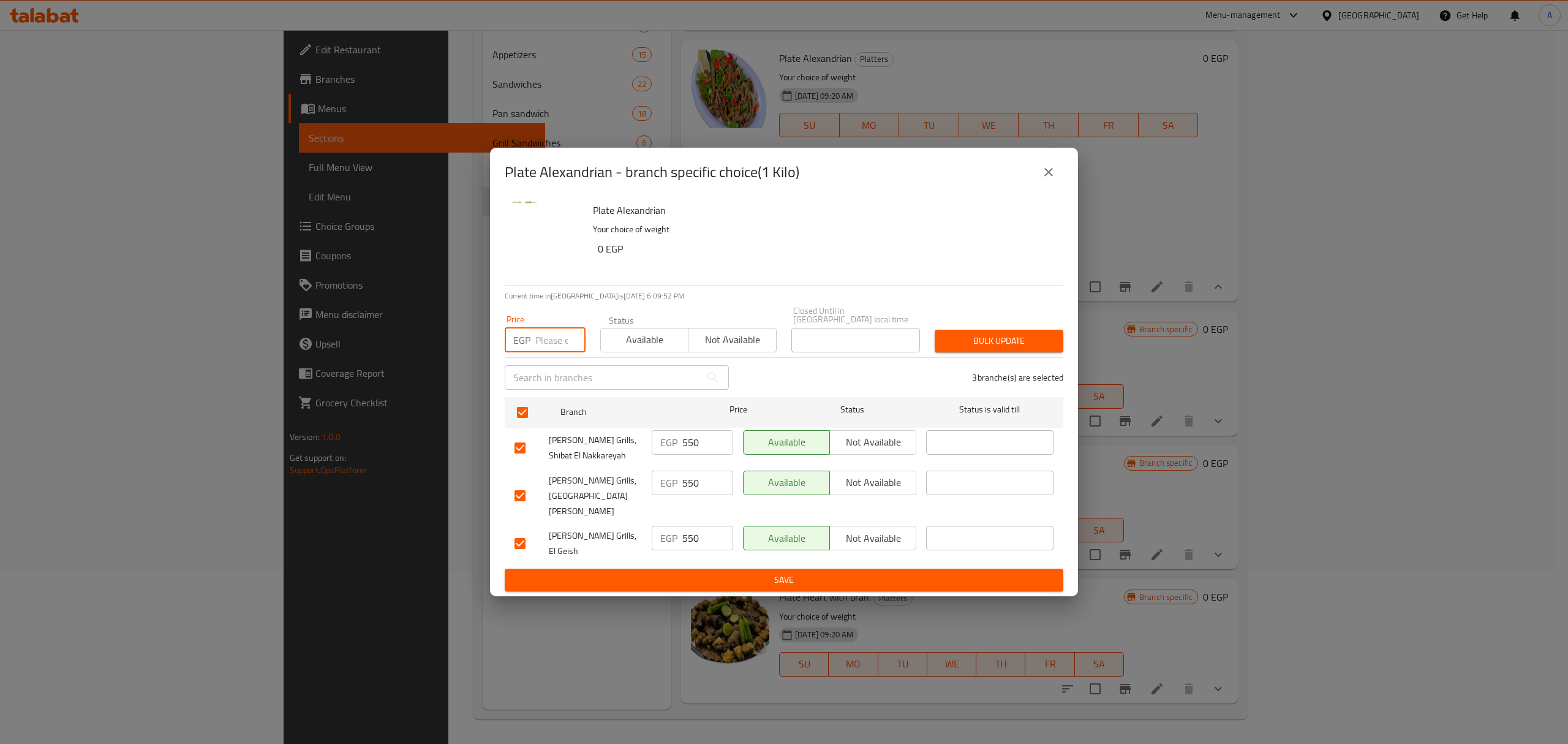
click at [544, 352] on input "number" at bounding box center [560, 339] width 51 height 25
paste input "600.00"
type input "600.00"
click at [977, 348] on button "Bulk update" at bounding box center [999, 341] width 128 height 22
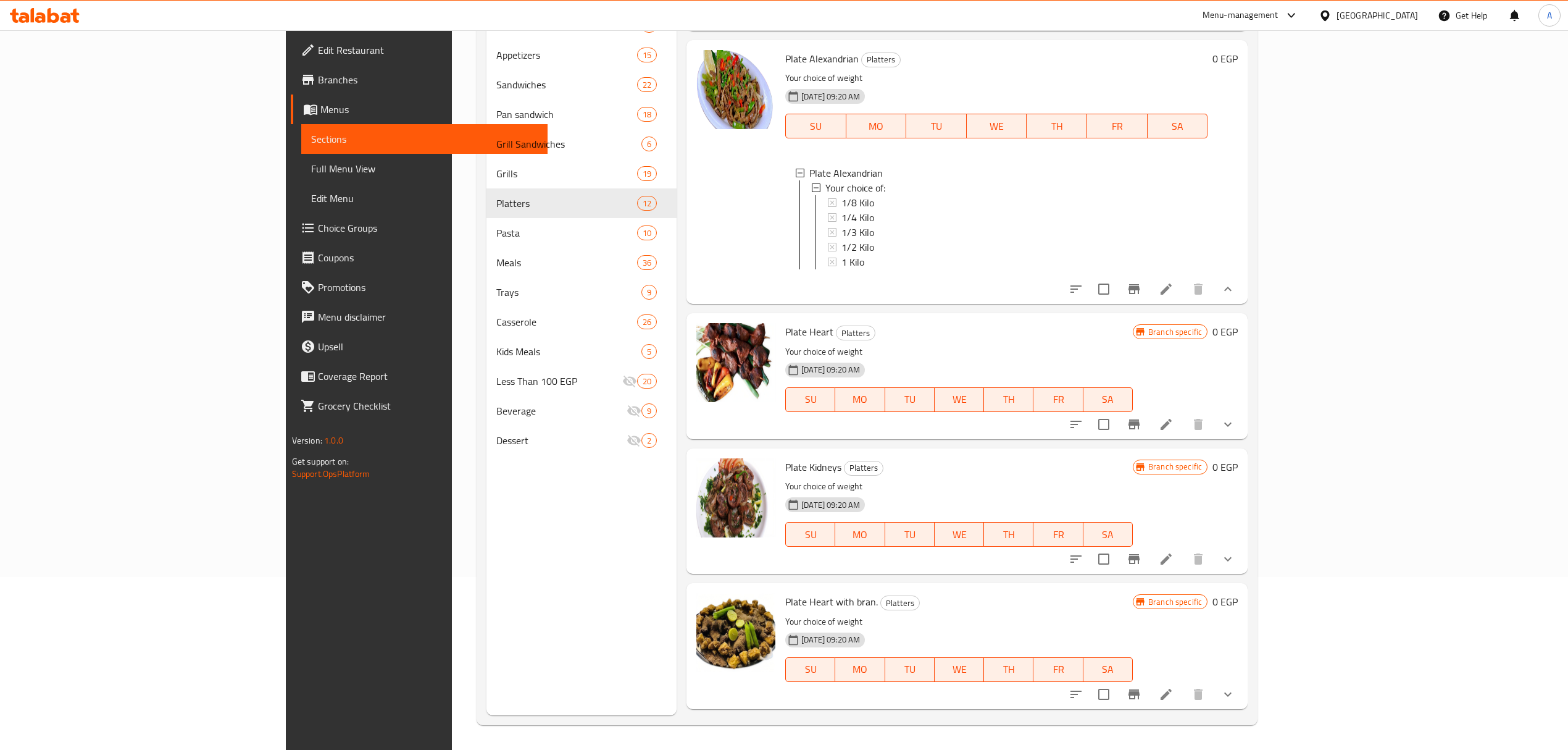
click at [1243, 439] on button "show more" at bounding box center [1228, 424] width 30 height 30
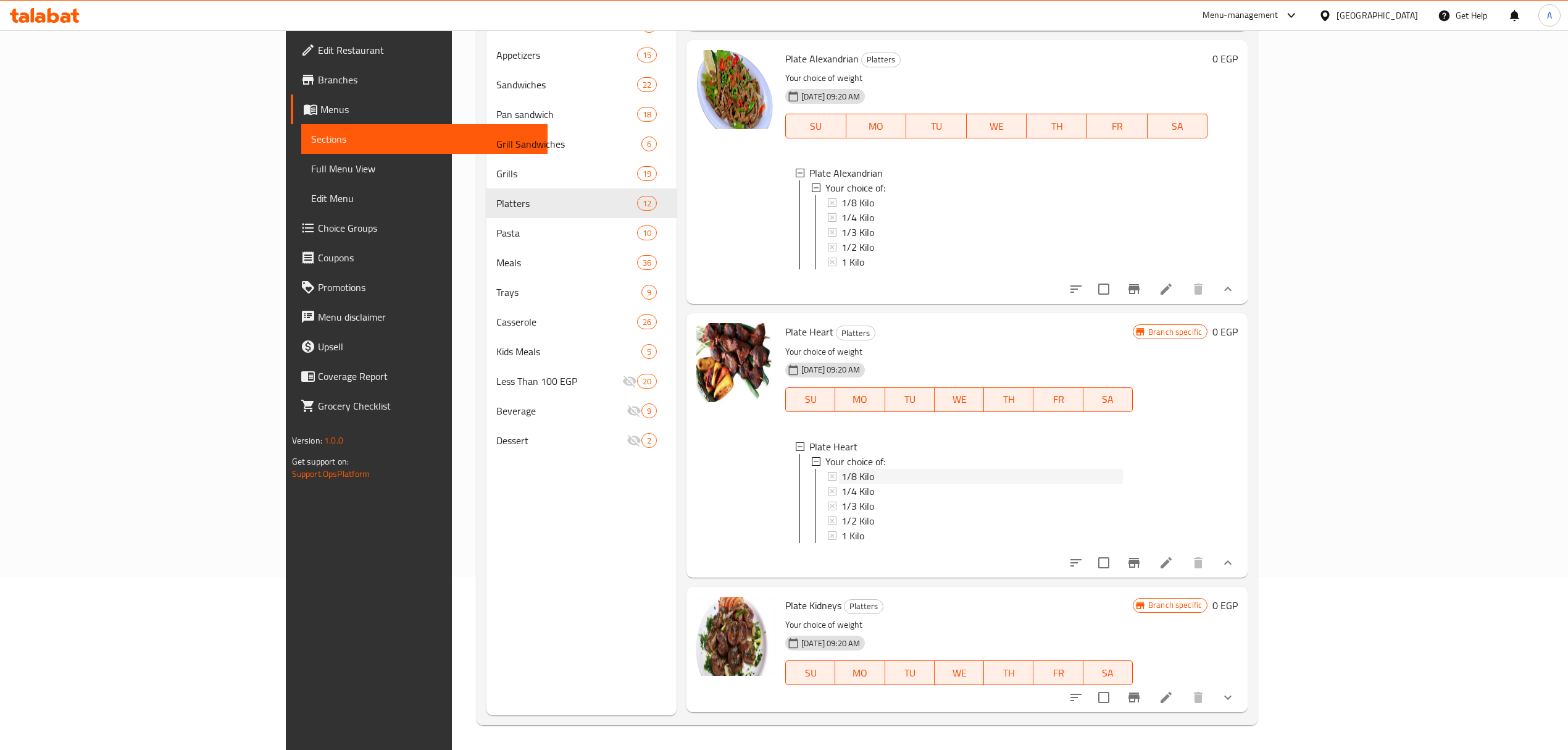
click at [841, 484] on div "1/8 Kilo" at bounding box center [982, 476] width 281 height 15
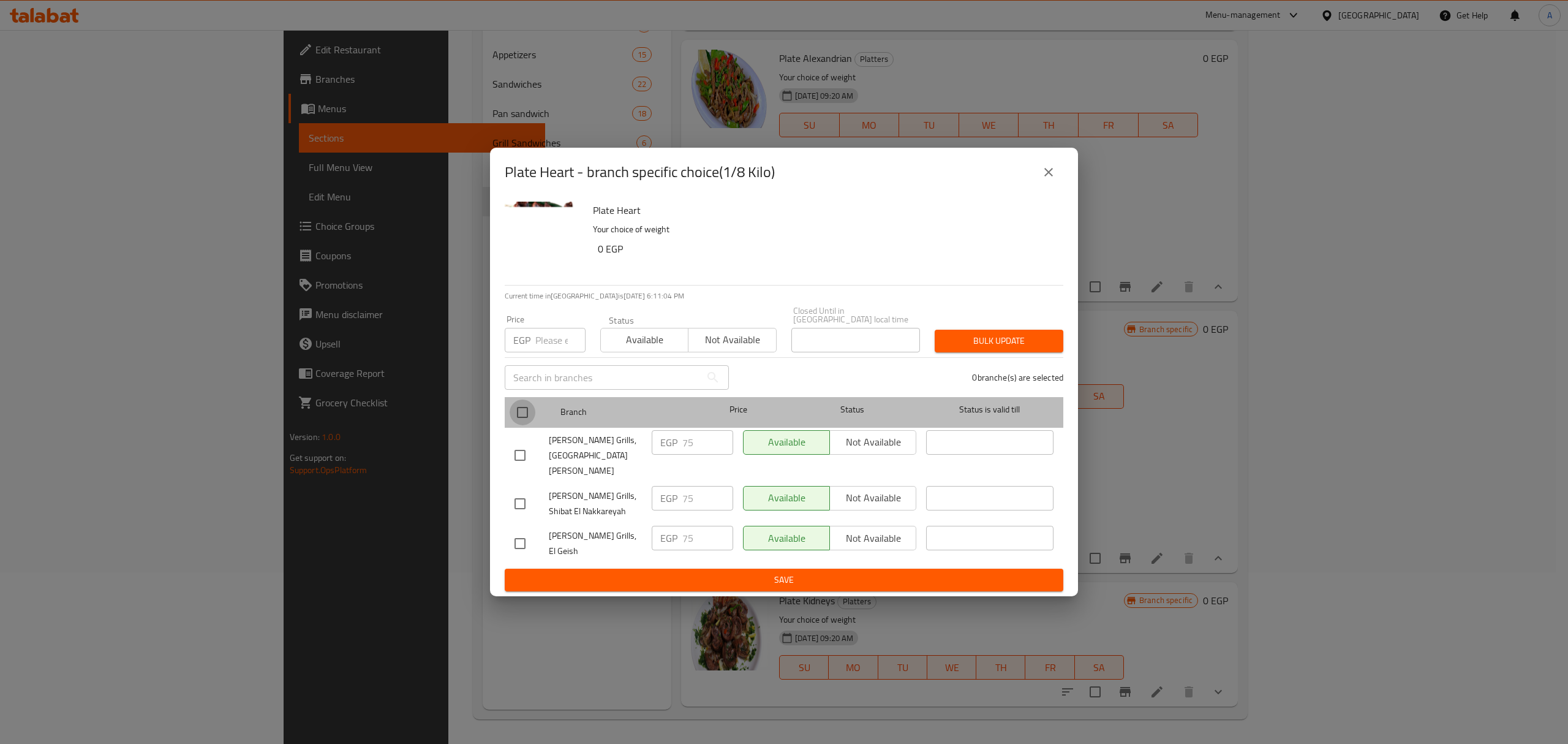
click at [518, 425] on input "checkbox" at bounding box center [522, 413] width 26 height 26
checkbox input "true"
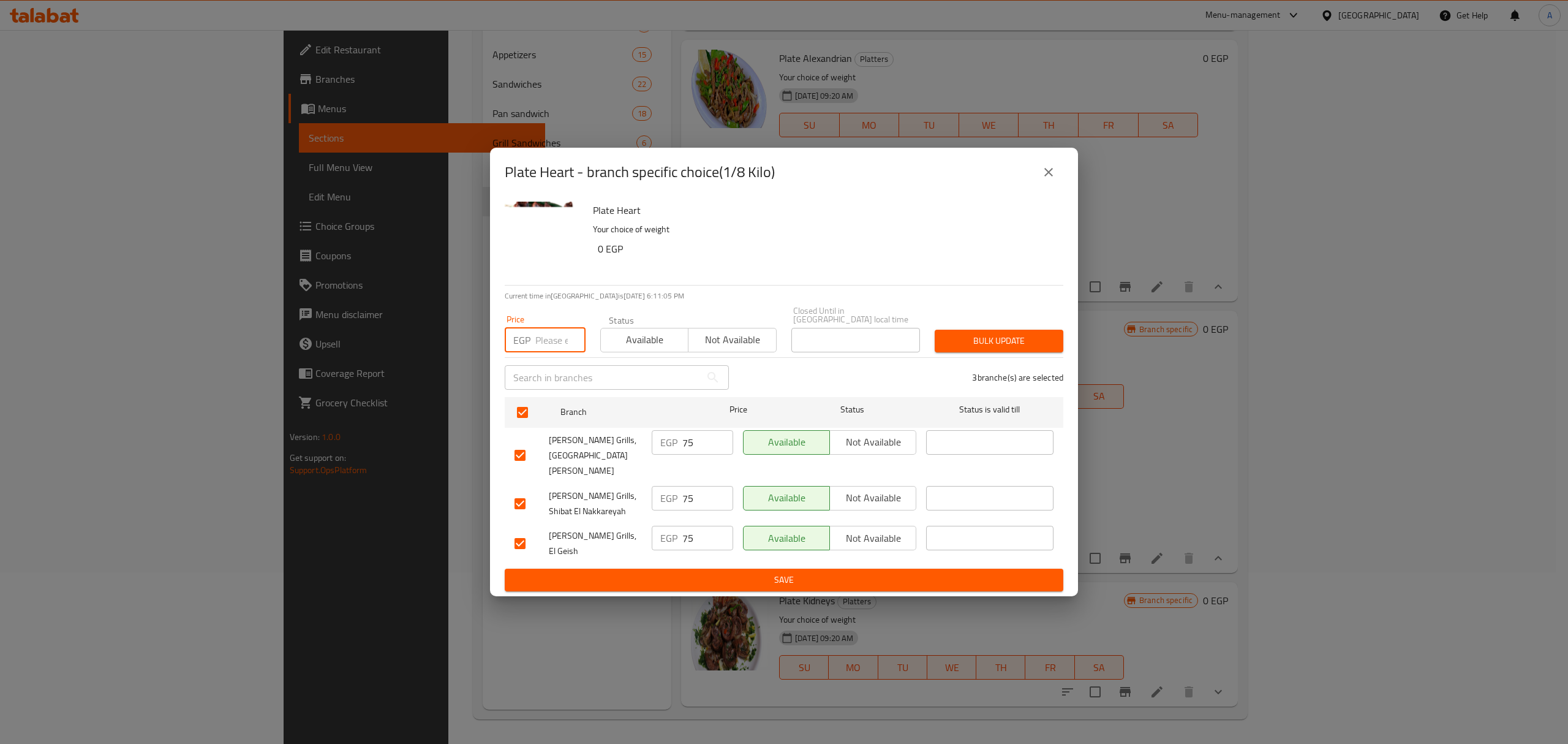
click at [558, 352] on input "number" at bounding box center [560, 339] width 51 height 25
paste input "80.00"
type input "80.00"
click at [1046, 346] on span "Bulk update" at bounding box center [999, 340] width 109 height 15
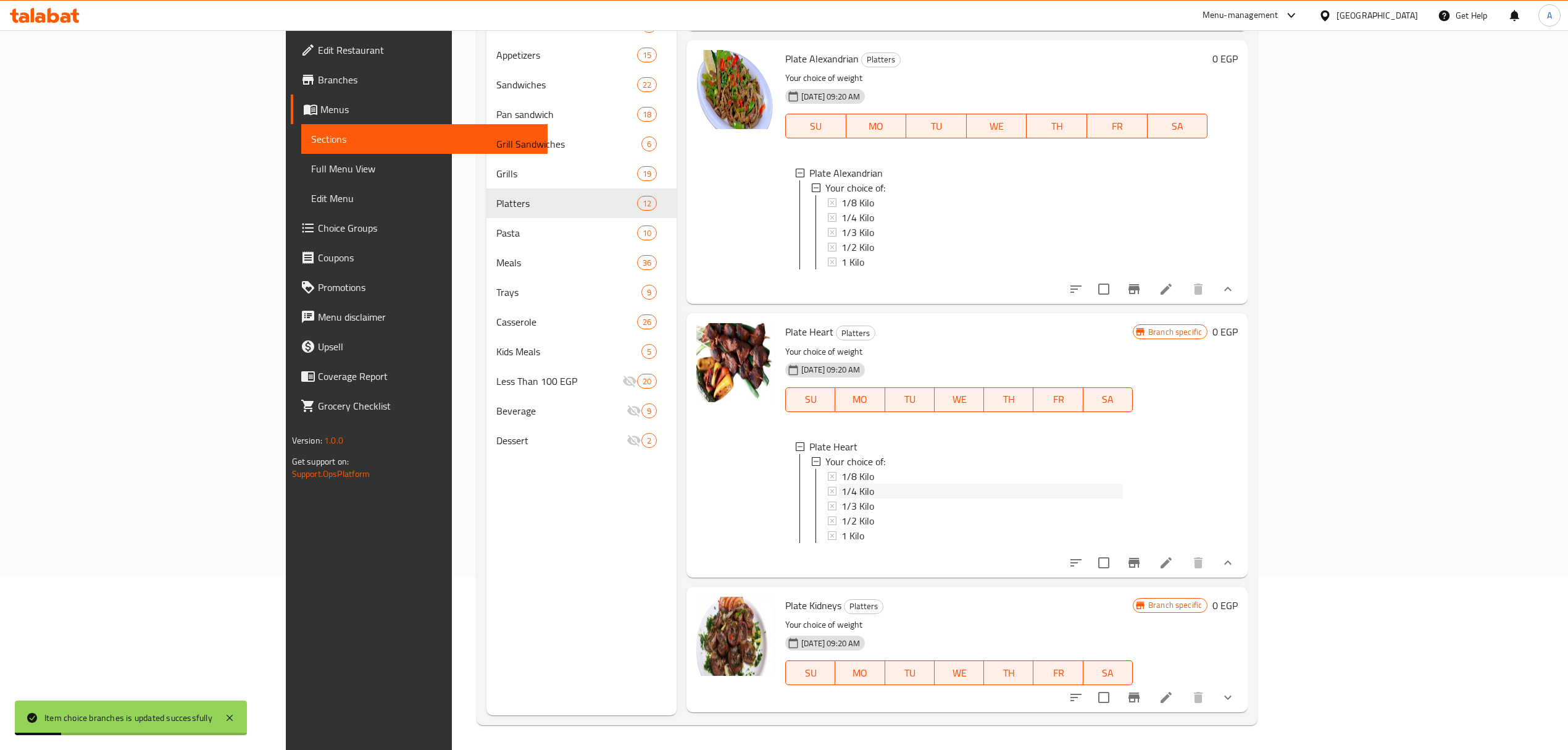
click at [841, 498] on div "1/4 Kilo" at bounding box center [982, 491] width 281 height 15
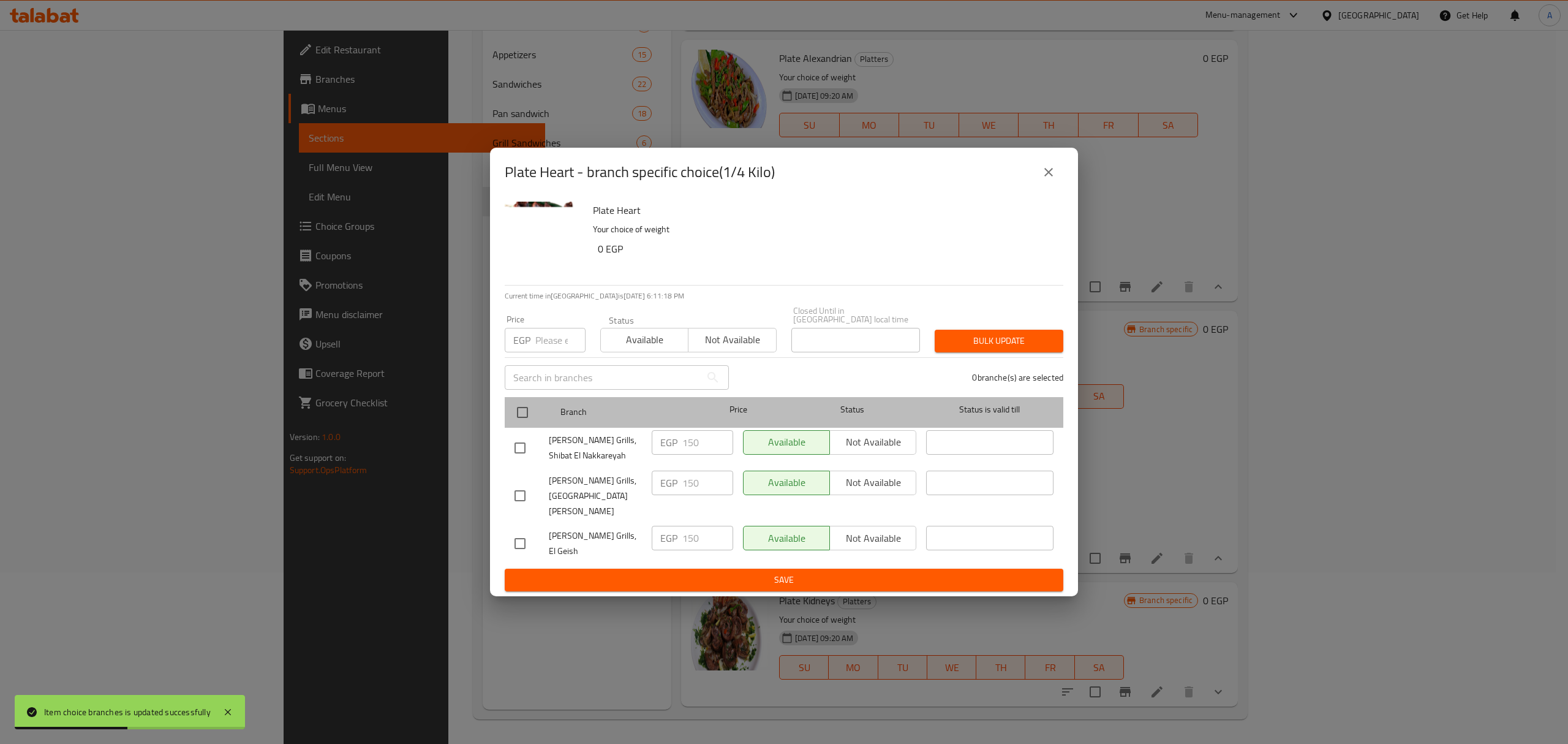
click at [509, 428] on div "Branch Price Status Status is valid till" at bounding box center [784, 413] width 559 height 30
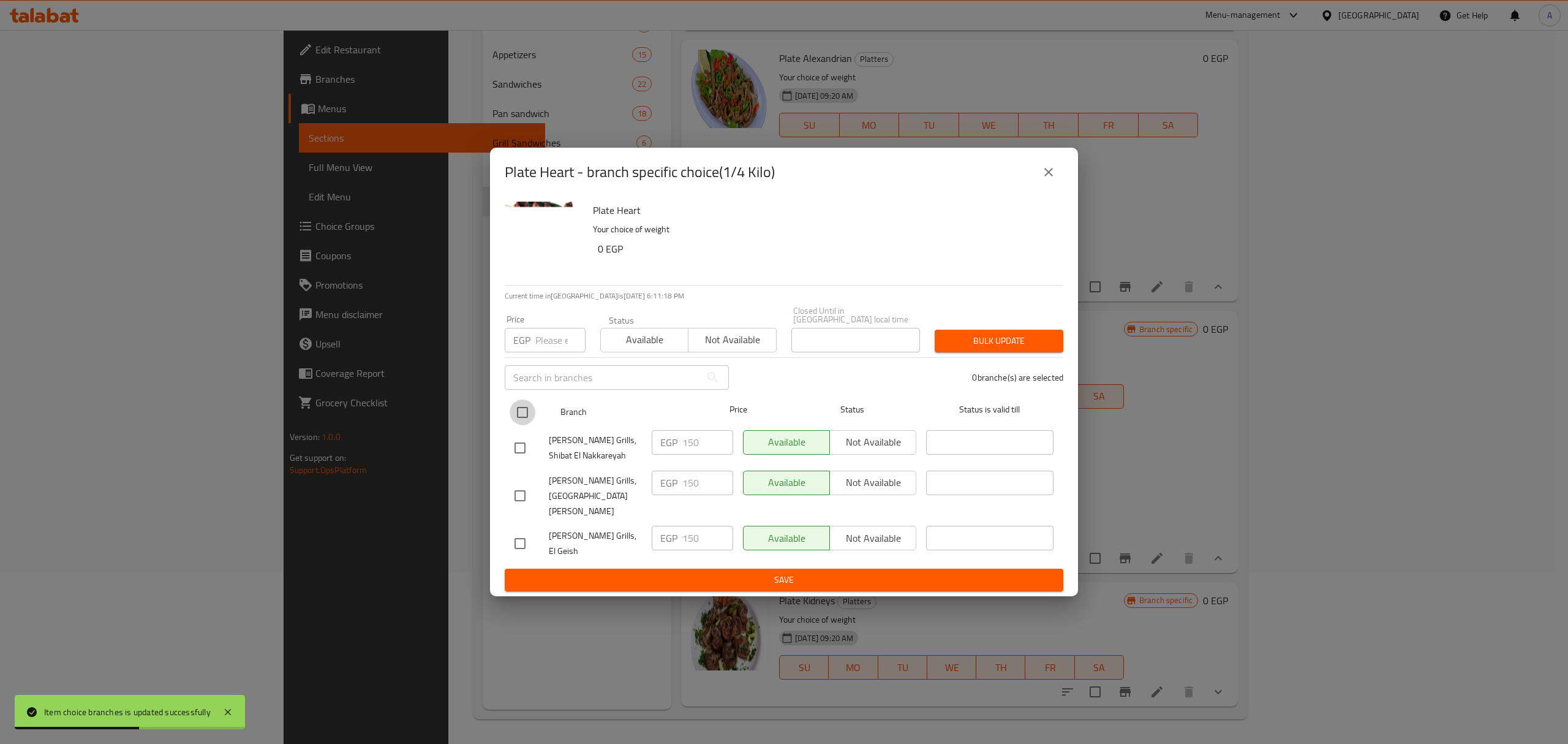
click at [515, 425] on input "checkbox" at bounding box center [522, 413] width 26 height 26
checkbox input "true"
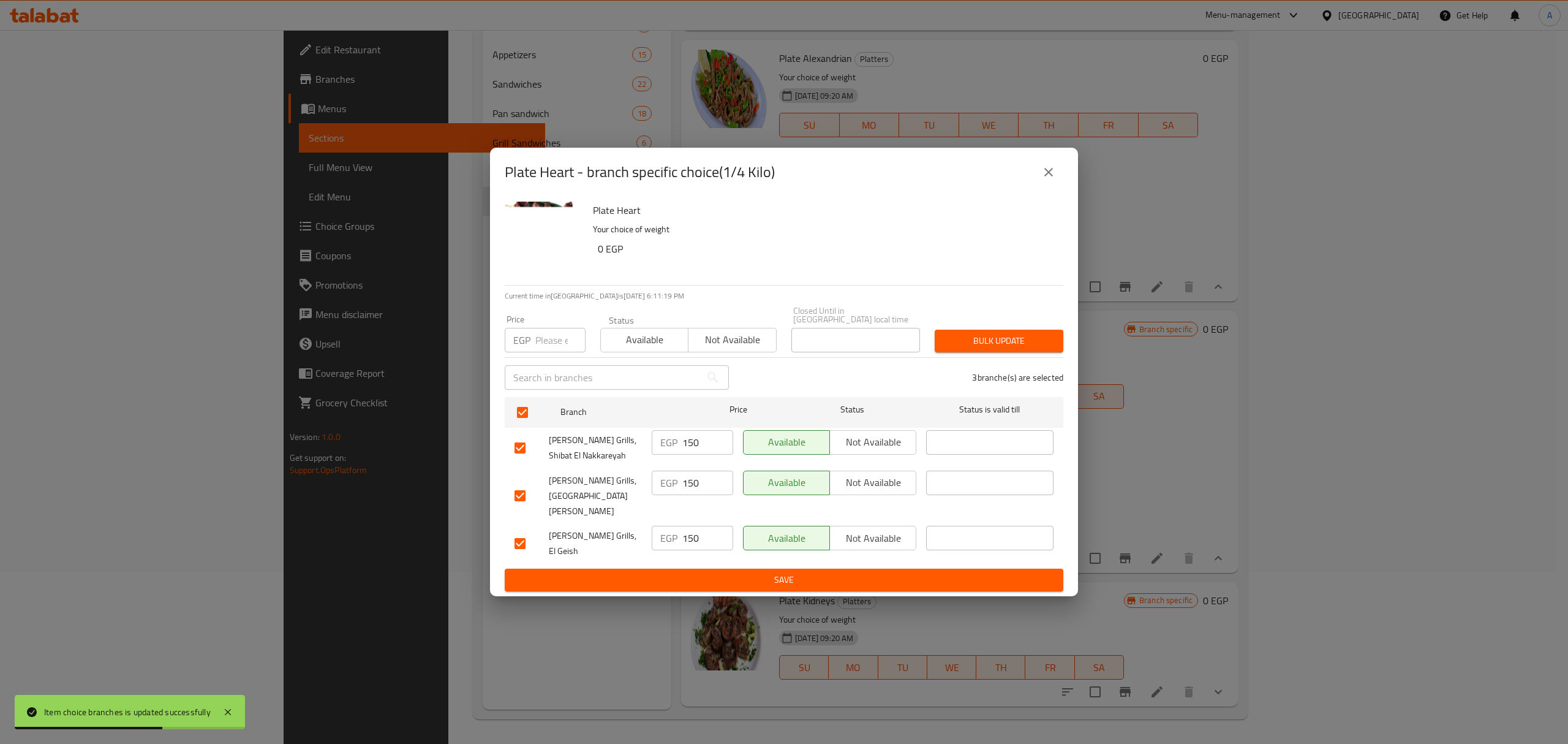
click at [559, 351] on input "number" at bounding box center [560, 339] width 51 height 25
paste input "160.00"
type input "160.00"
click at [996, 352] on button "Bulk update" at bounding box center [999, 341] width 128 height 22
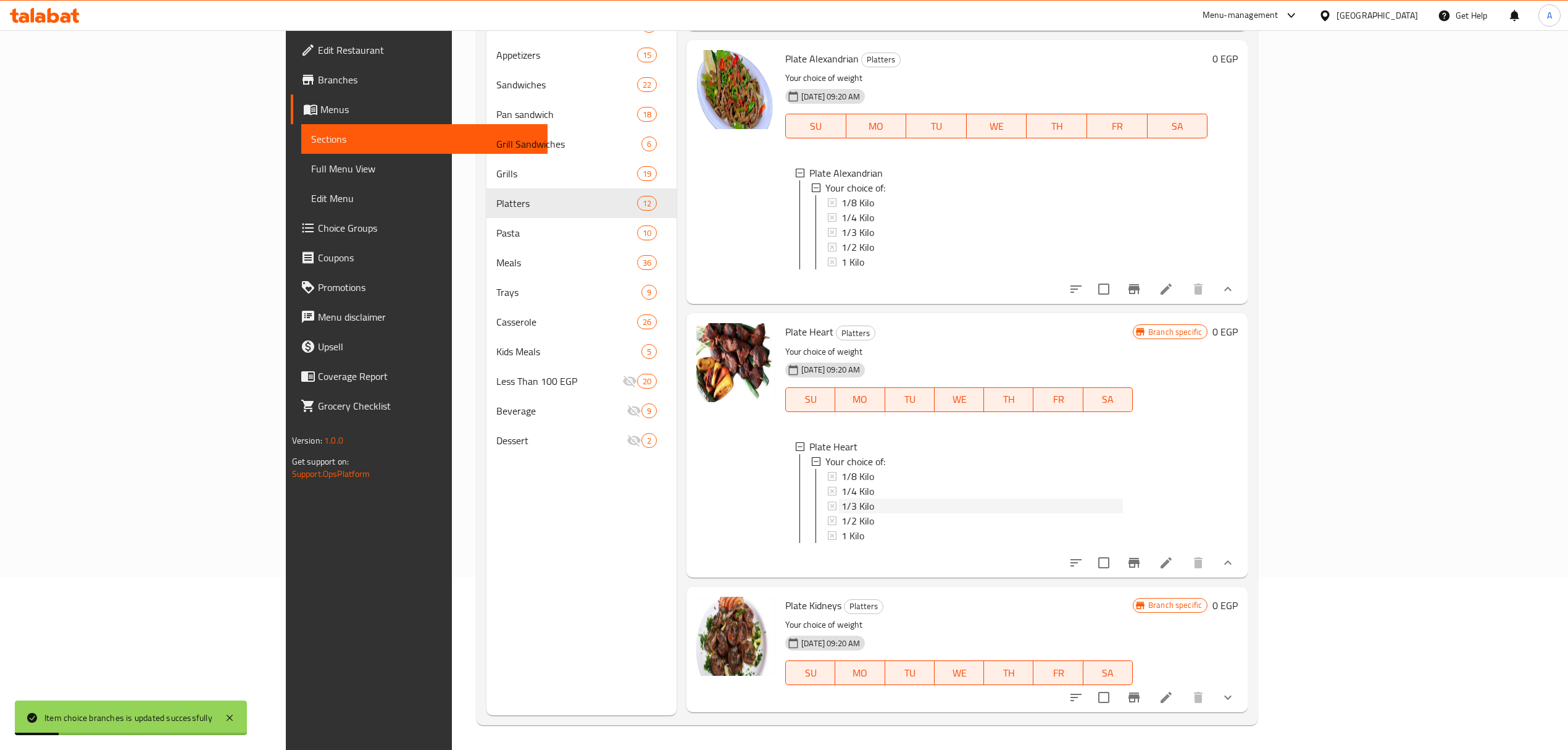
click at [841, 513] on span "1/3 Kilo" at bounding box center [857, 506] width 32 height 15
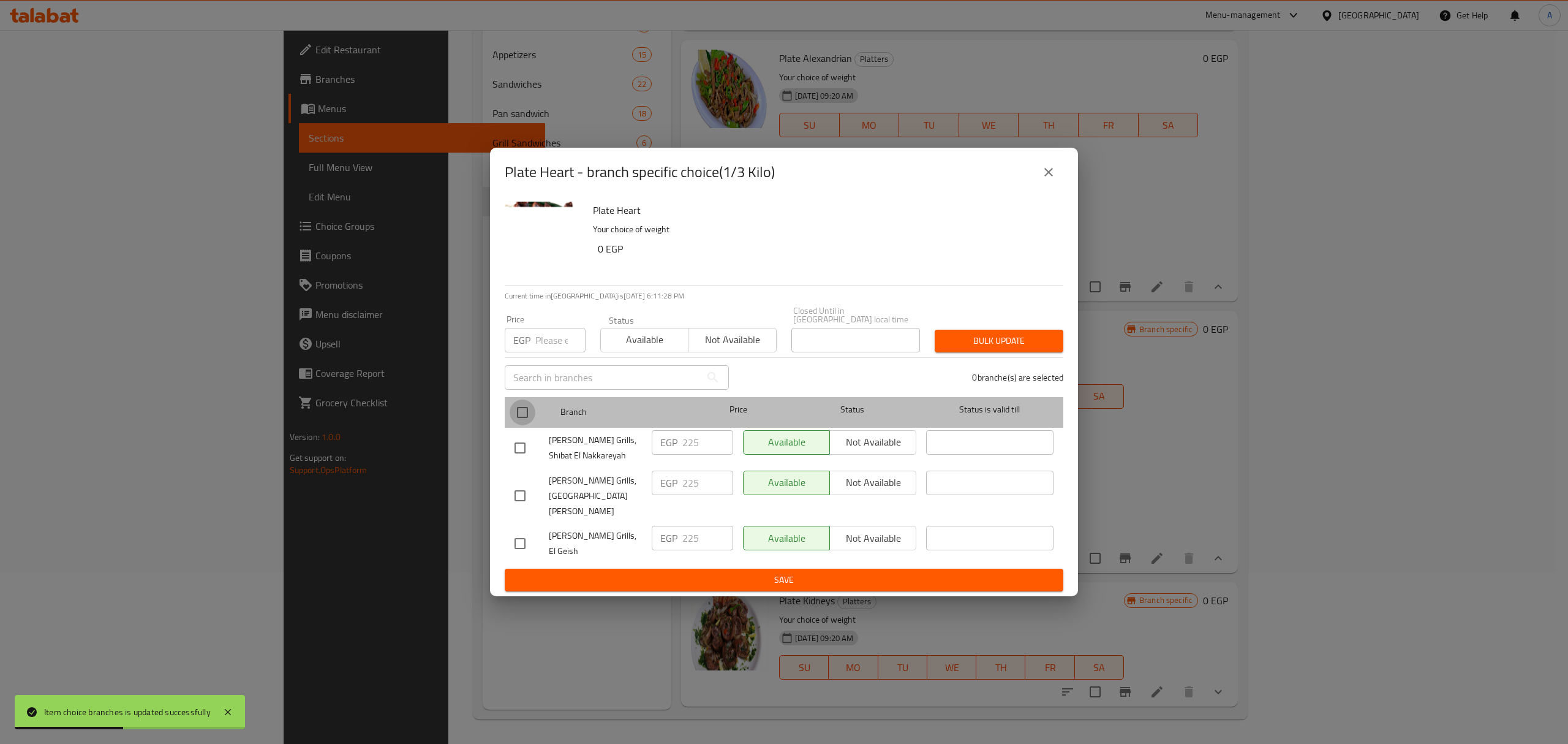
click at [526, 417] on input "checkbox" at bounding box center [522, 413] width 26 height 26
checkbox input "true"
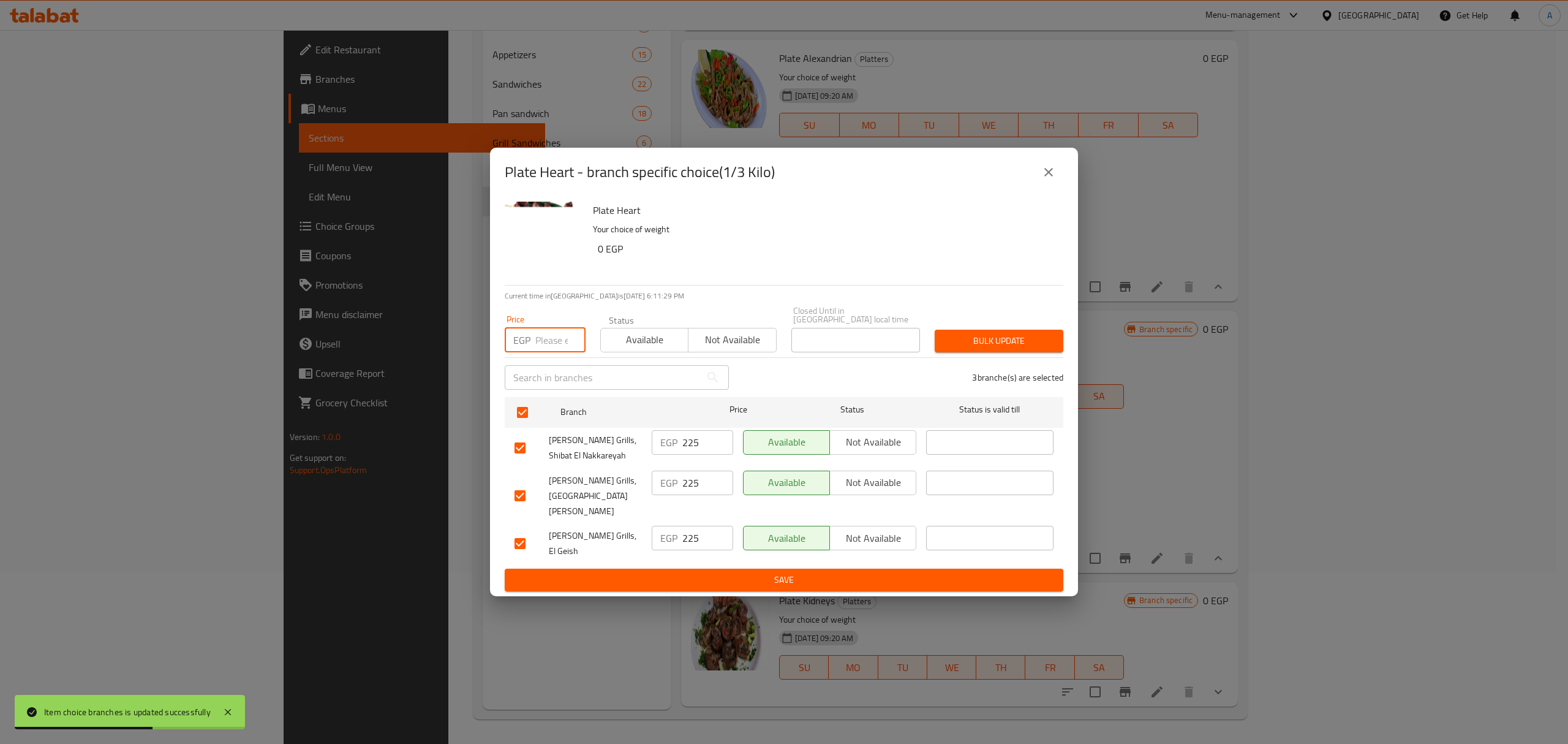
click at [554, 352] on input "number" at bounding box center [560, 339] width 51 height 25
paste input "240.00"
type input "240.00"
click at [961, 348] on span "Bulk update" at bounding box center [999, 340] width 109 height 15
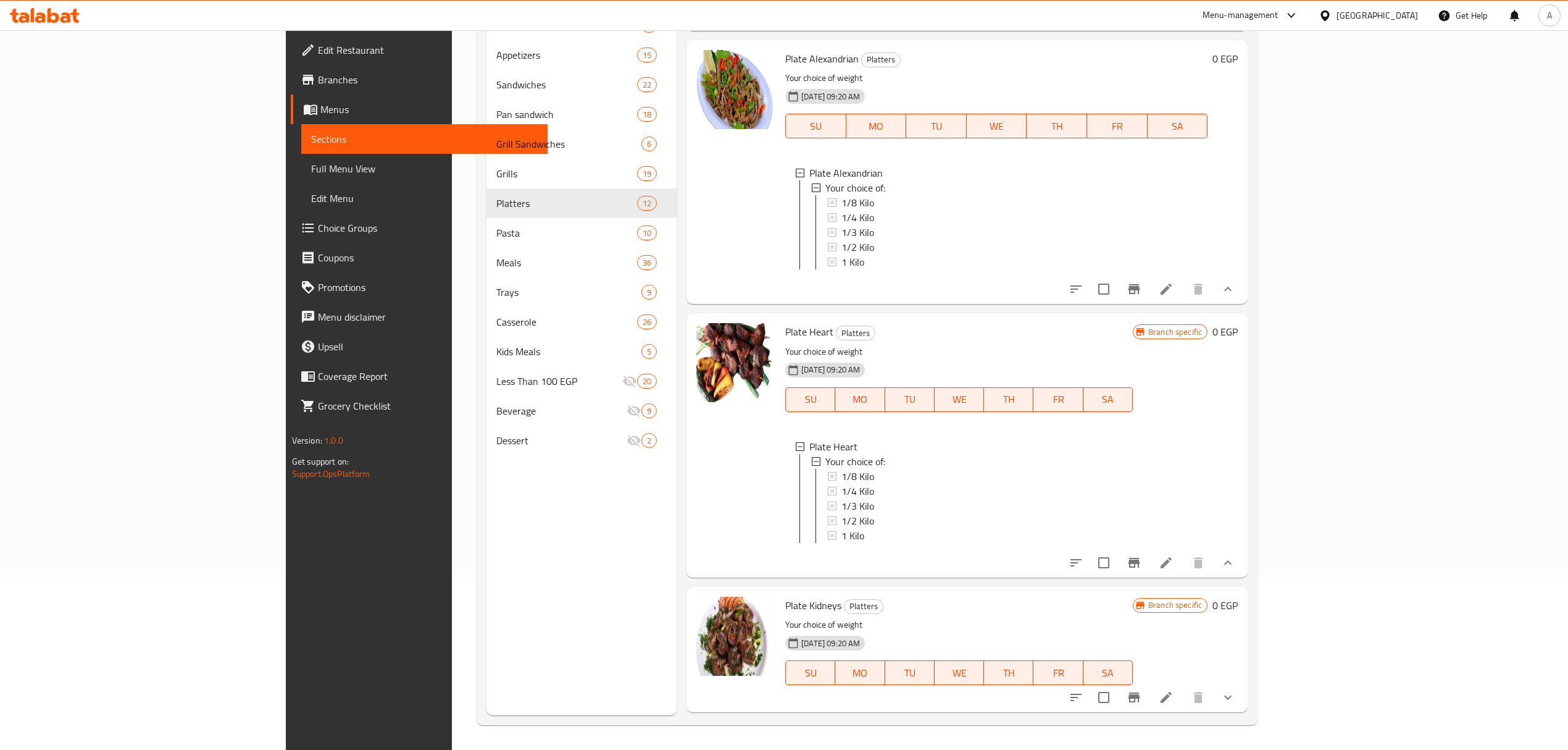
click at [841, 513] on div "1/3 Kilo" at bounding box center [982, 506] width 281 height 15
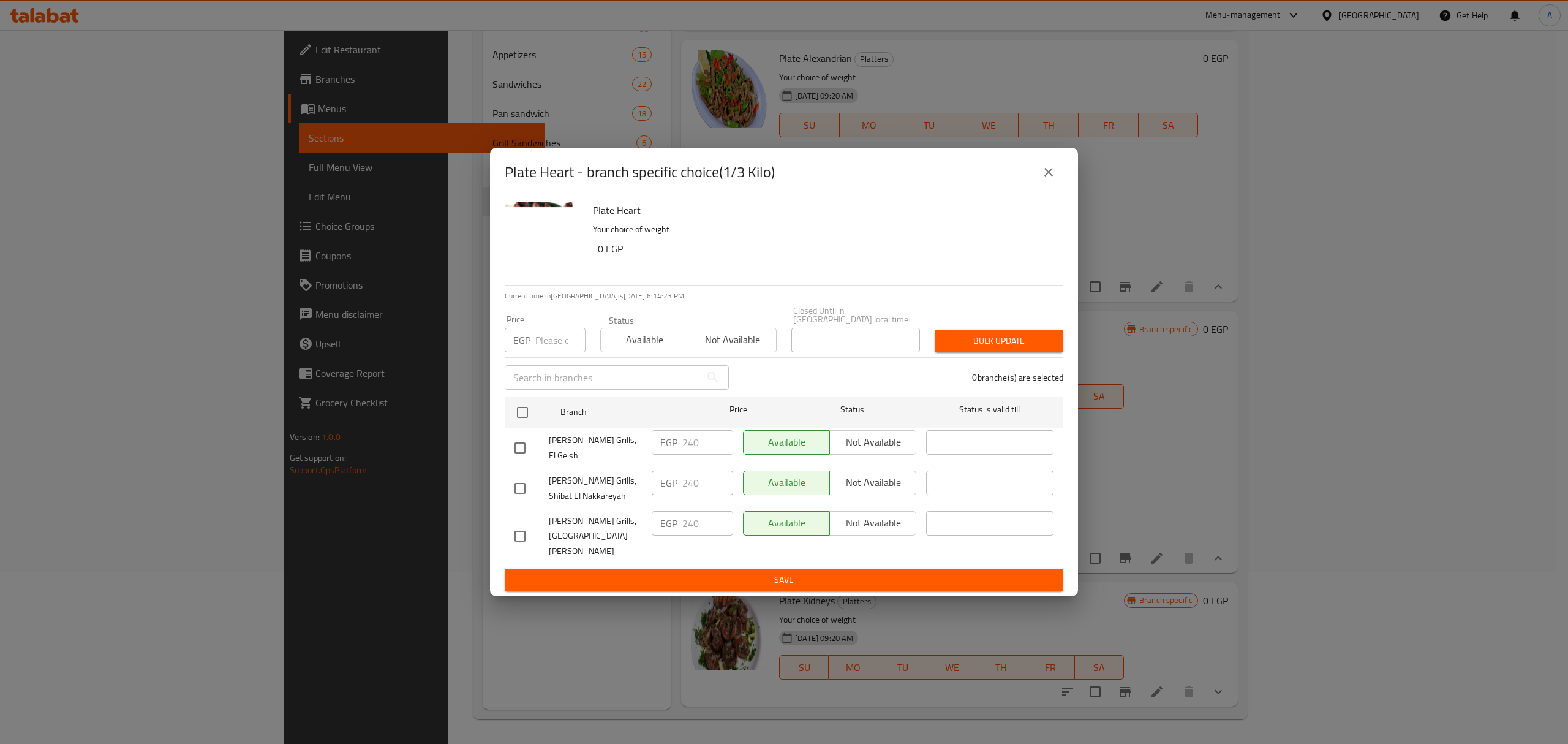
click at [1051, 177] on icon "close" at bounding box center [1048, 172] width 9 height 9
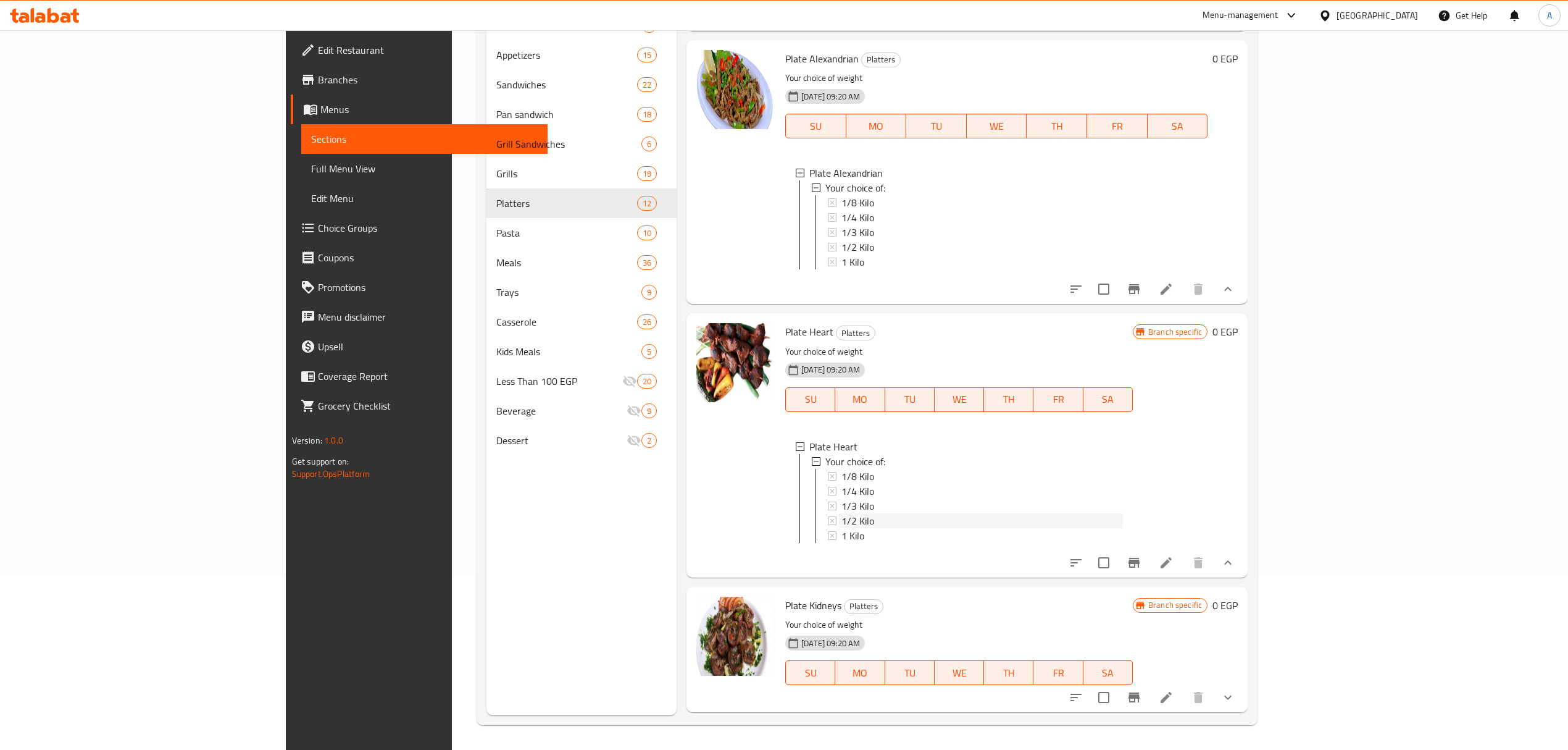
click at [841, 528] on span "1/2 Kilo" at bounding box center [857, 520] width 32 height 15
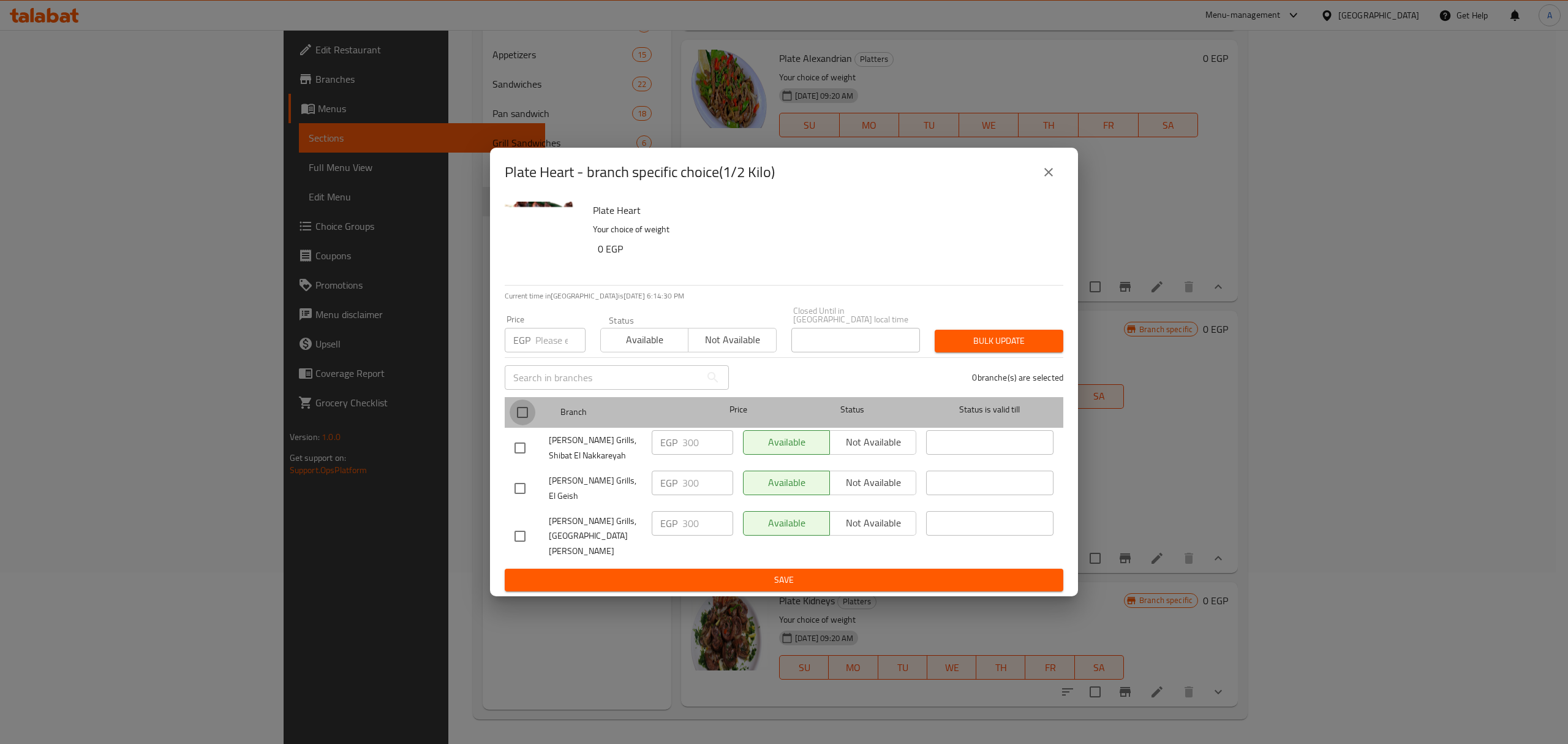
click at [522, 422] on input "checkbox" at bounding box center [522, 413] width 26 height 26
checkbox input "true"
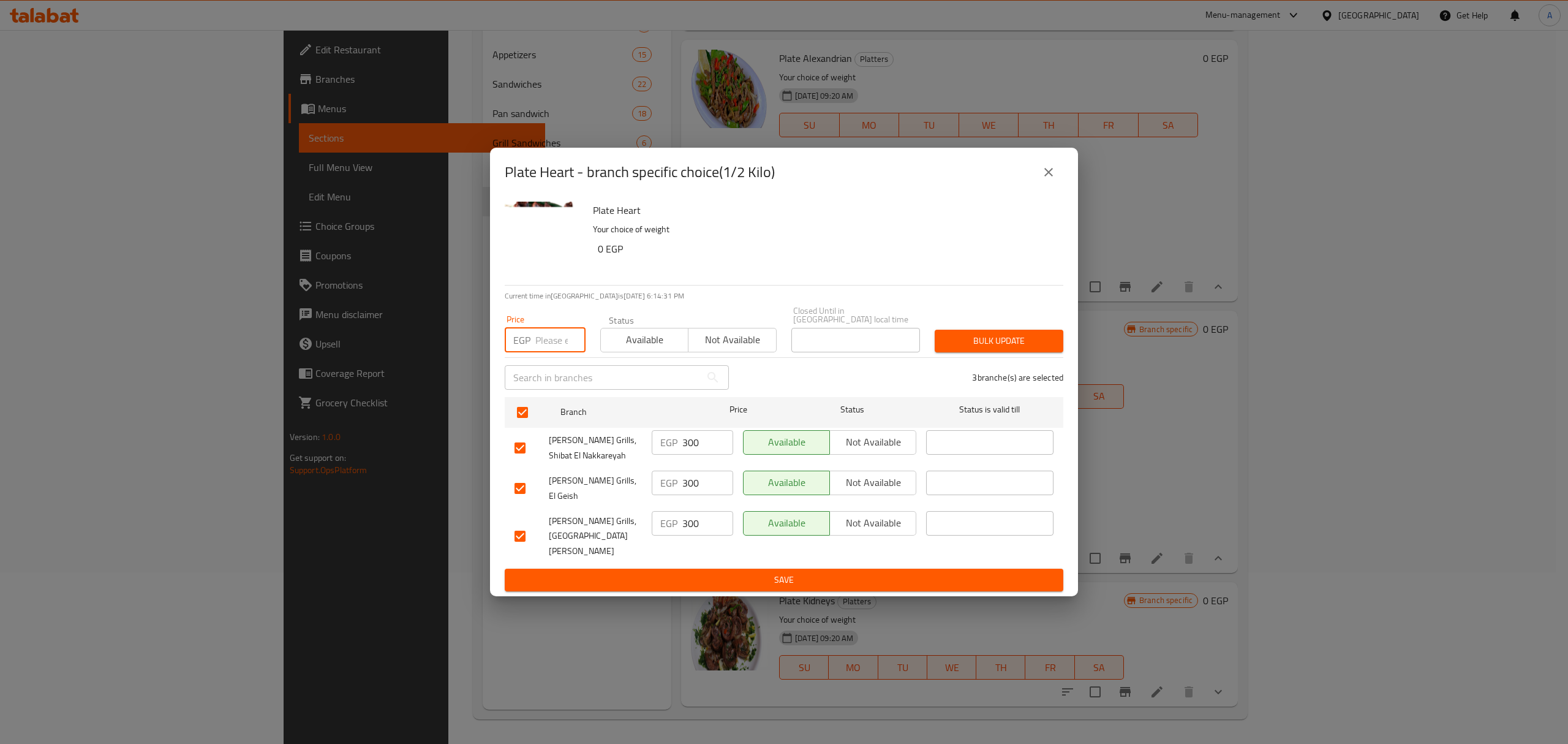
click at [562, 344] on input "number" at bounding box center [560, 339] width 51 height 25
paste input "320.00"
type input "320.00"
click at [986, 348] on span "Bulk update" at bounding box center [999, 340] width 109 height 15
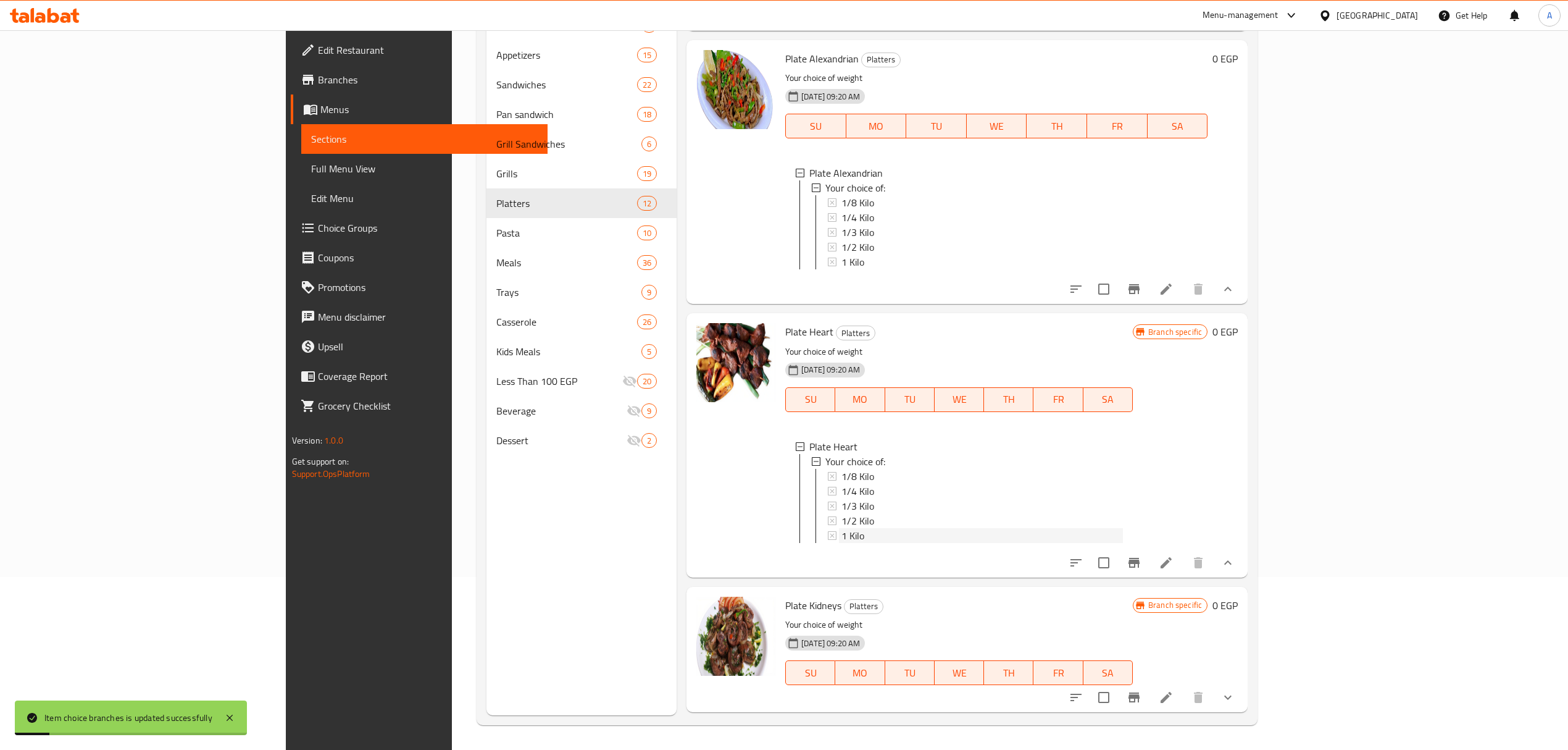
click at [841, 543] on span "1 Kilo" at bounding box center [852, 536] width 23 height 15
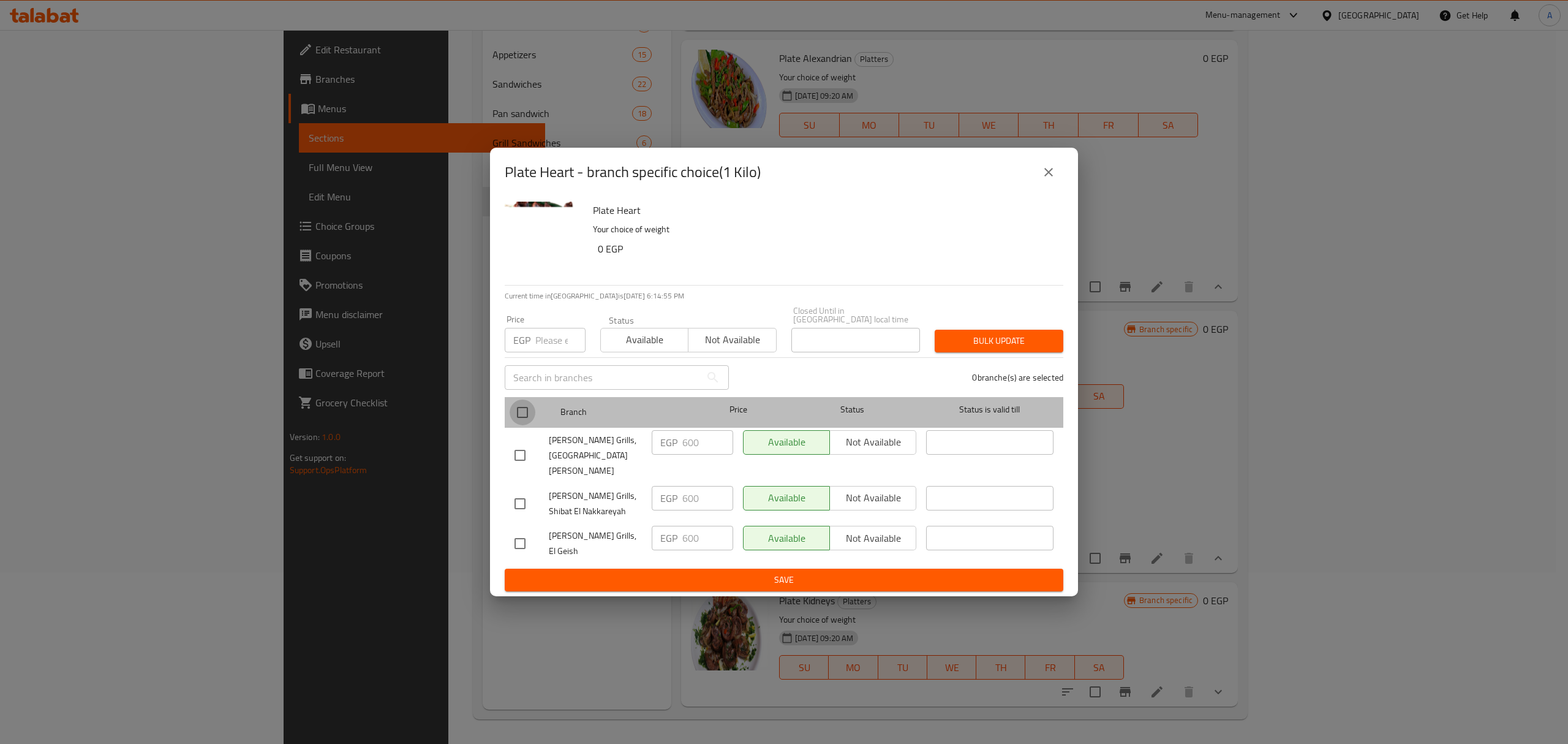
click at [524, 425] on input "checkbox" at bounding box center [522, 413] width 26 height 26
checkbox input "true"
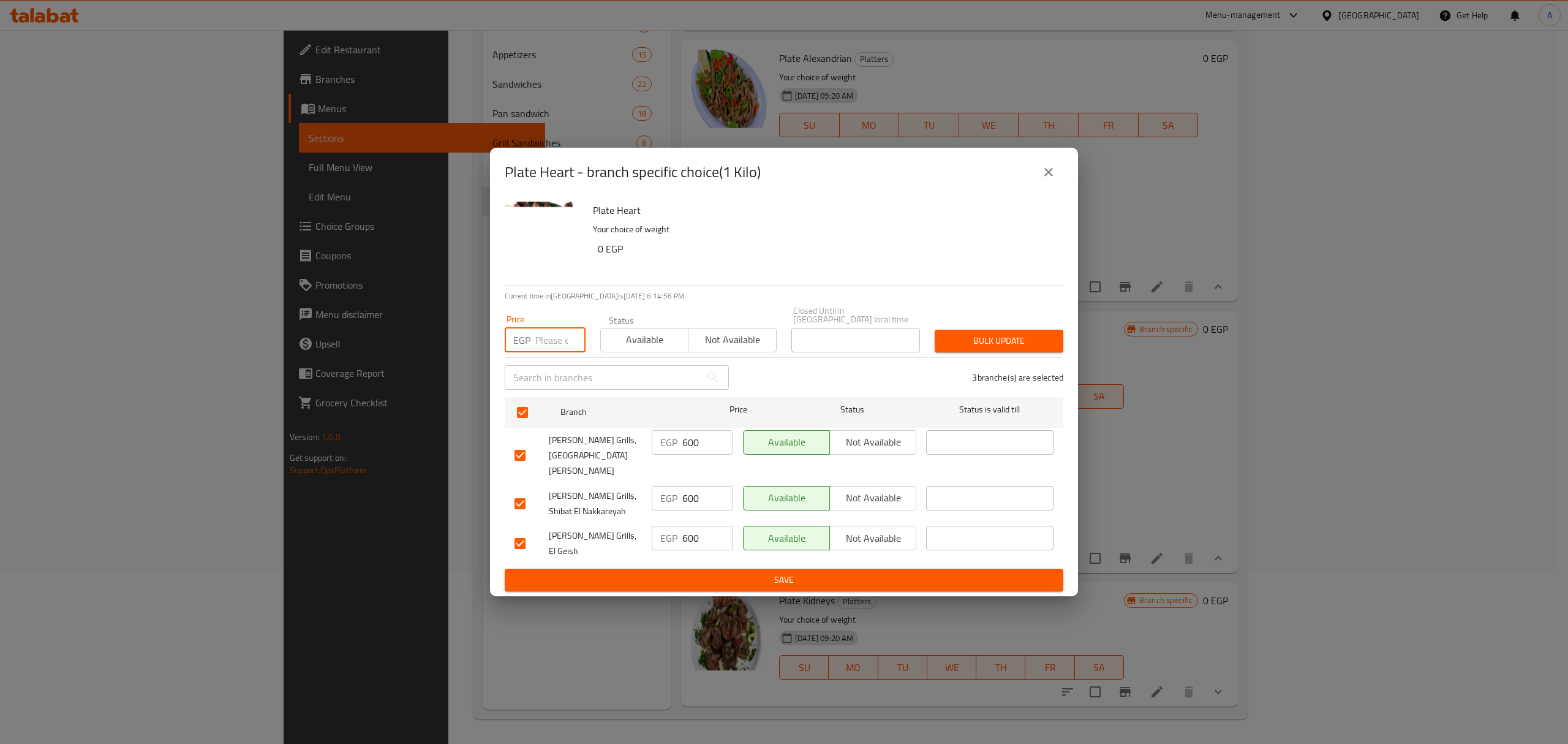
click at [547, 352] on input "number" at bounding box center [560, 339] width 51 height 25
paste input "640.00"
type input "640.00"
click at [968, 342] on button "Bulk update" at bounding box center [999, 341] width 128 height 22
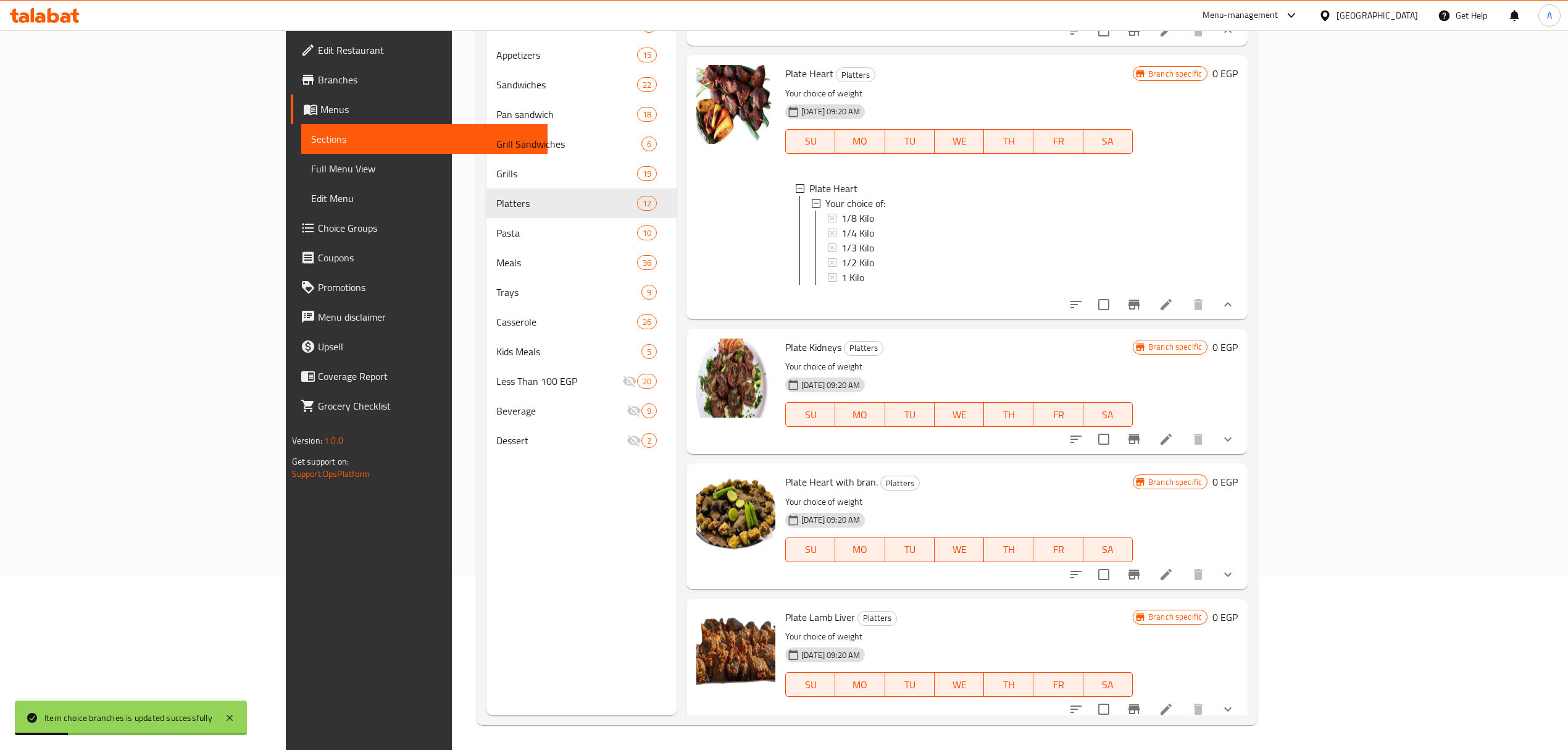
scroll to position [2032, 0]
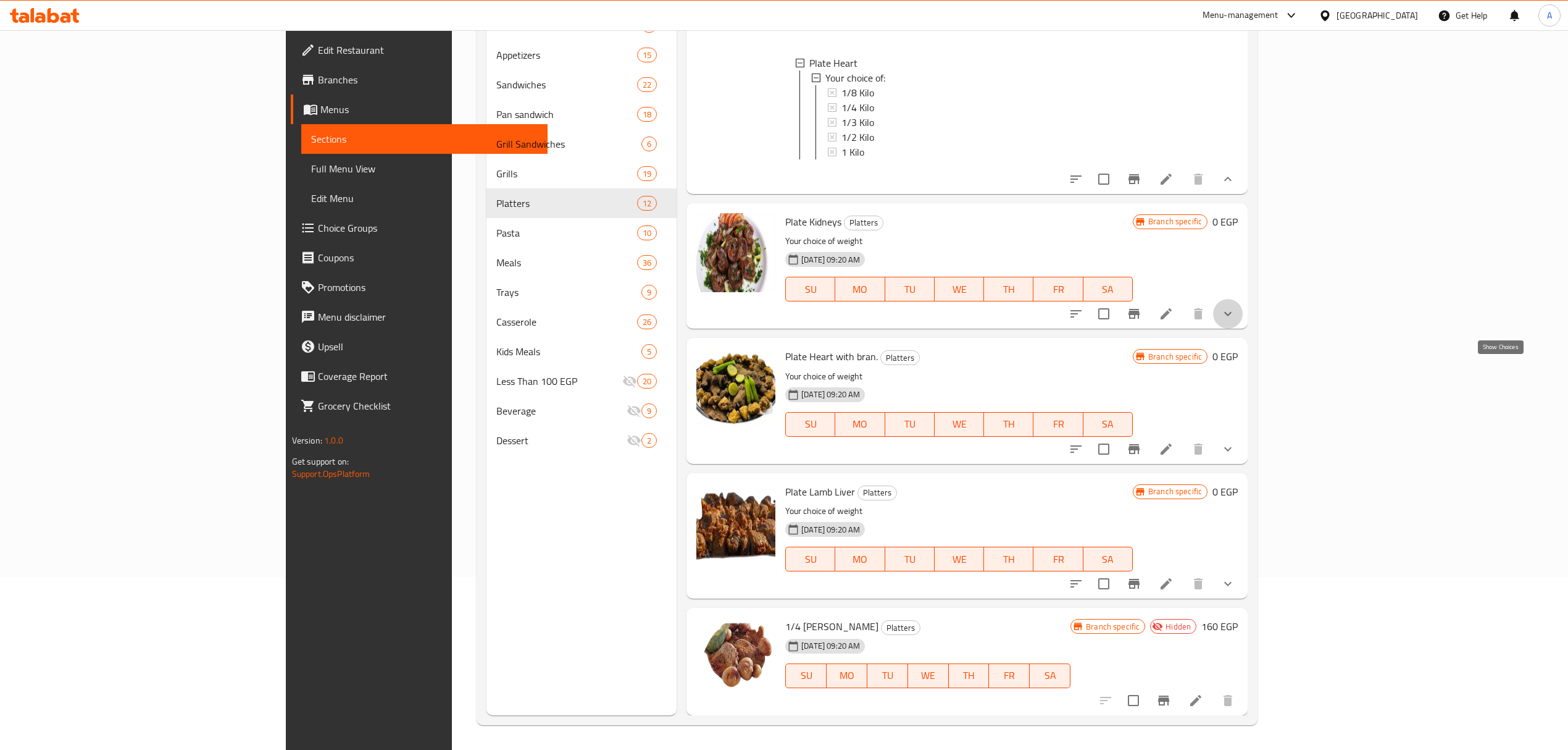
click at [1235, 321] on icon "show more" at bounding box center [1228, 314] width 15 height 15
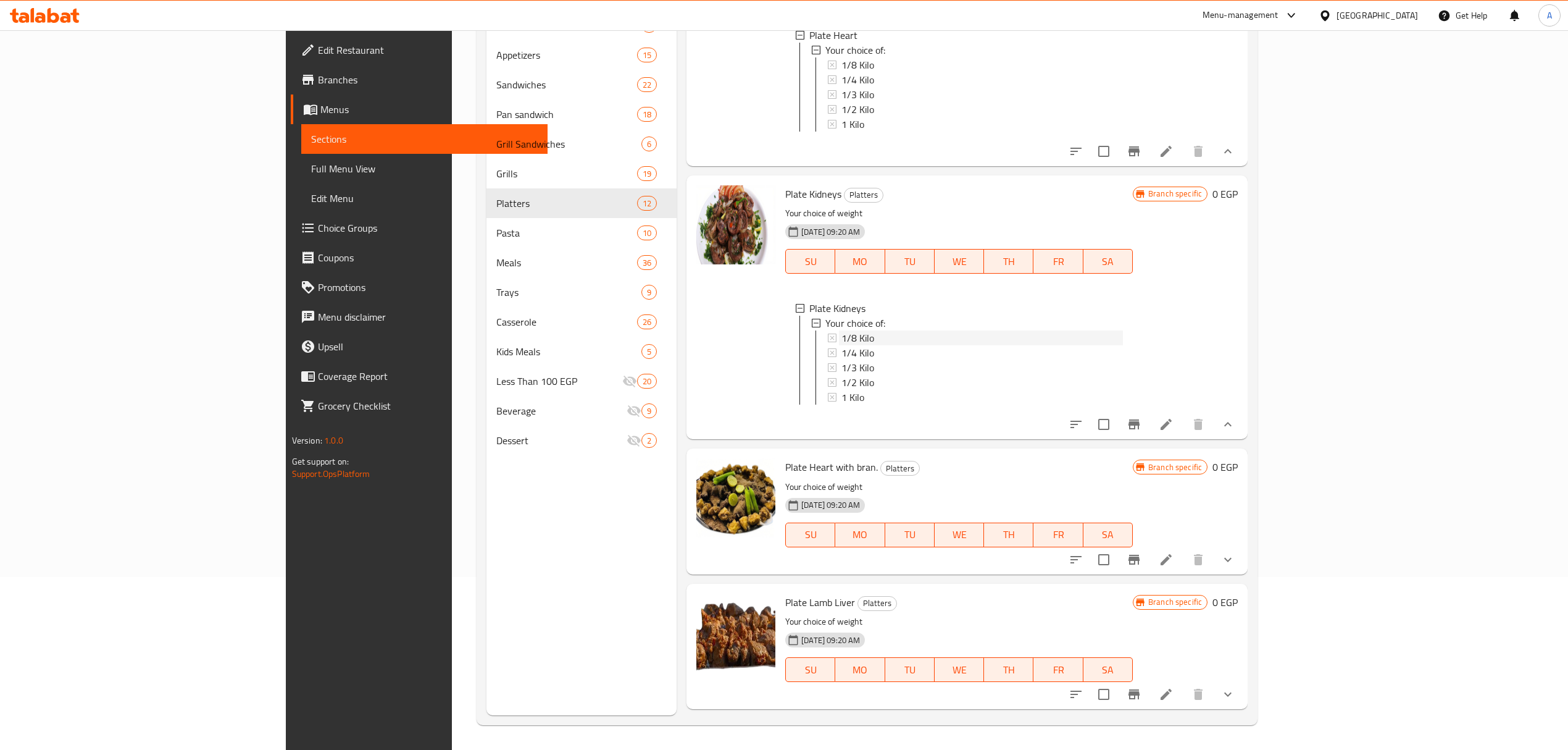
click at [847, 345] on div "1/8 Kilo" at bounding box center [982, 337] width 281 height 15
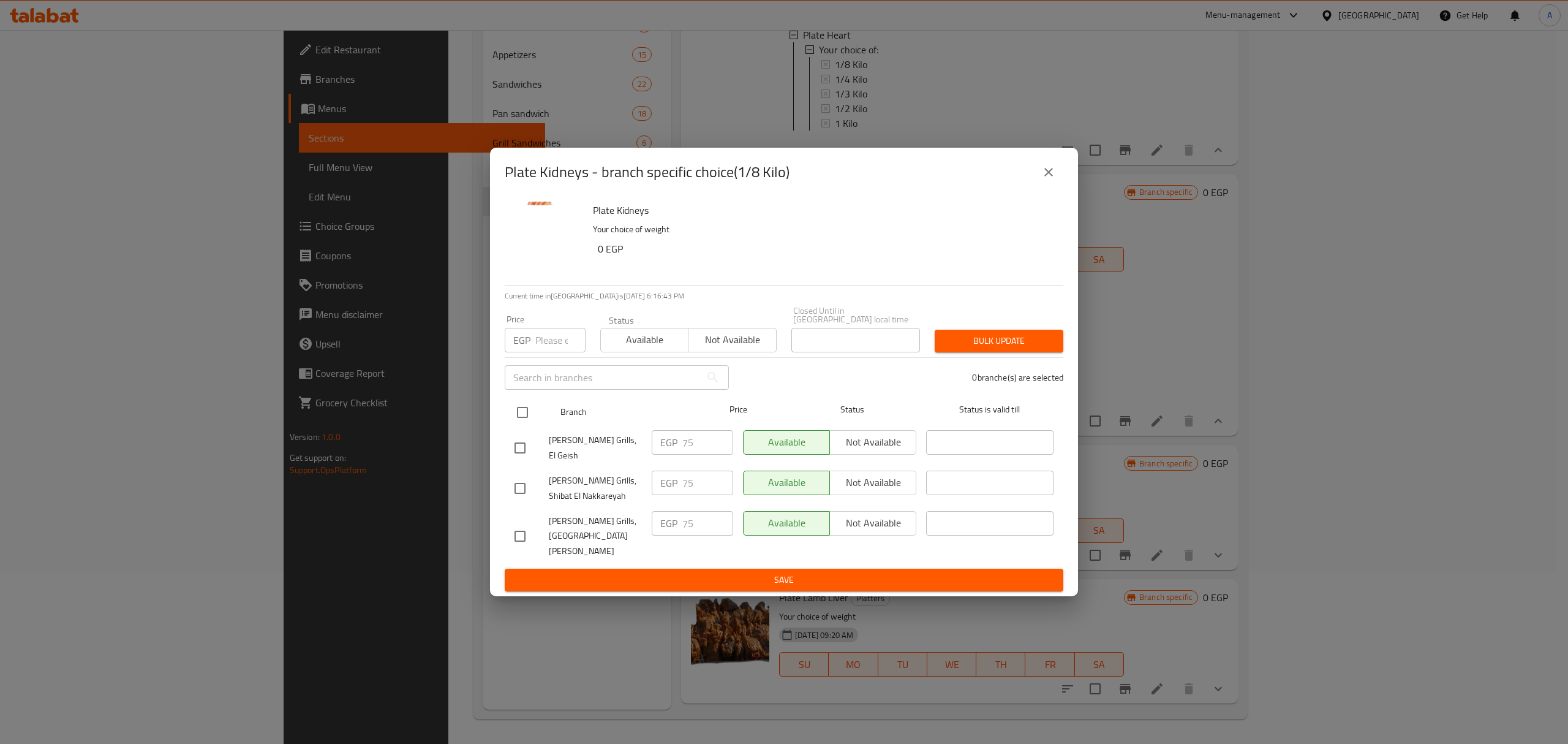
click at [530, 425] on input "checkbox" at bounding box center [522, 413] width 26 height 26
checkbox input "true"
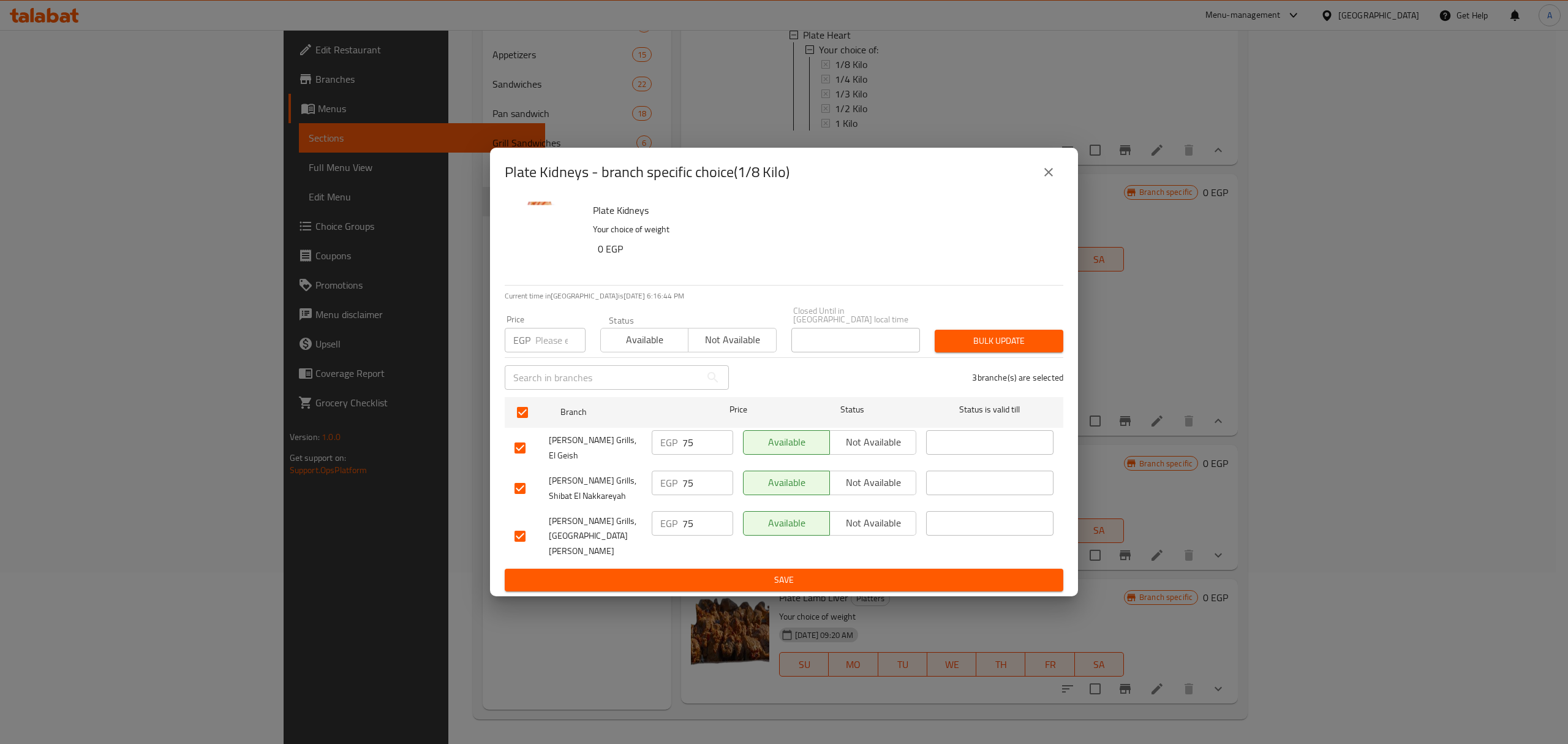
click at [545, 352] on input "number" at bounding box center [560, 339] width 51 height 25
paste input "80.00"
type input "80.00"
click at [953, 347] on span "Bulk update" at bounding box center [999, 340] width 109 height 15
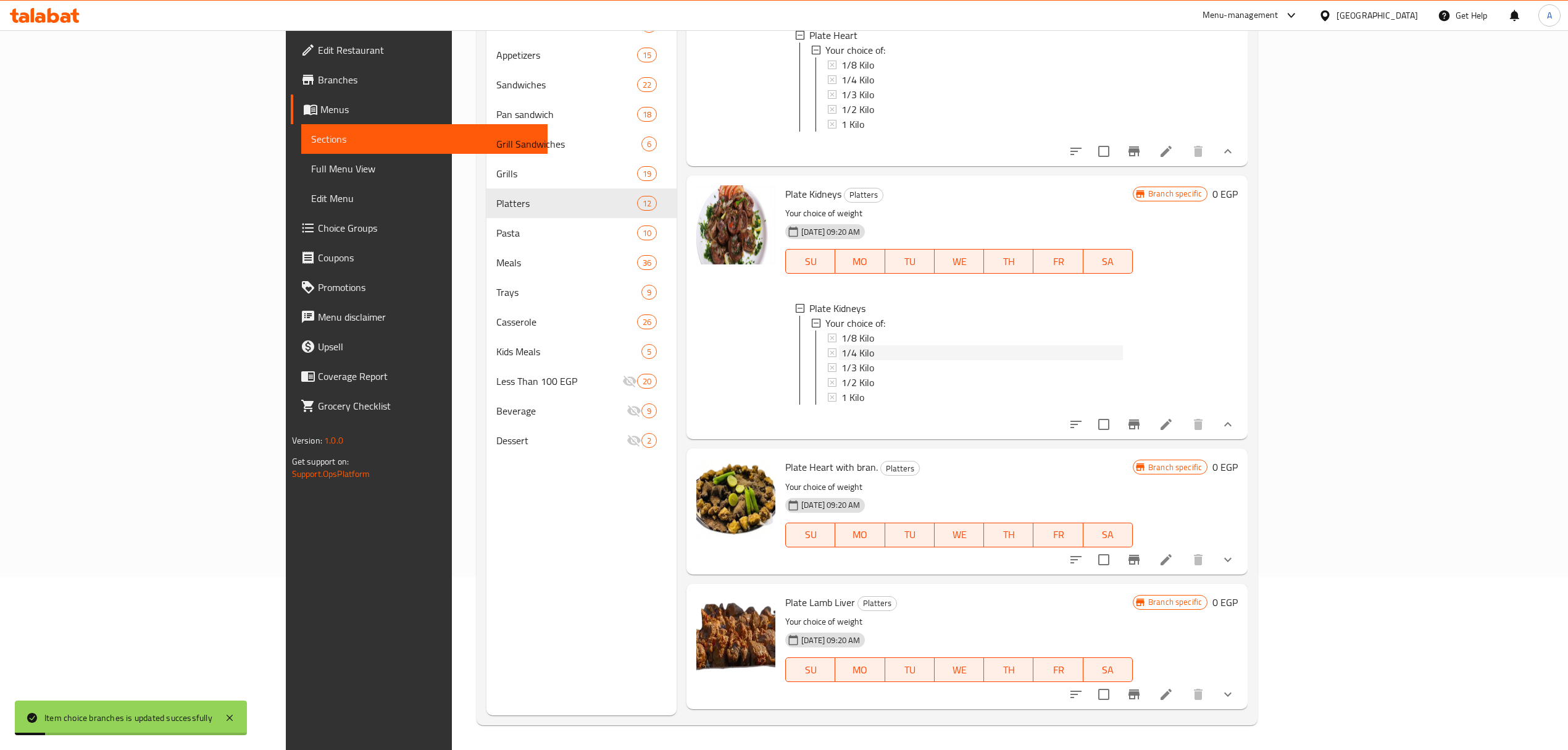
click at [841, 360] on div "1/4 Kilo" at bounding box center [982, 353] width 281 height 15
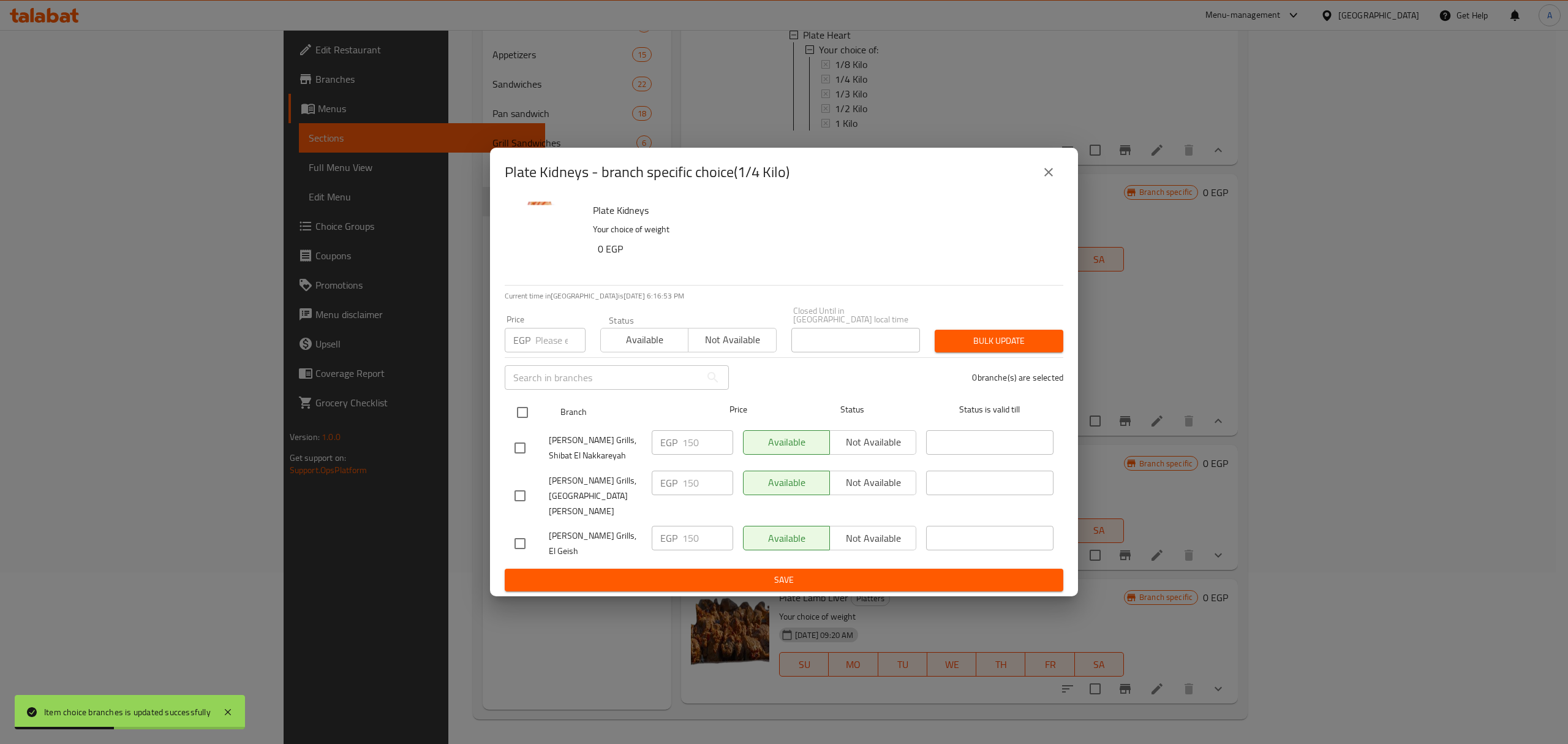
click at [516, 425] on input "checkbox" at bounding box center [522, 413] width 26 height 26
checkbox input "true"
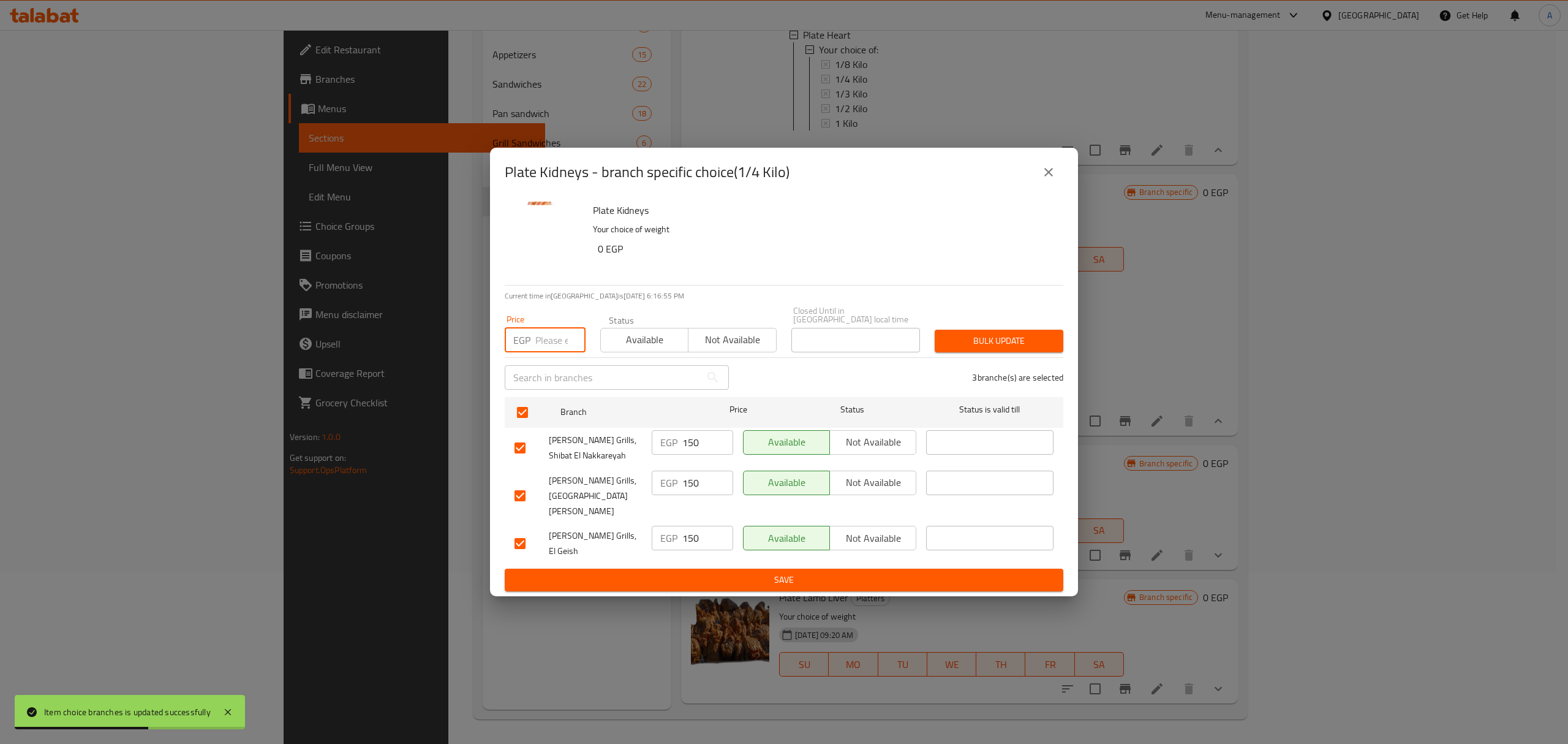
click at [547, 349] on input "number" at bounding box center [560, 339] width 51 height 25
paste input "160.00"
type input "160.00"
click at [991, 348] on span "Bulk update" at bounding box center [999, 340] width 109 height 15
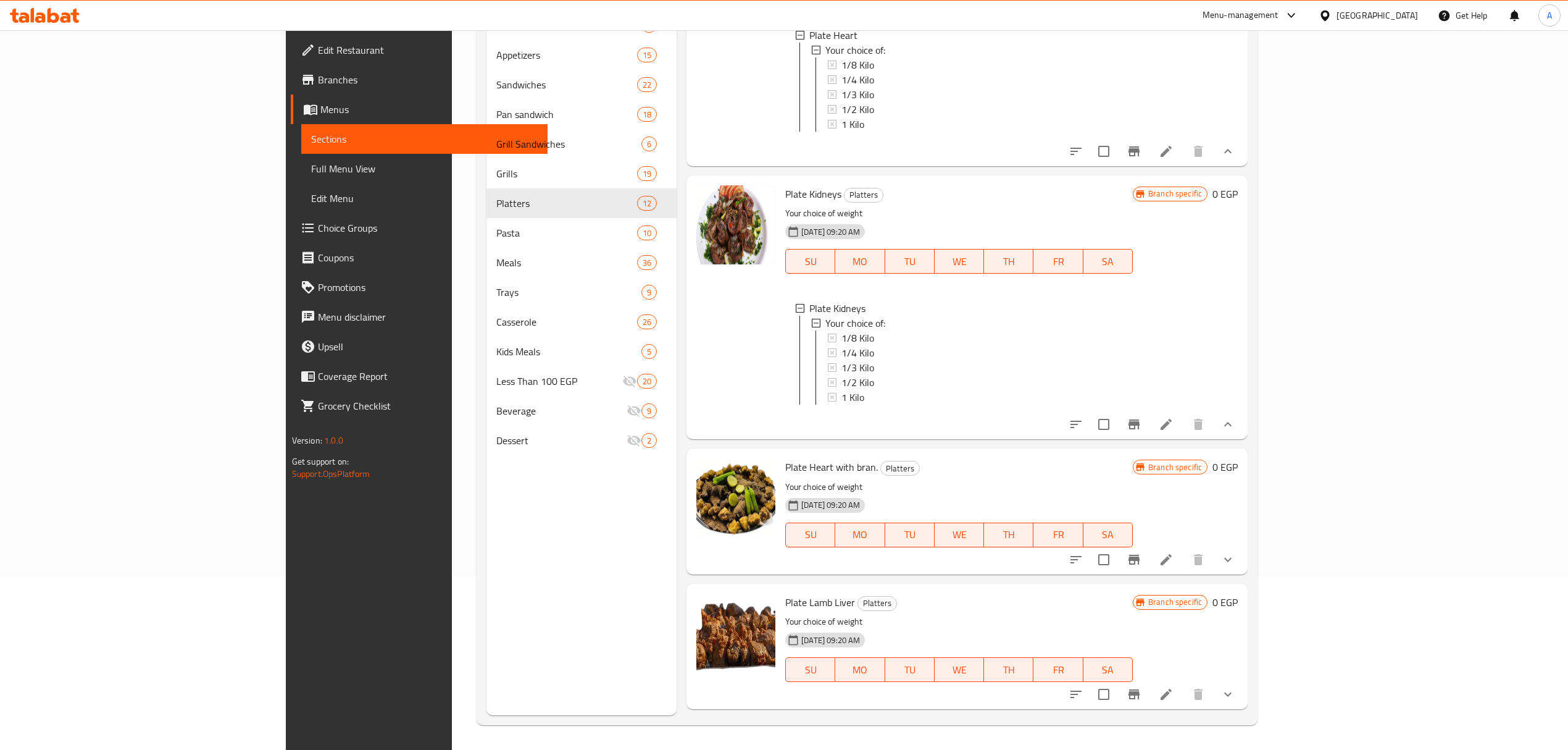
click at [841, 360] on div "1/4 Kilo" at bounding box center [982, 353] width 281 height 15
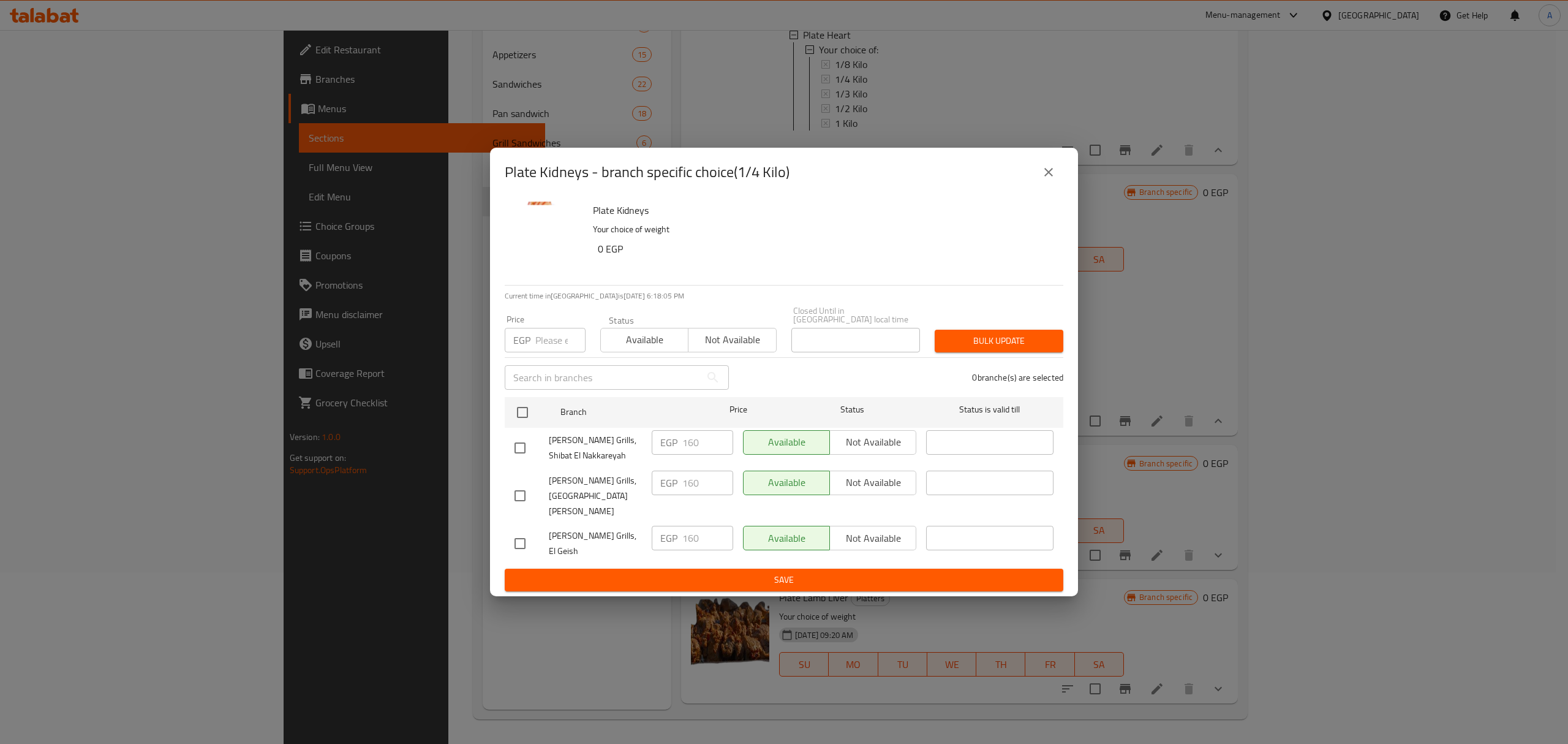
click at [1054, 180] on icon "close" at bounding box center [1049, 172] width 14 height 14
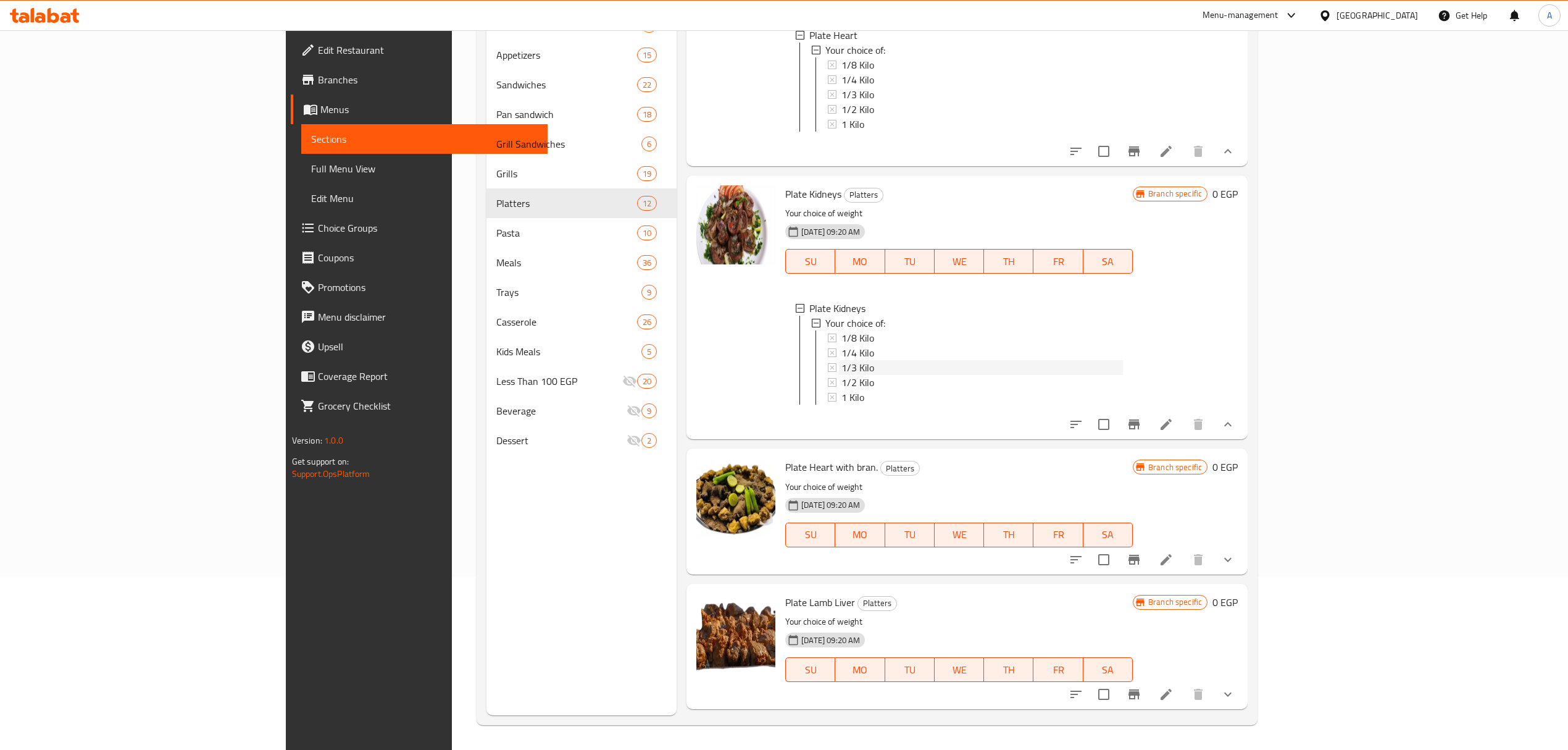
click at [841, 375] on div "1/3 Kilo" at bounding box center [982, 367] width 281 height 15
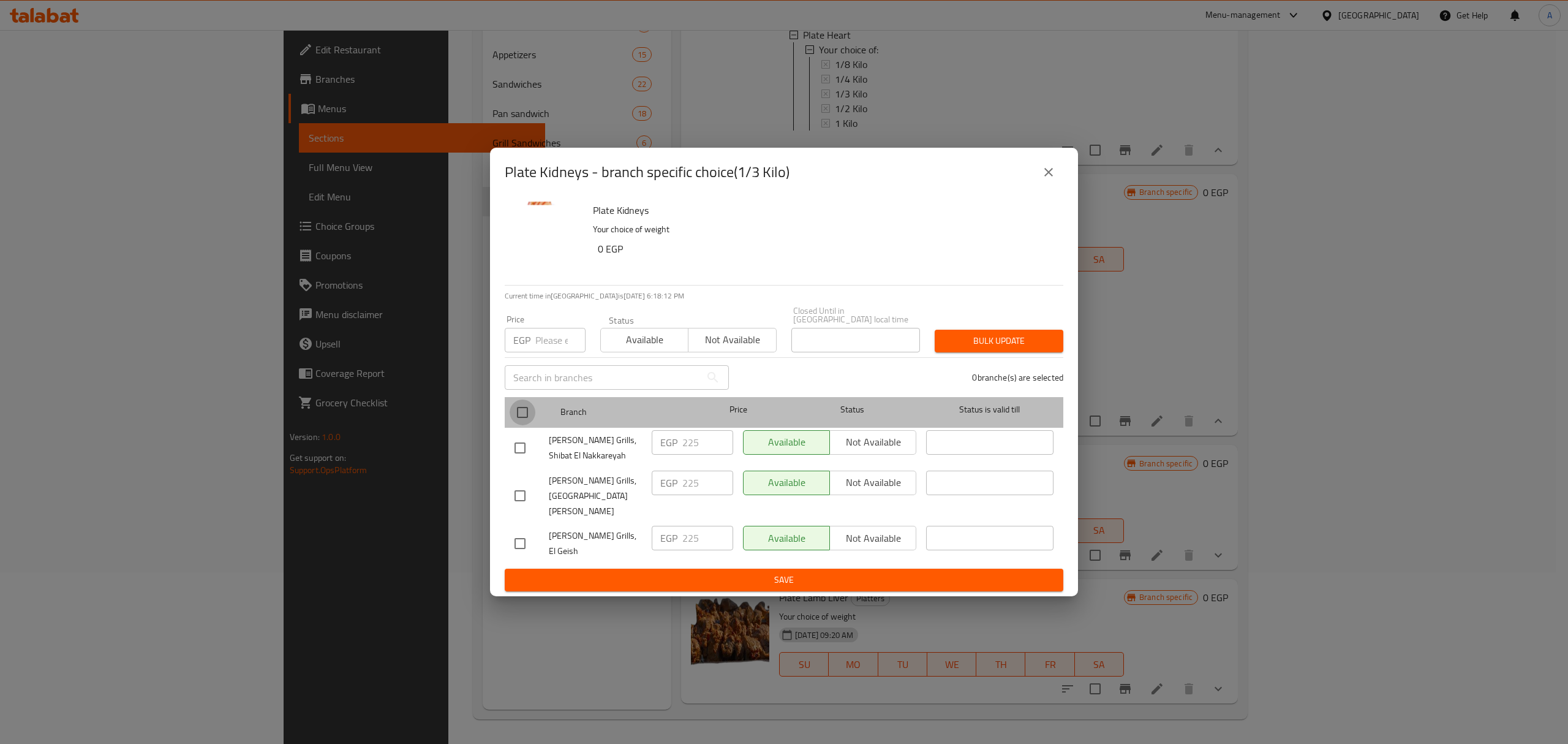
click at [514, 422] on input "checkbox" at bounding box center [522, 413] width 26 height 26
checkbox input "true"
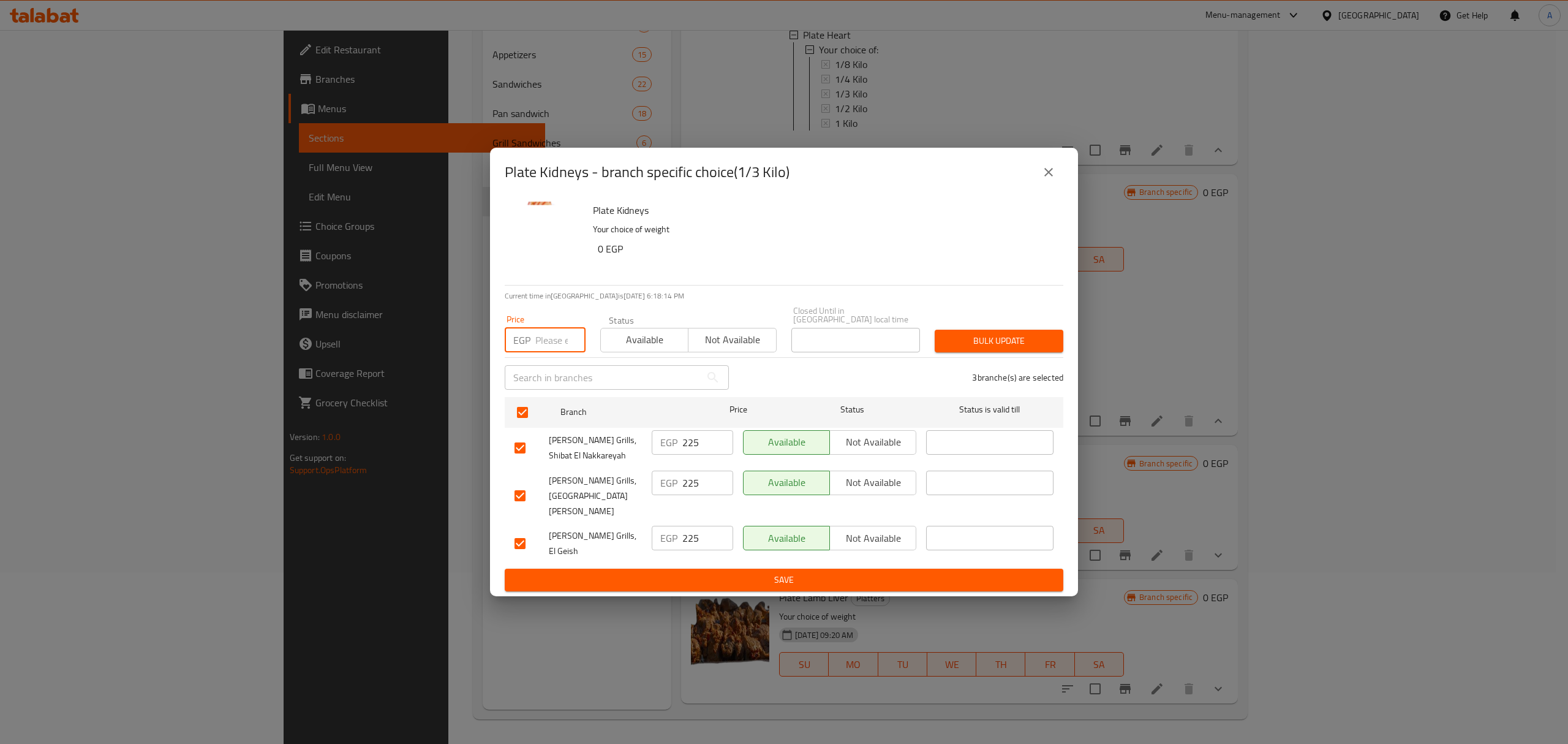
click at [559, 349] on input "number" at bounding box center [560, 339] width 51 height 25
paste input "240.00"
type input "240.00"
click at [969, 360] on div "Bulk update" at bounding box center [999, 341] width 144 height 38
click at [974, 346] on span "Bulk update" at bounding box center [999, 340] width 109 height 15
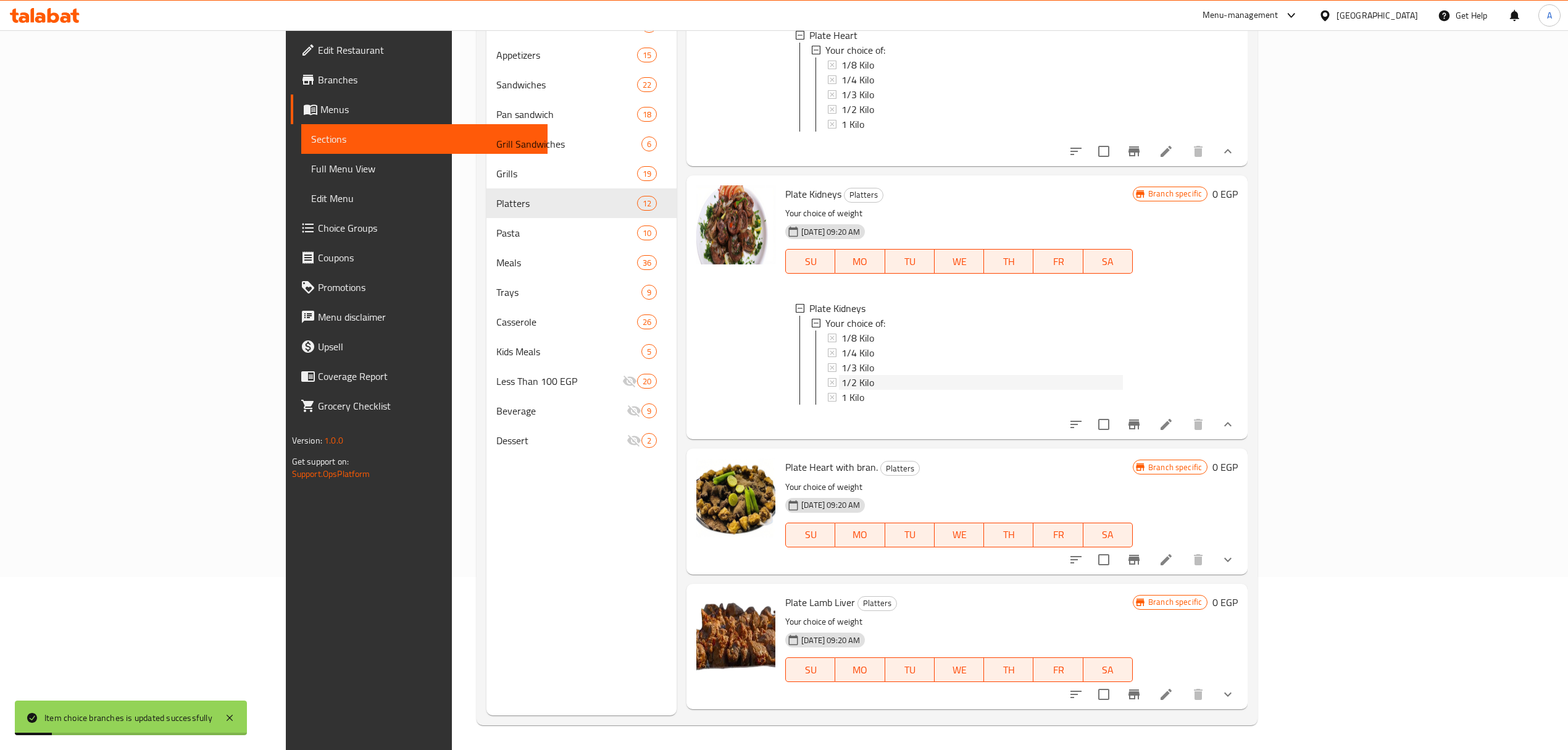
click at [841, 390] on div "1/2 Kilo" at bounding box center [982, 382] width 281 height 15
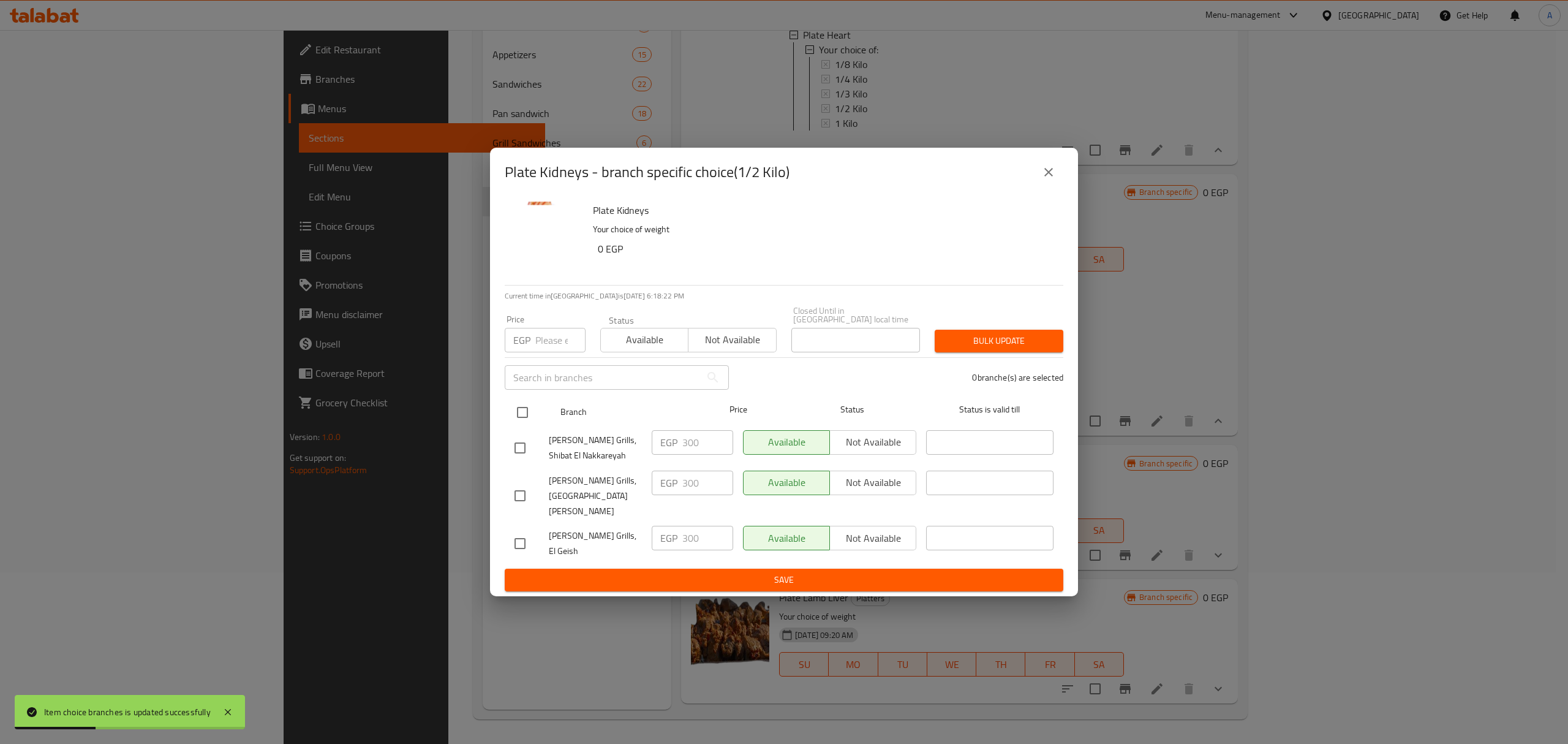
click at [523, 425] on input "checkbox" at bounding box center [522, 413] width 26 height 26
checkbox input "true"
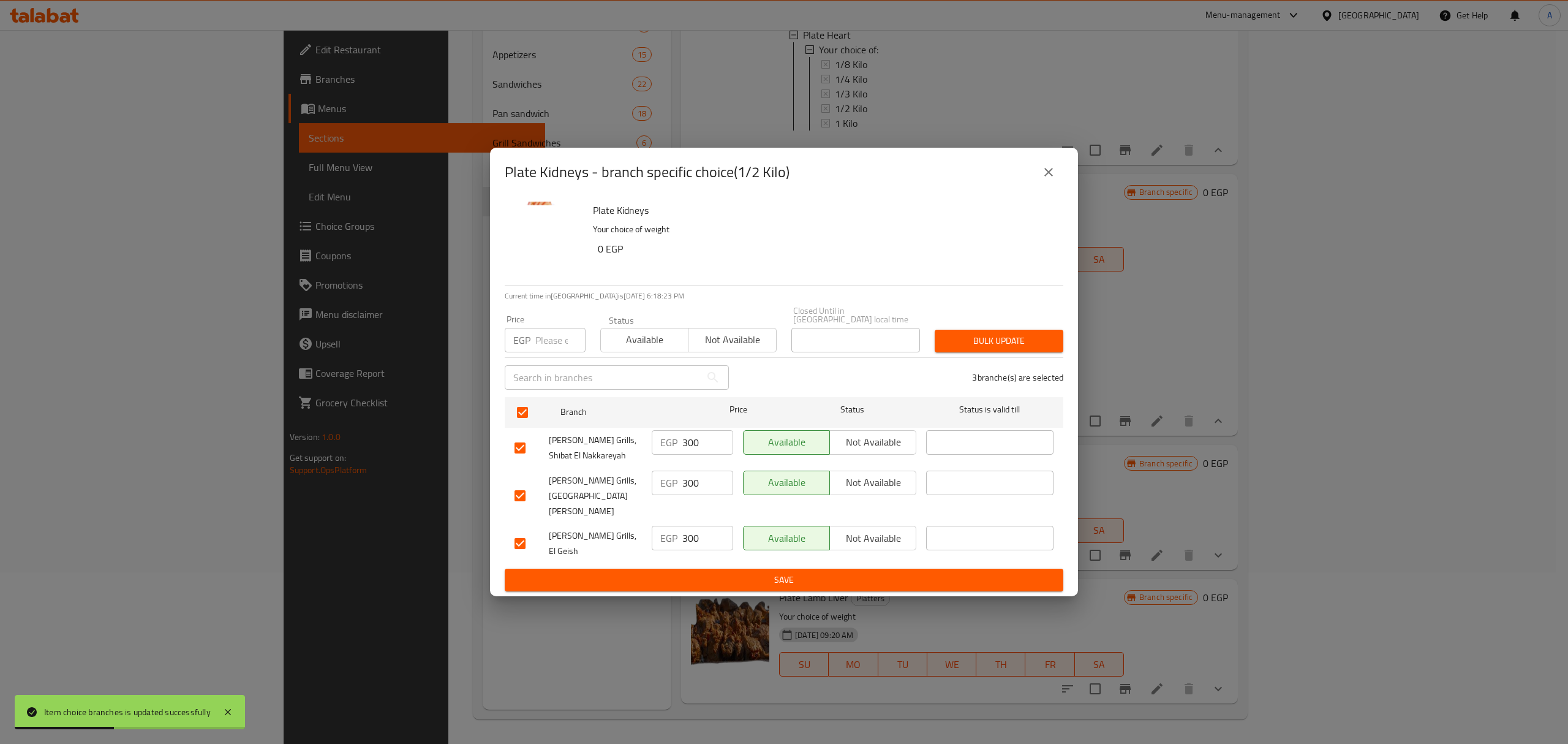
click at [550, 331] on div "Price EGP Price" at bounding box center [545, 333] width 81 height 38
click at [545, 352] on input "number" at bounding box center [560, 339] width 51 height 25
paste input "320.00"
type input "320.00"
click at [973, 347] on span "Bulk update" at bounding box center [999, 340] width 109 height 15
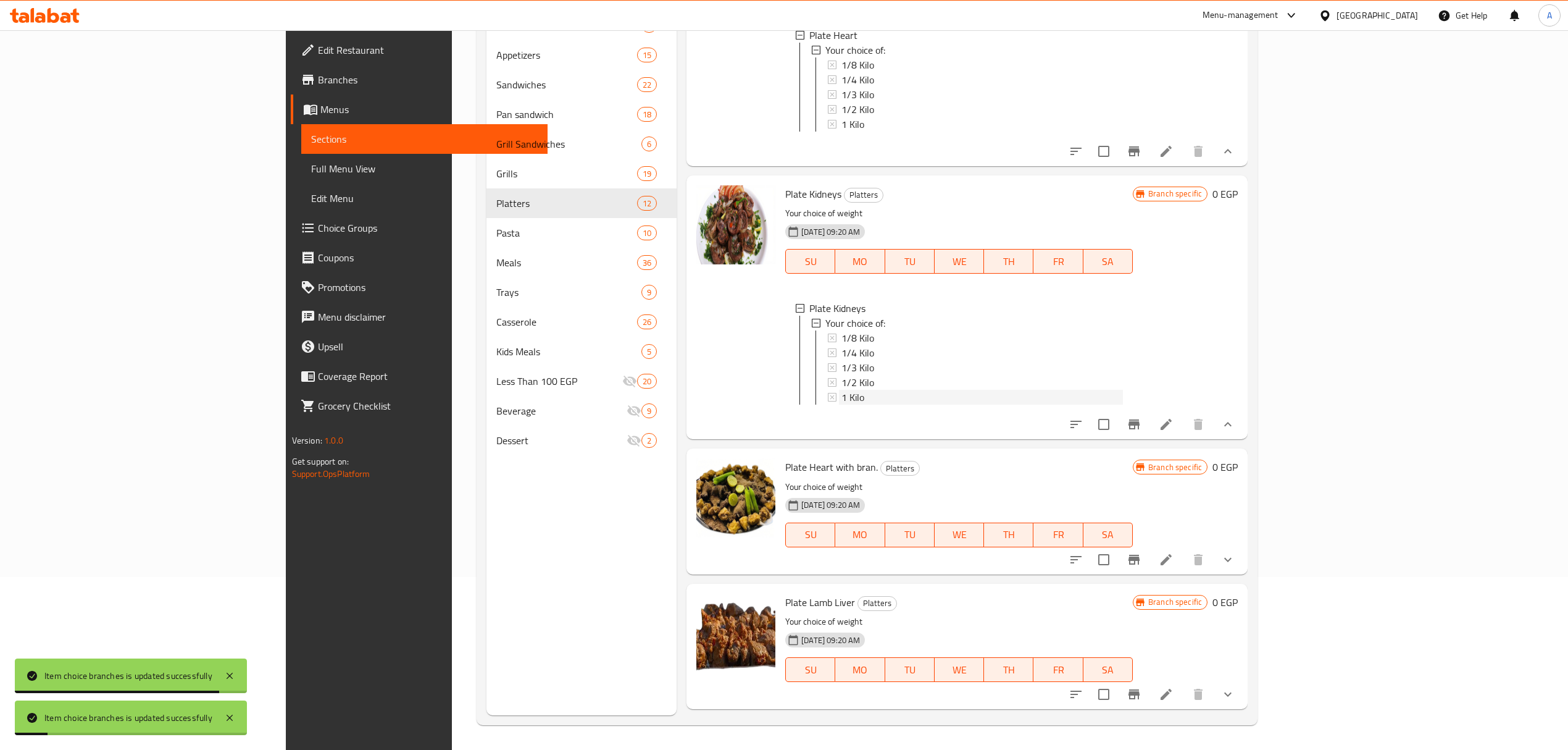
click at [841, 405] on span "1 Kilo" at bounding box center [852, 397] width 23 height 15
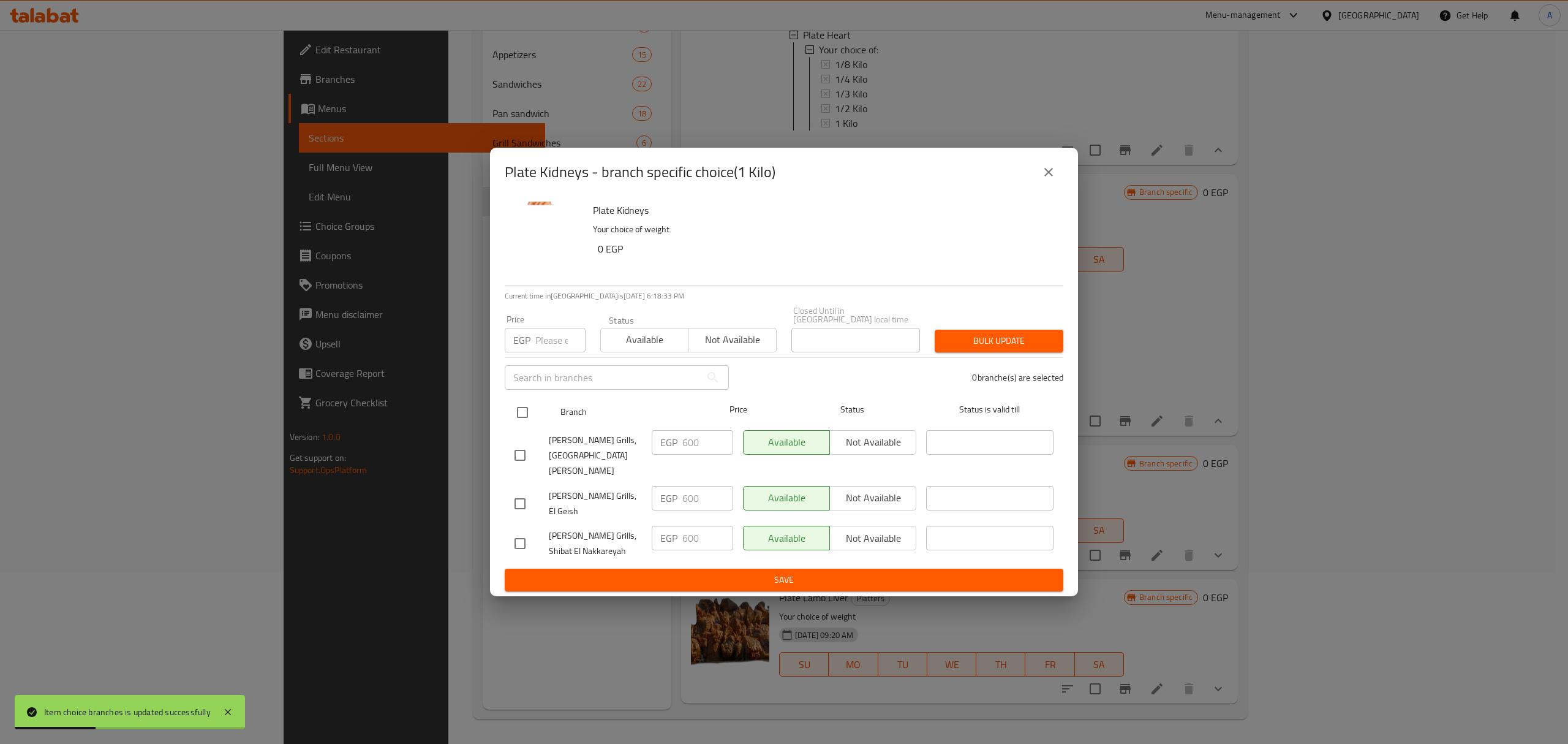
click at [535, 429] on div at bounding box center [532, 413] width 46 height 35
click at [520, 425] on input "checkbox" at bounding box center [522, 413] width 26 height 26
checkbox input "true"
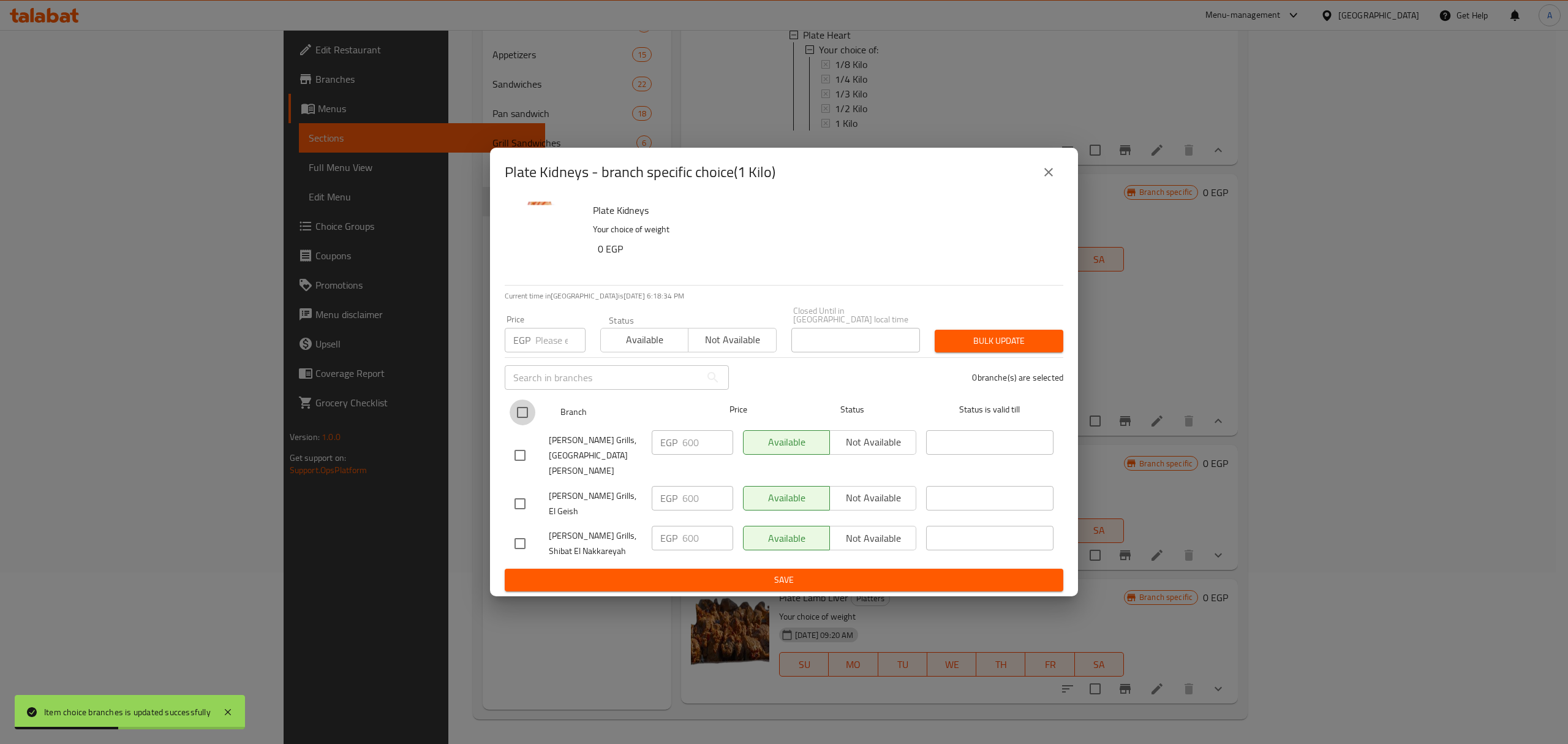
checkbox input "true"
click at [537, 352] on input "number" at bounding box center [560, 339] width 51 height 25
paste input "640.00"
type input "640.00"
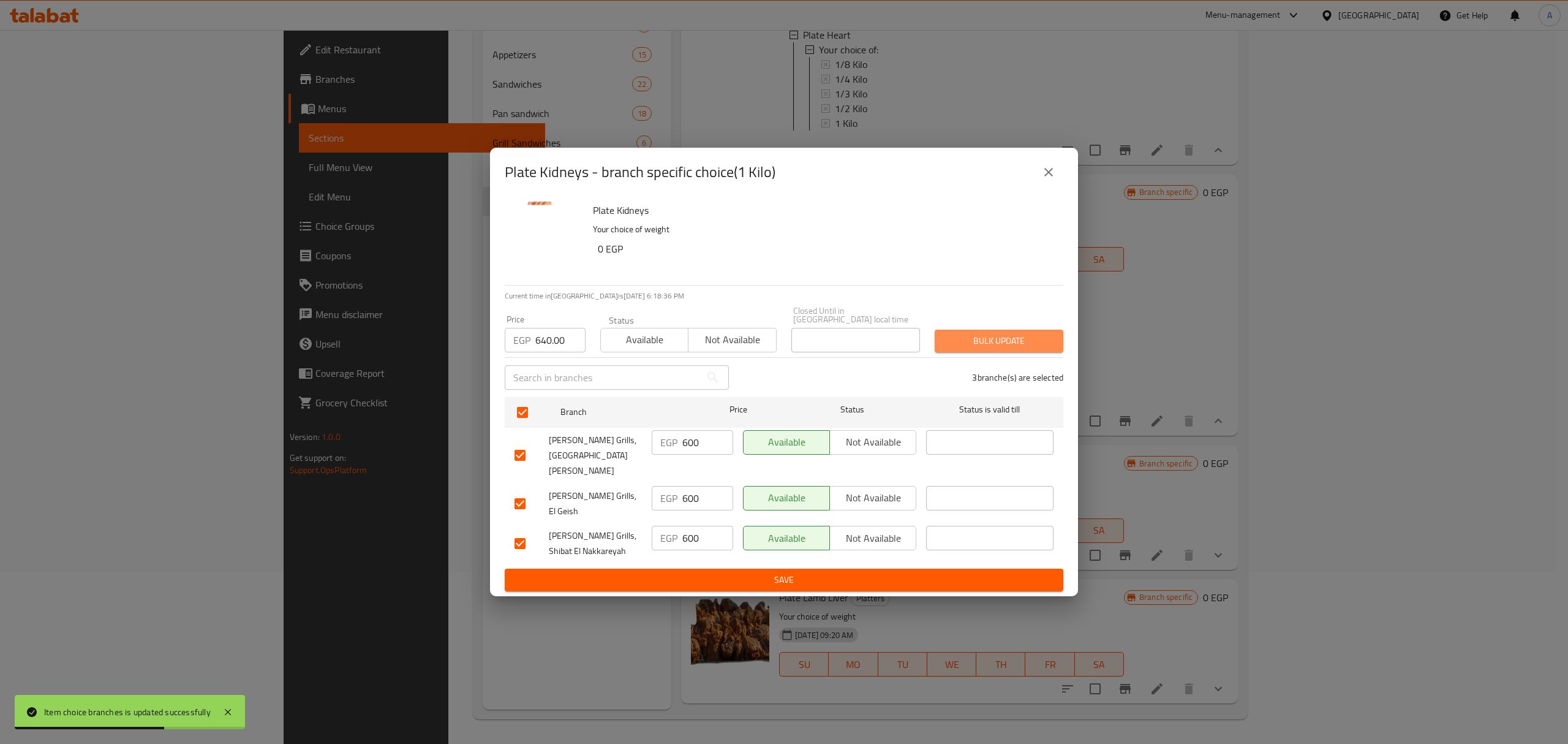
click at [978, 348] on span "Bulk update" at bounding box center [999, 340] width 109 height 15
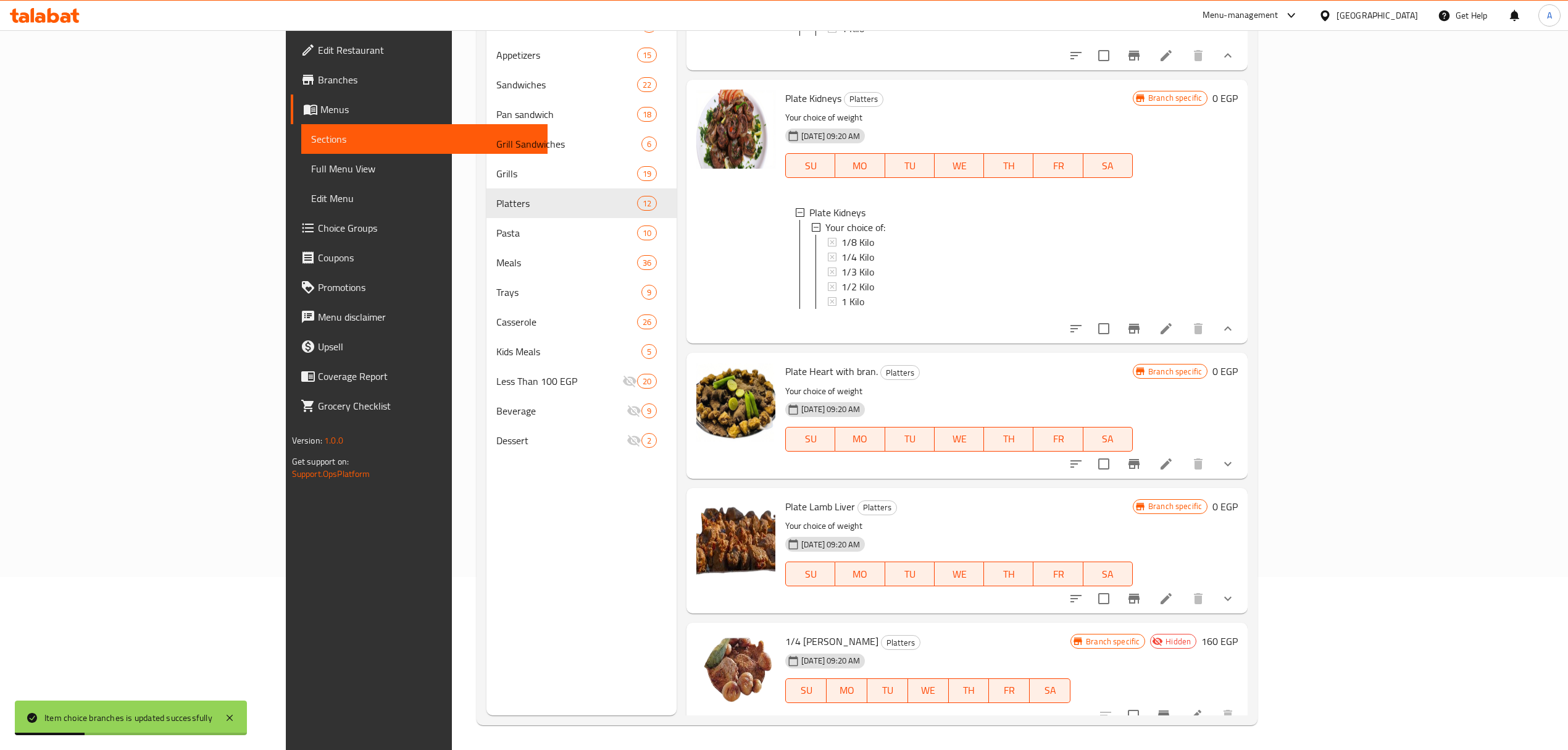
scroll to position [2237, 0]
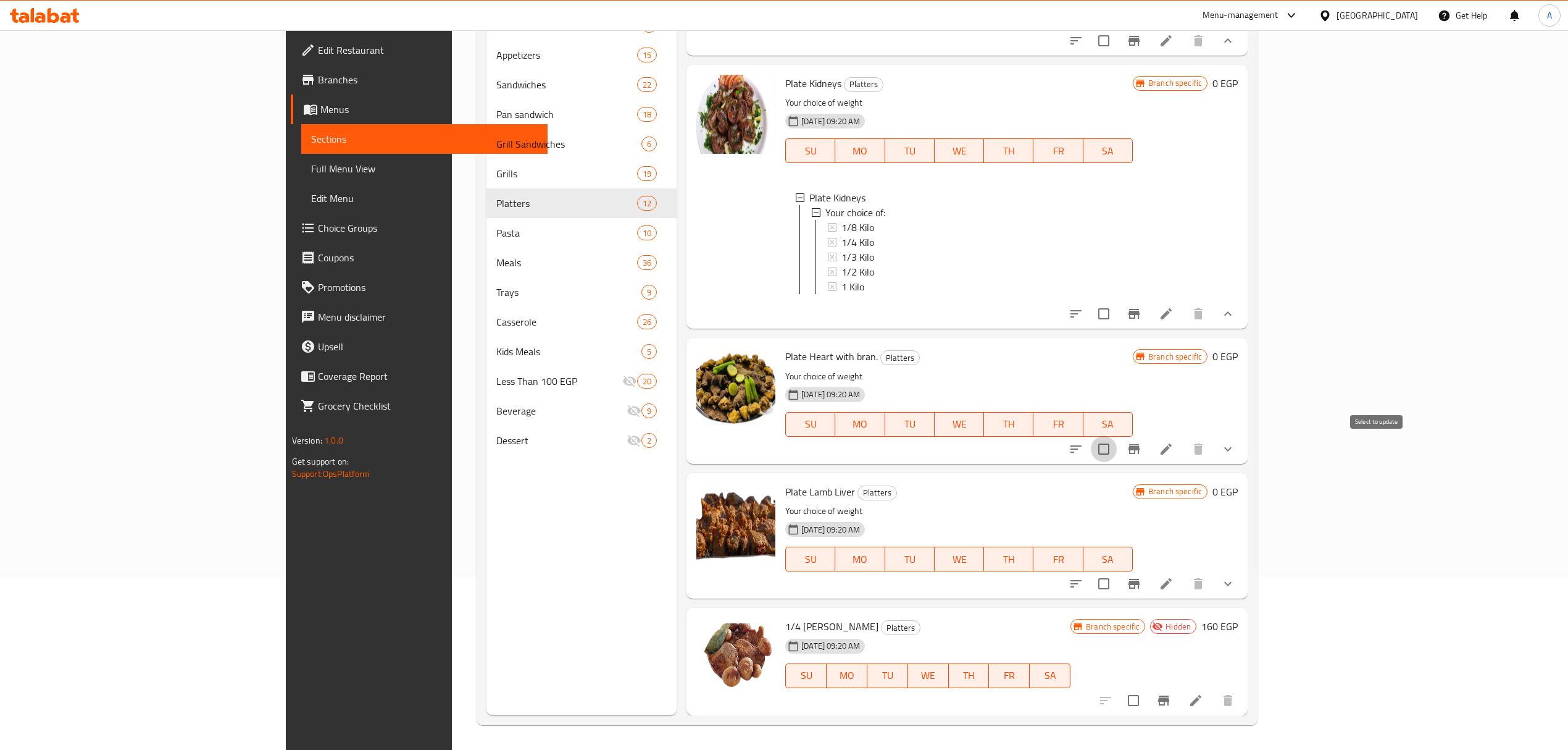
click at [1117, 452] on input "checkbox" at bounding box center [1104, 449] width 26 height 26
checkbox input "true"
click at [1146, 703] on input "checkbox" at bounding box center [1133, 701] width 26 height 26
checkbox input "true"
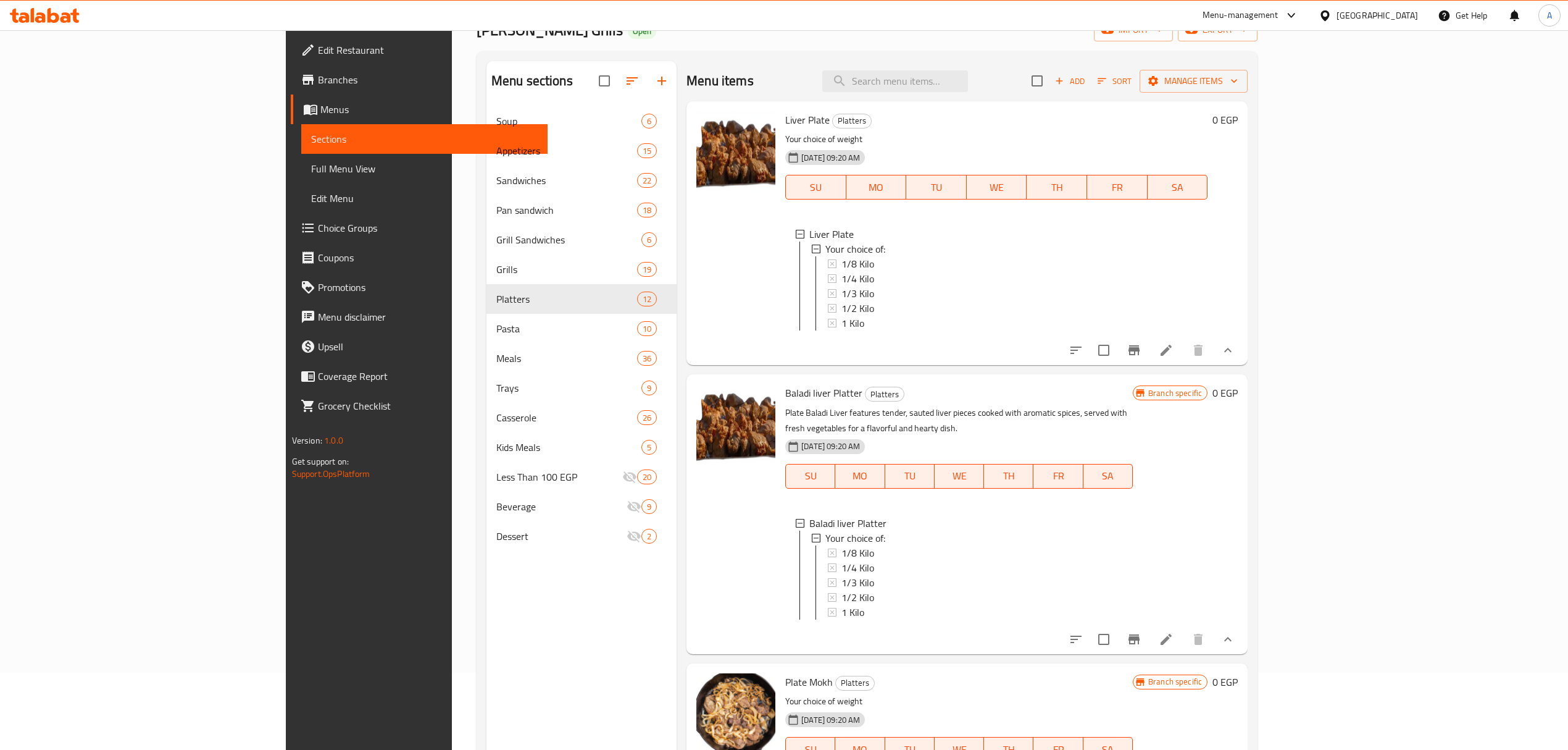
scroll to position [0, 0]
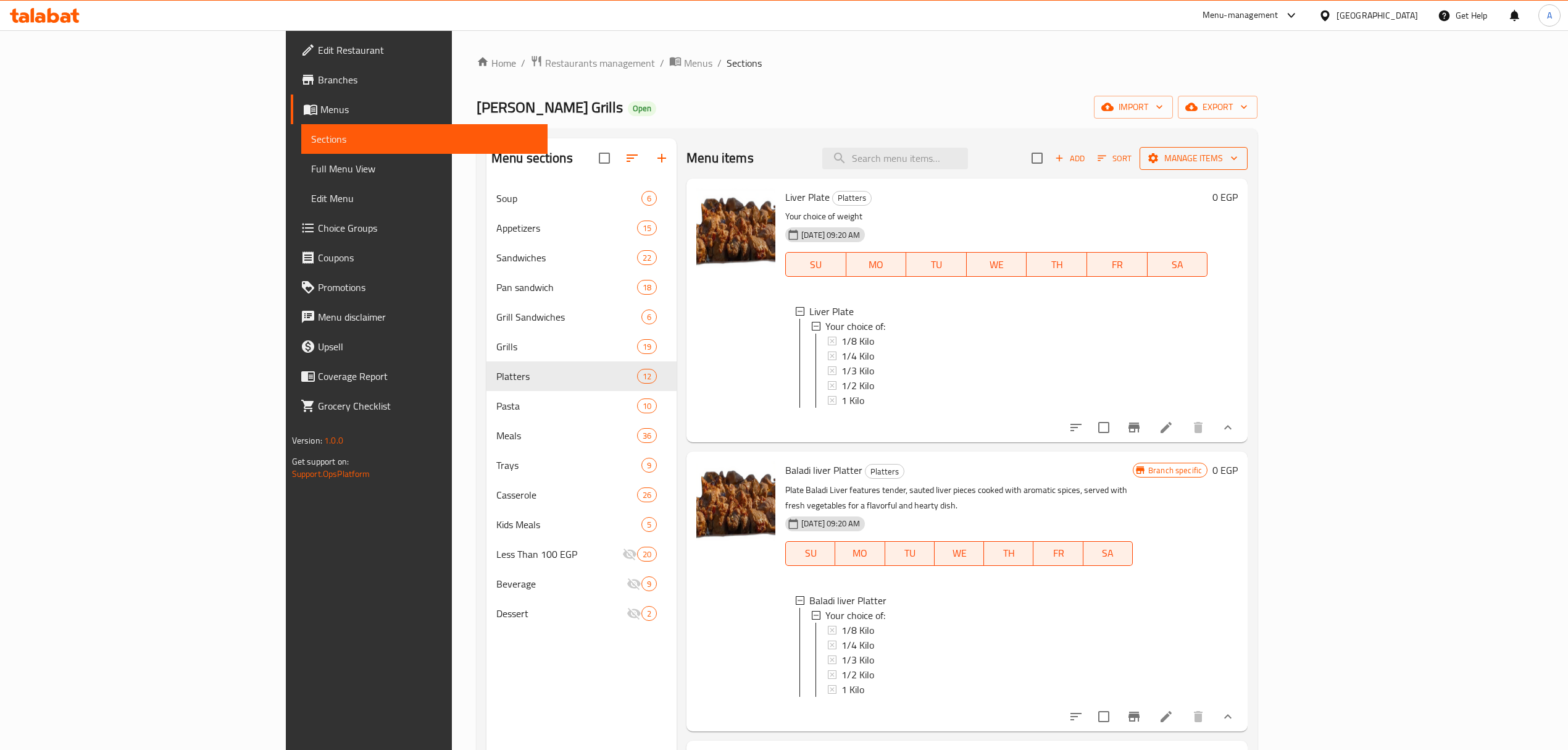
click at [1237, 164] on span "Manage items" at bounding box center [1193, 158] width 88 height 15
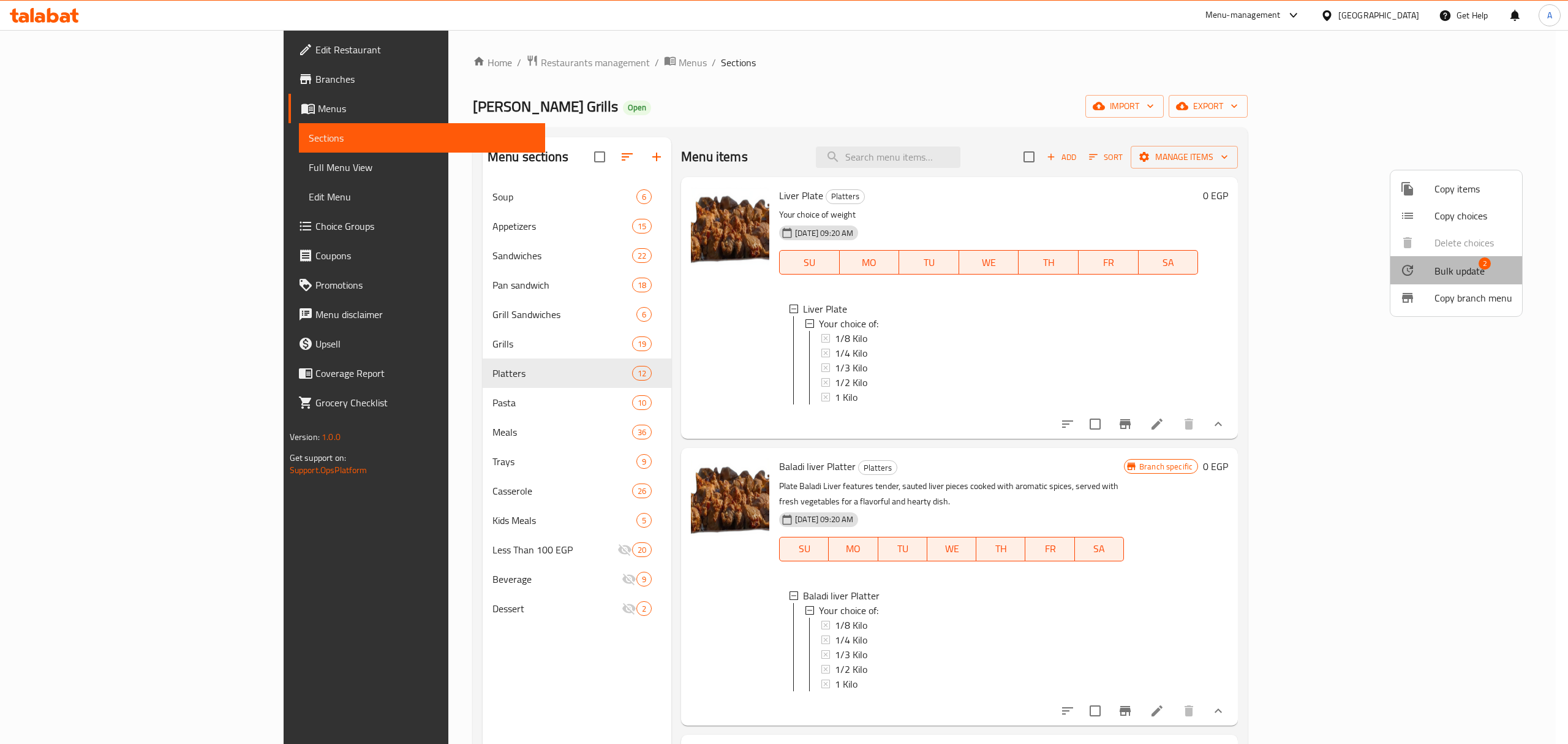
click at [1471, 270] on span "Bulk update" at bounding box center [1460, 270] width 51 height 14
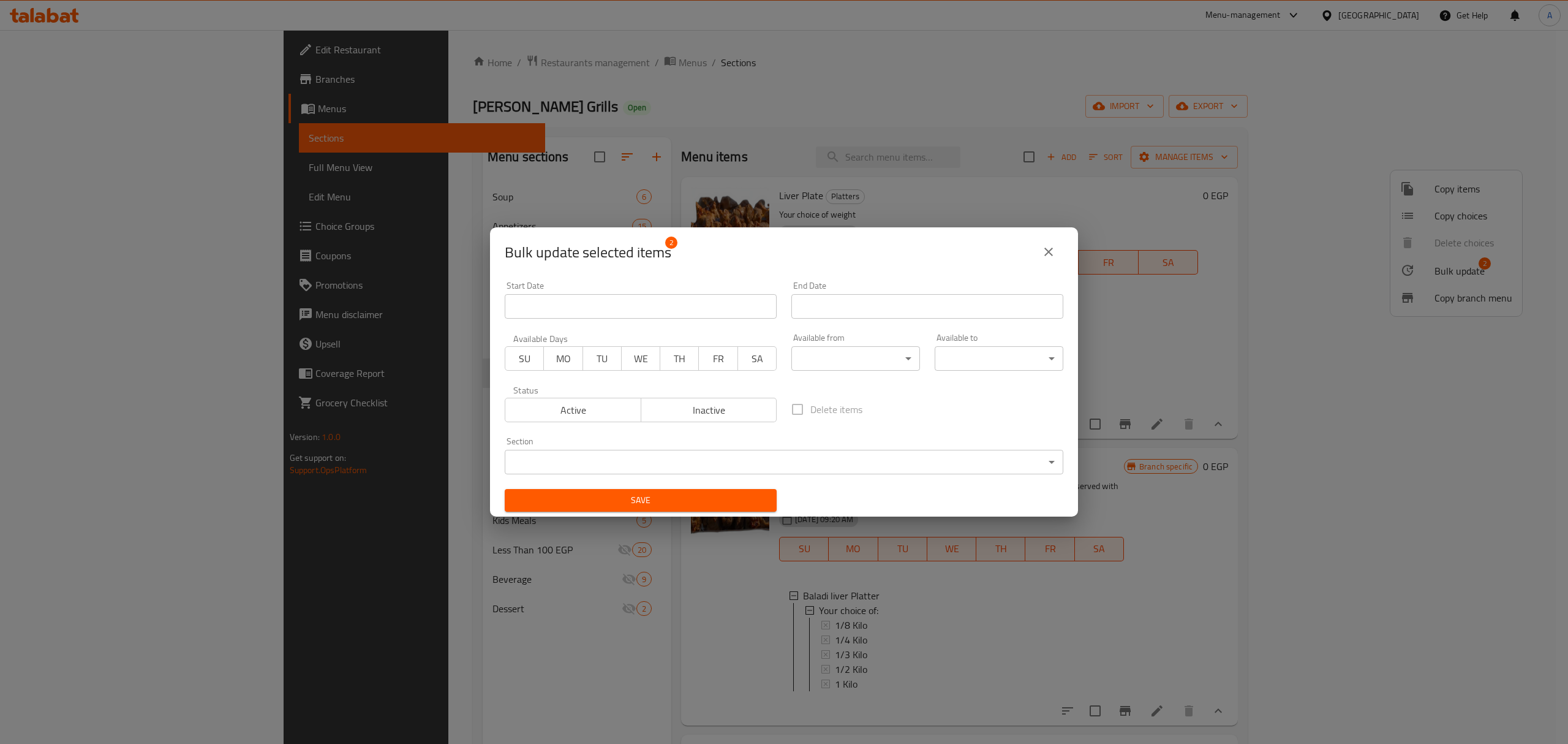
click at [743, 407] on span "Inactive" at bounding box center [709, 410] width 126 height 18
drag, startPoint x: 745, startPoint y: 482, endPoint x: 741, endPoint y: 493, distance: 11.7
click at [743, 483] on div "Save" at bounding box center [640, 500] width 286 height 38
click at [747, 495] on span "Save" at bounding box center [640, 500] width 252 height 15
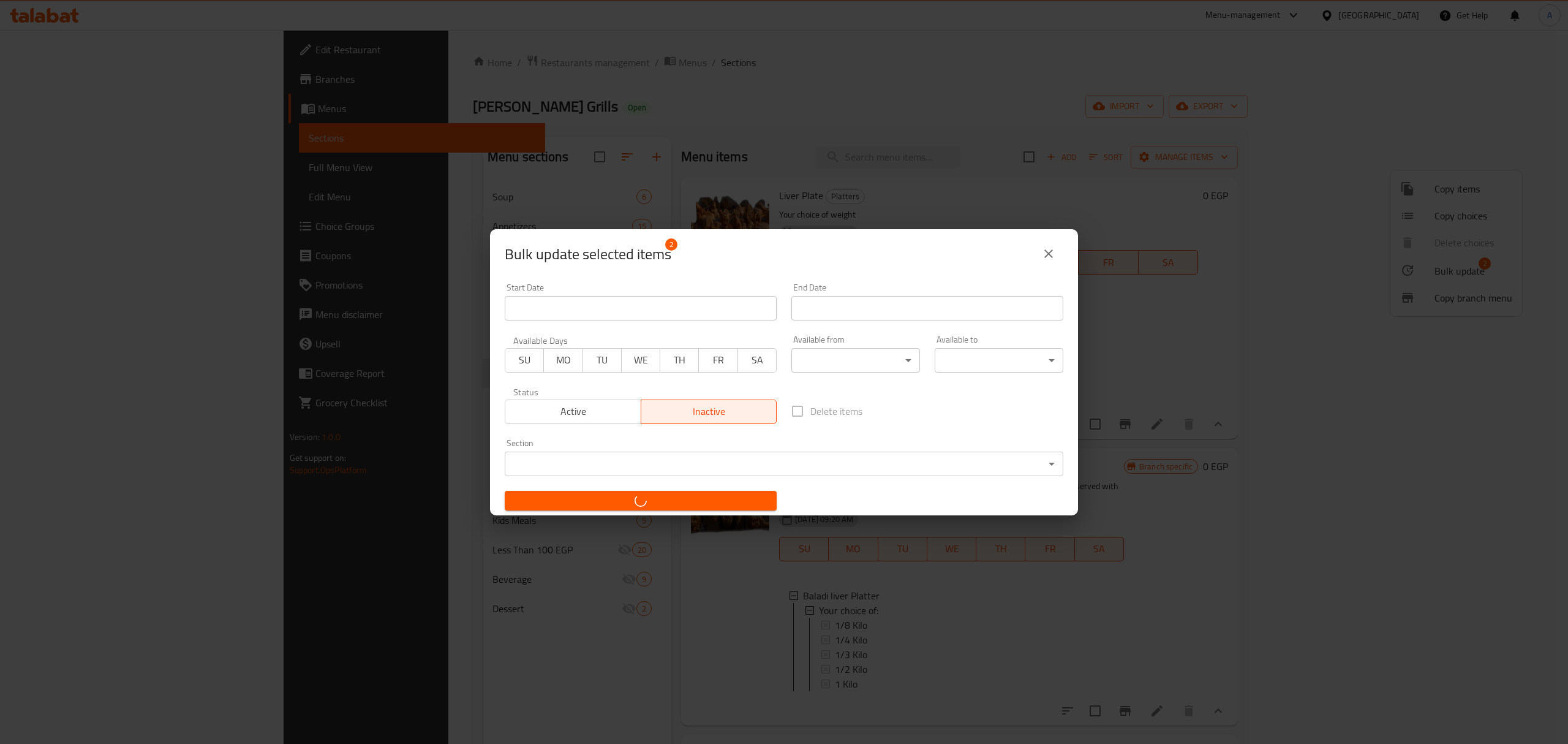
checkbox input "false"
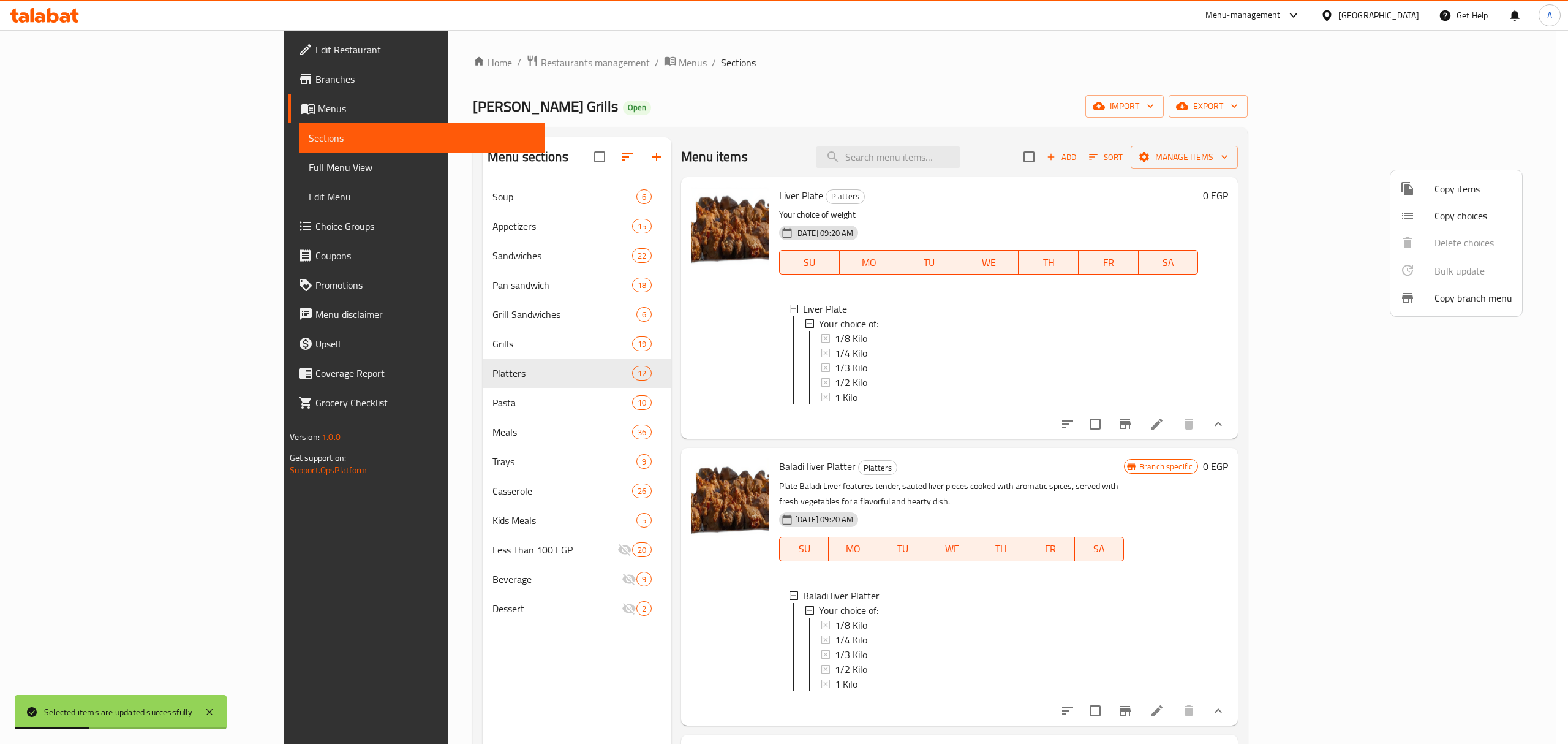
click at [664, 344] on div at bounding box center [784, 372] width 1568 height 744
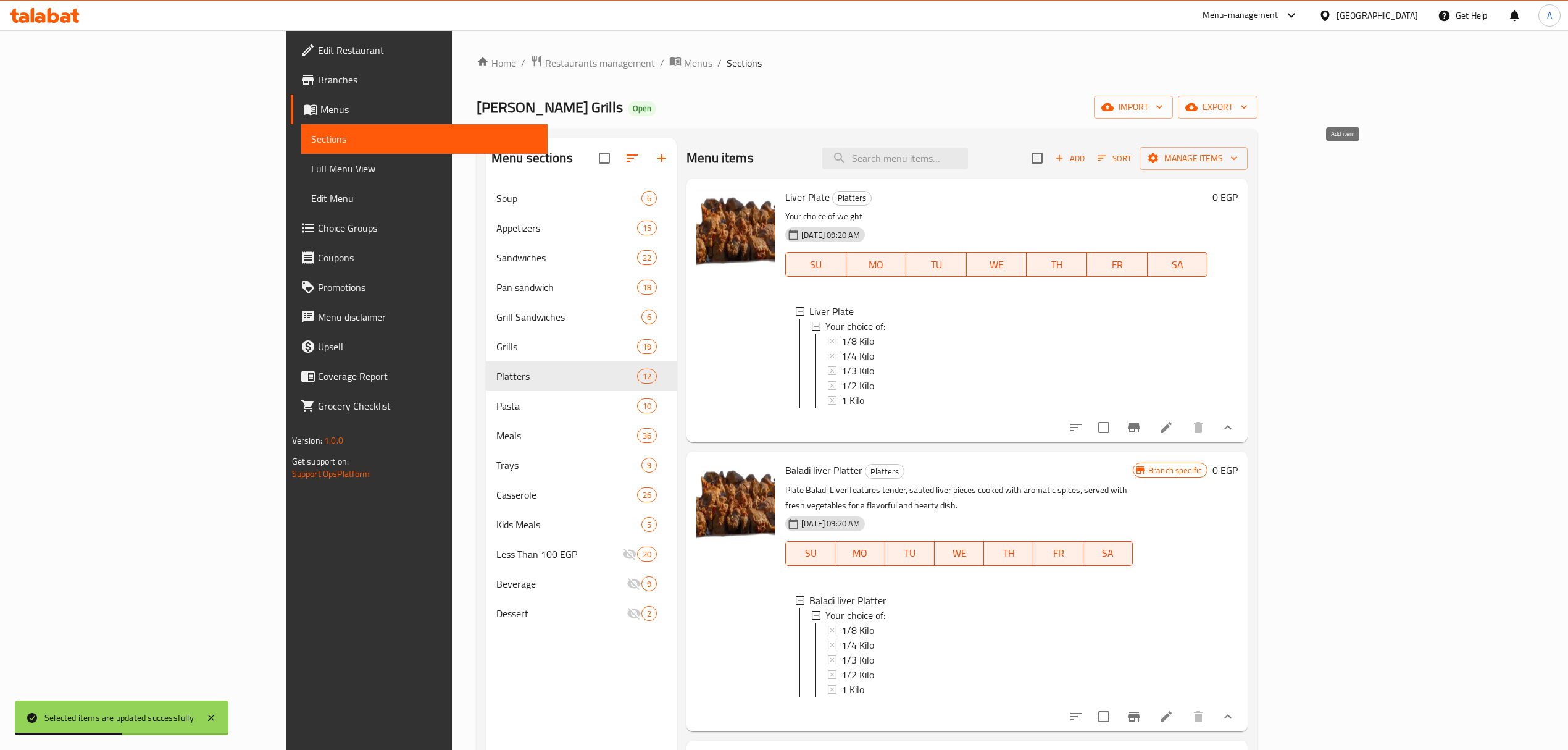
click at [1065, 162] on icon "button" at bounding box center [1059, 159] width 11 height 11
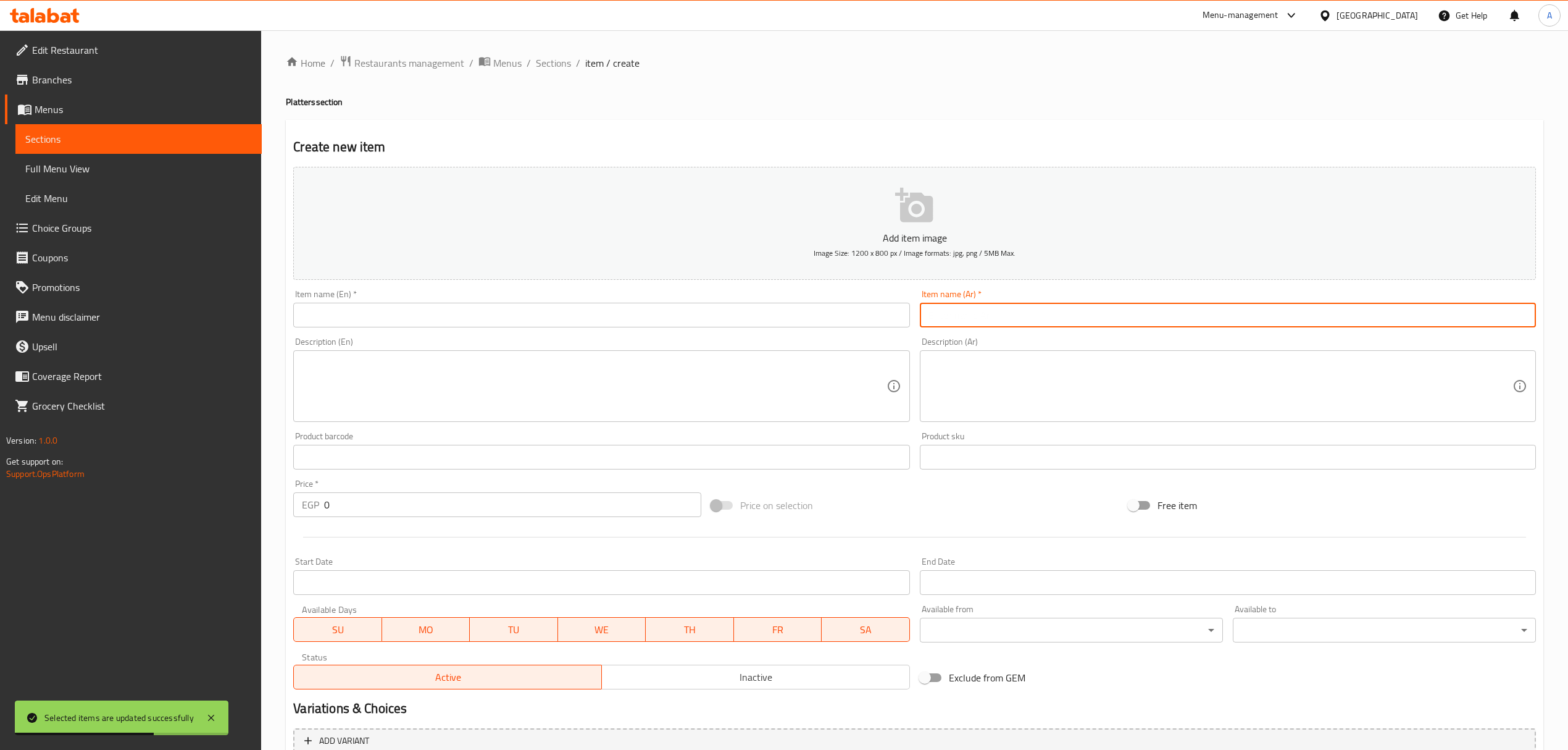
click at [1021, 320] on input "text" at bounding box center [1228, 315] width 616 height 25
paste input "قلب بالرده"
type input "طبق قلب بالرده"
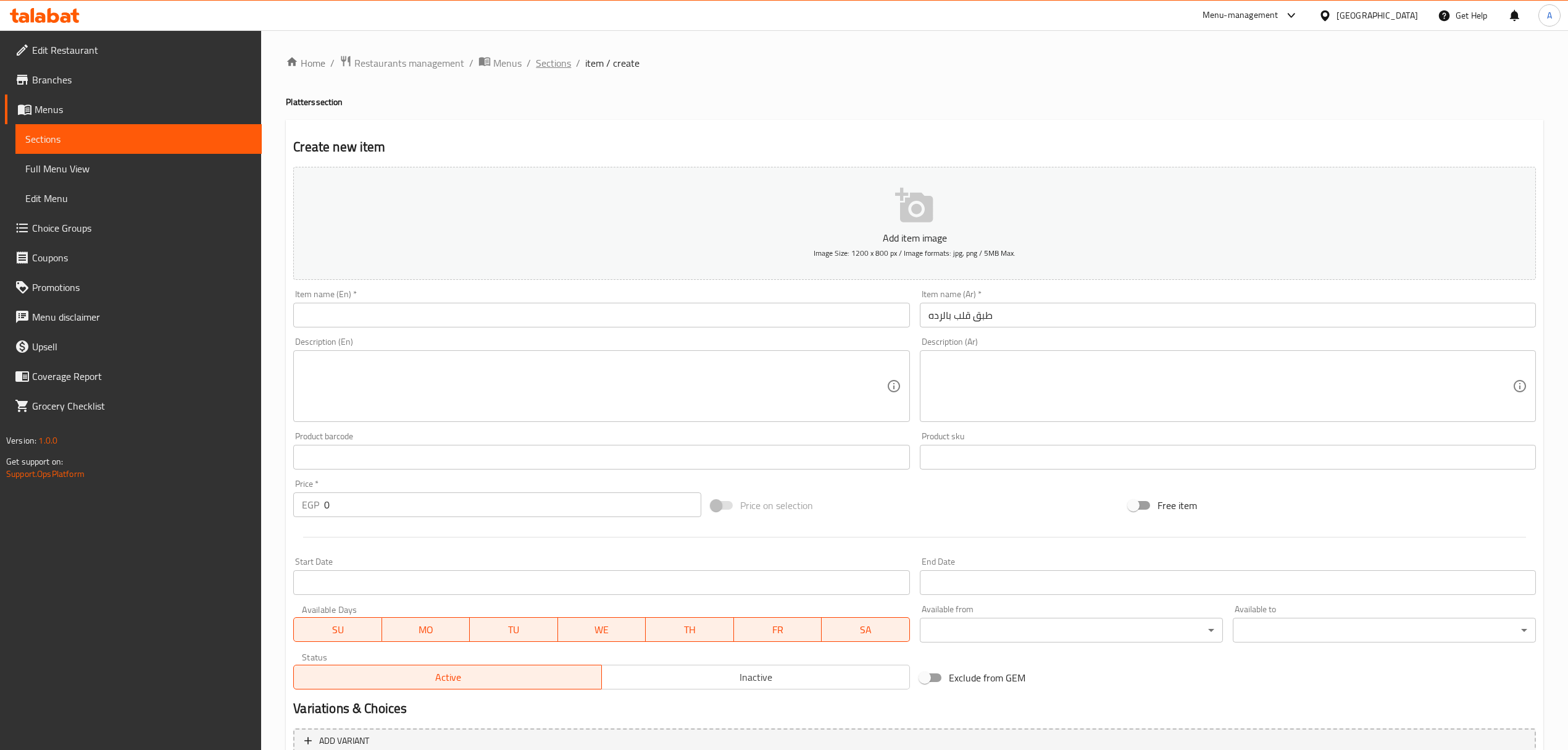
click at [563, 60] on span "Sections" at bounding box center [554, 63] width 36 height 15
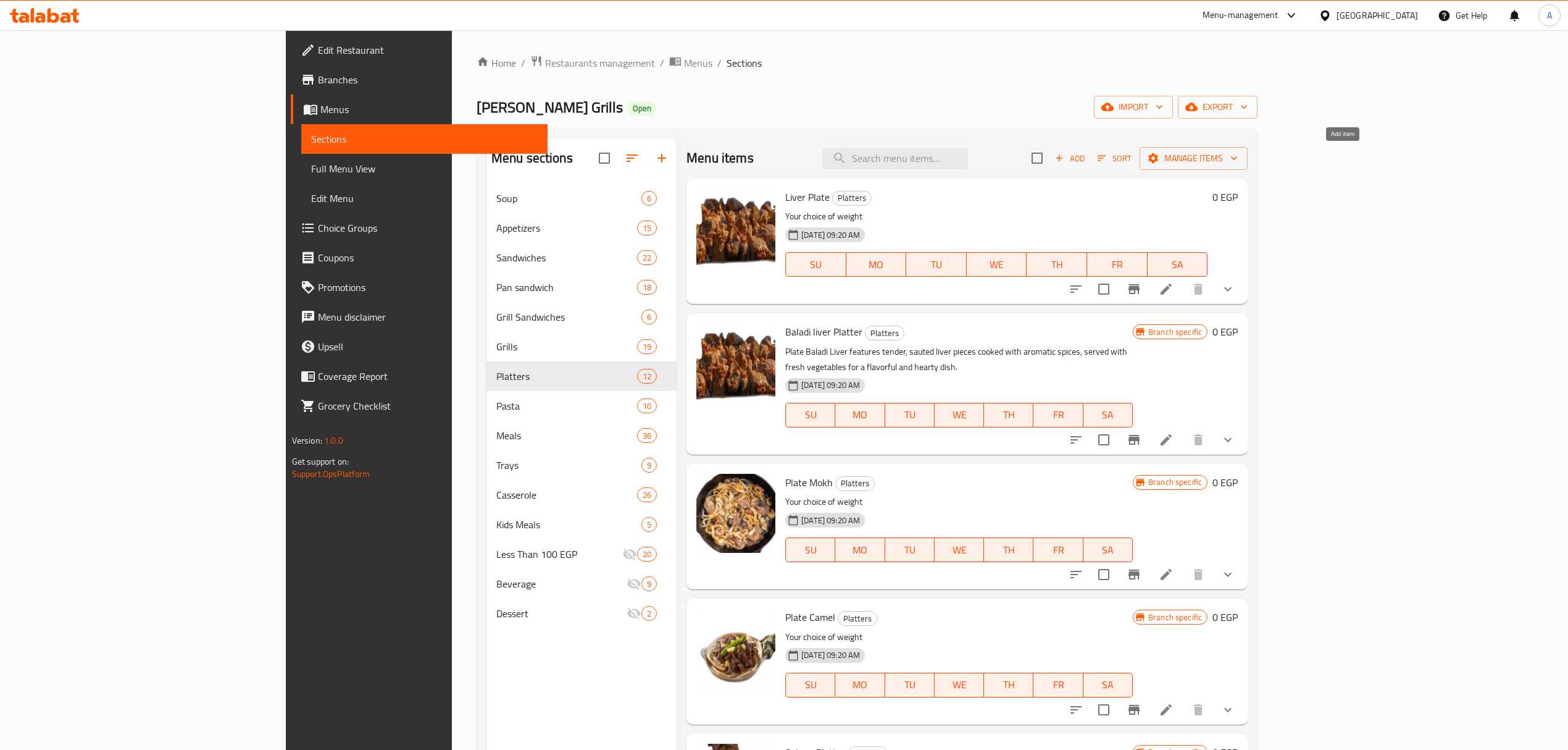
click at [1086, 160] on span "Add" at bounding box center [1069, 159] width 33 height 15
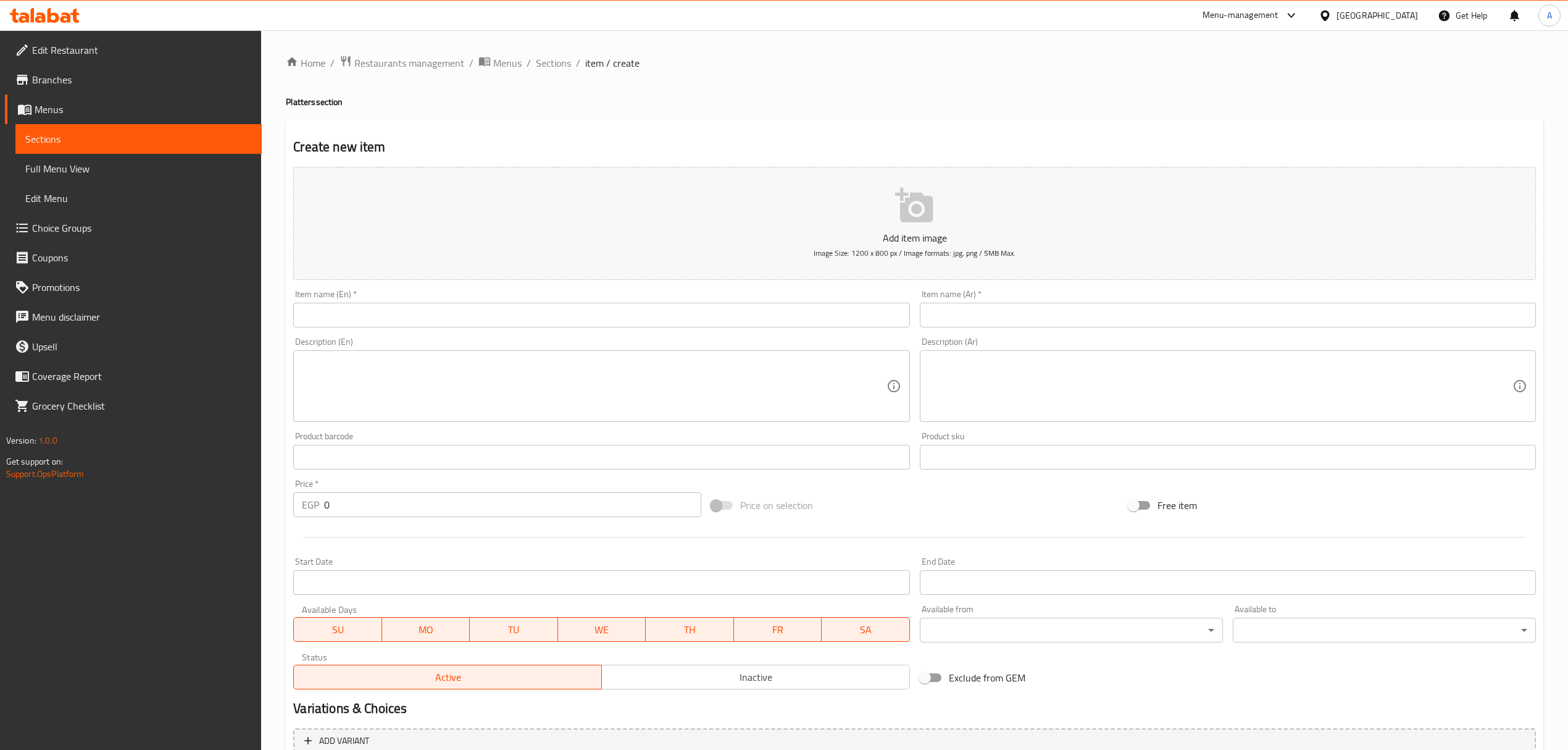
click at [970, 307] on input "text" at bounding box center [1228, 315] width 616 height 25
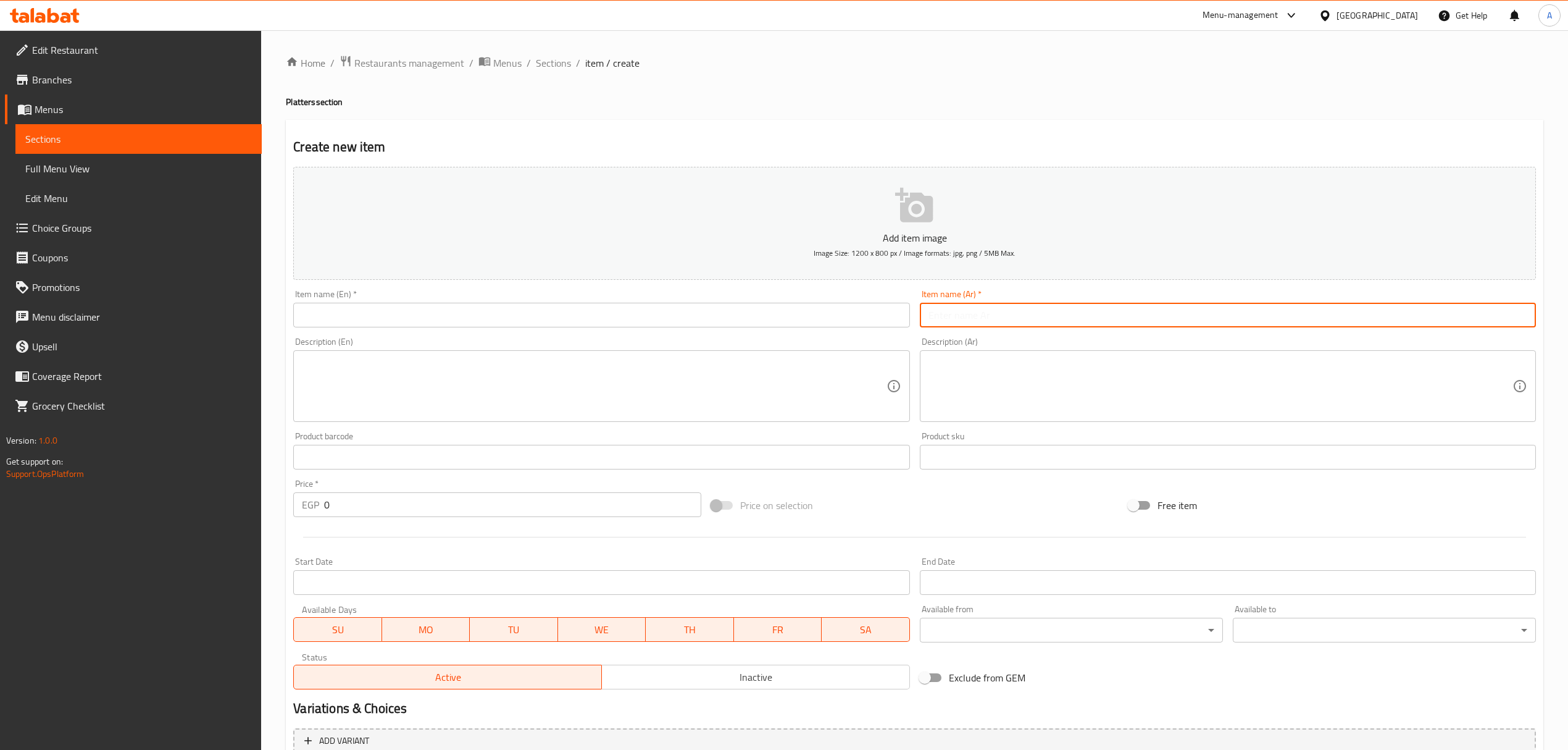
paste input "طبق قلب بالرده"
type input "طبق قلب بالرده"
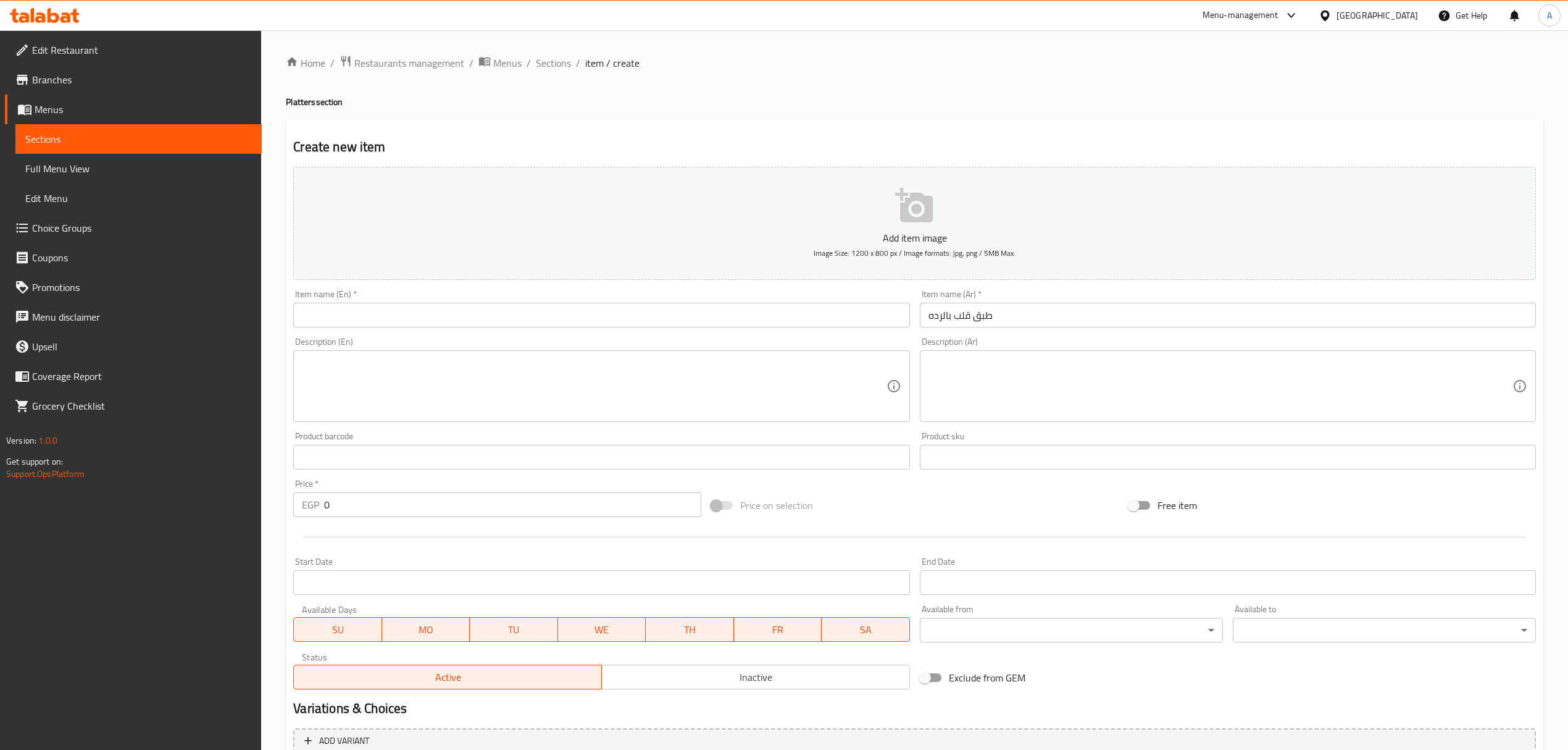
click at [632, 322] on input "text" at bounding box center [602, 315] width 616 height 25
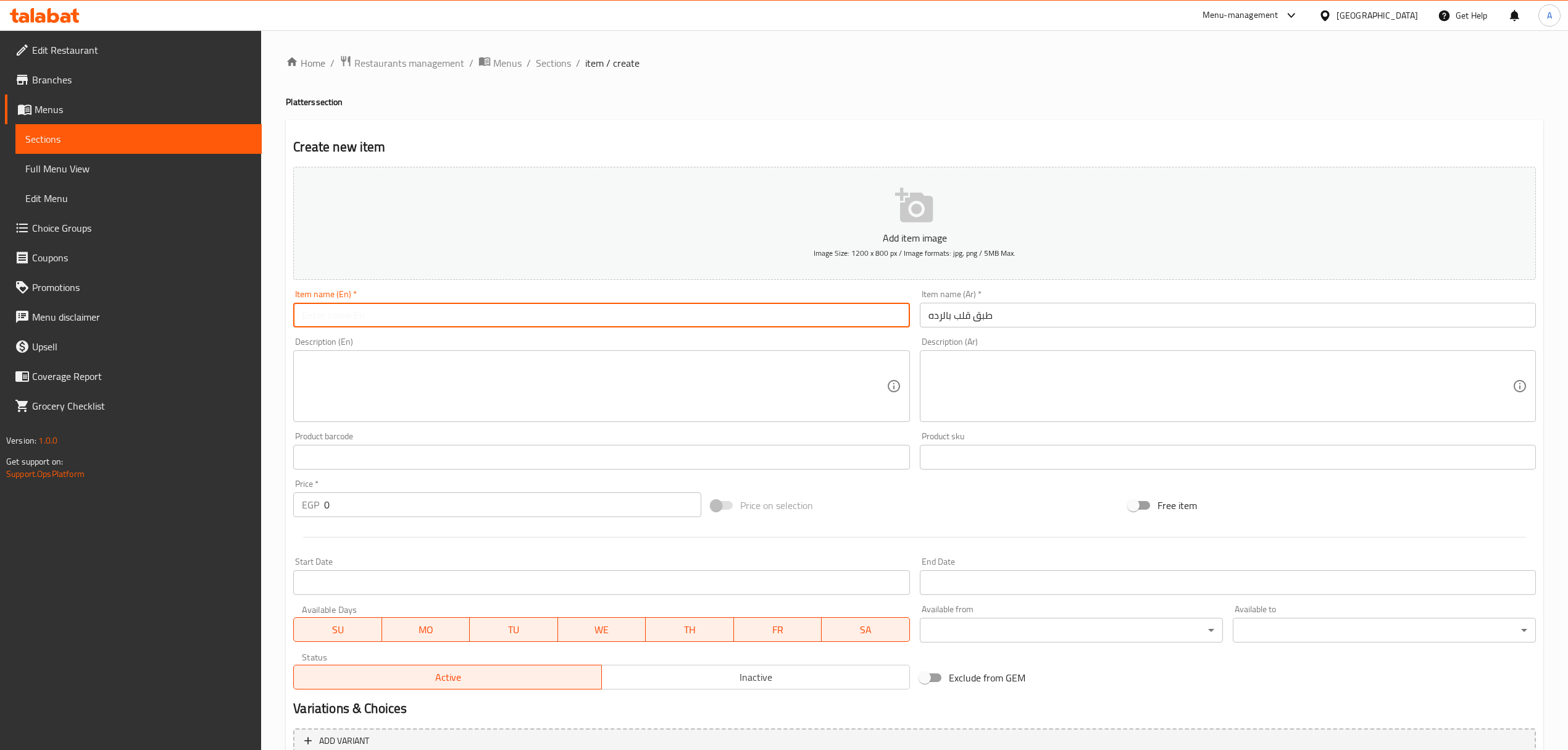
paste input "Heart With Rose Plate"
type input "Heart With Rose Plate"
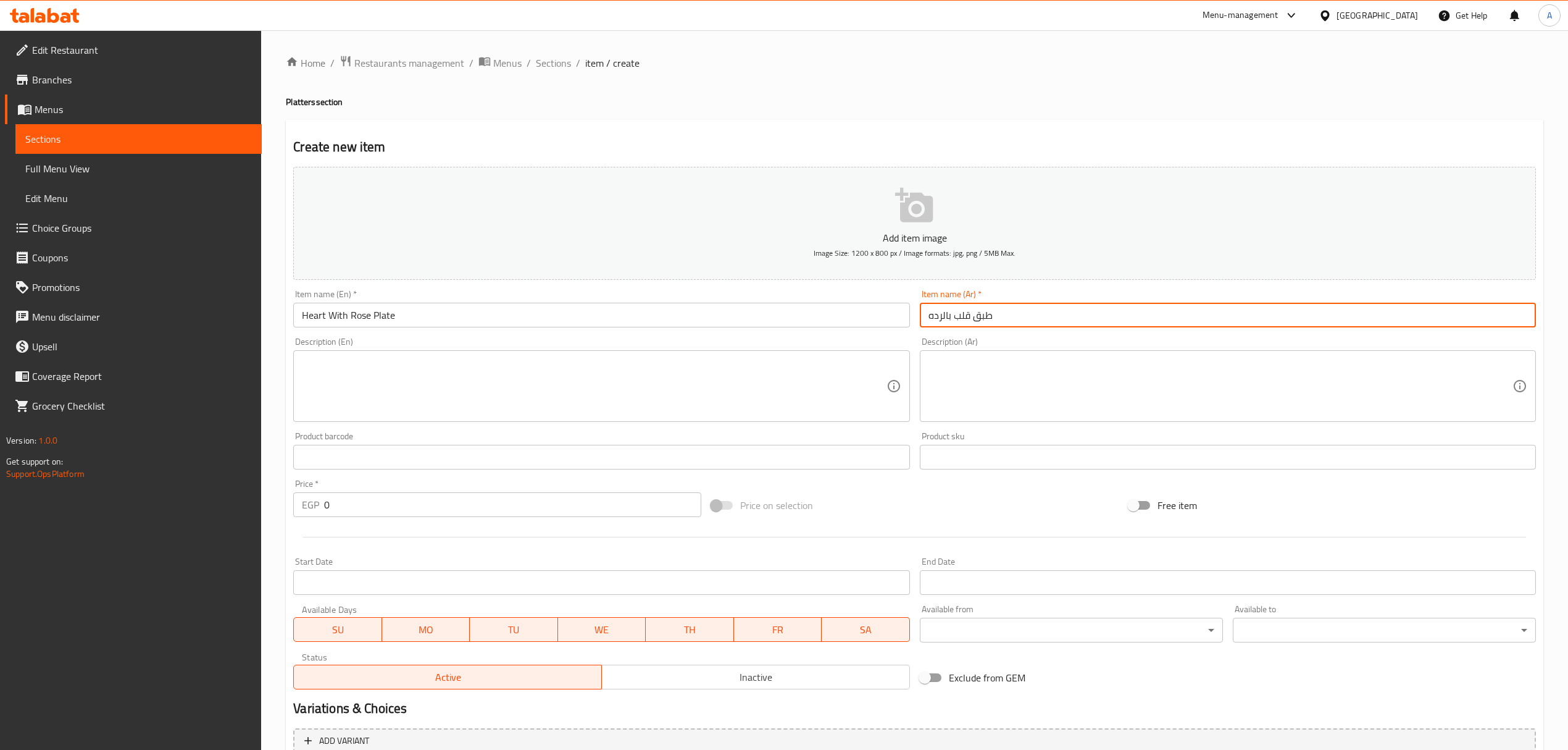
drag, startPoint x: 924, startPoint y: 316, endPoint x: 940, endPoint y: 317, distance: 16.0
click at [940, 317] on input "طبق قلب بالرده" at bounding box center [1228, 315] width 616 height 25
paste input "ة"
type input "طبق قلب بالردة"
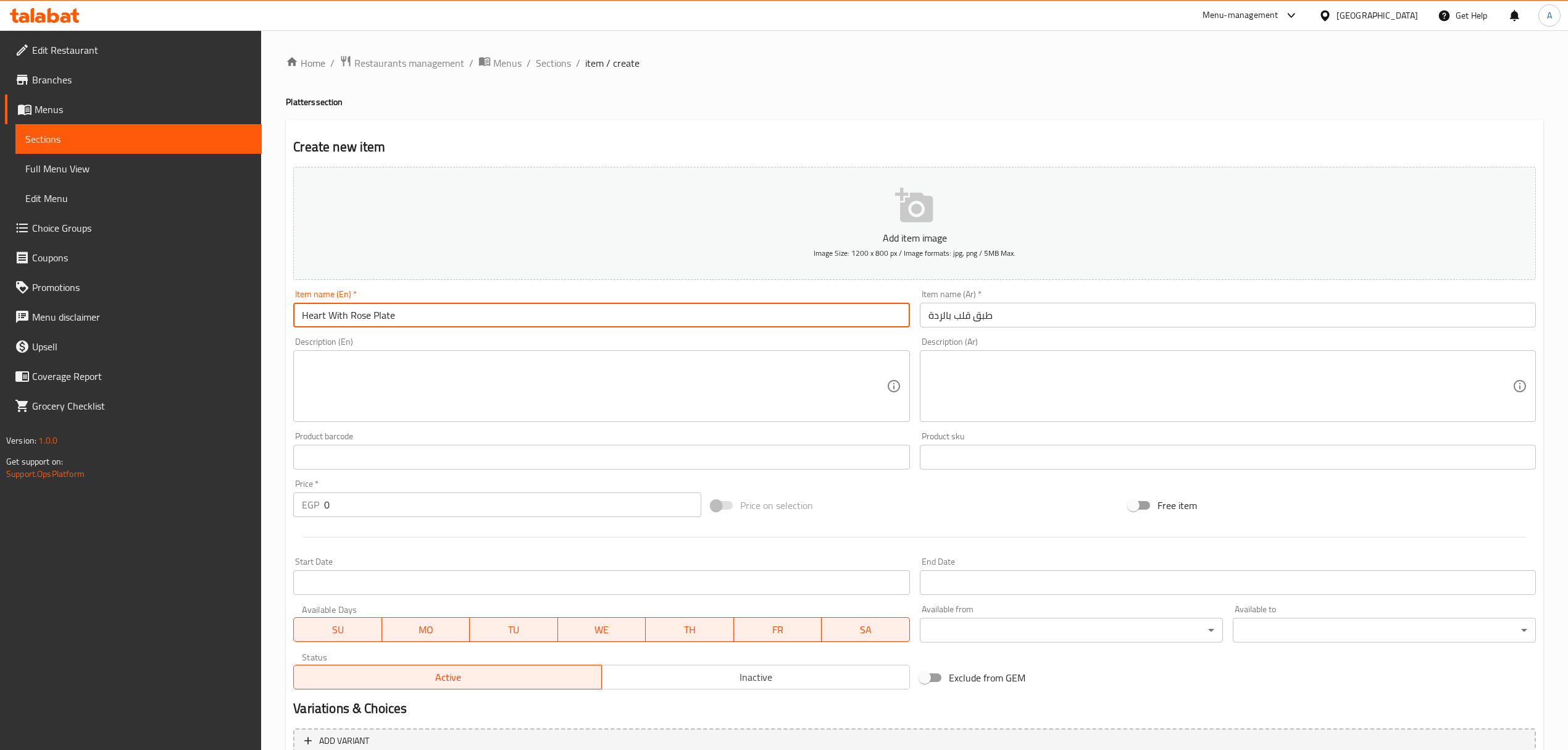
drag, startPoint x: 351, startPoint y: 317, endPoint x: 371, endPoint y: 312, distance: 20.6
click at [371, 312] on input "Heart With Rose Plate" at bounding box center [602, 315] width 616 height 25
paste input "Bran"
type input "Heart With Bran Plate"
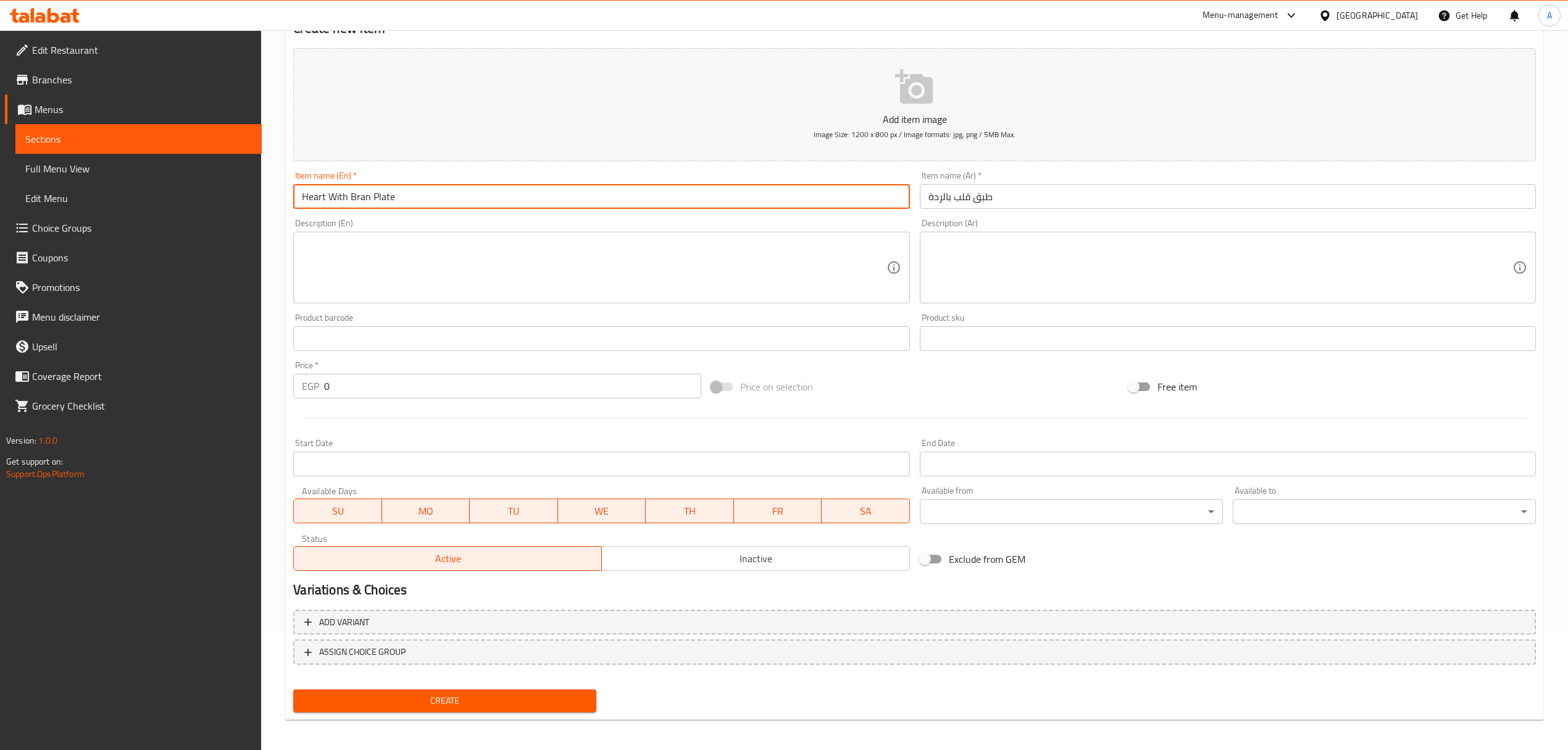
scroll to position [121, 0]
click at [905, 608] on button "Add variant" at bounding box center [915, 619] width 1243 height 25
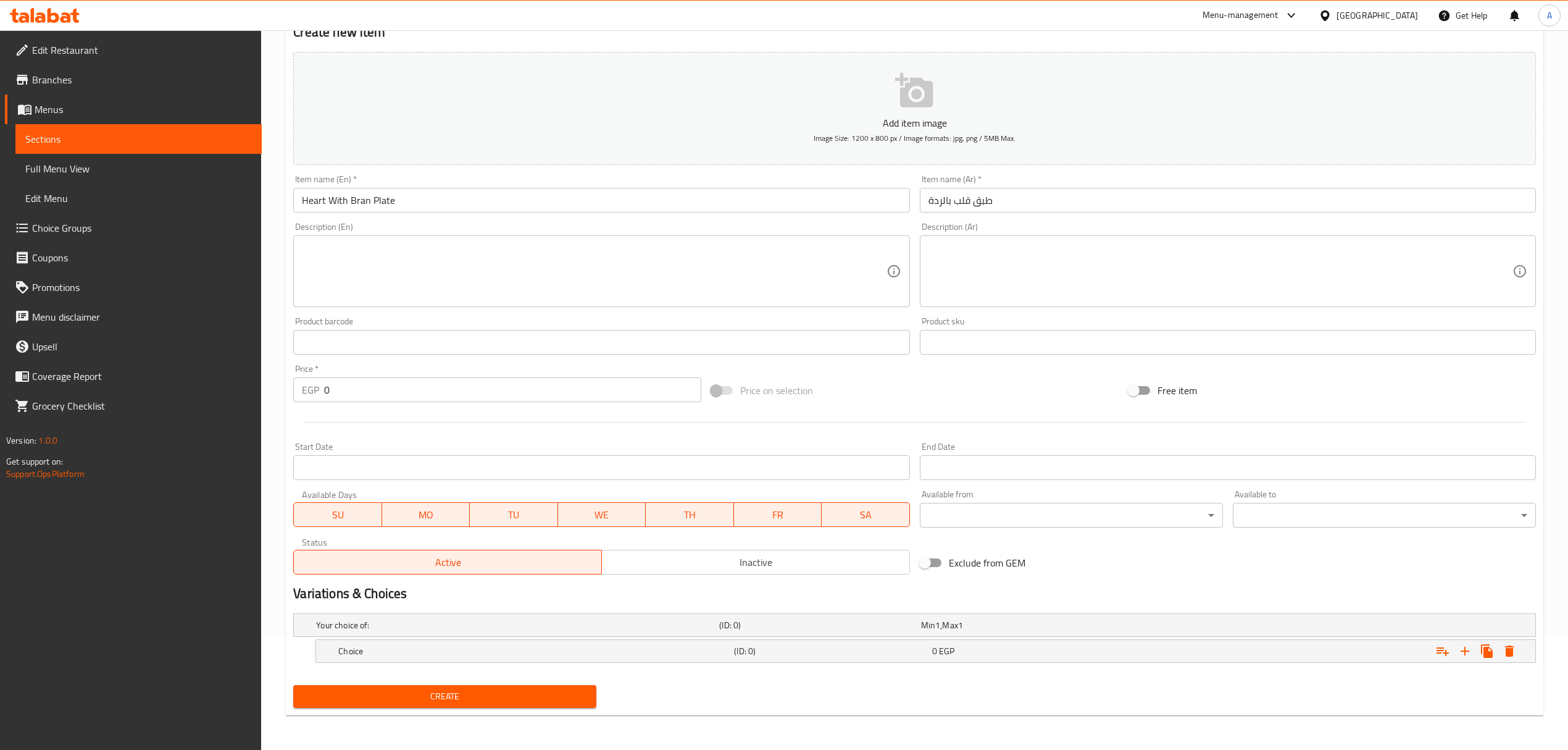
scroll to position [117, 0]
click at [1460, 658] on icon "Expand" at bounding box center [1464, 650] width 15 height 15
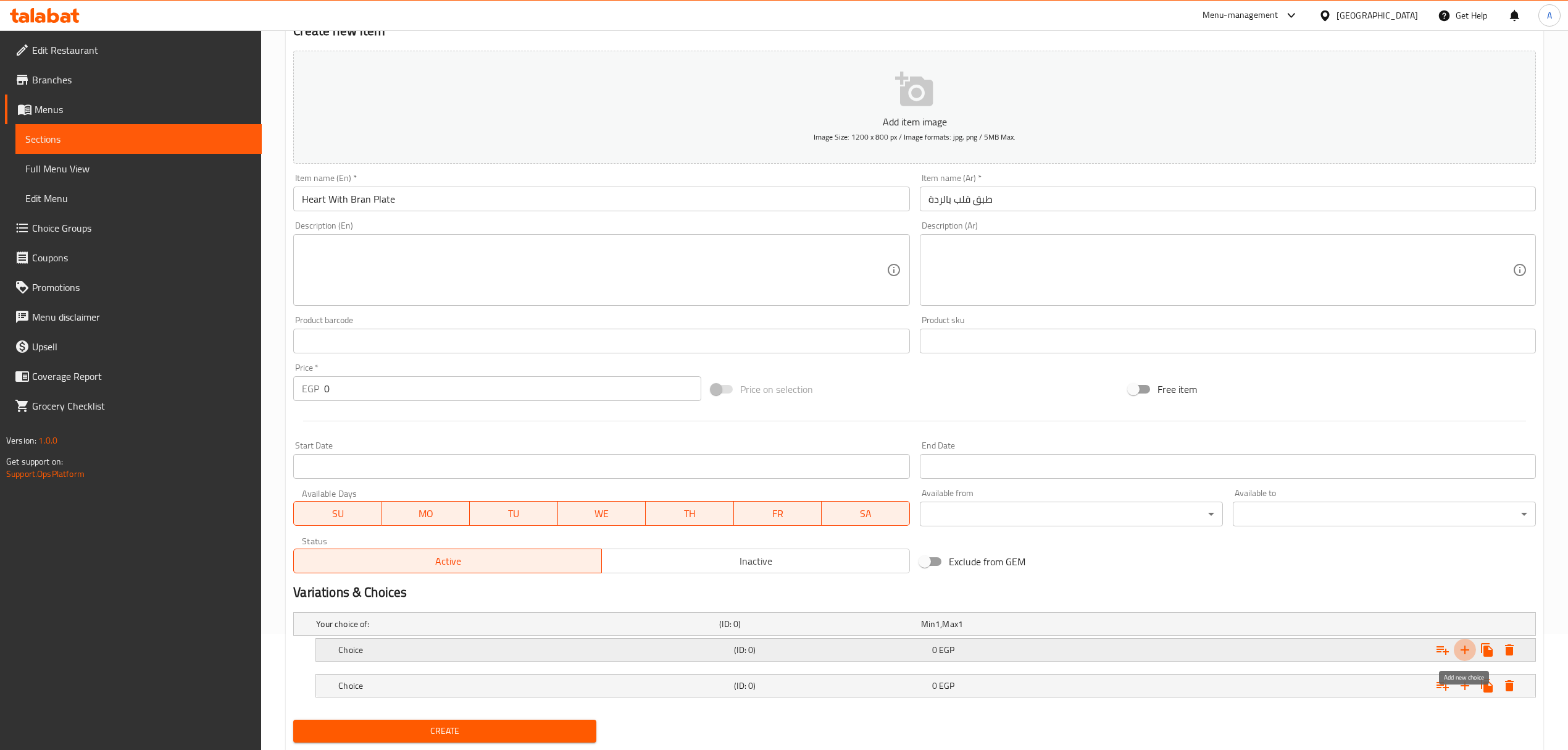
click at [1460, 657] on icon "Expand" at bounding box center [1464, 650] width 15 height 15
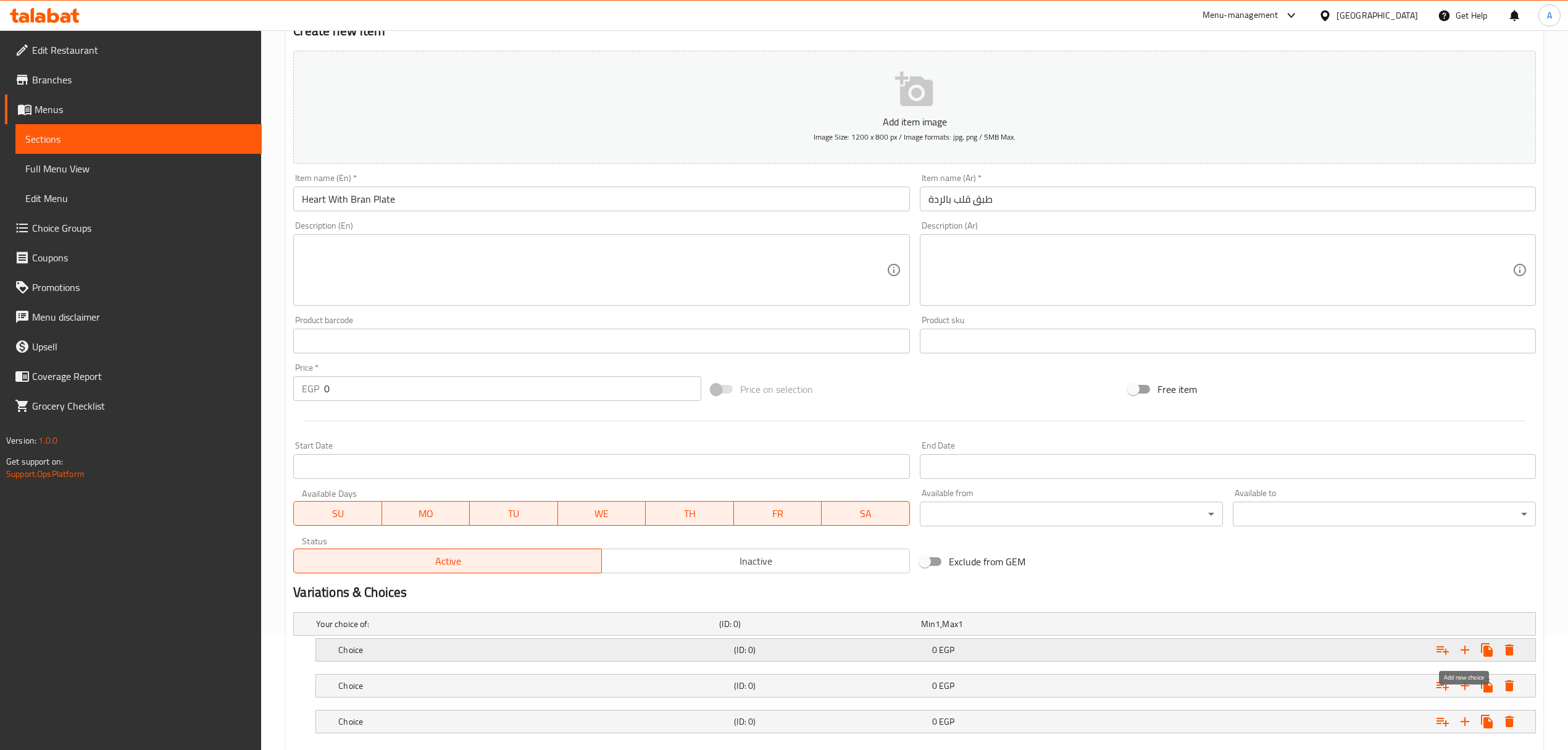
click at [1460, 657] on icon "Expand" at bounding box center [1464, 650] width 15 height 15
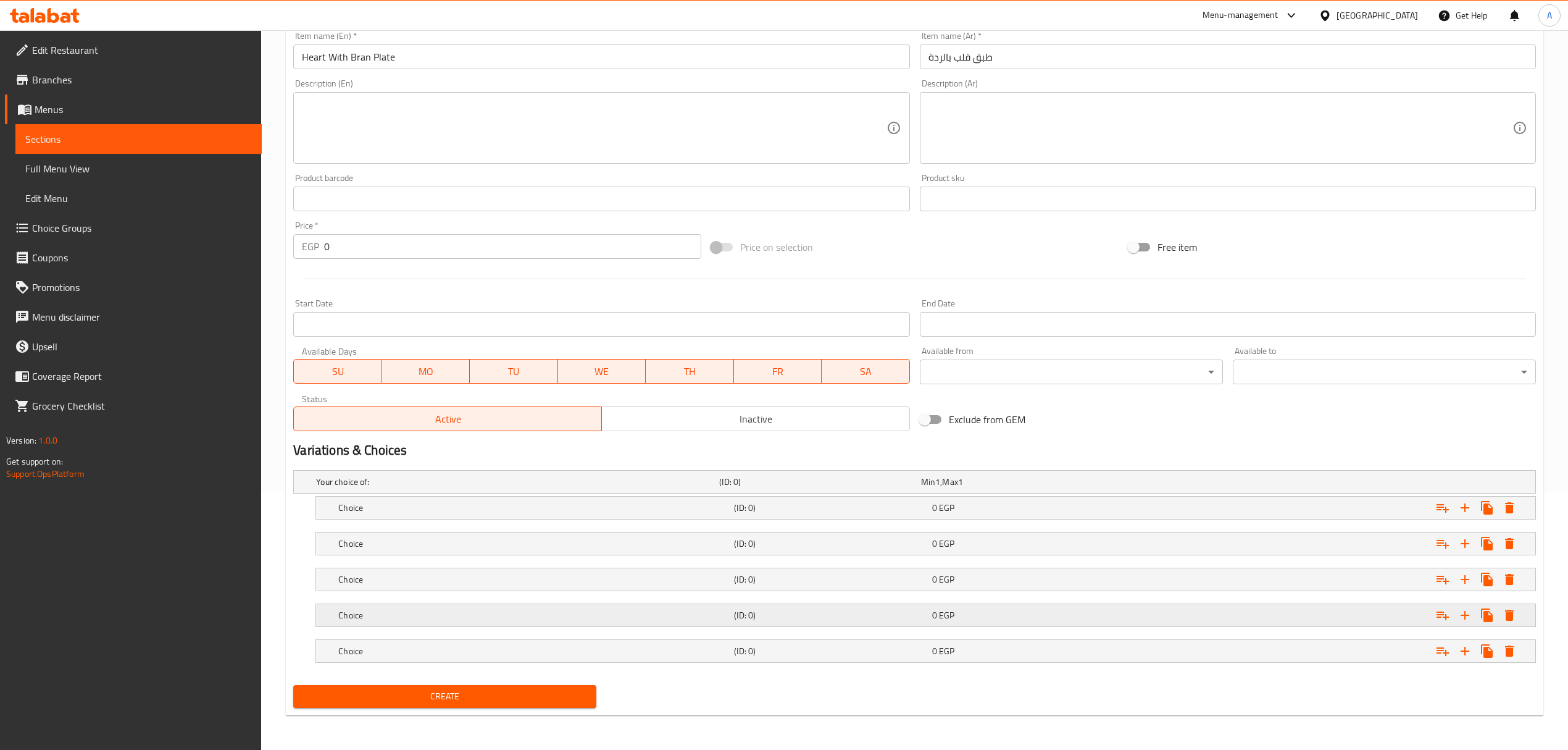
scroll to position [261, 0]
click at [952, 648] on span "EGP" at bounding box center [946, 651] width 15 height 16
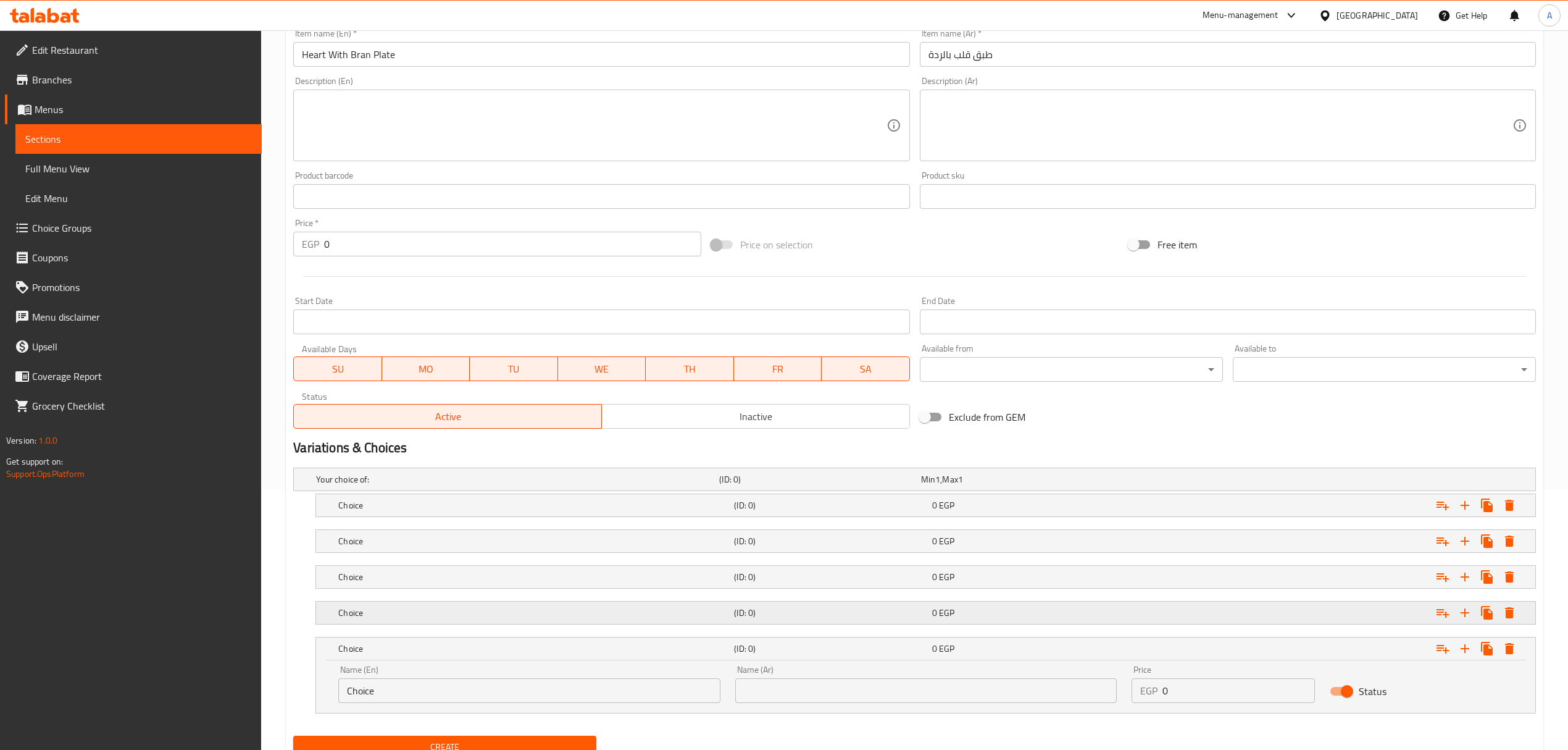
click at [937, 613] on div "0 EGP" at bounding box center [1029, 612] width 192 height 12
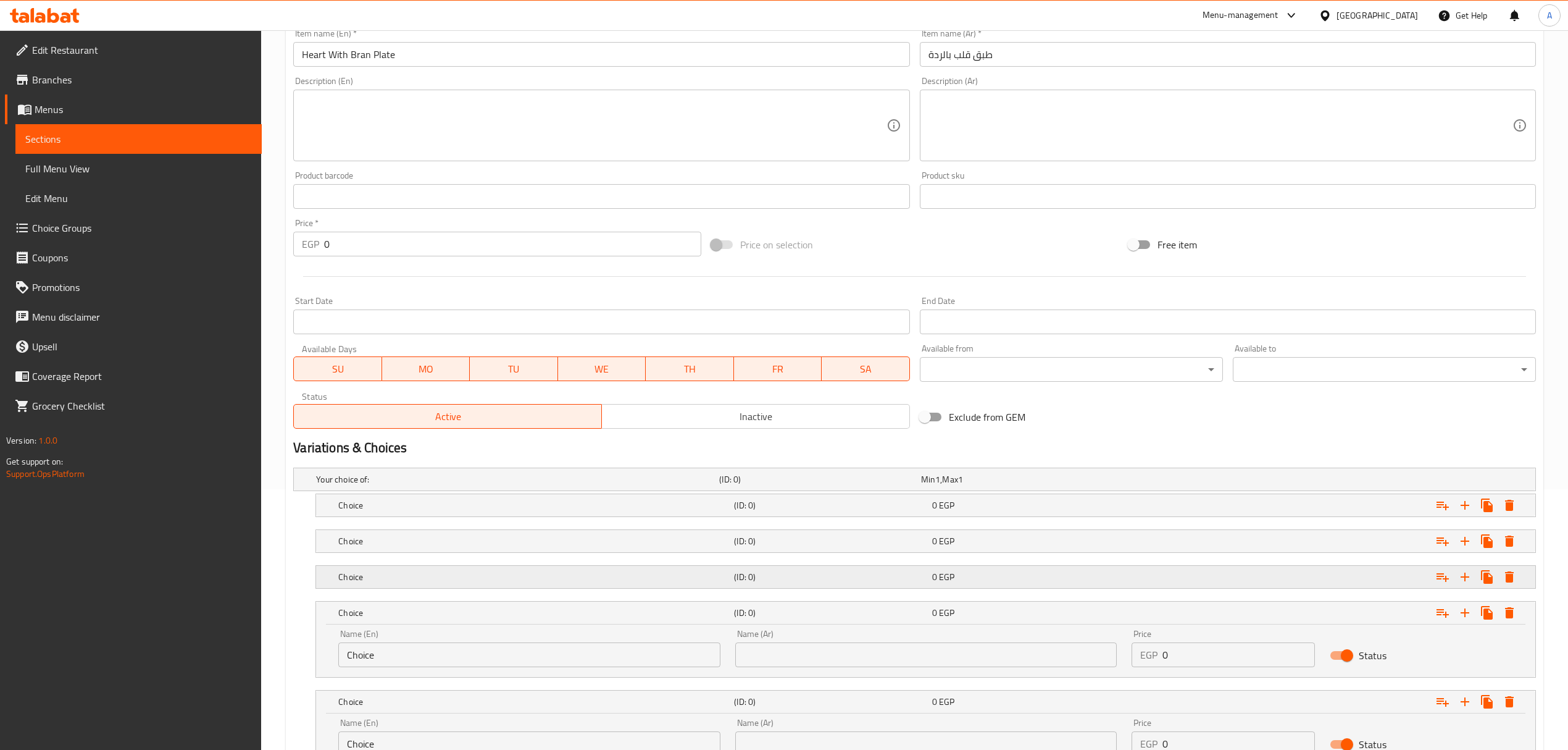
click at [937, 582] on div "0 EGP" at bounding box center [1029, 576] width 192 height 12
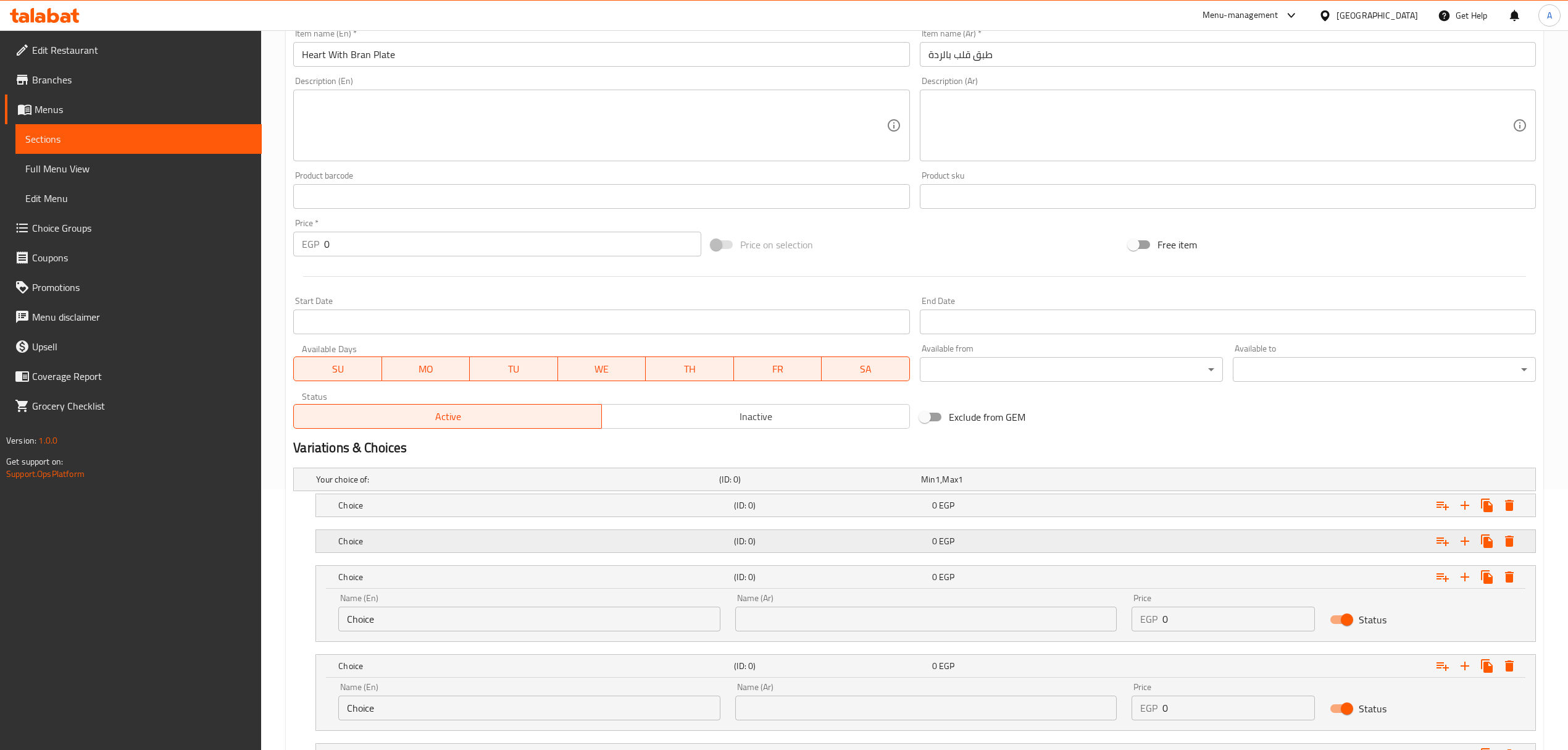
click at [940, 549] on span "EGP" at bounding box center [946, 541] width 15 height 16
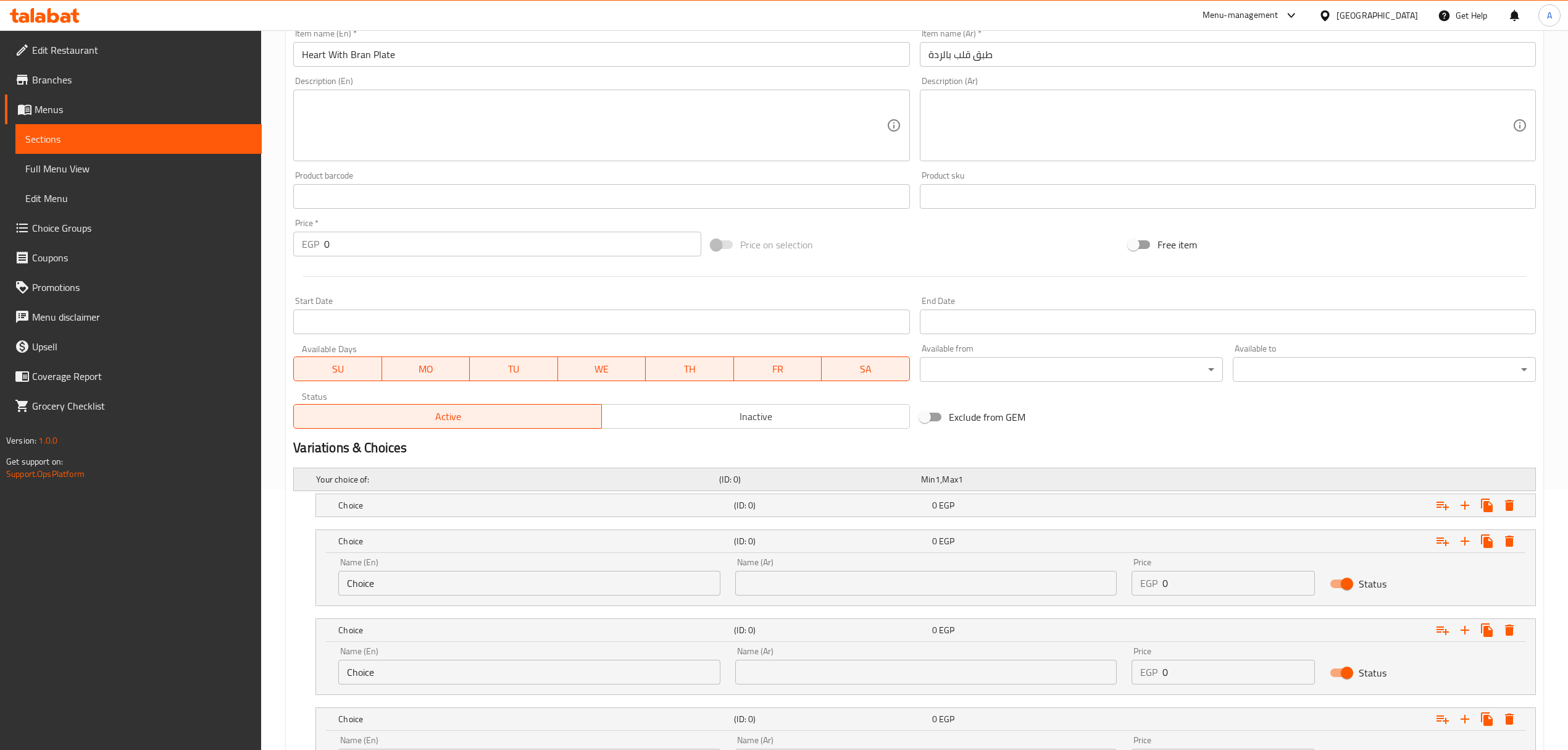
click at [937, 476] on span "1" at bounding box center [937, 479] width 5 height 16
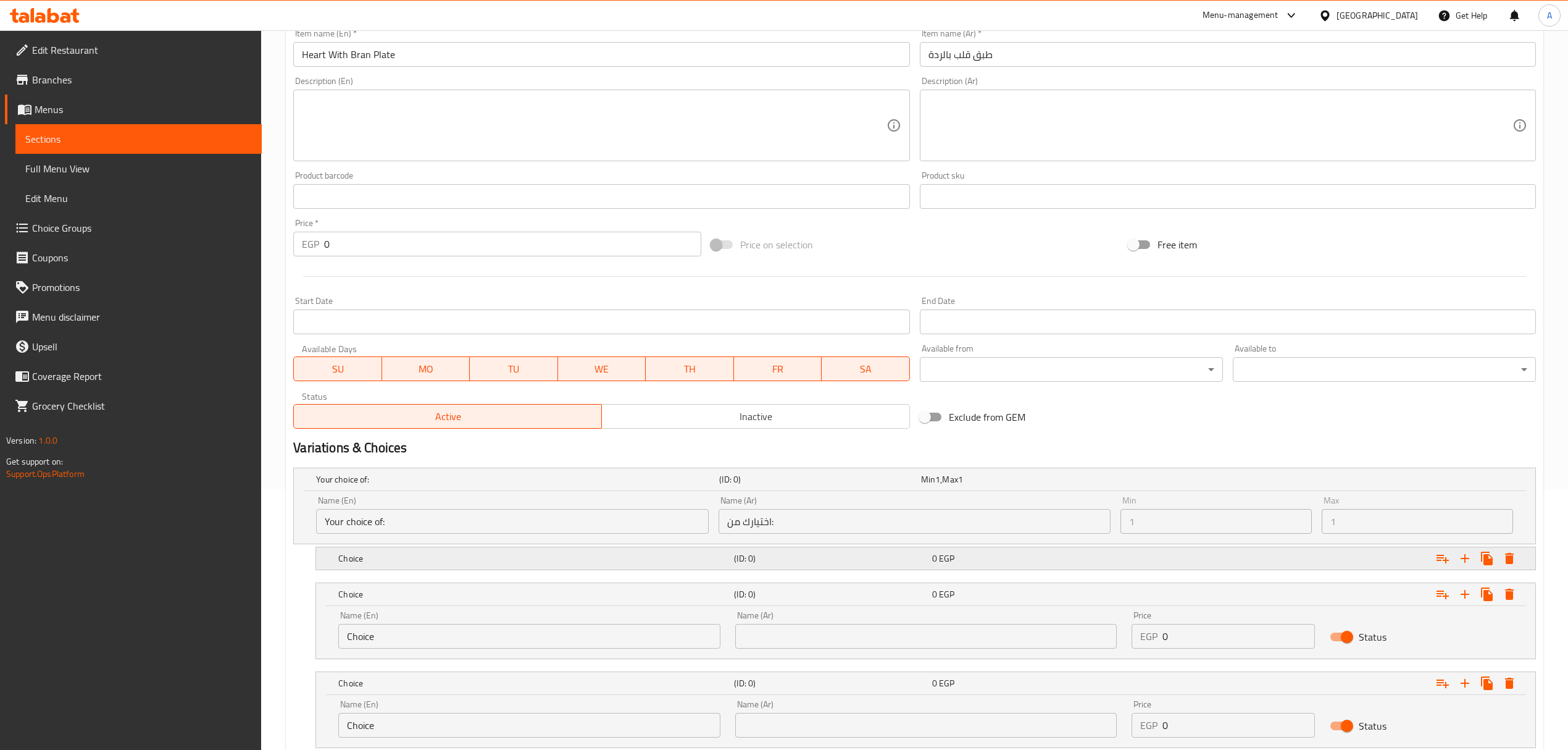
click at [926, 566] on div "(ID: 0)" at bounding box center [830, 557] width 197 height 17
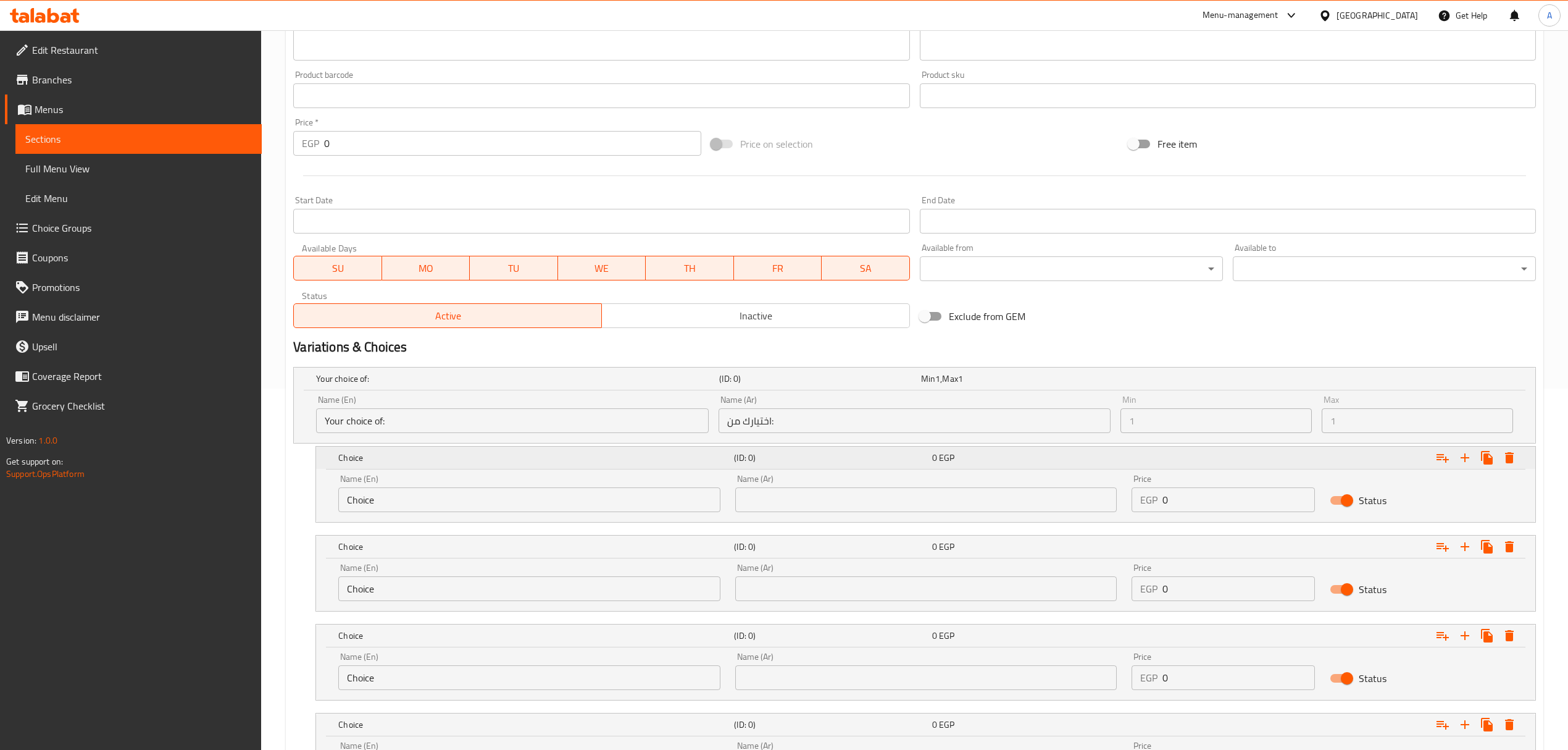
scroll to position [579, 0]
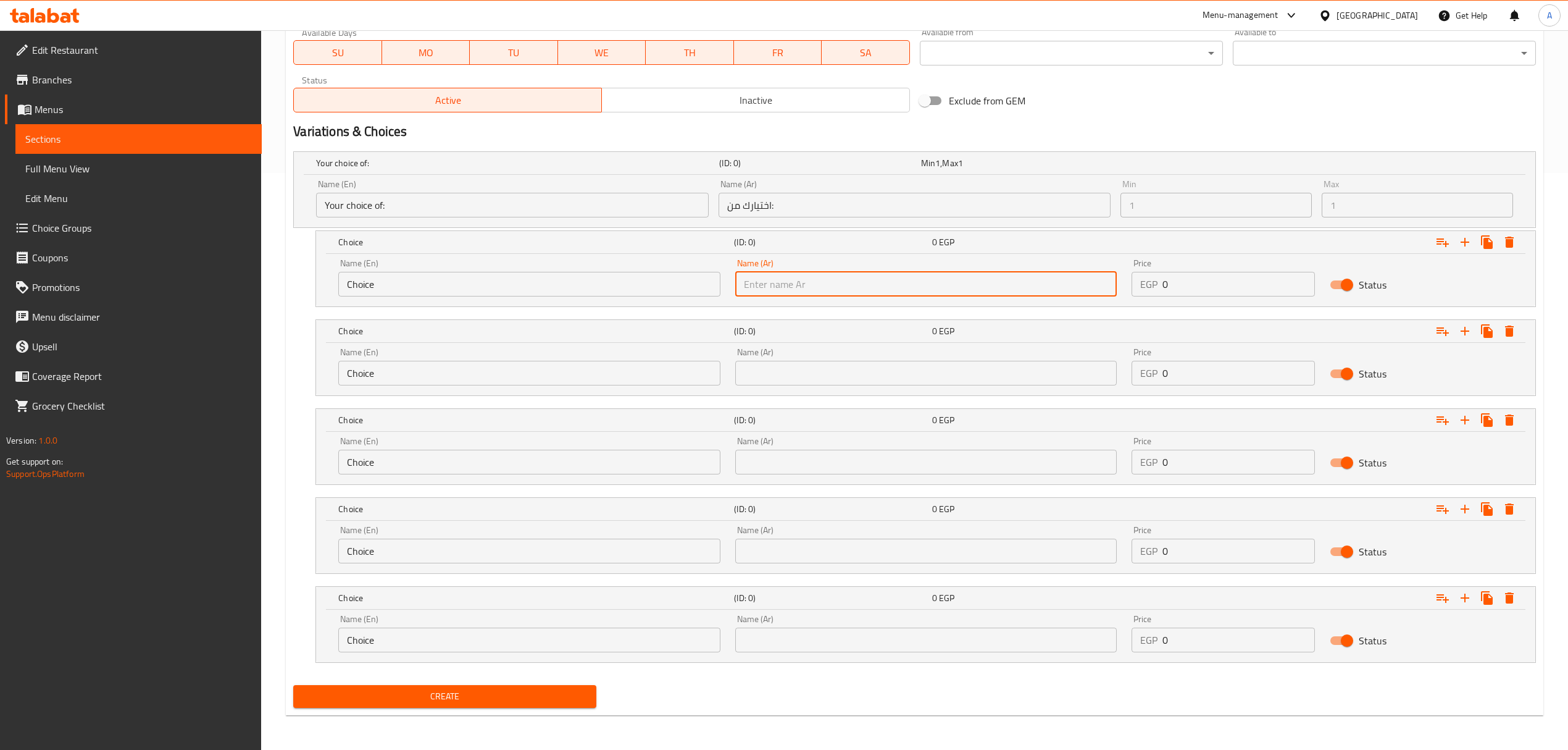
click at [827, 286] on input "text" at bounding box center [926, 284] width 382 height 25
type input "1 كيلو"
click at [821, 377] on input "text" at bounding box center [926, 373] width 382 height 25
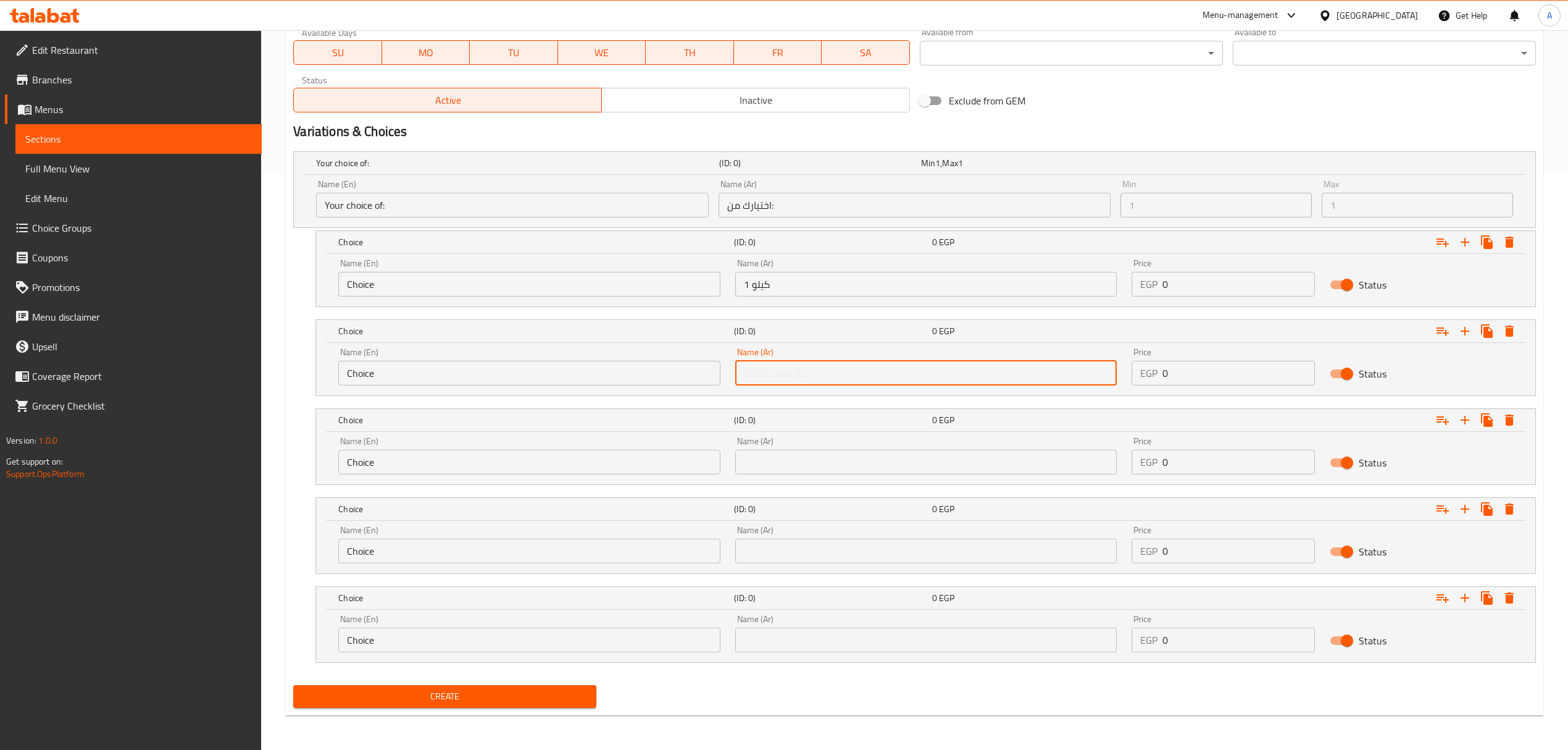
type input "1/2 كيلو"
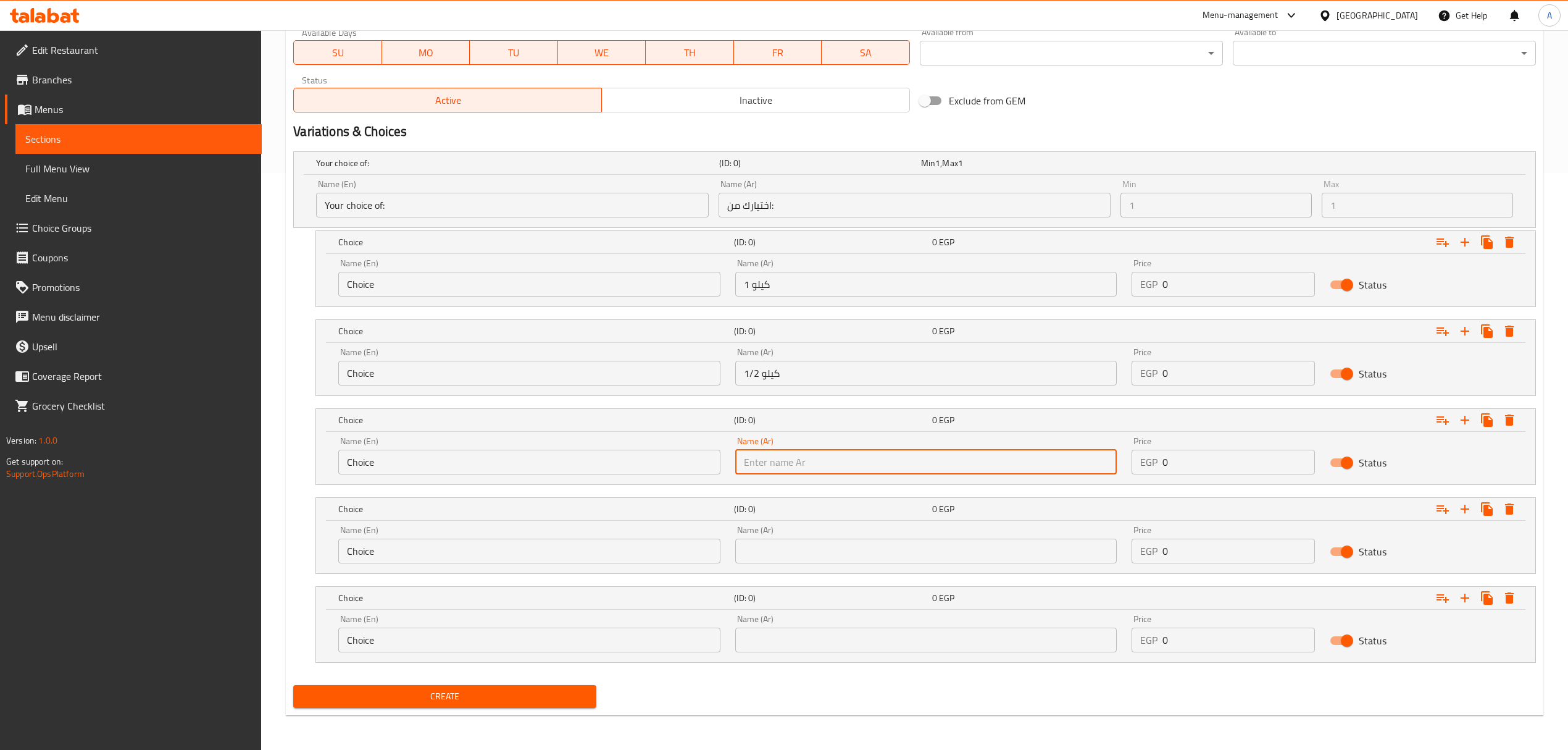
click at [828, 468] on input "text" at bounding box center [926, 462] width 382 height 25
type input "1/4 كيلو"
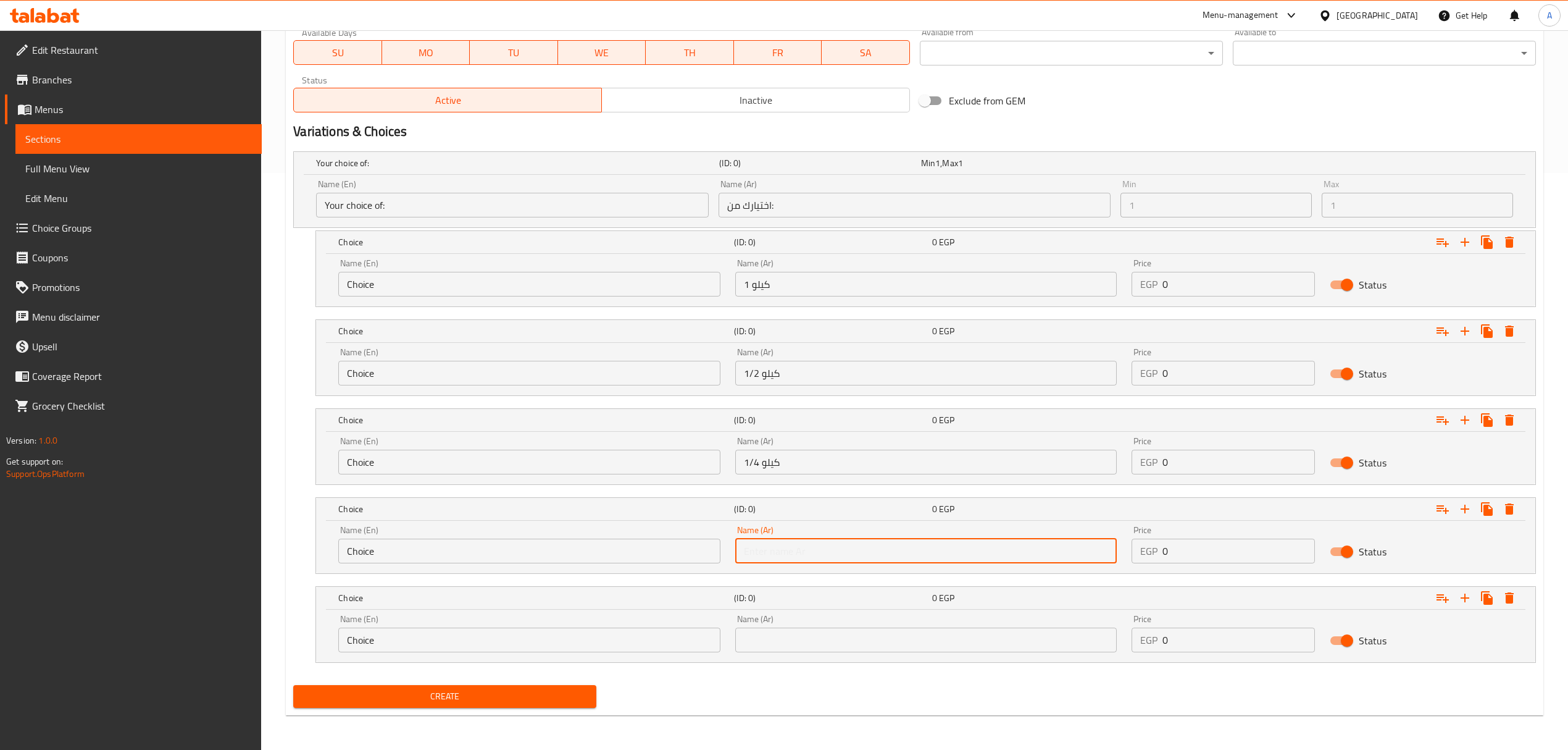
click at [820, 547] on input "text" at bounding box center [926, 551] width 382 height 25
type input "1/3 كيلو"
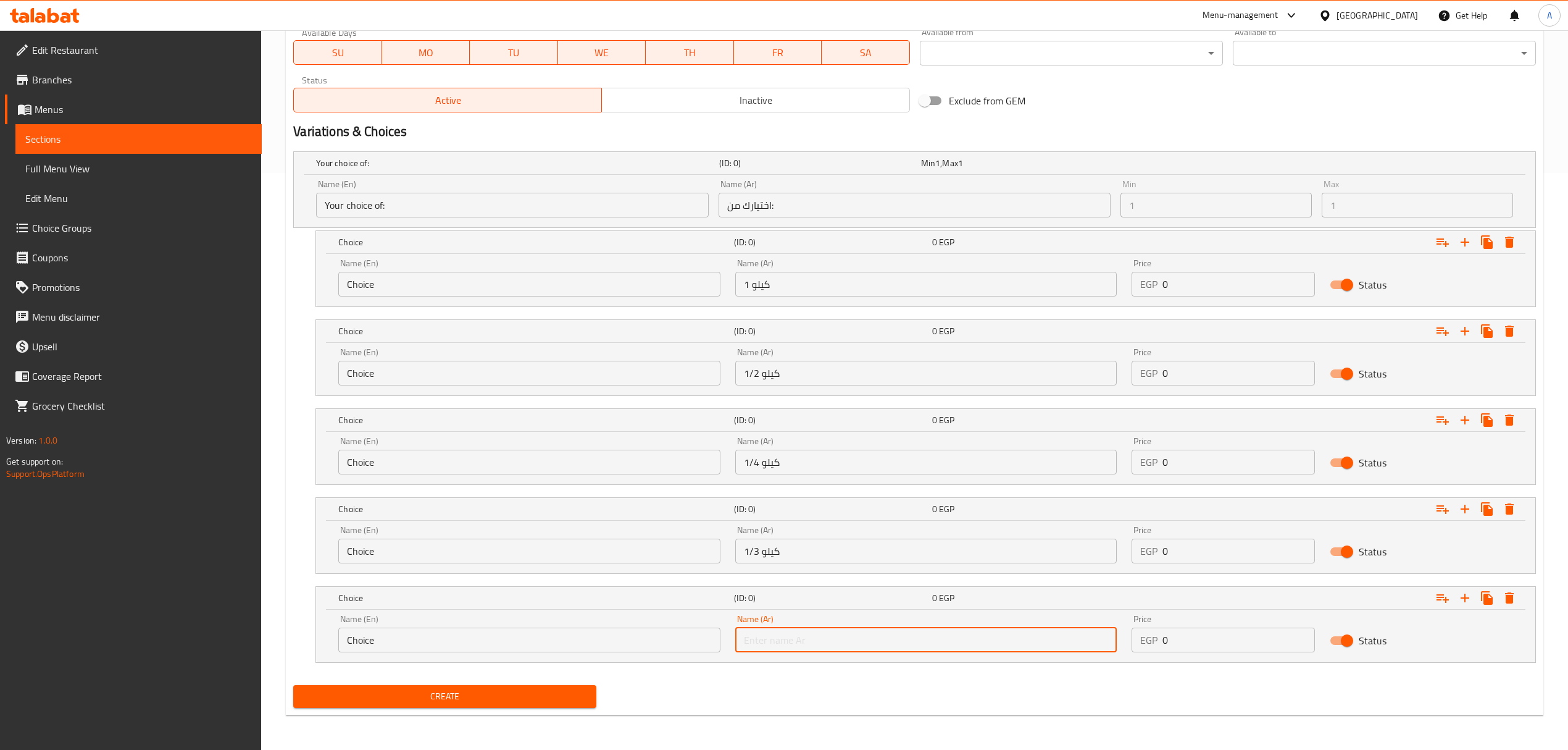
drag, startPoint x: 799, startPoint y: 643, endPoint x: 811, endPoint y: 641, distance: 12.2
click at [804, 641] on input "text" at bounding box center [926, 640] width 382 height 25
type input "1/8 كيلو"
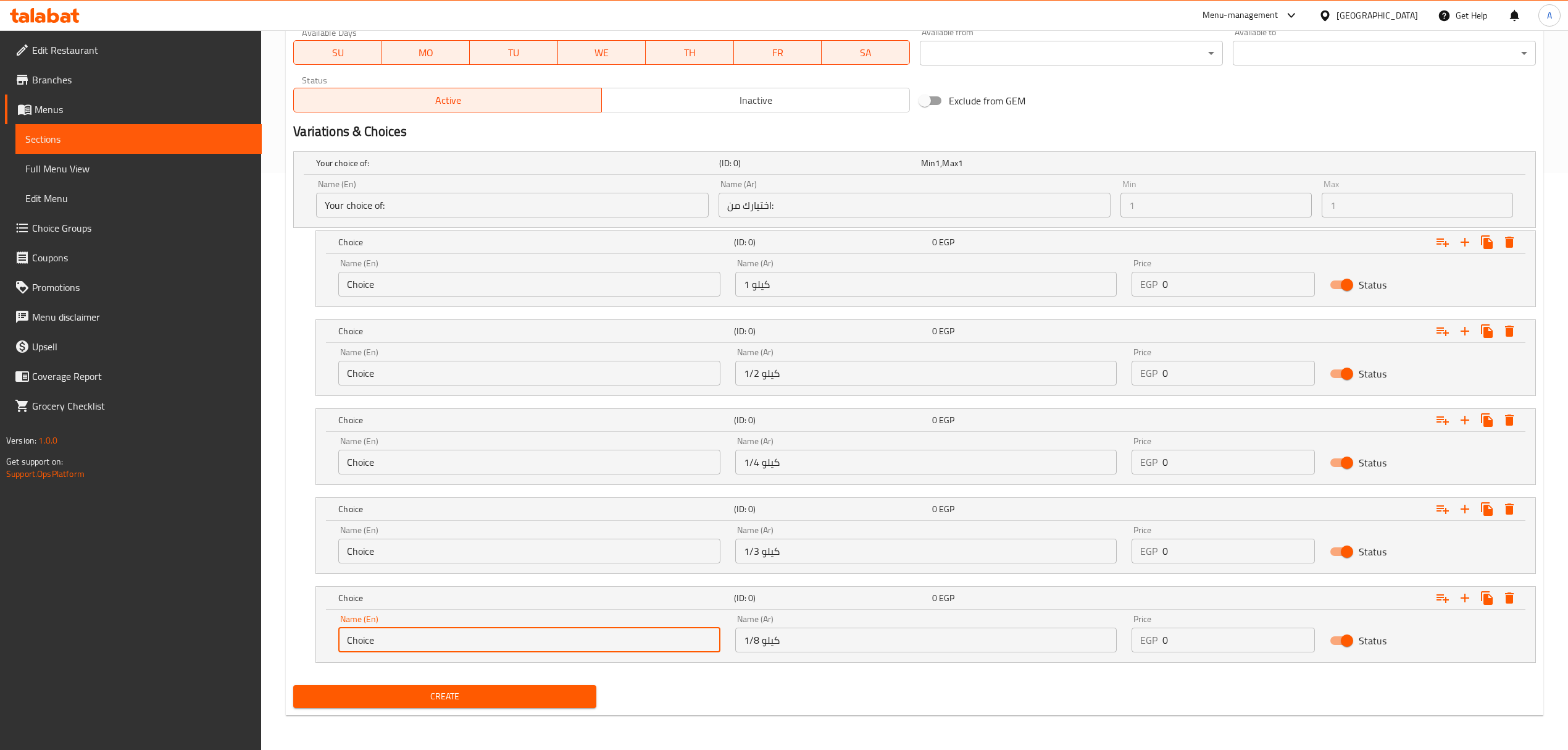
click at [694, 633] on input "Choice" at bounding box center [529, 640] width 382 height 25
type input "1/8 Kilo"
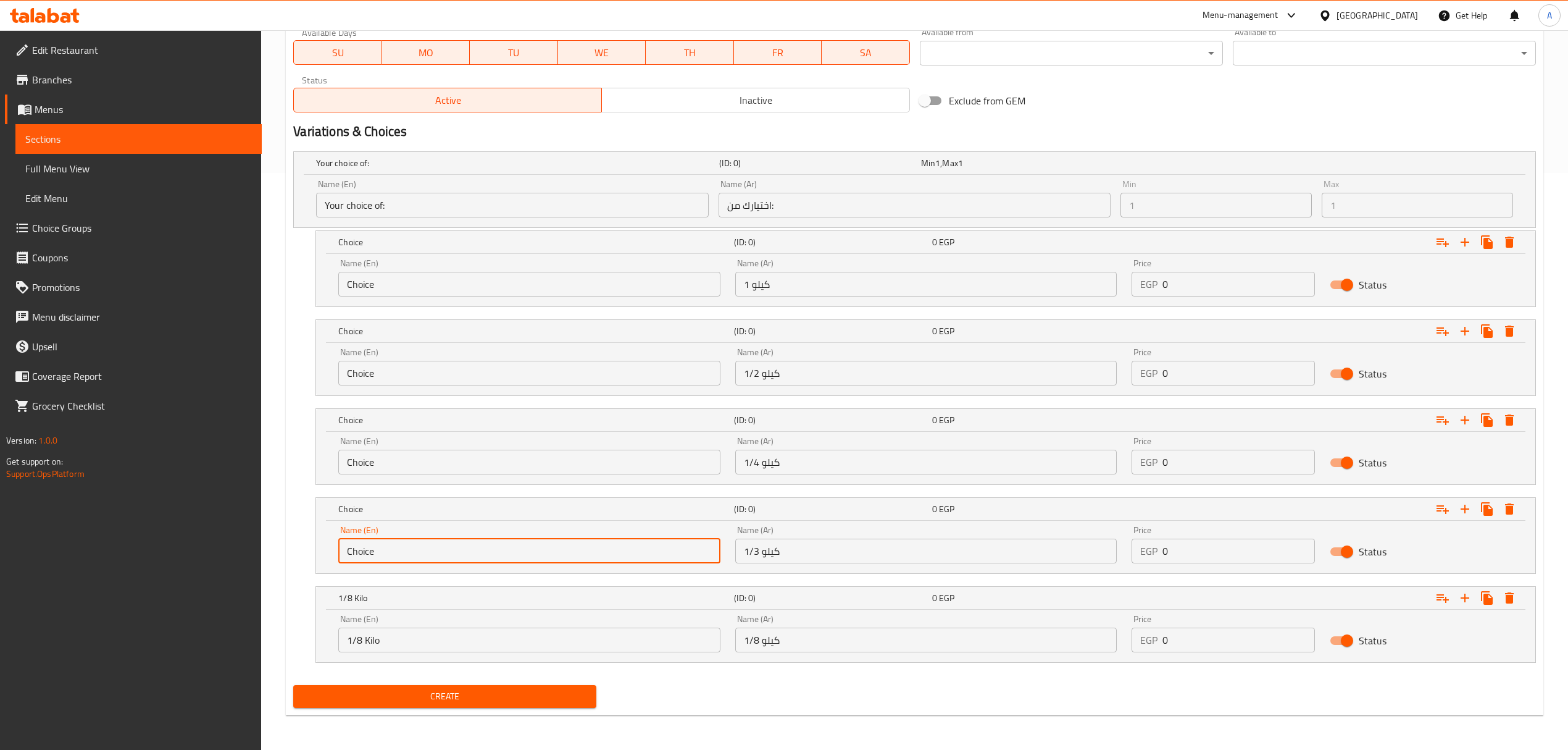
click at [494, 539] on input "Choice" at bounding box center [529, 551] width 382 height 25
type input "1/3 Kilo"
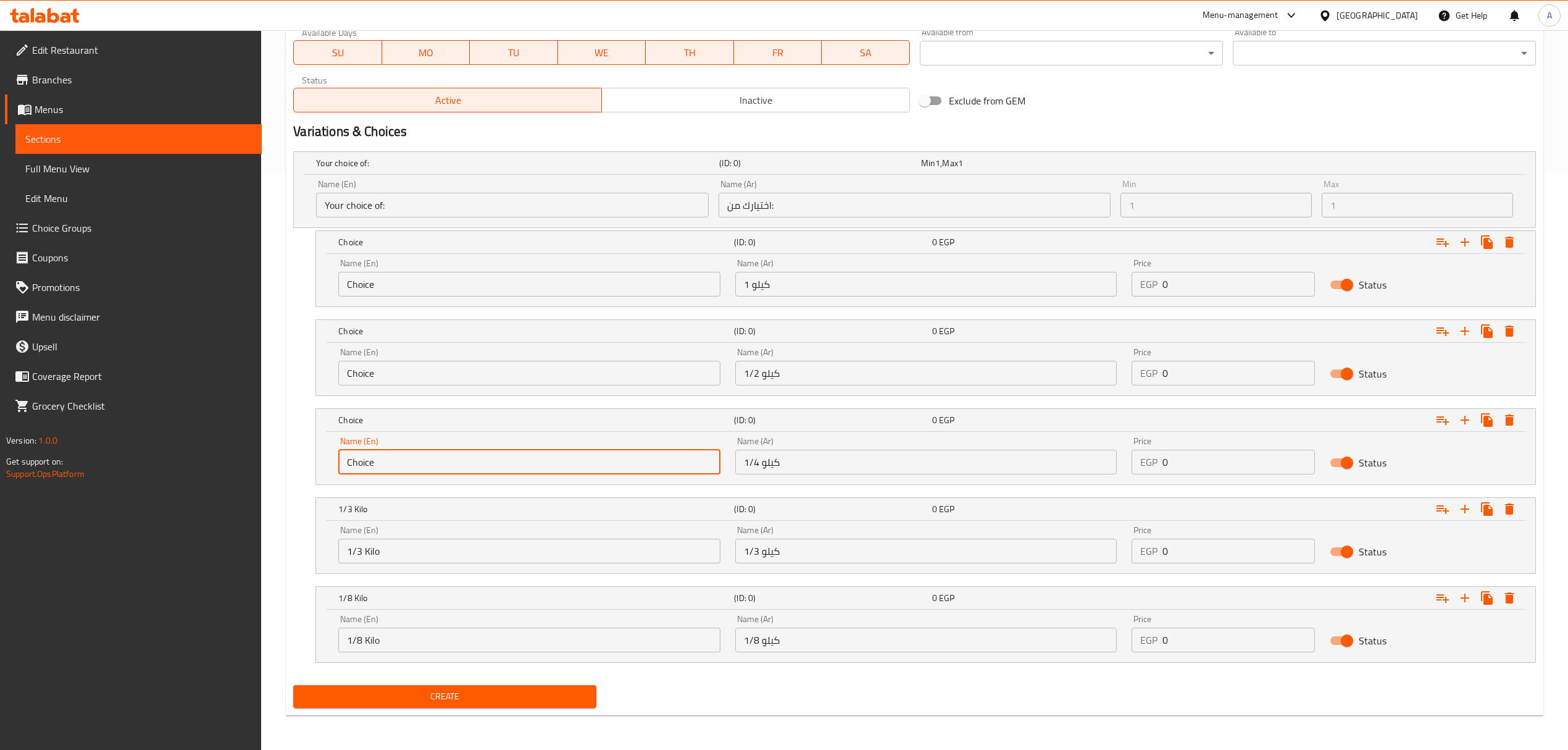
click at [464, 453] on input "Choice" at bounding box center [529, 462] width 382 height 25
type input "1/4 Kilo"
click at [416, 381] on input "Choice" at bounding box center [529, 373] width 382 height 25
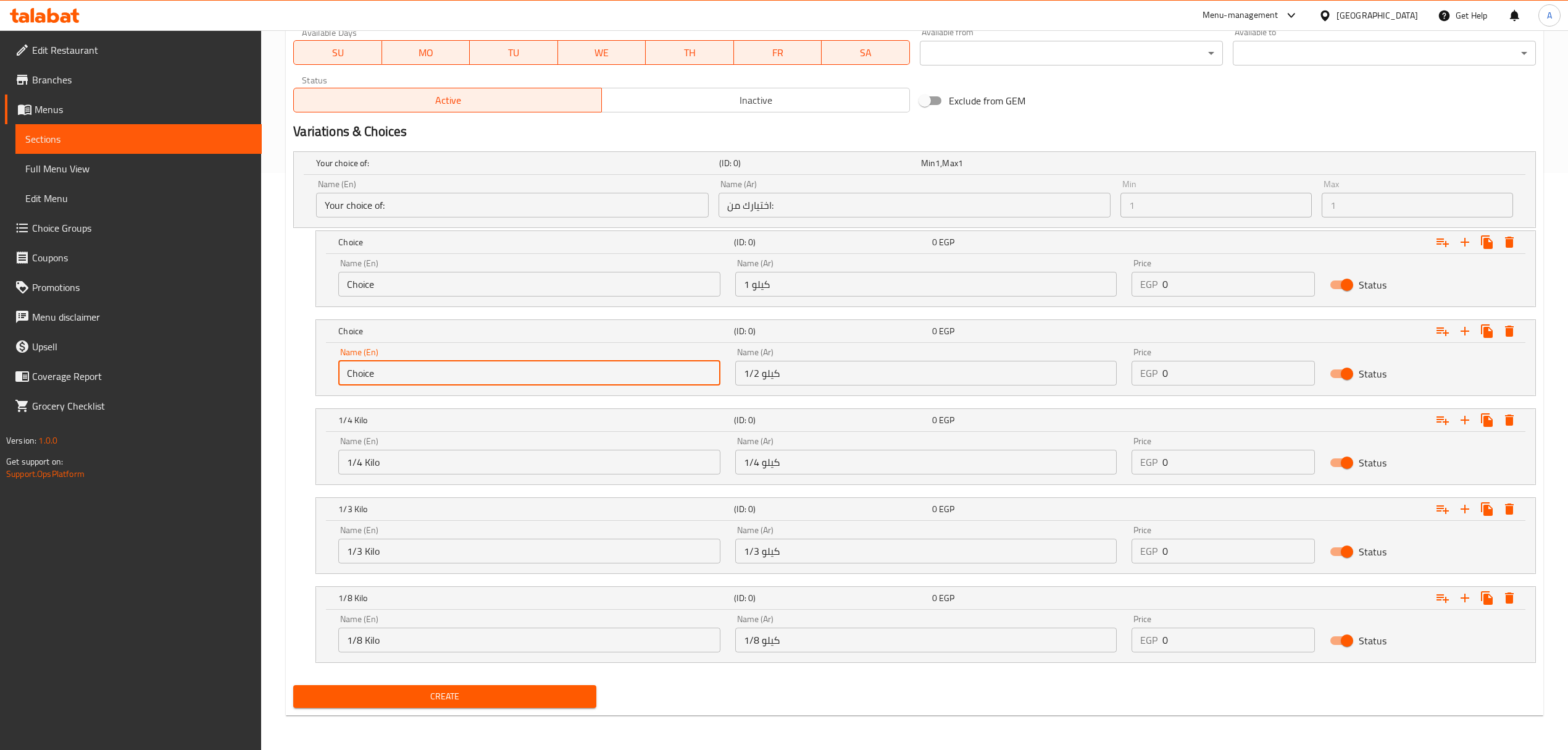
click at [416, 381] on input "Choice" at bounding box center [529, 373] width 382 height 25
type input "1/2 Kilo"
click at [450, 289] on input "Choice" at bounding box center [529, 284] width 382 height 25
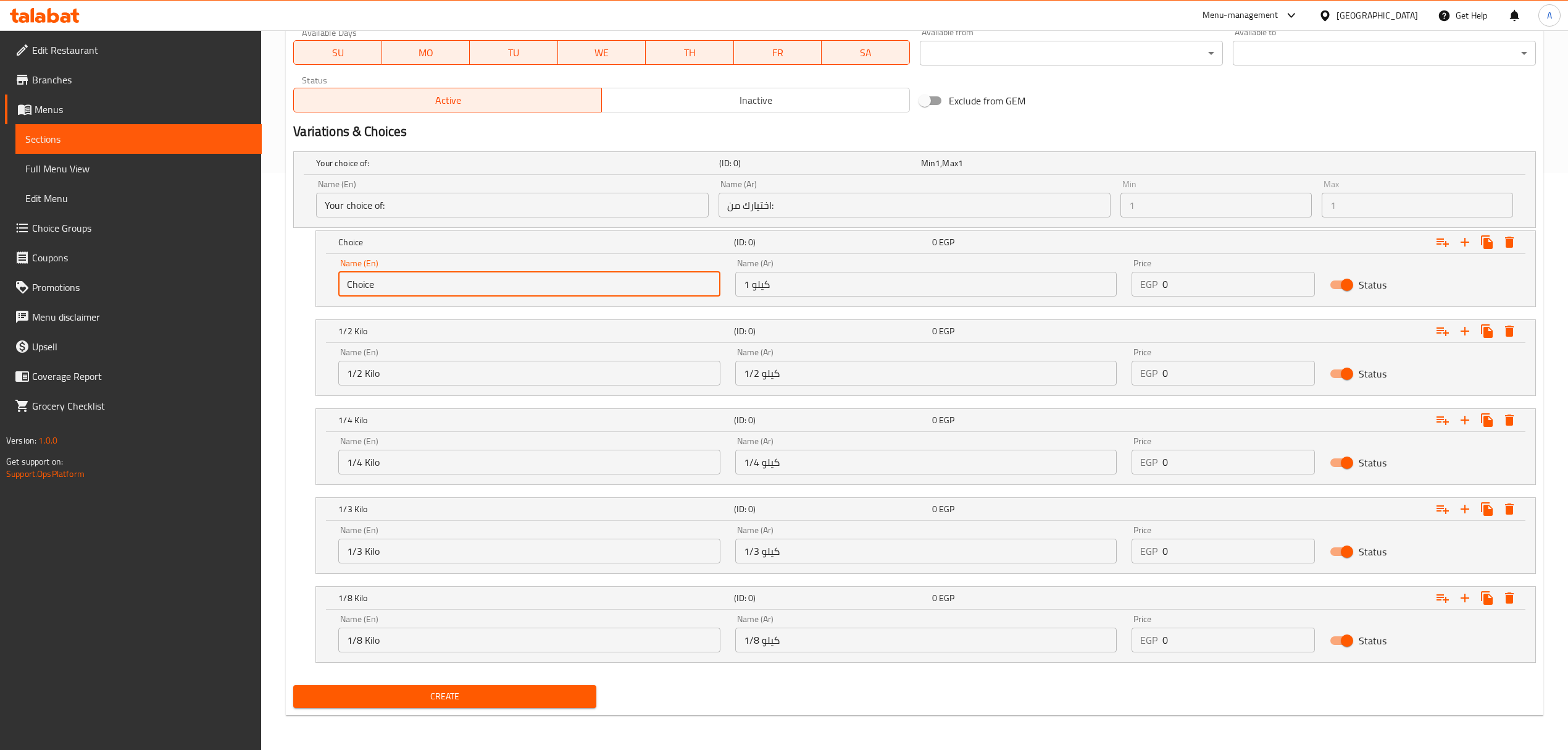
click at [450, 289] on input "Choice" at bounding box center [529, 284] width 382 height 25
type input "1 Kilo"
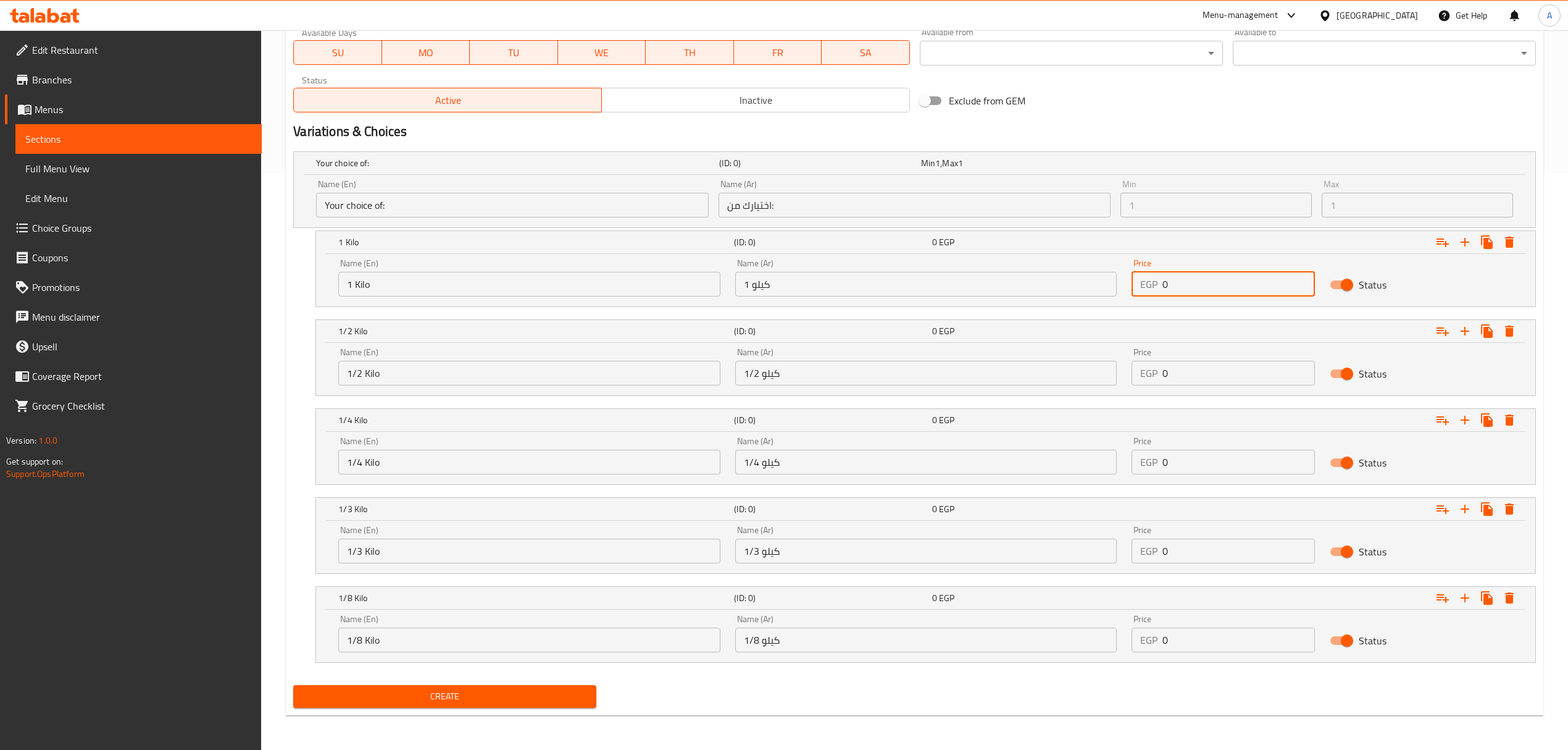
drag, startPoint x: 1181, startPoint y: 294, endPoint x: 1127, endPoint y: 289, distance: 54.2
click at [1127, 289] on div "Price EGP 0 Price" at bounding box center [1223, 278] width 198 height 53
paste input "640.0"
type input "640.00"
drag, startPoint x: 1198, startPoint y: 381, endPoint x: 1143, endPoint y: 389, distance: 55.6
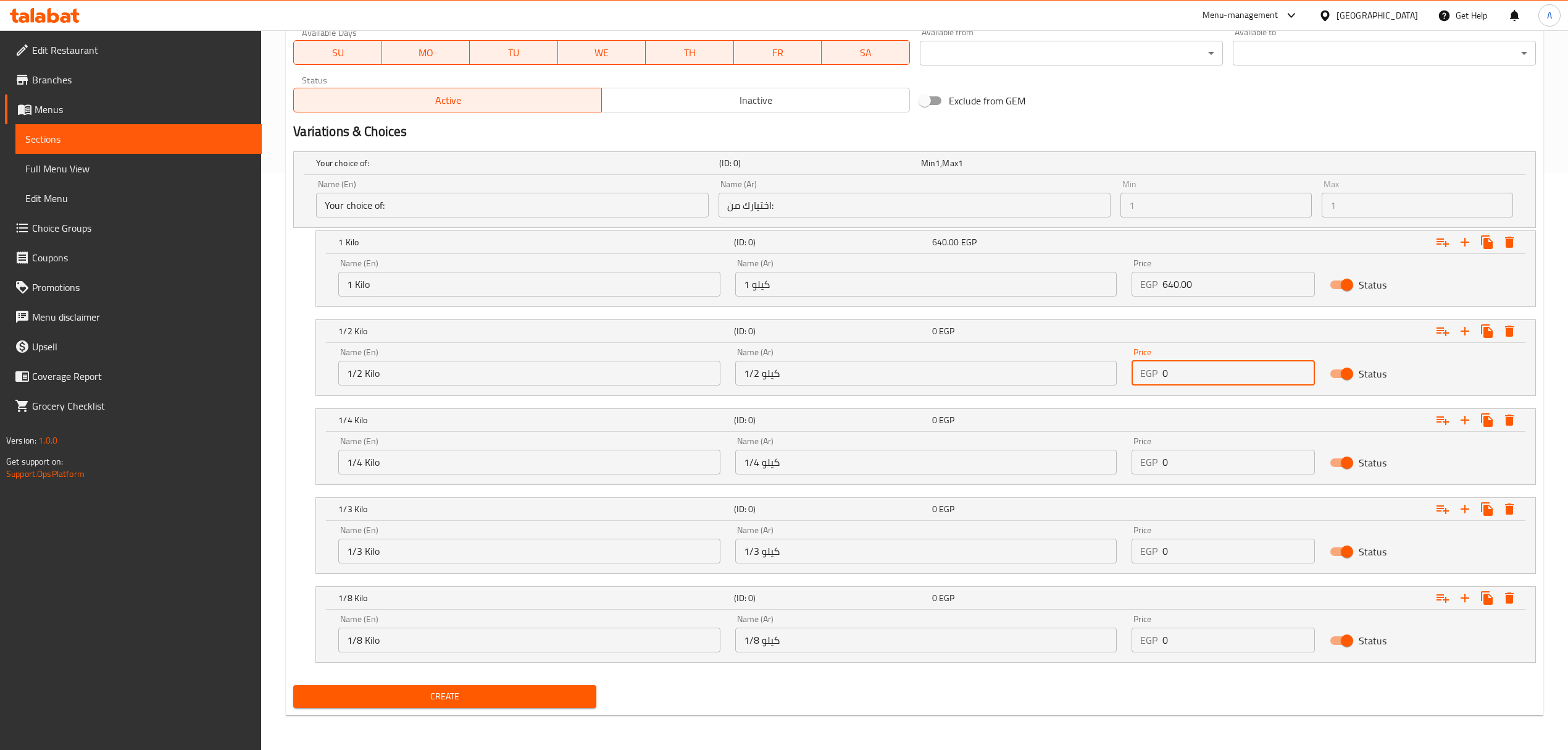
click at [1143, 389] on div "Price EGP 0 Price" at bounding box center [1223, 367] width 198 height 53
paste input "320.0"
type input "320.00"
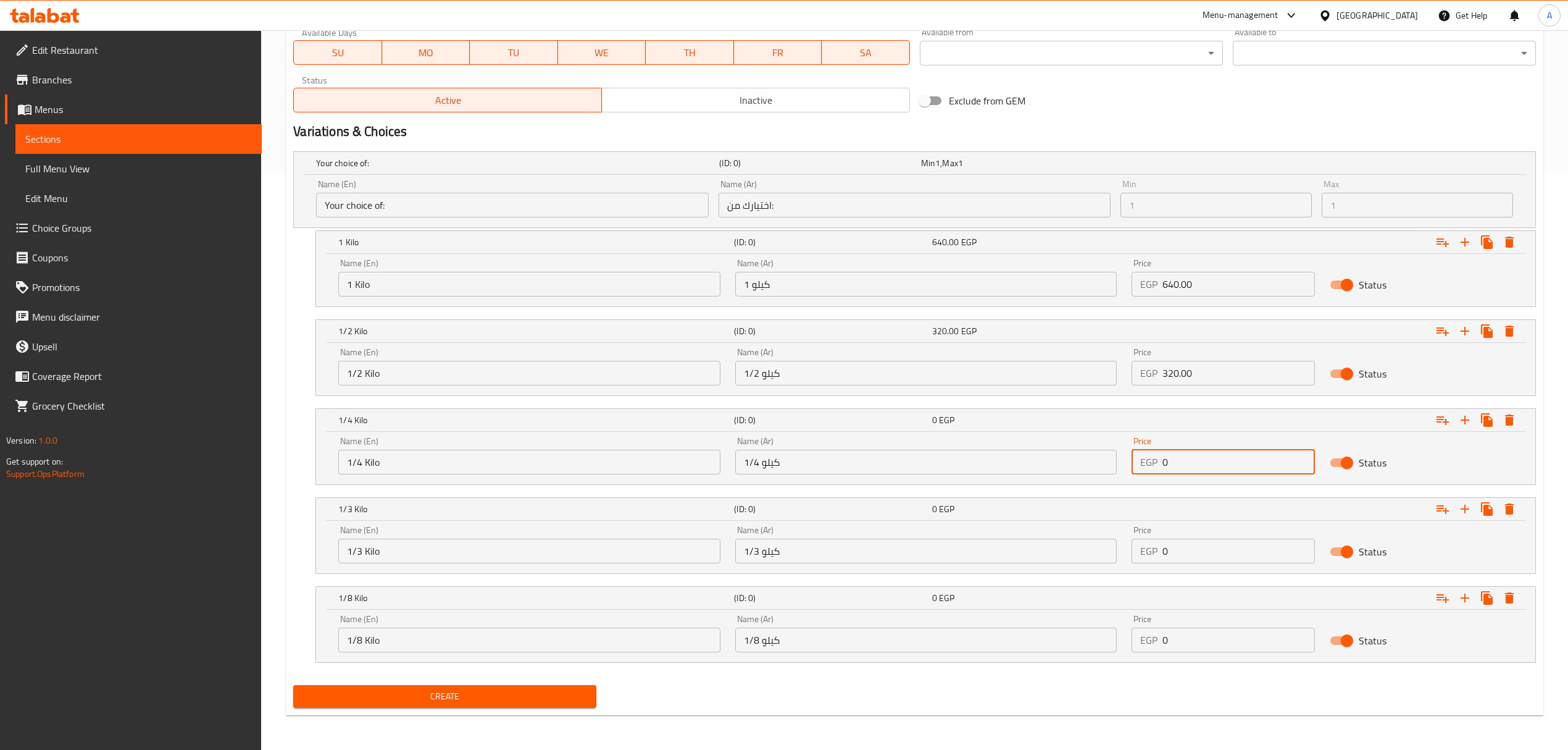
drag, startPoint x: 1205, startPoint y: 467, endPoint x: 1106, endPoint y: 468, distance: 99.0
click at [1106, 468] on div "Name (En) 1/4 Kilo Name (En) Name (Ar) 1/4 كيلو Name (Ar) Price EGP 0 Price Sta…" at bounding box center [925, 456] width 1190 height 53
paste input "240.0"
type input "240.00"
drag, startPoint x: 1193, startPoint y: 549, endPoint x: 1109, endPoint y: 544, distance: 84.1
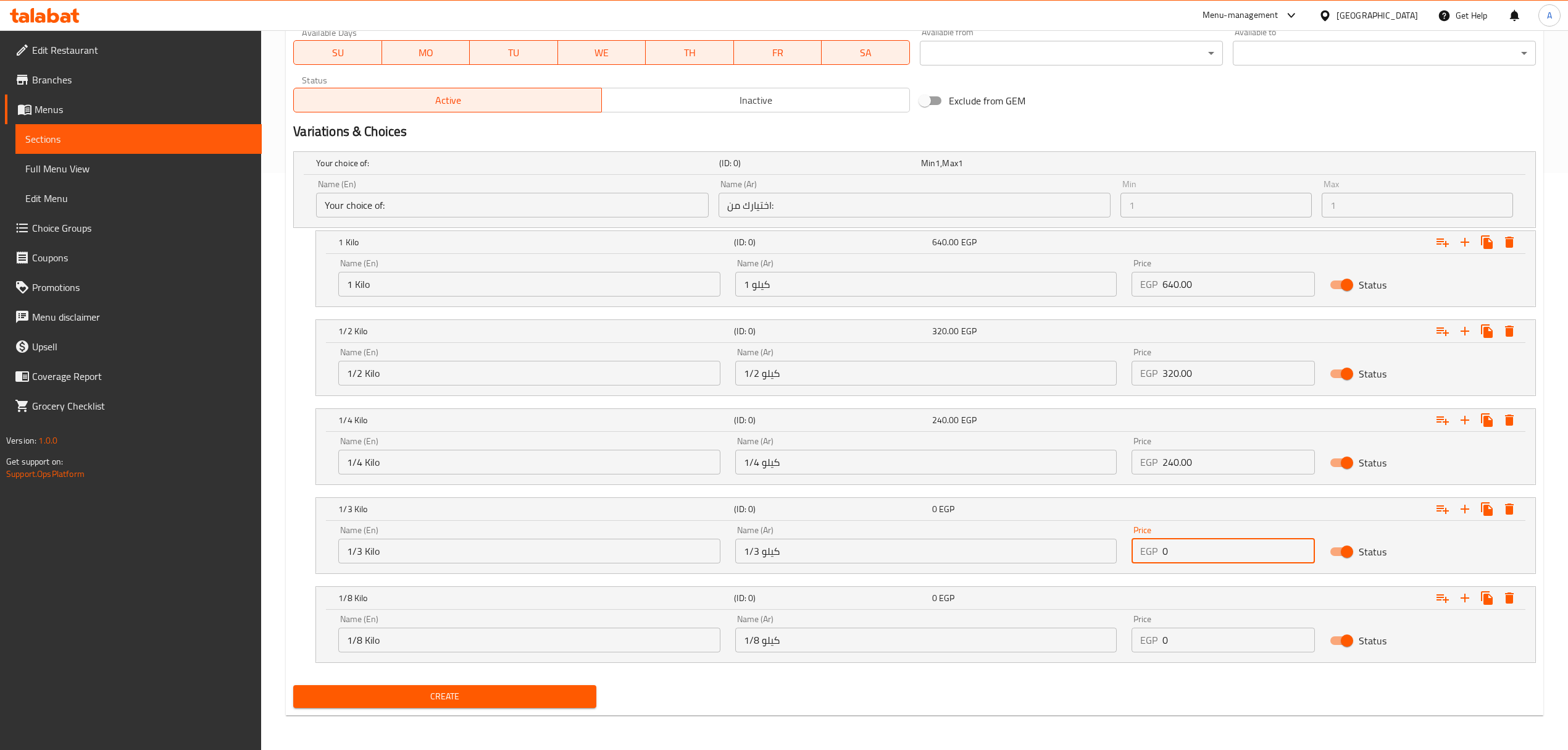
click at [1109, 544] on div "Name (En) 1/3 Kilo Name (En) Name (Ar) 1/3 كيلو Name (Ar) Price EGP 0 Price Sta…" at bounding box center [925, 544] width 1190 height 53
paste input "160.0"
type input "160.00"
drag, startPoint x: 1211, startPoint y: 652, endPoint x: 1151, endPoint y: 653, distance: 60.0
click at [1151, 653] on div "Price EGP 0 Price" at bounding box center [1223, 633] width 198 height 53
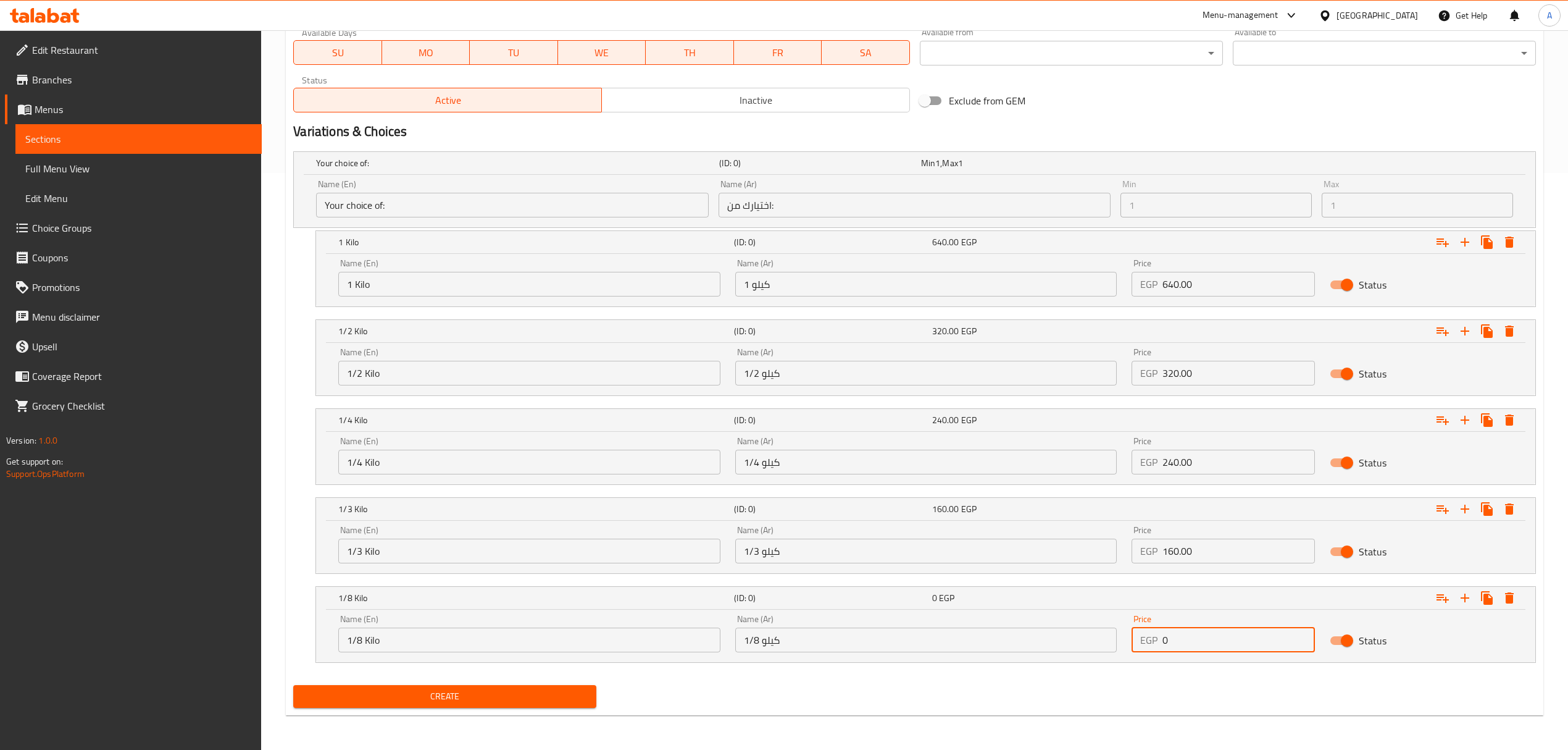
paste input "80.0"
type input "80.00"
click at [294, 685] on button "Create" at bounding box center [445, 697] width 303 height 23
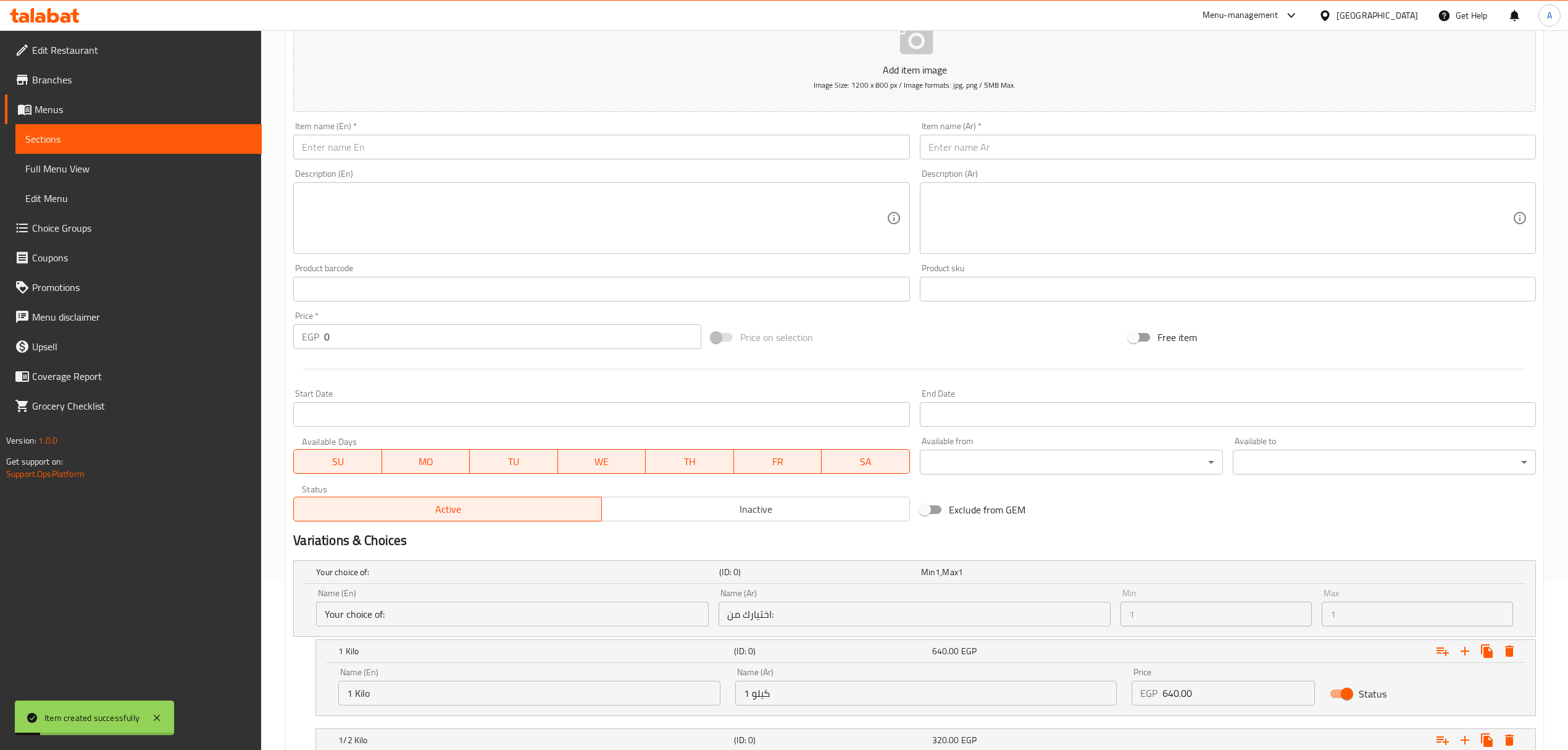
scroll to position [0, 0]
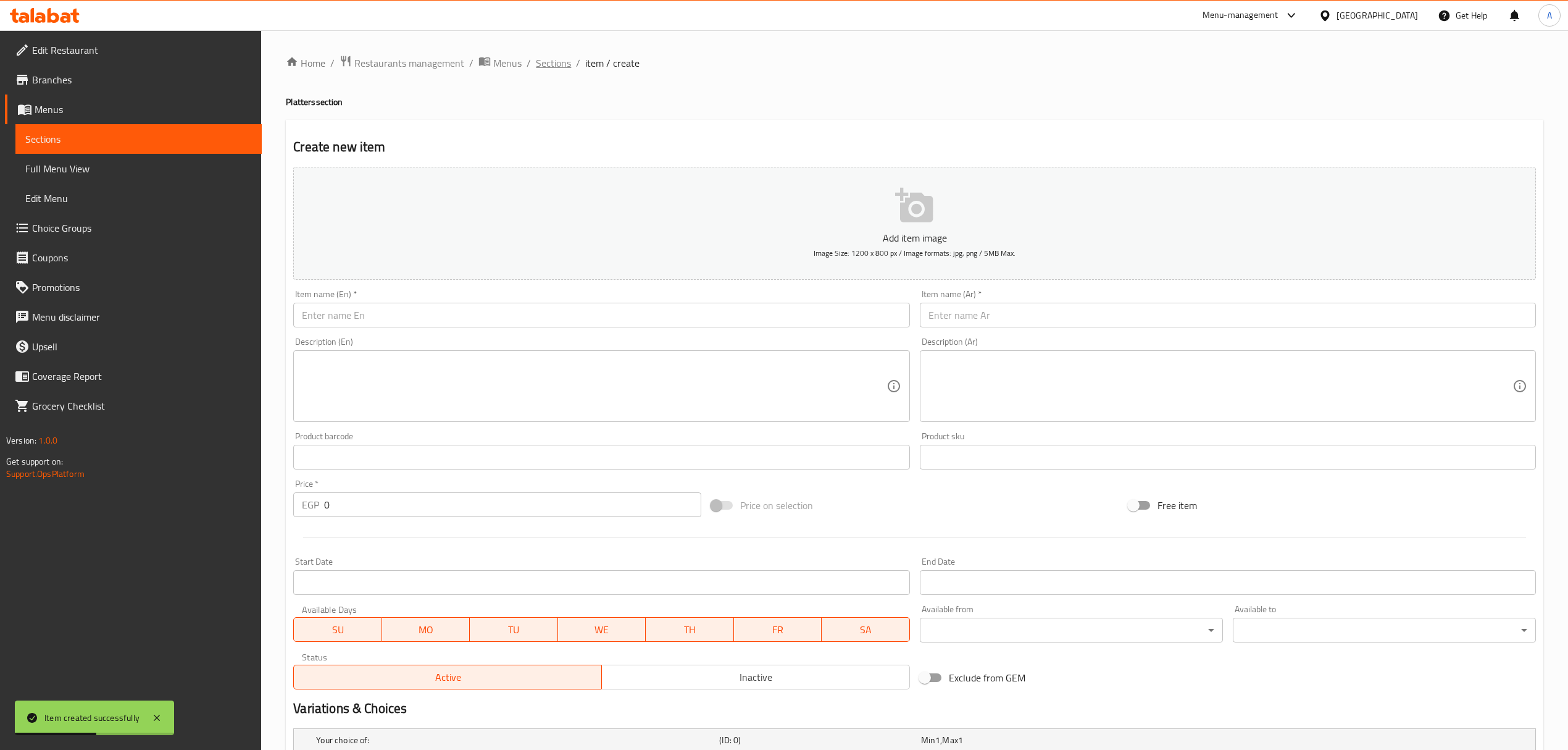
click at [560, 59] on span "Sections" at bounding box center [554, 63] width 36 height 15
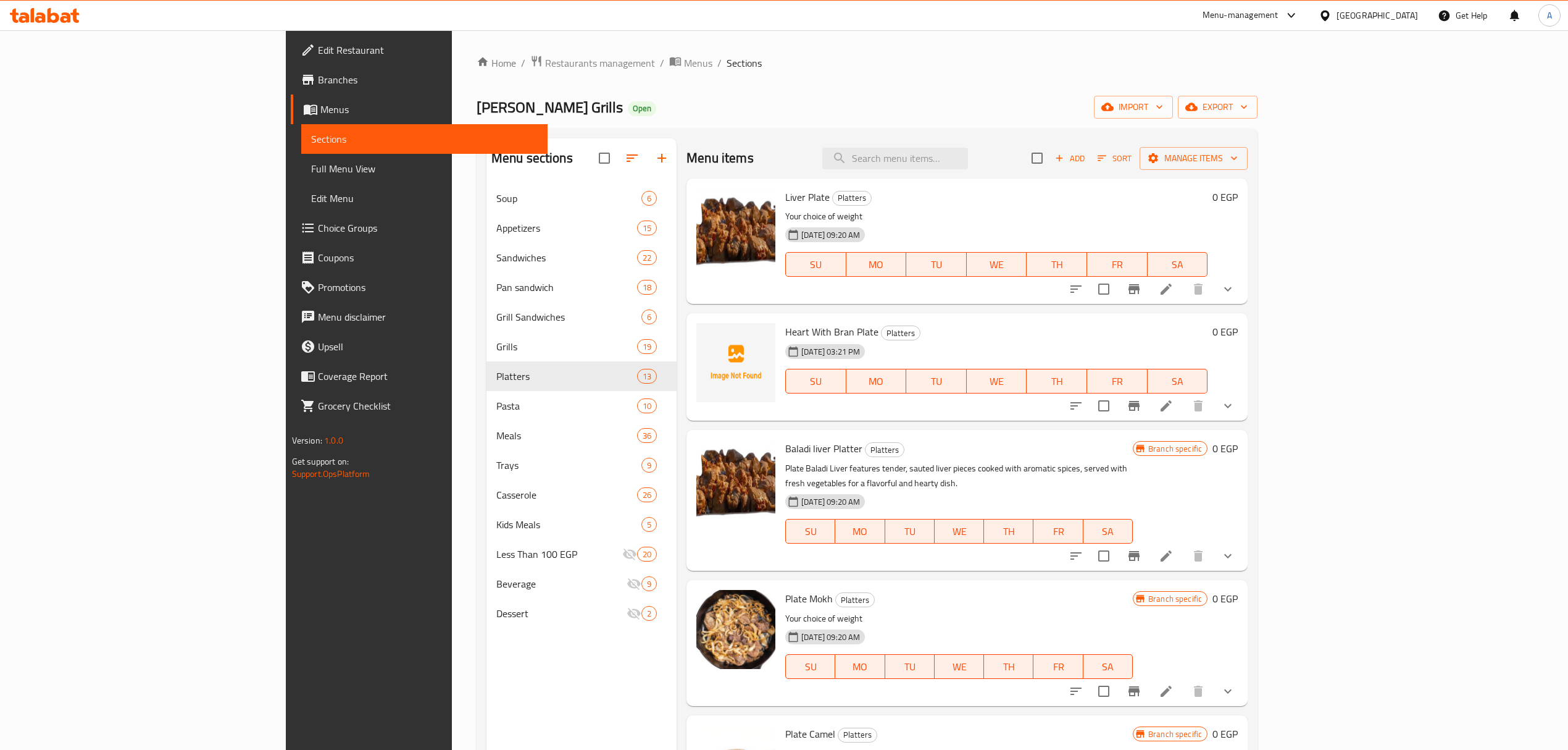
click at [547, 51] on div "Home / Restaurants management / Menus / Sections Wagdy Grills Open import expor…" at bounding box center [867, 476] width 830 height 892
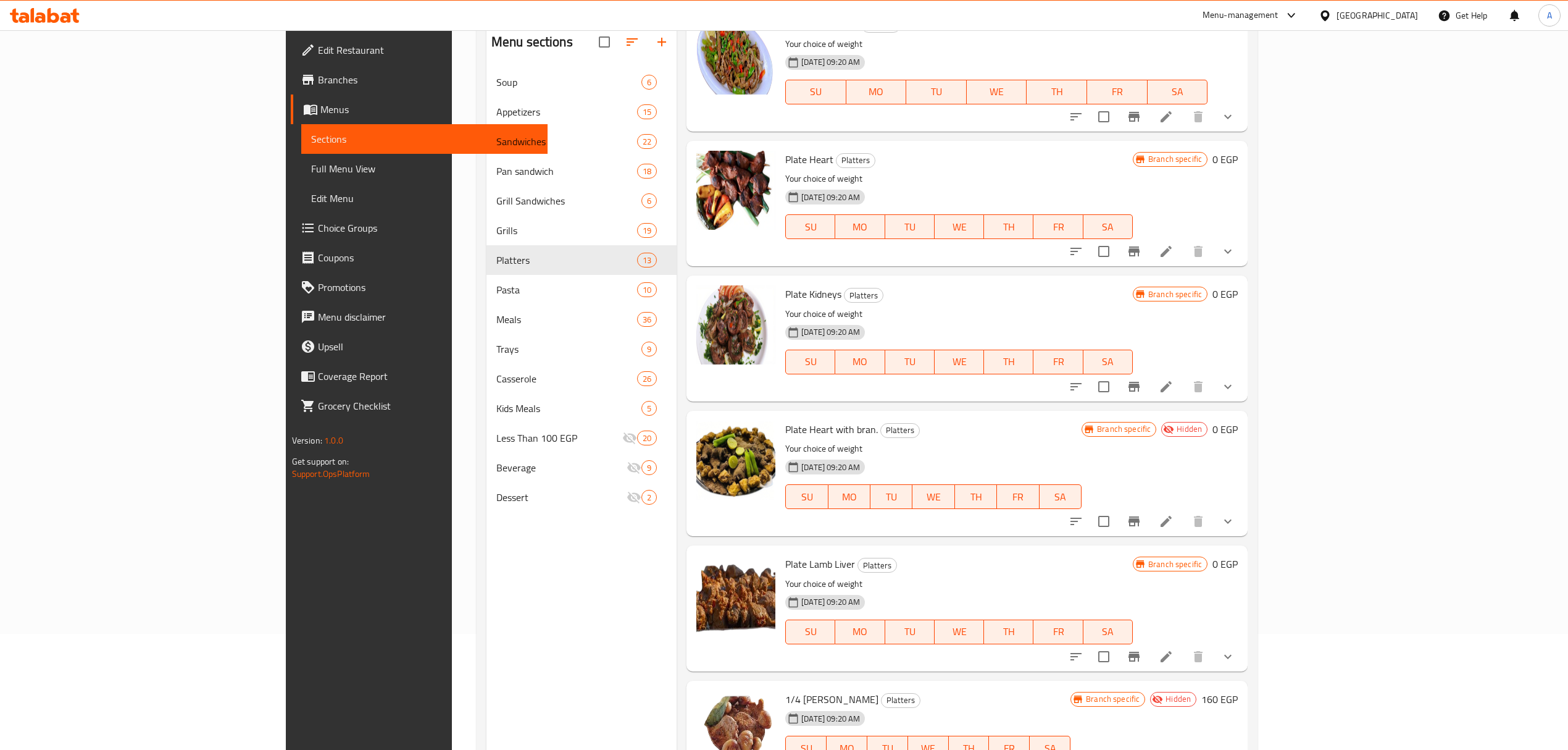
scroll to position [173, 0]
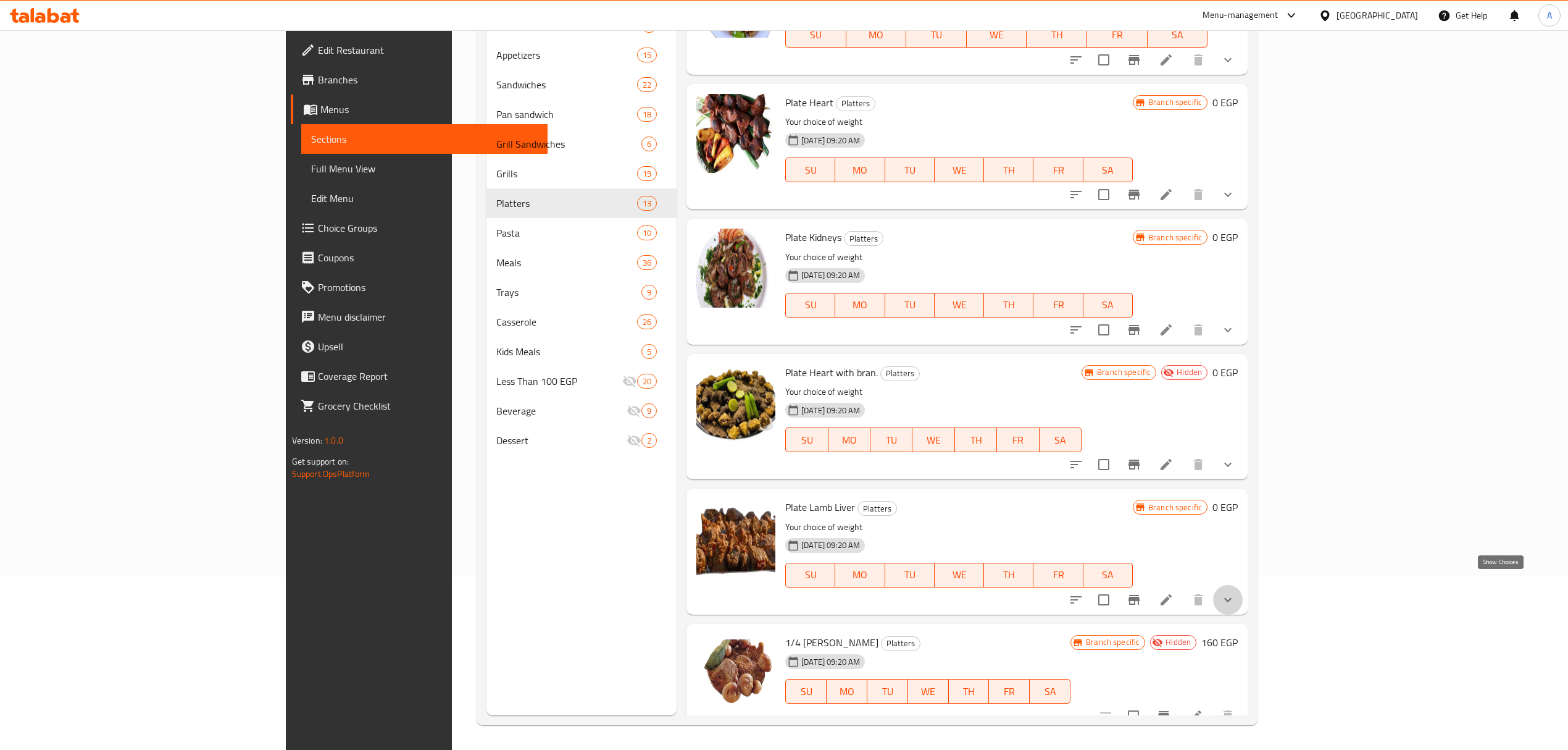
click at [1235, 592] on icon "show more" at bounding box center [1228, 600] width 15 height 15
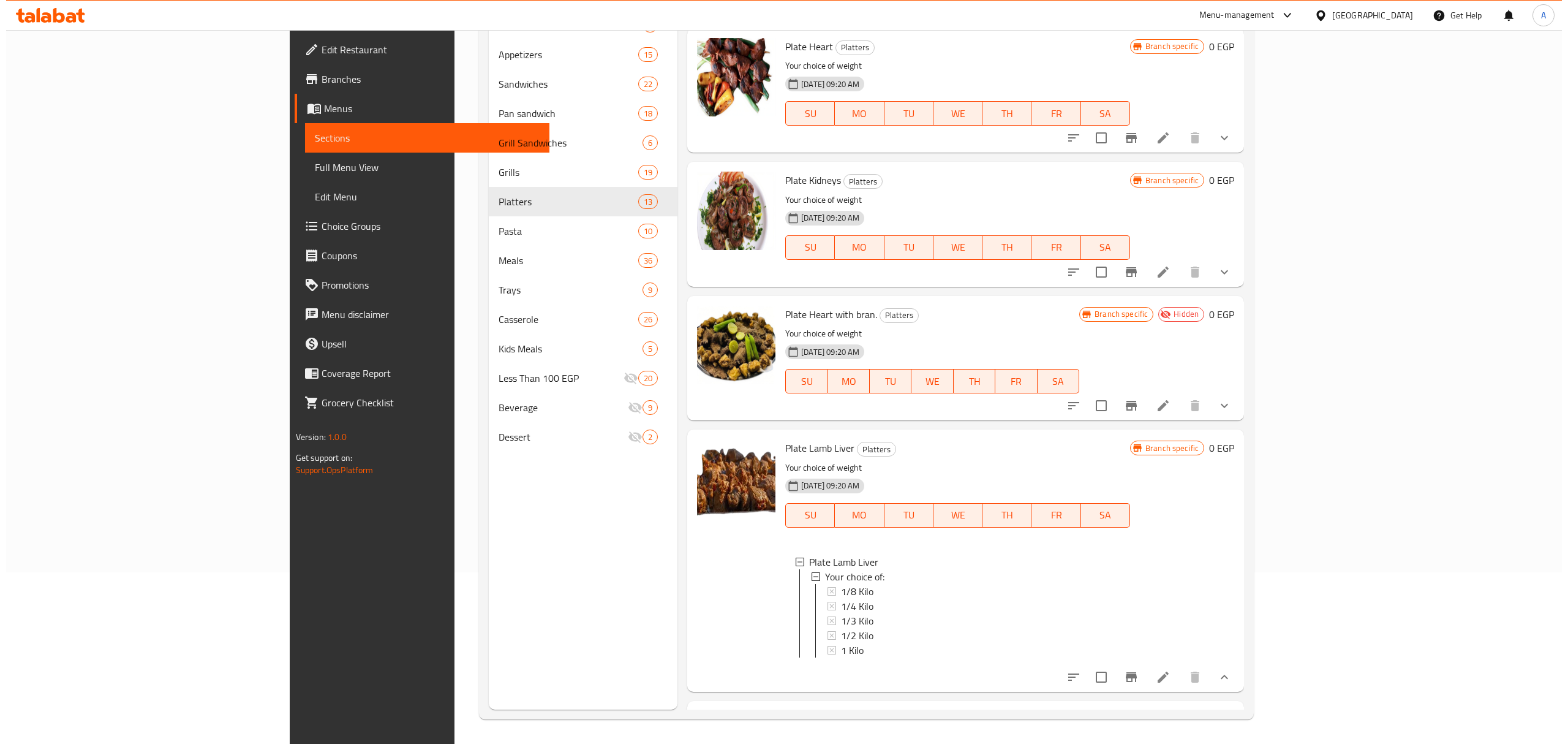
scroll to position [1140, 0]
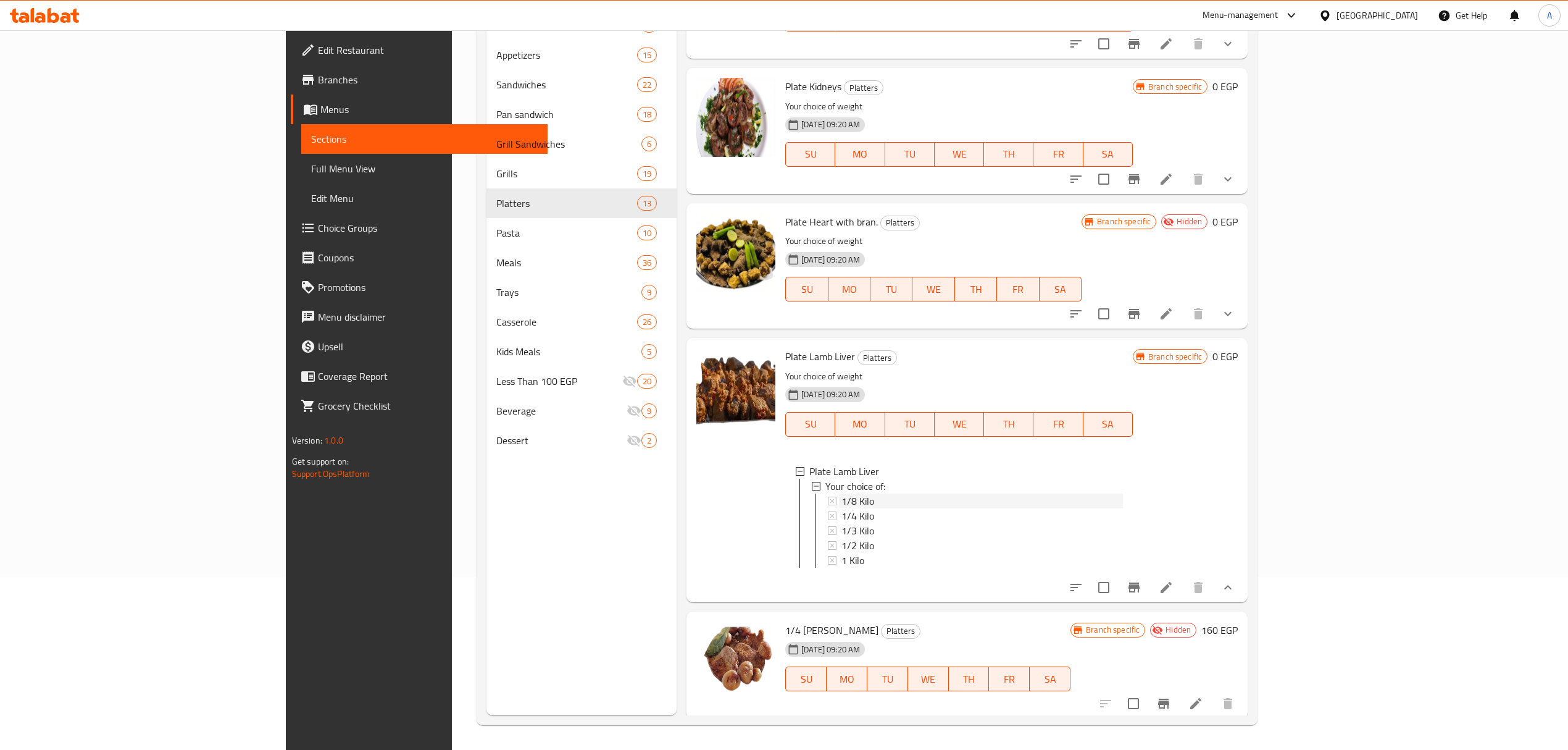
click at [841, 494] on div "1/8 Kilo" at bounding box center [982, 501] width 281 height 15
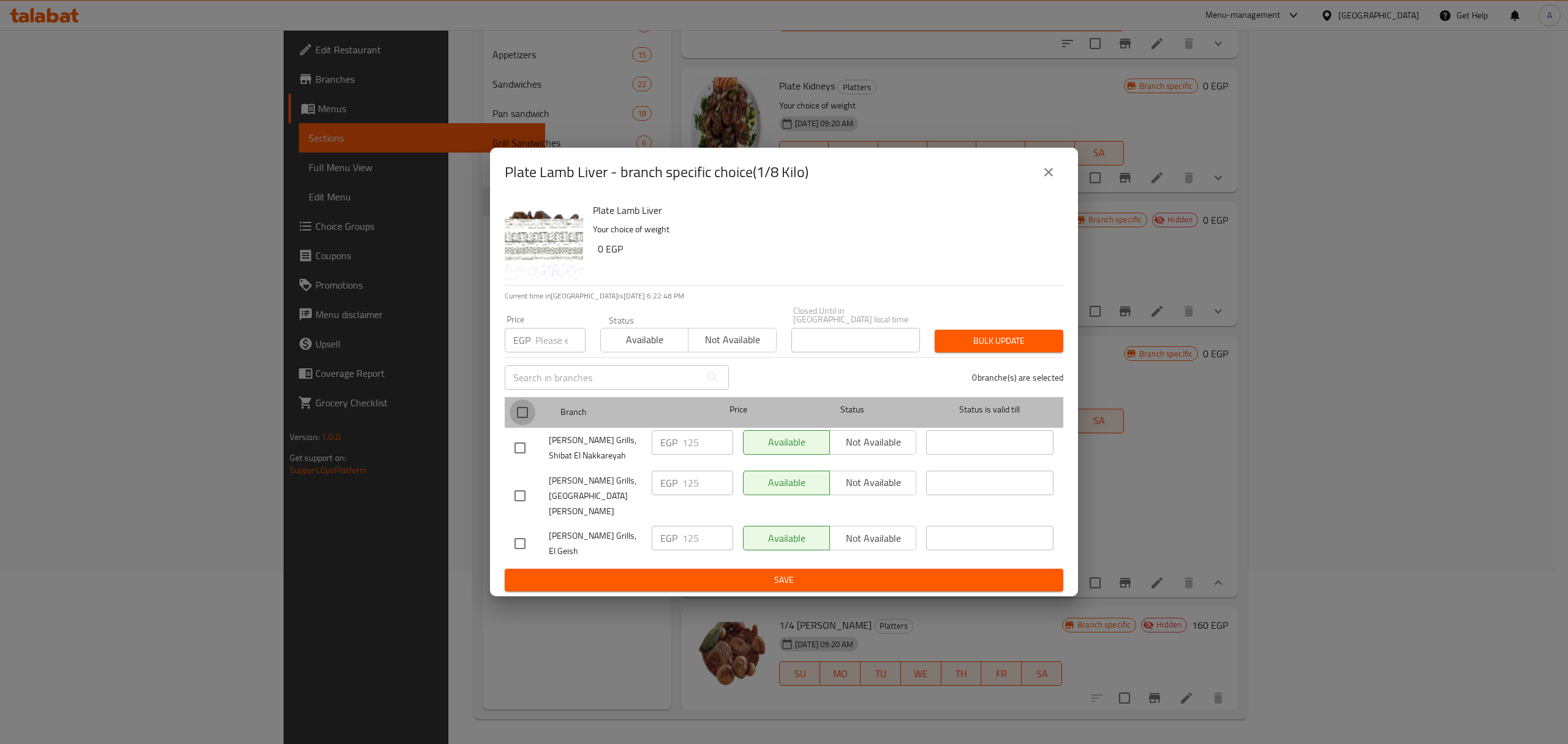
click at [516, 425] on input "checkbox" at bounding box center [522, 413] width 26 height 26
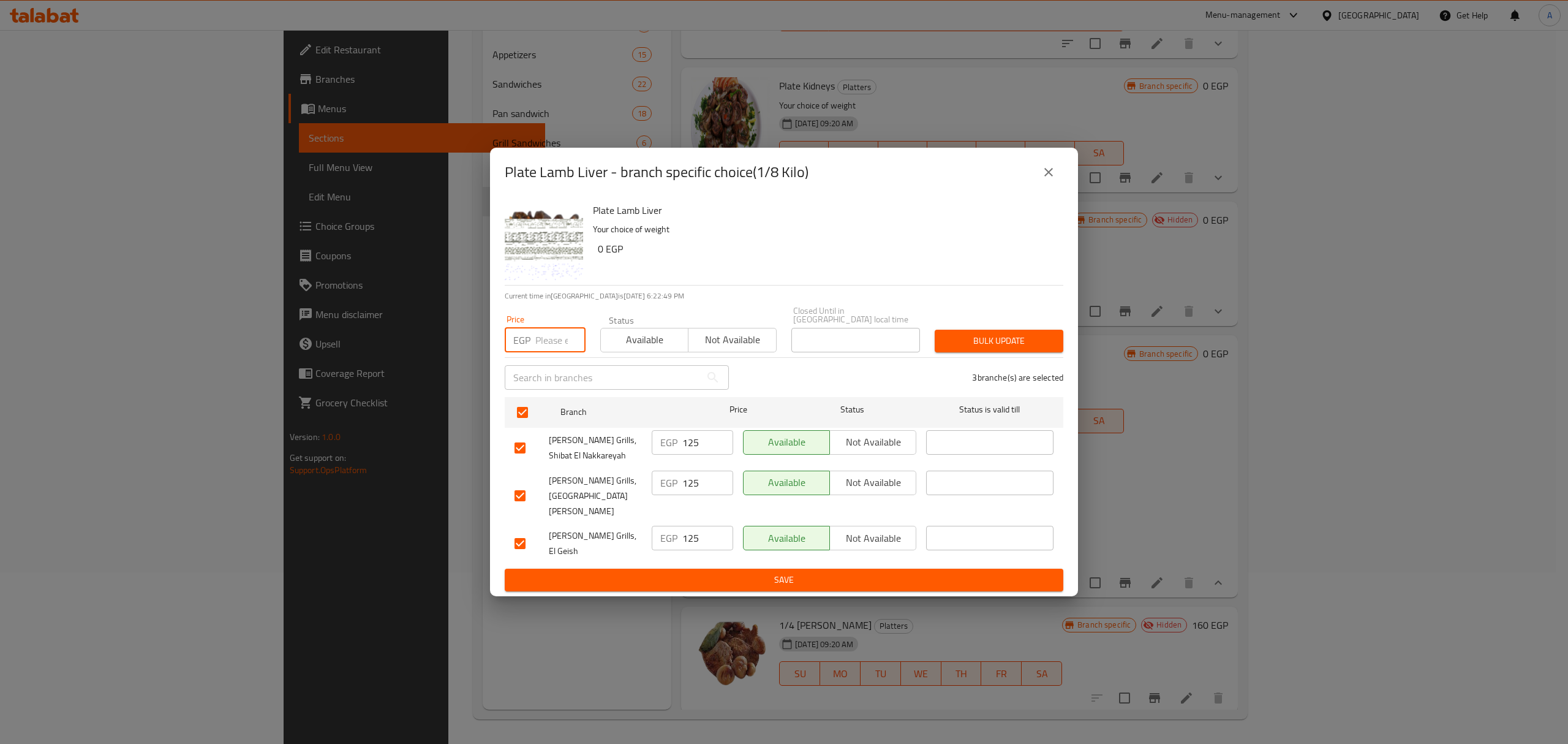
click at [547, 352] on input "number" at bounding box center [560, 339] width 51 height 25
paste input "135.00"
click at [952, 347] on span "Bulk update" at bounding box center [999, 340] width 109 height 15
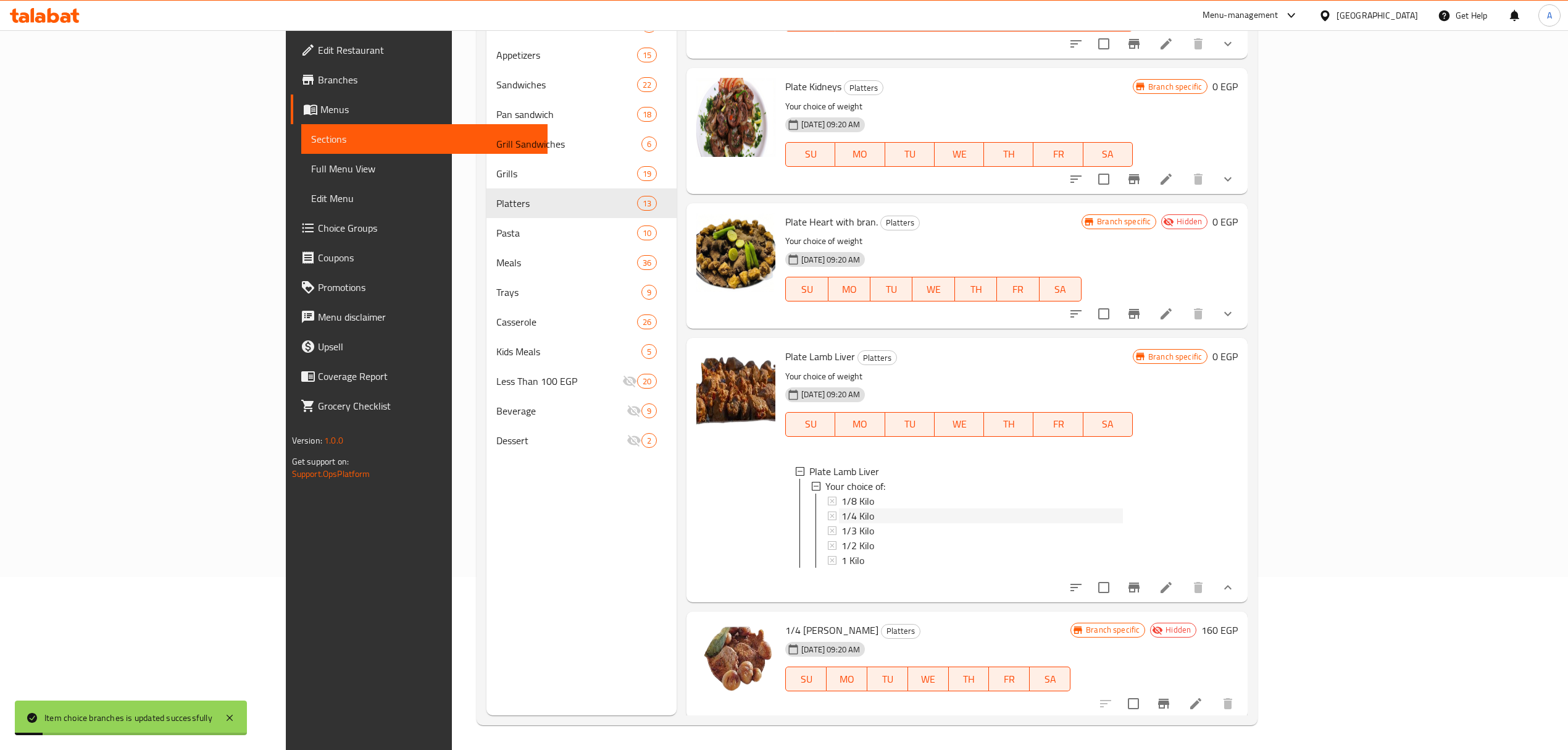
click at [841, 508] on div "1/4 Kilo" at bounding box center [982, 515] width 281 height 15
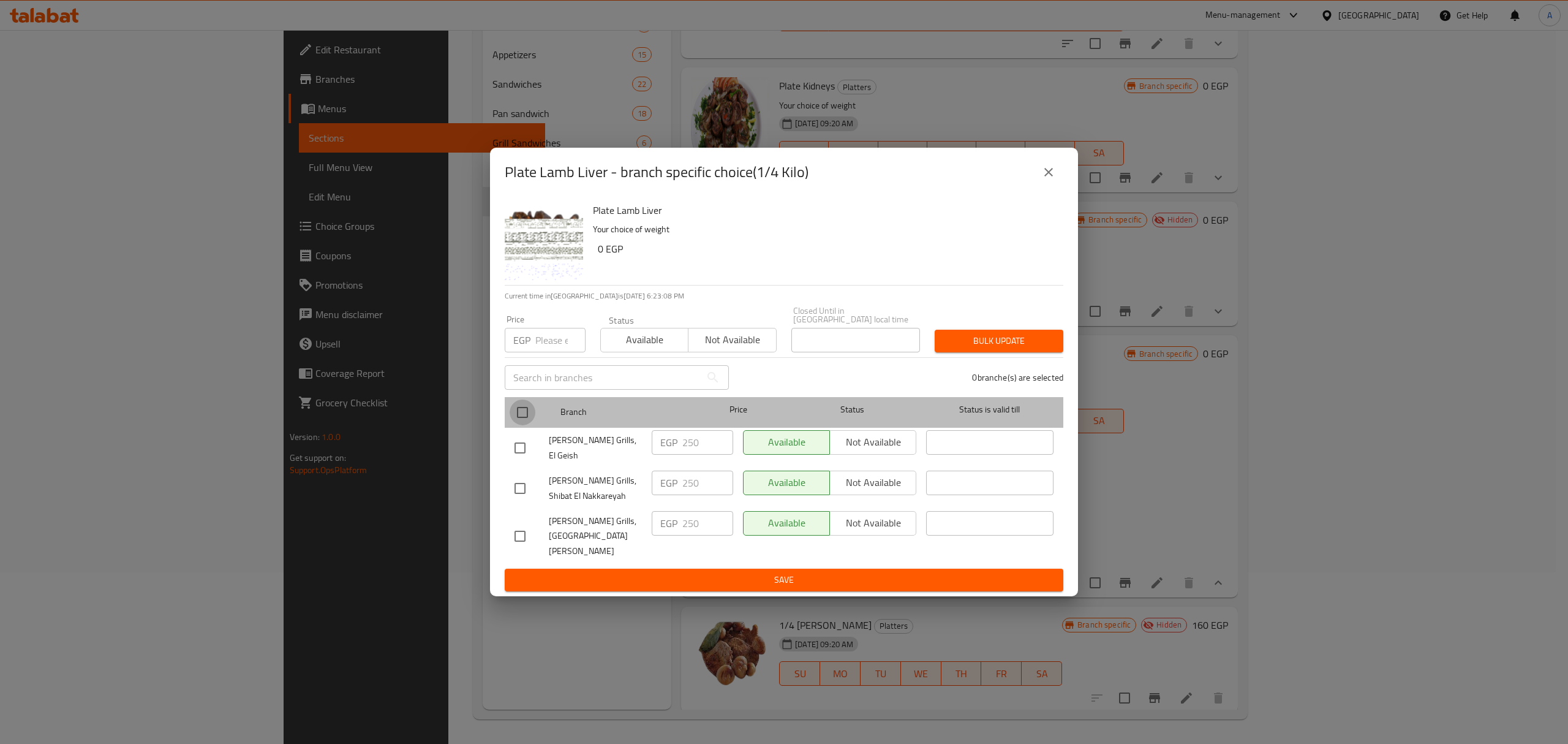
click at [517, 418] on input "checkbox" at bounding box center [522, 413] width 26 height 26
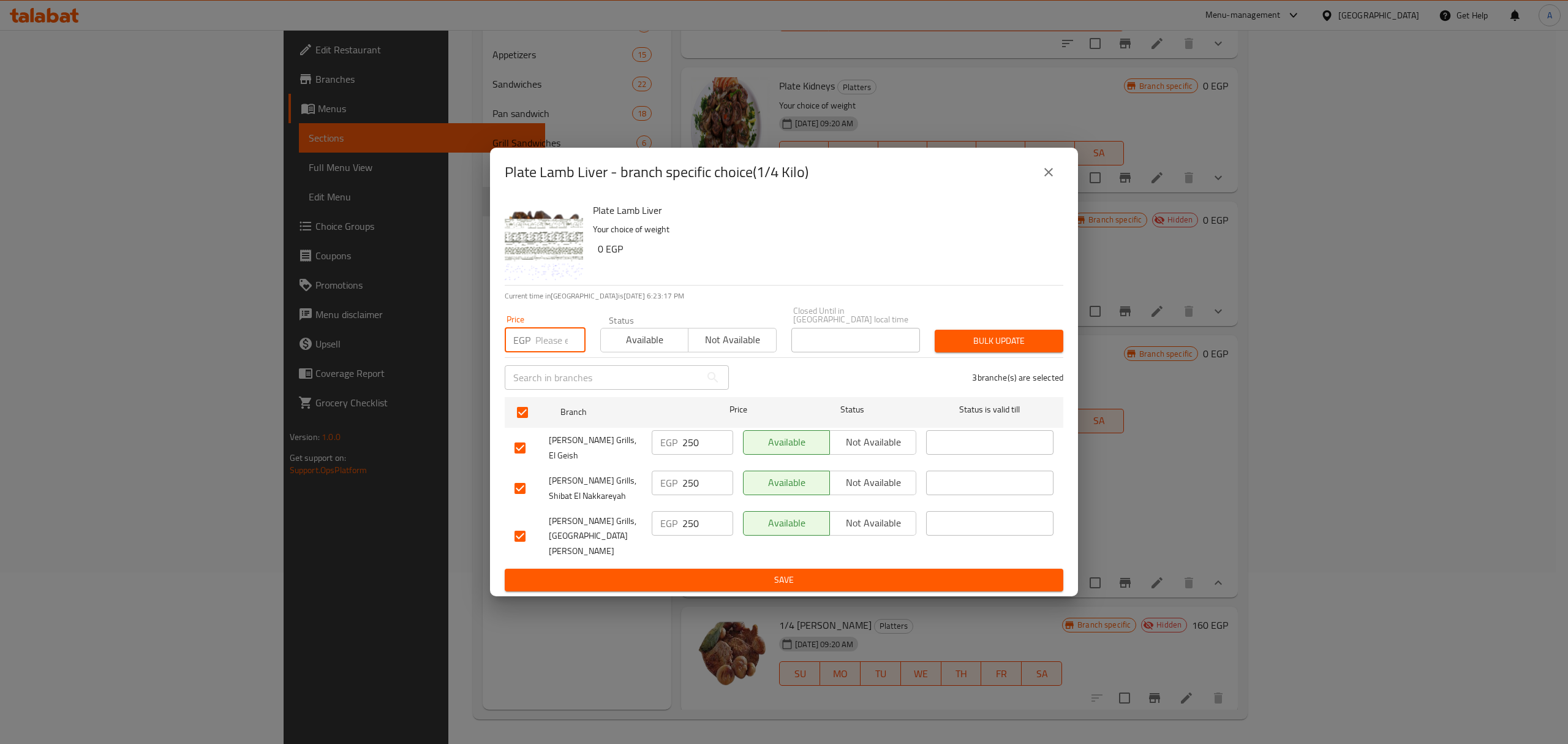
click at [542, 341] on input "number" at bounding box center [560, 339] width 51 height 25
paste input "270.00"
click at [988, 348] on span "Bulk update" at bounding box center [999, 340] width 109 height 15
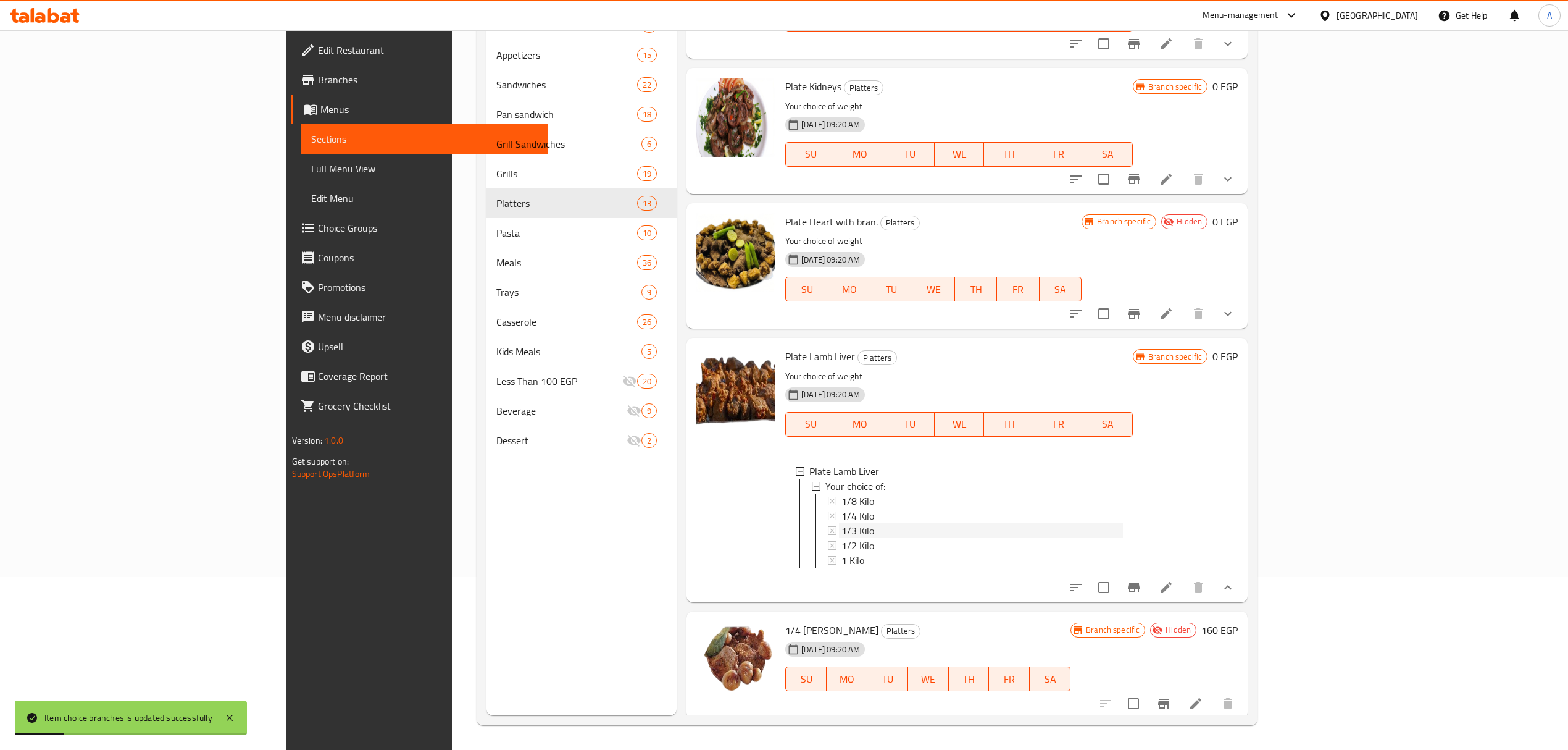
click at [841, 523] on span "1/3 Kilo" at bounding box center [857, 531] width 32 height 15
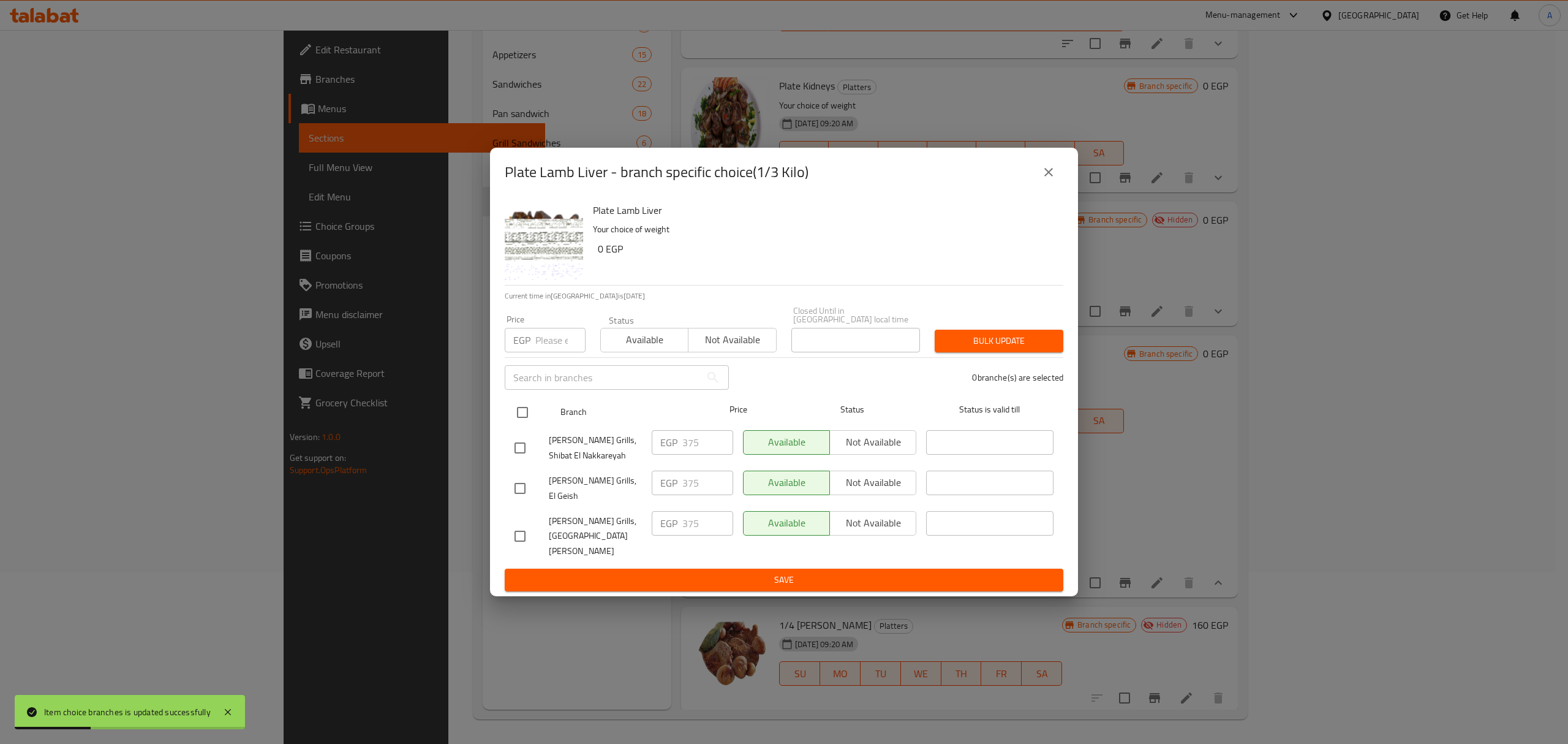
click at [530, 425] on input "checkbox" at bounding box center [522, 413] width 26 height 26
click at [554, 348] on input "number" at bounding box center [560, 339] width 51 height 25
paste input "405.00"
click at [969, 346] on span "Bulk update" at bounding box center [999, 340] width 109 height 15
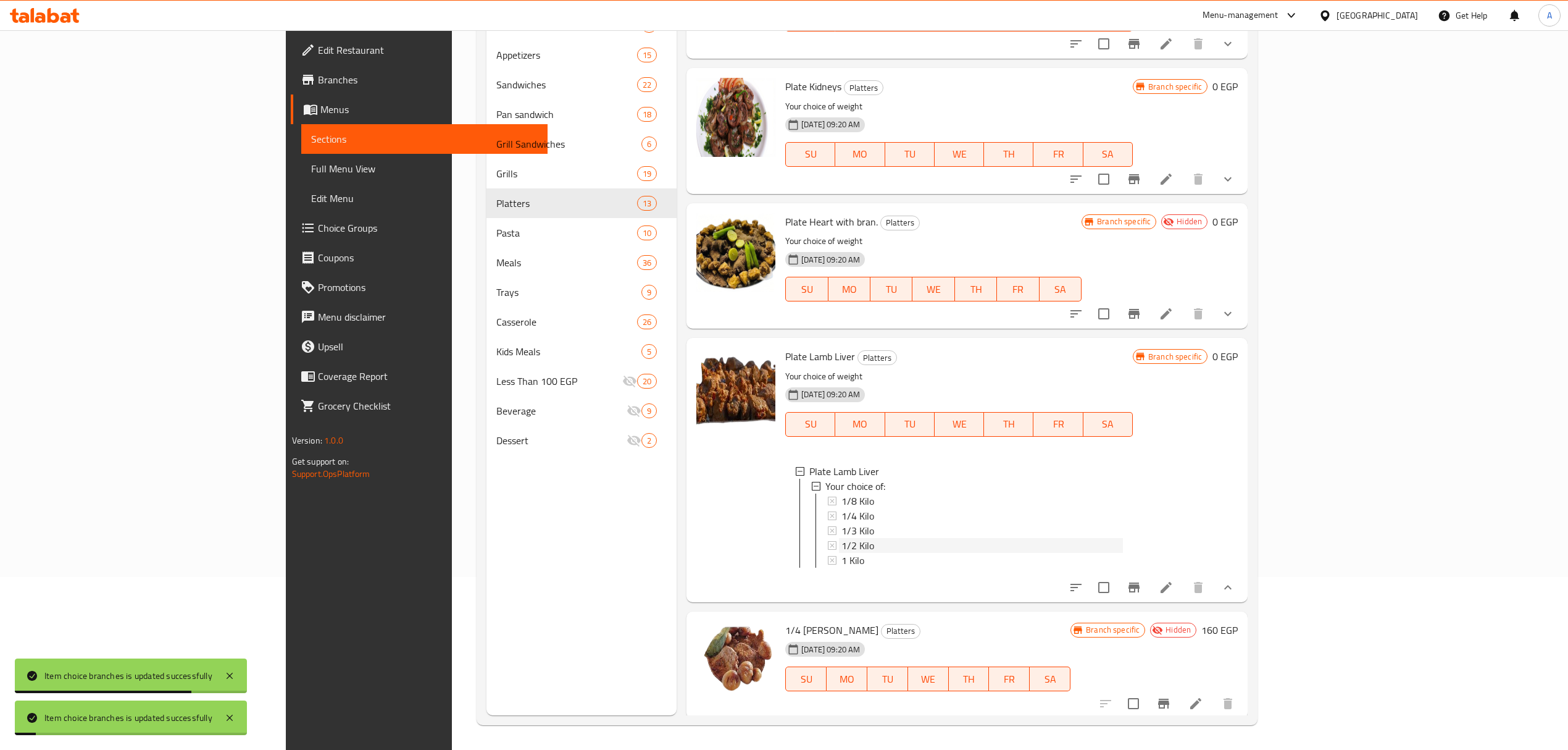
click at [841, 538] on div "1/2 Kilo" at bounding box center [982, 545] width 281 height 15
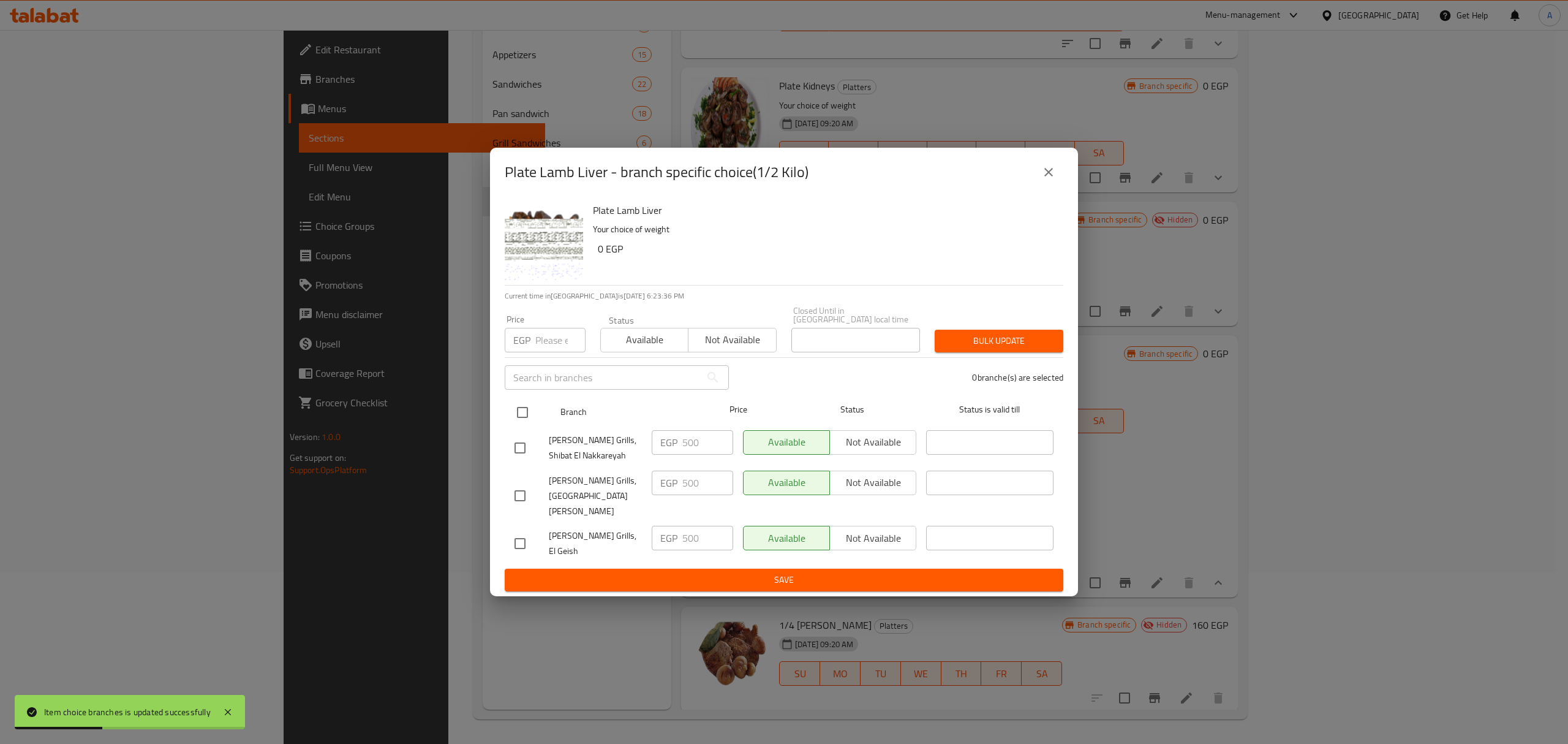
click at [525, 418] on input "checkbox" at bounding box center [522, 413] width 26 height 26
click at [545, 346] on input "number" at bounding box center [560, 339] width 51 height 25
paste input "540.00"
click at [1038, 348] on span "Bulk update" at bounding box center [999, 340] width 109 height 15
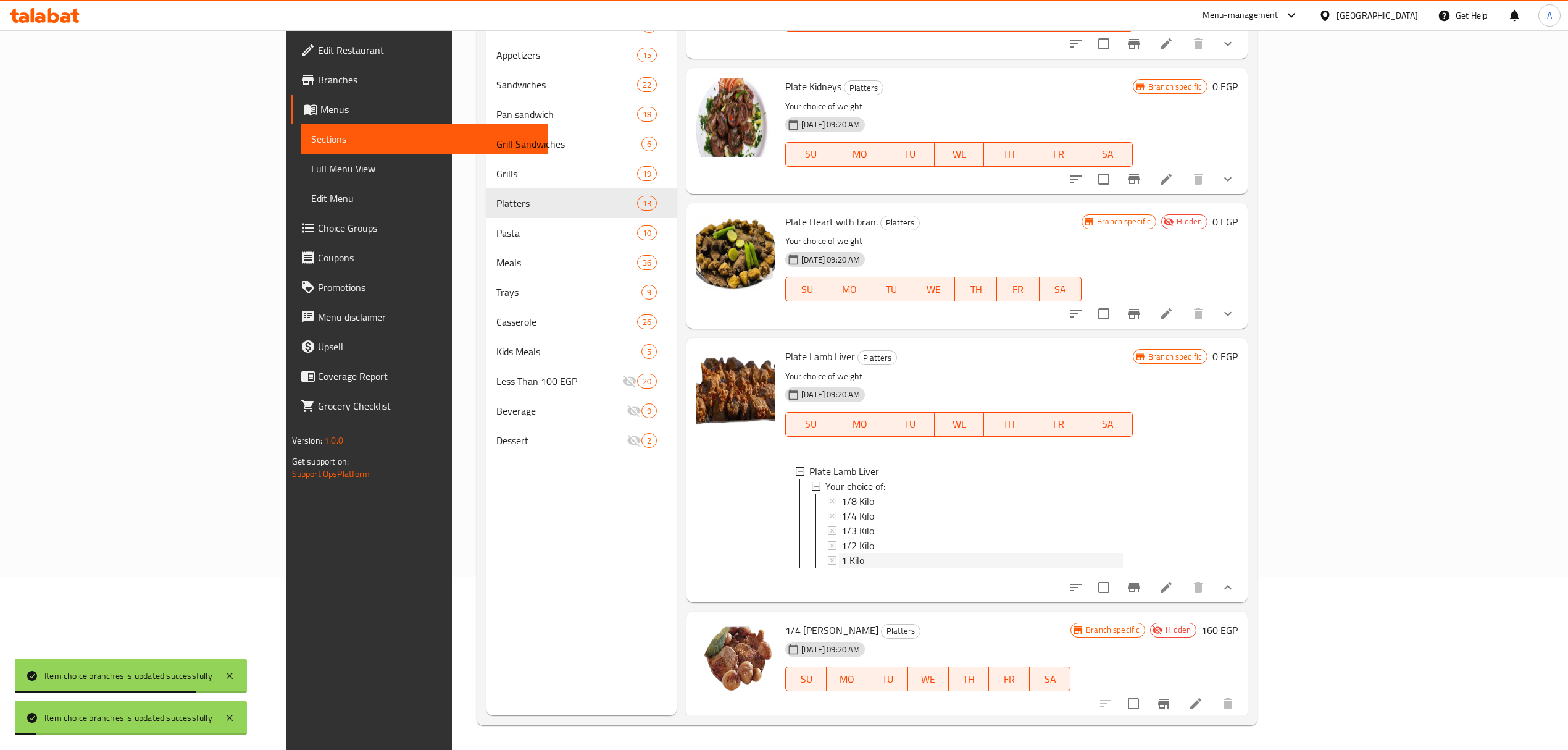
click at [841, 553] on div "1 Kilo" at bounding box center [982, 560] width 281 height 15
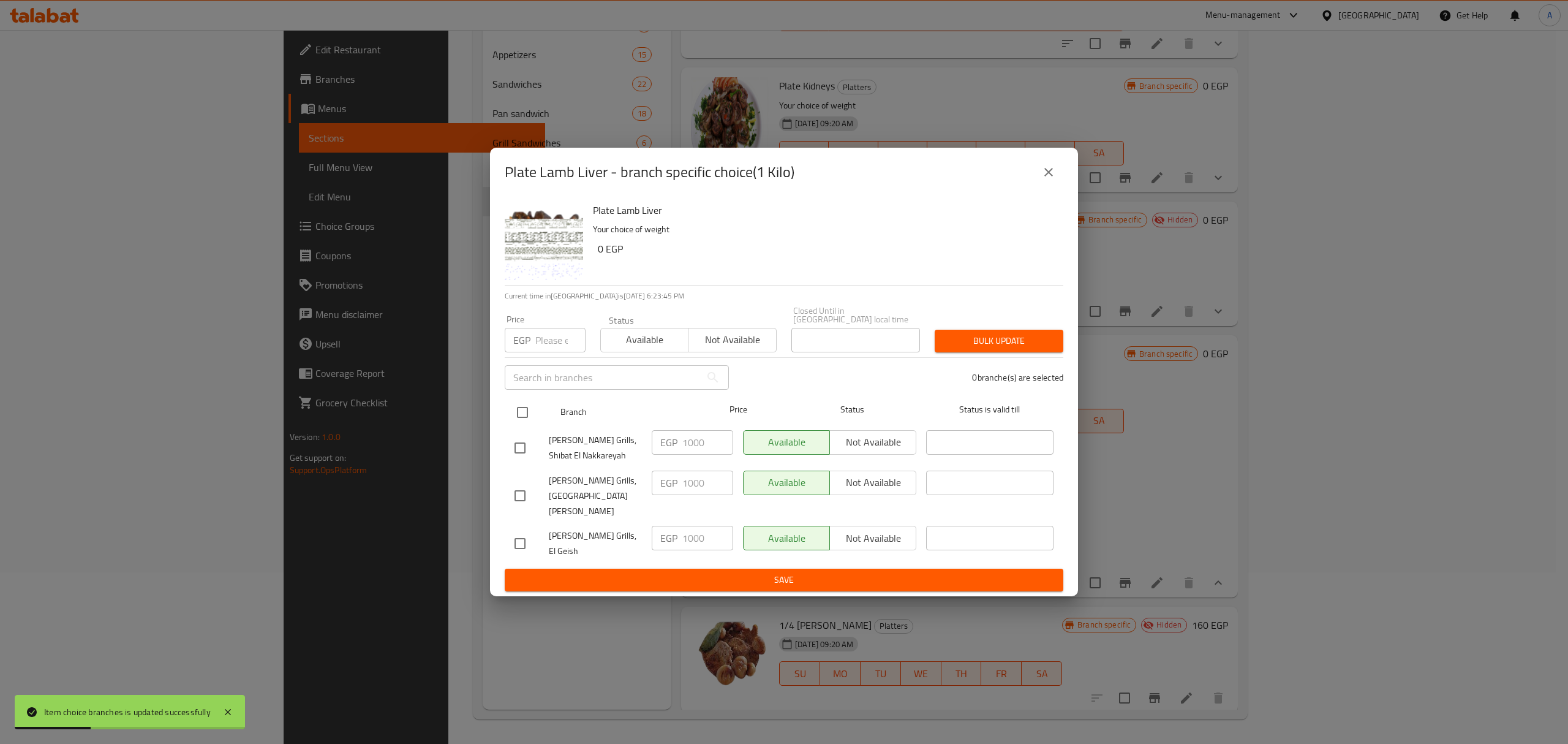
click at [520, 425] on input "checkbox" at bounding box center [522, 413] width 26 height 26
click at [546, 351] on input "number" at bounding box center [560, 339] width 51 height 25
paste input "1080.00"
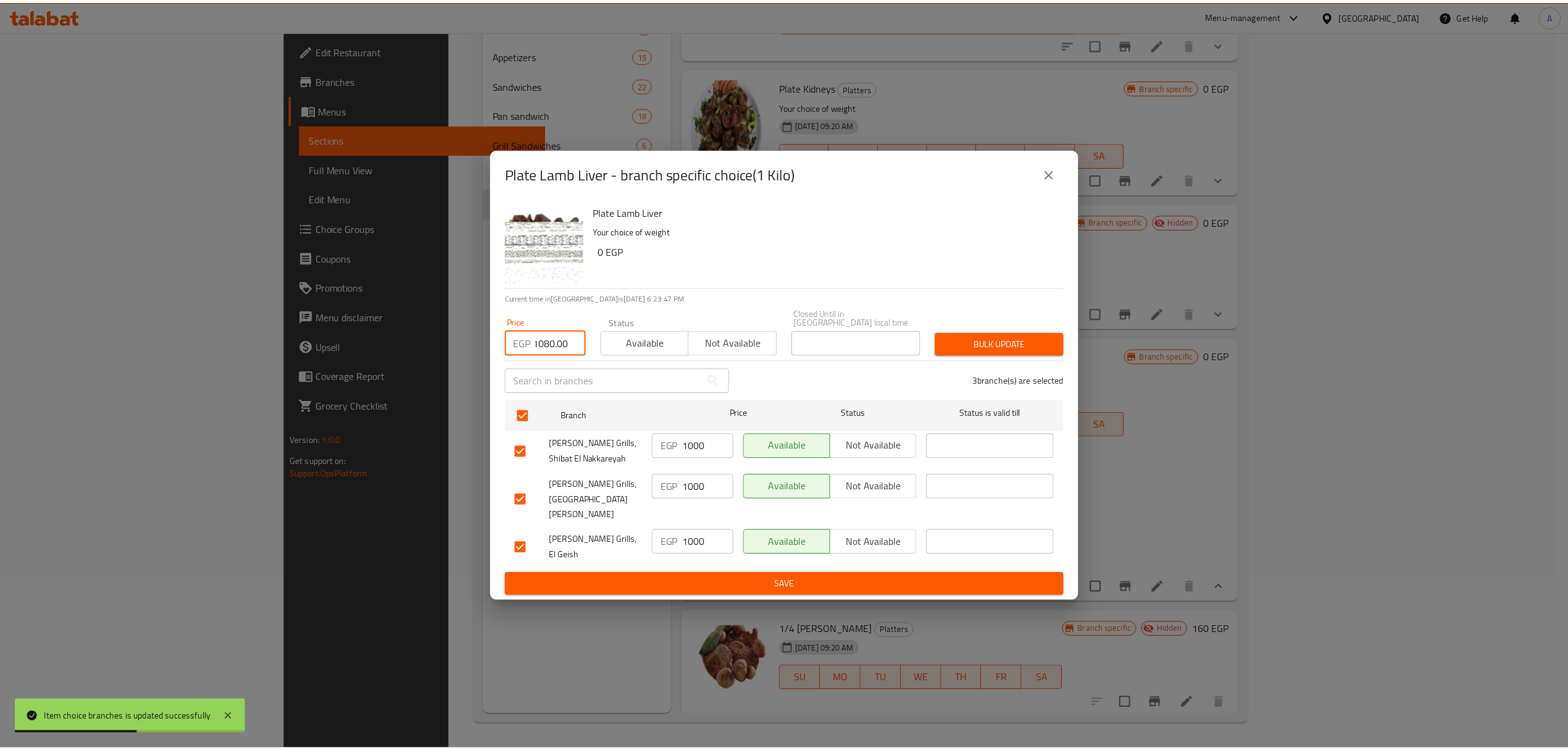
scroll to position [0, 0]
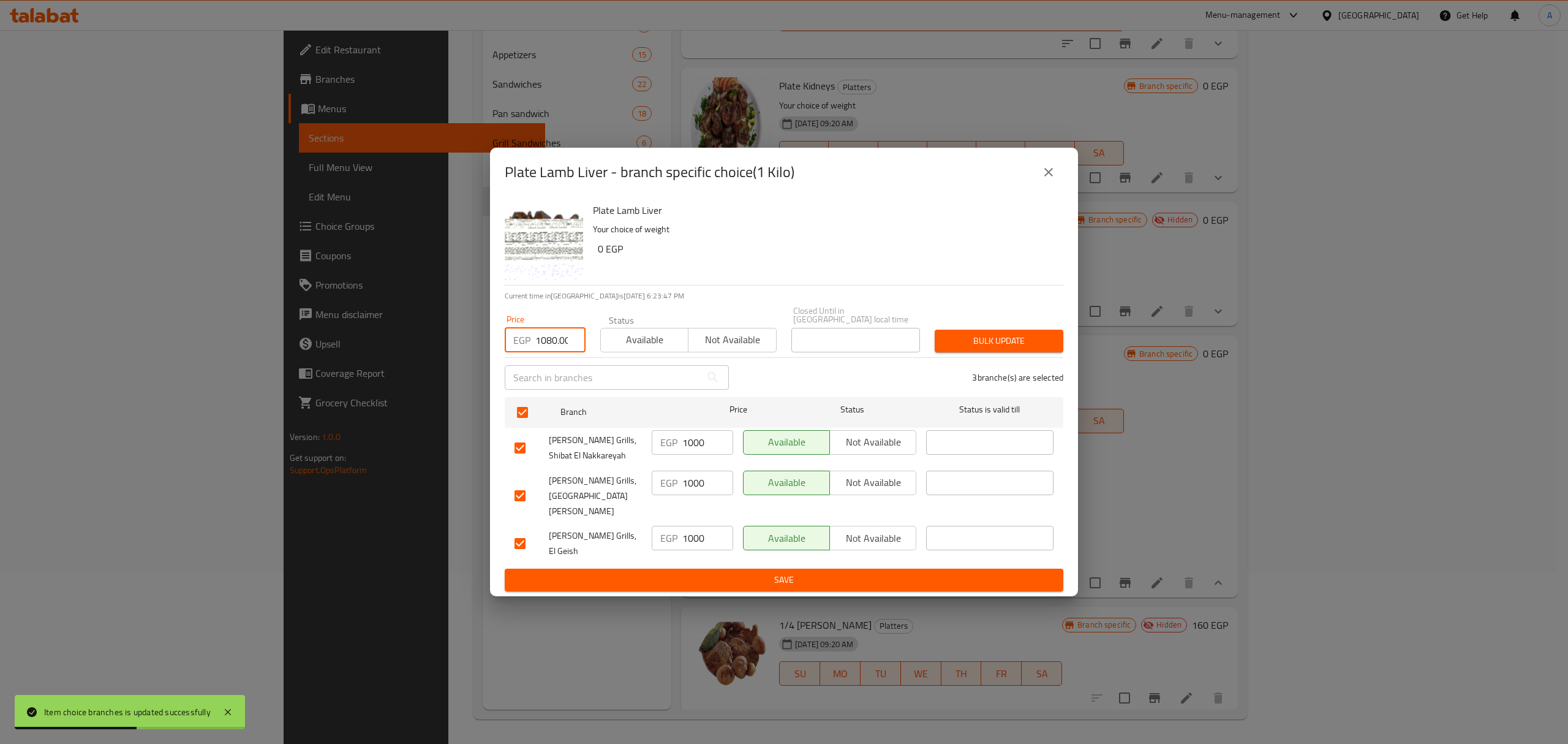
click at [1013, 348] on span "Bulk update" at bounding box center [999, 340] width 109 height 15
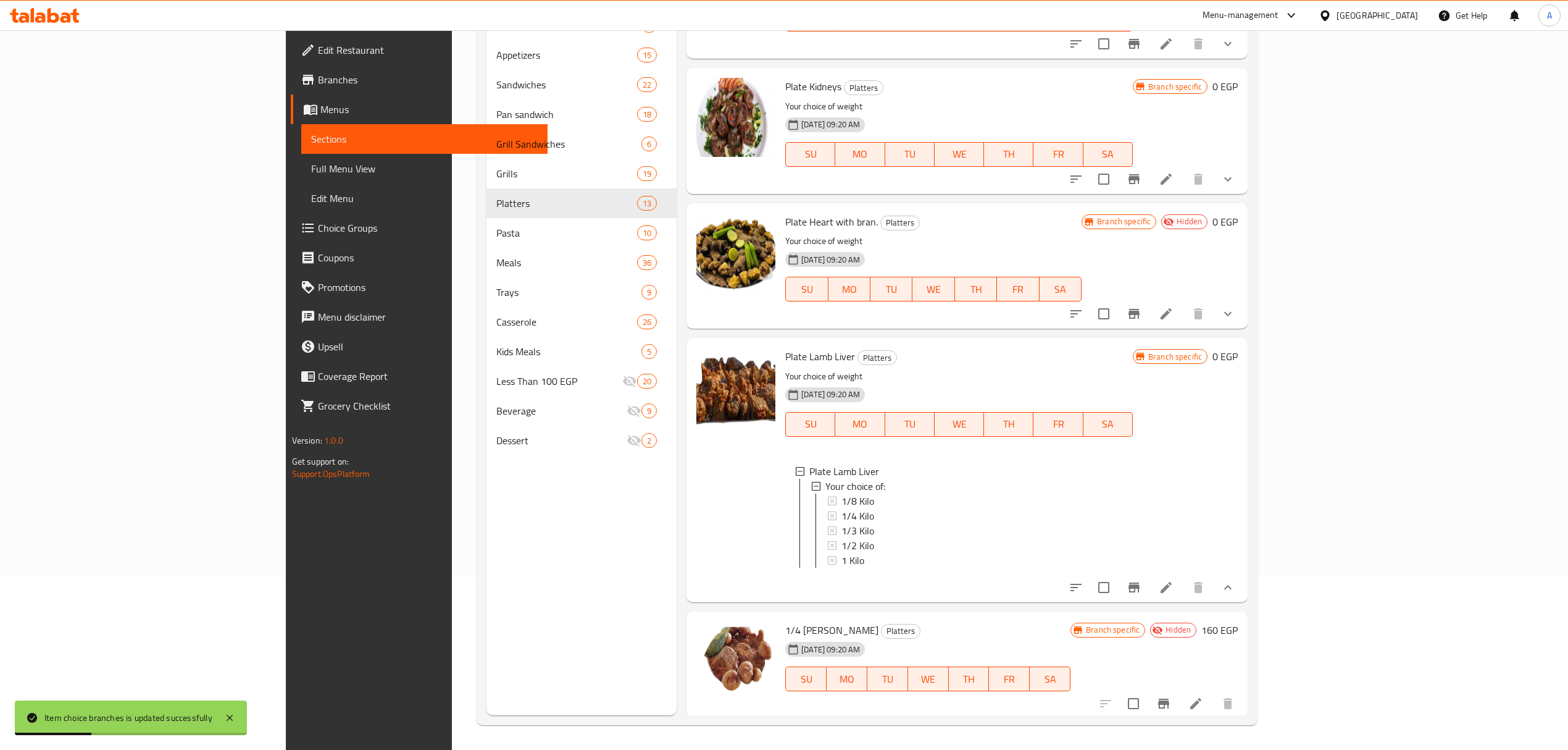
click at [691, 502] on div at bounding box center [736, 470] width 89 height 254
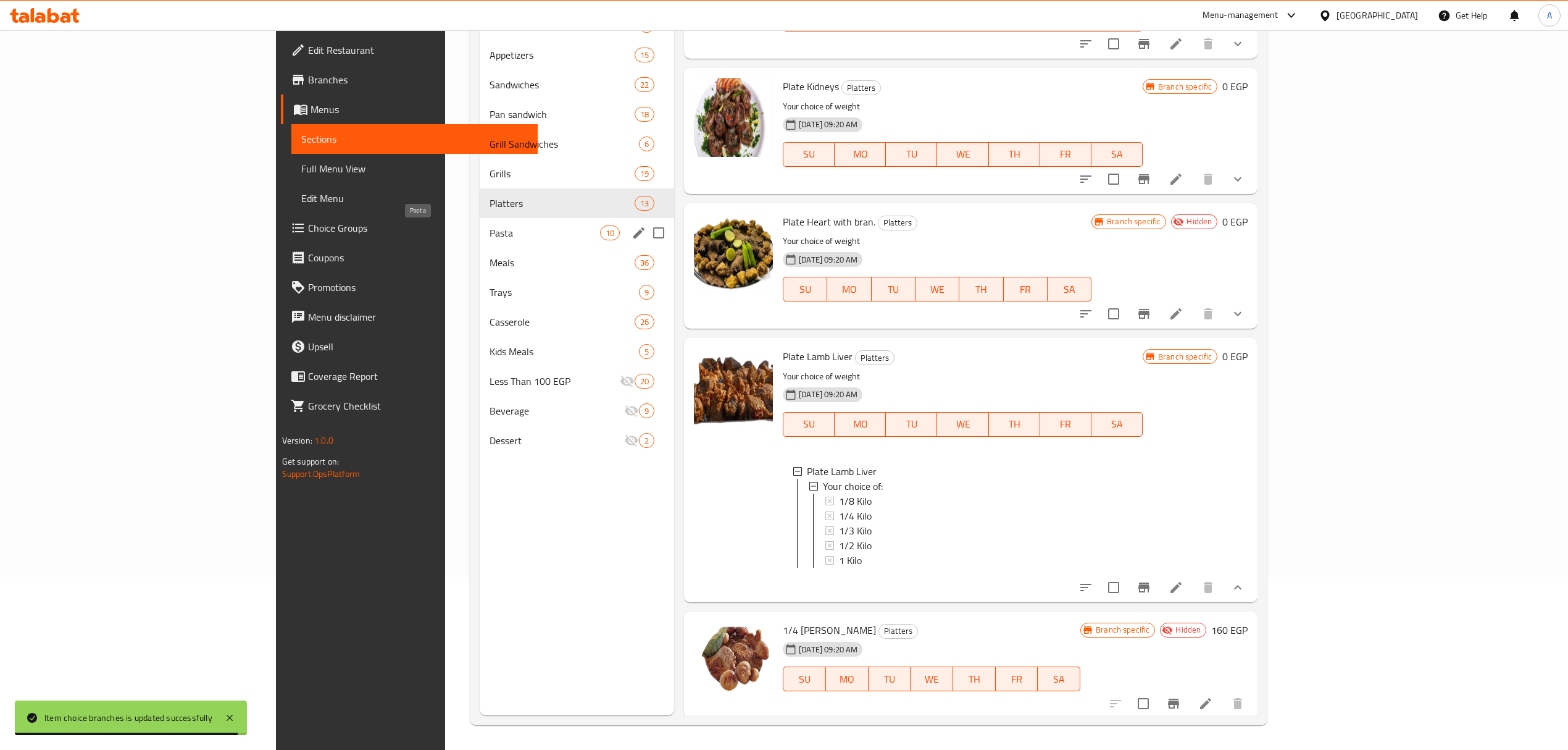
click at [489, 239] on span "Pasta" at bounding box center [544, 233] width 111 height 15
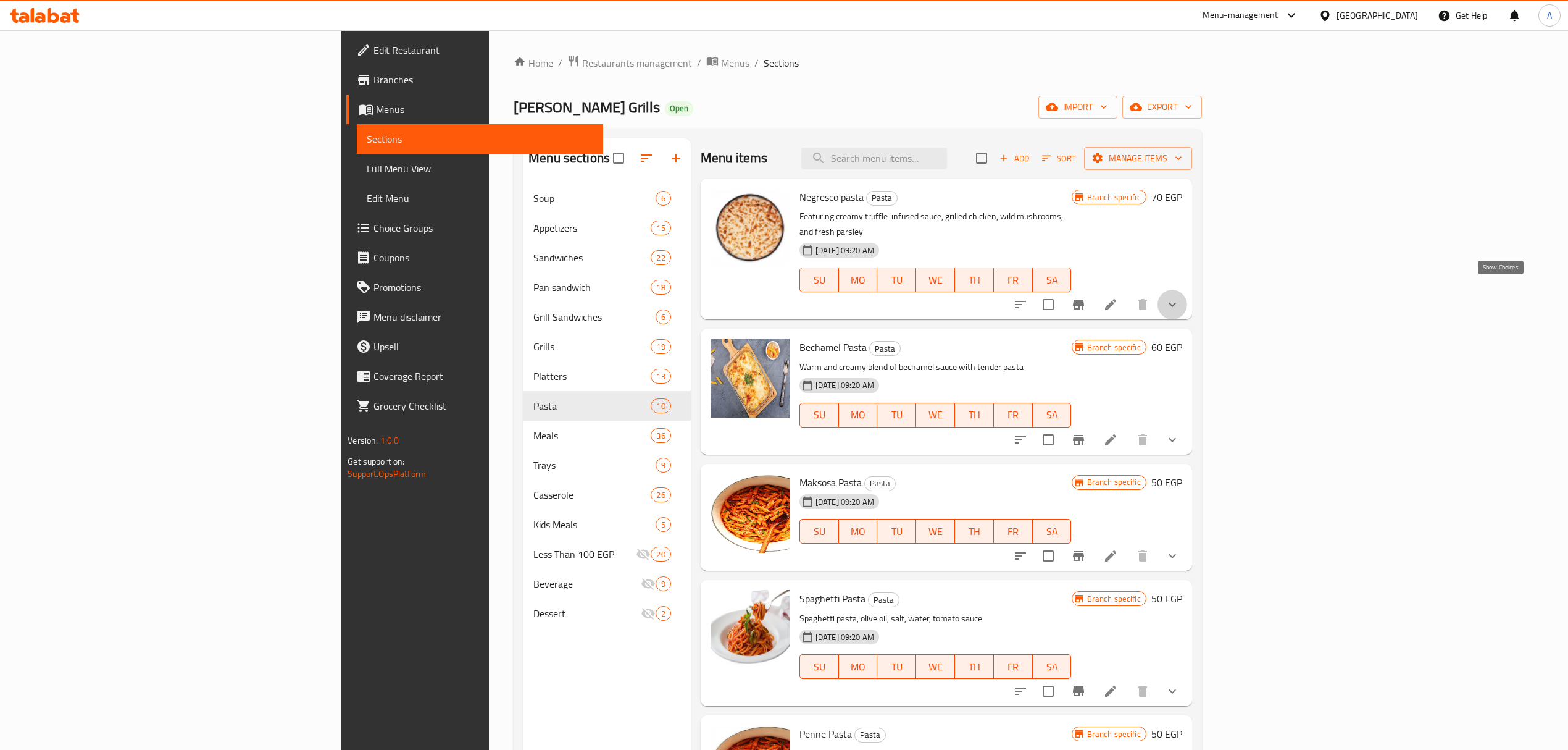
click at [1180, 297] on icon "show more" at bounding box center [1172, 304] width 15 height 15
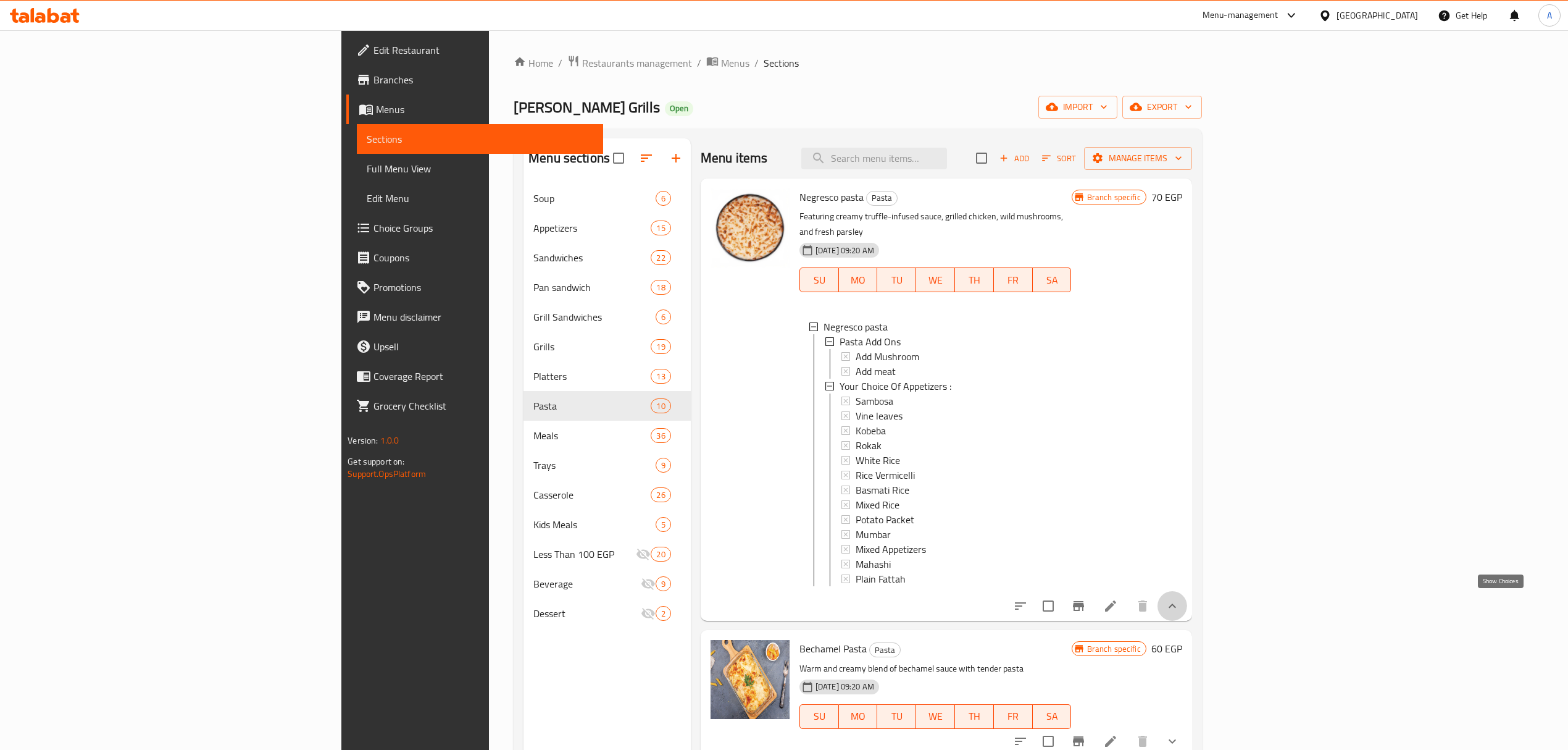
click at [1180, 600] on icon "show more" at bounding box center [1172, 606] width 15 height 15
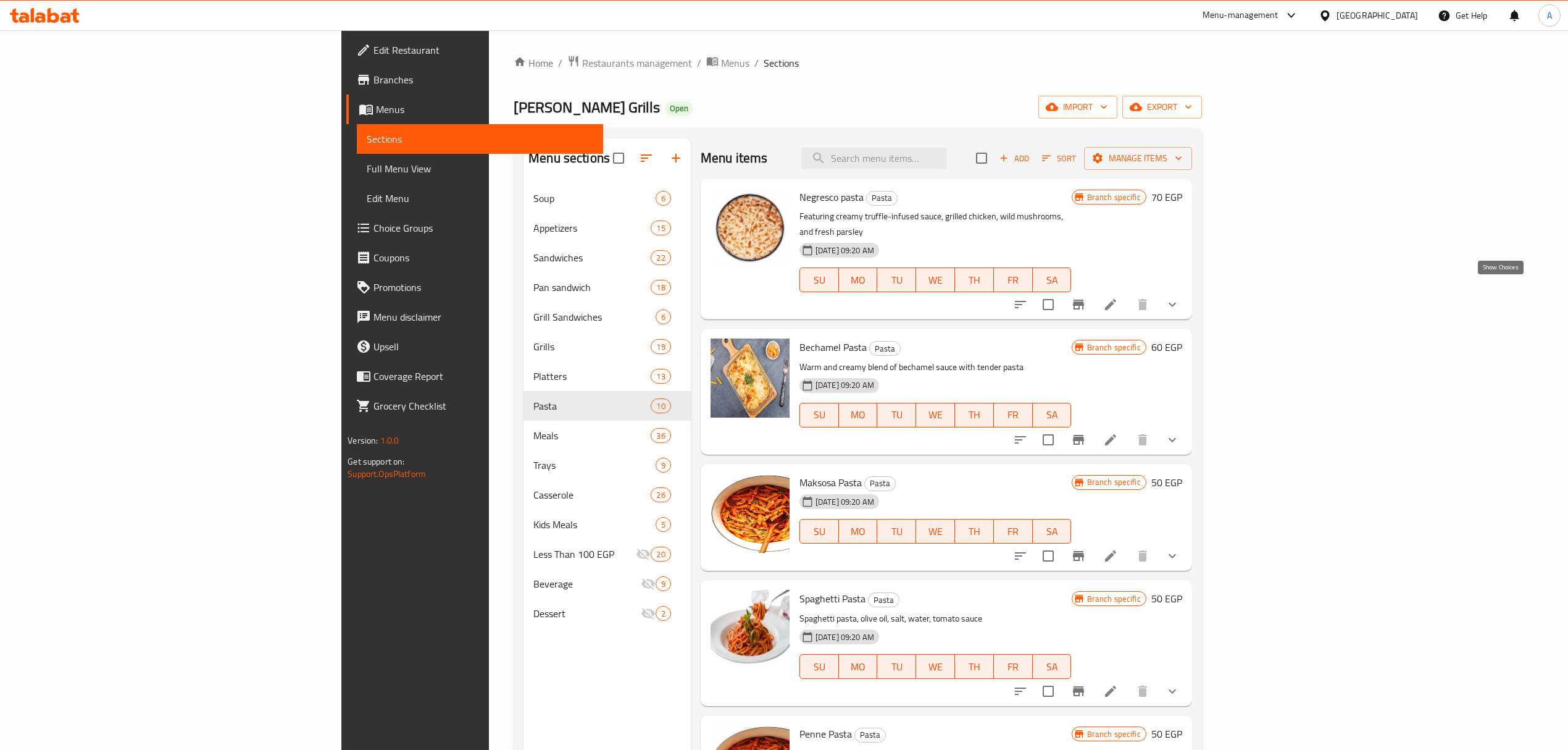
click at [1180, 297] on icon "show more" at bounding box center [1172, 304] width 15 height 15
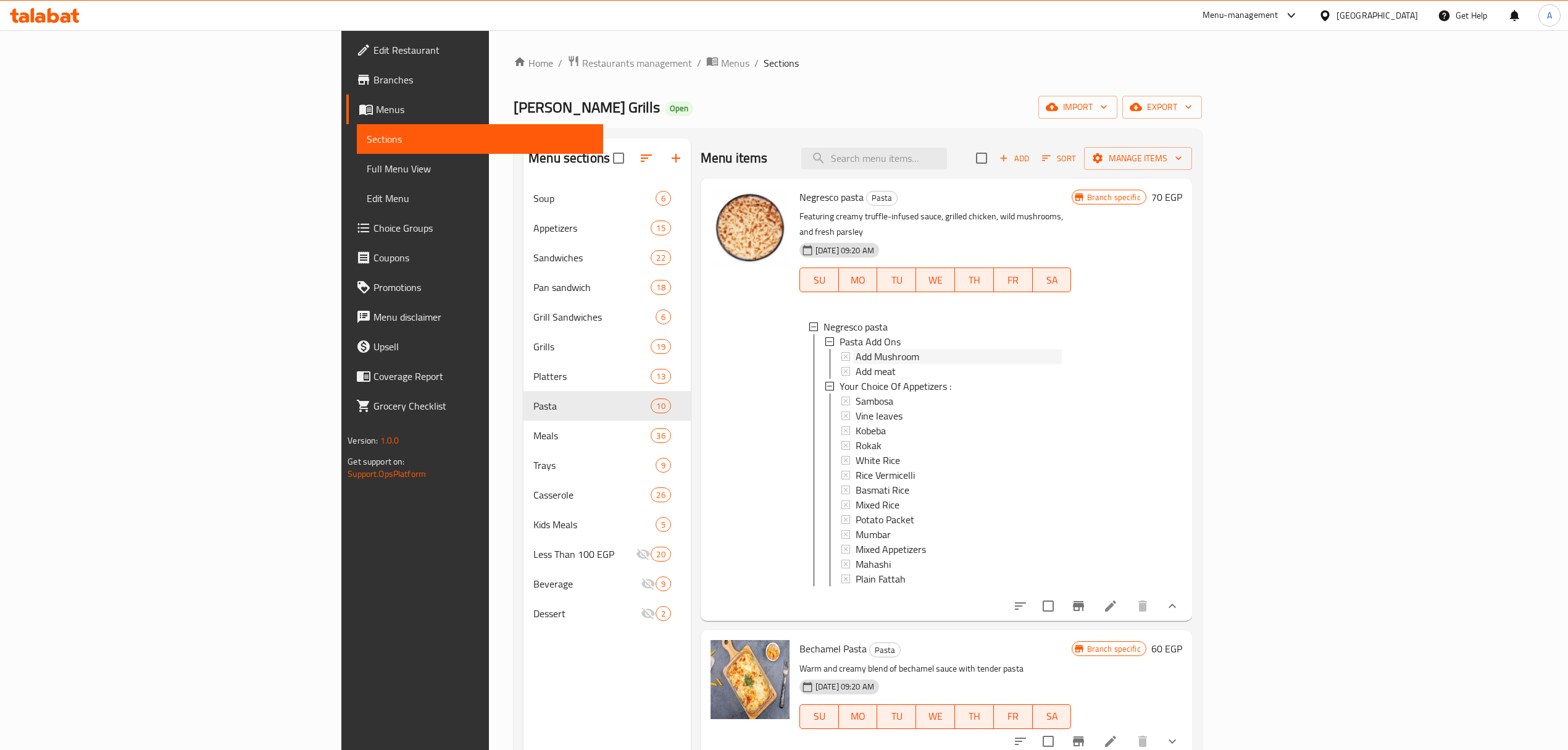
click at [856, 349] on span "Add Mushroom" at bounding box center [887, 356] width 64 height 15
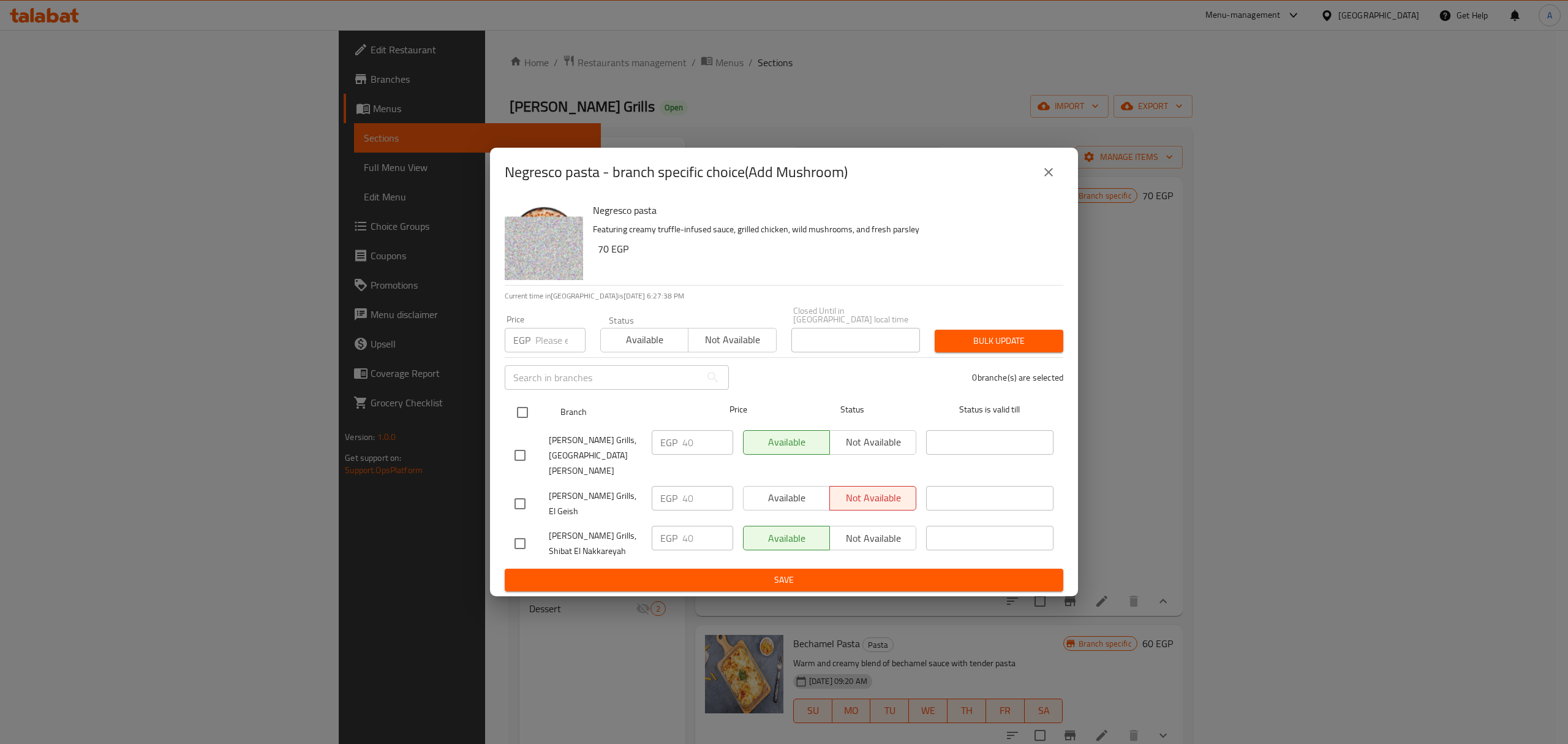
click at [517, 420] on input "checkbox" at bounding box center [522, 413] width 26 height 26
click at [549, 344] on input "number" at bounding box center [560, 339] width 51 height 25
click at [1031, 346] on button "Bulk update" at bounding box center [999, 341] width 128 height 22
click at [1057, 187] on button "close" at bounding box center [1048, 172] width 30 height 30
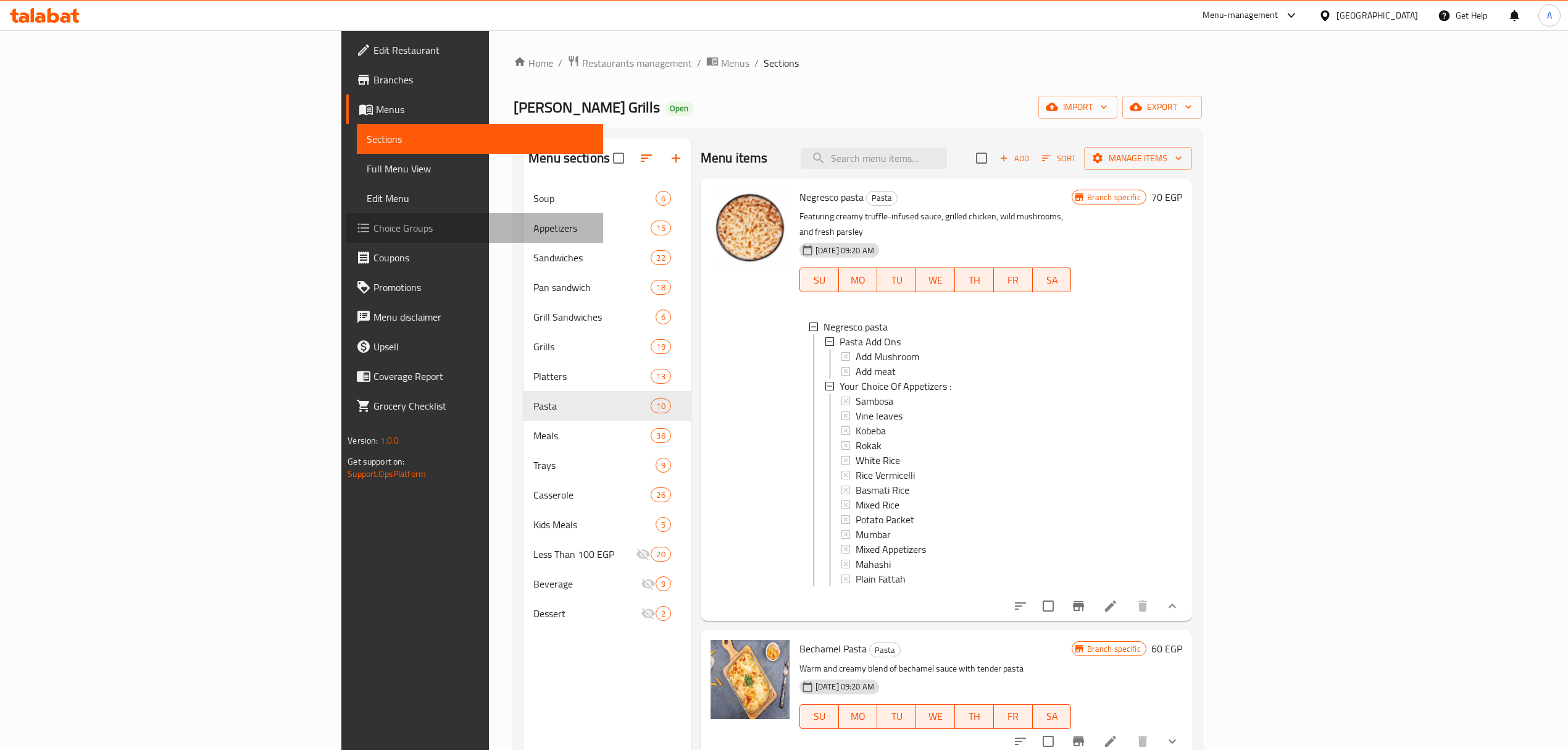
click at [374, 228] on span "Choice Groups" at bounding box center [484, 228] width 220 height 15
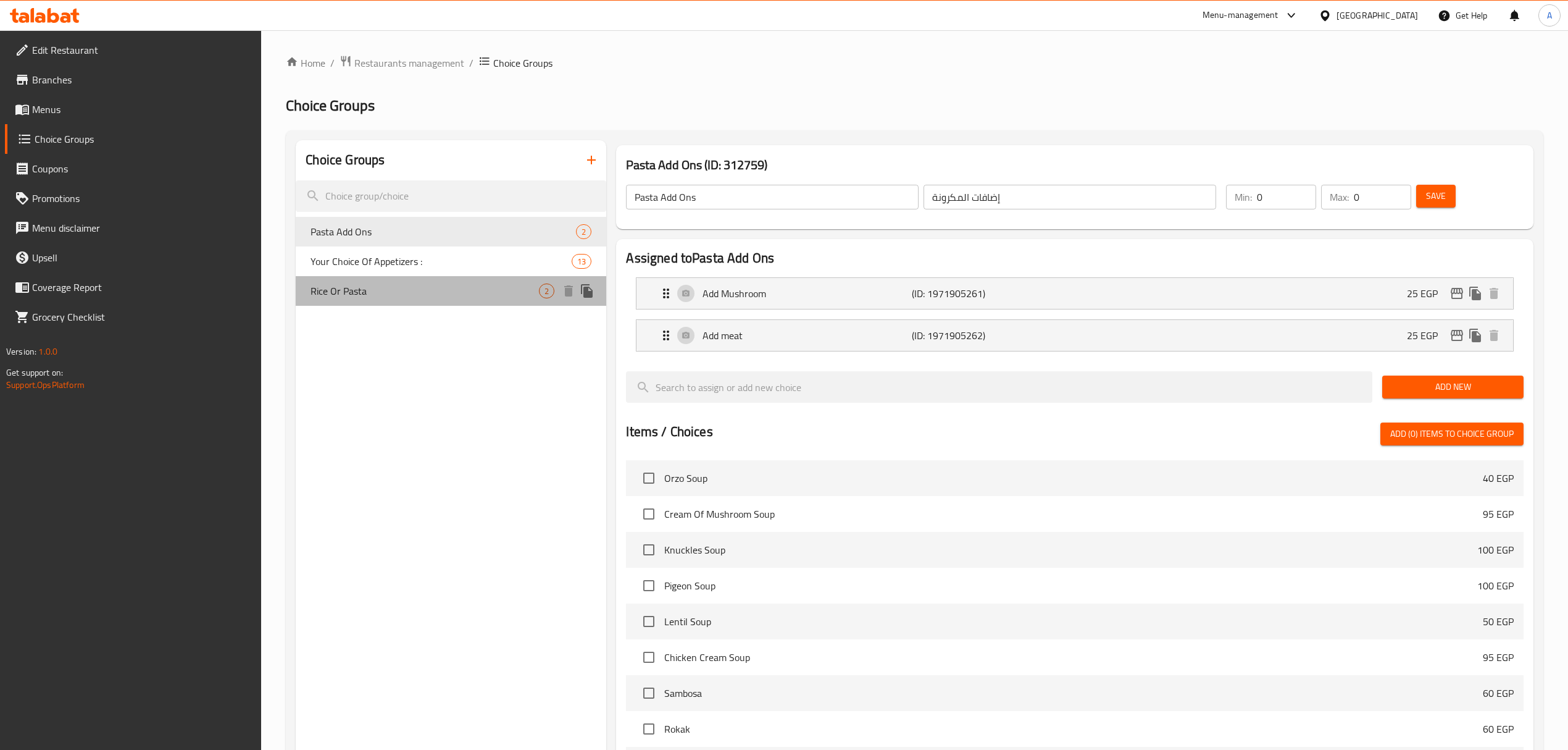
click at [384, 286] on span "Rice Or Pasta" at bounding box center [425, 290] width 228 height 15
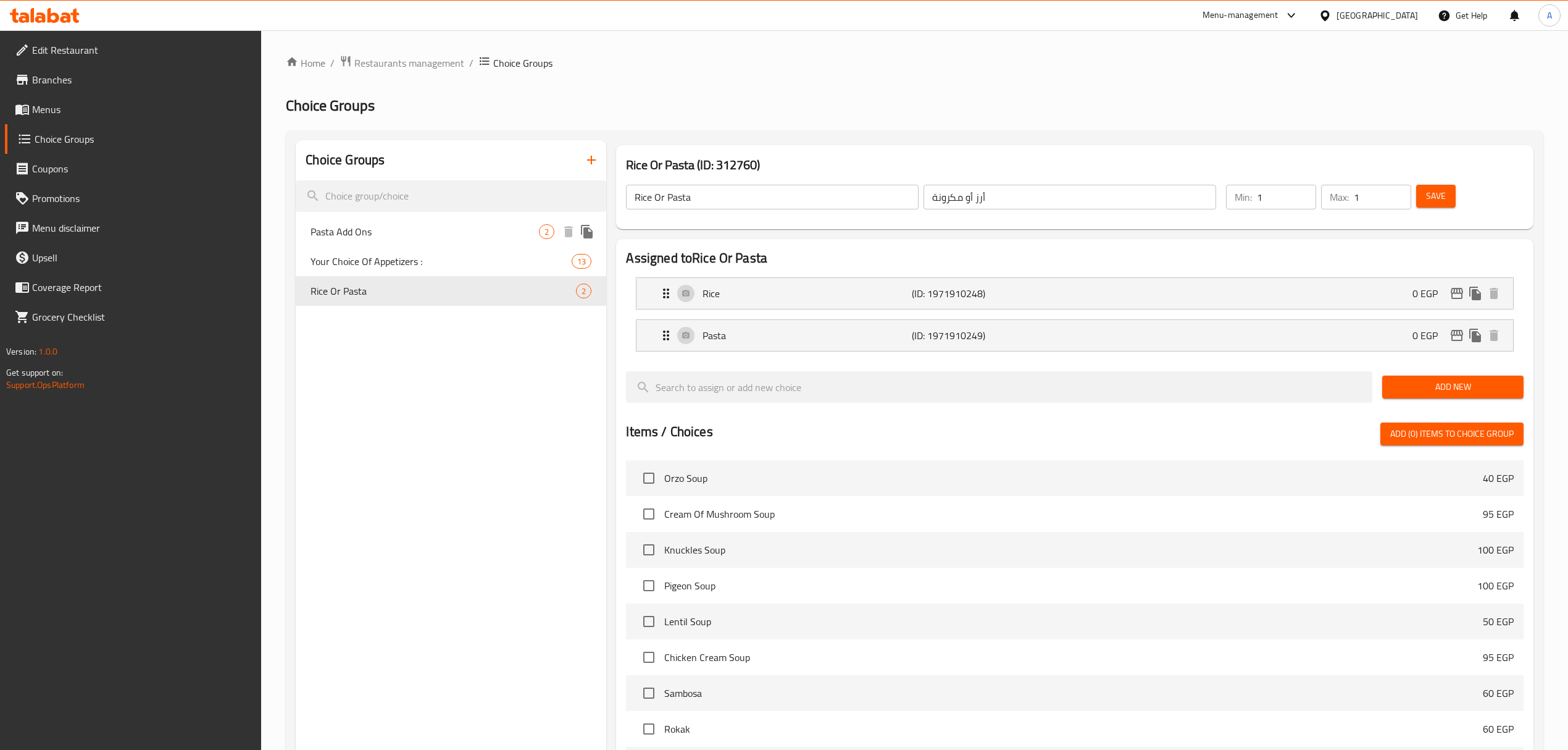
click at [384, 242] on div "Pasta Add Ons 2" at bounding box center [451, 231] width 311 height 30
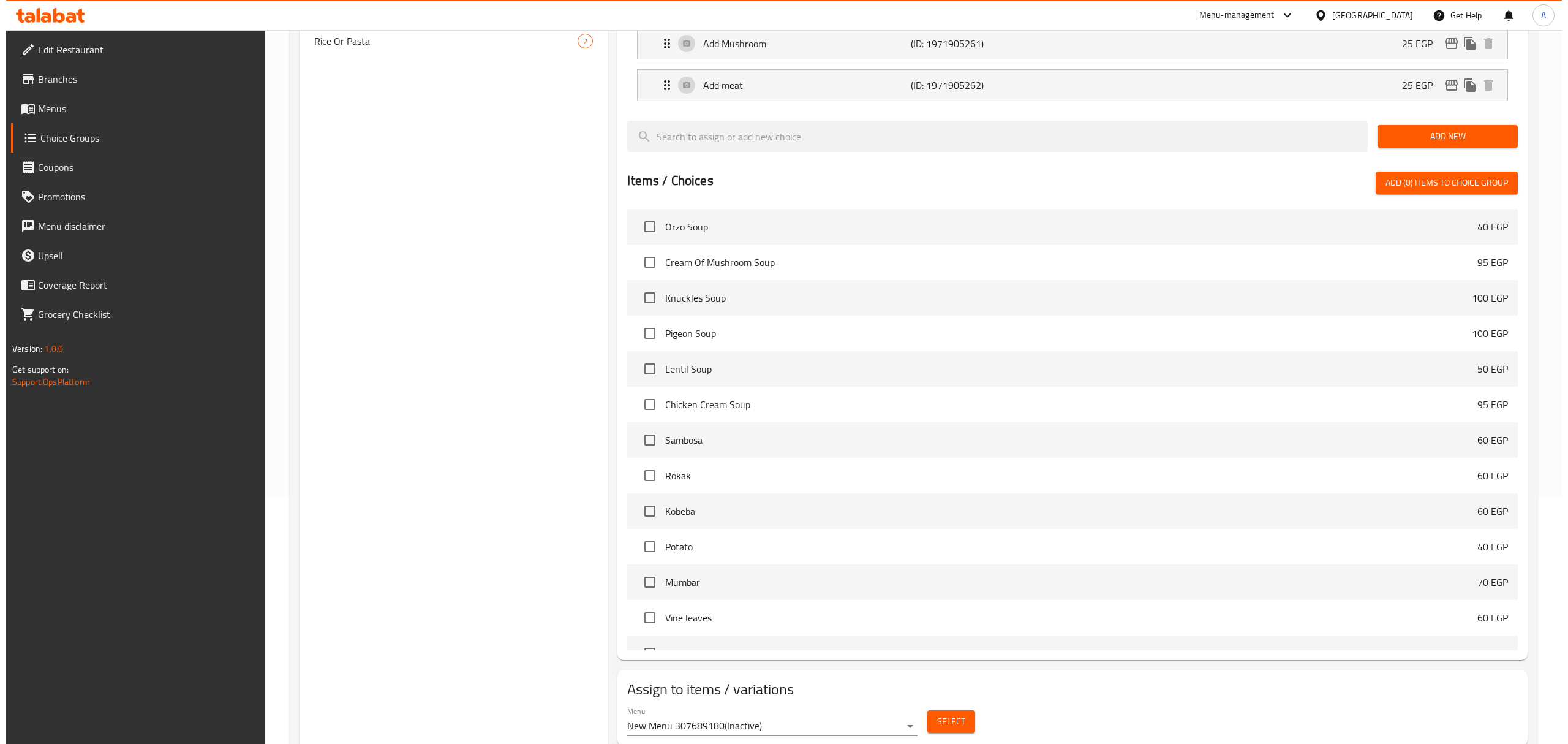
scroll to position [290, 0]
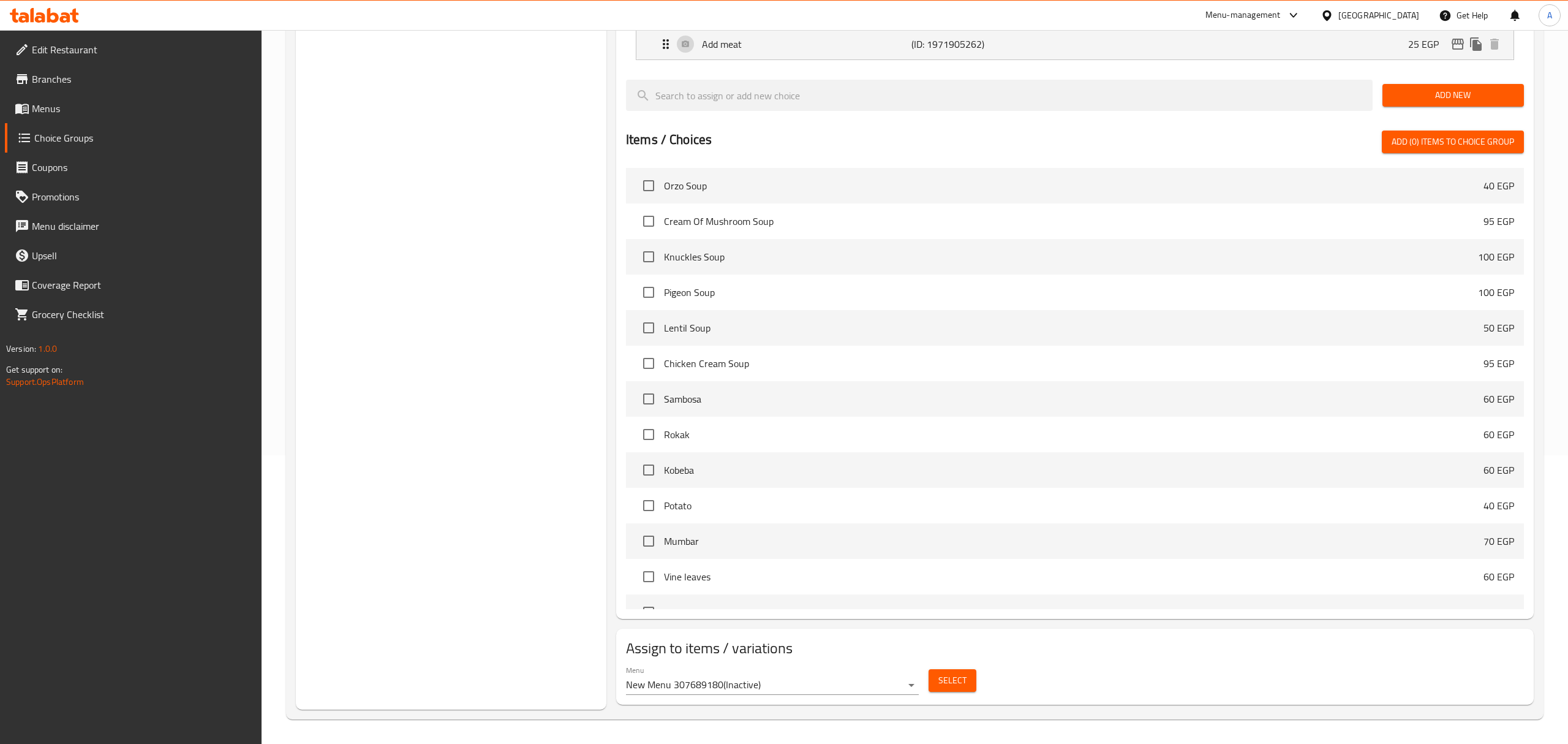
click at [773, 455] on body "​ Menu-management Egypt Get Help A Edit Restaurant Branches Menus Choice Groups…" at bounding box center [784, 98] width 1568 height 714
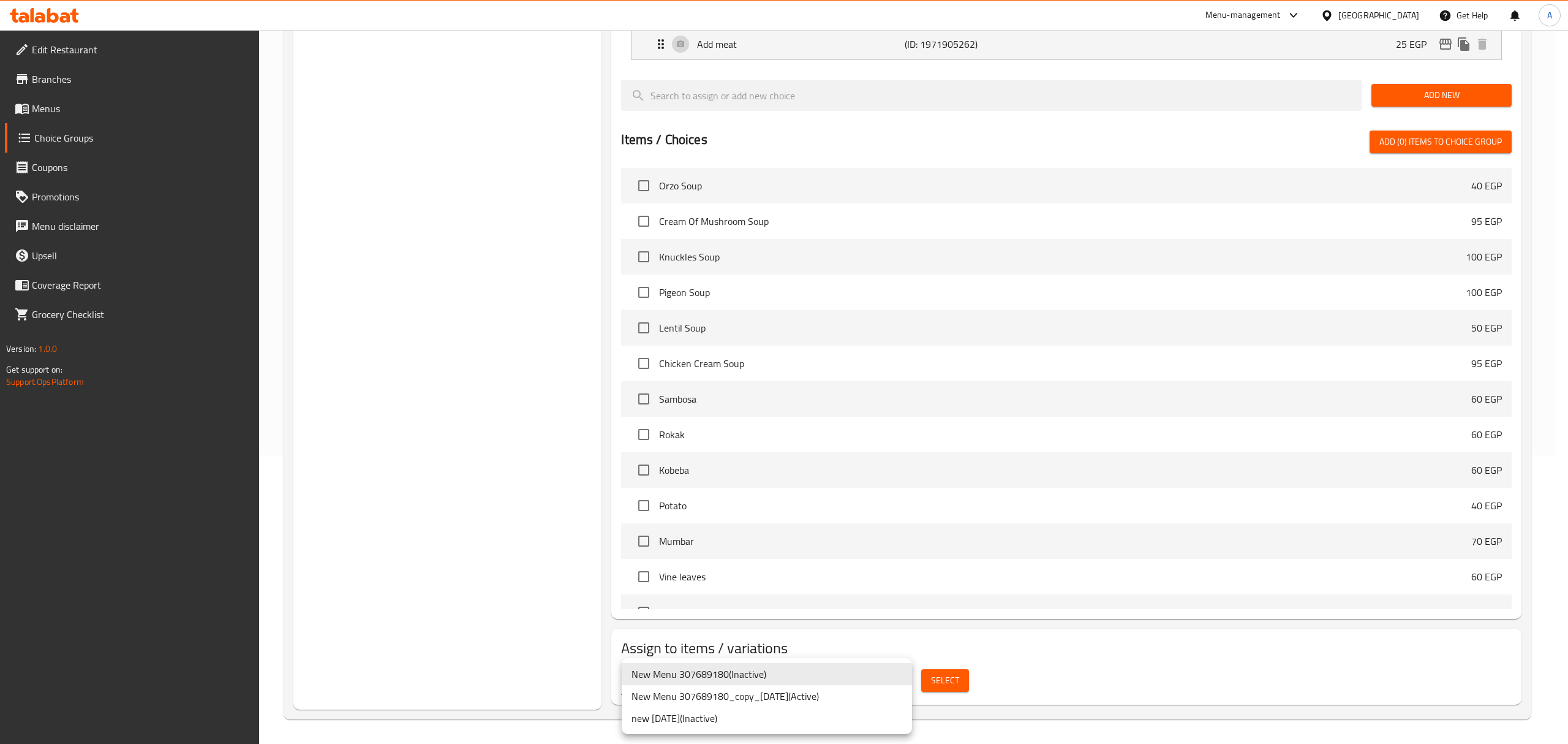
click at [770, 697] on li "New Menu 307689180_copy_09/06/2024 ( Active )" at bounding box center [767, 695] width 290 height 22
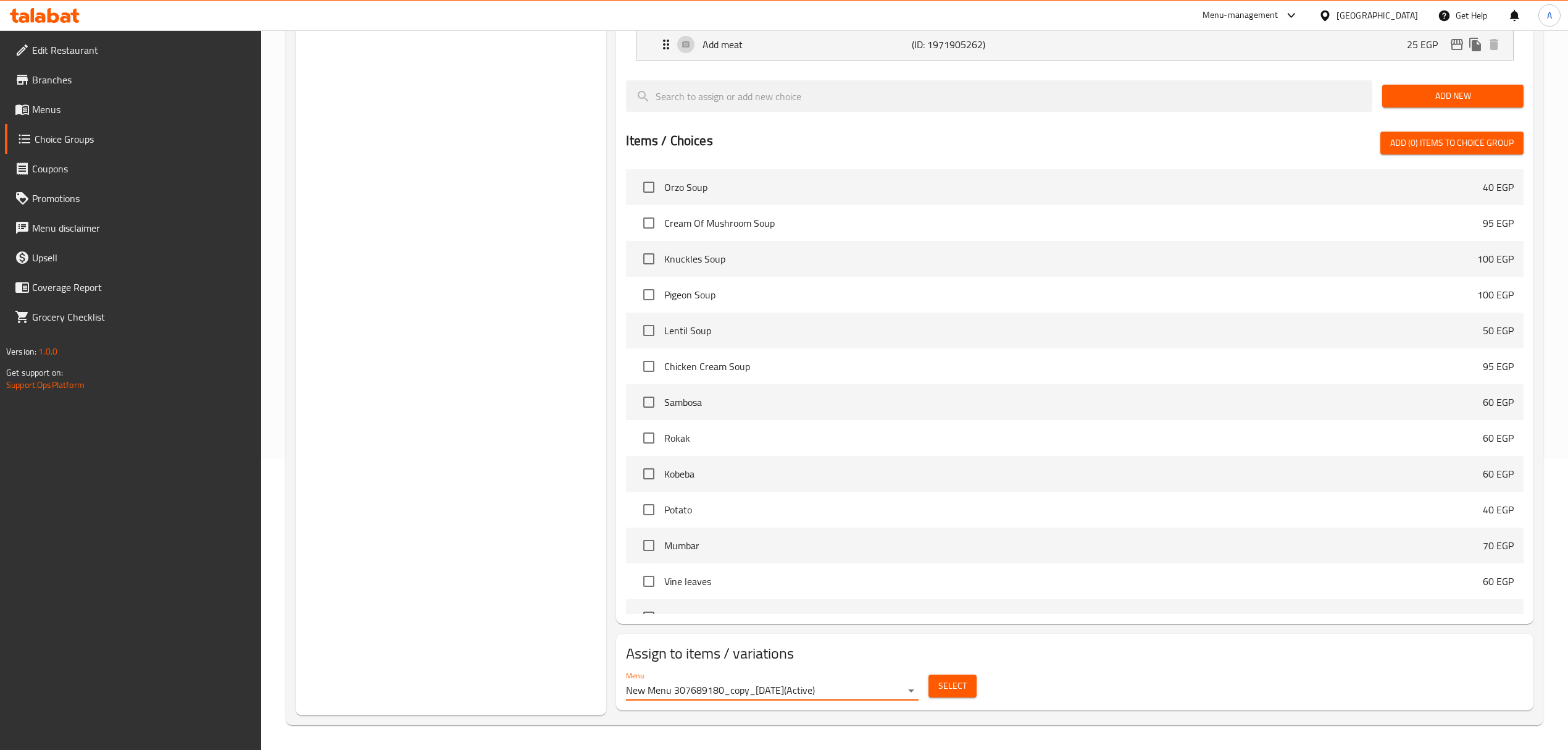
click at [945, 680] on span "Select" at bounding box center [952, 685] width 28 height 15
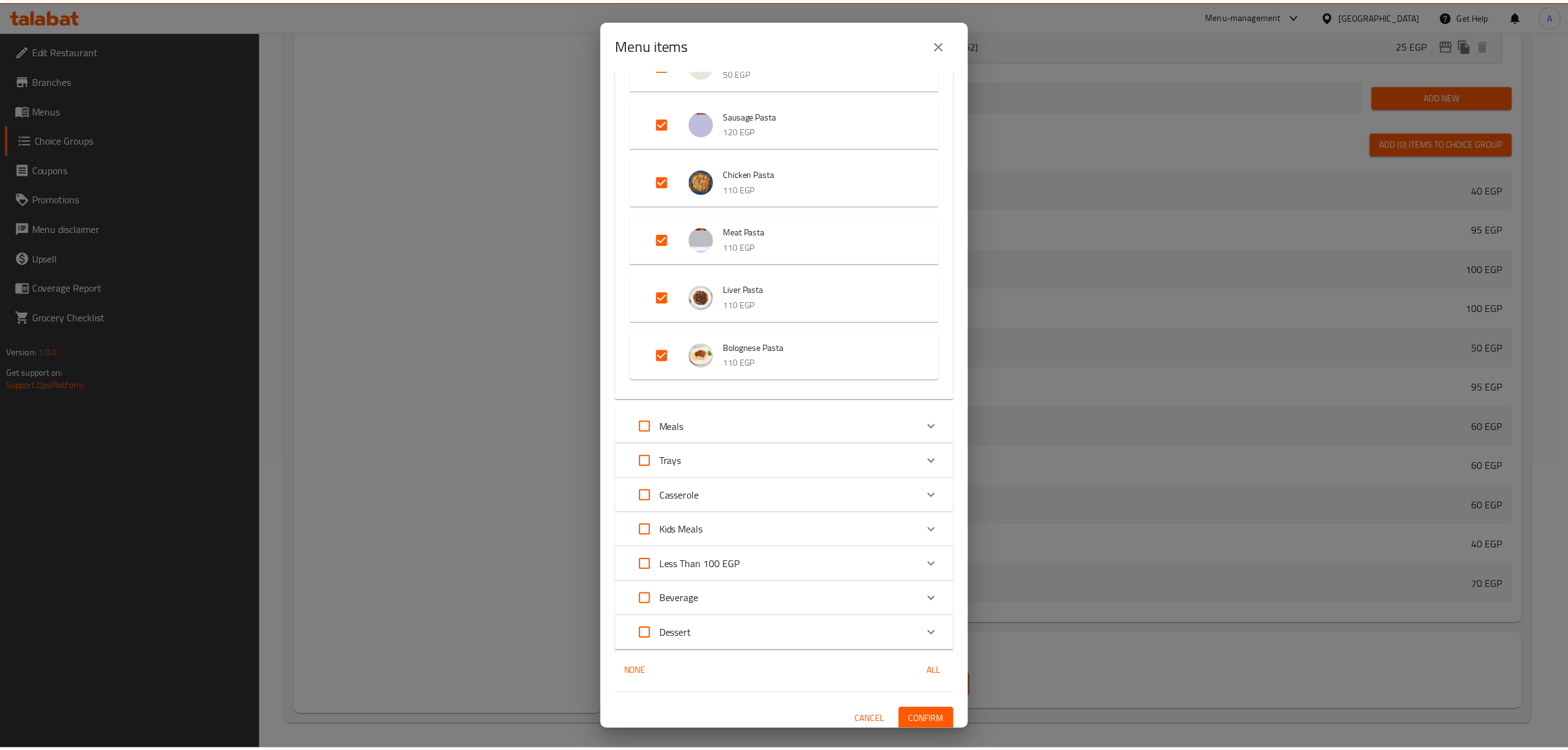
scroll to position [607, 0]
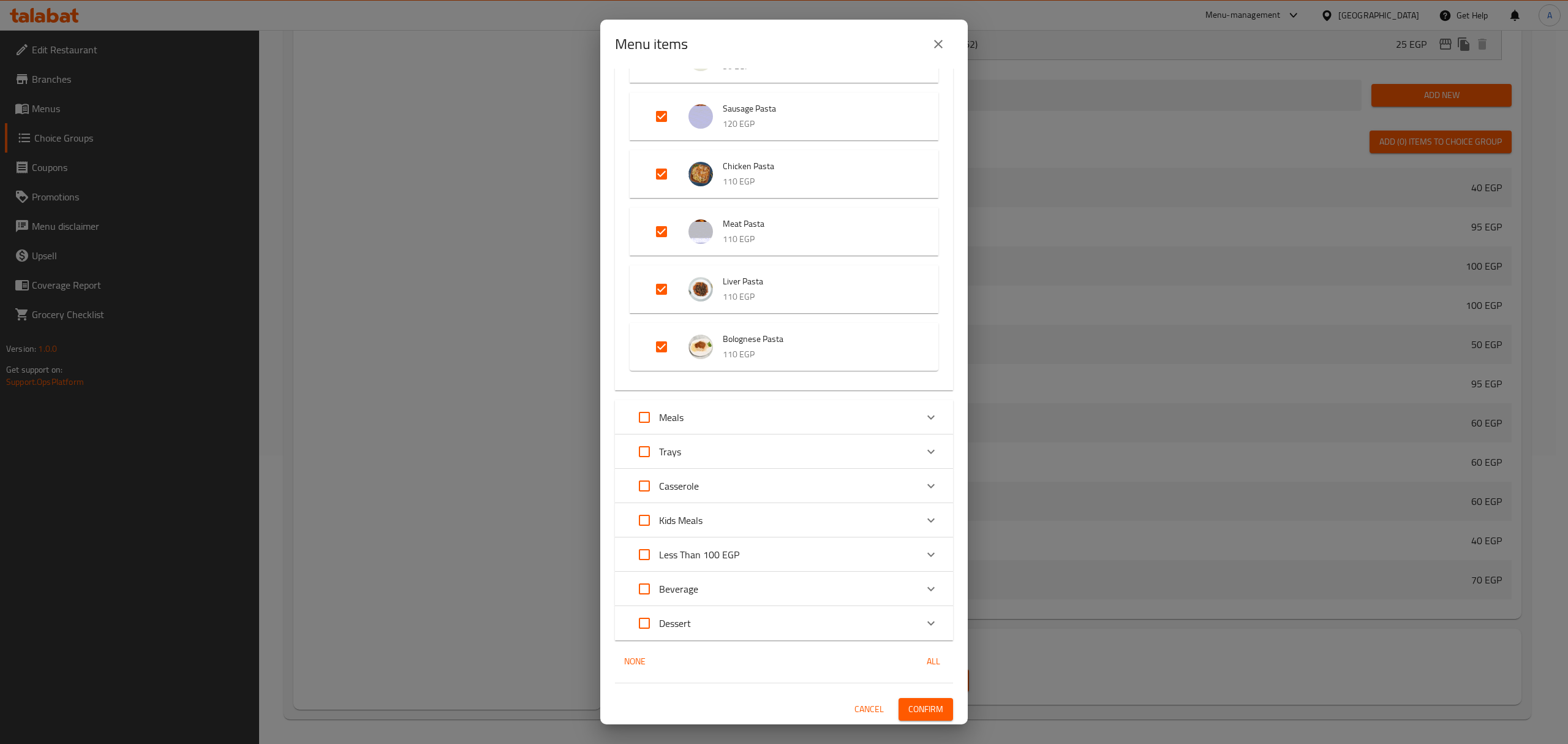
click at [941, 37] on icon "close" at bounding box center [938, 44] width 14 height 14
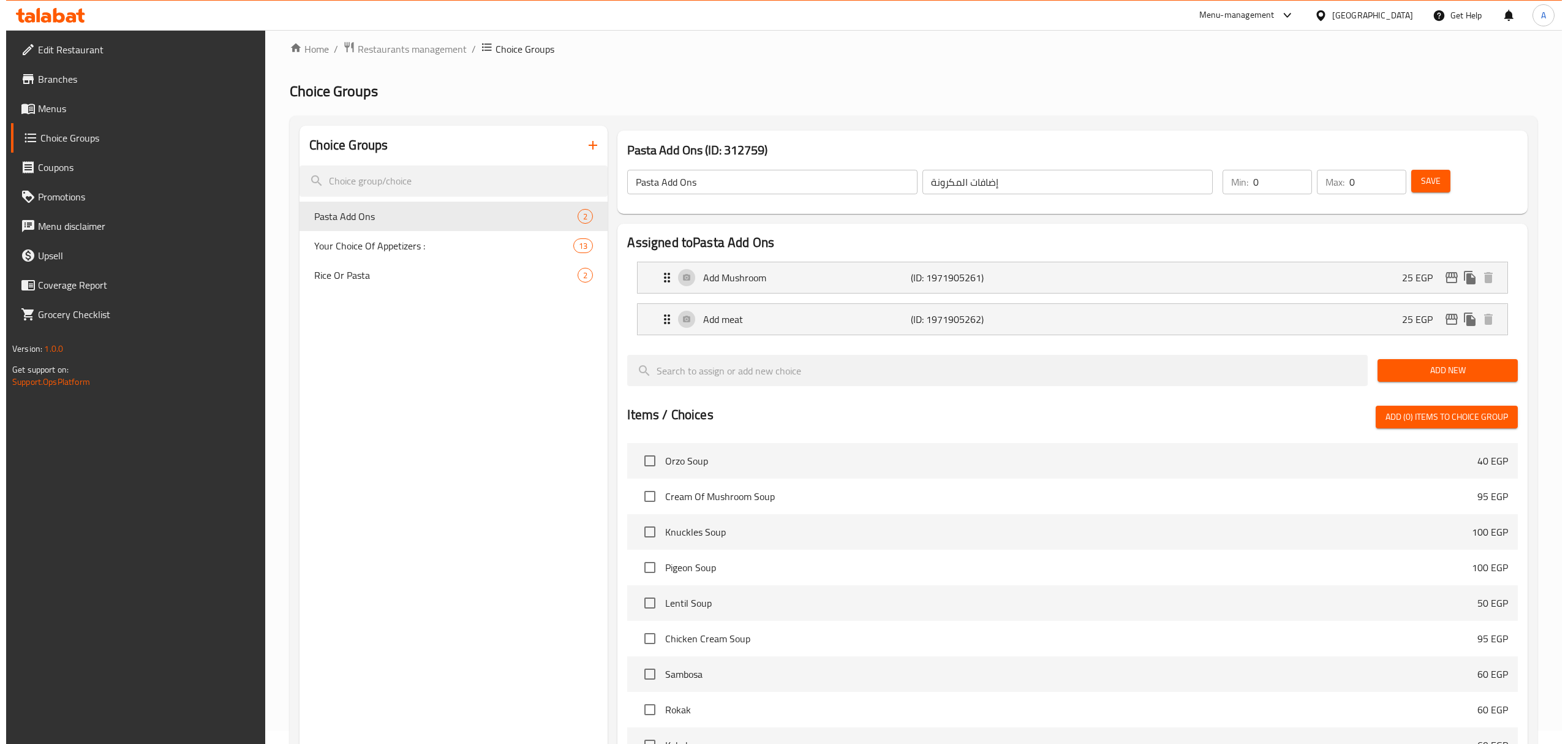
scroll to position [0, 0]
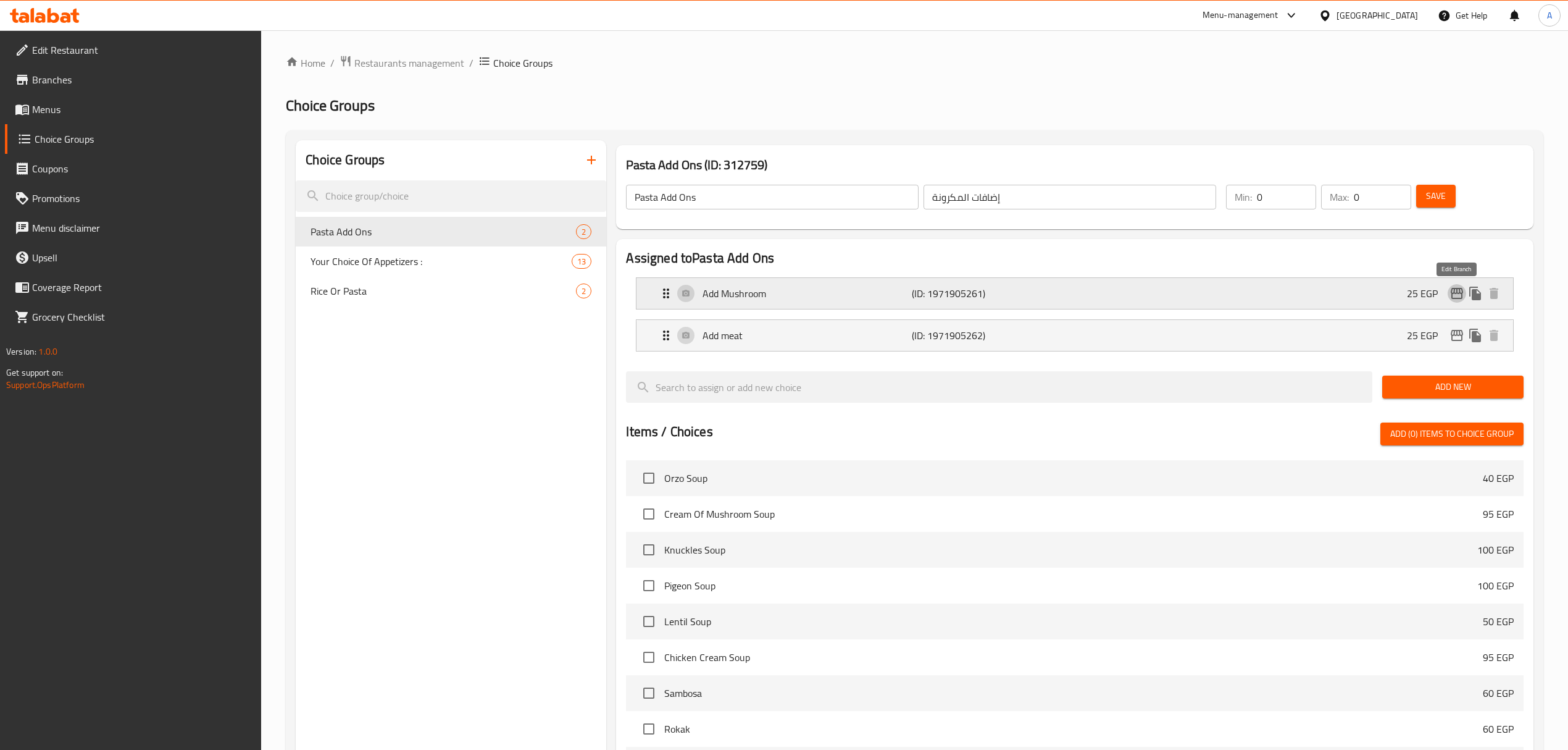
click at [1458, 298] on icon "edit" at bounding box center [1456, 293] width 15 height 15
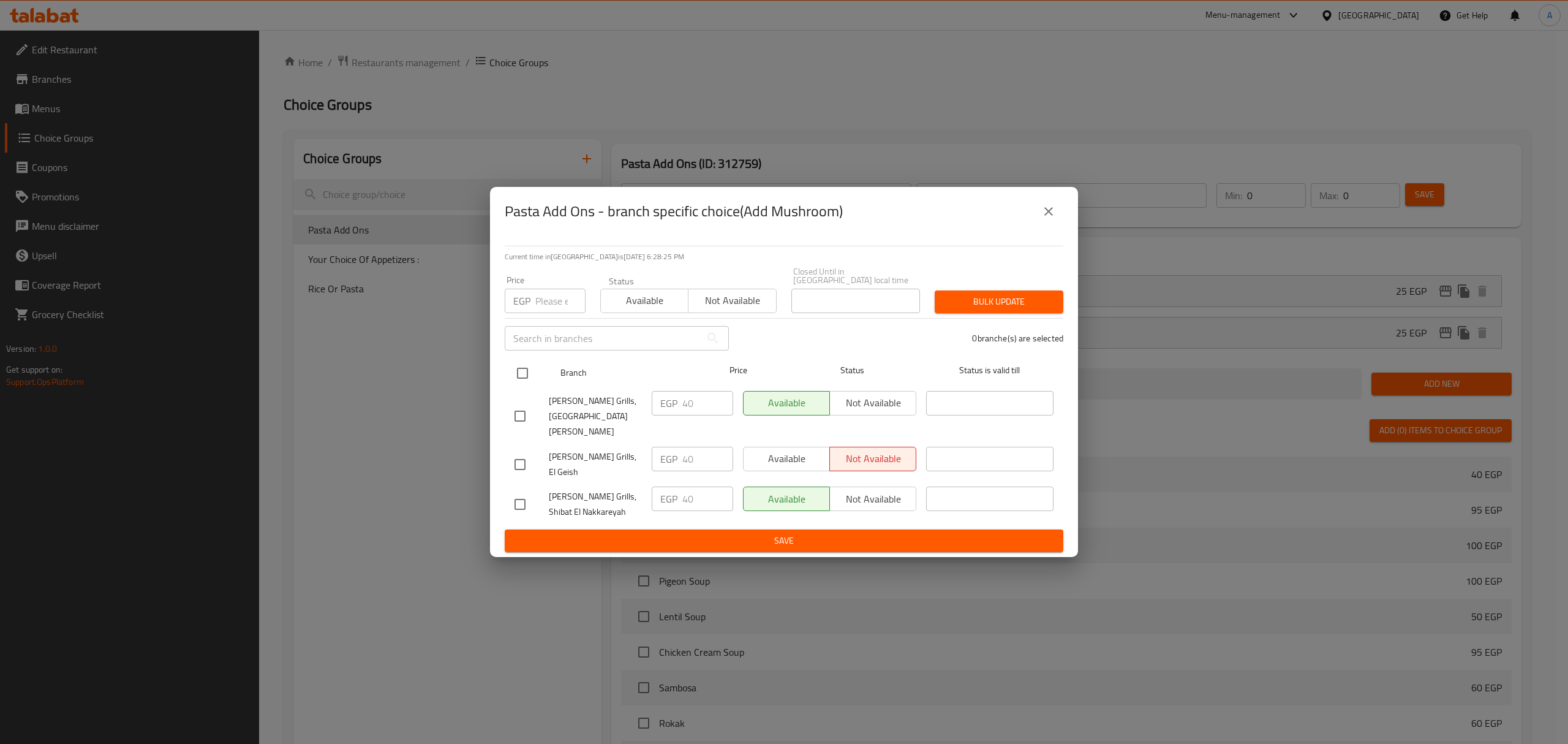
click at [524, 376] on input "checkbox" at bounding box center [522, 373] width 26 height 26
click at [549, 310] on input "number" at bounding box center [560, 301] width 51 height 25
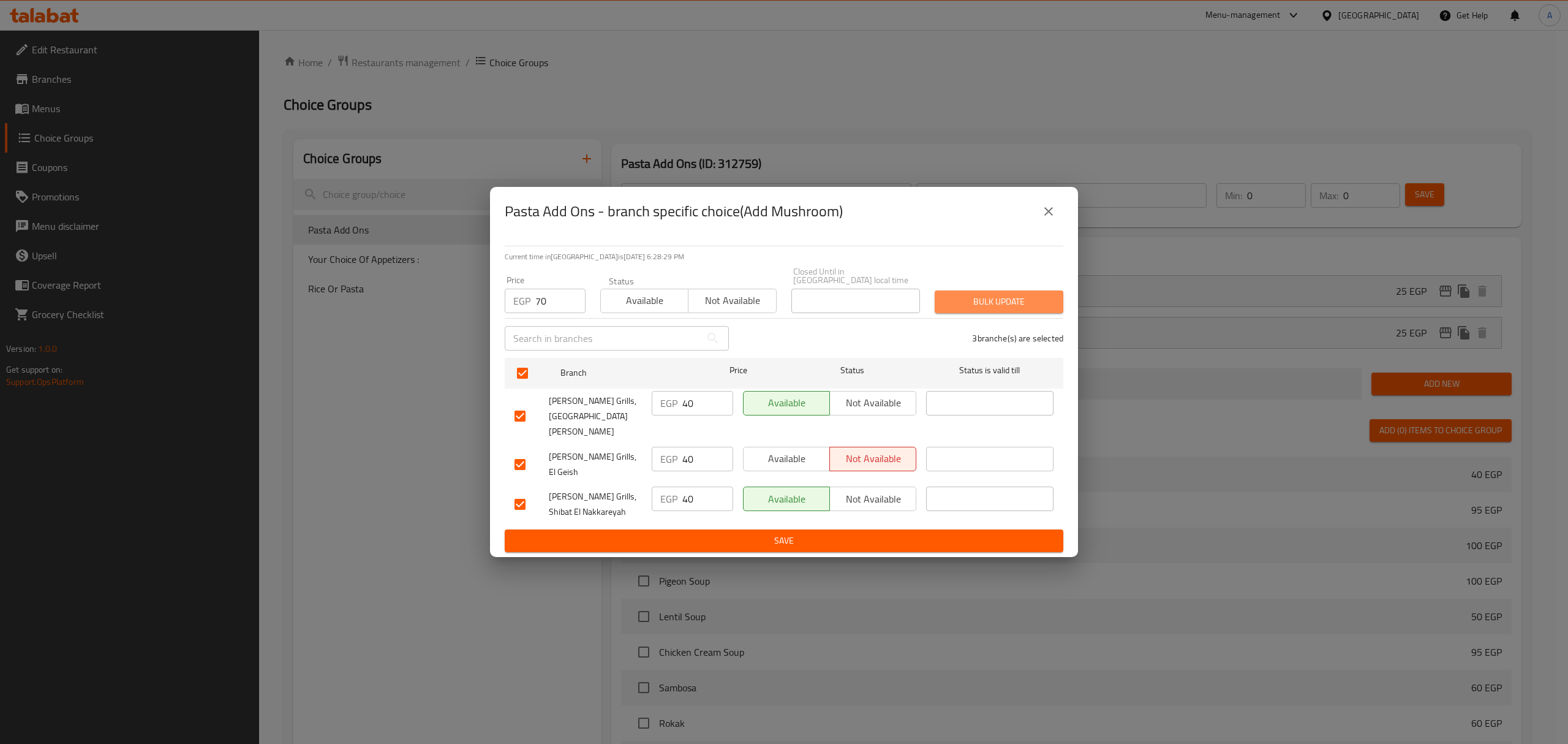
click at [997, 309] on span "Bulk update" at bounding box center [999, 301] width 109 height 15
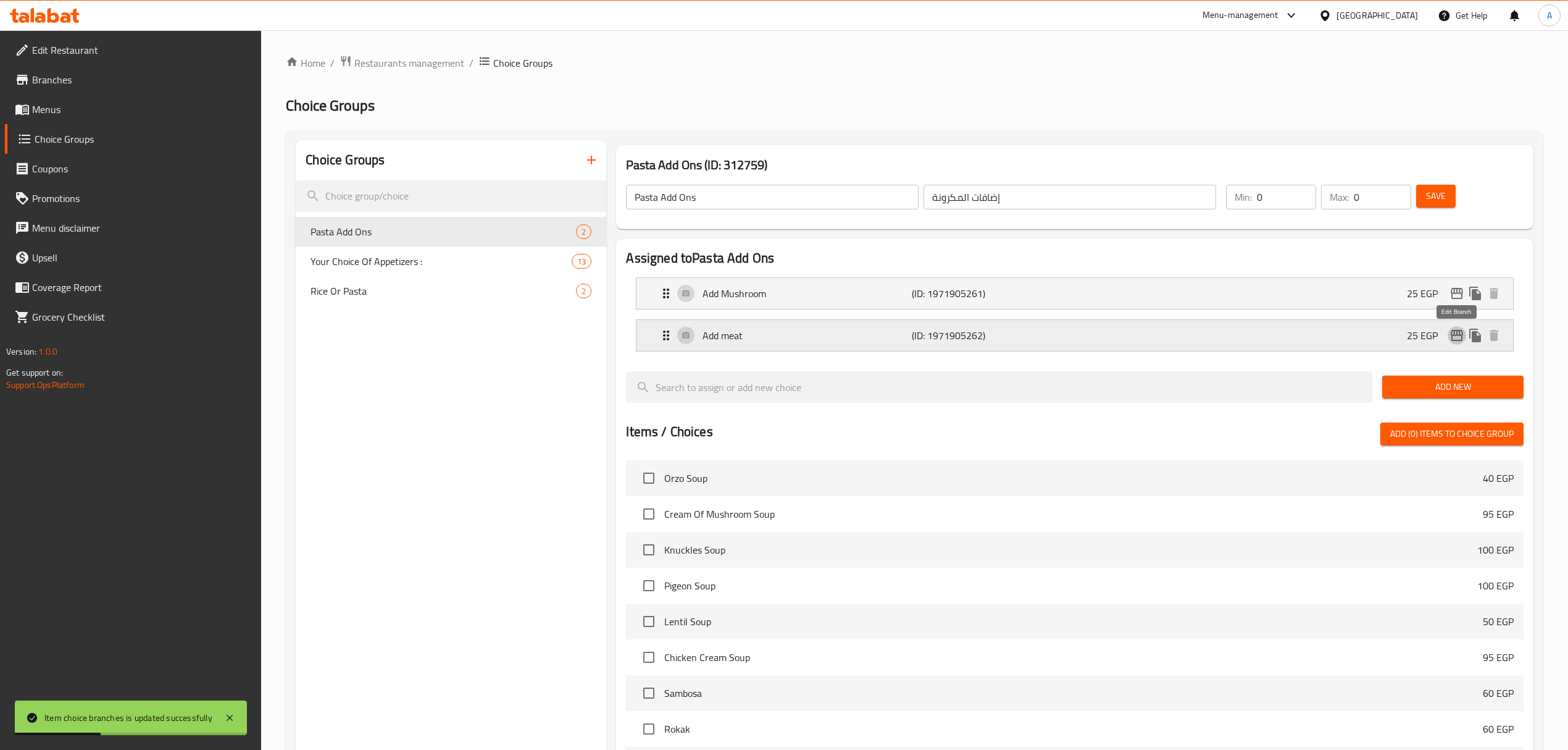
click at [1459, 340] on icon "edit" at bounding box center [1456, 335] width 15 height 15
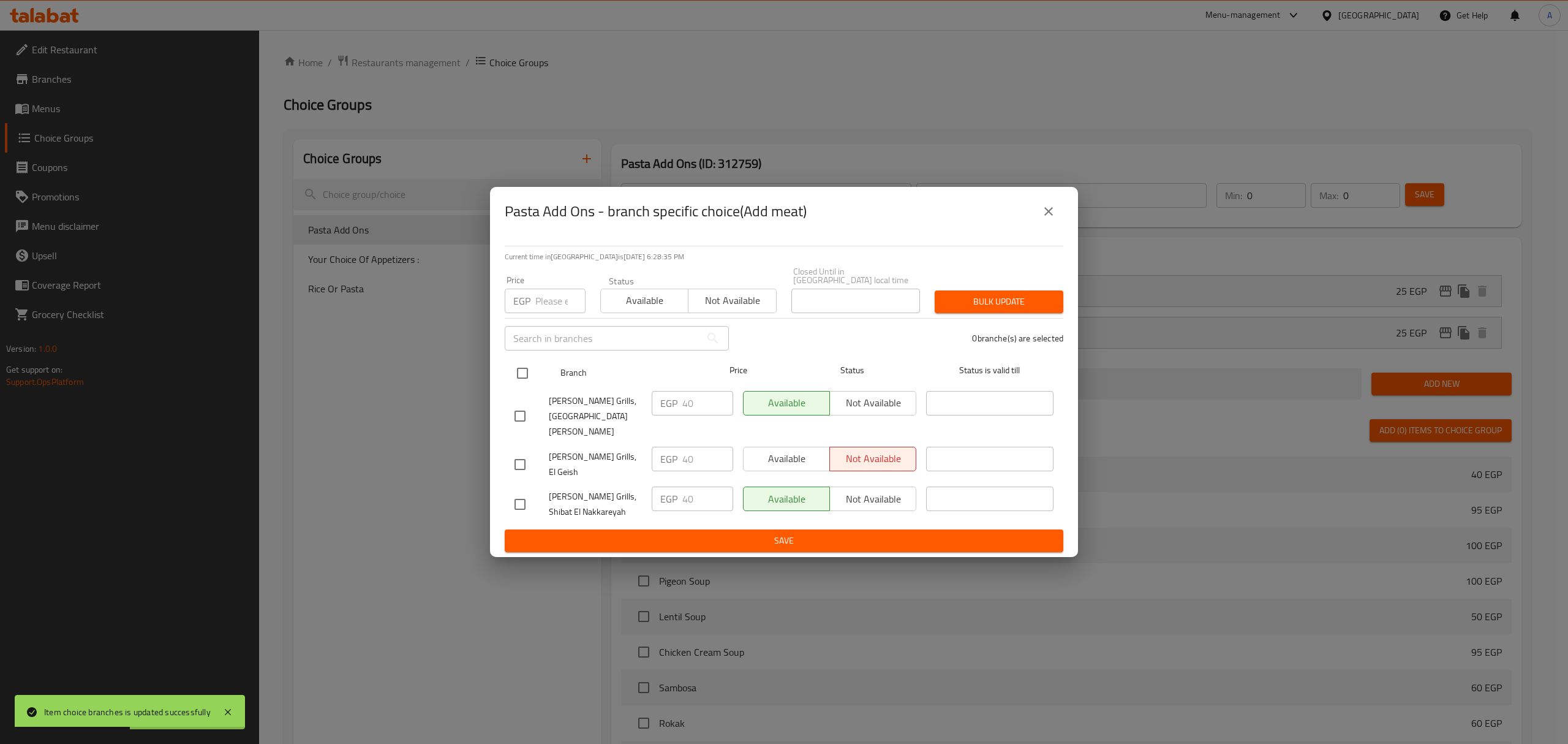
click at [520, 386] on input "checkbox" at bounding box center [522, 373] width 26 height 26
click at [554, 300] on div "Price EGP Price" at bounding box center [545, 294] width 81 height 38
click at [533, 313] on div "EGP Price" at bounding box center [545, 301] width 81 height 25
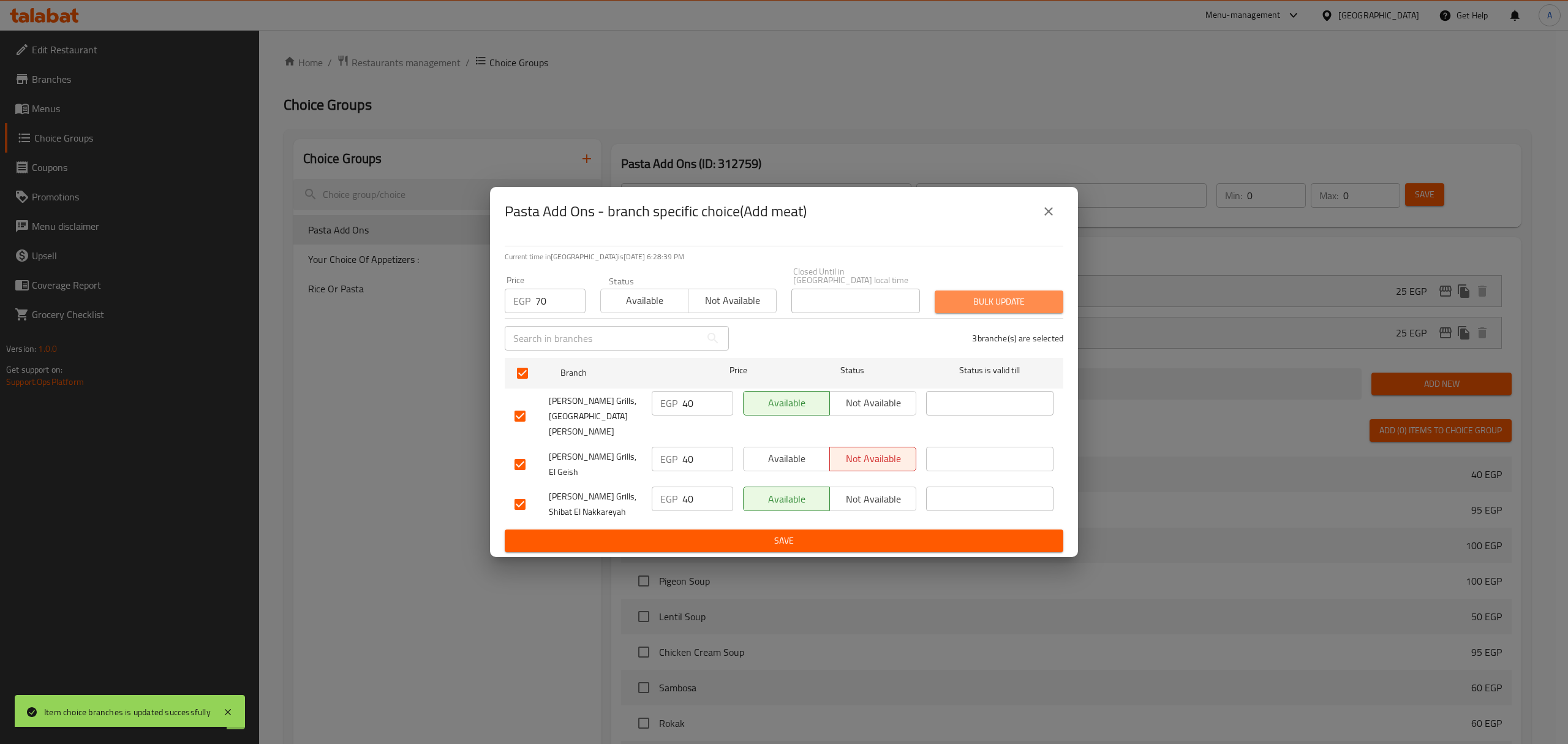
click at [1019, 309] on span "Bulk update" at bounding box center [999, 301] width 109 height 15
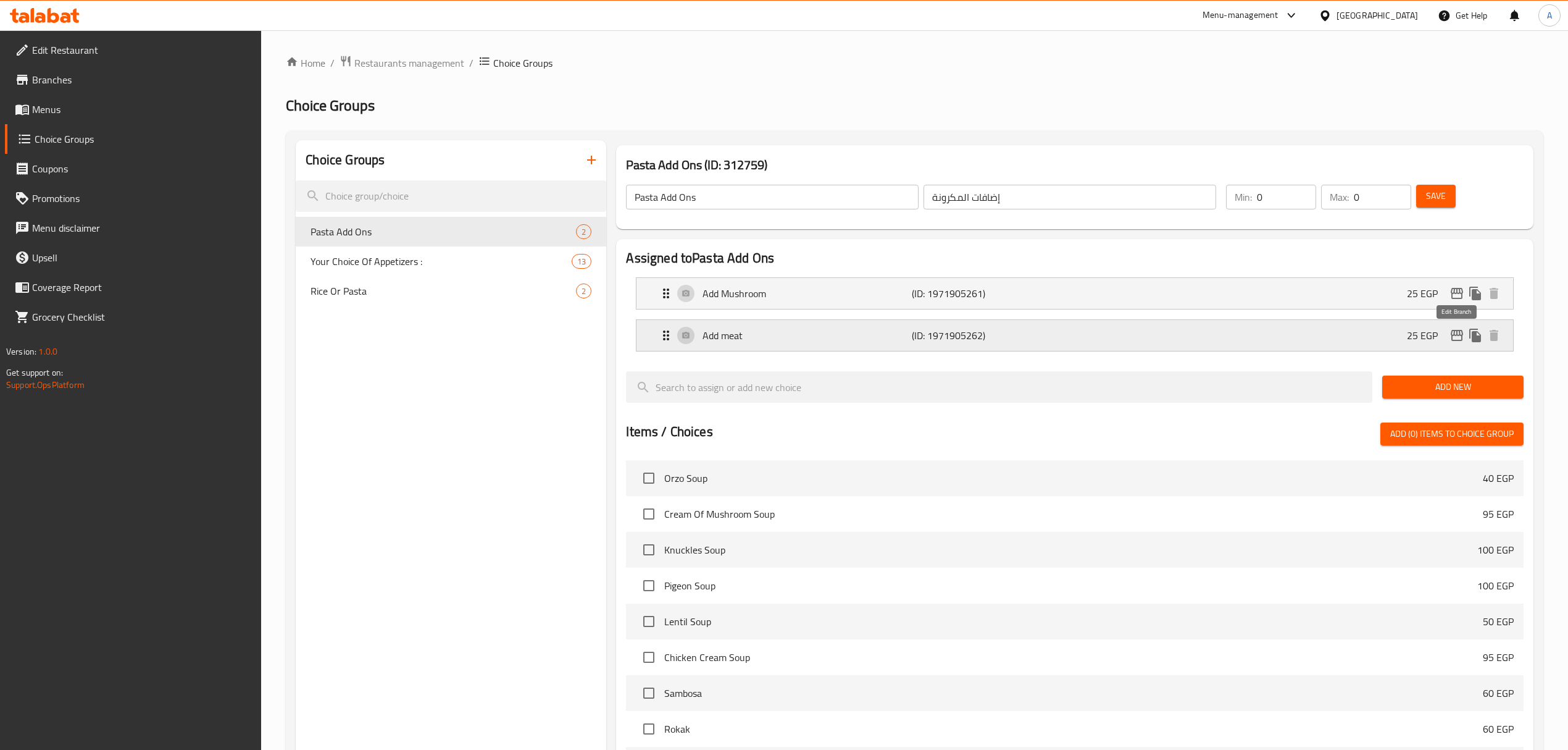
click at [1455, 338] on icon "edit" at bounding box center [1456, 335] width 15 height 15
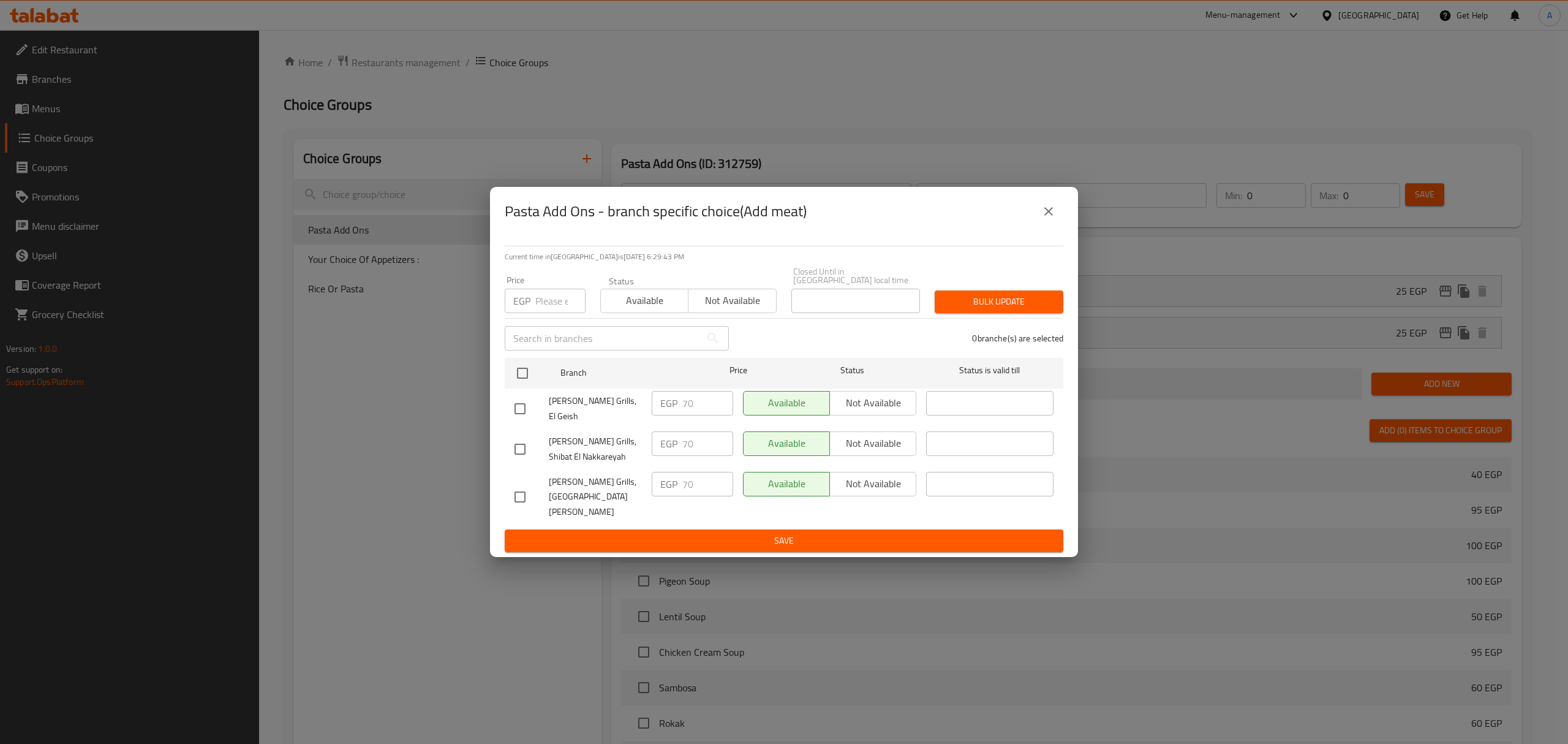
click at [1050, 219] on icon "close" at bounding box center [1049, 211] width 14 height 14
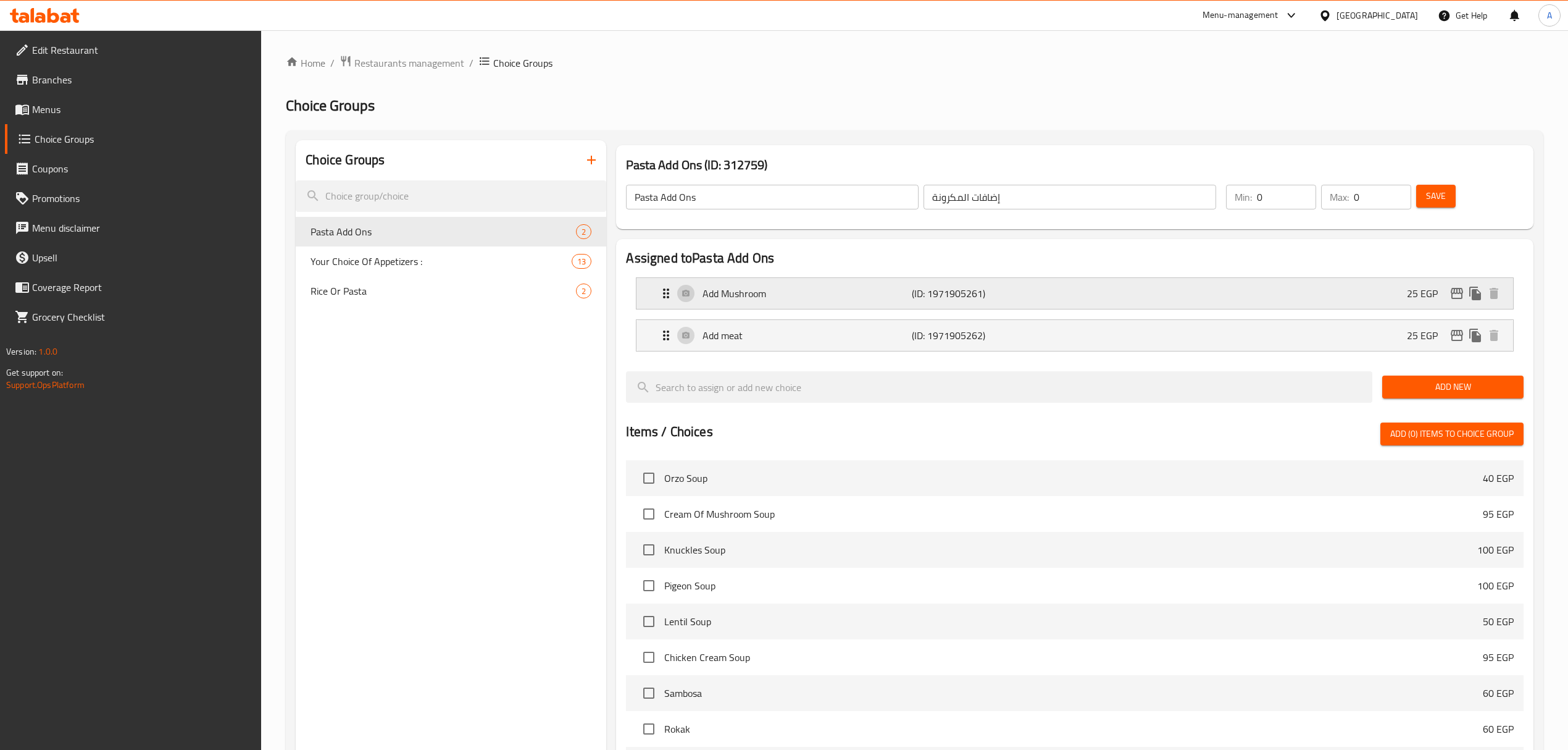
click at [1455, 298] on icon "edit" at bounding box center [1456, 293] width 15 height 15
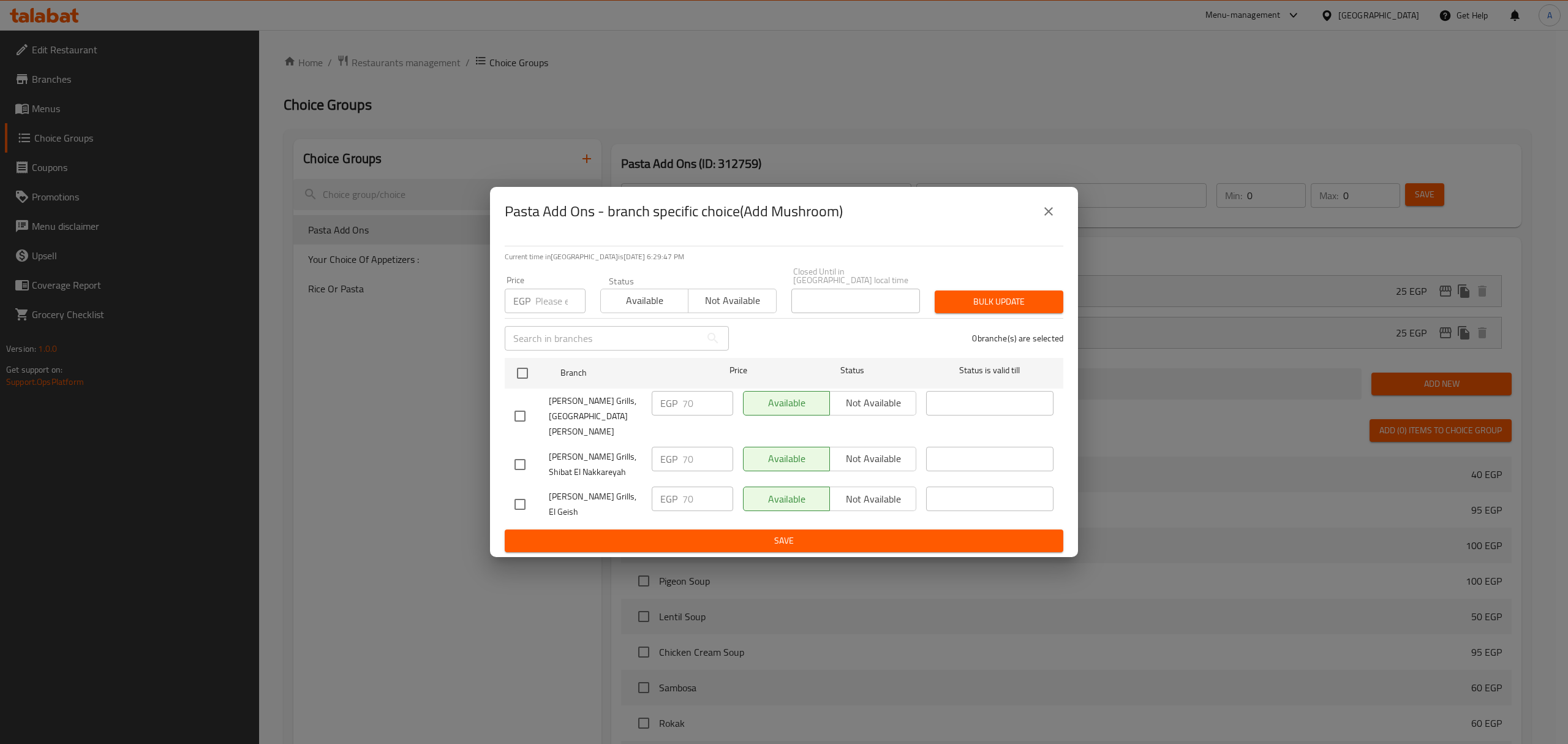
click at [1052, 216] on icon "close" at bounding box center [1048, 211] width 9 height 9
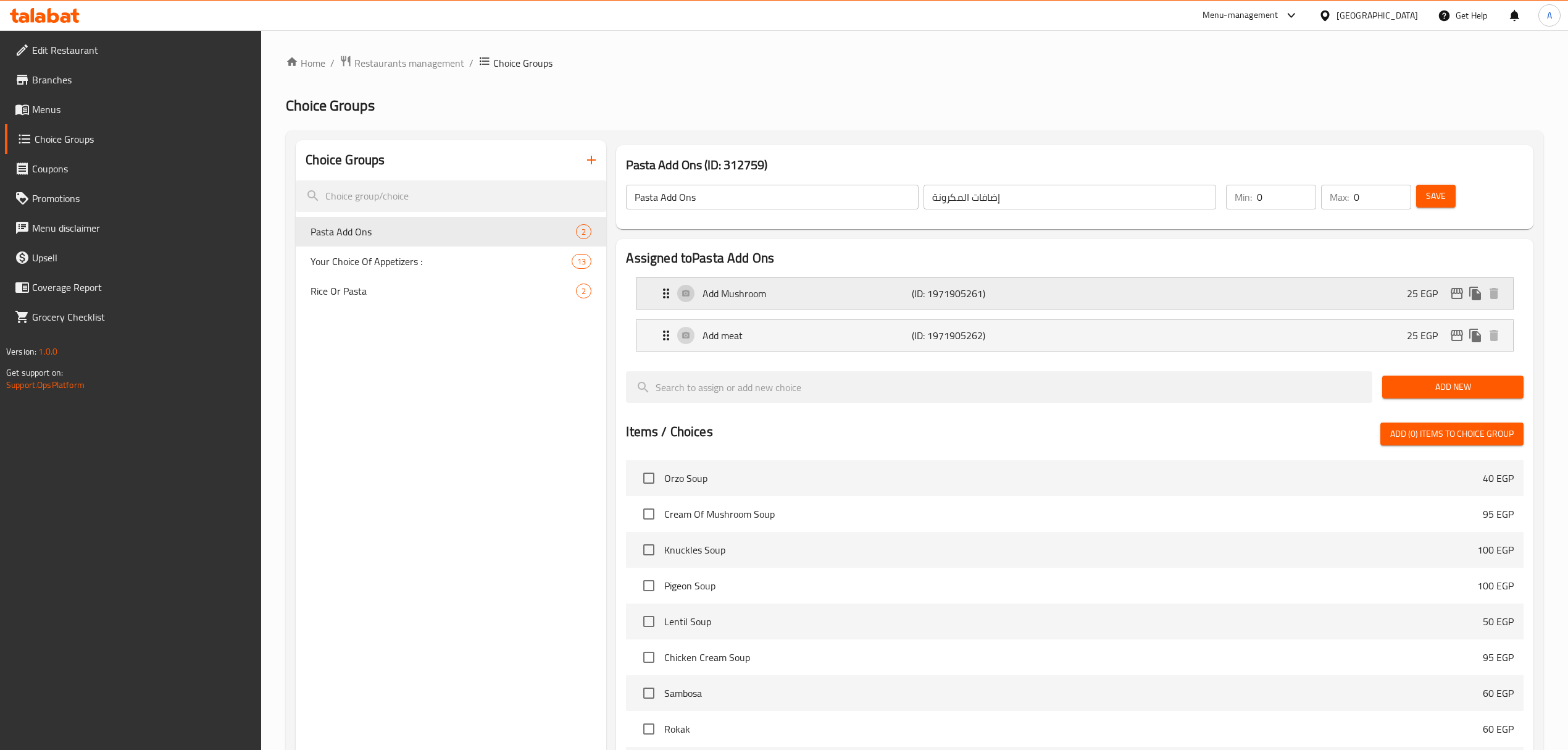
click at [1456, 299] on icon "edit" at bounding box center [1456, 294] width 12 height 11
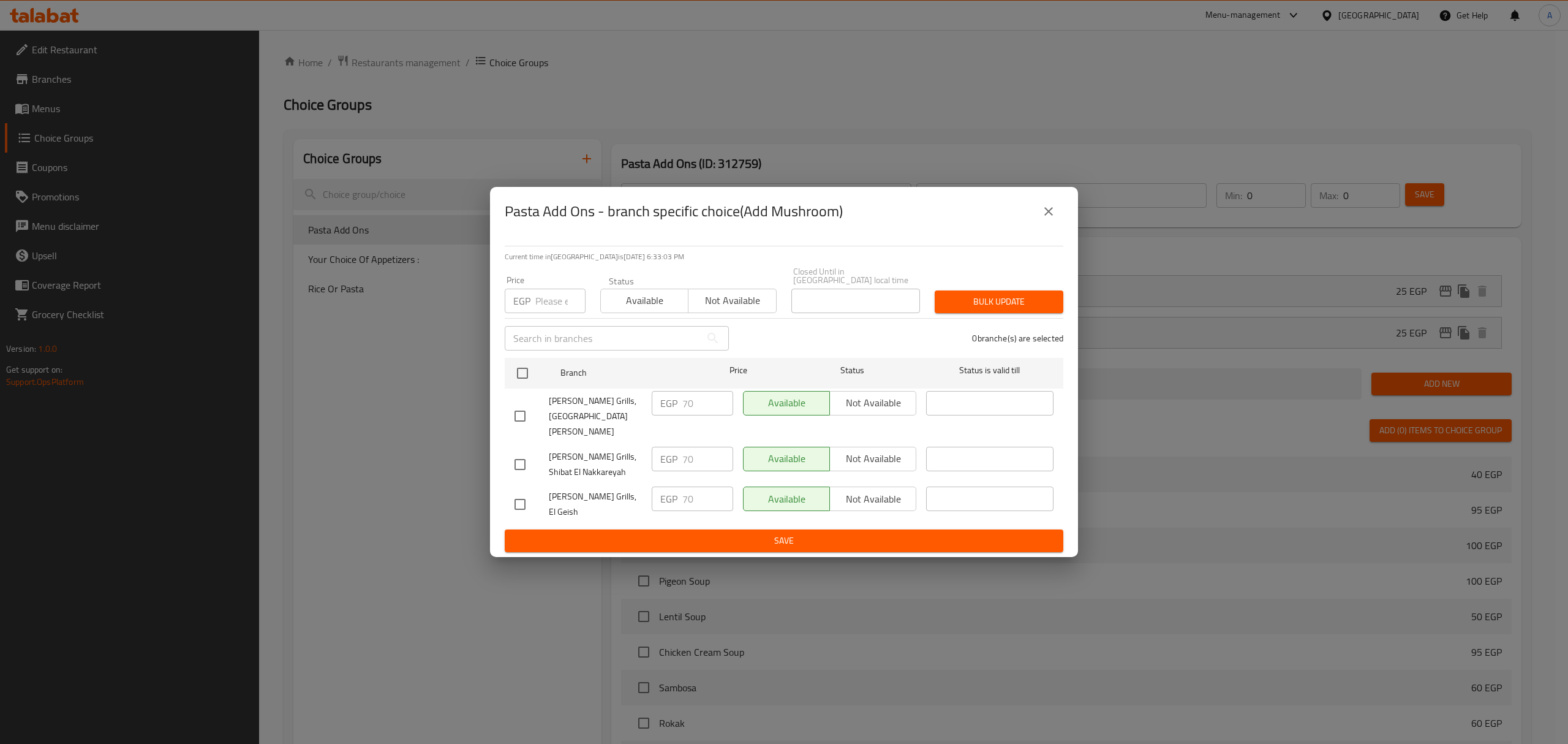
click at [1039, 226] on button "close" at bounding box center [1048, 211] width 30 height 30
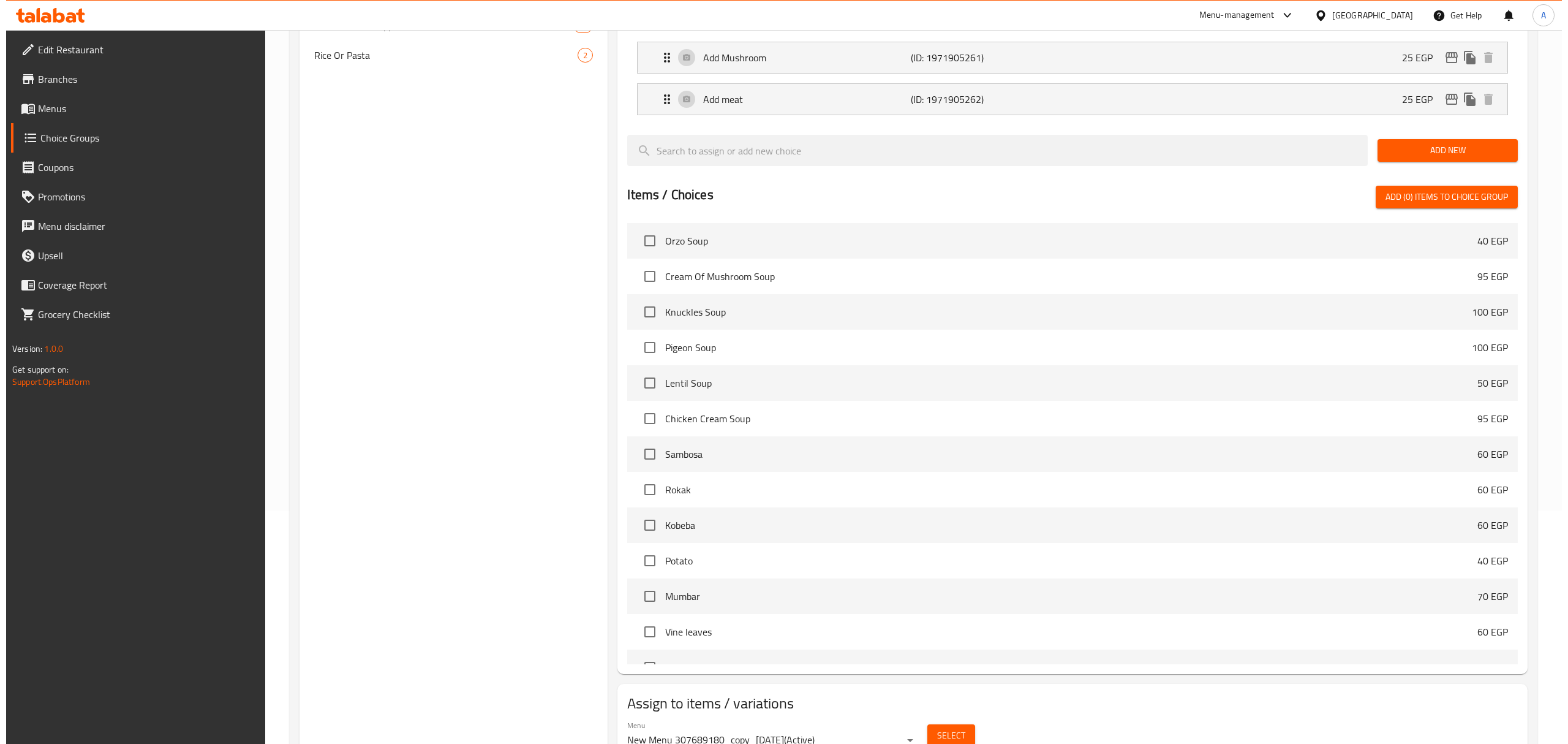
scroll to position [45, 0]
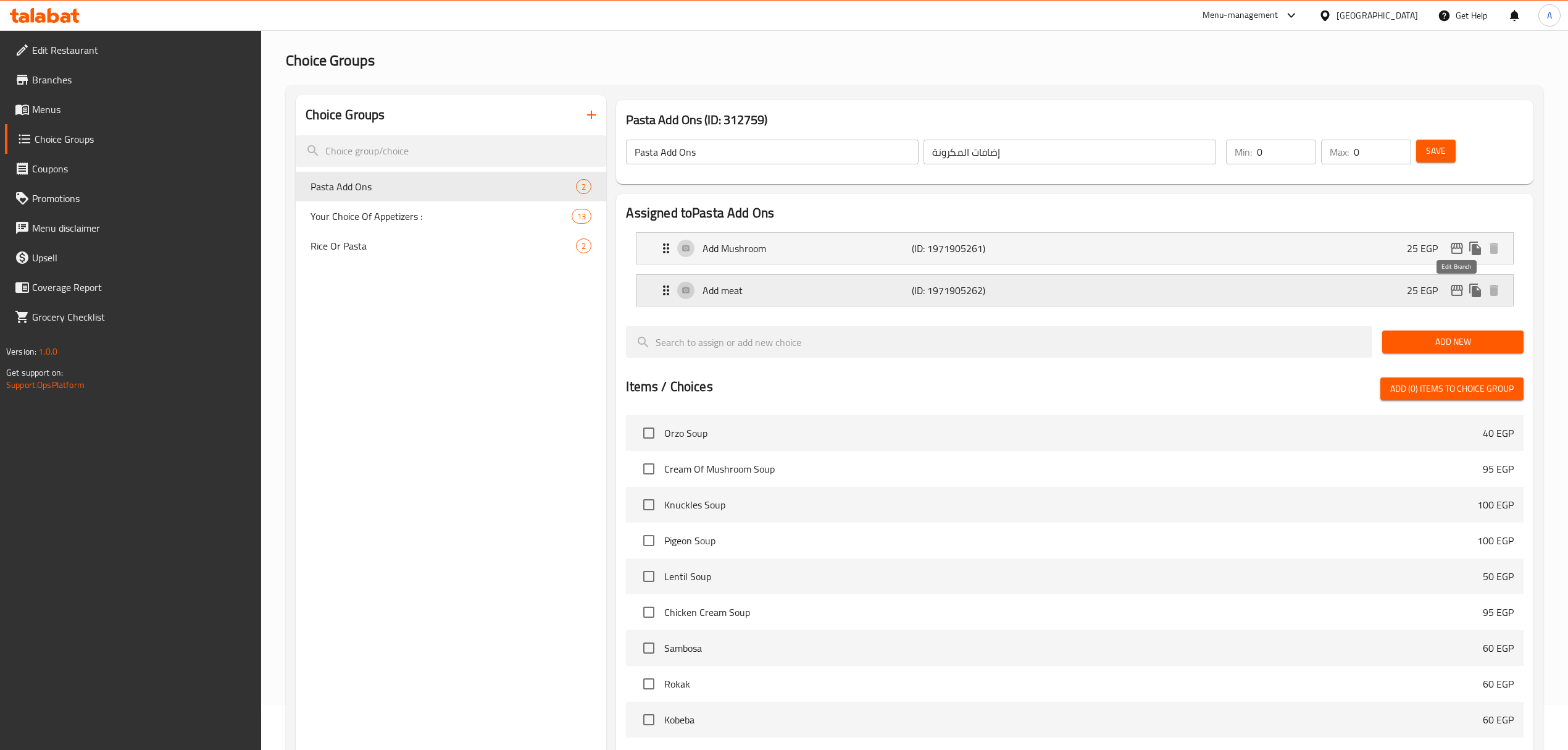
click at [1450, 287] on icon "edit" at bounding box center [1456, 290] width 15 height 15
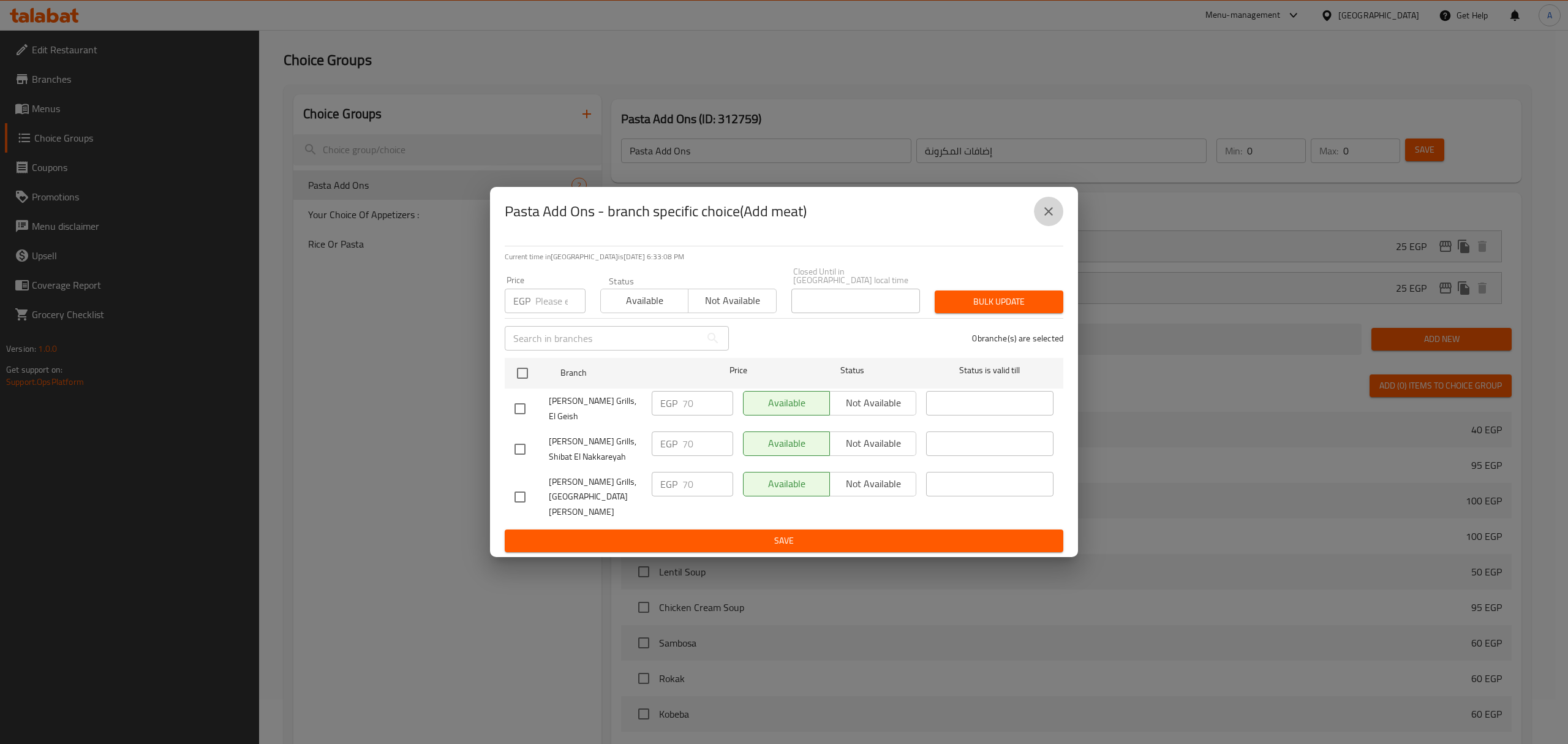
click at [1046, 219] on icon "close" at bounding box center [1049, 211] width 14 height 14
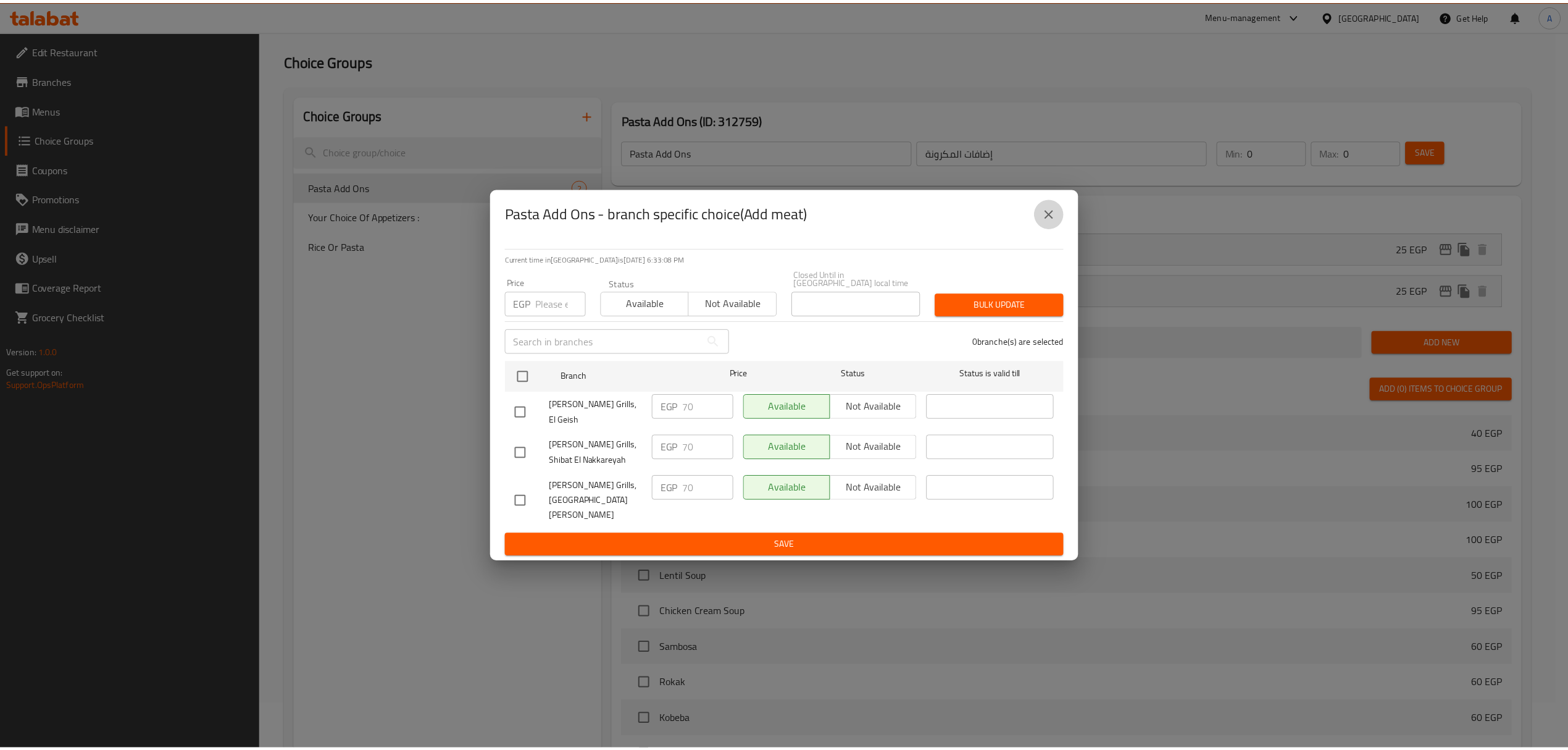
scroll to position [292, 0]
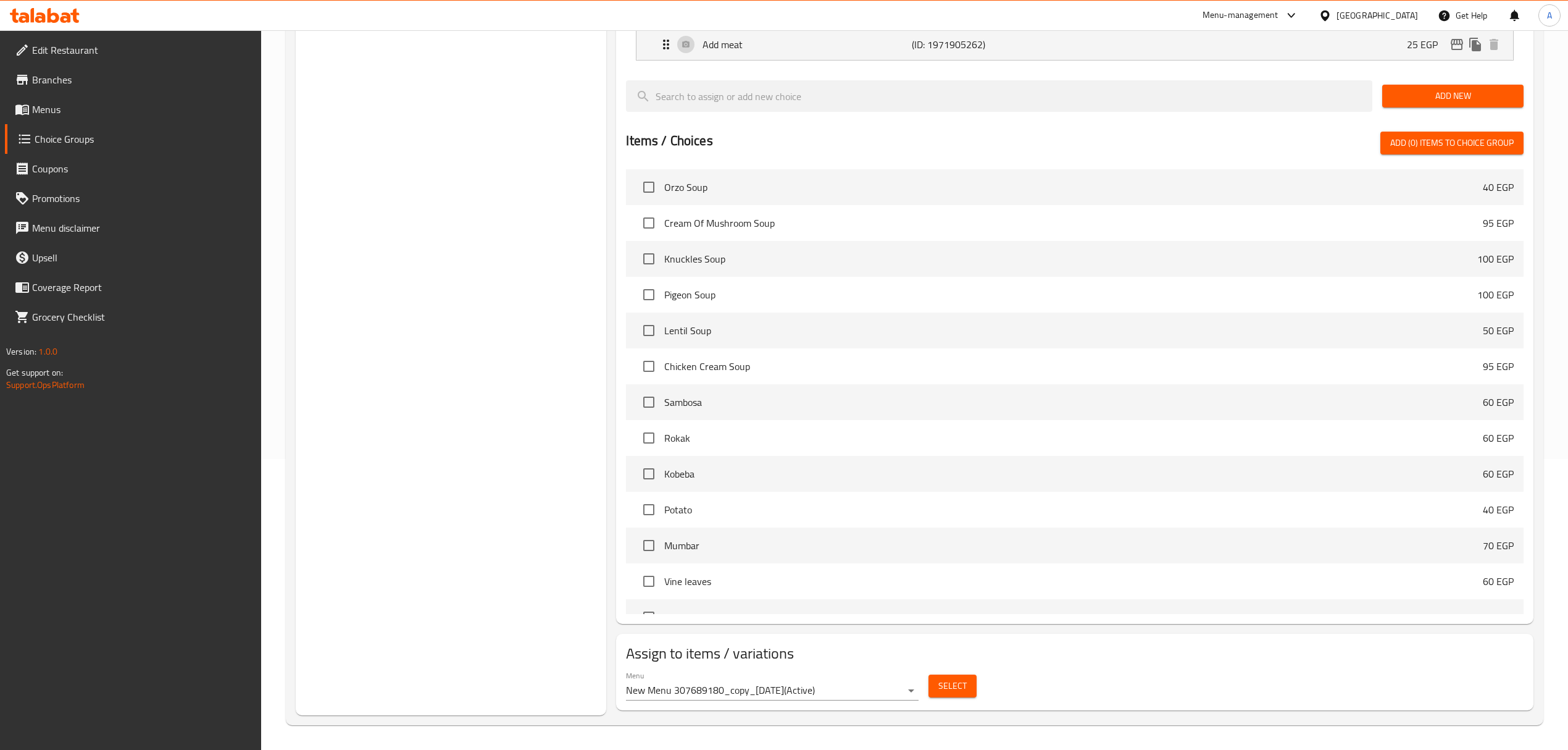
click at [48, 117] on span "Menus" at bounding box center [142, 109] width 220 height 15
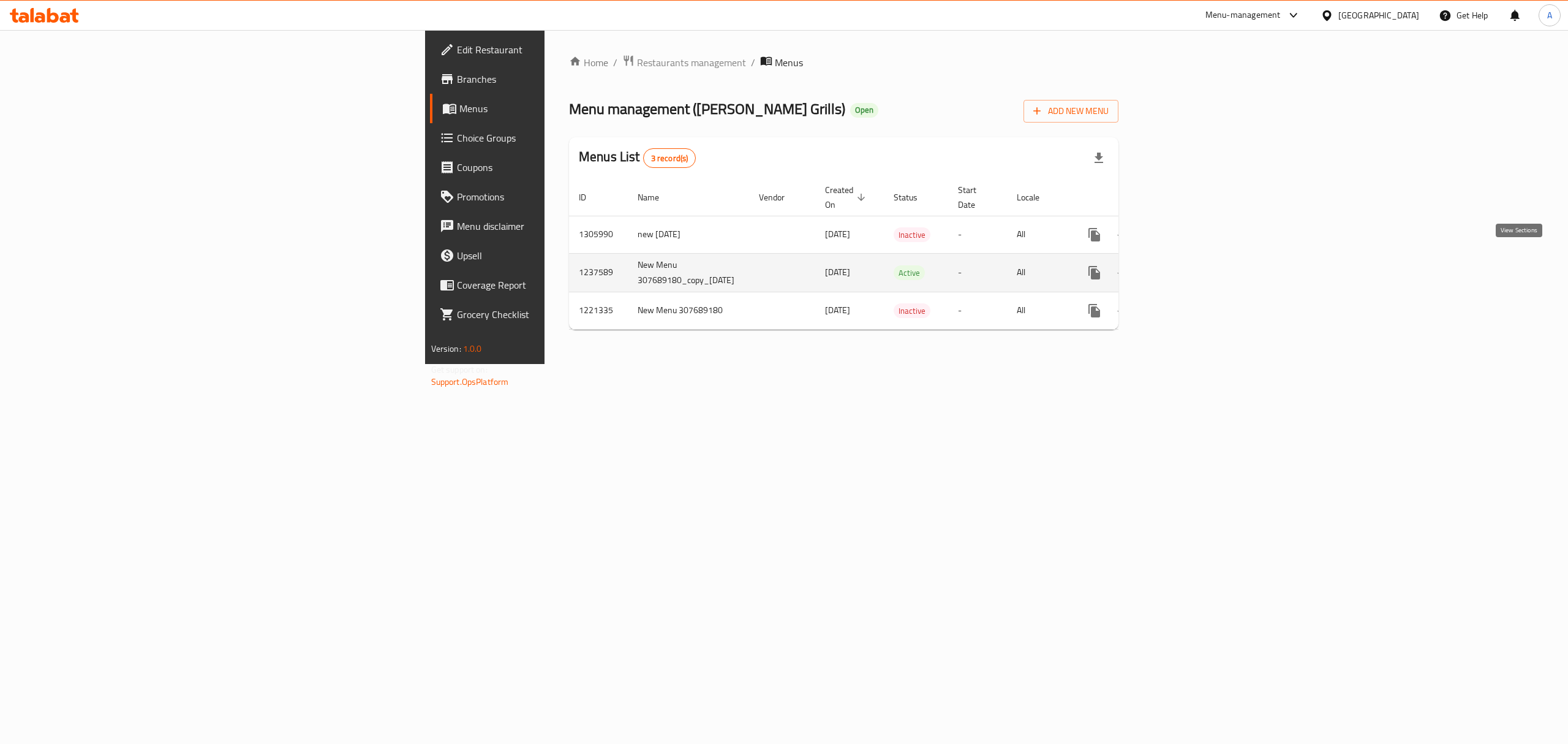
click at [1190, 266] on icon "enhanced table" at bounding box center [1183, 273] width 14 height 14
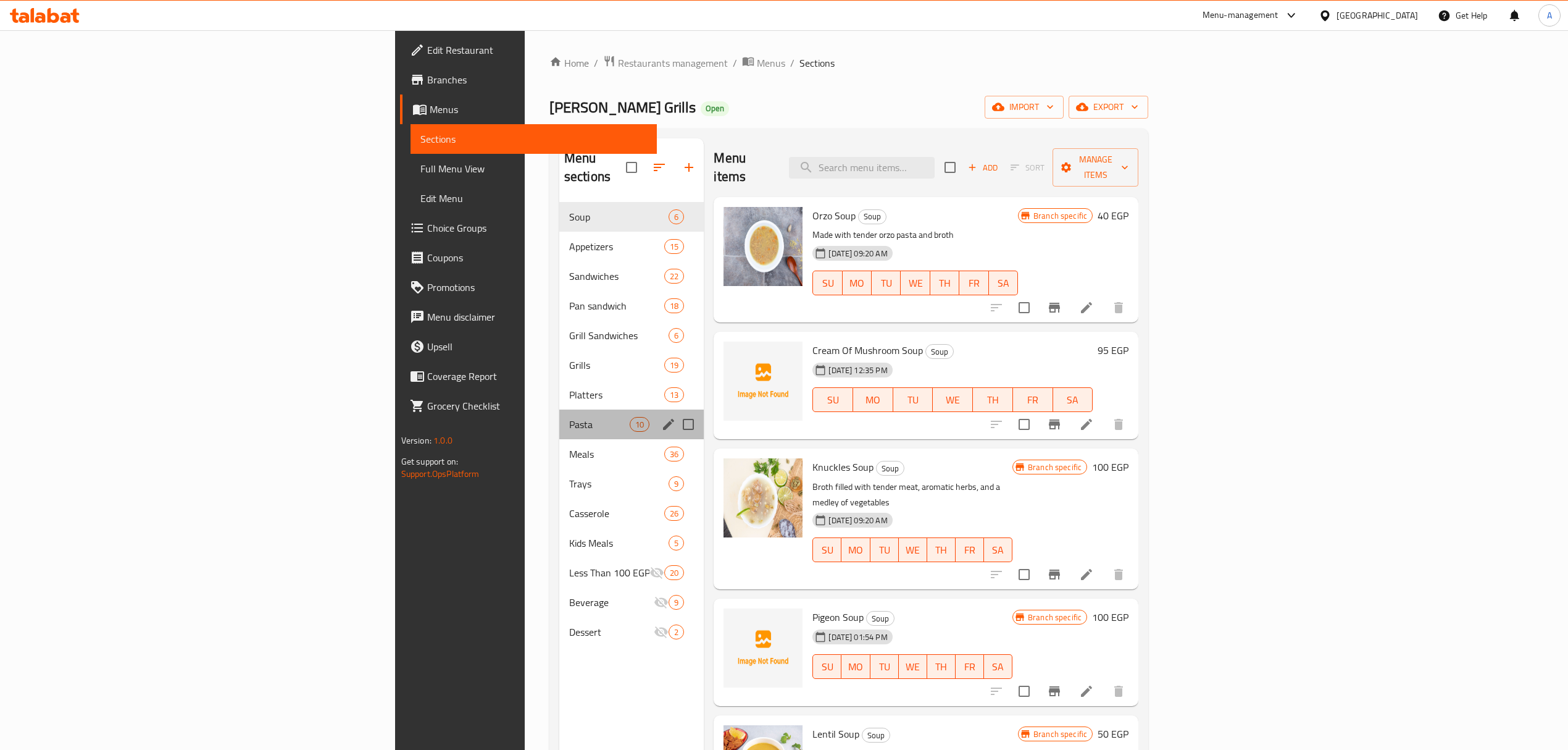
click at [560, 413] on div "Pasta 10" at bounding box center [632, 424] width 145 height 30
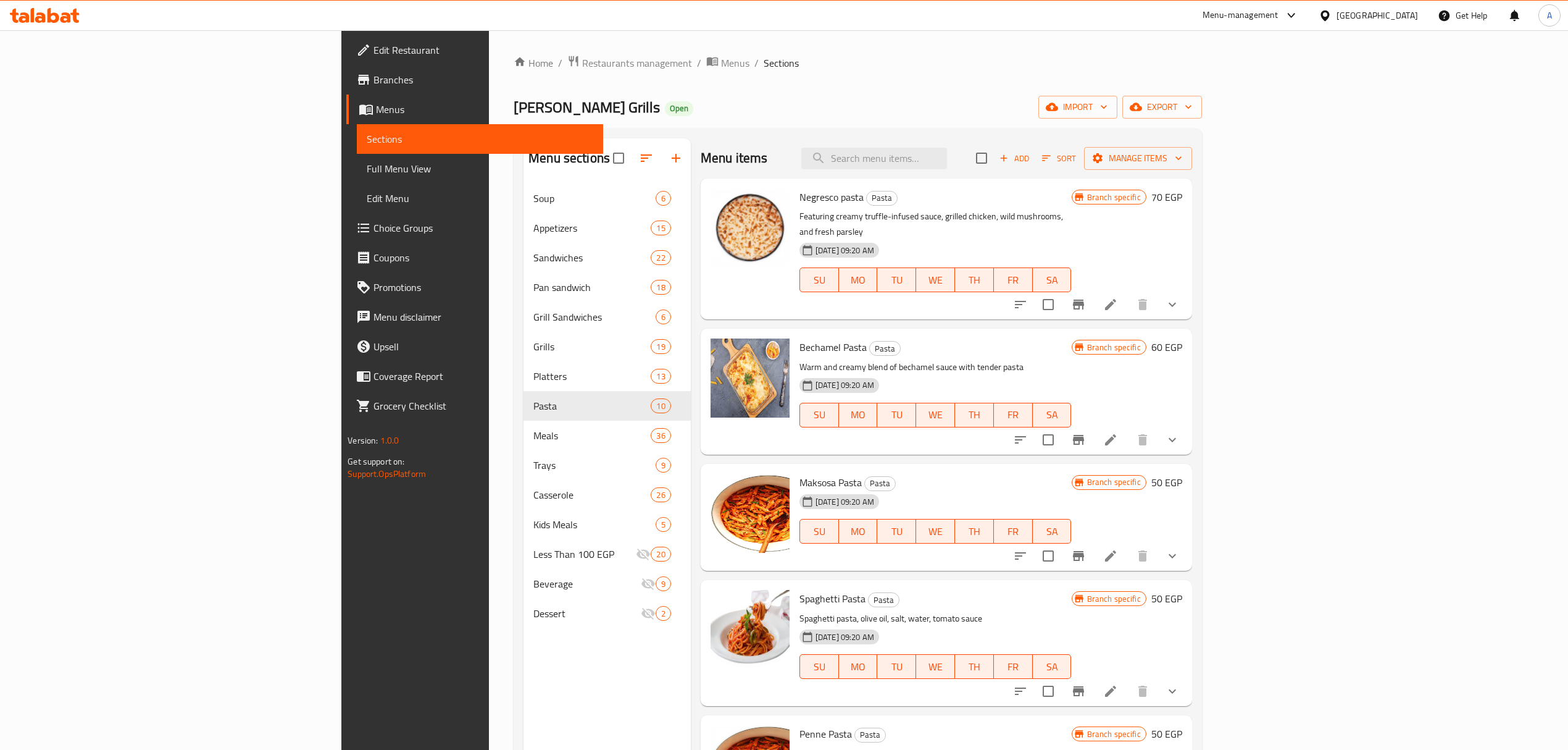
click at [1180, 297] on icon "show more" at bounding box center [1172, 304] width 15 height 15
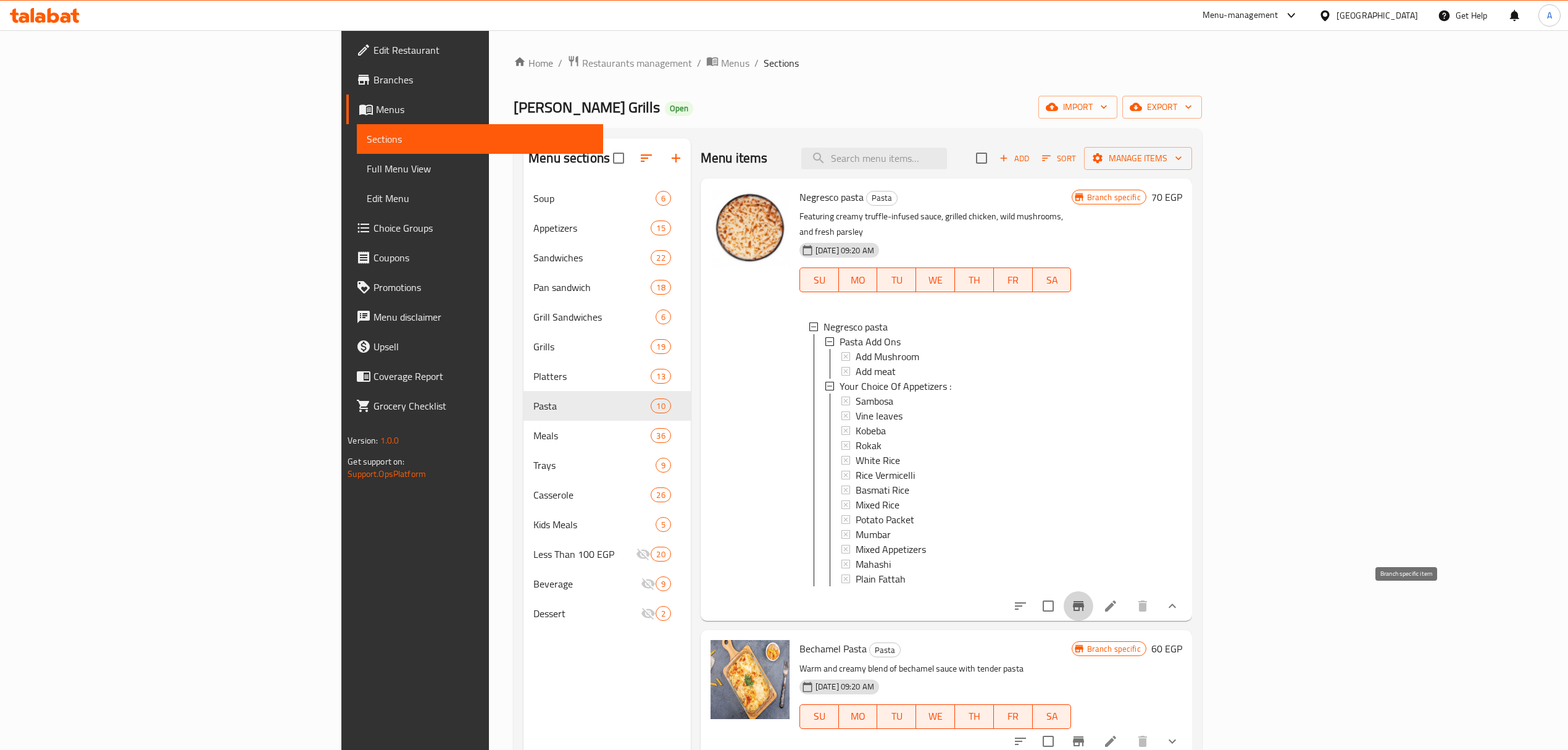
click at [1093, 595] on button "Branch-specific-item" at bounding box center [1078, 605] width 30 height 30
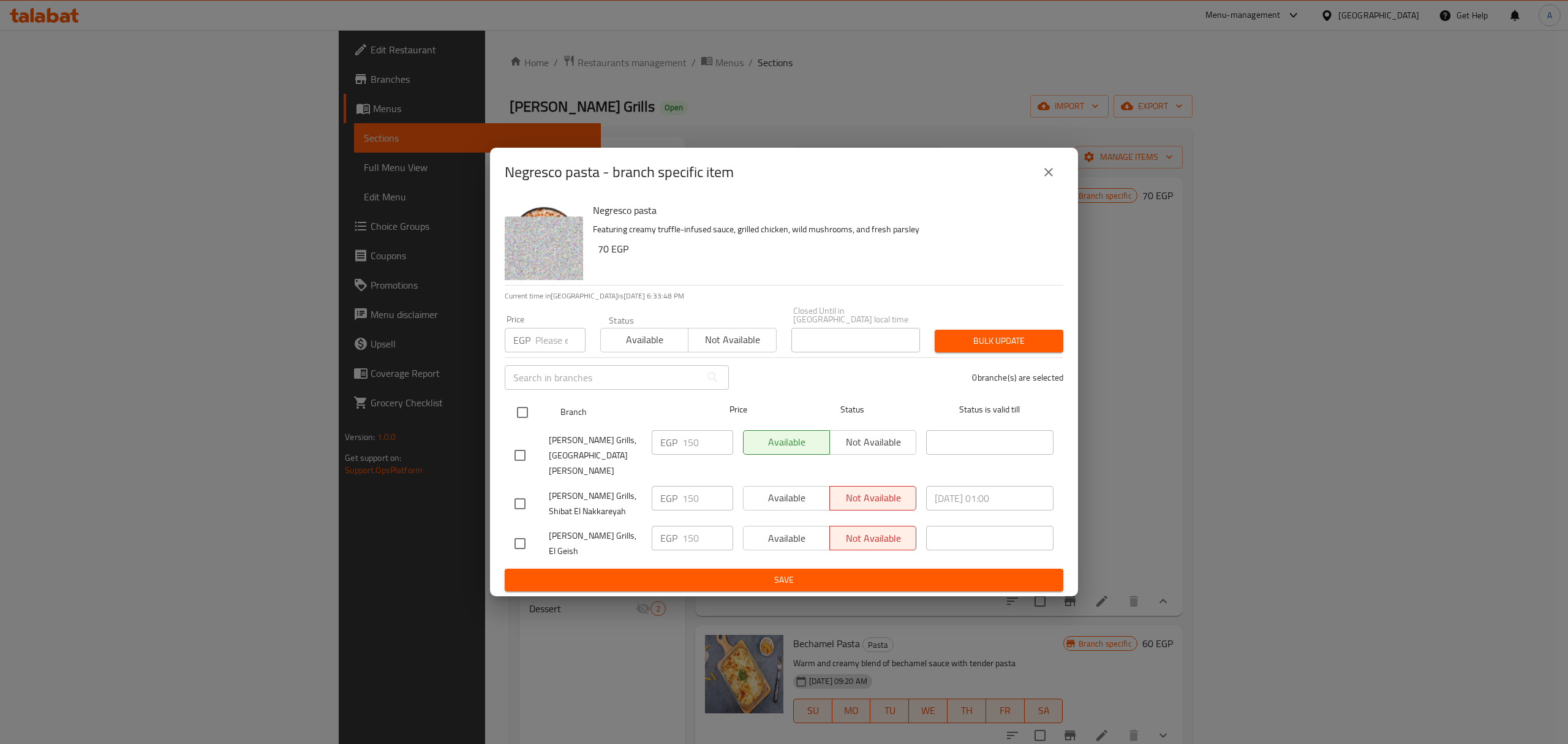
click at [522, 425] on input "checkbox" at bounding box center [522, 413] width 26 height 26
click at [542, 342] on input "number" at bounding box center [560, 339] width 51 height 25
click at [977, 348] on span "Bulk update" at bounding box center [999, 340] width 109 height 15
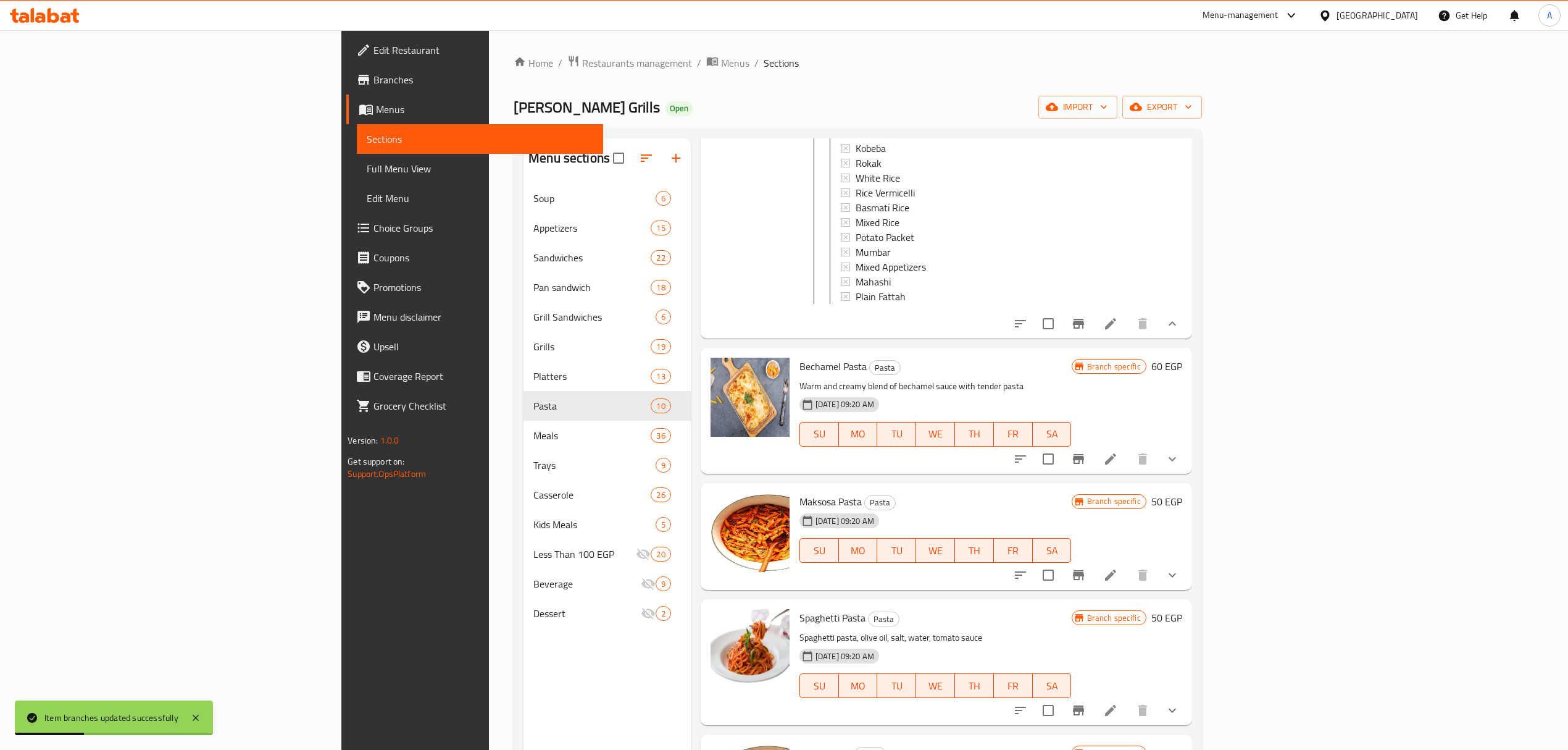
scroll to position [329, 0]
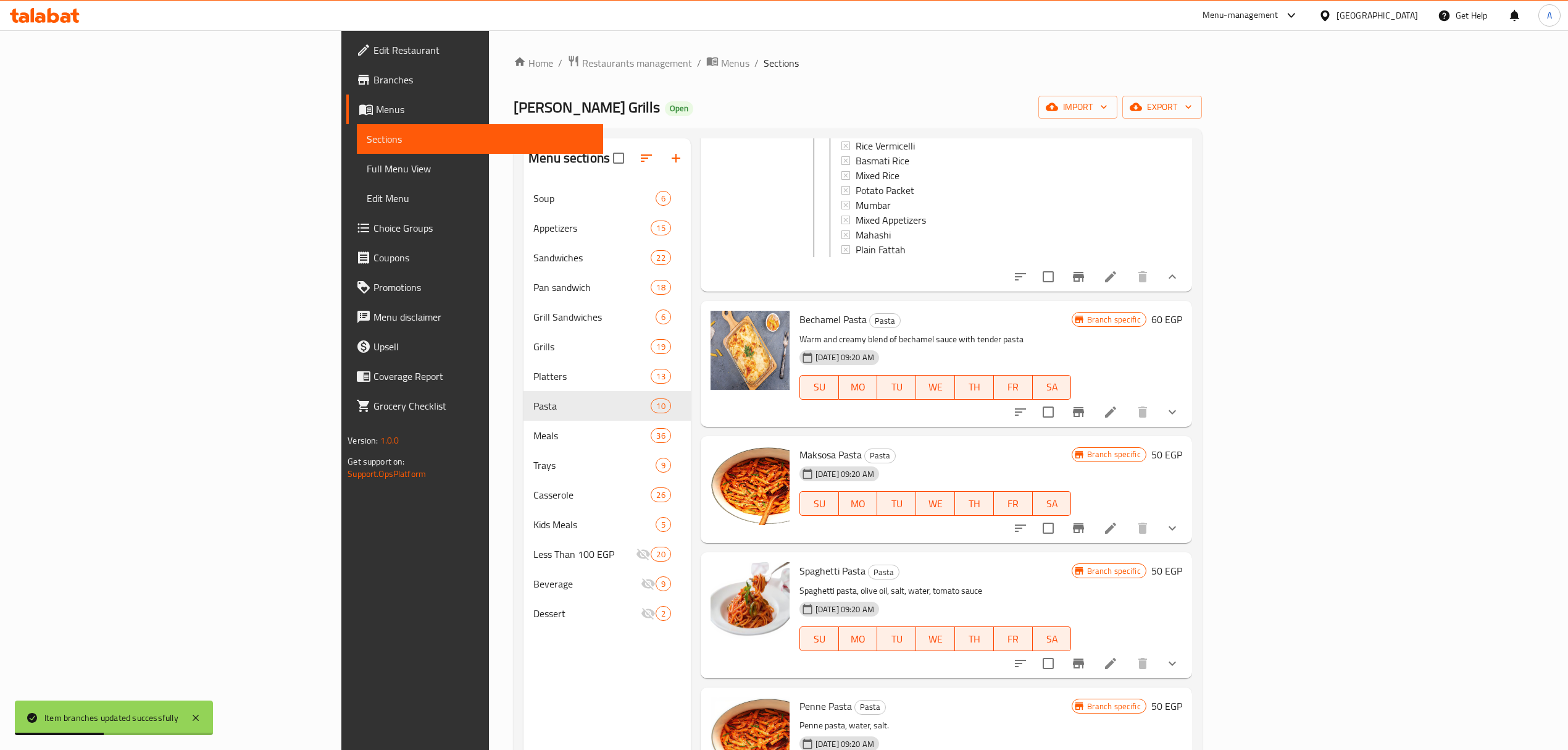
click at [1086, 405] on icon "Branch-specific-item" at bounding box center [1078, 412] width 15 height 15
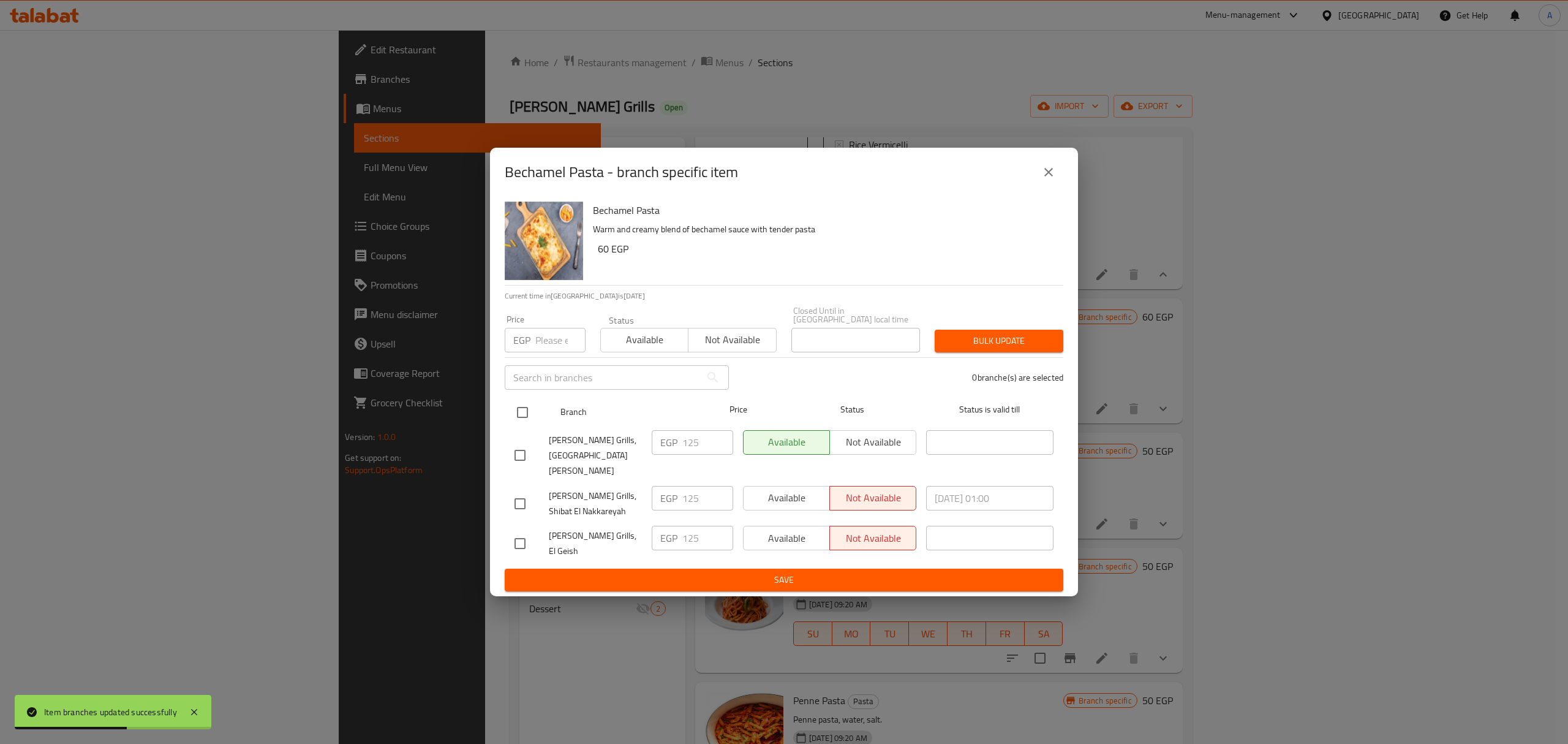
click at [520, 418] on input "checkbox" at bounding box center [522, 413] width 26 height 26
click at [542, 352] on input "number" at bounding box center [560, 339] width 51 height 25
paste input "135.00"
click at [981, 348] on span "Bulk update" at bounding box center [999, 340] width 109 height 15
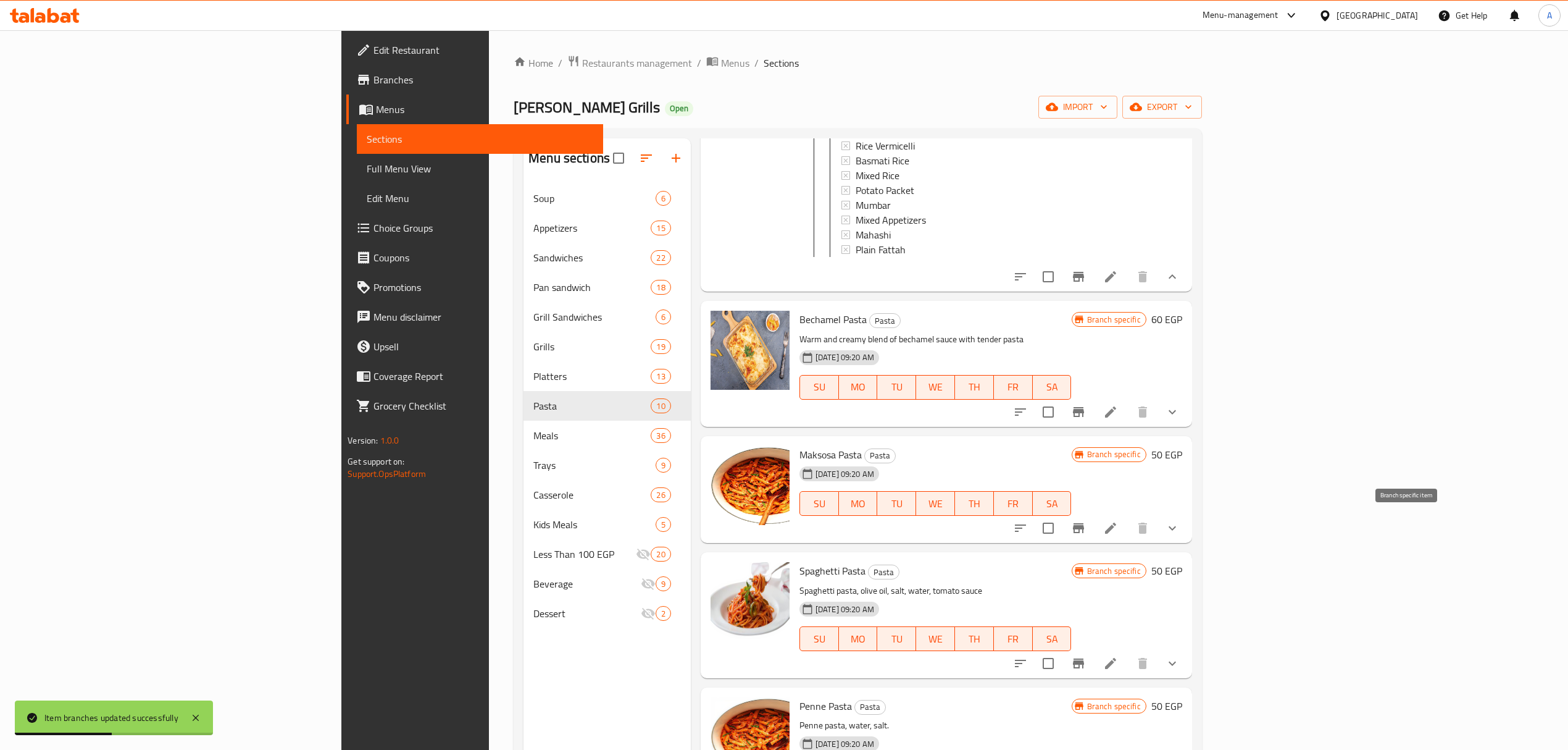
click at [1084, 526] on icon "Branch-specific-item" at bounding box center [1079, 528] width 11 height 10
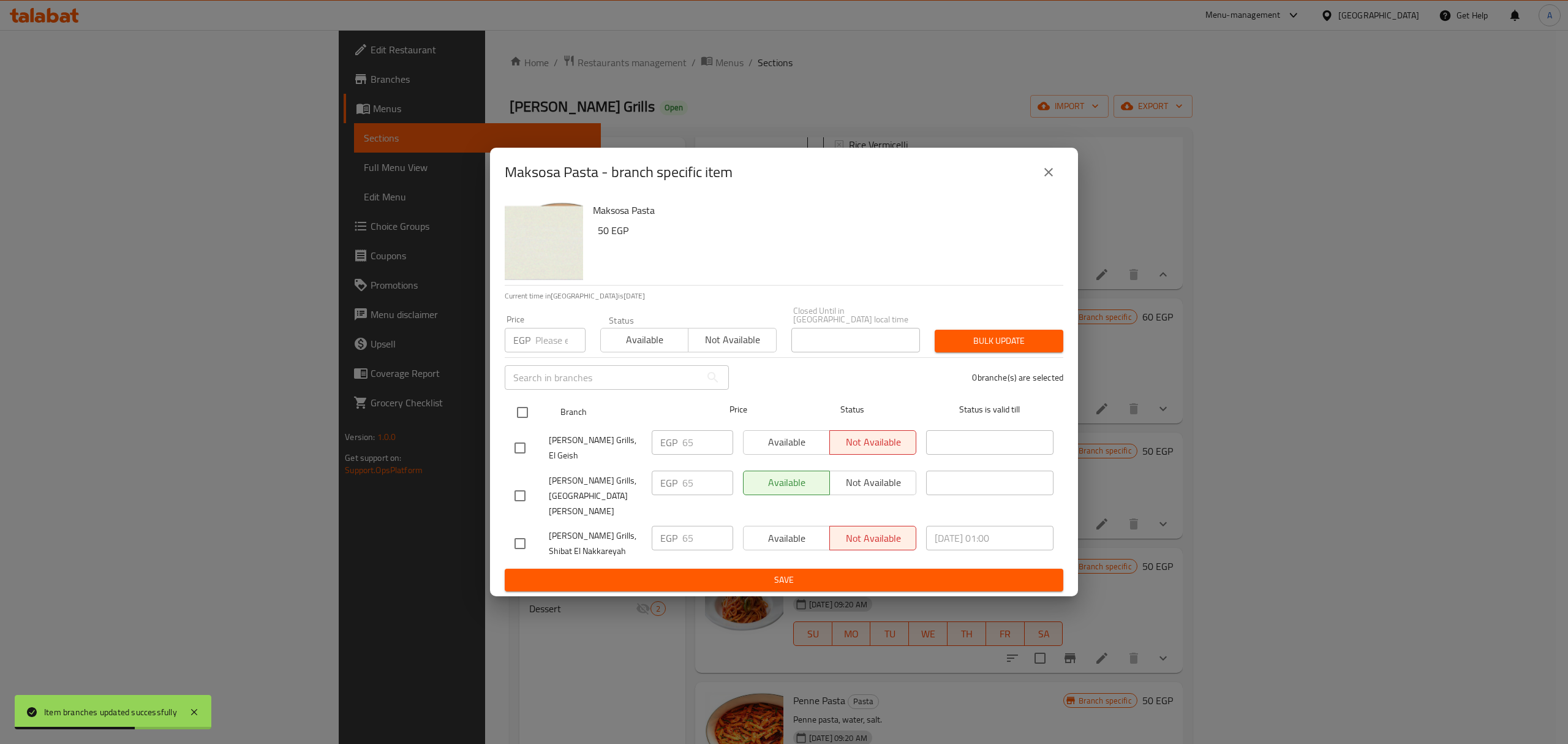
click at [534, 414] on input "checkbox" at bounding box center [522, 413] width 26 height 26
click at [542, 360] on div "Price EGP Price" at bounding box center [545, 333] width 95 height 52
click at [556, 351] on input "number" at bounding box center [560, 339] width 51 height 25
paste input "70.00"
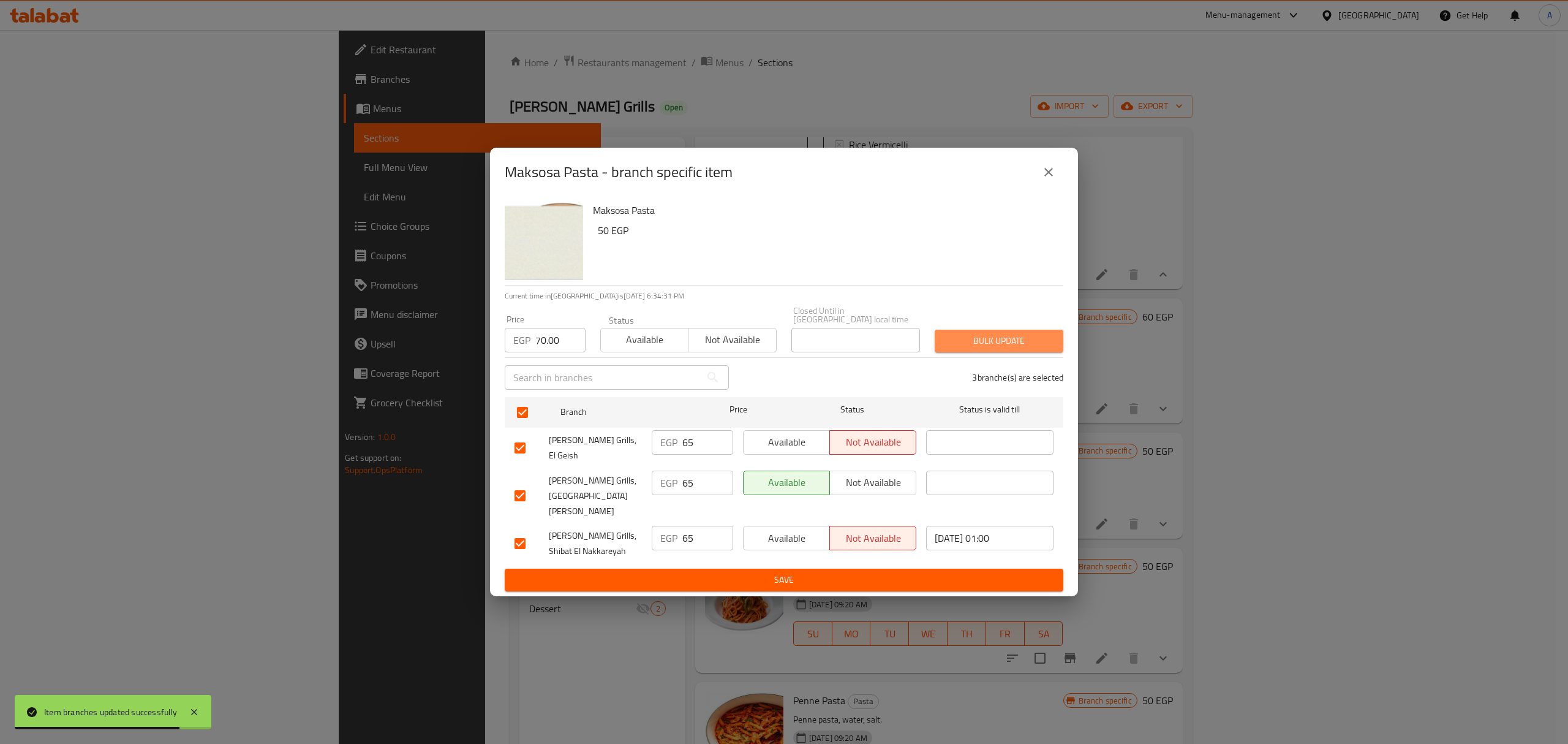
click at [953, 348] on span "Bulk update" at bounding box center [999, 340] width 109 height 15
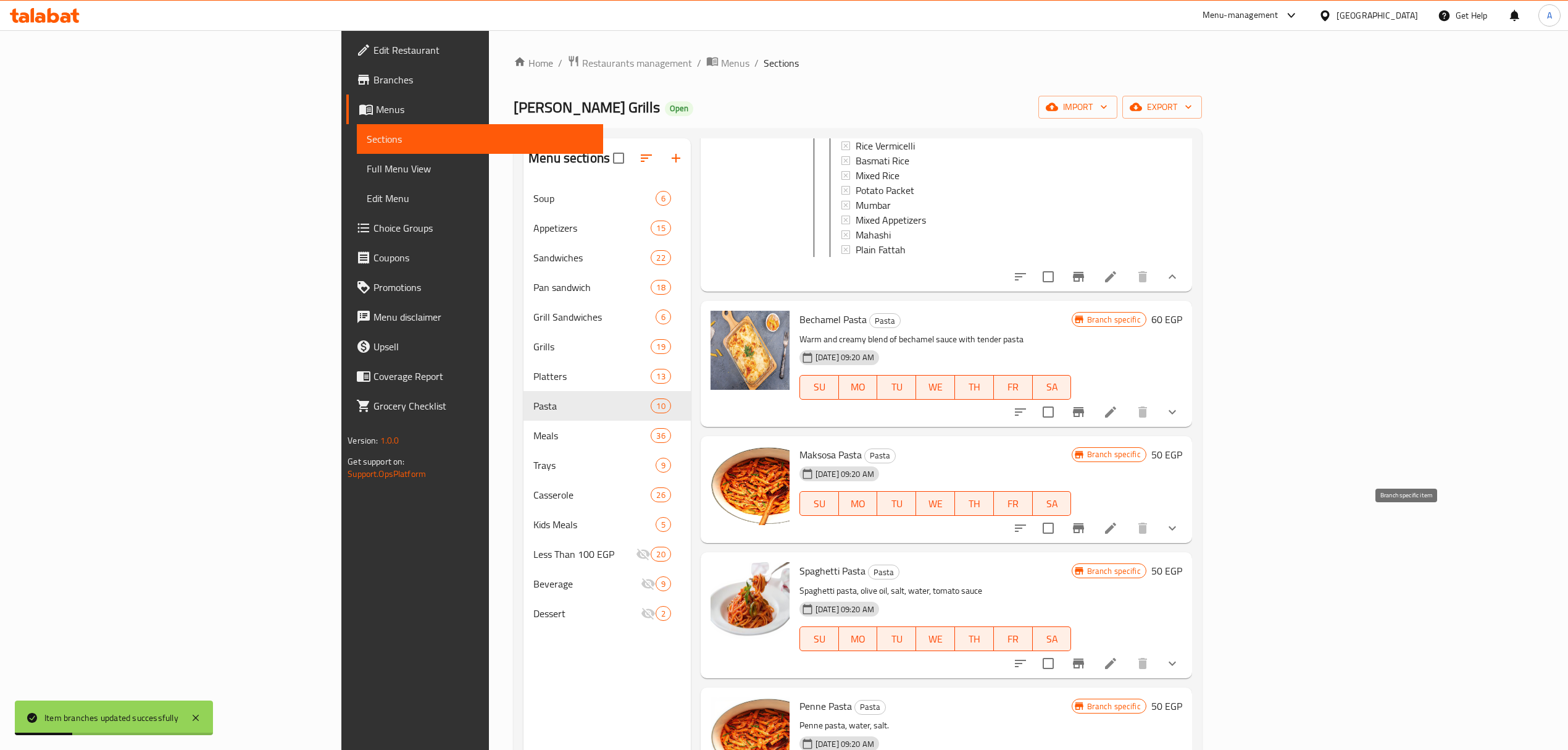
click at [1086, 531] on icon "Branch-specific-item" at bounding box center [1078, 528] width 15 height 15
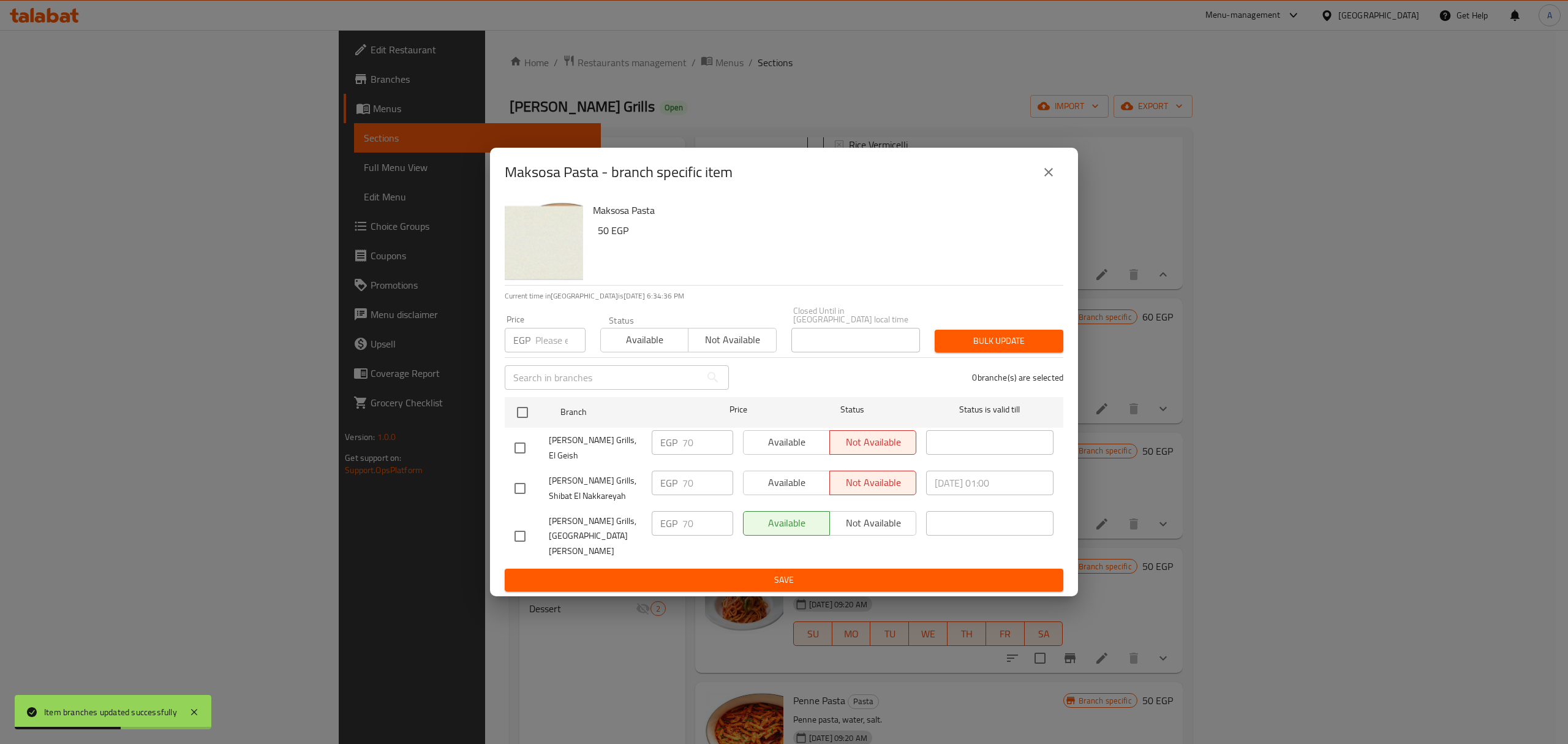
click at [1031, 187] on div "Maksosa Pasta - branch specific item" at bounding box center [784, 172] width 559 height 30
click at [1052, 180] on icon "close" at bounding box center [1049, 172] width 14 height 14
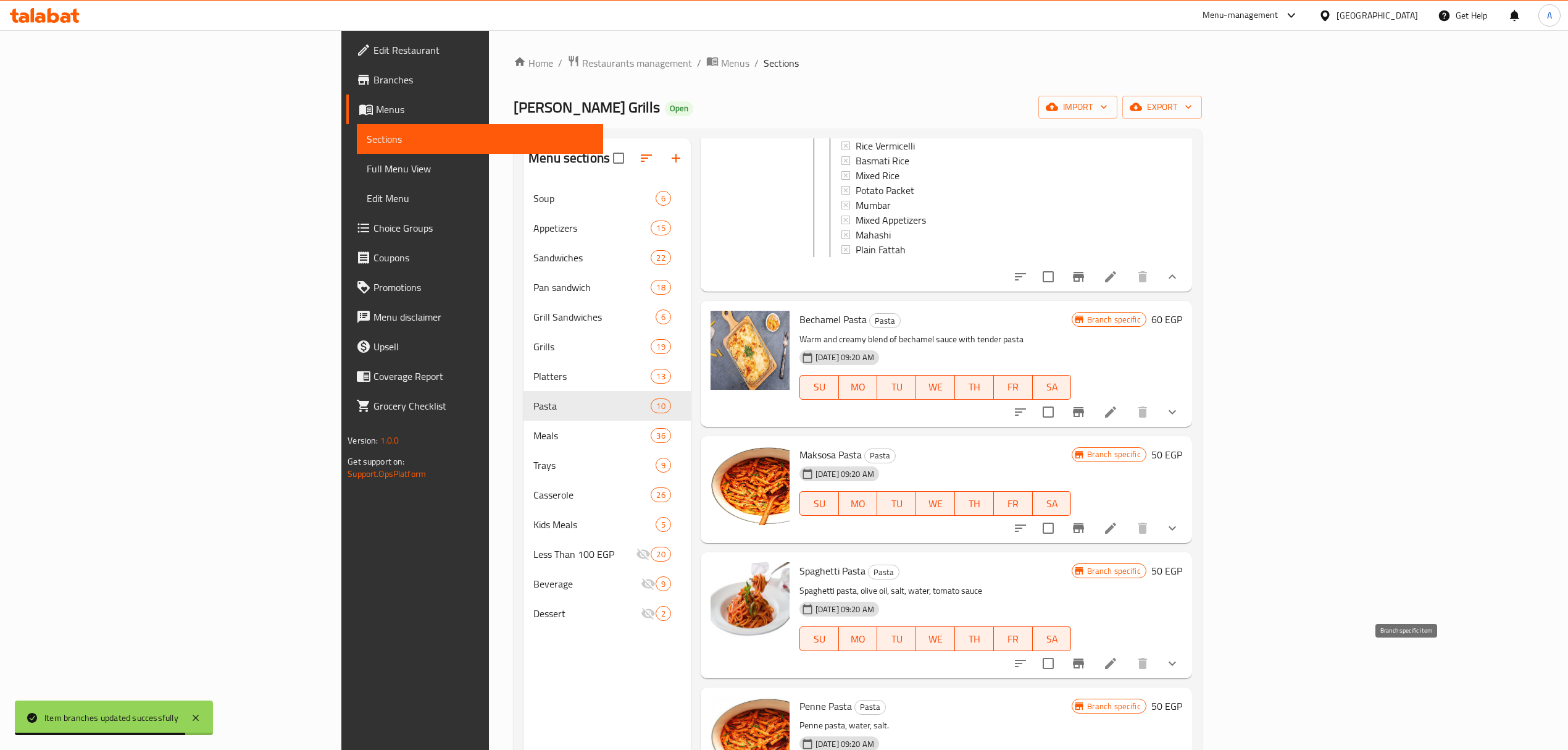
click at [1084, 659] on icon "Branch-specific-item" at bounding box center [1079, 663] width 11 height 10
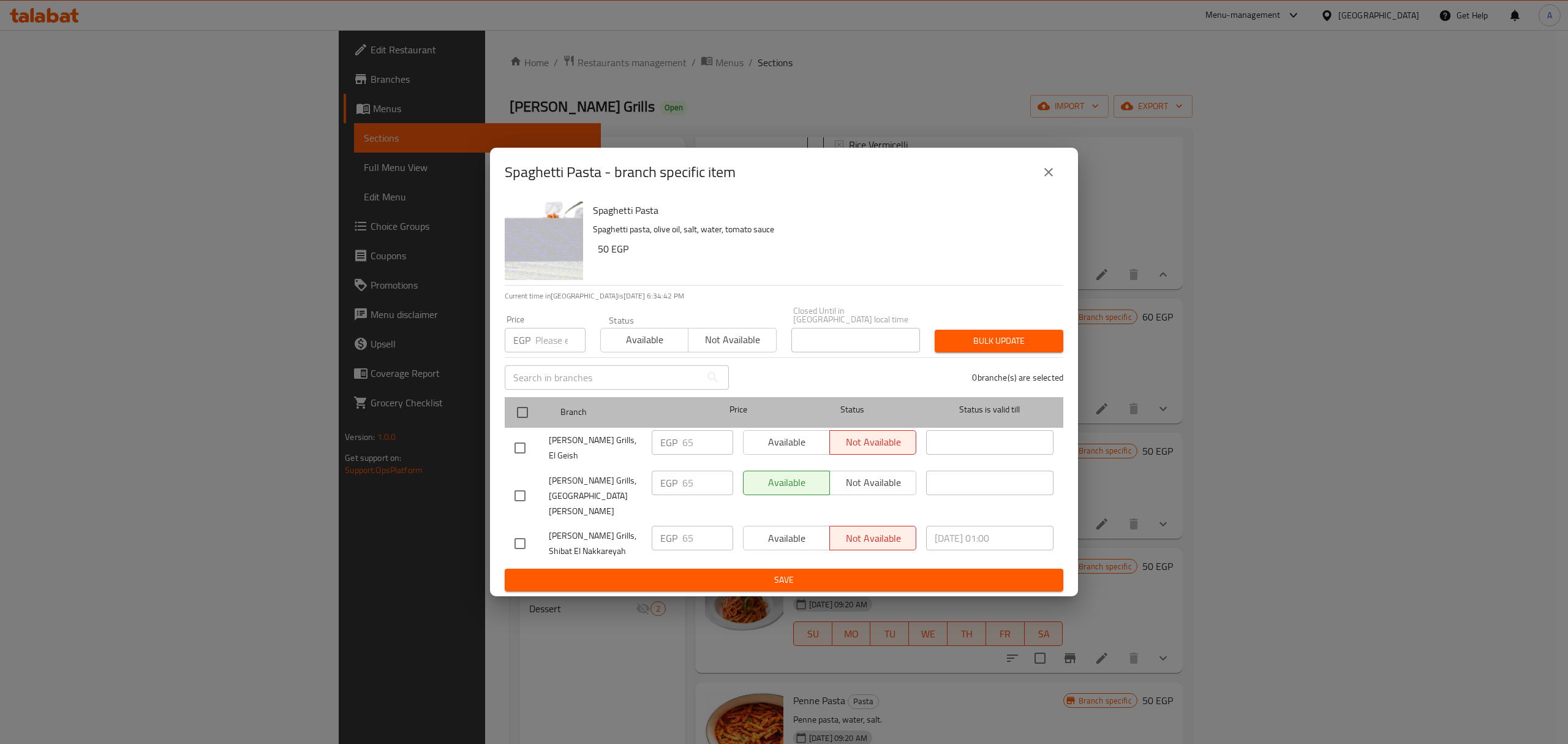
click at [506, 422] on div "Branch Price Status Status is valid till" at bounding box center [784, 413] width 559 height 30
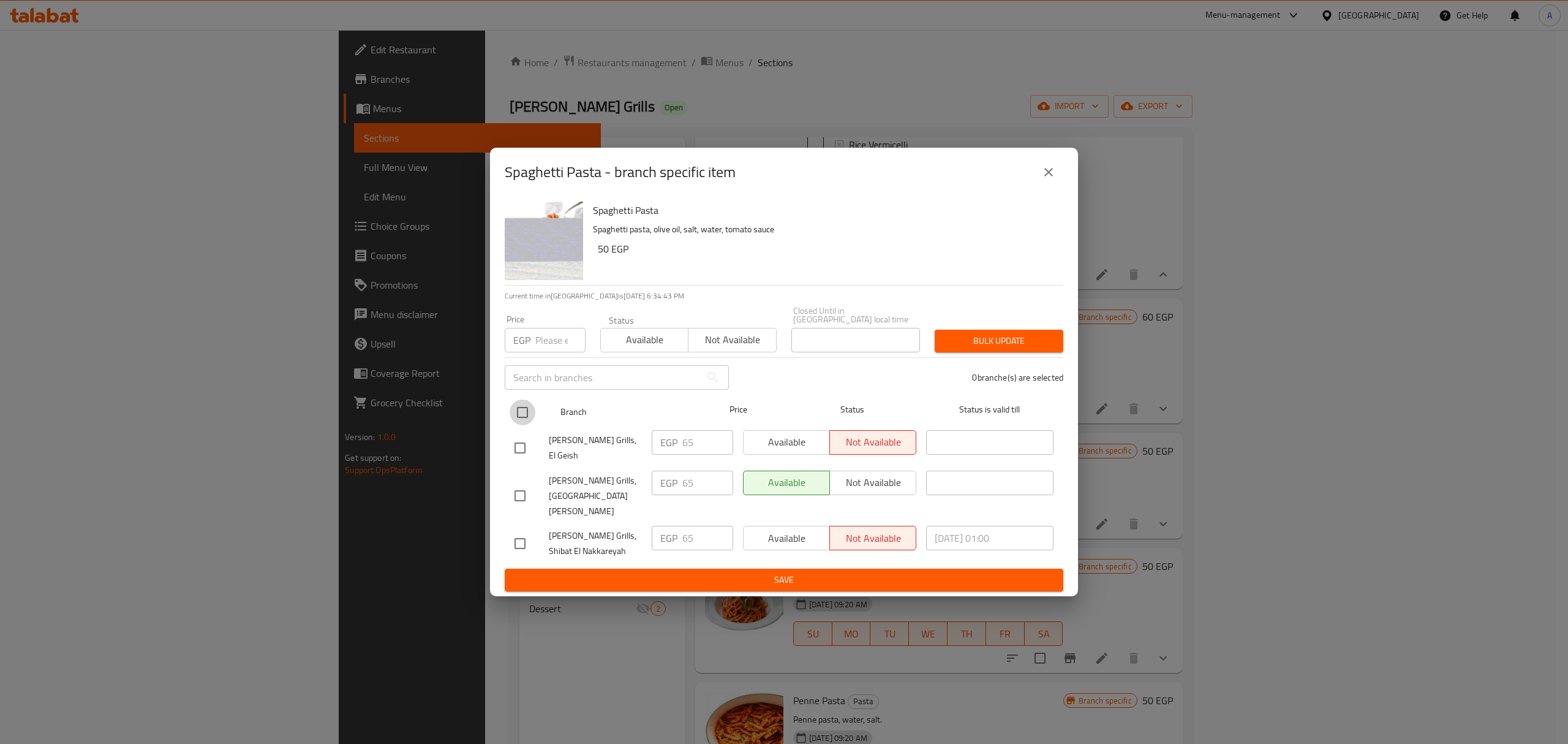
click at [524, 421] on input "checkbox" at bounding box center [522, 413] width 26 height 26
click at [547, 352] on input "number" at bounding box center [560, 339] width 51 height 25
paste input "70.00"
click at [940, 352] on button "Bulk update" at bounding box center [999, 341] width 128 height 22
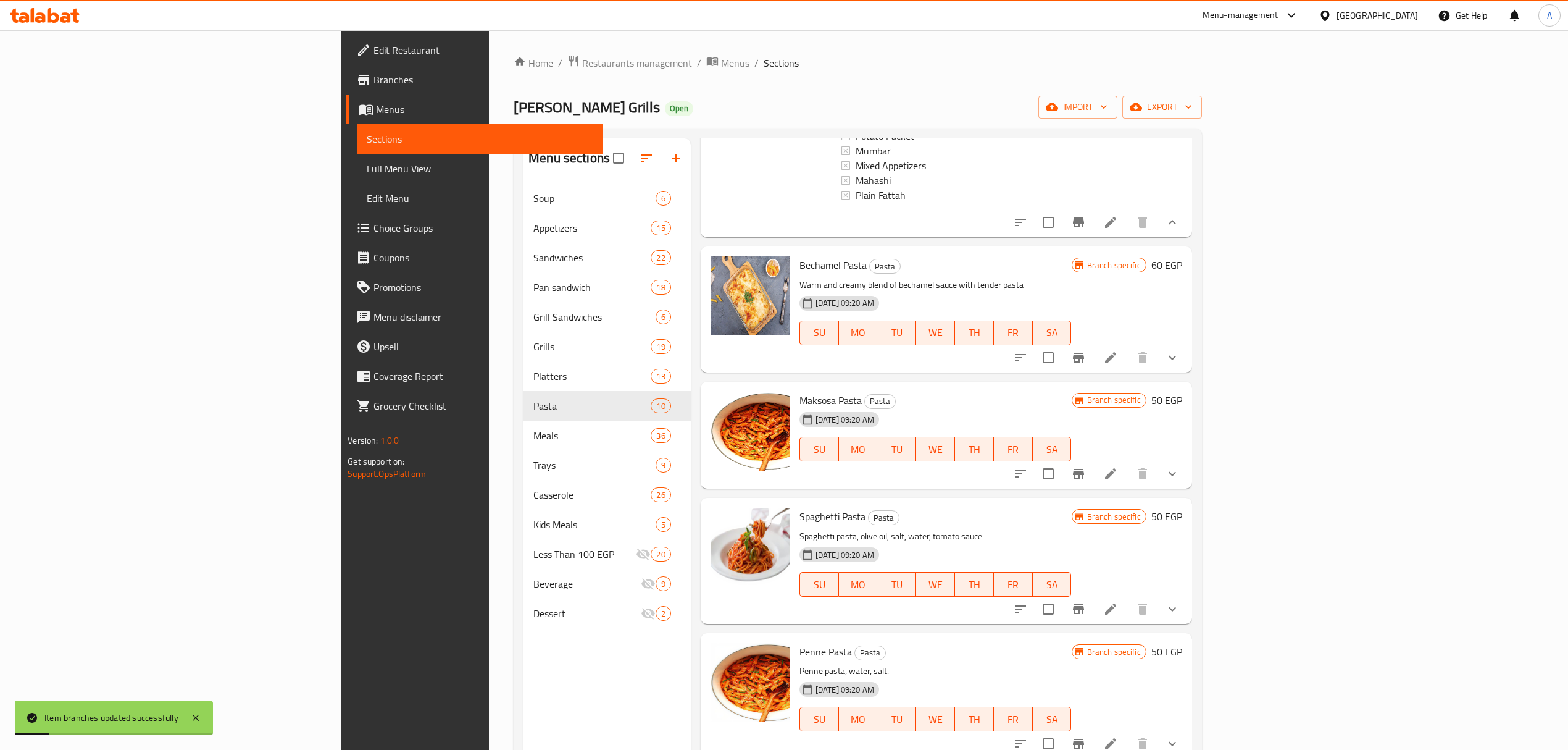
scroll to position [411, 0]
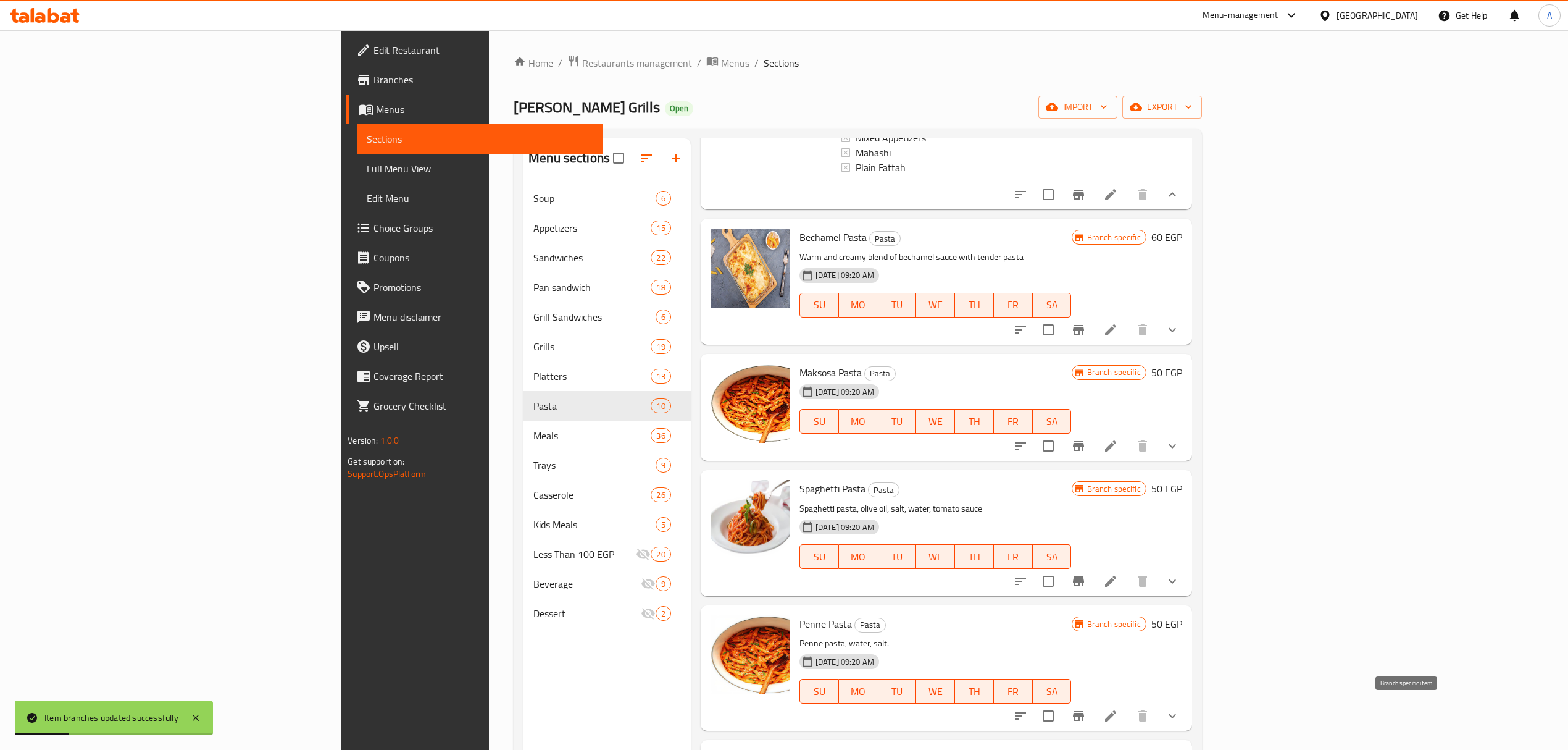
click at [1086, 709] on icon "Branch-specific-item" at bounding box center [1078, 716] width 15 height 15
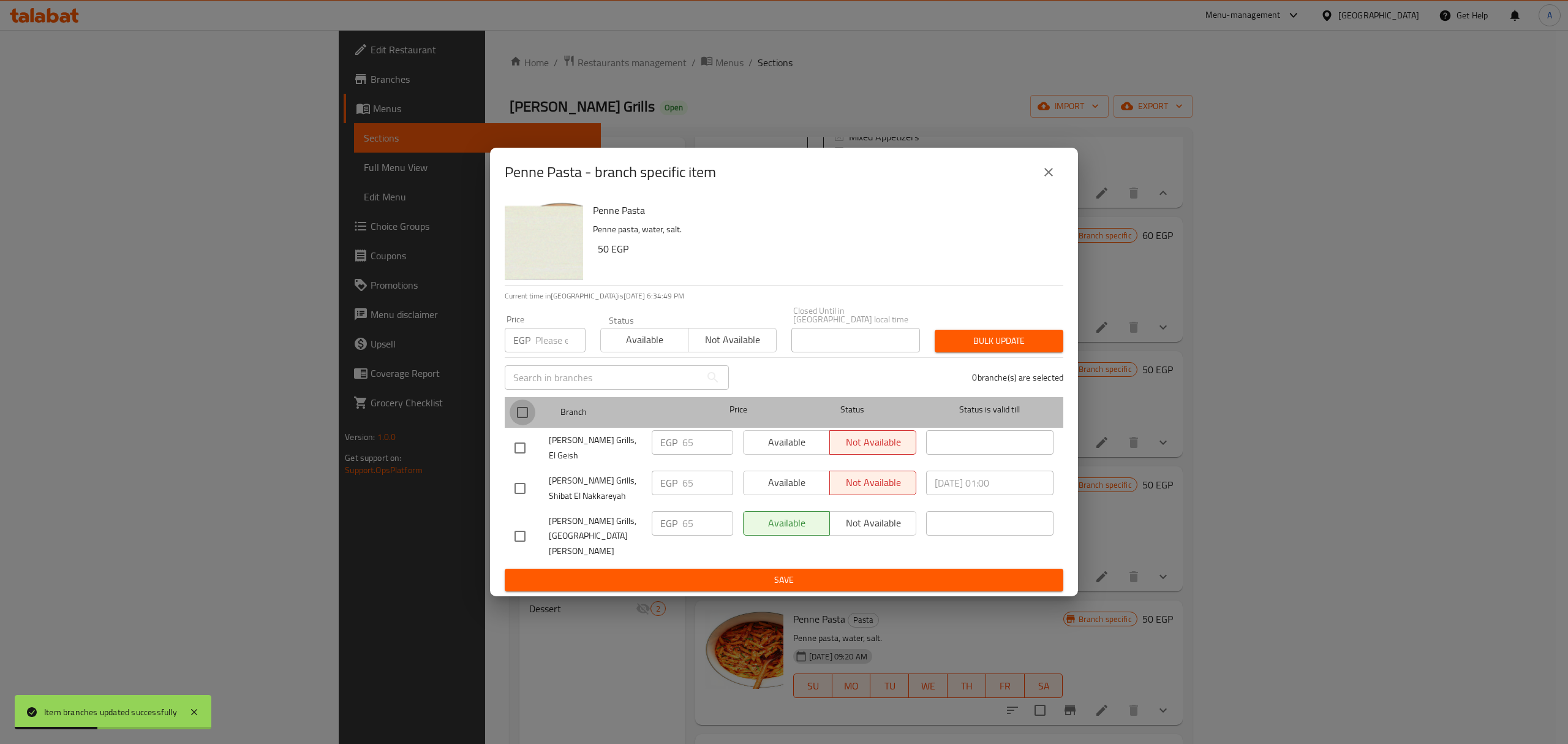
click at [518, 421] on input "checkbox" at bounding box center [522, 413] width 26 height 26
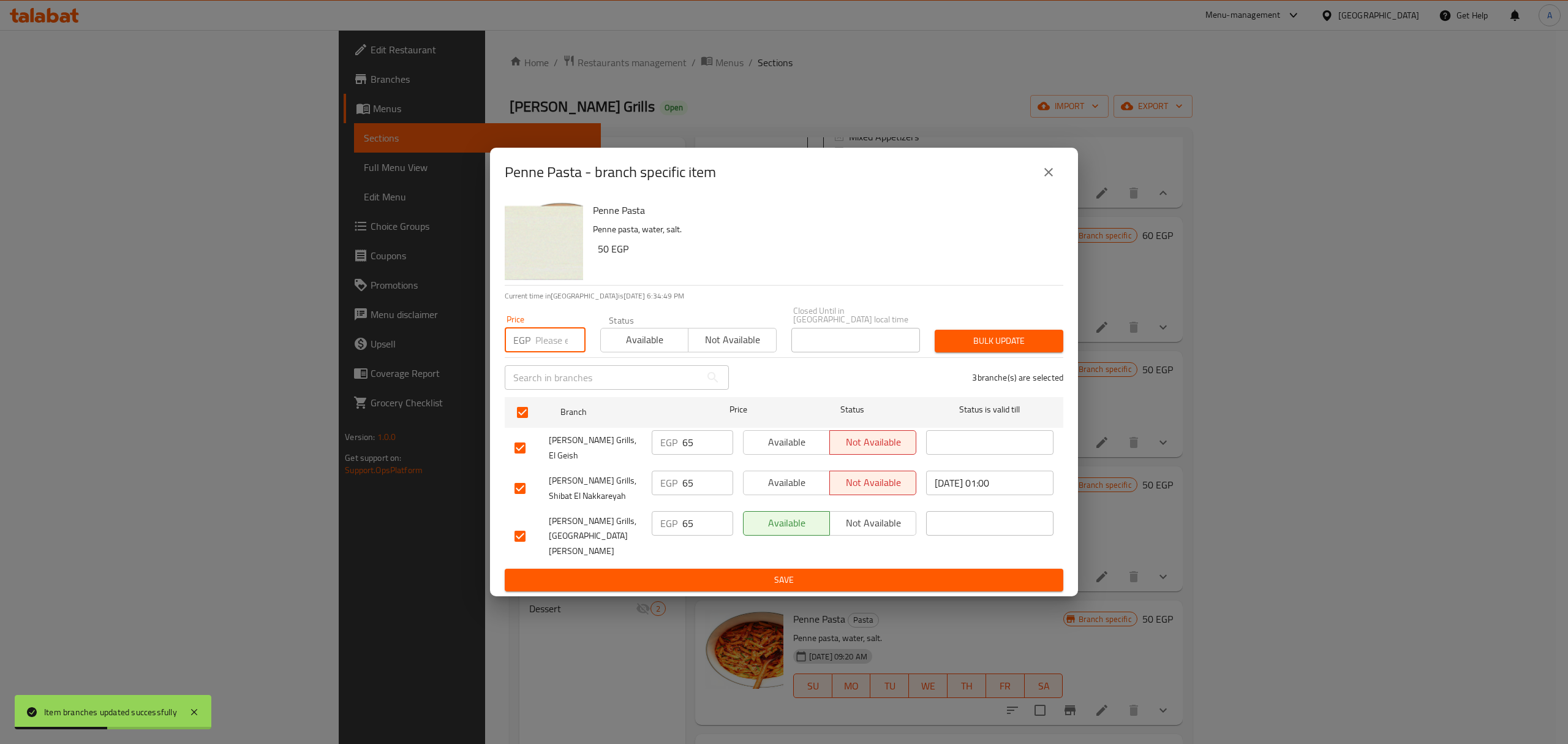
click at [537, 352] on input "number" at bounding box center [560, 339] width 51 height 25
paste input "70.00"
click at [961, 335] on div "Bulk update" at bounding box center [999, 341] width 144 height 38
click at [972, 348] on span "Bulk update" at bounding box center [999, 340] width 109 height 15
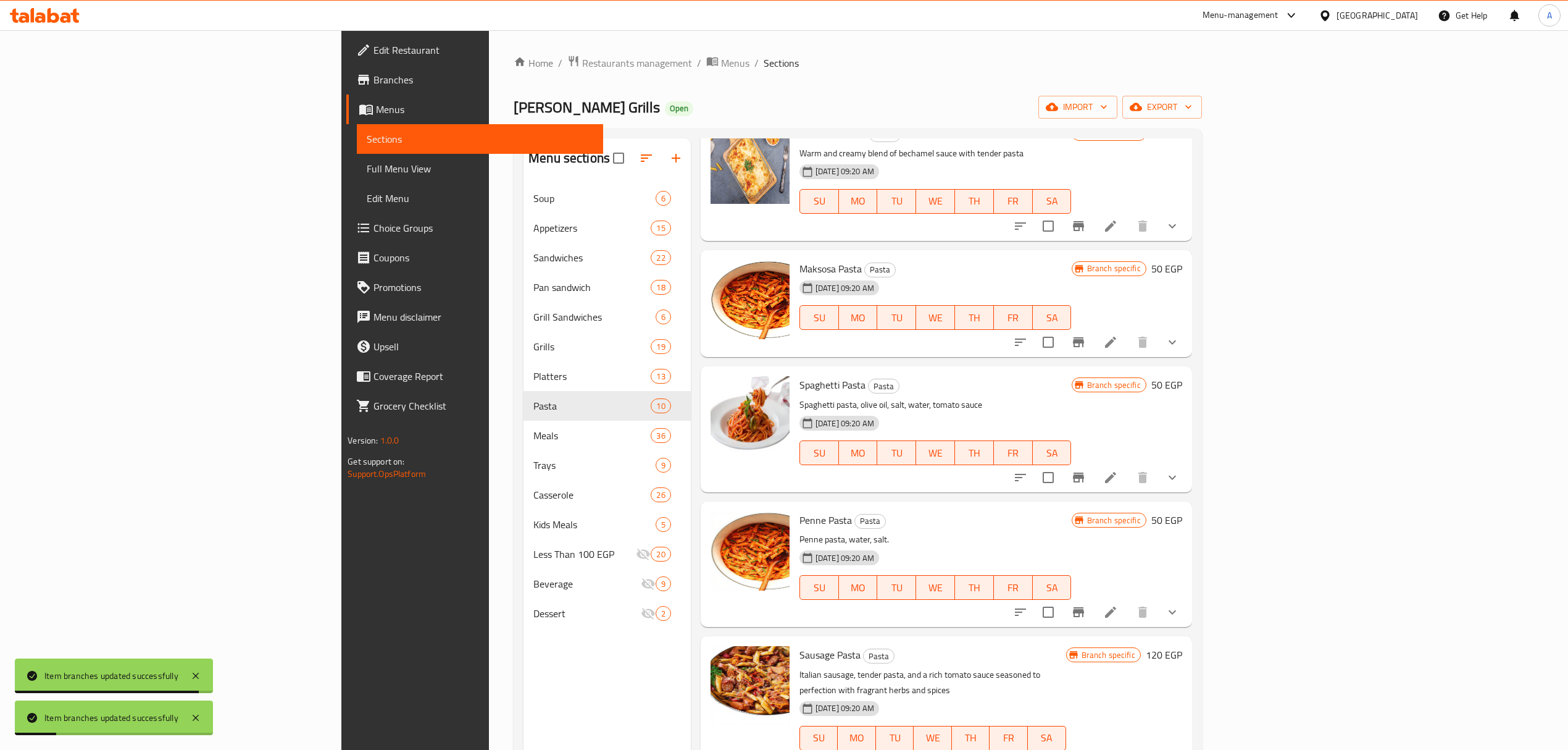
scroll to position [741, 0]
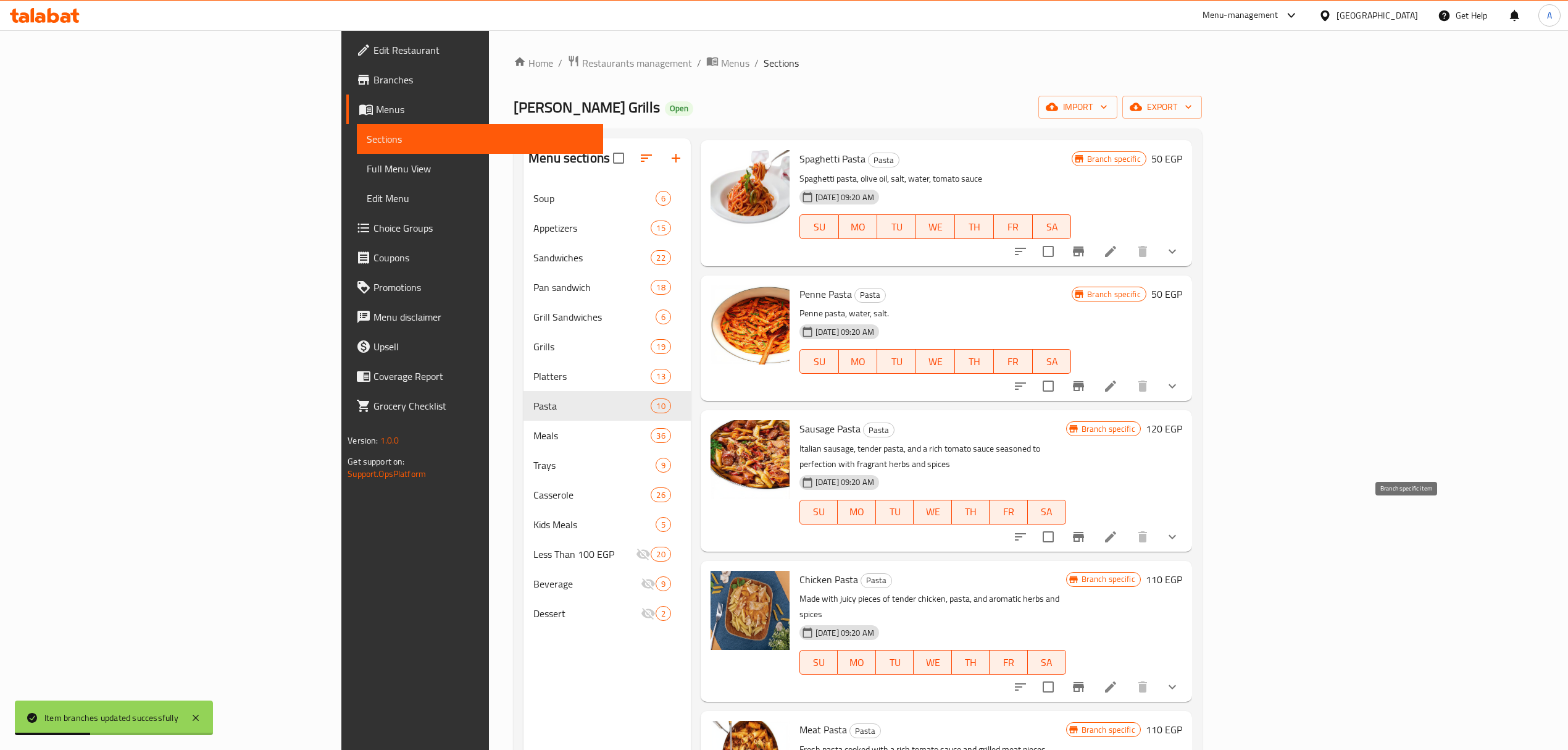
click at [1093, 527] on button "Branch-specific-item" at bounding box center [1078, 536] width 30 height 30
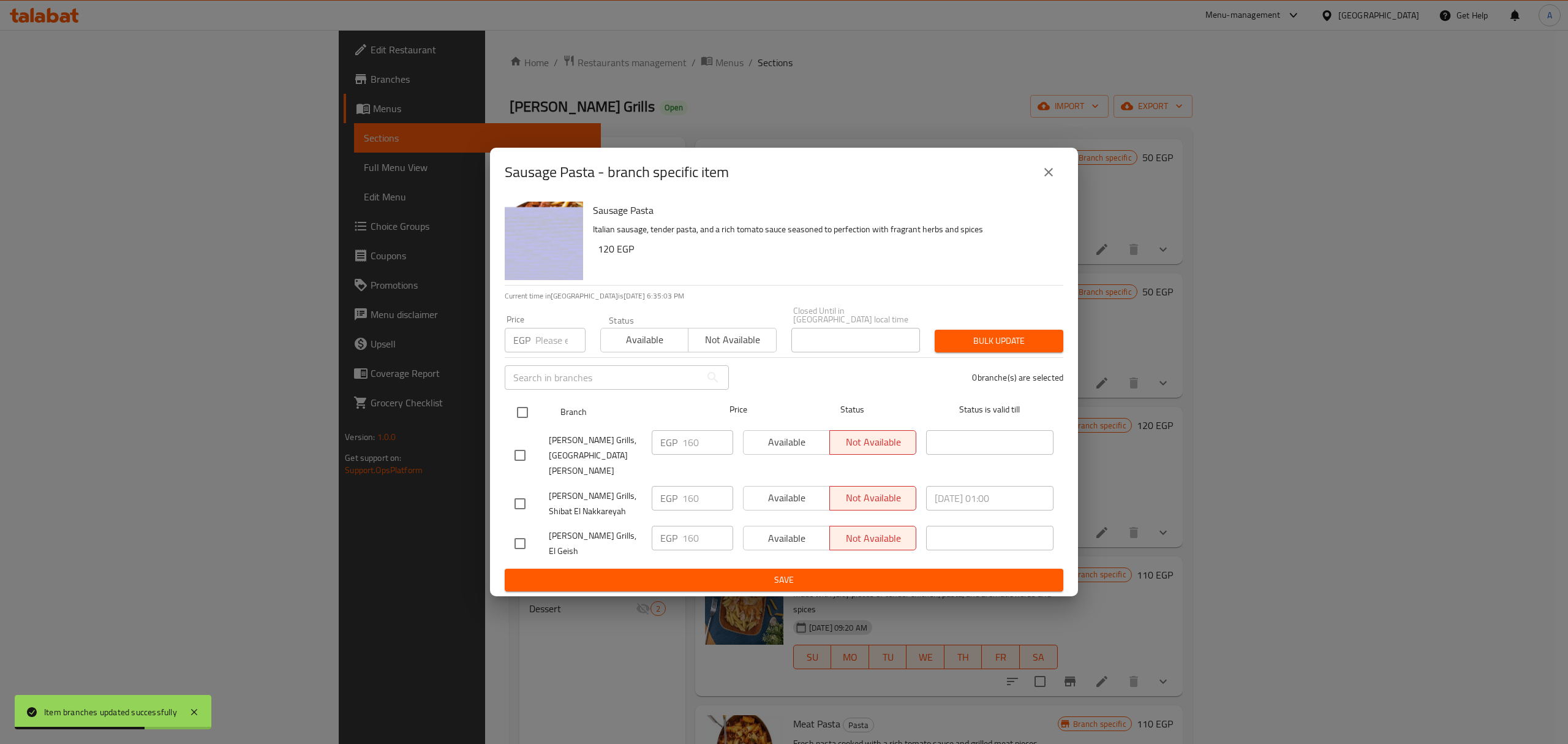
click at [517, 424] on input "checkbox" at bounding box center [522, 413] width 26 height 26
click at [534, 346] on div "EGP Price" at bounding box center [545, 339] width 81 height 25
paste input "135.00"
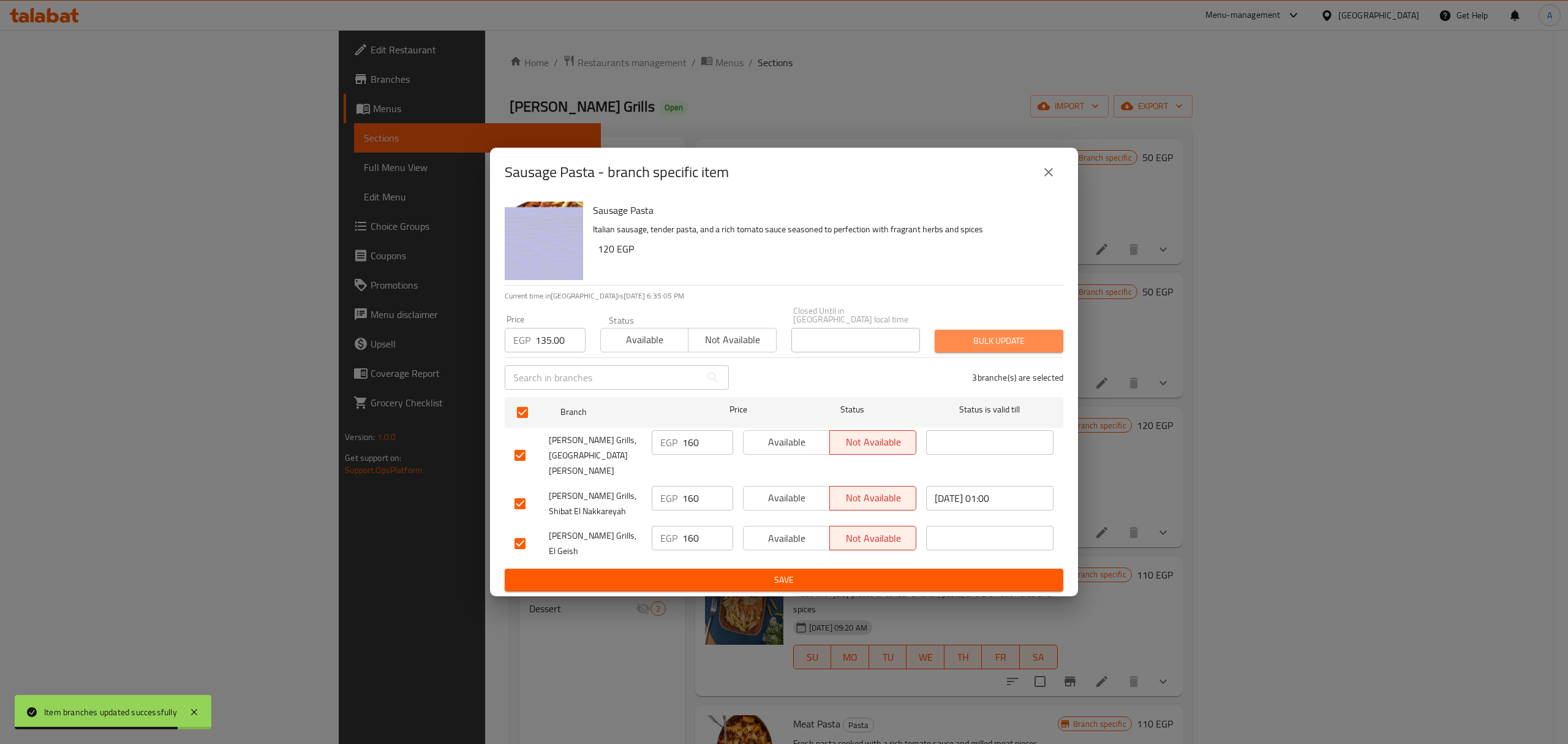
click at [998, 346] on span "Bulk update" at bounding box center [999, 340] width 109 height 15
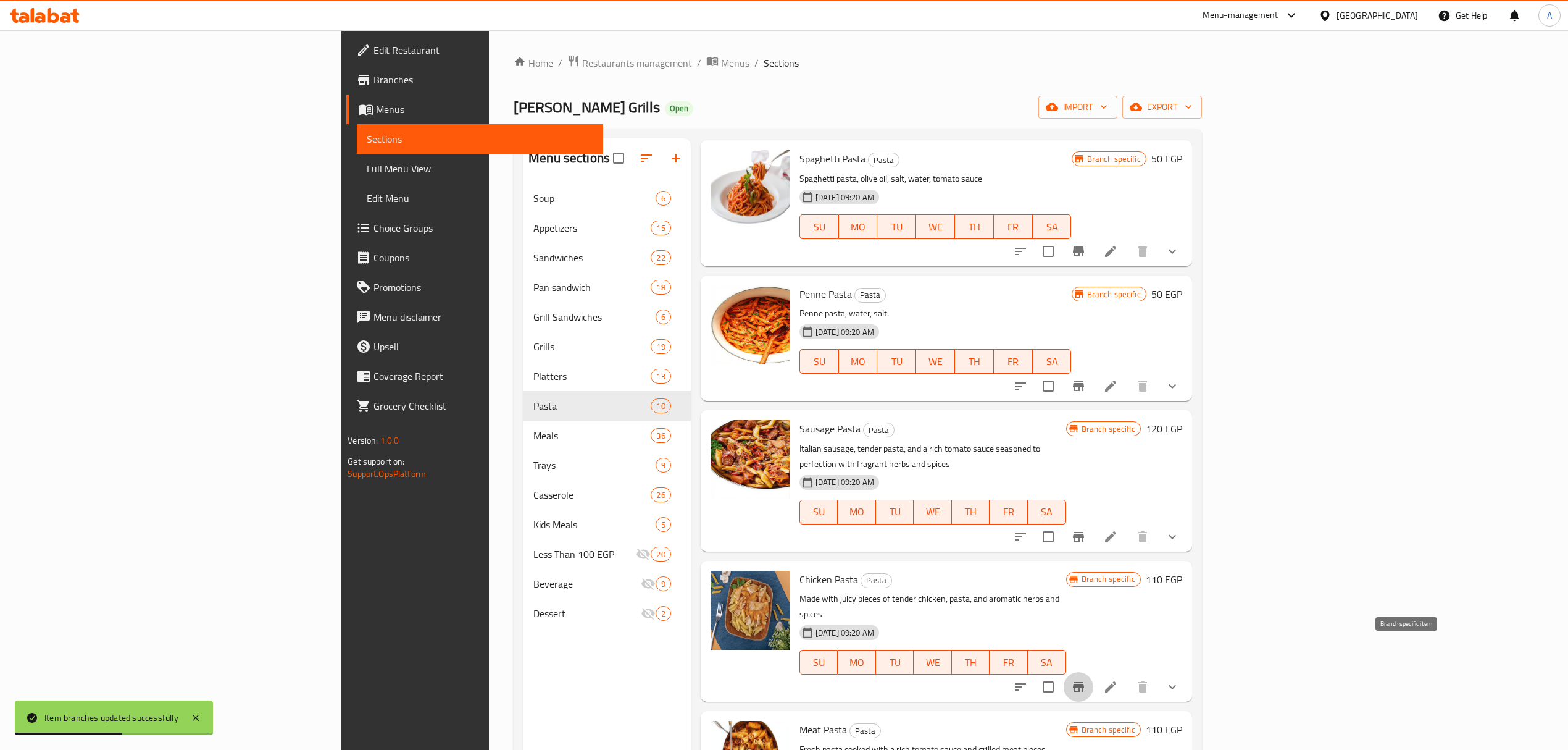
click at [1084, 682] on icon "Branch-specific-item" at bounding box center [1079, 687] width 11 height 10
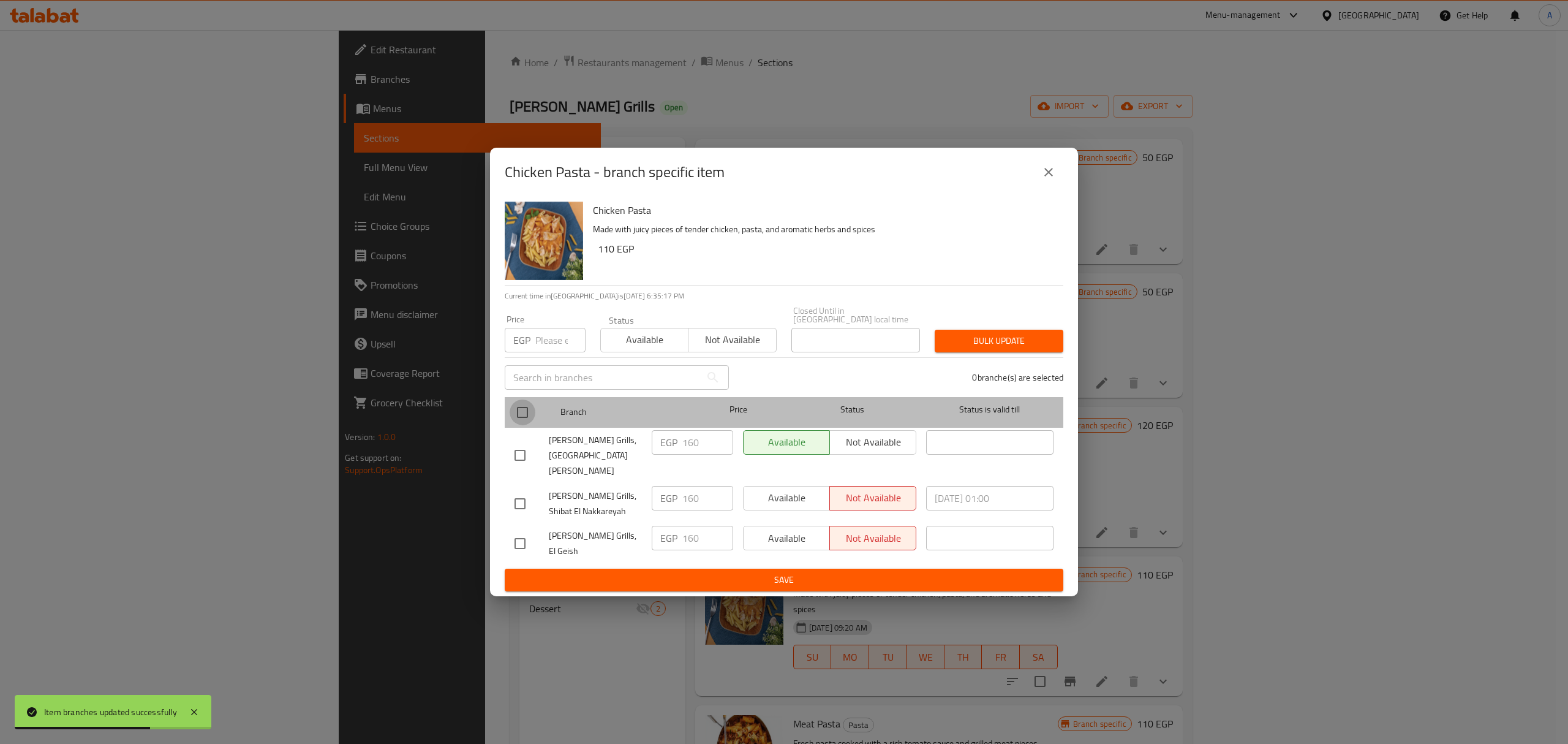
click at [514, 425] on input "checkbox" at bounding box center [522, 413] width 26 height 26
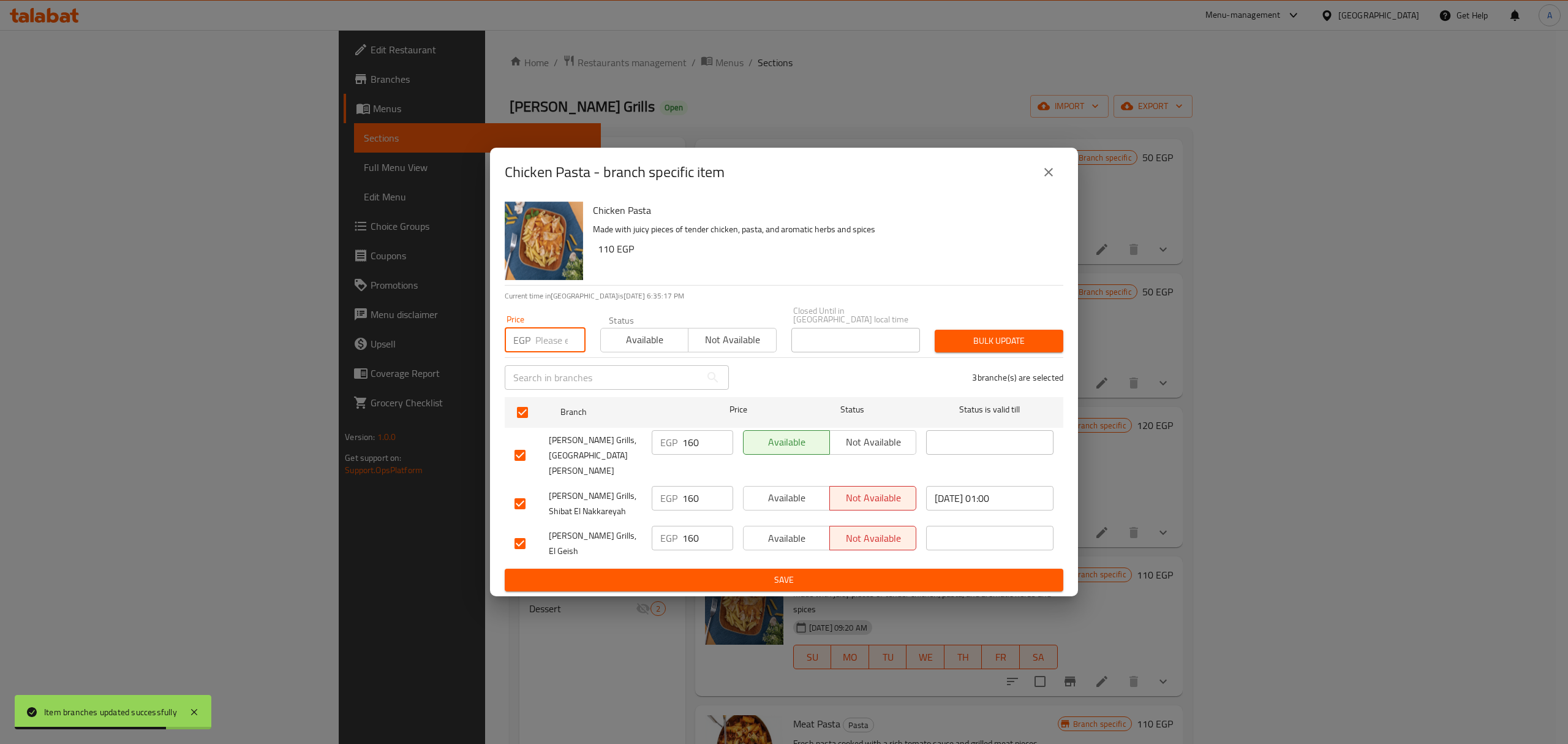
click at [552, 352] on input "number" at bounding box center [560, 339] width 51 height 25
paste input "135.00"
click at [985, 348] on span "Bulk update" at bounding box center [999, 340] width 109 height 15
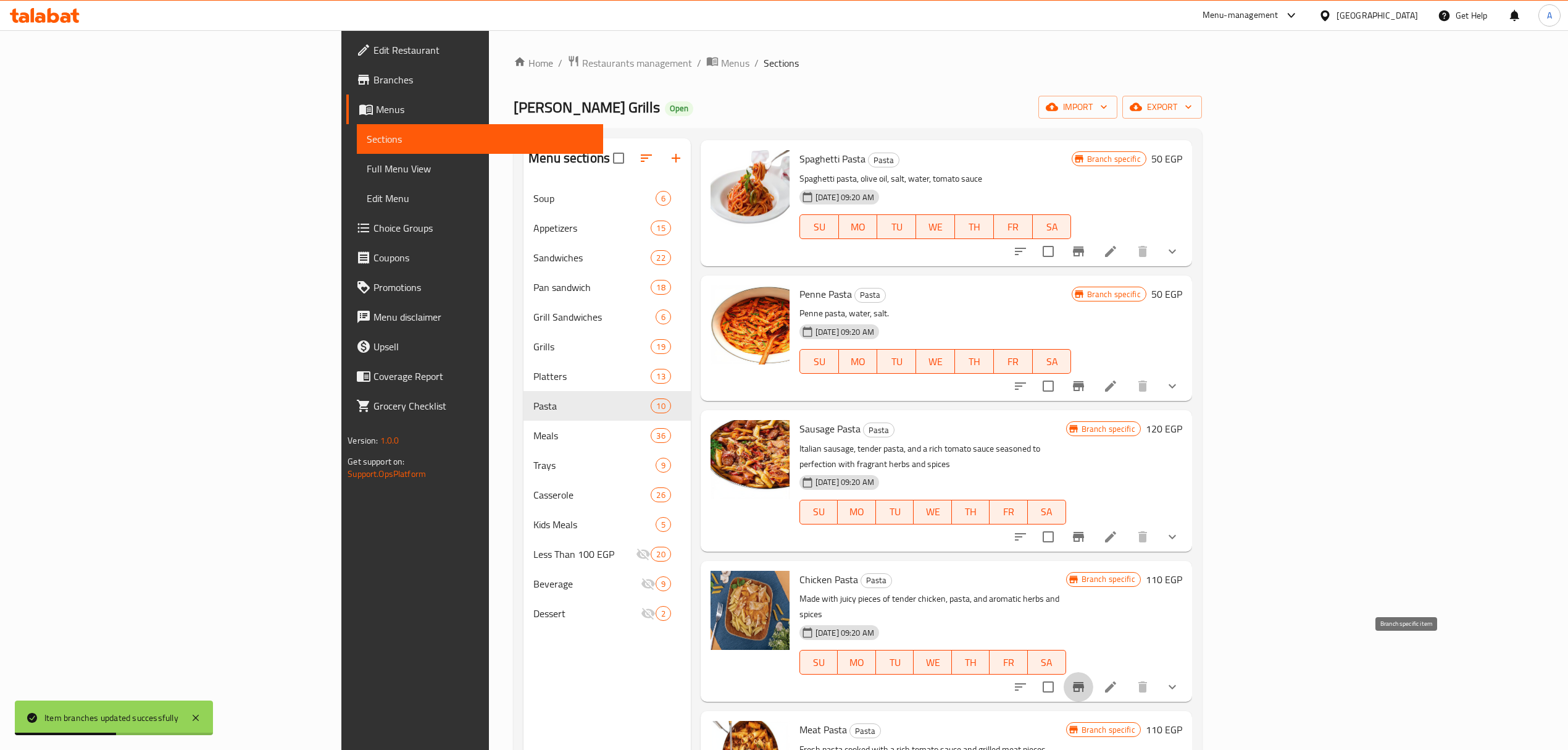
click at [1084, 682] on icon "Branch-specific-item" at bounding box center [1079, 687] width 11 height 10
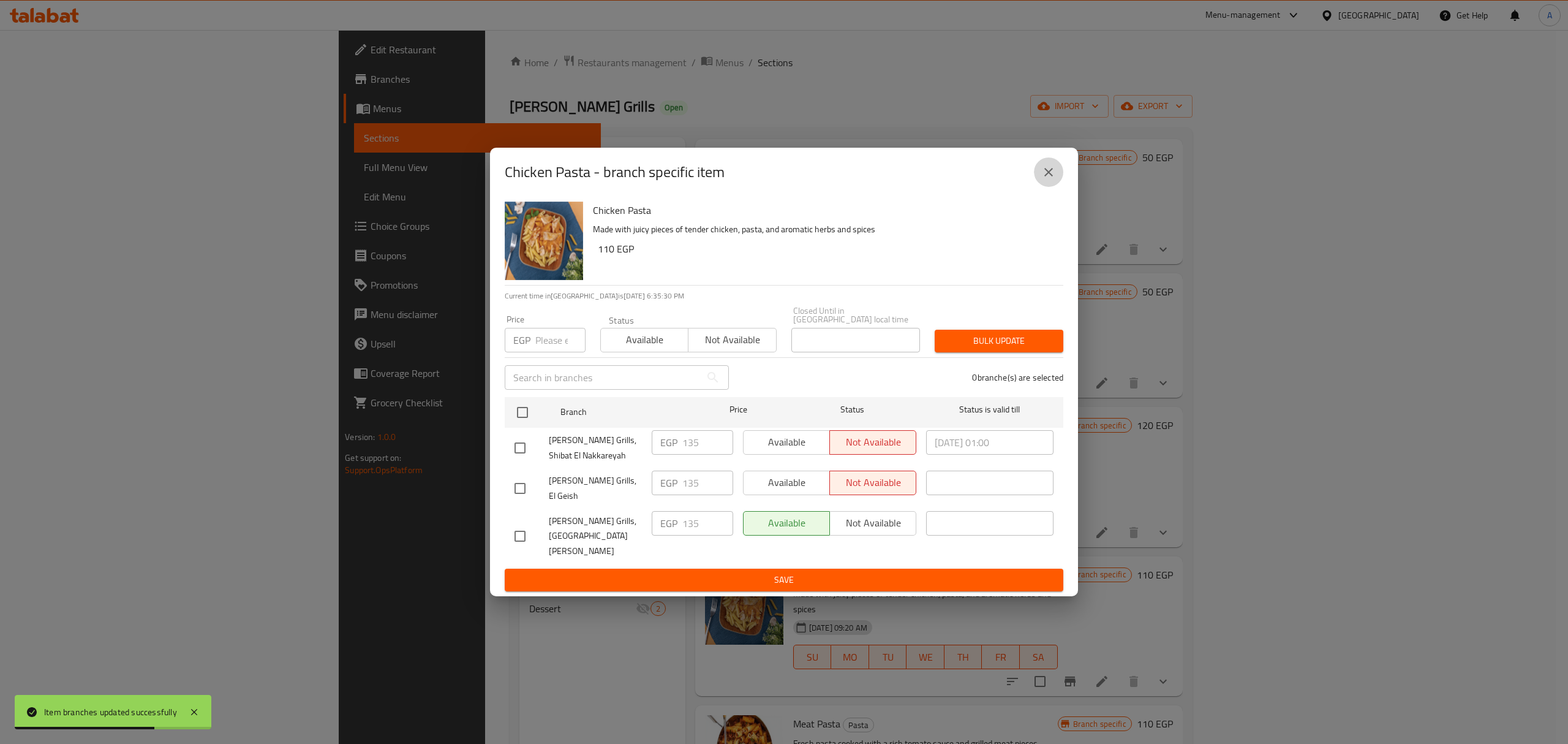
click at [1046, 177] on icon "close" at bounding box center [1048, 172] width 9 height 9
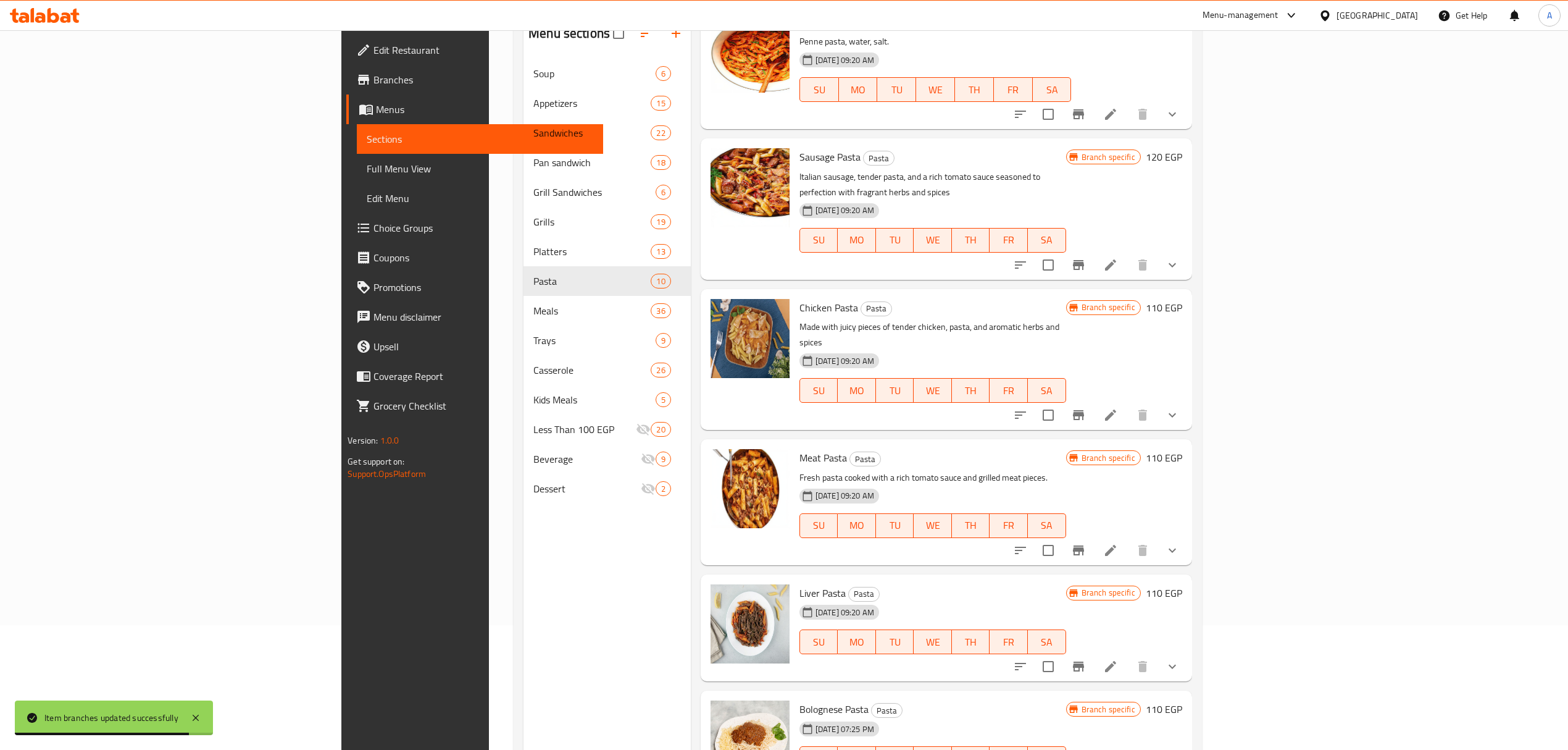
scroll to position [164, 0]
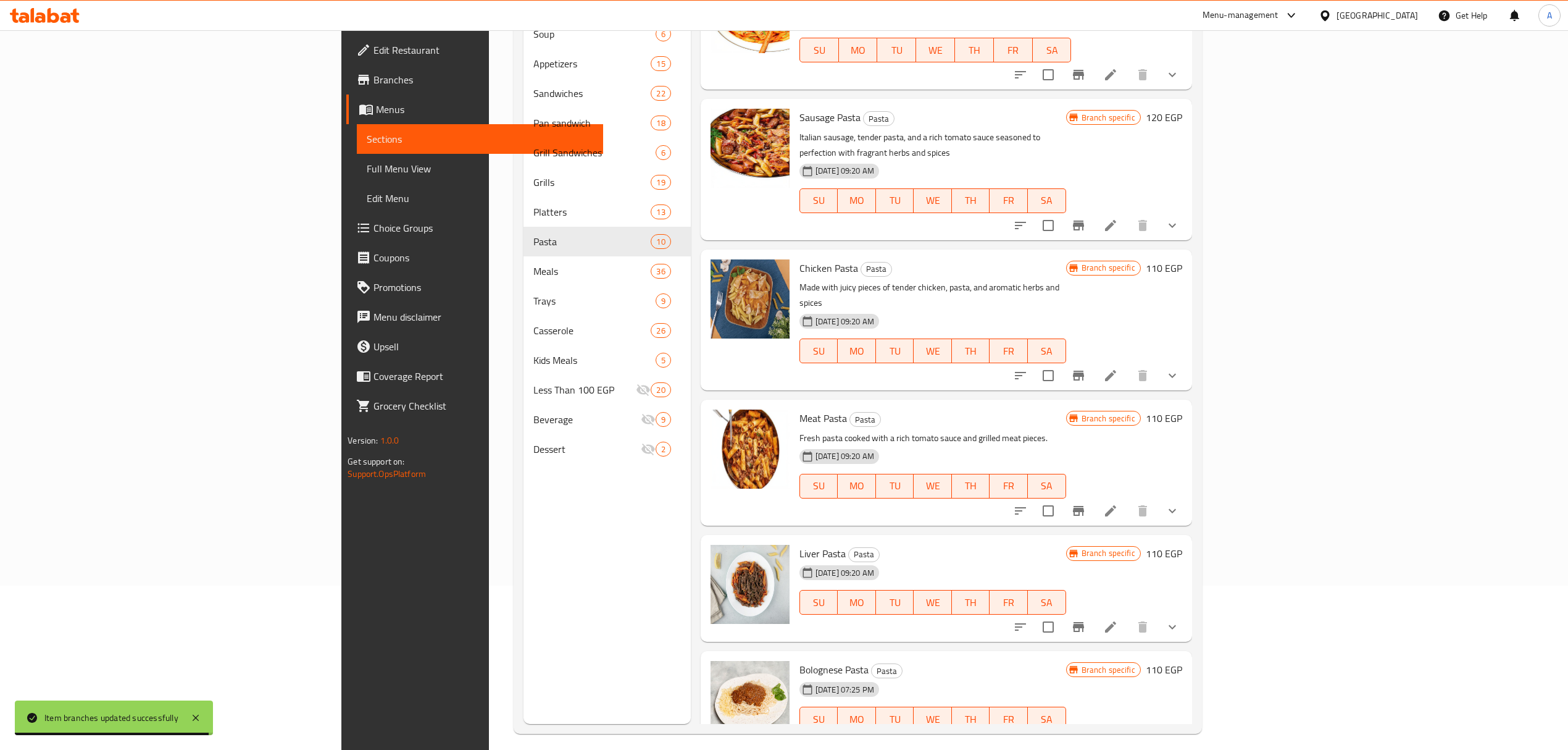
click at [1086, 503] on icon "Branch-specific-item" at bounding box center [1078, 511] width 15 height 15
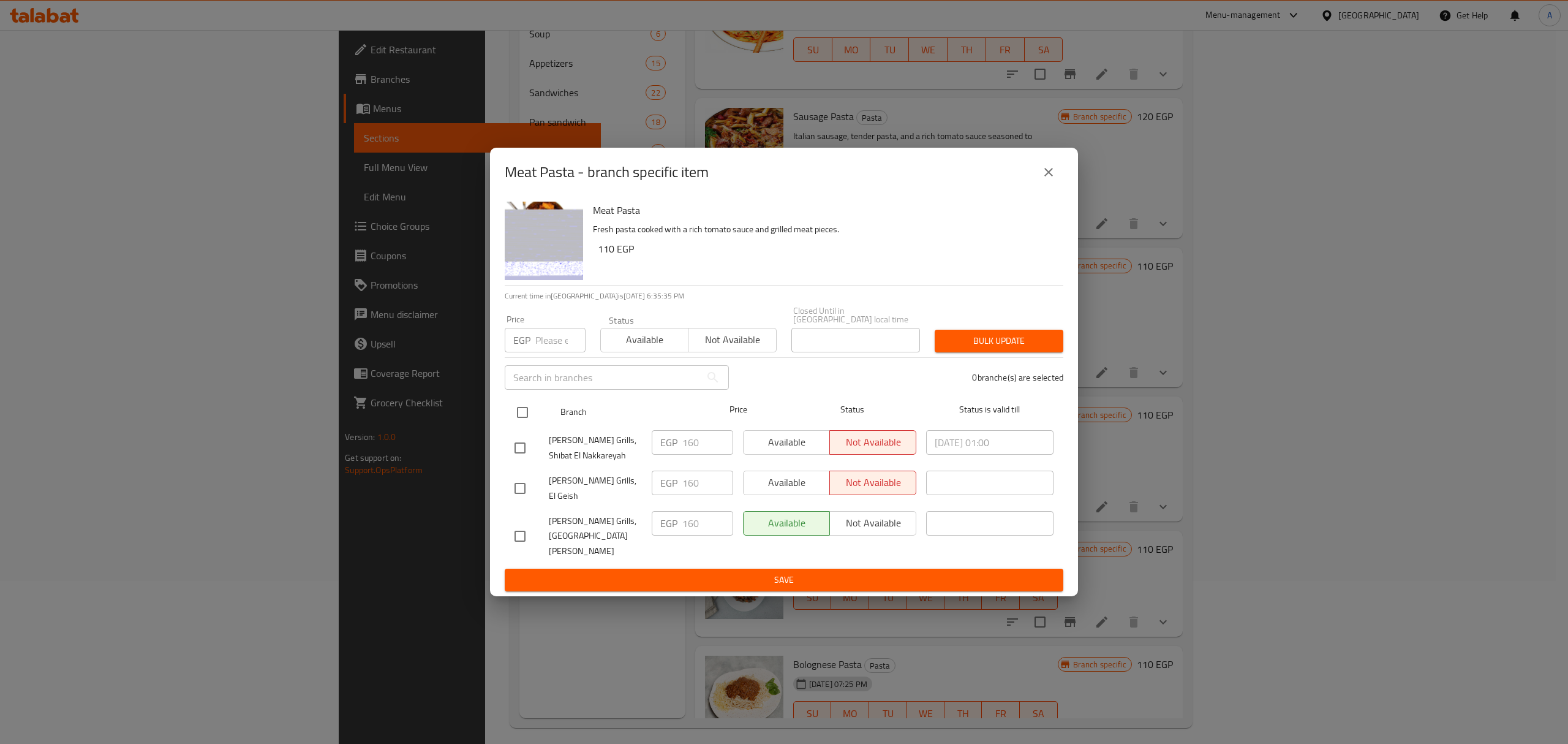
click at [533, 425] on input "checkbox" at bounding box center [522, 413] width 26 height 26
click at [545, 341] on input "number" at bounding box center [560, 339] width 51 height 25
paste input "135.00"
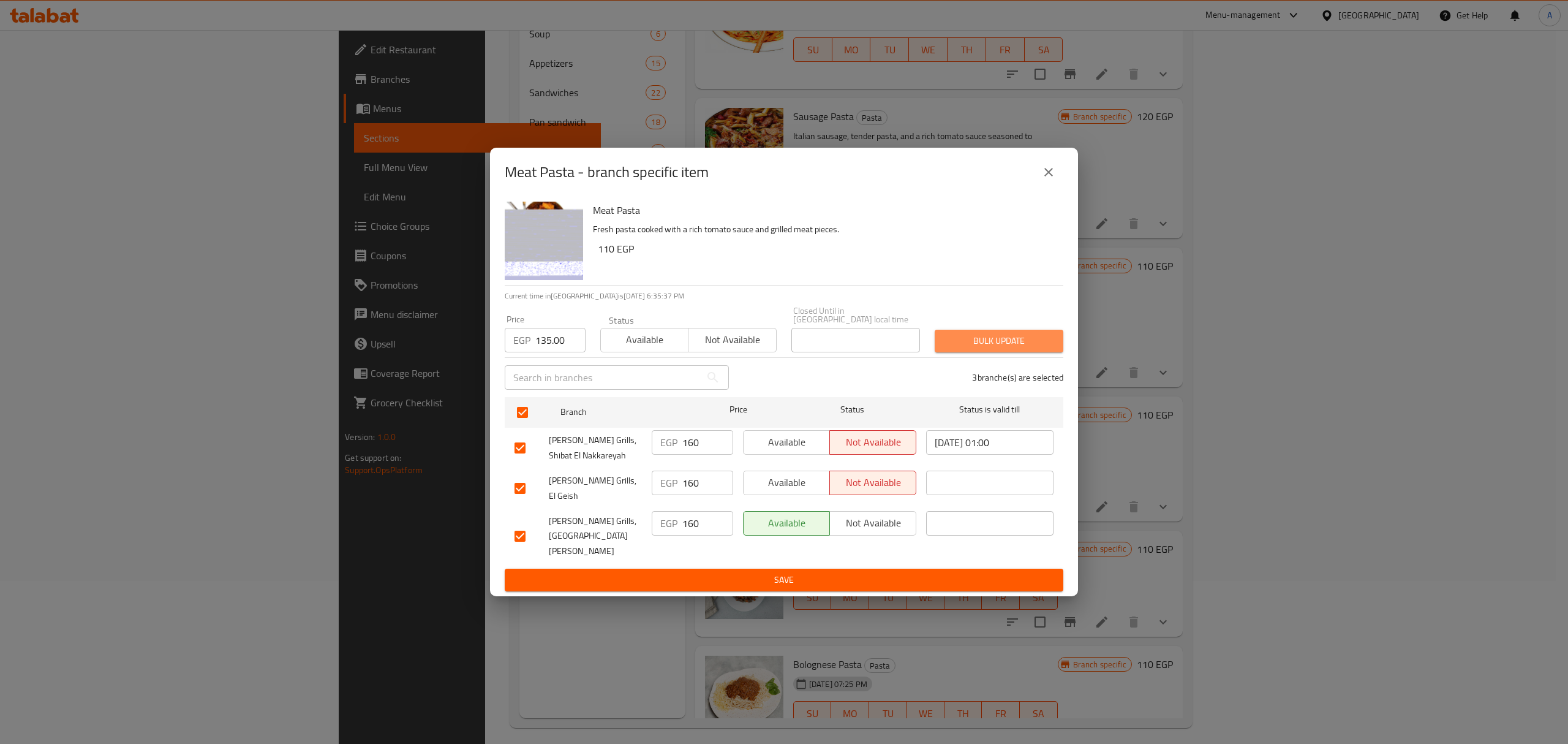
click at [967, 348] on span "Bulk update" at bounding box center [999, 340] width 109 height 15
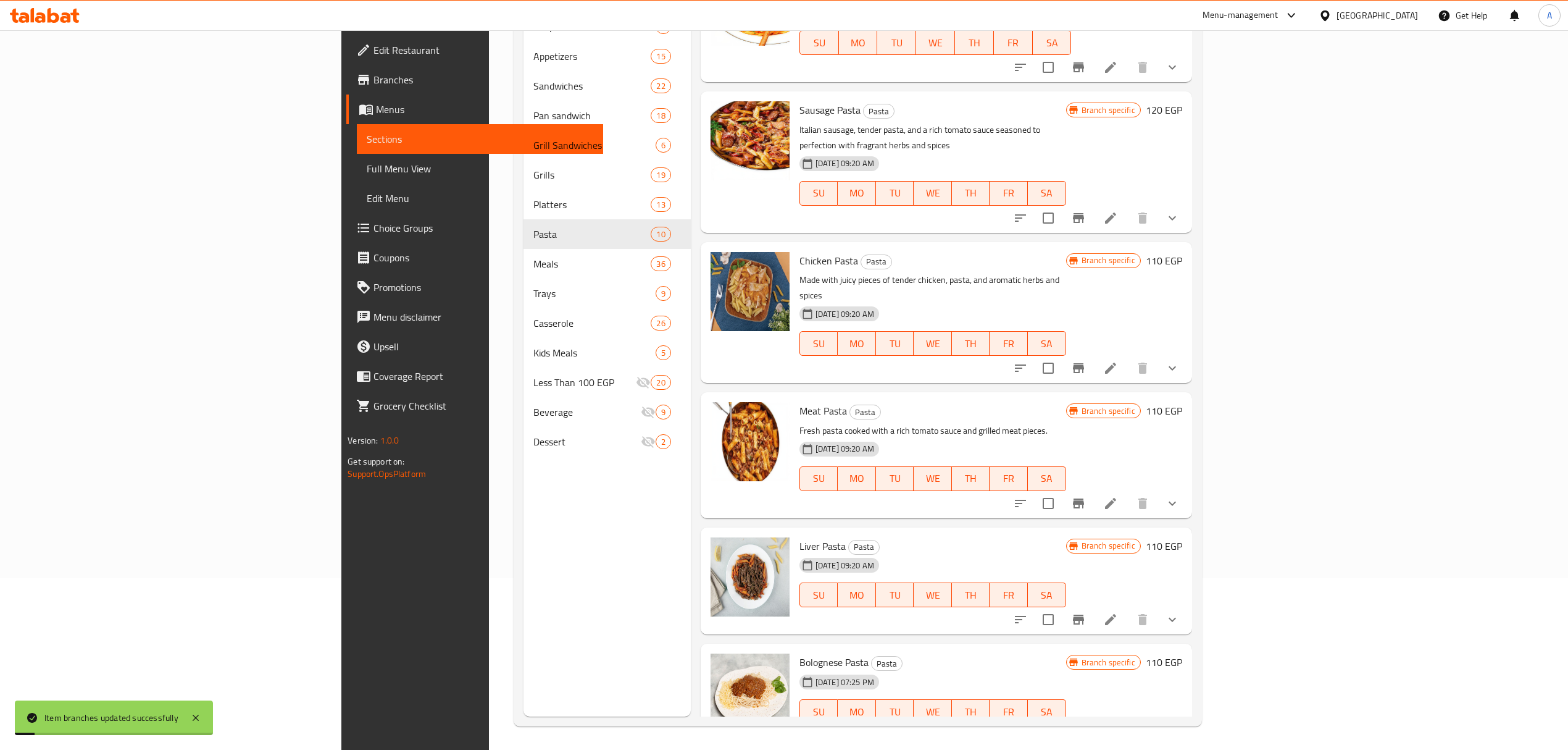
scroll to position [173, 0]
click at [1093, 604] on button "Branch-specific-item" at bounding box center [1078, 618] width 30 height 30
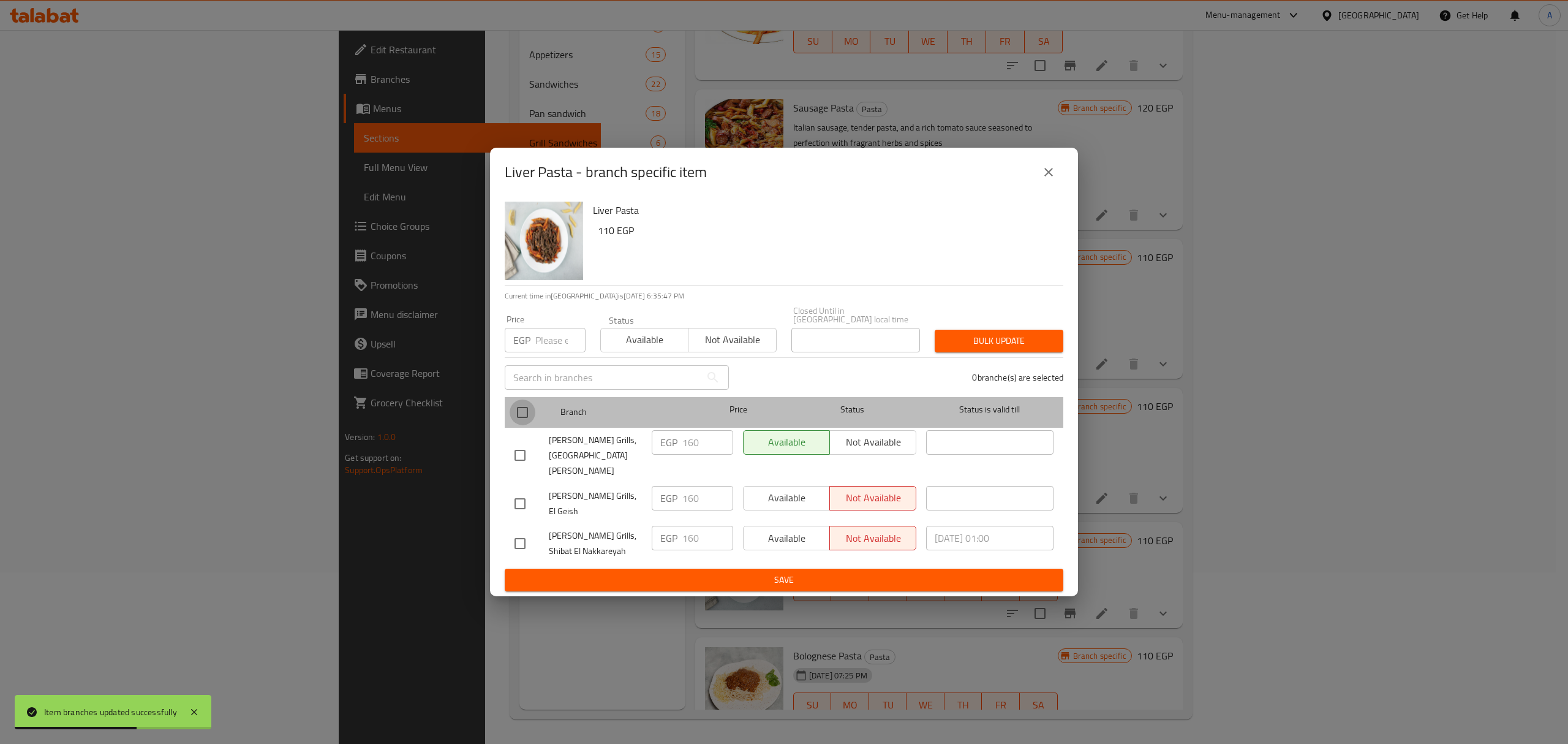
click at [516, 422] on input "checkbox" at bounding box center [522, 413] width 26 height 26
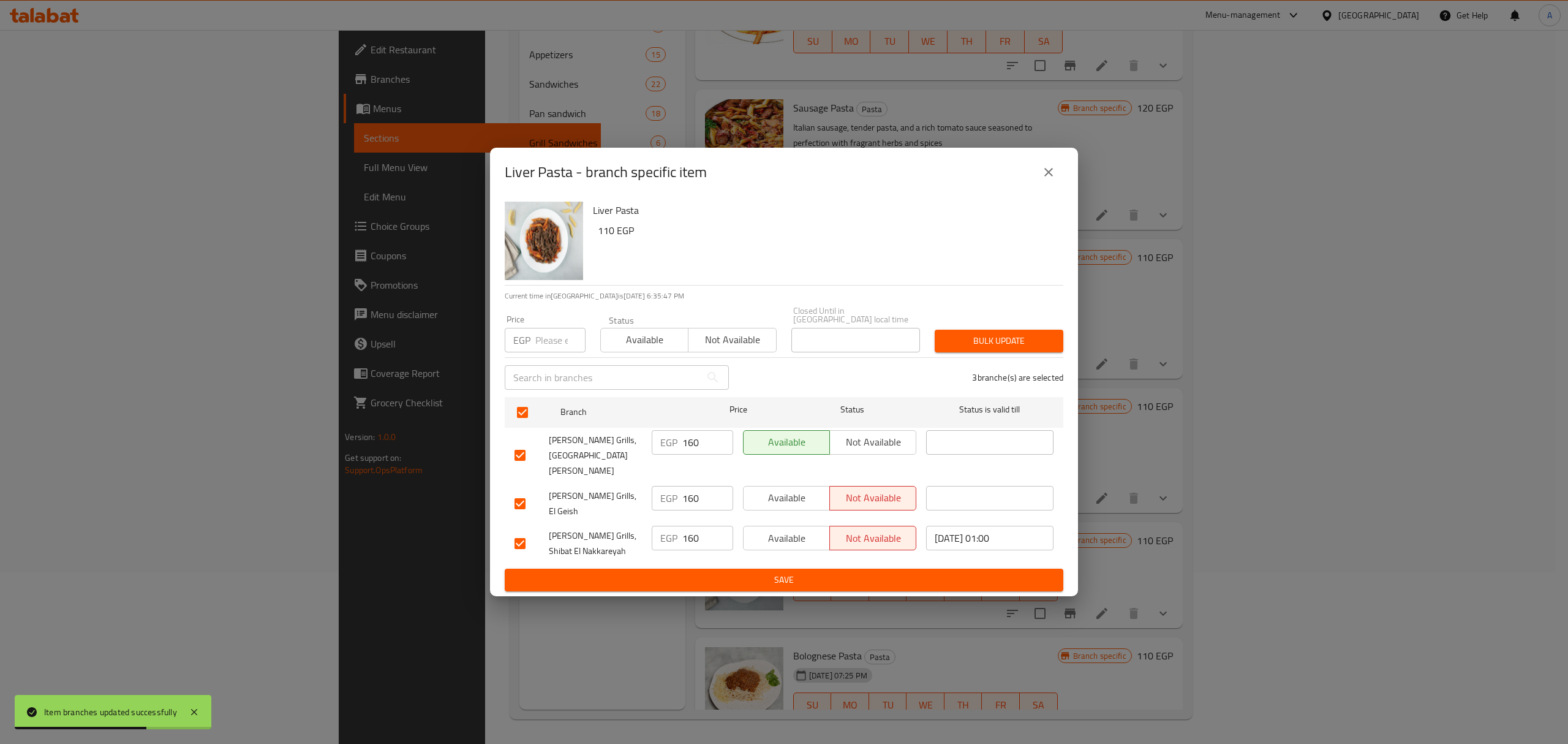
click at [542, 352] on input "number" at bounding box center [560, 339] width 51 height 25
paste input "135.00"
click at [1007, 348] on span "Bulk update" at bounding box center [999, 340] width 109 height 15
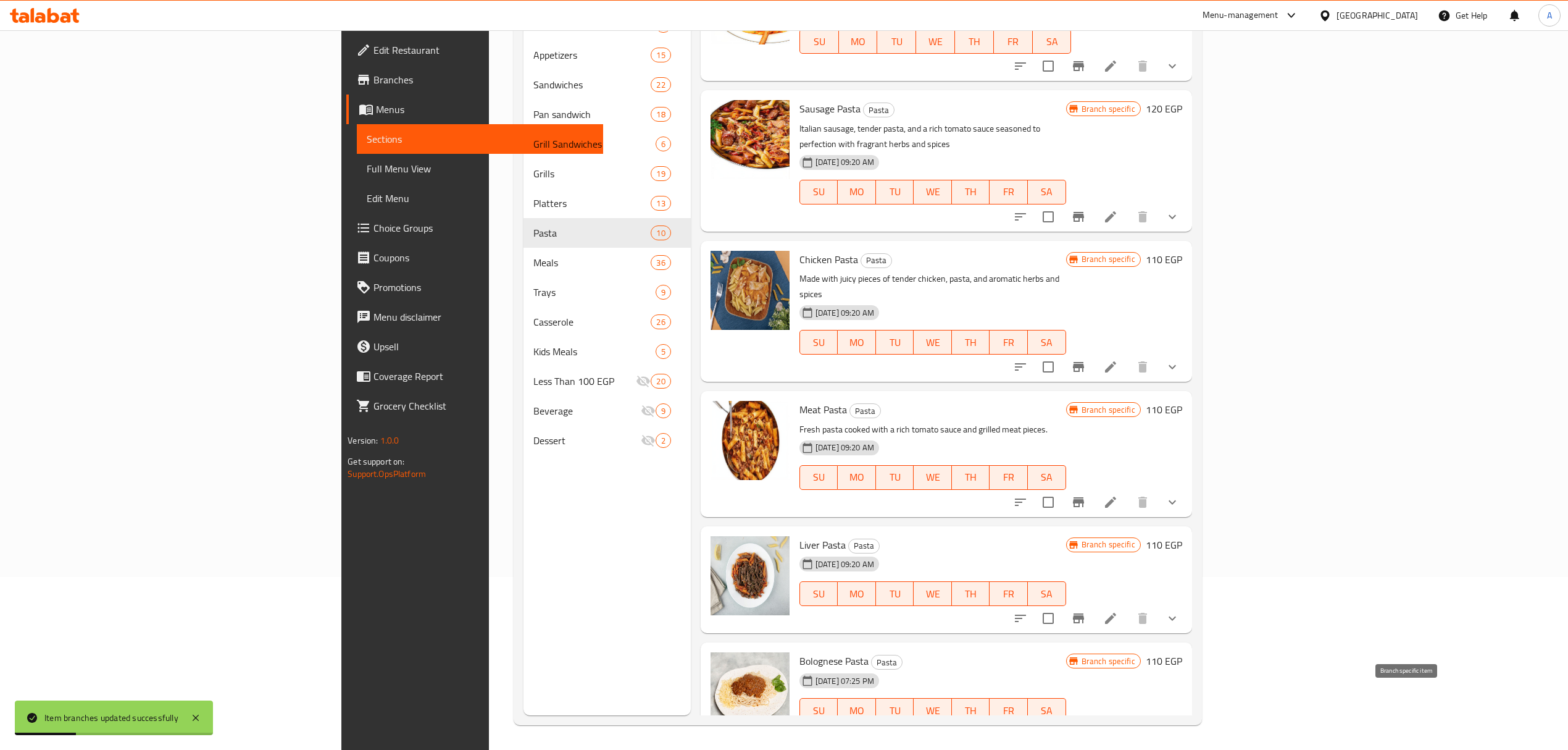
click at [1084, 730] on icon "Branch-specific-item" at bounding box center [1079, 735] width 11 height 10
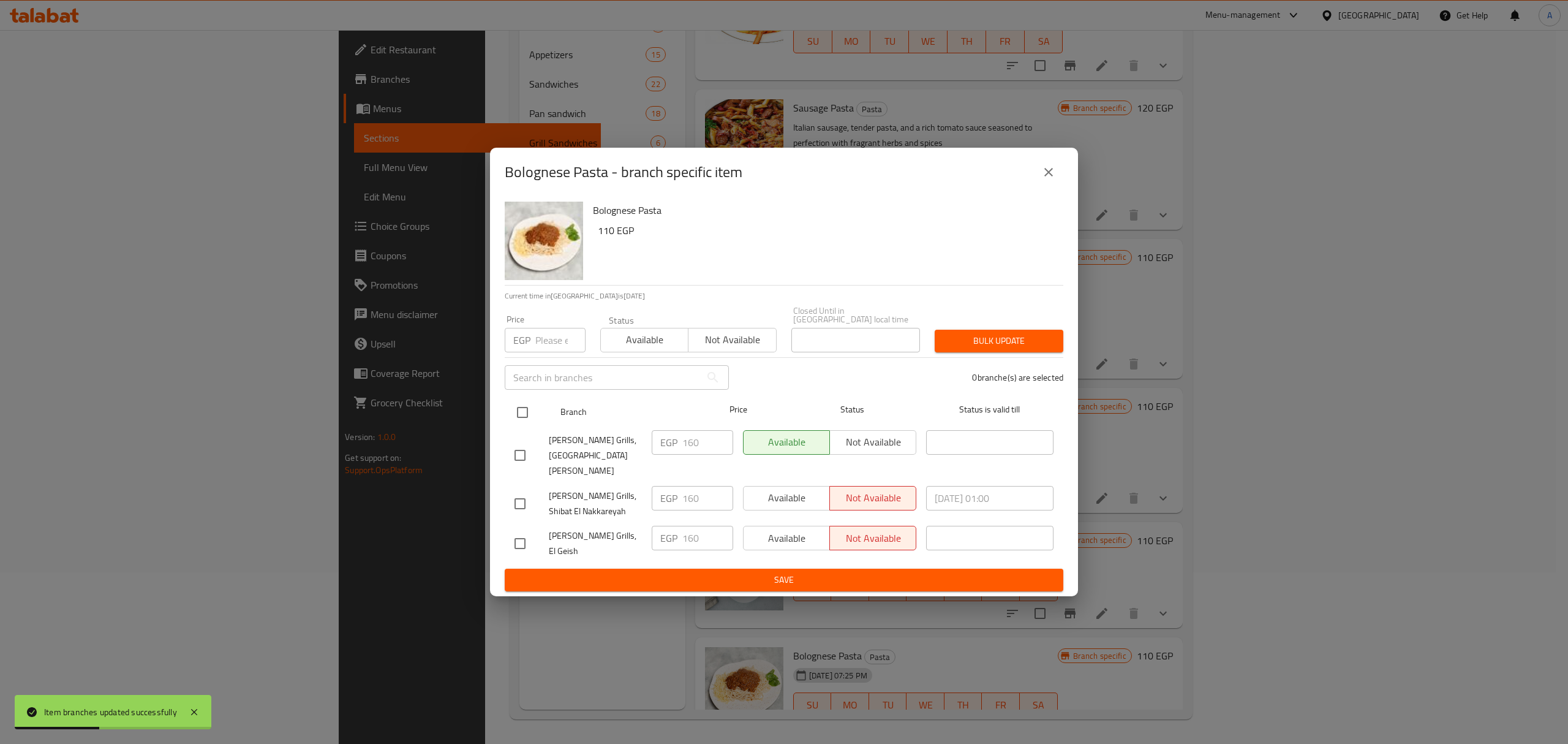
click at [517, 425] on input "checkbox" at bounding box center [522, 413] width 26 height 26
click at [540, 352] on input "number" at bounding box center [560, 339] width 51 height 25
paste input "135.00"
click at [998, 348] on span "Bulk update" at bounding box center [999, 340] width 109 height 15
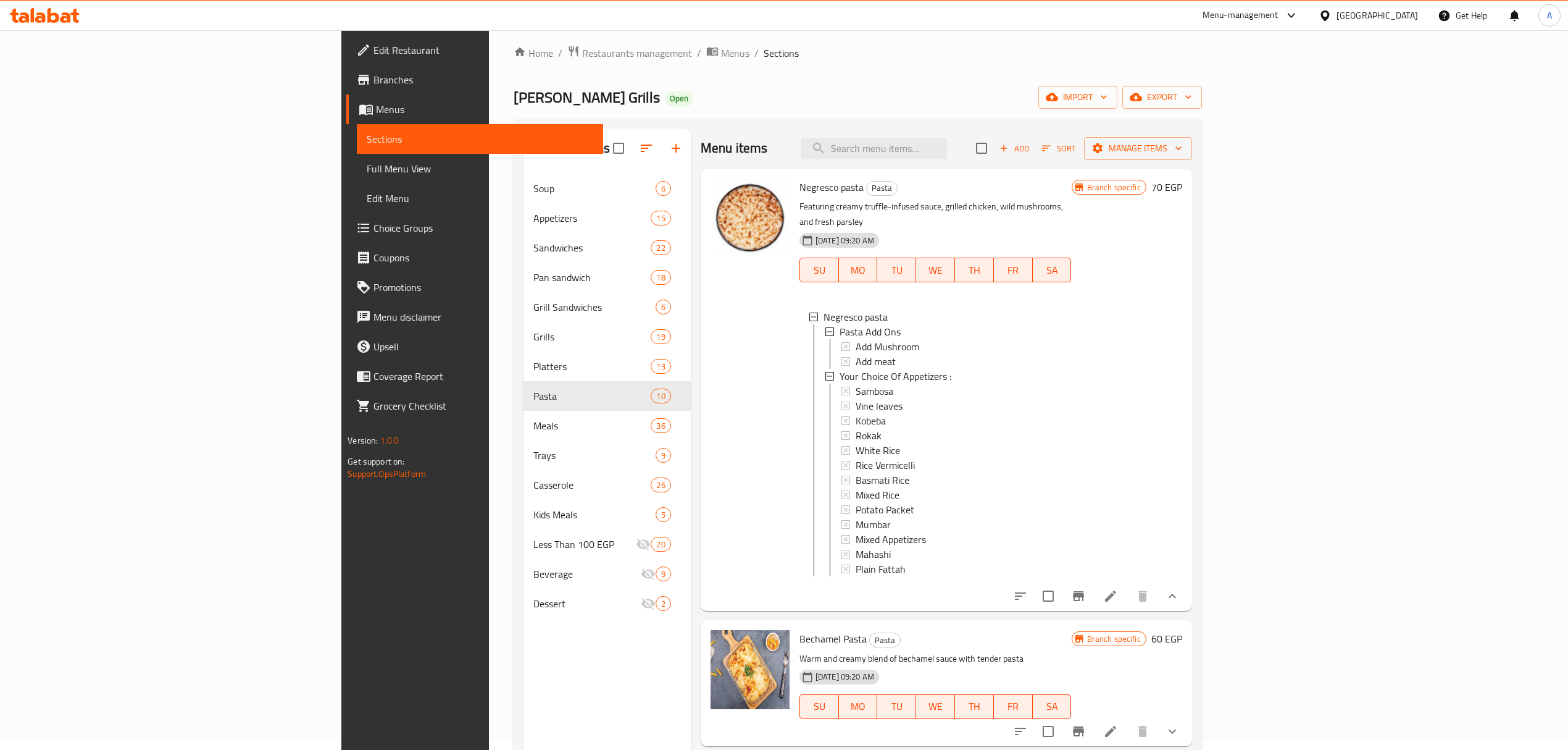
scroll to position [0, 0]
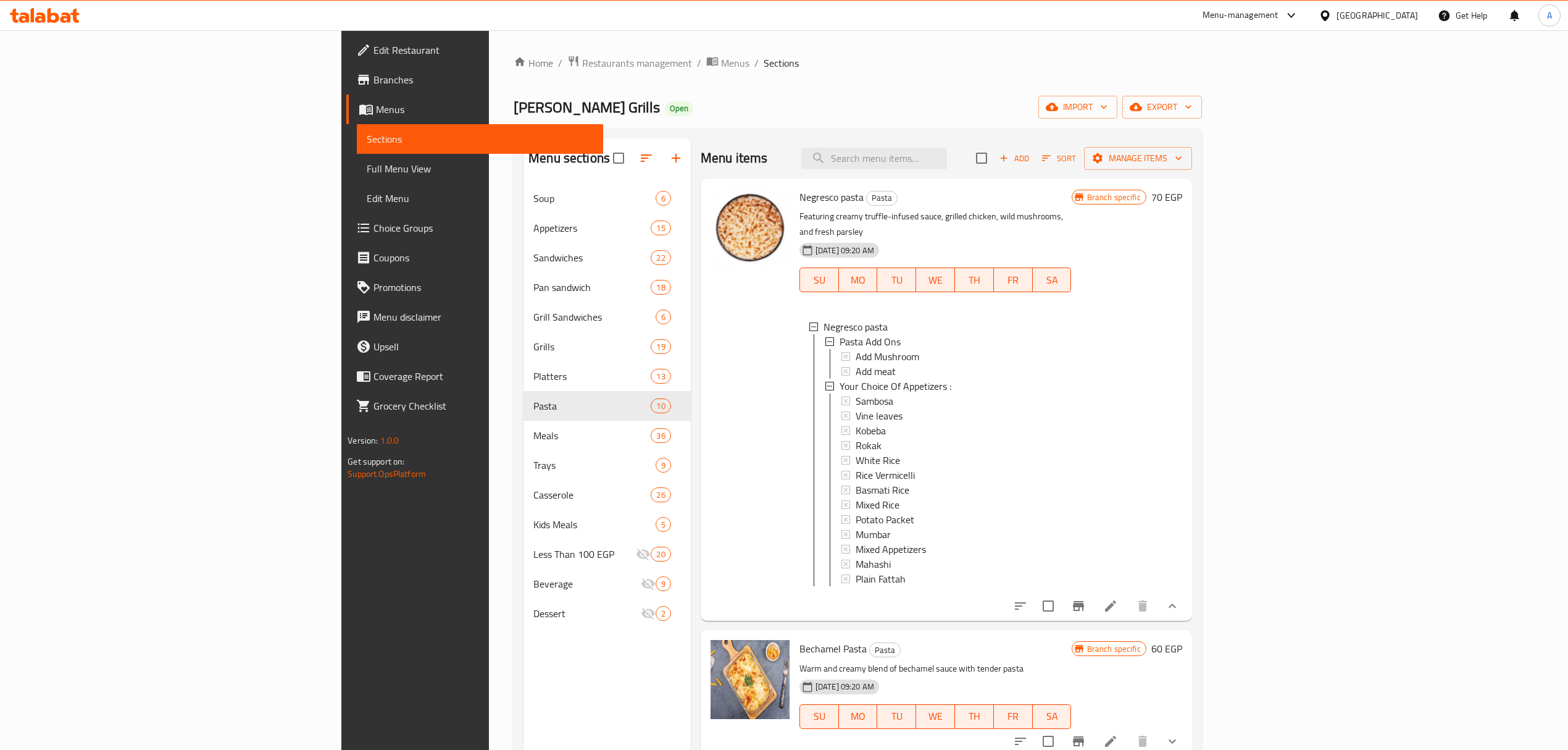
click at [1034, 168] on button "Add" at bounding box center [1014, 159] width 40 height 19
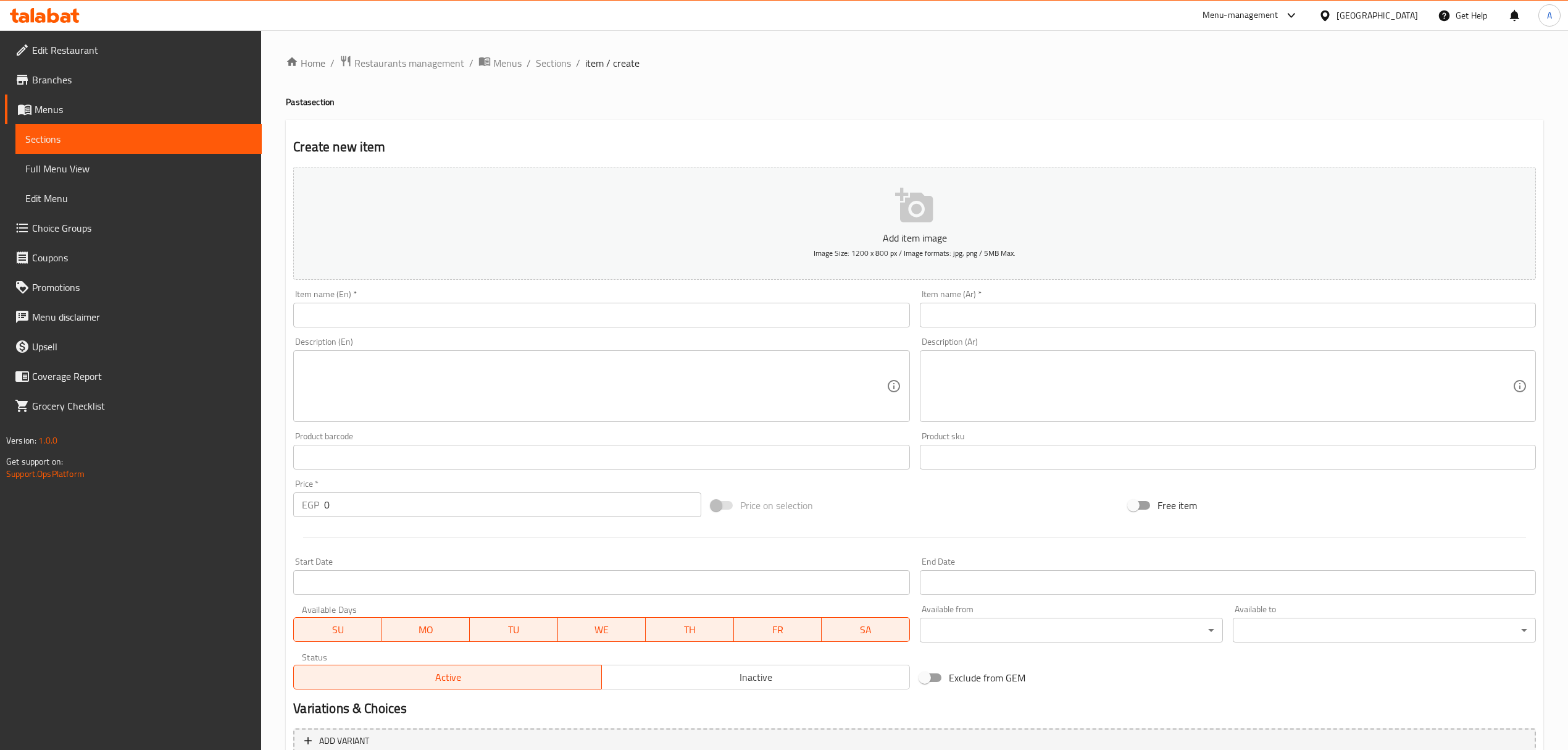
click at [1028, 317] on input "text" at bounding box center [1228, 315] width 616 height 25
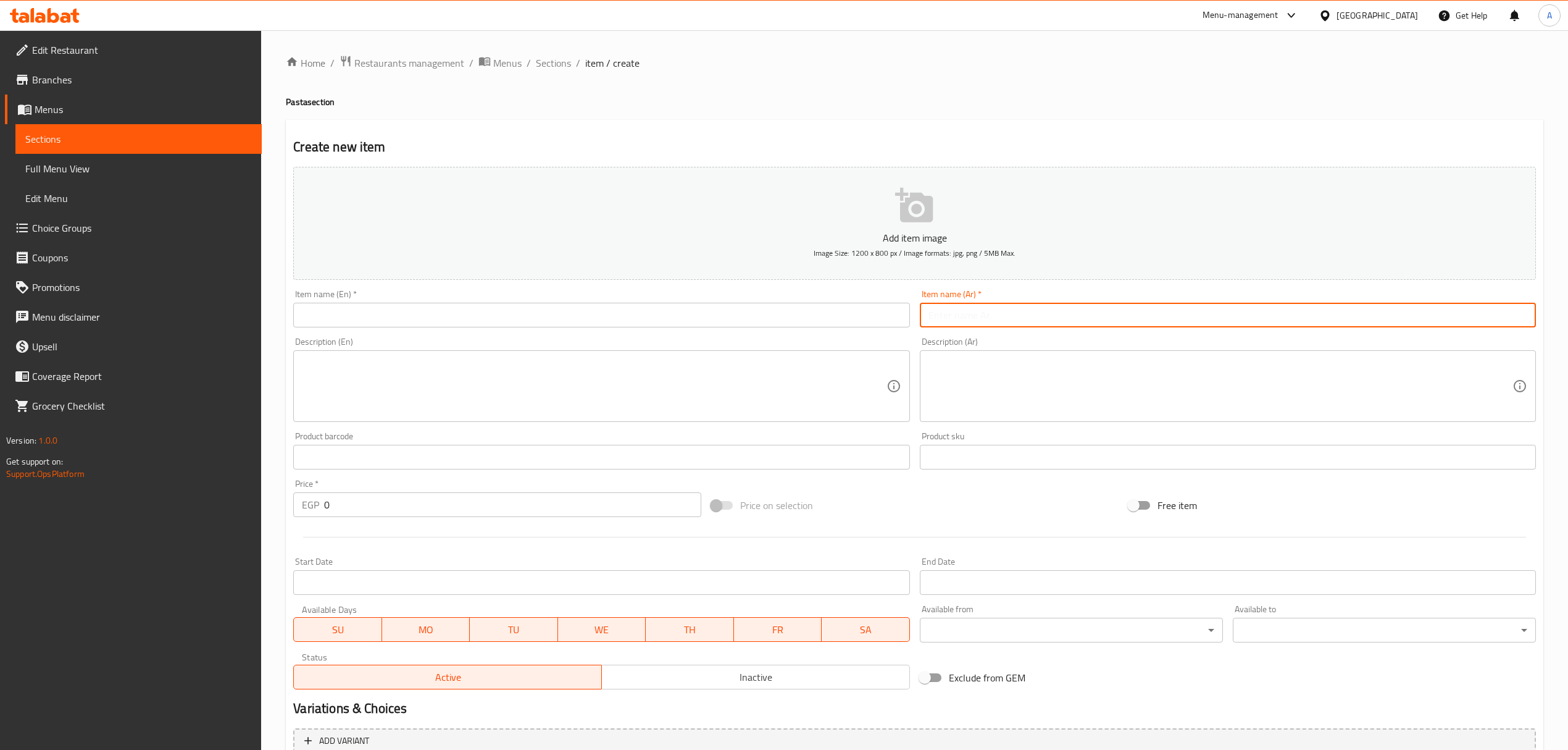
paste input "مكرونه داوود"
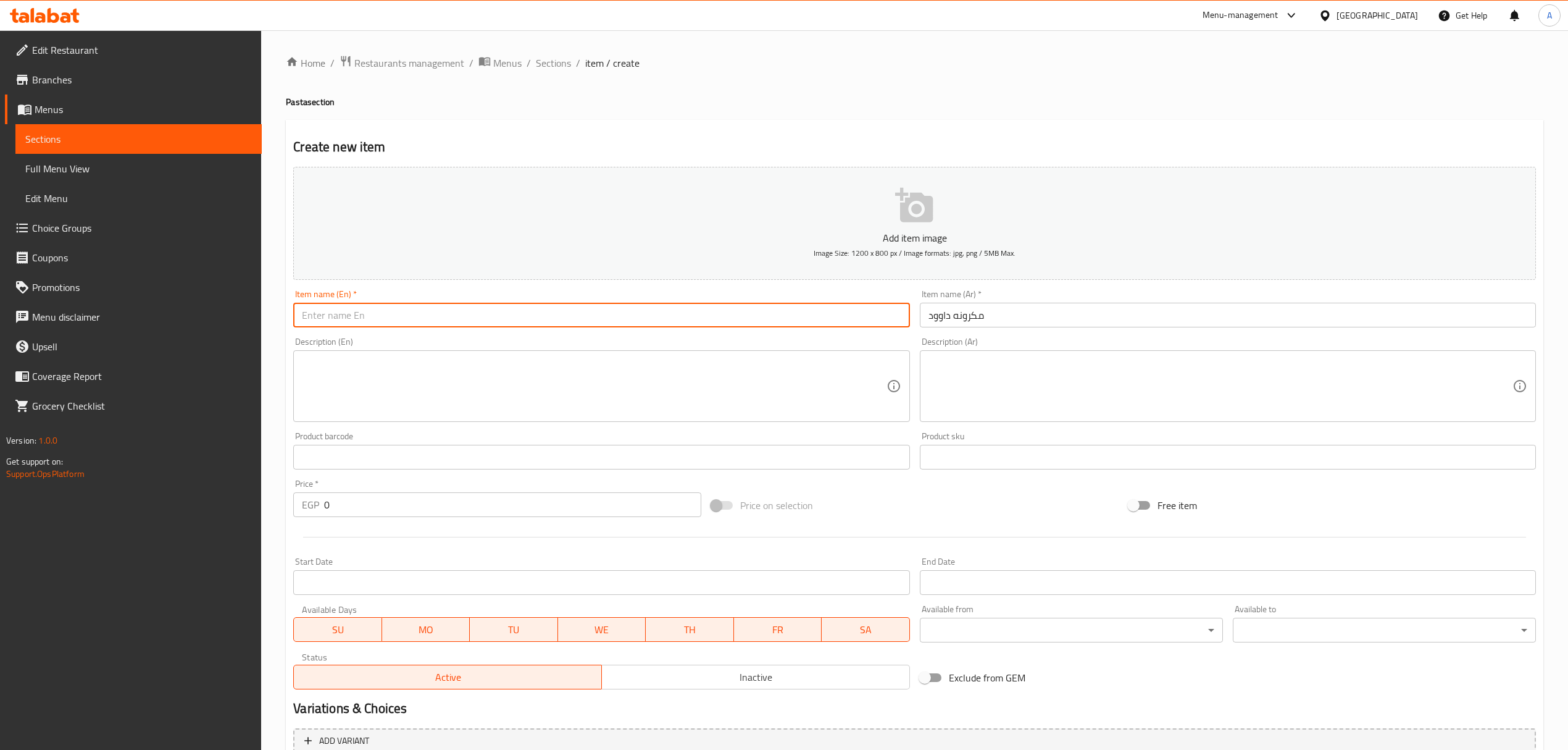
click at [465, 315] on input "text" at bounding box center [602, 315] width 616 height 25
paste input "Dawood Basha"
click at [353, 319] on input "Dawood Basha" at bounding box center [602, 315] width 616 height 25
paste input "Past"
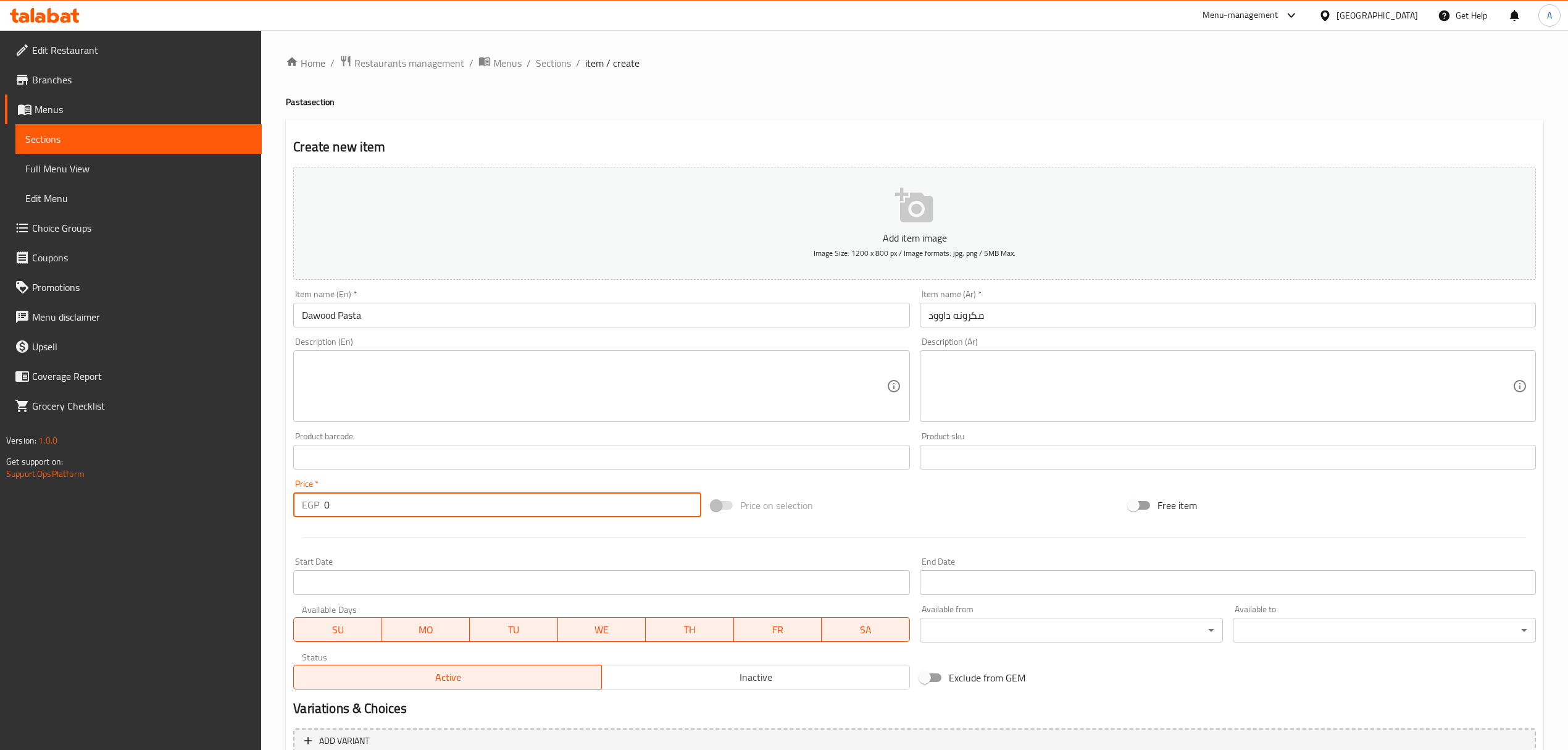
drag, startPoint x: 396, startPoint y: 507, endPoint x: 301, endPoint y: 502, distance: 95.1
click at [301, 502] on div "EGP 0 Price *" at bounding box center [497, 504] width 408 height 25
paste input "135.0"
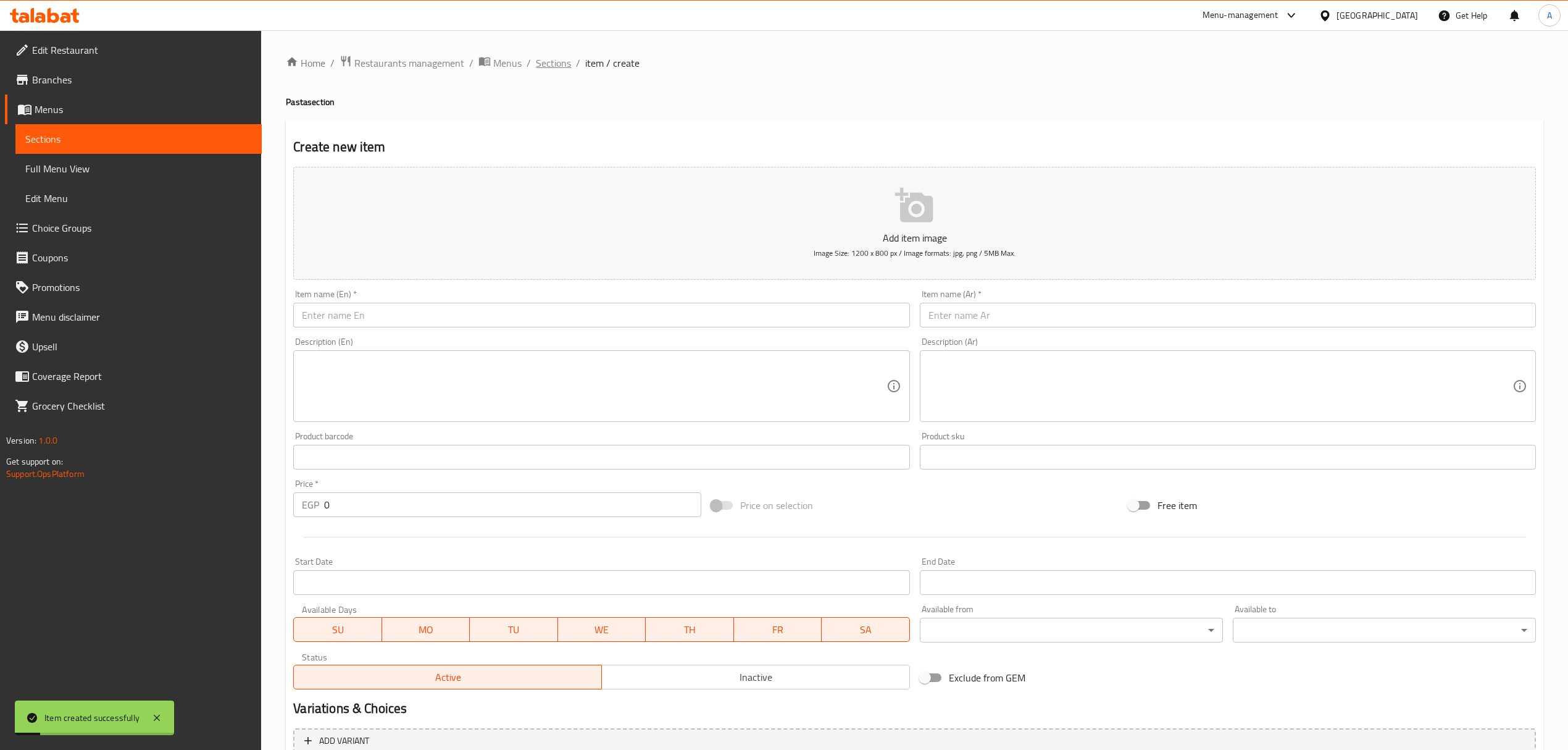
click at [554, 67] on span "Sections" at bounding box center [554, 63] width 36 height 15
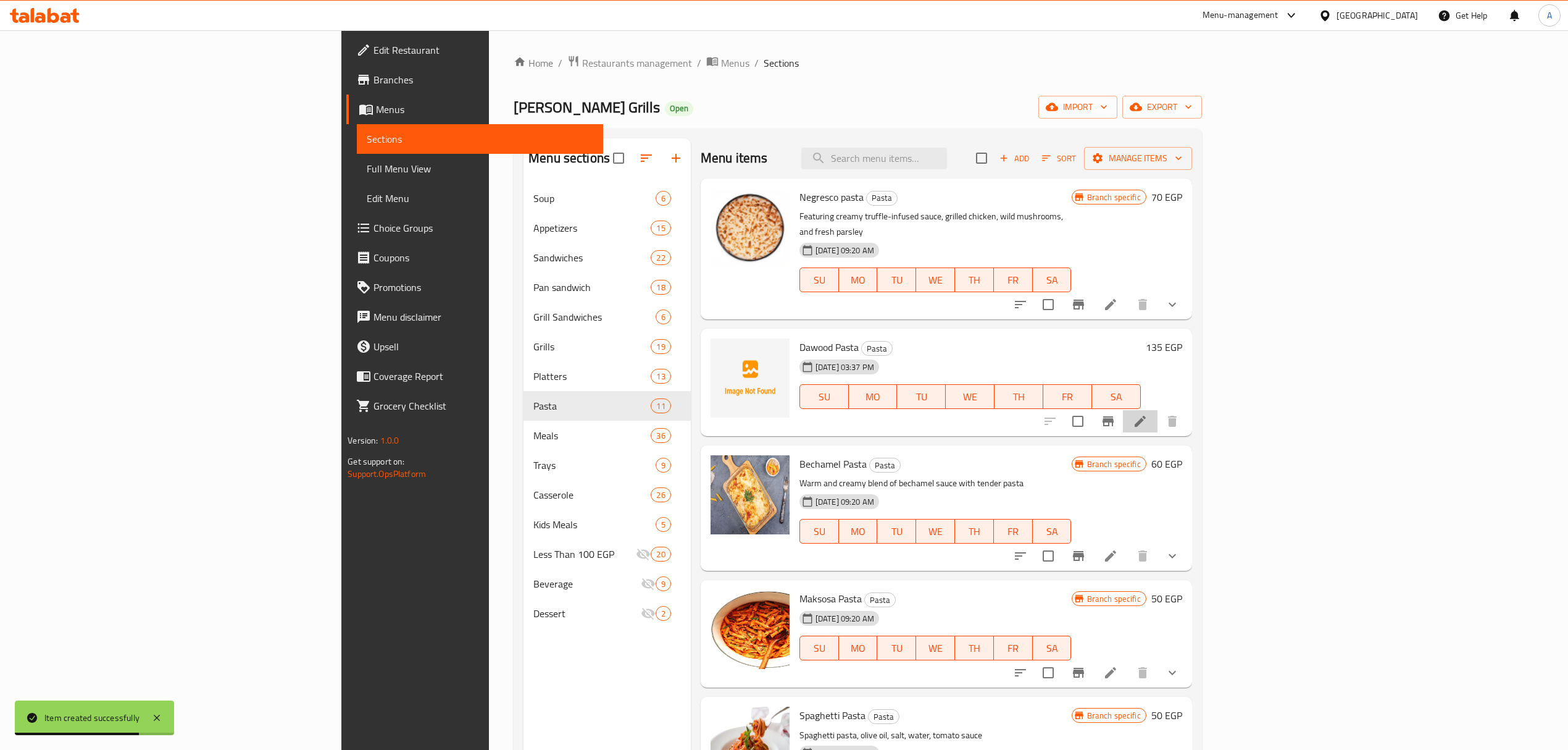
click at [1157, 416] on li at bounding box center [1139, 421] width 35 height 22
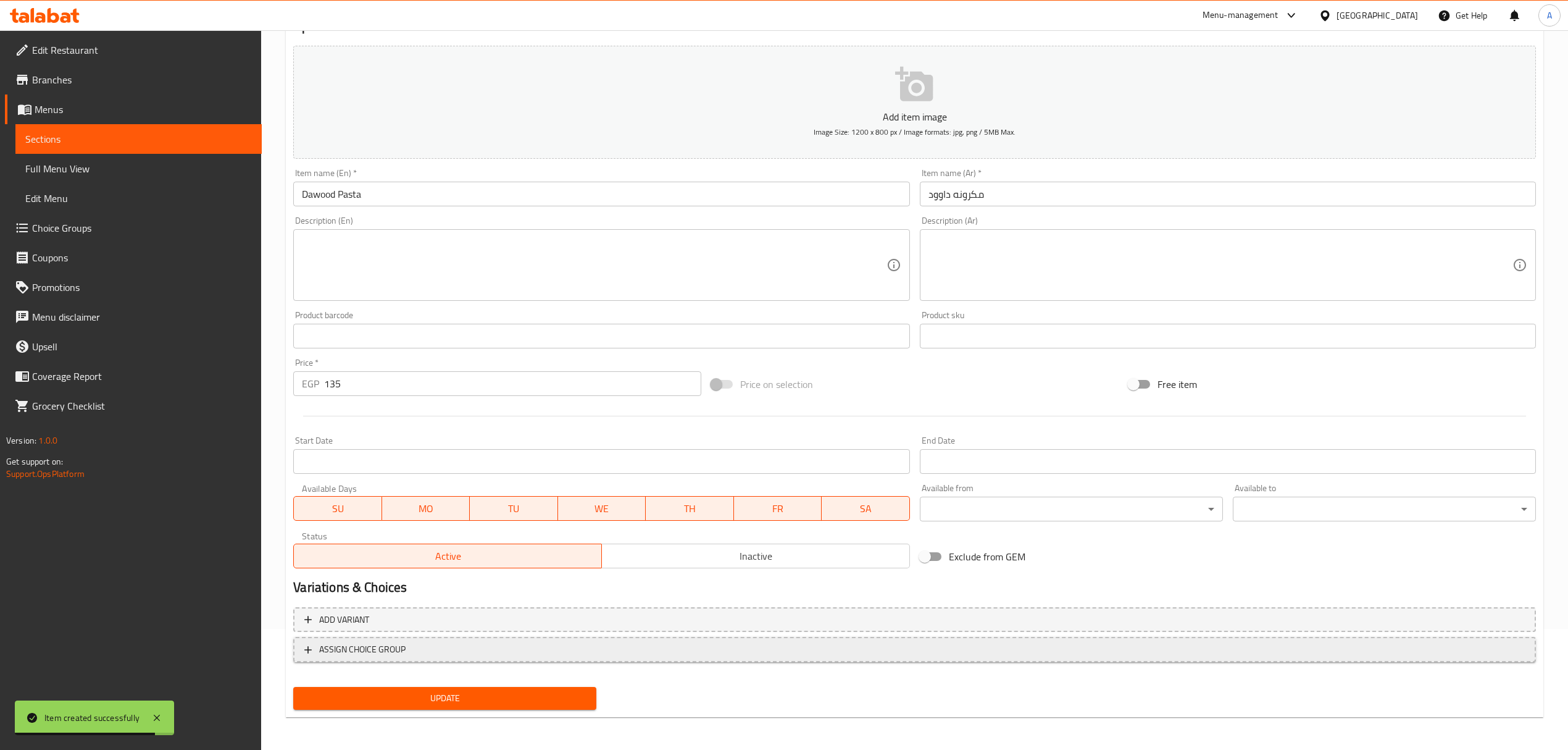
scroll to position [121, 0]
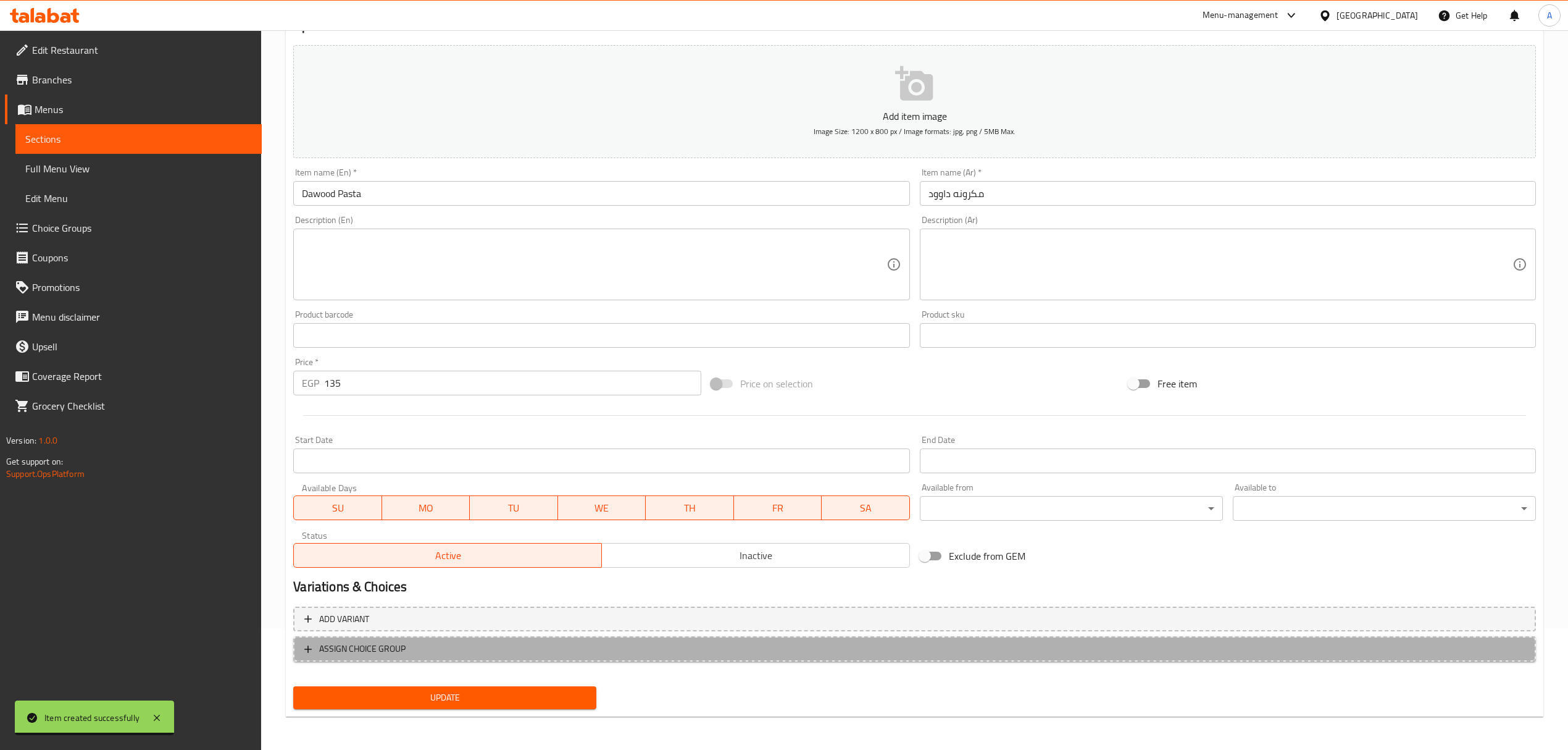
click at [523, 648] on span "ASSIGN CHOICE GROUP" at bounding box center [914, 648] width 1220 height 15
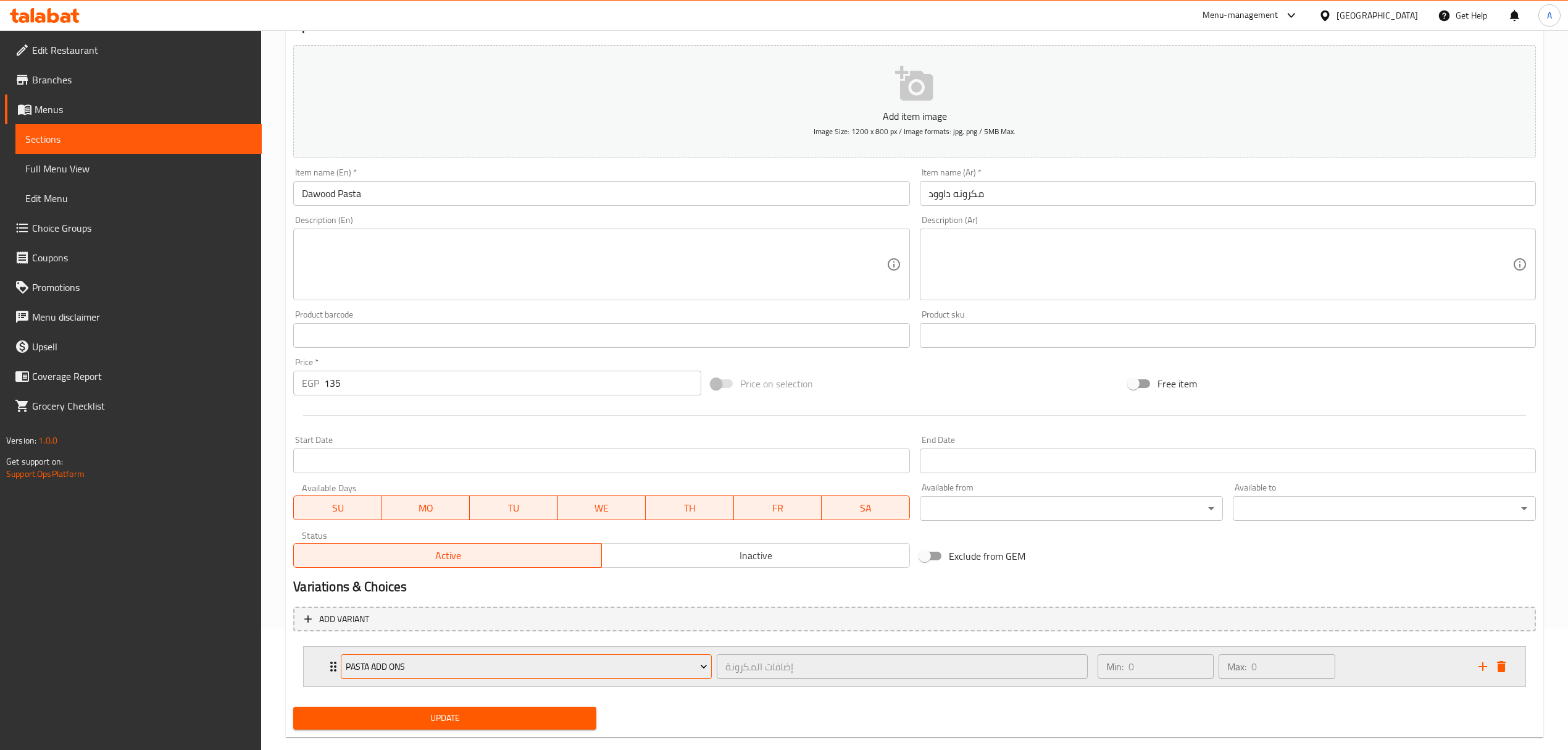
click at [547, 664] on span "Pasta Add Ons" at bounding box center [526, 666] width 361 height 15
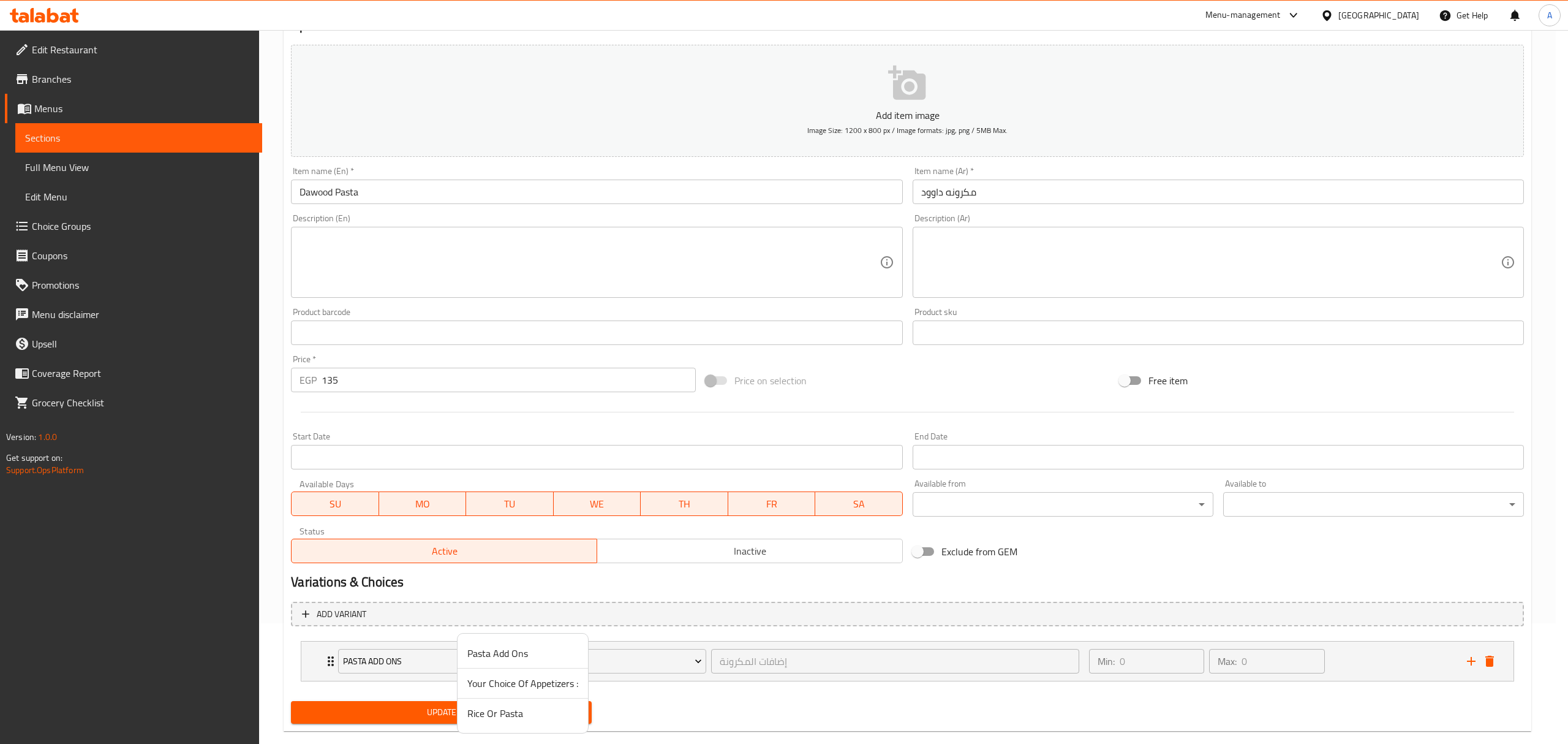
click at [1377, 648] on div at bounding box center [784, 372] width 1568 height 744
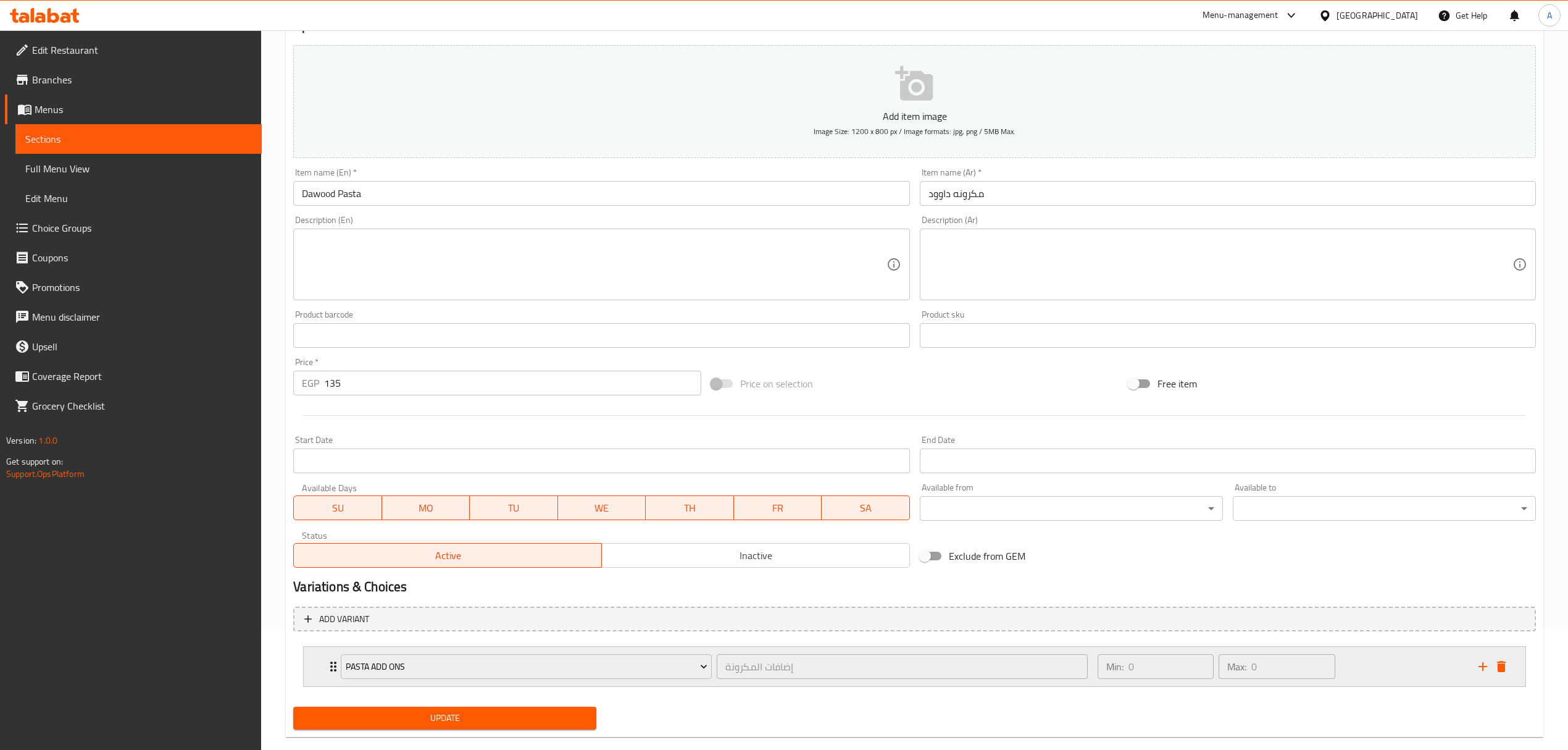
click at [1381, 667] on div "Min: 0 ​ Max: 0 ​" at bounding box center [1280, 666] width 381 height 40
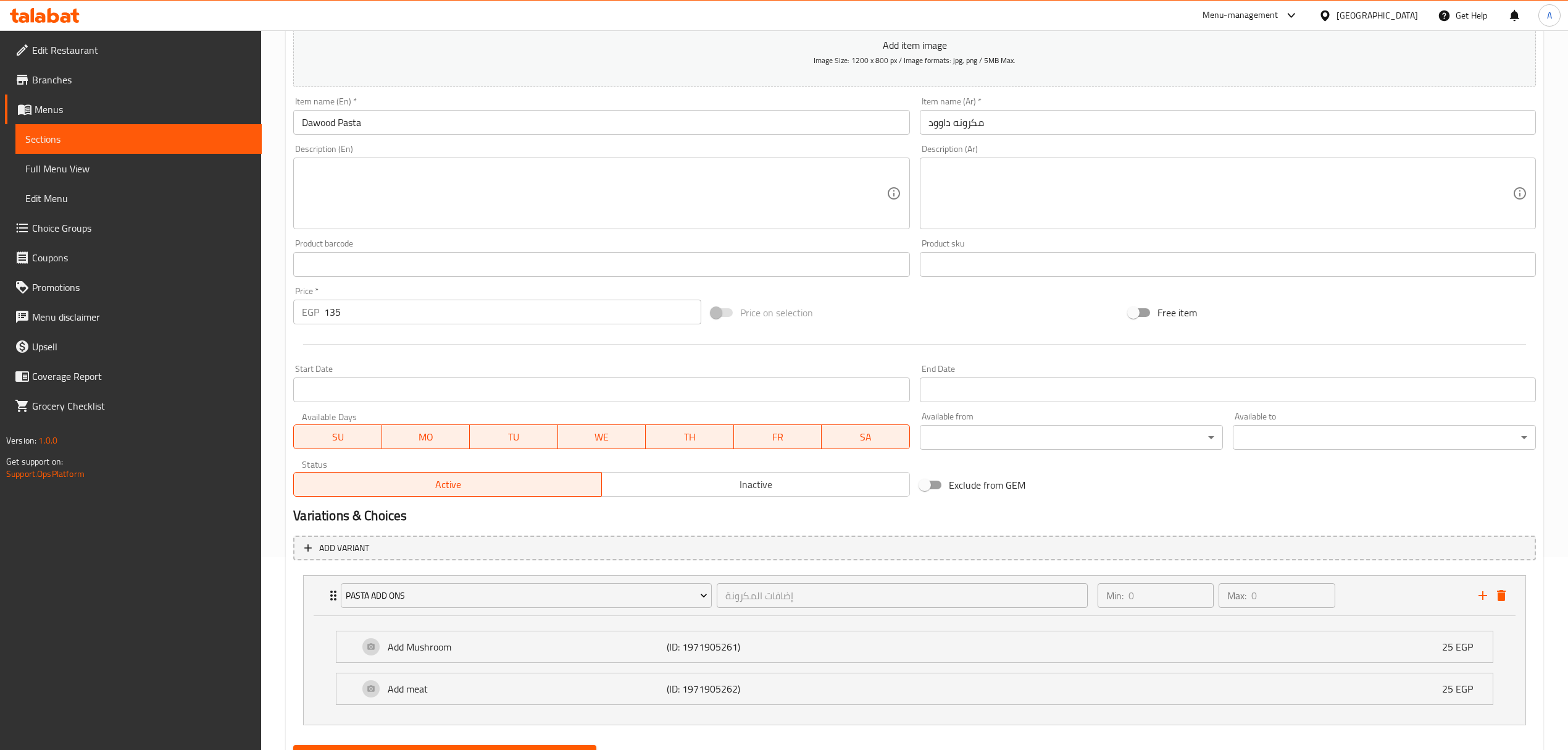
scroll to position [254, 0]
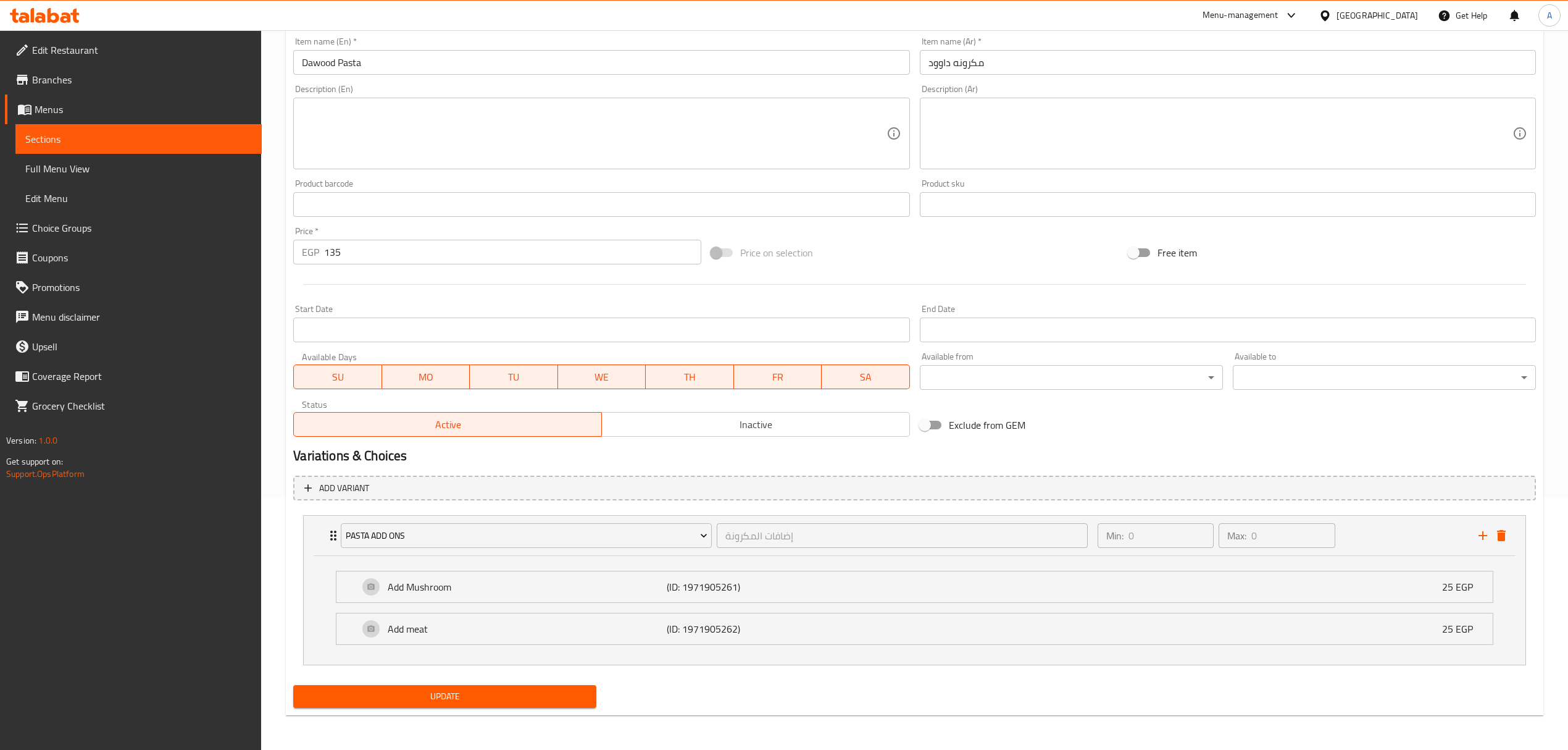
click at [568, 709] on div "Update" at bounding box center [444, 696] width 313 height 32
click at [594, 693] on button "Update" at bounding box center [445, 697] width 303 height 23
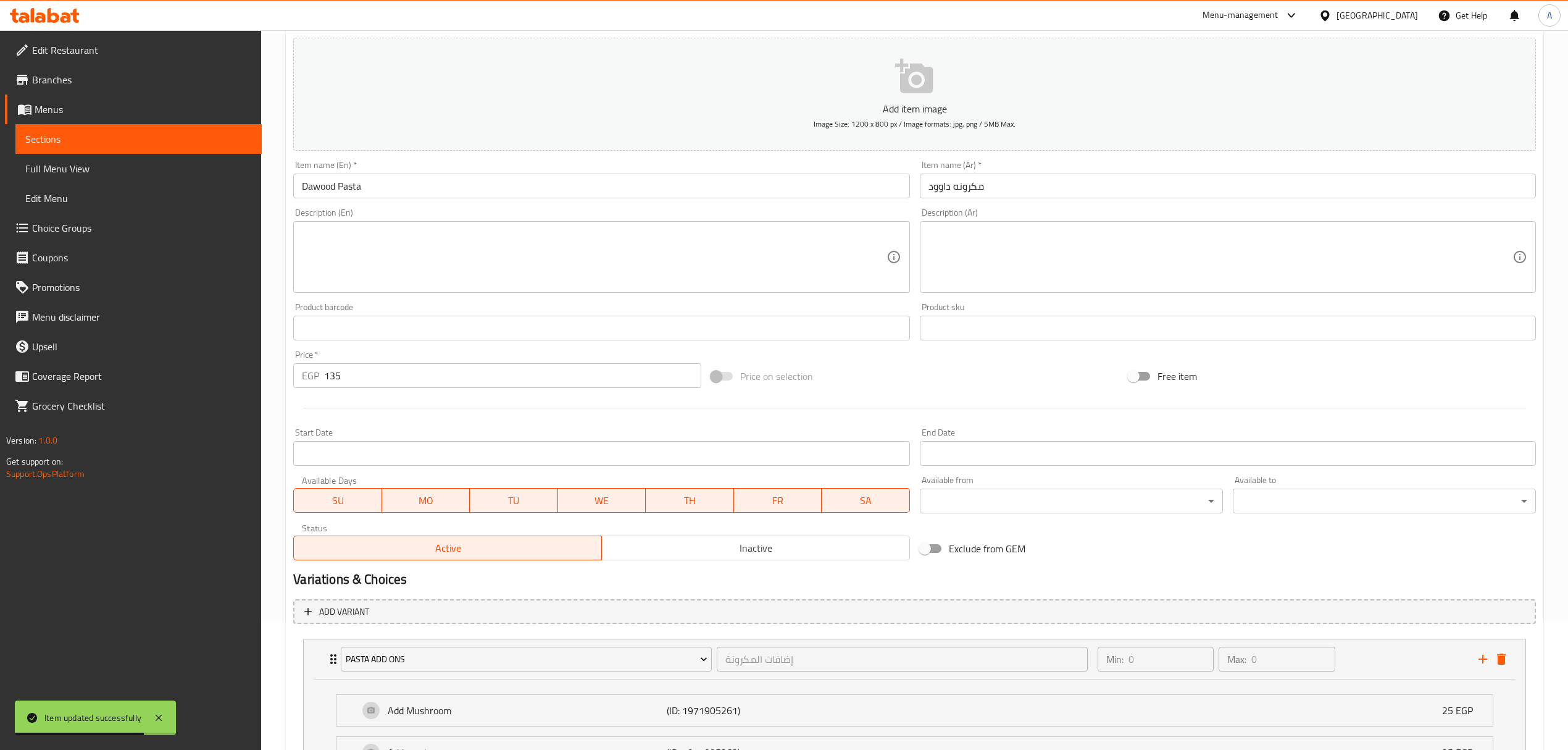
scroll to position [0, 0]
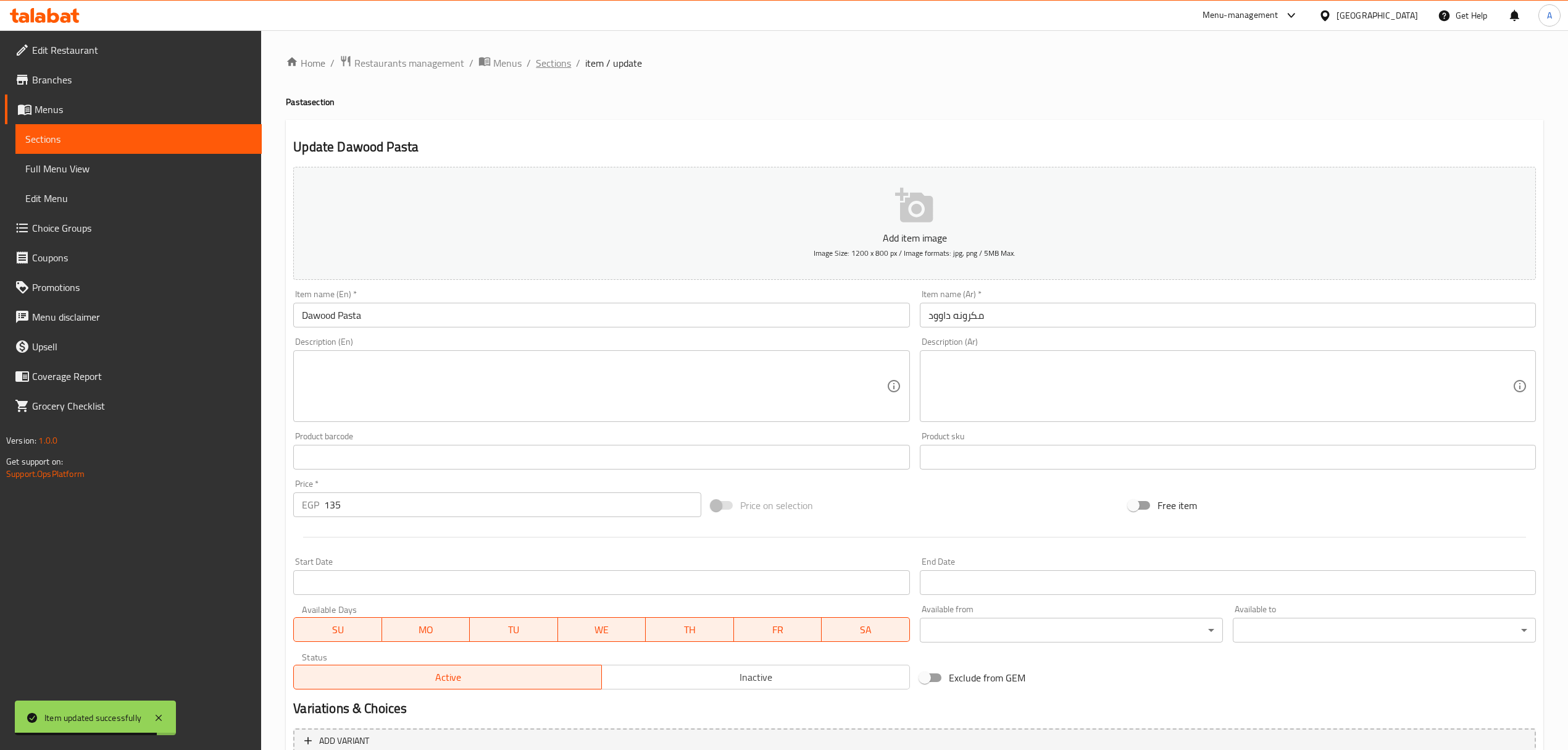
click at [549, 66] on span "Sections" at bounding box center [554, 63] width 36 height 15
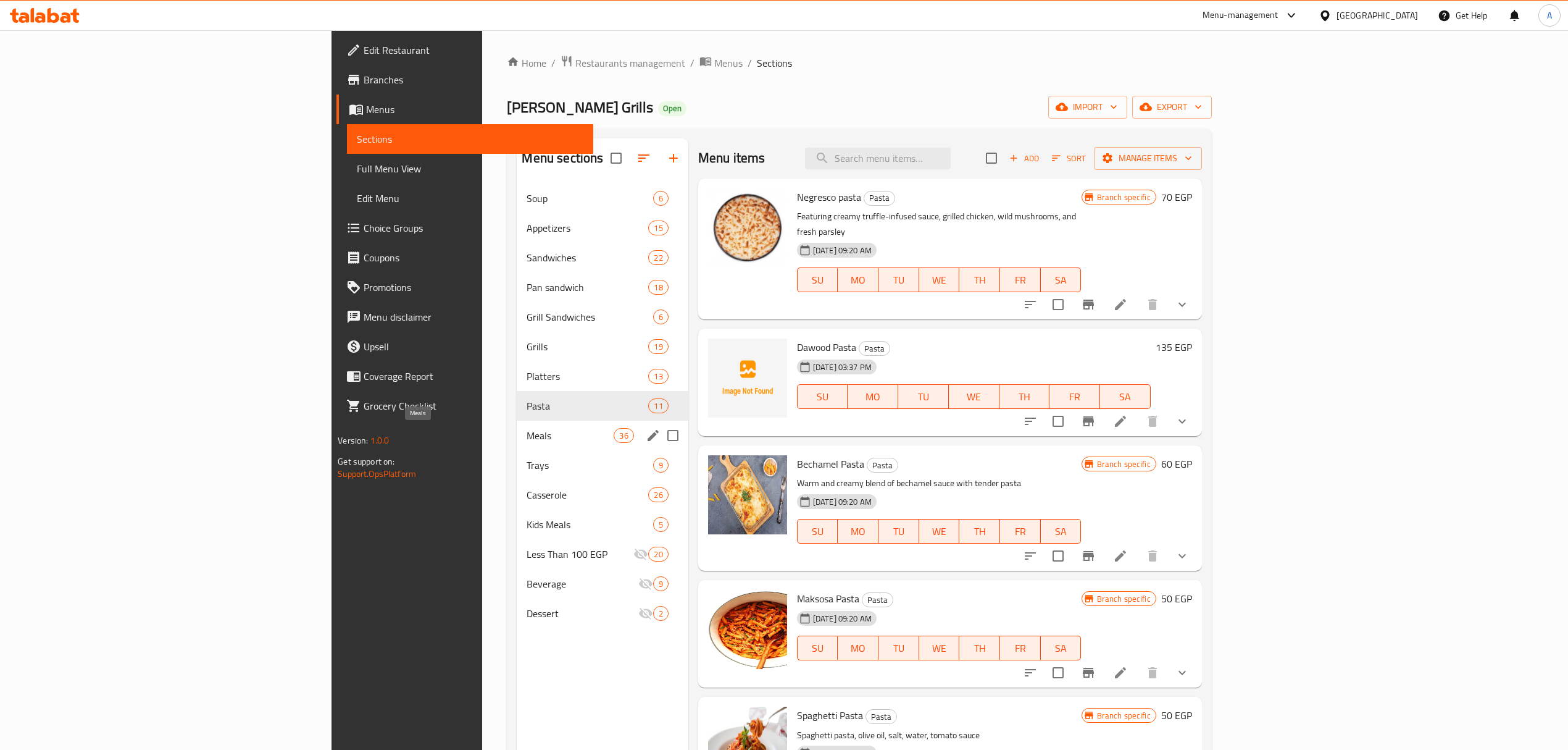
click at [526, 439] on span "Meals" at bounding box center [570, 435] width 87 height 15
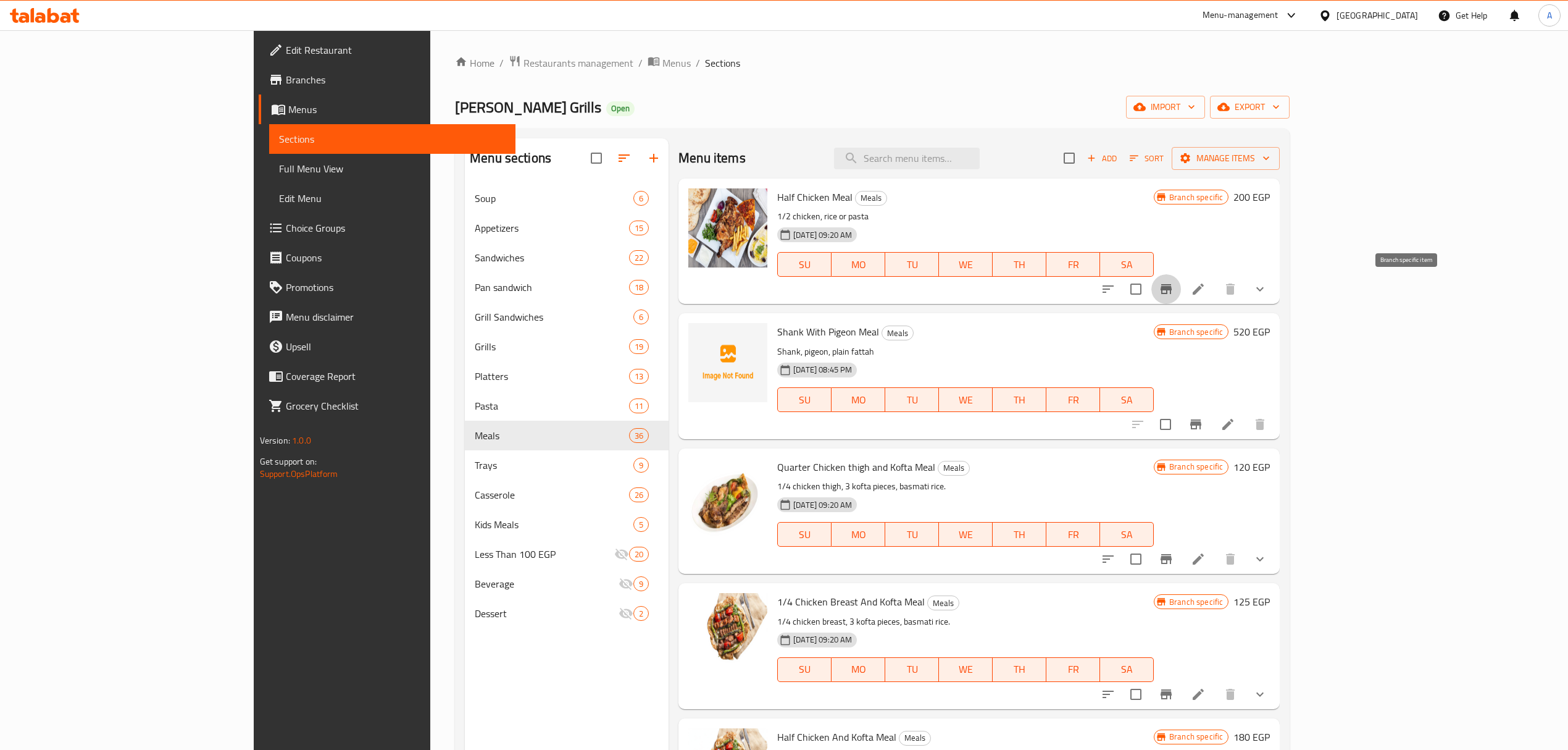
click at [1173, 283] on icon "Branch-specific-item" at bounding box center [1166, 289] width 15 height 15
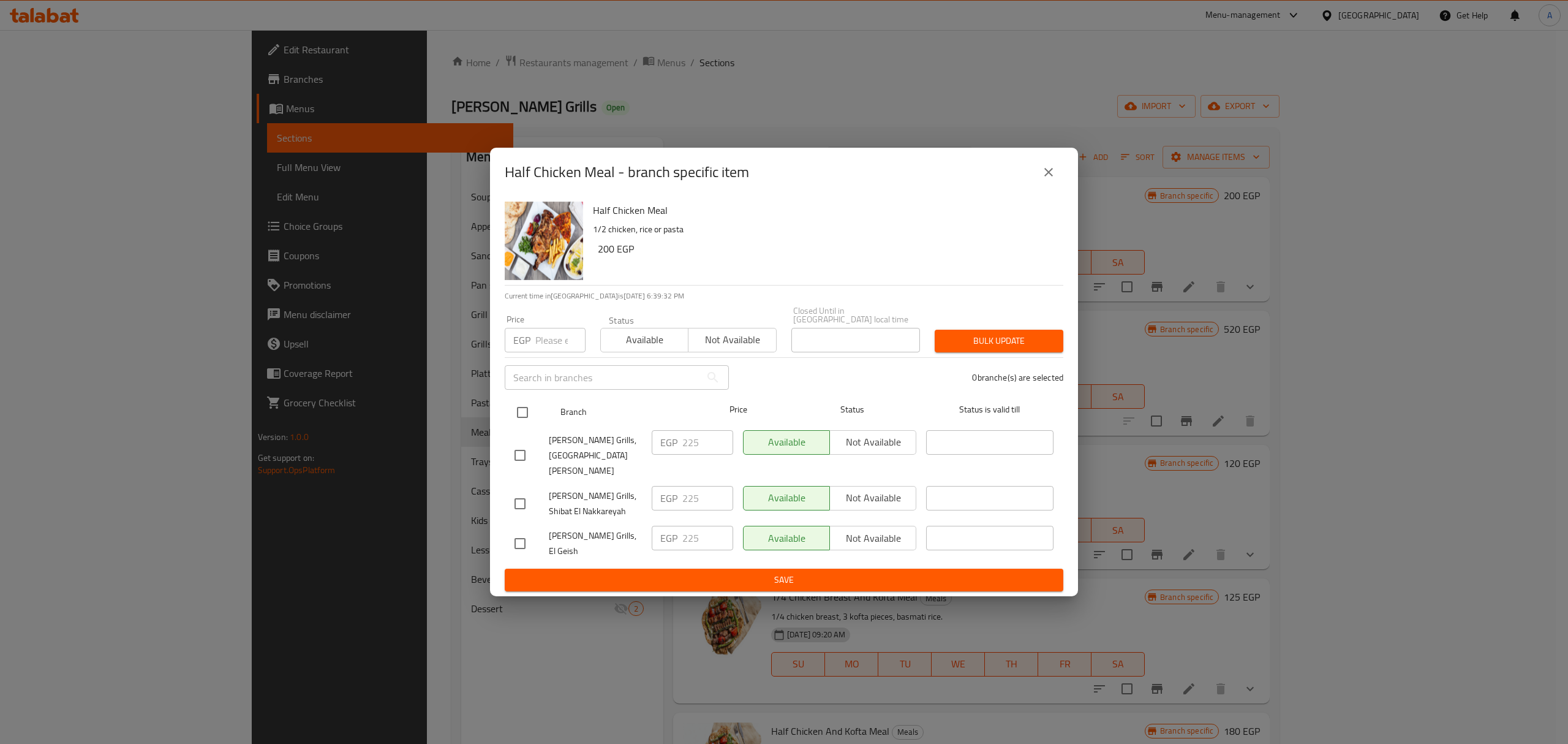
drag, startPoint x: 538, startPoint y: 429, endPoint x: 522, endPoint y: 423, distance: 17.1
click at [535, 427] on div at bounding box center [532, 413] width 46 height 35
click at [522, 423] on input "checkbox" at bounding box center [522, 413] width 26 height 26
click at [559, 352] on input "number" at bounding box center [560, 339] width 51 height 25
click at [1019, 341] on div "Bulk update" at bounding box center [999, 341] width 144 height 38
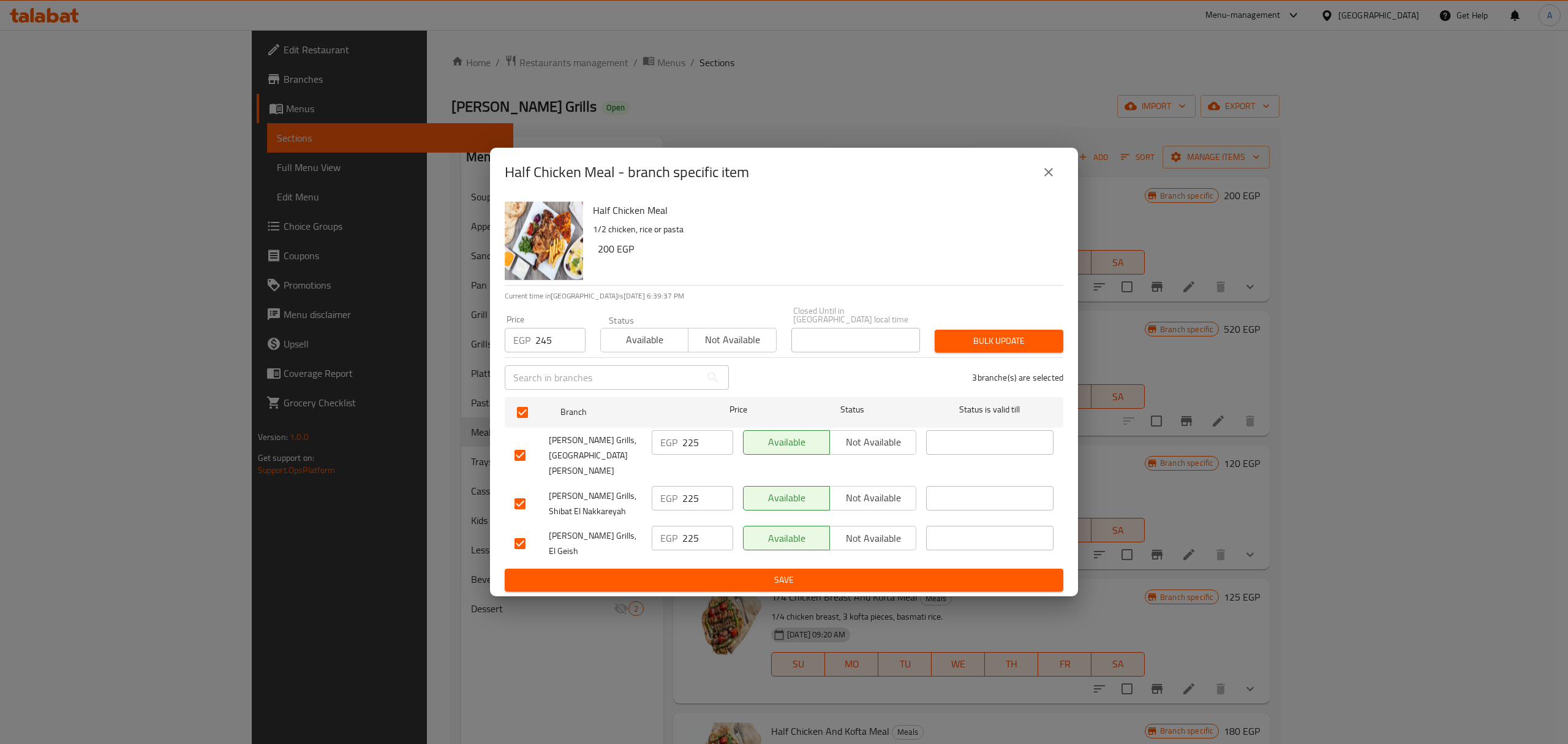
click at [1009, 344] on button "Bulk update" at bounding box center [999, 341] width 128 height 22
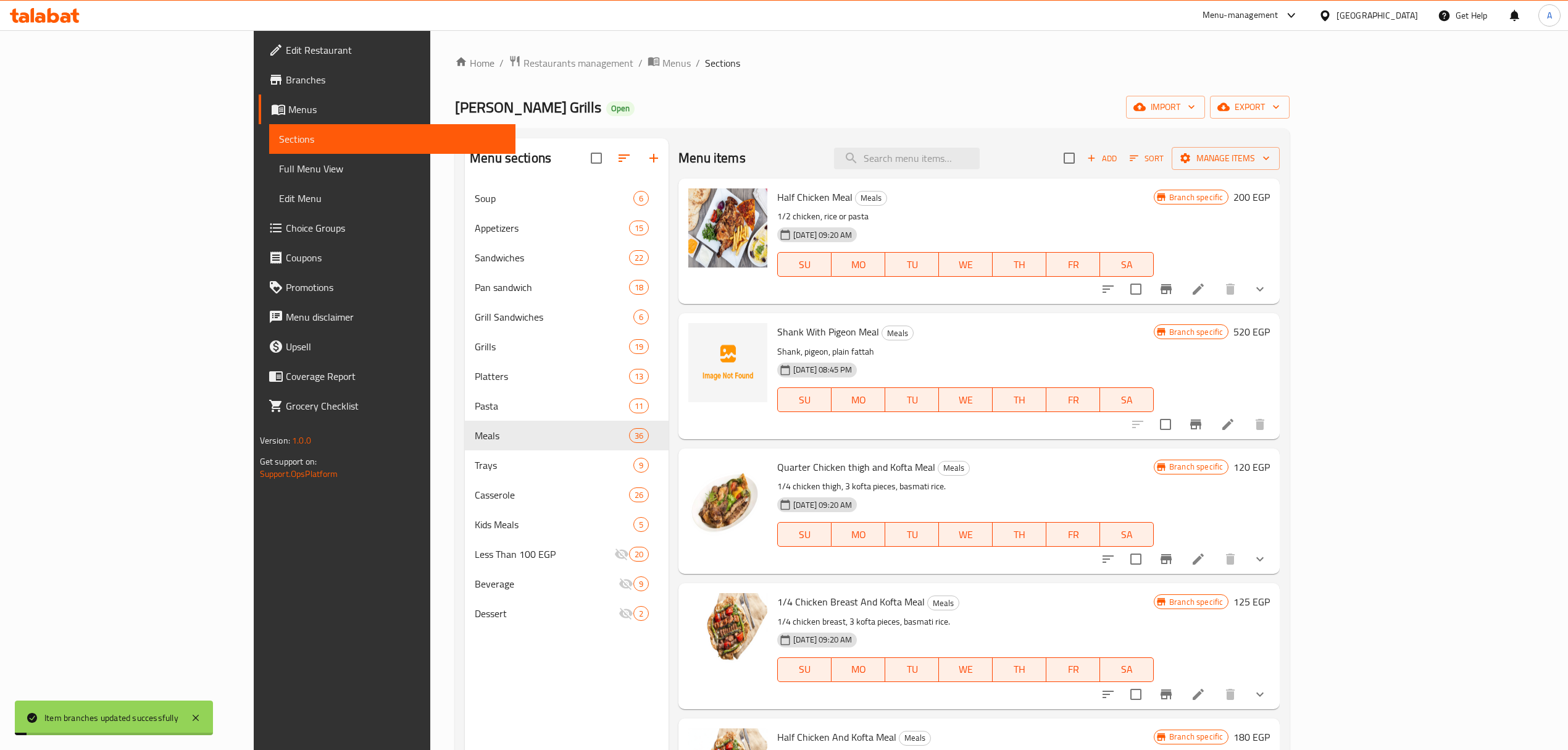
click at [1267, 286] on icon "show more" at bounding box center [1260, 289] width 15 height 15
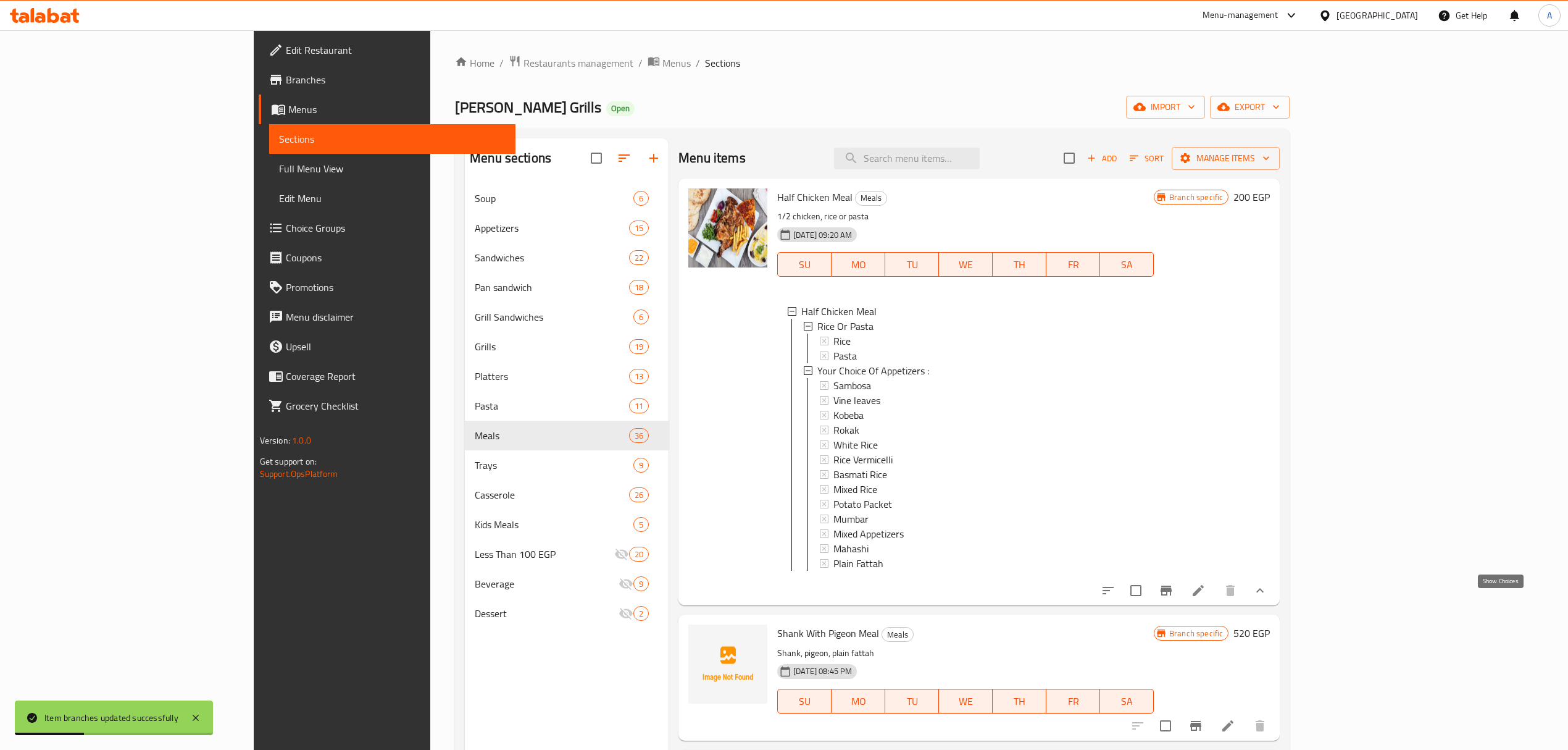
click at [1267, 598] on icon "show more" at bounding box center [1260, 591] width 15 height 15
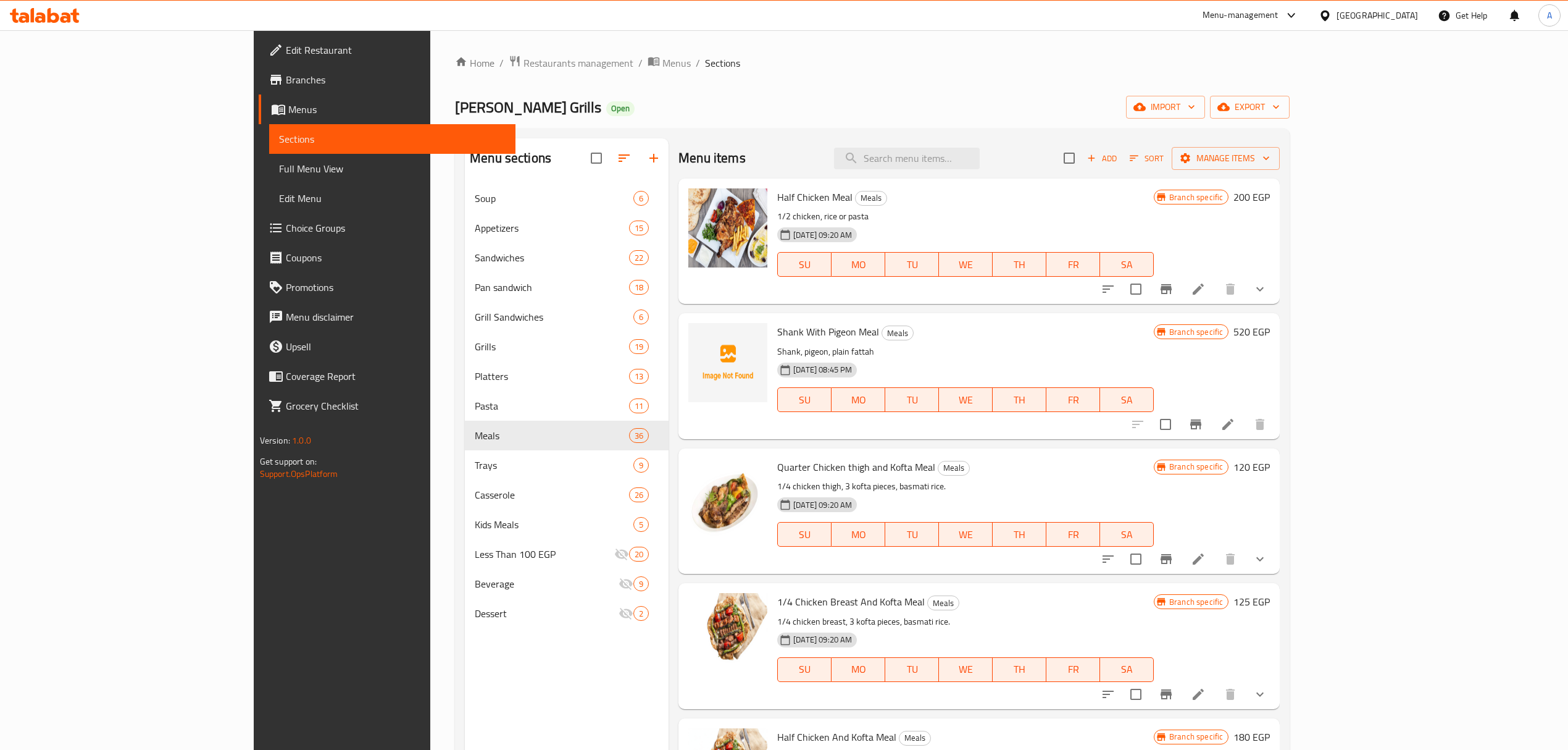
click at [1274, 566] on div at bounding box center [1184, 558] width 181 height 30
click at [1274, 566] on button "show more" at bounding box center [1260, 558] width 30 height 30
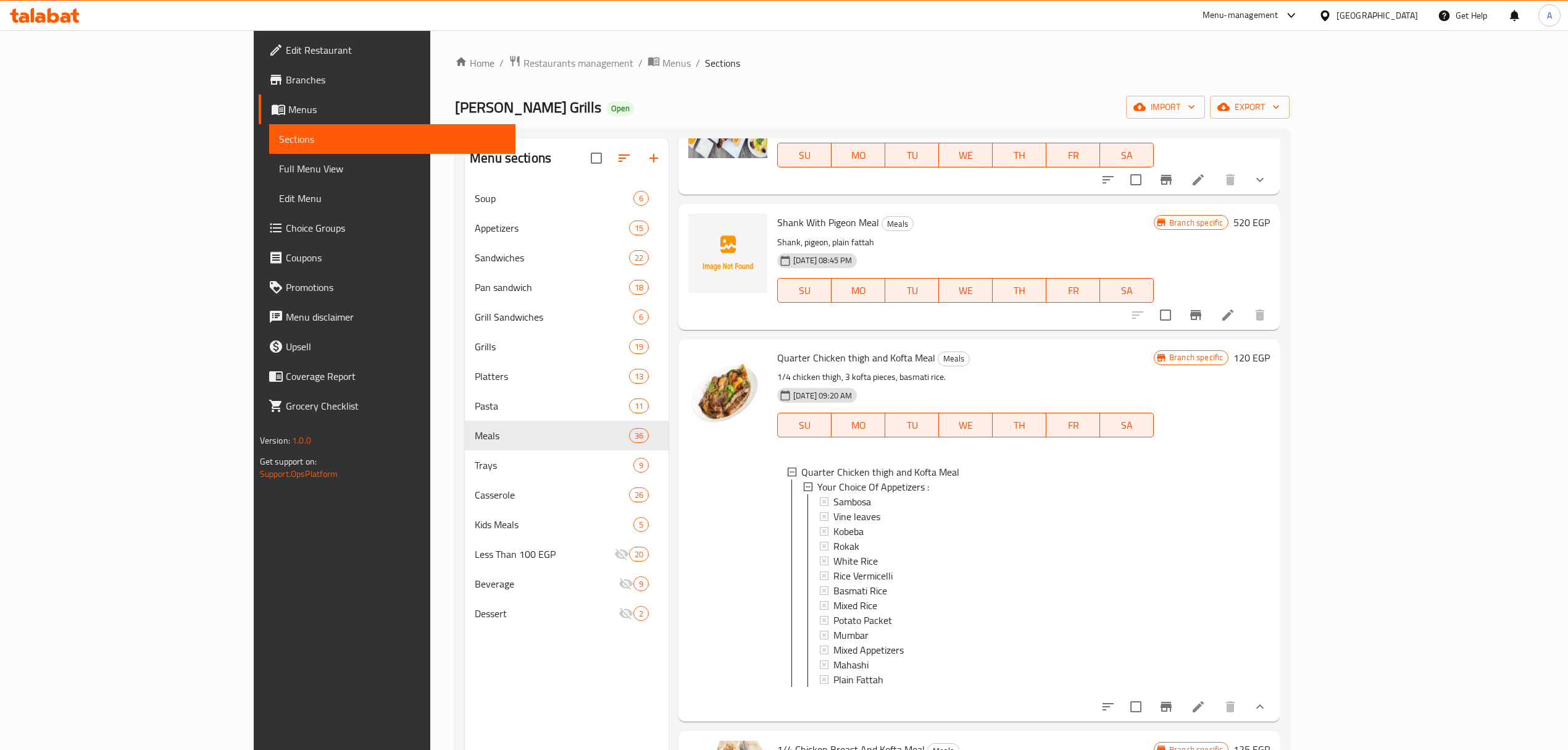
scroll to position [411, 0]
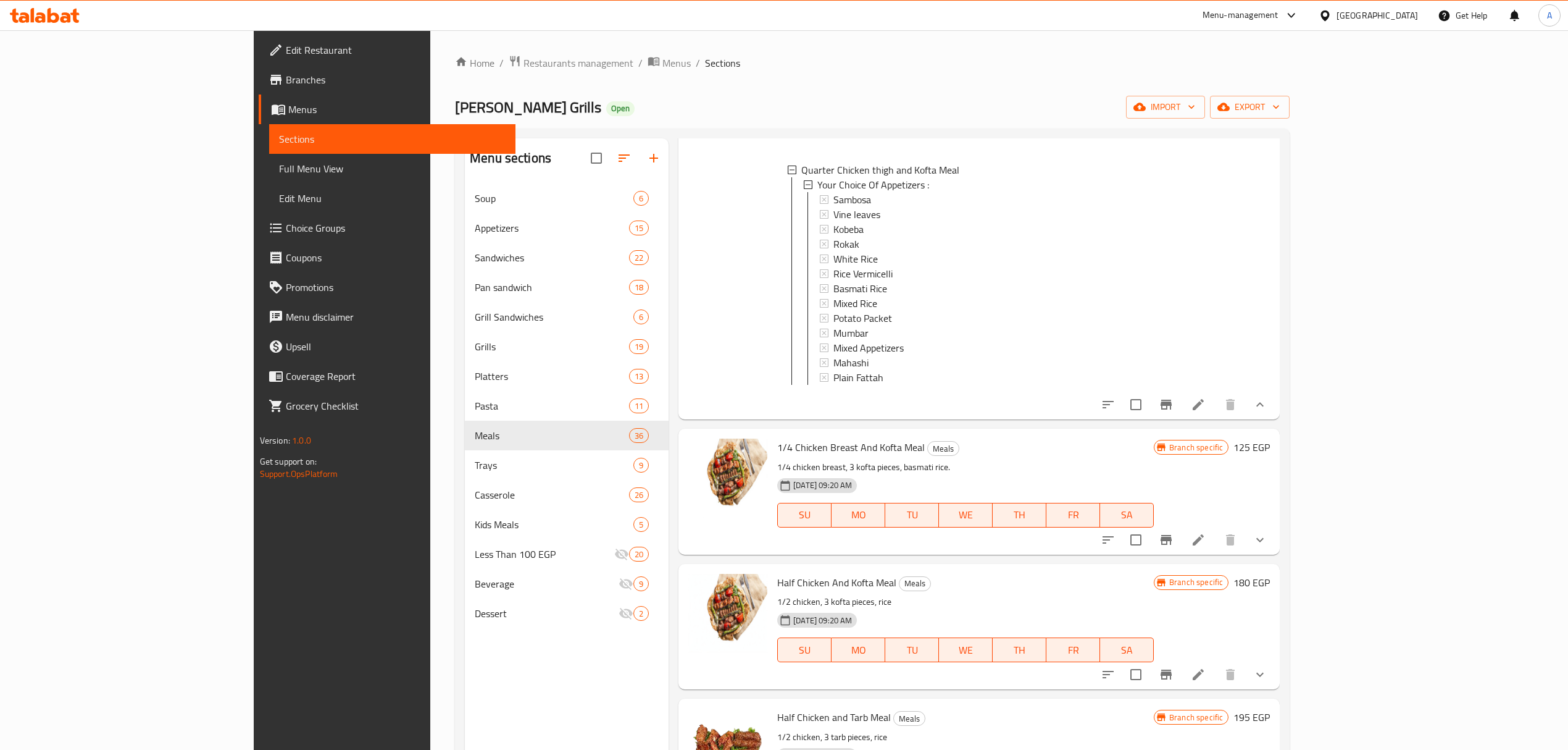
click at [1274, 419] on button "show more" at bounding box center [1260, 405] width 30 height 30
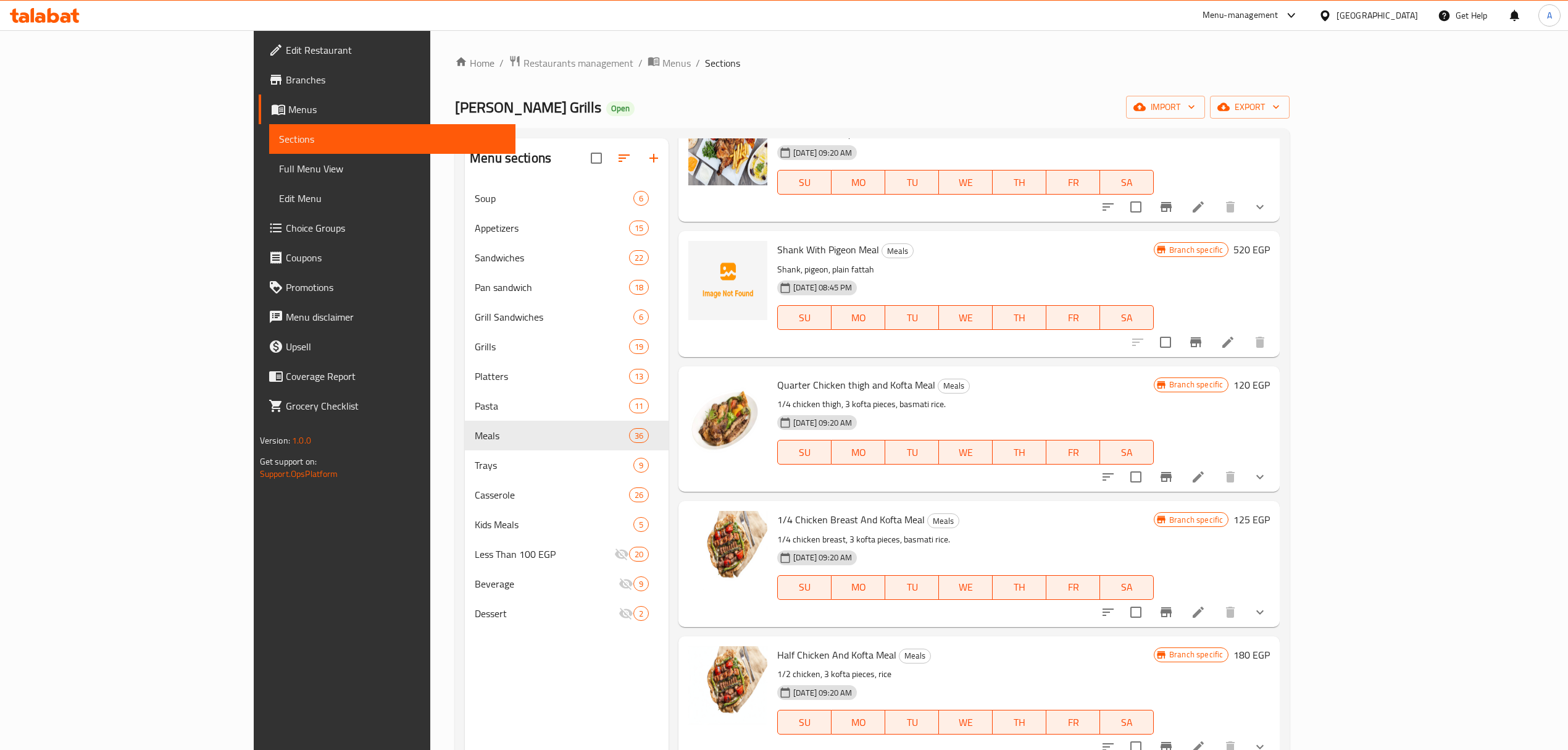
scroll to position [0, 0]
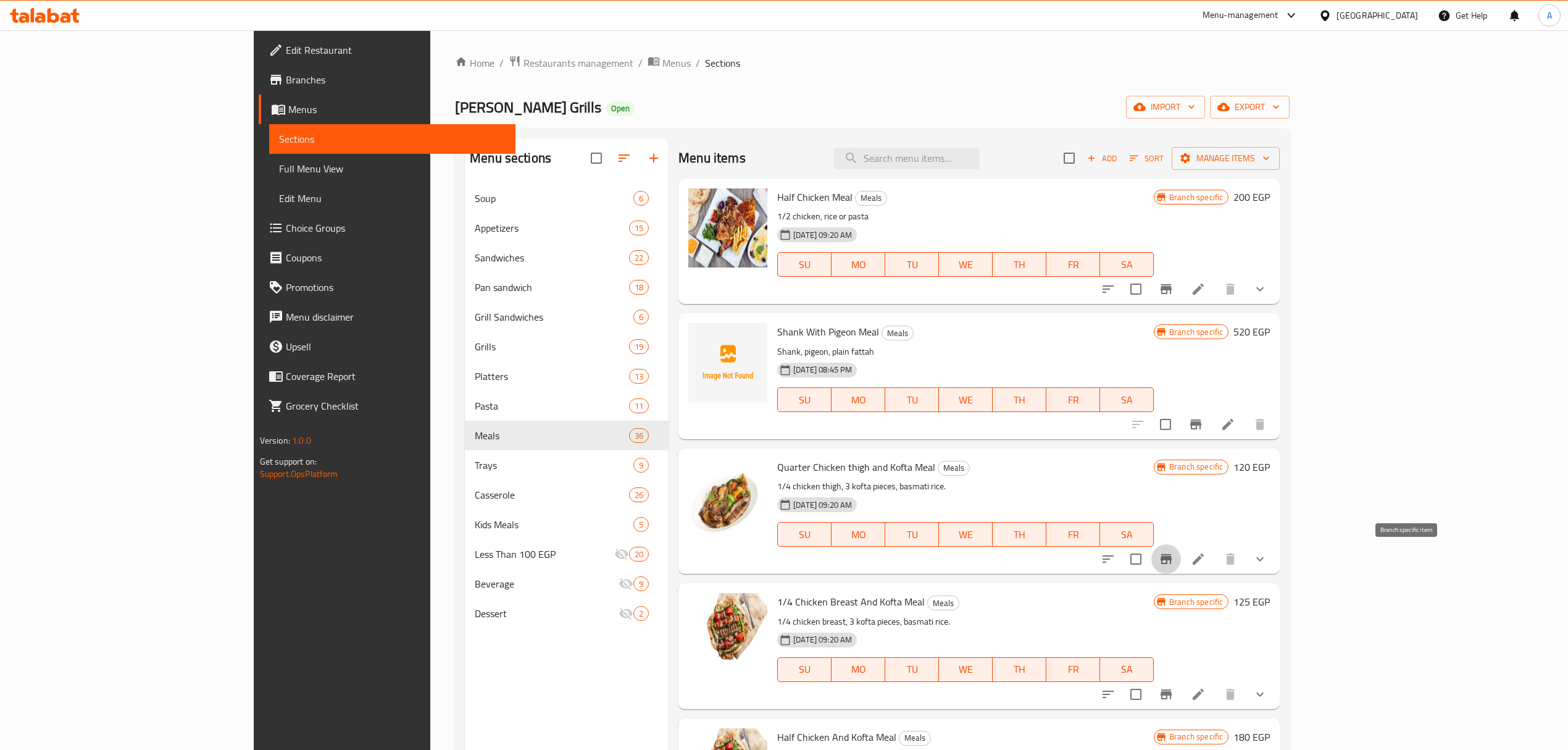
click at [1172, 562] on icon "Branch-specific-item" at bounding box center [1166, 559] width 11 height 10
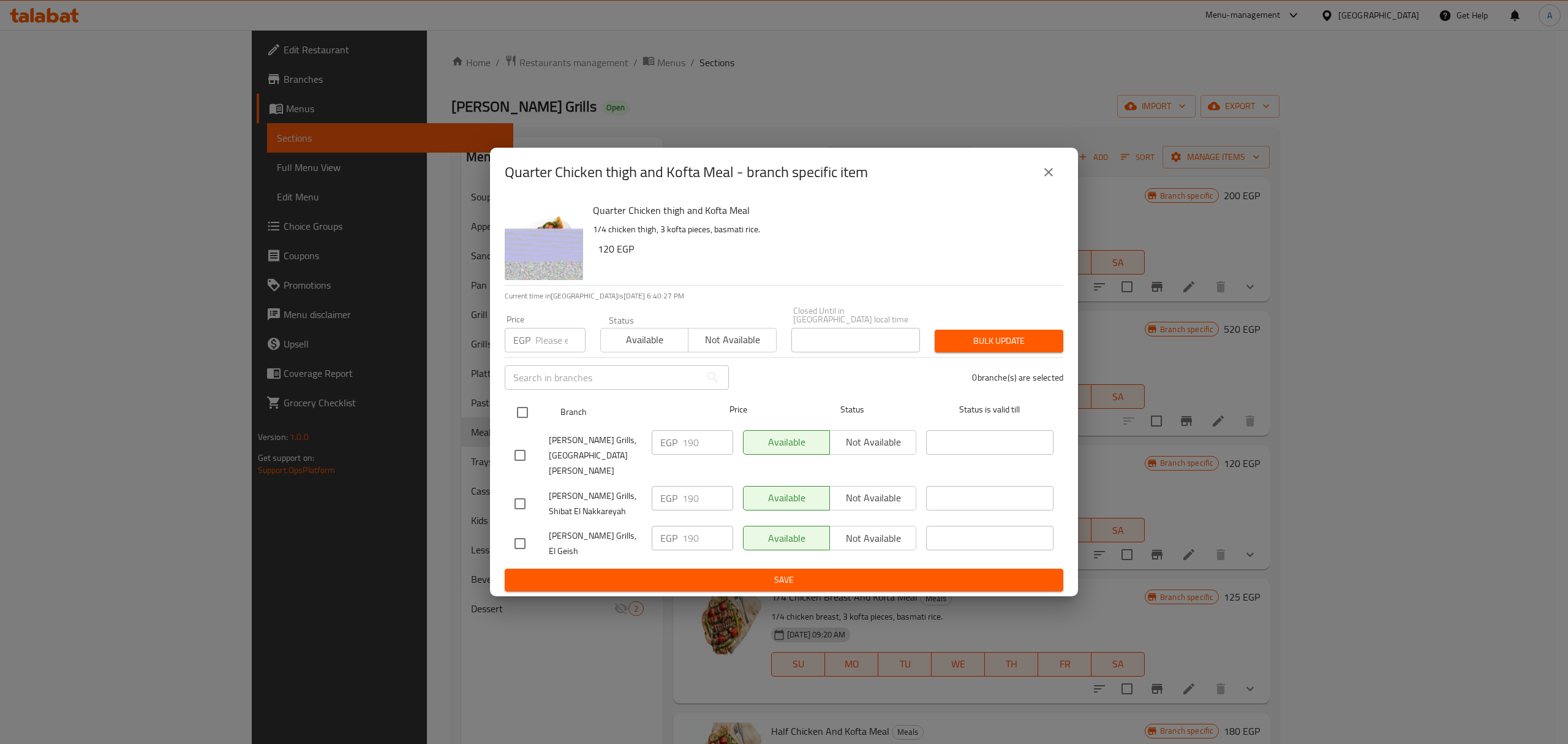
click at [514, 425] on input "checkbox" at bounding box center [522, 413] width 26 height 26
click at [539, 346] on input "number" at bounding box center [560, 339] width 51 height 25
click at [958, 370] on div "3 branche(s) are selected" at bounding box center [904, 377] width 335 height 44
click at [961, 348] on span "Bulk update" at bounding box center [999, 340] width 109 height 15
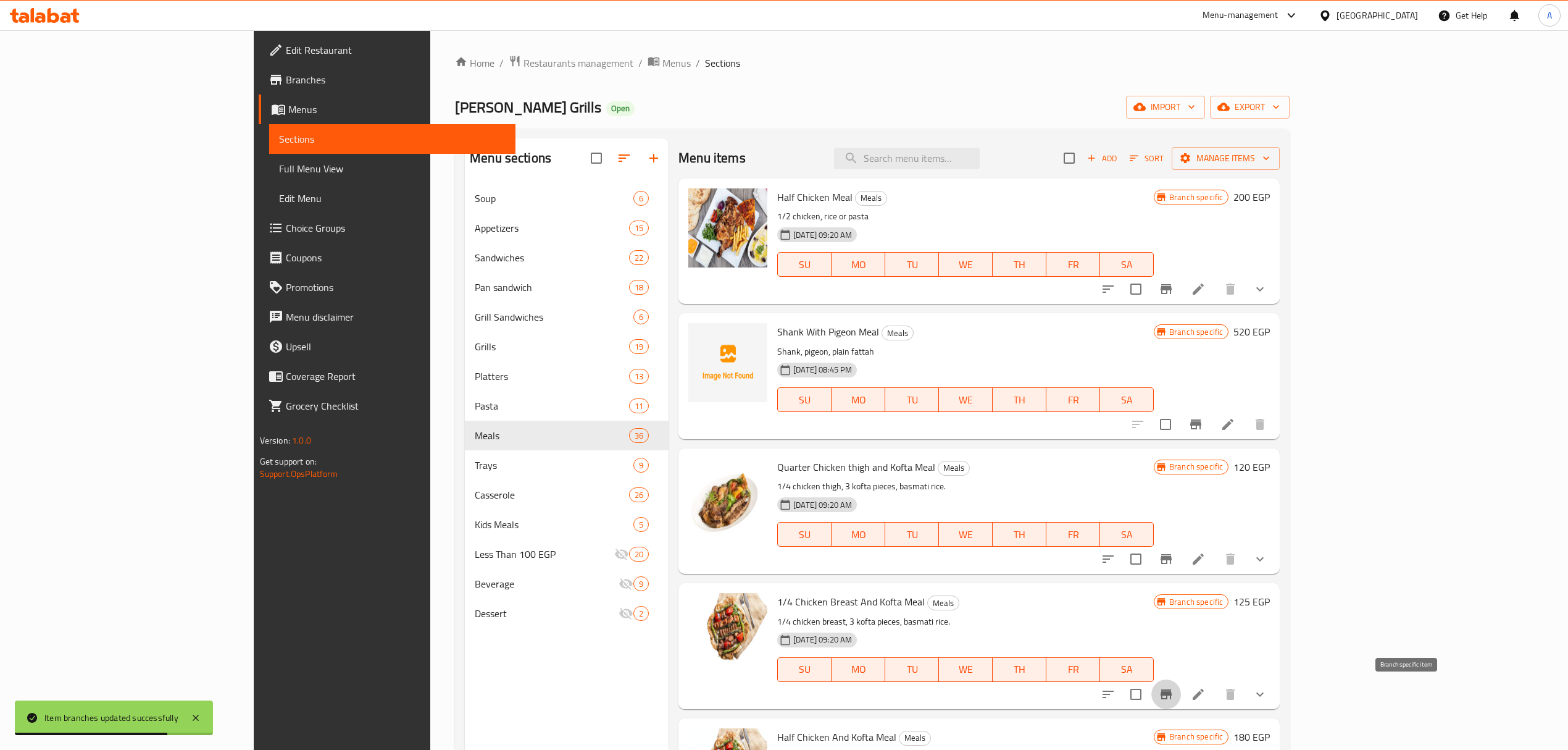
click at [1173, 695] on icon "Branch-specific-item" at bounding box center [1166, 694] width 15 height 15
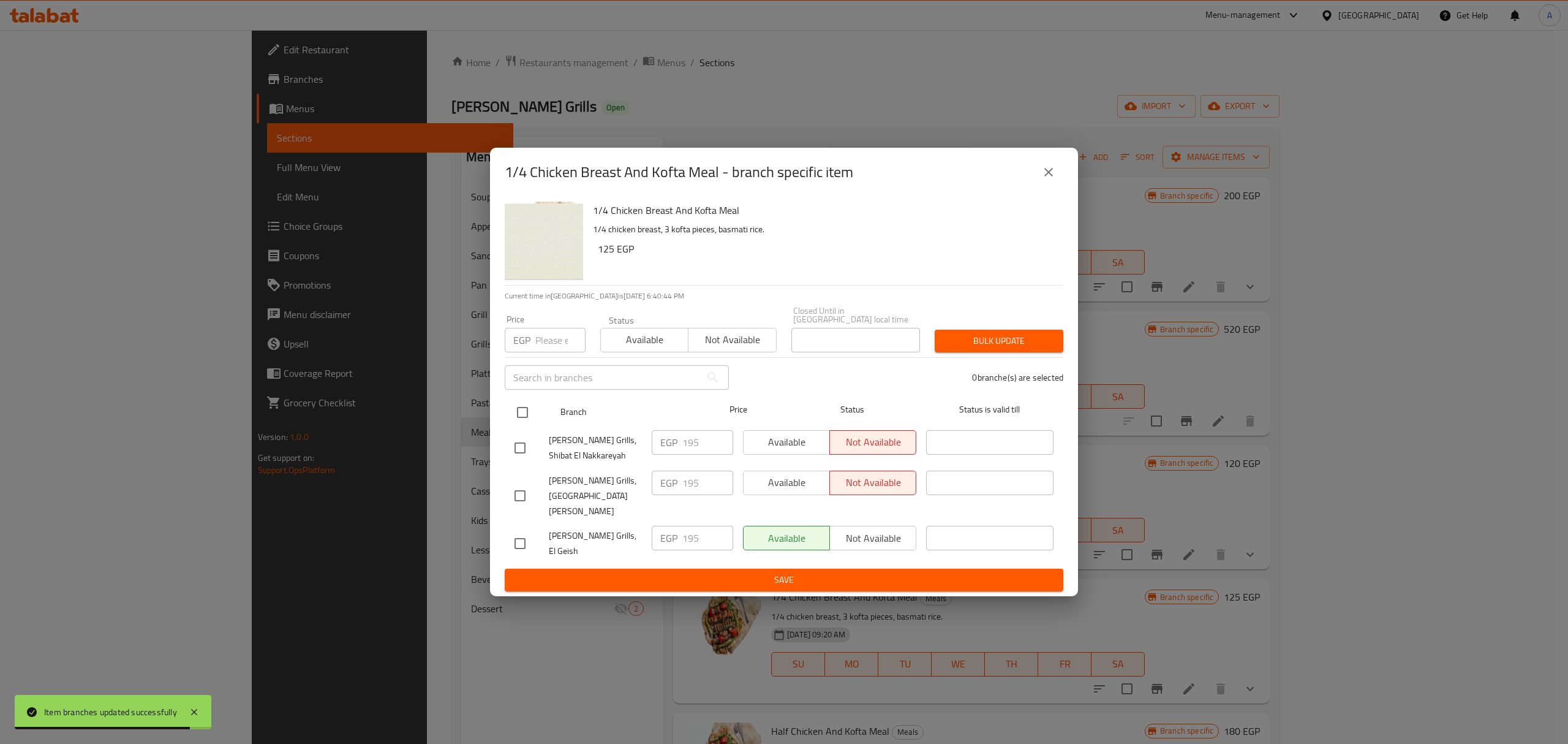
click at [549, 412] on div at bounding box center [532, 413] width 46 height 35
click at [512, 425] on input "checkbox" at bounding box center [522, 413] width 26 height 26
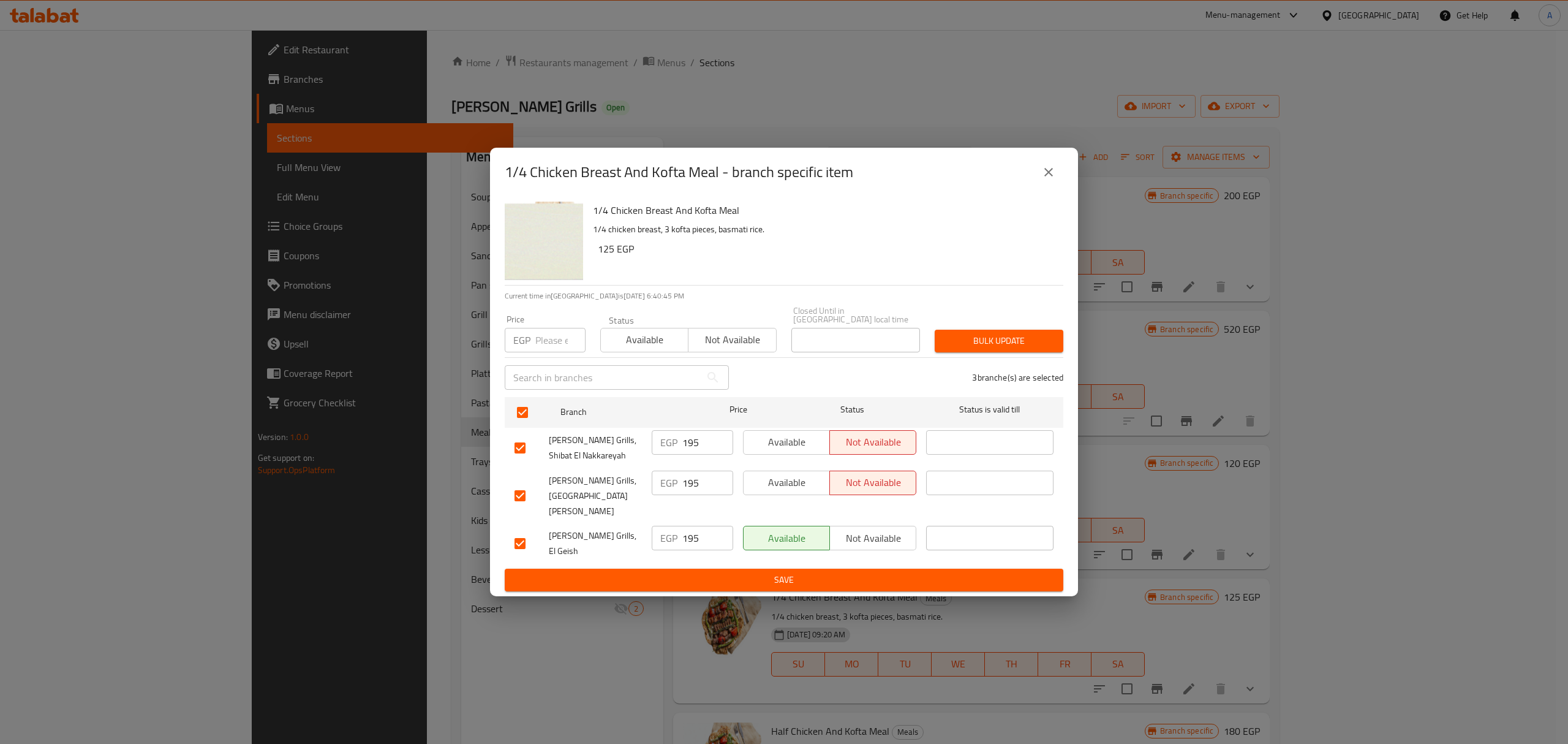
click at [547, 352] on input "number" at bounding box center [560, 339] width 51 height 25
click at [959, 348] on span "Bulk update" at bounding box center [999, 340] width 109 height 15
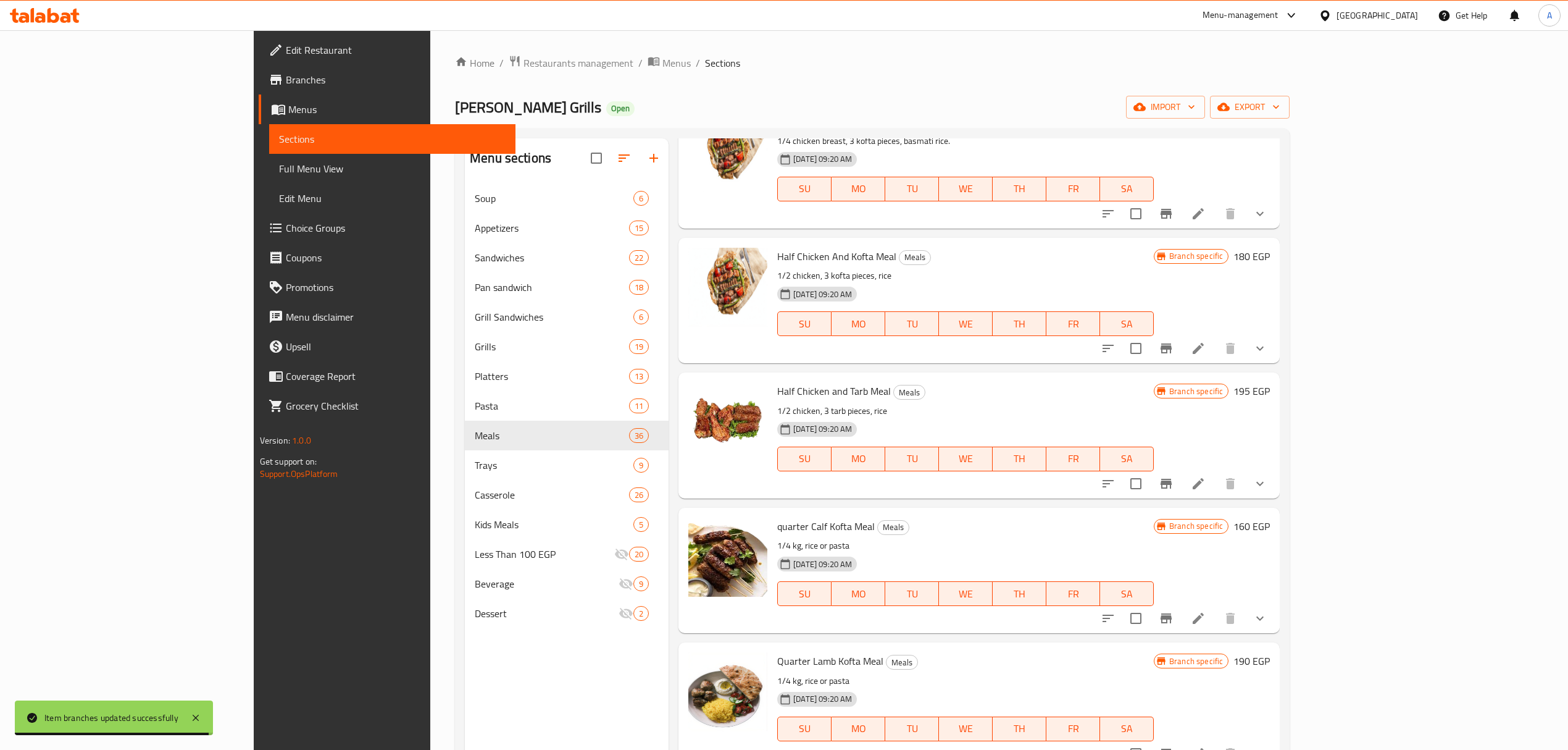
scroll to position [494, 0]
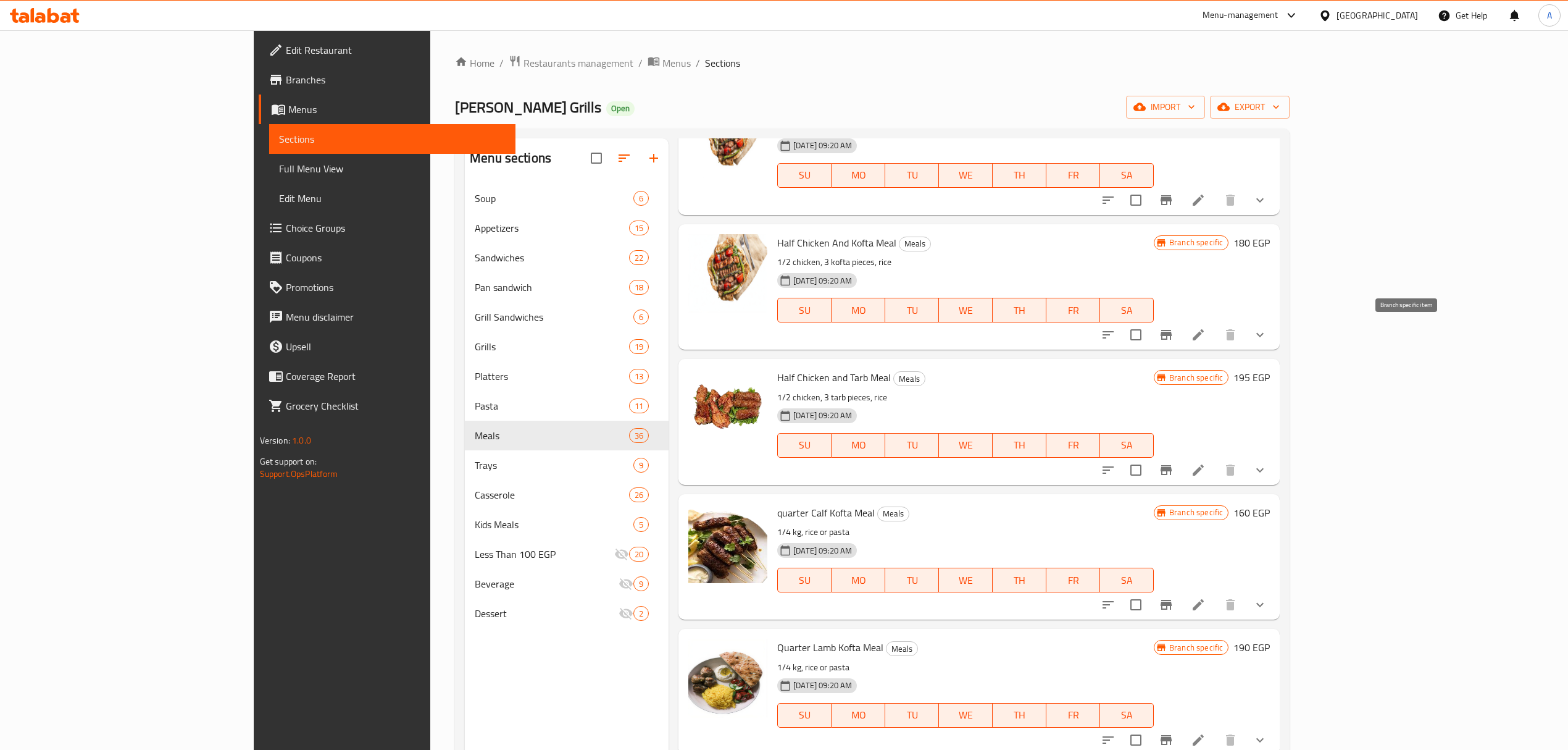
click at [1173, 337] on icon "Branch-specific-item" at bounding box center [1166, 335] width 15 height 15
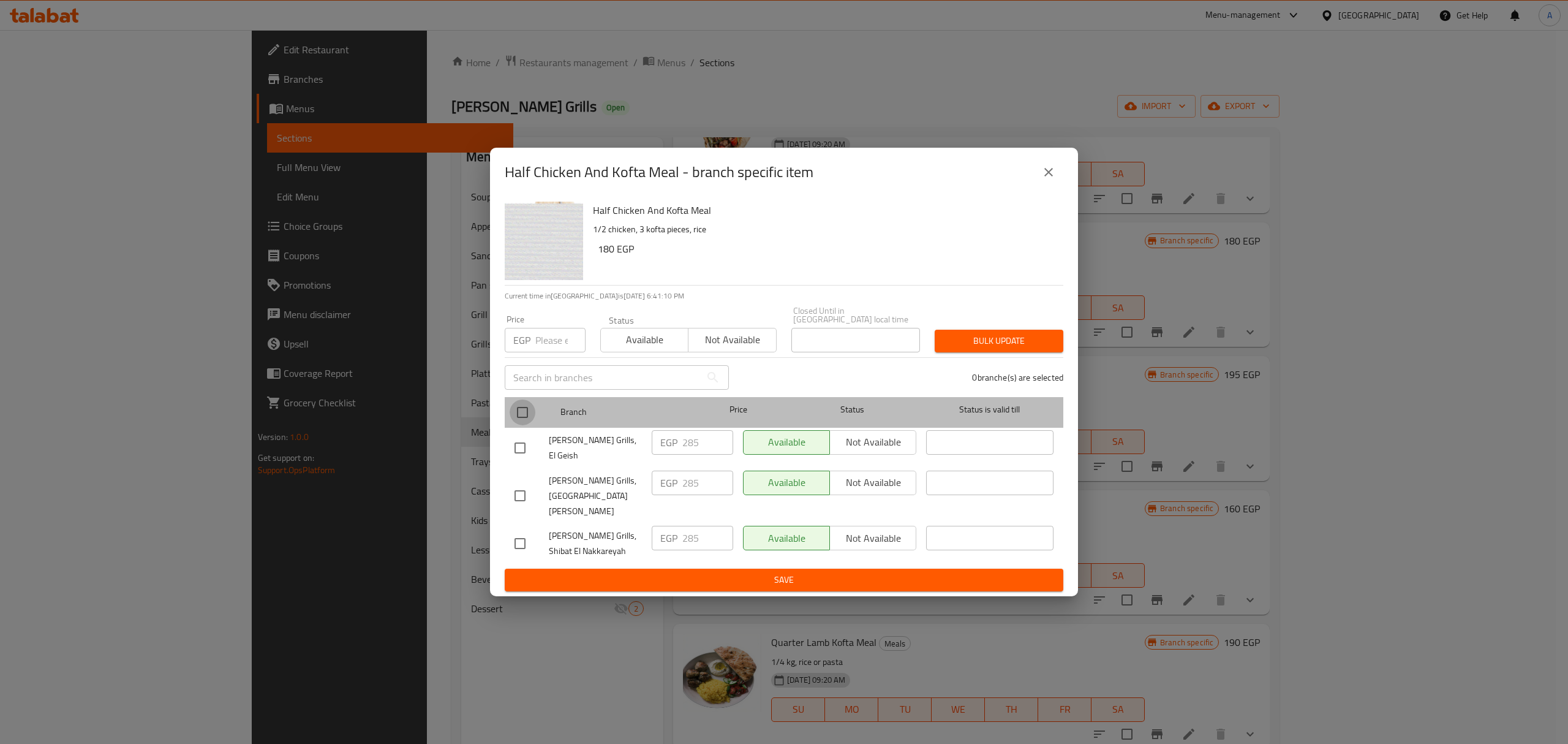
click at [532, 425] on input "checkbox" at bounding box center [522, 413] width 26 height 26
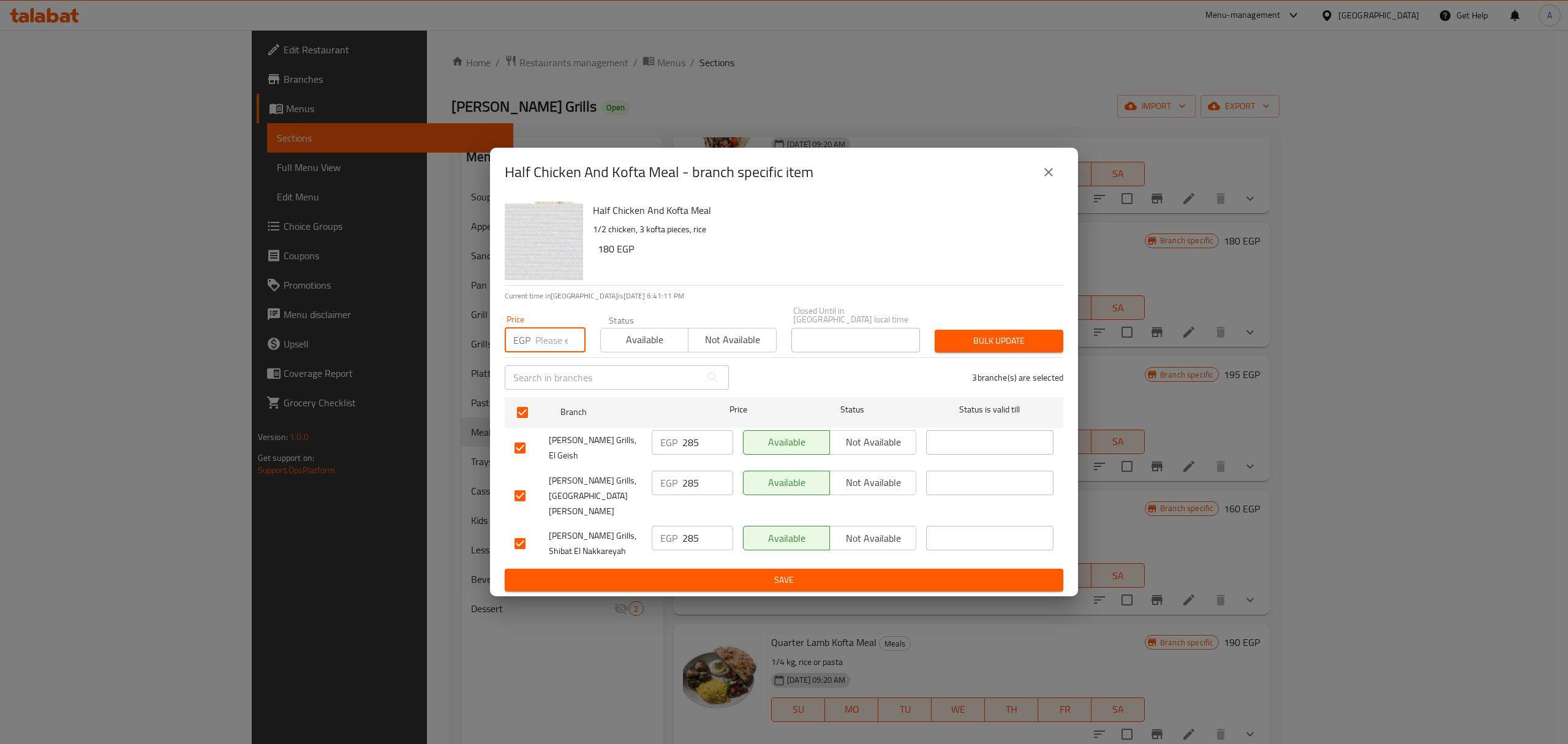
click at [553, 352] on input "number" at bounding box center [560, 339] width 51 height 25
click at [995, 346] on span "Bulk update" at bounding box center [999, 340] width 109 height 15
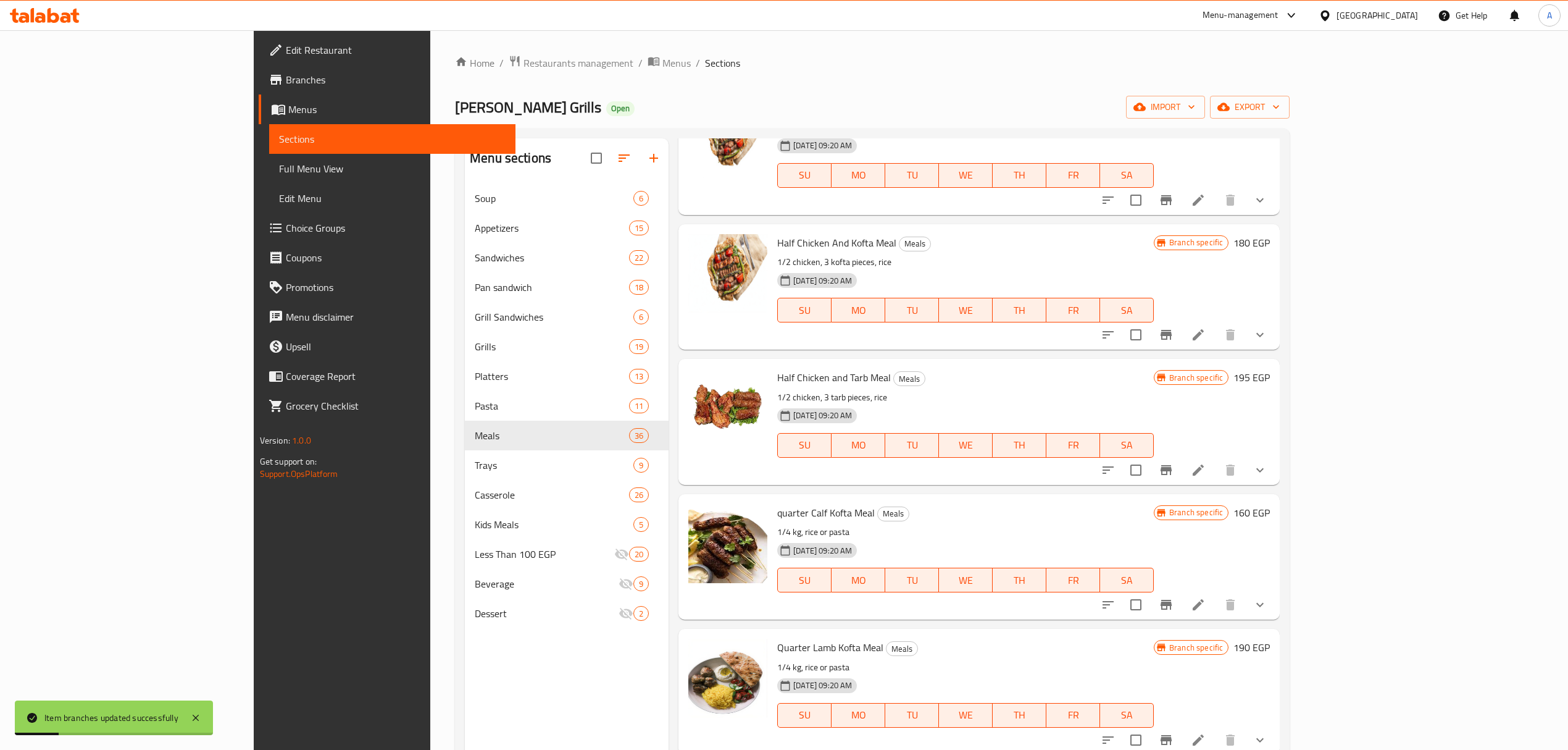
click at [1173, 477] on icon "Branch-specific-item" at bounding box center [1166, 470] width 15 height 15
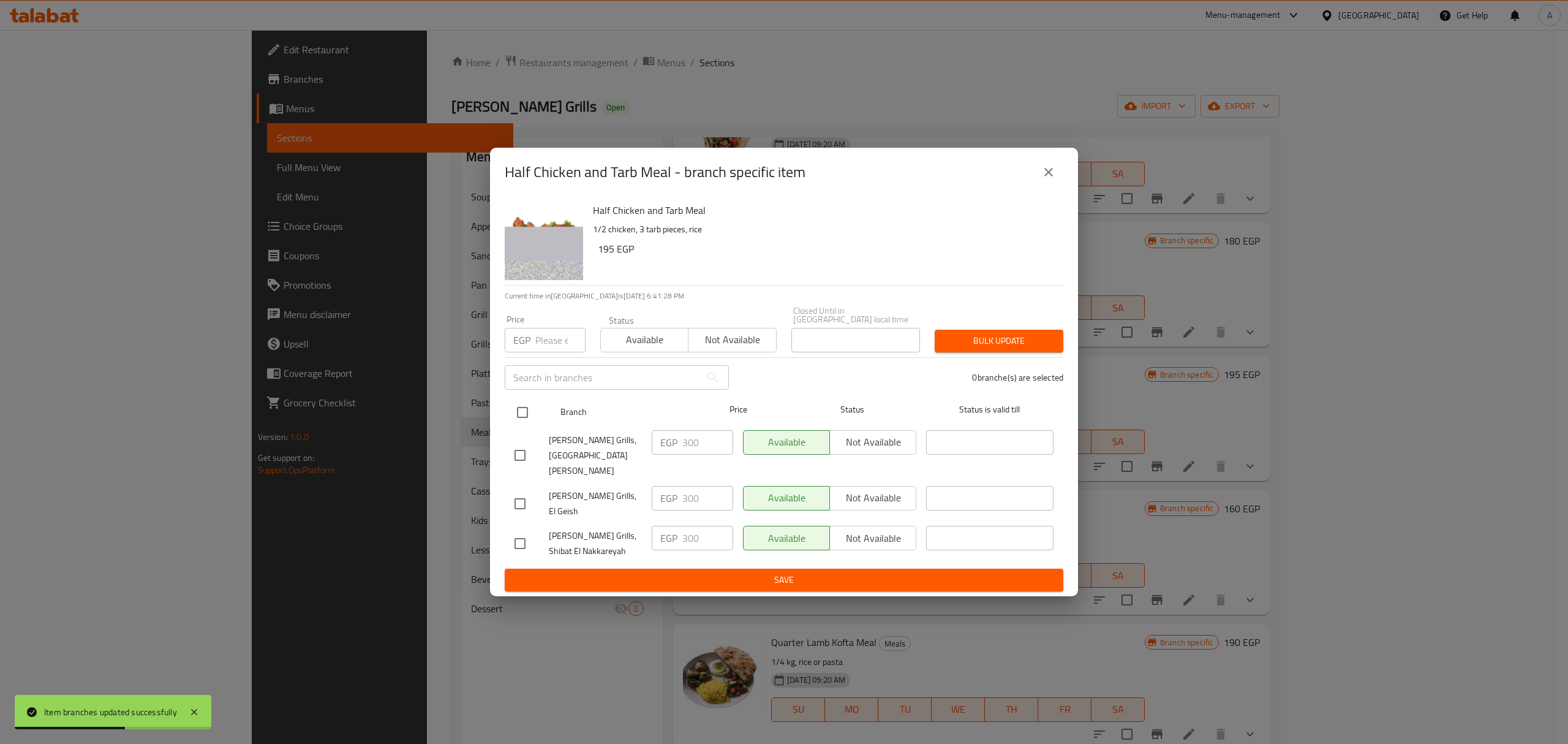
click at [526, 422] on input "checkbox" at bounding box center [522, 413] width 26 height 26
click at [556, 348] on input "number" at bounding box center [560, 339] width 51 height 25
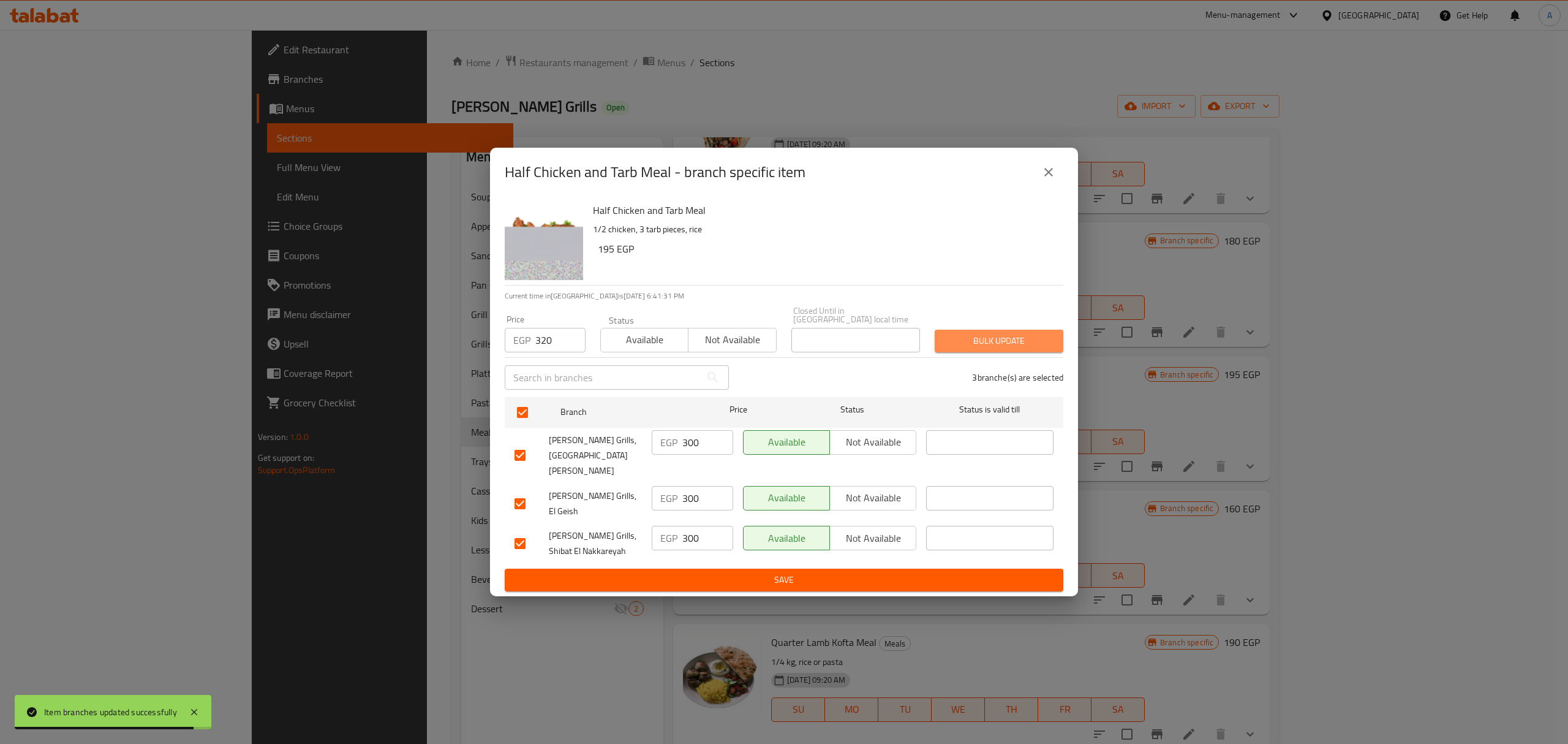
click at [964, 343] on button "Bulk update" at bounding box center [999, 341] width 128 height 22
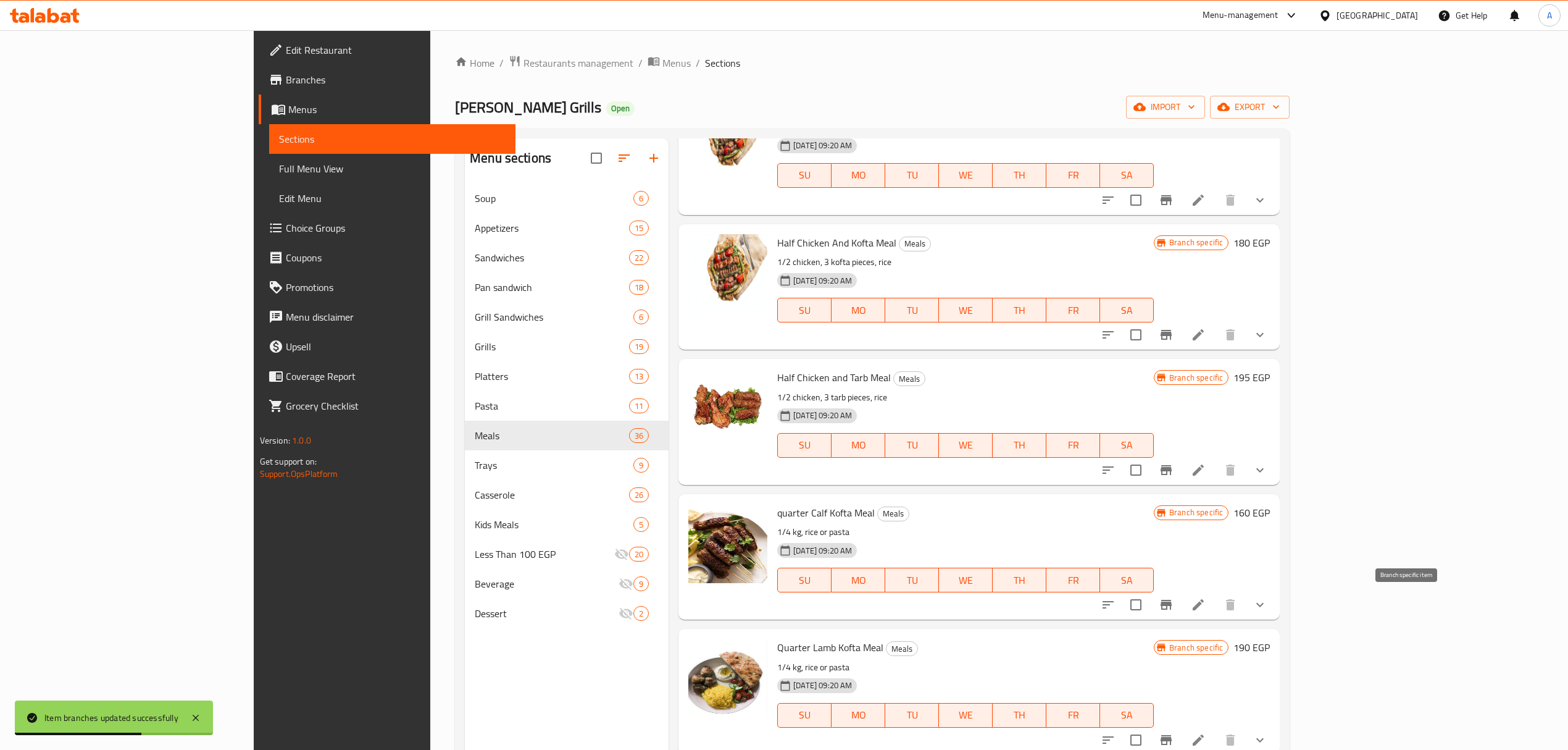
click at [1173, 604] on icon "Branch-specific-item" at bounding box center [1166, 604] width 15 height 15
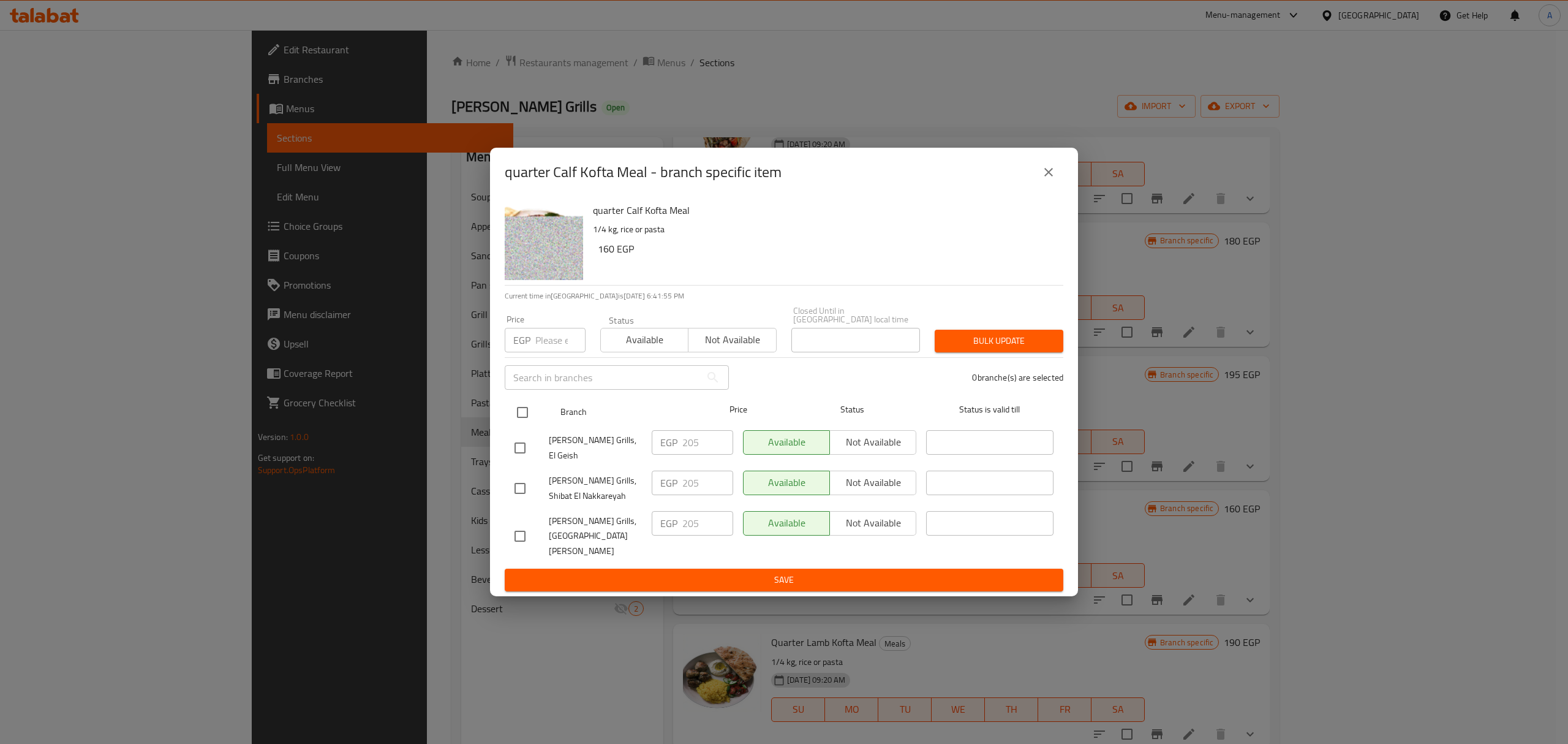
click at [518, 423] on input "checkbox" at bounding box center [522, 413] width 26 height 26
click at [545, 348] on input "number" at bounding box center [560, 339] width 51 height 25
click at [1019, 348] on span "Bulk update" at bounding box center [999, 340] width 109 height 15
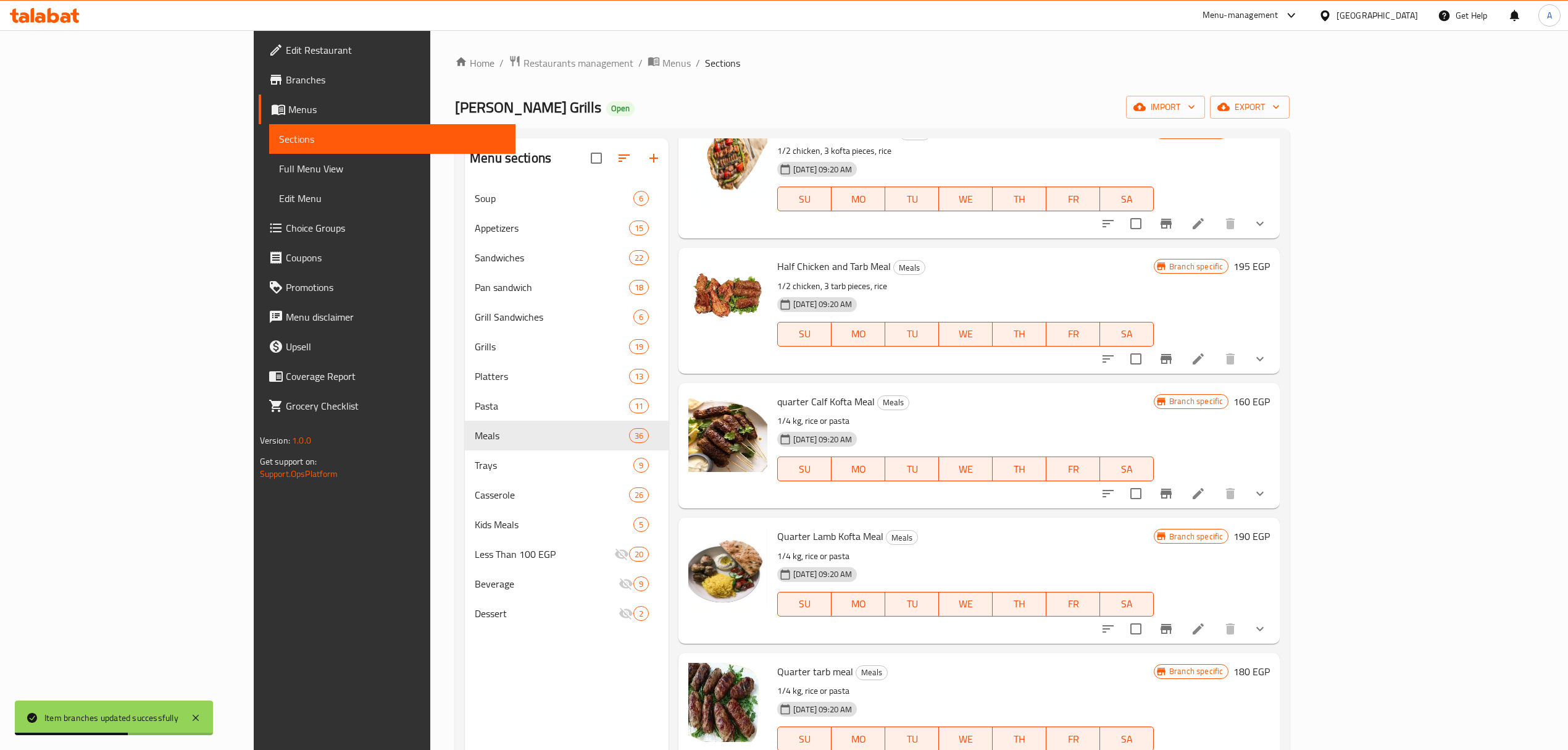
scroll to position [659, 0]
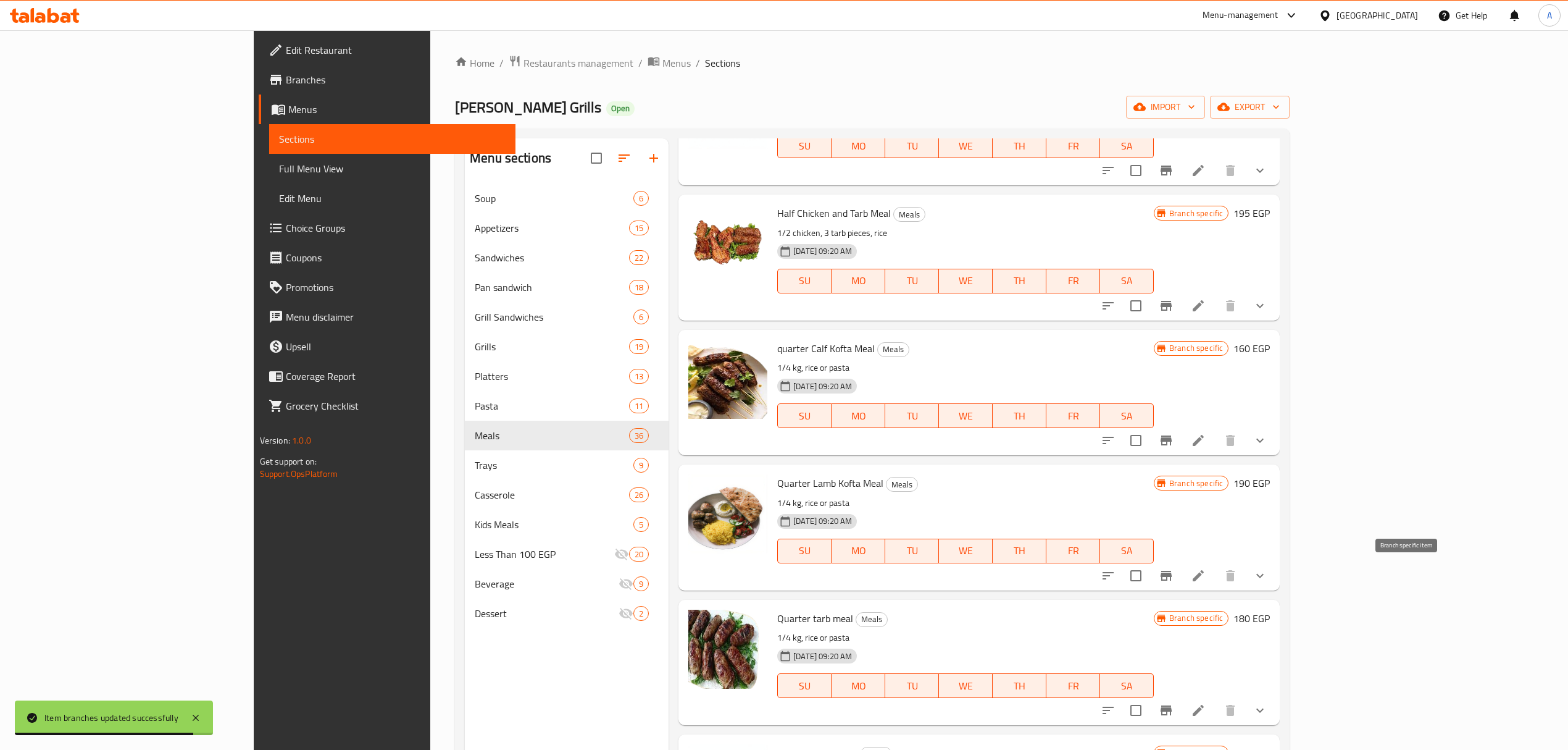
click at [1181, 577] on button "Branch-specific-item" at bounding box center [1166, 575] width 30 height 30
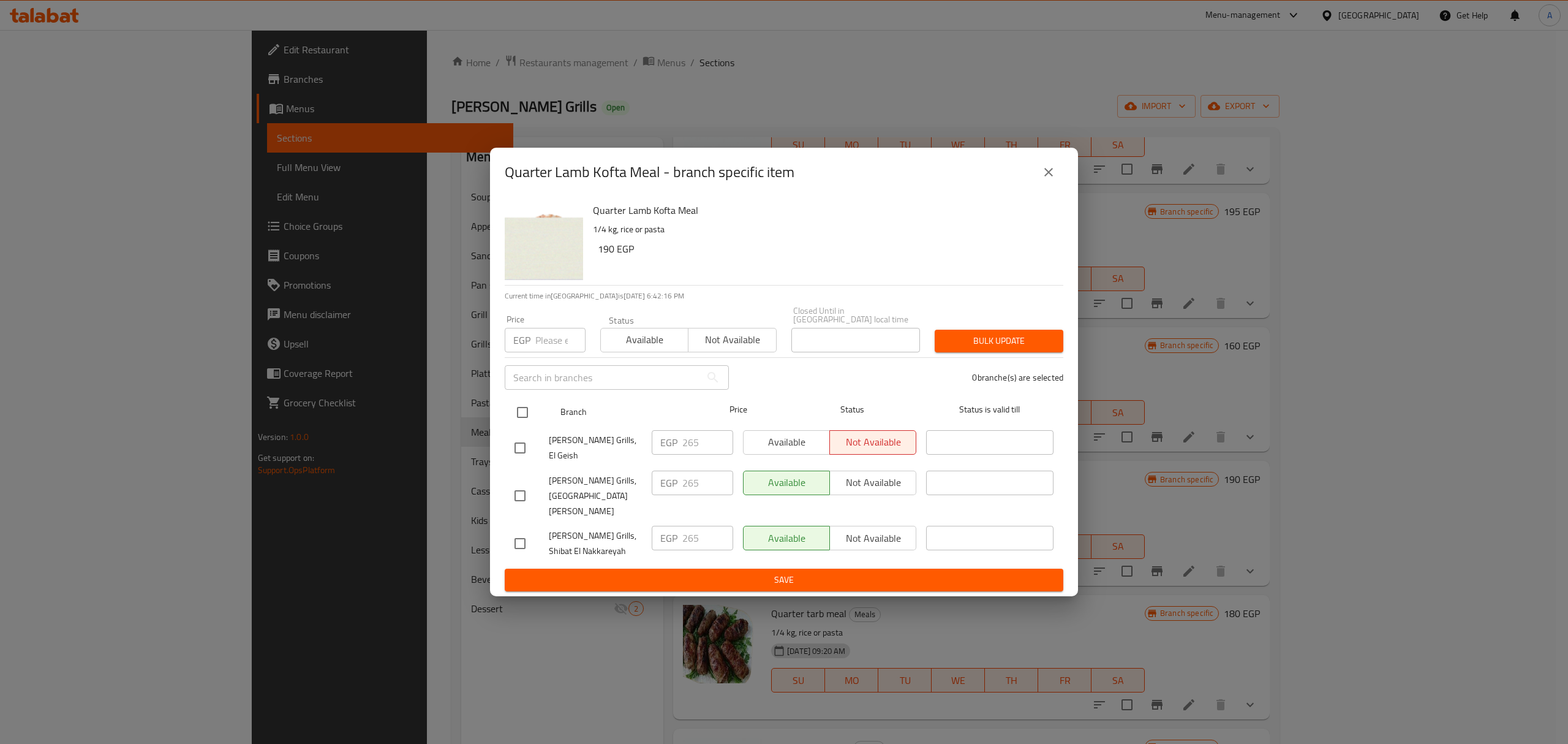
click at [526, 425] on input "checkbox" at bounding box center [522, 413] width 26 height 26
click at [558, 339] on div "Price EGP Price" at bounding box center [545, 333] width 81 height 38
click at [550, 352] on input "number" at bounding box center [560, 339] width 51 height 25
click at [941, 343] on button "Bulk update" at bounding box center [999, 341] width 128 height 22
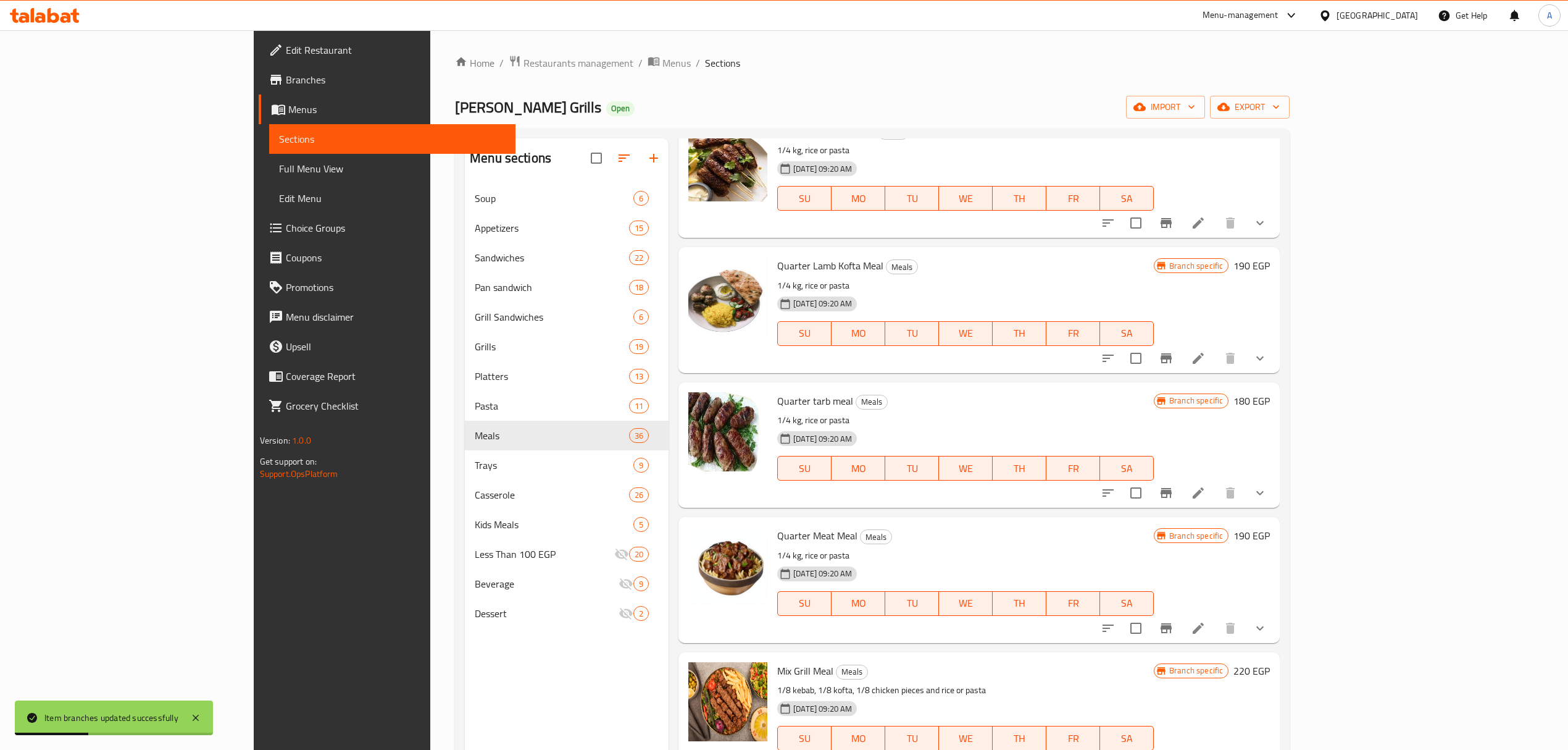
scroll to position [905, 0]
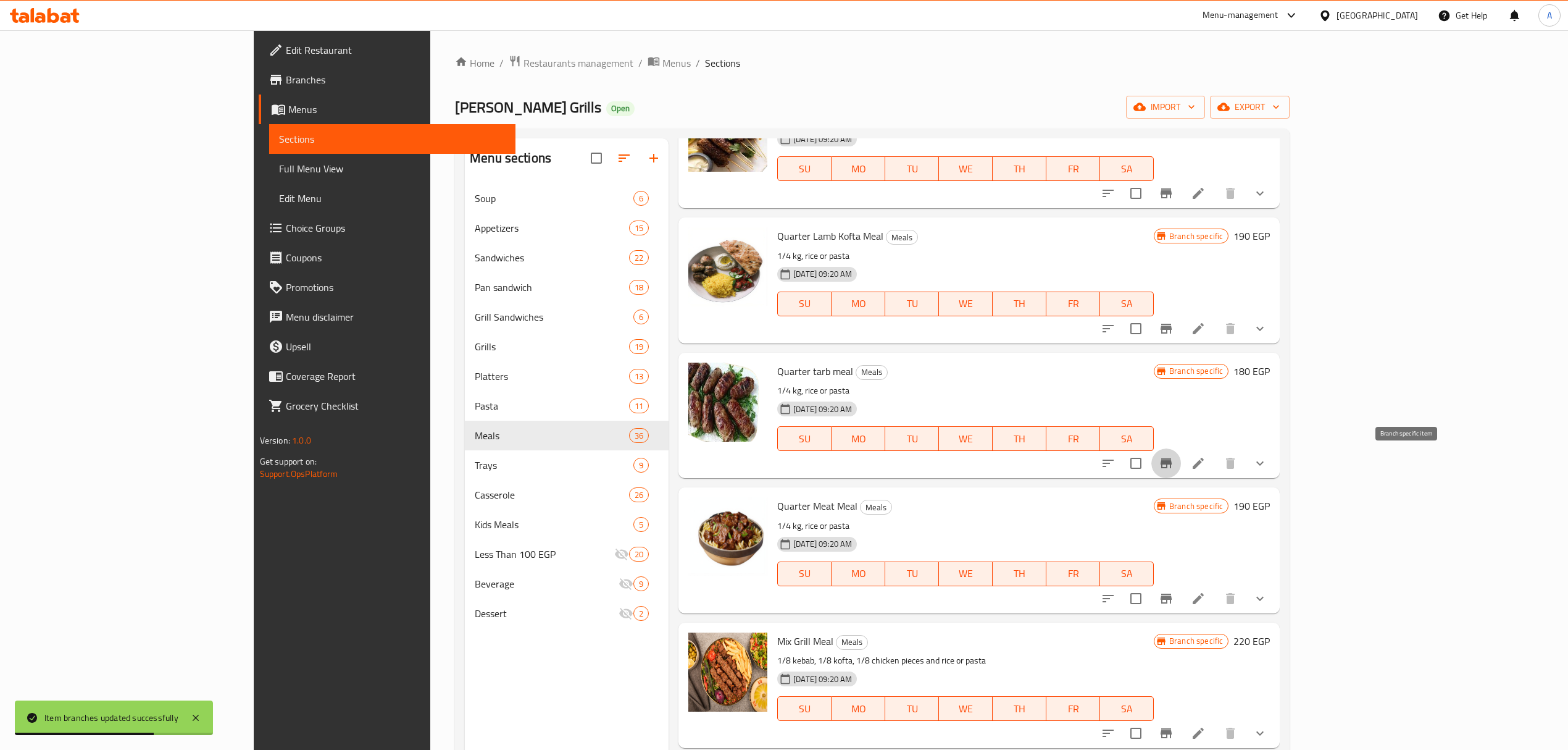
click at [1181, 473] on button "Branch-specific-item" at bounding box center [1166, 463] width 30 height 30
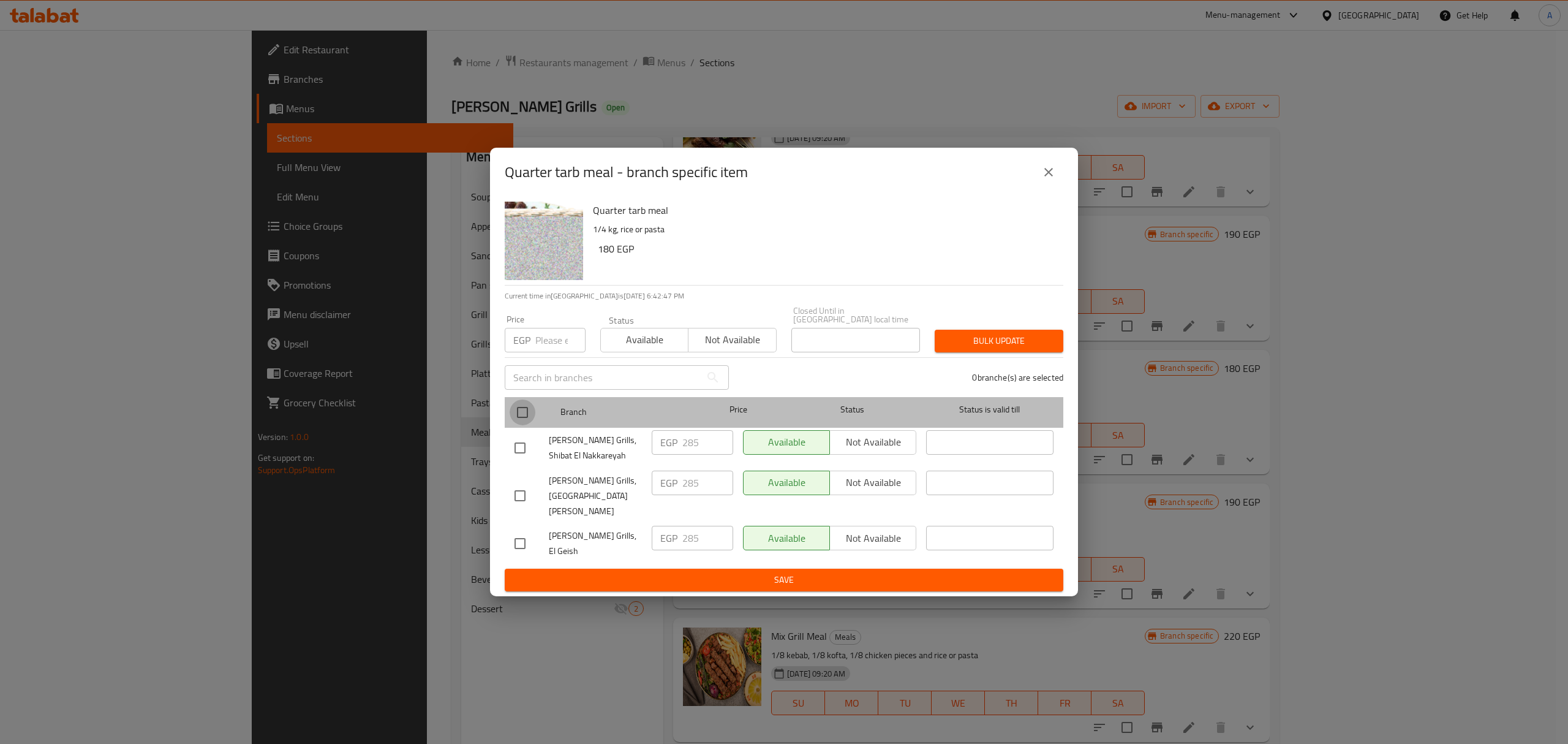
click at [525, 421] on input "checkbox" at bounding box center [522, 413] width 26 height 26
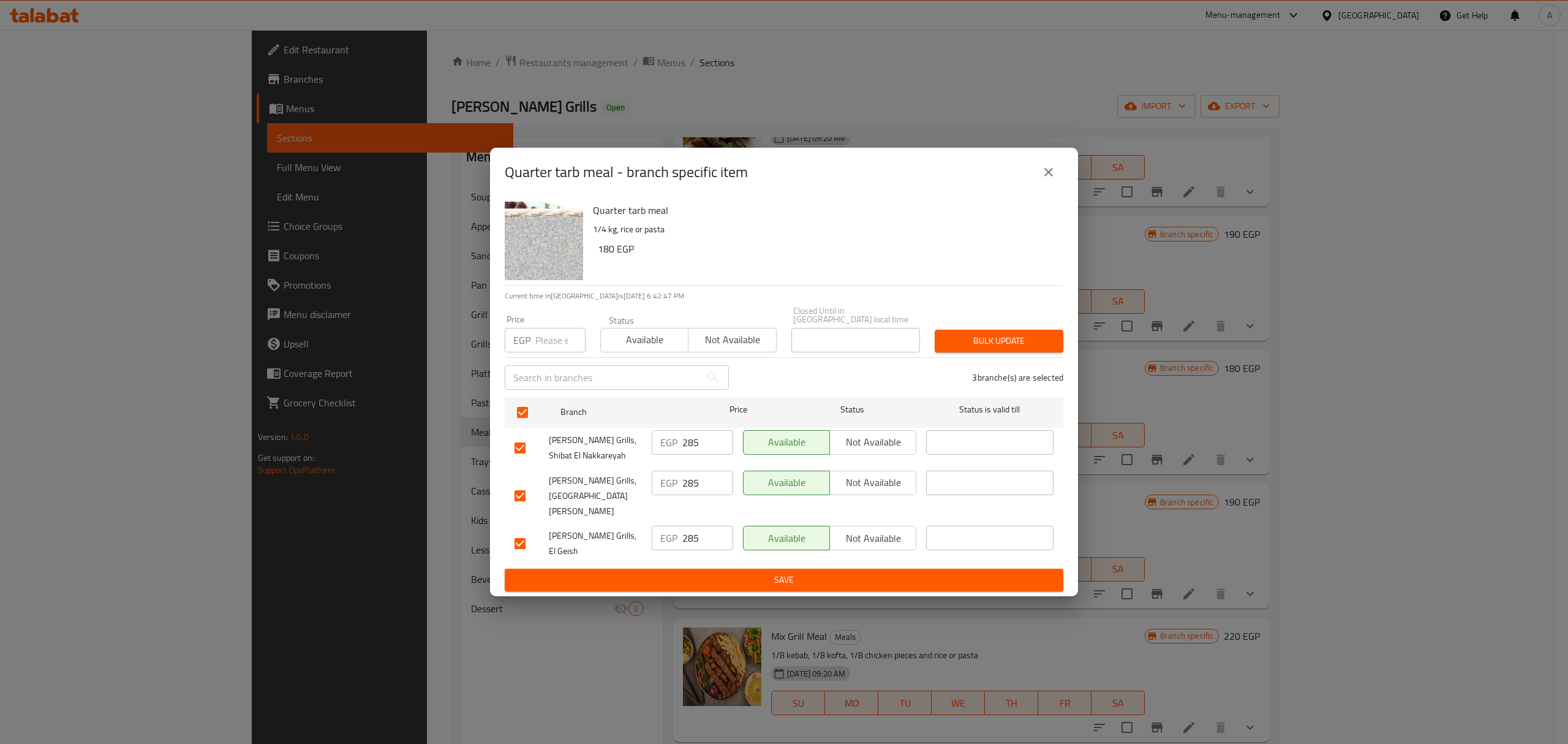
click at [563, 343] on input "number" at bounding box center [560, 339] width 51 height 25
click at [941, 351] on button "Bulk update" at bounding box center [999, 341] width 128 height 22
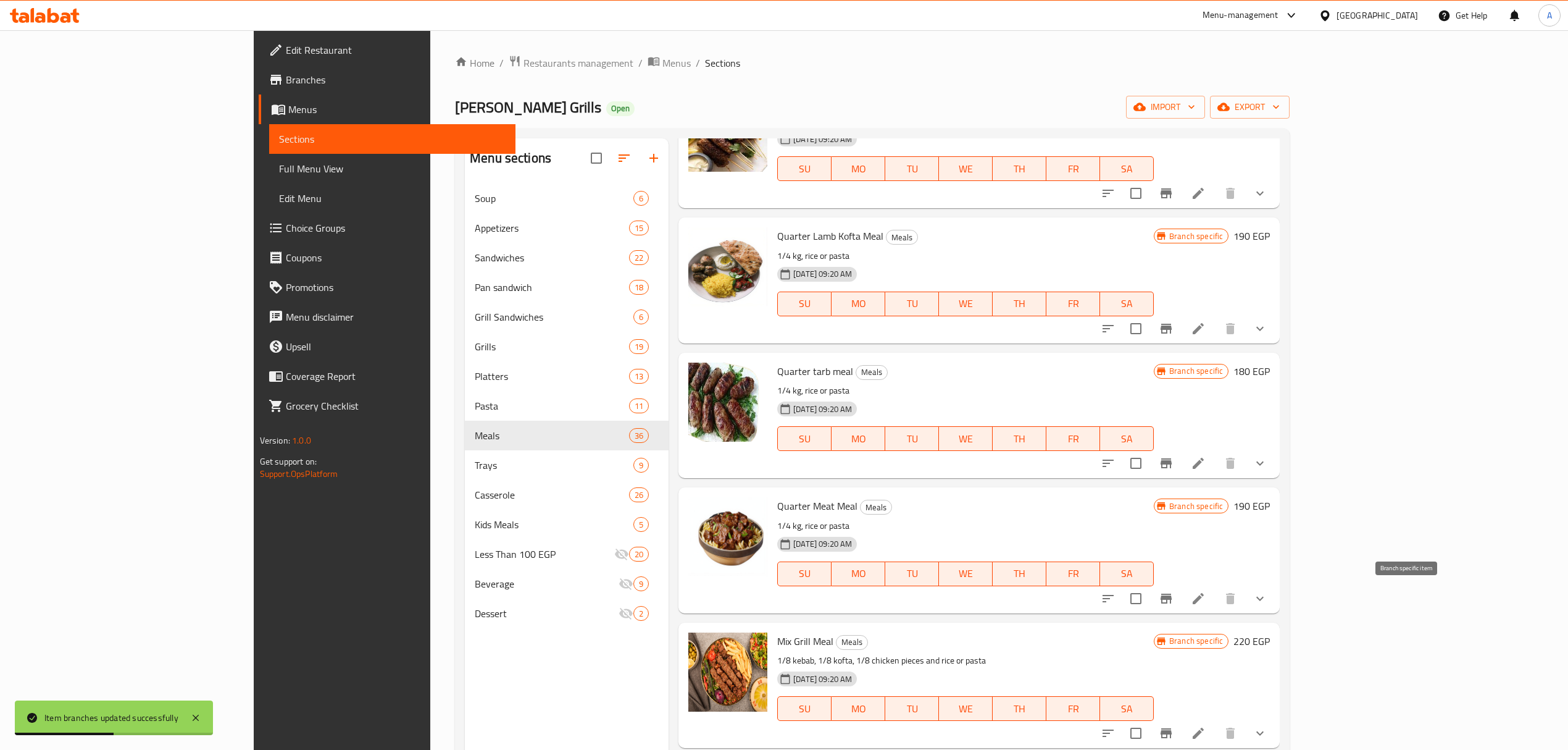
click at [1173, 601] on icon "Branch-specific-item" at bounding box center [1166, 598] width 15 height 15
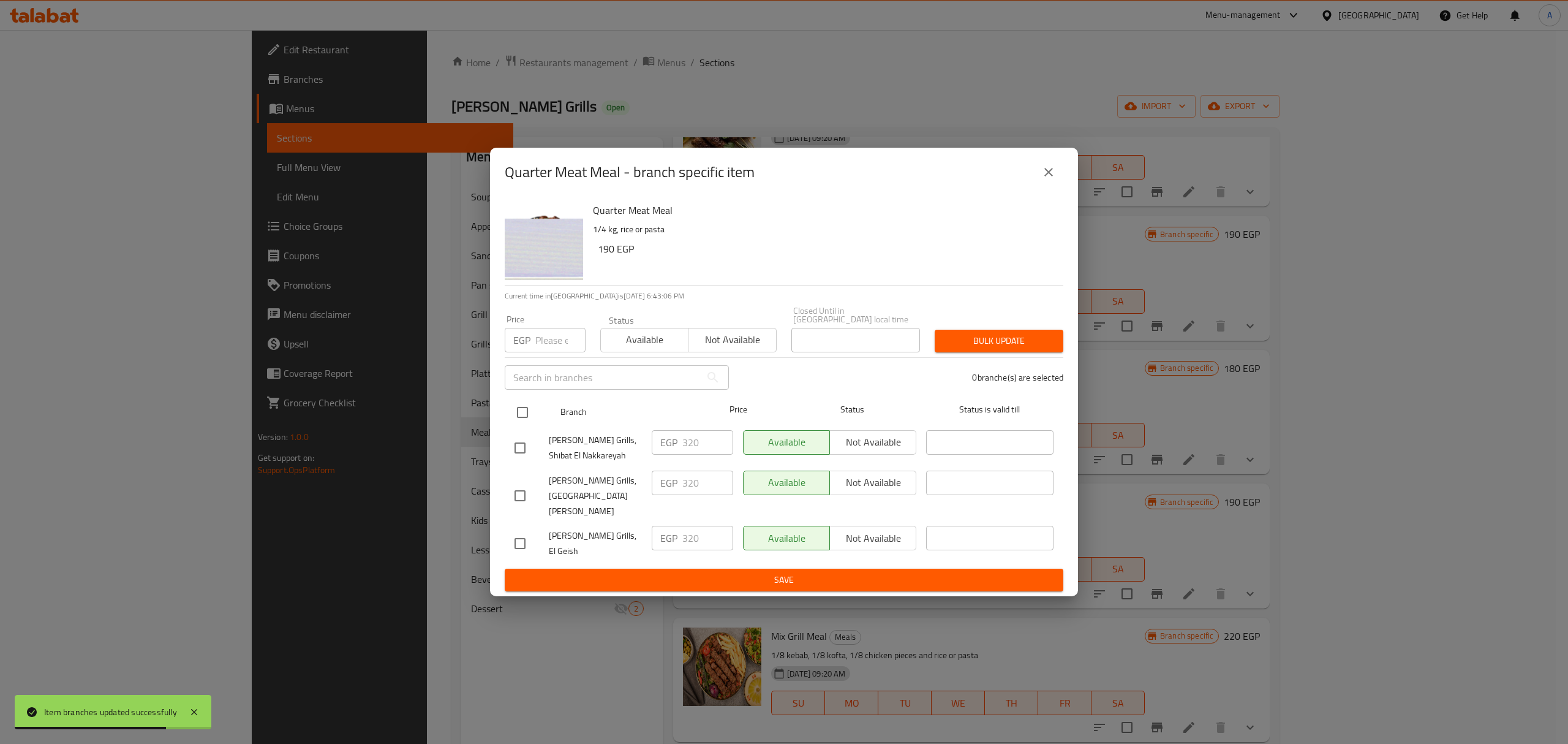
click at [530, 414] on input "checkbox" at bounding box center [522, 413] width 26 height 26
click at [538, 347] on input "number" at bounding box center [560, 339] width 51 height 25
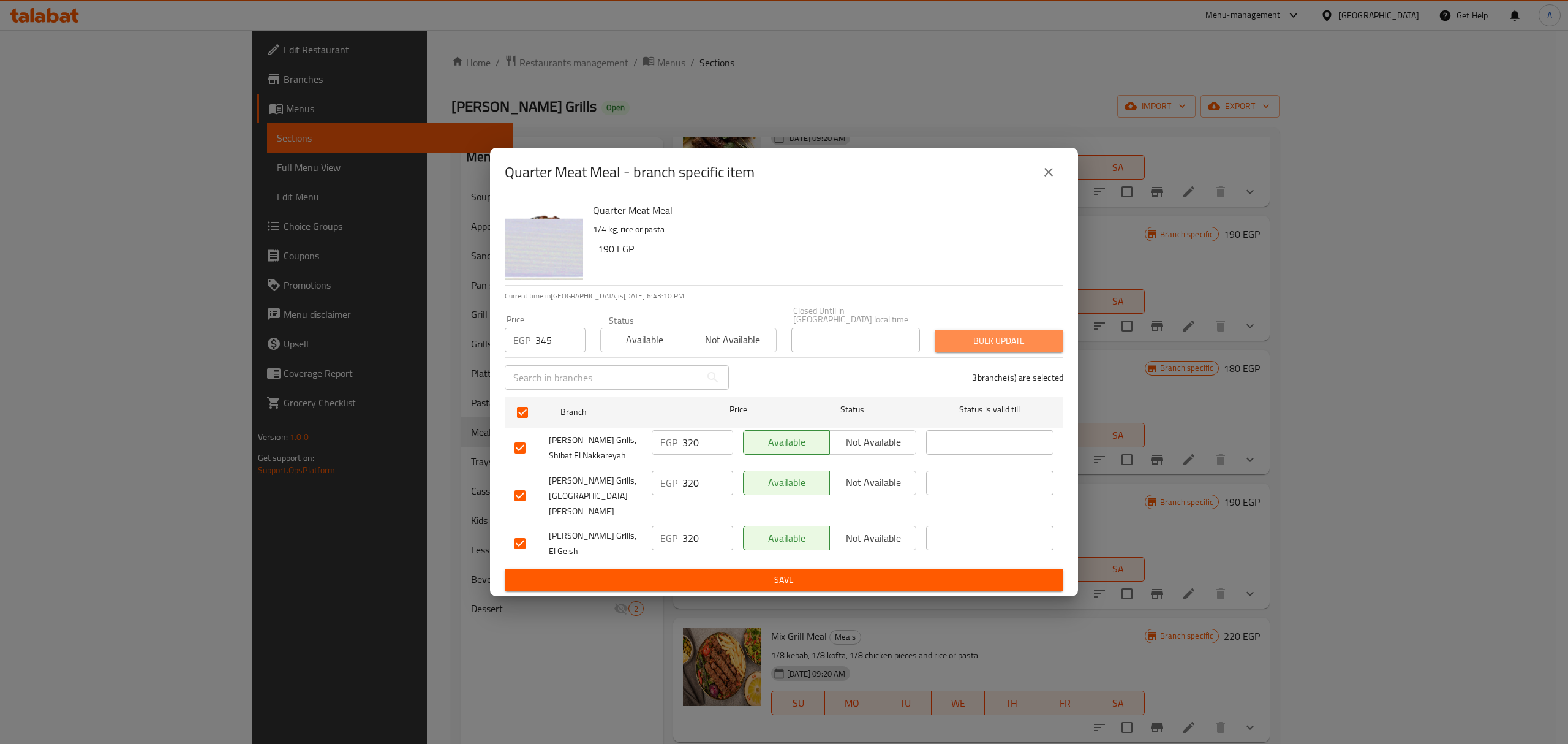
click at [989, 348] on span "Bulk update" at bounding box center [999, 340] width 109 height 15
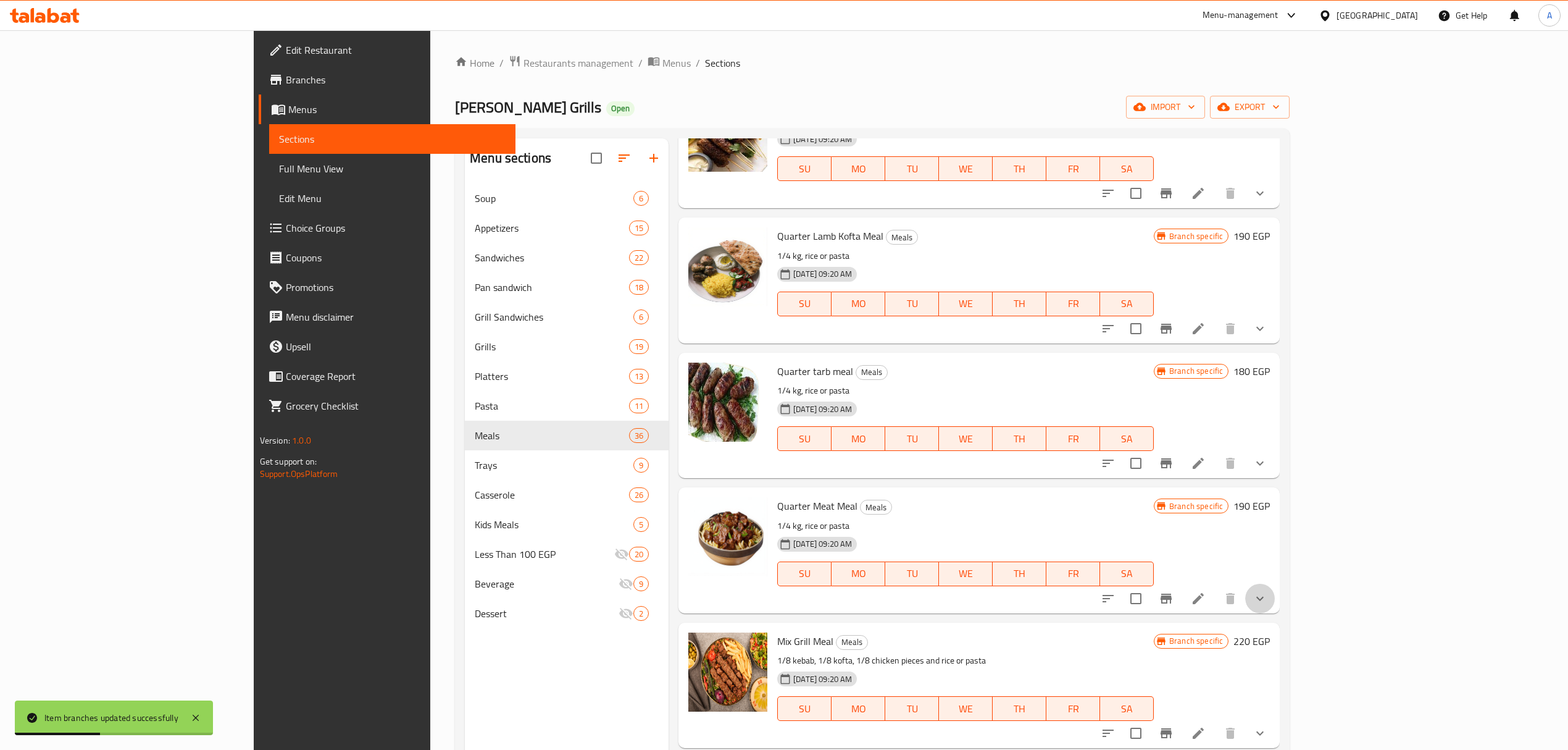
click at [1274, 607] on button "show more" at bounding box center [1260, 598] width 30 height 30
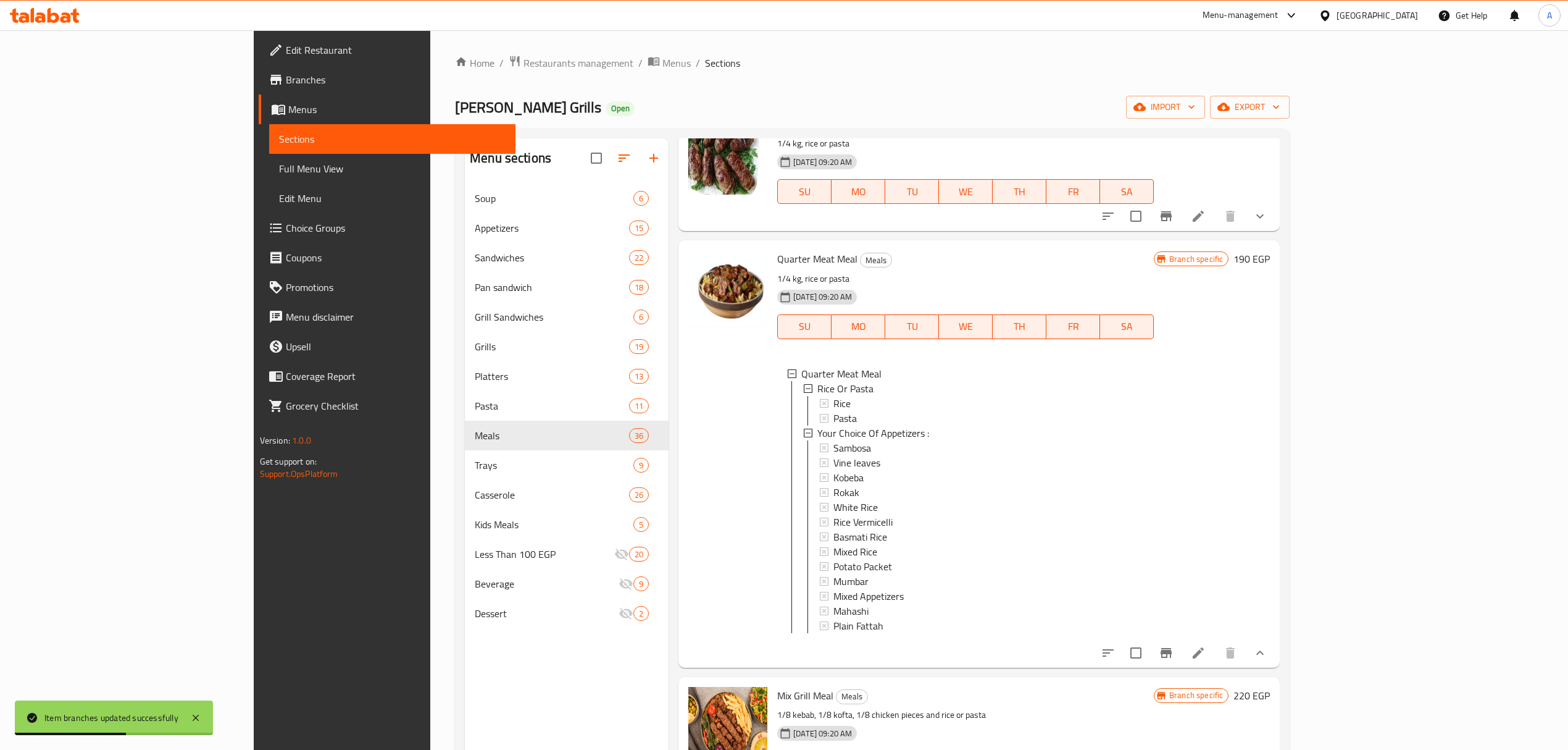
scroll to position [1400, 0]
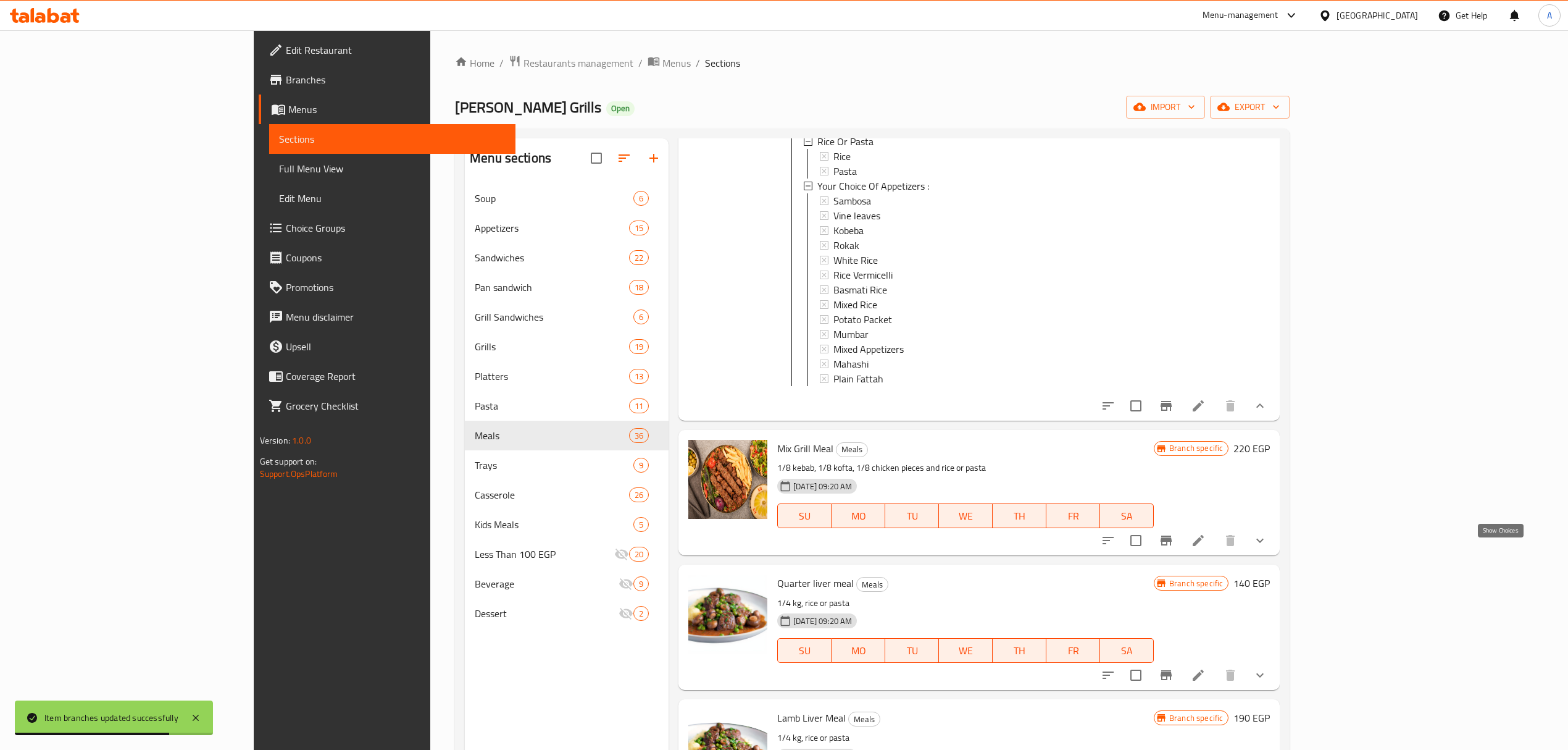
click at [1267, 548] on icon "show more" at bounding box center [1260, 540] width 15 height 15
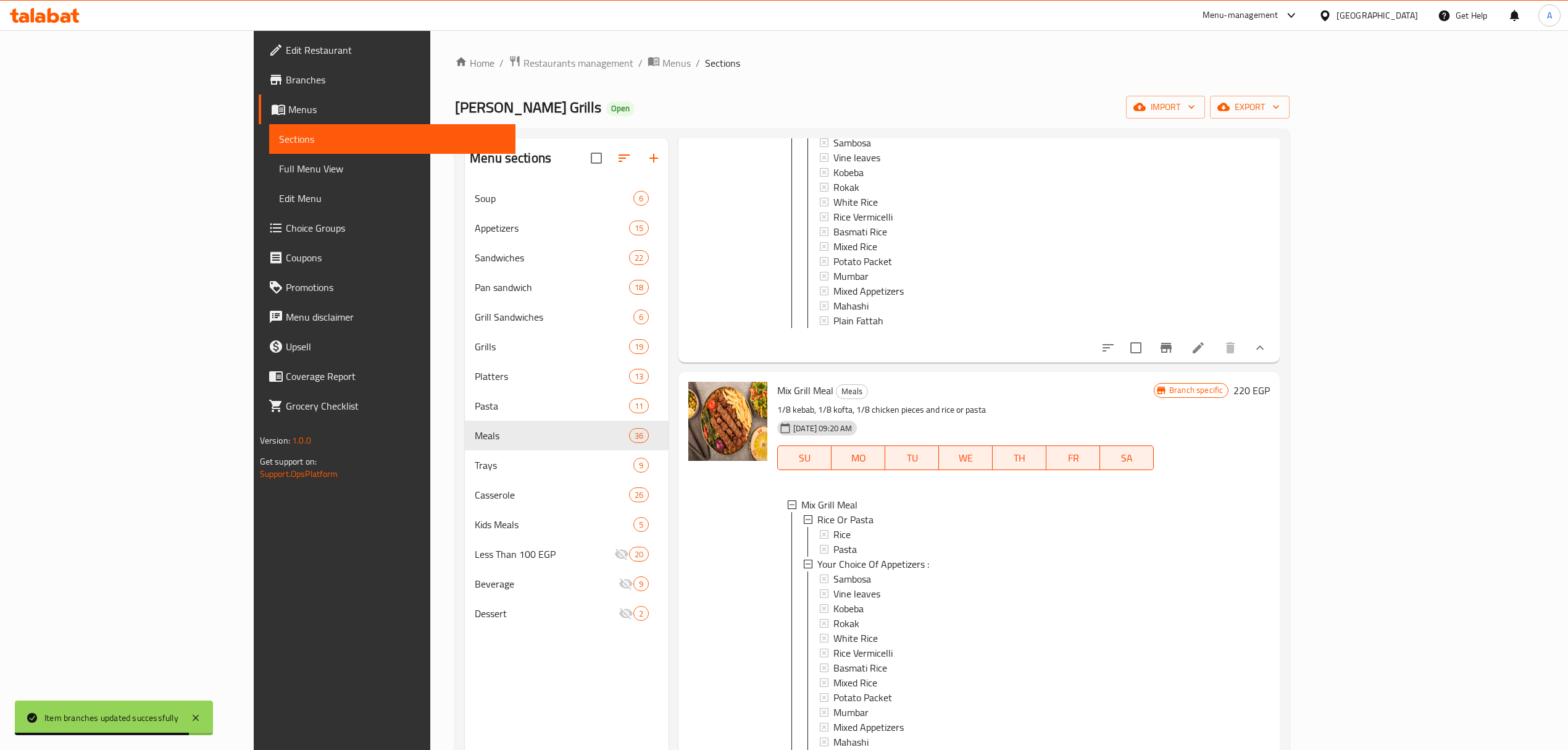
scroll to position [1646, 0]
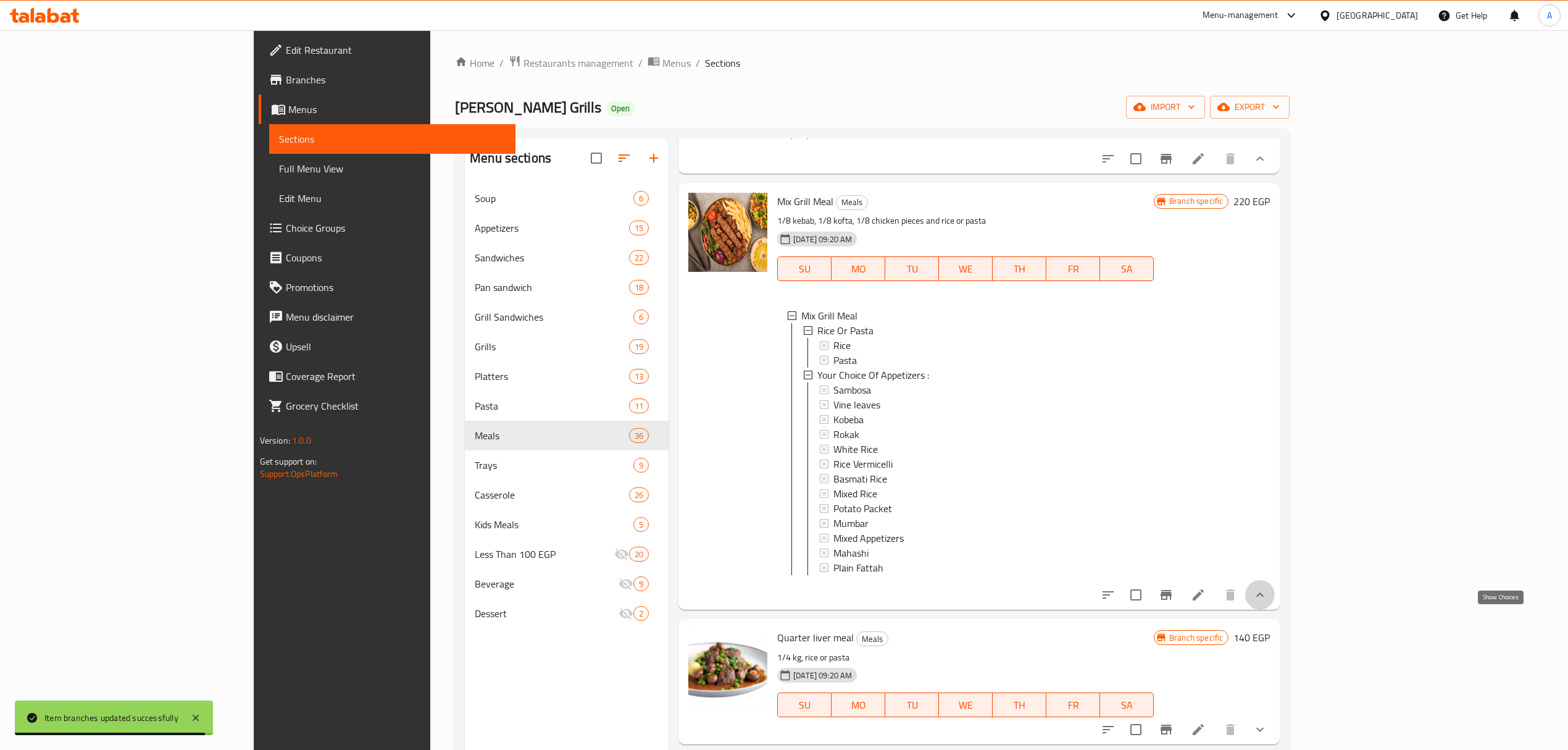
click at [1267, 602] on icon "show more" at bounding box center [1260, 595] width 15 height 15
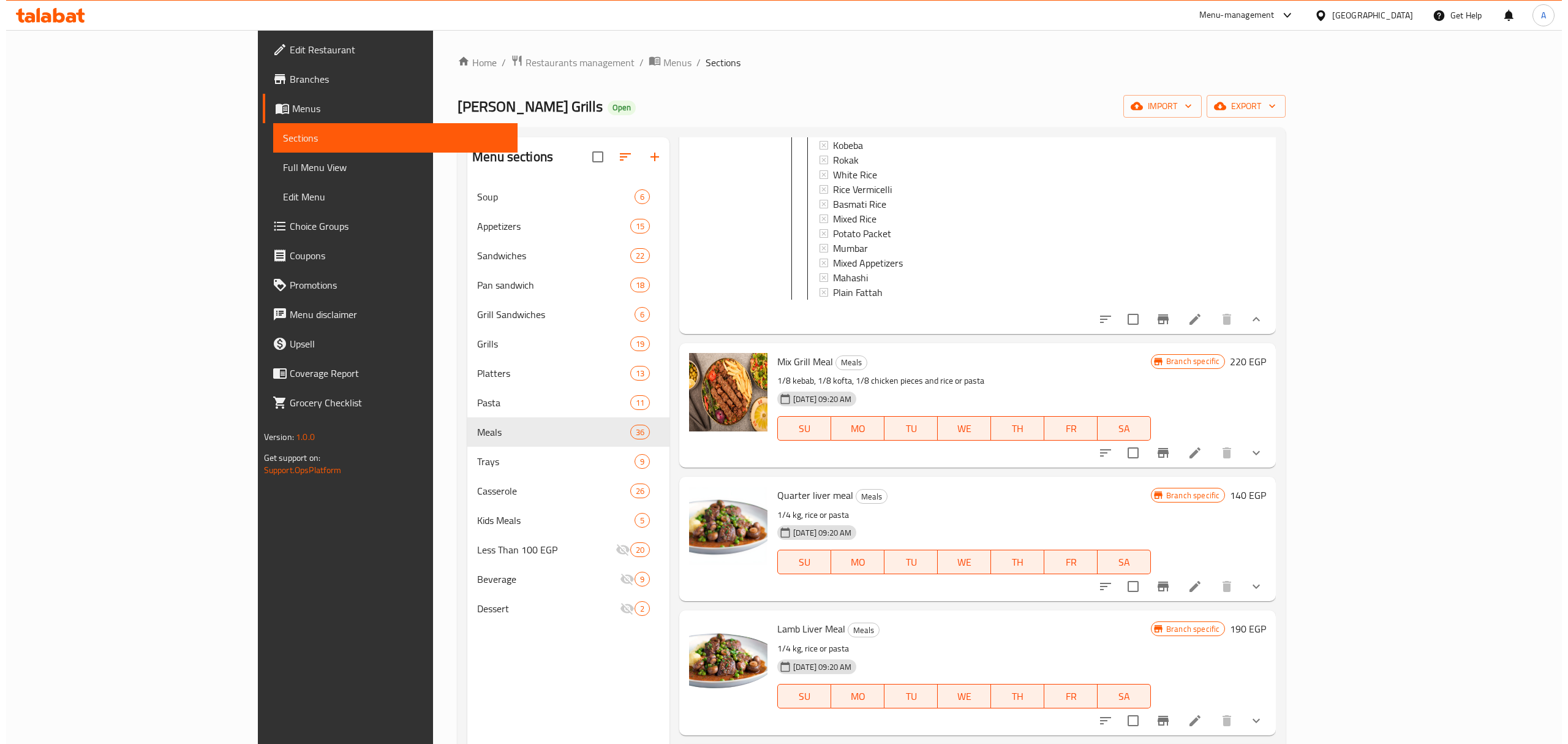
scroll to position [1470, 0]
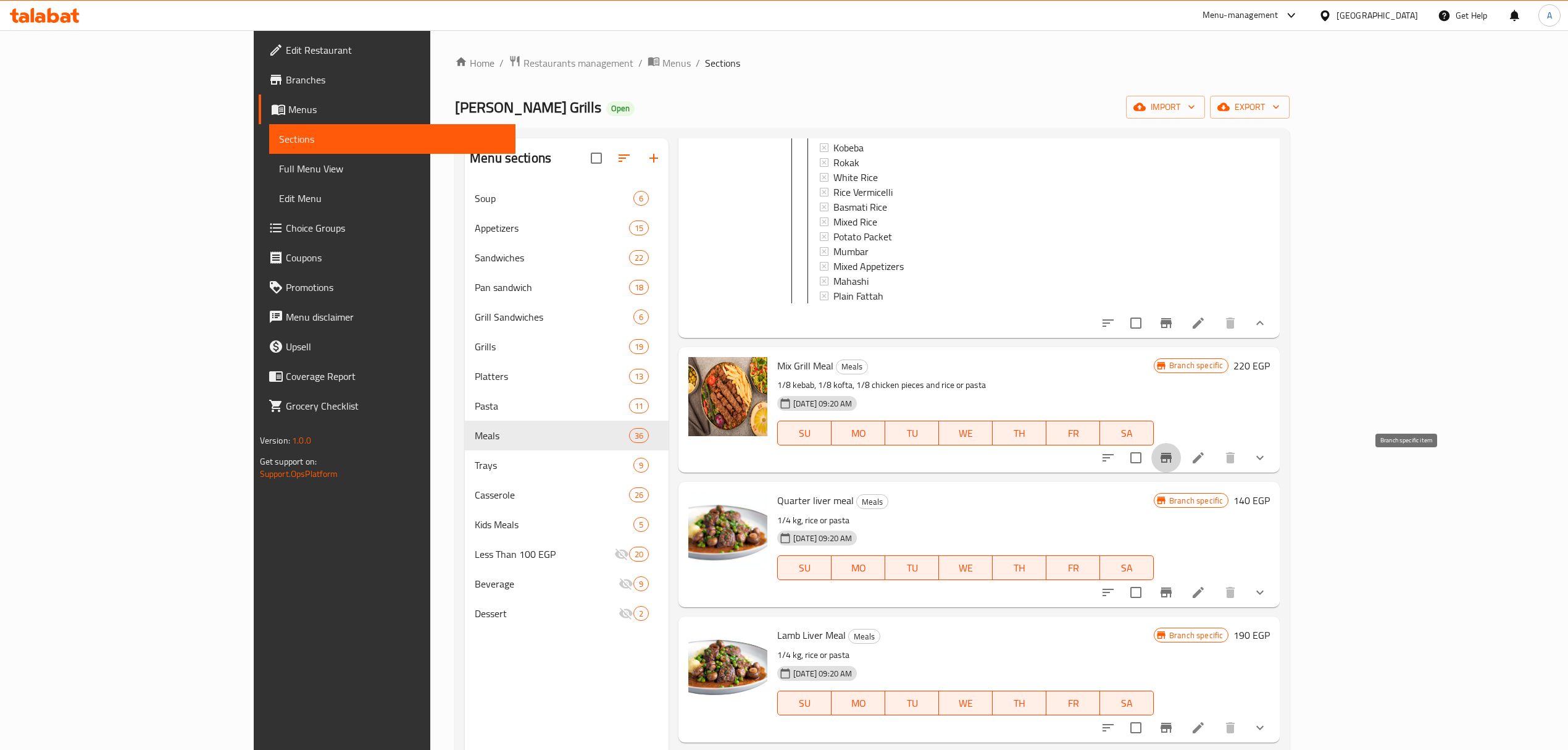
click at [1172, 463] on icon "Branch-specific-item" at bounding box center [1166, 458] width 11 height 10
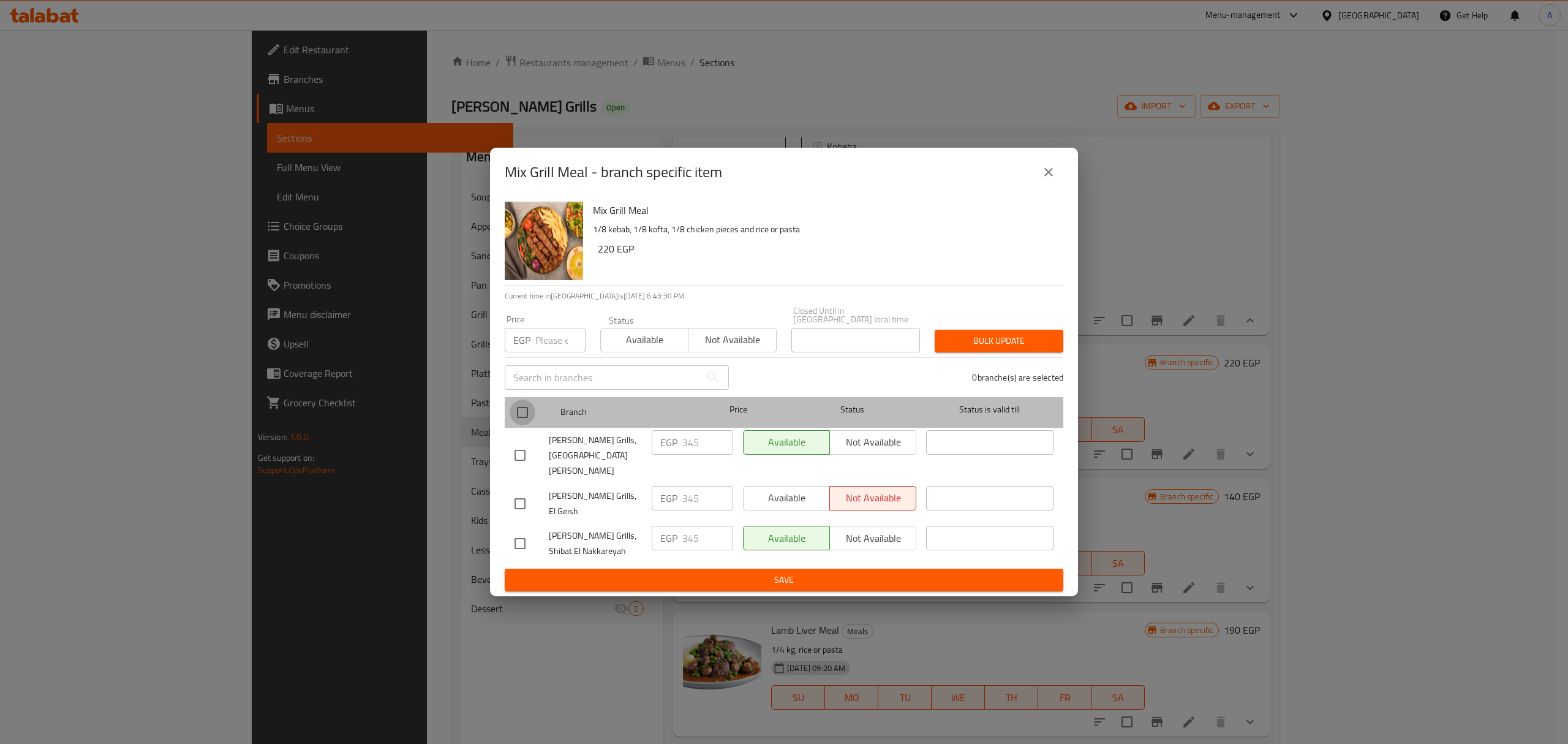
click at [524, 424] on input "checkbox" at bounding box center [522, 413] width 26 height 26
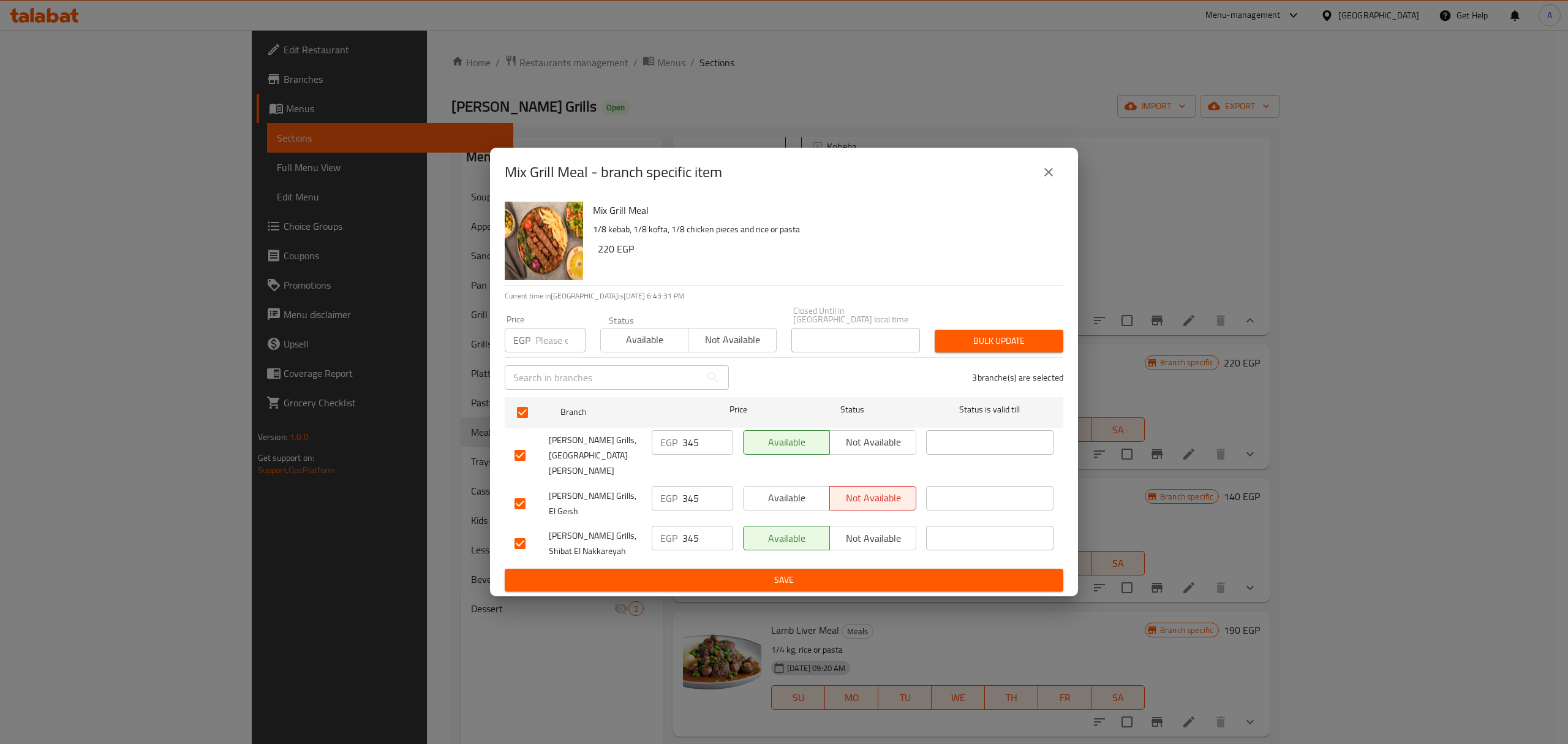
click at [553, 339] on div "Price EGP Price" at bounding box center [545, 333] width 81 height 38
click at [545, 346] on input "number" at bounding box center [560, 339] width 51 height 25
click at [975, 342] on button "Bulk update" at bounding box center [999, 341] width 128 height 22
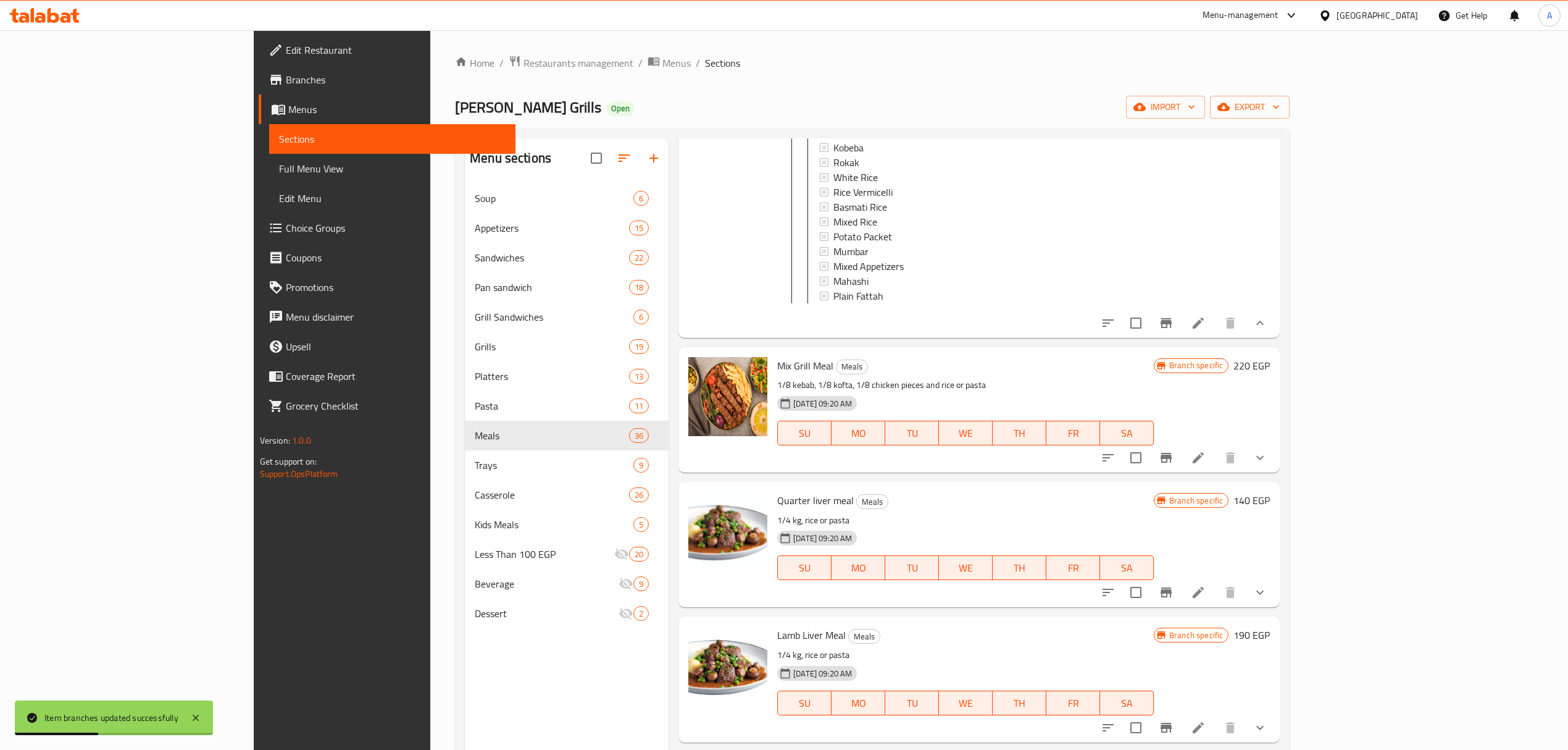
drag, startPoint x: 977, startPoint y: 351, endPoint x: 899, endPoint y: 419, distance: 103.5
click at [899, 419] on div "09-06-2024 09:20 AM SU MO TU WE TH FR SA" at bounding box center [966, 424] width 387 height 66
click at [1172, 463] on icon "Branch-specific-item" at bounding box center [1166, 458] width 11 height 10
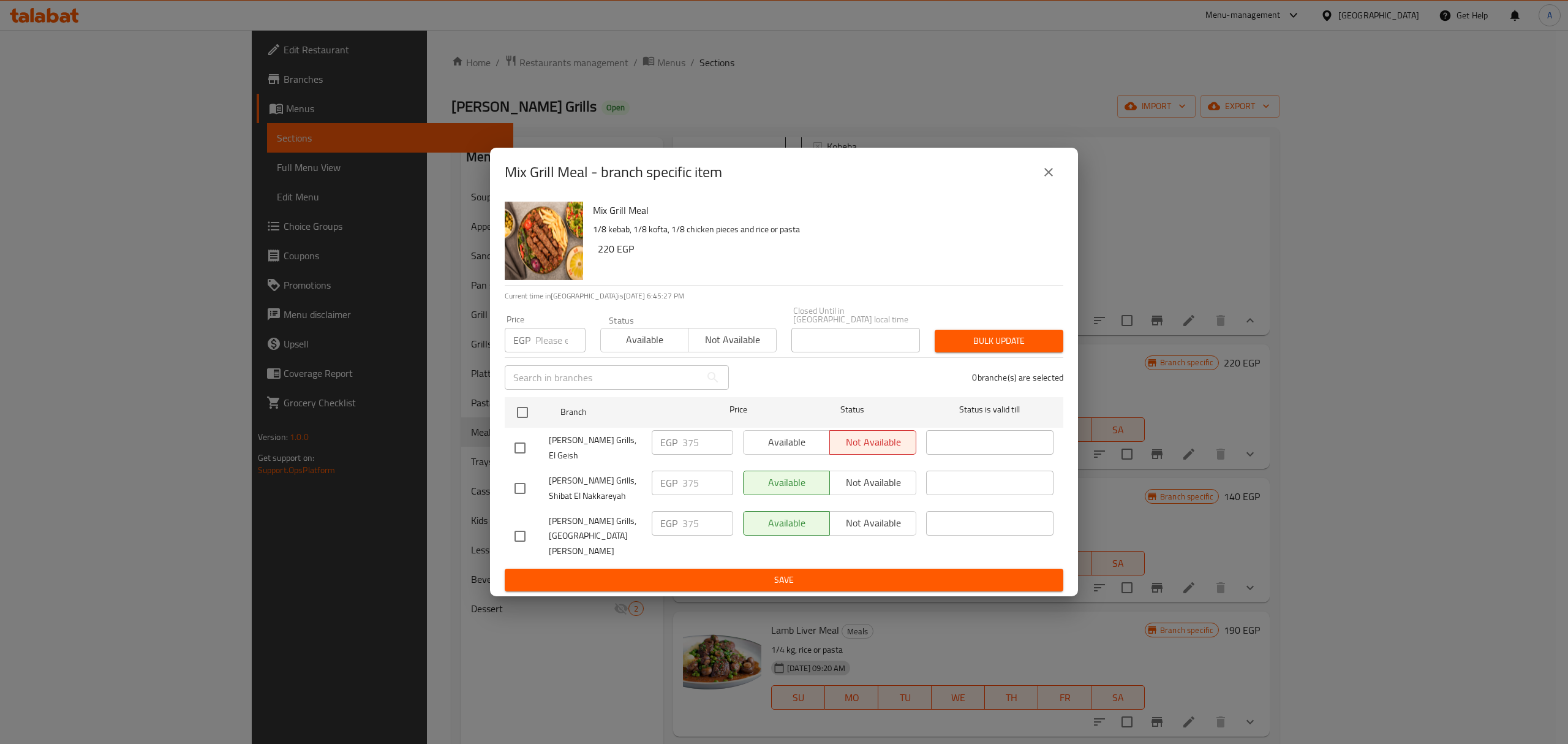
click at [1066, 197] on div "Mix Grill Meal - branch specific item" at bounding box center [784, 172] width 588 height 49
click at [1050, 180] on icon "close" at bounding box center [1049, 172] width 14 height 14
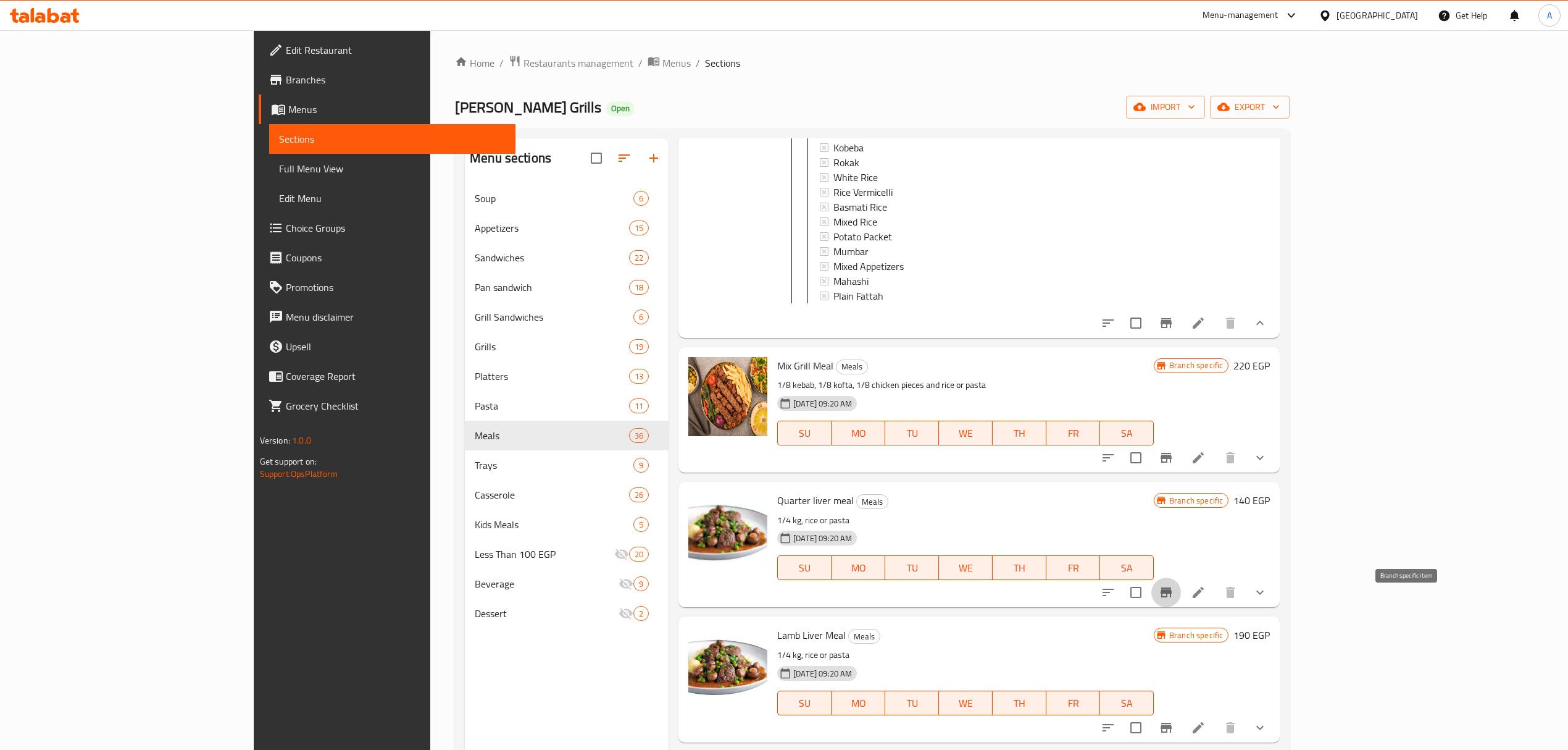
click at [1173, 600] on icon "Branch-specific-item" at bounding box center [1166, 592] width 15 height 15
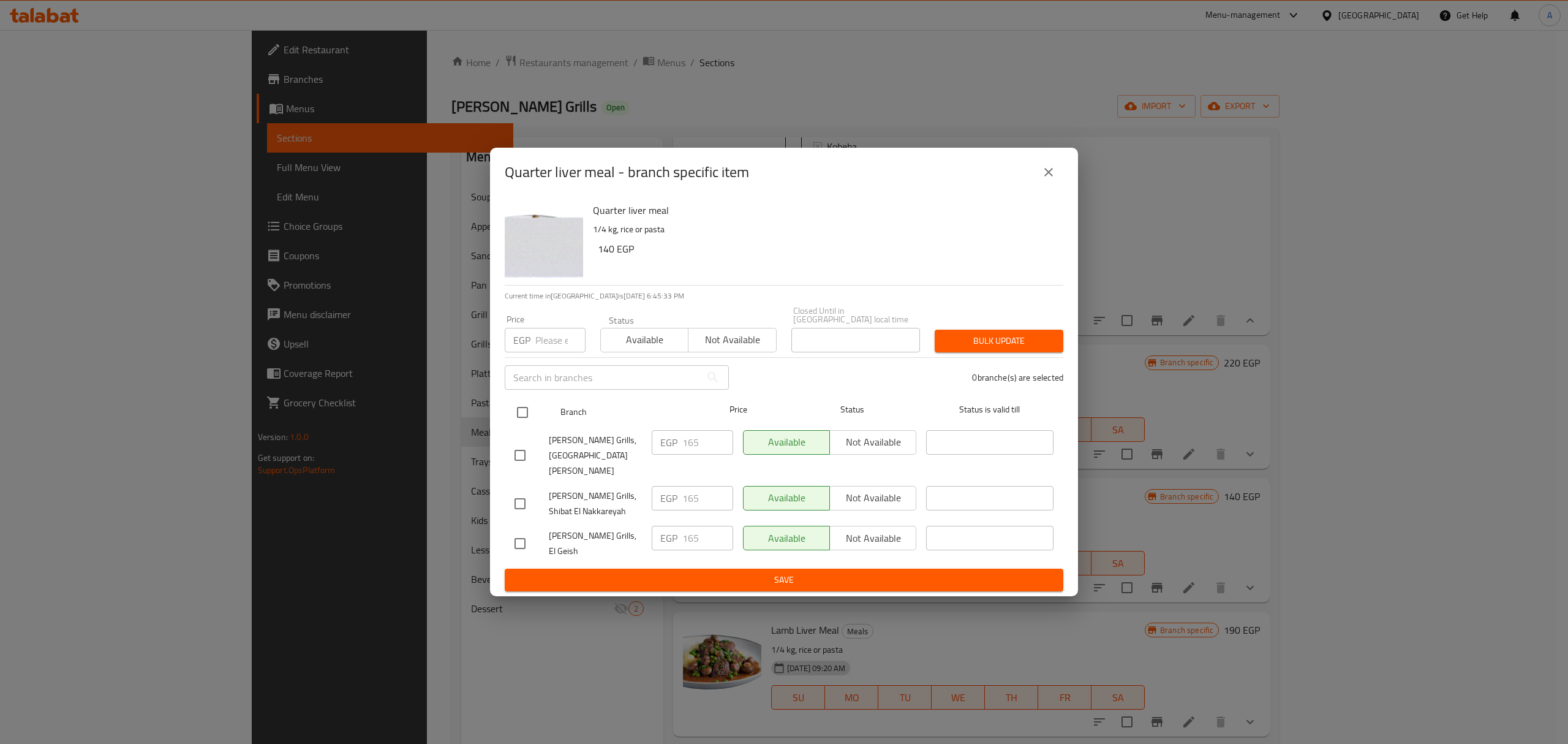
click at [528, 425] on input "checkbox" at bounding box center [522, 413] width 26 height 26
click at [546, 348] on input "number" at bounding box center [560, 339] width 51 height 25
click at [987, 348] on span "Bulk update" at bounding box center [999, 340] width 109 height 15
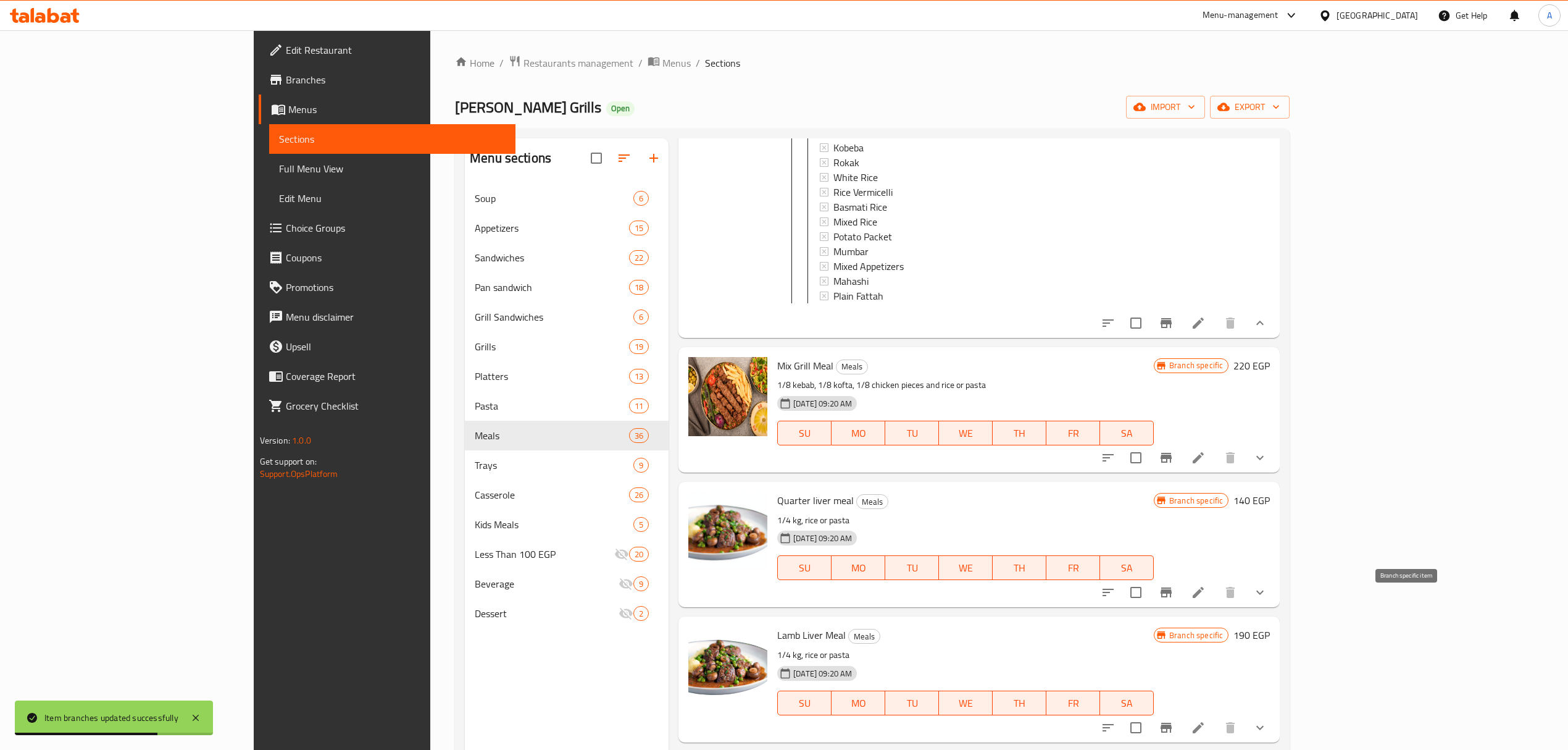
click at [1172, 597] on icon "Branch-specific-item" at bounding box center [1166, 592] width 11 height 10
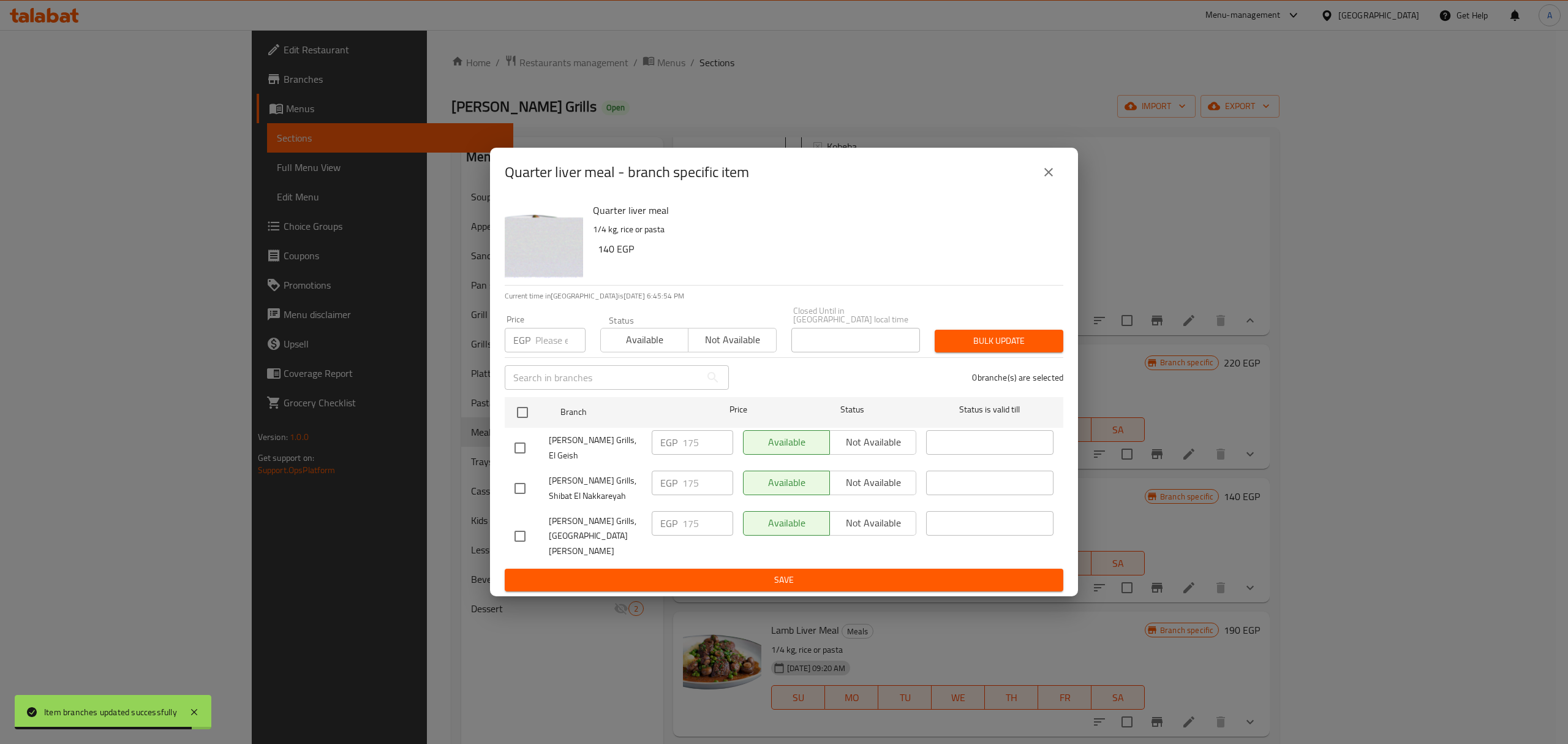
click at [1049, 180] on button "close" at bounding box center [1048, 172] width 30 height 30
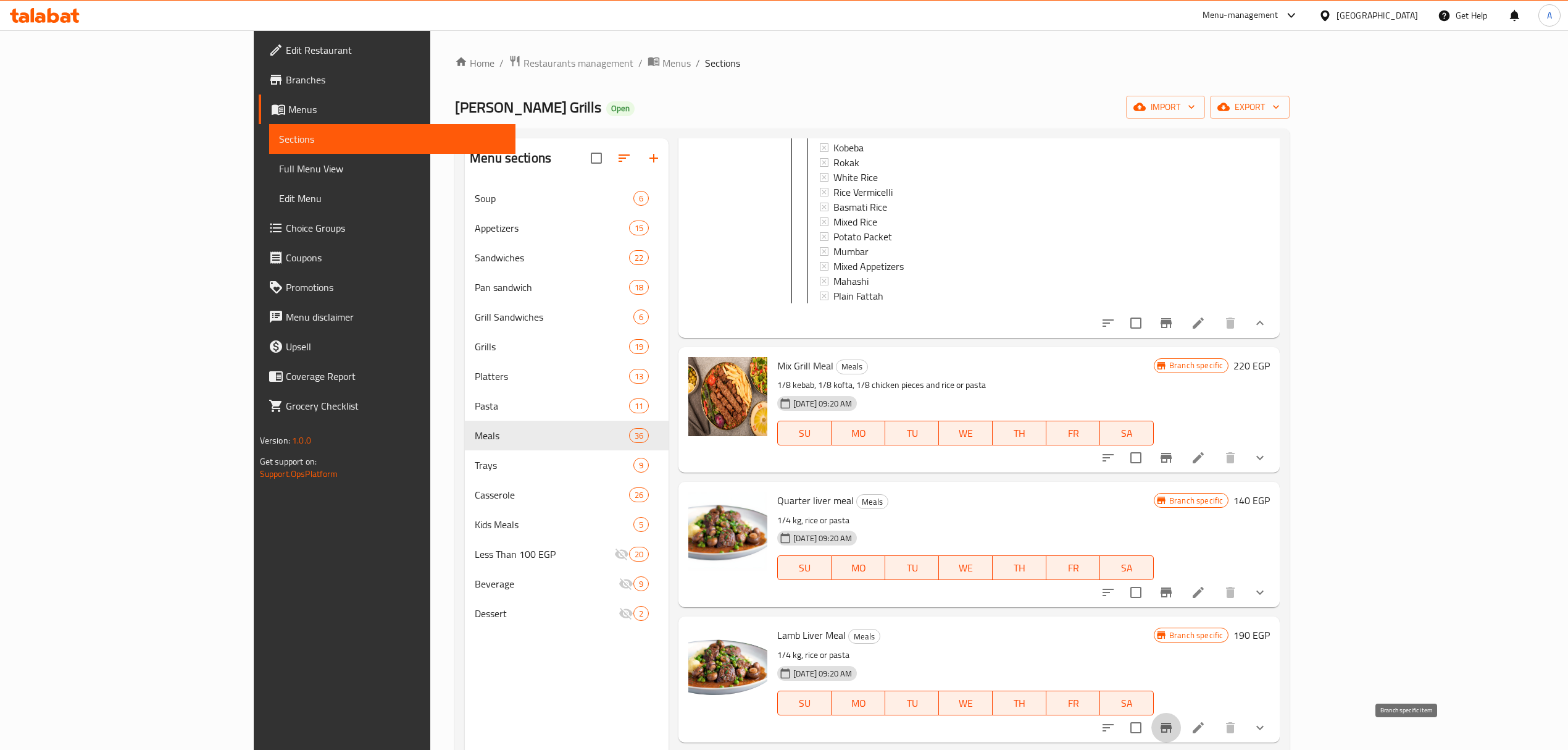
click at [1172, 732] on icon "Branch-specific-item" at bounding box center [1166, 727] width 11 height 10
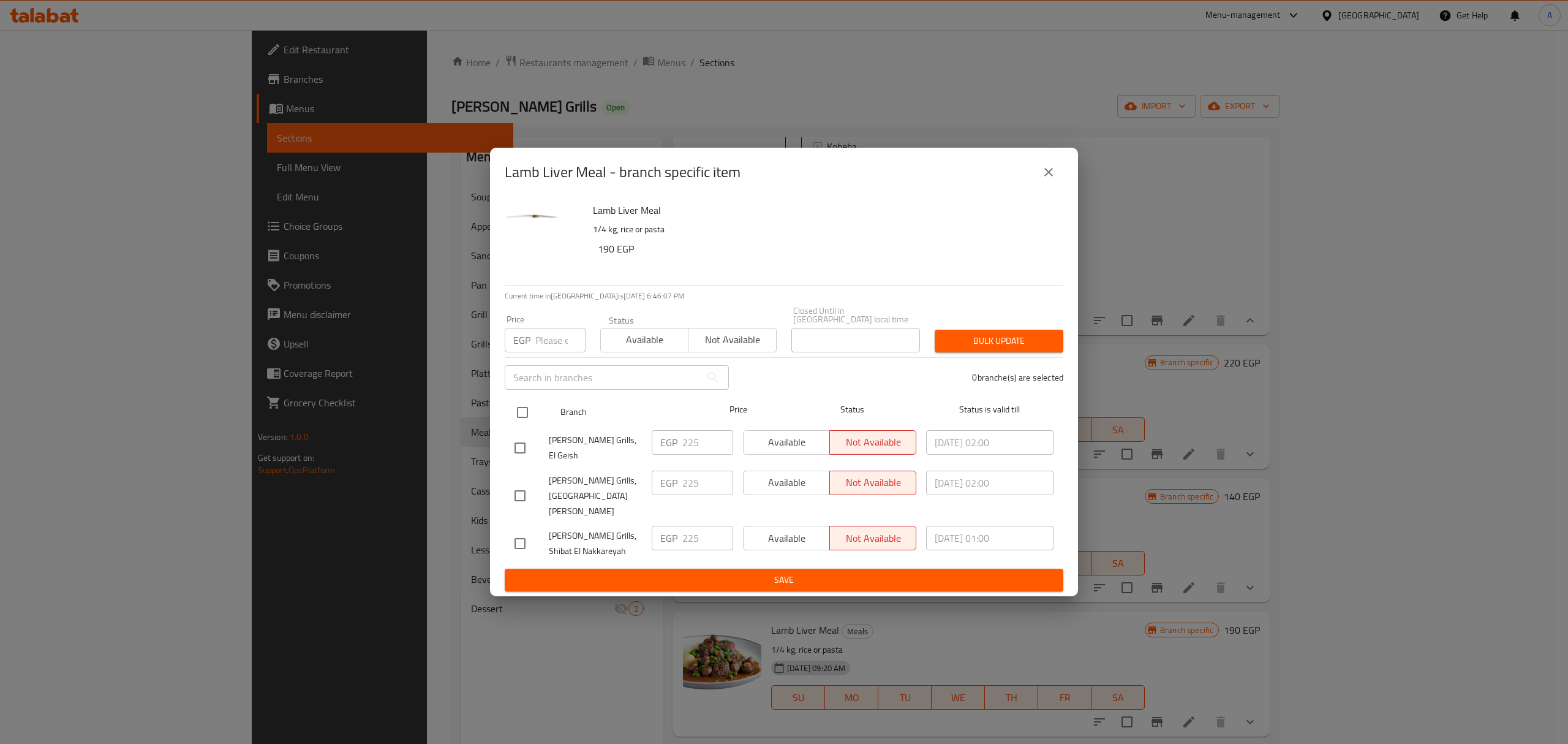
click at [518, 425] on input "checkbox" at bounding box center [522, 413] width 26 height 26
click at [547, 335] on div "Price EGP Price" at bounding box center [545, 333] width 81 height 38
click at [550, 348] on input "number" at bounding box center [560, 339] width 51 height 25
click at [938, 347] on button "Bulk update" at bounding box center [999, 341] width 128 height 22
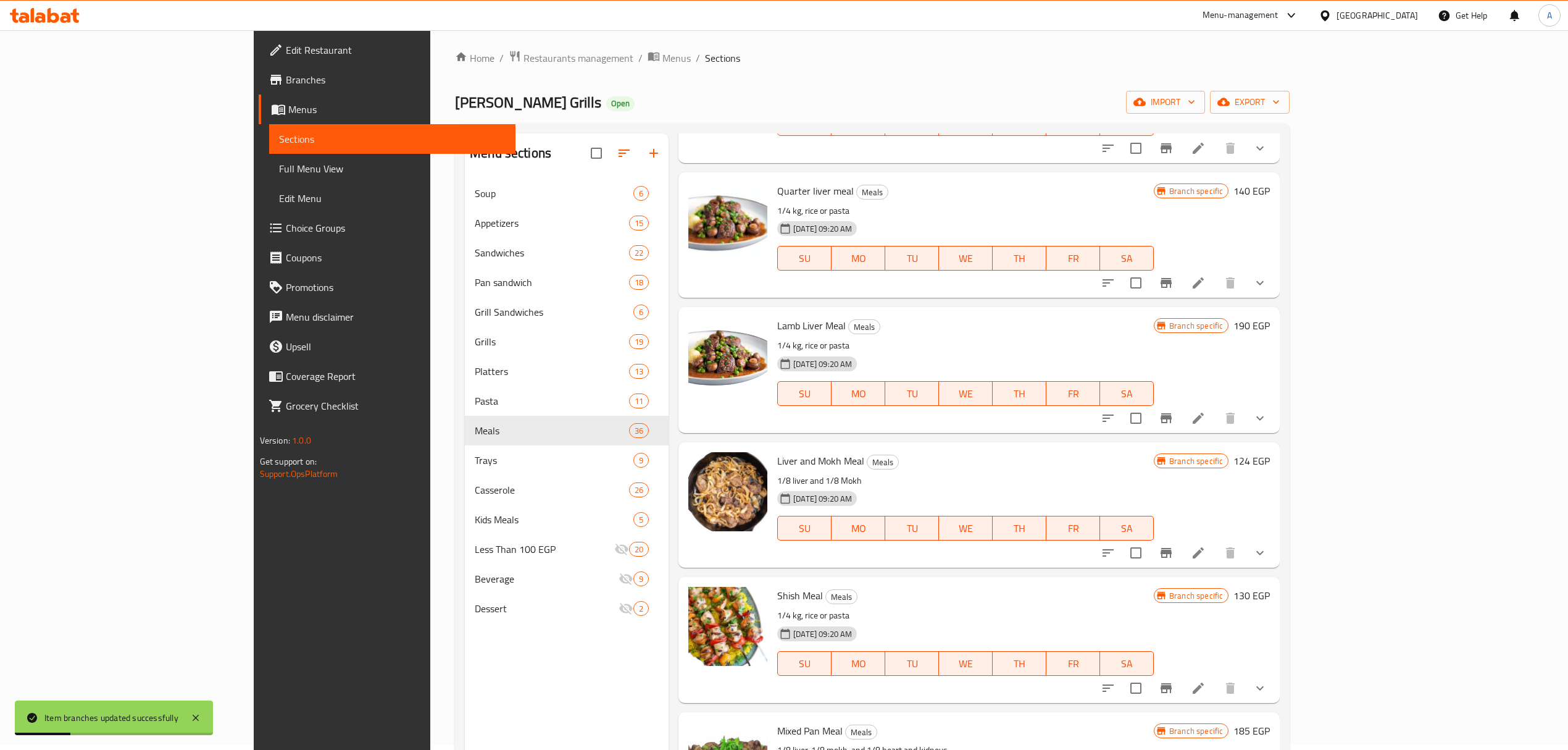
scroll to position [1893, 0]
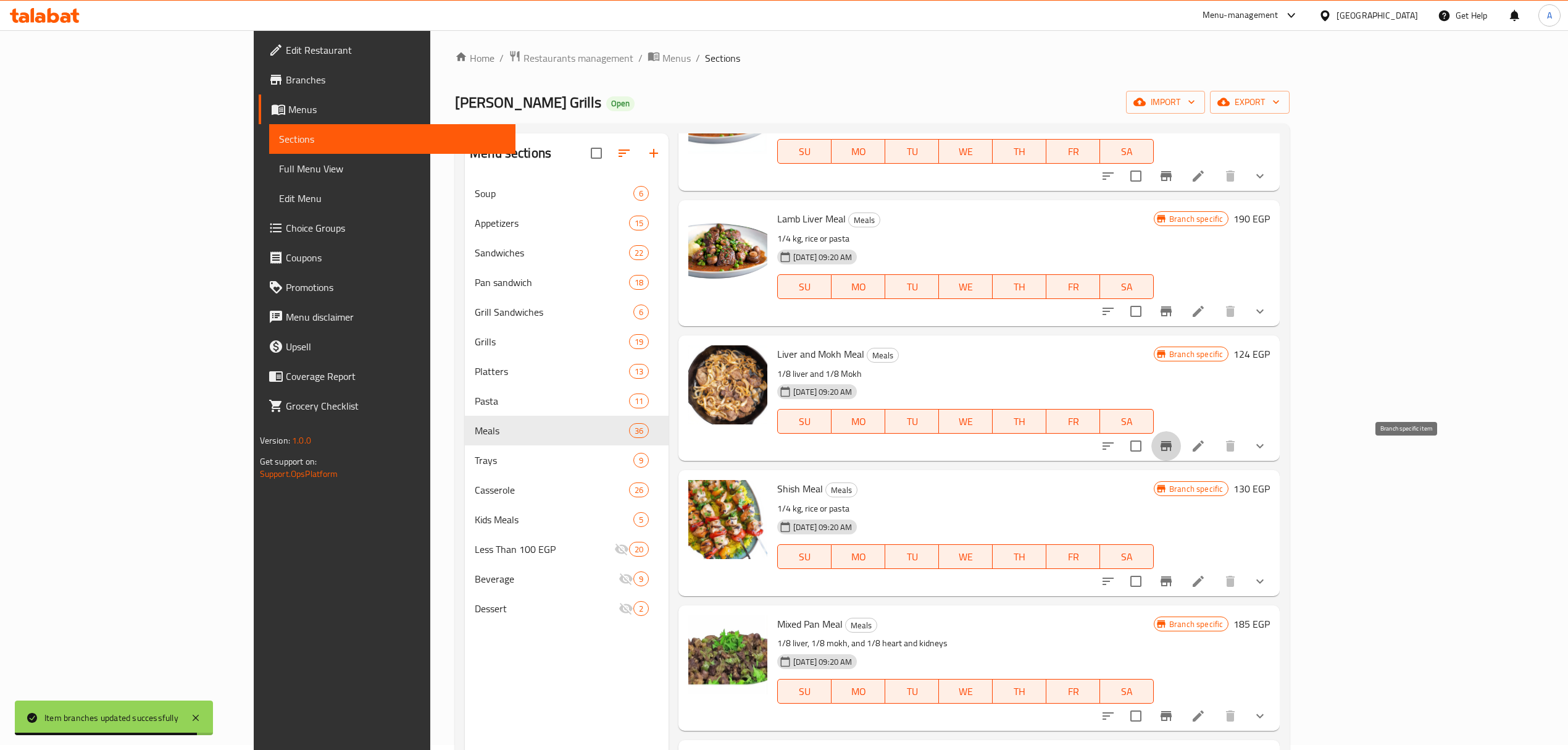
click at [1172, 451] on icon "Branch-specific-item" at bounding box center [1166, 446] width 11 height 10
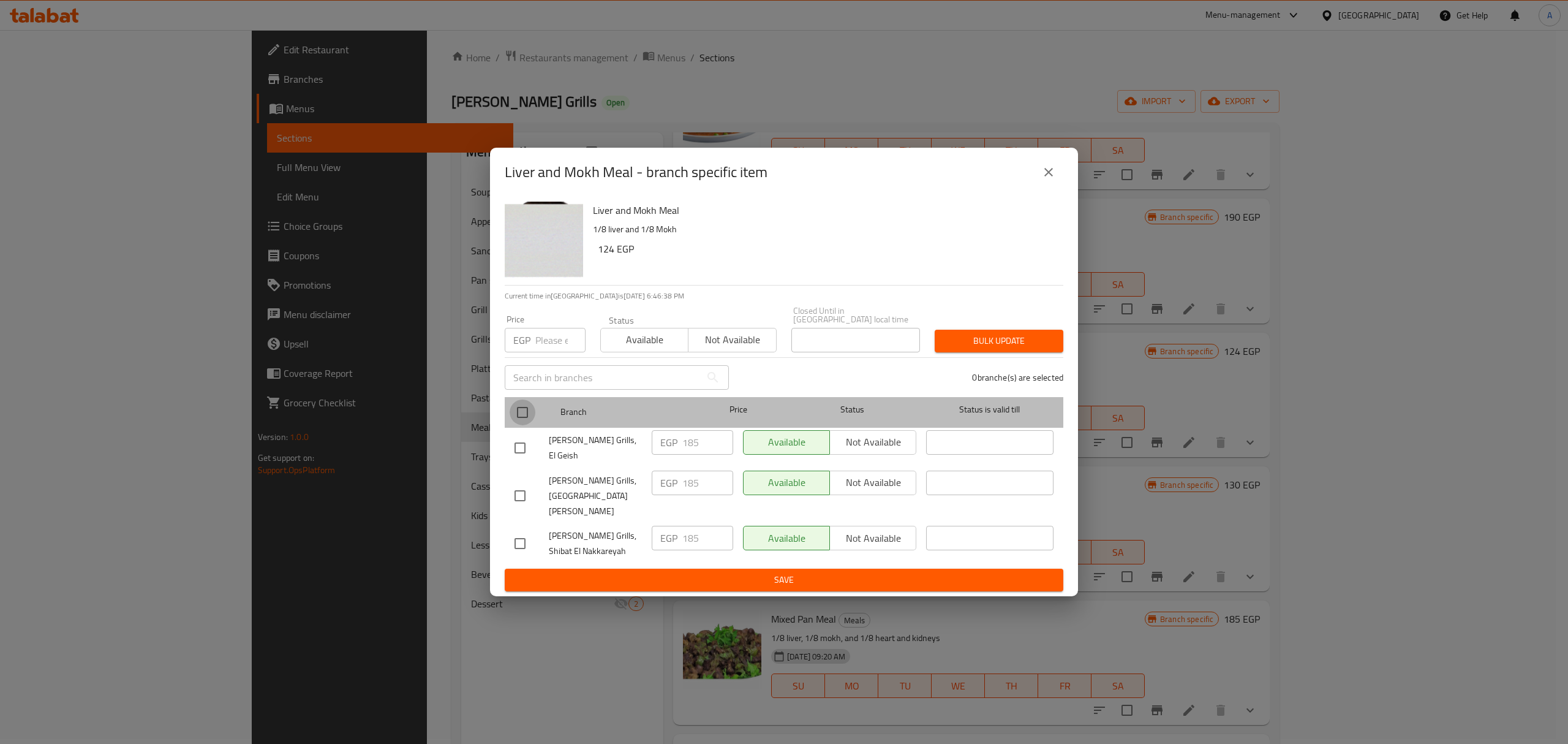
click at [526, 425] on input "checkbox" at bounding box center [522, 413] width 26 height 26
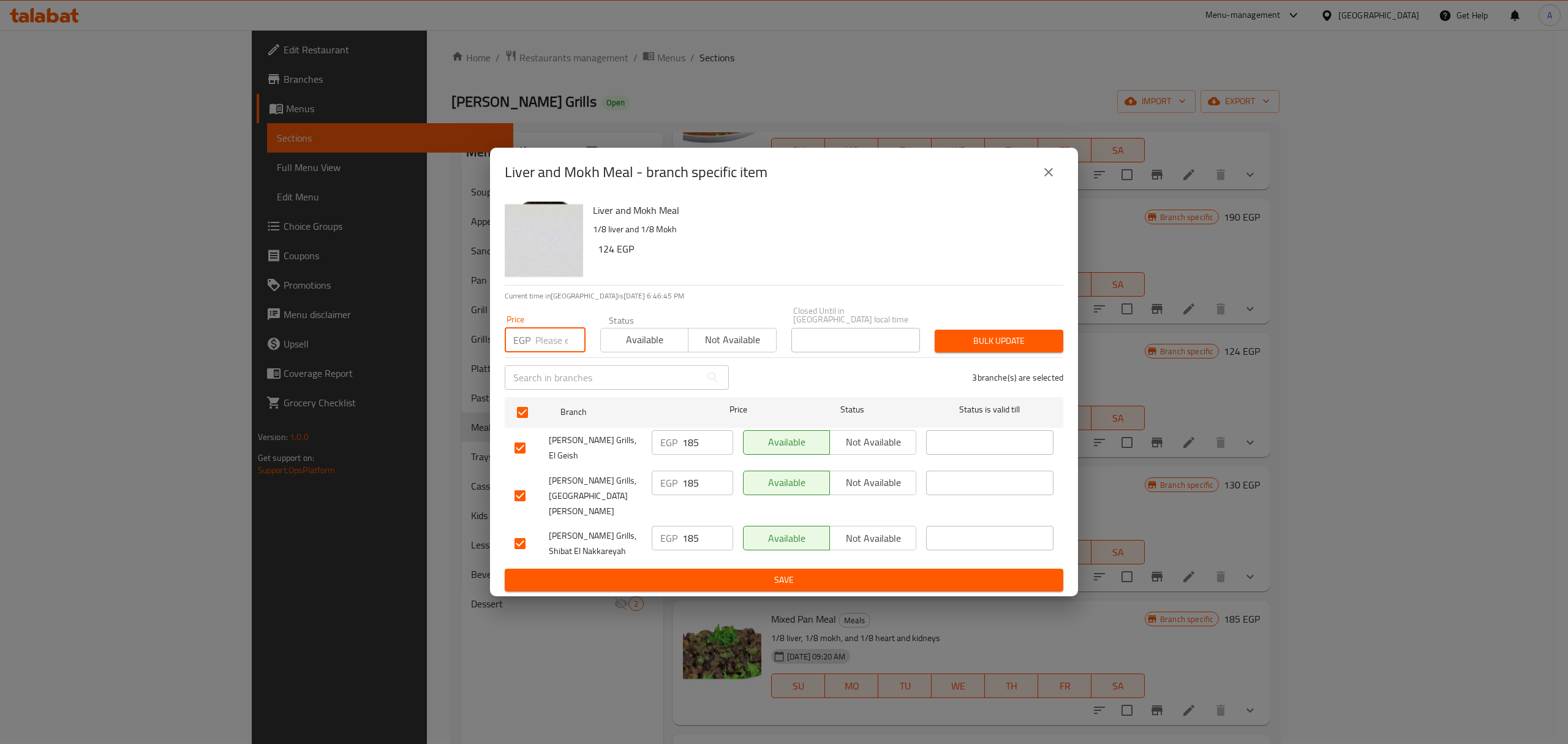
click at [549, 352] on input "number" at bounding box center [560, 339] width 51 height 25
click at [963, 348] on span "Bulk update" at bounding box center [999, 340] width 109 height 15
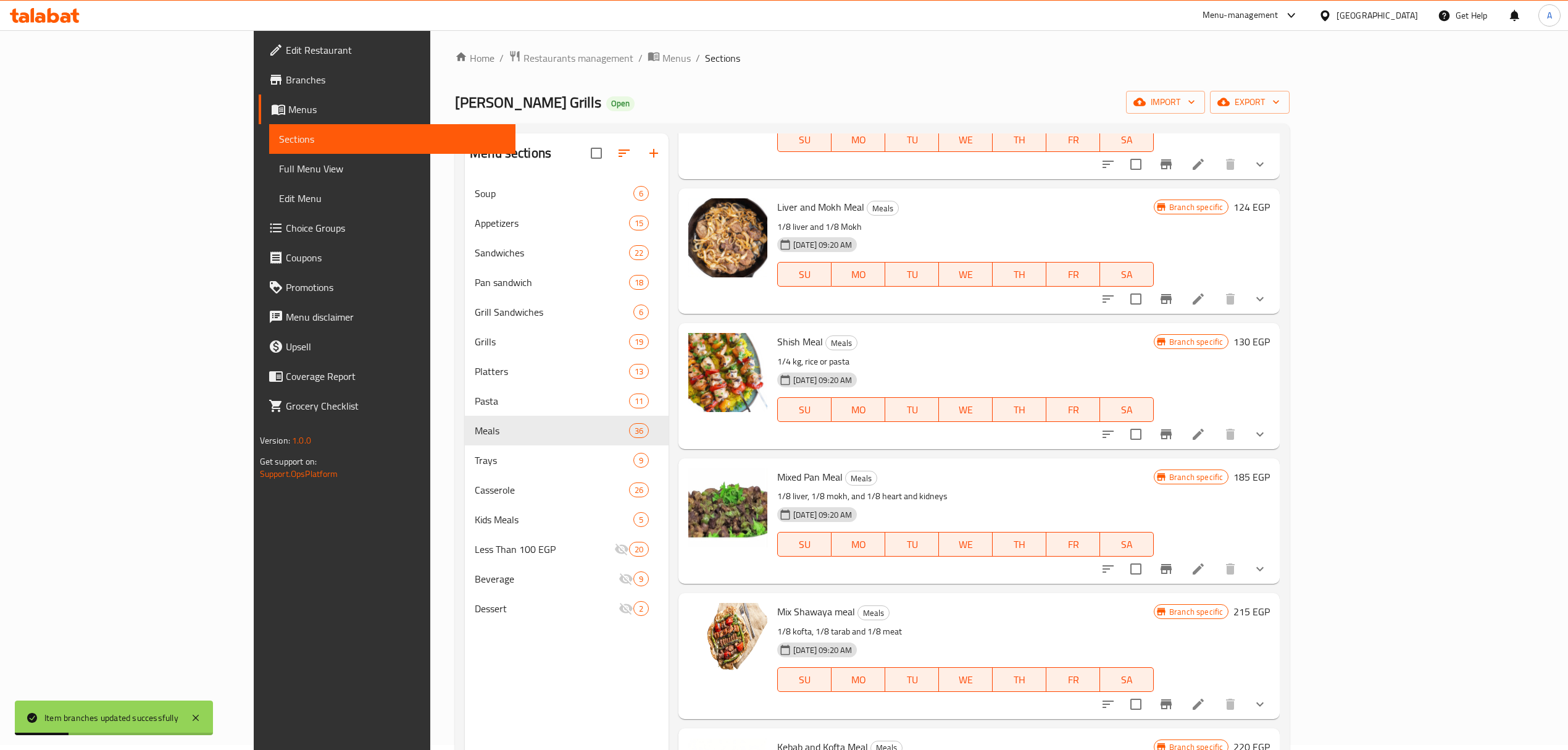
scroll to position [2058, 0]
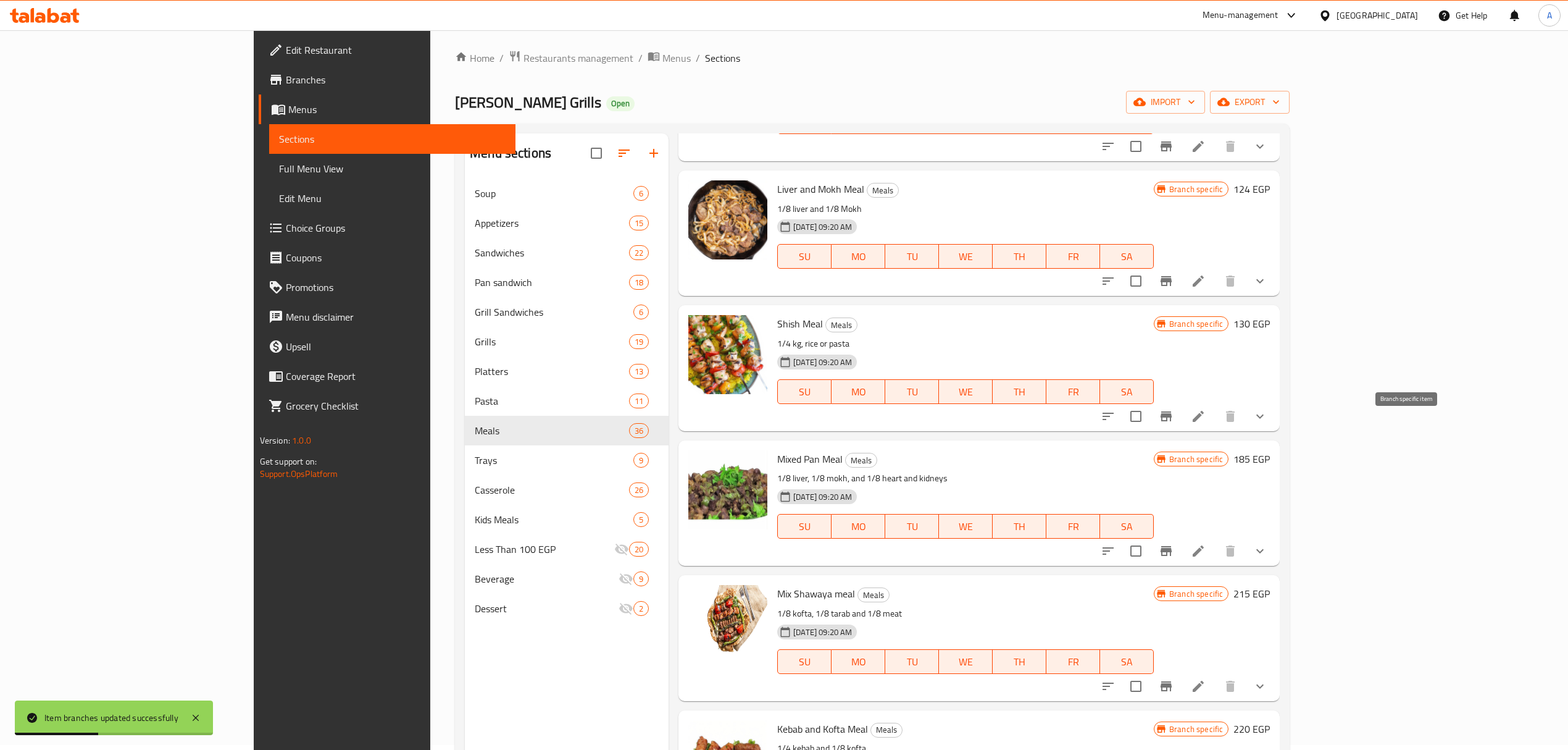
click at [1181, 431] on button "Branch-specific-item" at bounding box center [1166, 416] width 30 height 30
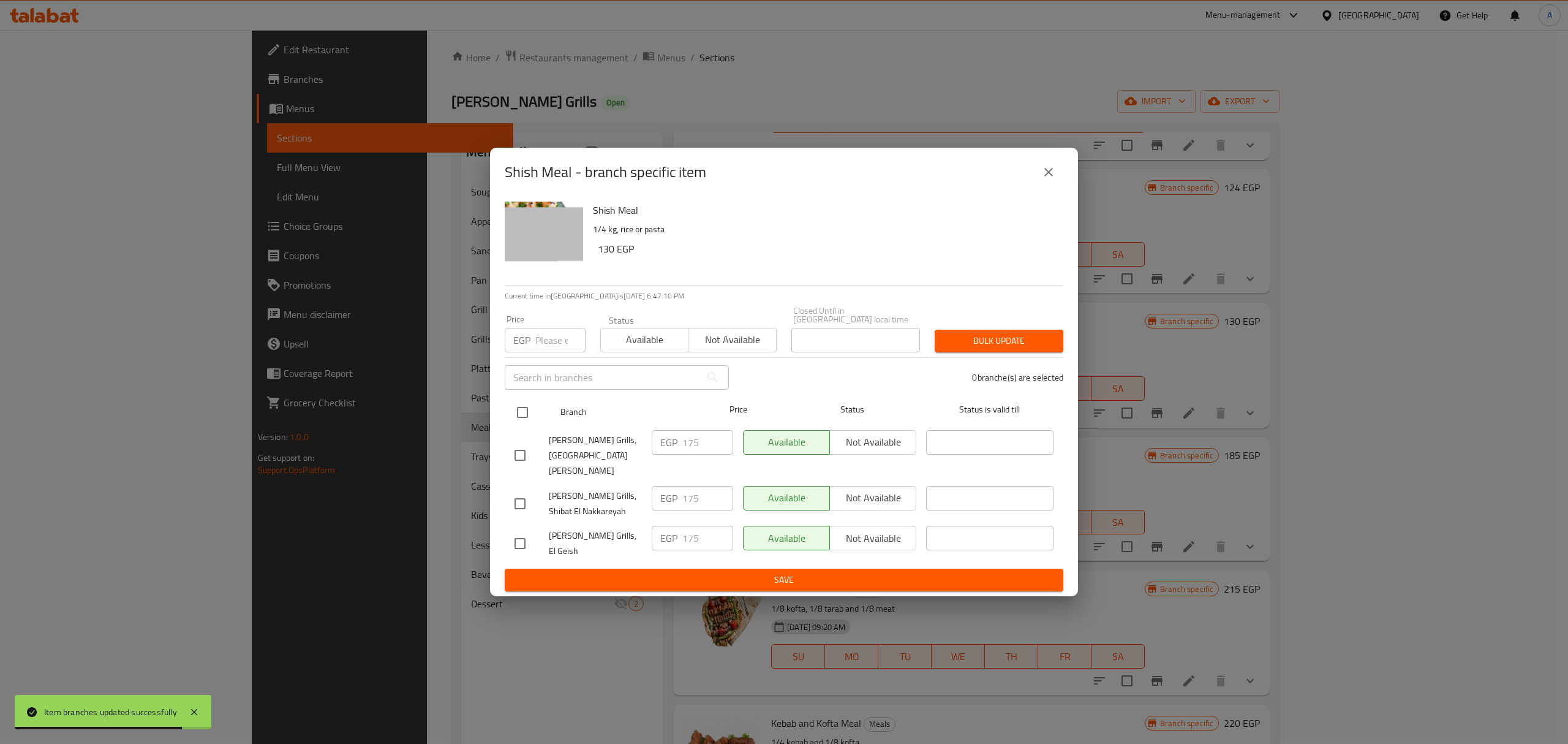
click at [519, 425] on input "checkbox" at bounding box center [522, 413] width 26 height 26
click at [542, 352] on input "number" at bounding box center [560, 339] width 51 height 25
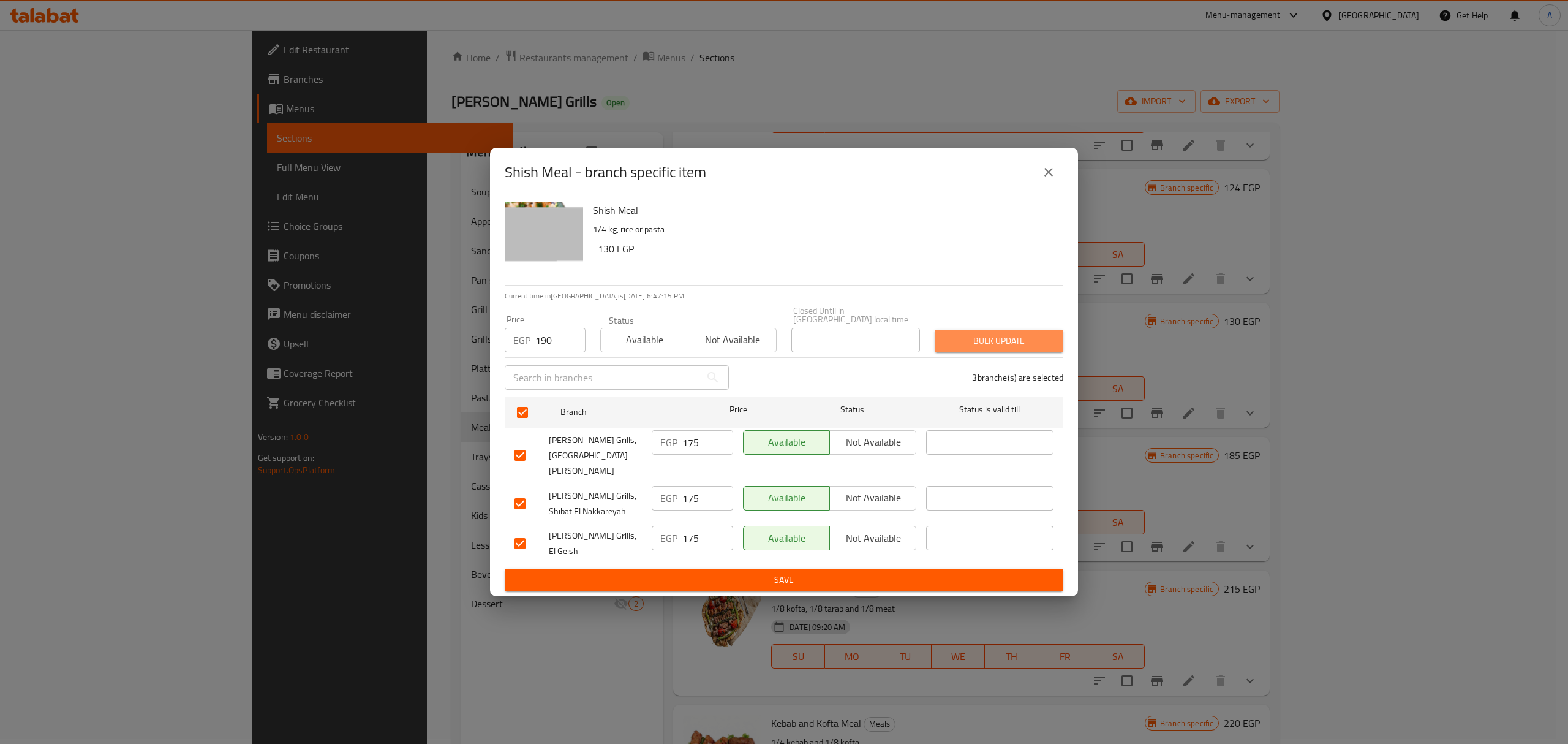
click at [1030, 348] on span "Bulk update" at bounding box center [999, 340] width 109 height 15
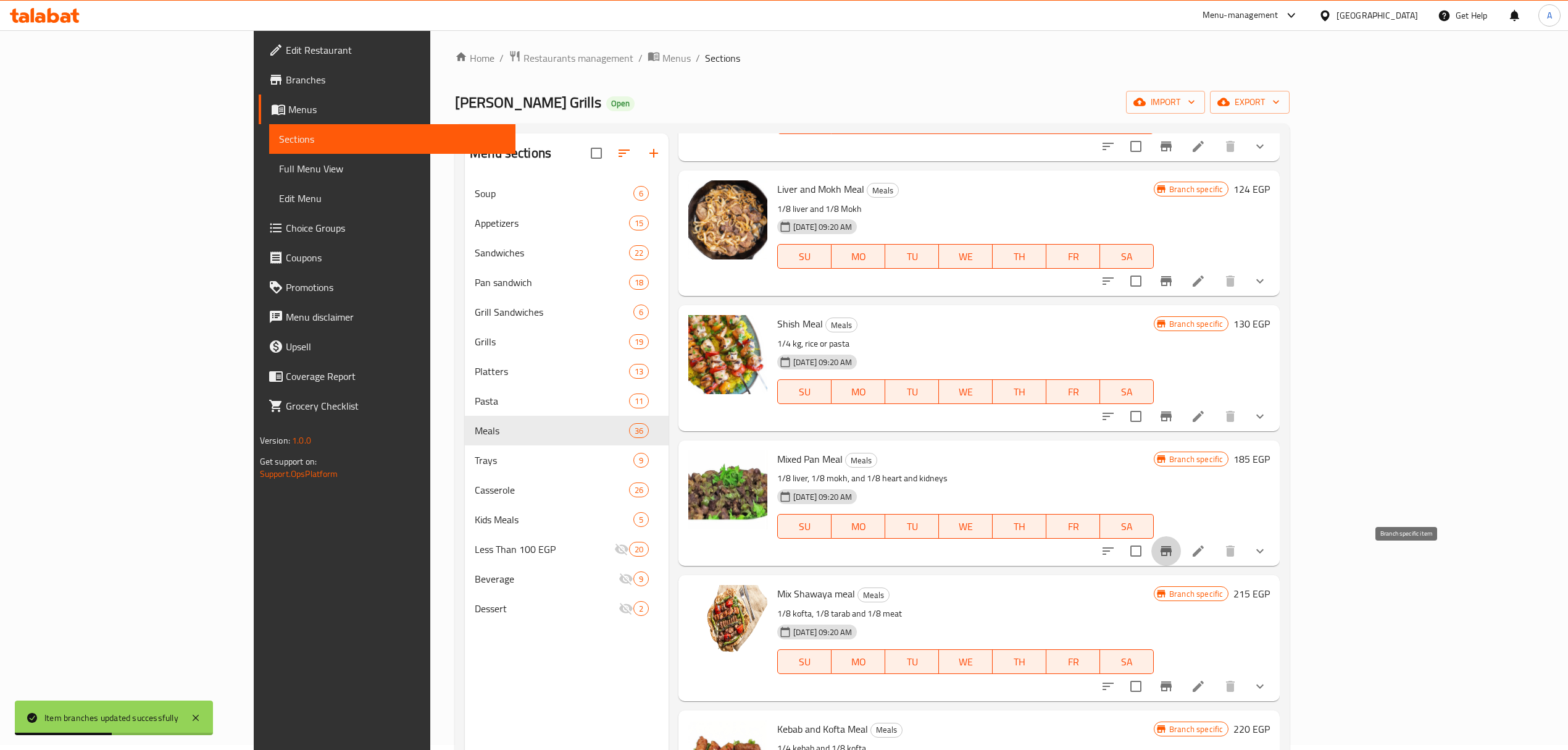
click at [1181, 562] on button "Branch-specific-item" at bounding box center [1166, 551] width 30 height 30
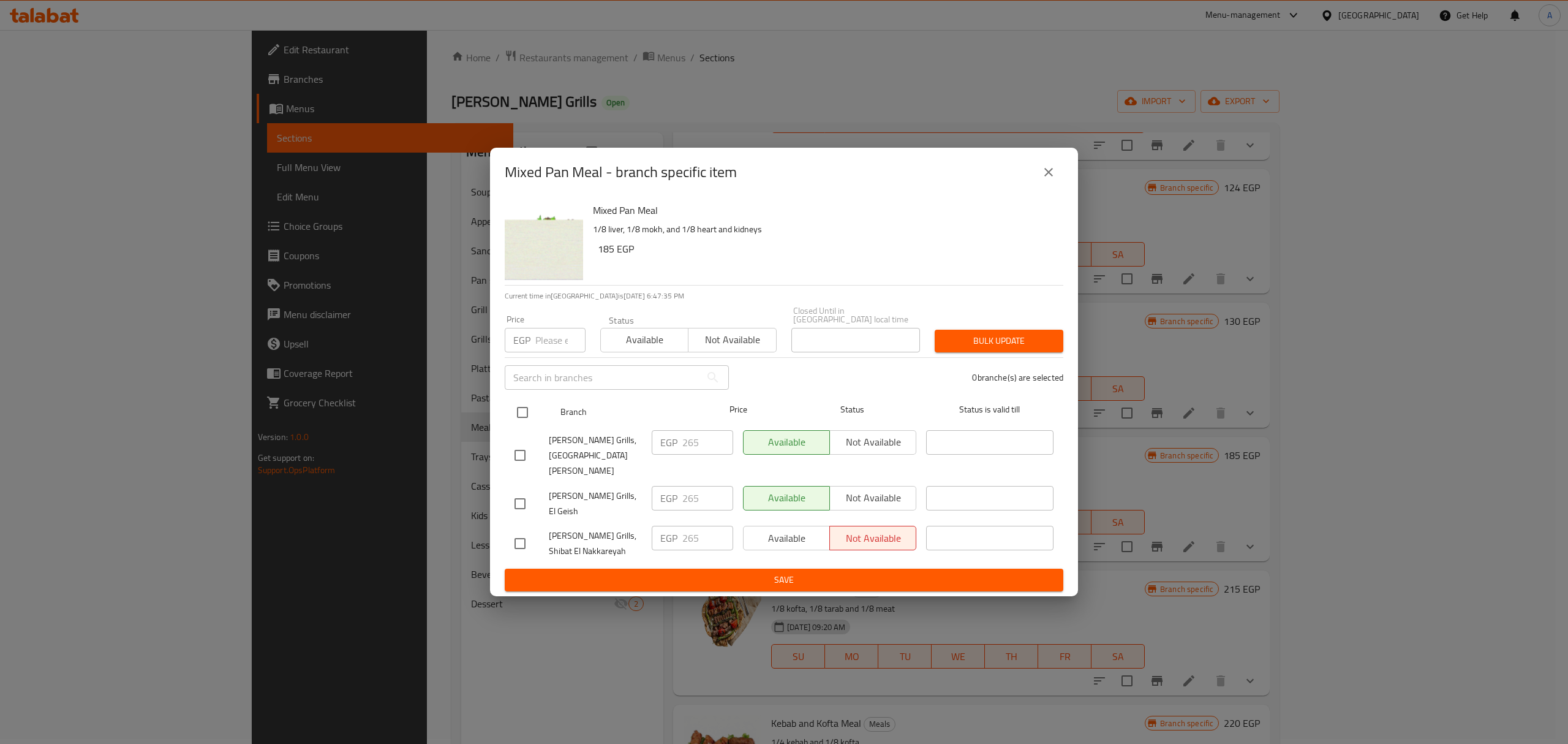
click at [527, 425] on input "checkbox" at bounding box center [522, 413] width 26 height 26
click at [557, 338] on div "Price EGP Price" at bounding box center [545, 333] width 81 height 38
click at [557, 348] on input "number" at bounding box center [560, 339] width 51 height 25
click at [995, 348] on span "Bulk update" at bounding box center [999, 340] width 109 height 15
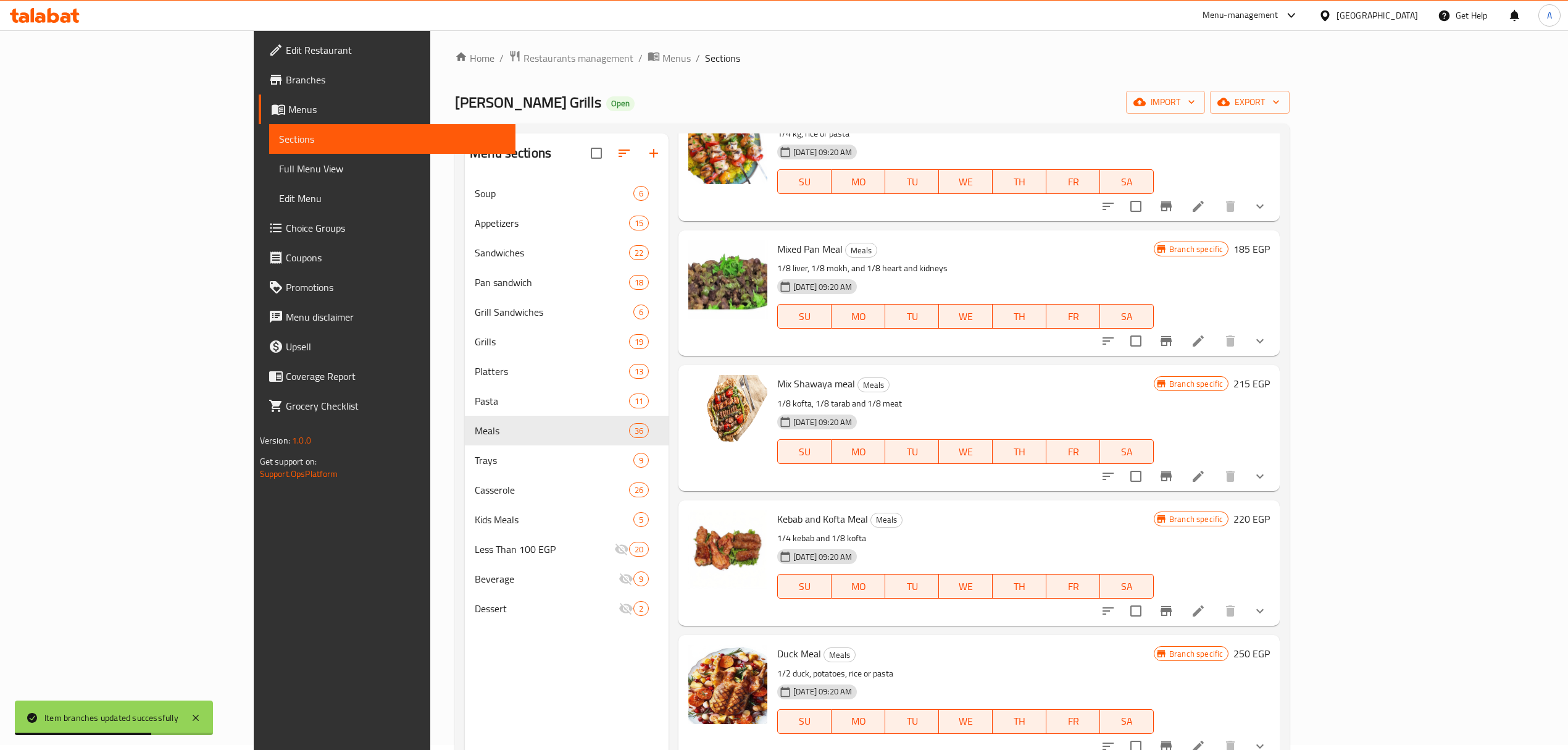
scroll to position [2223, 0]
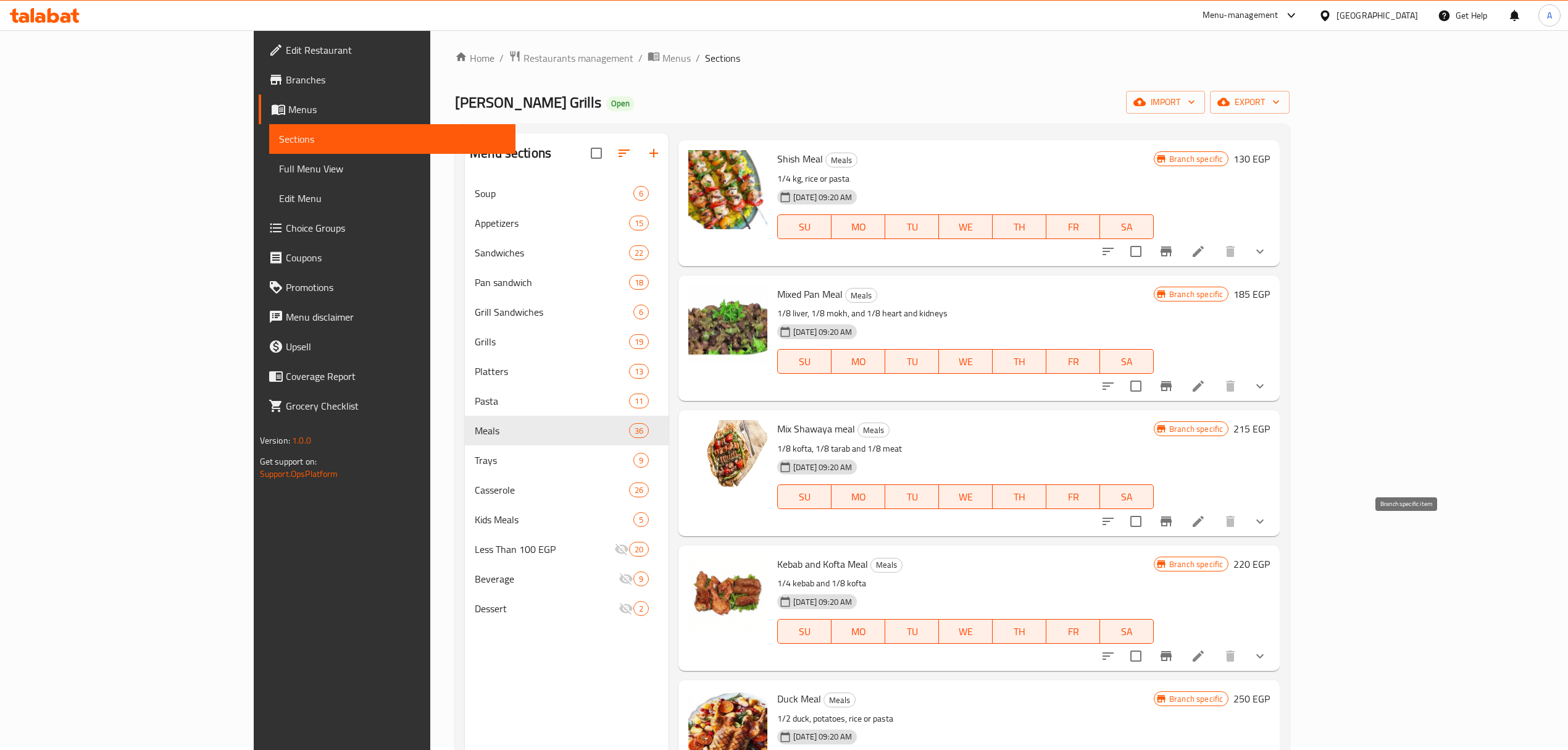
click at [1181, 536] on button "Branch-specific-item" at bounding box center [1166, 521] width 30 height 30
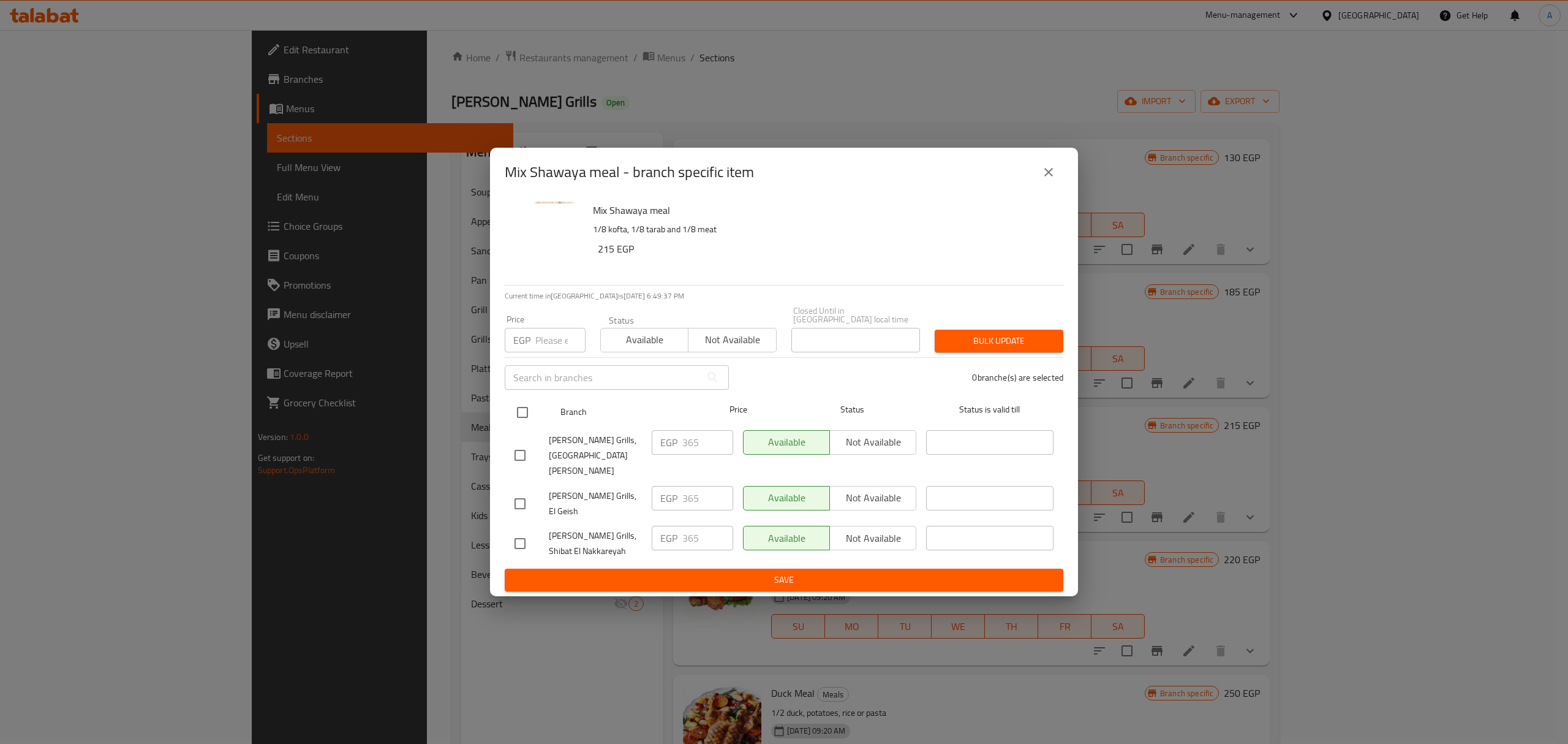
click at [530, 425] on input "checkbox" at bounding box center [522, 413] width 26 height 26
click at [547, 352] on input "number" at bounding box center [560, 339] width 51 height 25
click at [928, 353] on div "Bulk update" at bounding box center [999, 341] width 144 height 38
drag, startPoint x: 978, startPoint y: 356, endPoint x: 985, endPoint y: 353, distance: 7.6
click at [984, 348] on span "Bulk update" at bounding box center [999, 340] width 109 height 15
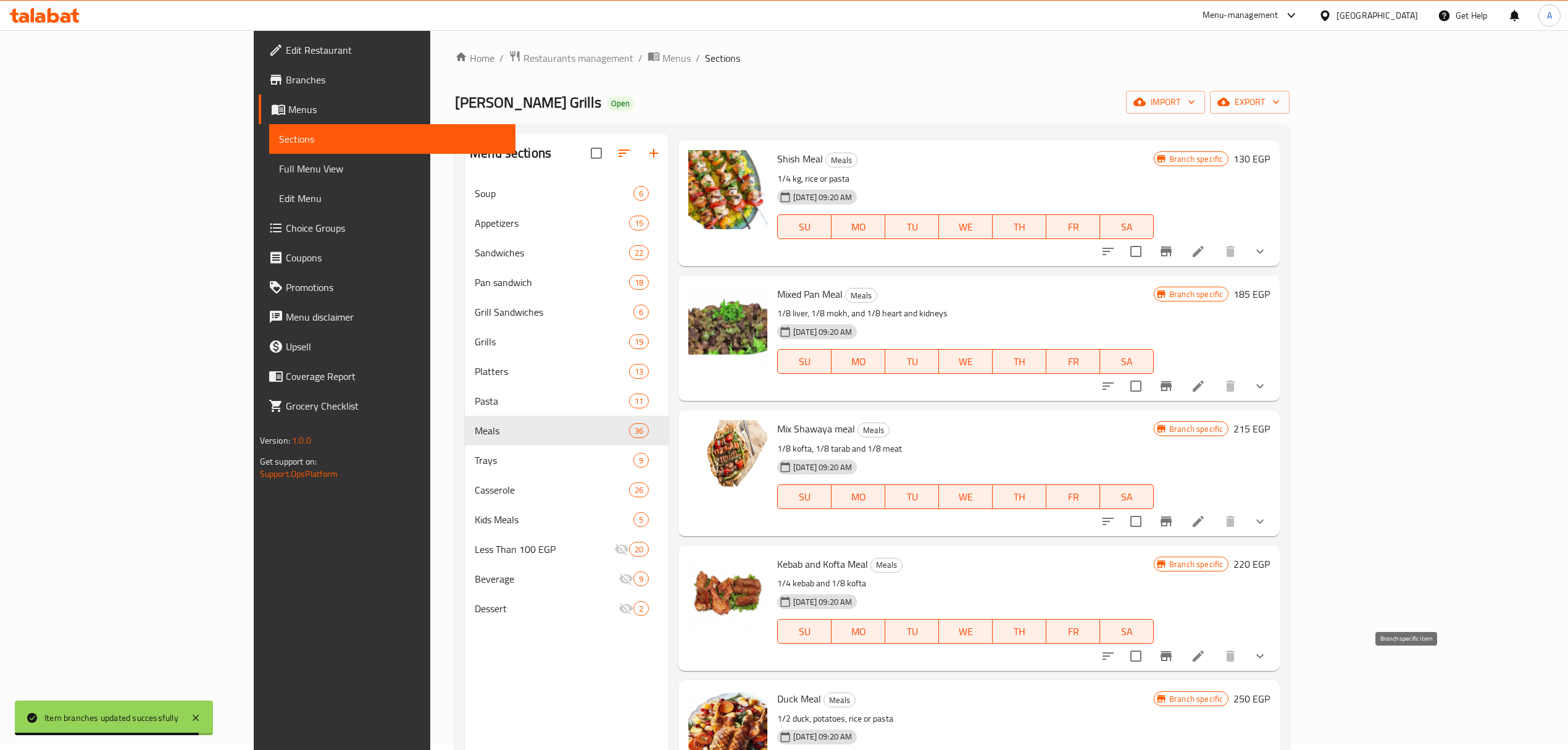
click at [1181, 671] on button "Branch-specific-item" at bounding box center [1166, 655] width 30 height 30
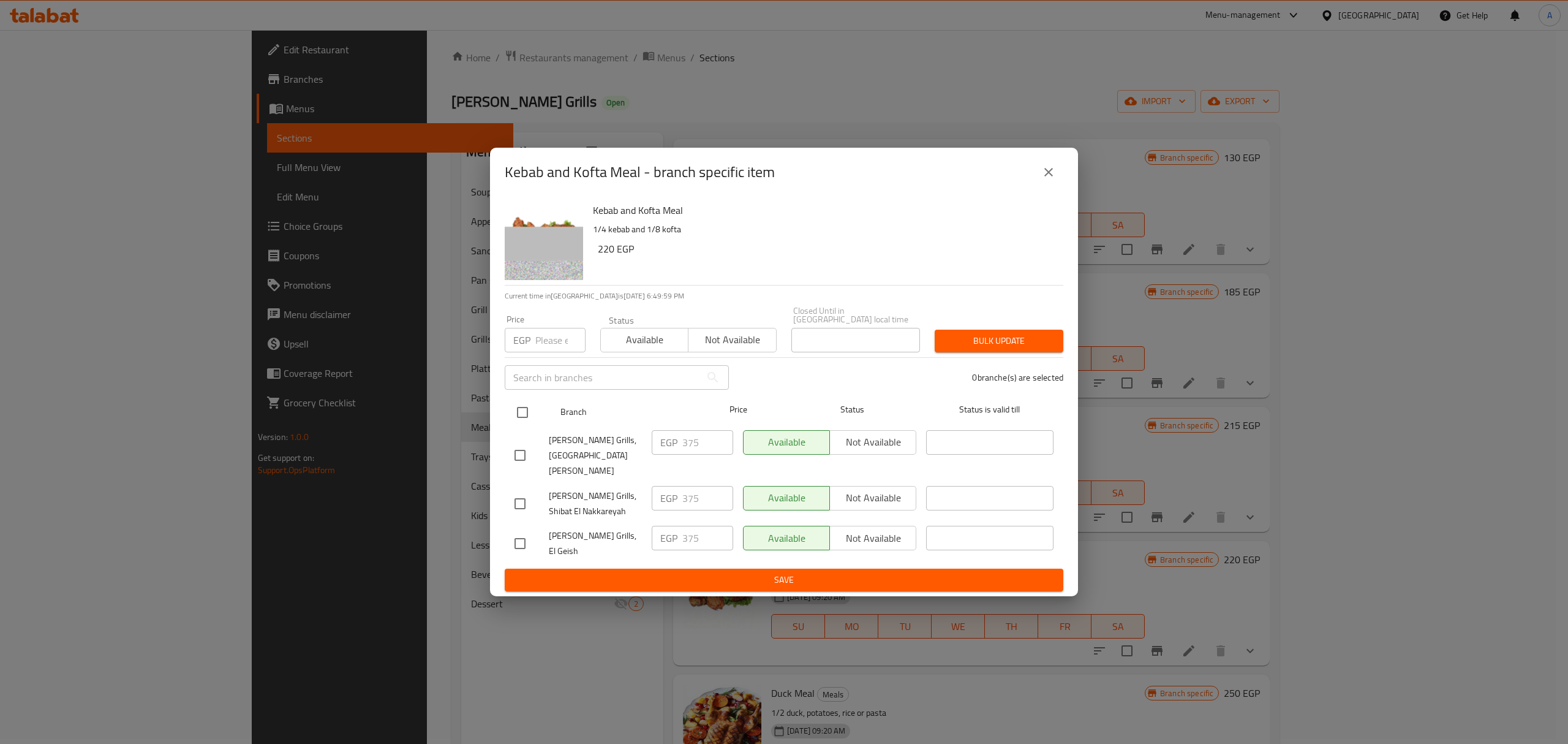
click at [518, 423] on input "checkbox" at bounding box center [522, 413] width 26 height 26
click at [550, 352] on input "number" at bounding box center [560, 339] width 51 height 25
click at [969, 346] on button "Bulk update" at bounding box center [999, 341] width 128 height 22
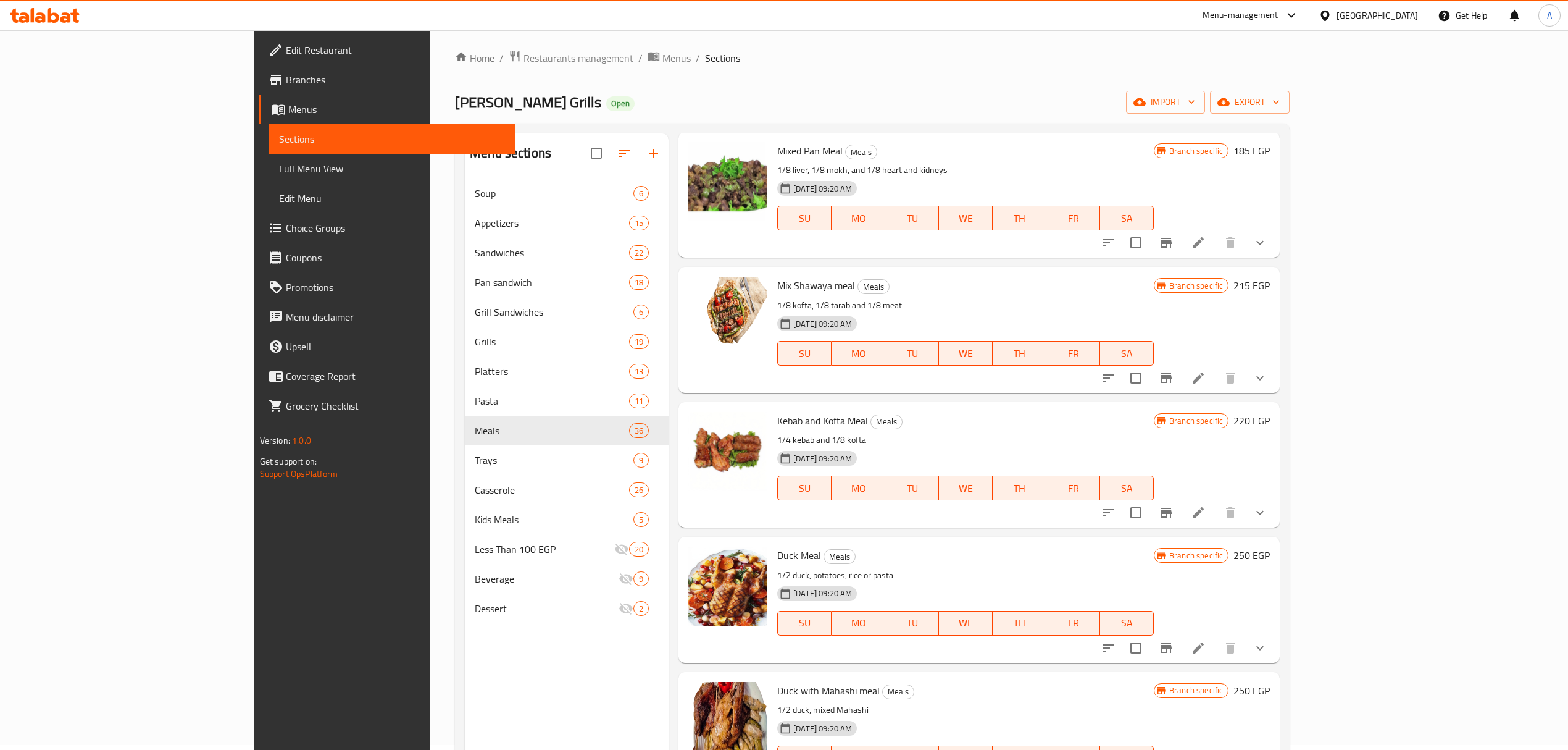
scroll to position [2388, 0]
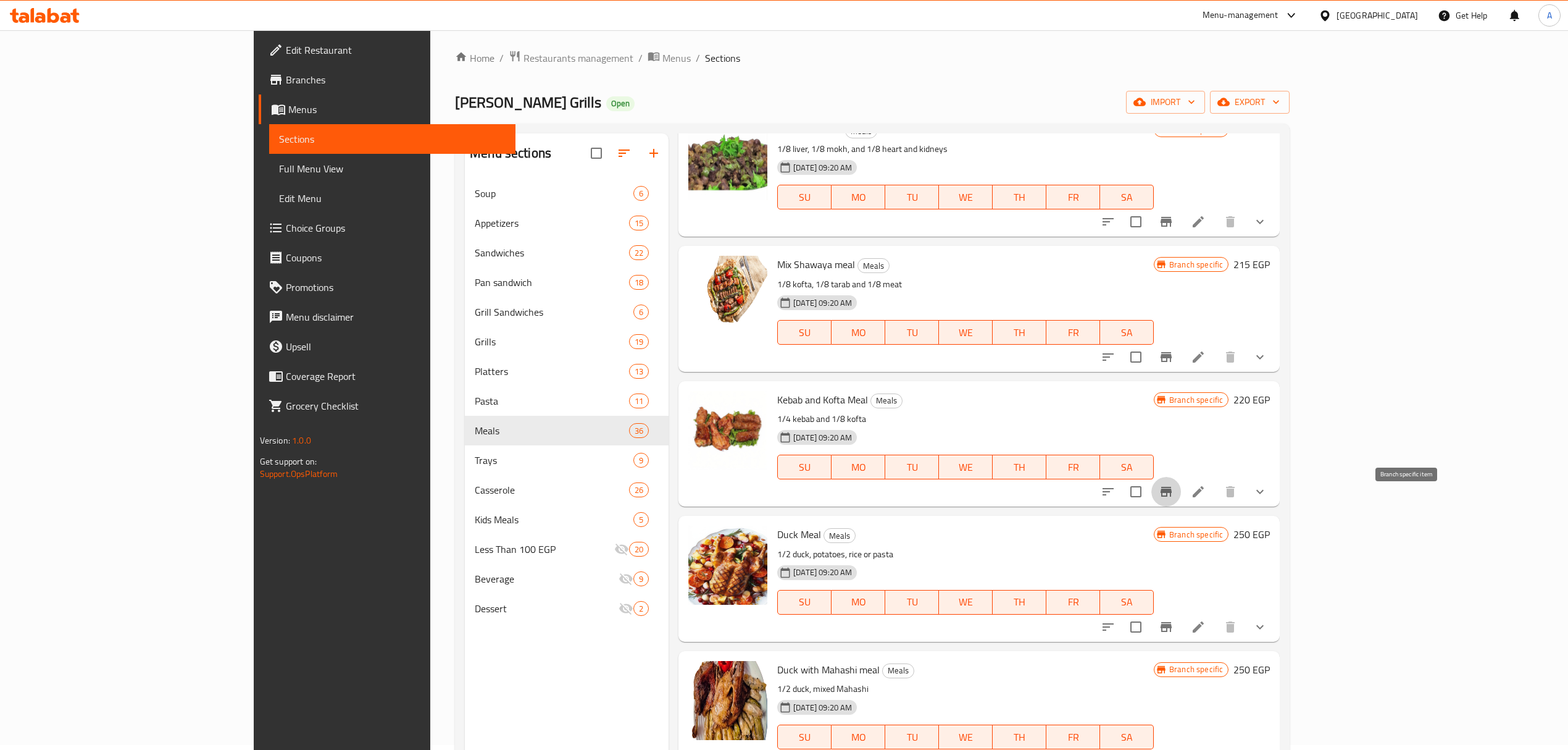
click at [1181, 506] on button "Branch-specific-item" at bounding box center [1166, 491] width 30 height 30
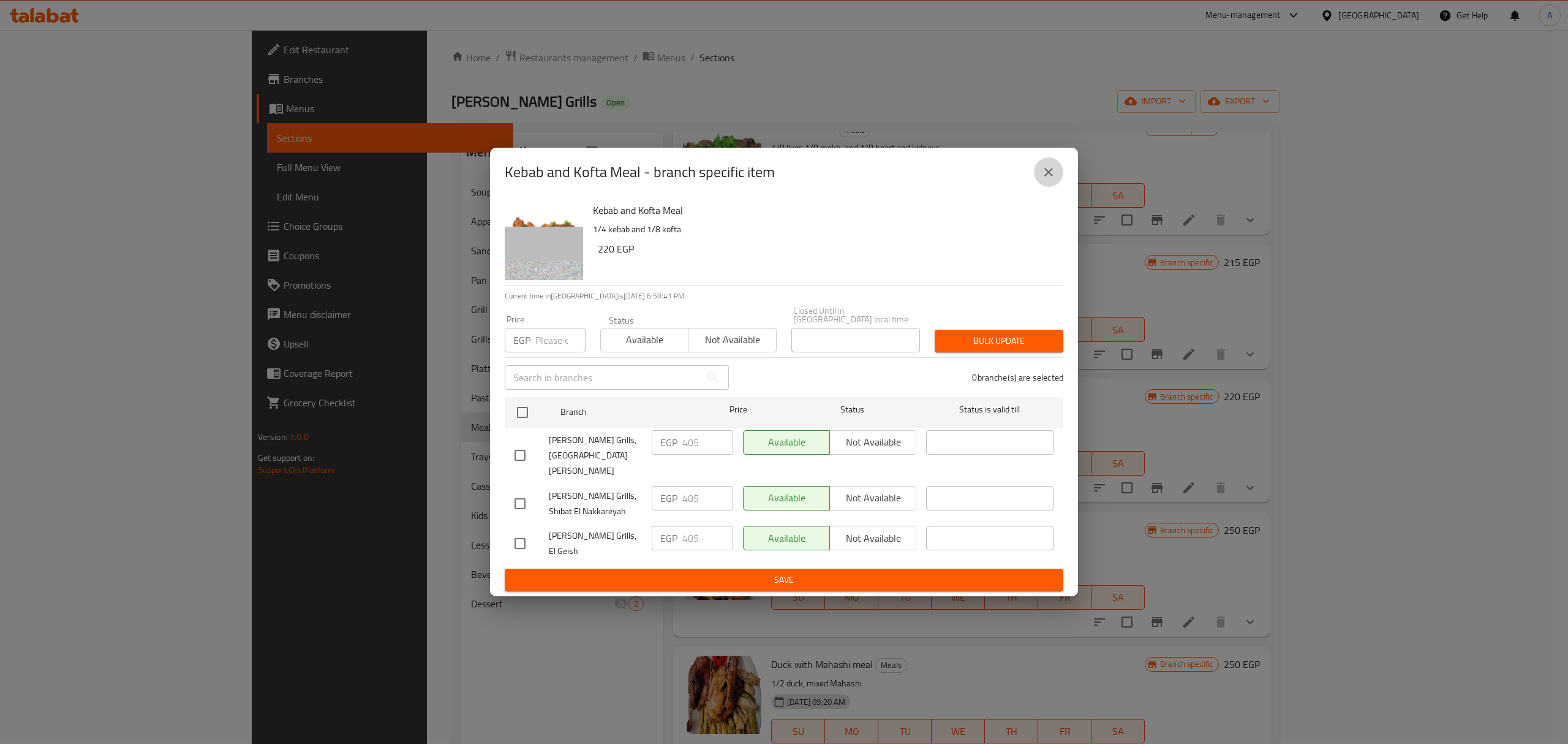
click at [1037, 187] on button "close" at bounding box center [1048, 172] width 30 height 30
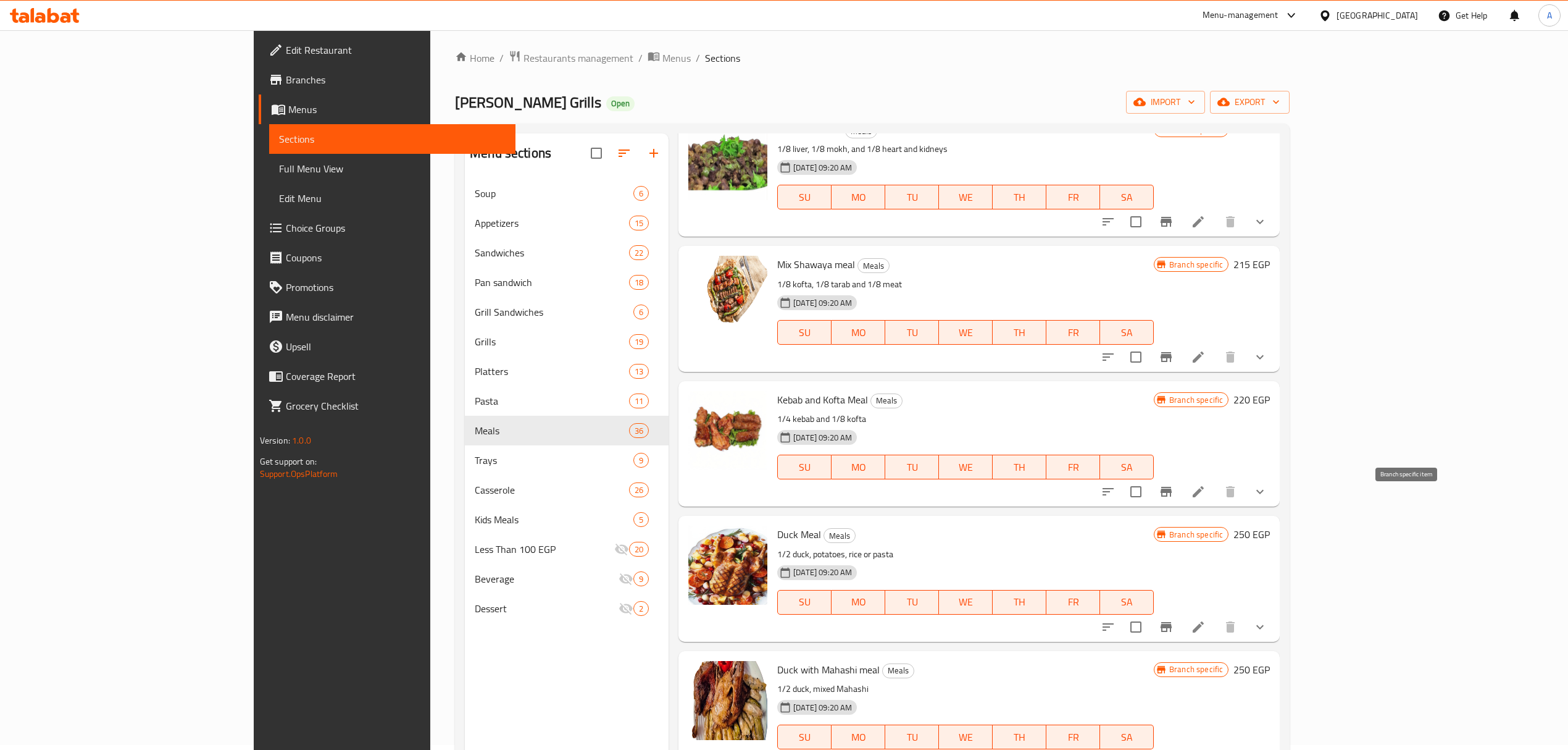
click at [1172, 497] on icon "Branch-specific-item" at bounding box center [1166, 491] width 11 height 10
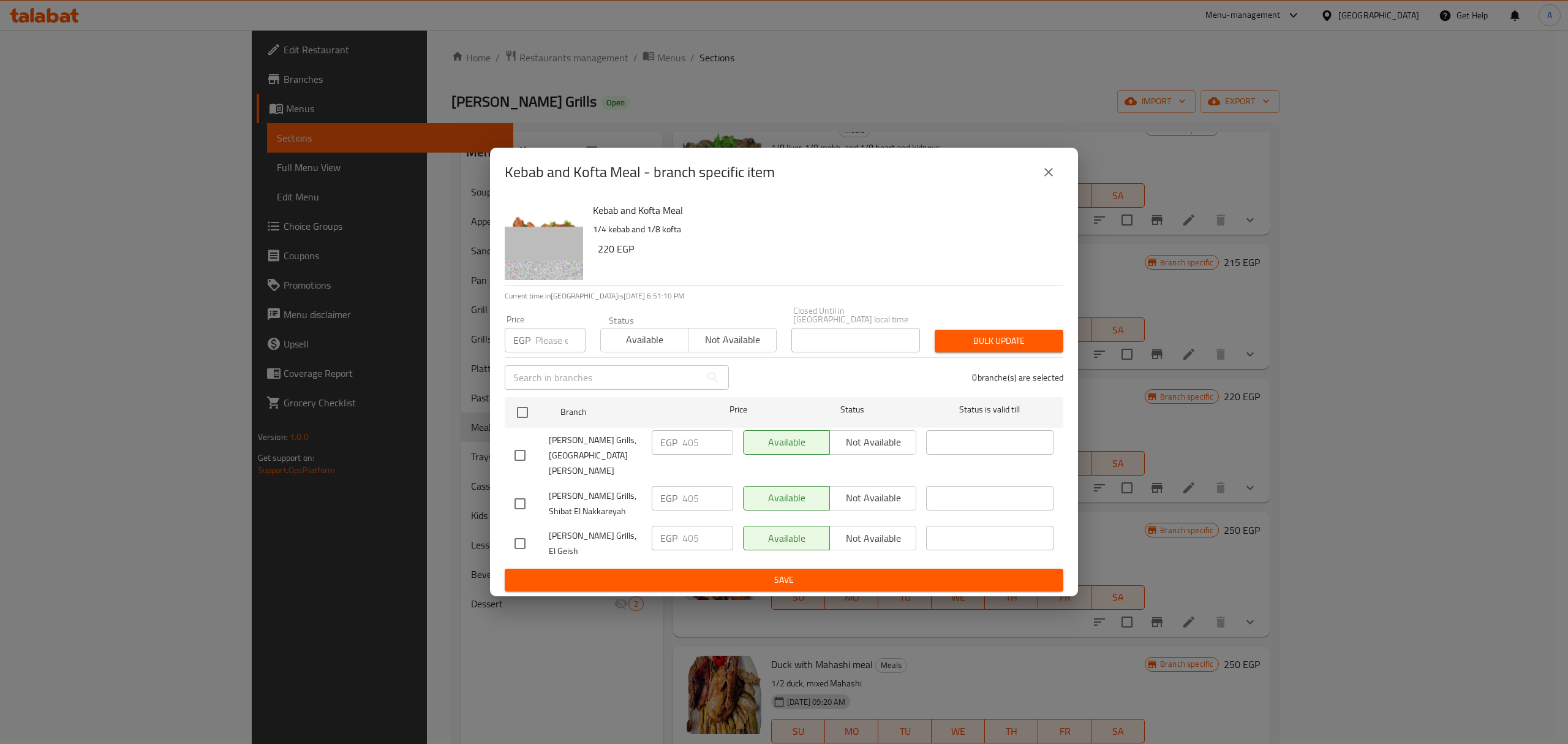
click at [1050, 187] on button "close" at bounding box center [1048, 172] width 30 height 30
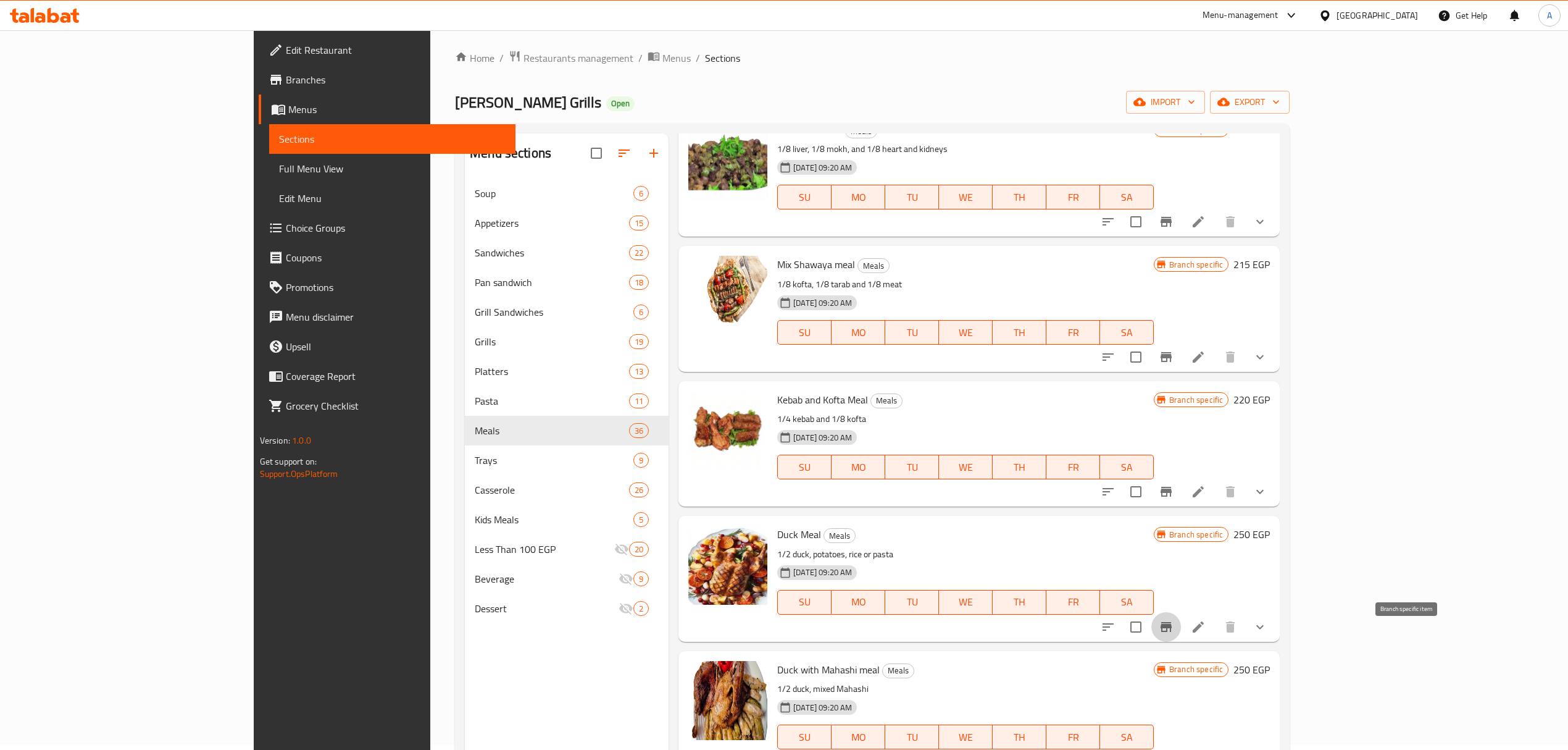
click at [1173, 633] on icon "Branch-specific-item" at bounding box center [1166, 627] width 15 height 15
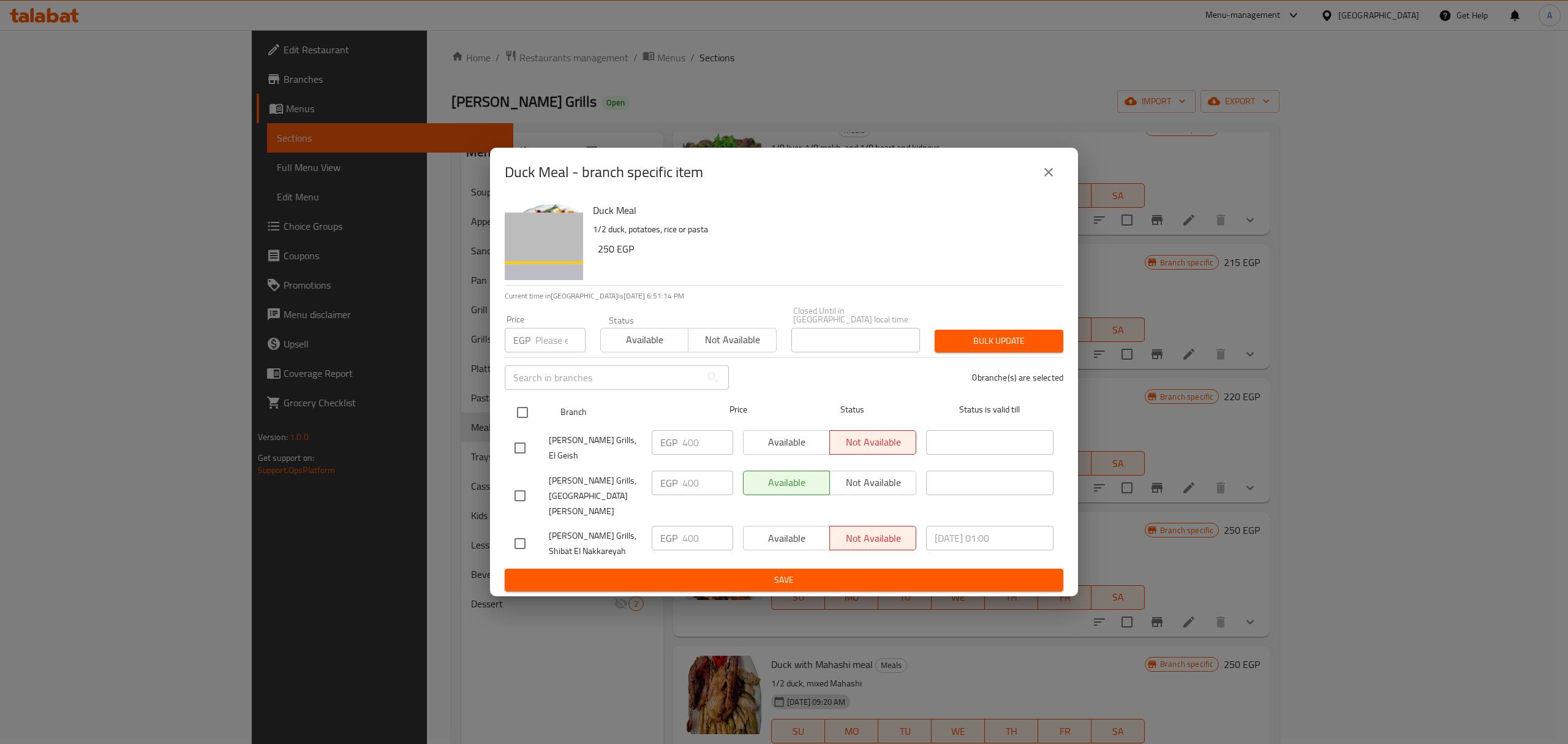
click at [527, 421] on input "checkbox" at bounding box center [522, 413] width 26 height 26
click at [550, 352] on input "number" at bounding box center [560, 339] width 51 height 25
click at [1030, 347] on span "Bulk update" at bounding box center [999, 340] width 109 height 15
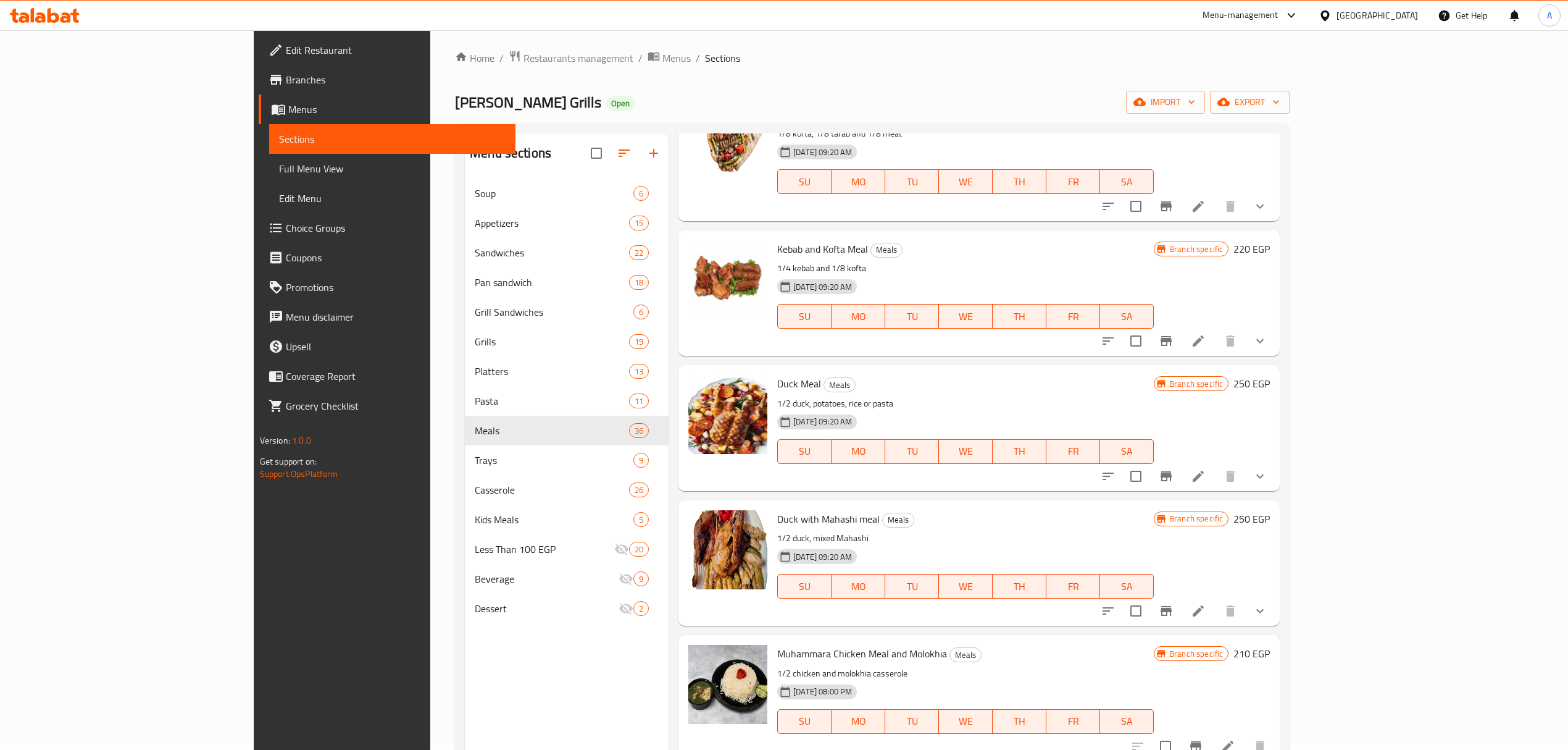
scroll to position [2553, 0]
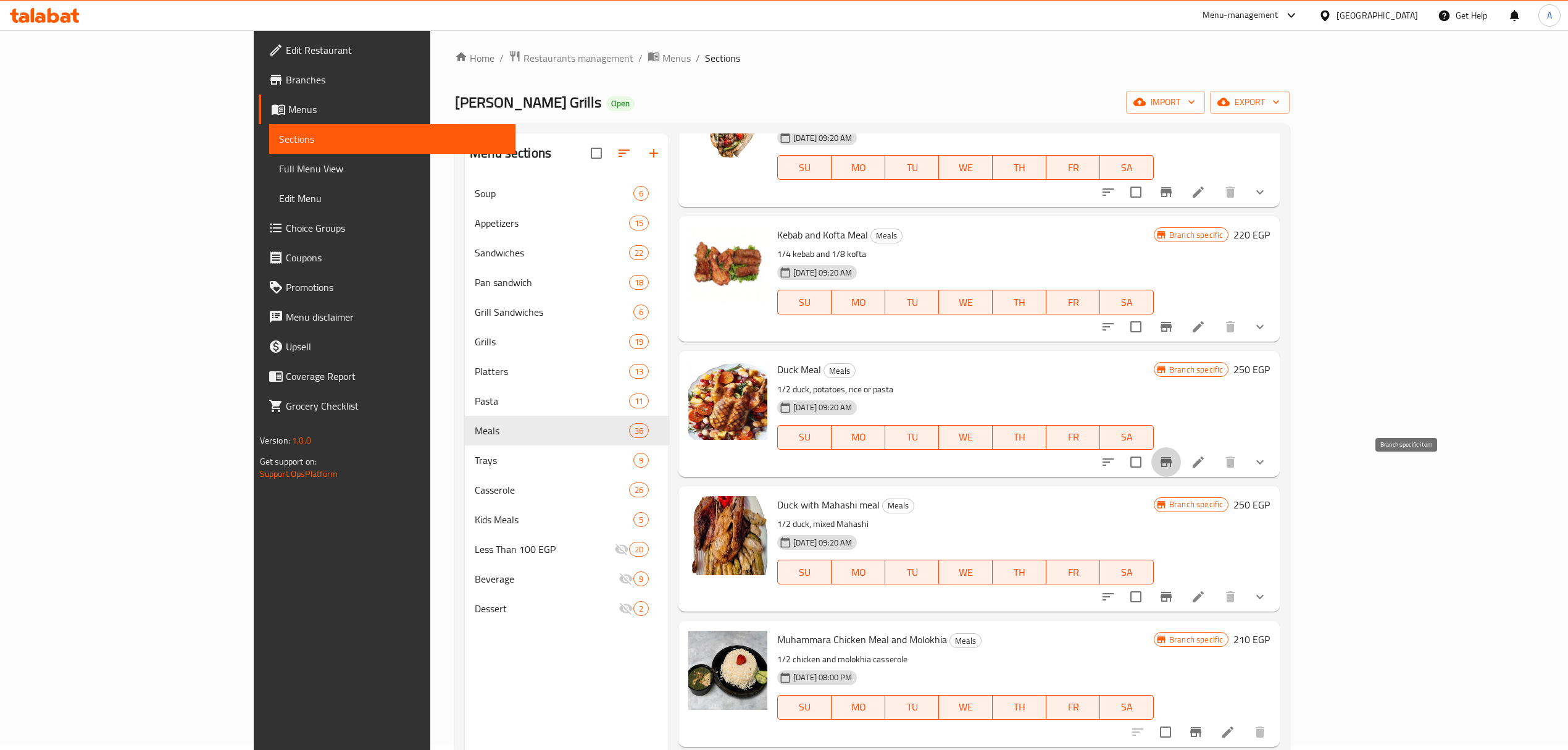
click at [1172, 467] on icon "Branch-specific-item" at bounding box center [1166, 462] width 11 height 10
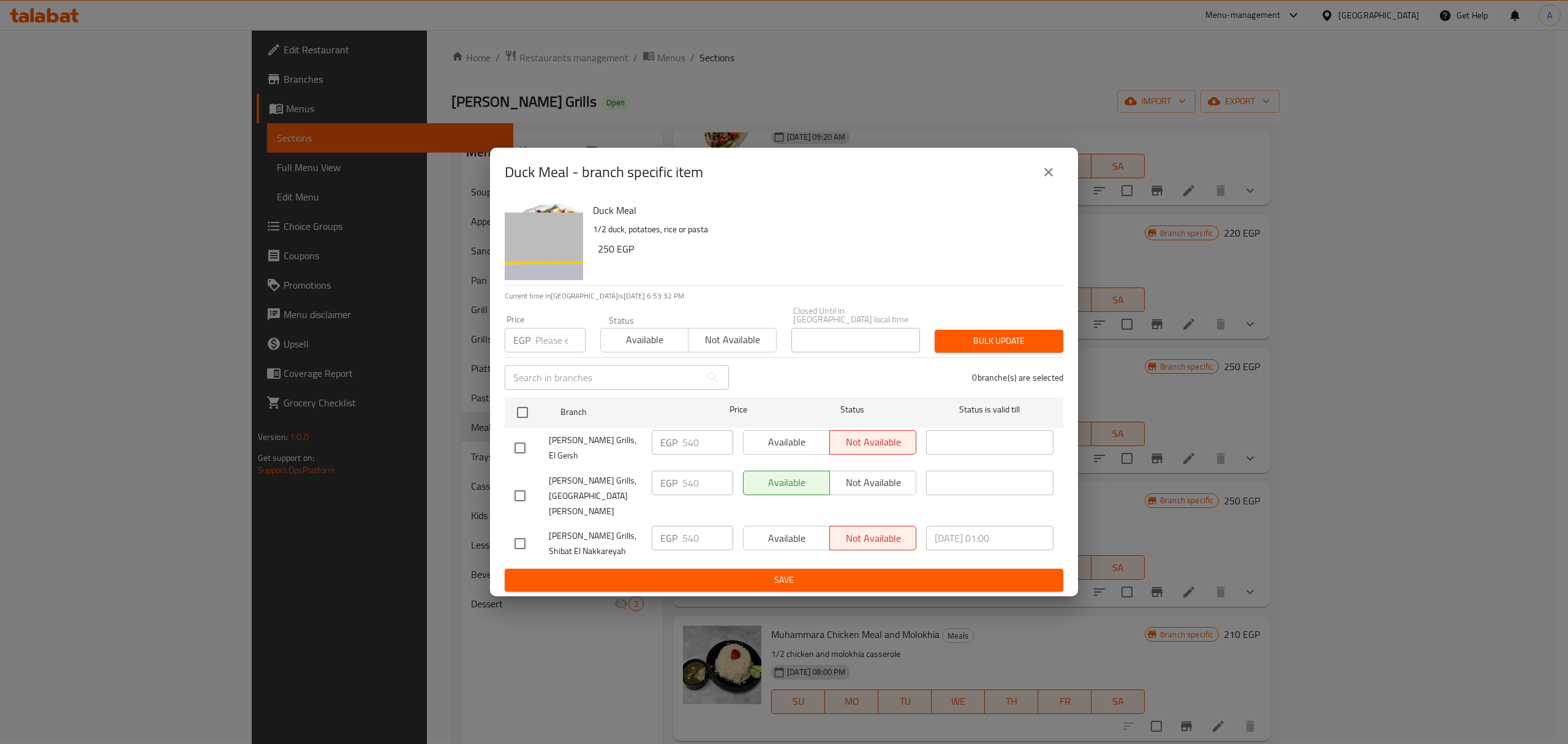
click at [1061, 187] on button "close" at bounding box center [1048, 172] width 30 height 30
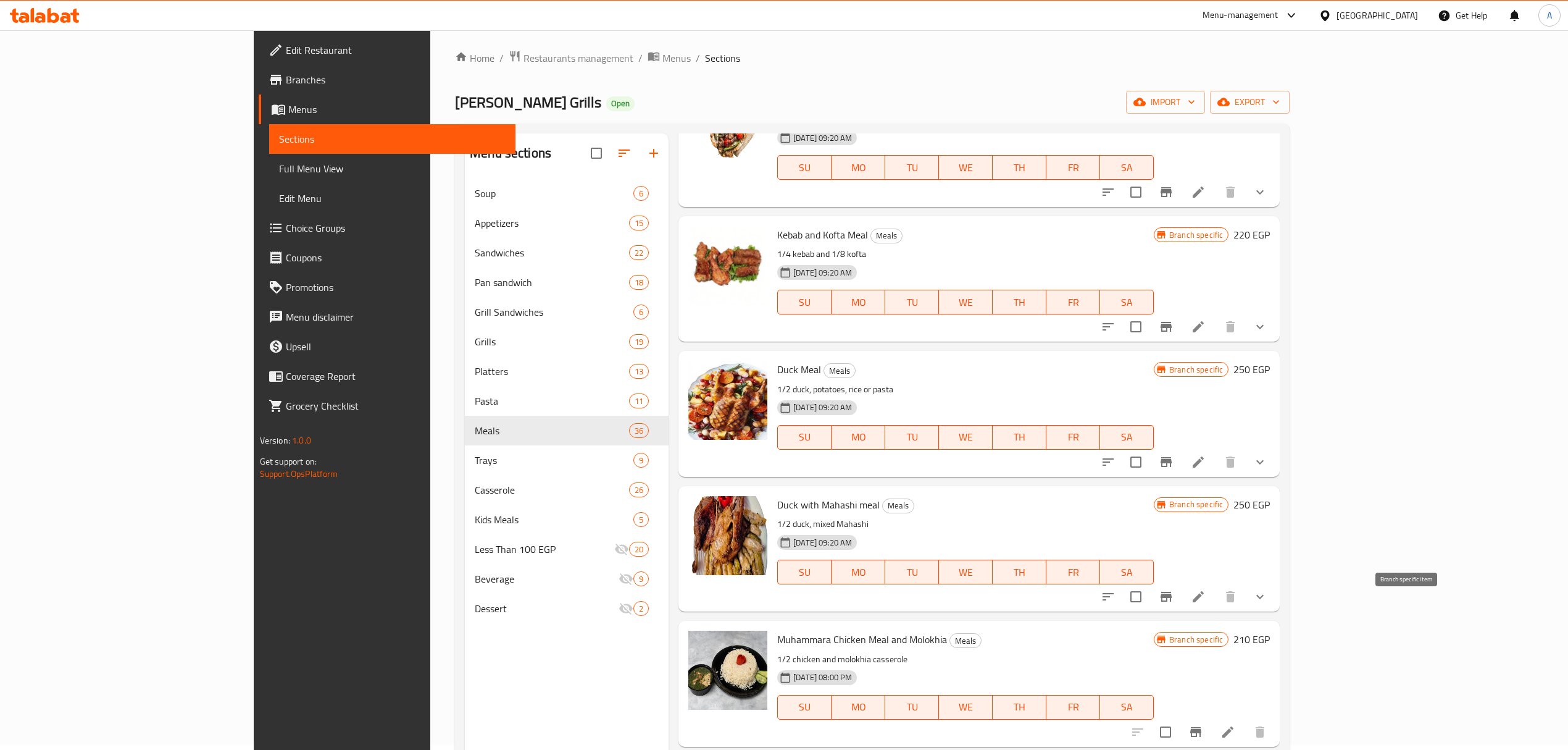
click at [1172, 601] on icon "Branch-specific-item" at bounding box center [1166, 596] width 11 height 10
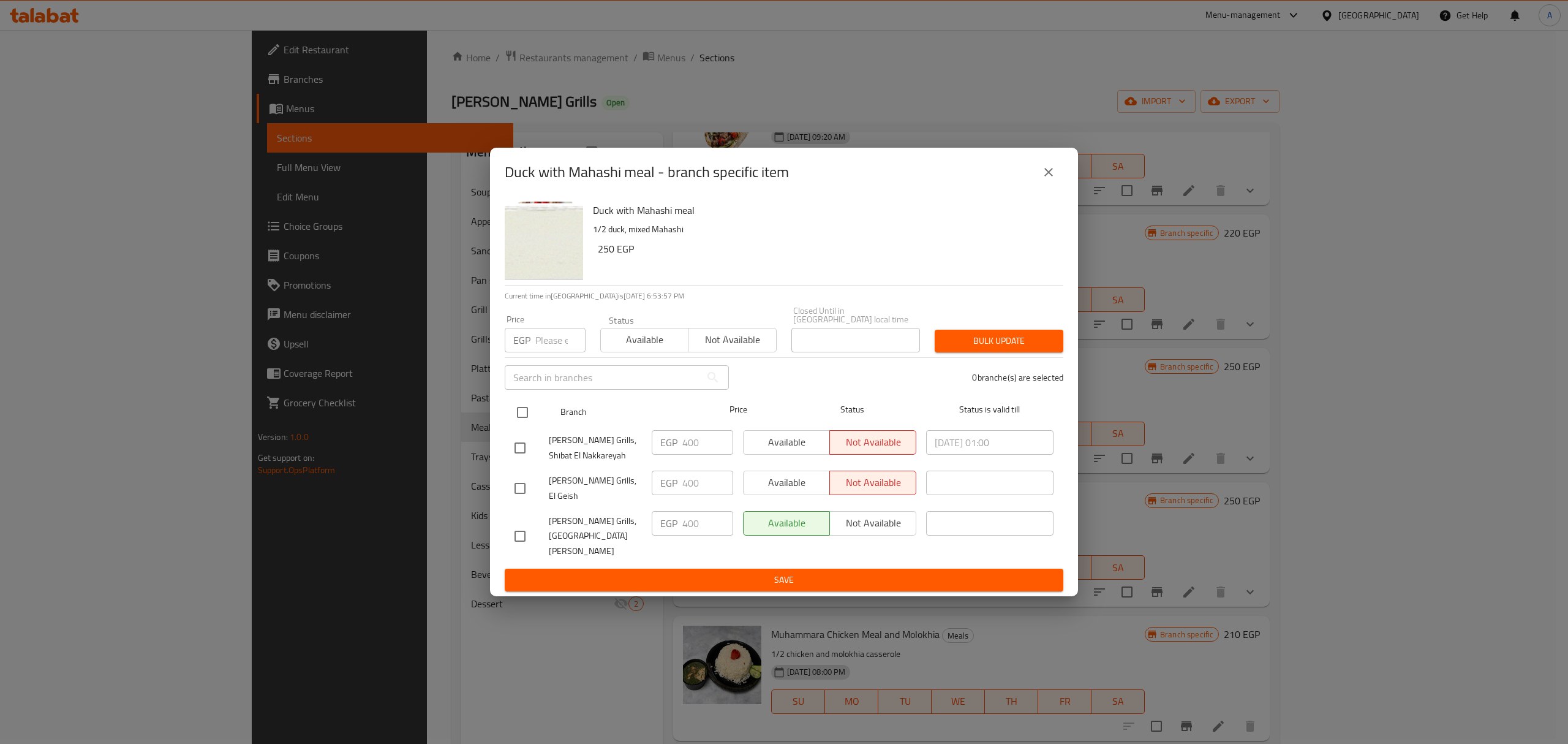
click at [532, 425] on input "checkbox" at bounding box center [522, 413] width 26 height 26
click at [539, 352] on input "number" at bounding box center [560, 339] width 51 height 25
click at [1001, 348] on span "Bulk update" at bounding box center [999, 340] width 109 height 15
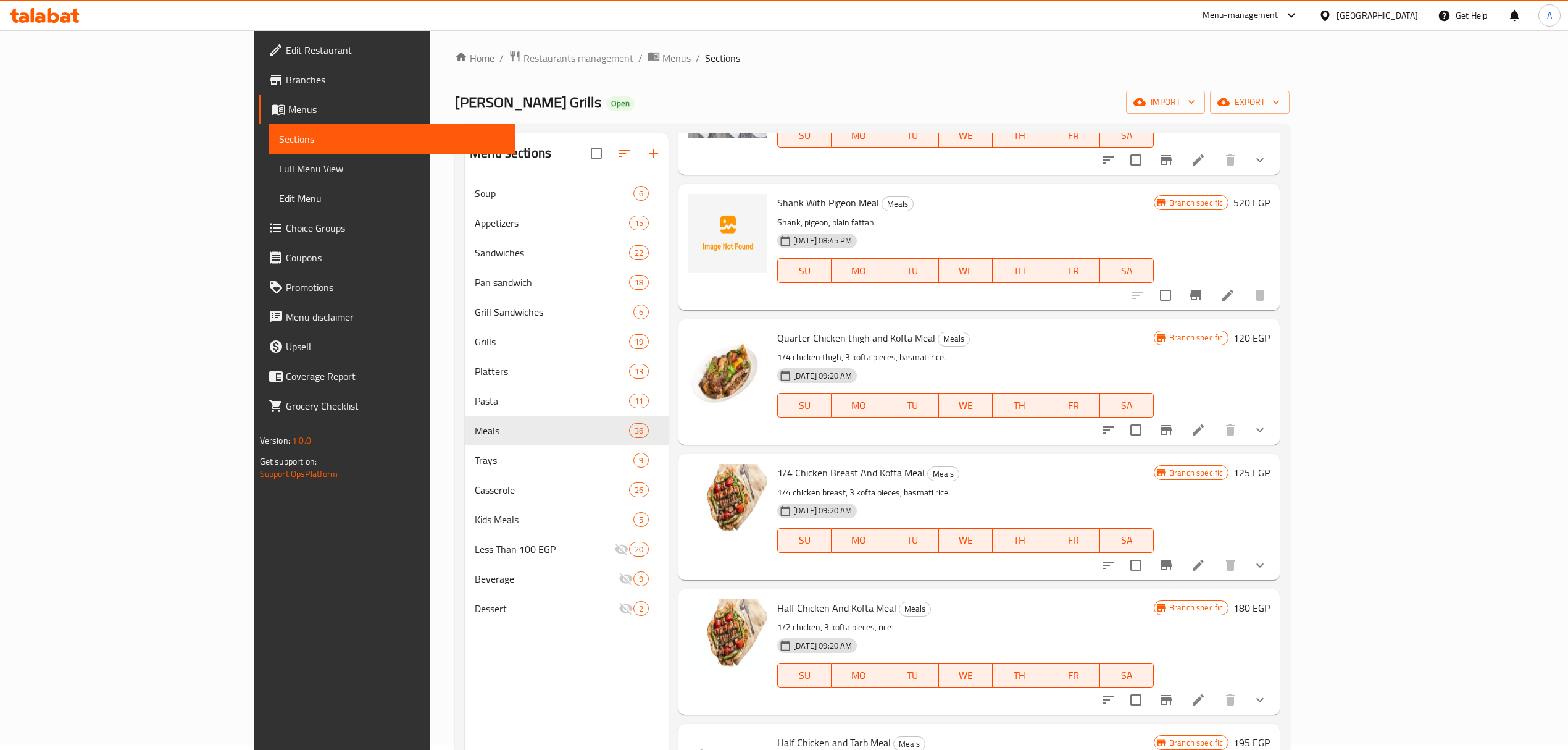
scroll to position [0, 0]
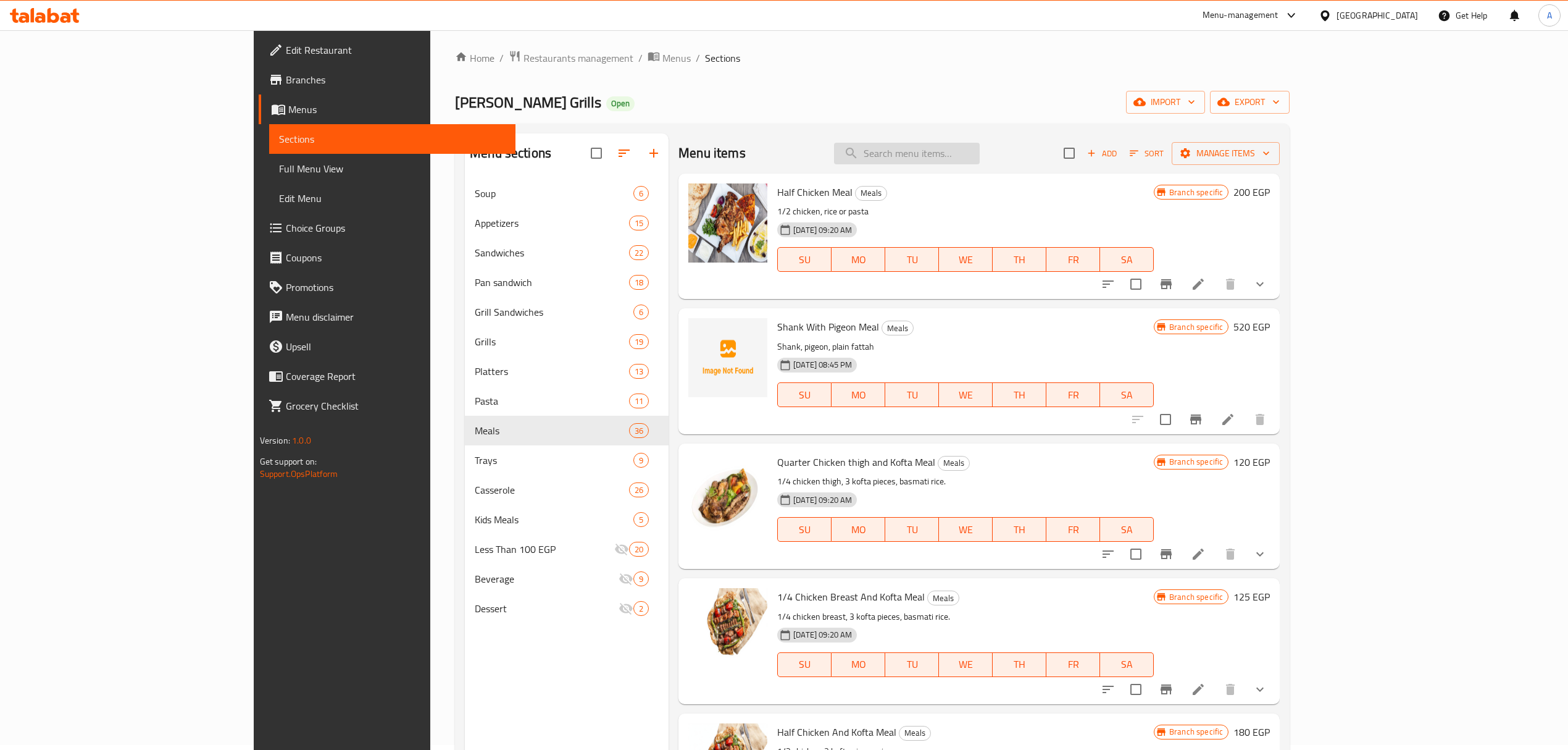
click at [932, 158] on input "search" at bounding box center [907, 153] width 146 height 22
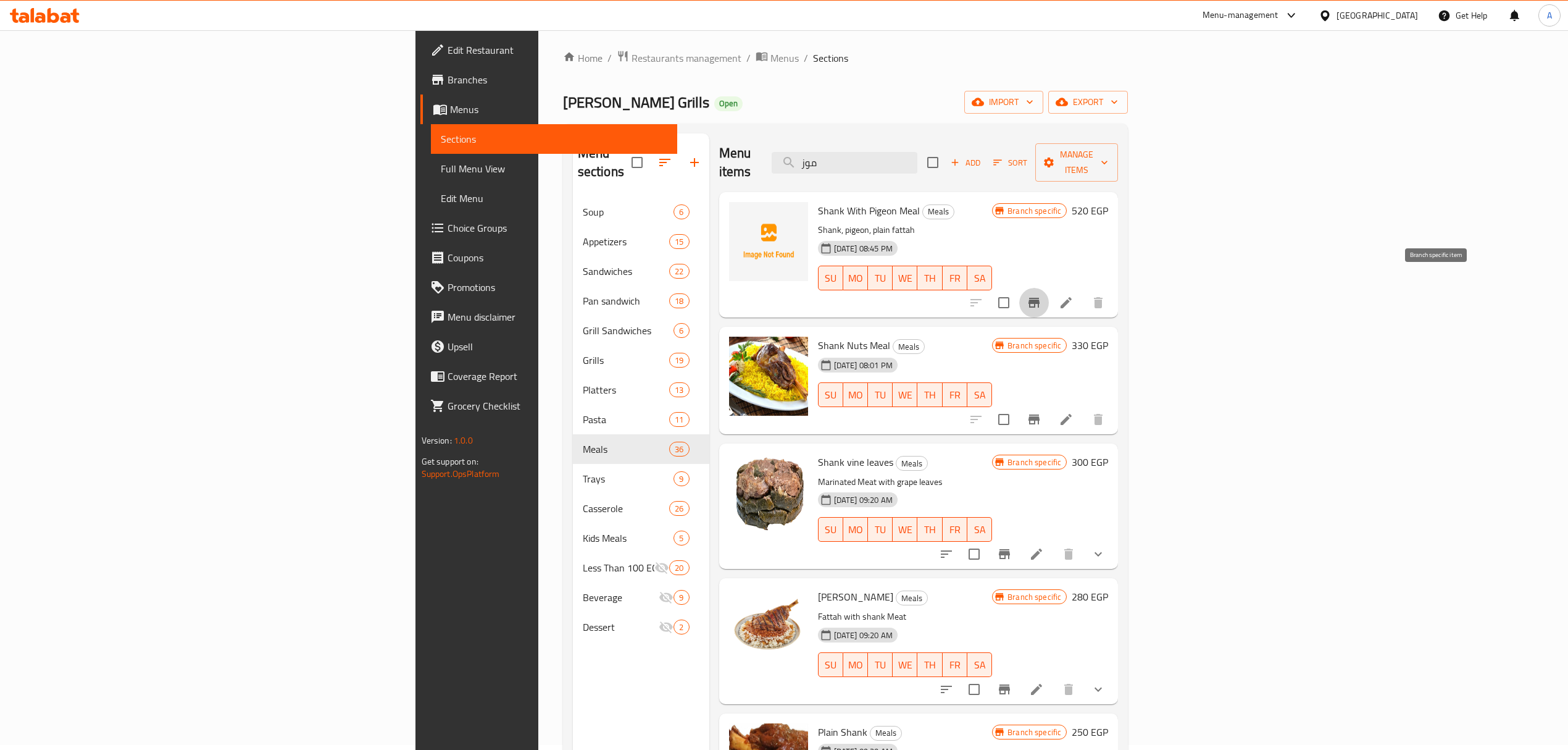
click at [1042, 295] on icon "Branch-specific-item" at bounding box center [1033, 303] width 15 height 15
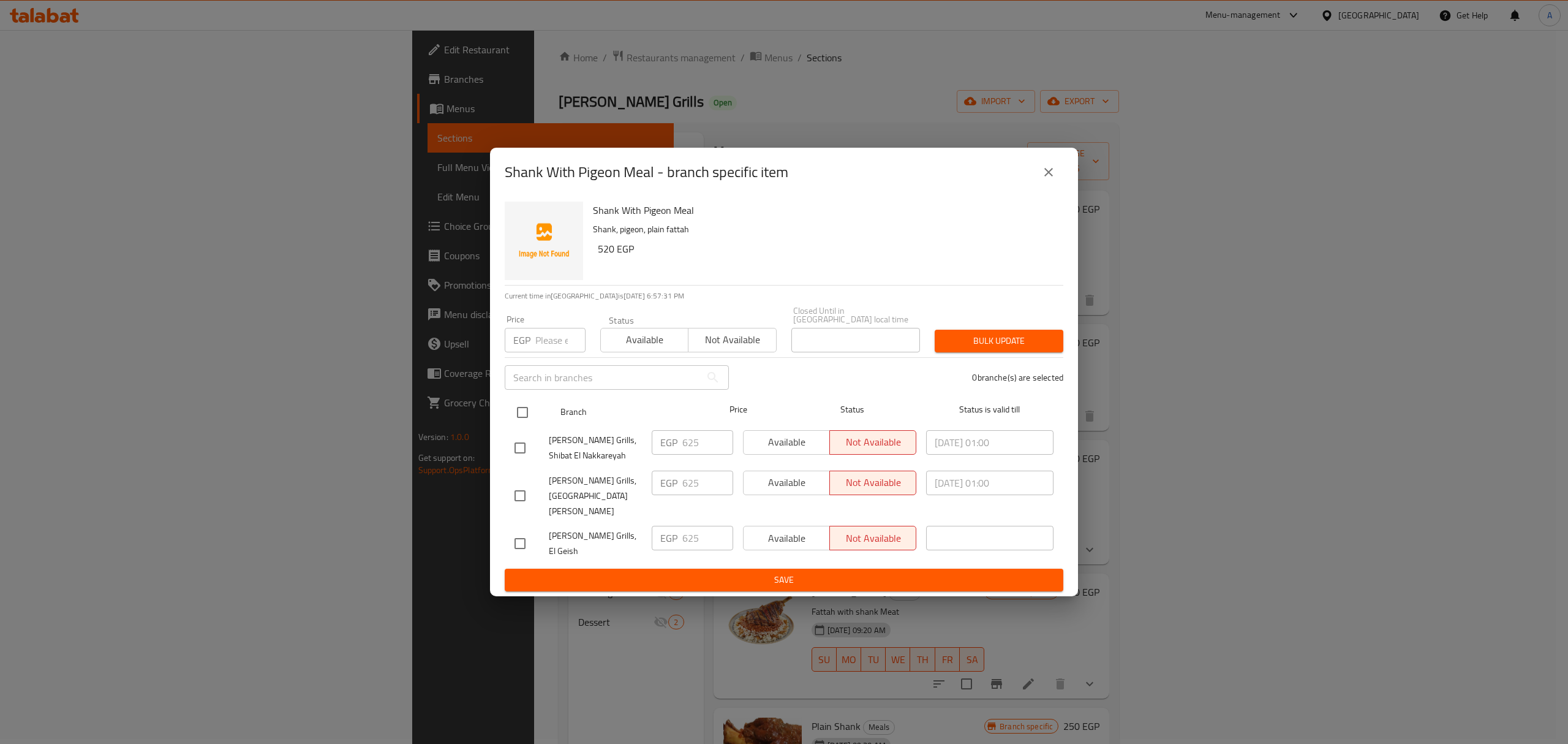
click at [522, 421] on input "checkbox" at bounding box center [522, 413] width 26 height 26
click at [544, 352] on input "number" at bounding box center [560, 339] width 51 height 25
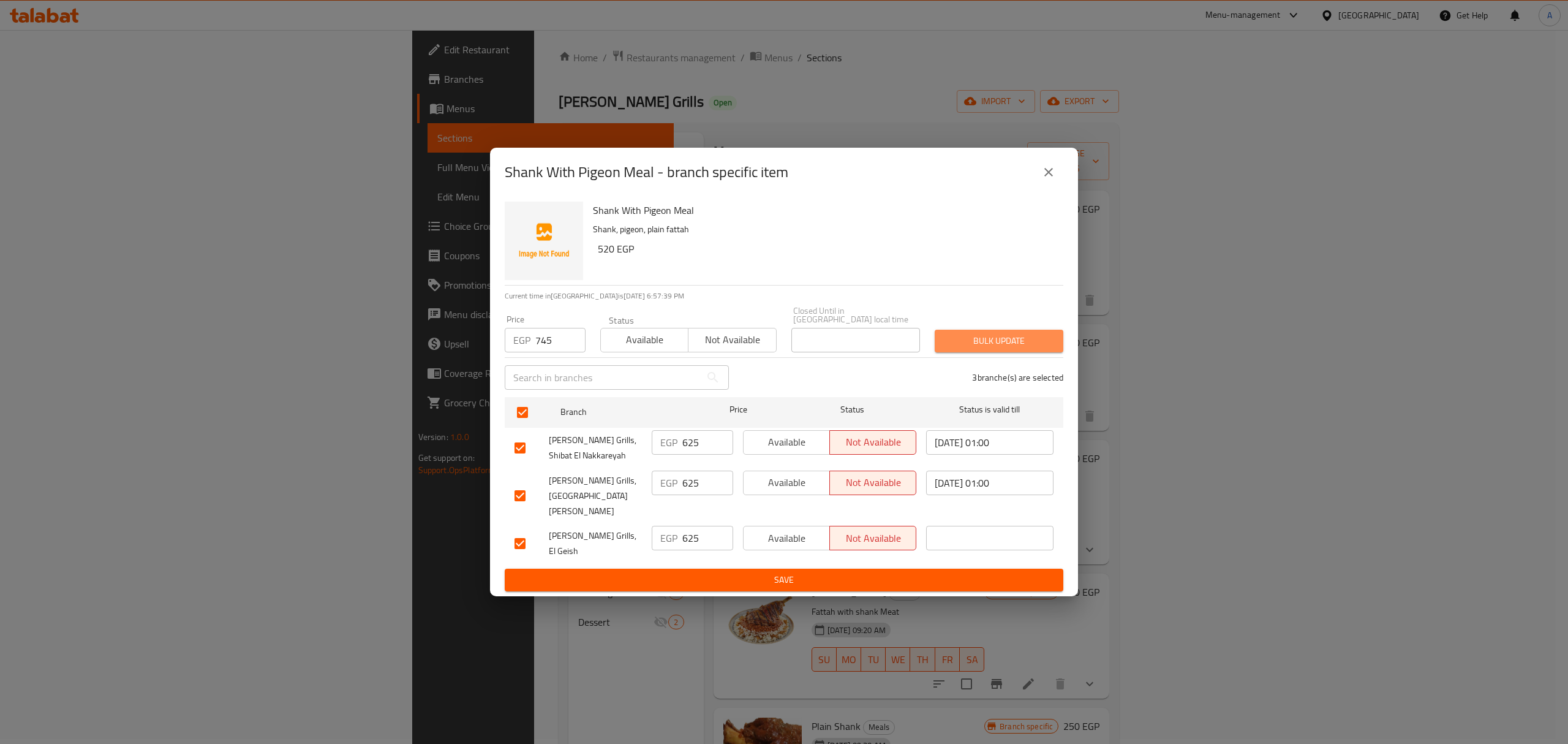
click at [1010, 344] on button "Bulk update" at bounding box center [999, 341] width 128 height 22
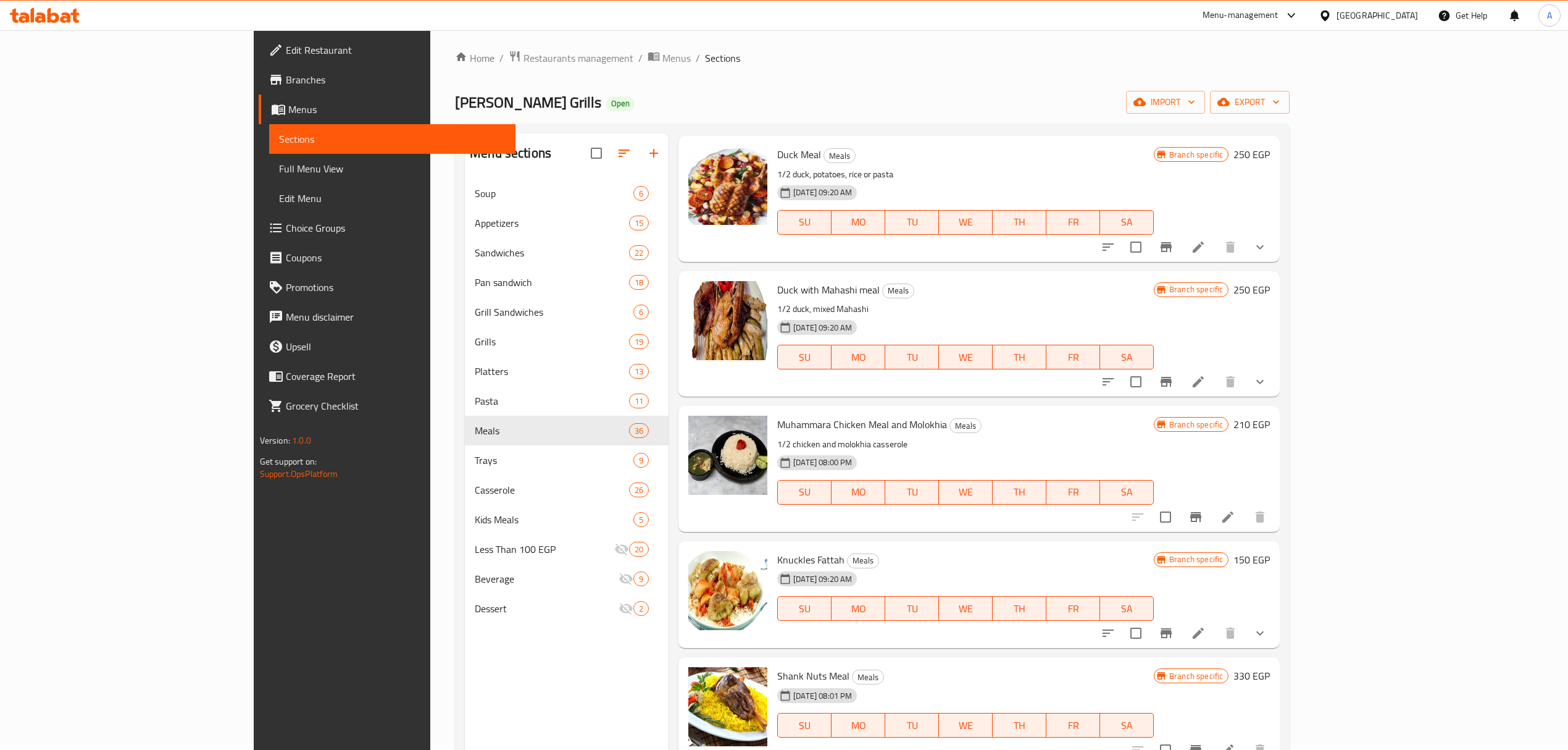
scroll to position [2470, 0]
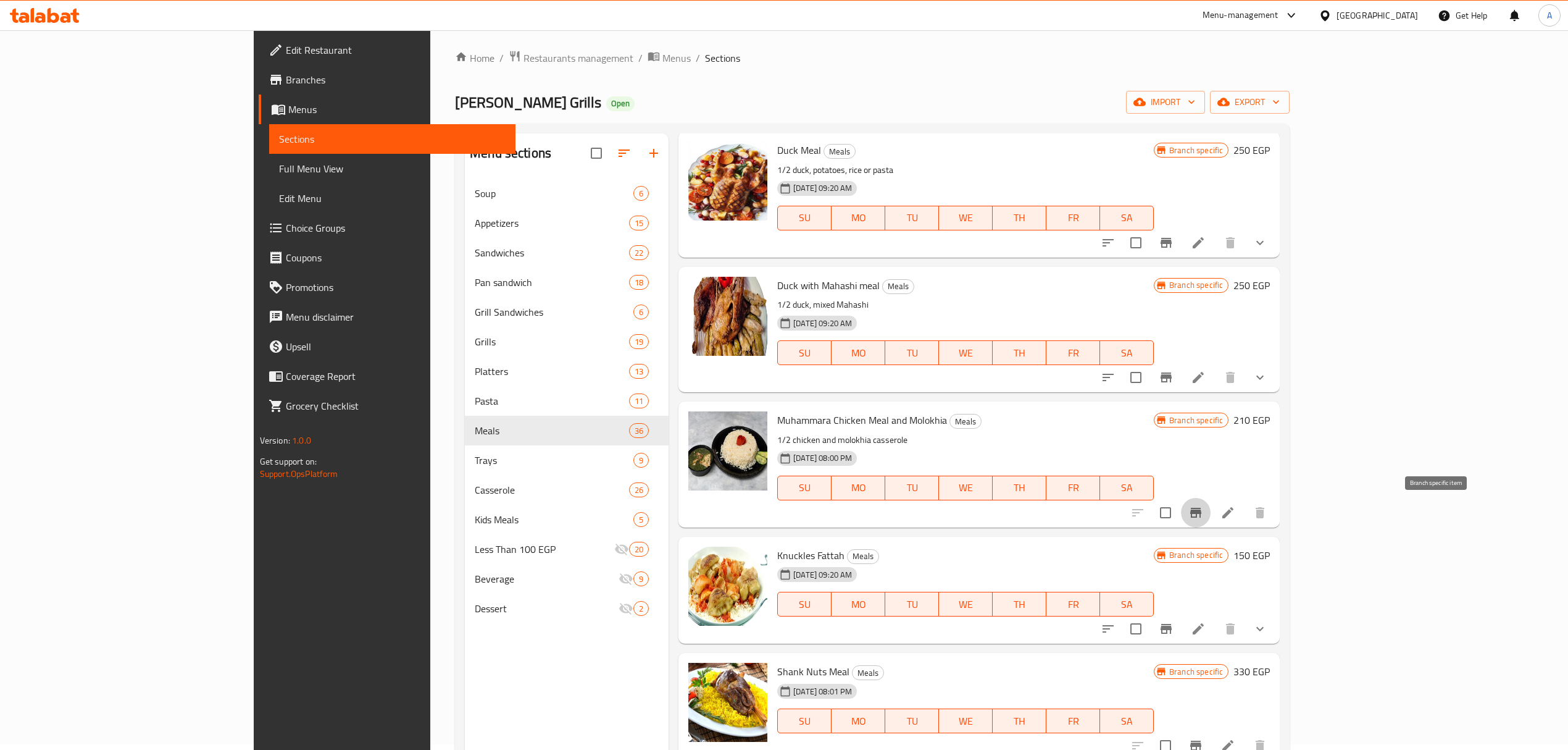
click at [1201, 514] on icon "Branch-specific-item" at bounding box center [1196, 512] width 11 height 10
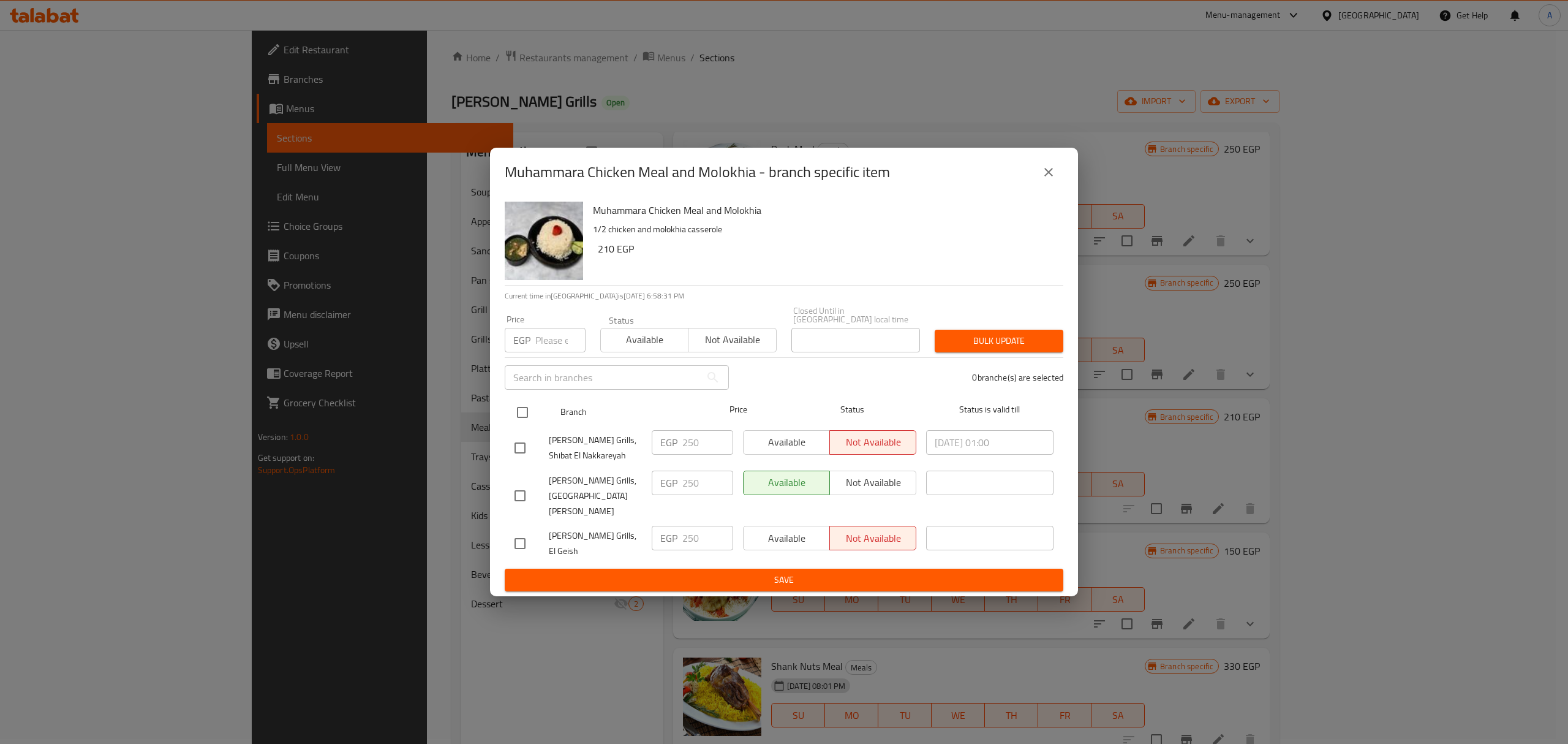
click at [522, 425] on input "checkbox" at bounding box center [522, 413] width 26 height 26
click at [542, 352] on input "number" at bounding box center [560, 339] width 51 height 25
click at [964, 348] on span "Bulk update" at bounding box center [999, 340] width 109 height 15
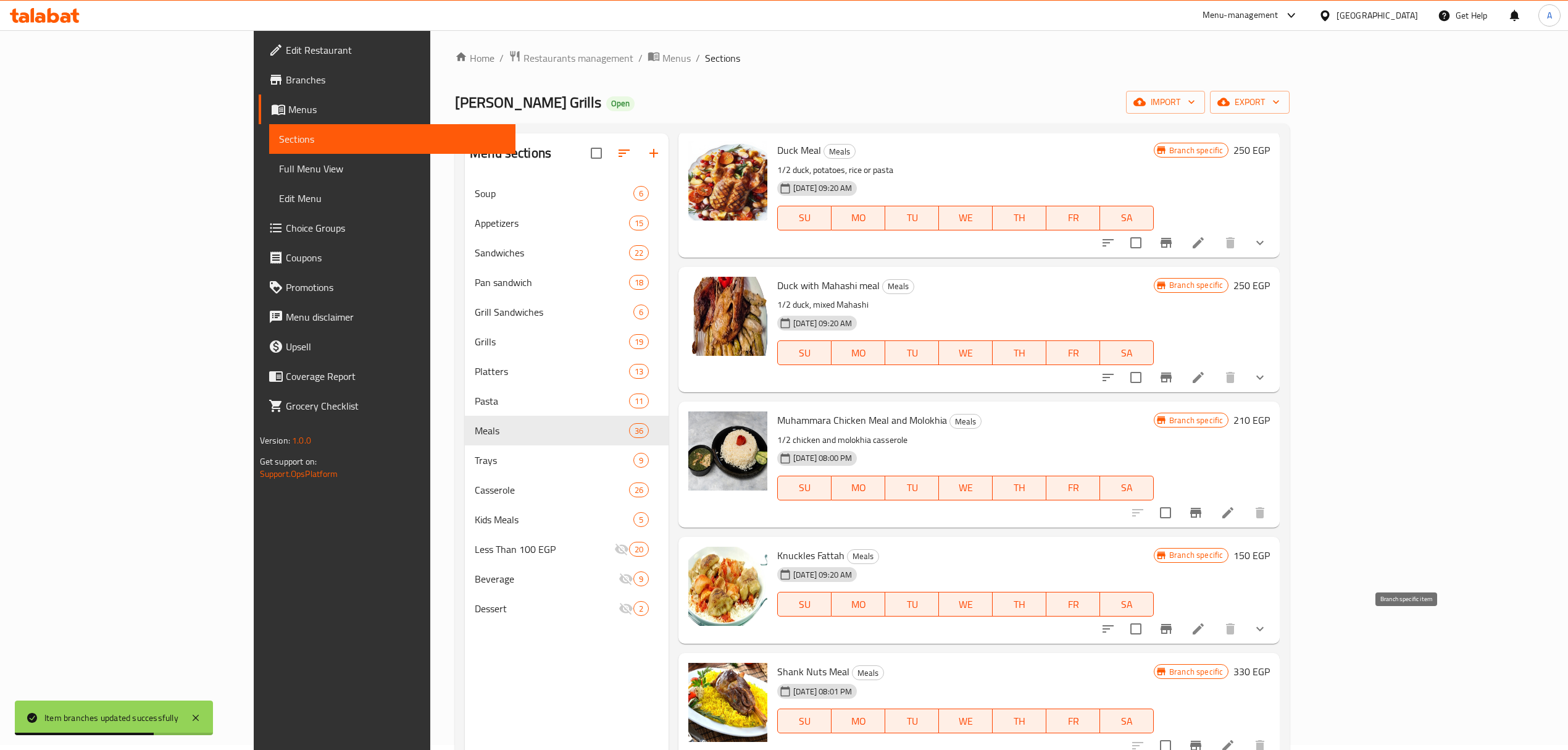
click at [1173, 635] on icon "Branch-specific-item" at bounding box center [1166, 629] width 15 height 15
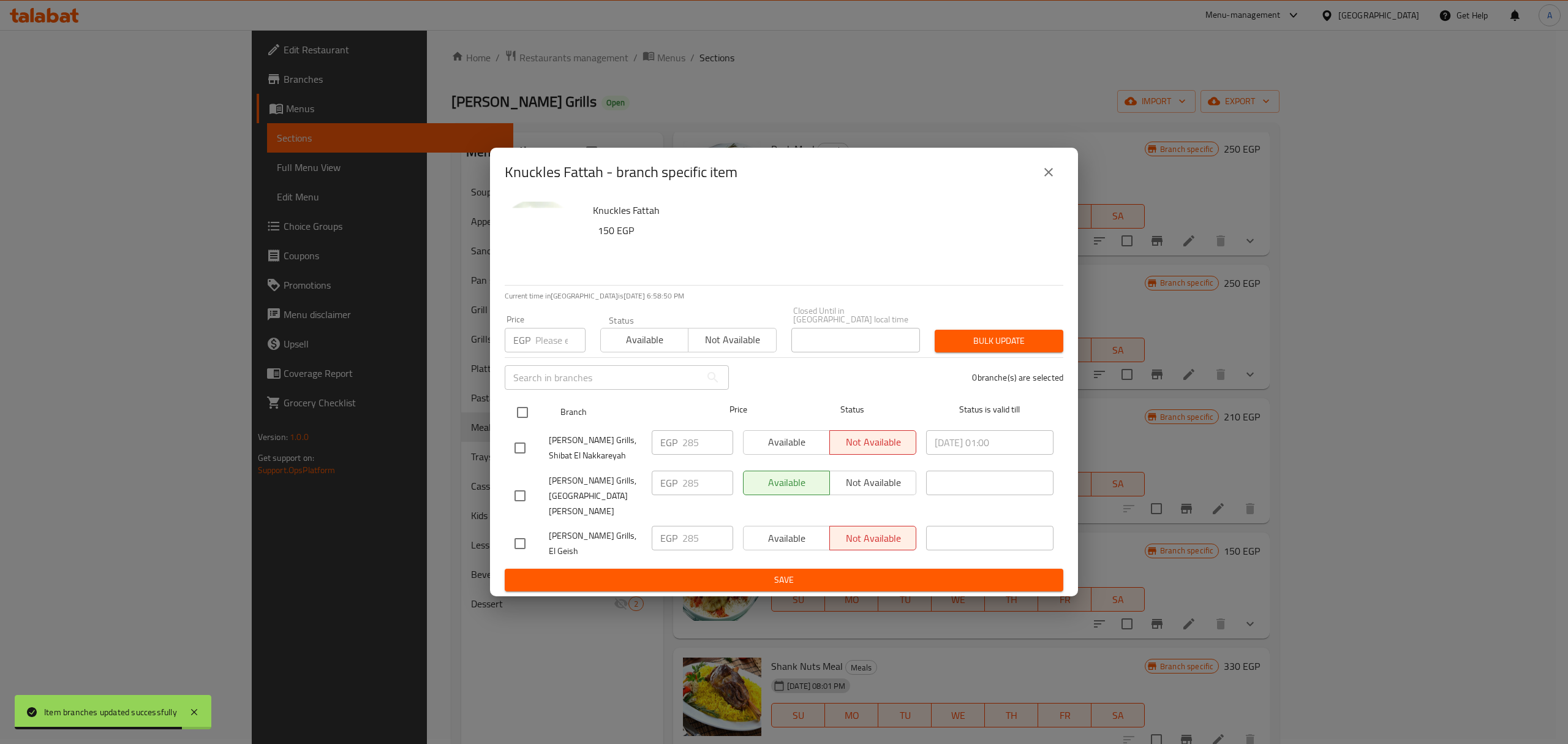
click at [521, 425] on input "checkbox" at bounding box center [522, 413] width 26 height 26
click at [538, 352] on input "number" at bounding box center [560, 339] width 51 height 25
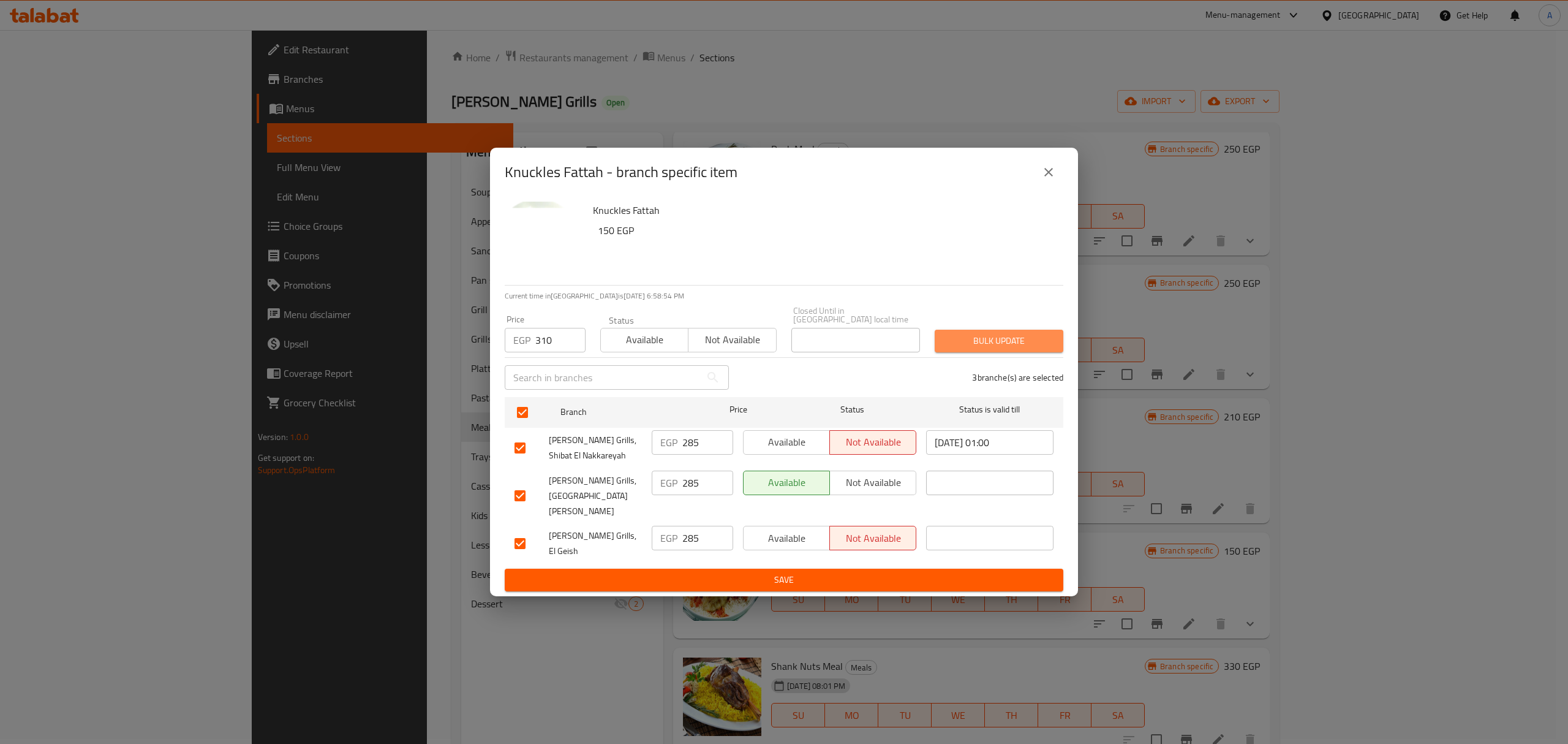
click at [998, 348] on span "Bulk update" at bounding box center [999, 340] width 109 height 15
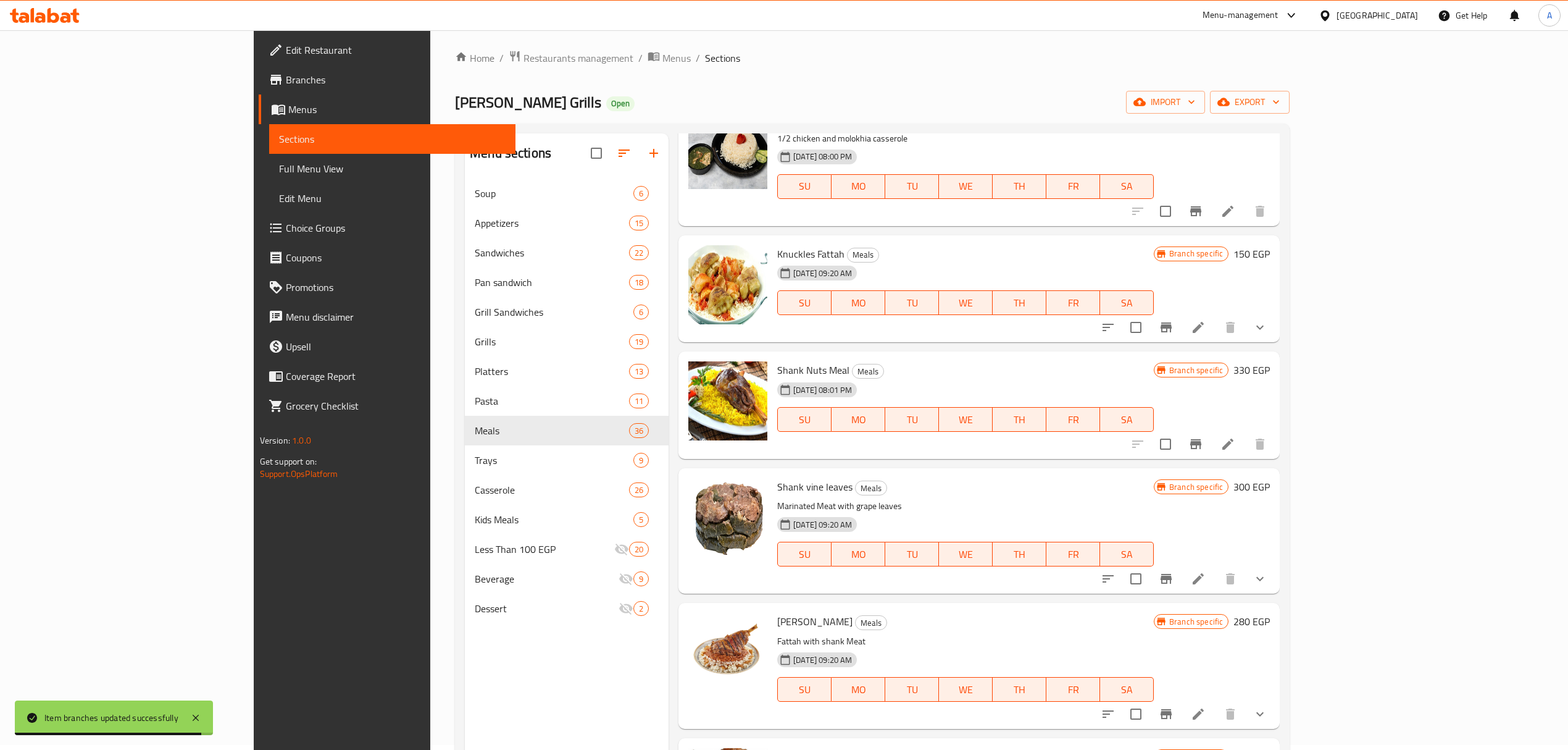
scroll to position [2799, 0]
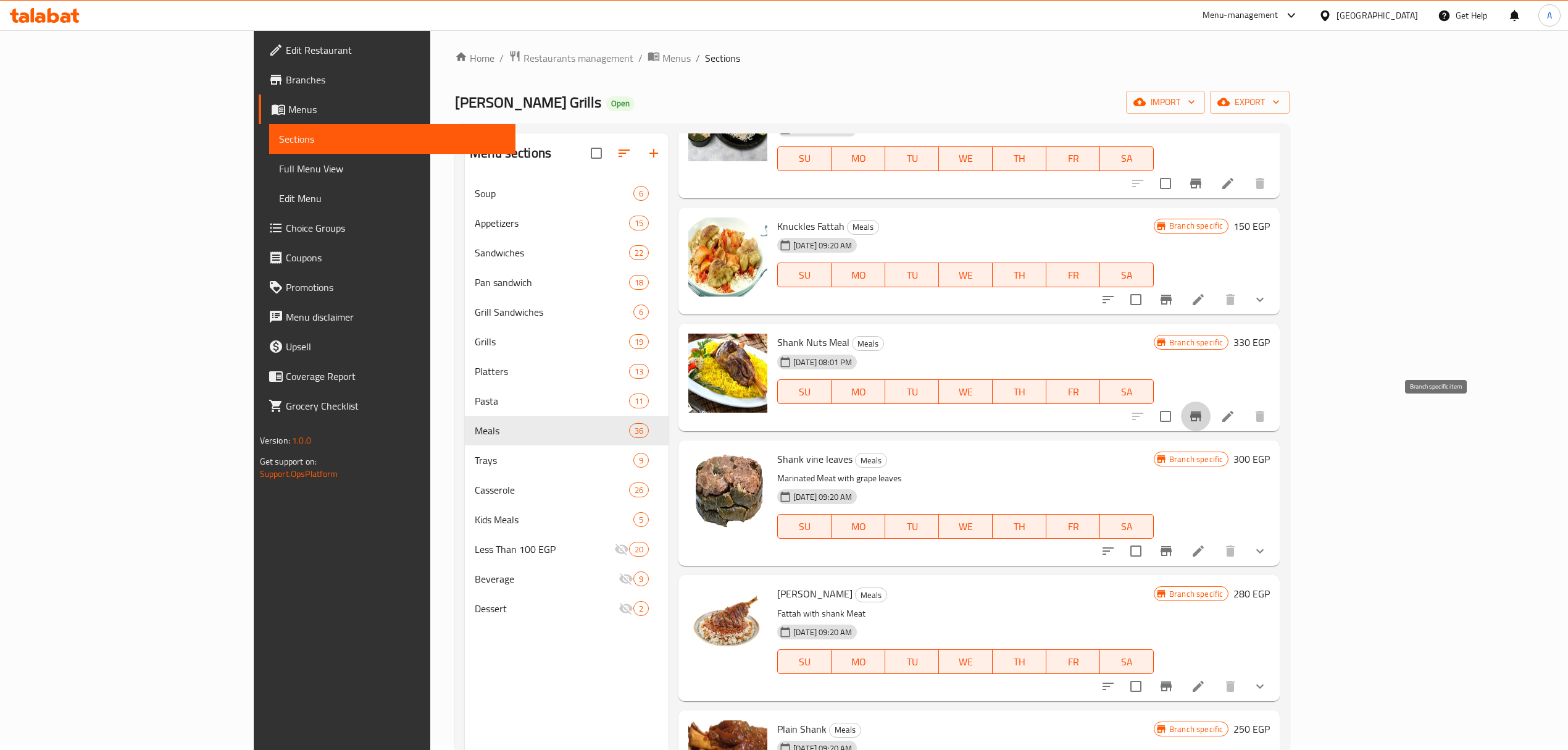
click at [1203, 419] on icon "Branch-specific-item" at bounding box center [1195, 416] width 15 height 15
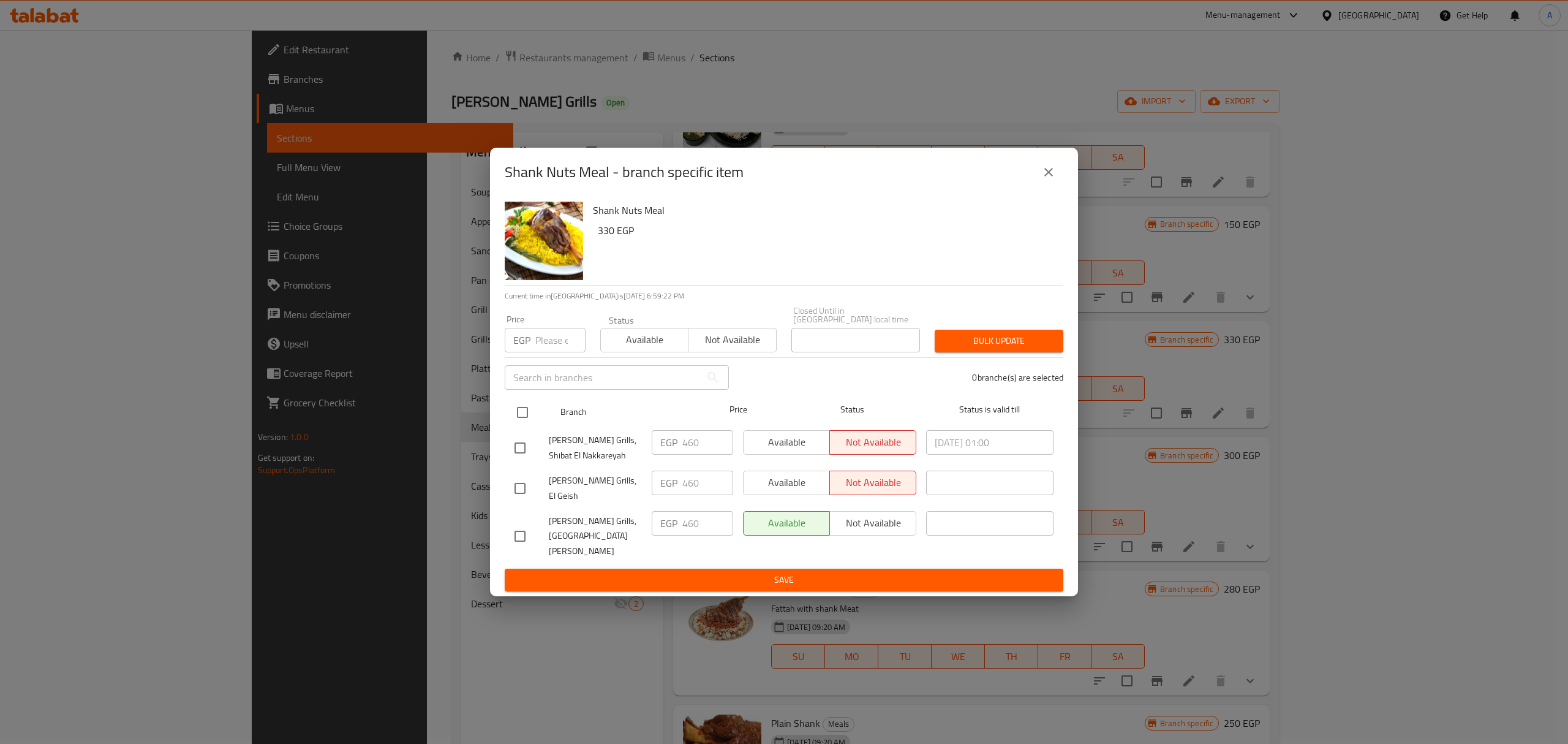
click at [534, 425] on input "checkbox" at bounding box center [522, 413] width 26 height 26
click at [555, 352] on input "number" at bounding box center [560, 339] width 51 height 25
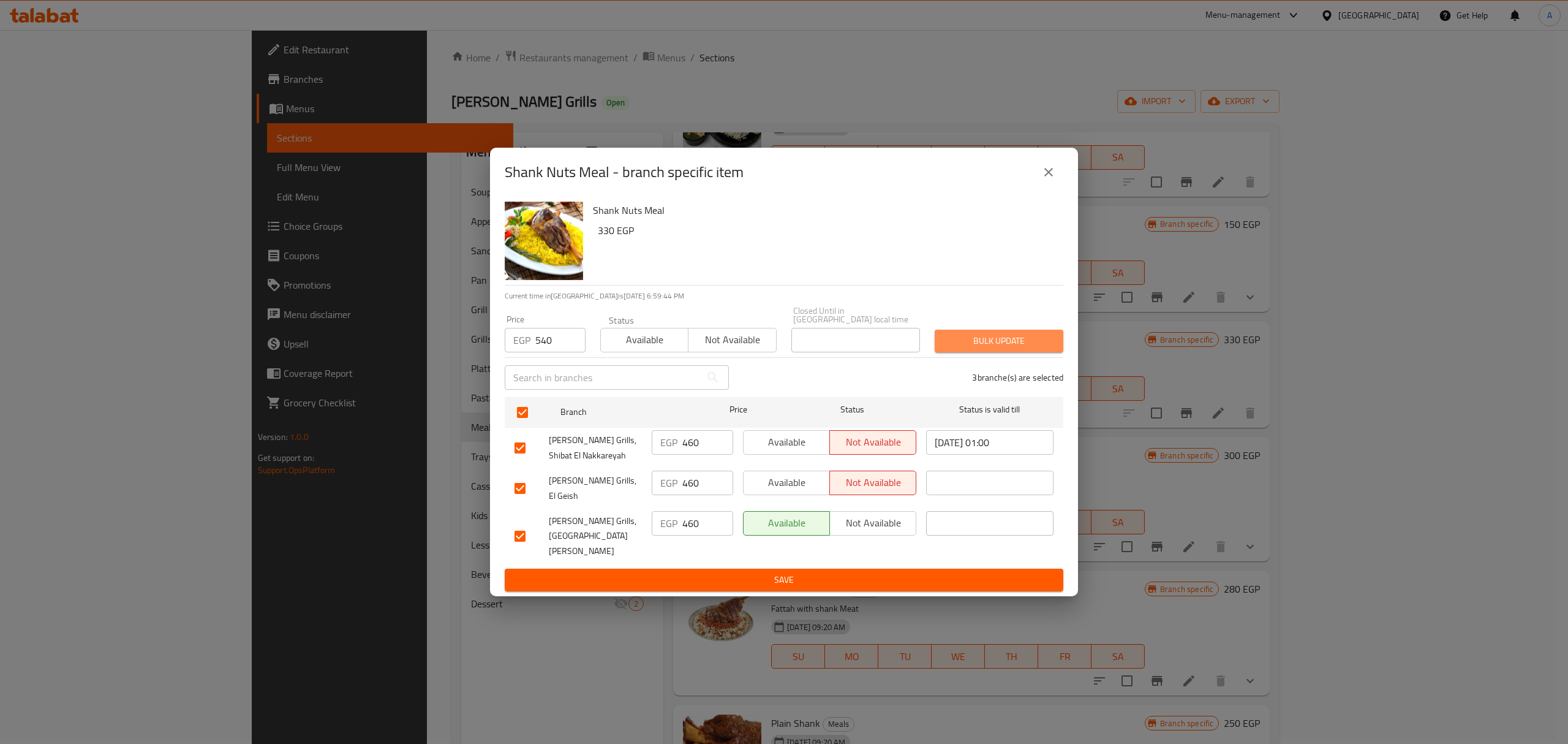
click at [988, 348] on span "Bulk update" at bounding box center [999, 340] width 109 height 15
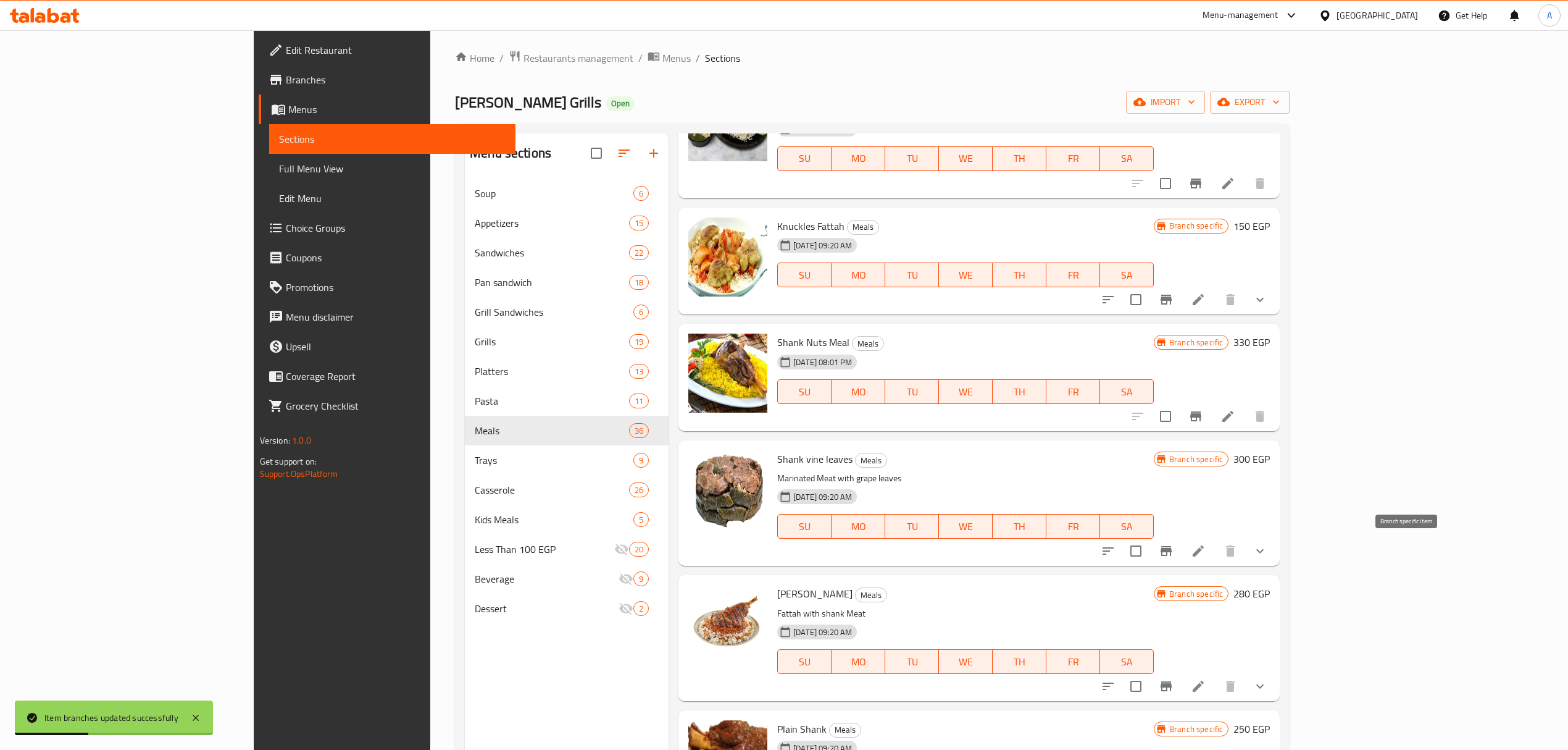
click at [1173, 544] on icon "Branch-specific-item" at bounding box center [1166, 551] width 15 height 15
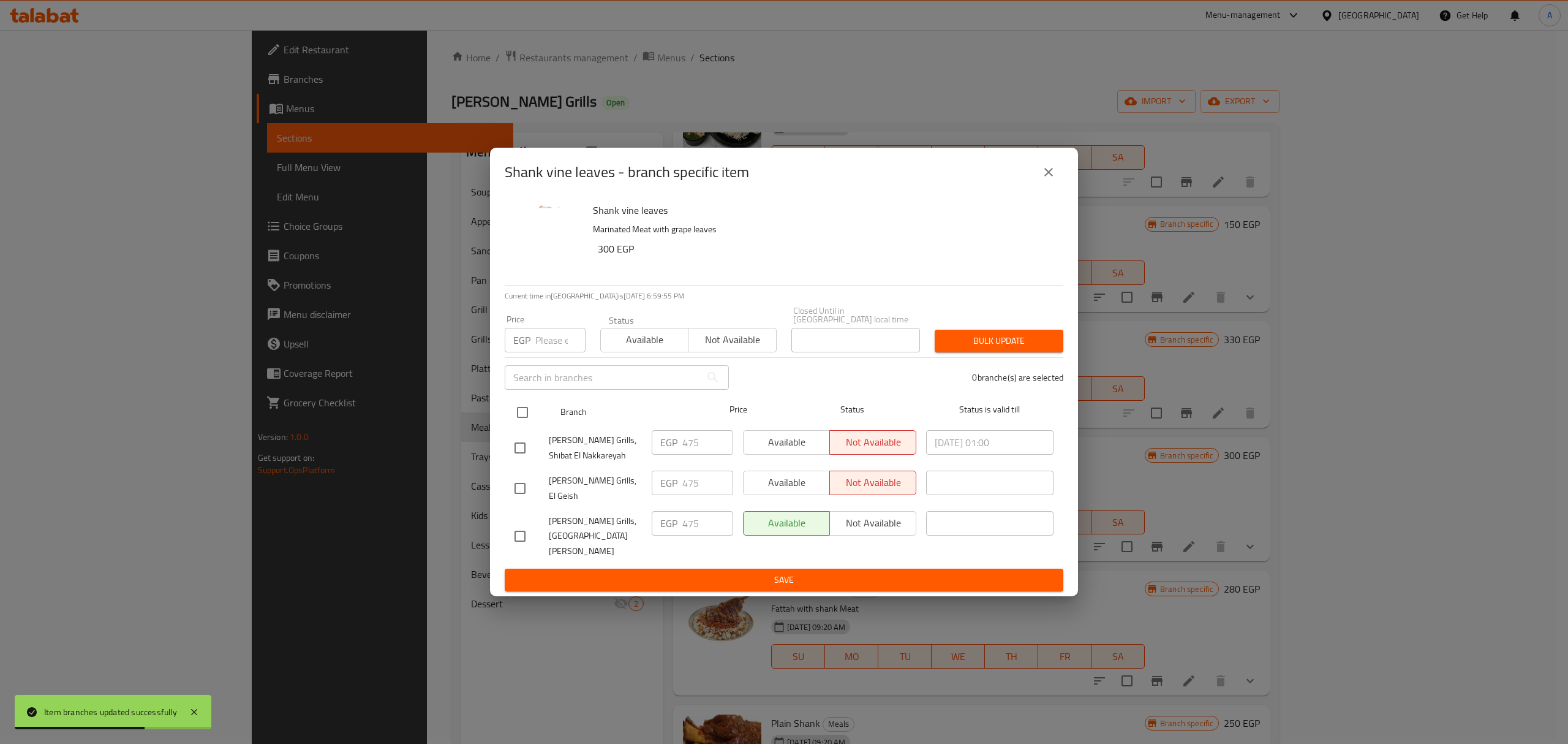
click at [527, 425] on input "checkbox" at bounding box center [522, 413] width 26 height 26
click at [552, 346] on input "number" at bounding box center [560, 339] width 51 height 25
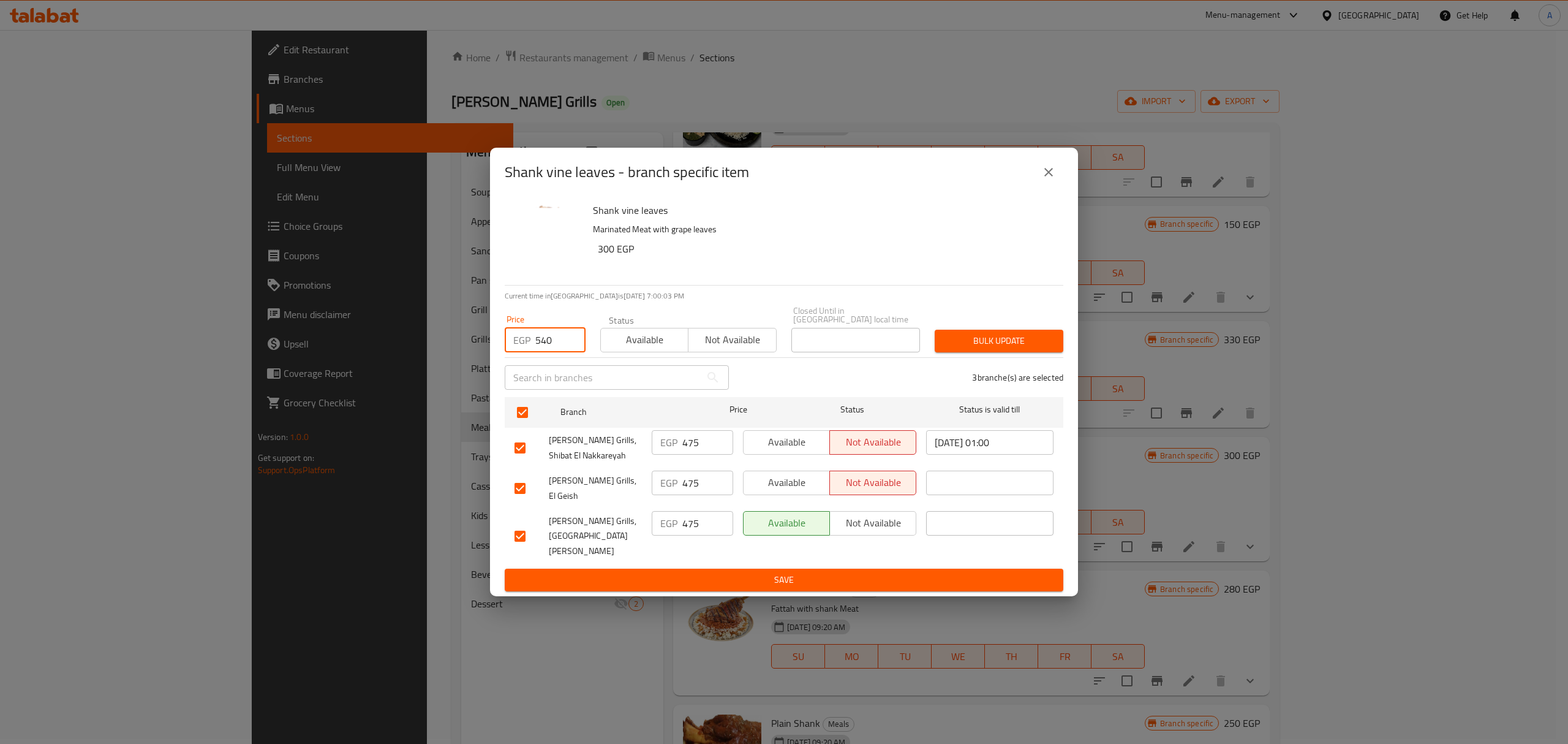
click at [985, 346] on span "Bulk update" at bounding box center [999, 340] width 109 height 15
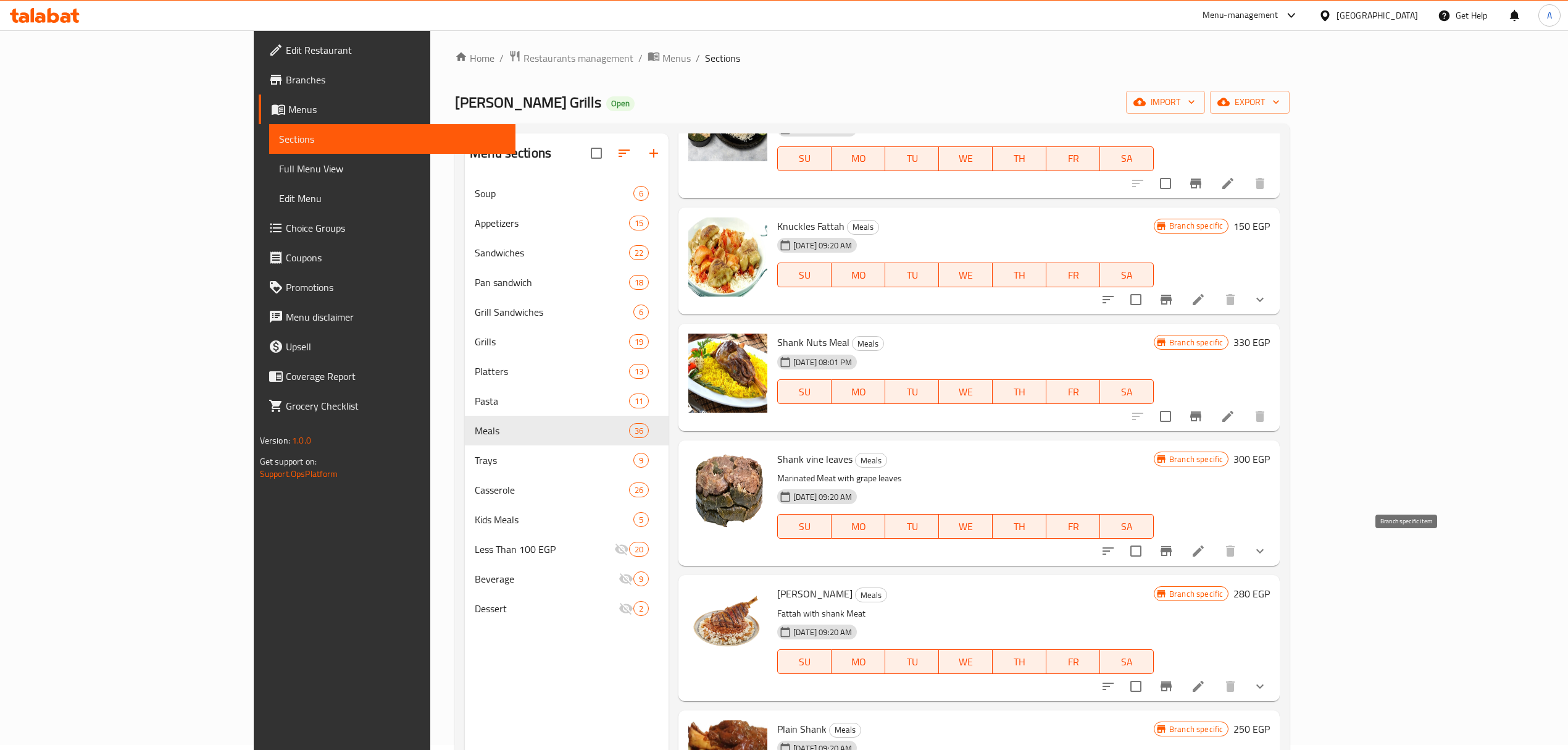
click at [1173, 557] on icon "Branch-specific-item" at bounding box center [1166, 551] width 15 height 15
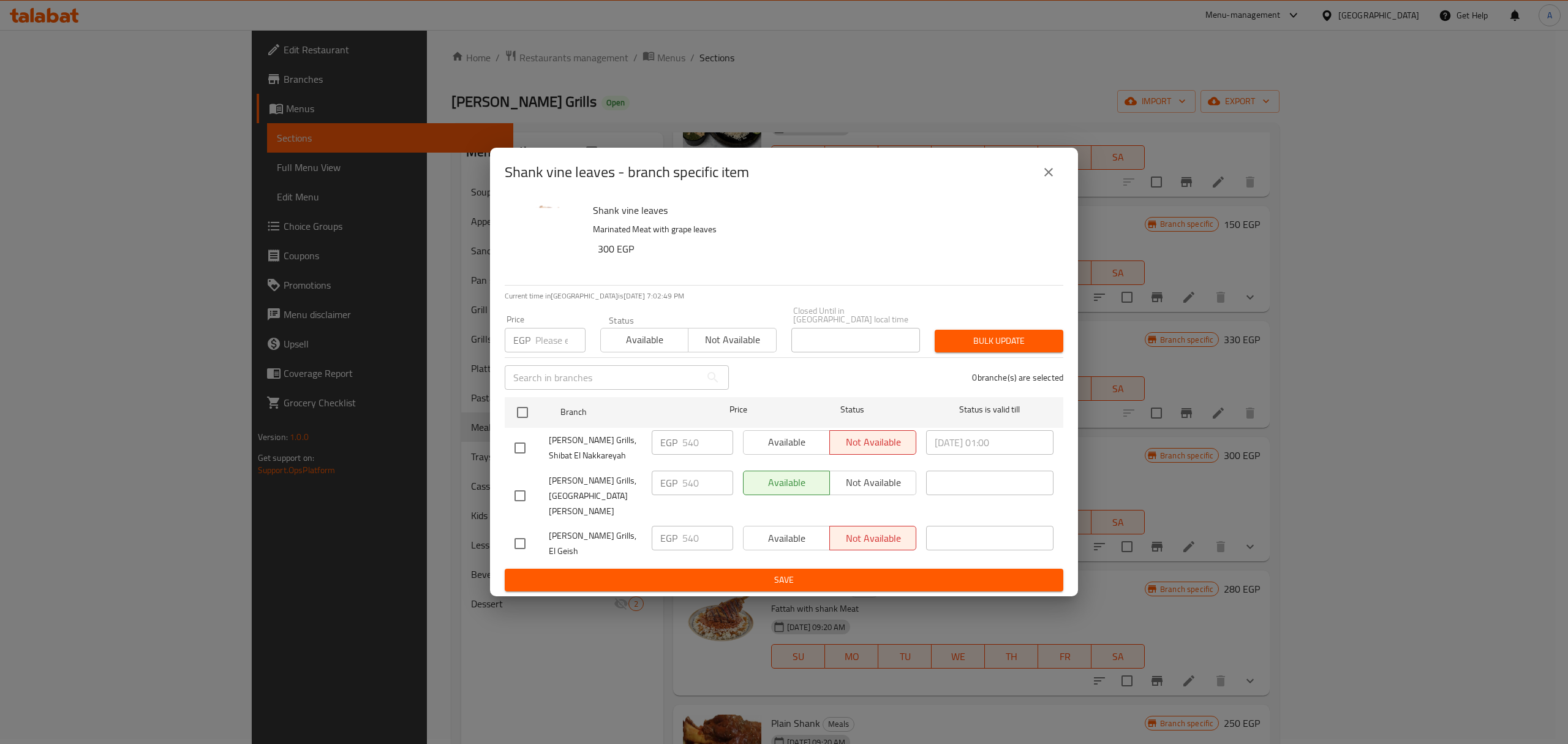
click at [1057, 187] on button "close" at bounding box center [1048, 172] width 30 height 30
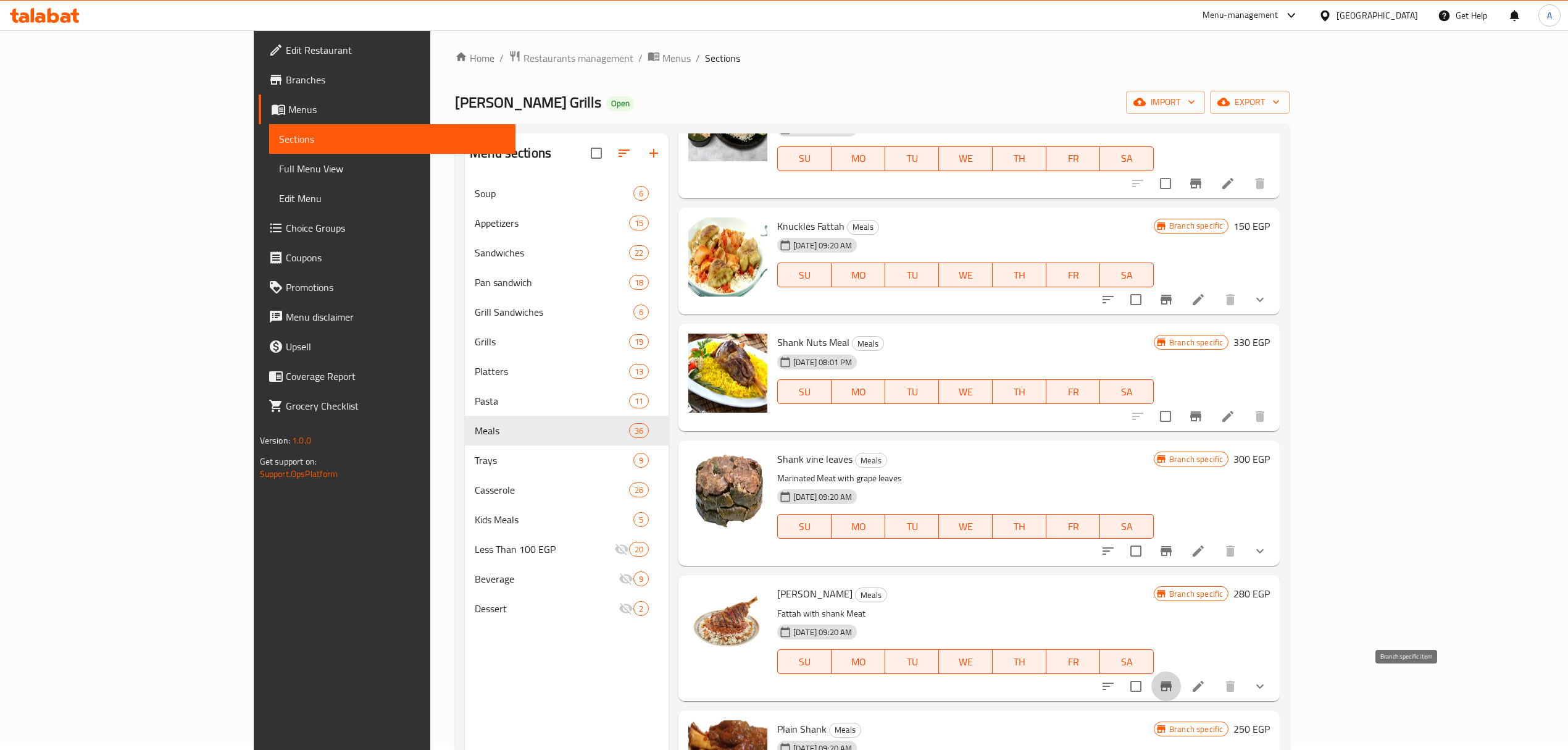
click at [1173, 688] on icon "Branch-specific-item" at bounding box center [1166, 686] width 15 height 15
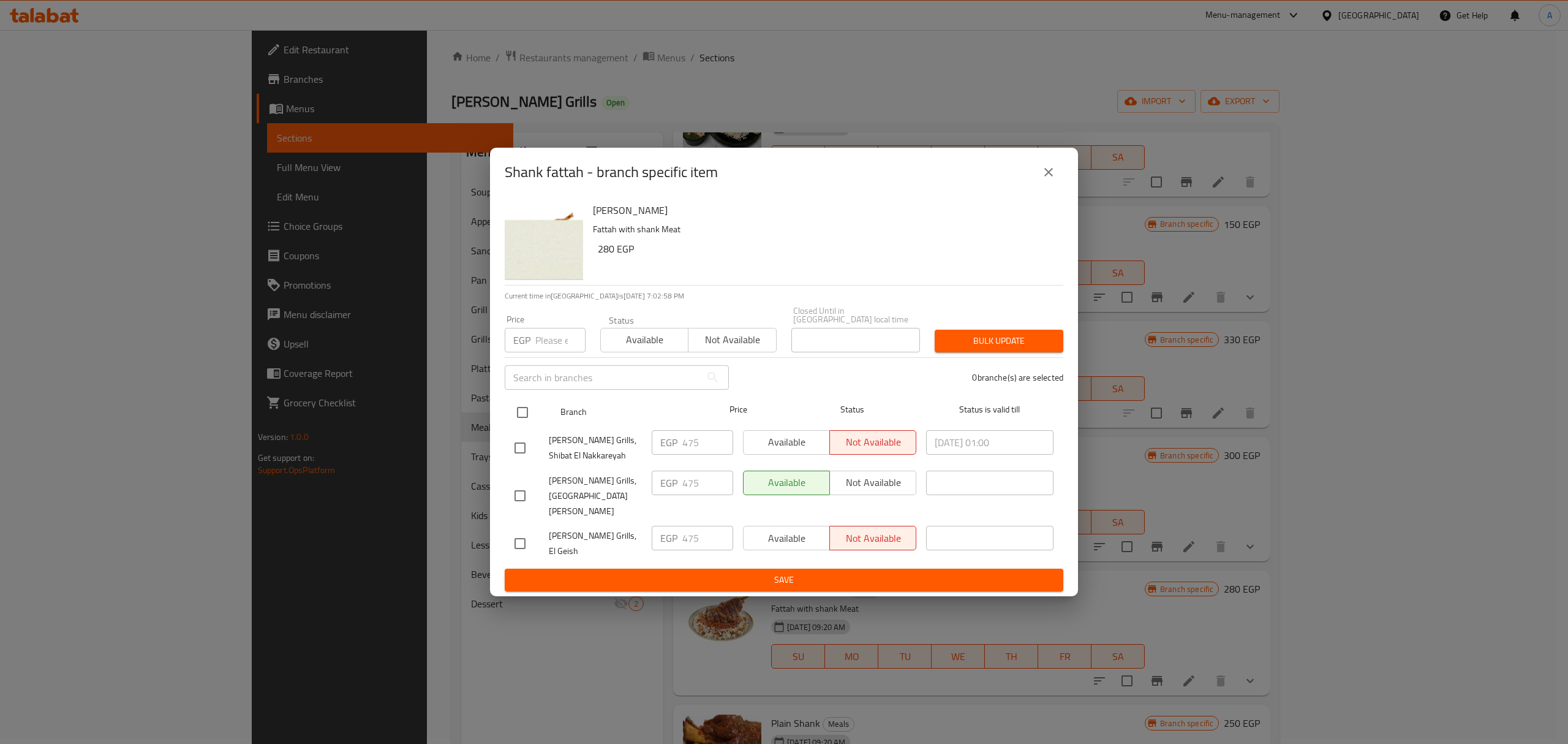
click at [515, 420] on input "checkbox" at bounding box center [522, 413] width 26 height 26
click at [546, 352] on input "number" at bounding box center [560, 339] width 51 height 25
drag, startPoint x: 1052, startPoint y: 333, endPoint x: 1044, endPoint y: 352, distance: 20.6
click at [1049, 343] on div "Price EGP 540 Price Status Available Not available Closed Until in Egypt local …" at bounding box center [784, 329] width 573 height 61
click at [1044, 348] on span "Bulk update" at bounding box center [999, 340] width 109 height 15
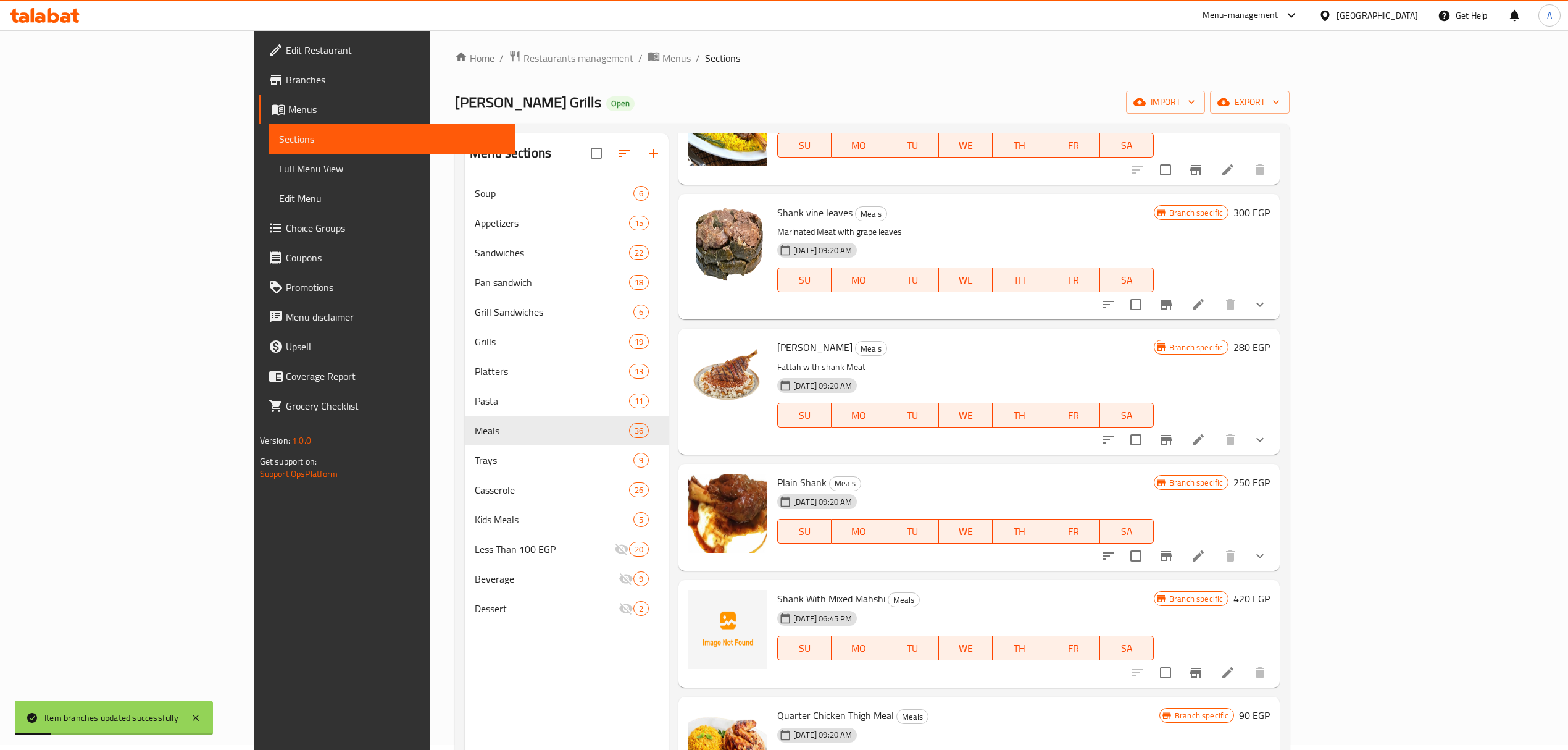
scroll to position [3046, 0]
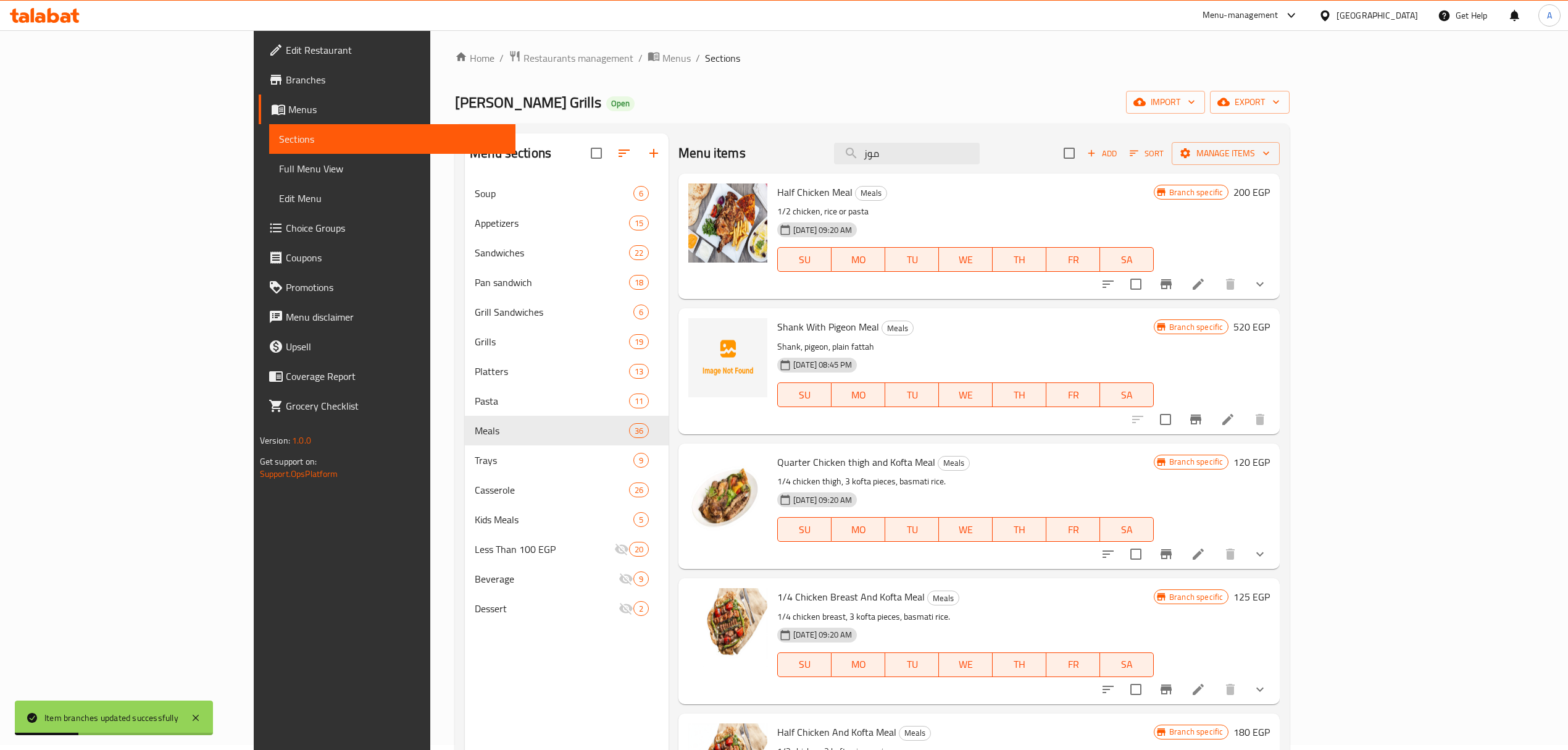
scroll to position [3046, 0]
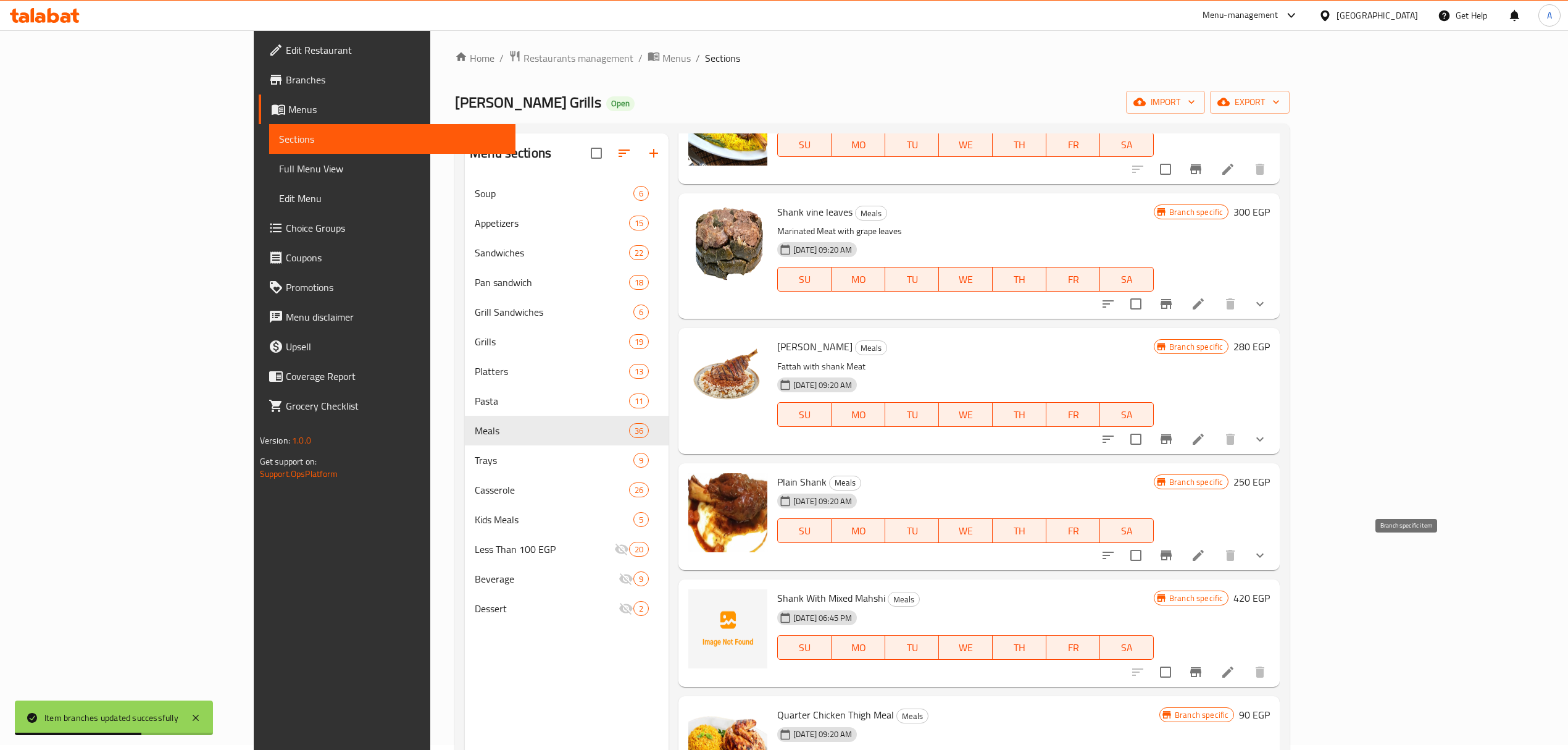
click at [1172, 558] on icon "Branch-specific-item" at bounding box center [1166, 555] width 11 height 10
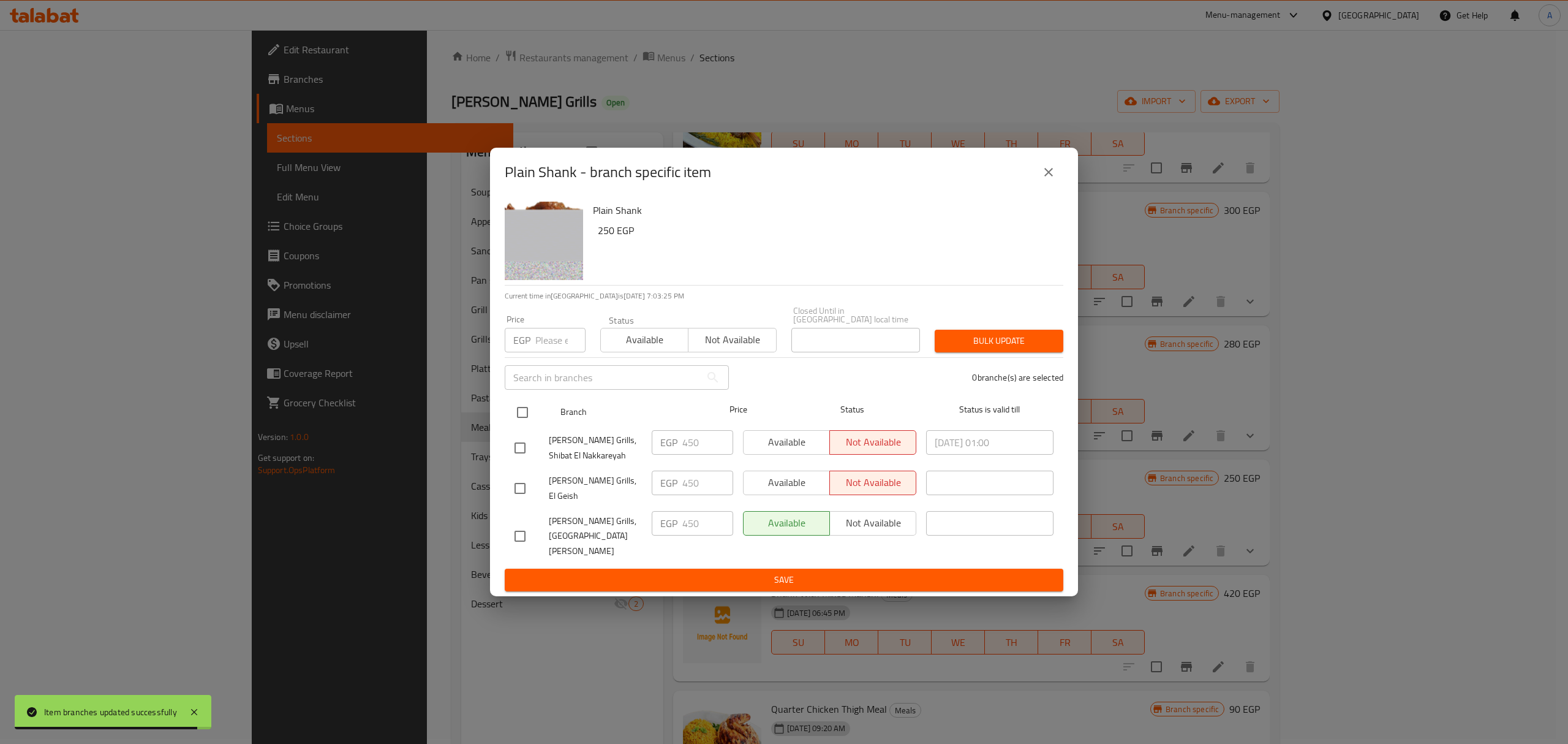
click at [516, 425] on input "checkbox" at bounding box center [522, 413] width 26 height 26
checkbox input "true"
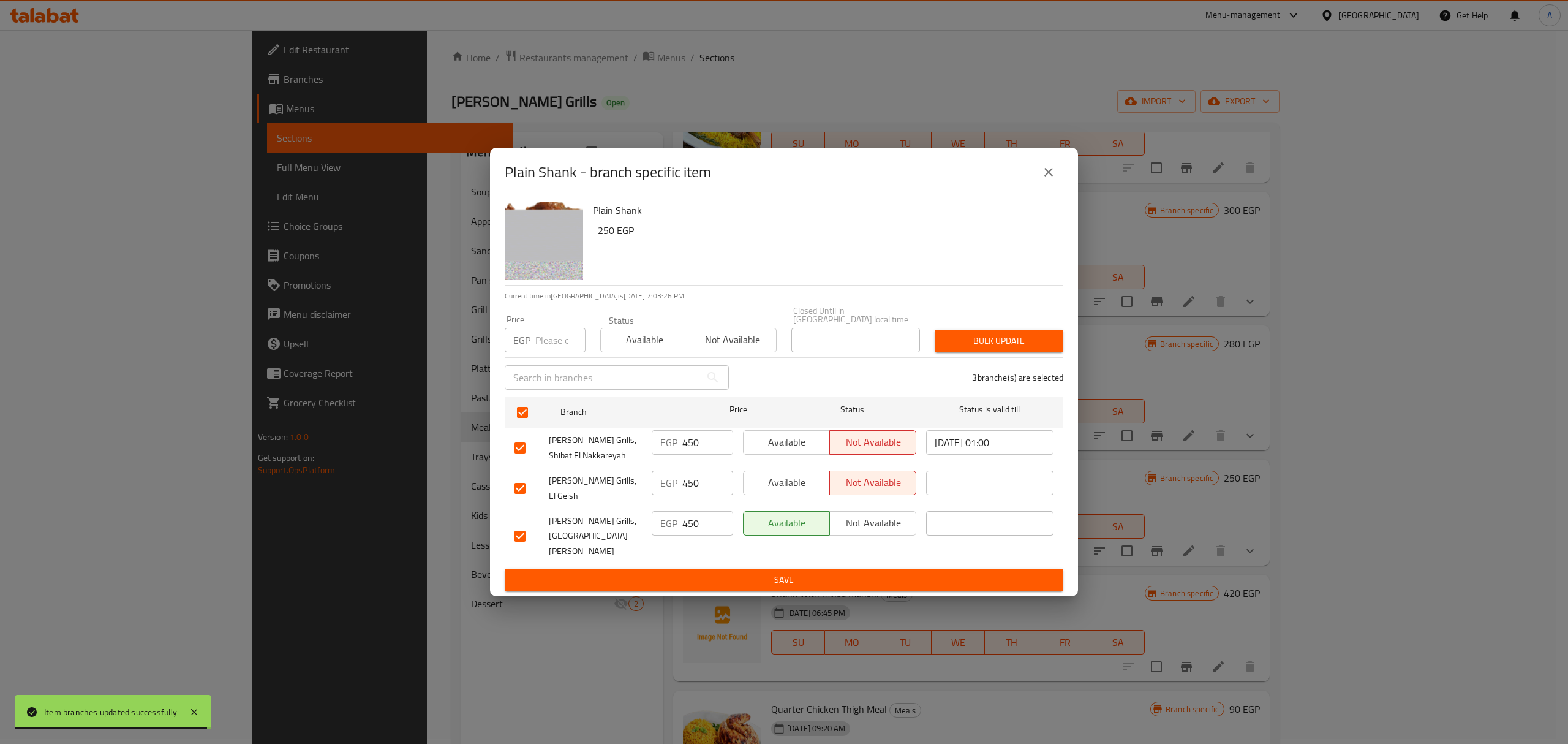
click at [538, 352] on input "number" at bounding box center [560, 339] width 51 height 25
type input "515"
click at [990, 347] on span "Bulk update" at bounding box center [999, 340] width 109 height 15
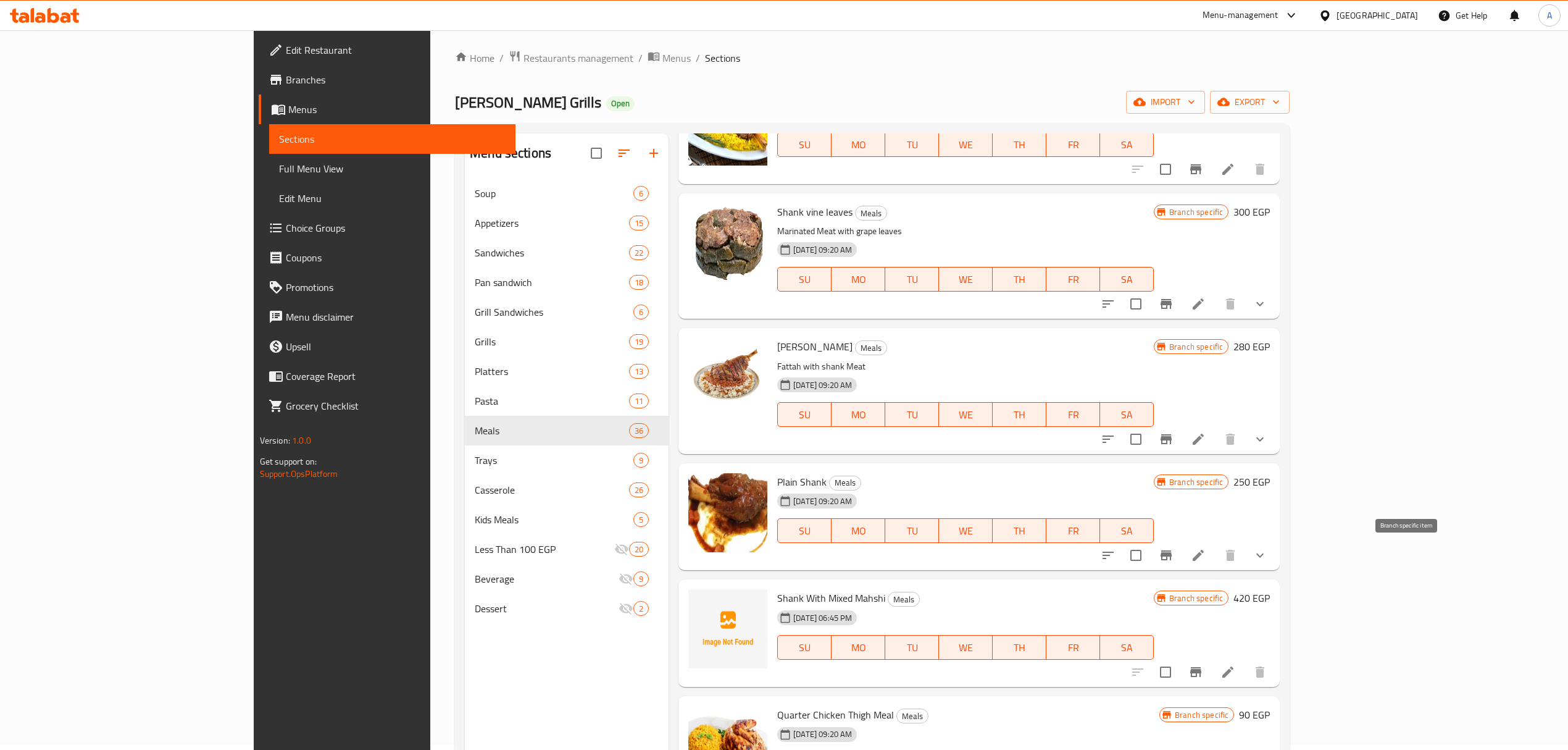
click at [1181, 549] on button "Branch-specific-item" at bounding box center [1166, 555] width 30 height 30
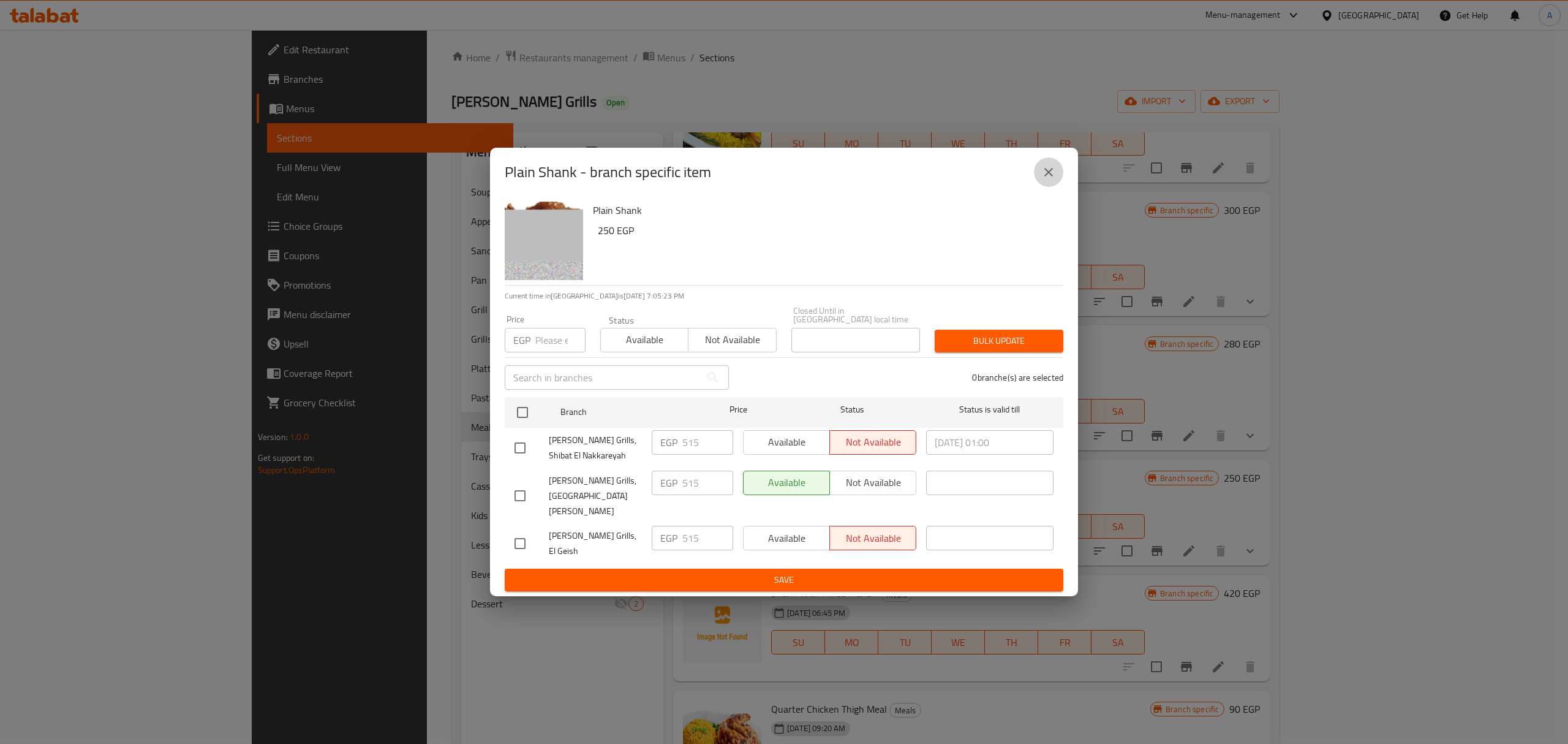
click at [1050, 184] on button "close" at bounding box center [1048, 172] width 30 height 30
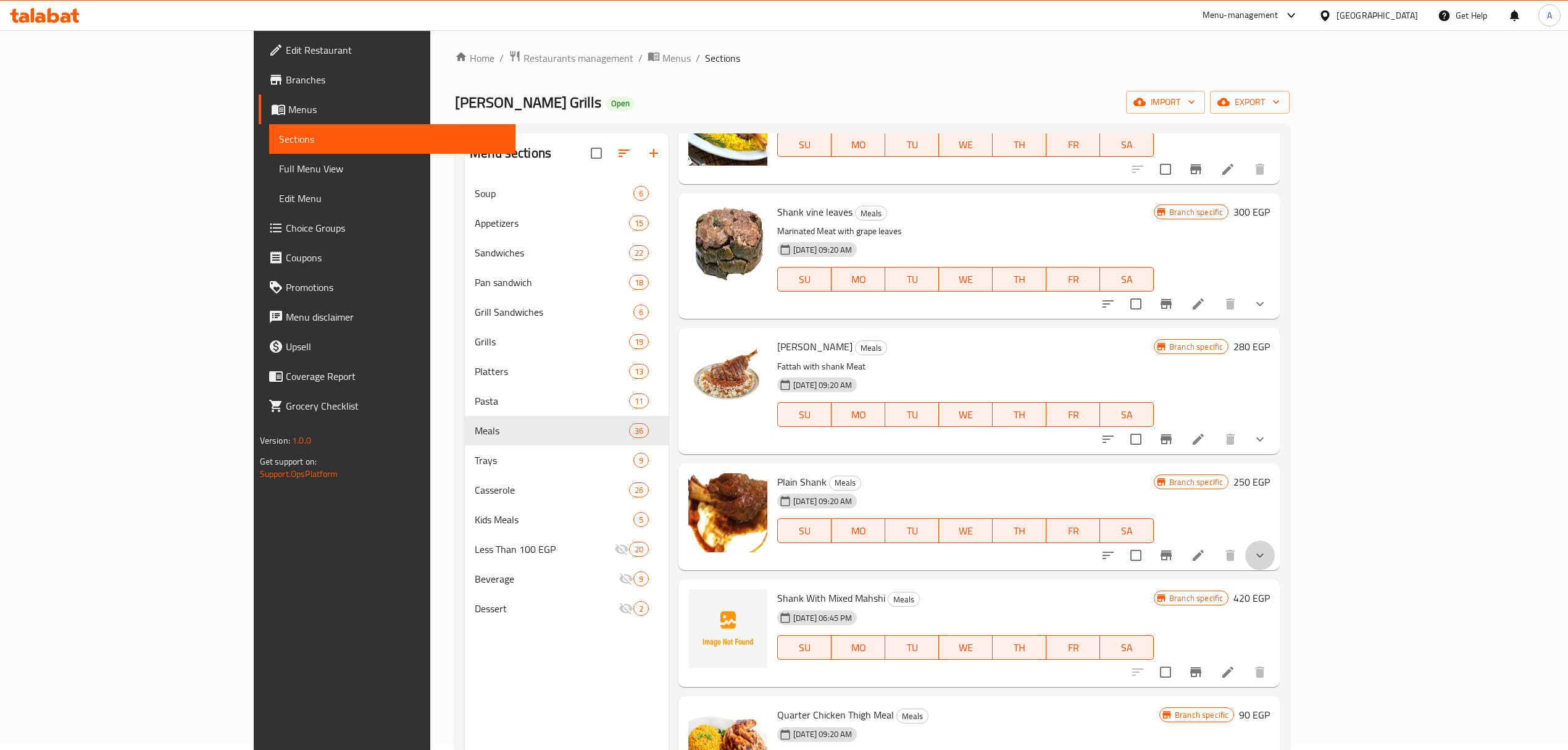
click at [1274, 560] on button "show more" at bounding box center [1260, 555] width 30 height 30
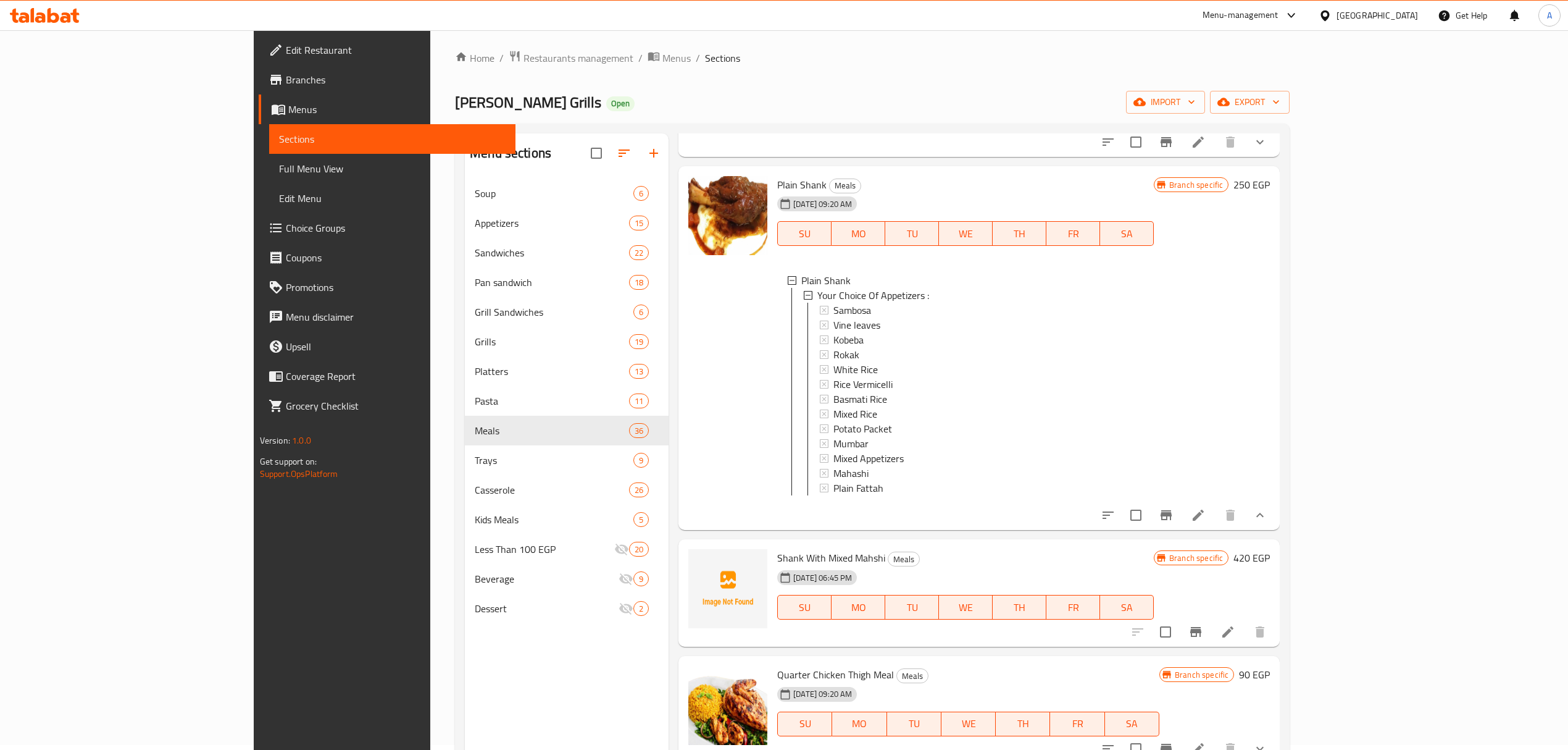
scroll to position [3375, 0]
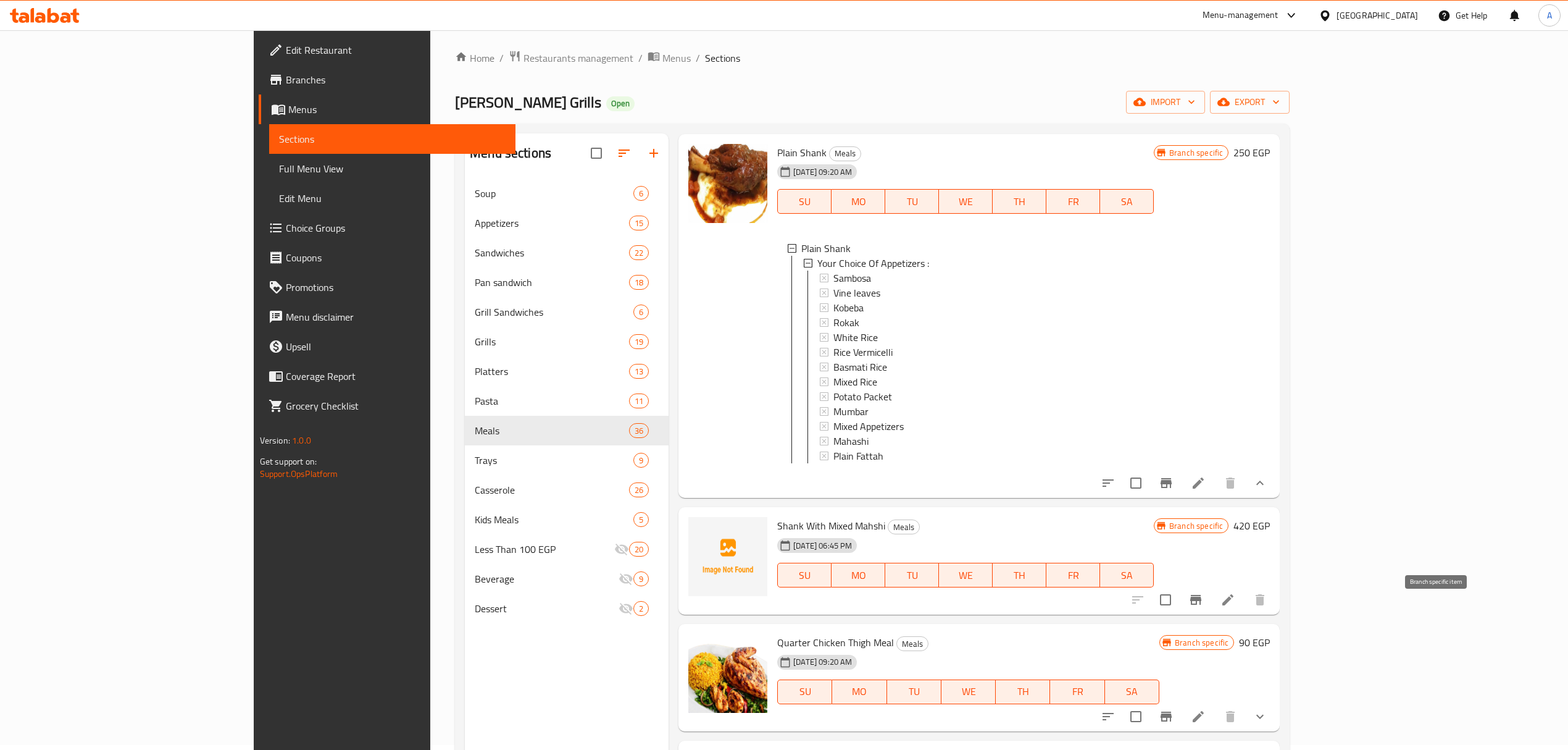
click at [1211, 615] on button "Branch-specific-item" at bounding box center [1195, 600] width 30 height 30
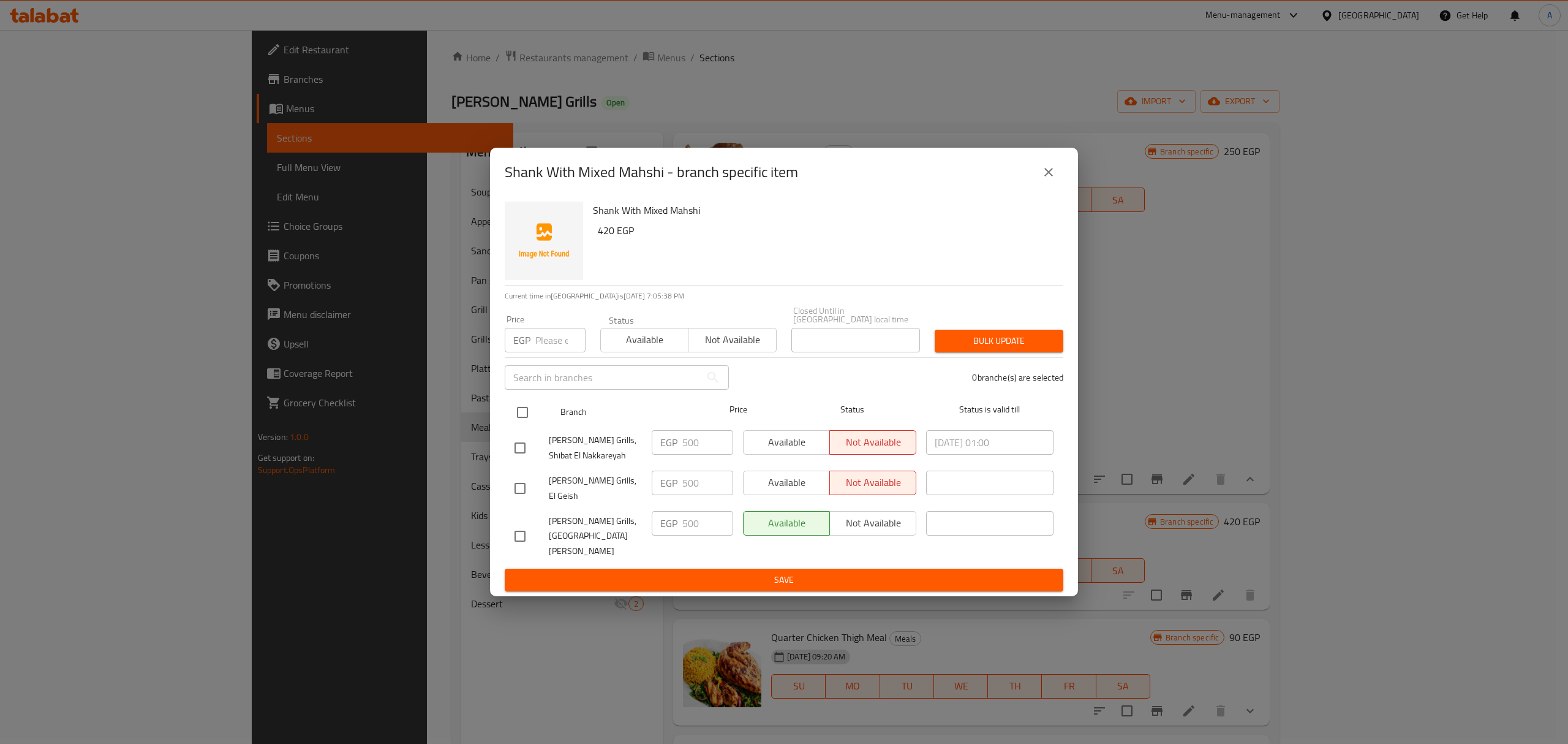
click at [526, 419] on input "checkbox" at bounding box center [522, 413] width 26 height 26
checkbox input "true"
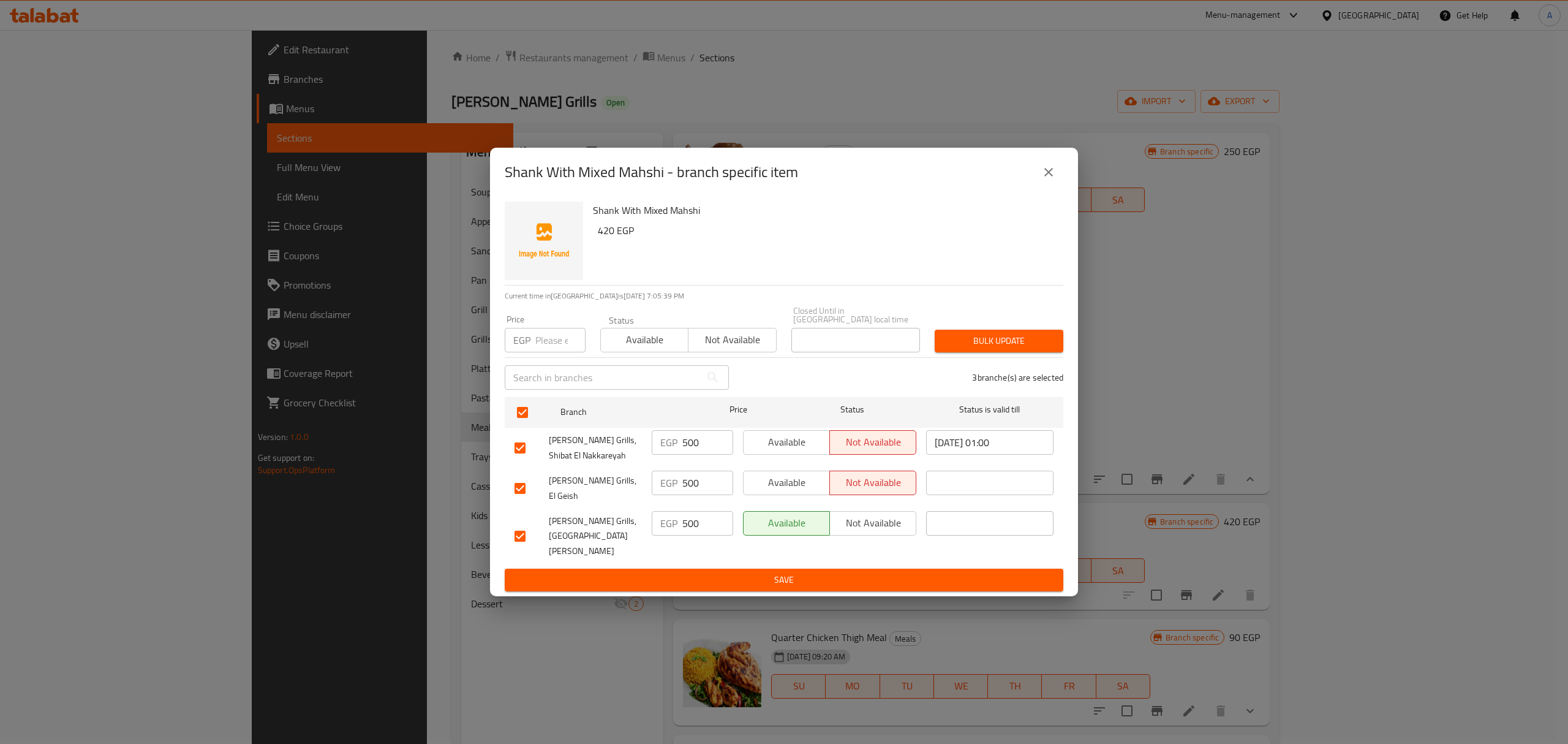
click at [542, 352] on input "number" at bounding box center [560, 339] width 51 height 25
type input "540"
click at [1001, 352] on button "Bulk update" at bounding box center [999, 341] width 128 height 22
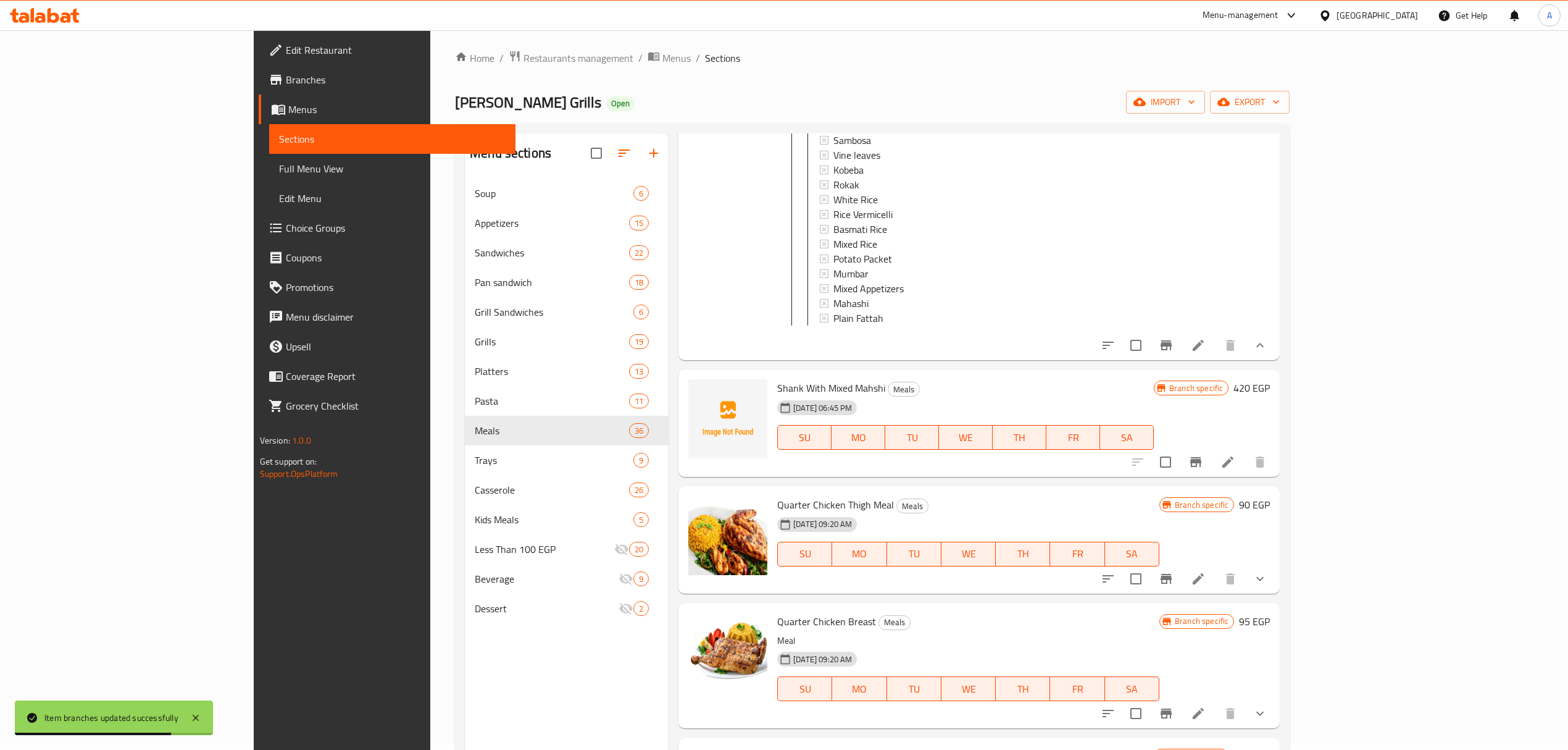
scroll to position [3540, 0]
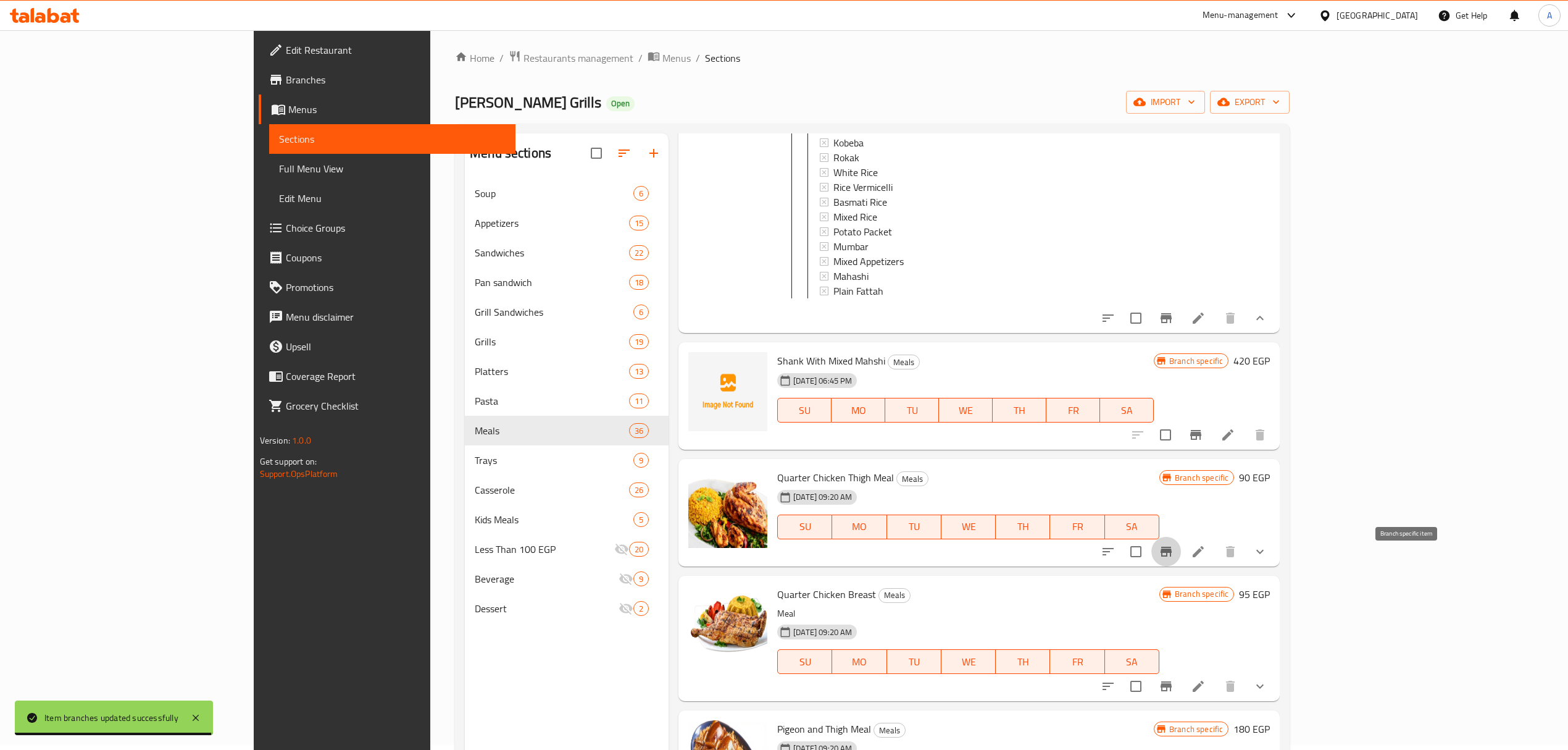
click at [1173, 559] on icon "Branch-specific-item" at bounding box center [1166, 551] width 15 height 15
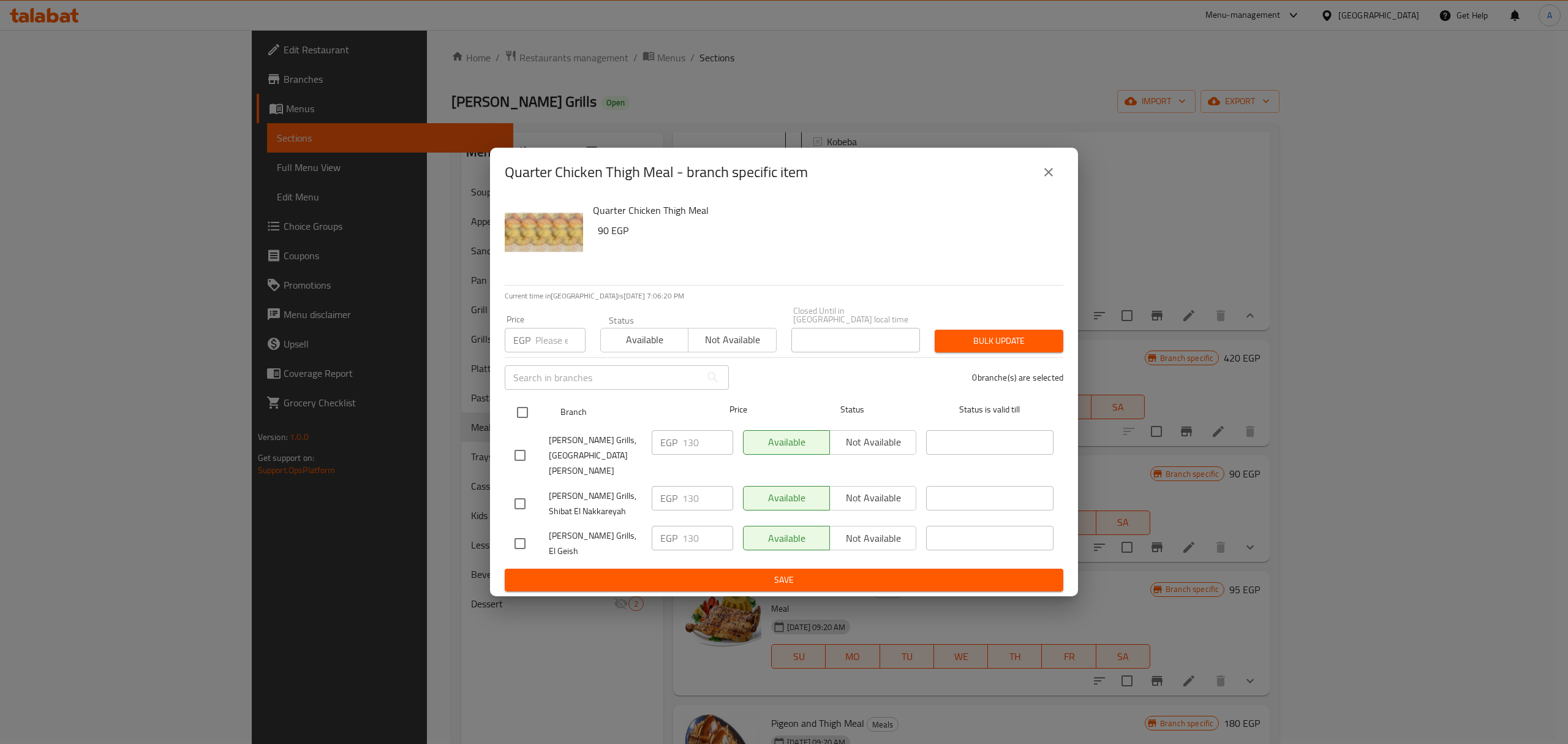
click at [520, 425] on input "checkbox" at bounding box center [522, 413] width 26 height 26
checkbox input "true"
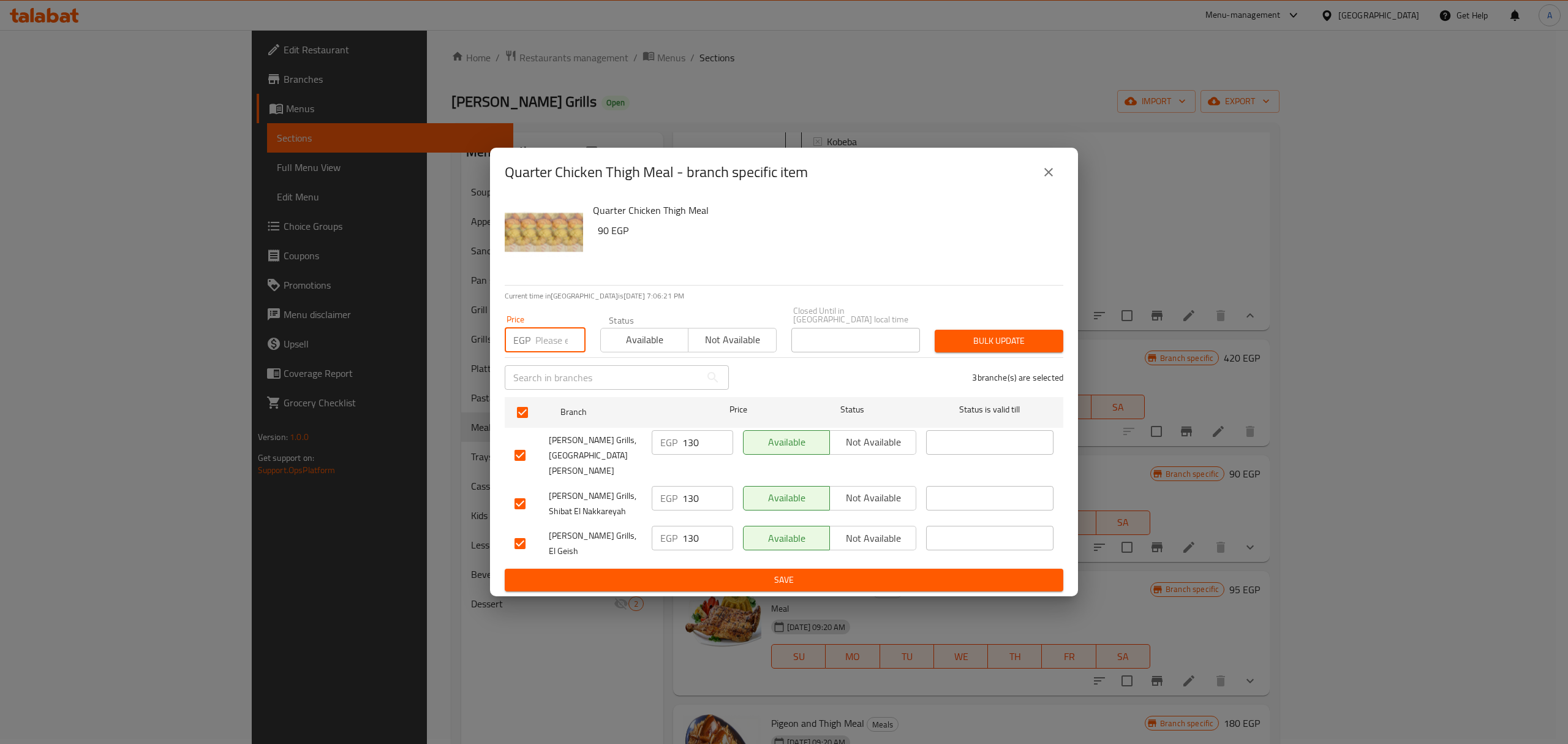
click at [542, 352] on input "number" at bounding box center [560, 339] width 51 height 25
type input "145"
click at [1022, 348] on span "Bulk update" at bounding box center [999, 340] width 109 height 15
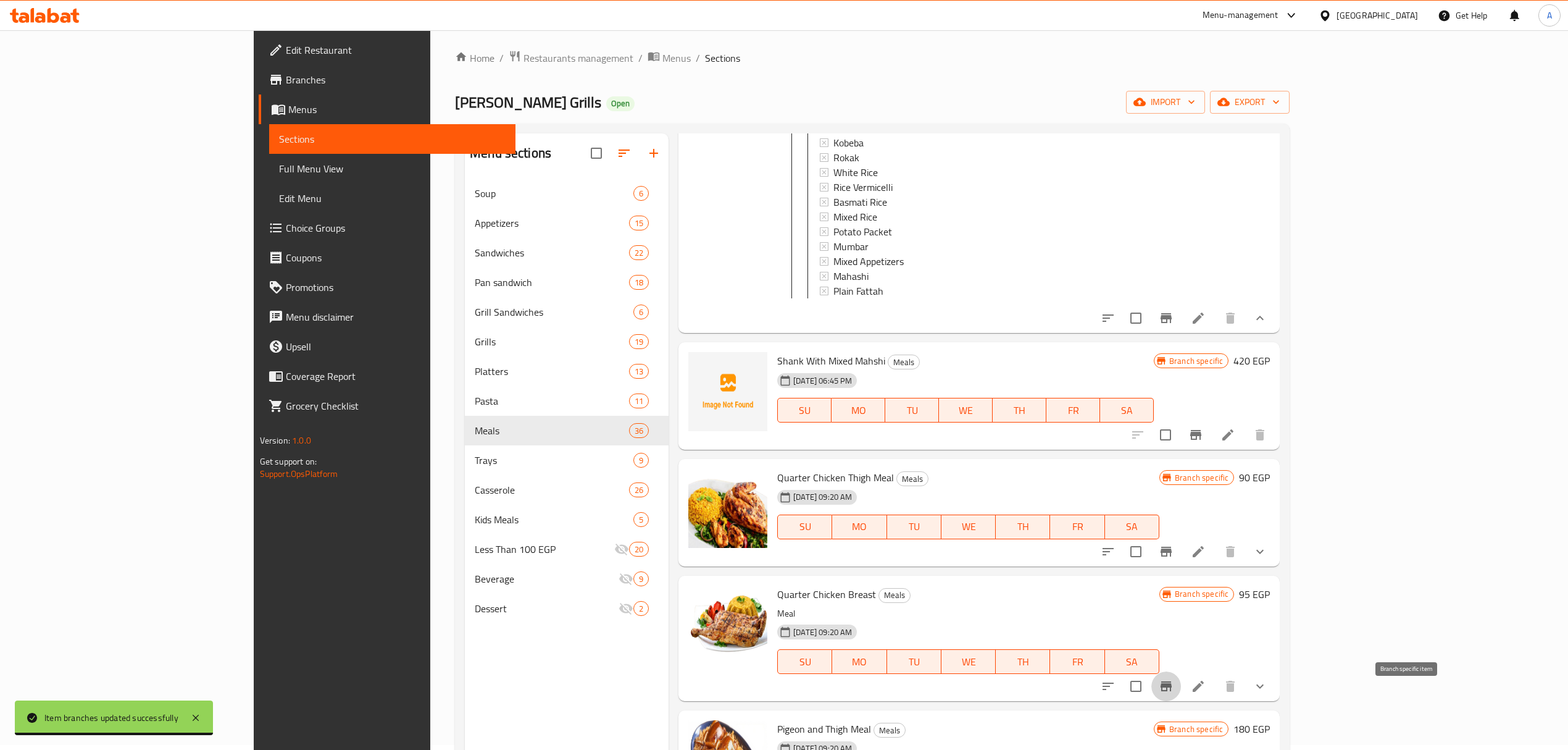
click at [1181, 701] on button "Branch-specific-item" at bounding box center [1166, 686] width 30 height 30
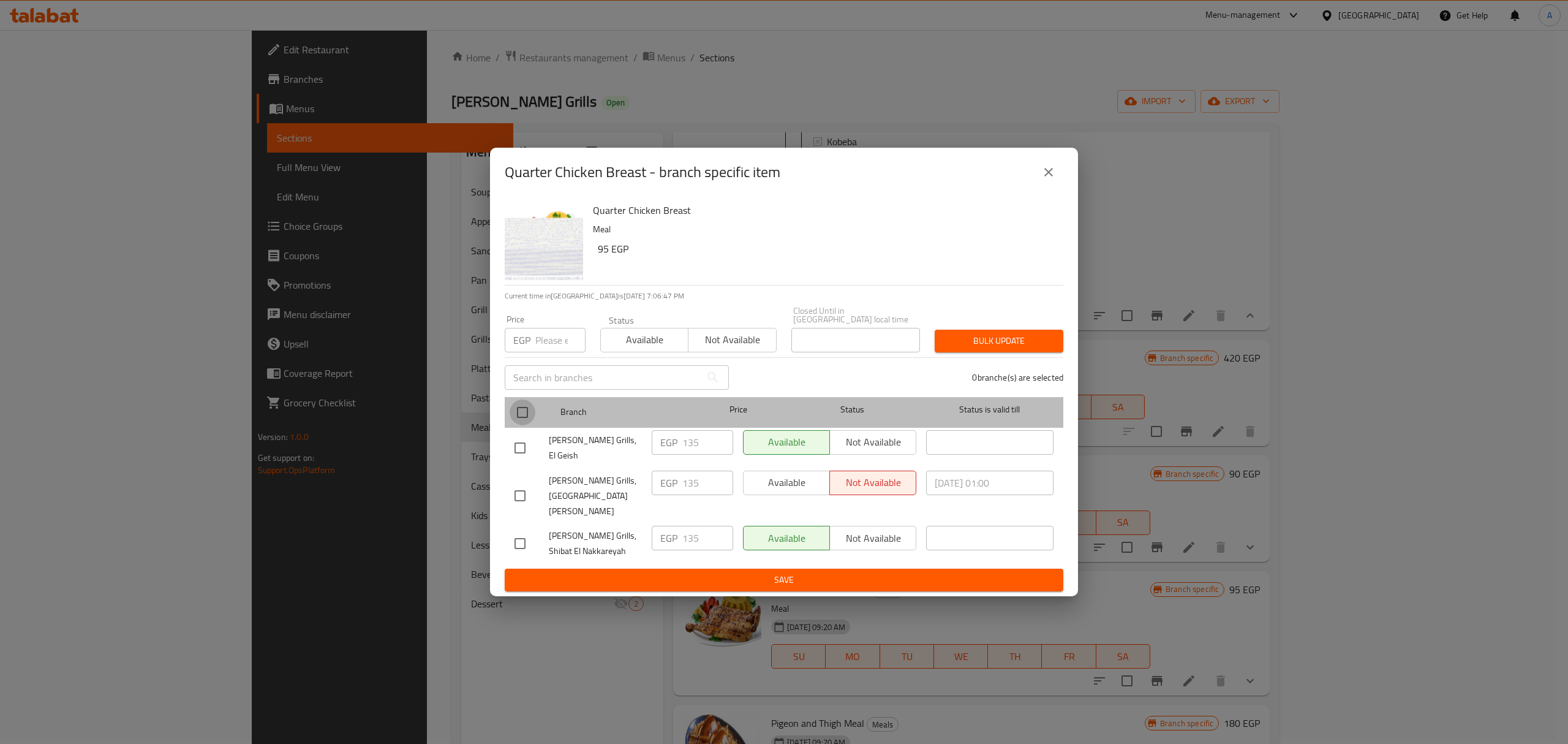
click at [516, 423] on input "checkbox" at bounding box center [522, 413] width 26 height 26
checkbox input "true"
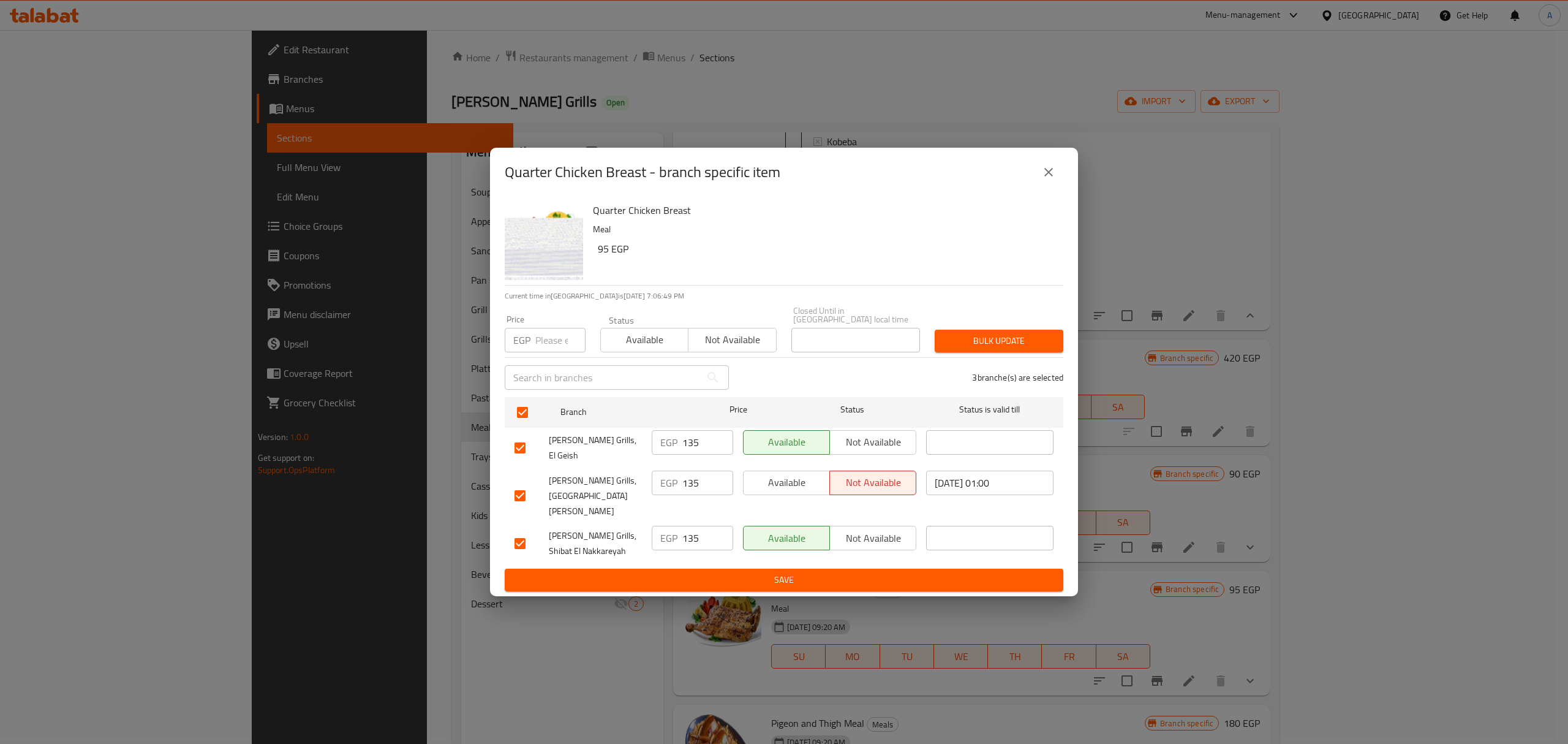
click at [542, 360] on div "Price EGP Price" at bounding box center [545, 333] width 95 height 52
click at [545, 352] on input "number" at bounding box center [560, 339] width 51 height 25
type input "150"
click at [961, 360] on div "Bulk update" at bounding box center [999, 341] width 144 height 38
click at [961, 348] on span "Bulk update" at bounding box center [999, 340] width 109 height 15
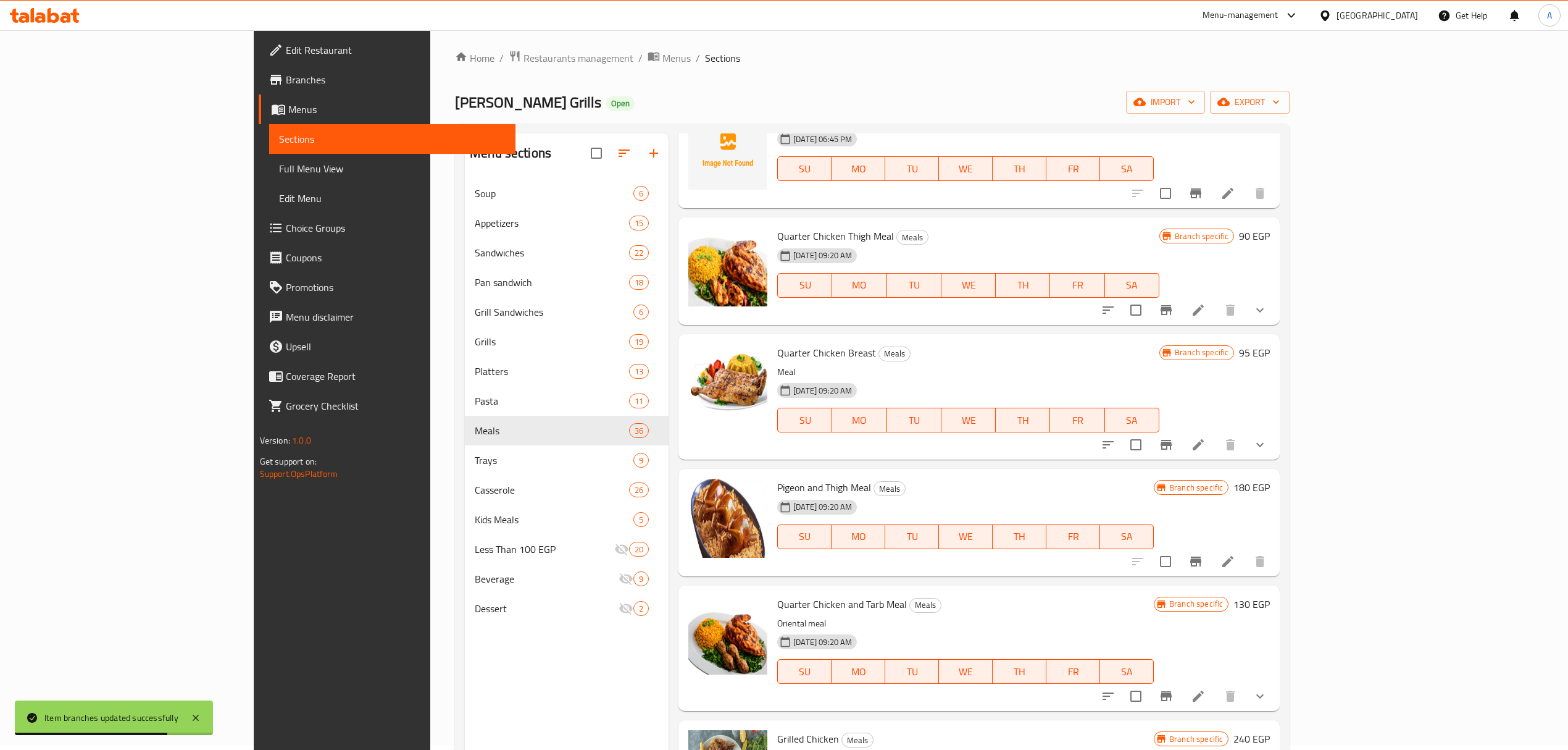
scroll to position [3787, 0]
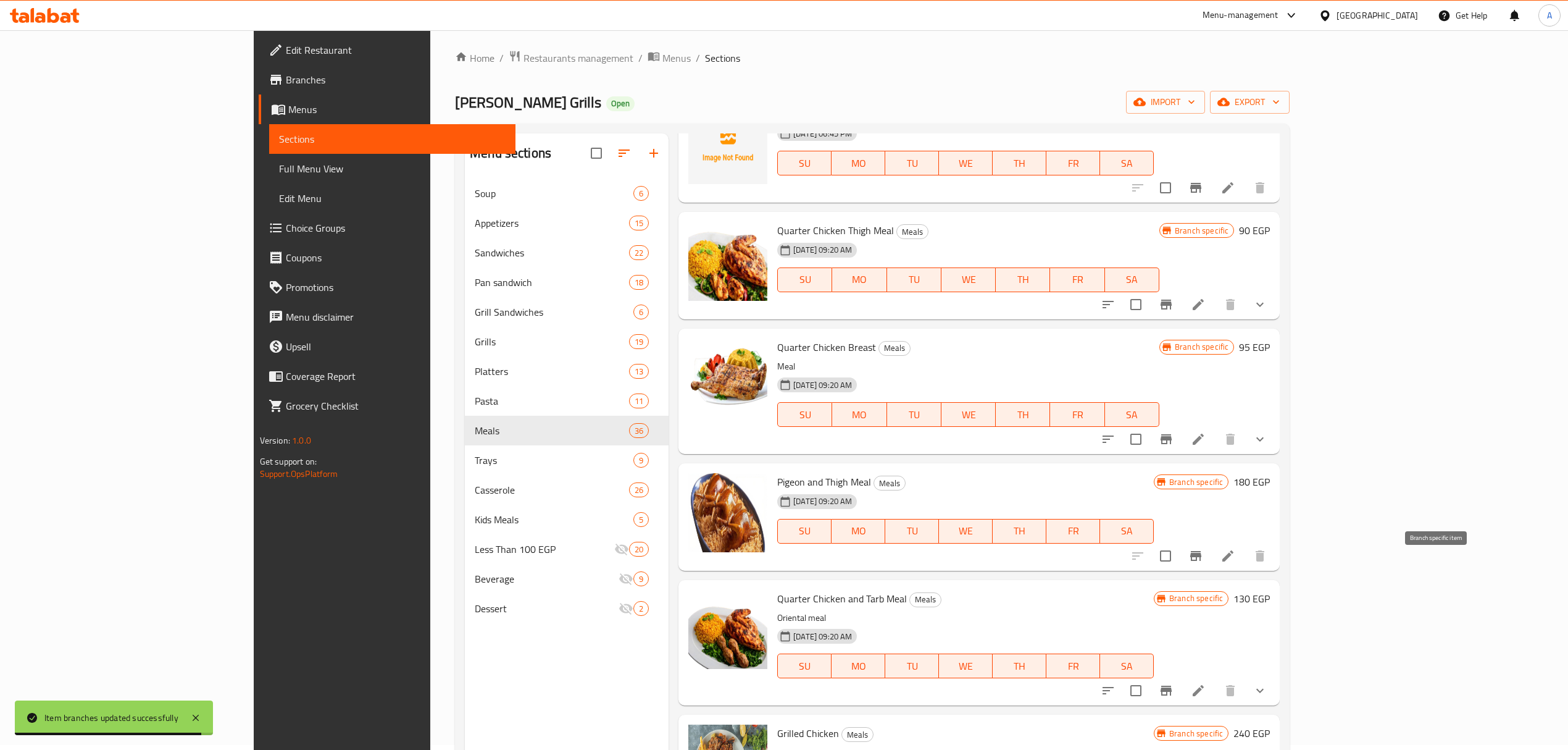
click at [1203, 563] on icon "Branch-specific-item" at bounding box center [1195, 556] width 15 height 15
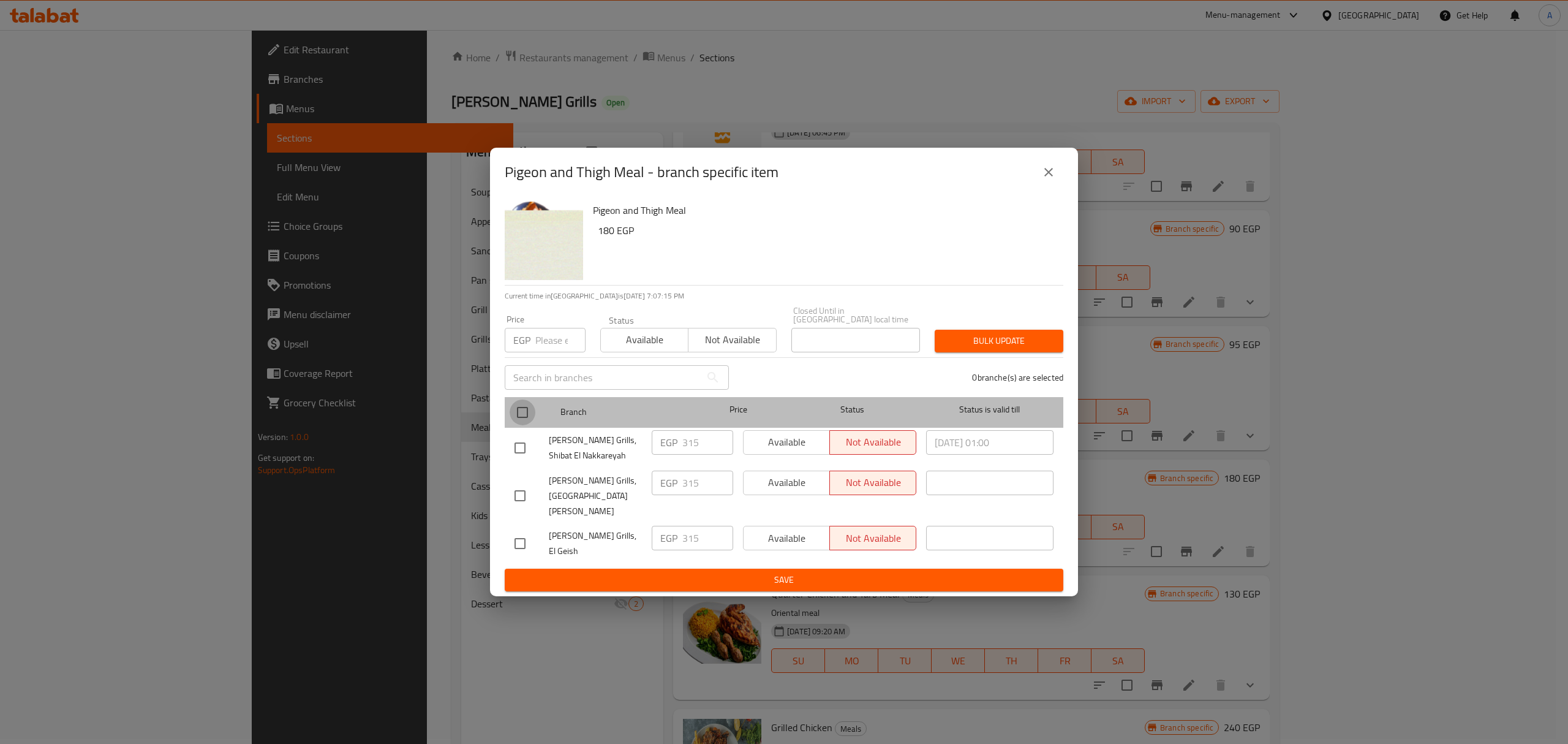
click at [512, 425] on input "checkbox" at bounding box center [522, 413] width 26 height 26
checkbox input "true"
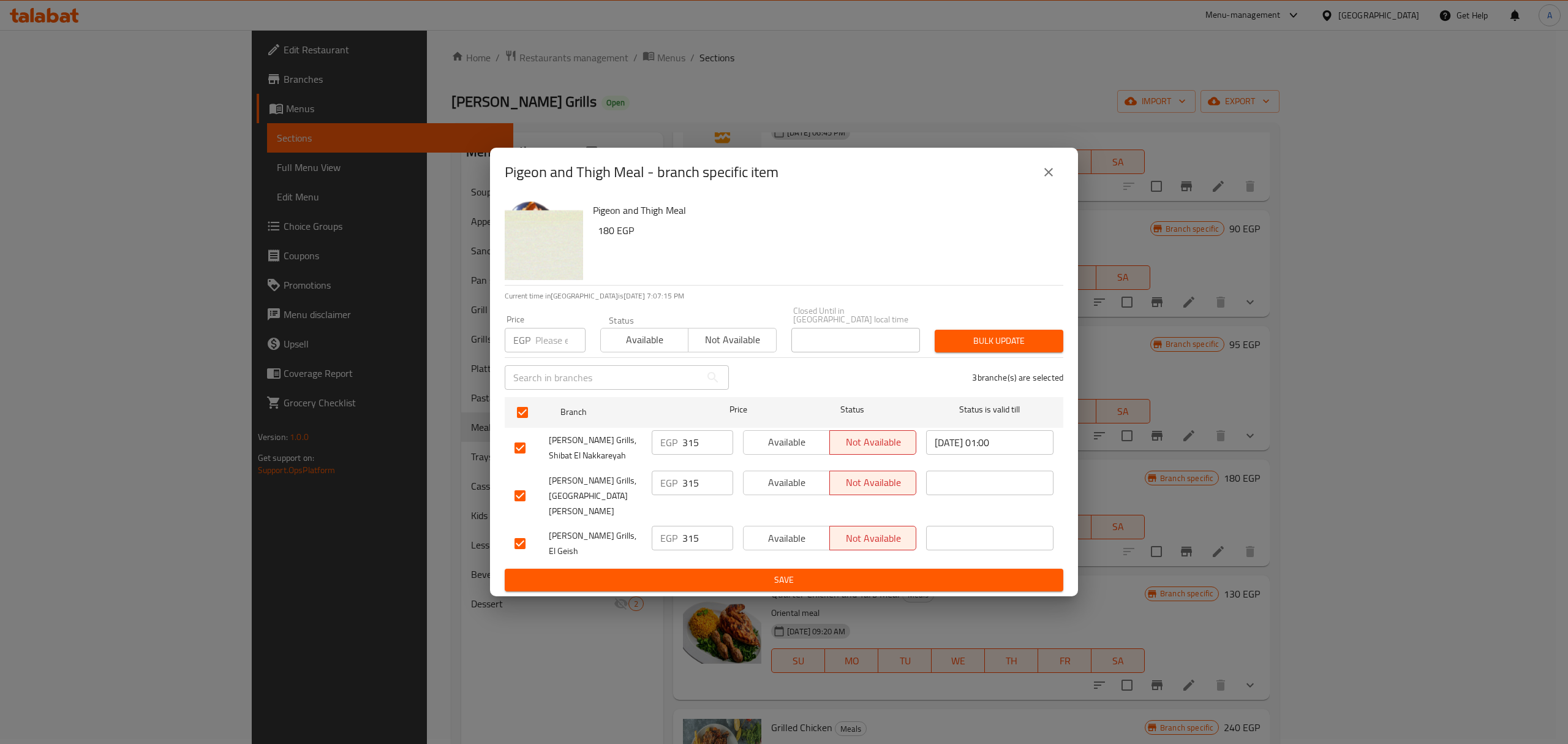
click at [546, 352] on input "number" at bounding box center [560, 339] width 51 height 25
type input "380"
click at [968, 348] on span "Bulk update" at bounding box center [999, 340] width 109 height 15
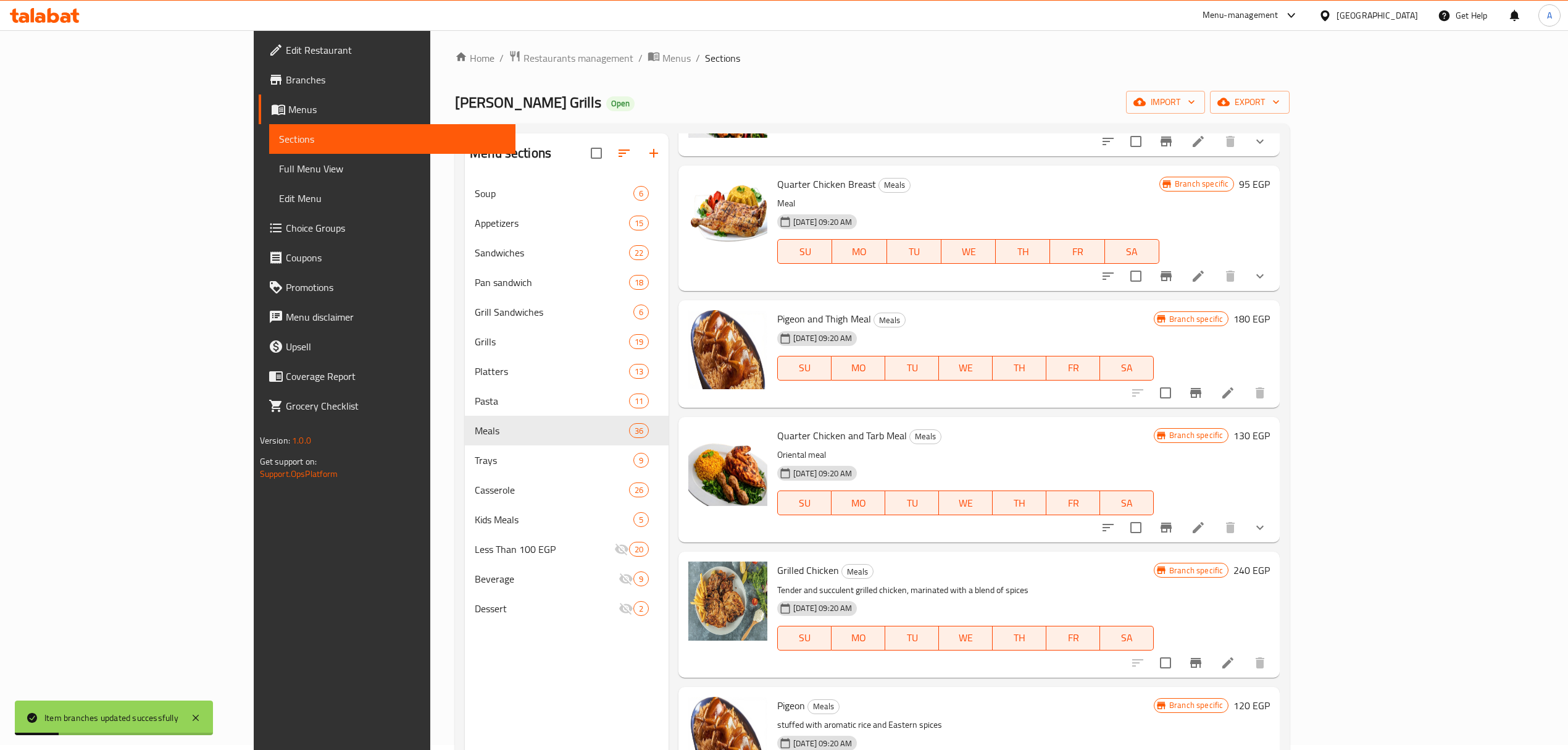
scroll to position [3952, 0]
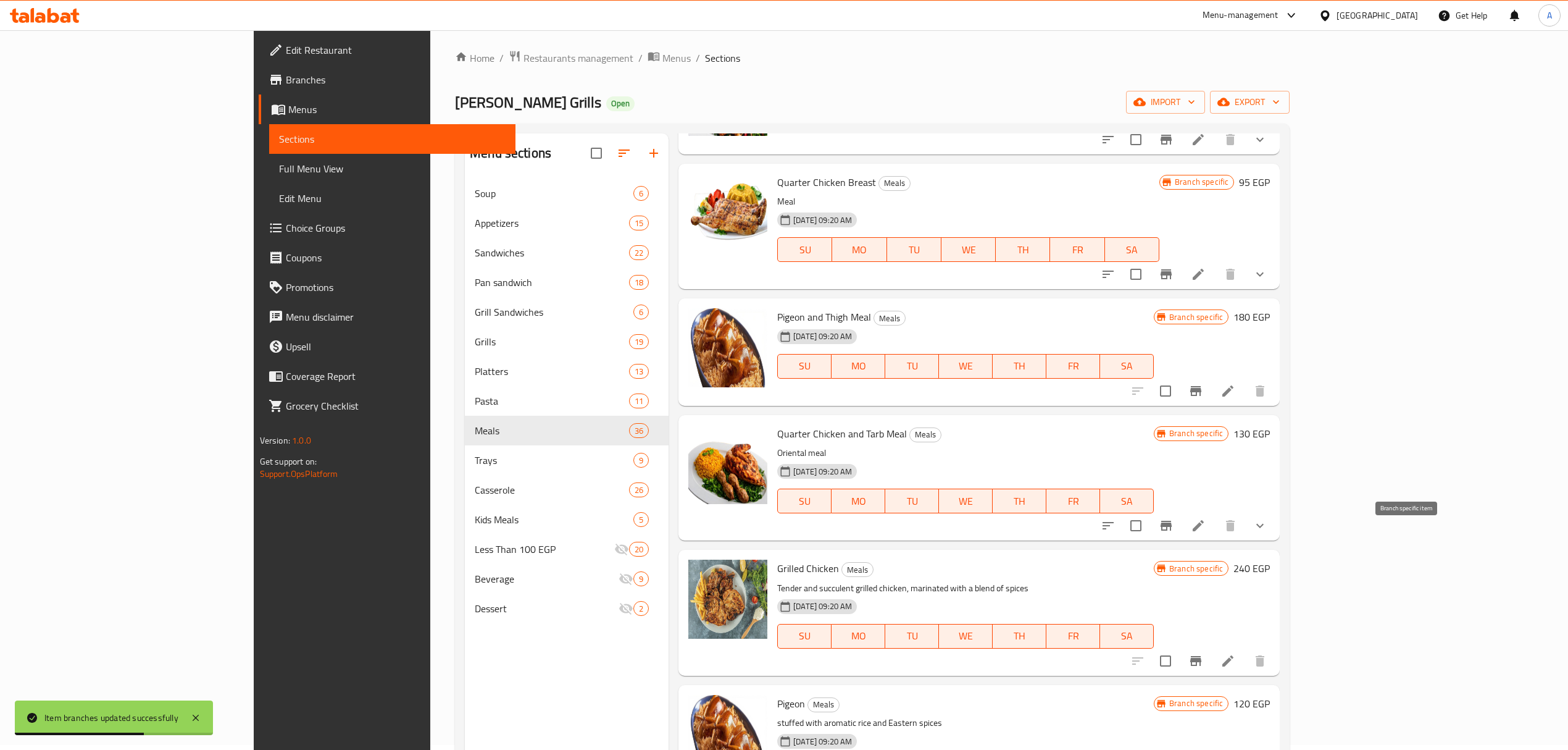
click at [1173, 533] on icon "Branch-specific-item" at bounding box center [1166, 525] width 15 height 15
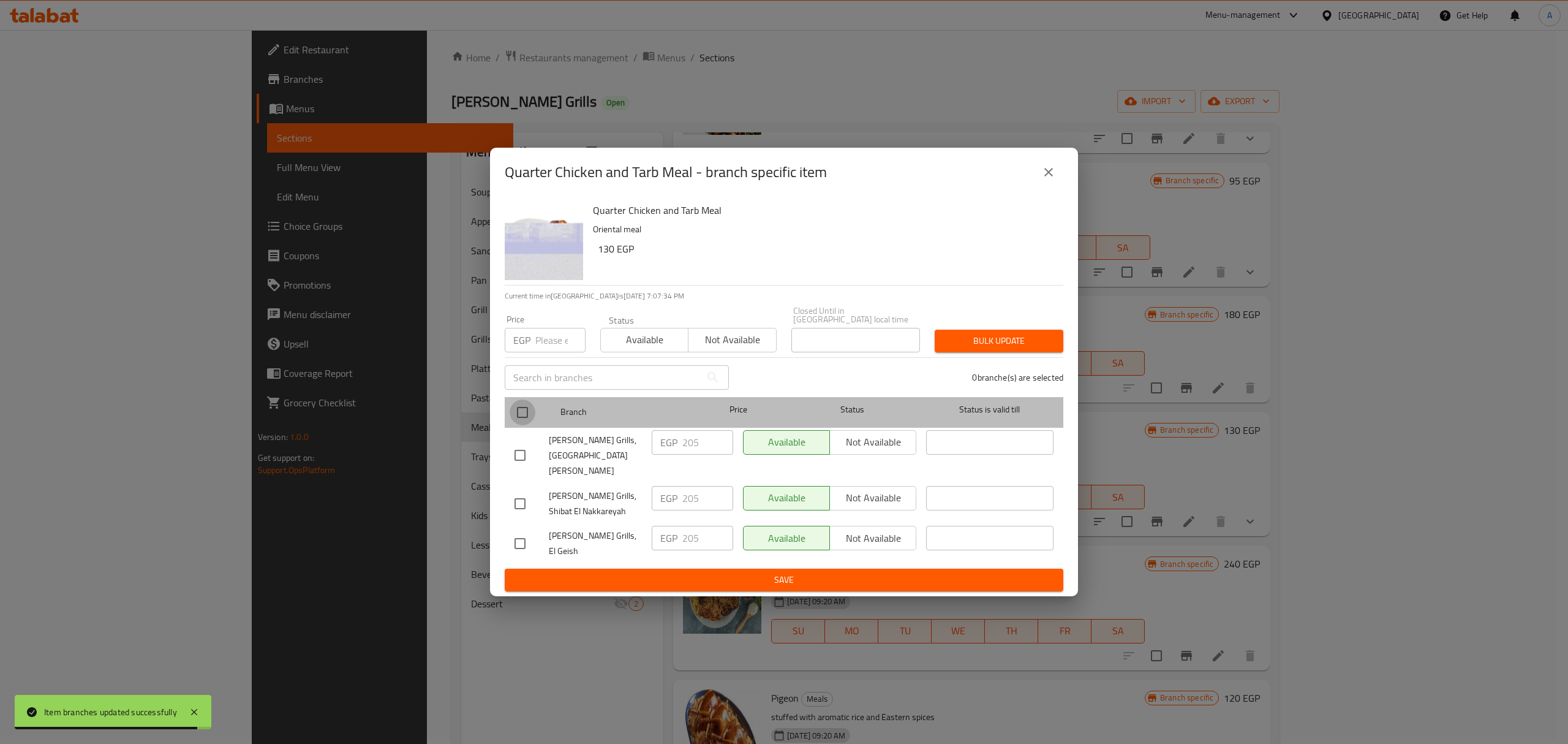
click at [518, 415] on input "checkbox" at bounding box center [522, 413] width 26 height 26
checkbox input "true"
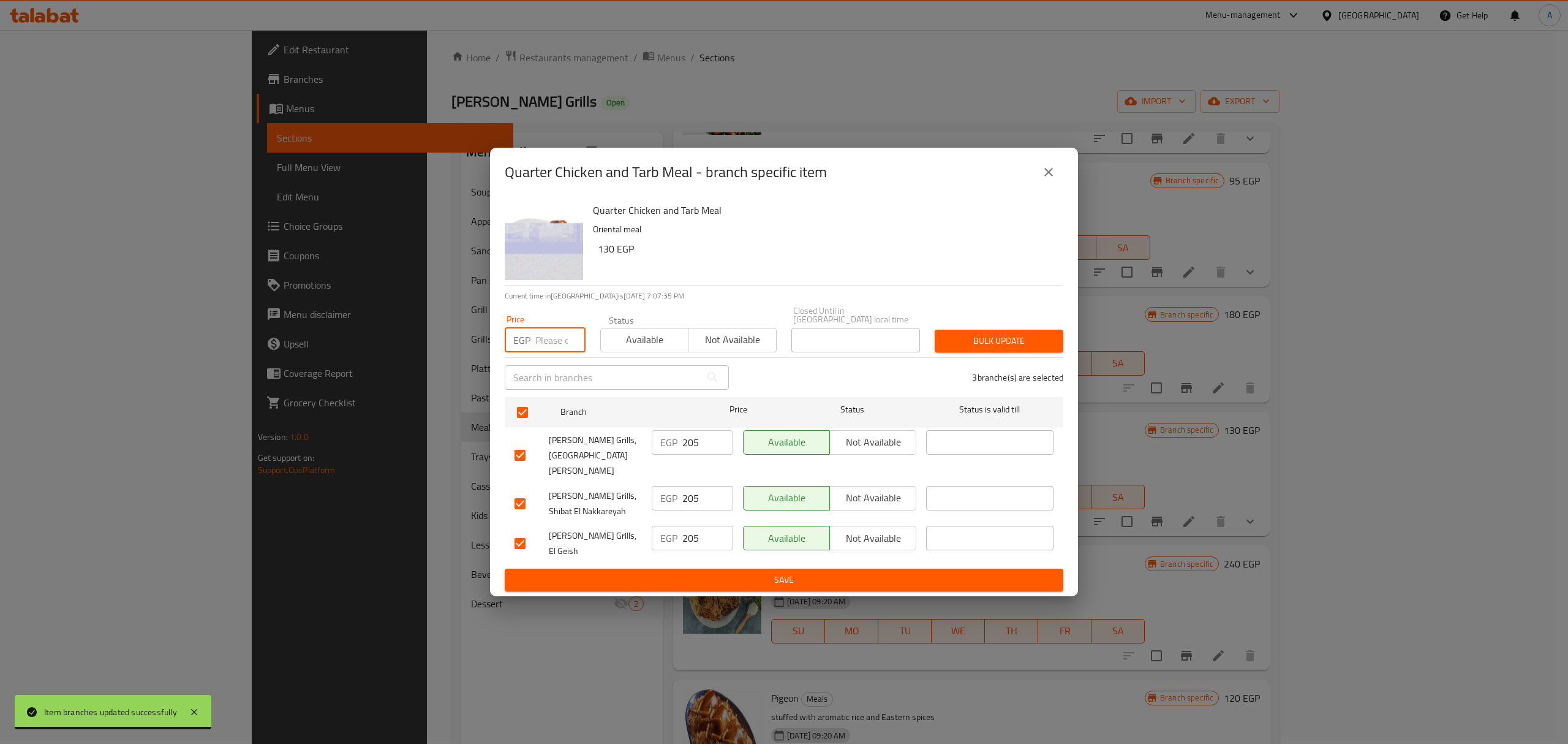
click at [542, 349] on input "number" at bounding box center [560, 339] width 51 height 25
type input "225"
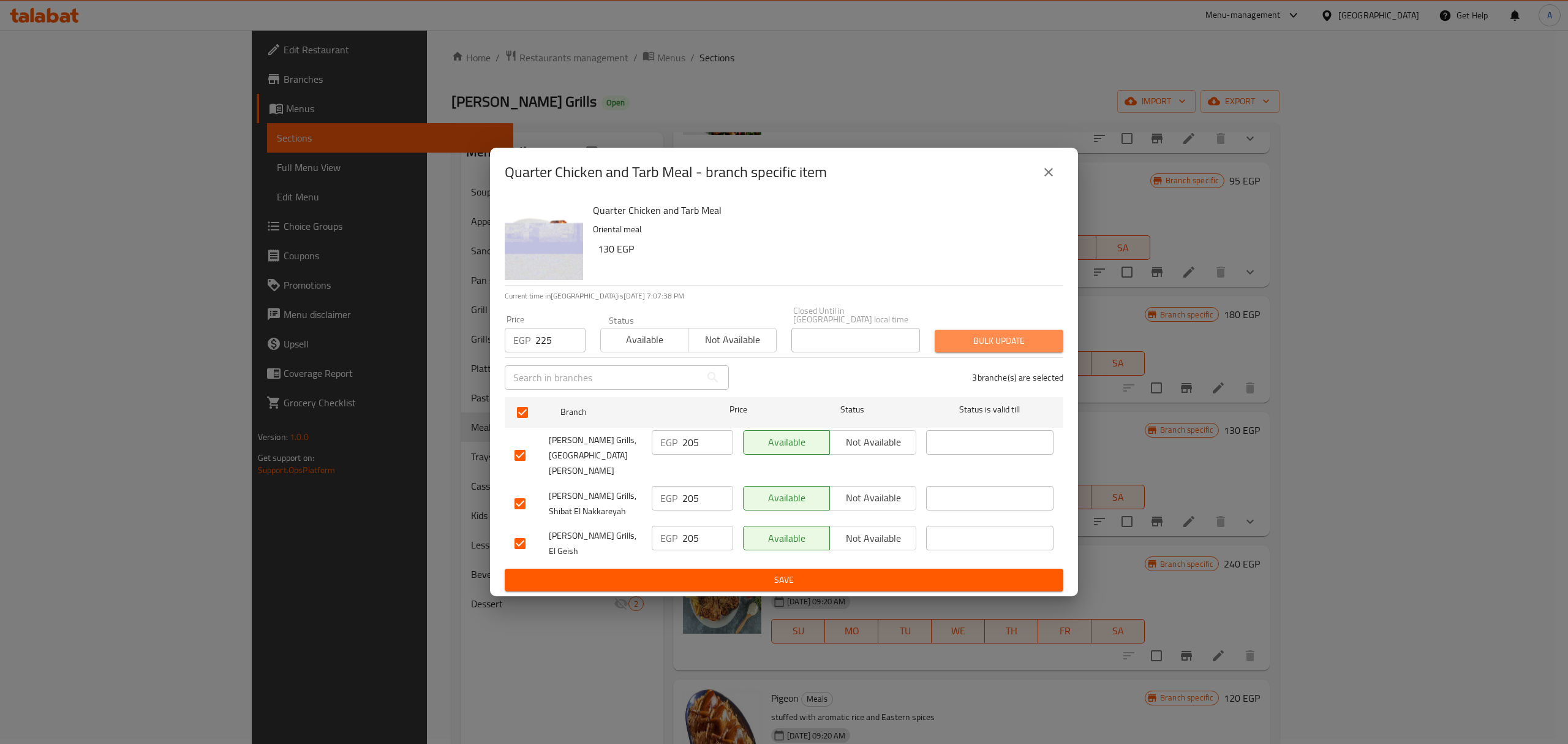
click at [947, 348] on span "Bulk update" at bounding box center [999, 340] width 109 height 15
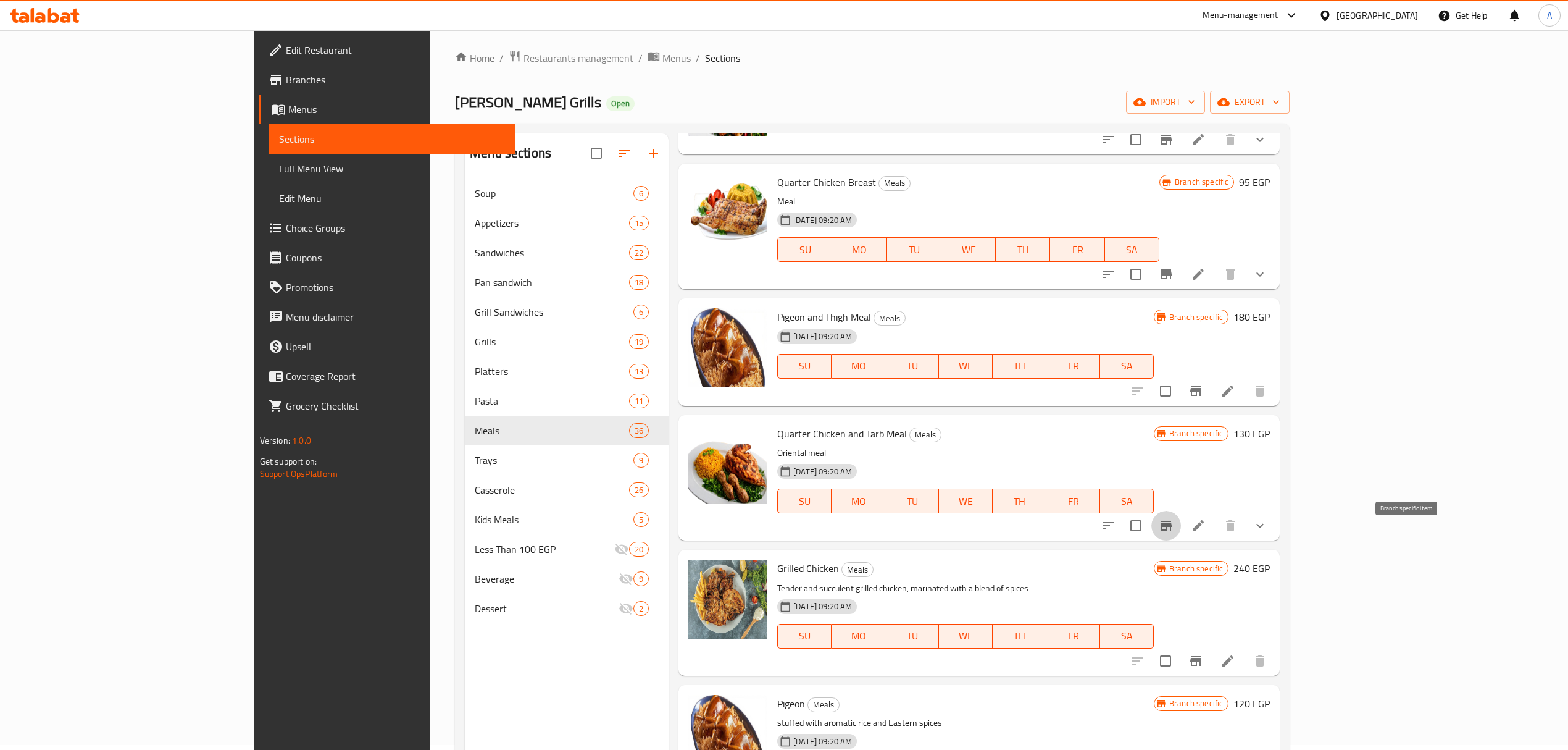
click at [1181, 540] on button "Branch-specific-item" at bounding box center [1166, 525] width 30 height 30
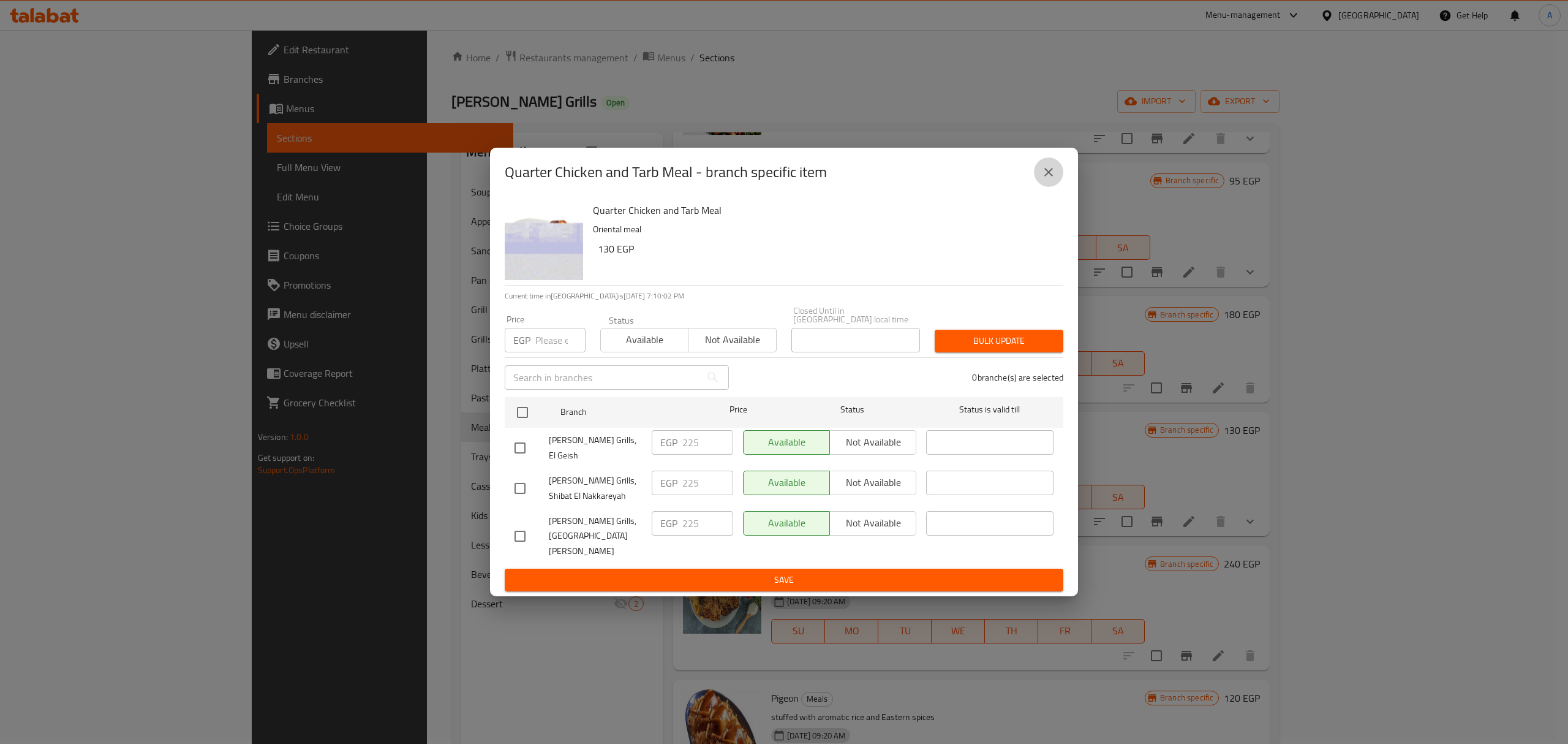
click at [1051, 177] on icon "close" at bounding box center [1048, 172] width 9 height 9
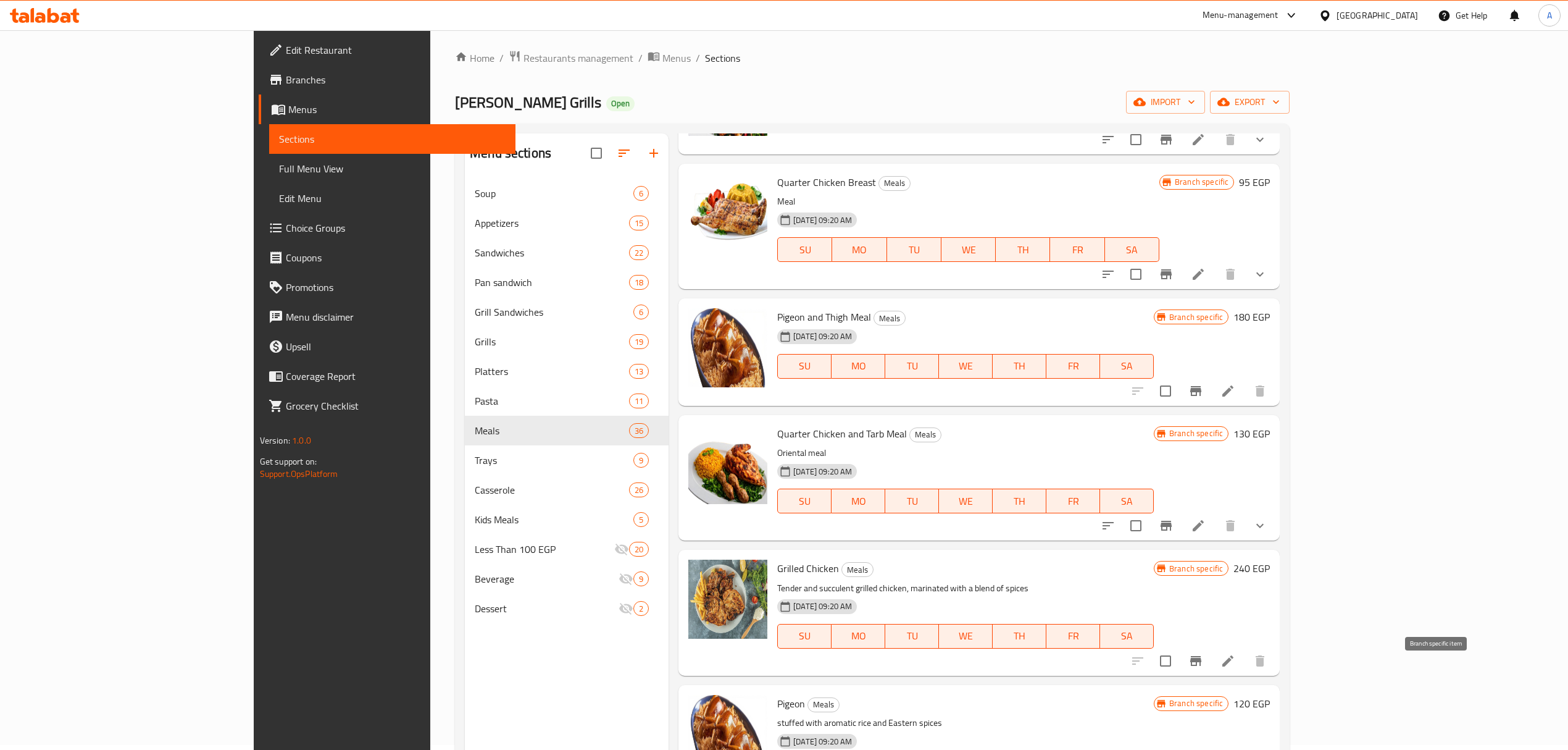
click at [1211, 663] on button "Branch-specific-item" at bounding box center [1195, 660] width 30 height 30
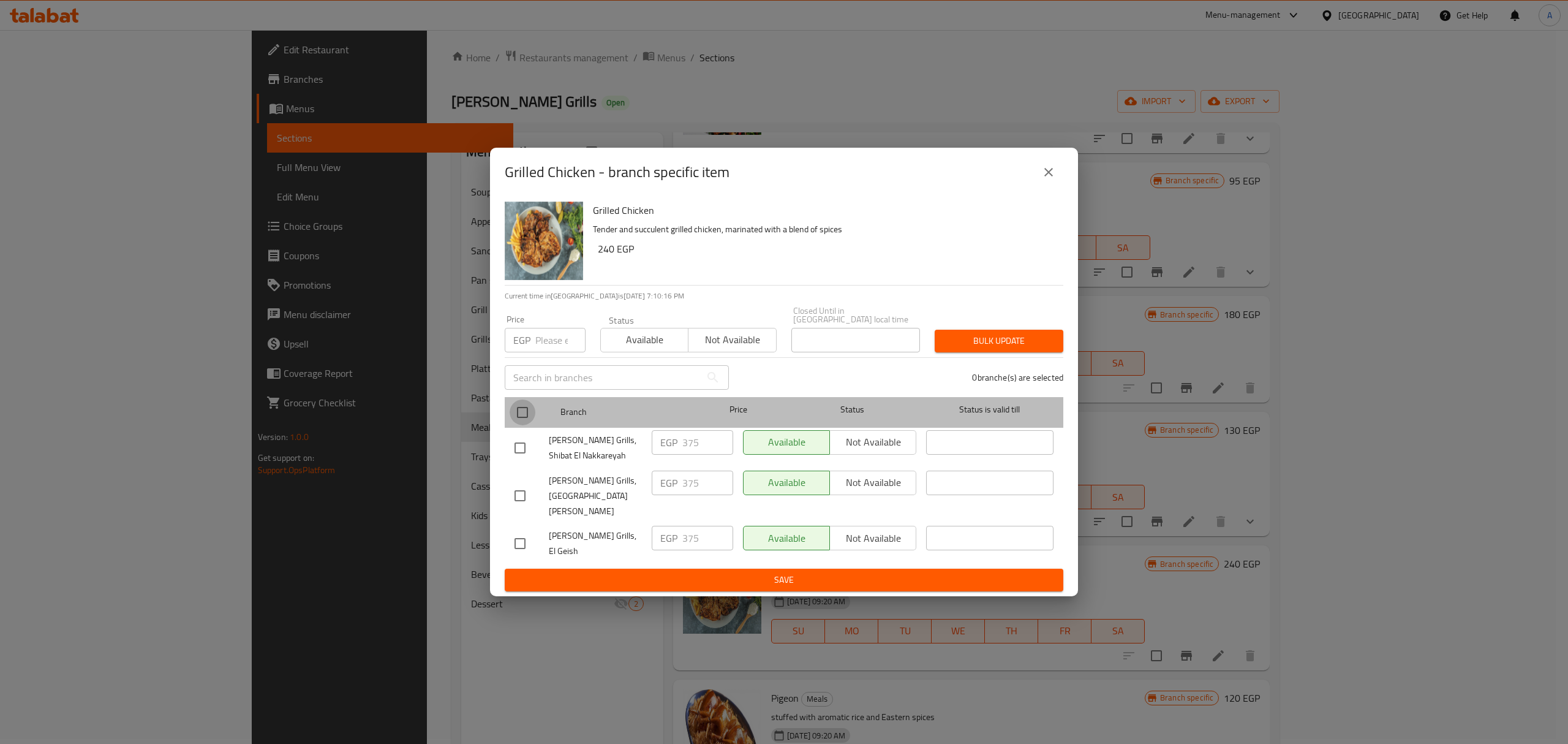
click at [518, 425] on input "checkbox" at bounding box center [522, 413] width 26 height 26
checkbox input "true"
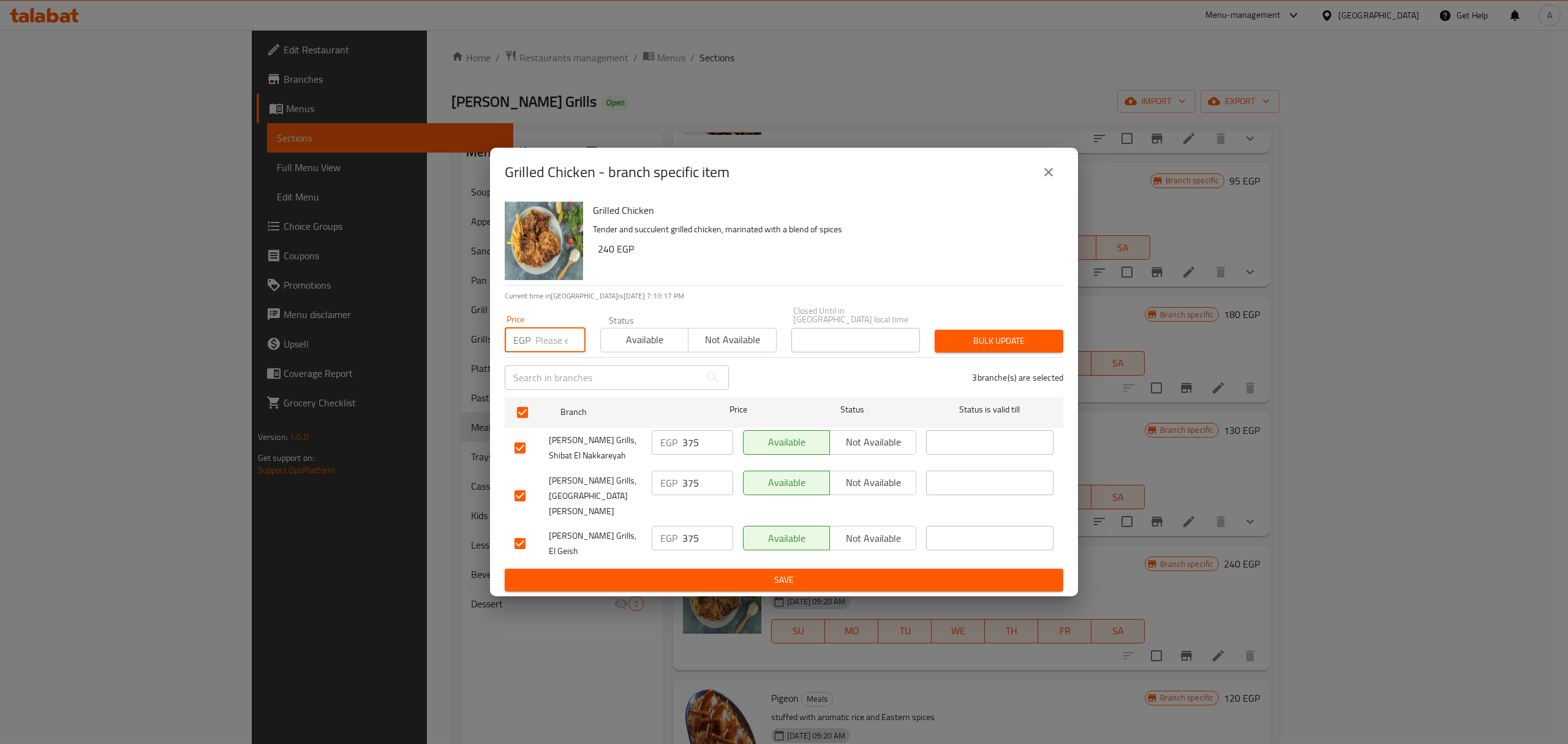
click at [535, 352] on input "number" at bounding box center [560, 339] width 51 height 25
type input "405"
click at [1009, 348] on span "Bulk update" at bounding box center [999, 340] width 109 height 15
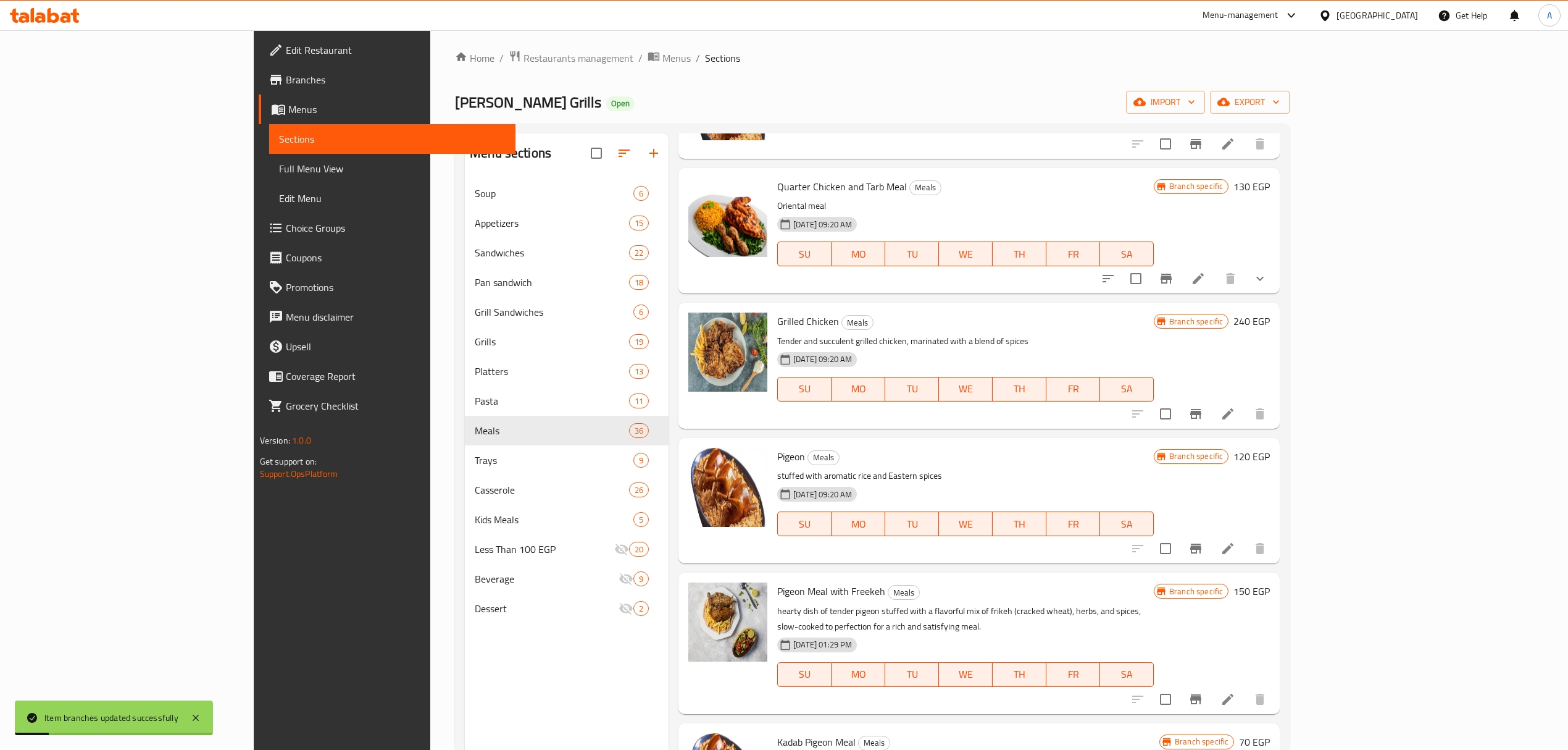
scroll to position [4282, 0]
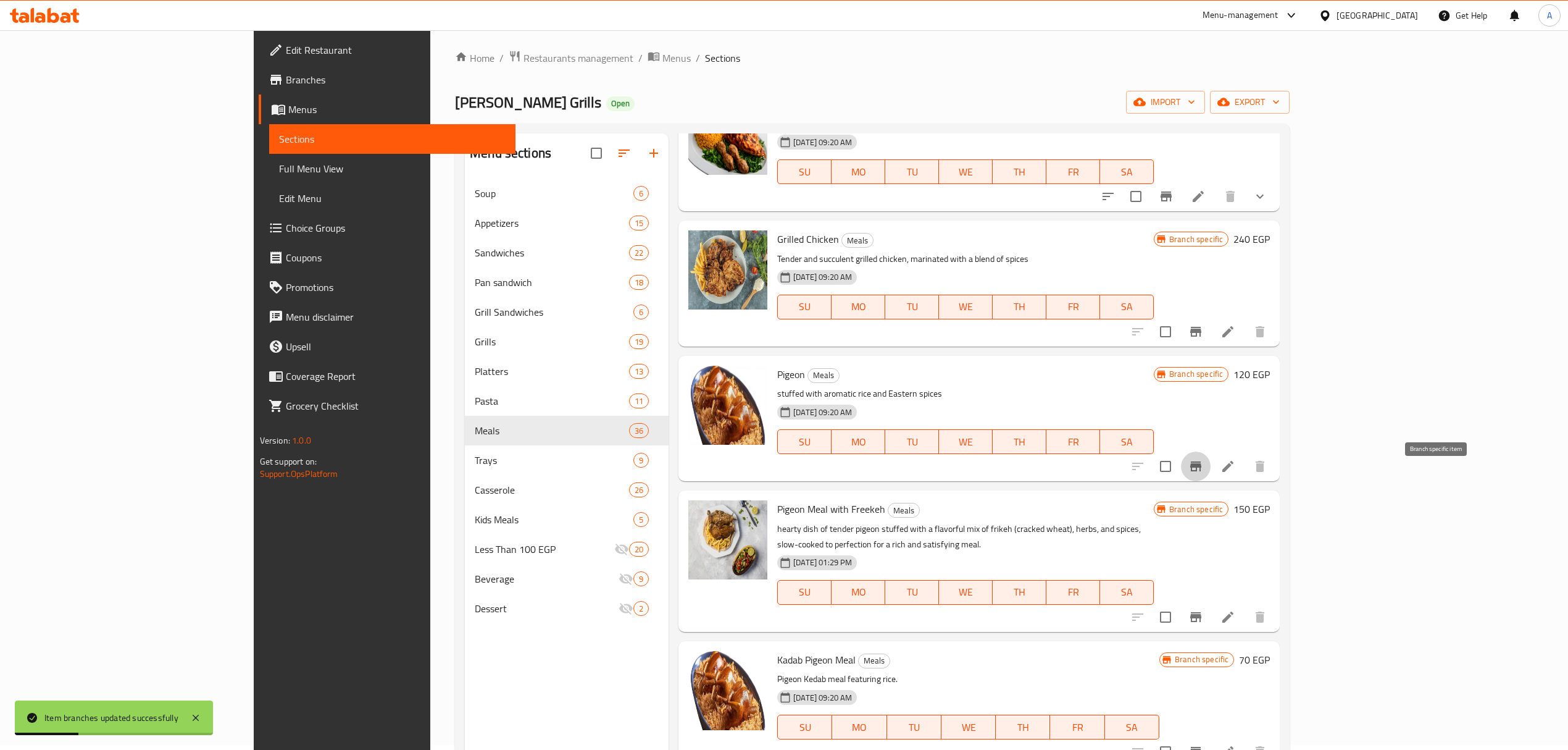
click at [1203, 473] on icon "Branch-specific-item" at bounding box center [1195, 466] width 15 height 15
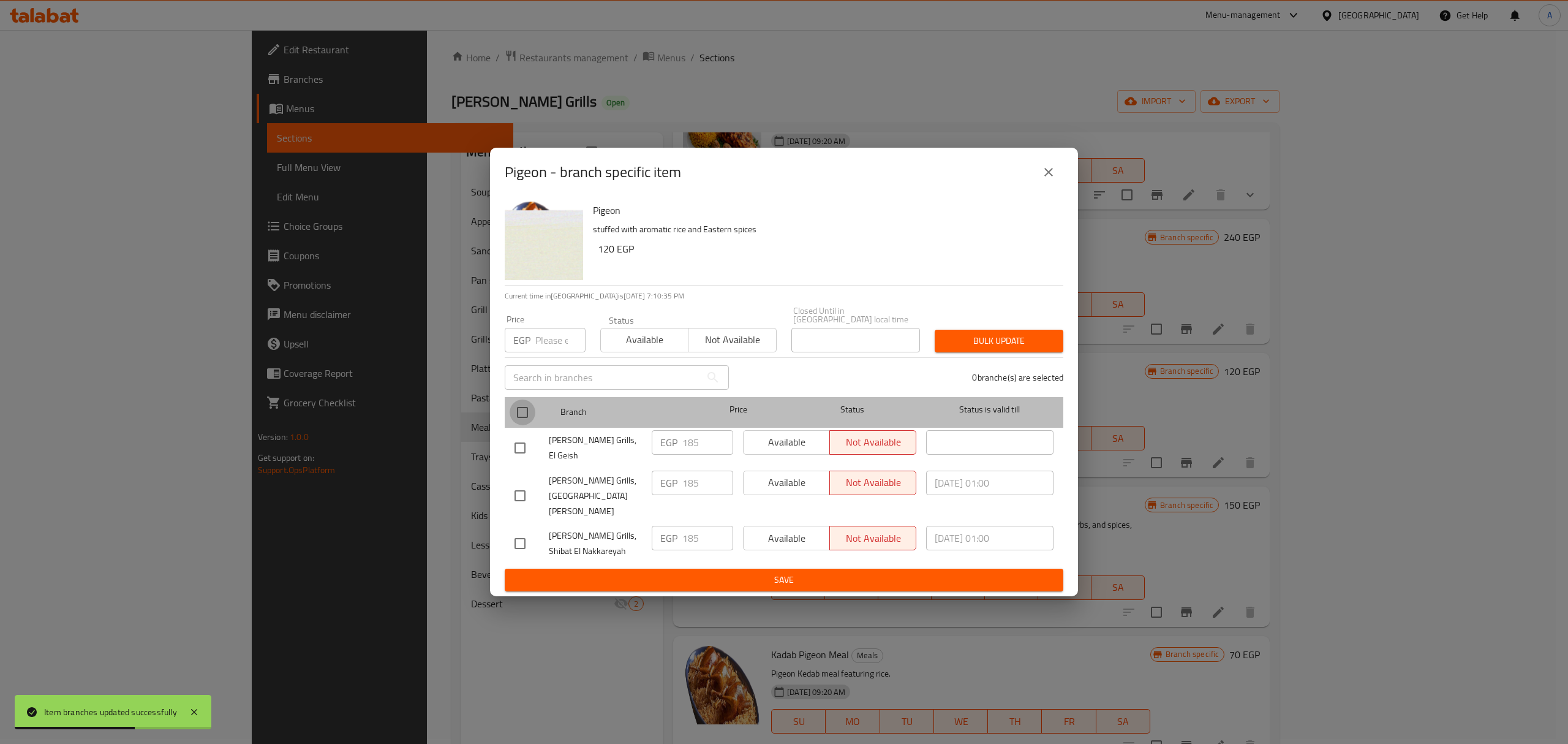
click at [518, 425] on input "checkbox" at bounding box center [522, 413] width 26 height 26
checkbox input "true"
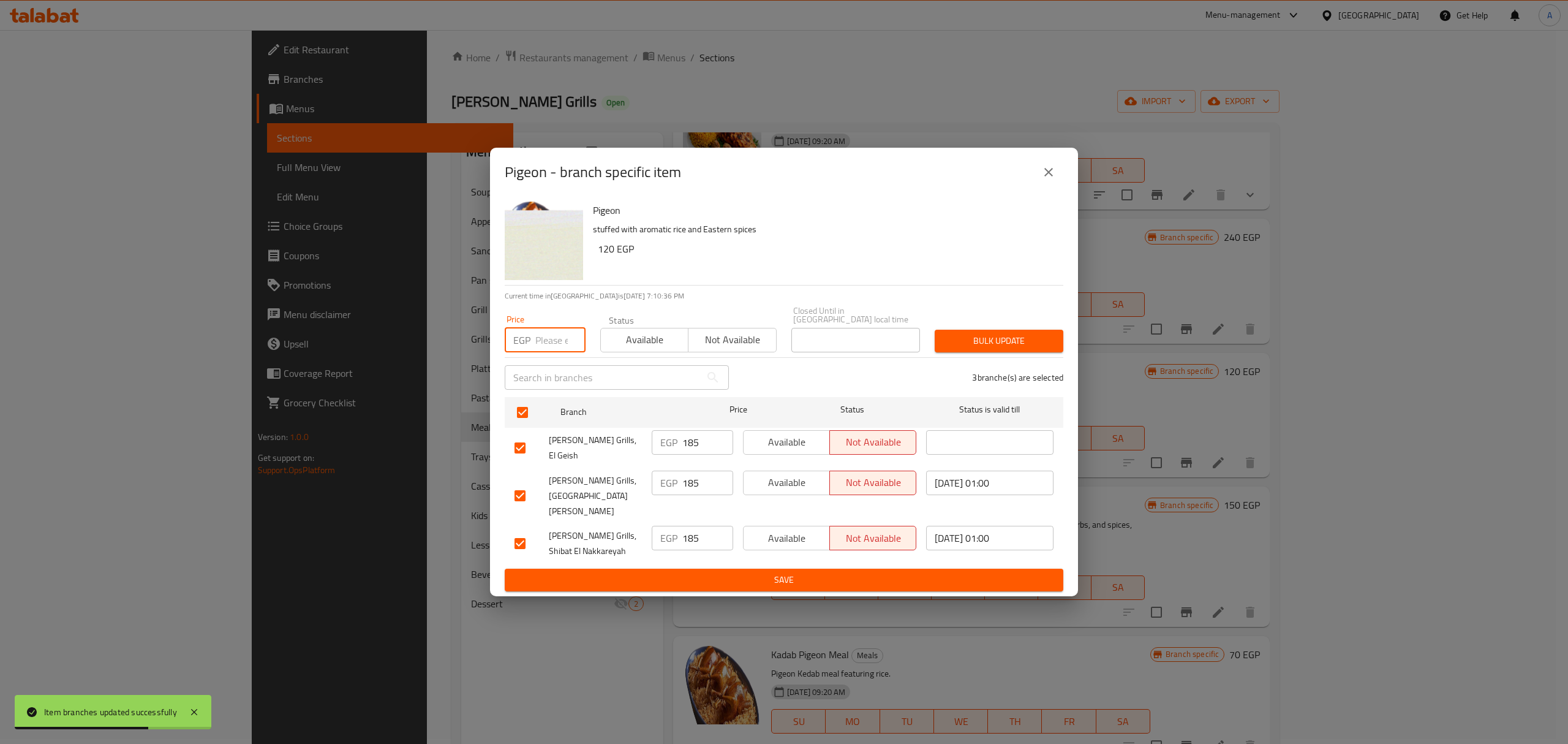
click at [547, 352] on input "number" at bounding box center [560, 339] width 51 height 25
type input "245"
click at [982, 348] on span "Bulk update" at bounding box center [999, 340] width 109 height 15
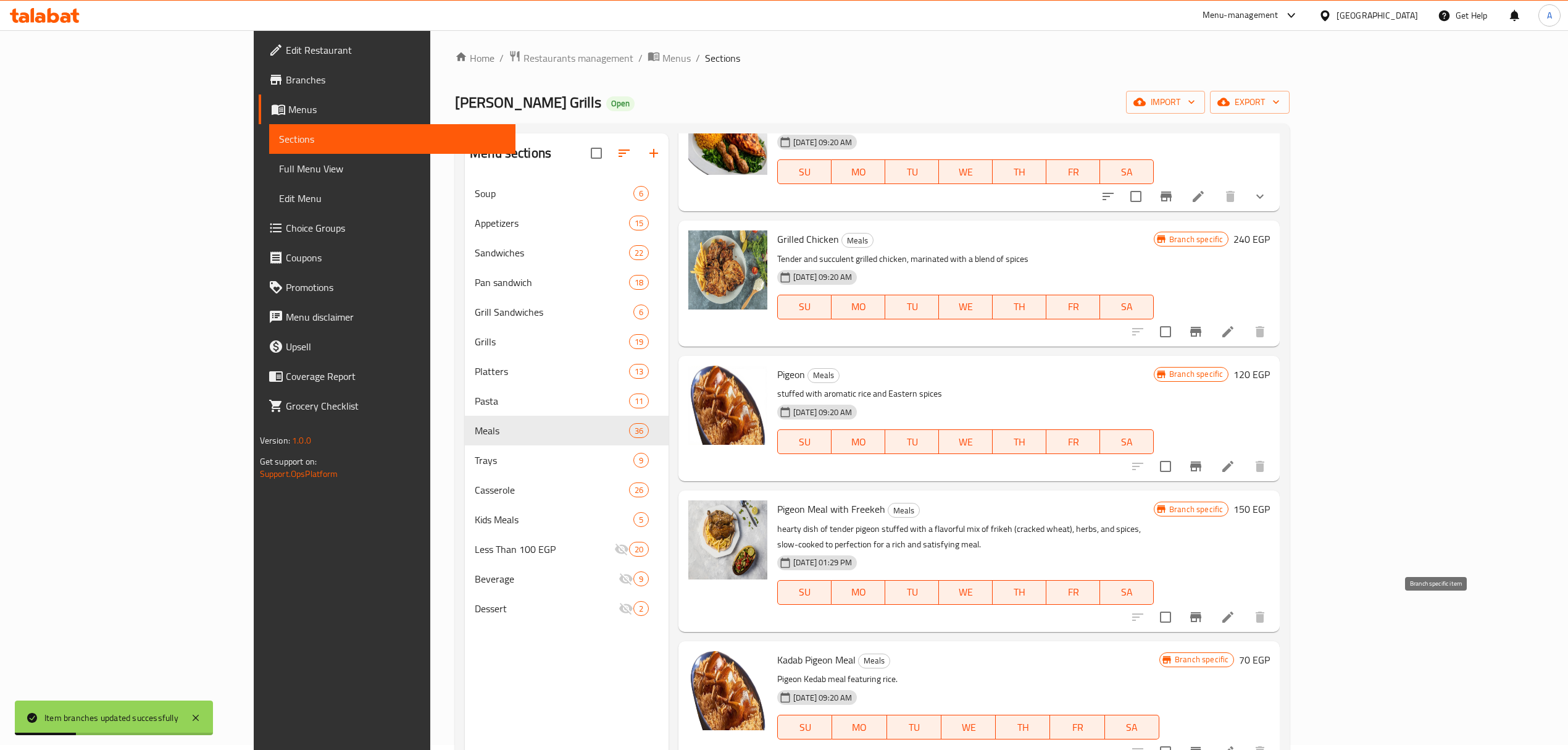
click at [1203, 620] on icon "Branch-specific-item" at bounding box center [1195, 617] width 15 height 15
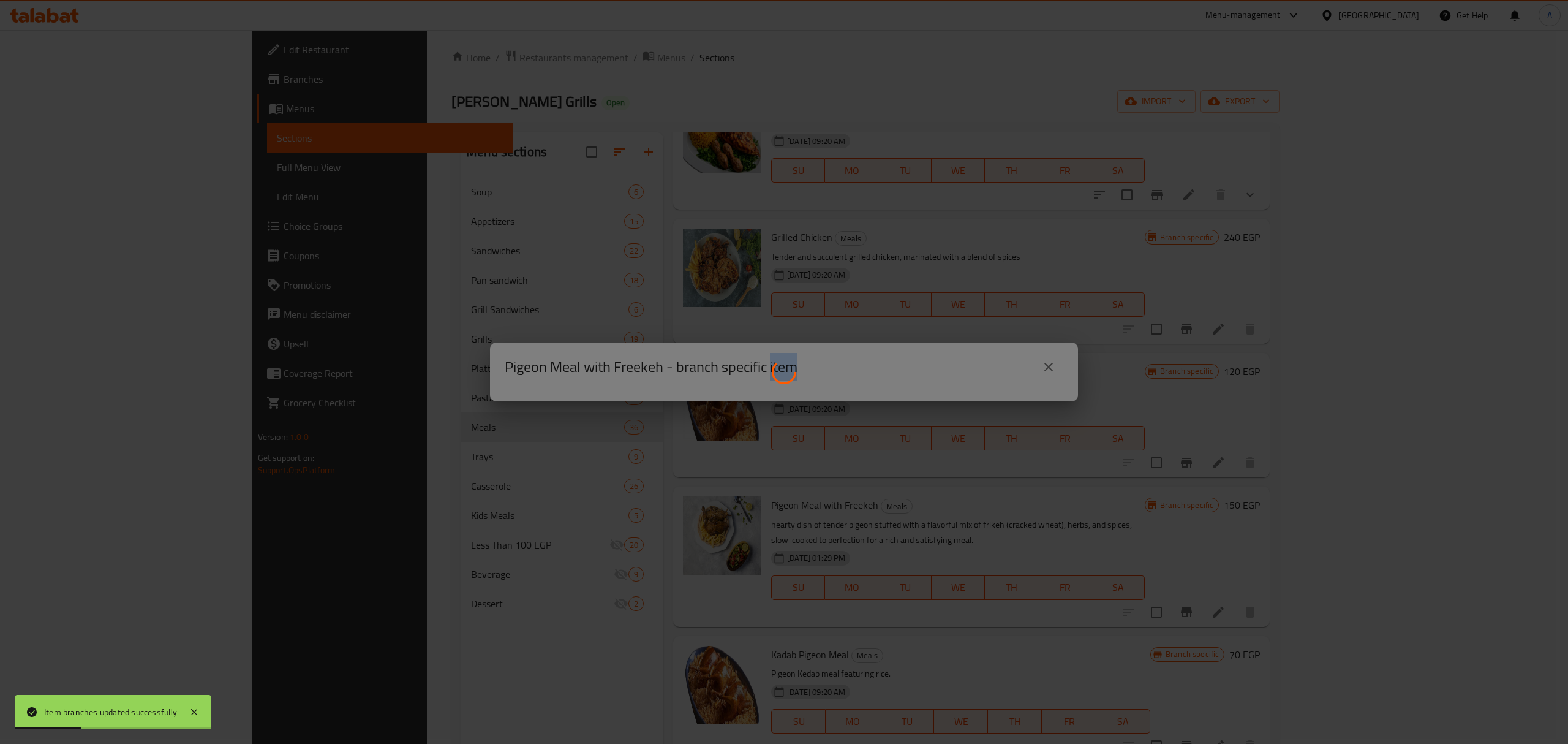
click at [1420, 615] on div at bounding box center [784, 372] width 1568 height 744
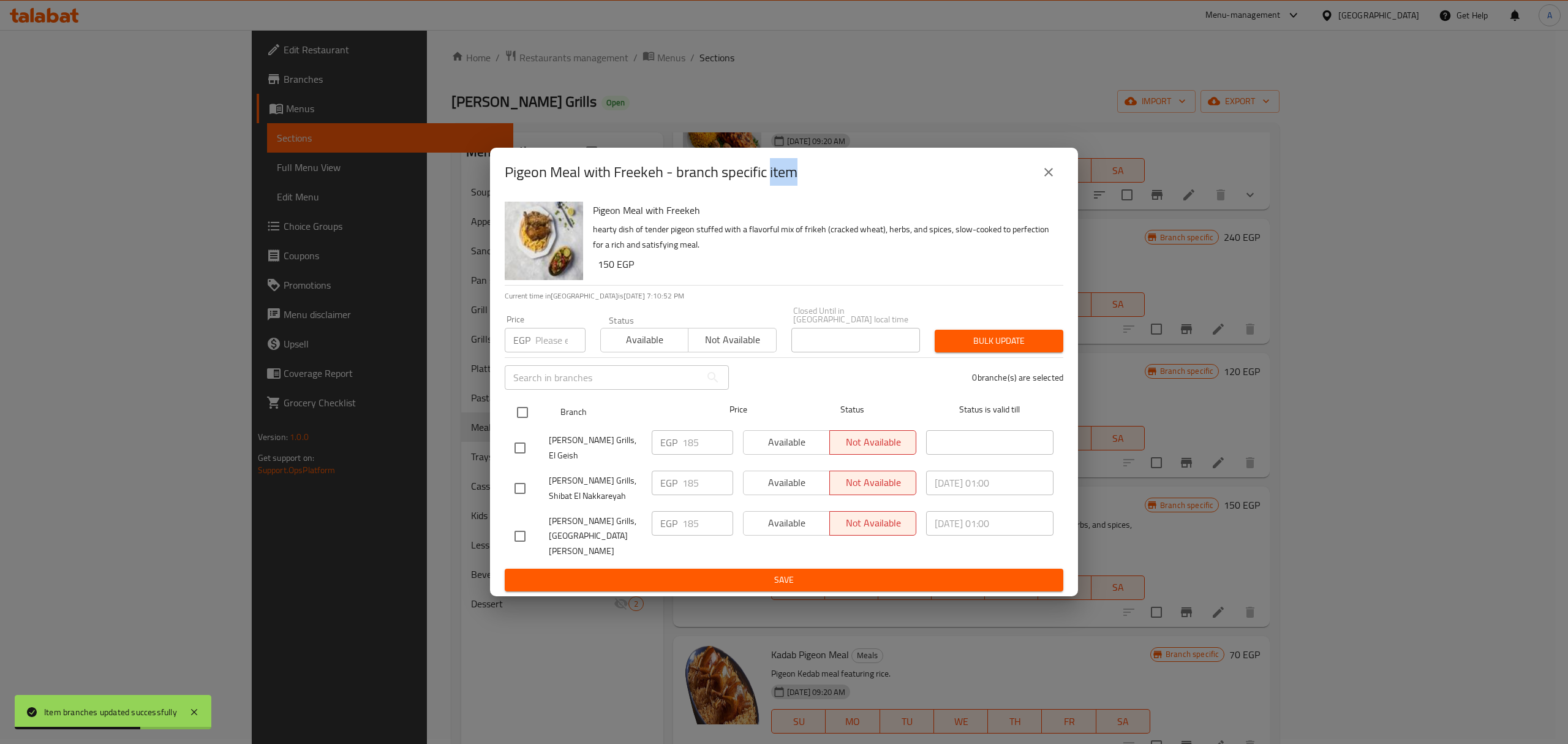
click at [522, 421] on input "checkbox" at bounding box center [522, 413] width 26 height 26
checkbox input "true"
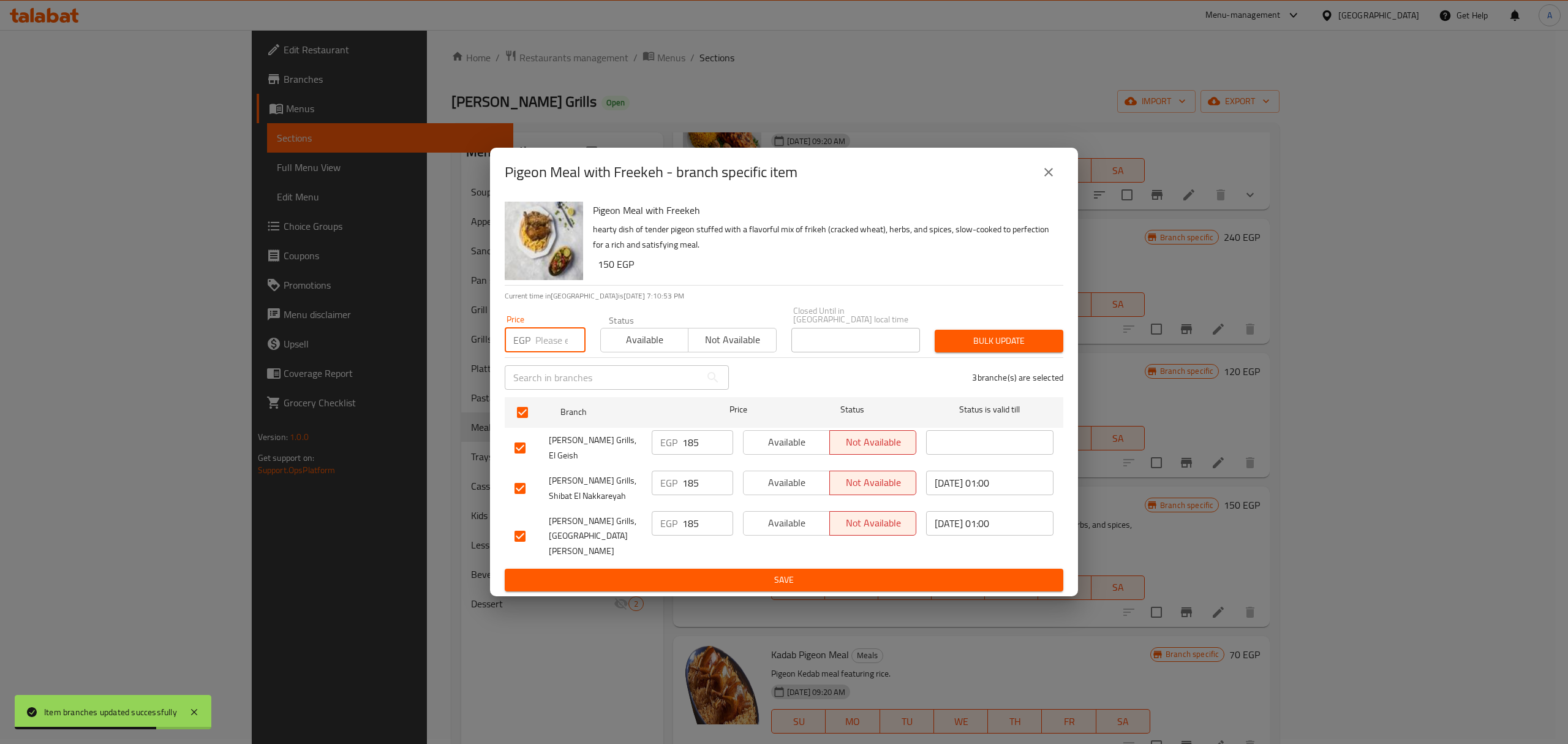
click at [561, 352] on input "number" at bounding box center [560, 339] width 51 height 25
type input "260"
click at [964, 352] on button "Bulk update" at bounding box center [999, 341] width 128 height 22
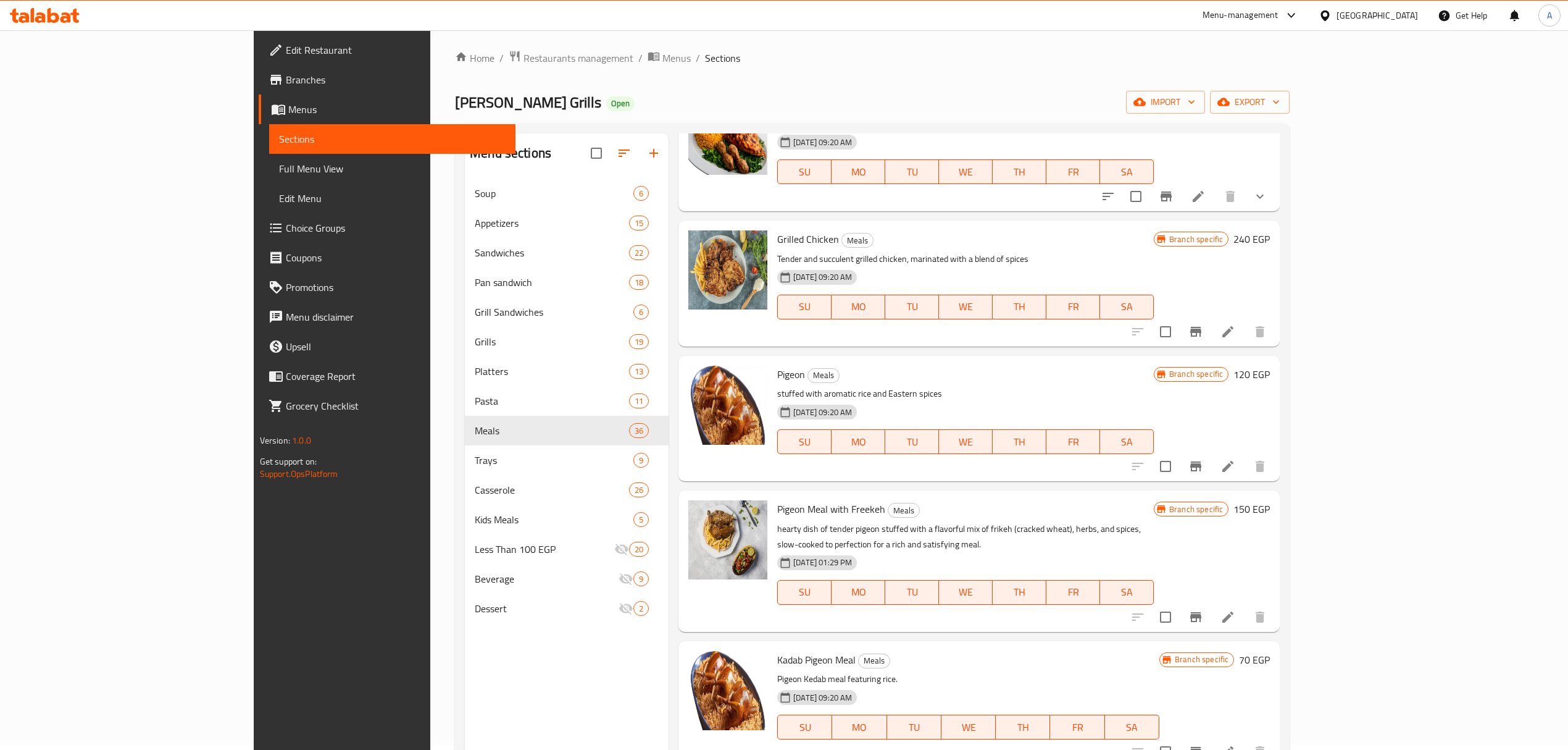
click at [1203, 620] on icon "Branch-specific-item" at bounding box center [1195, 617] width 15 height 15
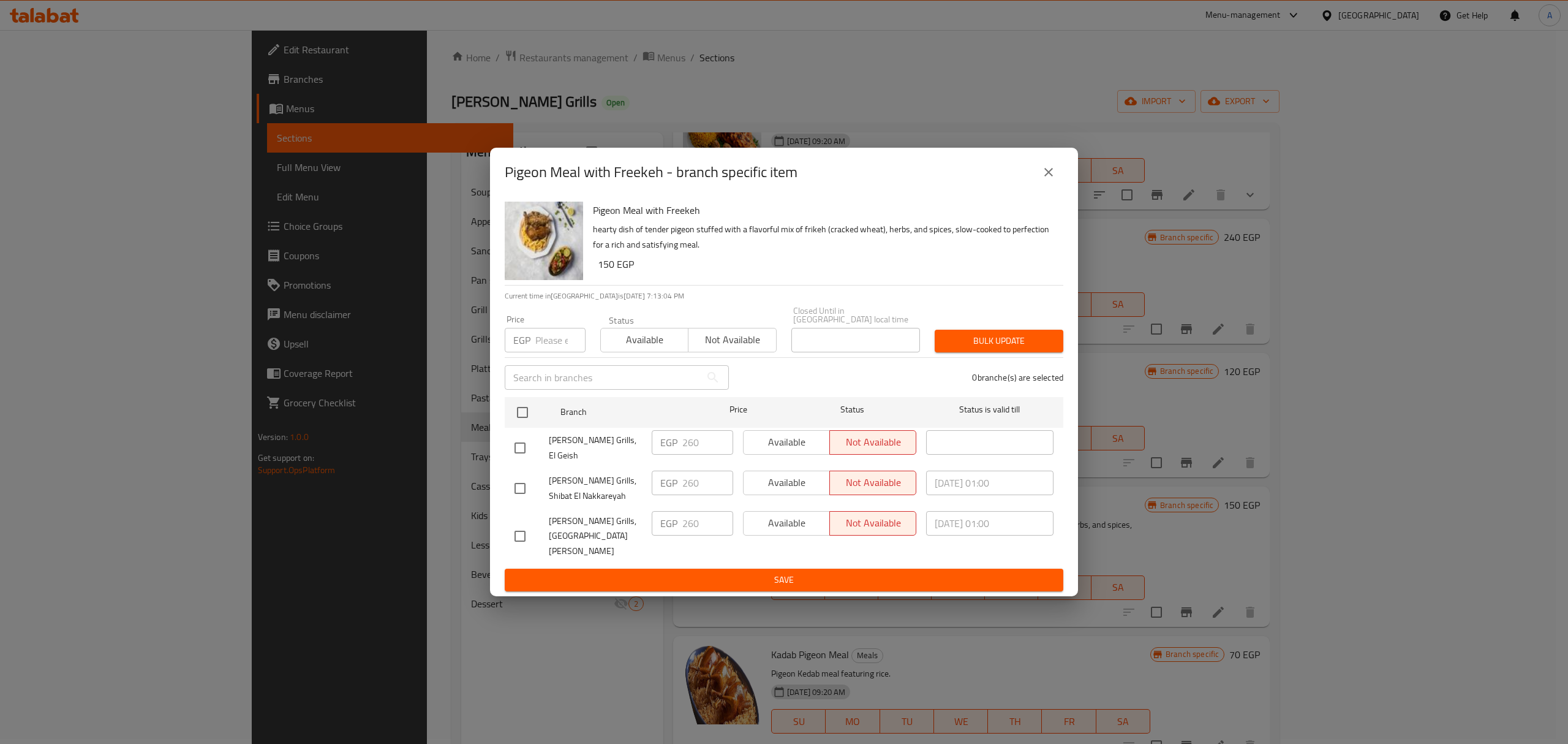
click at [1046, 187] on button "close" at bounding box center [1048, 172] width 30 height 30
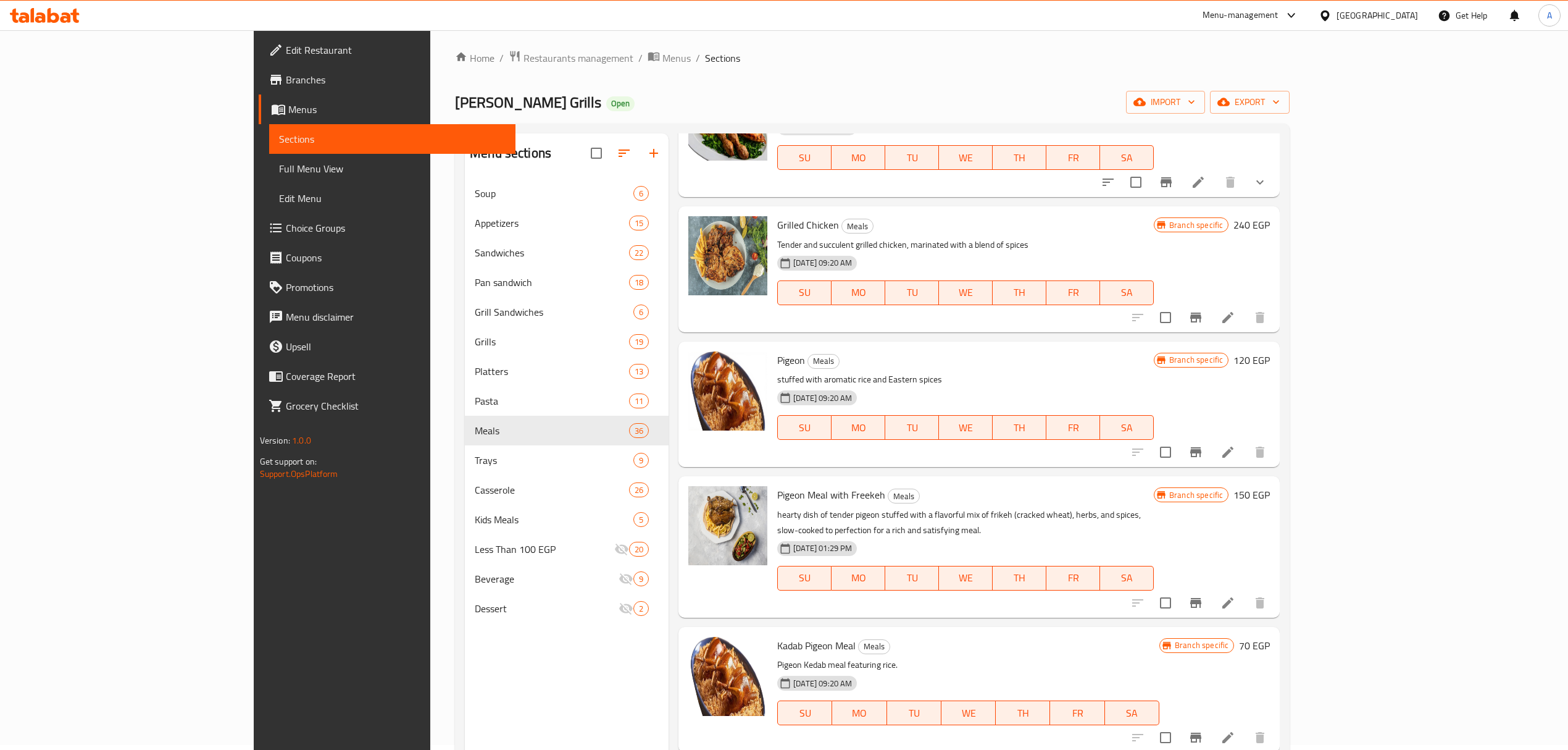
scroll to position [173, 0]
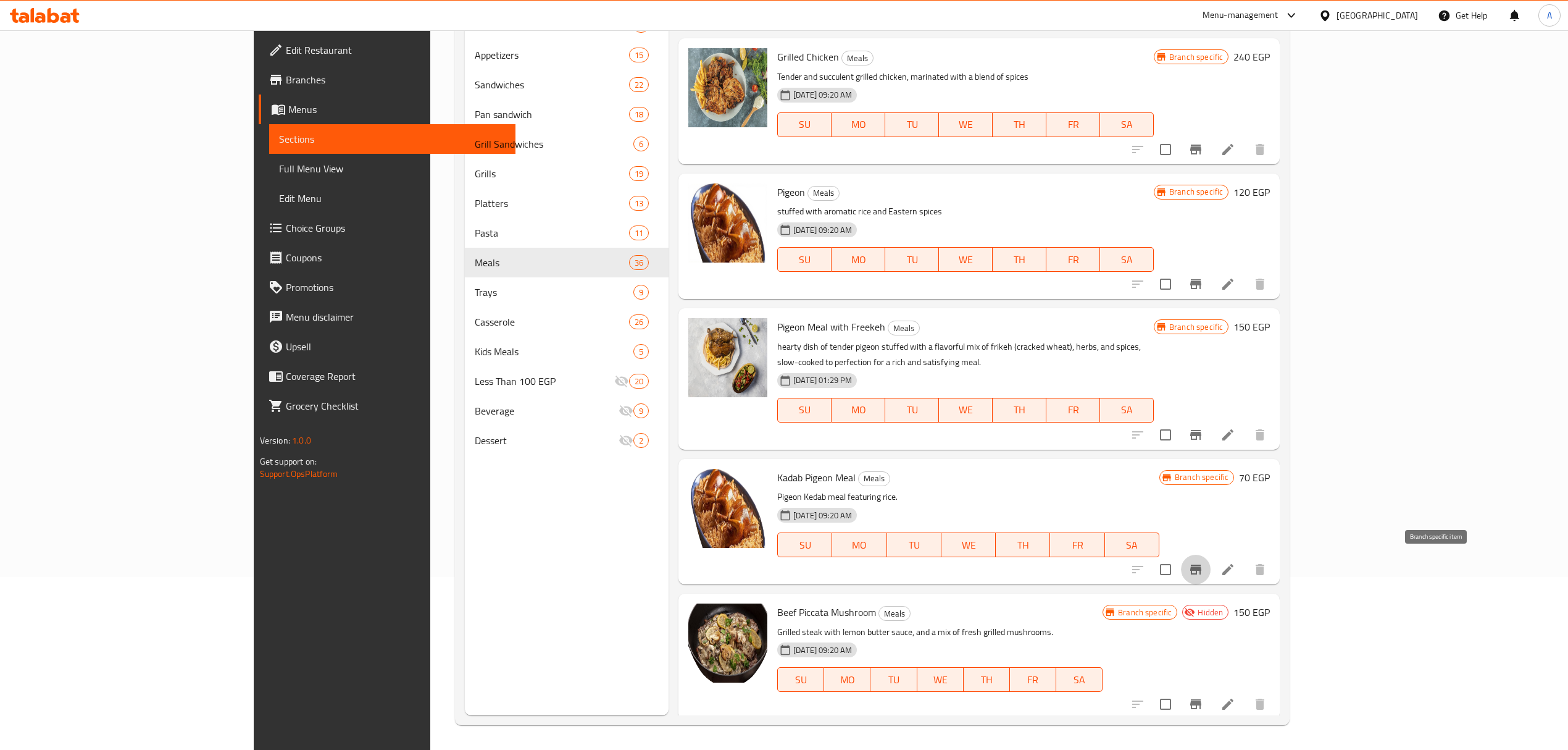
click at [1201, 567] on icon "Branch-specific-item" at bounding box center [1196, 570] width 11 height 10
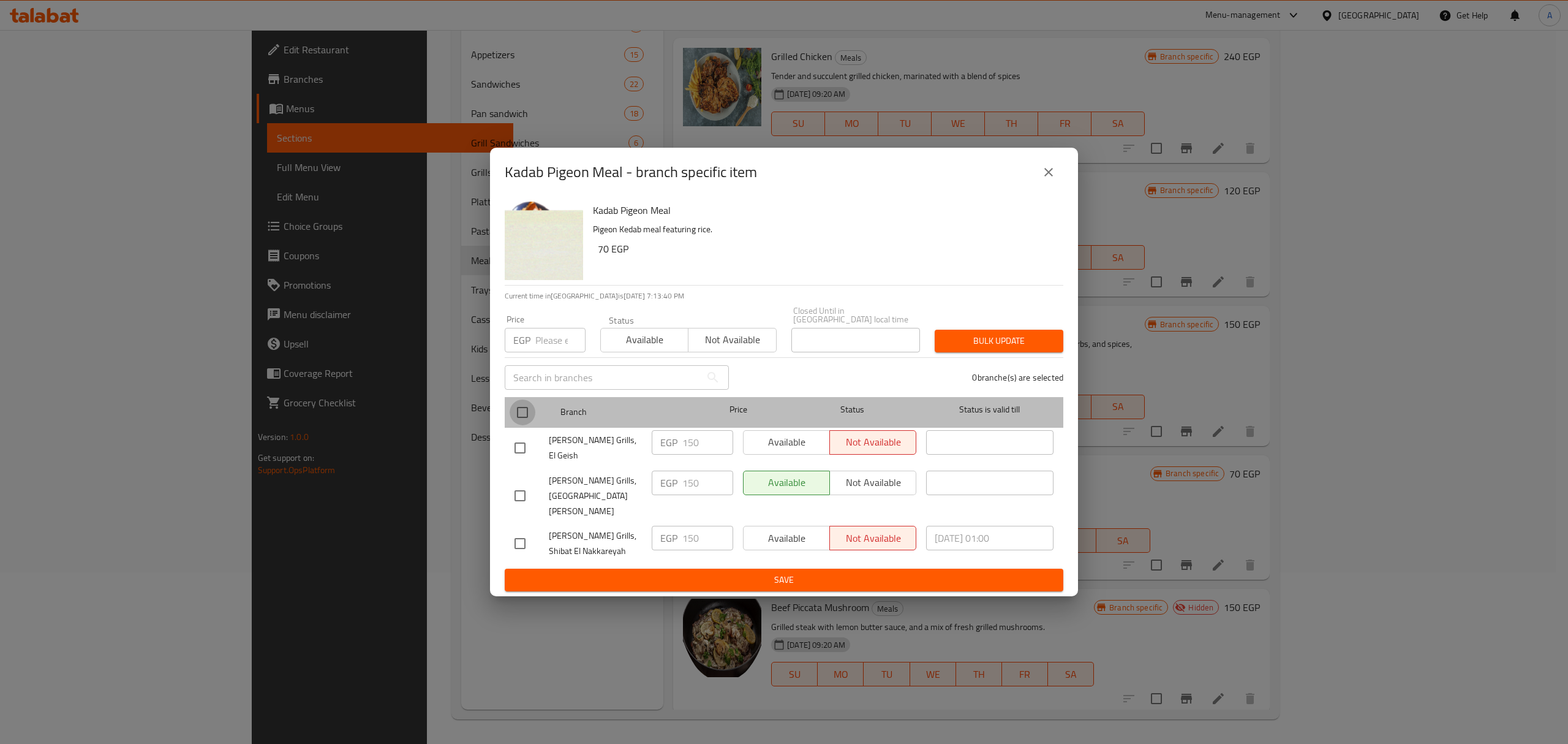
click at [520, 421] on input "checkbox" at bounding box center [522, 413] width 26 height 26
checkbox input "true"
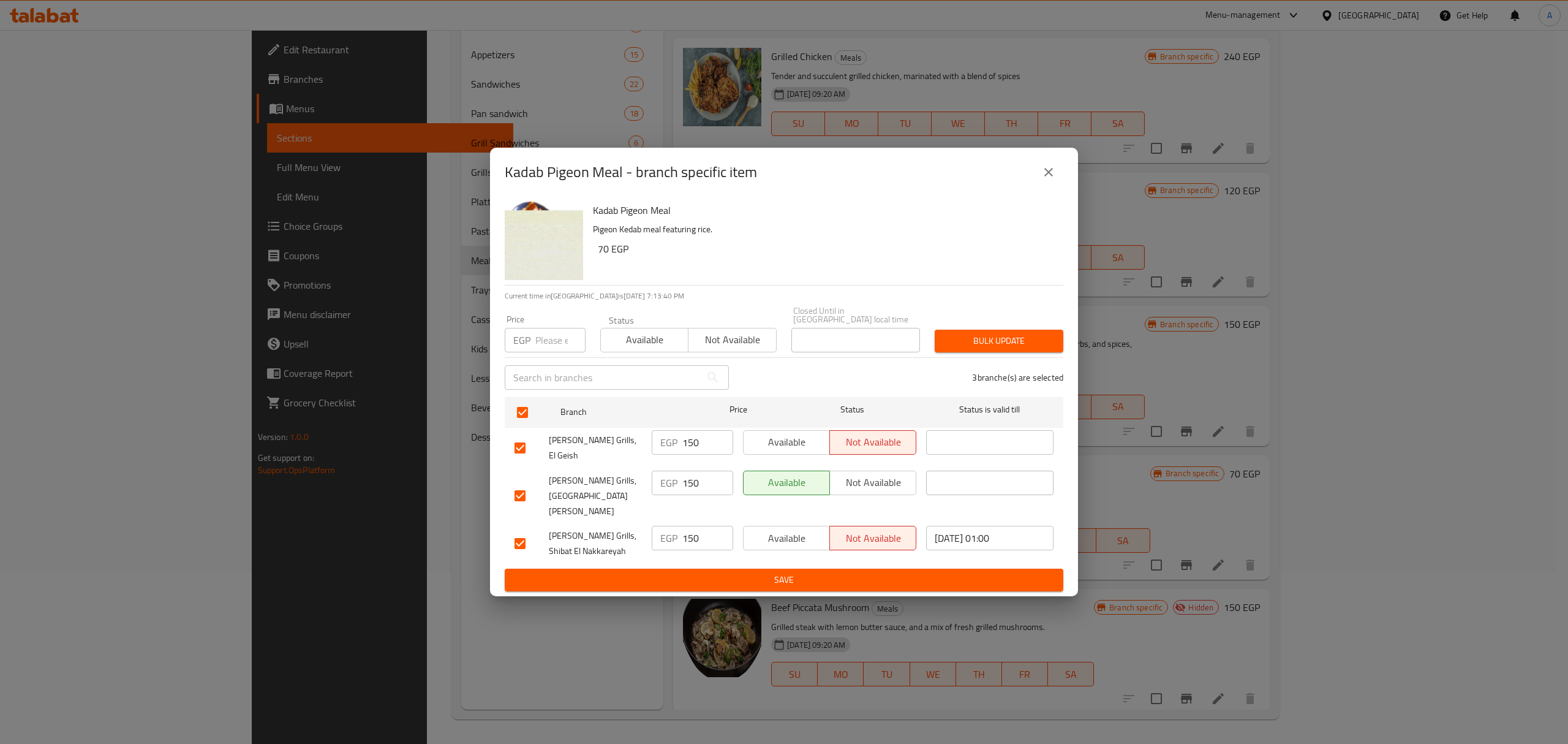
click at [554, 351] on input "number" at bounding box center [560, 339] width 51 height 25
type input "165"
click at [970, 344] on button "Bulk update" at bounding box center [999, 341] width 128 height 22
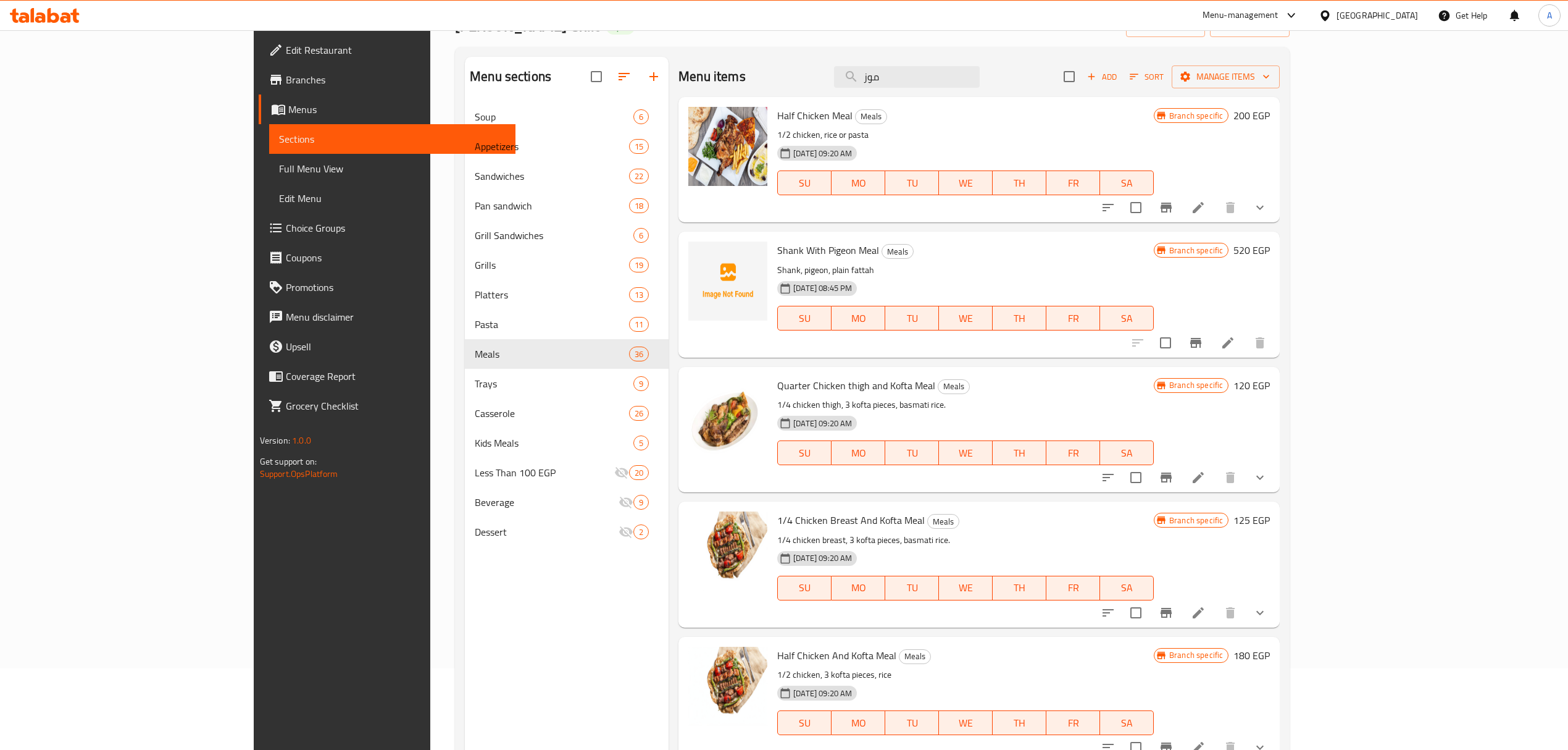
scroll to position [0, 0]
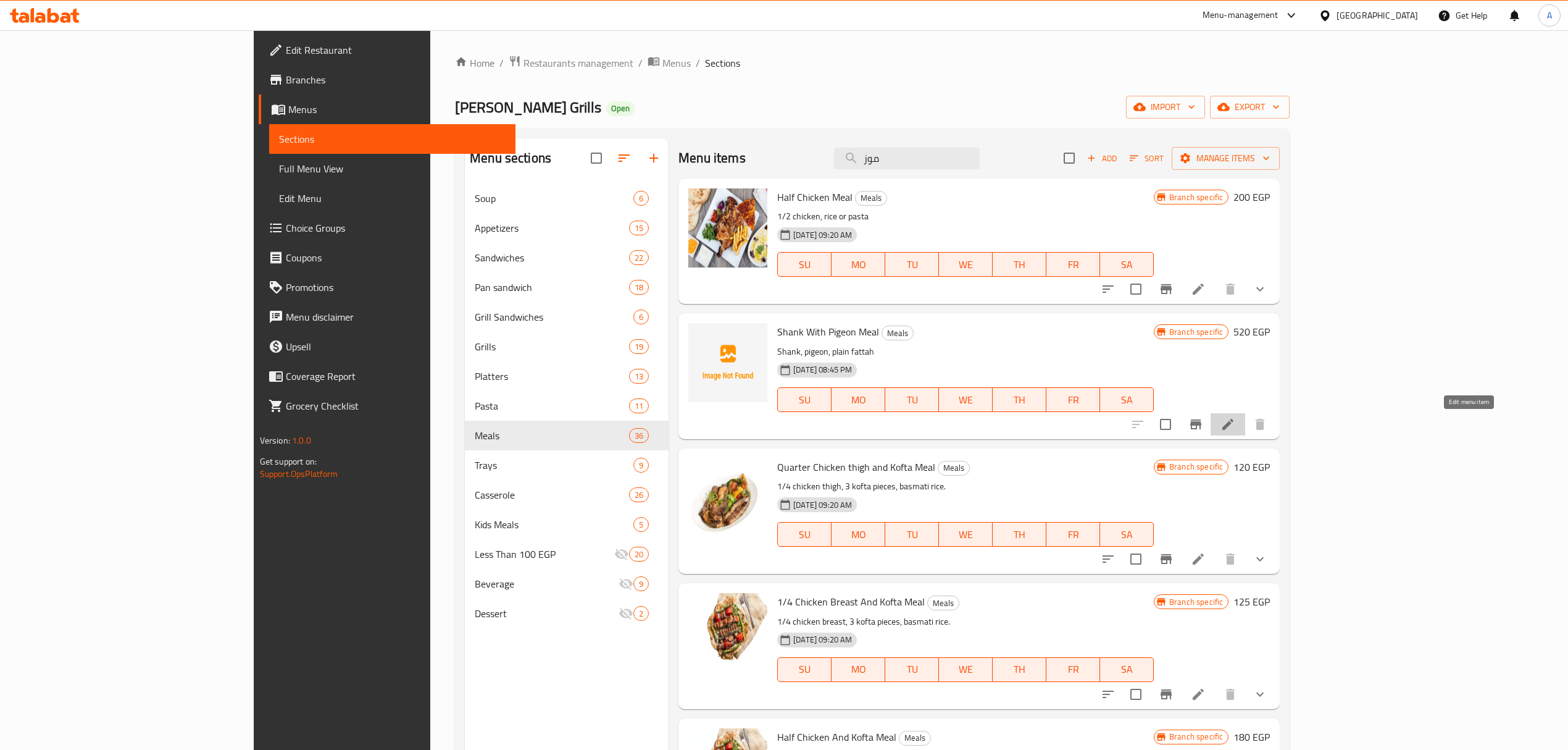
click at [1233, 430] on icon at bounding box center [1228, 425] width 11 height 11
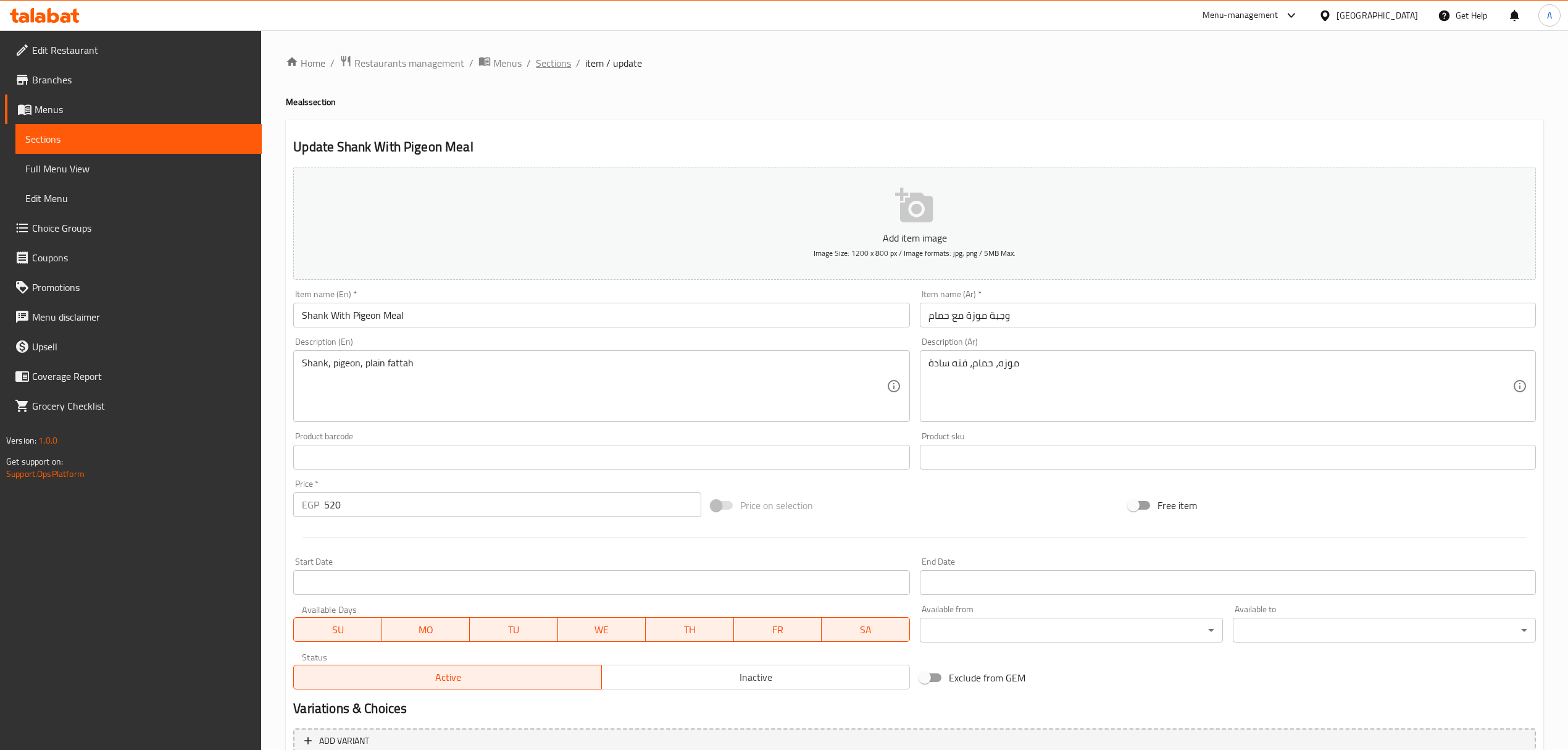
click at [541, 60] on span "Sections" at bounding box center [554, 63] width 36 height 15
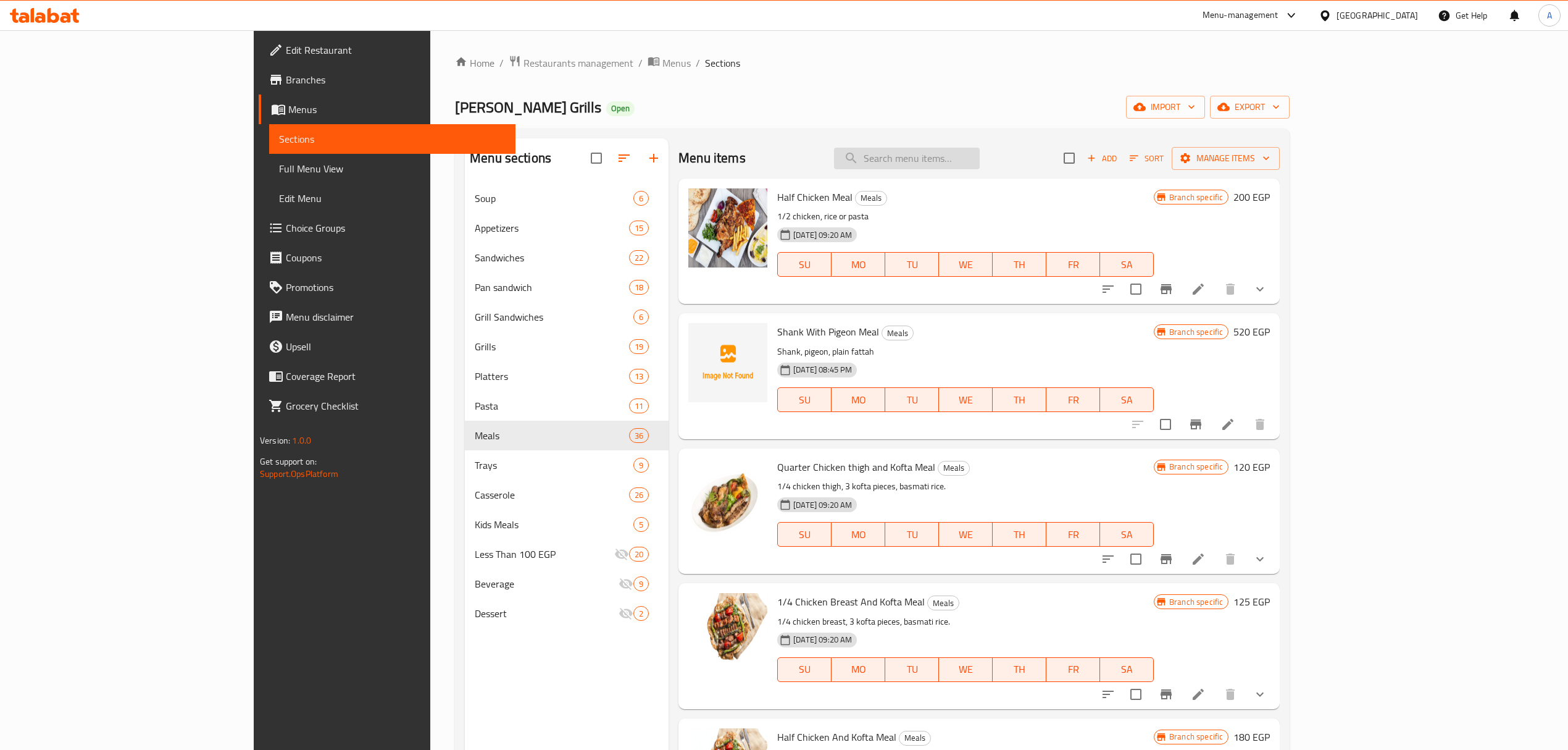
click at [979, 164] on input "search" at bounding box center [907, 158] width 146 height 22
paste input "نيفا مكسرات"
type input "نيفا مكسرات"
click at [1118, 159] on span "Add" at bounding box center [1101, 159] width 33 height 15
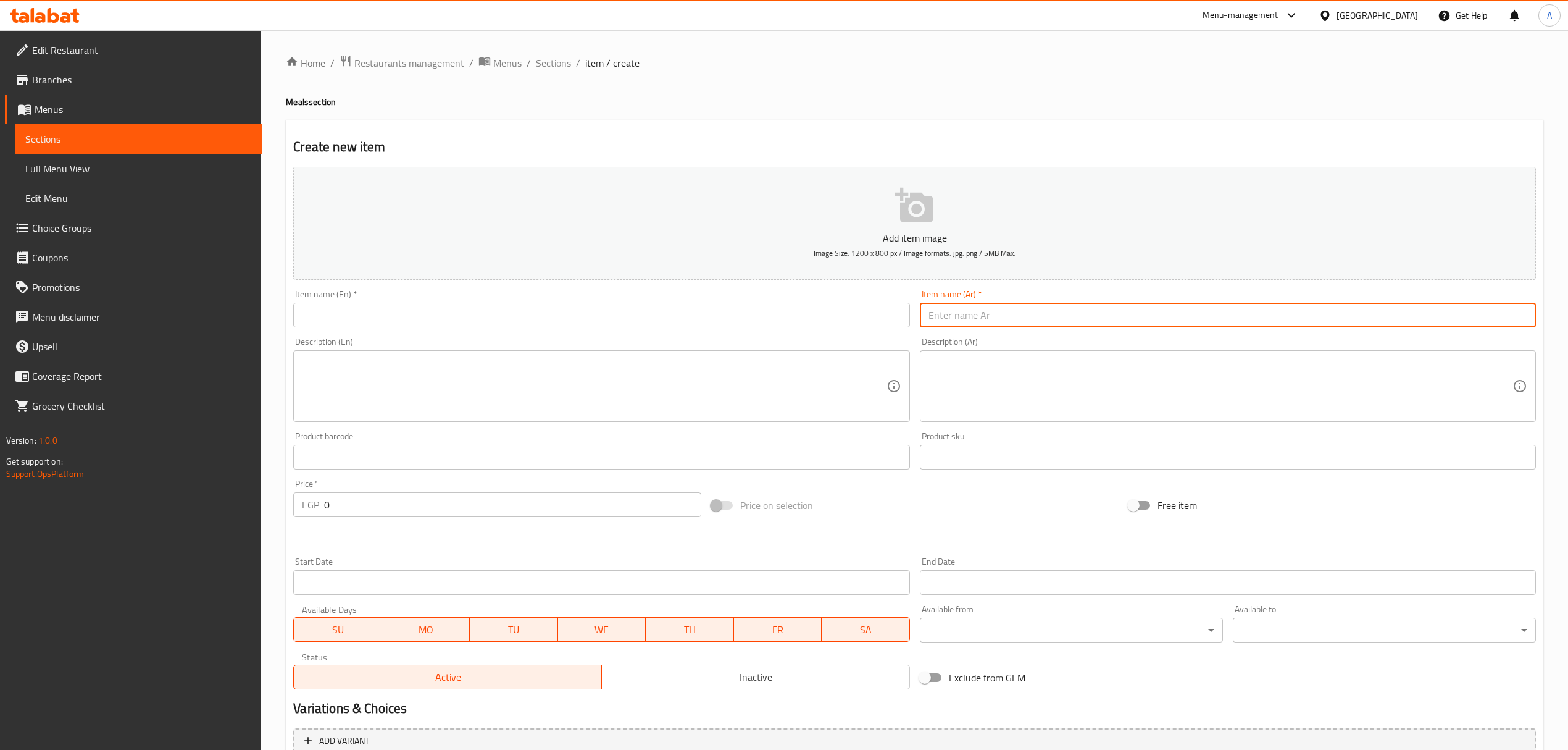
click at [1000, 309] on input "text" at bounding box center [1228, 315] width 616 height 25
paste input "نيفا مكسرات"
type input "نيفا مكسرات"
click at [651, 328] on input "text" at bounding box center [602, 315] width 616 height 25
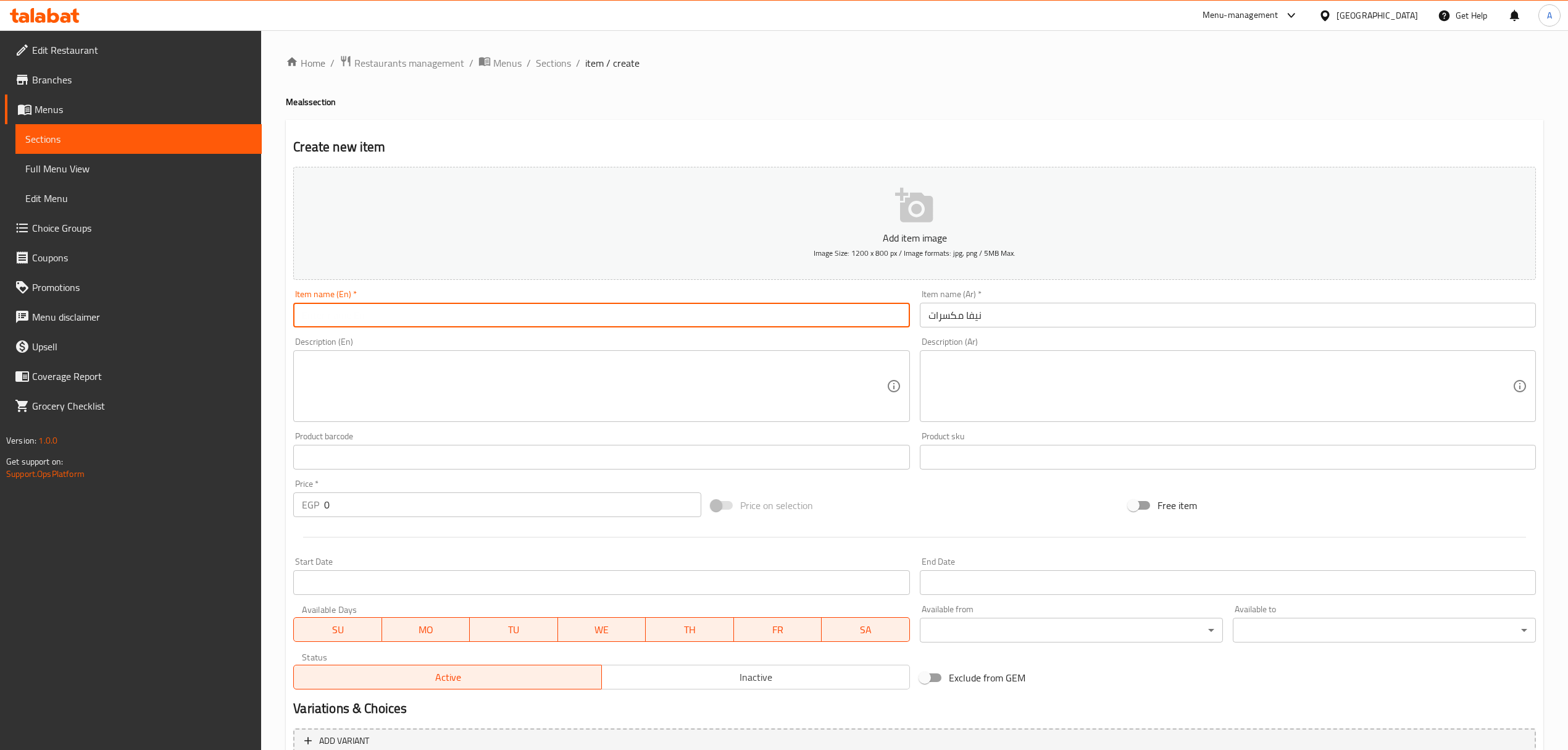
paste input "Neva Nuts"
click at [974, 315] on input "نيفا مكسرات" at bounding box center [1228, 315] width 616 height 25
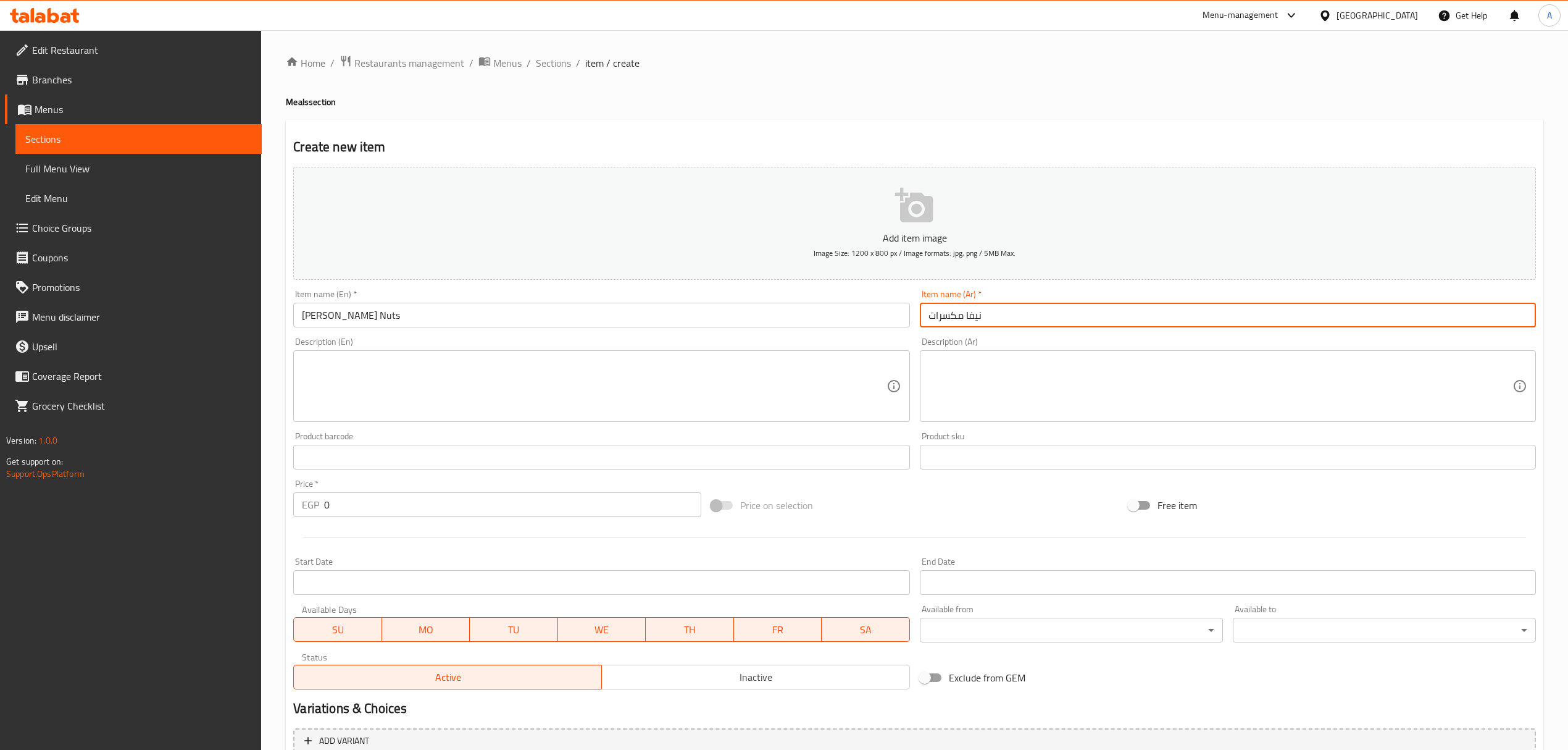
click at [974, 315] on input "نيفا مكسرات" at bounding box center [1228, 315] width 616 height 25
click at [314, 317] on input "Neva Nuts" at bounding box center [602, 315] width 616 height 25
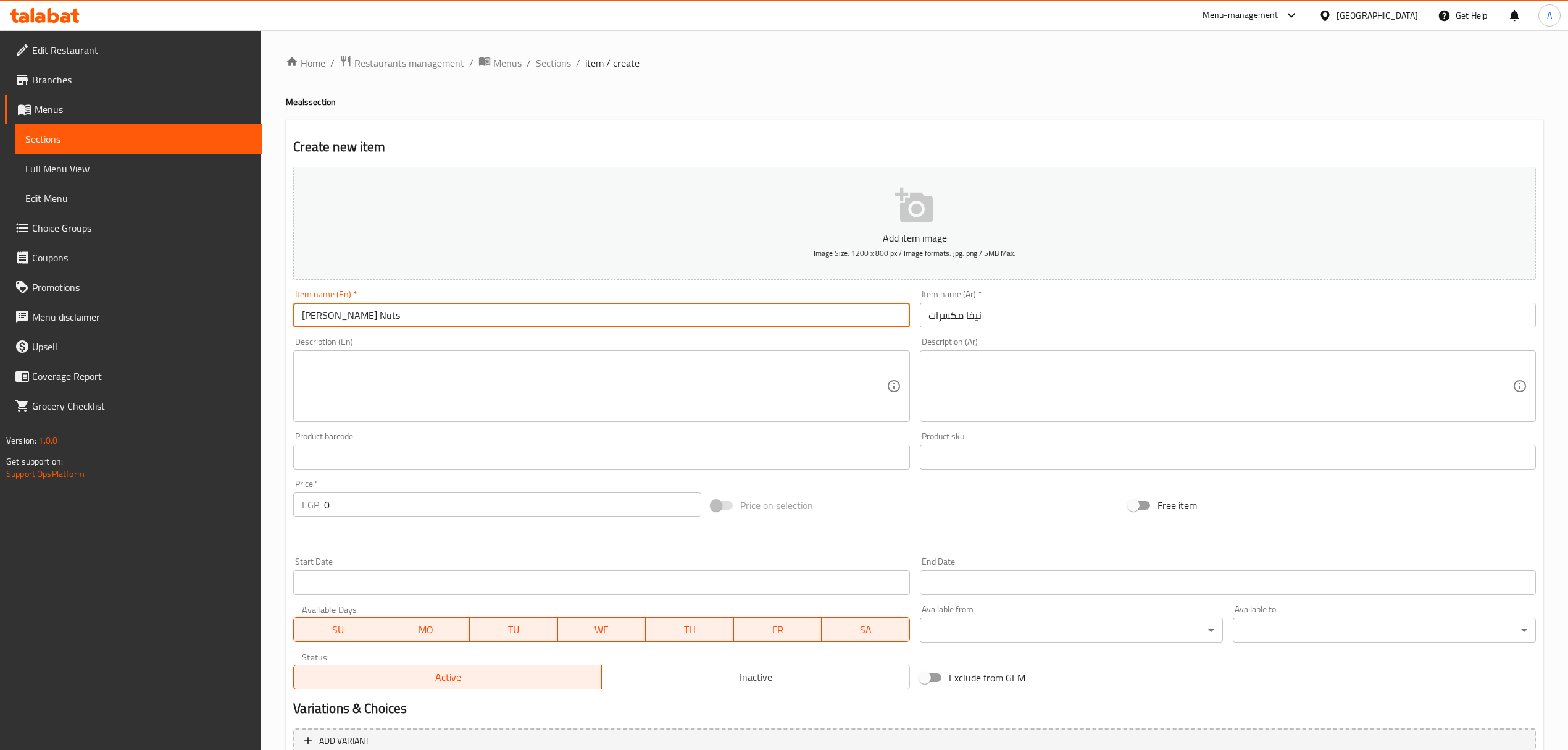
click at [314, 317] on input "Neva Nuts" at bounding box center [602, 315] width 616 height 25
paste input "fa"
type input "Nefa Nuts"
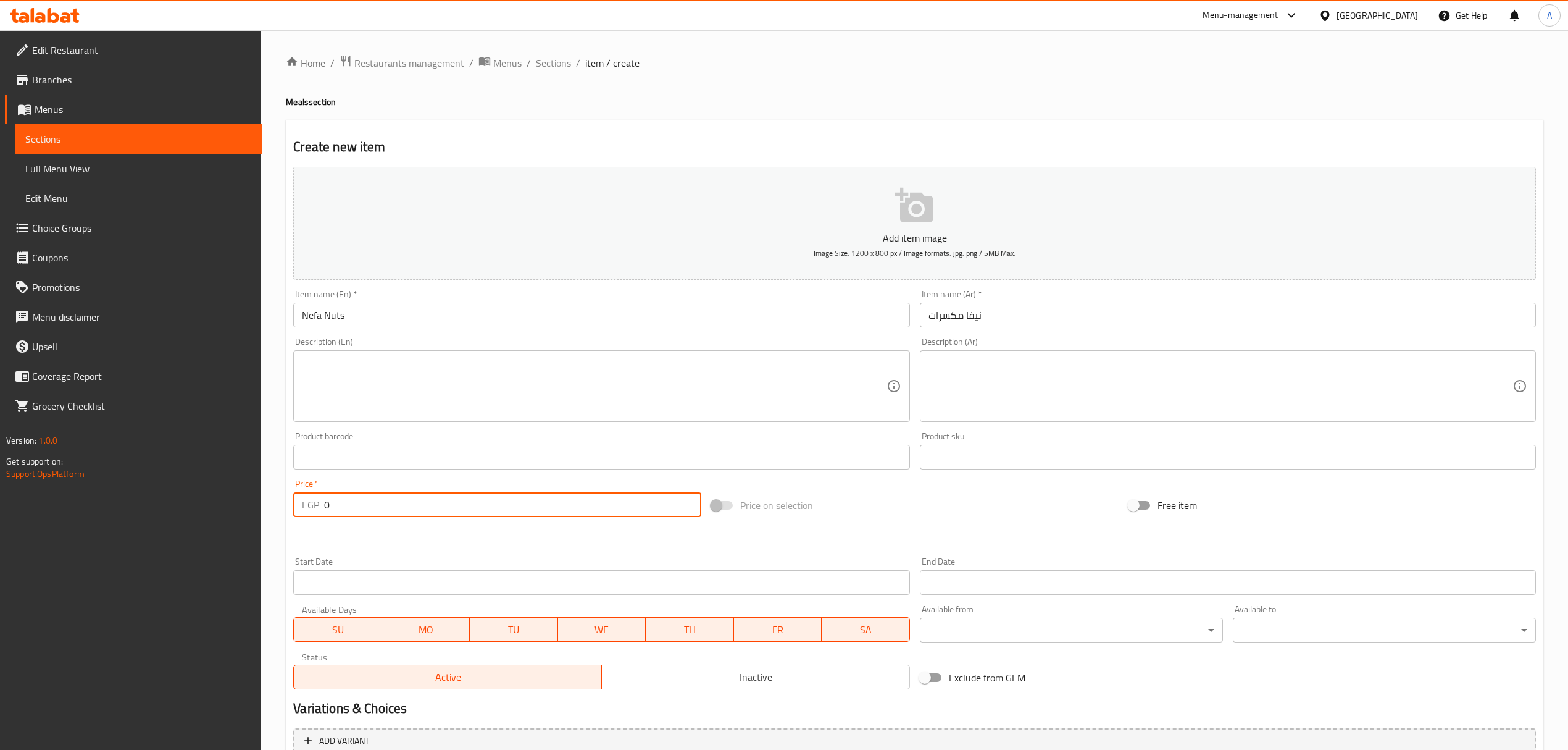
drag, startPoint x: 340, startPoint y: 511, endPoint x: 287, endPoint y: 512, distance: 53.0
click at [287, 512] on div "Create new item Add item image Image Size: 1200 x 800 px / Image formats: jpg, …" at bounding box center [914, 479] width 1257 height 719
paste input "340.0"
type input "340.00"
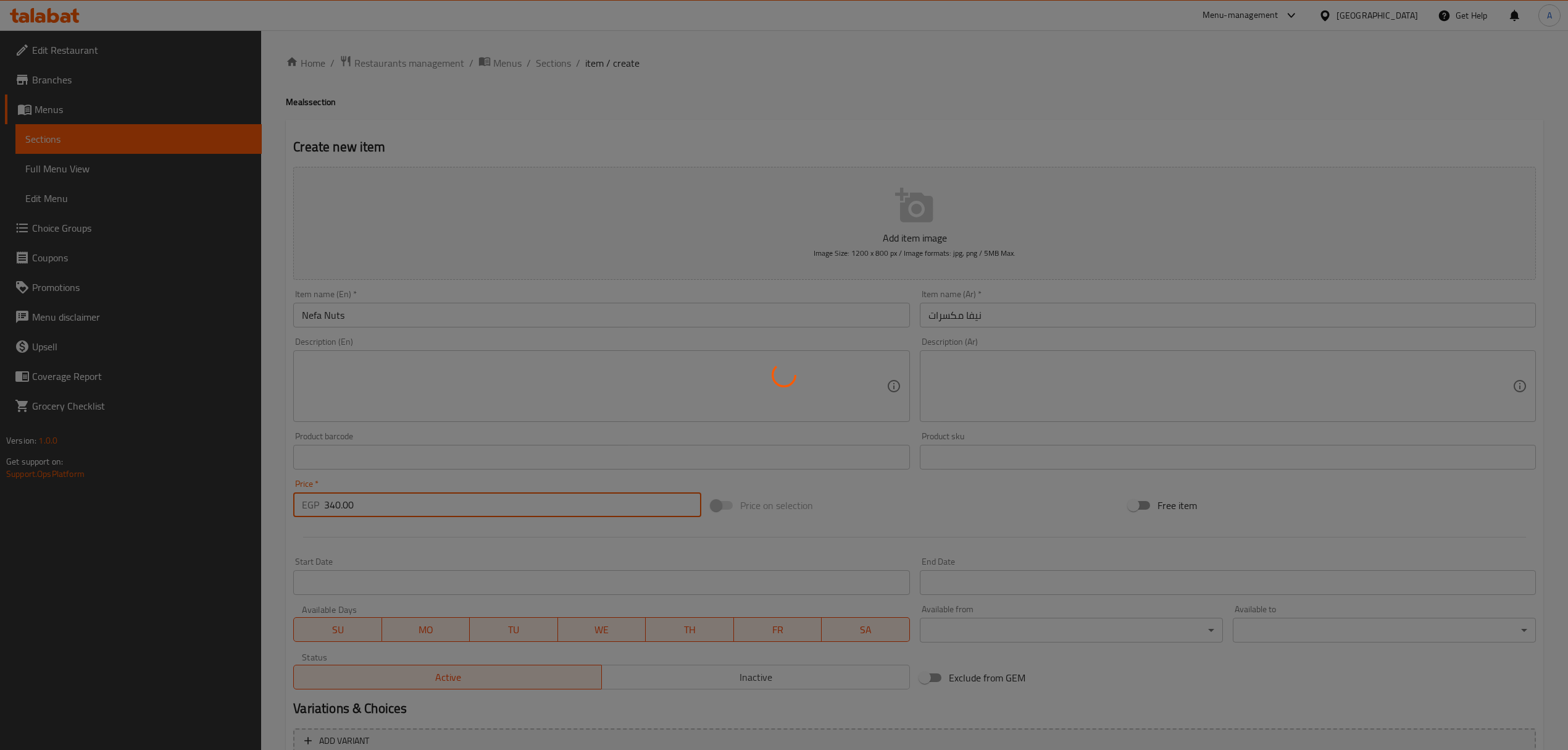
type input "0"
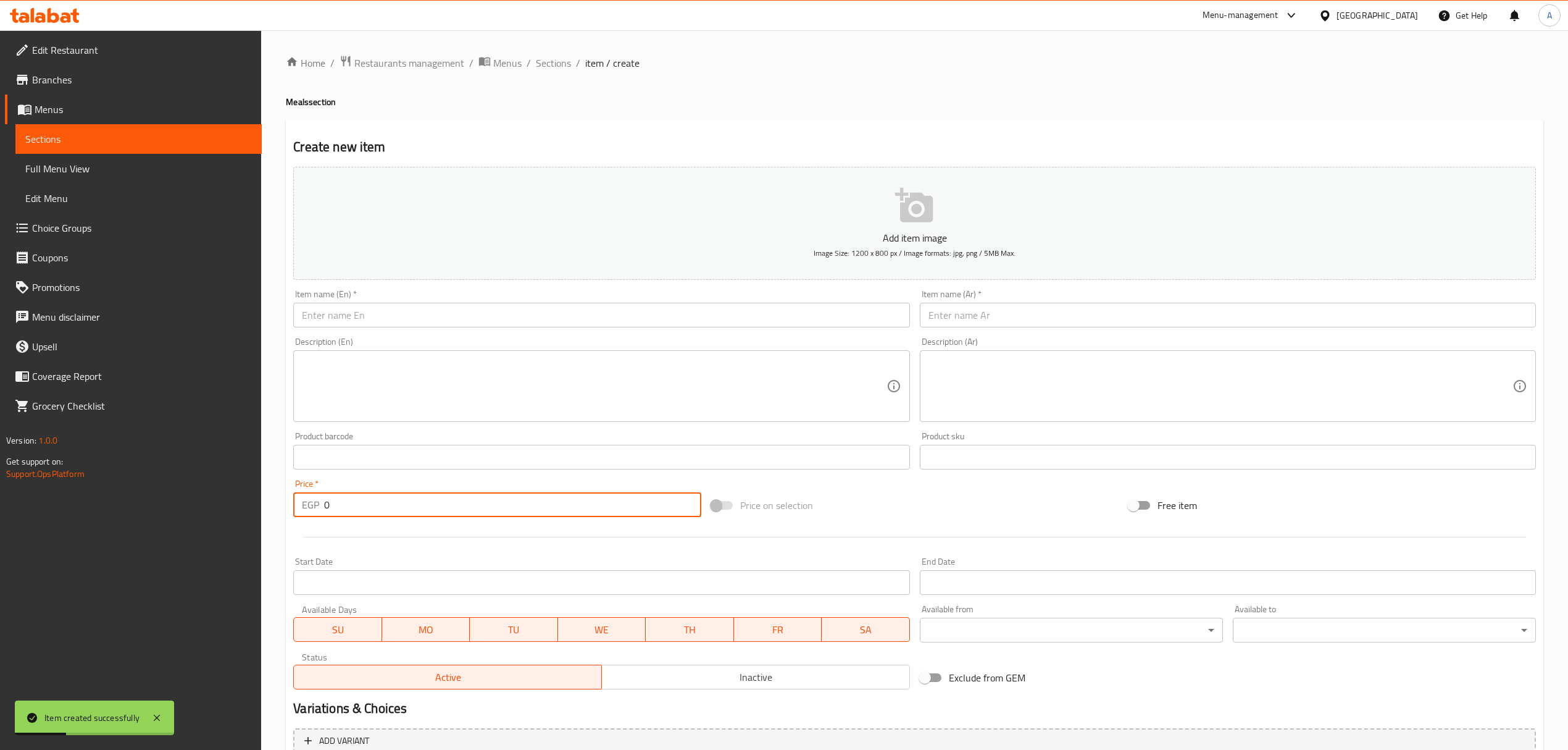
drag, startPoint x: 1025, startPoint y: 293, endPoint x: 1025, endPoint y: 314, distance: 21.0
click at [1025, 304] on div "Item name (Ar)   * Item name (Ar) *" at bounding box center [1228, 308] width 616 height 38
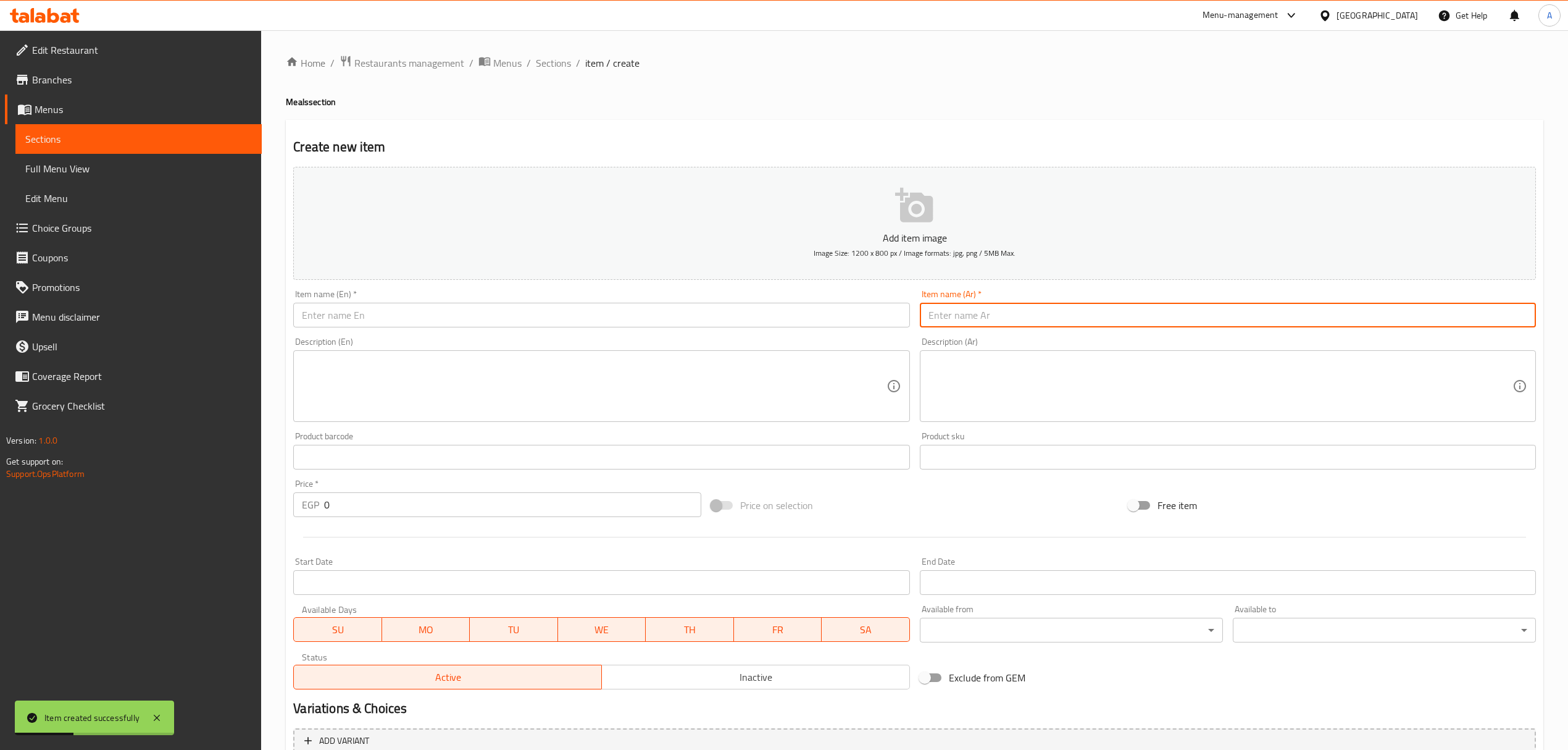
click at [1025, 322] on input "text" at bounding box center [1228, 315] width 616 height 25
paste input "نص بطة مكسرات"
type input "نص بطة مكسرات"
click at [567, 335] on div "Description (En) Description (En)" at bounding box center [601, 379] width 626 height 95
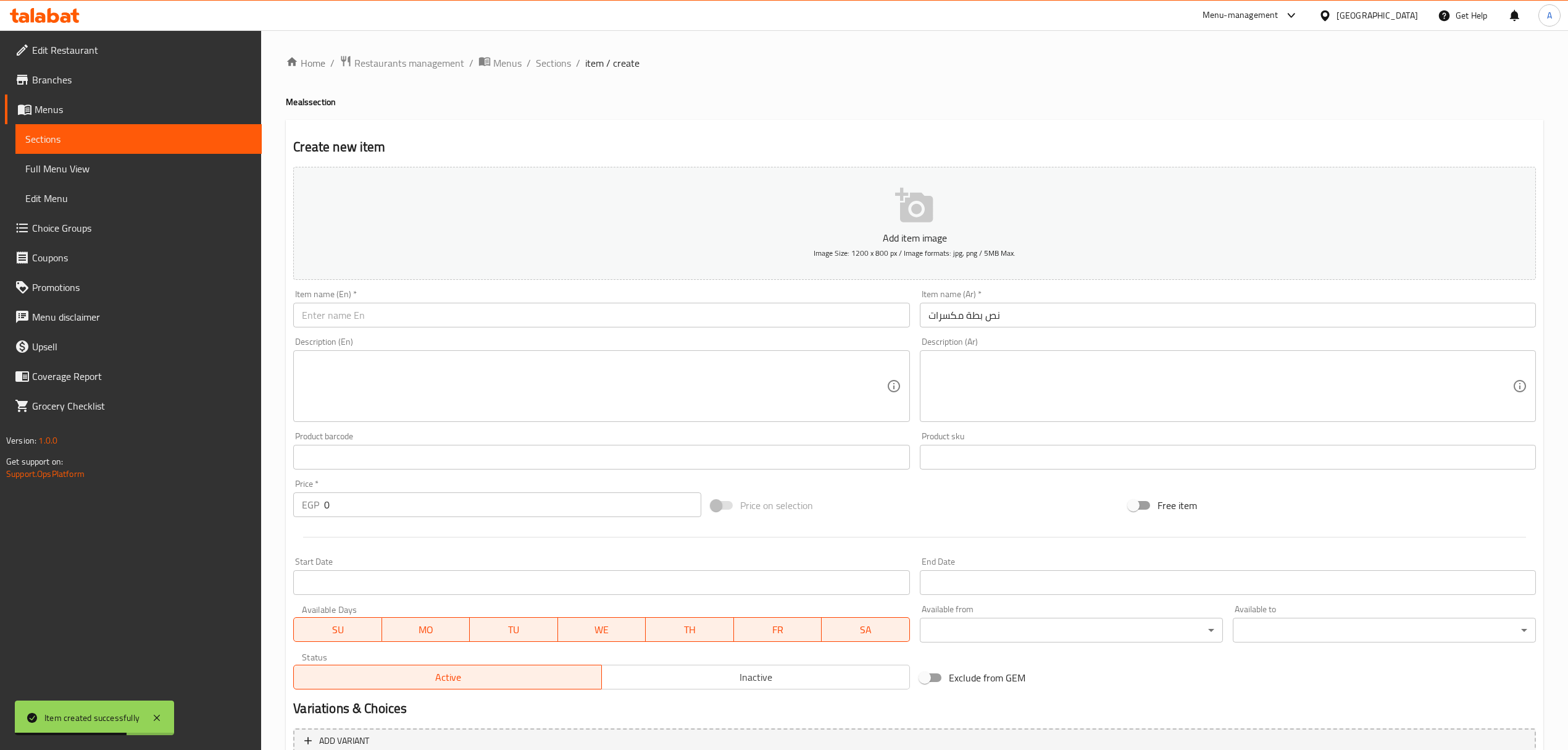
click at [573, 311] on input "text" at bounding box center [602, 315] width 616 height 25
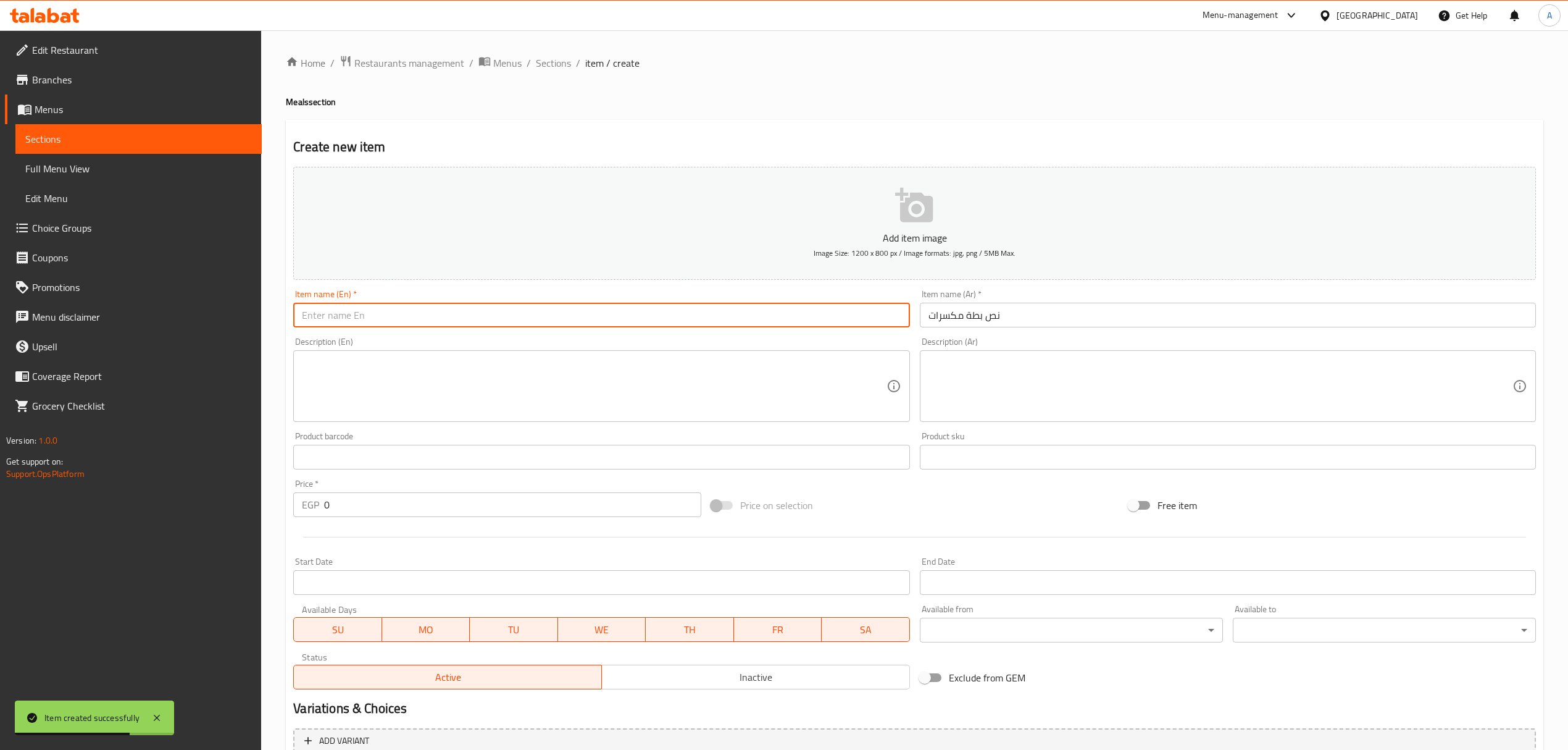
paste input "Half A Duck With Nuts"
type input "Half A Duck With Nuts"
click at [356, 517] on div "Add item image Image Size: 1200 x 800 px / Image formats: jpg, png / 5MB Max. I…" at bounding box center [914, 428] width 1253 height 532
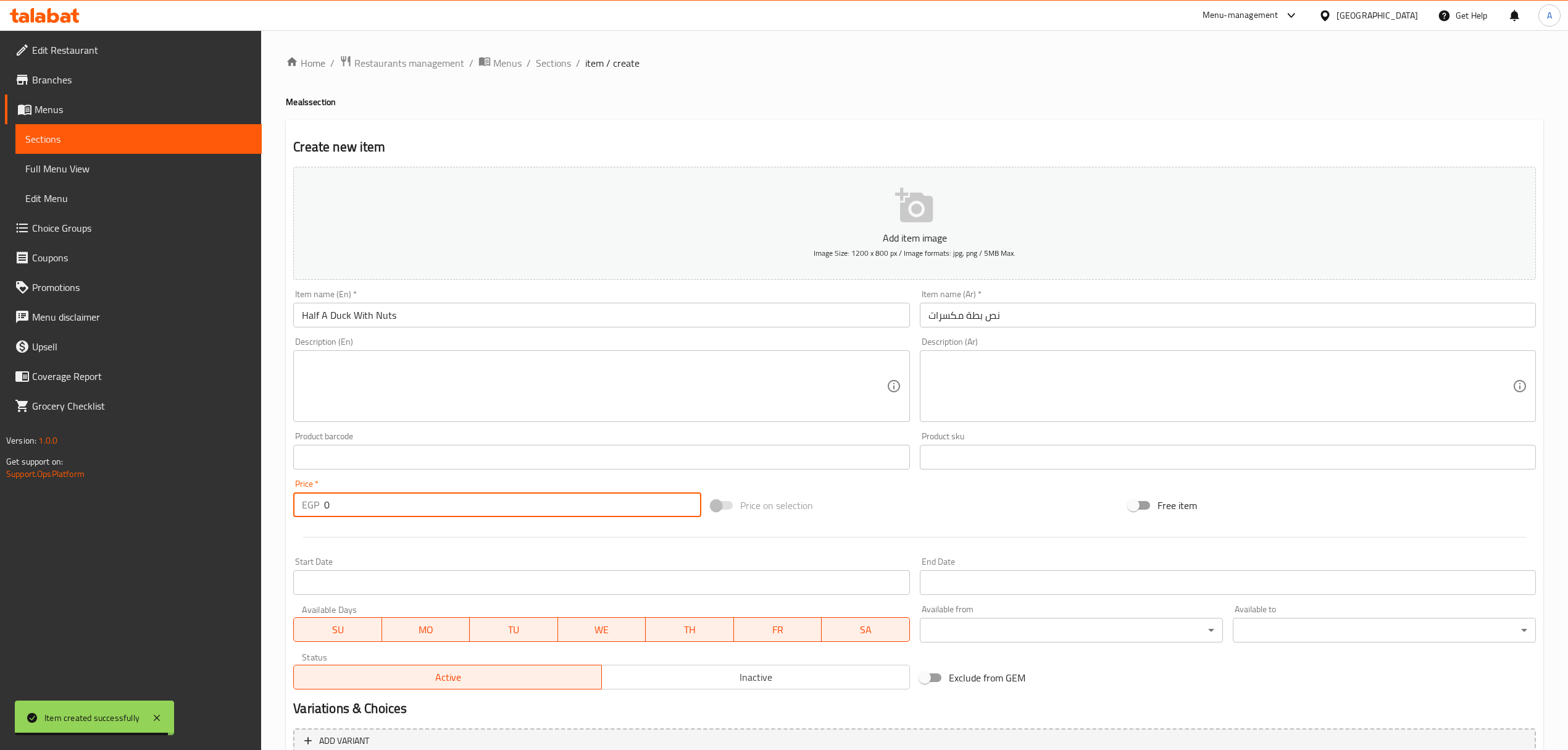
drag, startPoint x: 353, startPoint y: 497, endPoint x: 310, endPoint y: 505, distance: 43.7
click at [310, 505] on div "EGP 0 Price *" at bounding box center [497, 504] width 408 height 25
paste input "570.0"
type input "570.00"
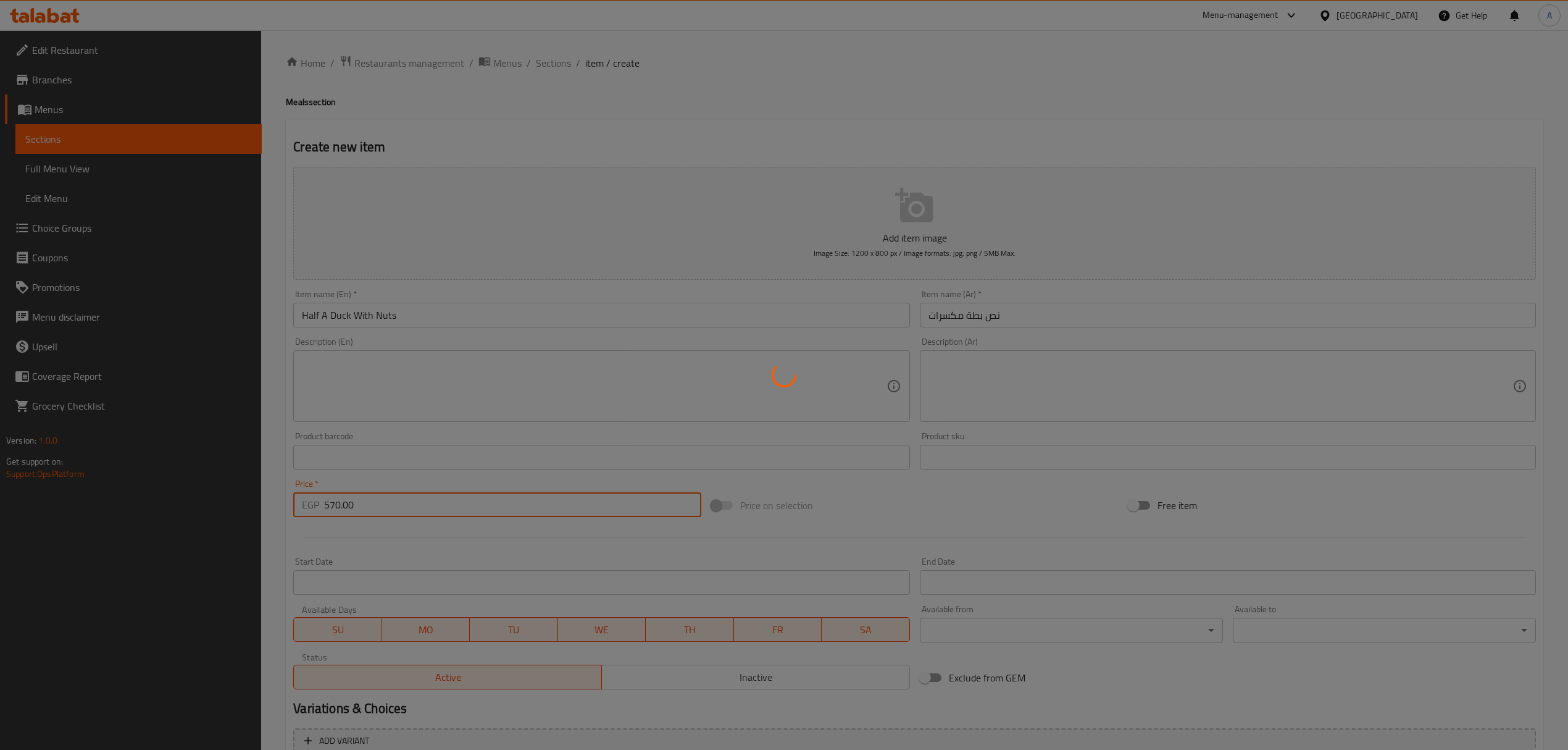
type input "0"
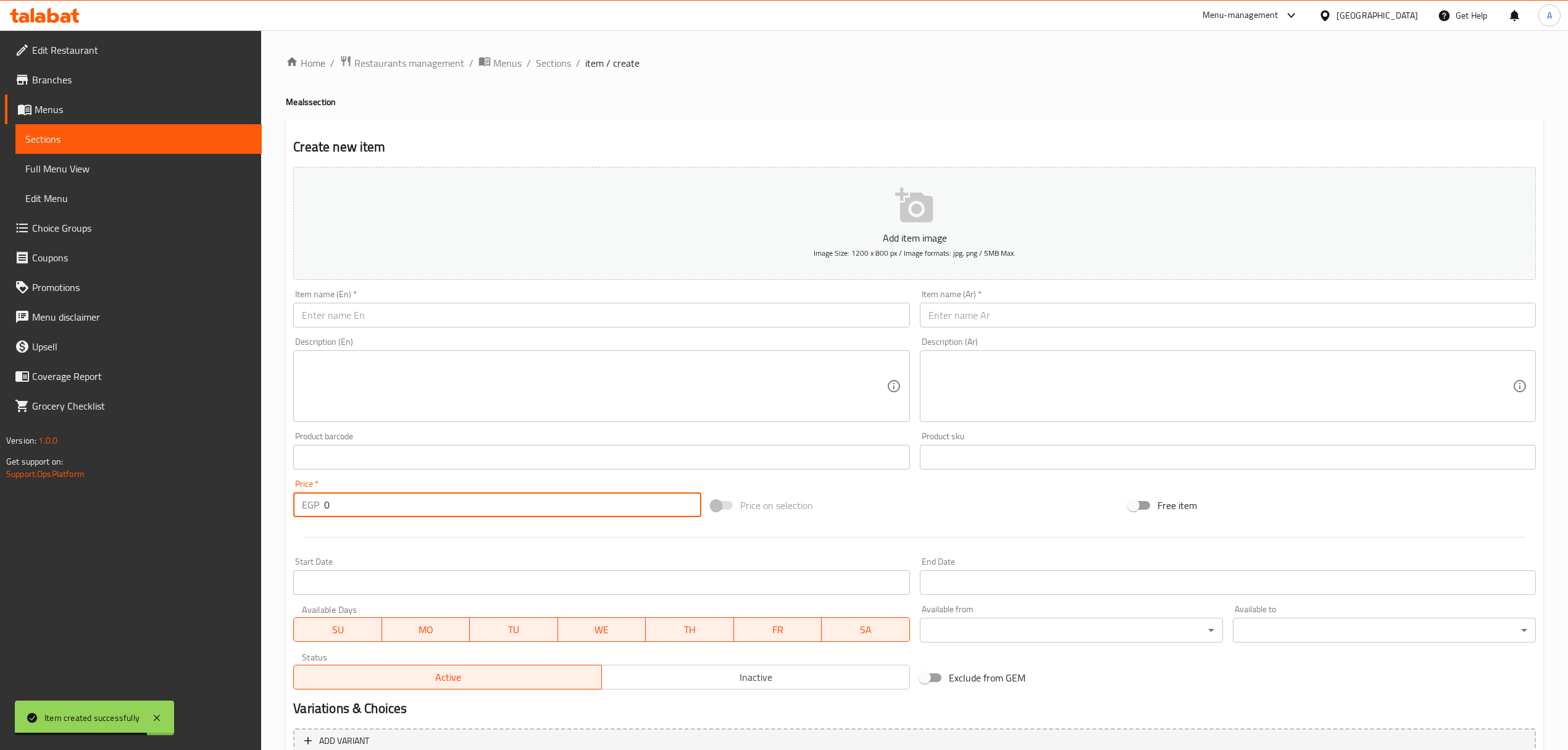
click at [1022, 338] on div "Description (Ar) Description (Ar)" at bounding box center [1228, 379] width 616 height 85
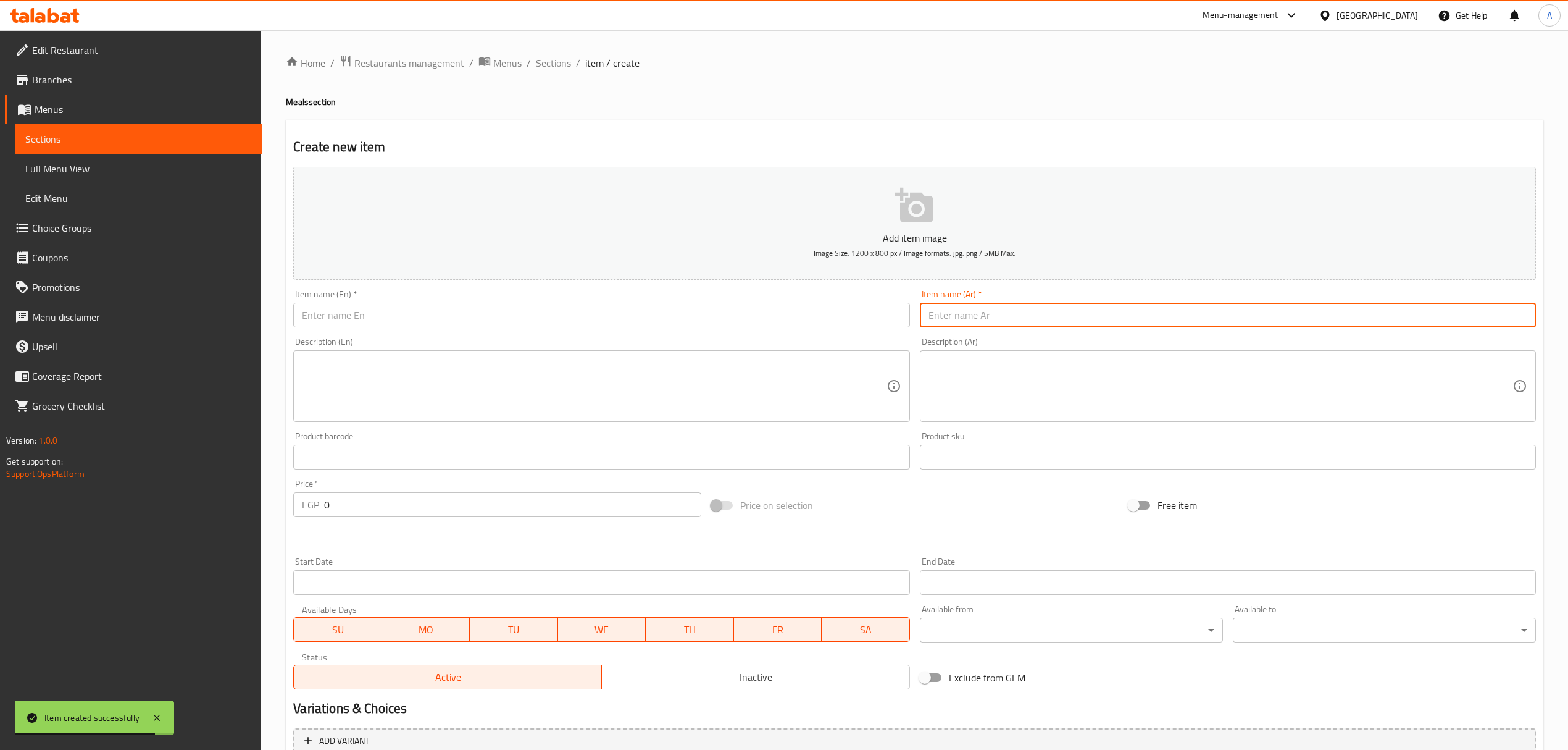
click at [1018, 321] on input "text" at bounding box center [1228, 315] width 616 height 25
paste input "ورق عنب حمام"
type input "ورق عنب حمام"
click at [557, 286] on div "Item name (En)   * Item name (En) *" at bounding box center [601, 308] width 626 height 48
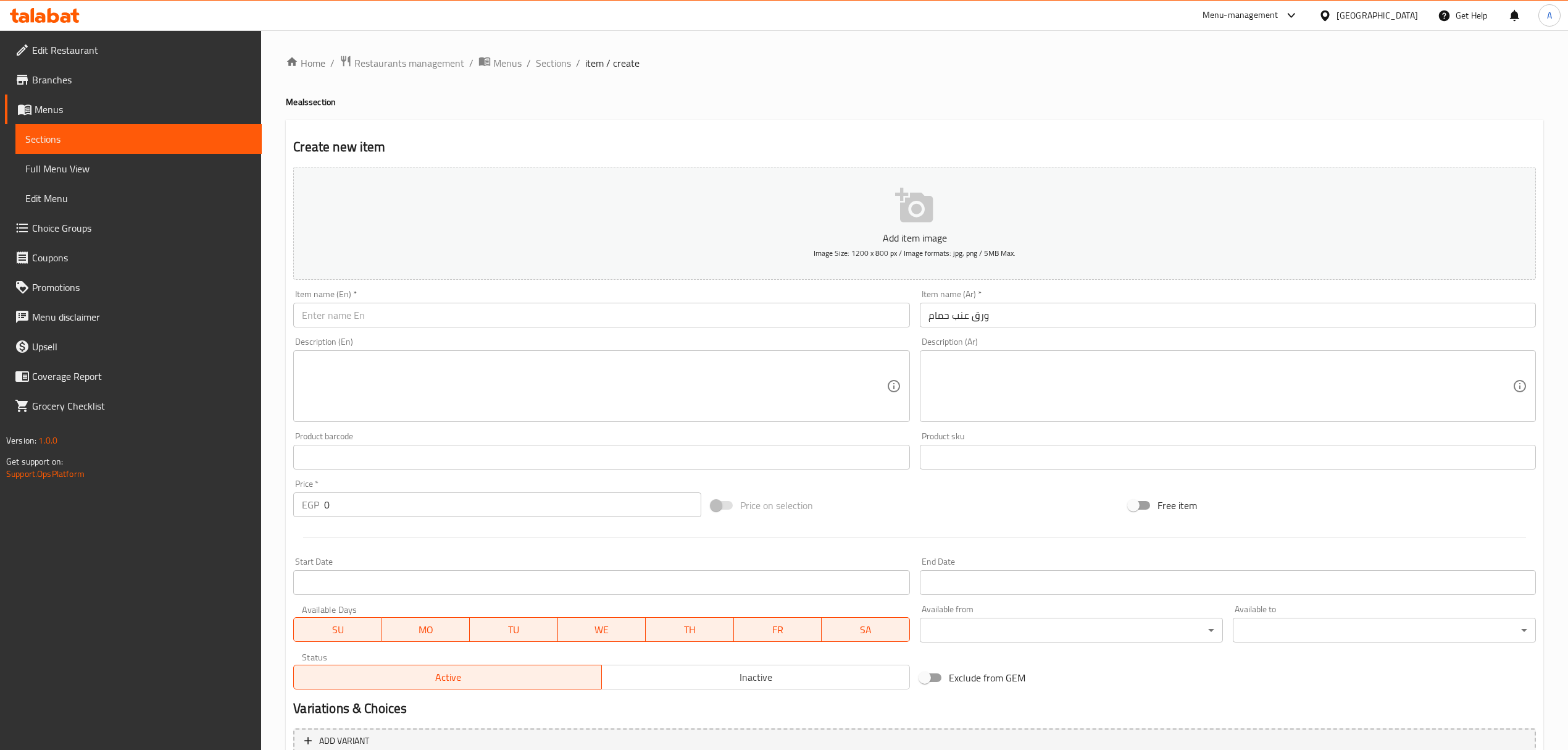
click at [547, 317] on input "text" at bounding box center [602, 315] width 616 height 25
paste input "Vine Leaves With Pigeons"
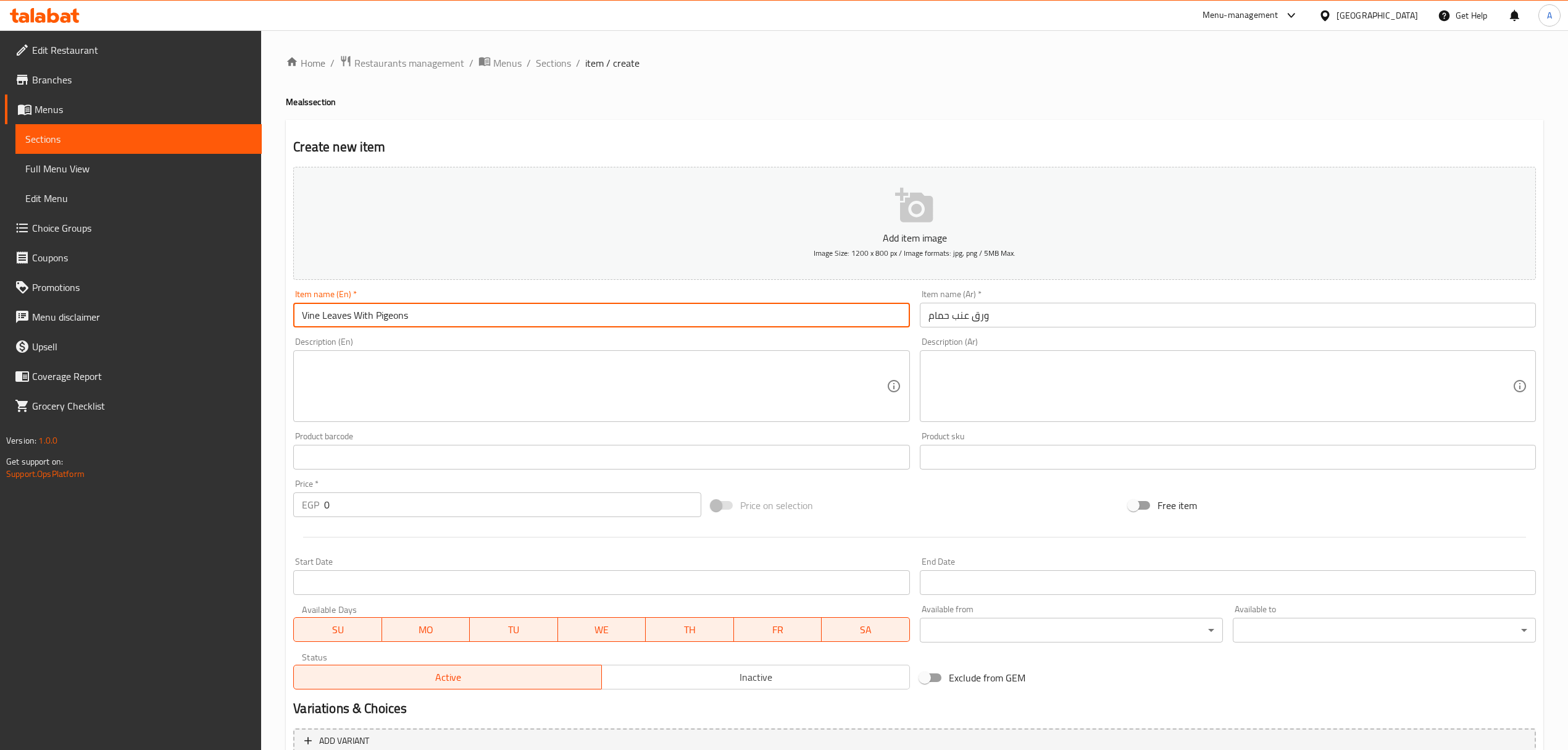
type input "Vine Leaves With Pigeons"
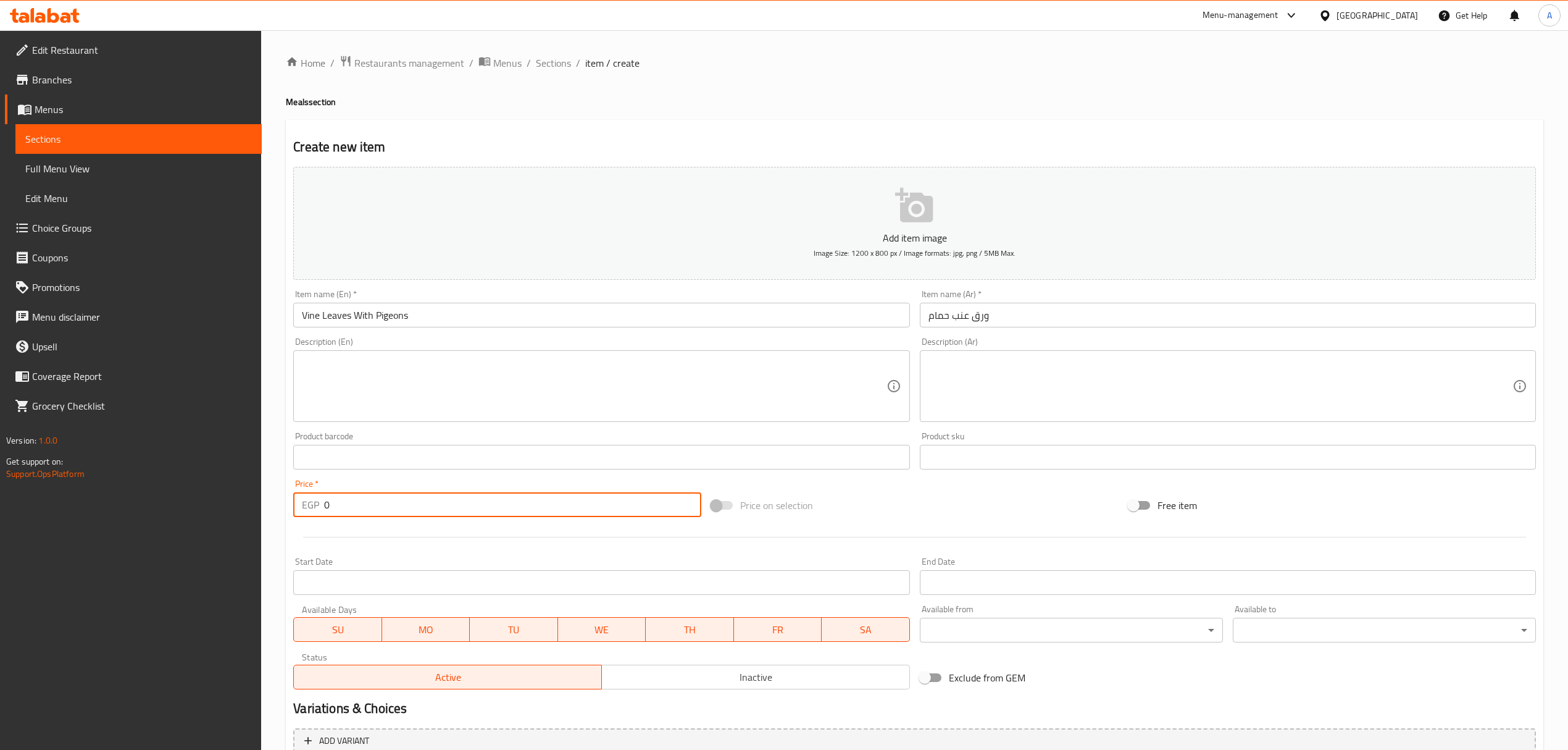
drag, startPoint x: 353, startPoint y: 502, endPoint x: 299, endPoint y: 505, distance: 54.1
click at [299, 505] on div "EGP 0 Price *" at bounding box center [497, 504] width 408 height 25
paste input "300.0"
type input "300.00"
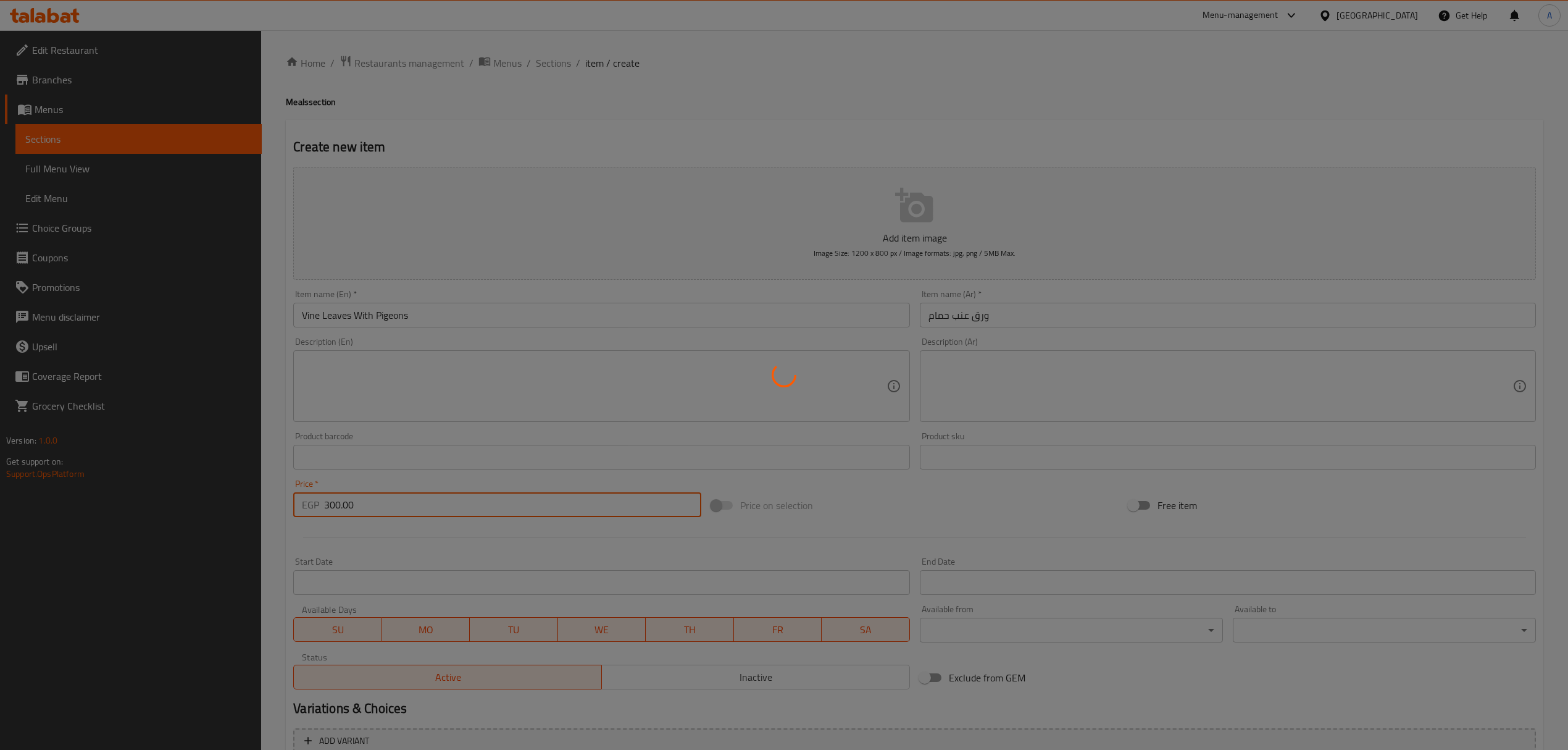
type input "0"
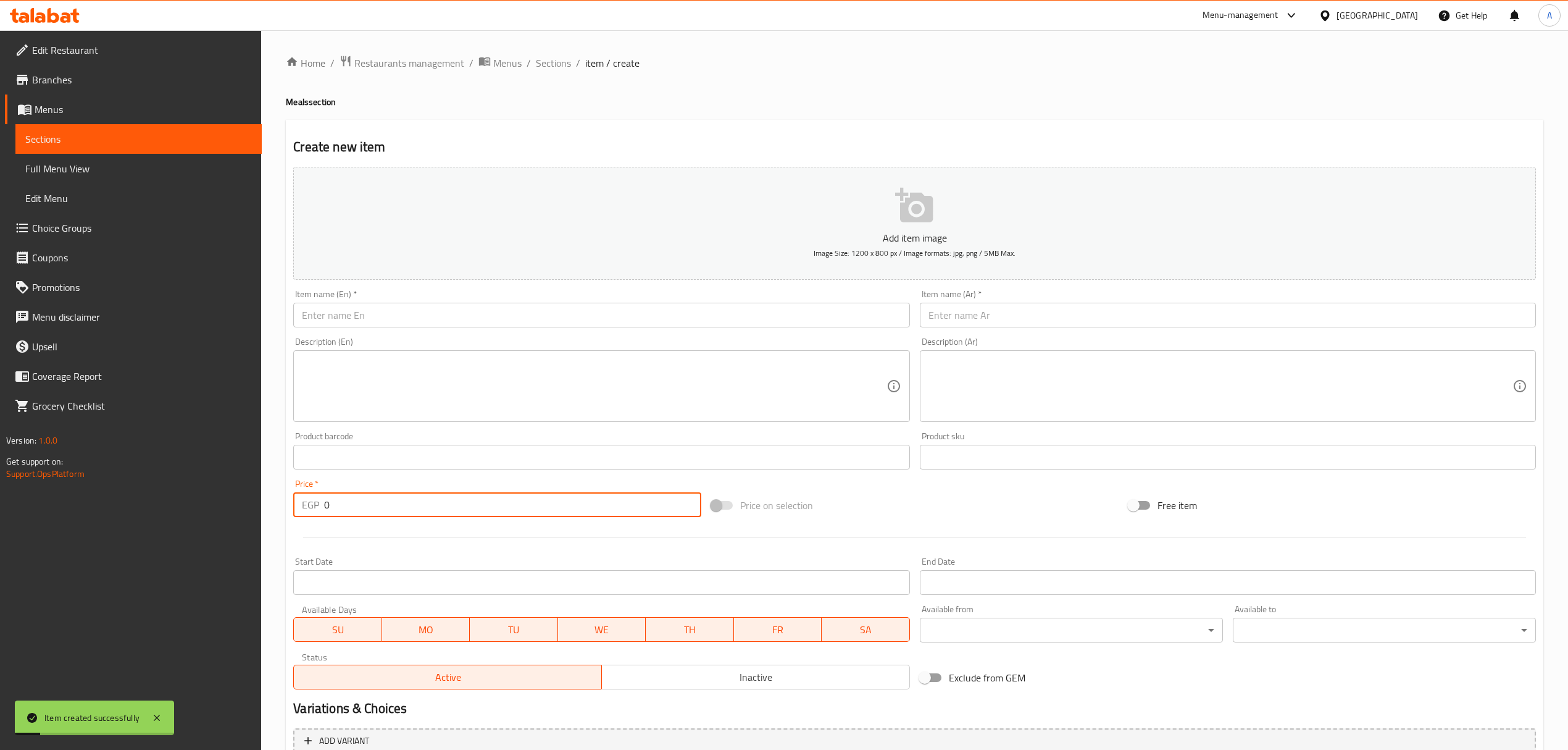
click at [1046, 319] on input "text" at bounding box center [1228, 315] width 616 height 25
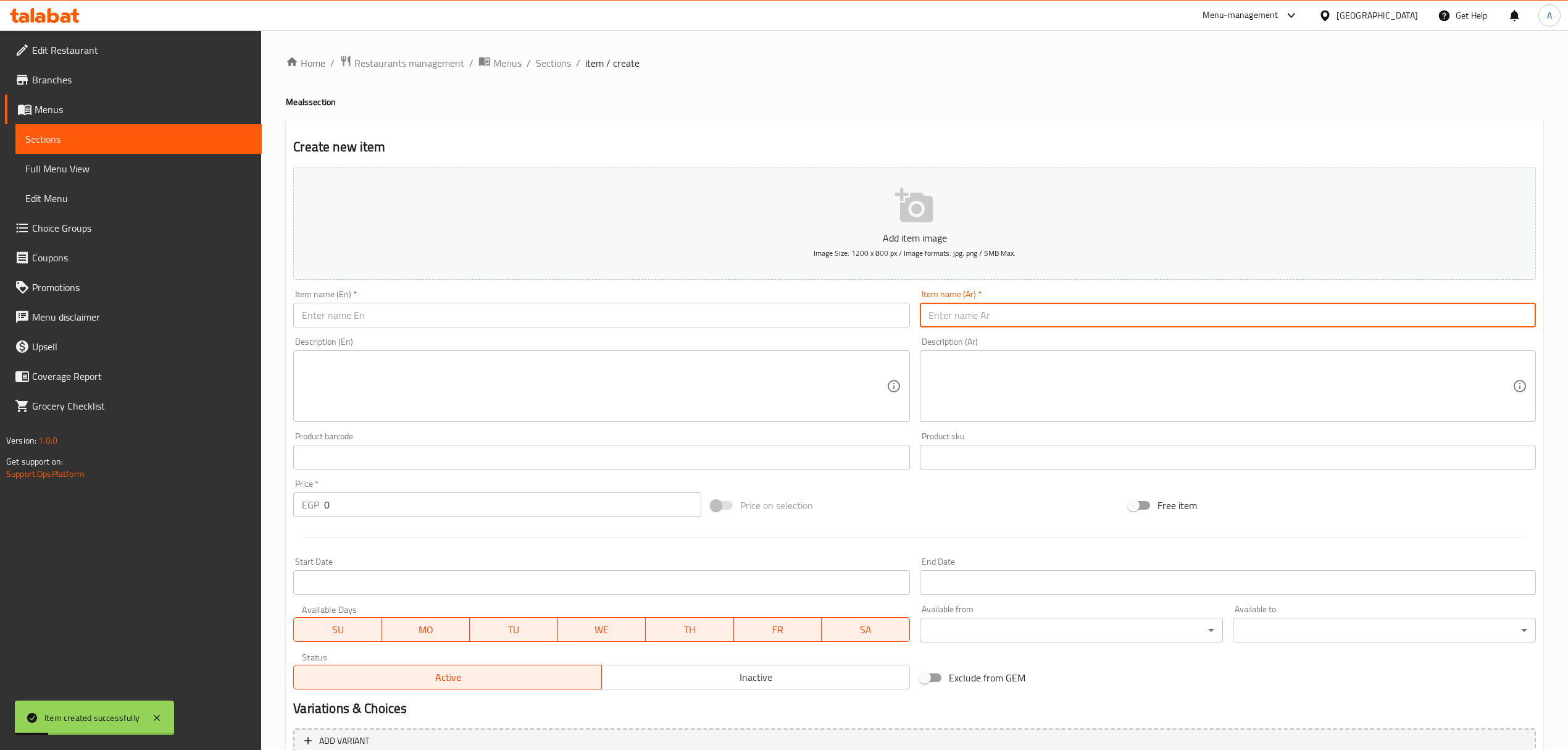
paste input "موزه بطاطس"
type input "موزه بطاطس"
click at [521, 311] on input "text" at bounding box center [602, 315] width 616 height 25
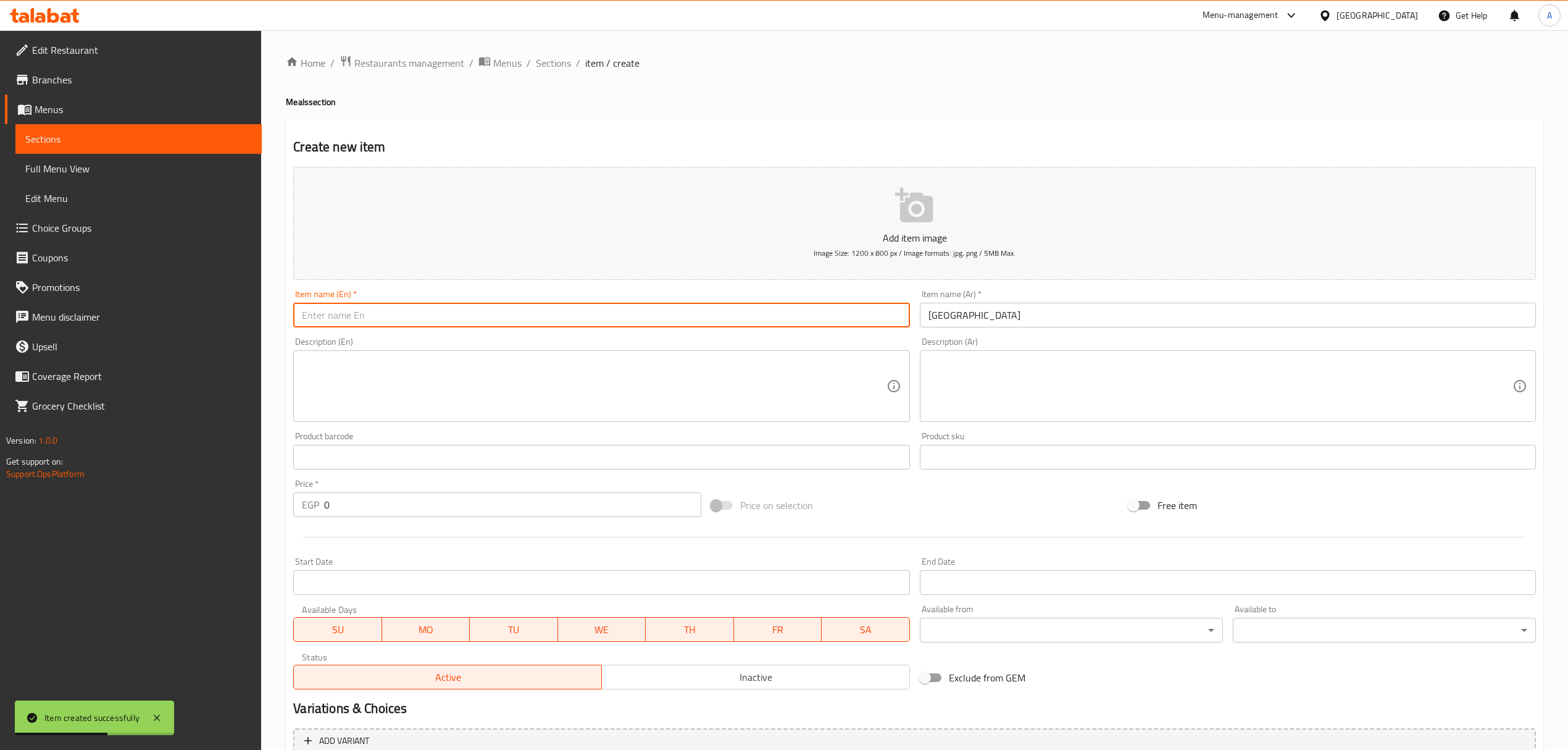
paste input "Chop With Potatoes"
click at [971, 311] on input "موزه بطاطس" at bounding box center [1228, 315] width 616 height 25
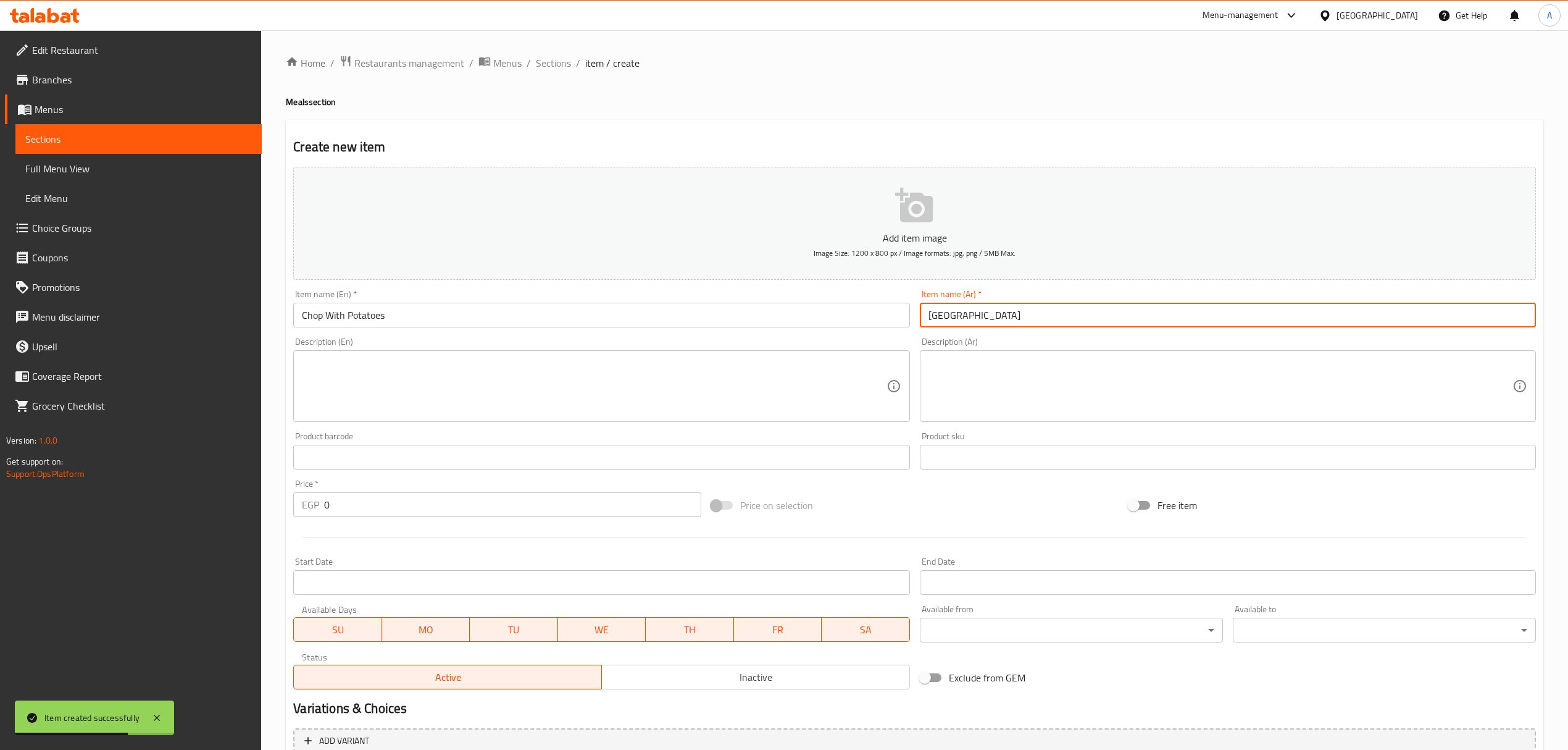
click at [971, 311] on input "موزه بطاطس" at bounding box center [1228, 315] width 616 height 25
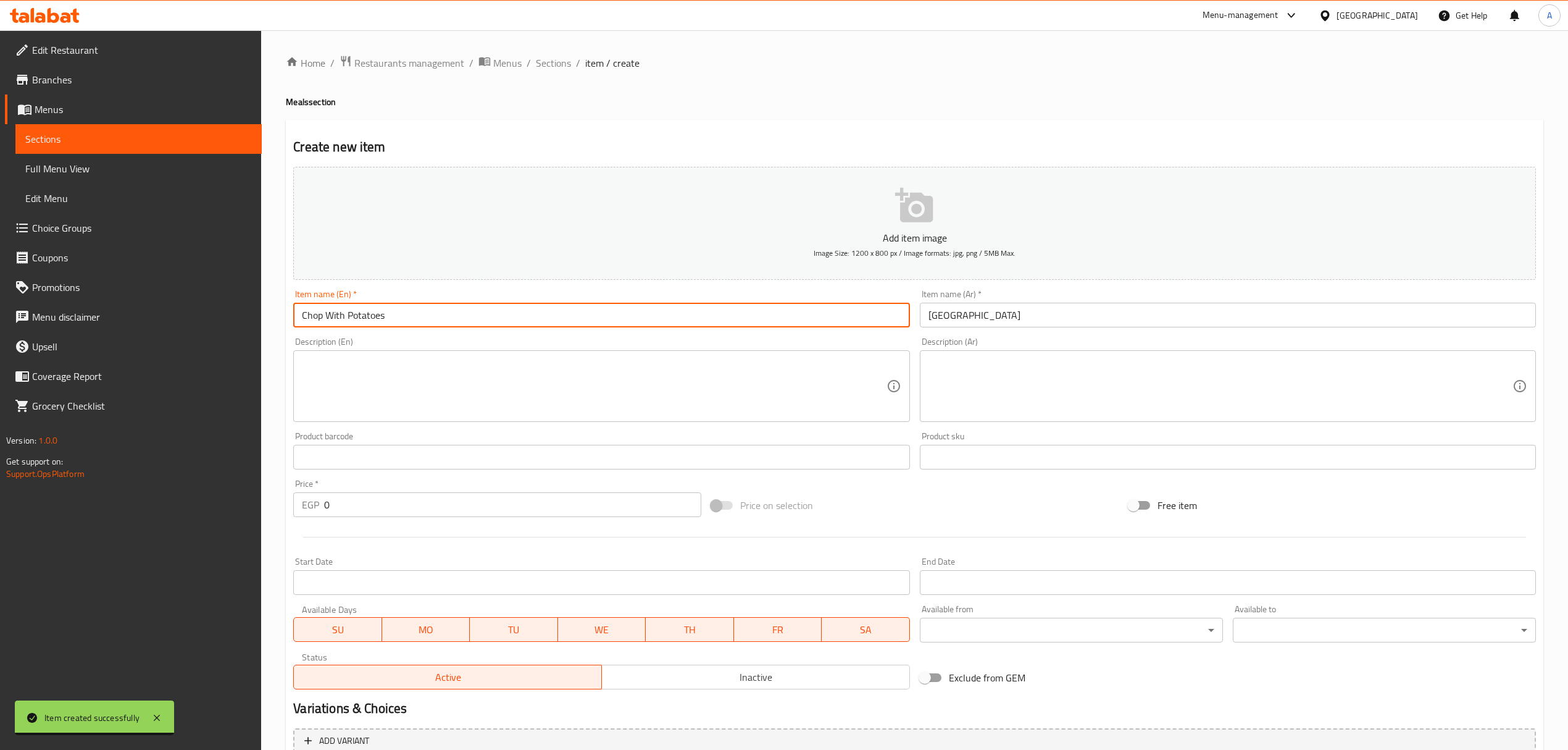
click at [317, 316] on input "Chop With Potatoes" at bounding box center [602, 315] width 616 height 25
paste input "Shank"
type input "Shank With Potatoes"
click at [370, 517] on div "Add item image Image Size: 1200 x 800 px / Image formats: jpg, png / 5MB Max. I…" at bounding box center [914, 428] width 1253 height 532
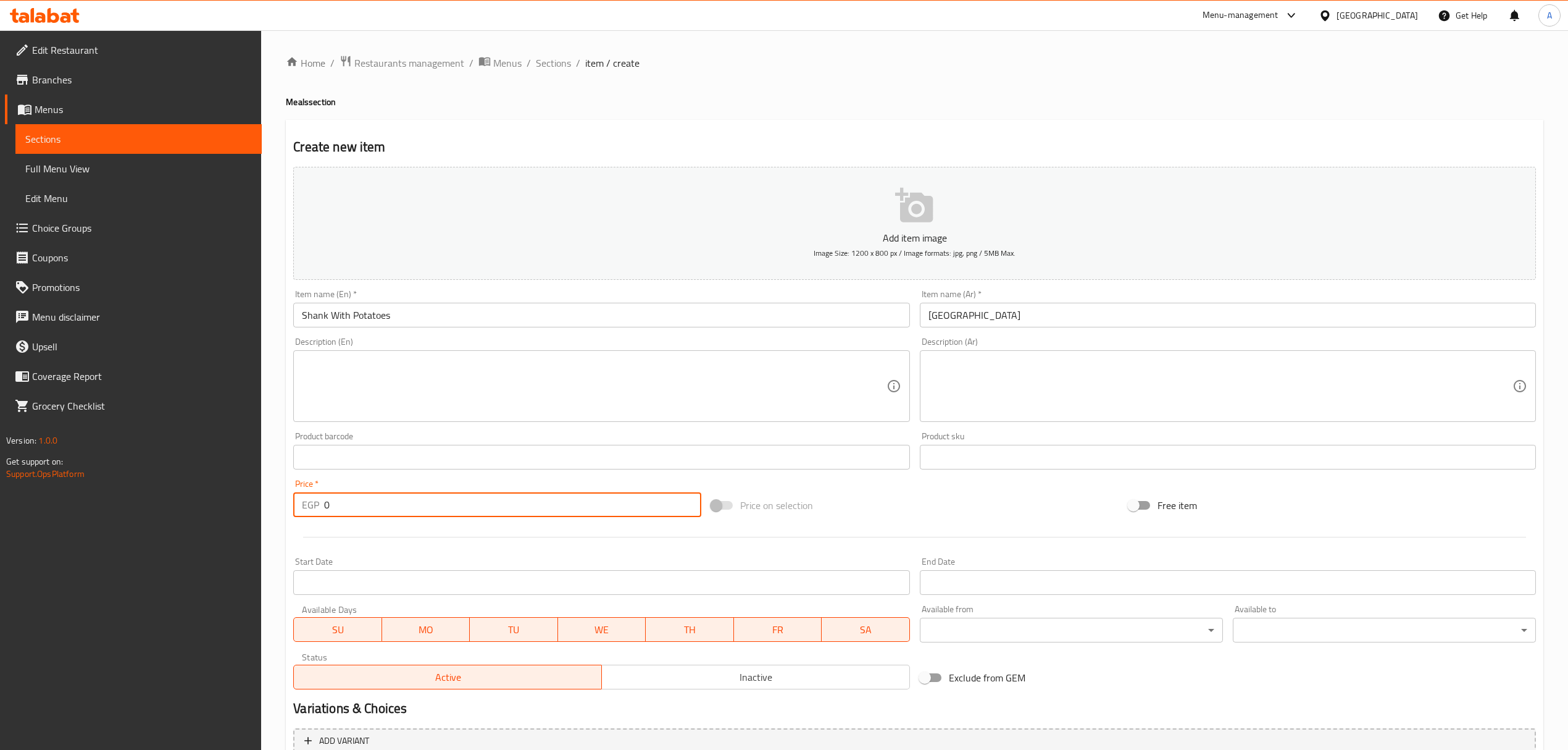
drag, startPoint x: 370, startPoint y: 515, endPoint x: 314, endPoint y: 516, distance: 56.0
click at [314, 516] on div "EGP 0 Price *" at bounding box center [497, 504] width 408 height 25
paste input "540.0"
type input "540.00"
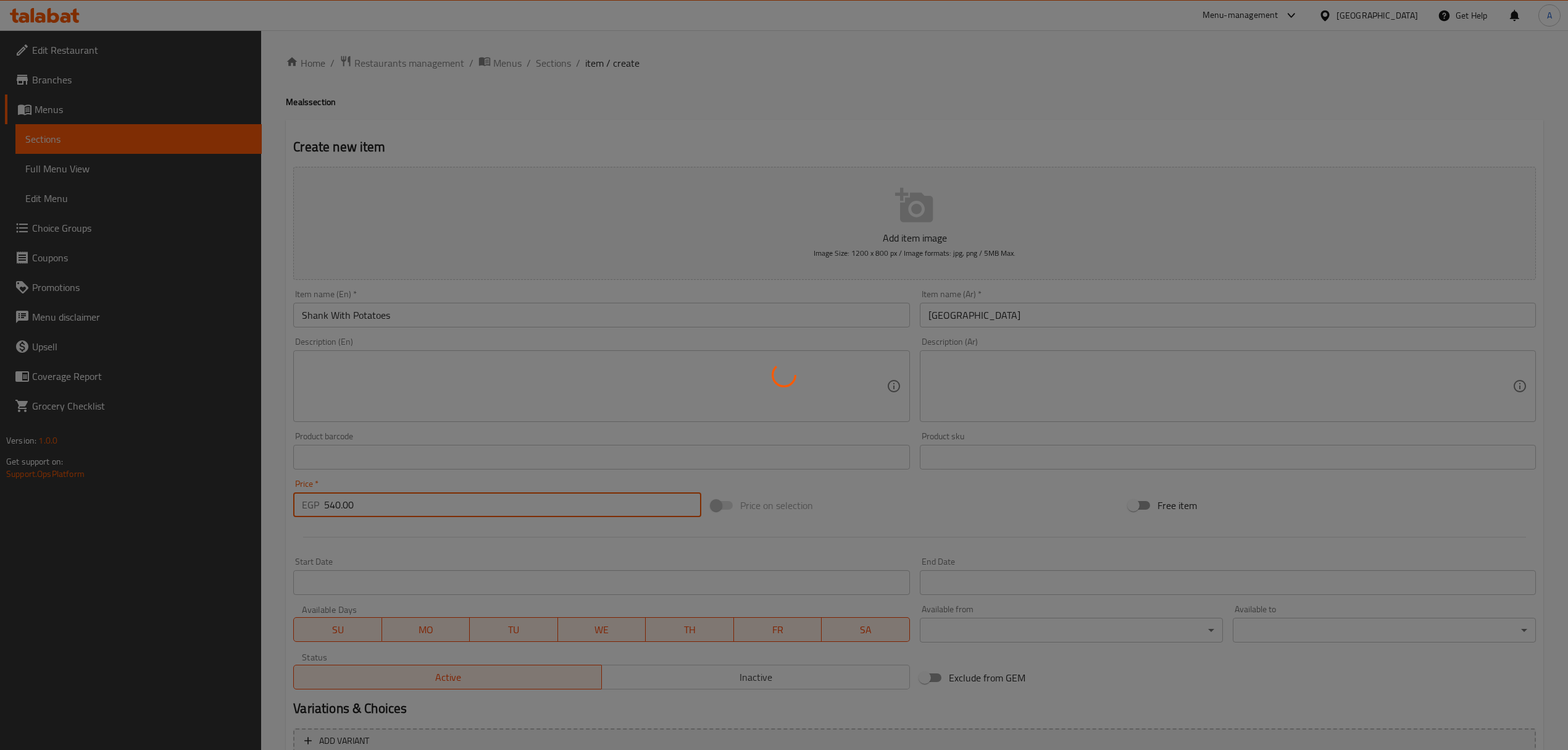
type input "0"
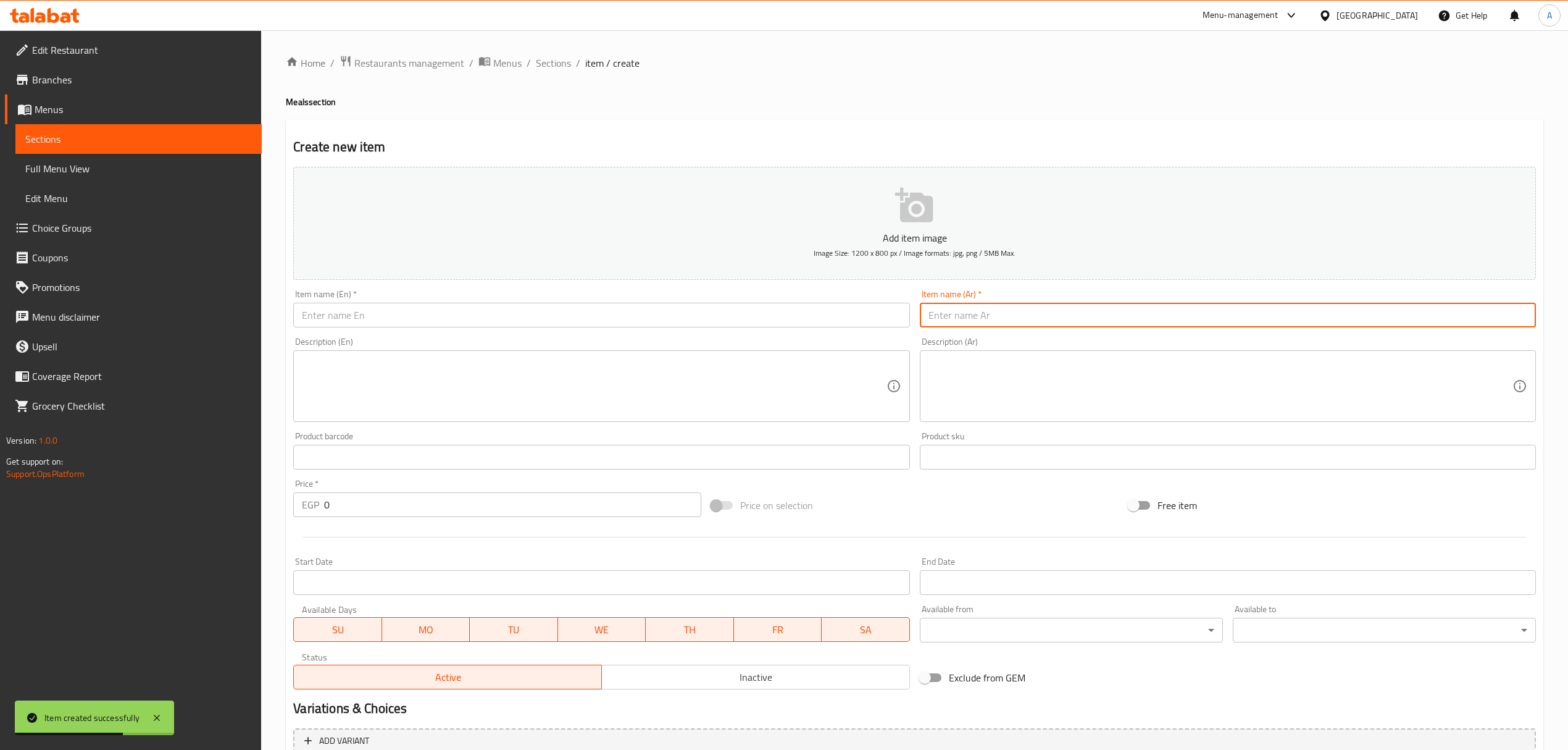
click at [987, 305] on input "text" at bounding box center [1228, 315] width 616 height 25
paste input "ميكس وجدي"
type input "ميكس وجدي"
click at [450, 324] on input "text" at bounding box center [602, 315] width 616 height 25
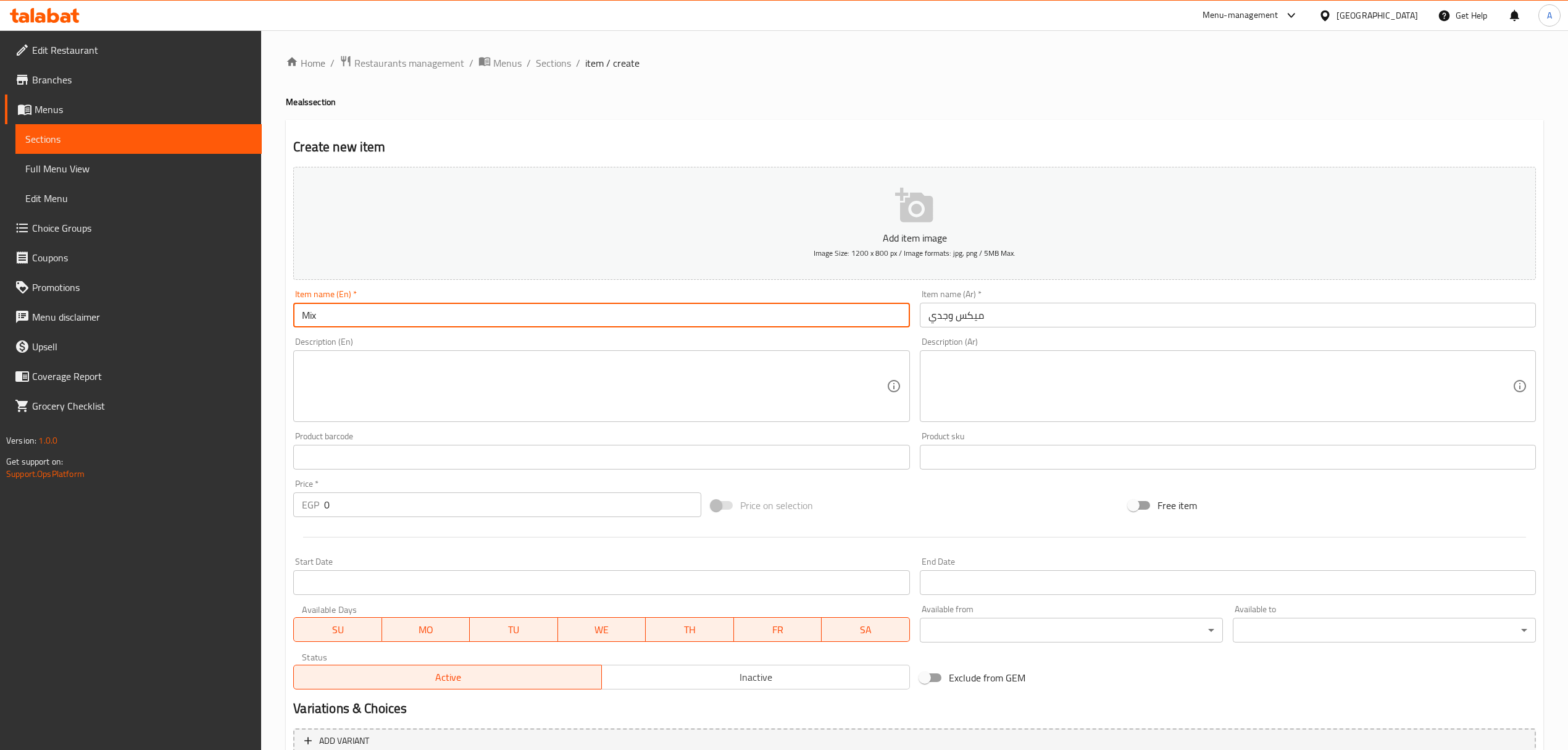
paste input "Wagdy"
type input "Mix Wagdy"
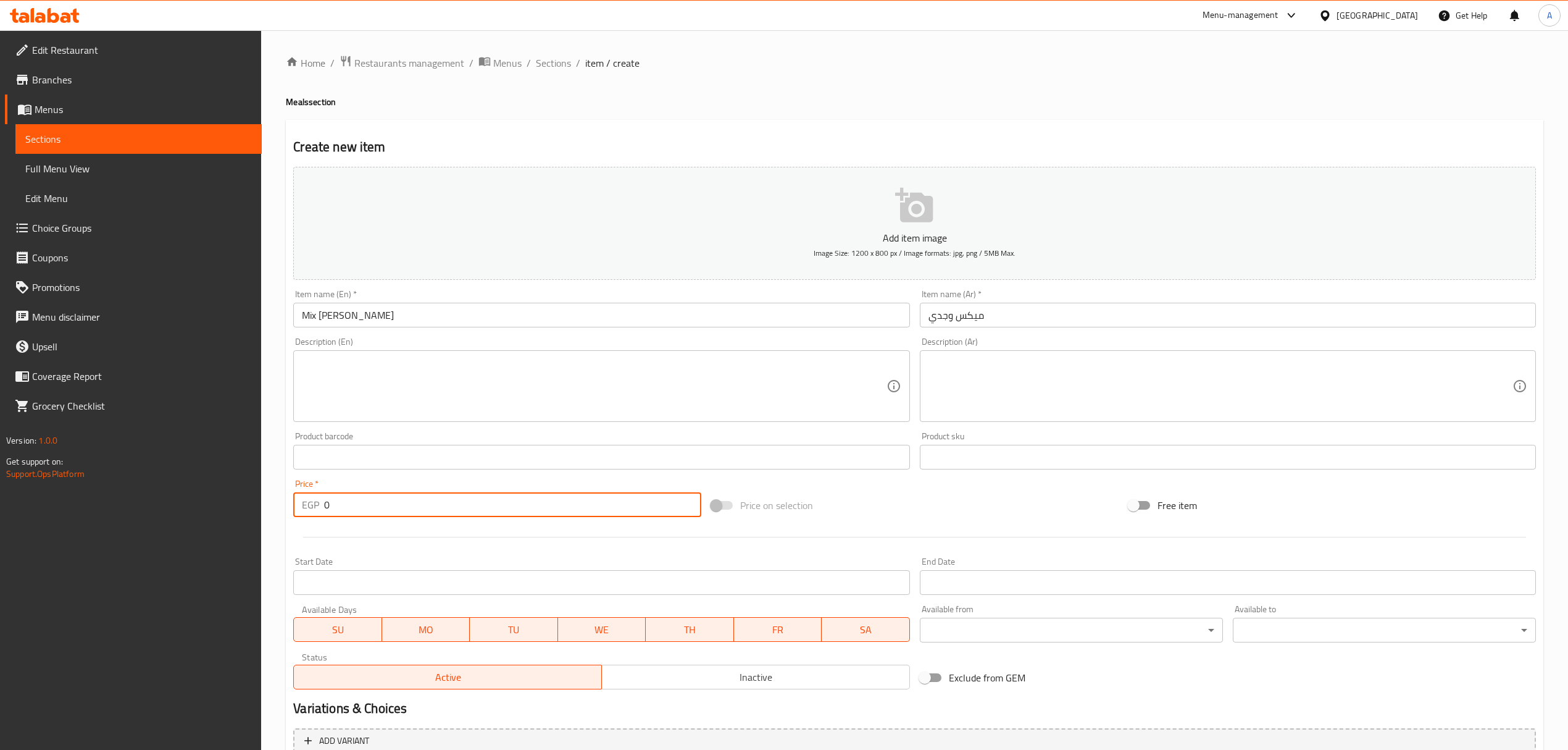
drag, startPoint x: 345, startPoint y: 515, endPoint x: 282, endPoint y: 515, distance: 63.0
click at [282, 515] on div "Home / Restaurants management / Menus / Sections / item / create Meals section …" at bounding box center [915, 451] width 1307 height 842
paste input "540.0"
type input "540.00"
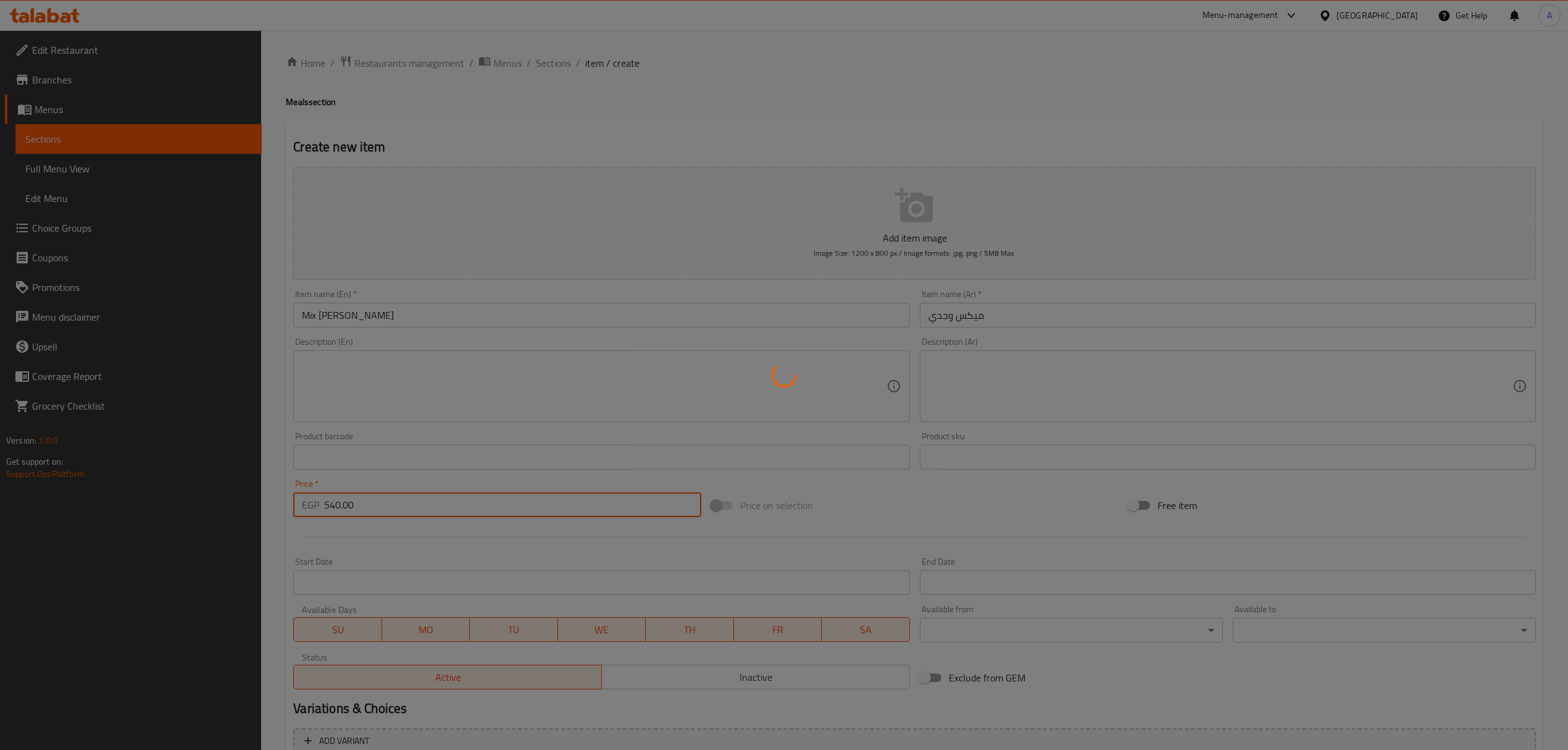
type input "0"
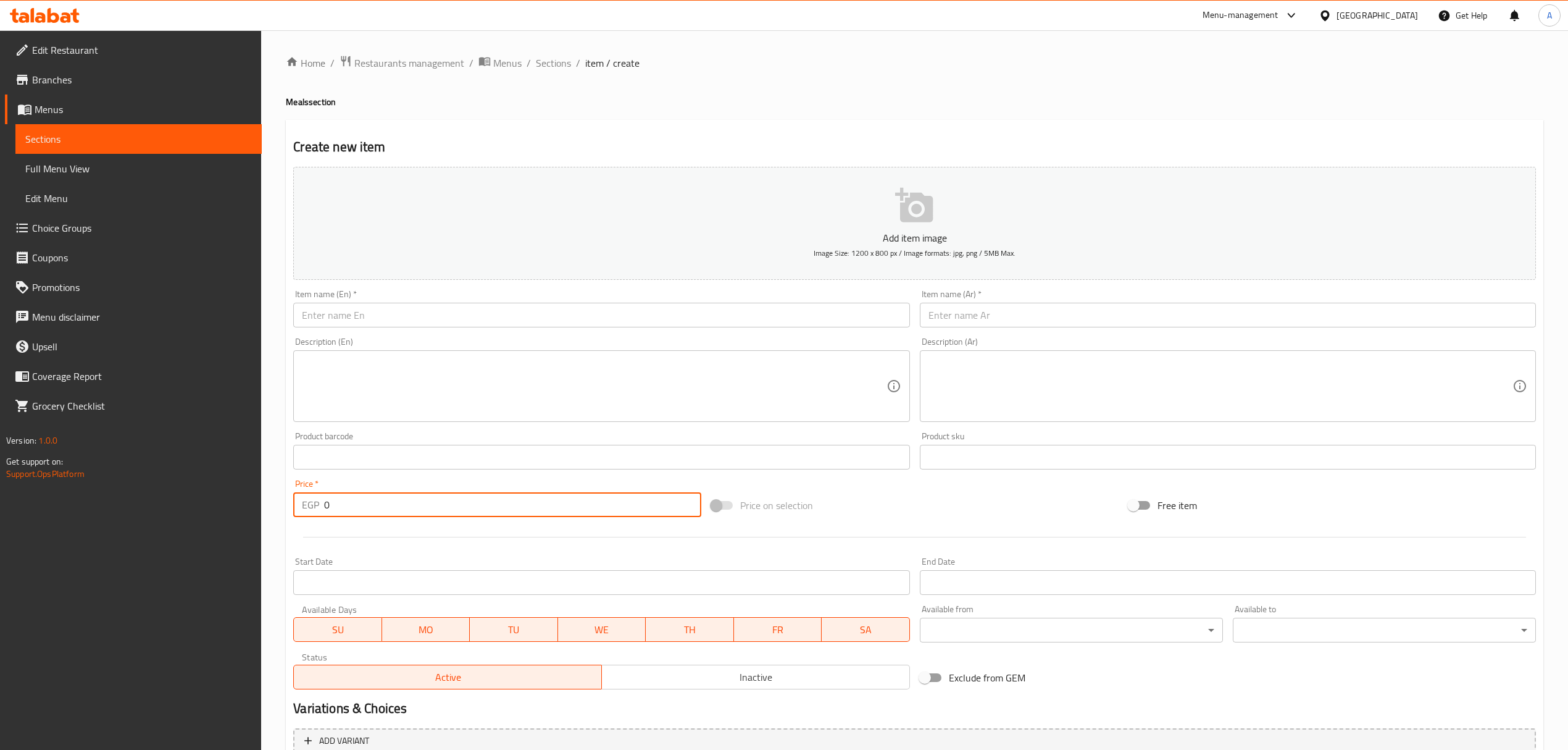
click at [557, 74] on div "Home / Restaurants management / Menus / Sections / item / create Meals section …" at bounding box center [914, 451] width 1257 height 793
click at [557, 56] on span "Sections" at bounding box center [554, 63] width 36 height 15
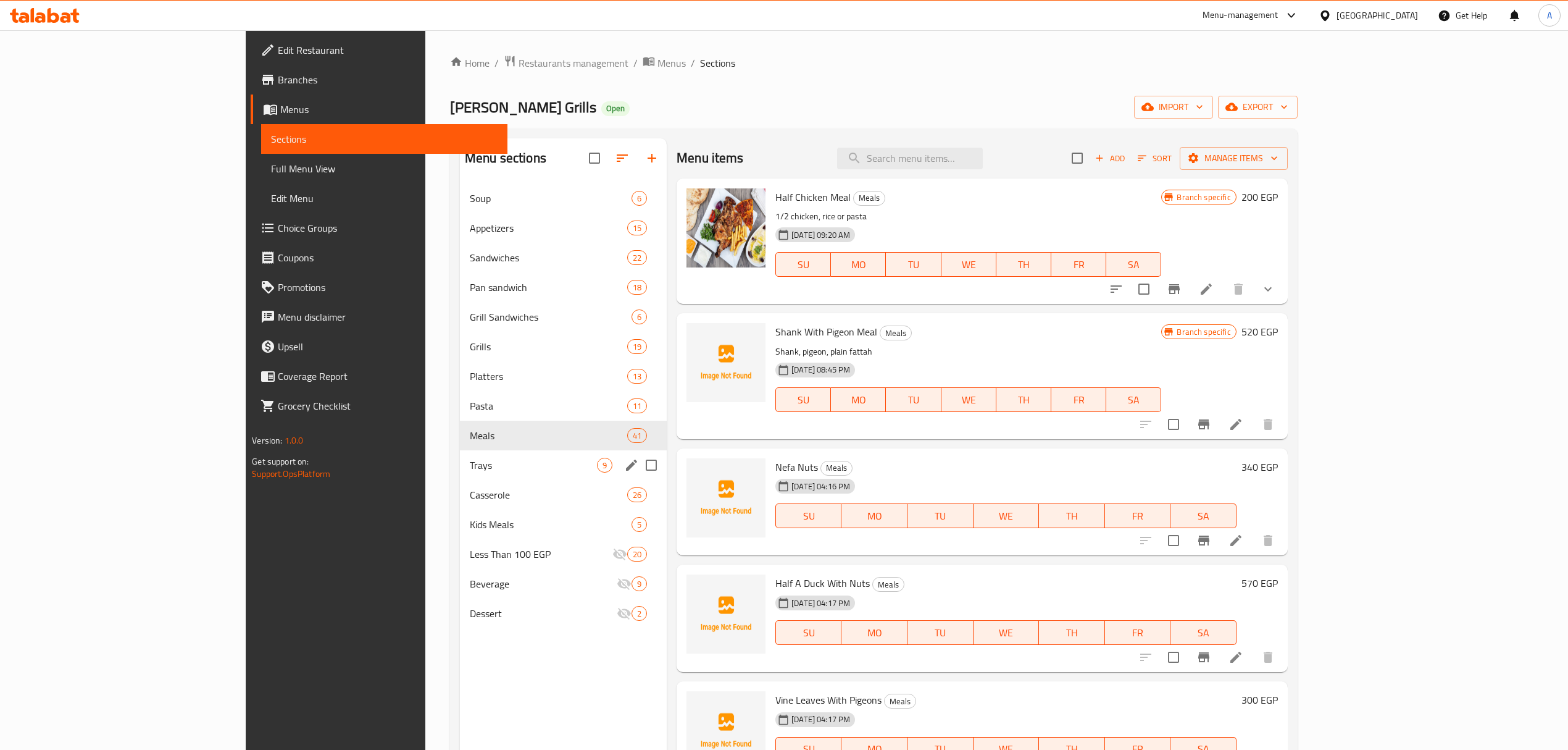
click at [460, 453] on div "Trays 9" at bounding box center [564, 464] width 207 height 30
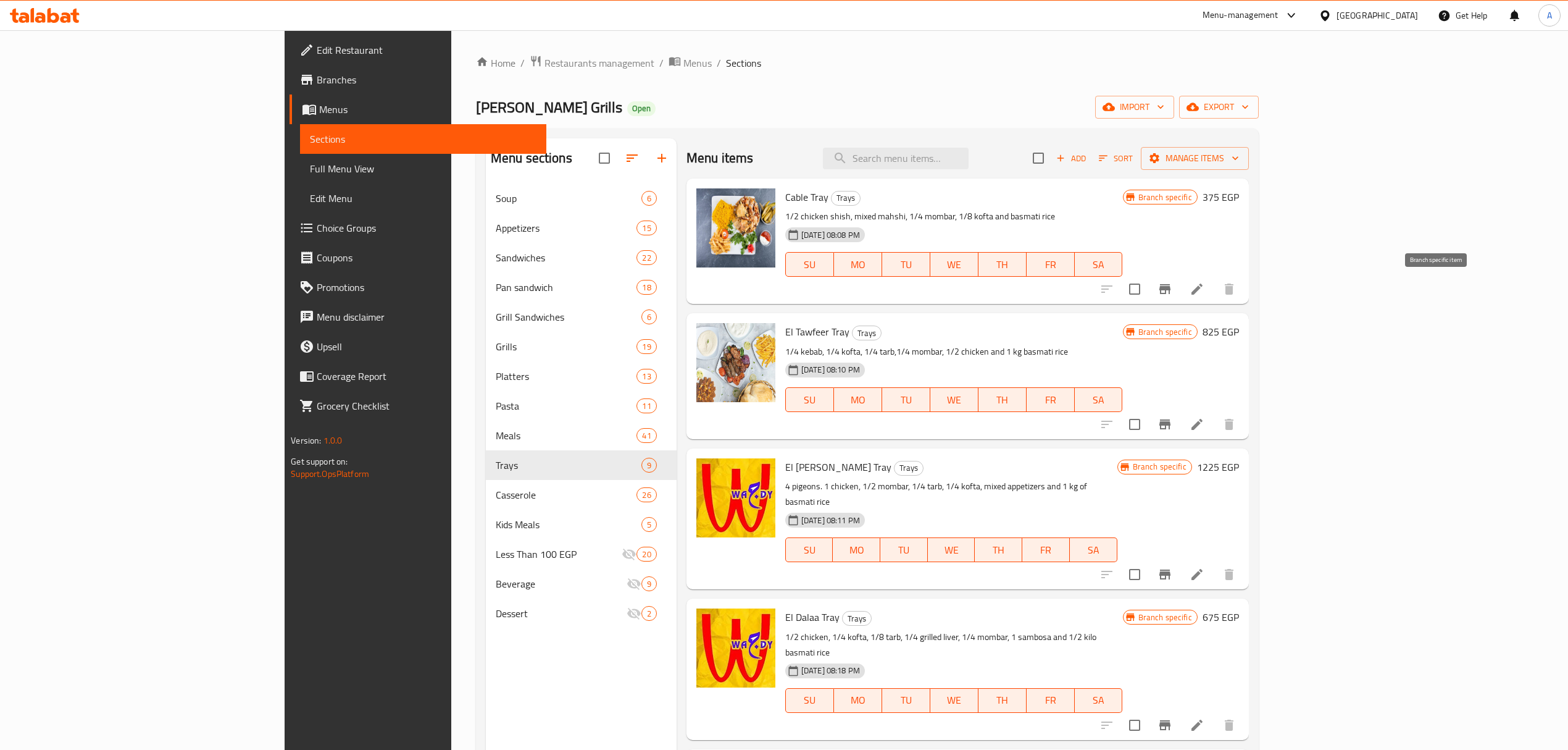
click at [1180, 294] on button "Branch-specific-item" at bounding box center [1164, 289] width 30 height 30
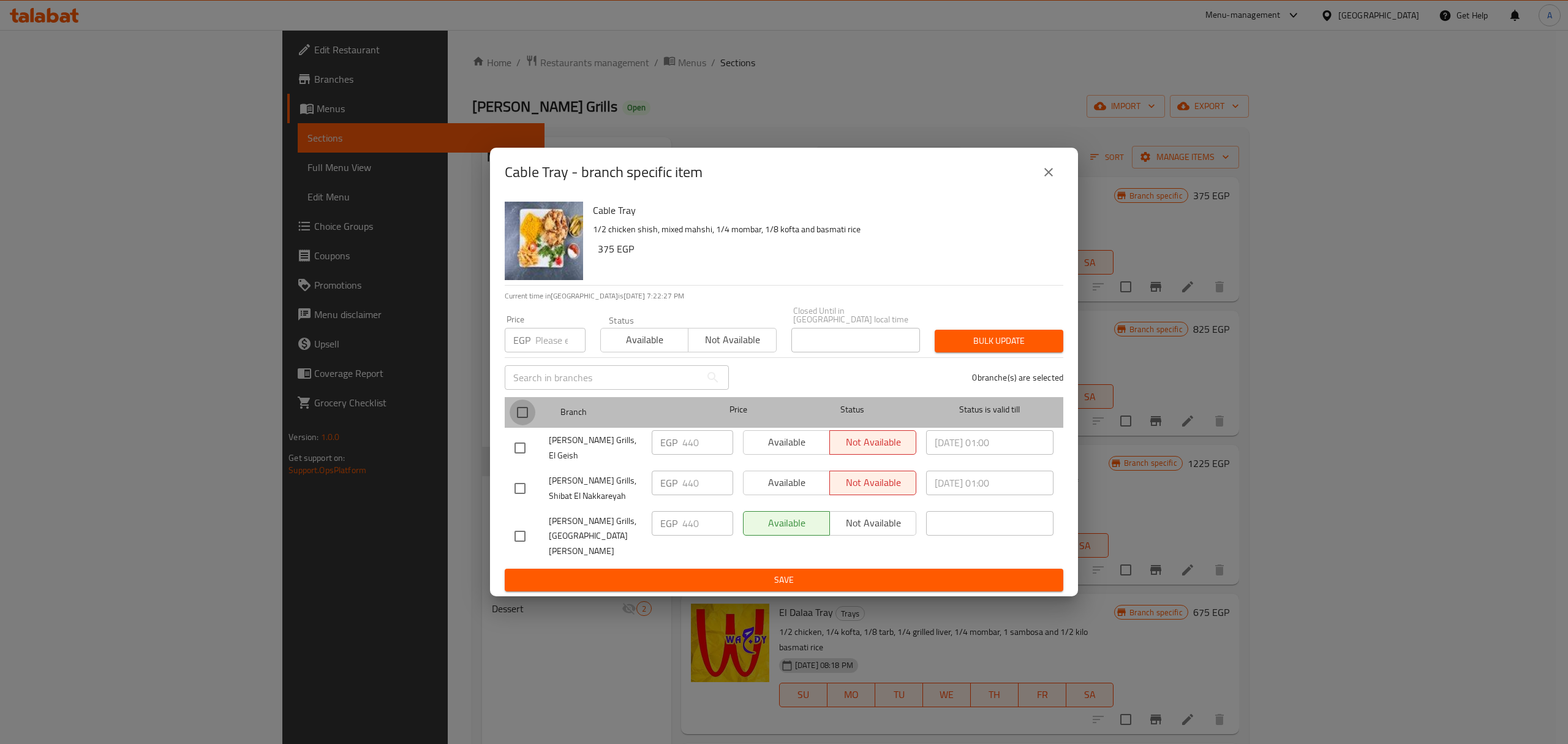
click at [522, 422] on input "checkbox" at bounding box center [522, 413] width 26 height 26
checkbox input "true"
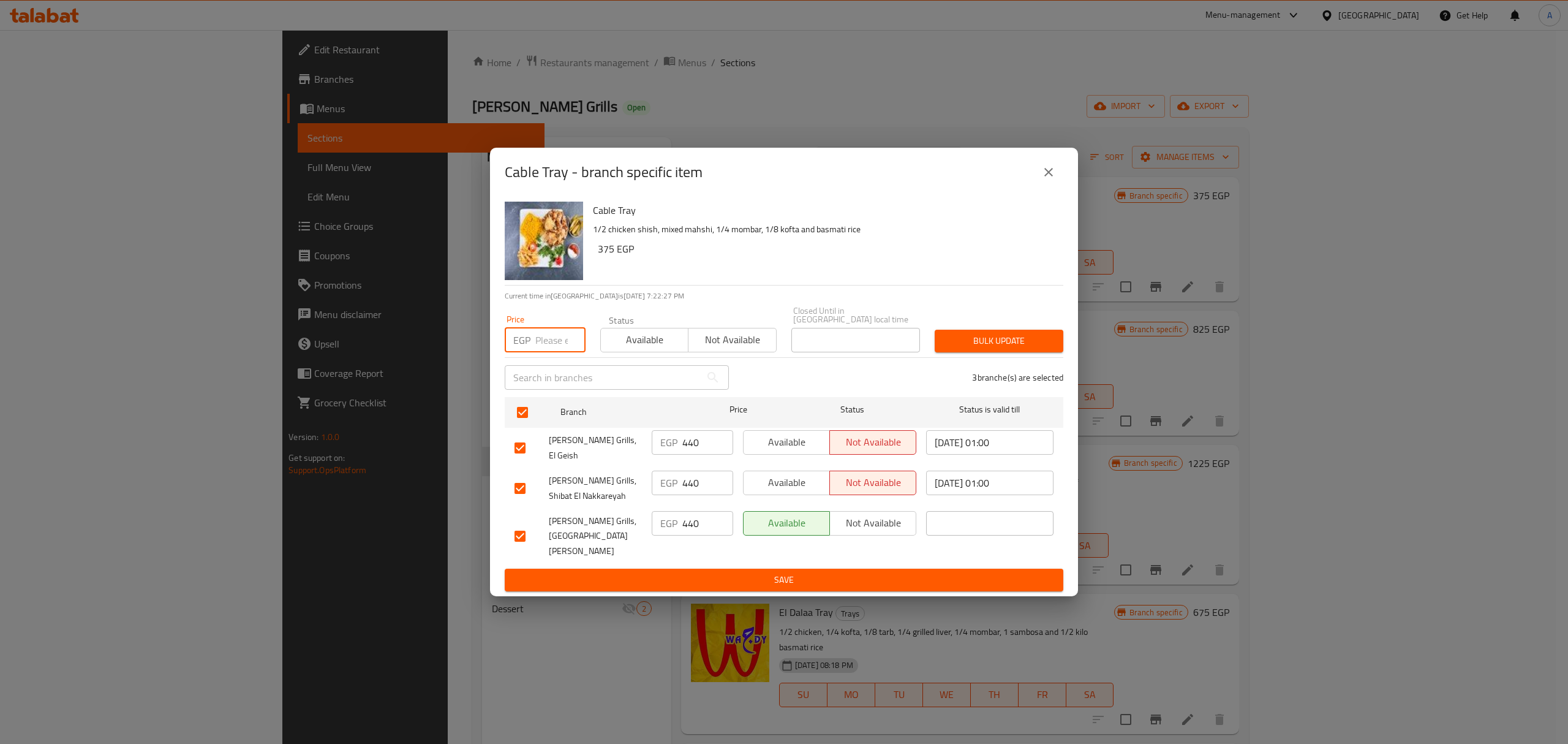
click at [540, 352] on input "number" at bounding box center [560, 339] width 51 height 25
type input "512"
click at [990, 333] on div "Price EGP 512 Price Status Available Not available Closed Until in Egypt local …" at bounding box center [784, 329] width 573 height 61
click at [1007, 360] on div "Bulk update" at bounding box center [999, 341] width 144 height 38
click at [1007, 348] on span "Bulk update" at bounding box center [999, 340] width 109 height 15
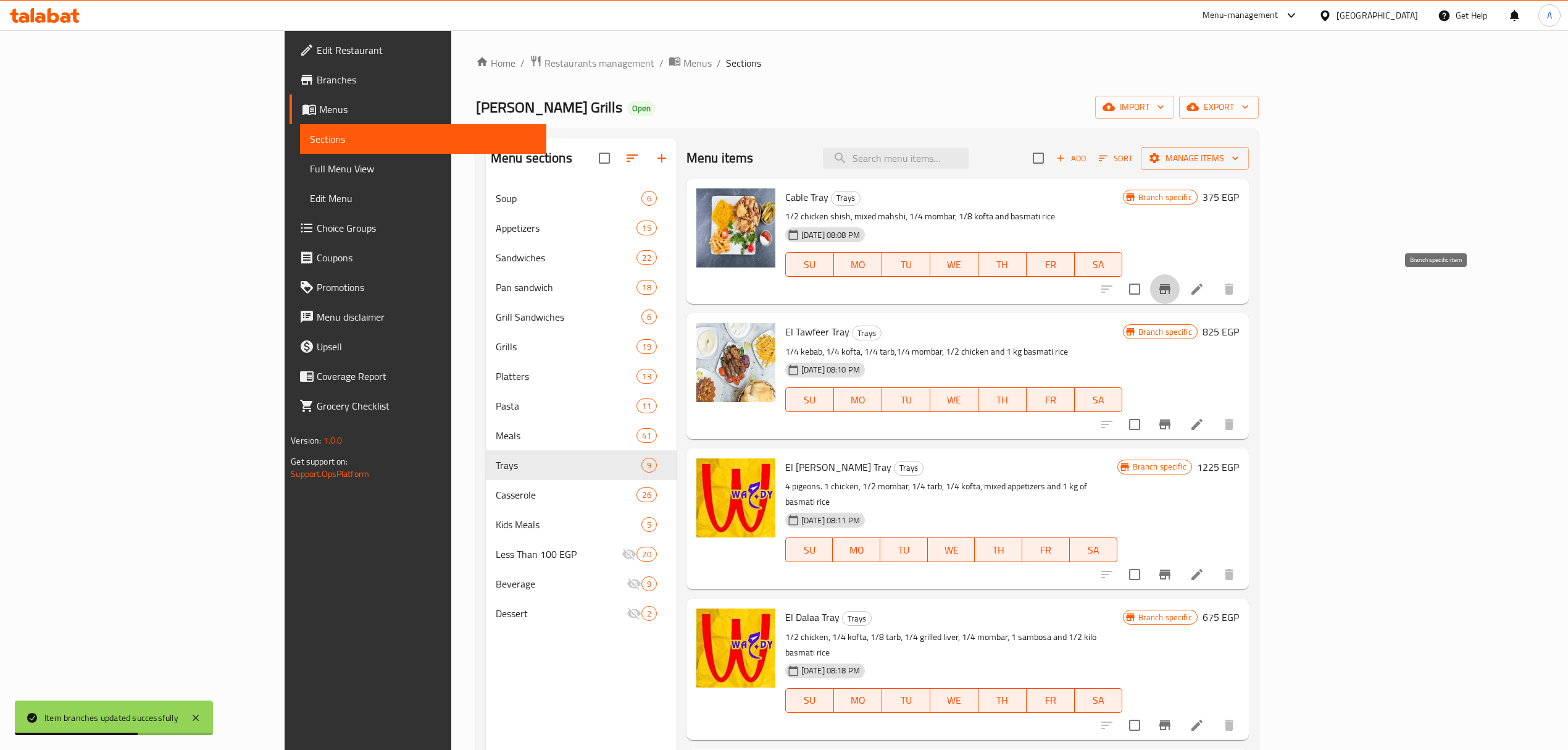
click at [1180, 278] on button "Branch-specific-item" at bounding box center [1164, 289] width 30 height 30
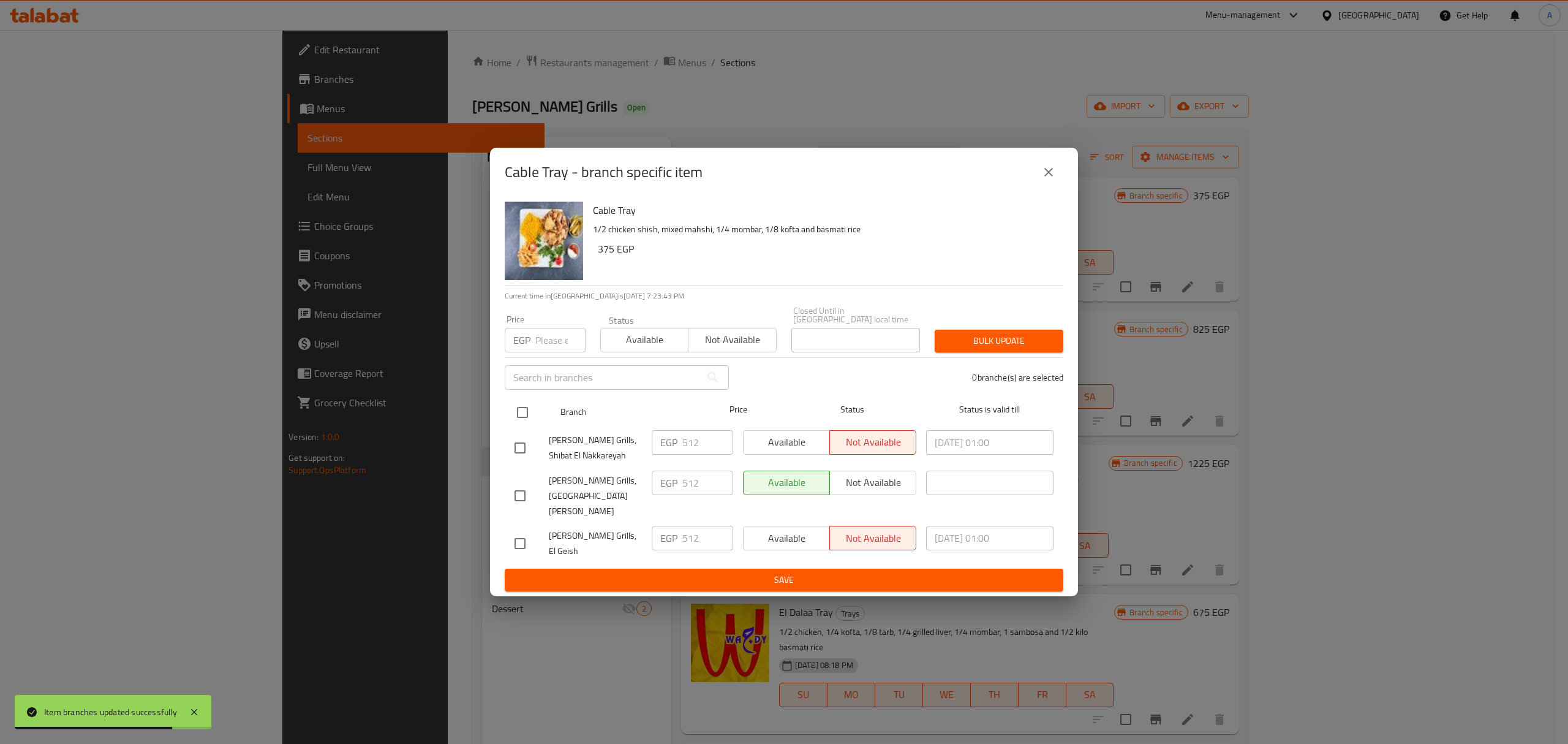
click at [520, 420] on input "checkbox" at bounding box center [522, 413] width 26 height 26
checkbox input "true"
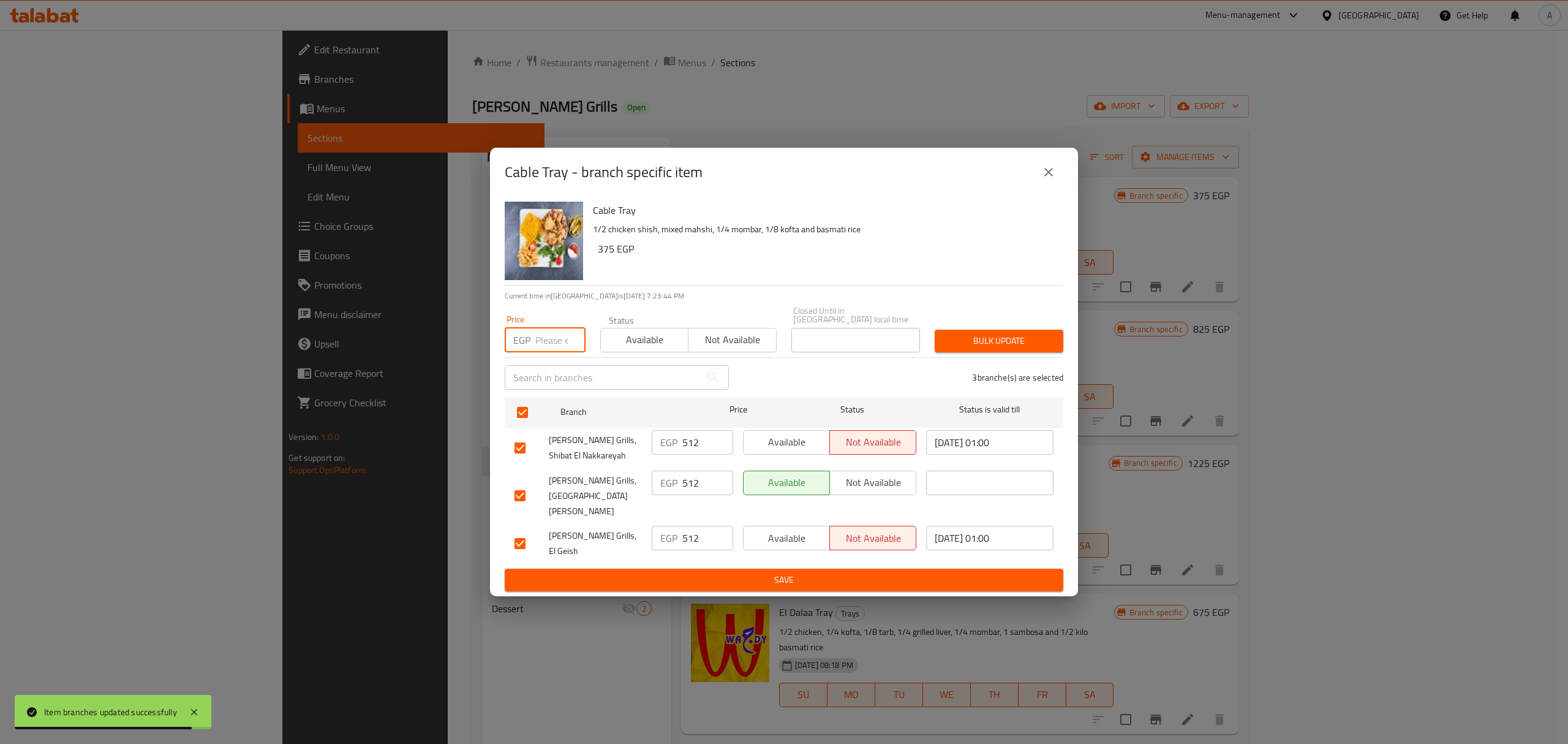
click at [542, 351] on input "number" at bounding box center [560, 339] width 51 height 25
type input "515"
click at [977, 348] on span "Bulk update" at bounding box center [999, 340] width 109 height 15
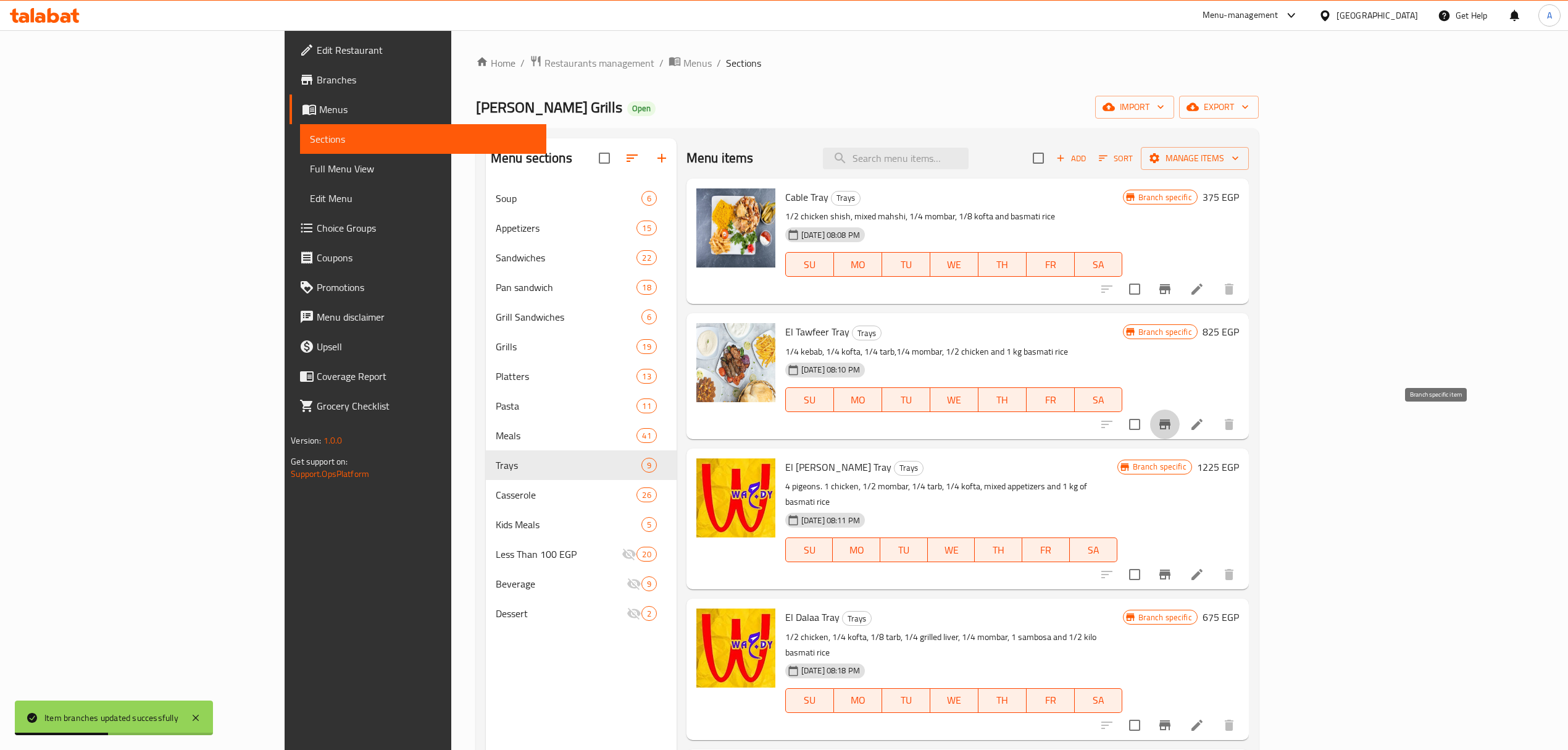
click at [1170, 423] on icon "Branch-specific-item" at bounding box center [1165, 424] width 11 height 10
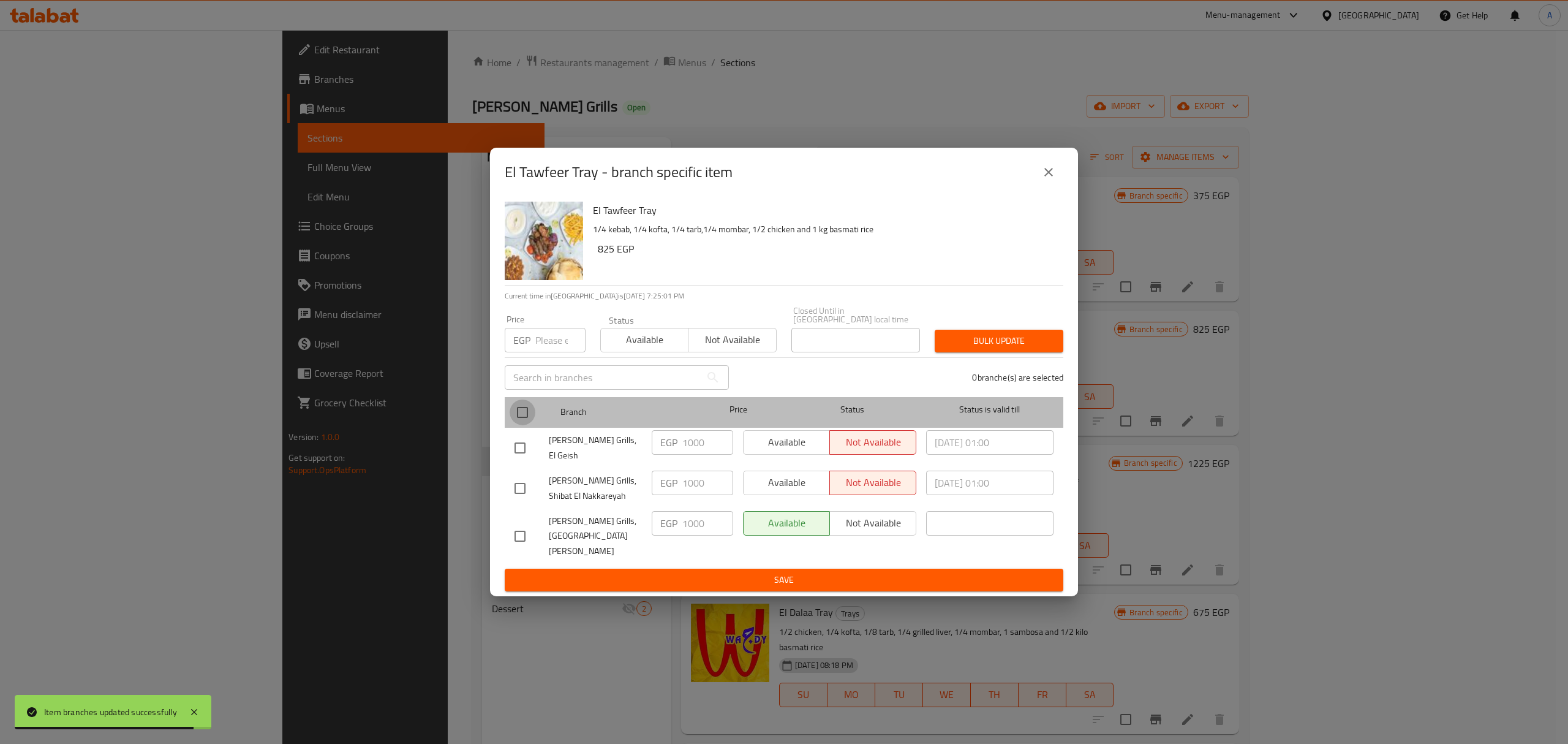
click at [519, 425] on input "checkbox" at bounding box center [522, 413] width 26 height 26
checkbox input "true"
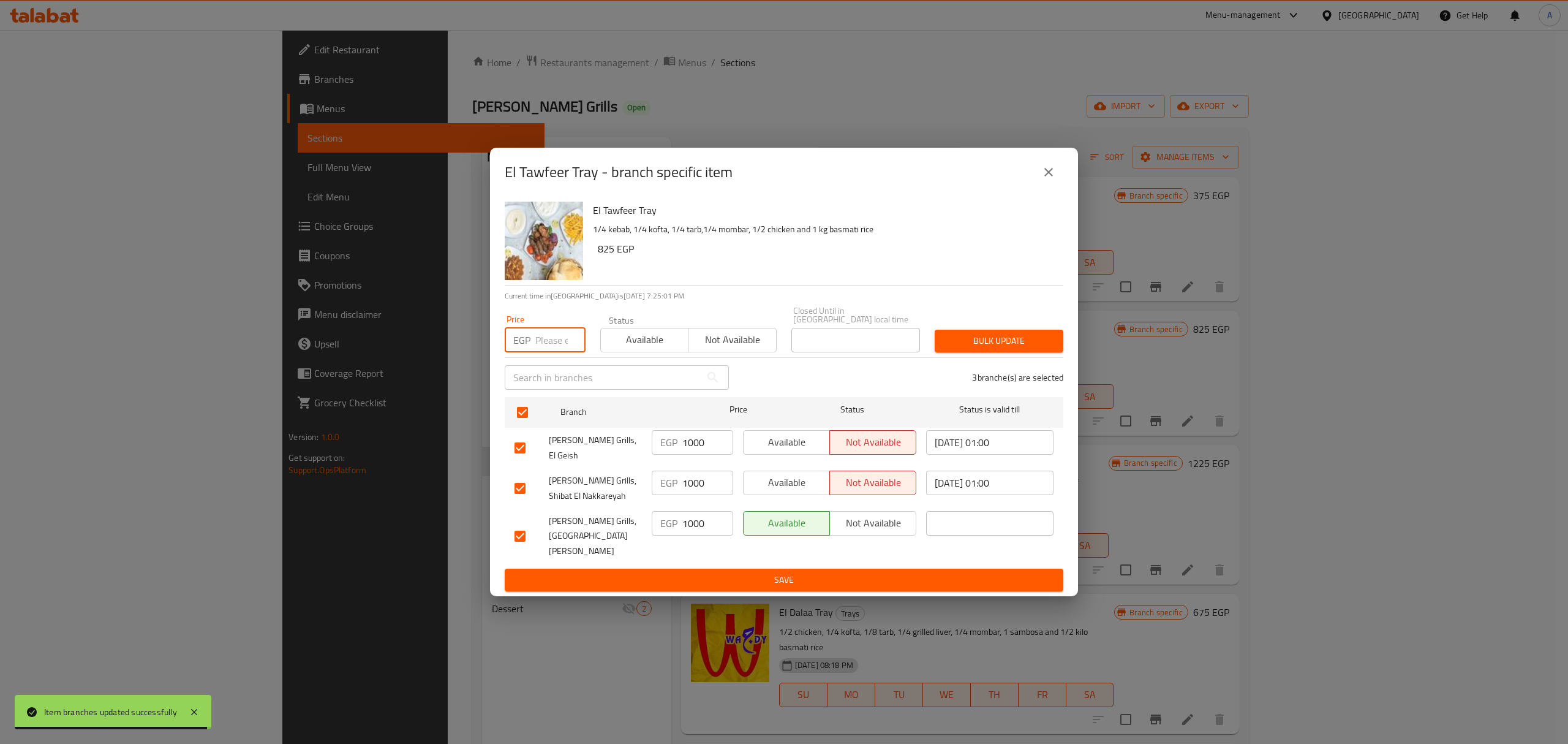
click at [549, 352] on input "number" at bounding box center [560, 339] width 51 height 25
type input "1080"
click at [993, 334] on div "Price EGP 1080 Price Status Available Not available Closed Until in Egypt local…" at bounding box center [784, 329] width 573 height 61
click at [985, 346] on div "Bulk update" at bounding box center [999, 341] width 144 height 38
click at [983, 346] on span "Bulk update" at bounding box center [999, 340] width 109 height 15
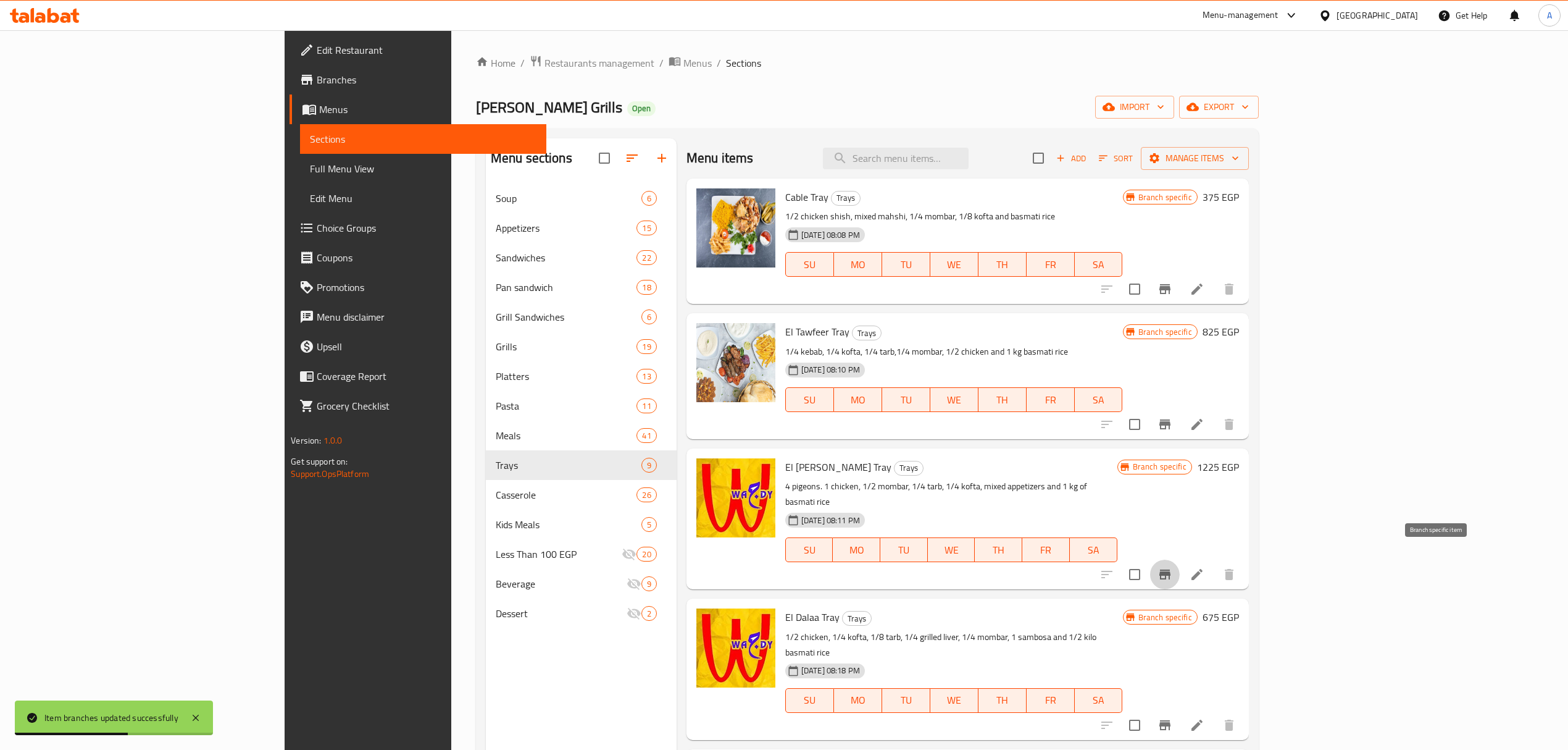
click at [1173, 567] on icon "Branch-specific-item" at bounding box center [1164, 574] width 15 height 15
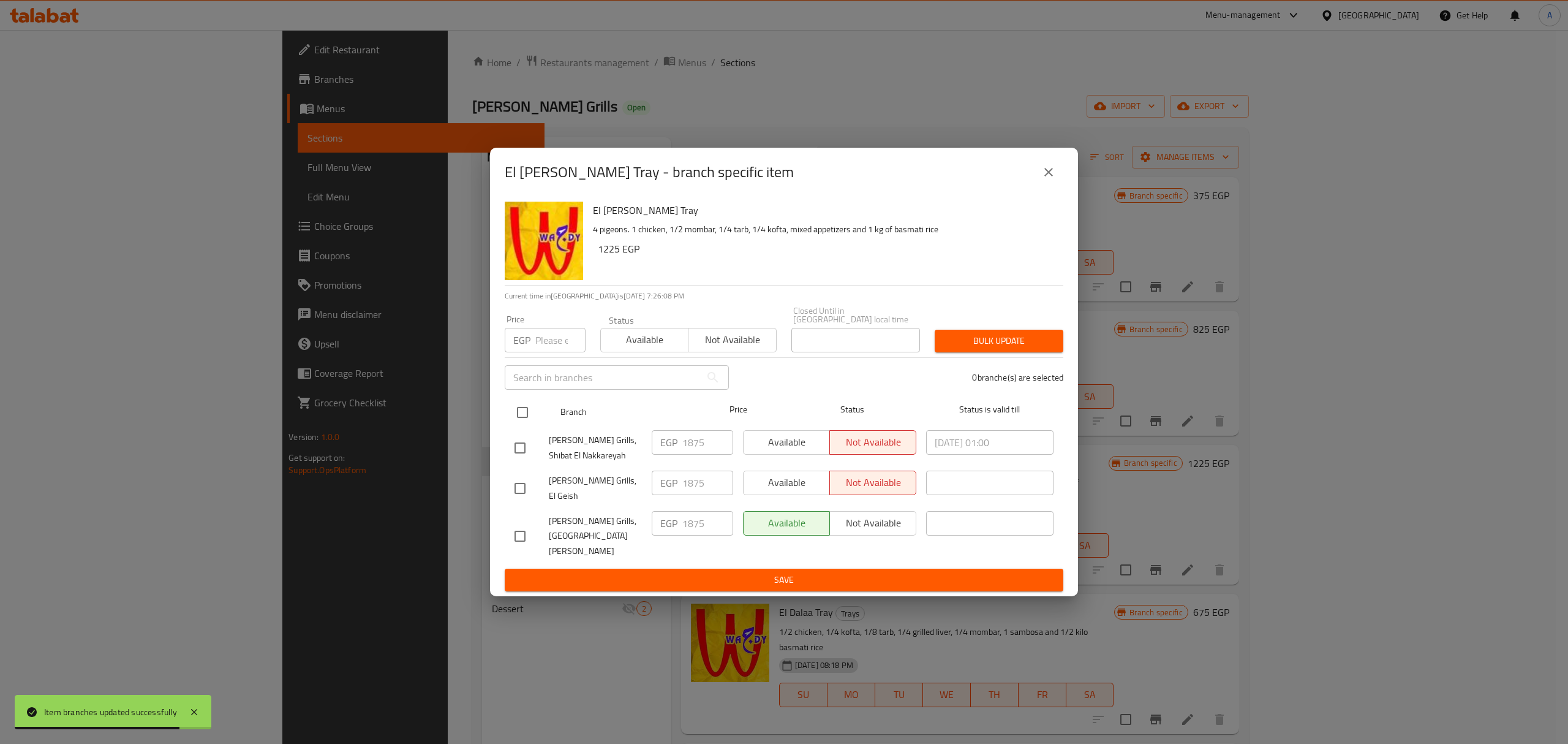
click at [518, 425] on input "checkbox" at bounding box center [522, 413] width 26 height 26
checkbox input "true"
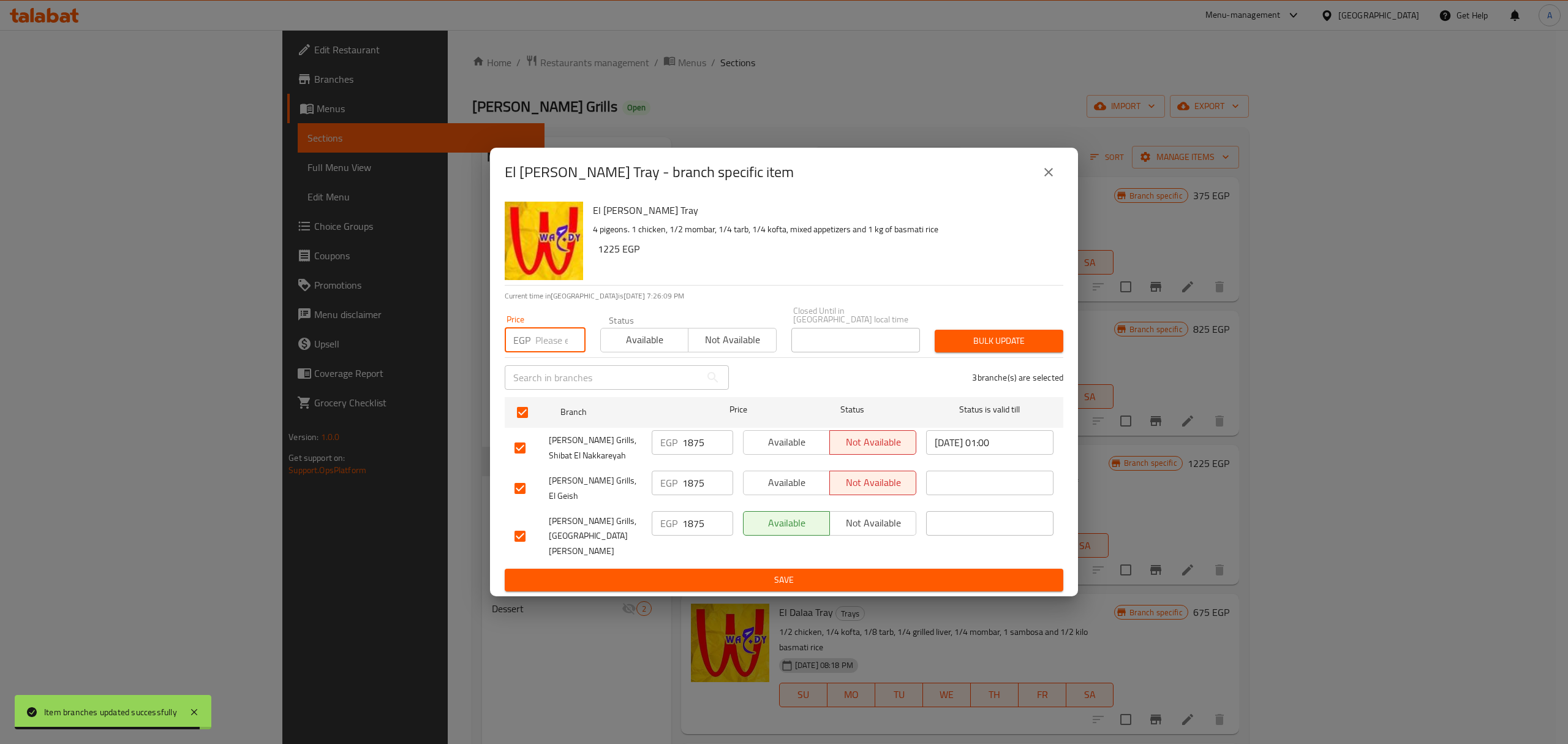
click at [544, 346] on input "number" at bounding box center [560, 339] width 51 height 25
type input "2430"
click at [997, 360] on div "Bulk update" at bounding box center [999, 341] width 144 height 38
click at [997, 348] on span "Bulk update" at bounding box center [999, 340] width 109 height 15
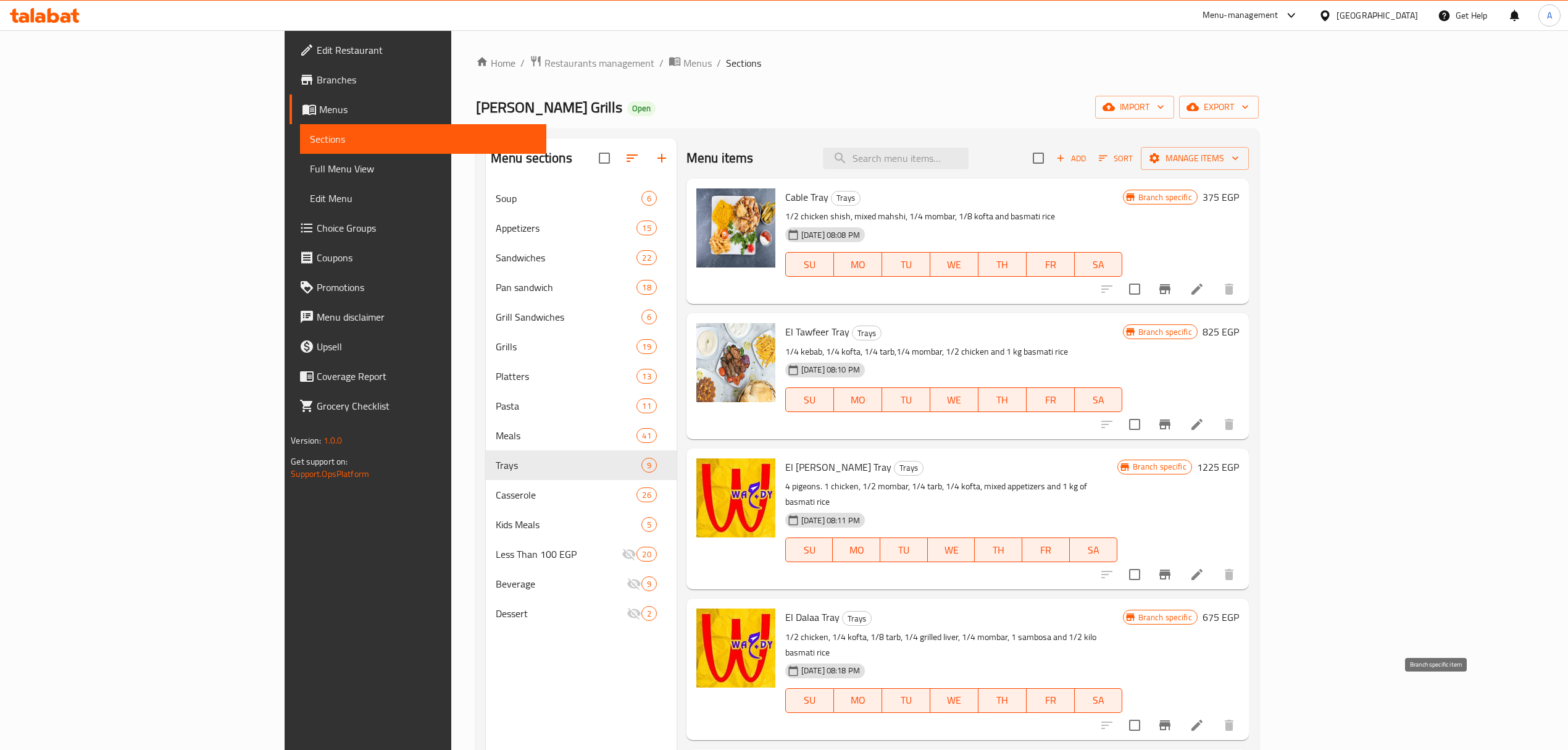
click at [1180, 710] on button "Branch-specific-item" at bounding box center [1164, 725] width 30 height 30
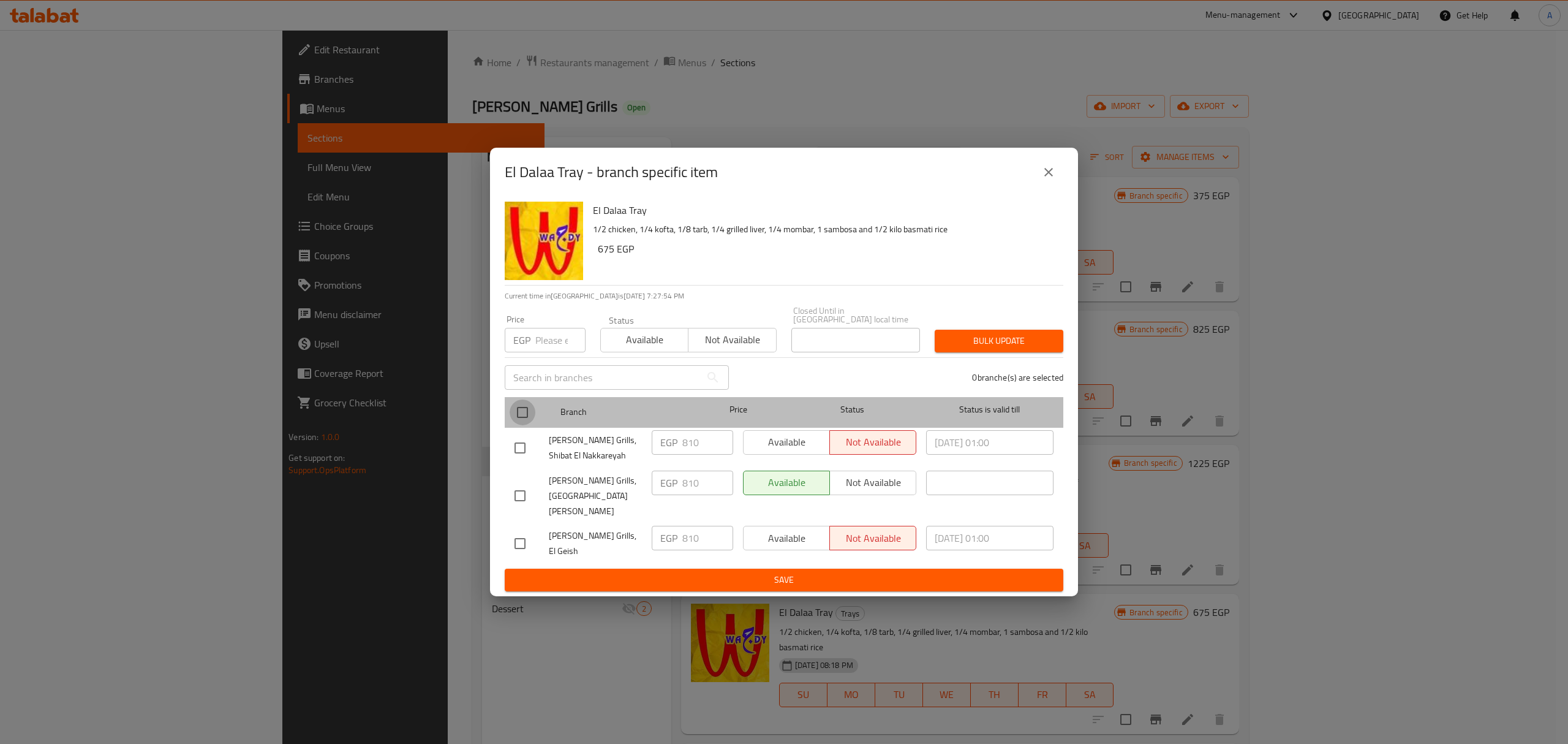
click at [523, 417] on input "checkbox" at bounding box center [522, 413] width 26 height 26
checkbox input "true"
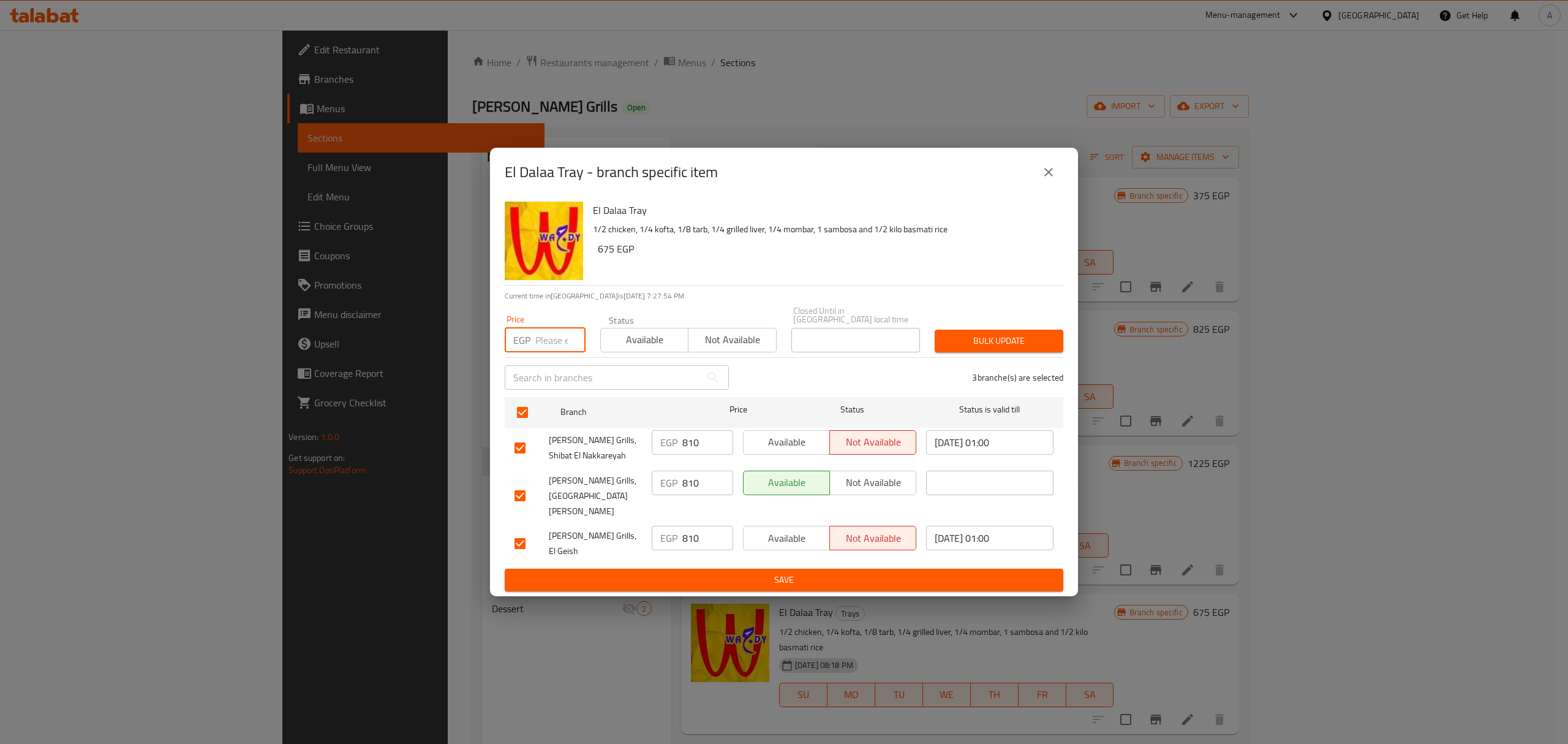
click at [554, 352] on input "number" at bounding box center [560, 339] width 51 height 25
type input "880"
click at [1028, 348] on span "Bulk update" at bounding box center [999, 340] width 109 height 15
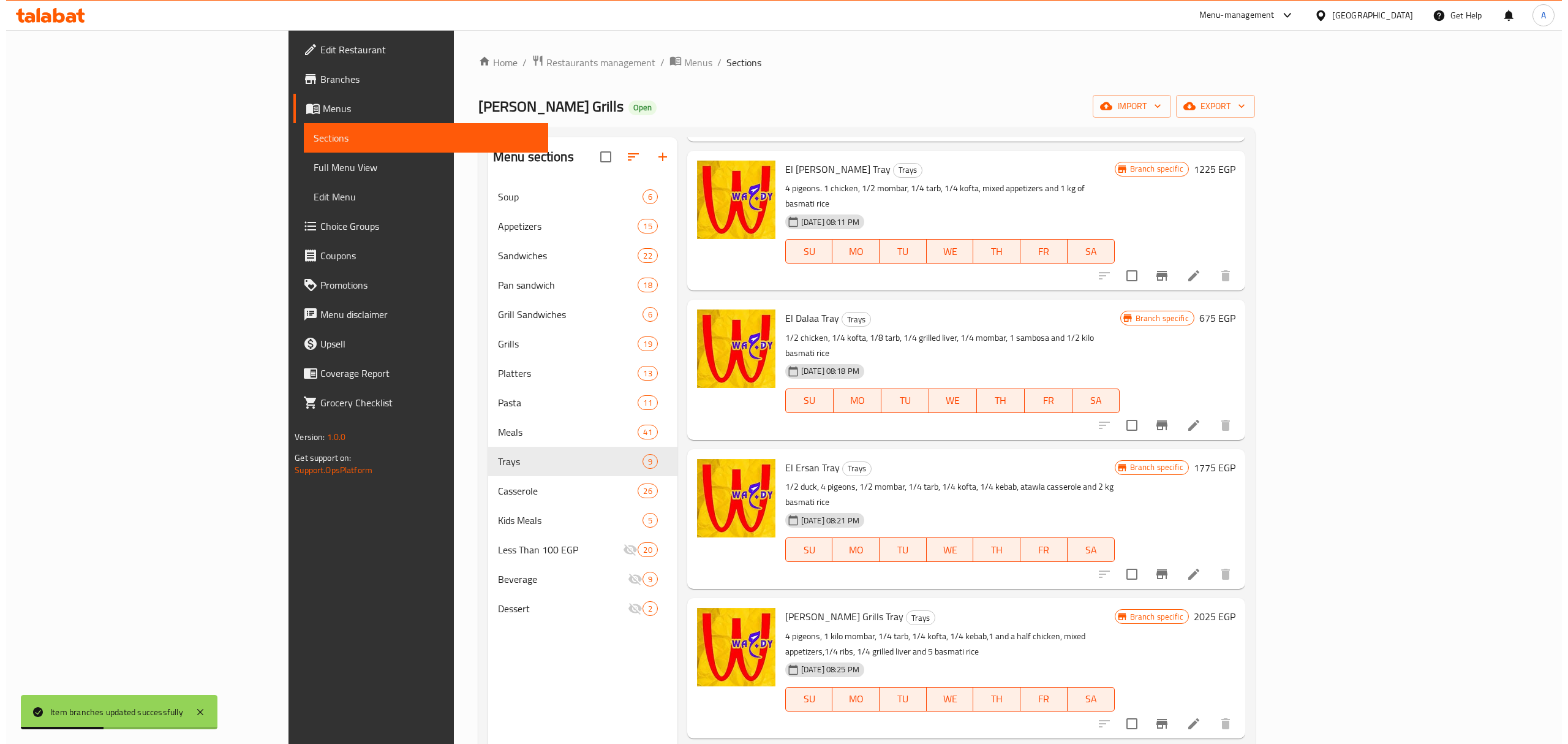
scroll to position [327, 0]
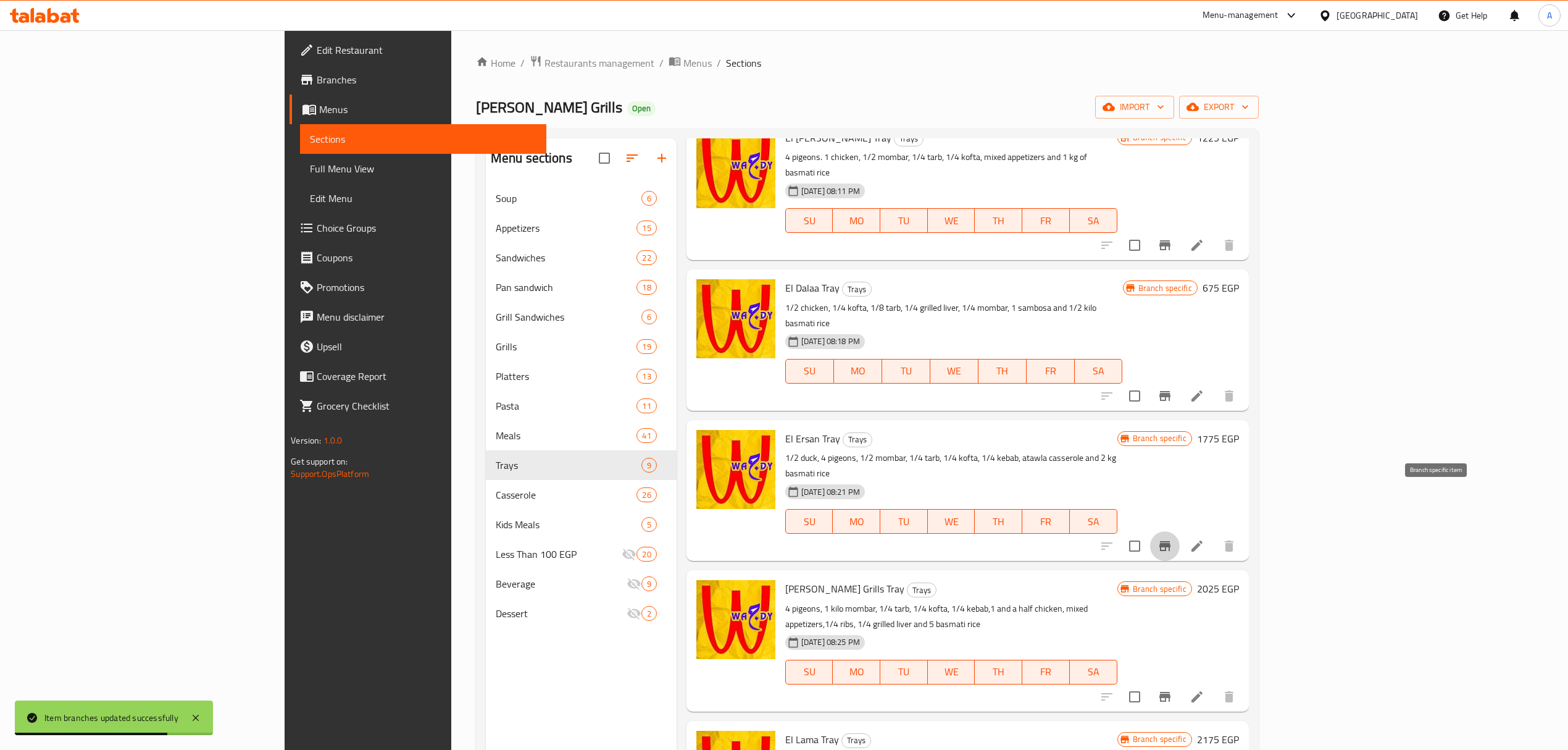
click at [1173, 539] on icon "Branch-specific-item" at bounding box center [1164, 546] width 15 height 15
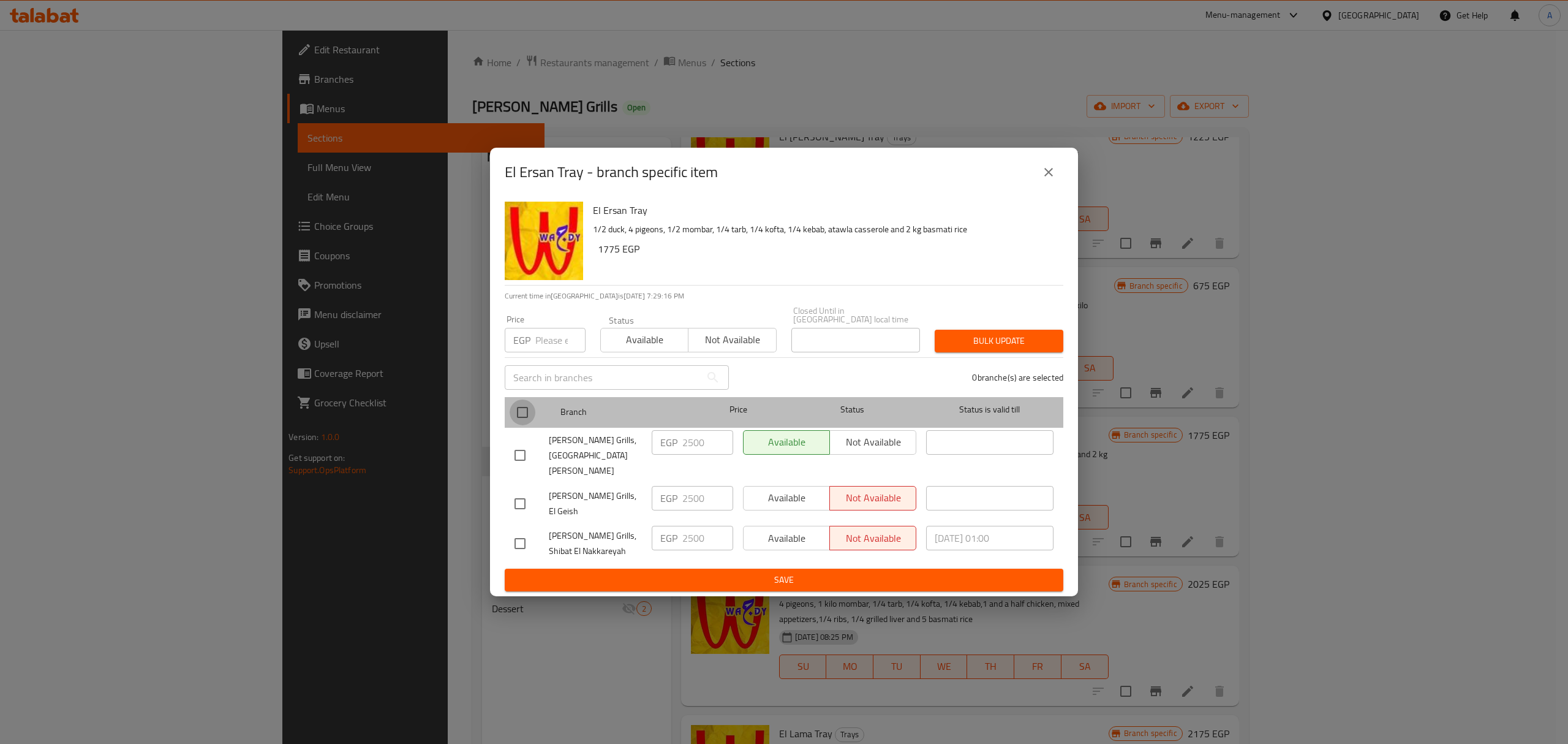
click at [527, 425] on input "checkbox" at bounding box center [522, 413] width 26 height 26
checkbox input "true"
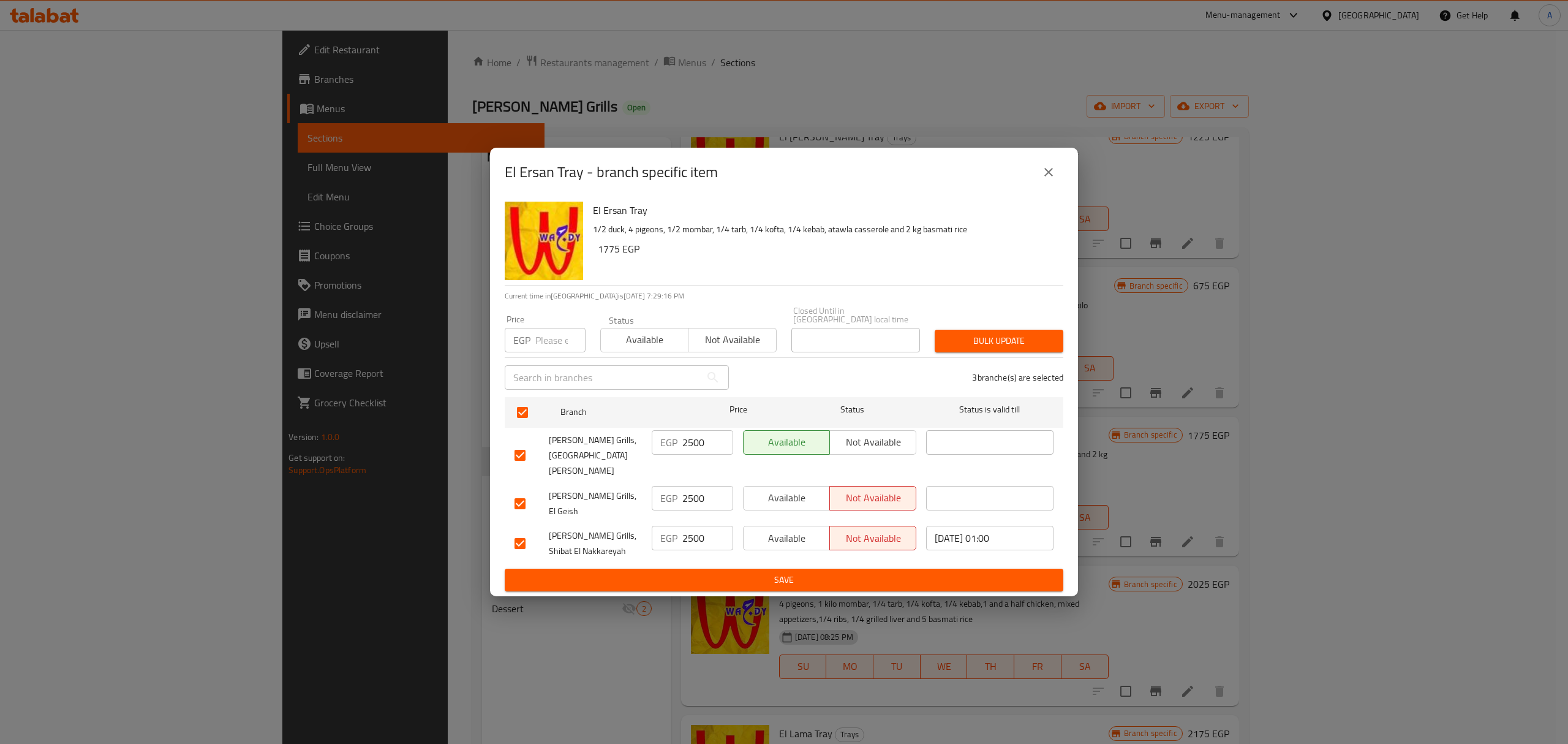
click at [538, 352] on input "number" at bounding box center [560, 339] width 51 height 25
type input "3375"
click at [773, 322] on div "Status Available Not available" at bounding box center [689, 334] width 191 height 51
click at [1010, 348] on span "Bulk update" at bounding box center [999, 340] width 109 height 15
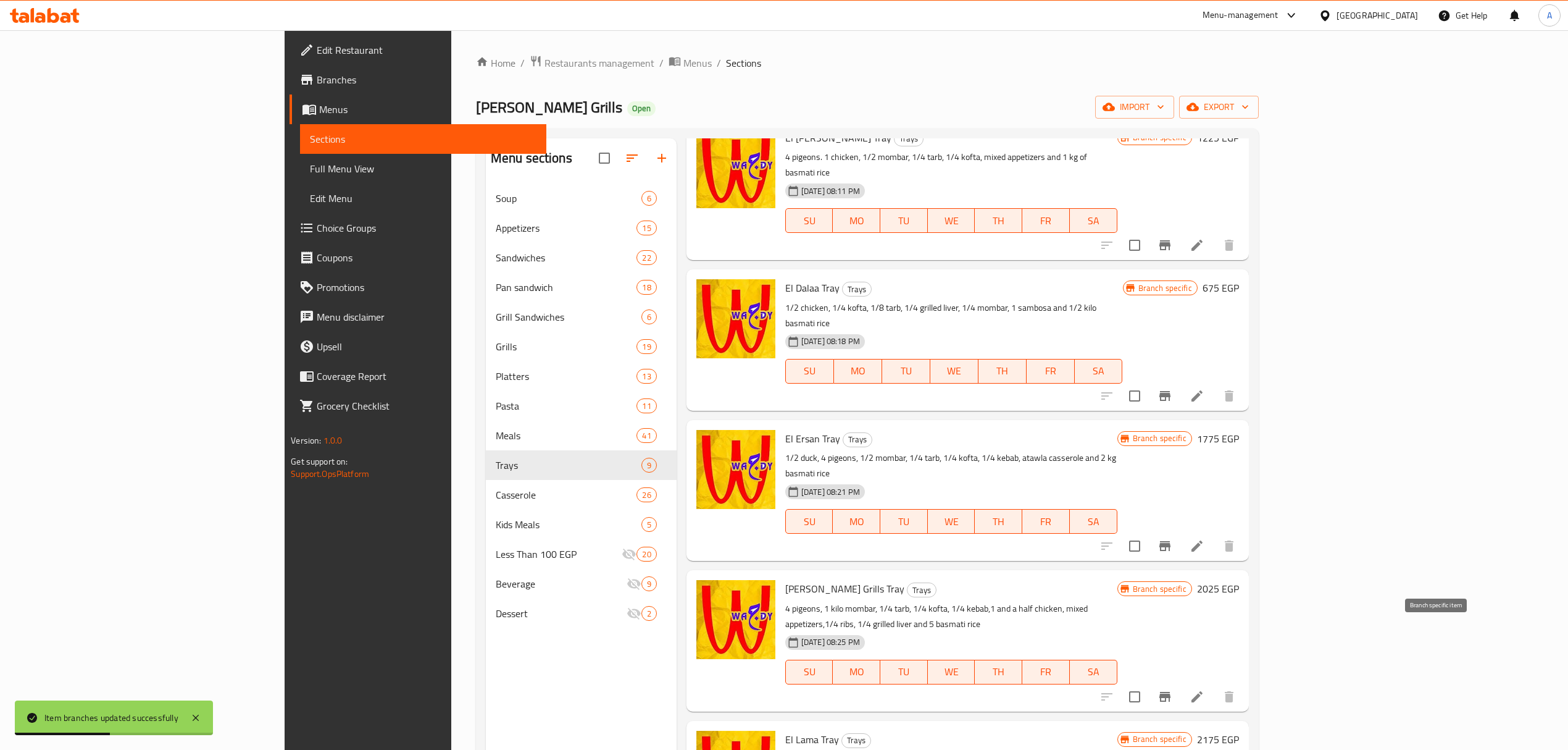
click at [1173, 689] on icon "Branch-specific-item" at bounding box center [1164, 697] width 15 height 15
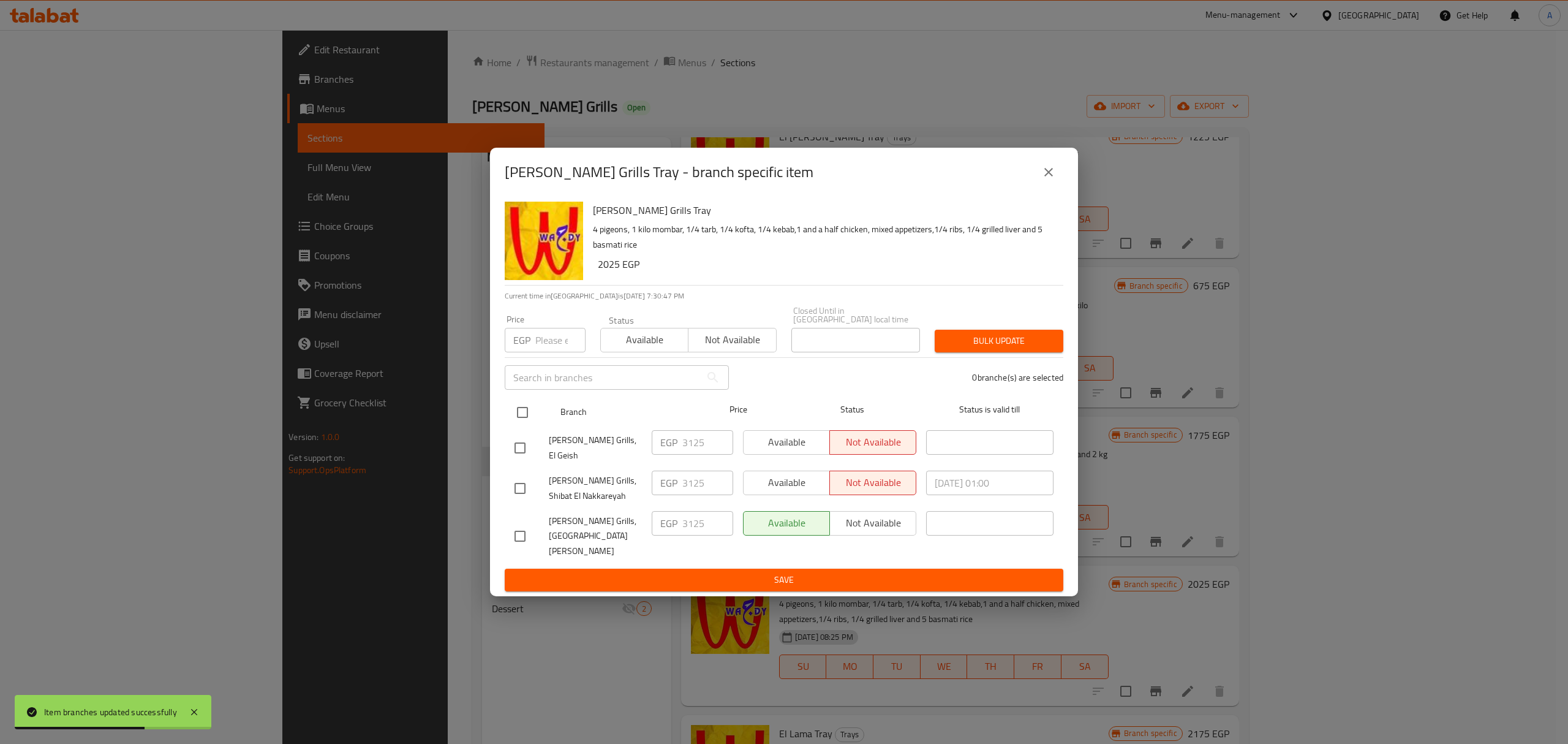
click at [522, 421] on input "checkbox" at bounding box center [522, 413] width 26 height 26
checkbox input "true"
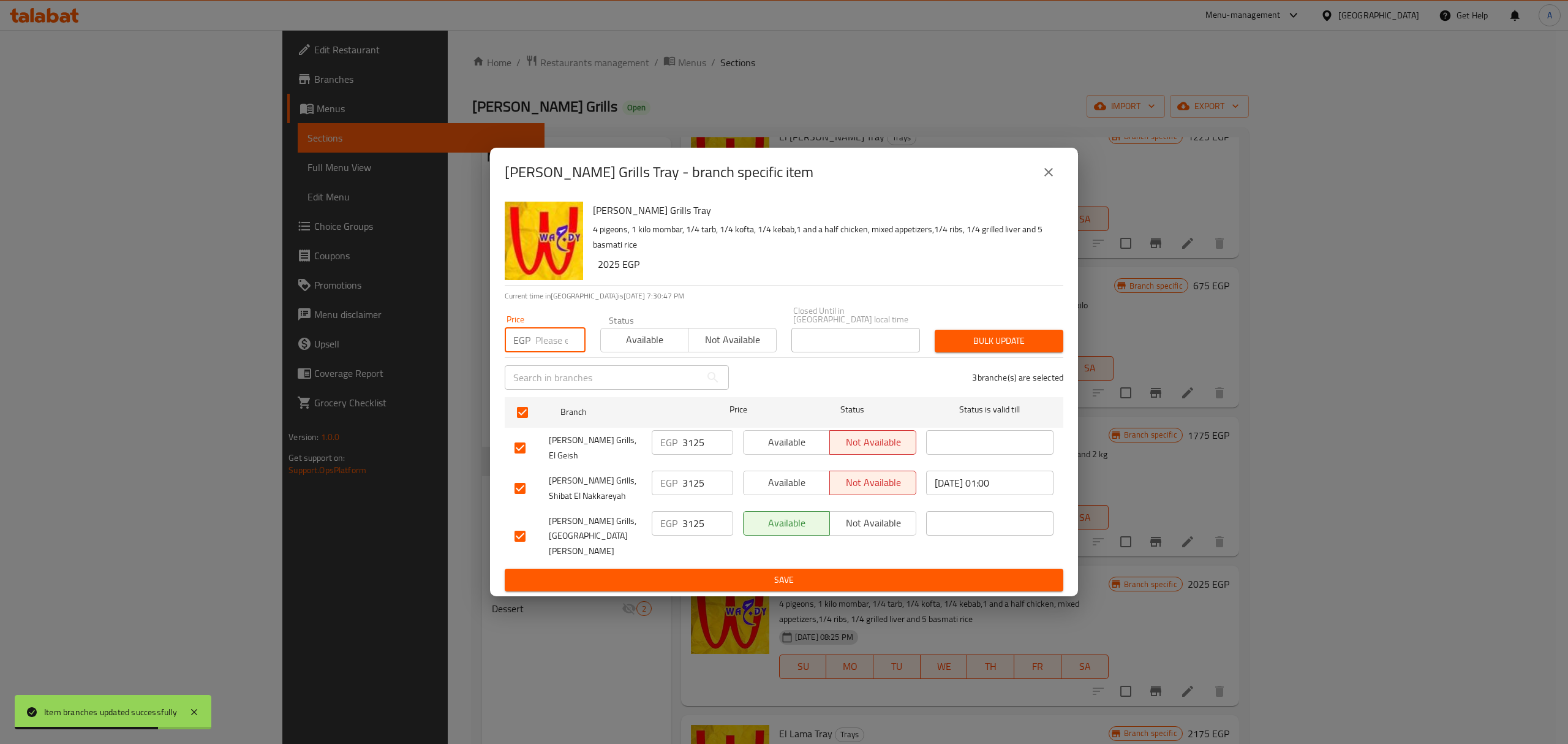
click at [539, 348] on input "number" at bounding box center [560, 339] width 51 height 25
type input "3780"
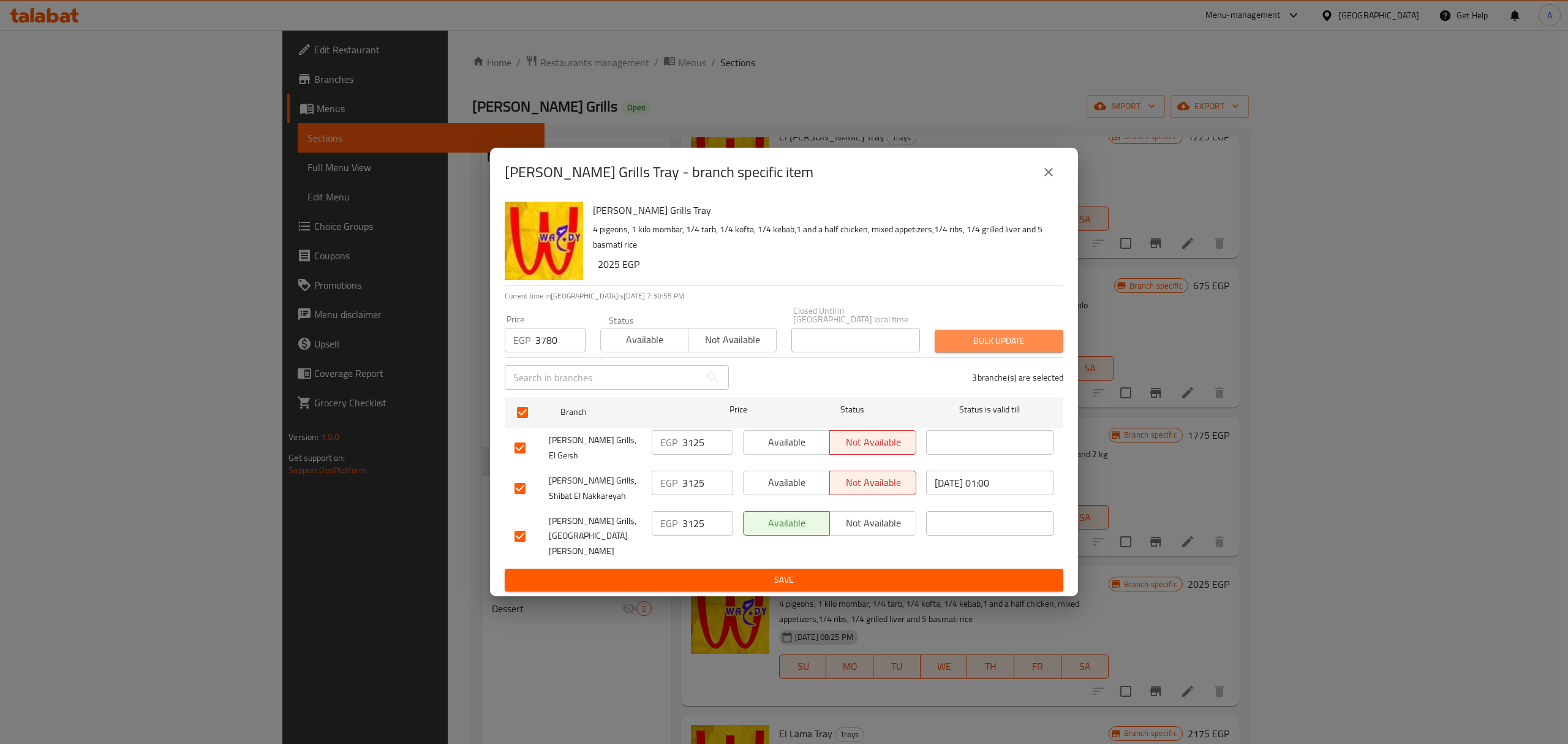
click at [1030, 348] on span "Bulk update" at bounding box center [999, 340] width 109 height 15
